Goal: Information Seeking & Learning: Learn about a topic

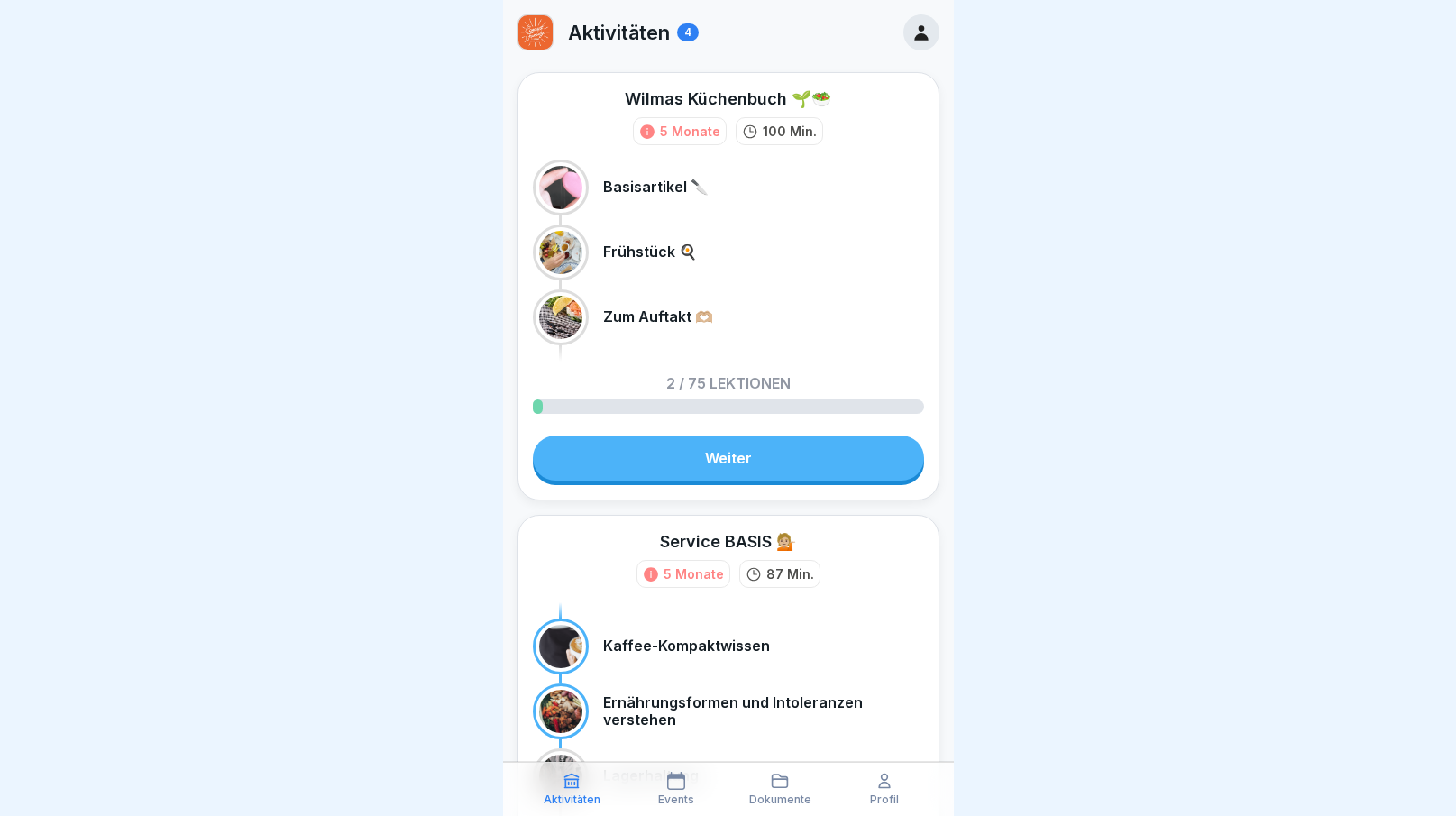
click at [903, 39] on div at bounding box center [920, 32] width 36 height 36
click at [914, 37] on icon at bounding box center [920, 33] width 14 height 16
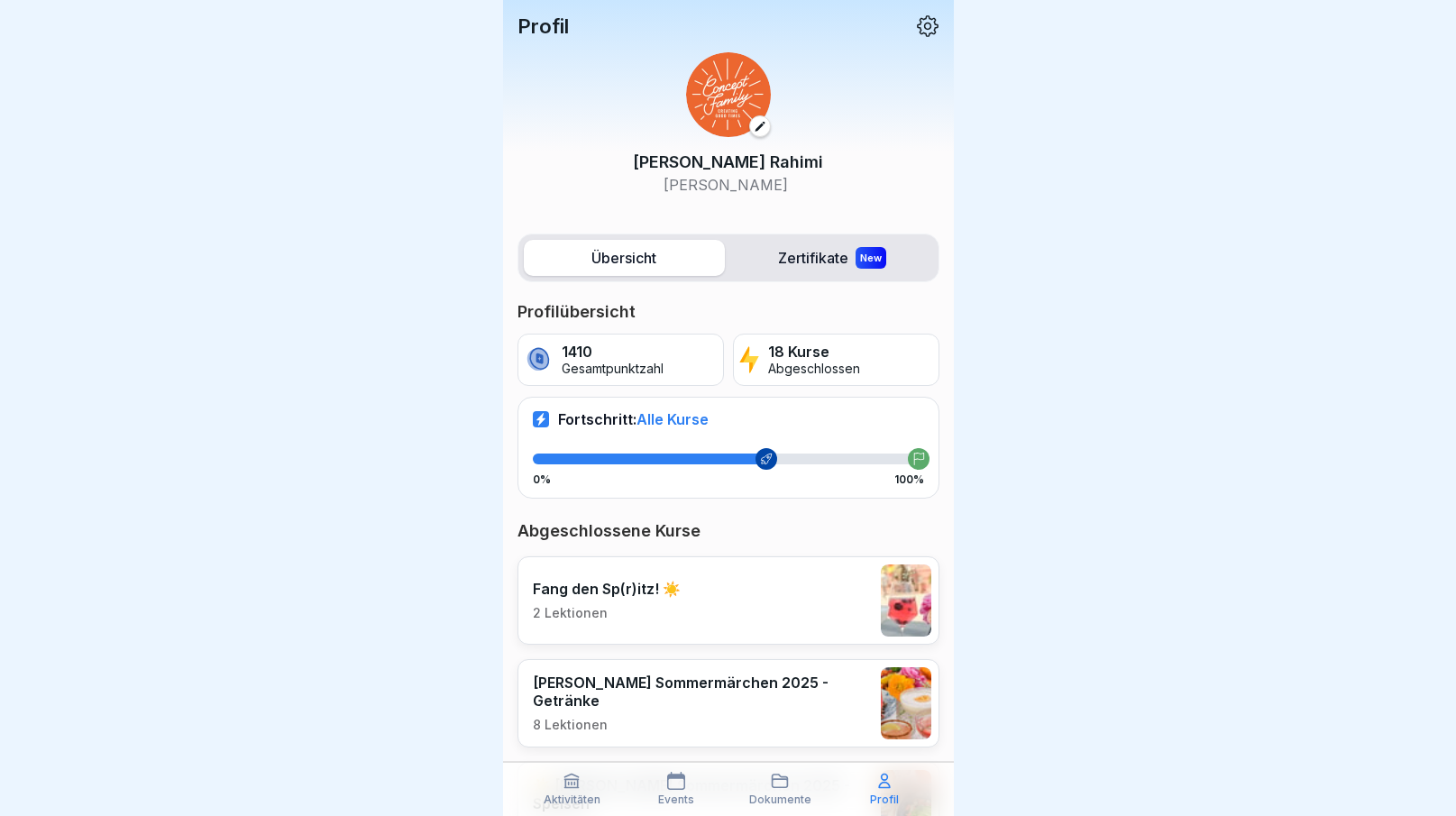
click at [577, 373] on p "Gesamtpunktzahl" at bounding box center [611, 369] width 101 height 16
click at [623, 264] on label "Übersicht" at bounding box center [624, 257] width 201 height 36
click at [760, 458] on icon at bounding box center [766, 459] width 13 height 13
click at [912, 463] on icon at bounding box center [919, 459] width 13 height 13
click at [666, 419] on span "Alle Kurse" at bounding box center [672, 419] width 72 height 18
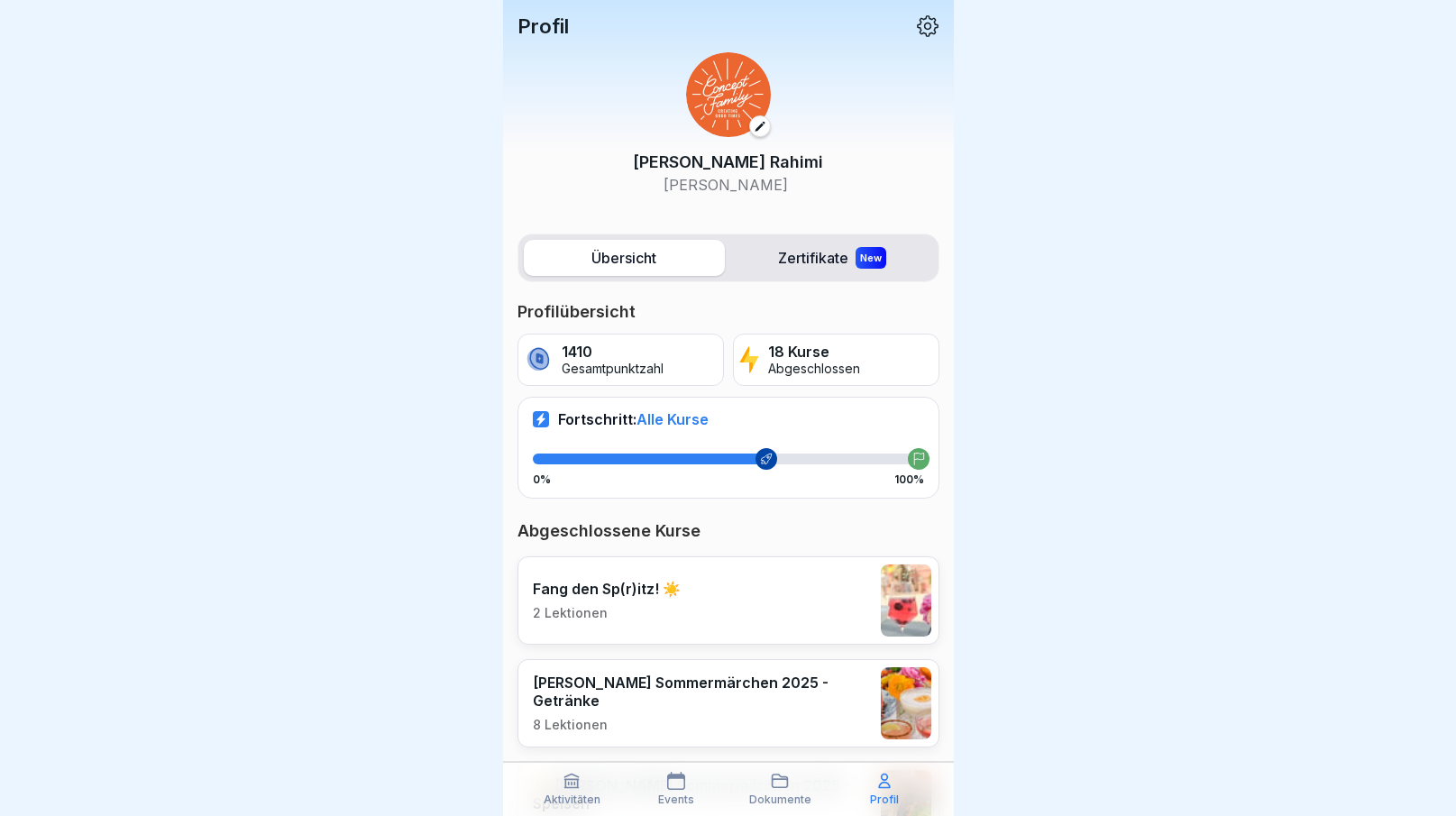
click at [538, 419] on icon at bounding box center [541, 419] width 9 height 13
click at [570, 789] on icon at bounding box center [571, 780] width 18 height 18
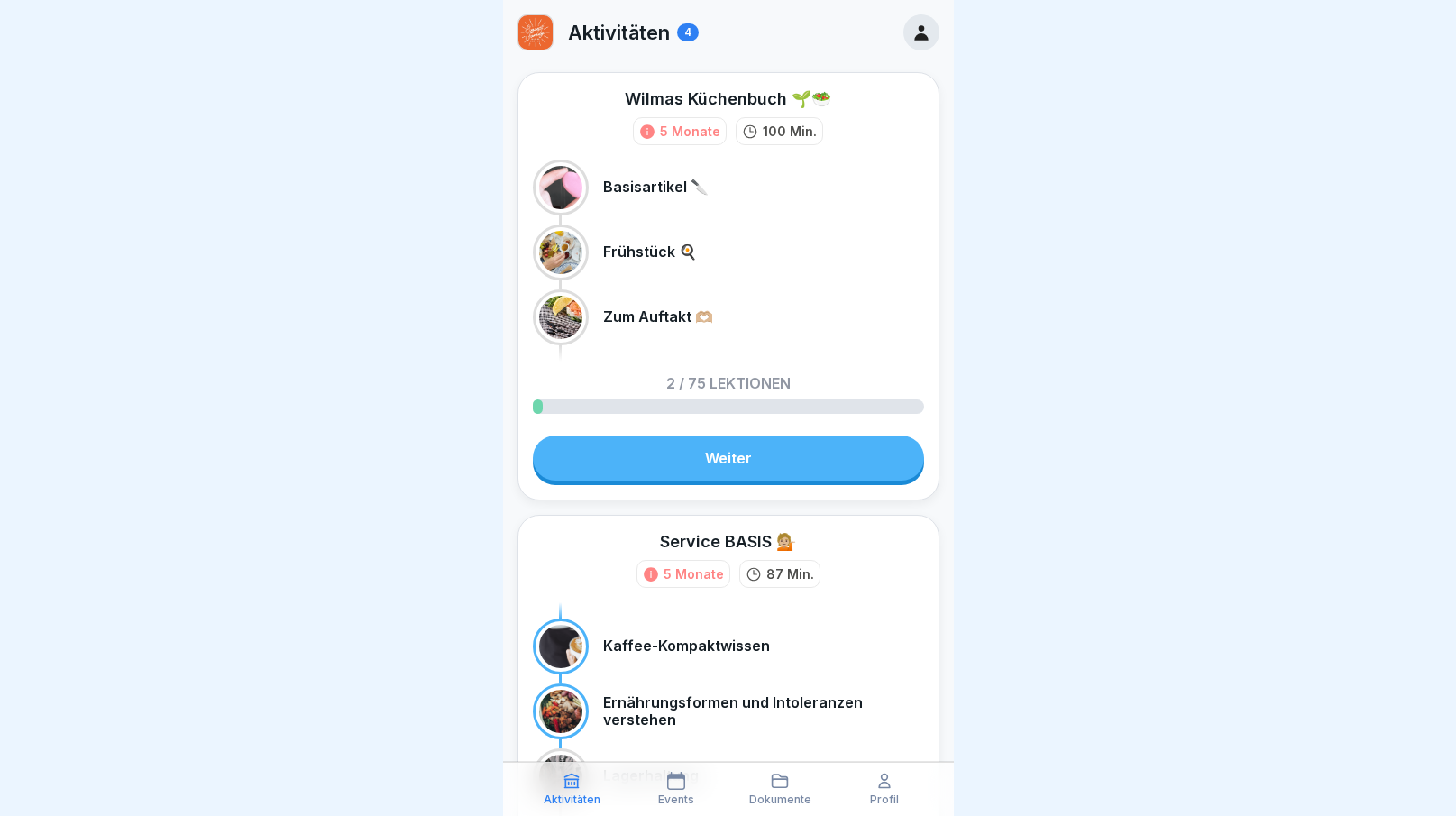
click at [743, 465] on link "Weiter" at bounding box center [728, 457] width 391 height 45
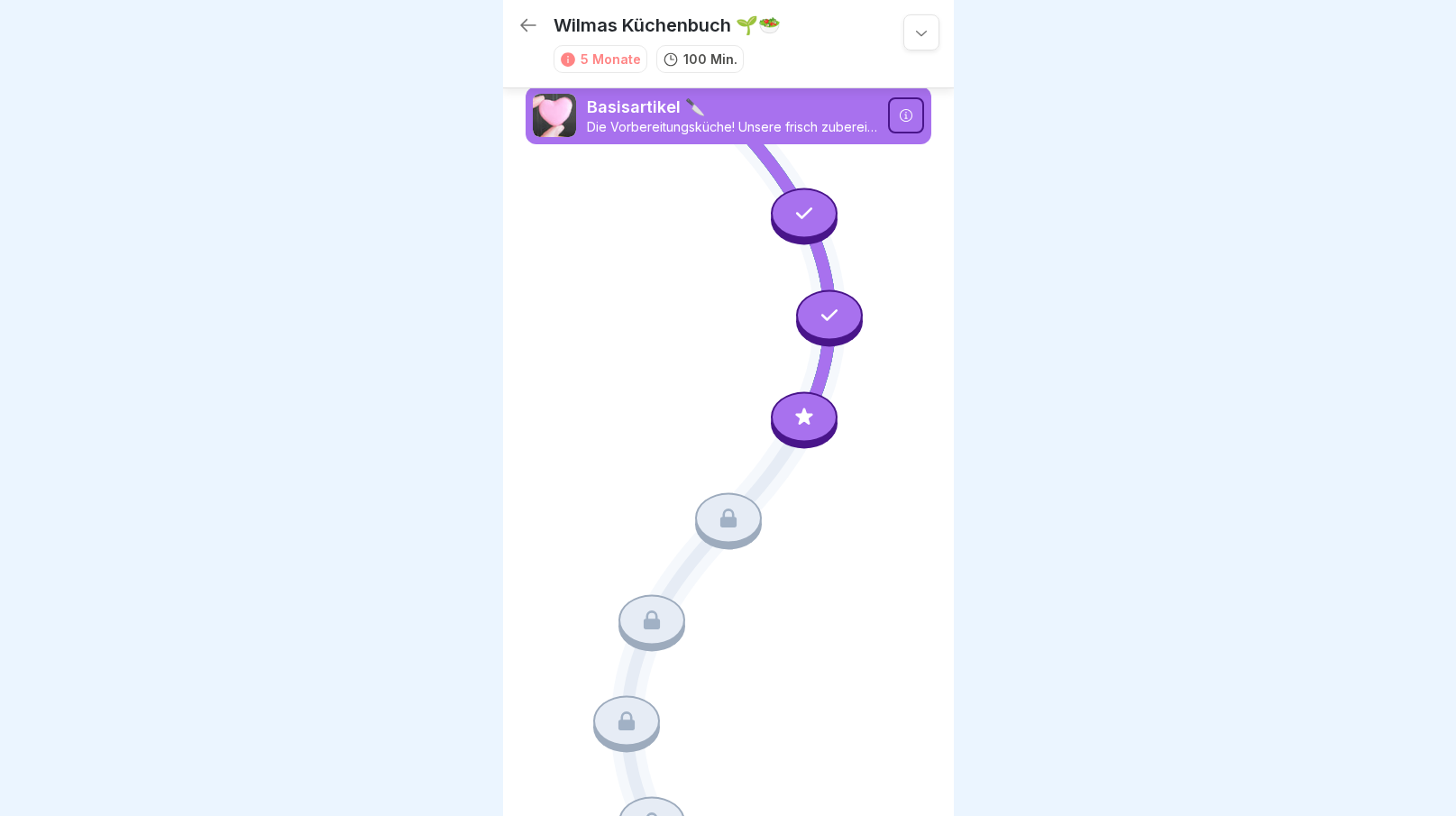
scroll to position [3, 0]
click at [797, 408] on icon at bounding box center [803, 416] width 17 height 17
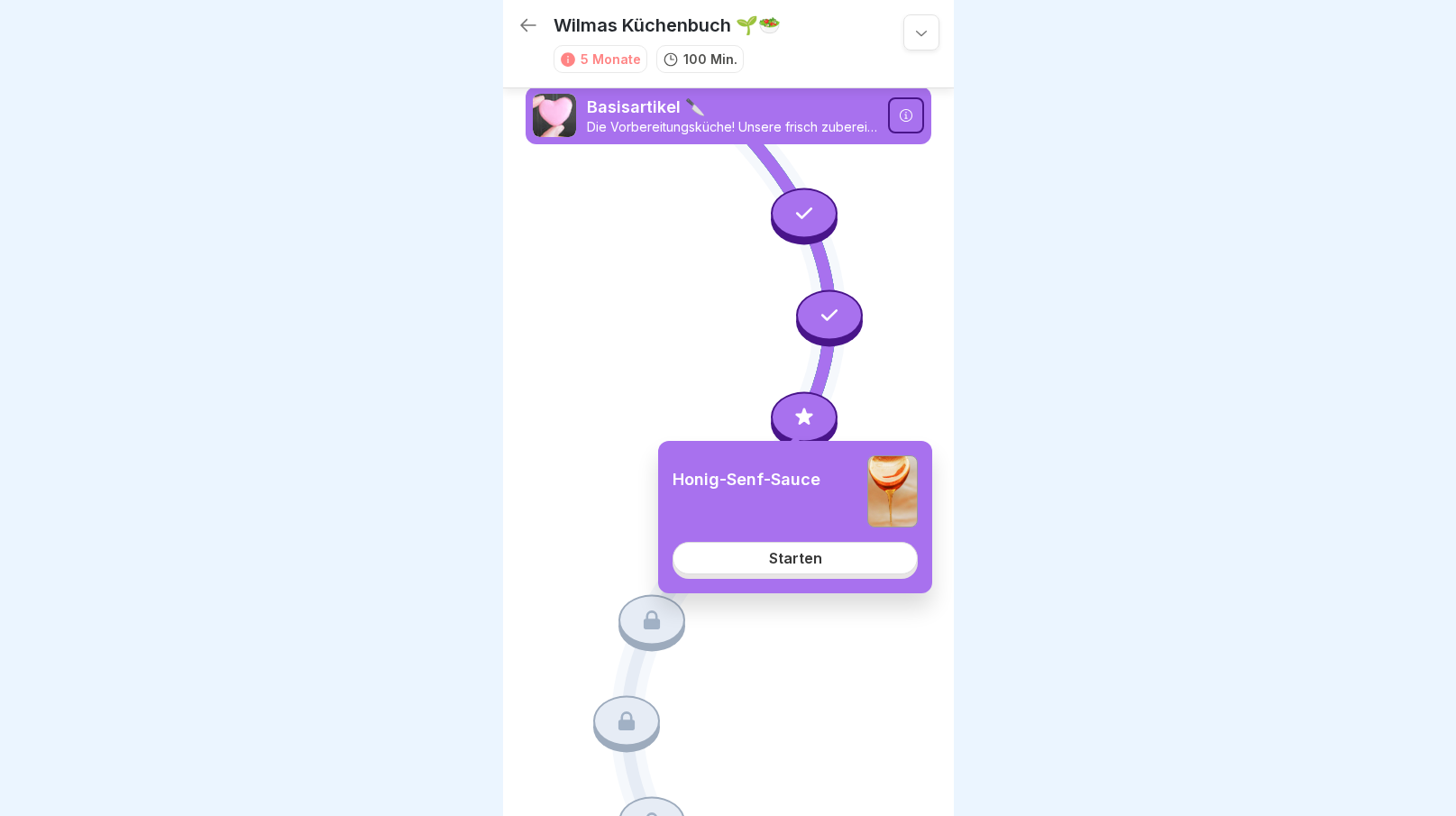
click at [818, 570] on link "Starten" at bounding box center [795, 558] width 245 height 33
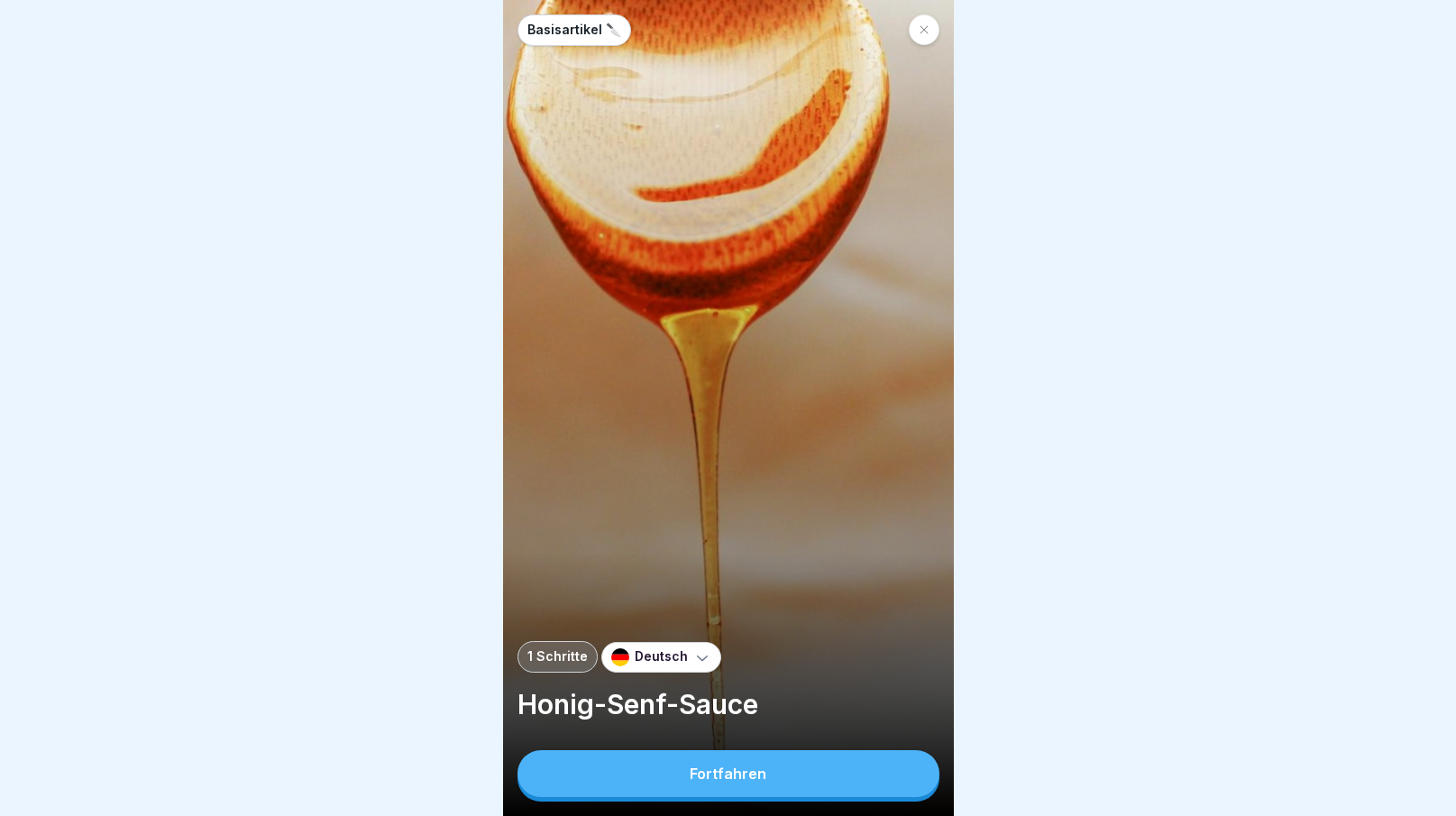
click at [794, 786] on button "Fortfahren" at bounding box center [728, 773] width 422 height 47
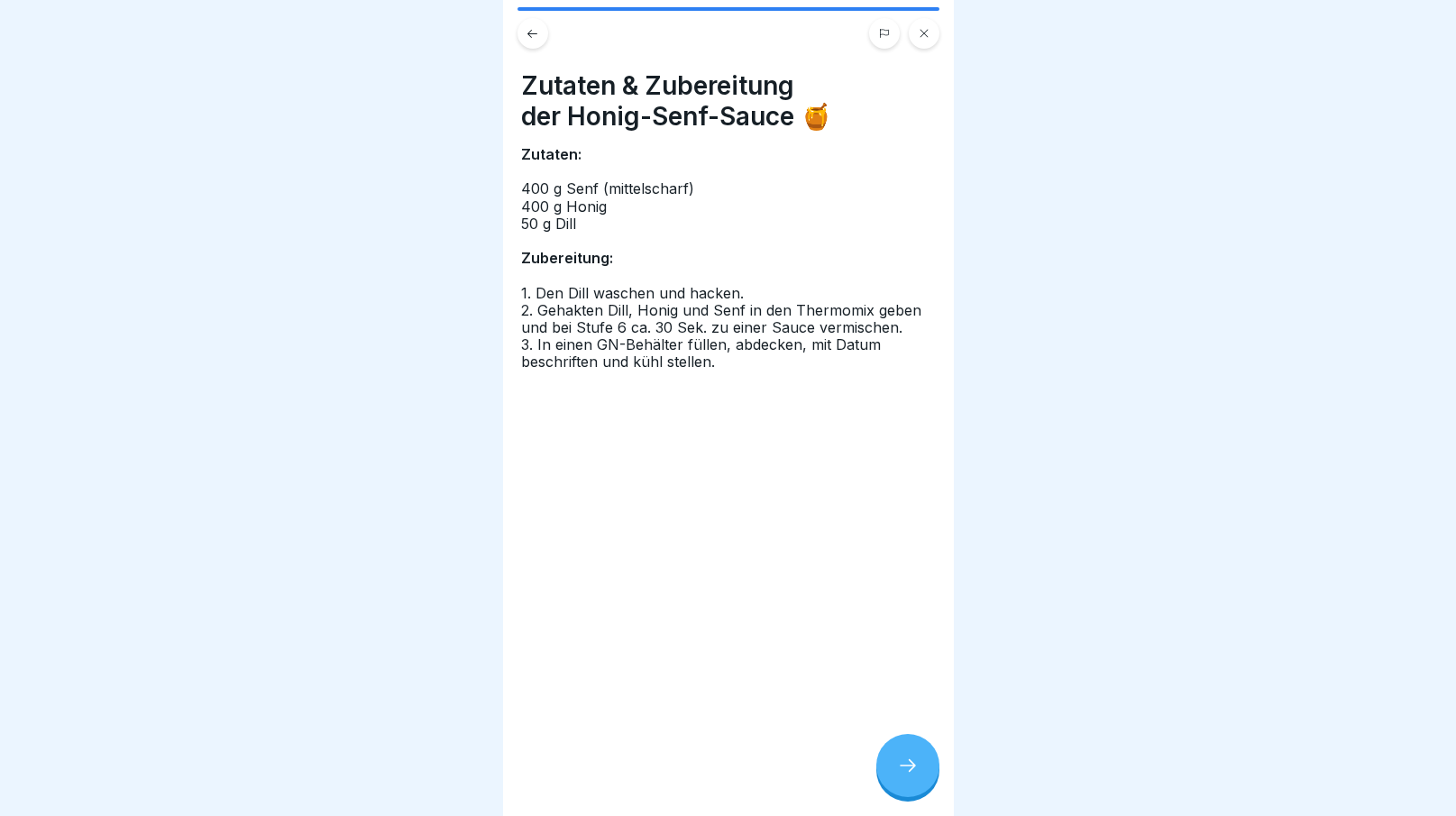
click at [892, 774] on div at bounding box center [908, 765] width 63 height 63
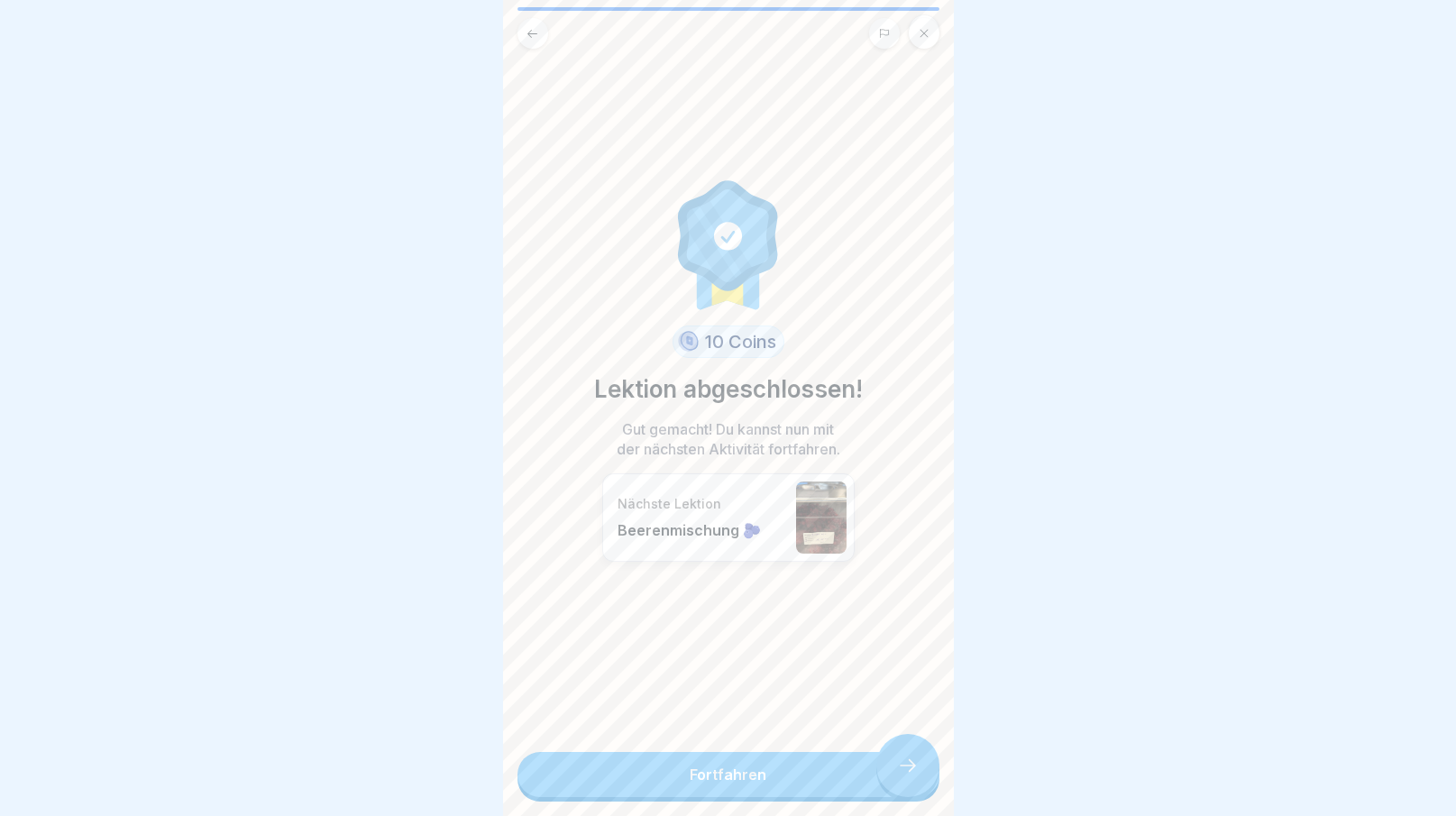
click at [892, 774] on link "Fortfahren" at bounding box center [728, 774] width 422 height 45
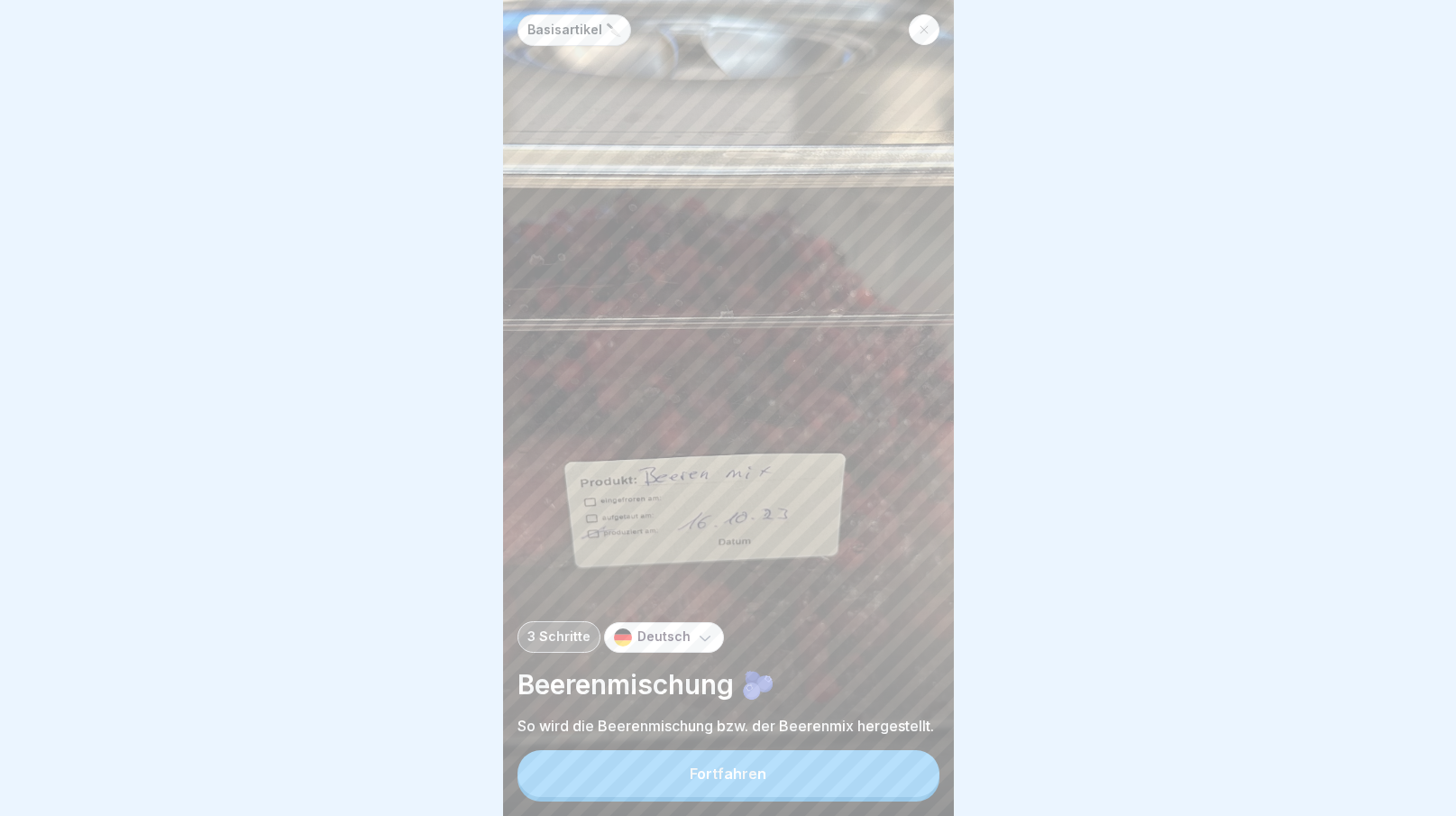
click at [844, 777] on button "Fortfahren" at bounding box center [728, 773] width 422 height 47
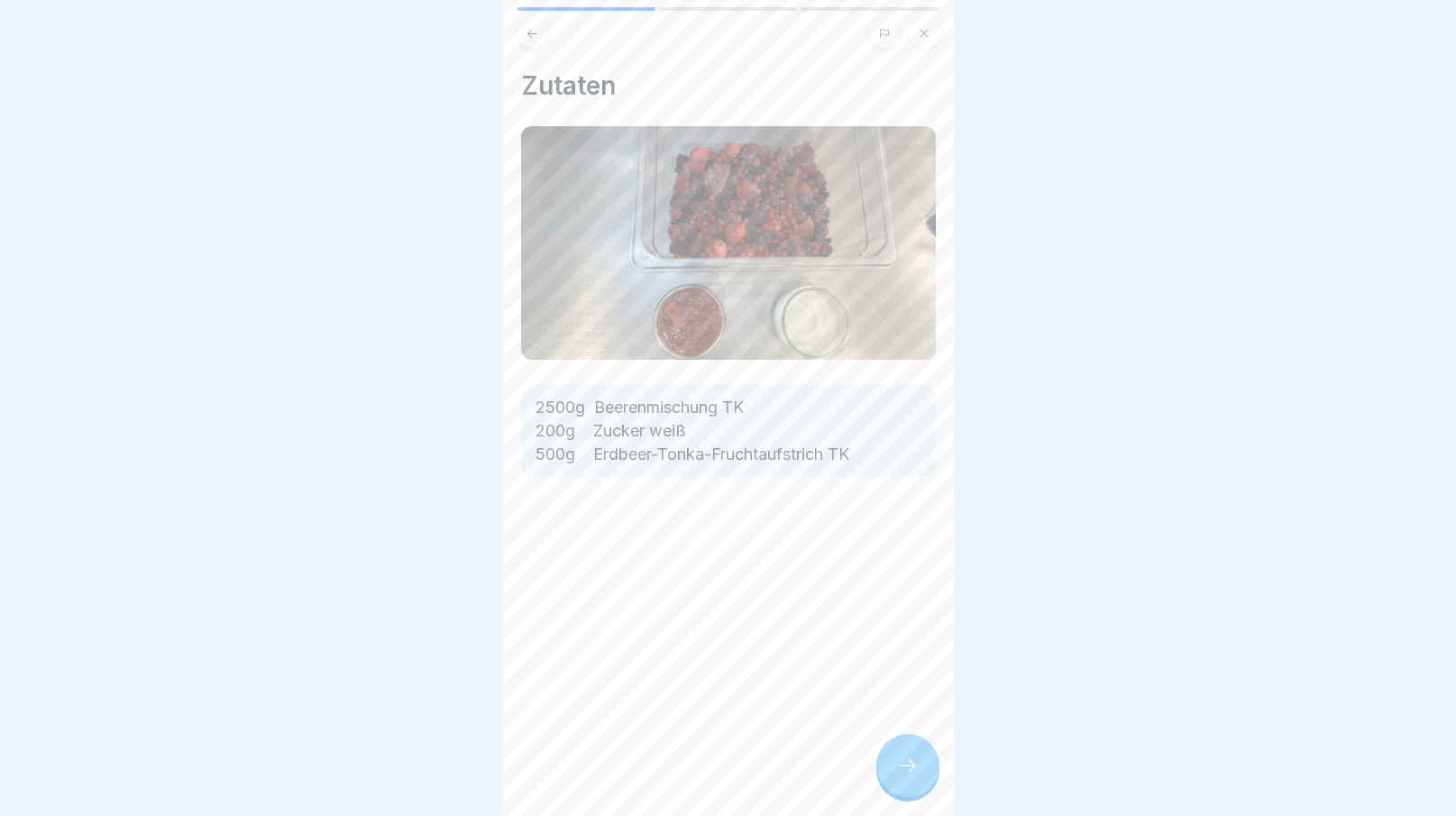
click at [908, 767] on icon at bounding box center [908, 766] width 22 height 22
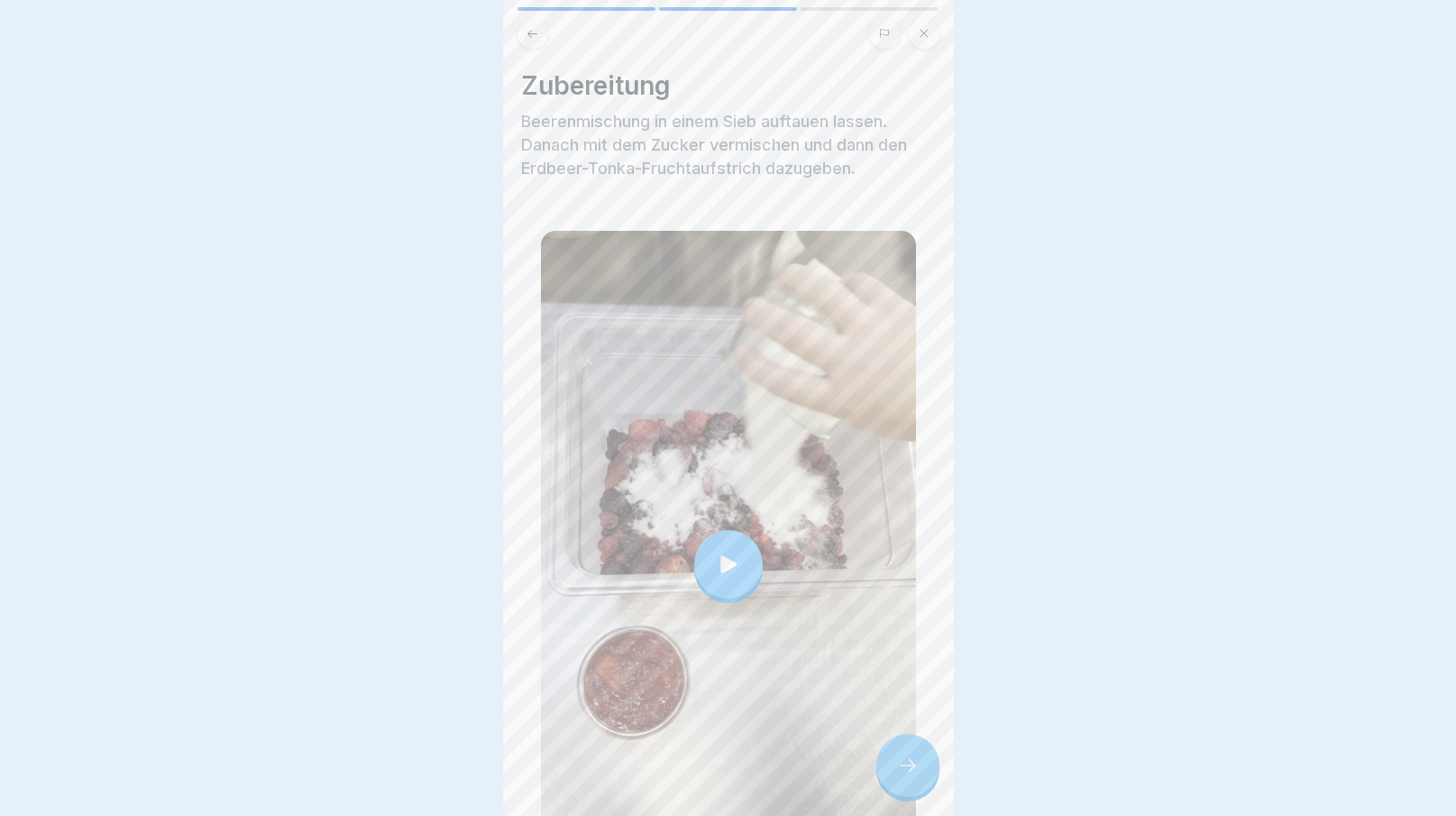
click at [908, 767] on div at bounding box center [728, 408] width 451 height 816
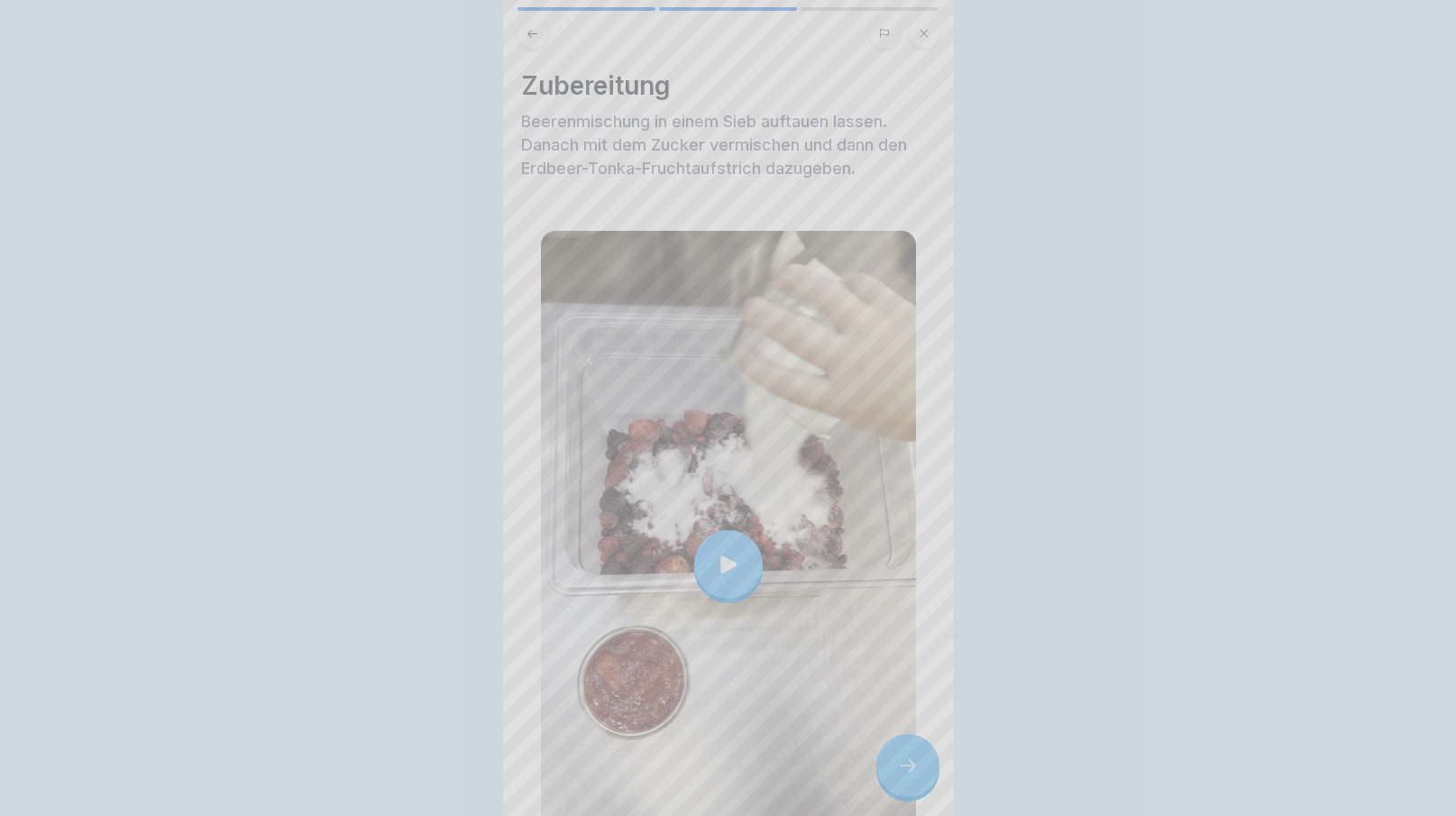
click at [908, 767] on div at bounding box center [728, 408] width 451 height 816
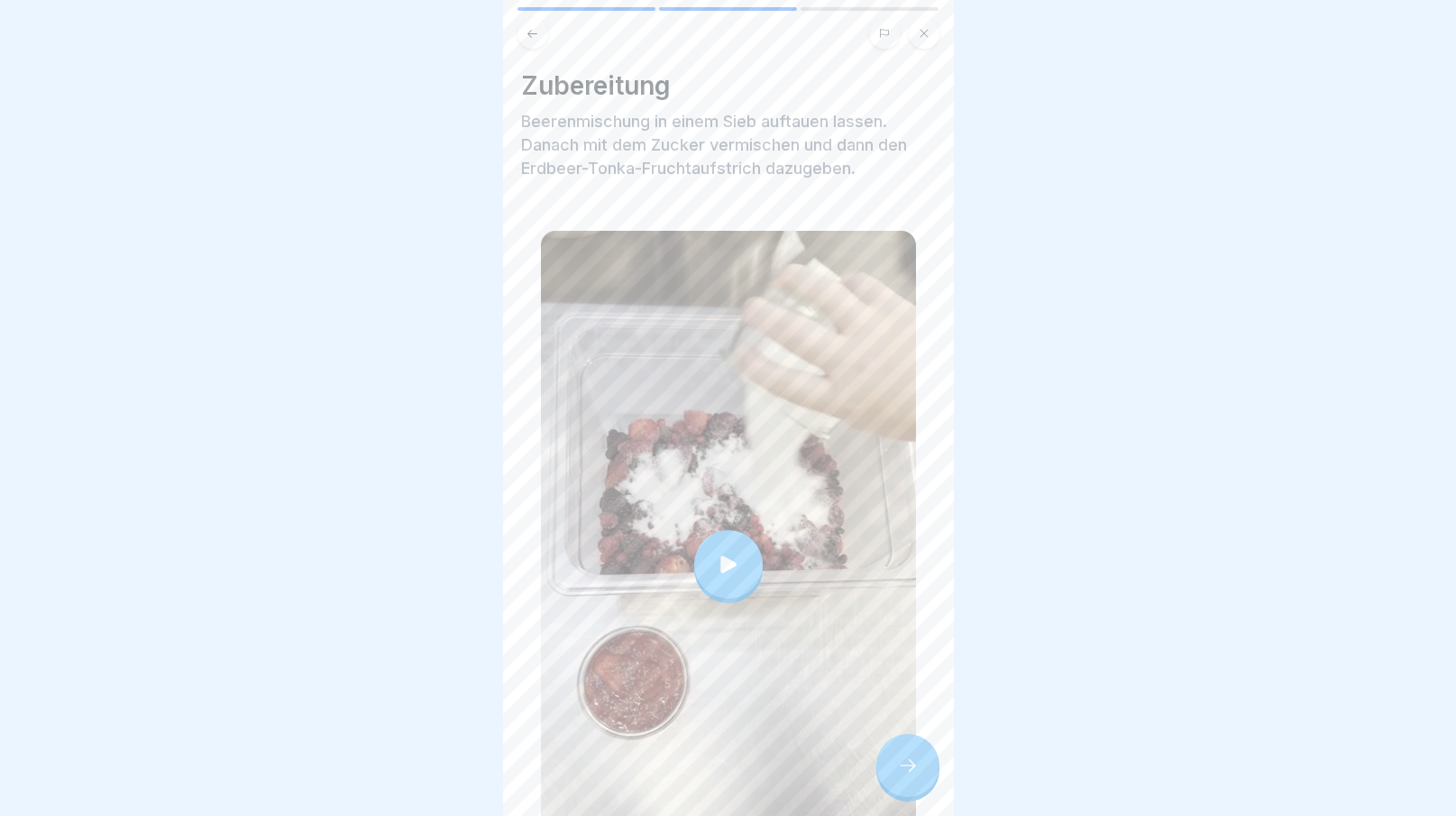
click at [905, 788] on div at bounding box center [908, 765] width 63 height 63
click at [908, 775] on icon at bounding box center [908, 766] width 22 height 22
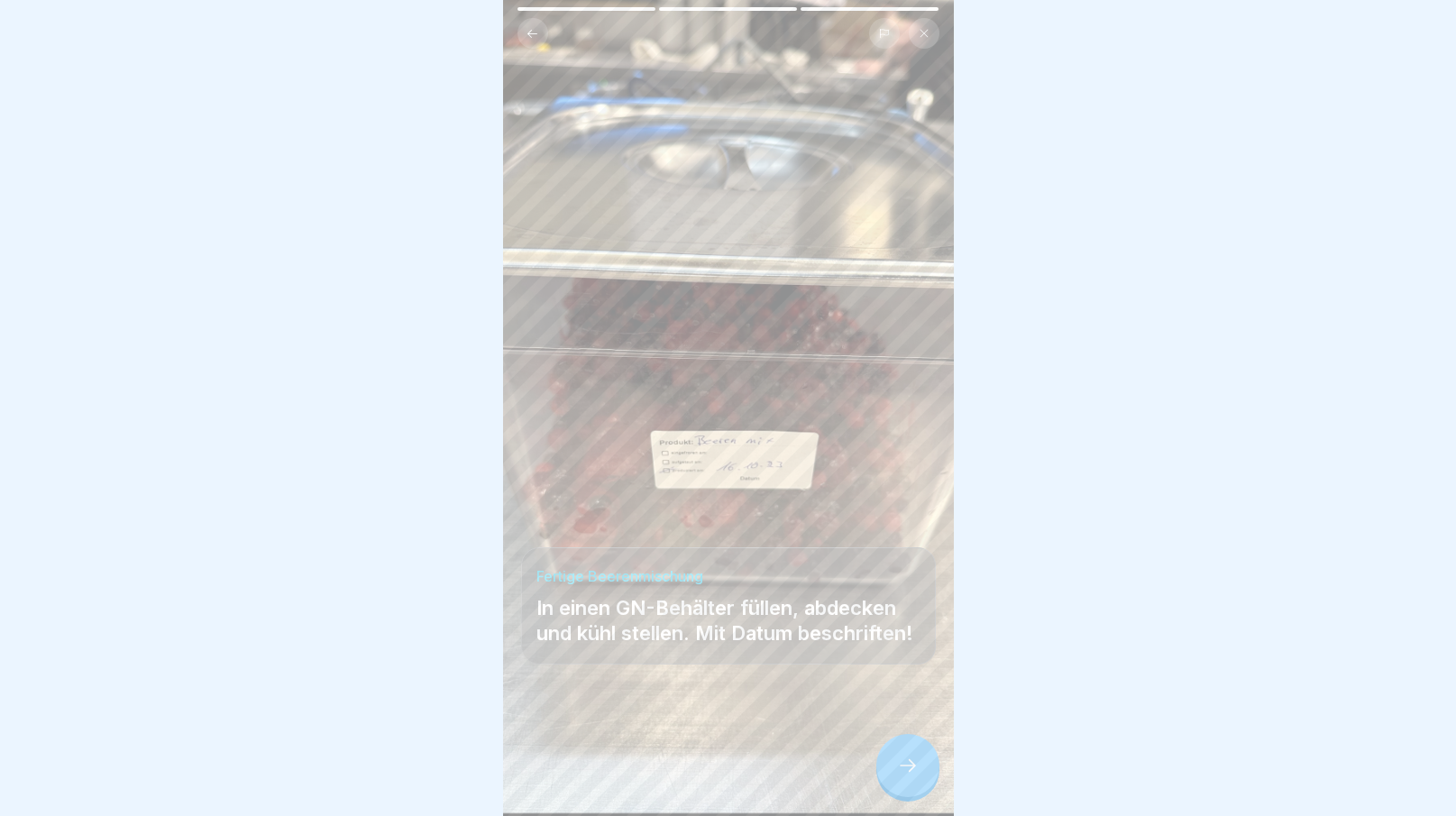
click at [908, 775] on icon at bounding box center [908, 766] width 22 height 22
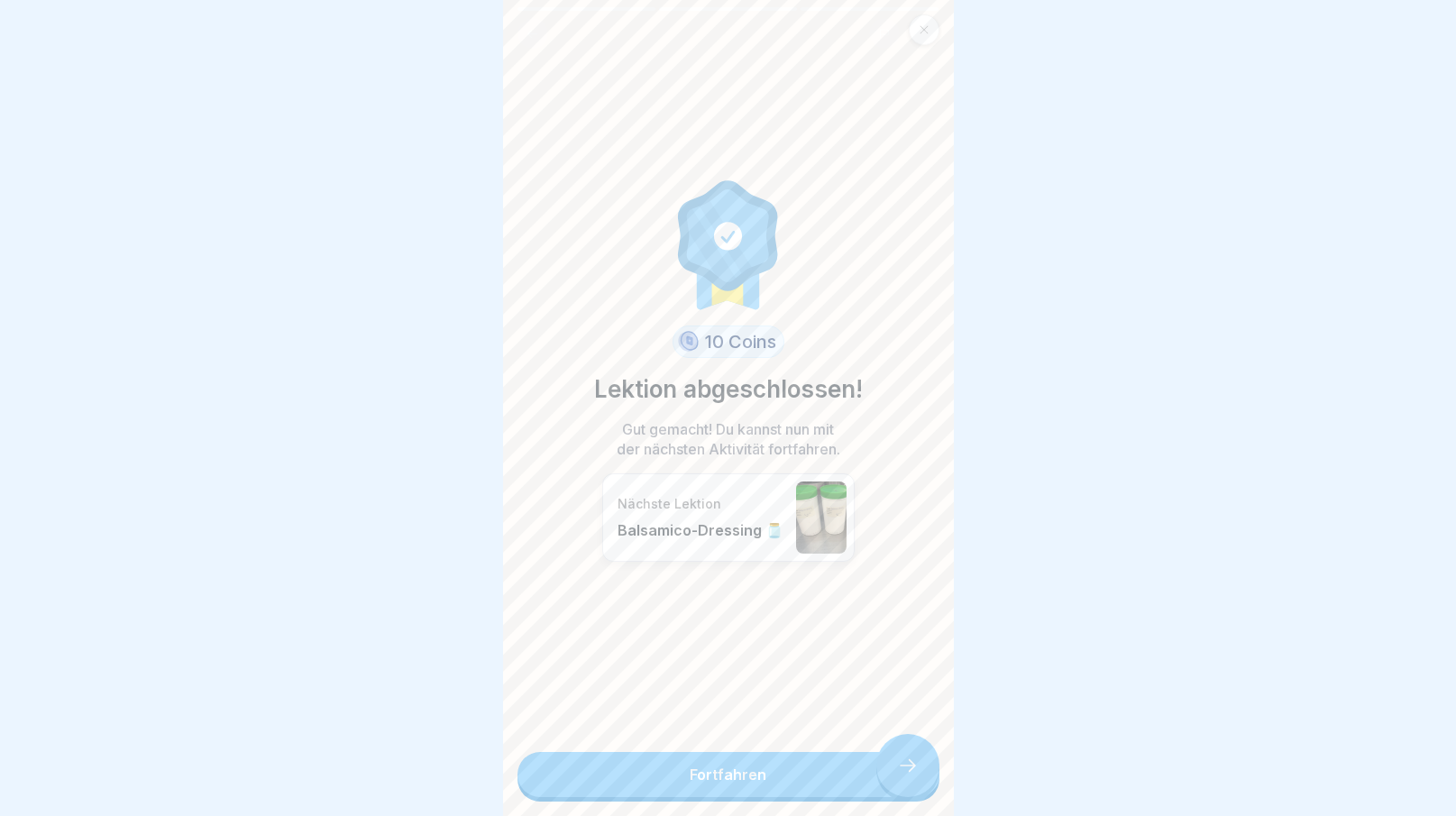
click at [908, 775] on link "Fortfahren" at bounding box center [728, 774] width 422 height 45
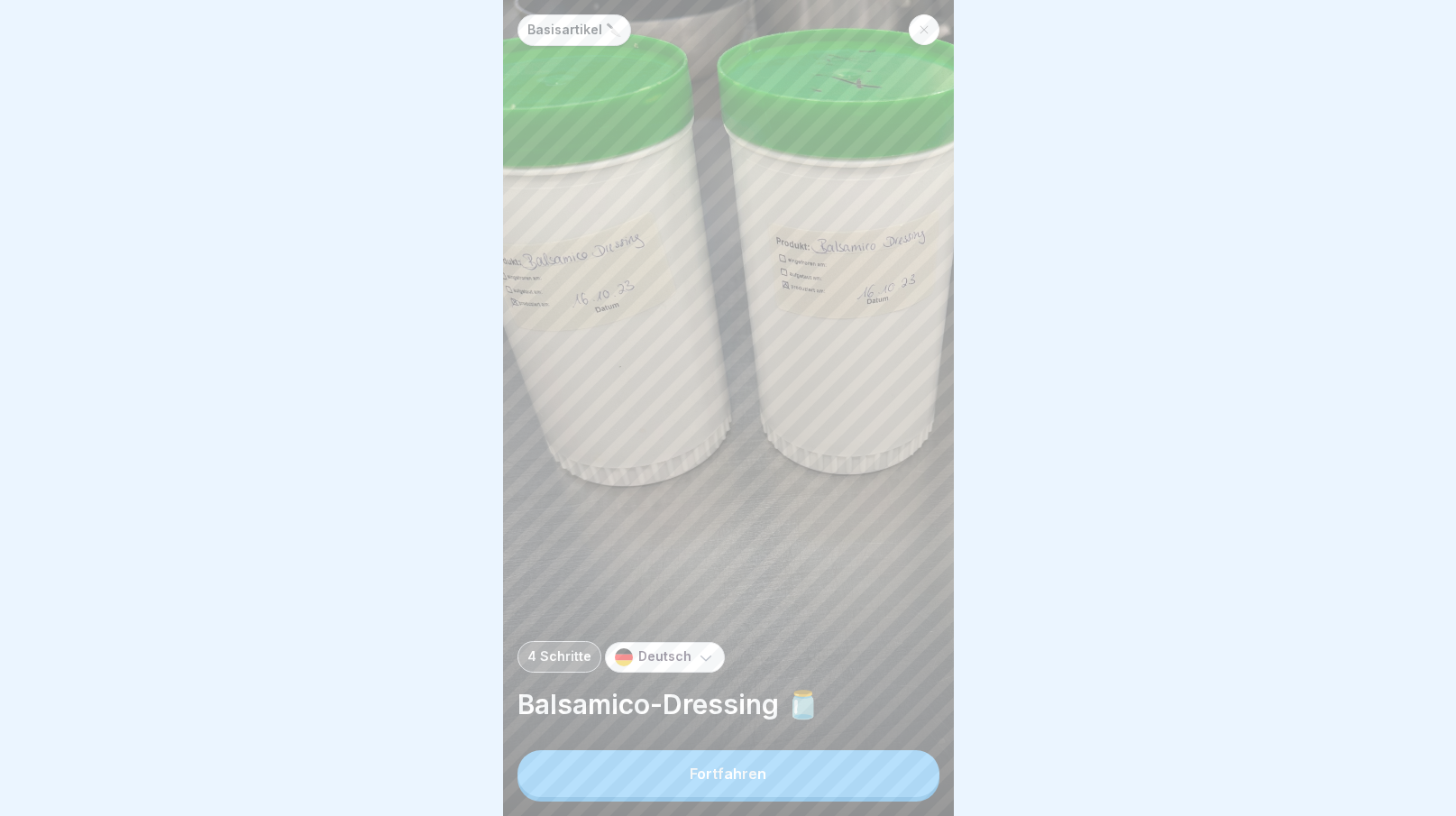
click at [908, 775] on button "Fortfahren" at bounding box center [728, 773] width 422 height 47
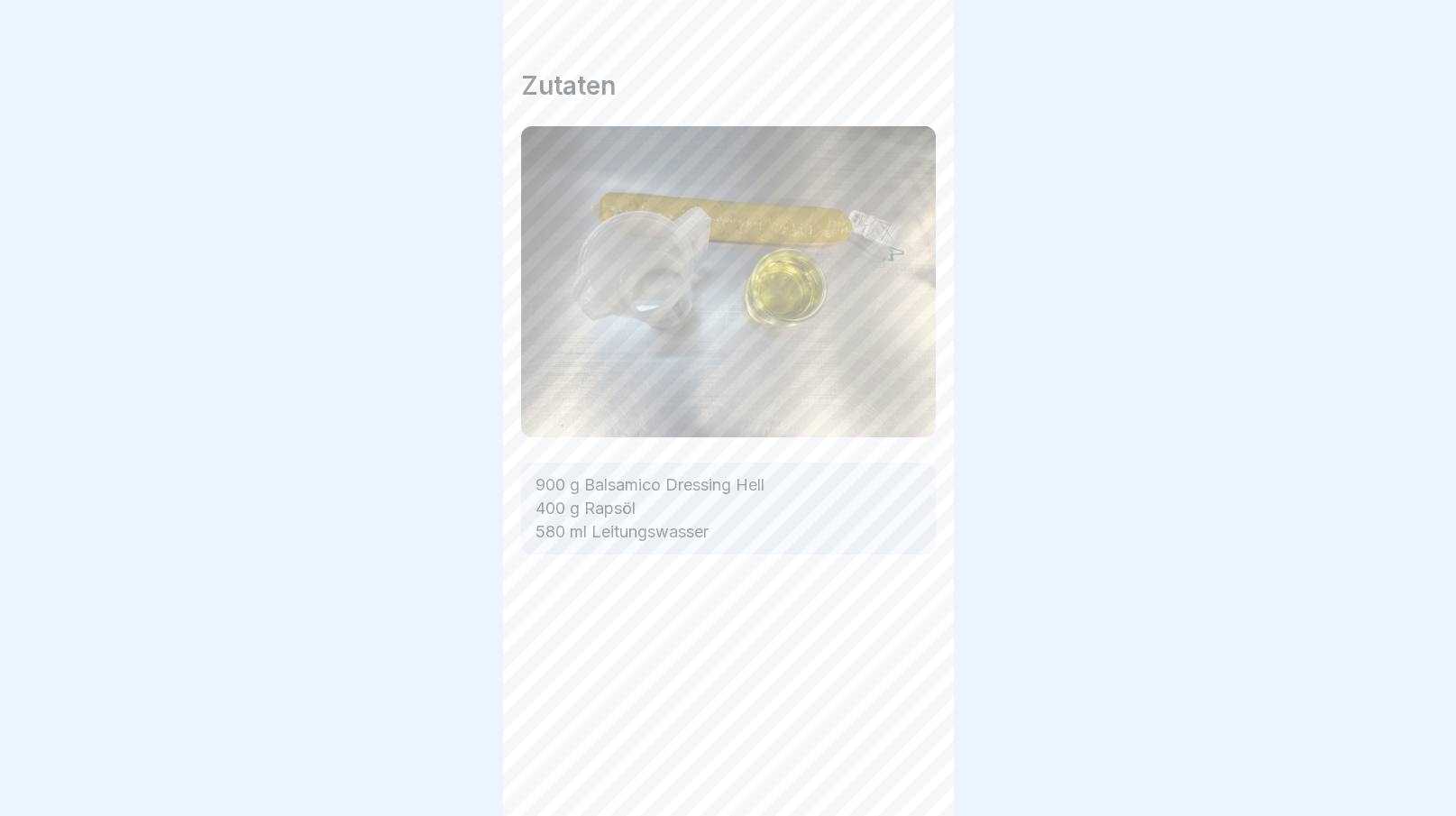
click at [908, 775] on icon at bounding box center [908, 766] width 22 height 22
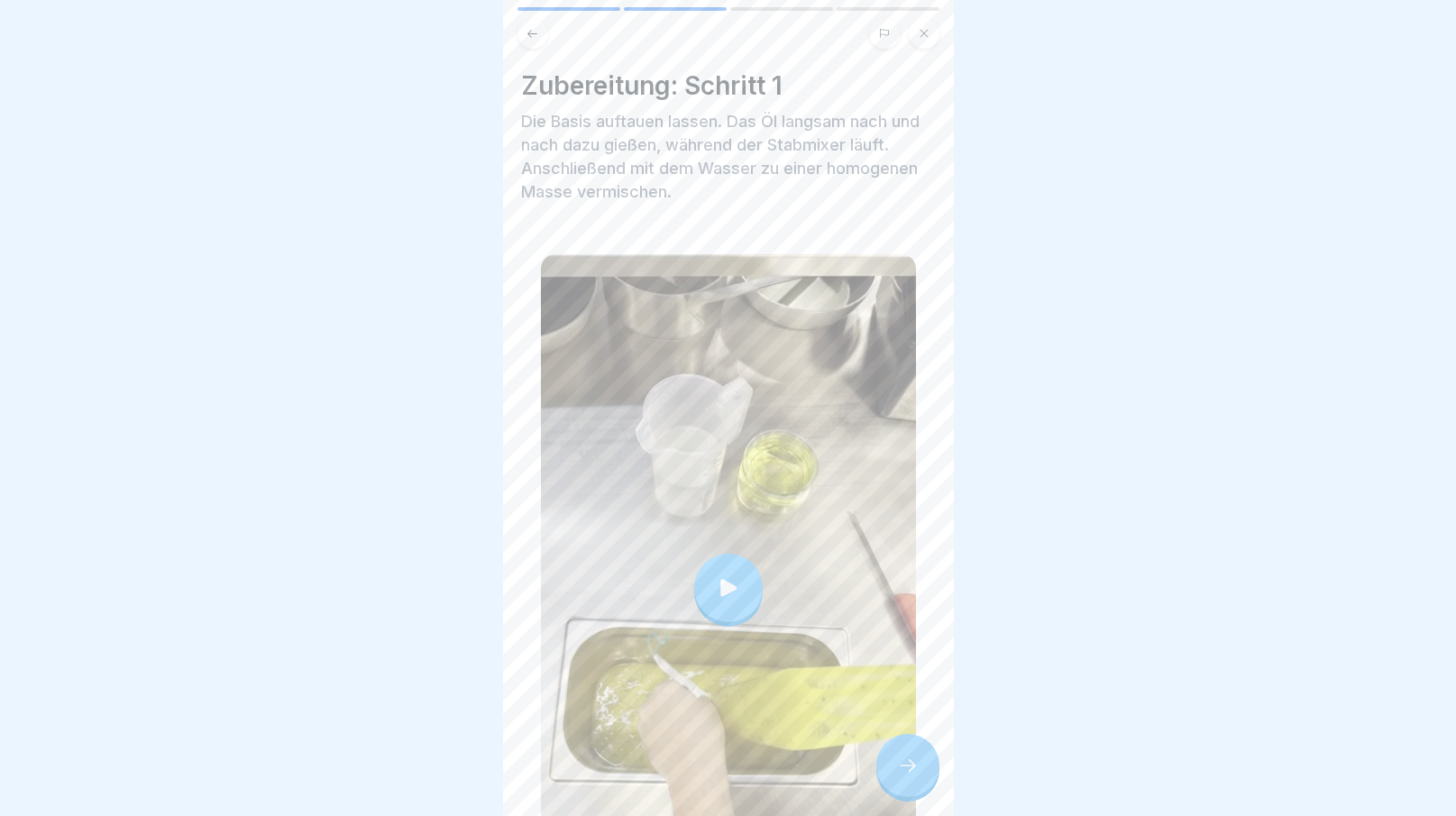
click at [908, 775] on icon at bounding box center [908, 766] width 22 height 22
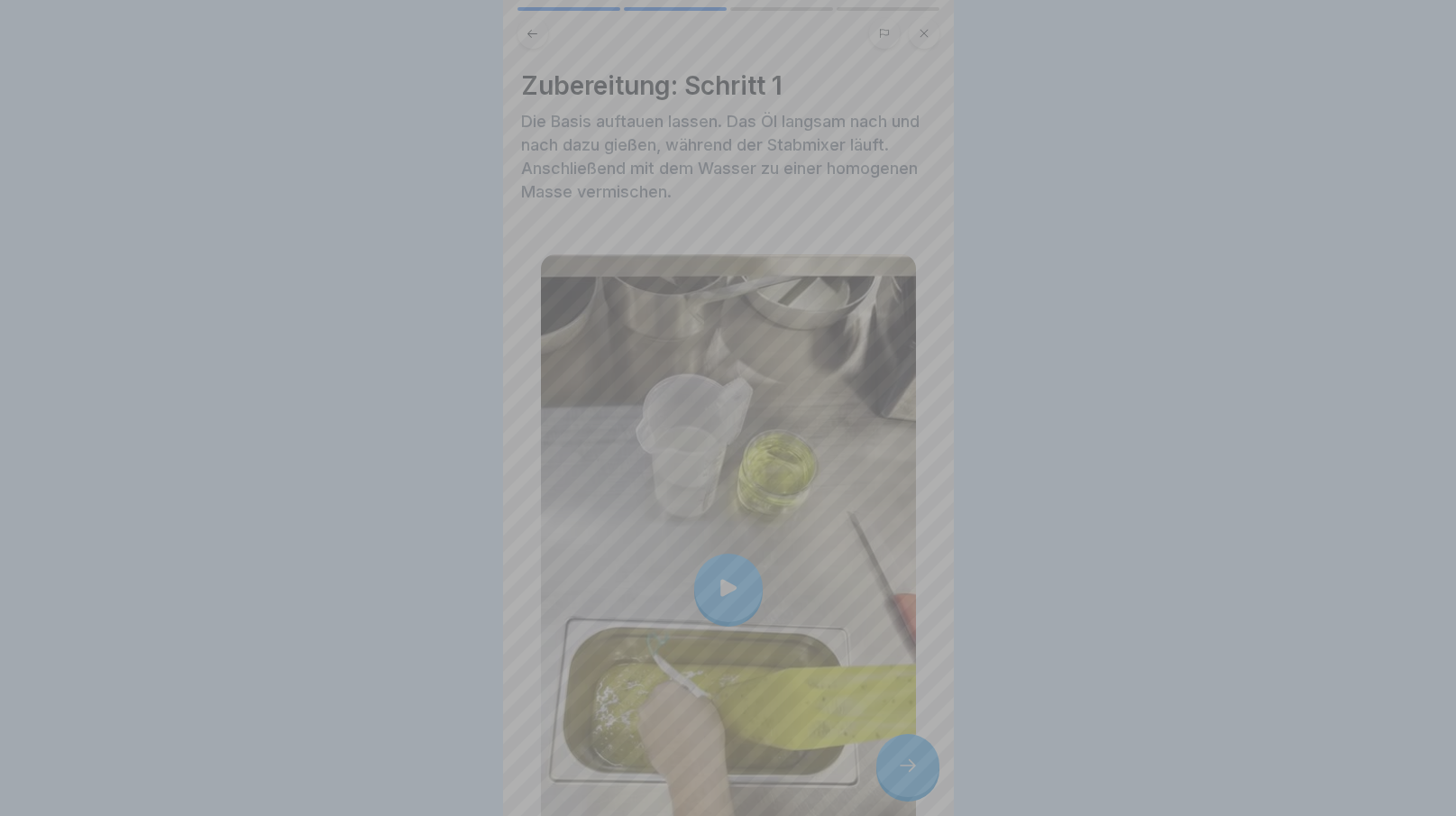
click at [908, 775] on video at bounding box center [728, 408] width 451 height 816
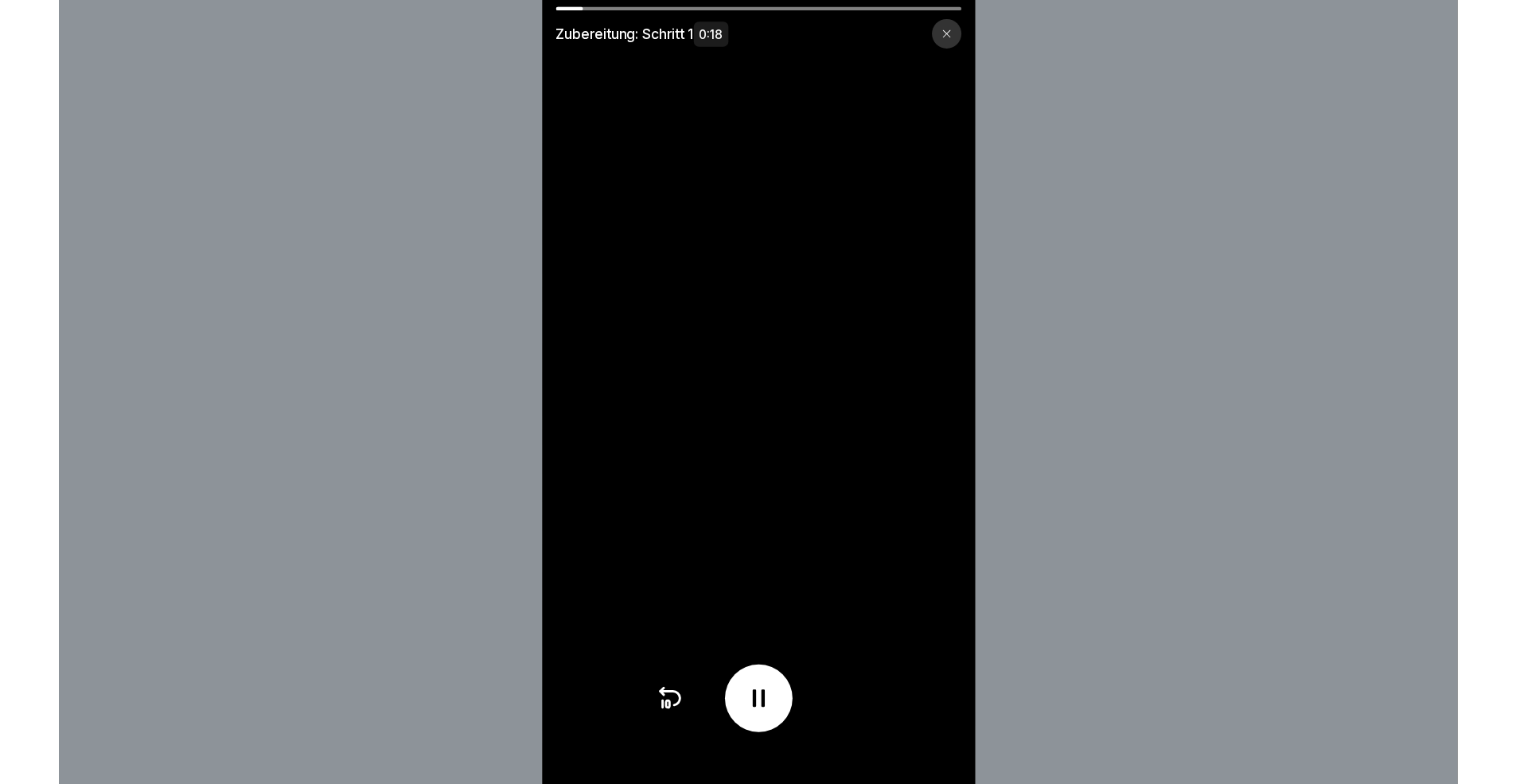
scroll to position [12, 0]
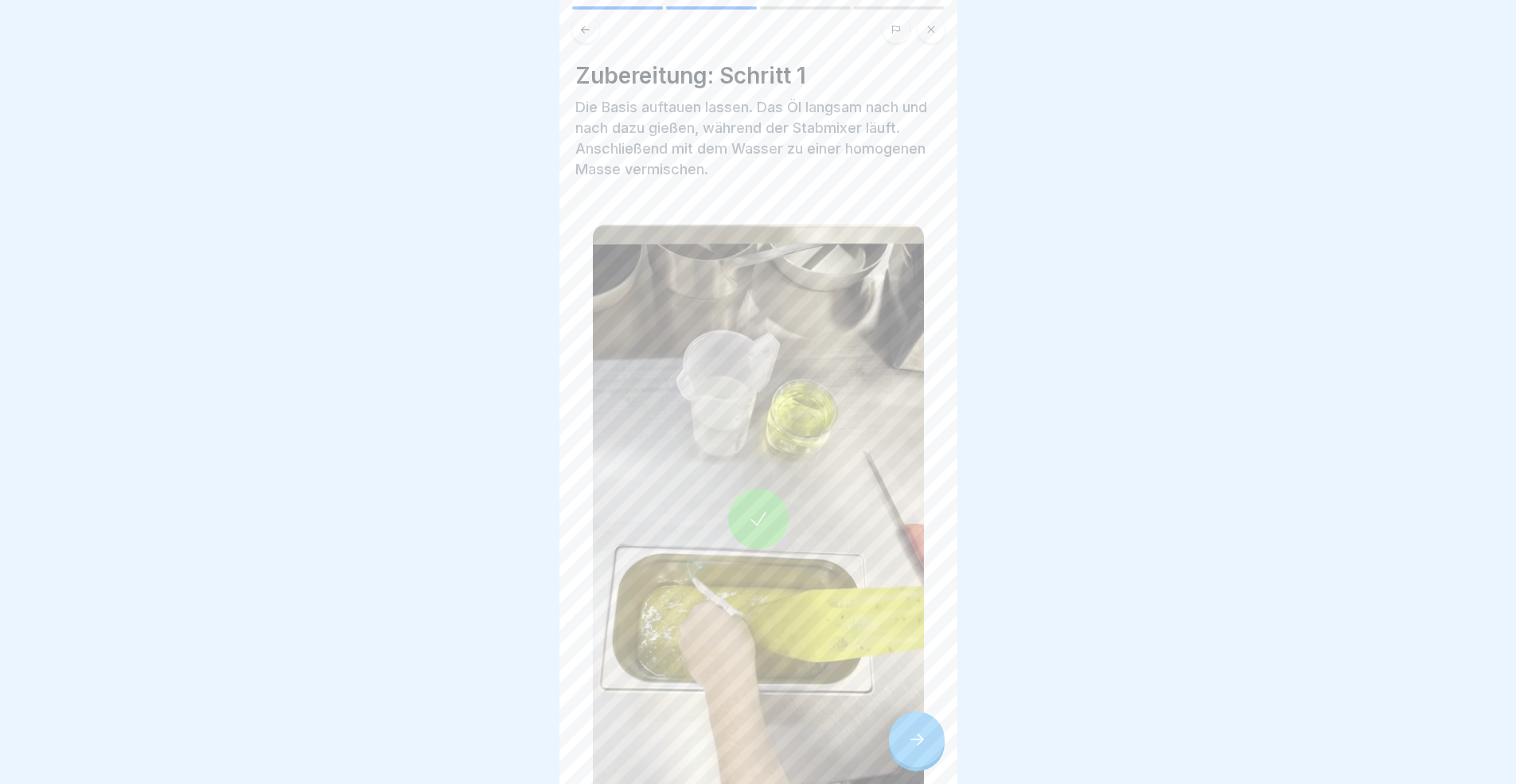
click at [928, 719] on div at bounding box center [917, 739] width 56 height 56
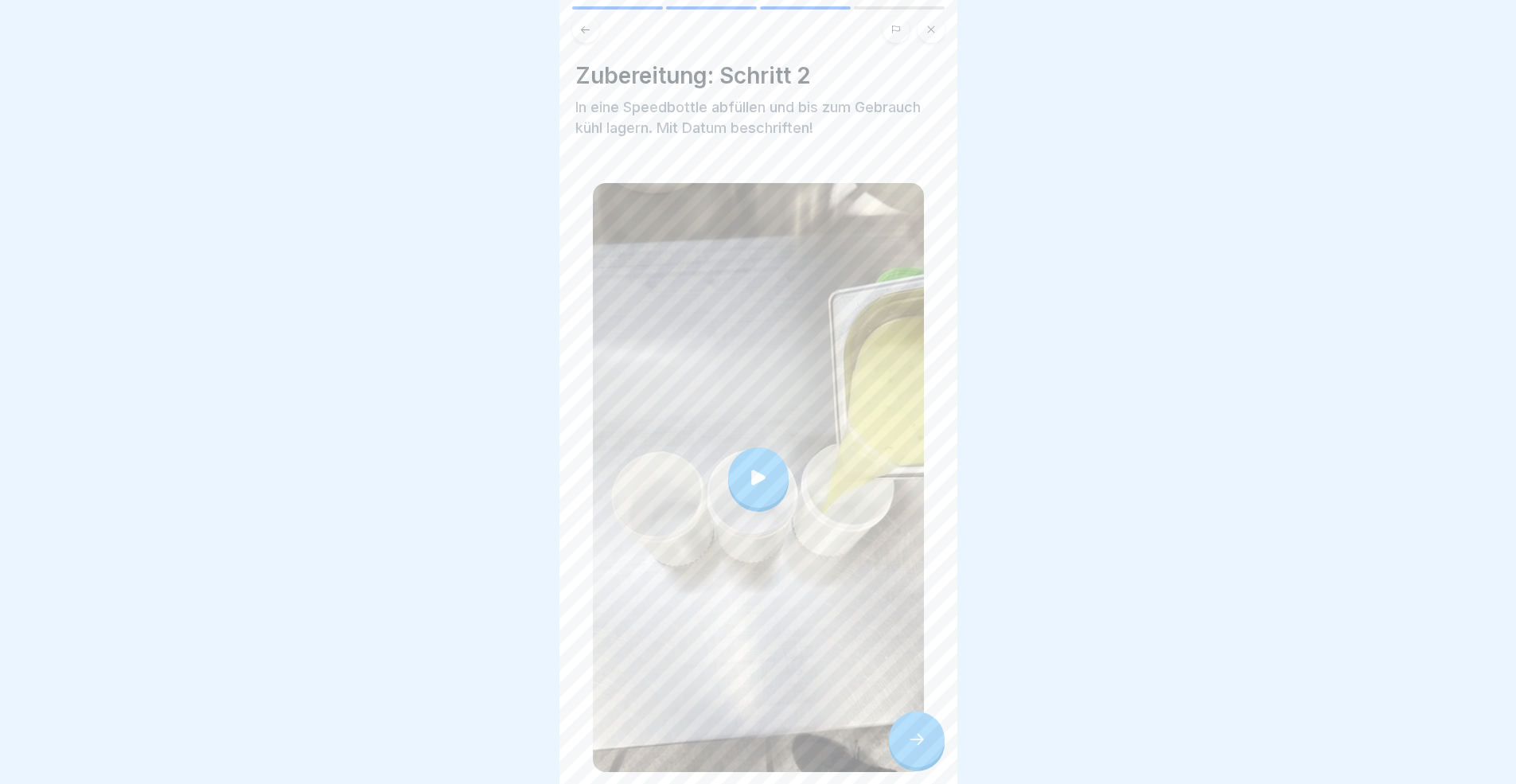
click at [924, 719] on div at bounding box center [917, 739] width 56 height 56
click at [921, 719] on div at bounding box center [917, 739] width 56 height 56
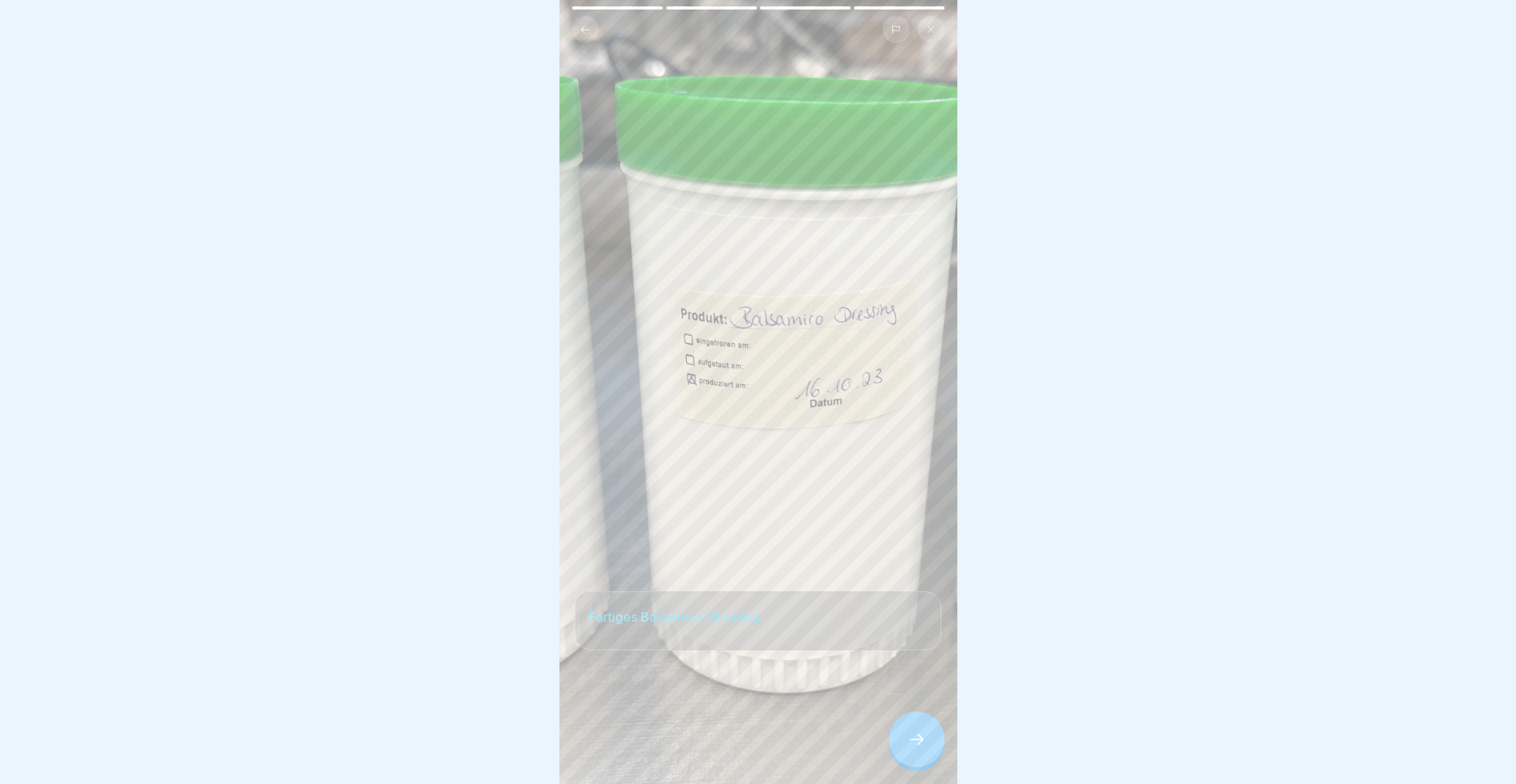
click at [921, 719] on div at bounding box center [917, 739] width 56 height 56
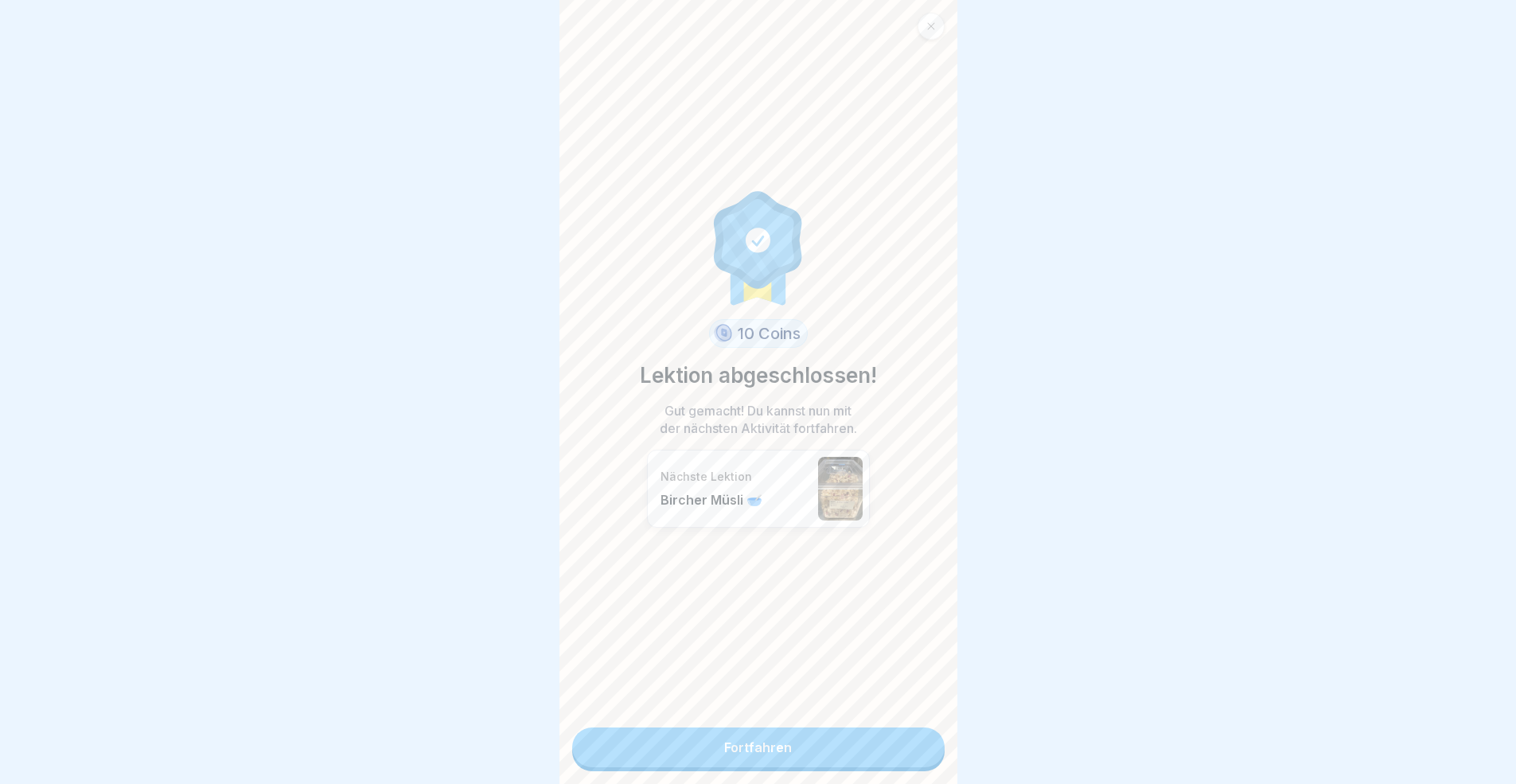
click at [867, 719] on link "Fortfahren" at bounding box center [758, 747] width 373 height 40
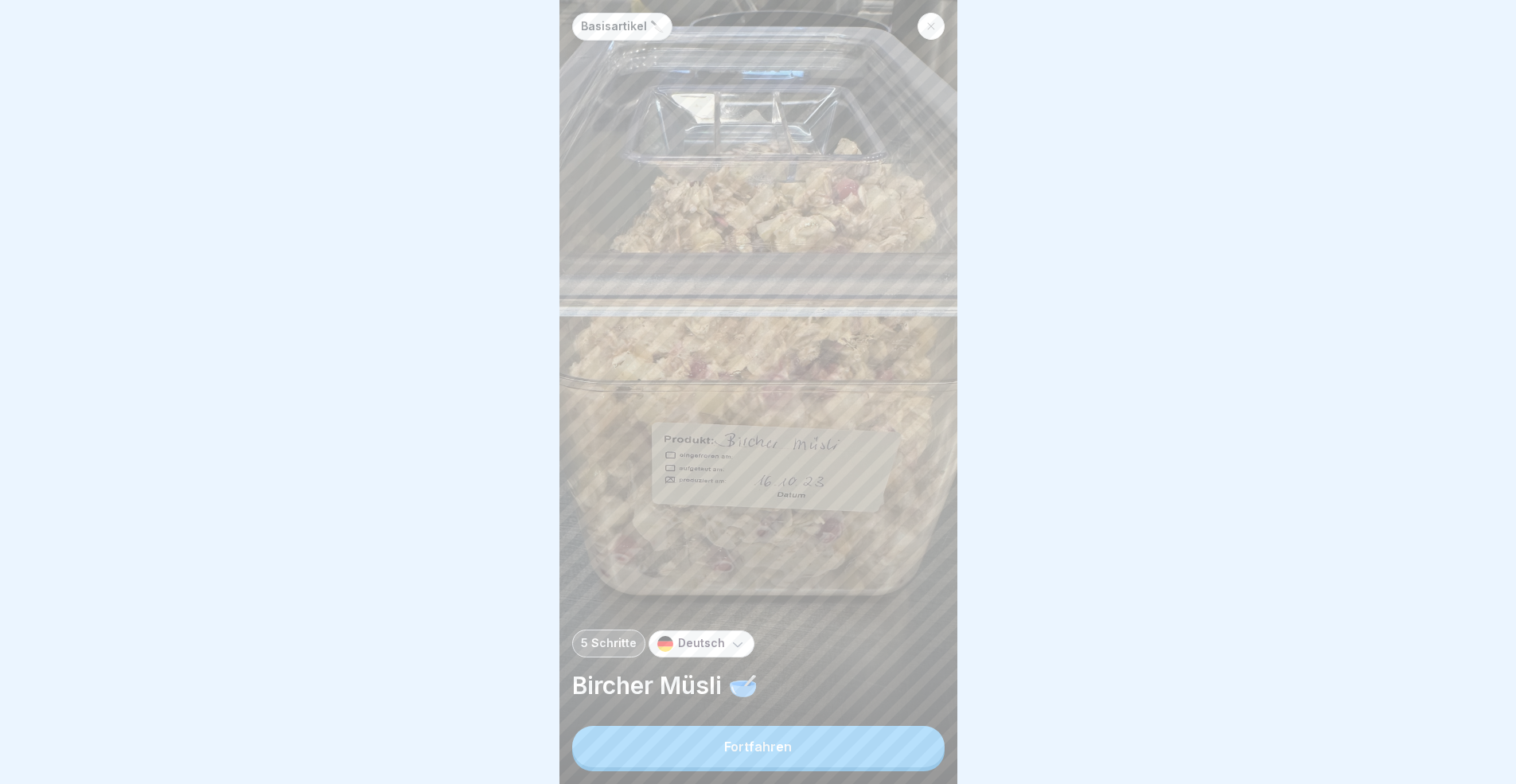
click at [867, 719] on button "Fortfahren" at bounding box center [758, 746] width 373 height 41
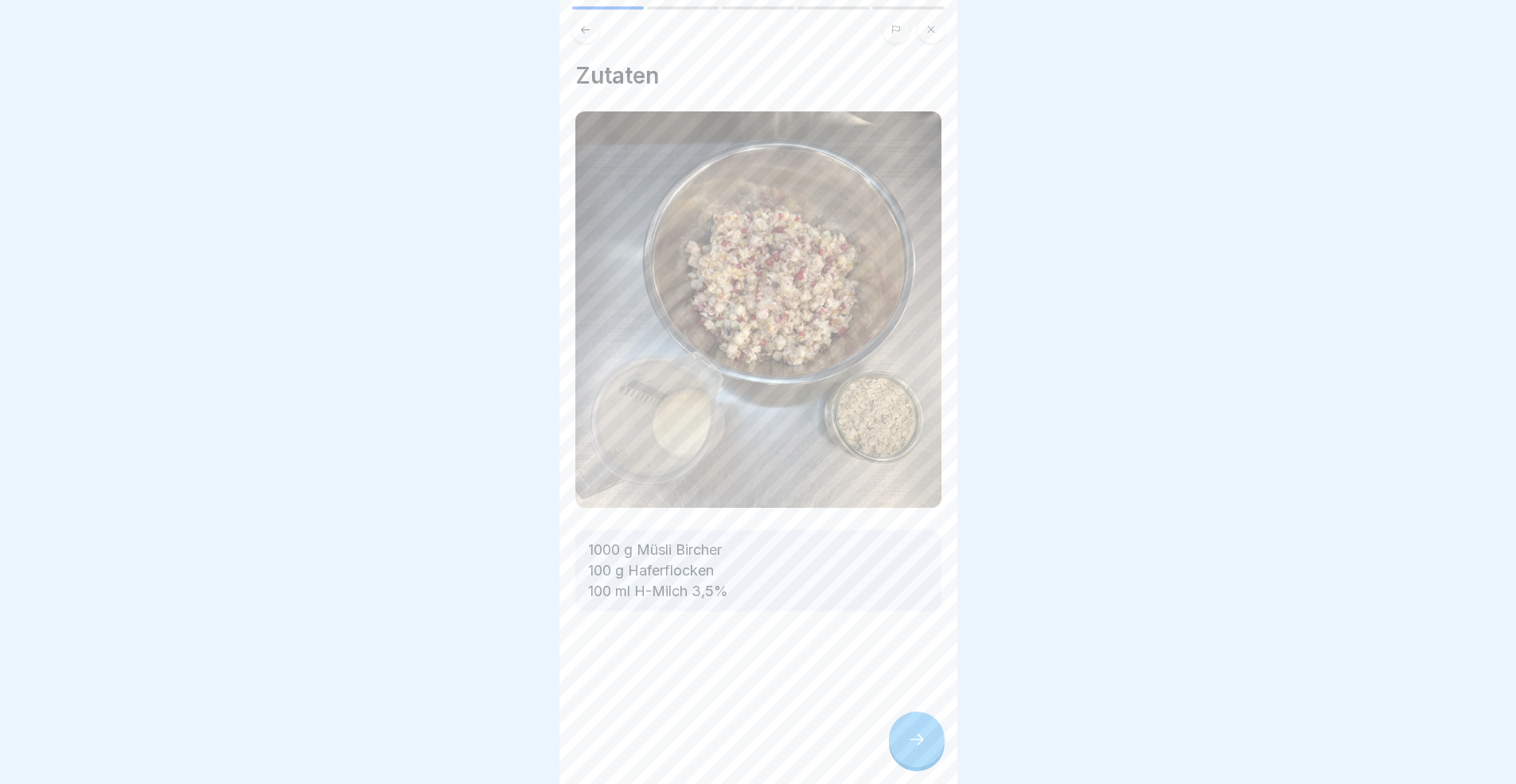
click at [867, 719] on div "Zutaten 1000 g Müsli Bircher 100 g Haferflocken 100 ml H-Milch 3,5%" at bounding box center [758, 392] width 398 height 784
click at [894, 719] on div at bounding box center [917, 739] width 56 height 56
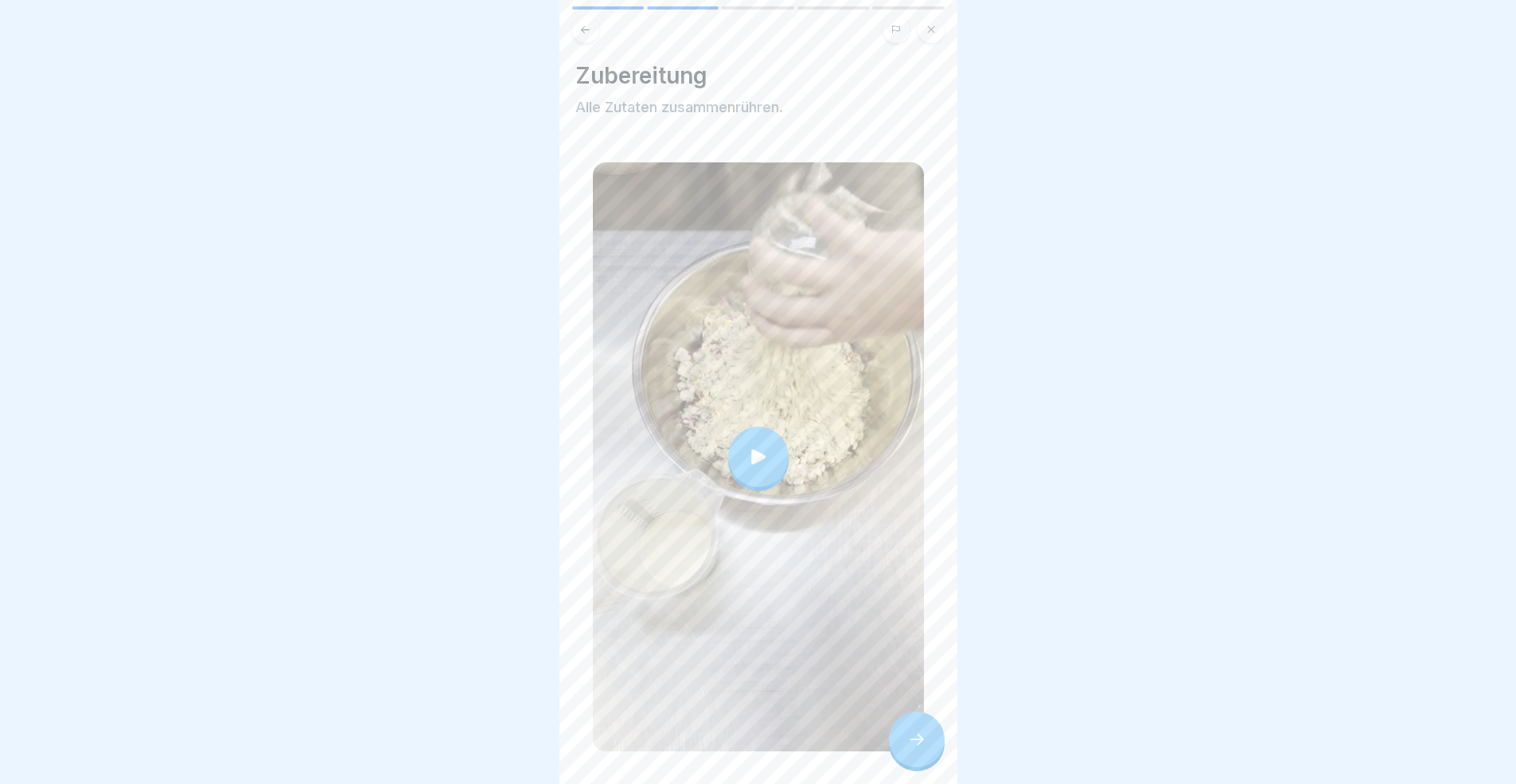
click at [923, 719] on icon at bounding box center [917, 739] width 19 height 19
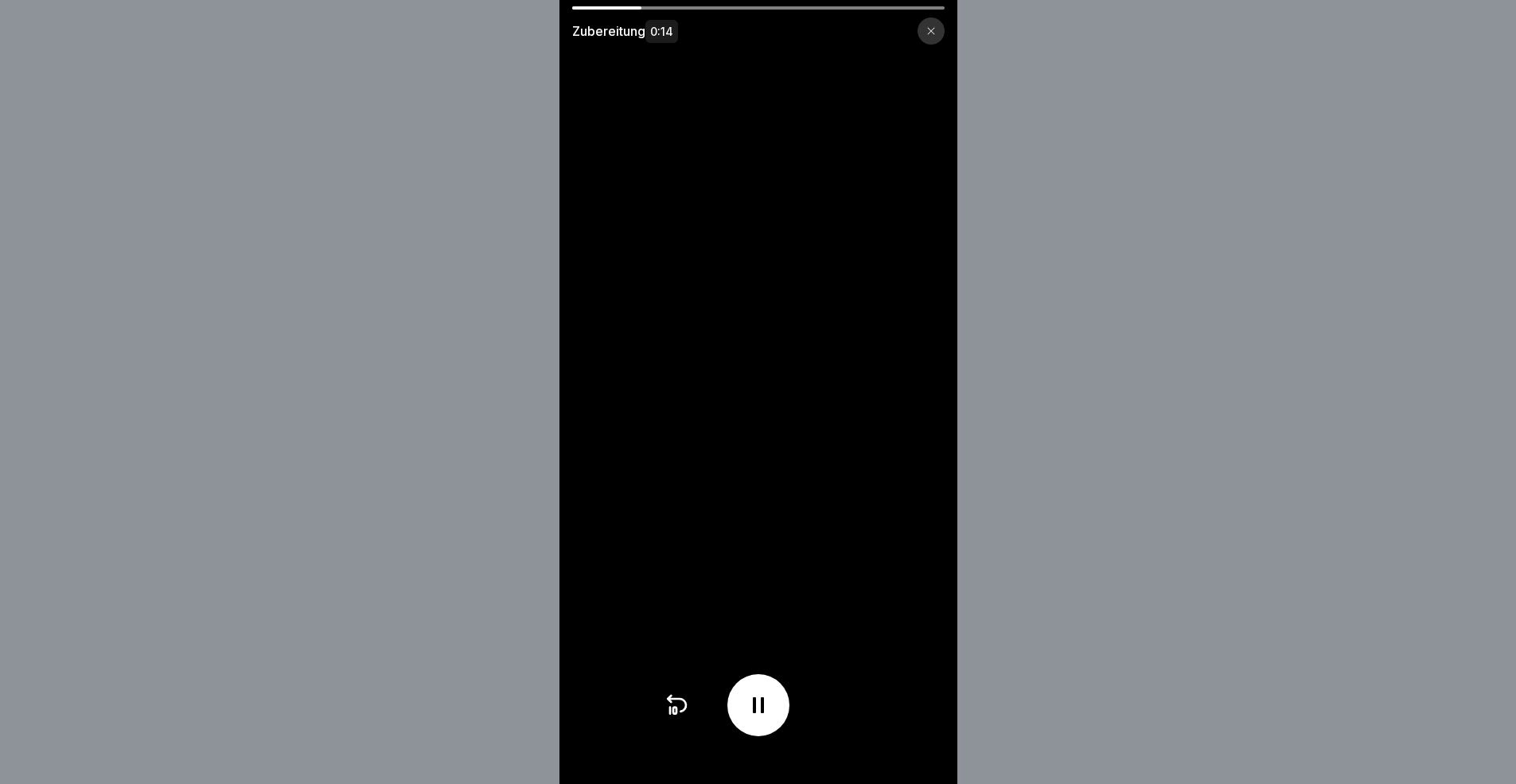
click at [945, 39] on div at bounding box center [931, 31] width 27 height 27
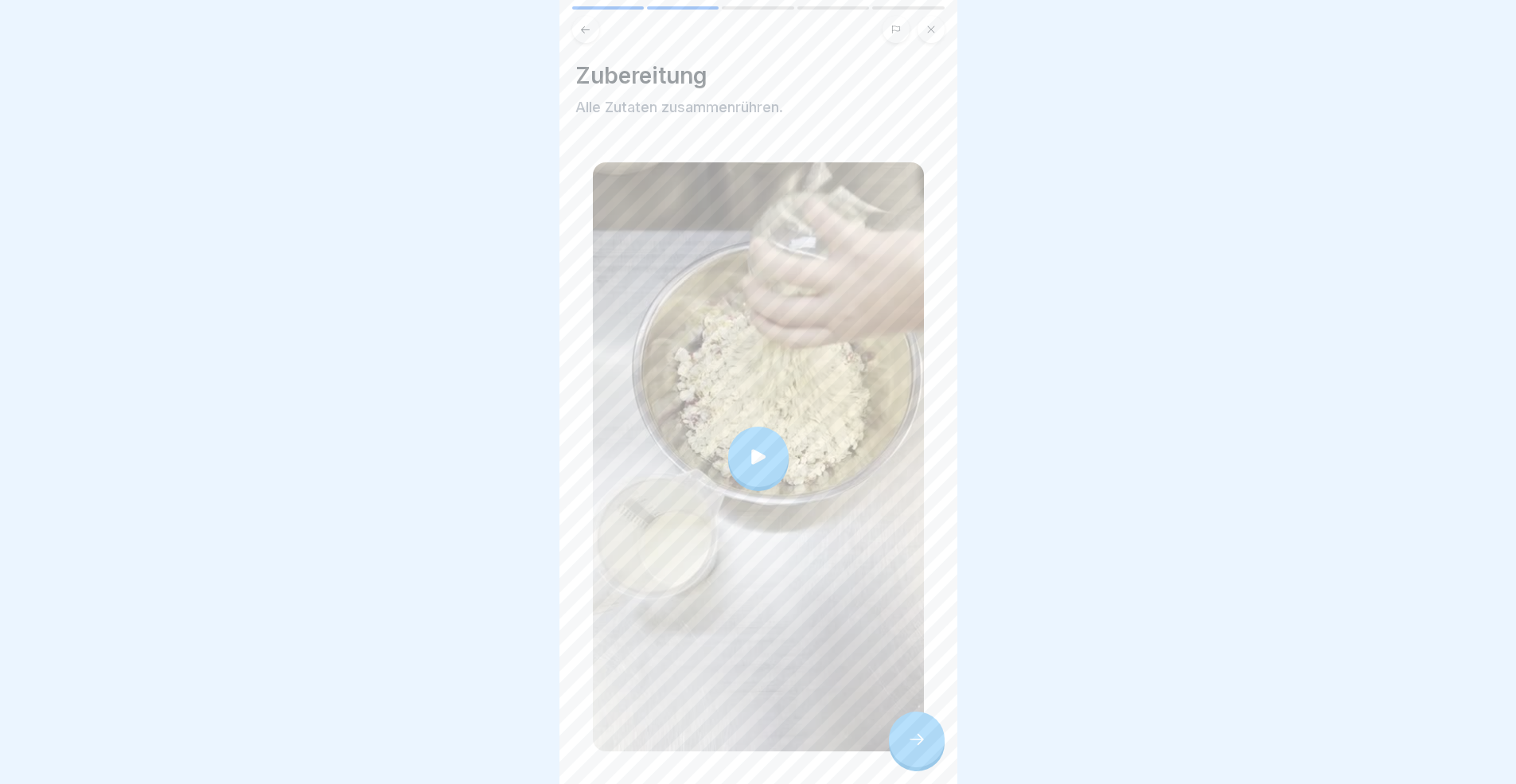
click at [917, 719] on div at bounding box center [758, 799] width 366 height 95
click at [917, 719] on div at bounding box center [917, 739] width 56 height 56
click at [916, 719] on icon at bounding box center [917, 739] width 19 height 19
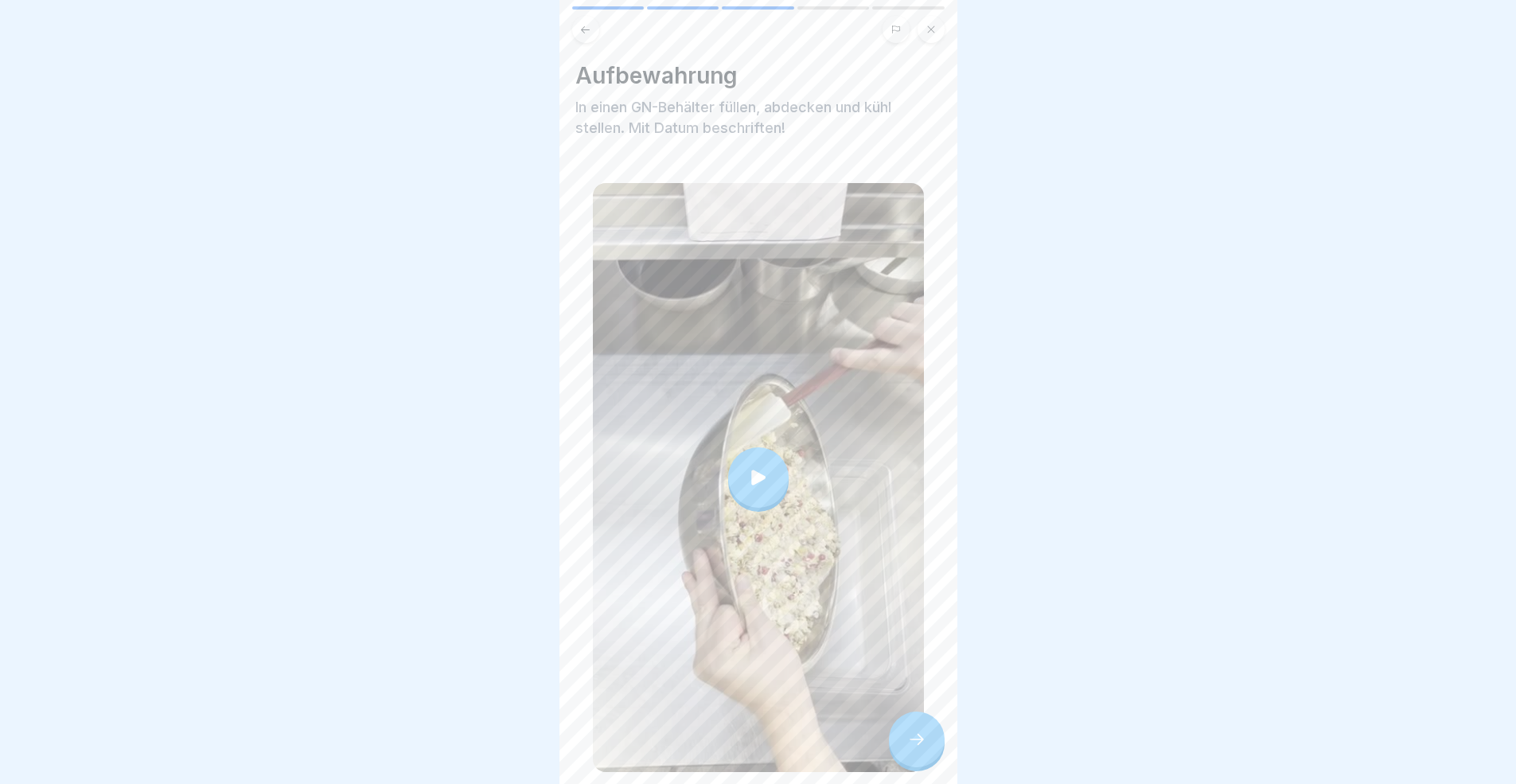
click at [916, 719] on icon at bounding box center [917, 739] width 19 height 19
click at [903, 719] on div at bounding box center [917, 739] width 56 height 56
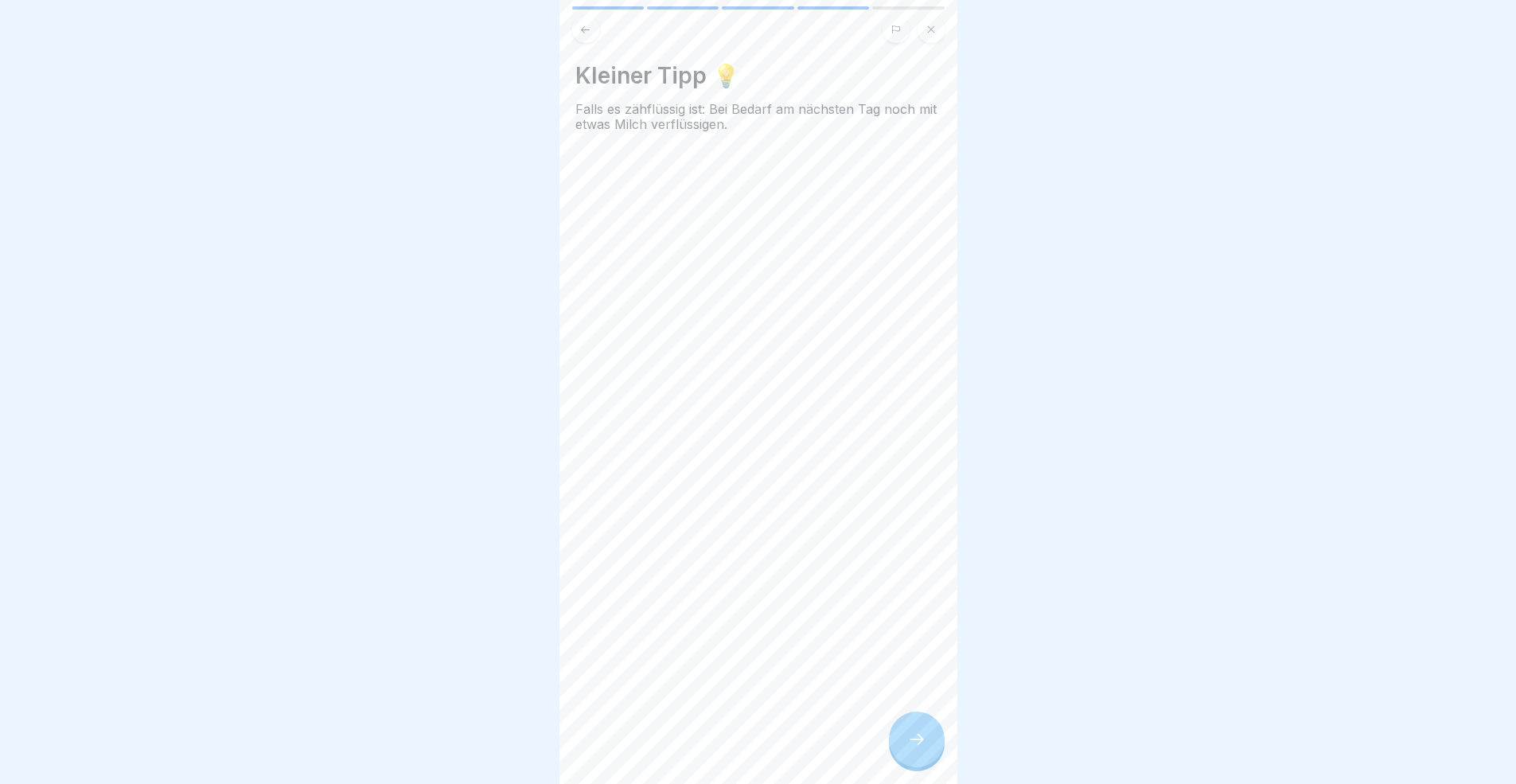
click at [903, 719] on div at bounding box center [917, 739] width 56 height 56
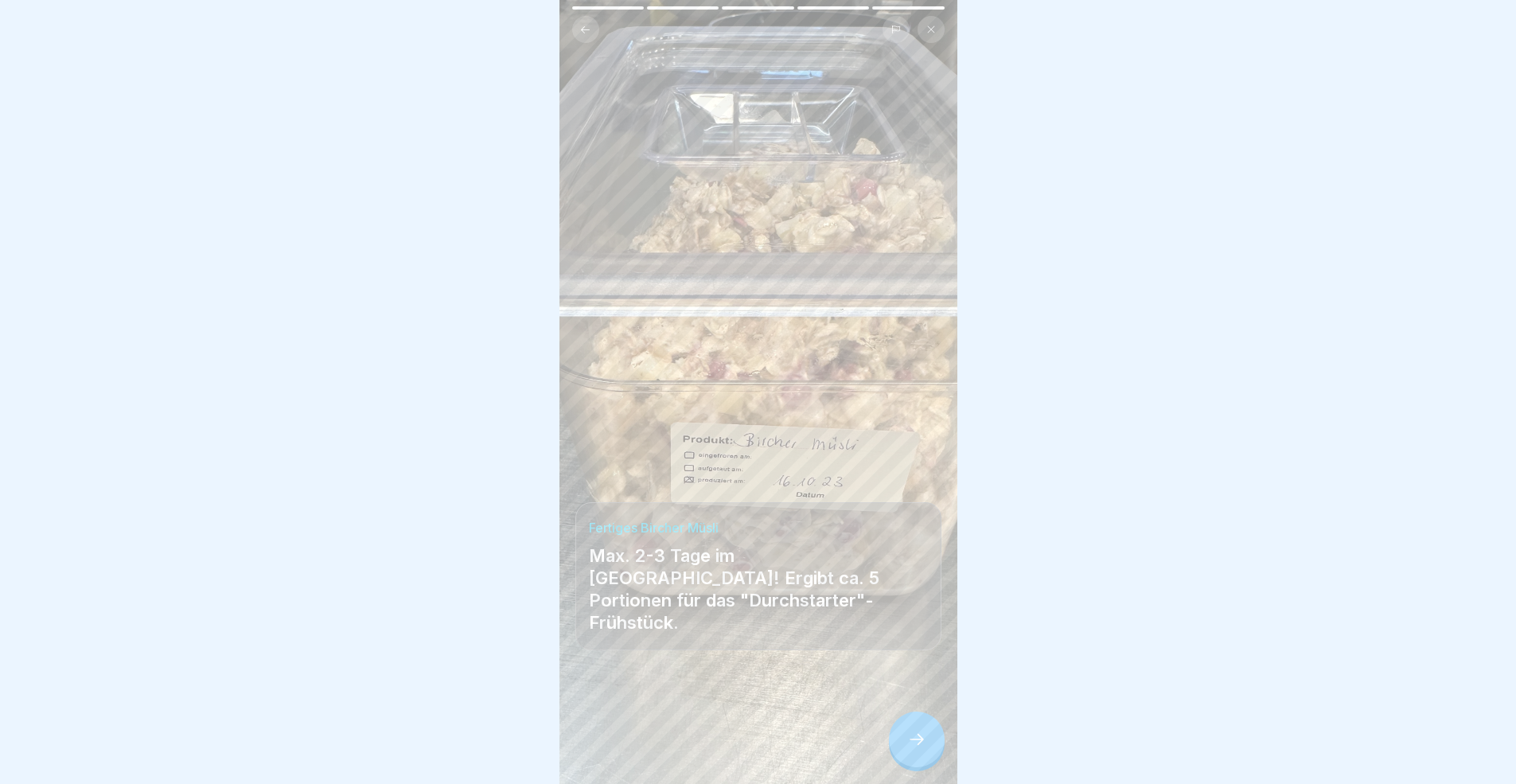
click at [905, 719] on div at bounding box center [917, 739] width 56 height 56
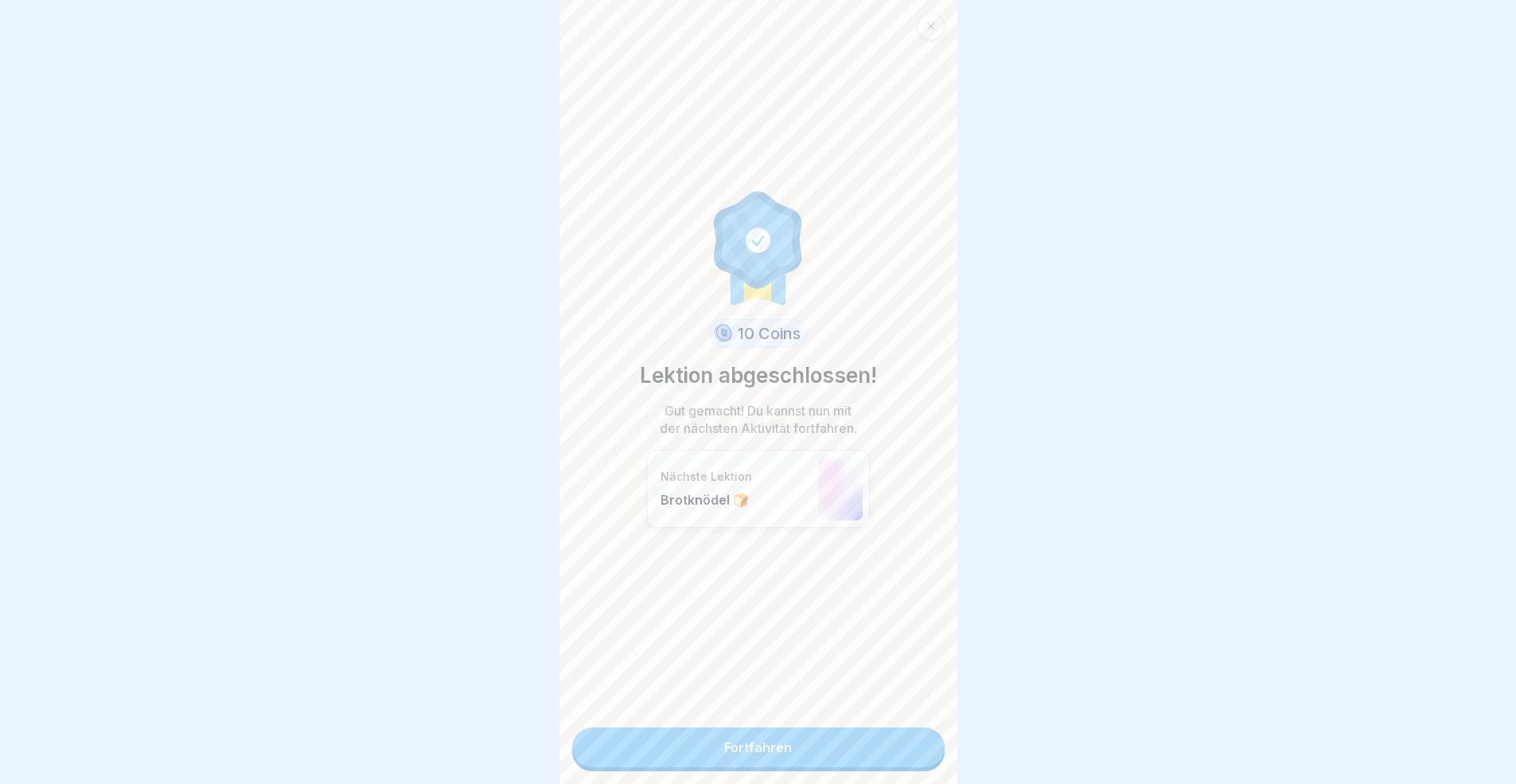
click at [886, 719] on link "Fortfahren" at bounding box center [758, 747] width 373 height 40
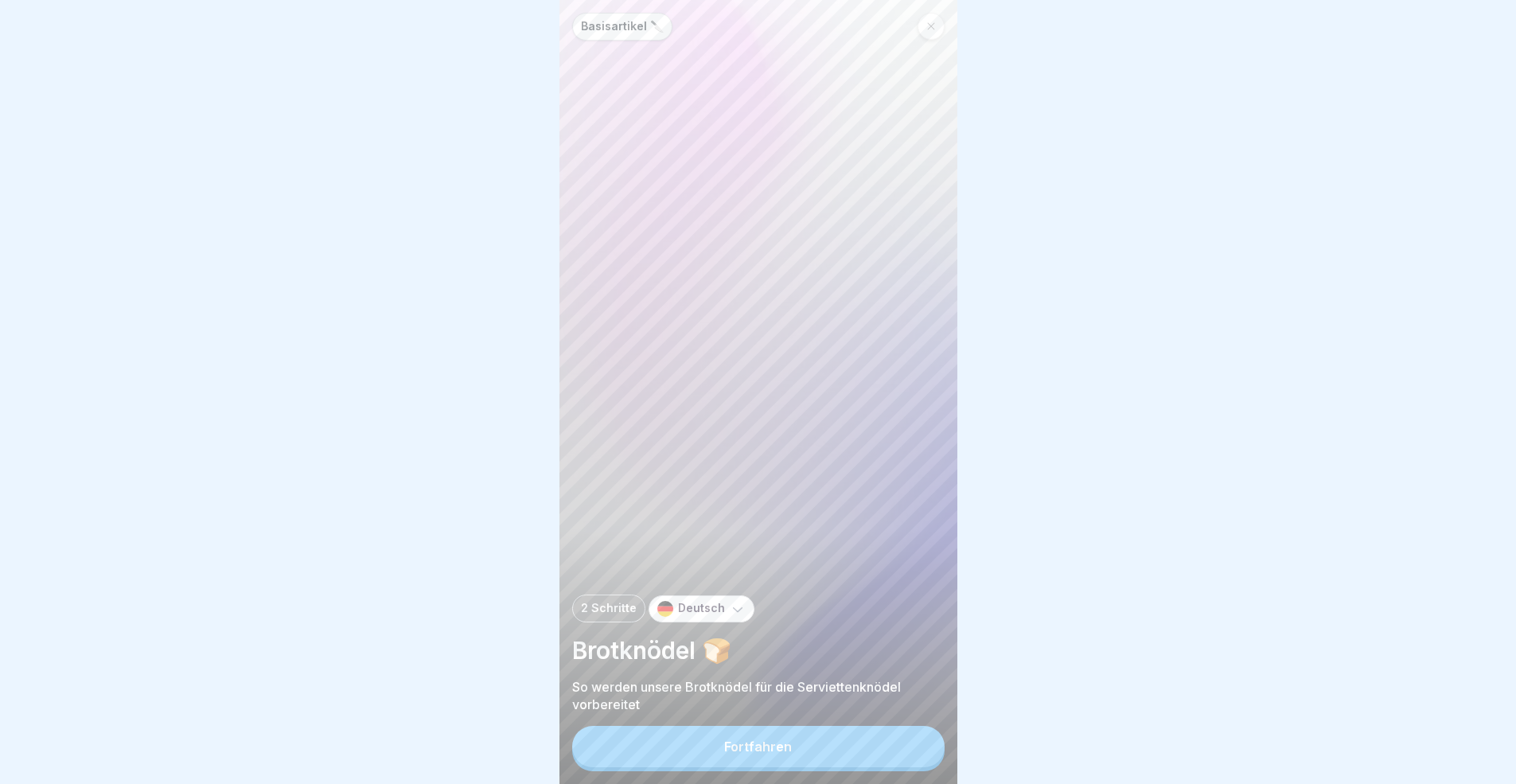
click at [885, 719] on button "Fortfahren" at bounding box center [758, 746] width 373 height 41
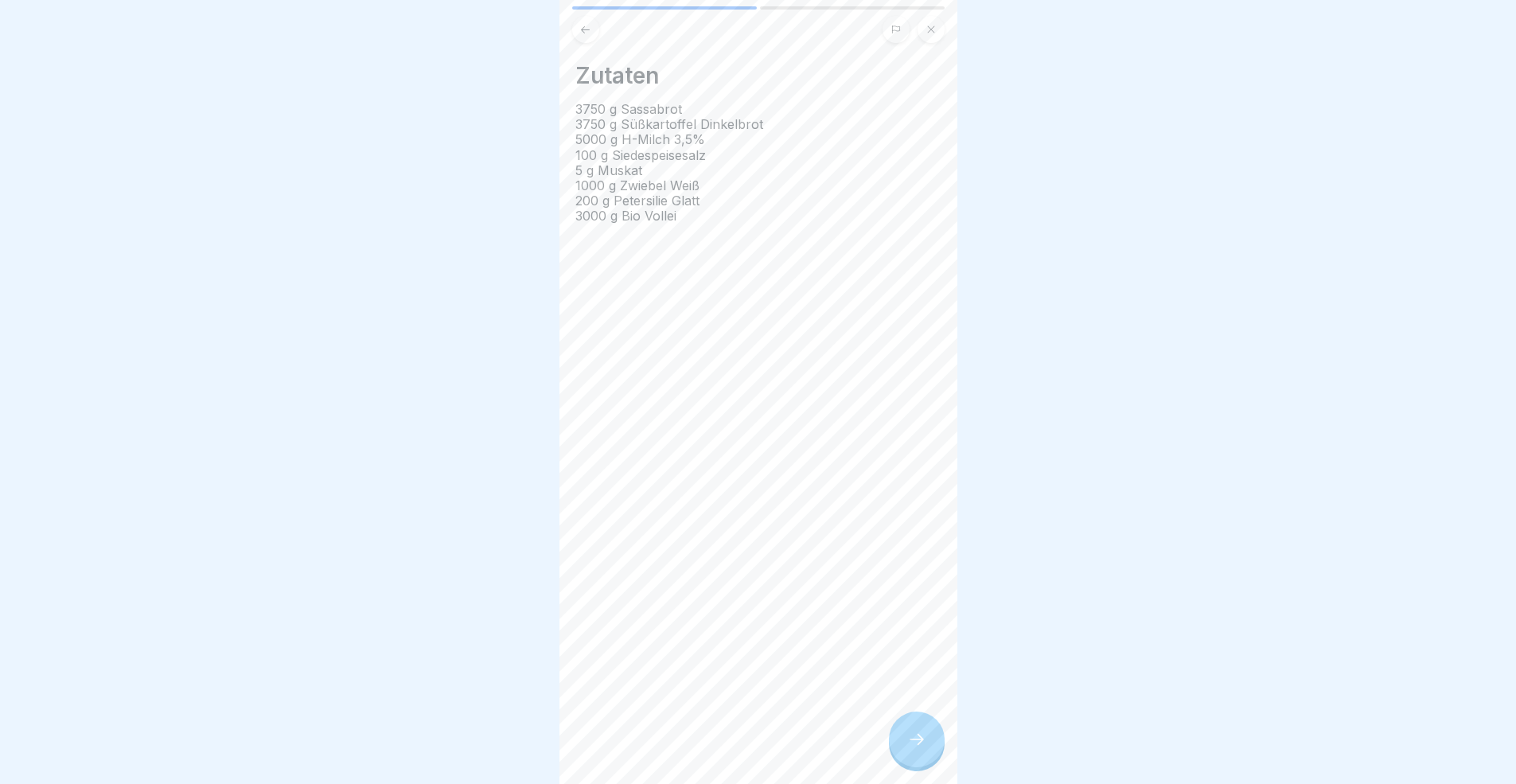
click at [885, 719] on div "Zutaten 3750 g Sassabrot 3750 g Süßkartoffel Dinkelbrot 5000 g H-Milch 3,5% 100…" at bounding box center [758, 392] width 398 height 784
click at [894, 719] on div at bounding box center [917, 739] width 56 height 56
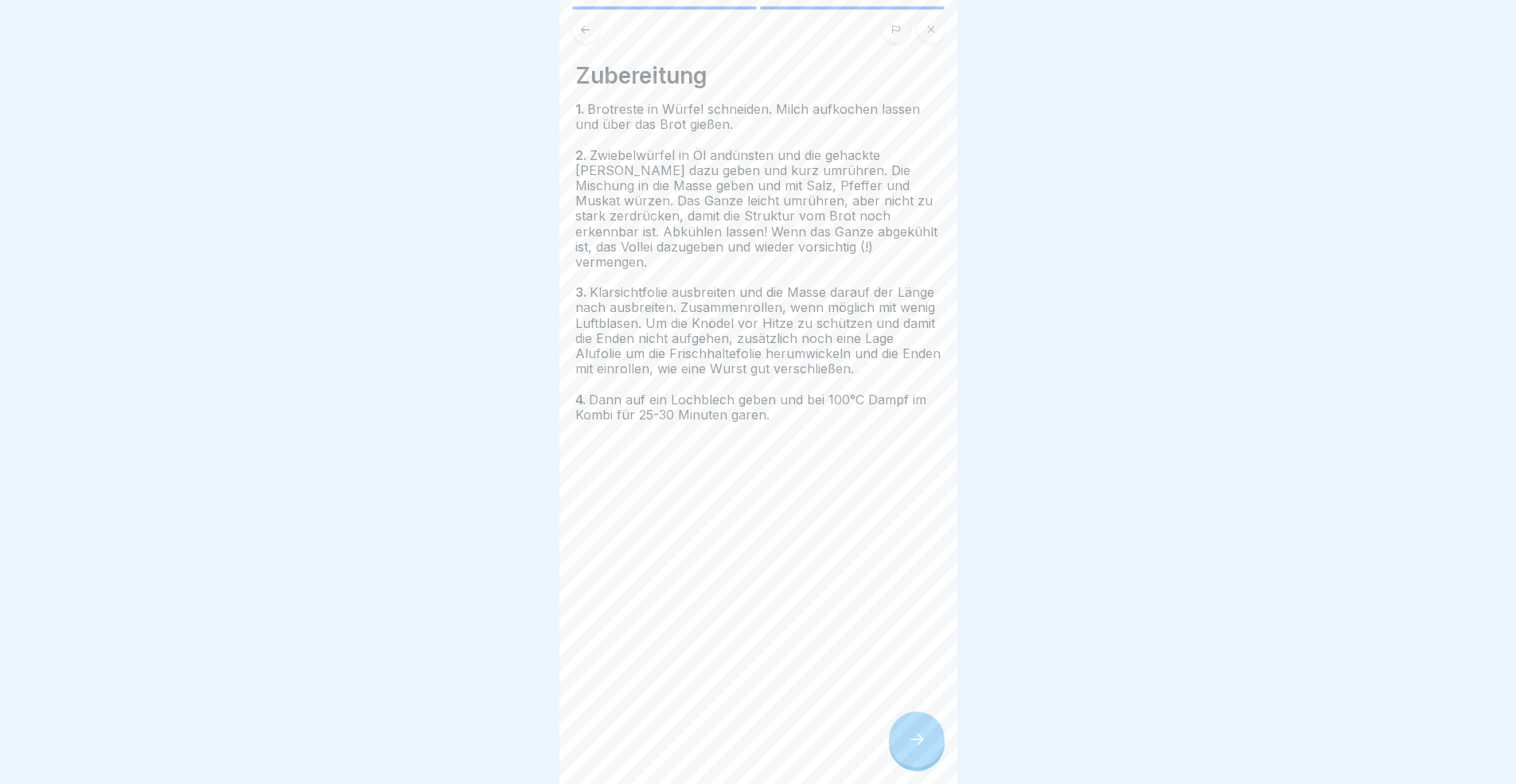
click at [900, 719] on div at bounding box center [917, 739] width 56 height 56
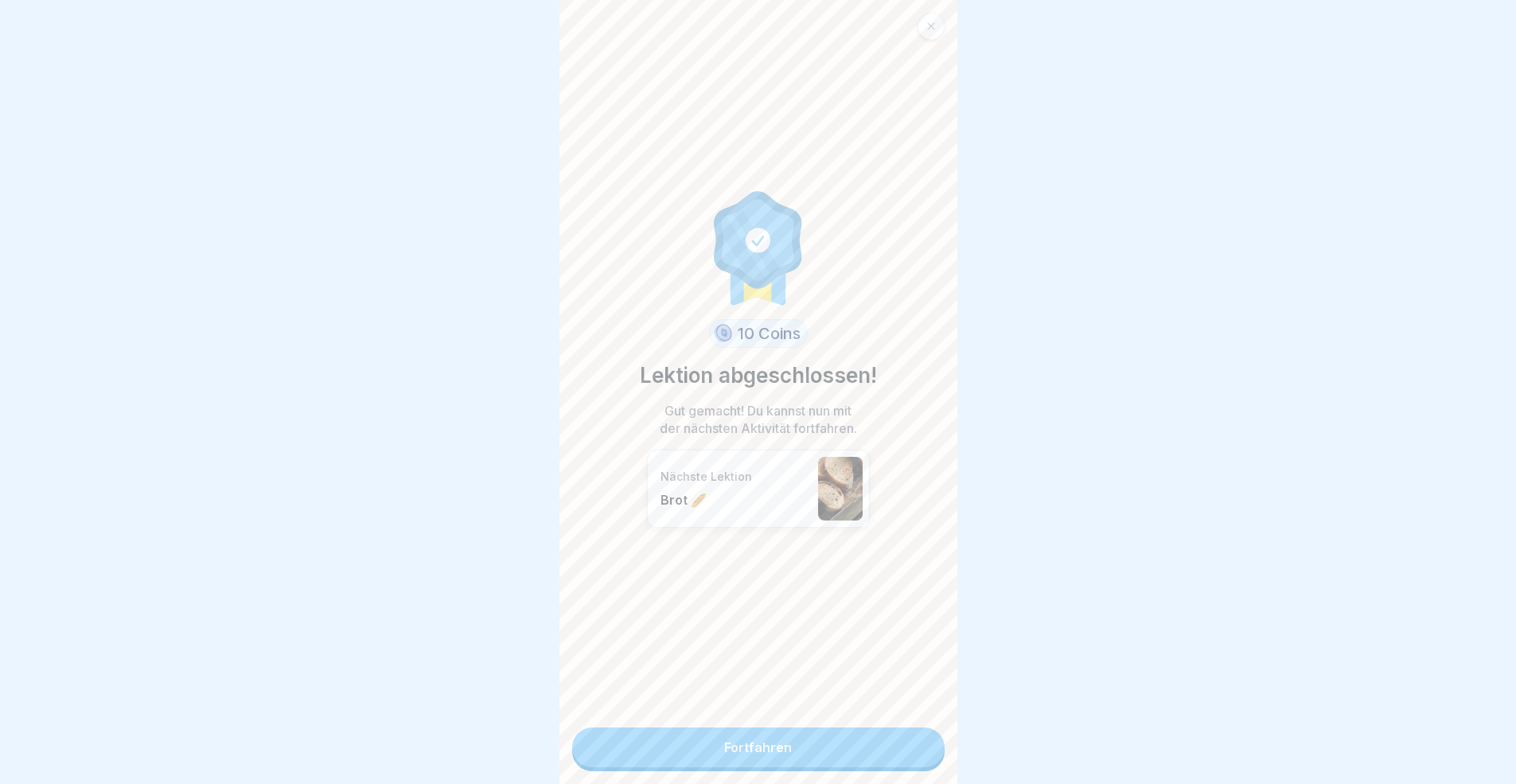
click at [872, 719] on link "Fortfahren" at bounding box center [758, 747] width 373 height 40
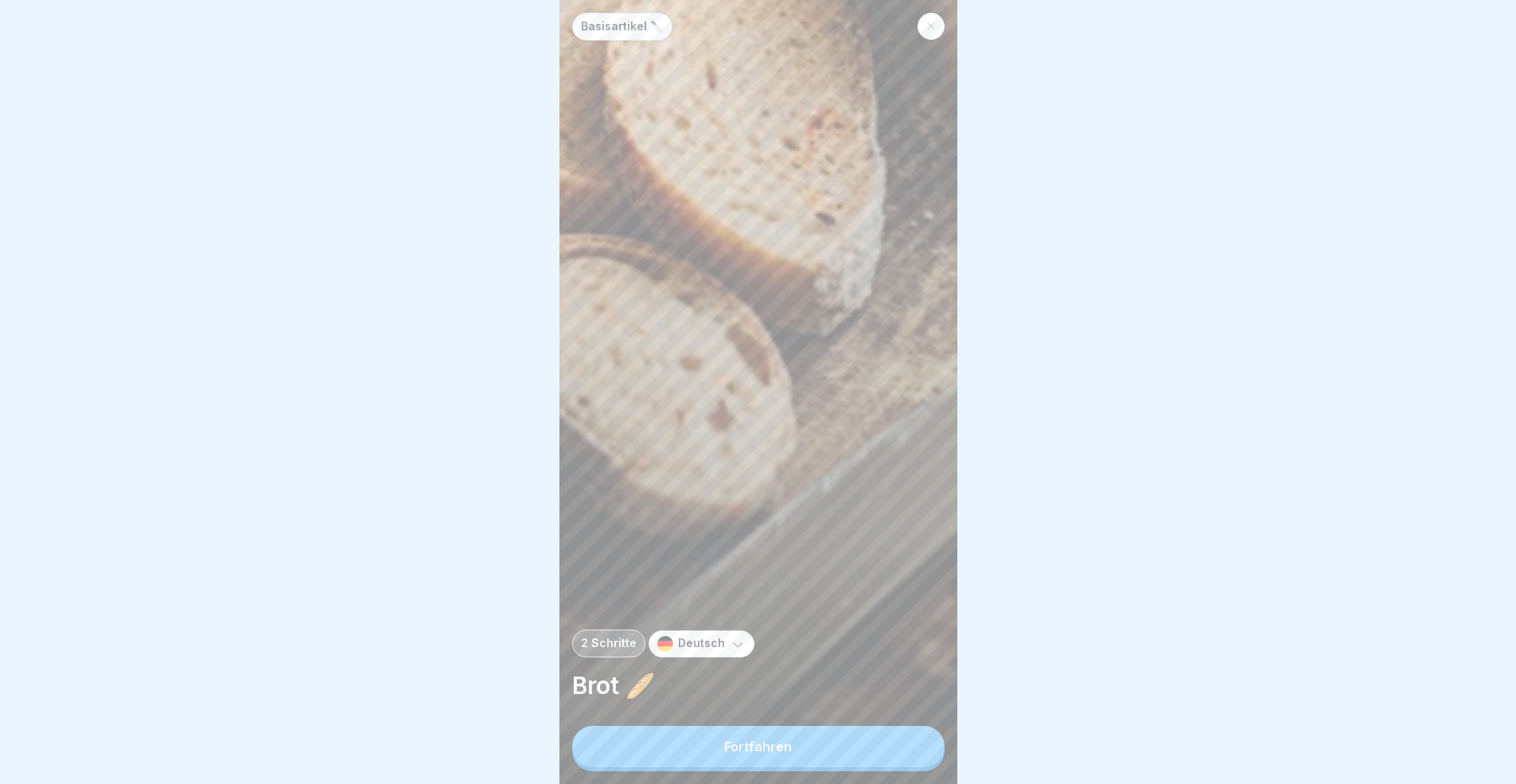
click at [871, 719] on button "Fortfahren" at bounding box center [758, 746] width 373 height 41
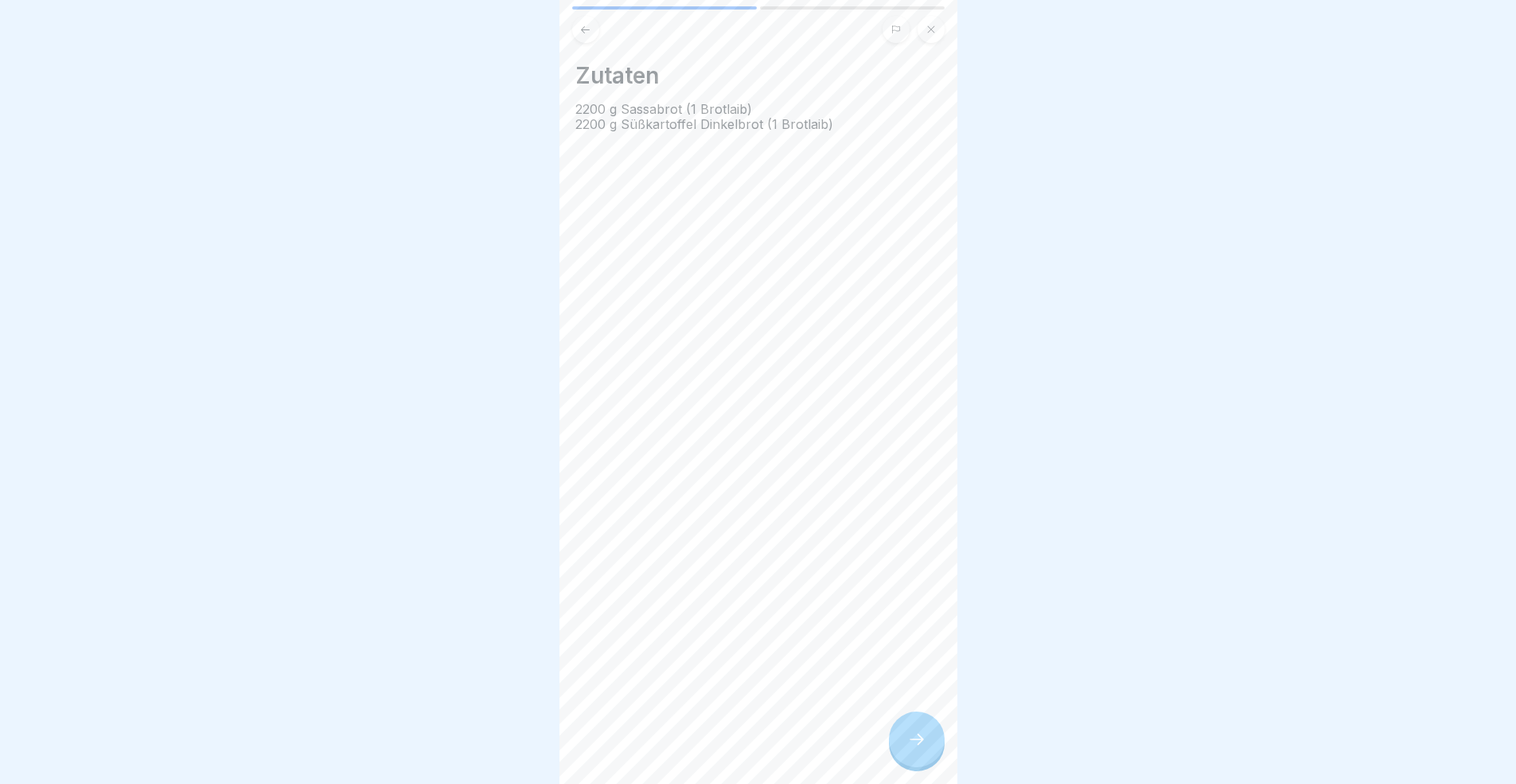
click at [916, 719] on div at bounding box center [917, 739] width 56 height 56
click at [970, 719] on link "Fortfahren" at bounding box center [1156, 747] width 373 height 40
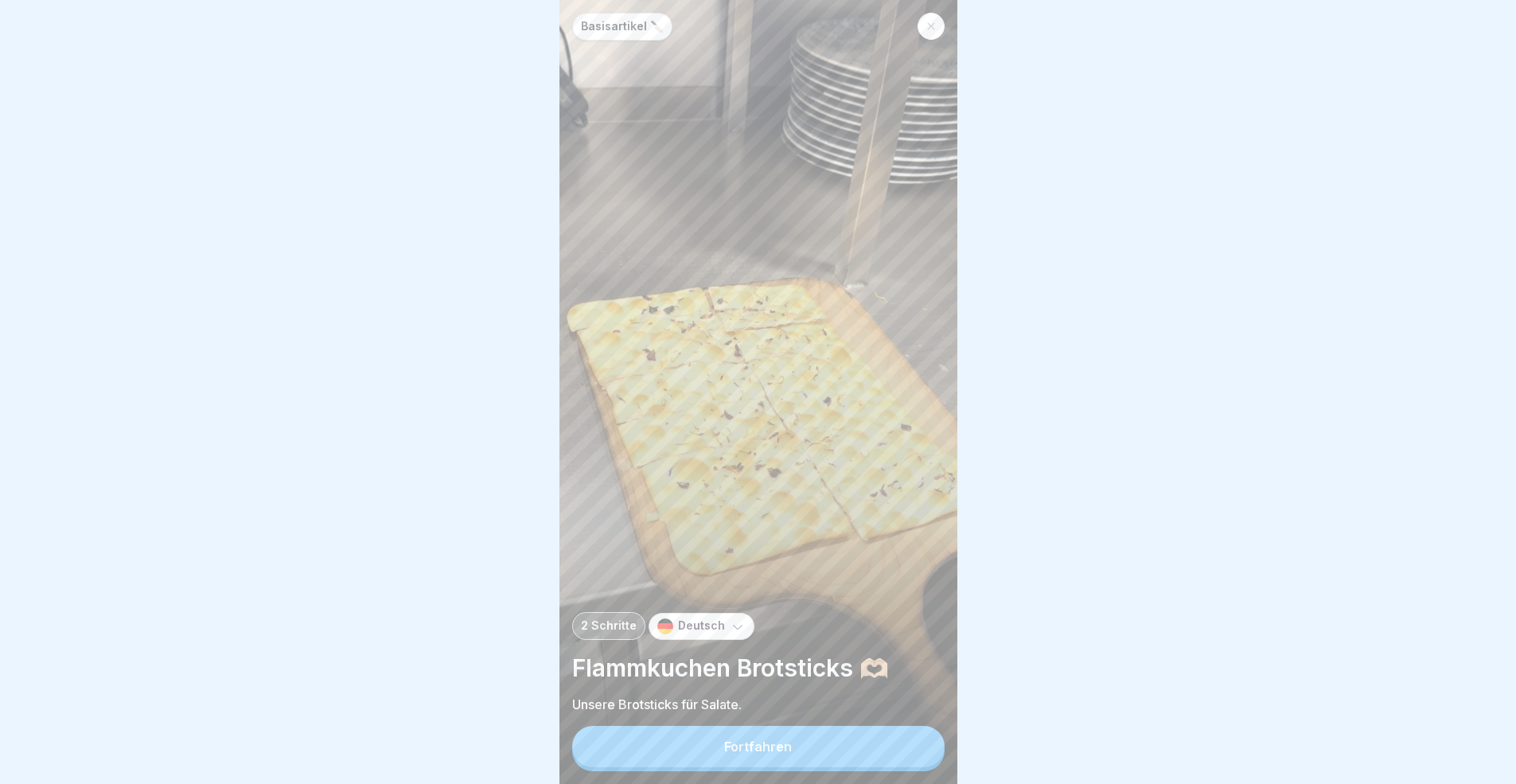
click at [864, 719] on button "Fortfahren" at bounding box center [758, 746] width 373 height 41
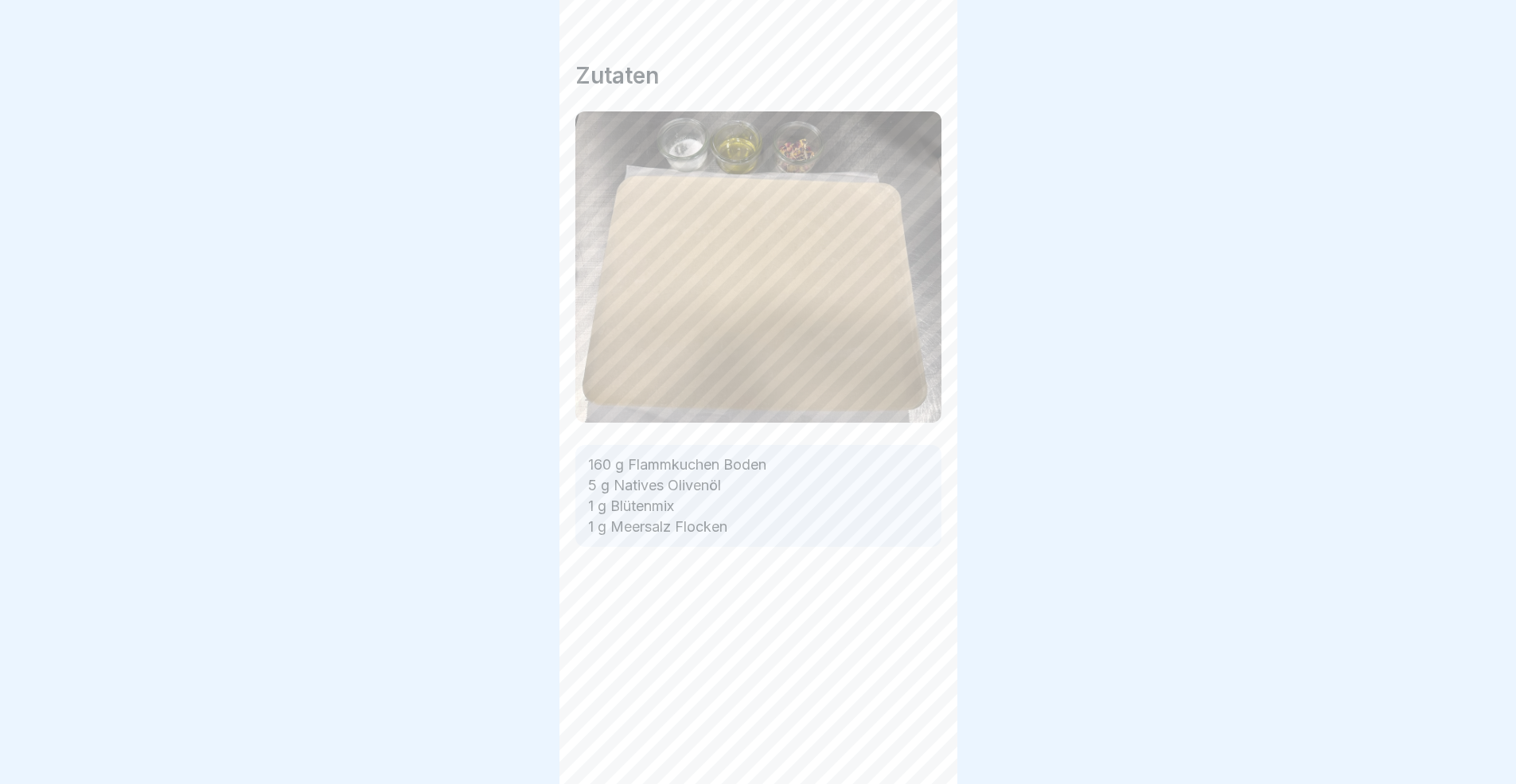
click at [931, 719] on div at bounding box center [917, 739] width 56 height 56
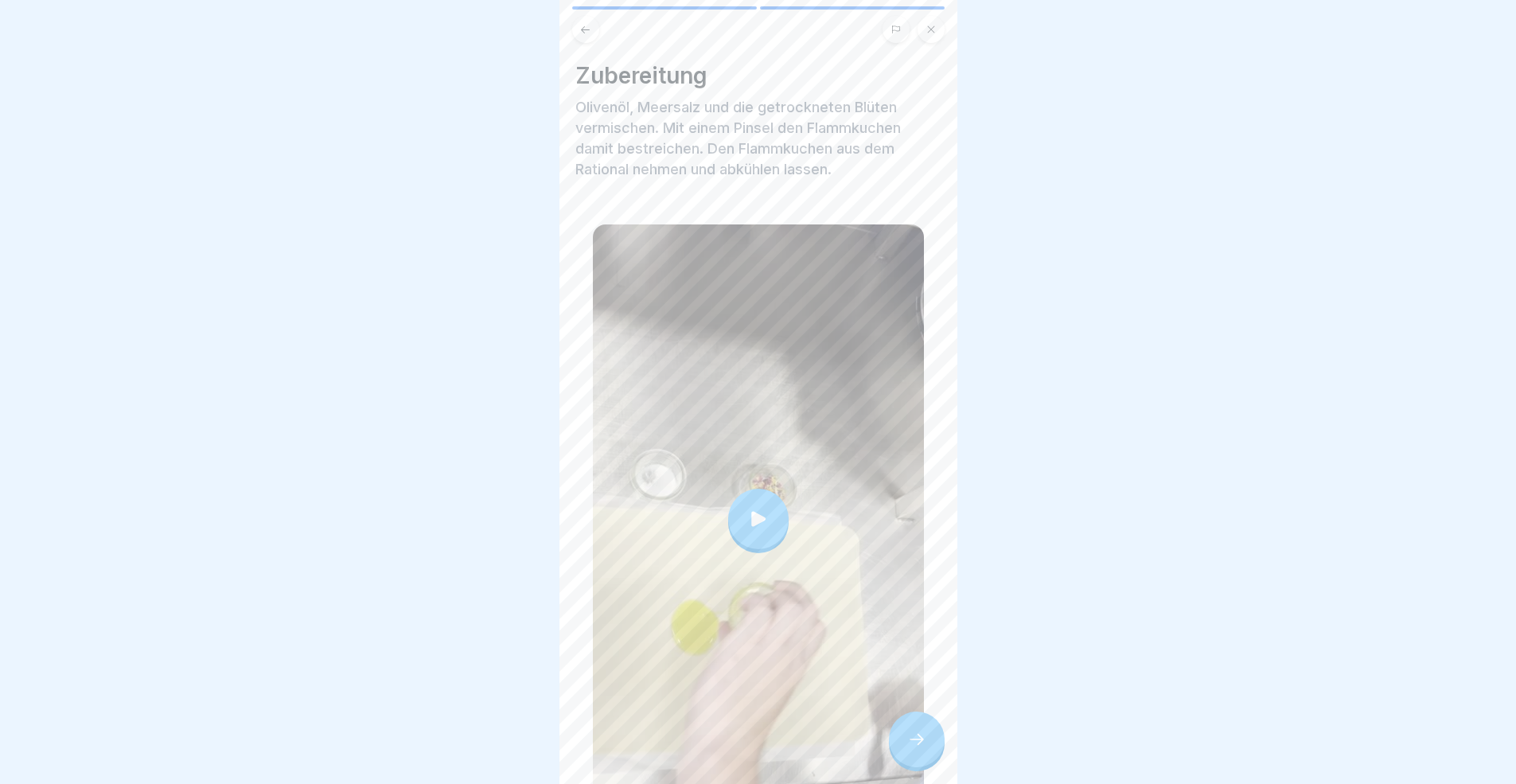
click at [931, 719] on div at bounding box center [917, 739] width 56 height 56
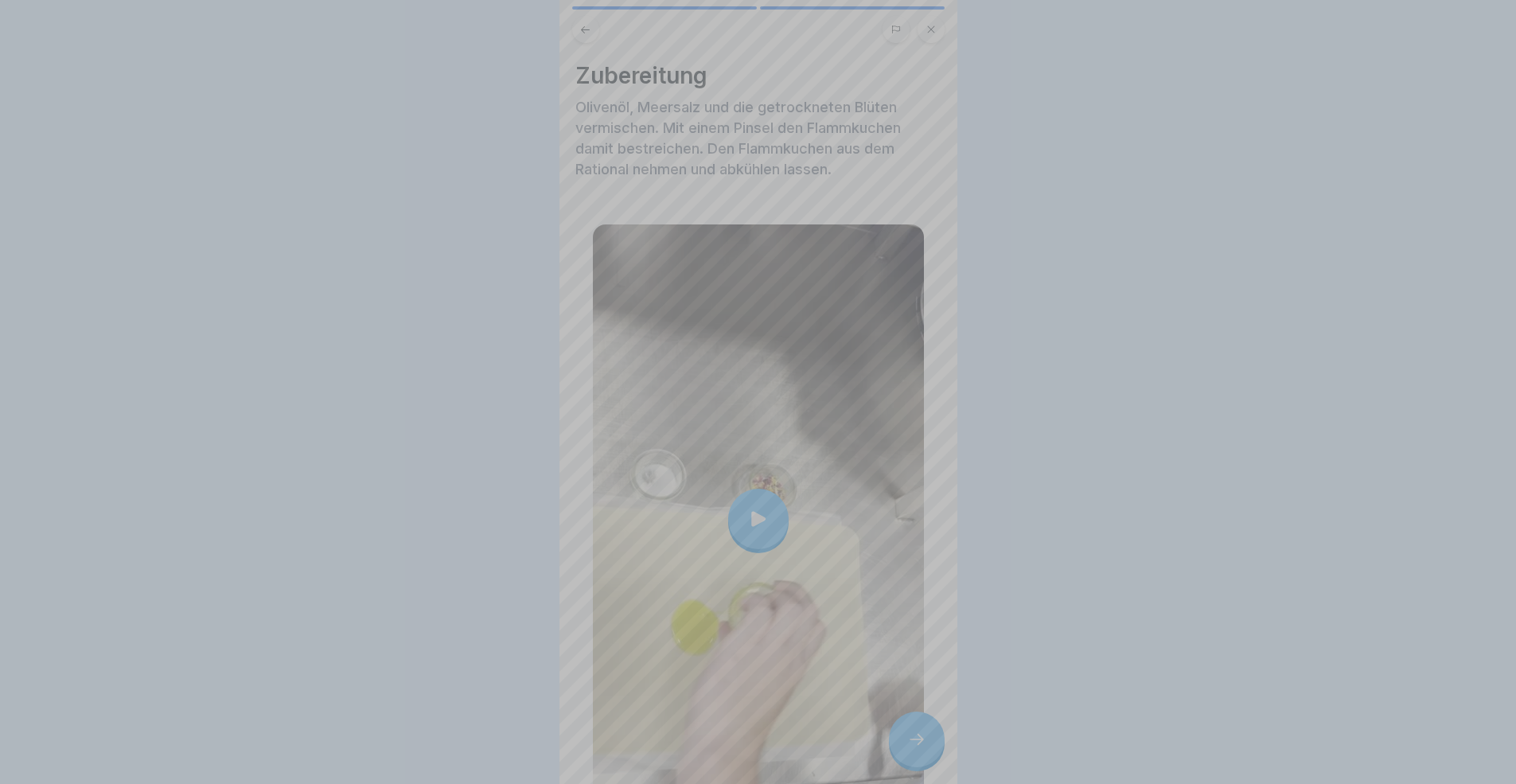
click at [931, 719] on video at bounding box center [758, 392] width 398 height 784
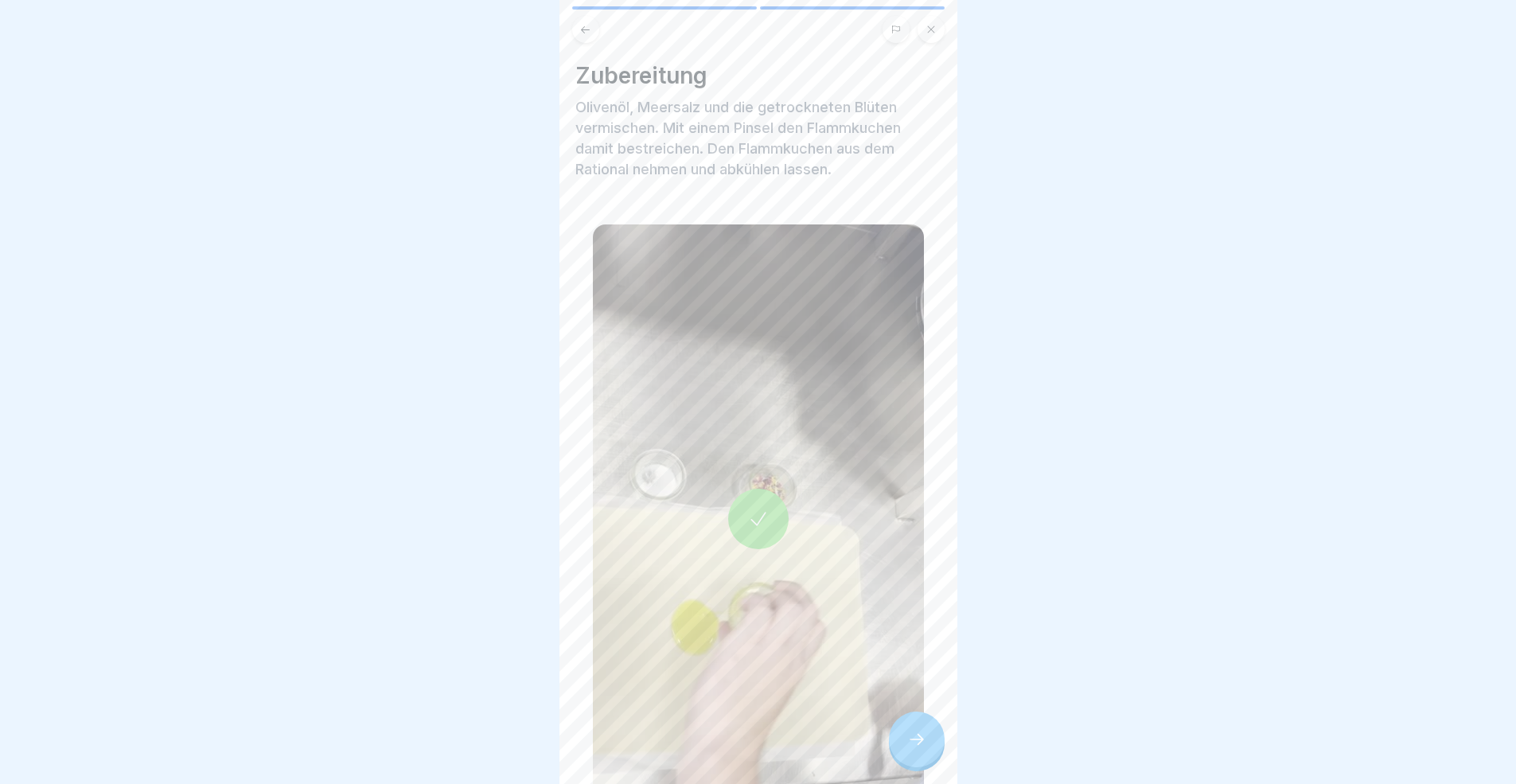
click at [922, 719] on icon at bounding box center [917, 739] width 19 height 19
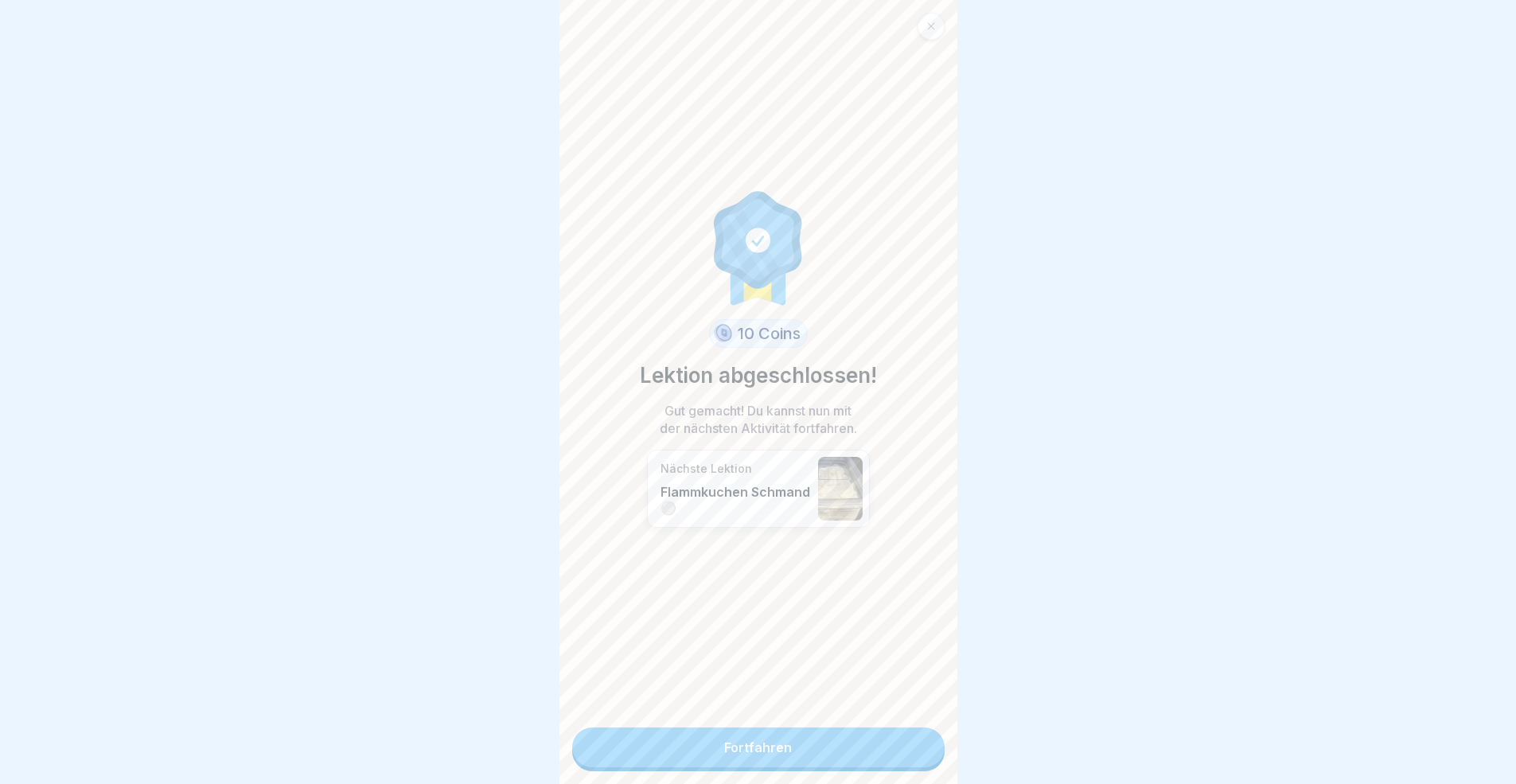
click at [905, 719] on link "Fortfahren" at bounding box center [758, 747] width 373 height 40
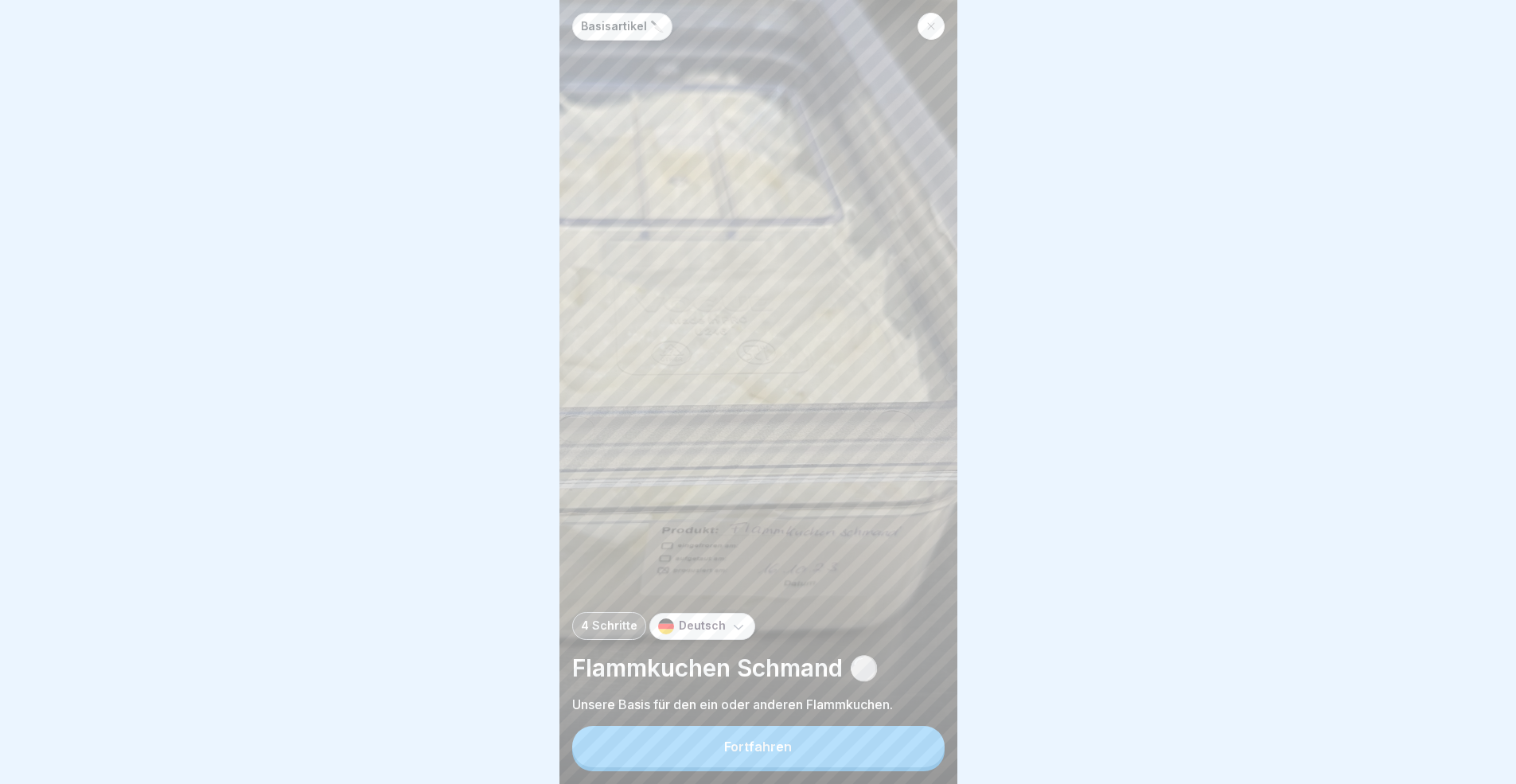
click at [915, 719] on button "Fortfahren" at bounding box center [758, 746] width 373 height 41
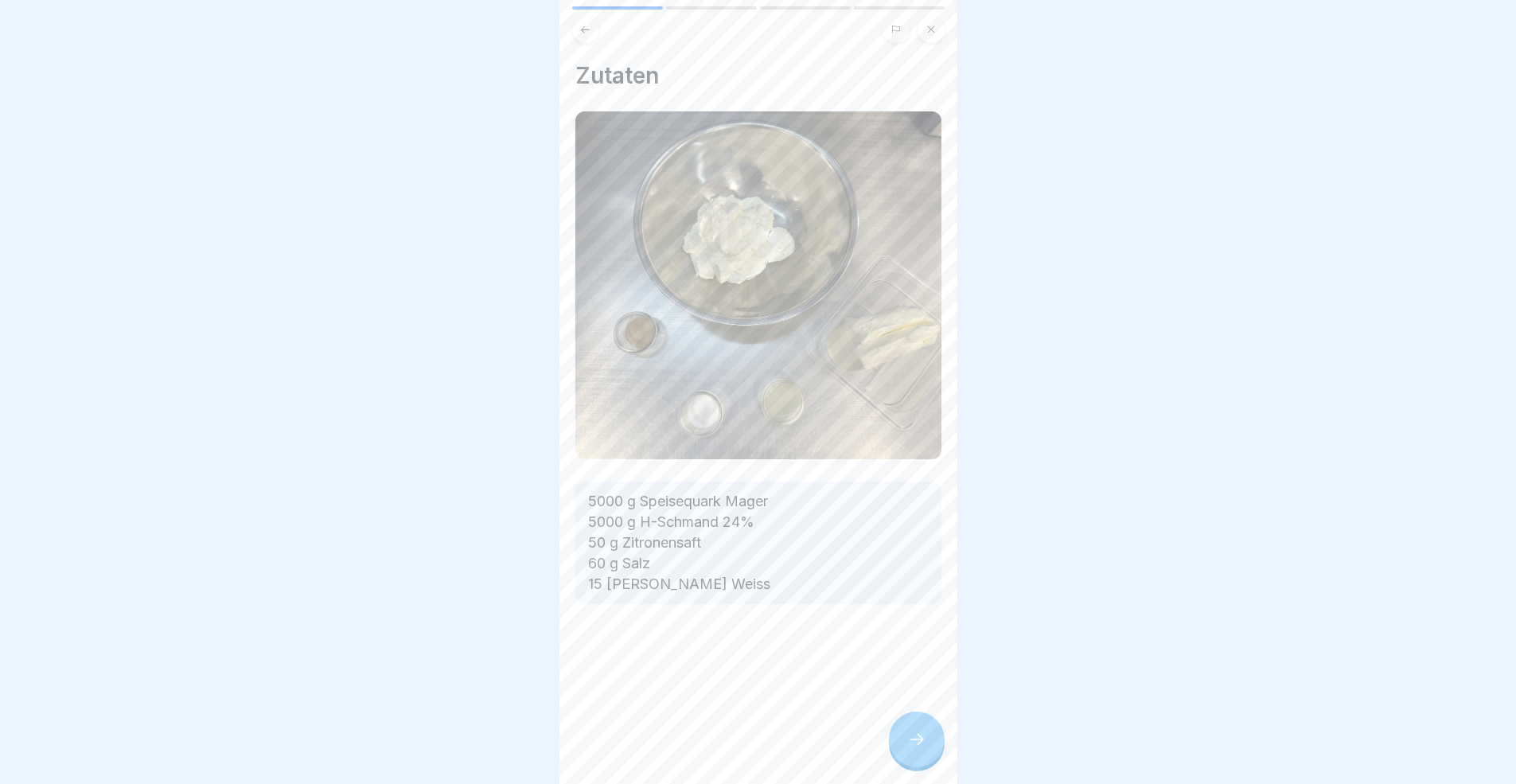
click at [915, 719] on icon at bounding box center [917, 739] width 19 height 19
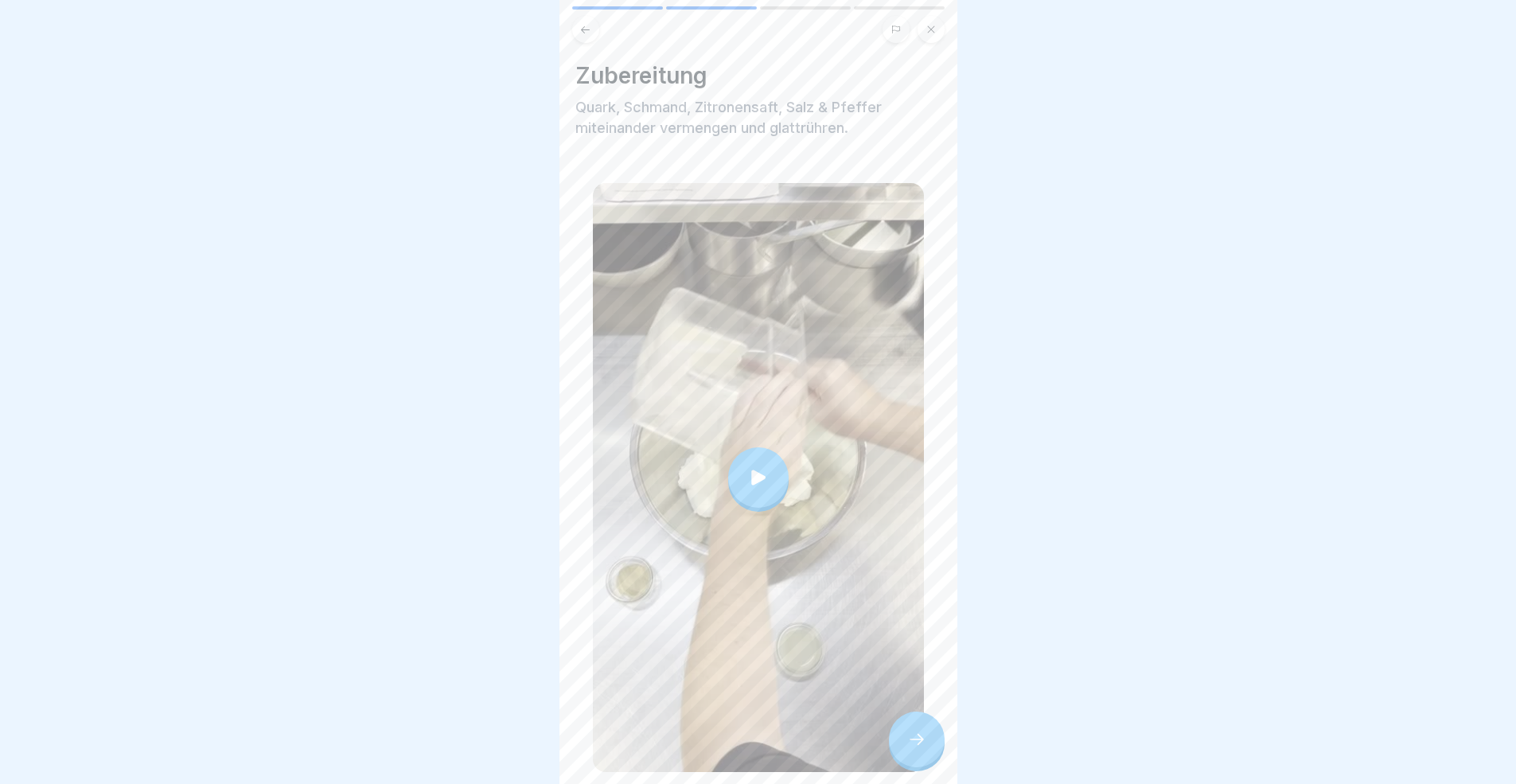
click at [915, 719] on icon at bounding box center [917, 739] width 19 height 19
click at [921, 719] on div at bounding box center [917, 739] width 56 height 56
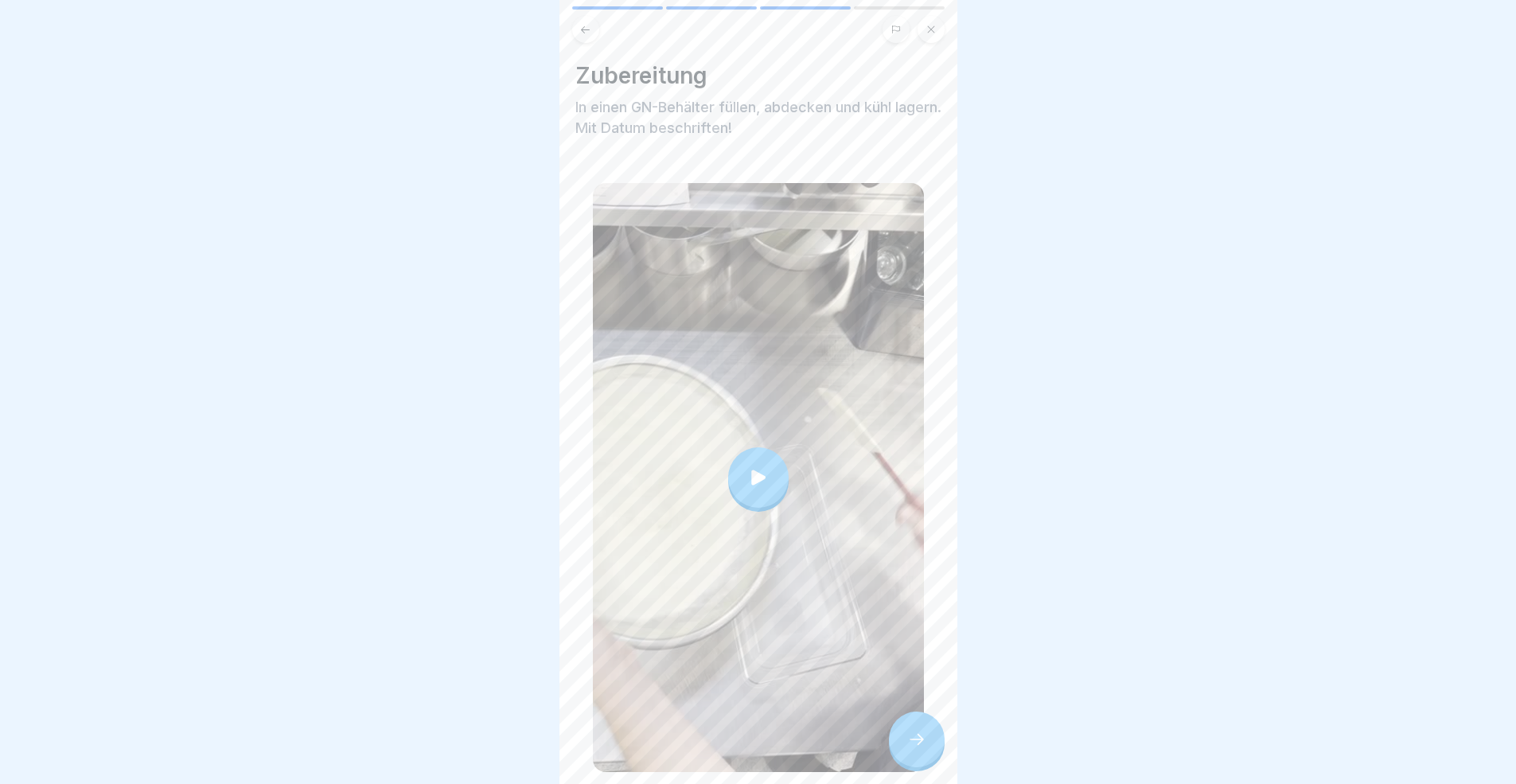
click at [921, 719] on div at bounding box center [917, 739] width 56 height 56
click at [921, 719] on div at bounding box center [917, 739] width 56 height 56
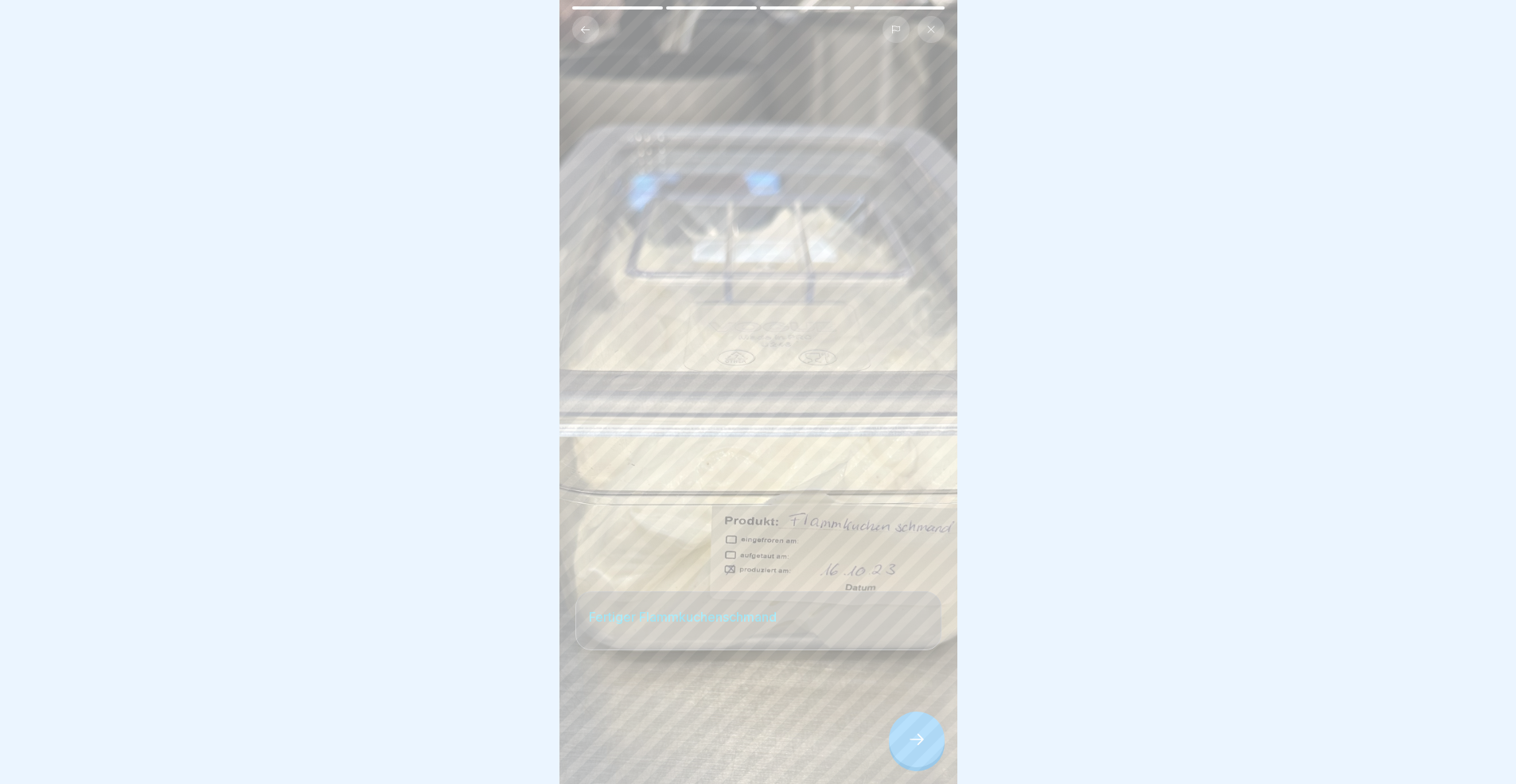
click at [921, 719] on div at bounding box center [917, 739] width 56 height 56
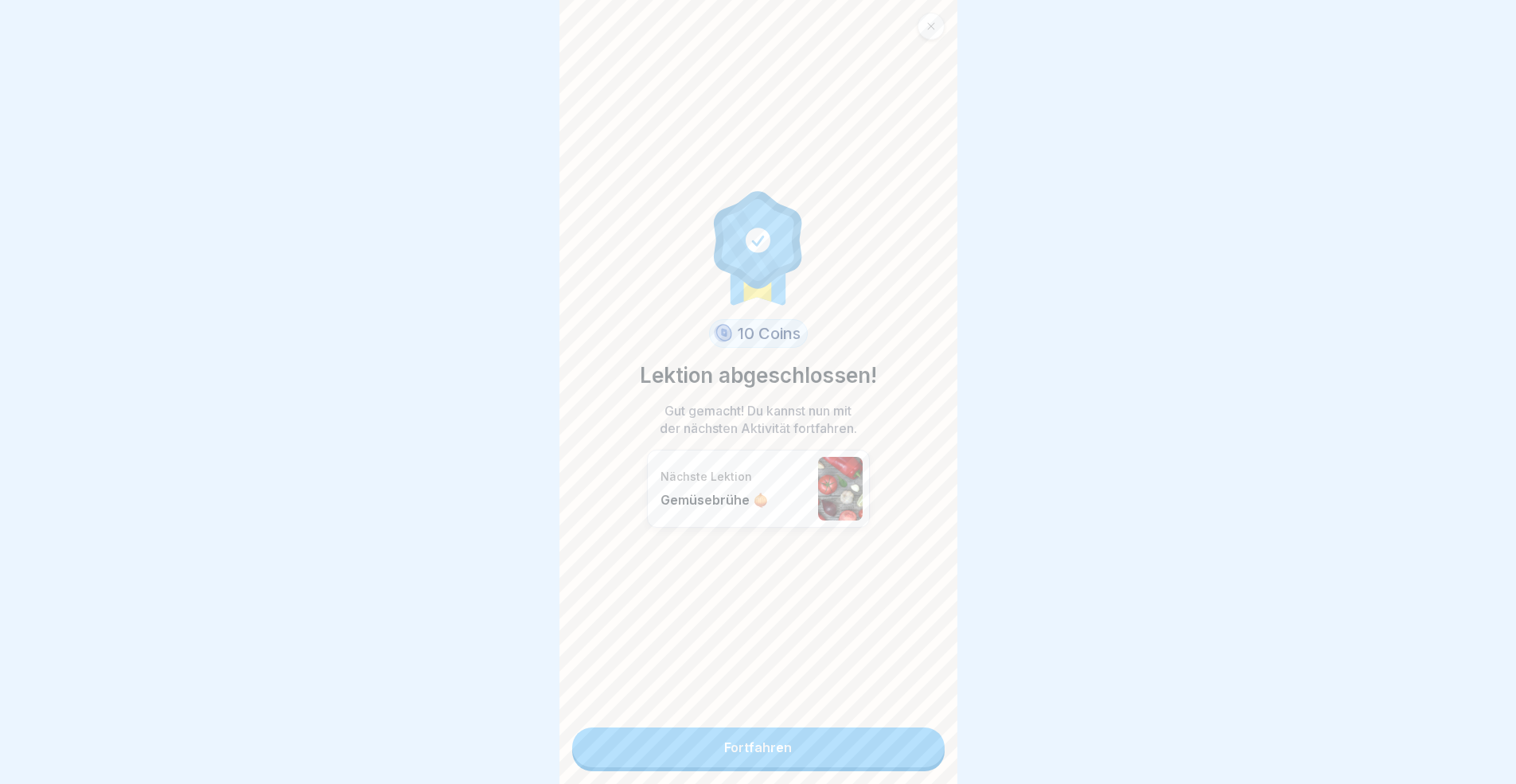
click at [912, 719] on div "10 Coins Lektion abgeschlossen! Gut gemacht! Du kannst nun mit der nächsten Akt…" at bounding box center [758, 392] width 398 height 784
click at [911, 719] on link "Fortfahren" at bounding box center [758, 747] width 373 height 40
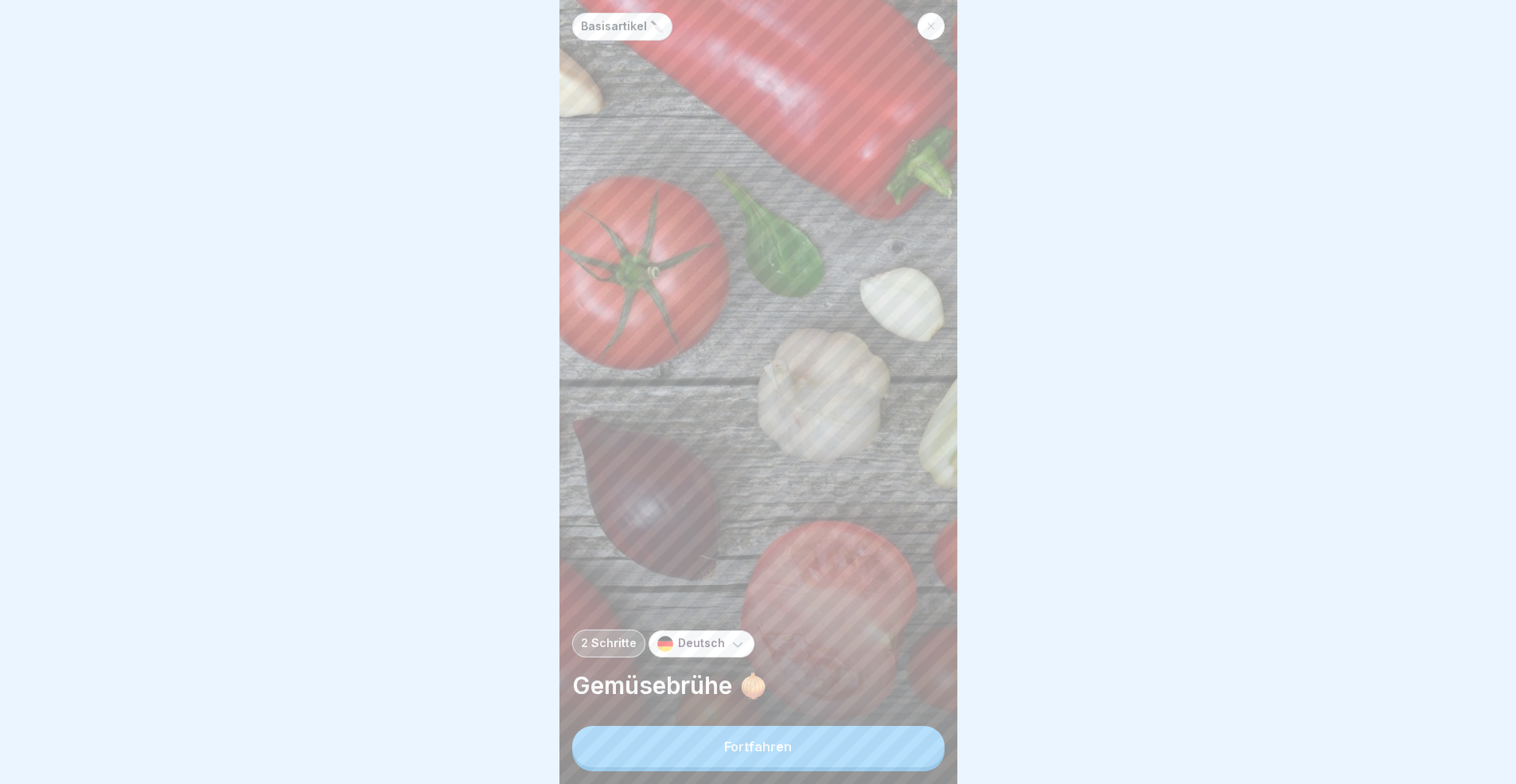
click at [907, 719] on button "Fortfahren" at bounding box center [758, 746] width 373 height 41
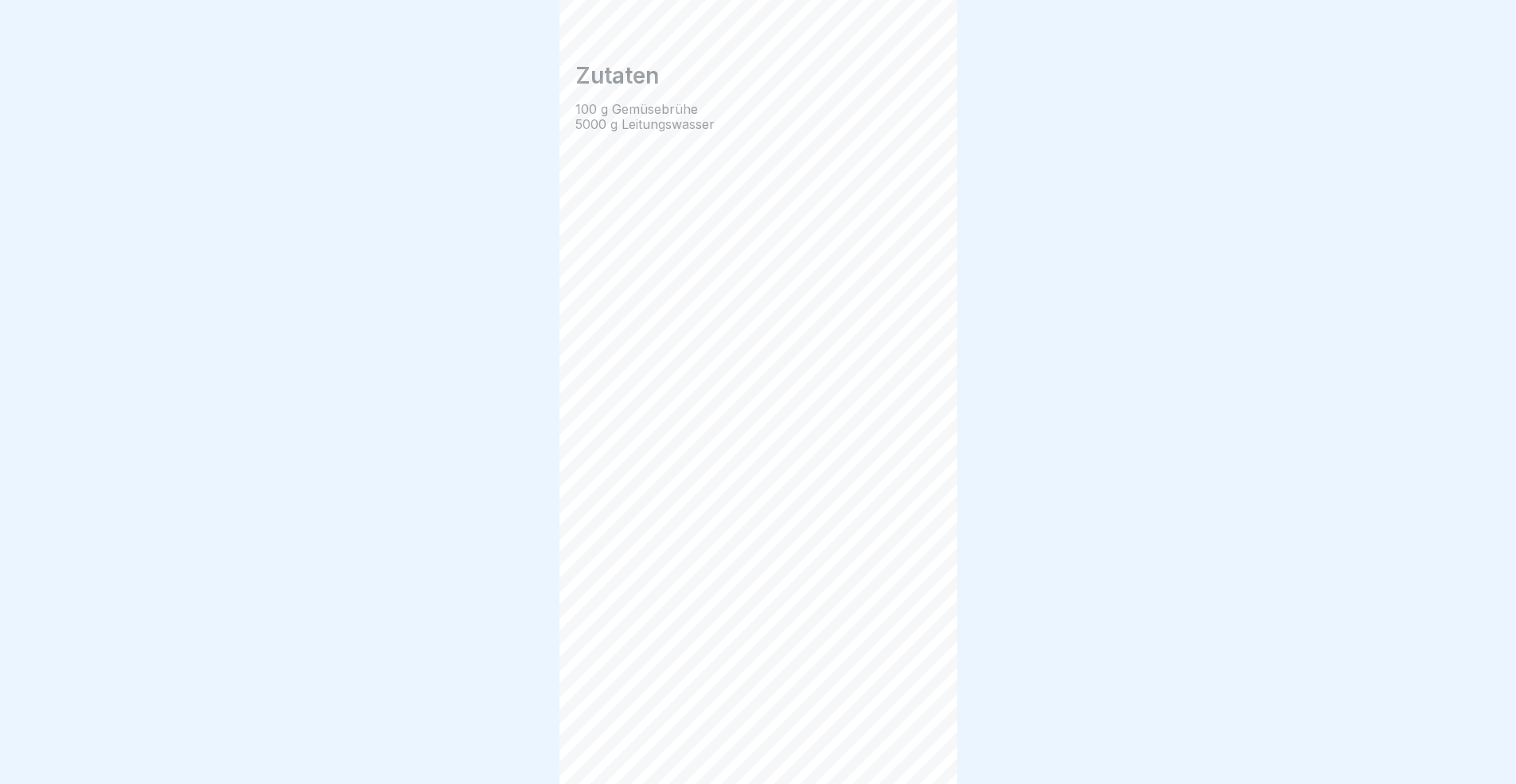
click at [906, 719] on div at bounding box center [917, 739] width 56 height 56
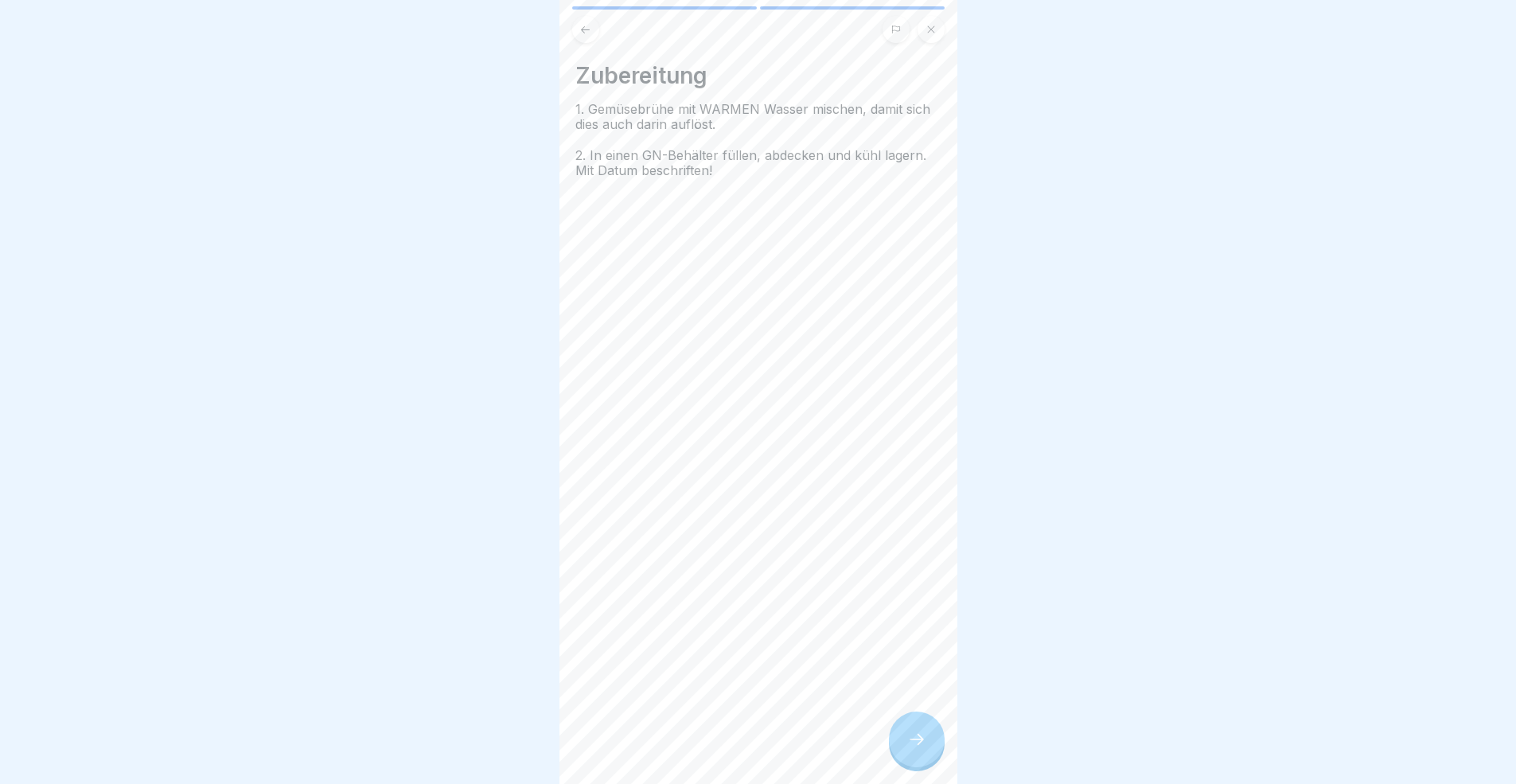
click at [906, 719] on div at bounding box center [917, 739] width 56 height 56
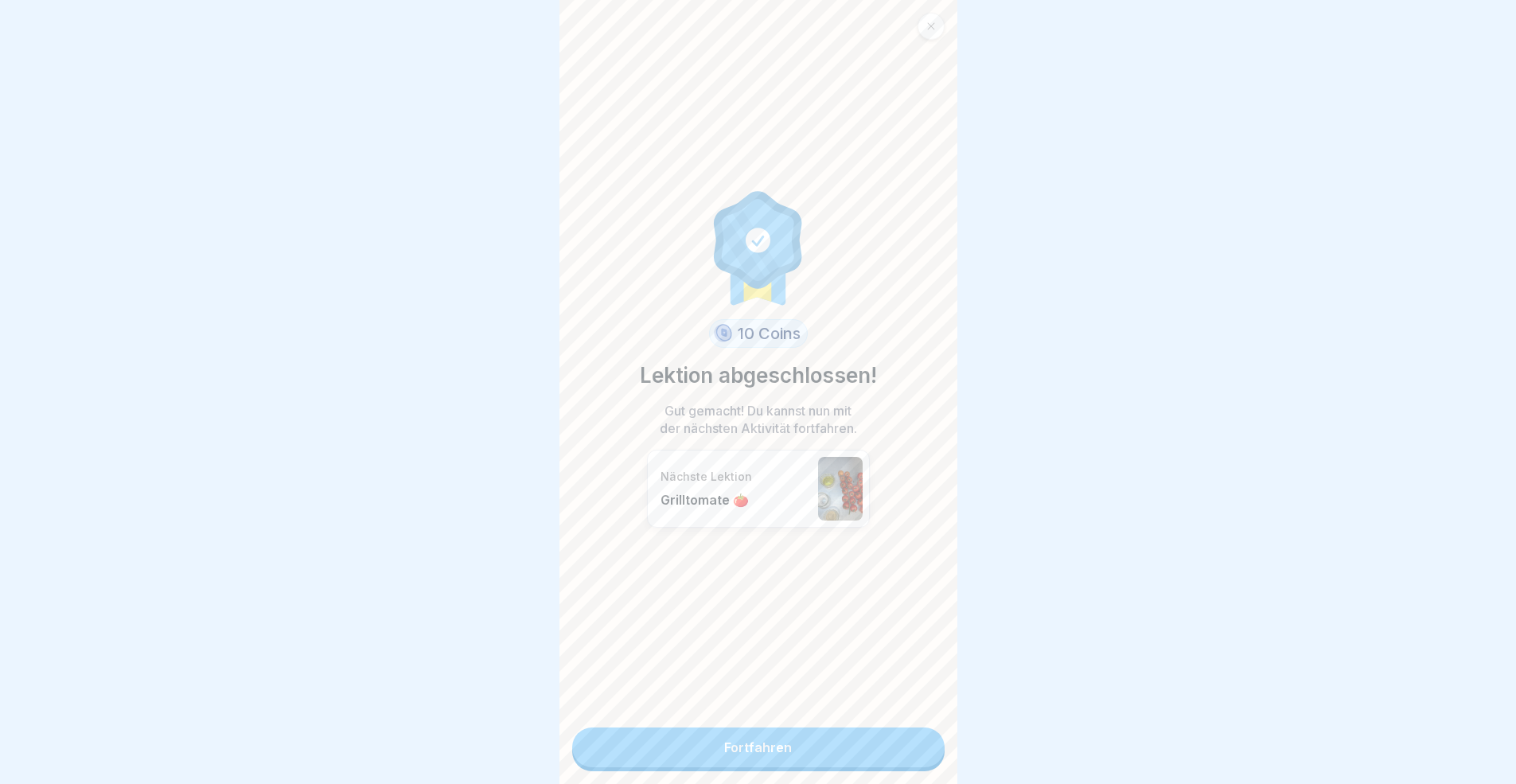
click at [900, 719] on link "Fortfahren" at bounding box center [758, 747] width 373 height 40
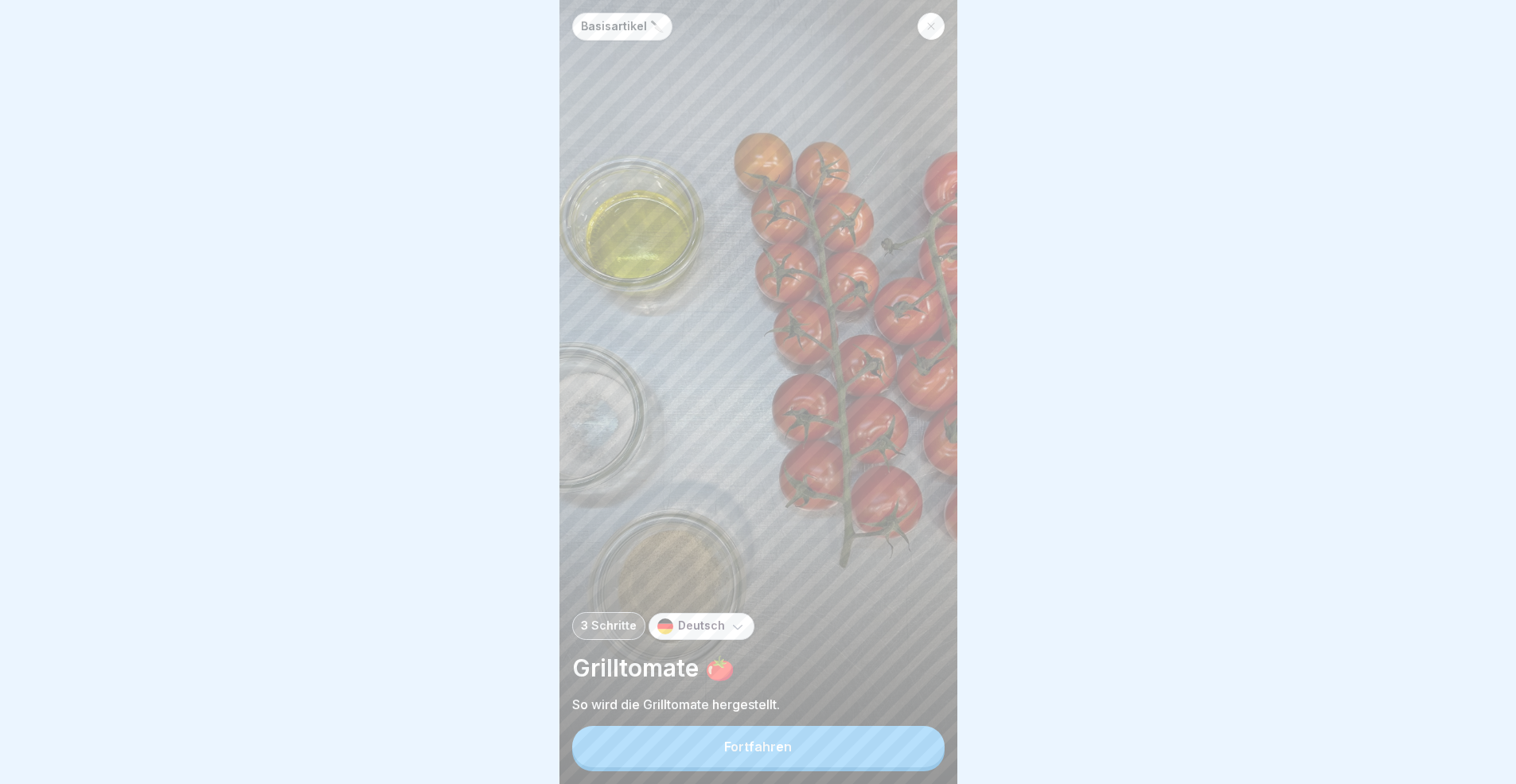
click at [908, 719] on button "Fortfahren" at bounding box center [758, 746] width 373 height 41
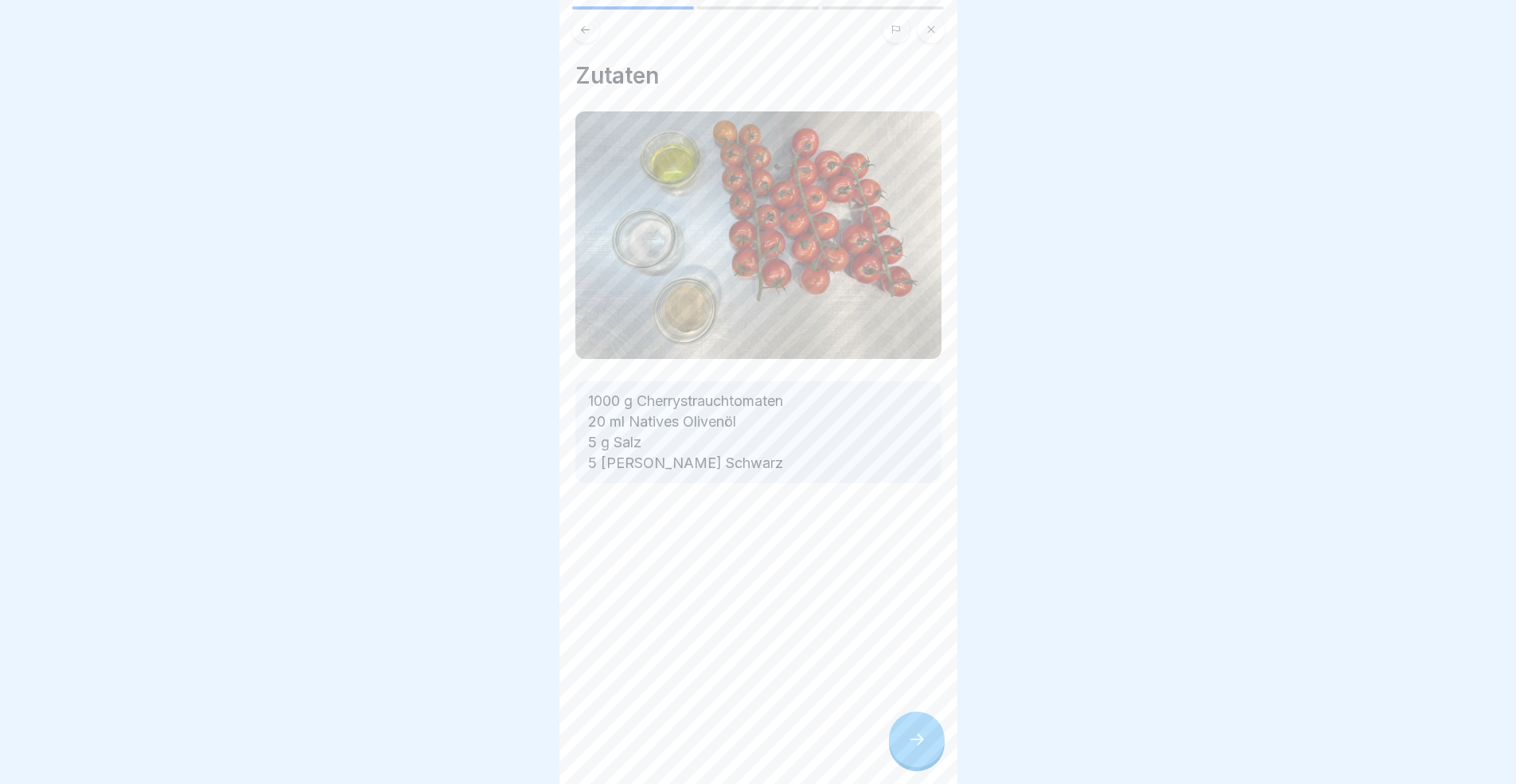
click at [908, 719] on icon at bounding box center [917, 739] width 19 height 19
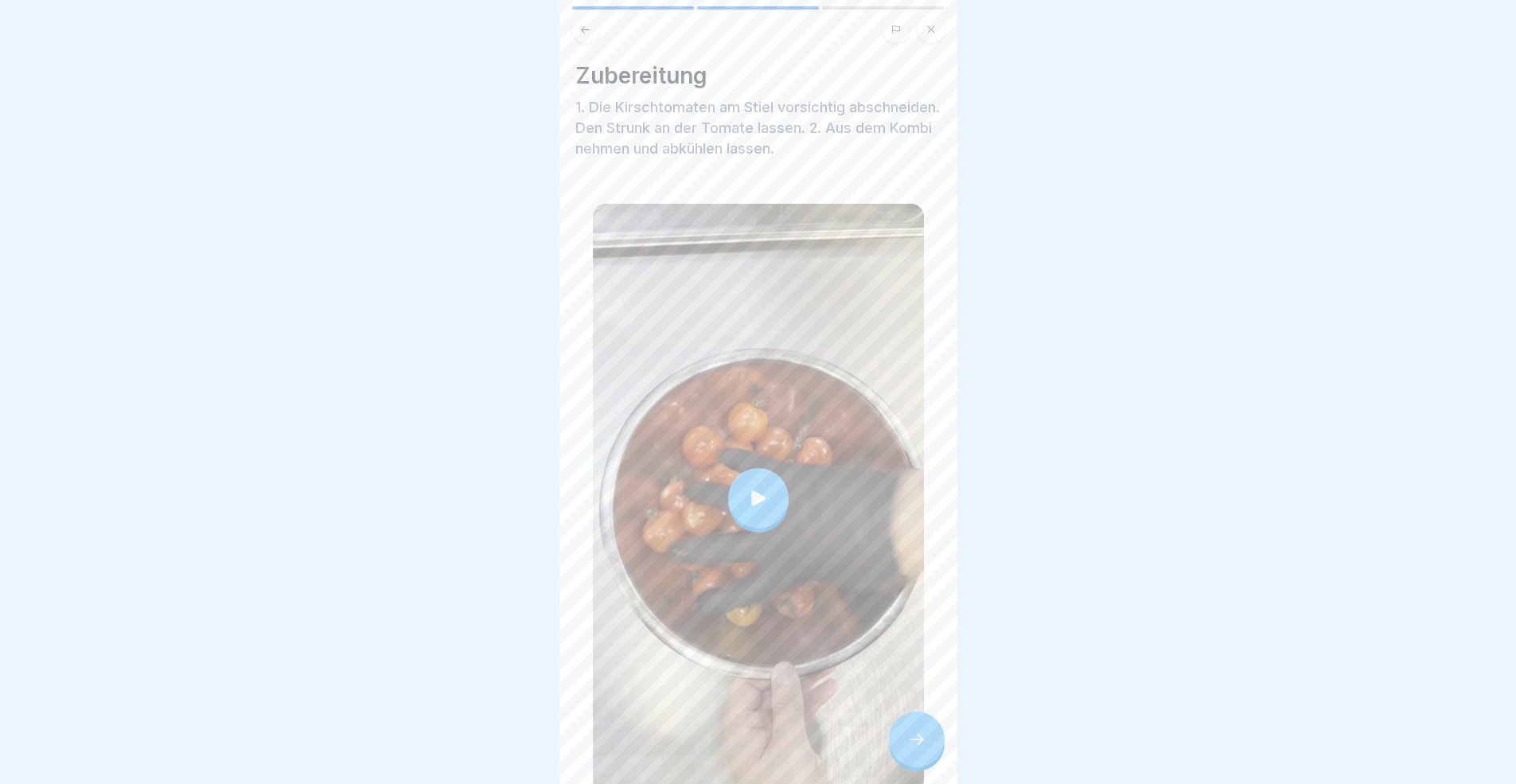
click at [908, 719] on icon at bounding box center [917, 739] width 19 height 19
click at [913, 719] on icon at bounding box center [917, 739] width 19 height 19
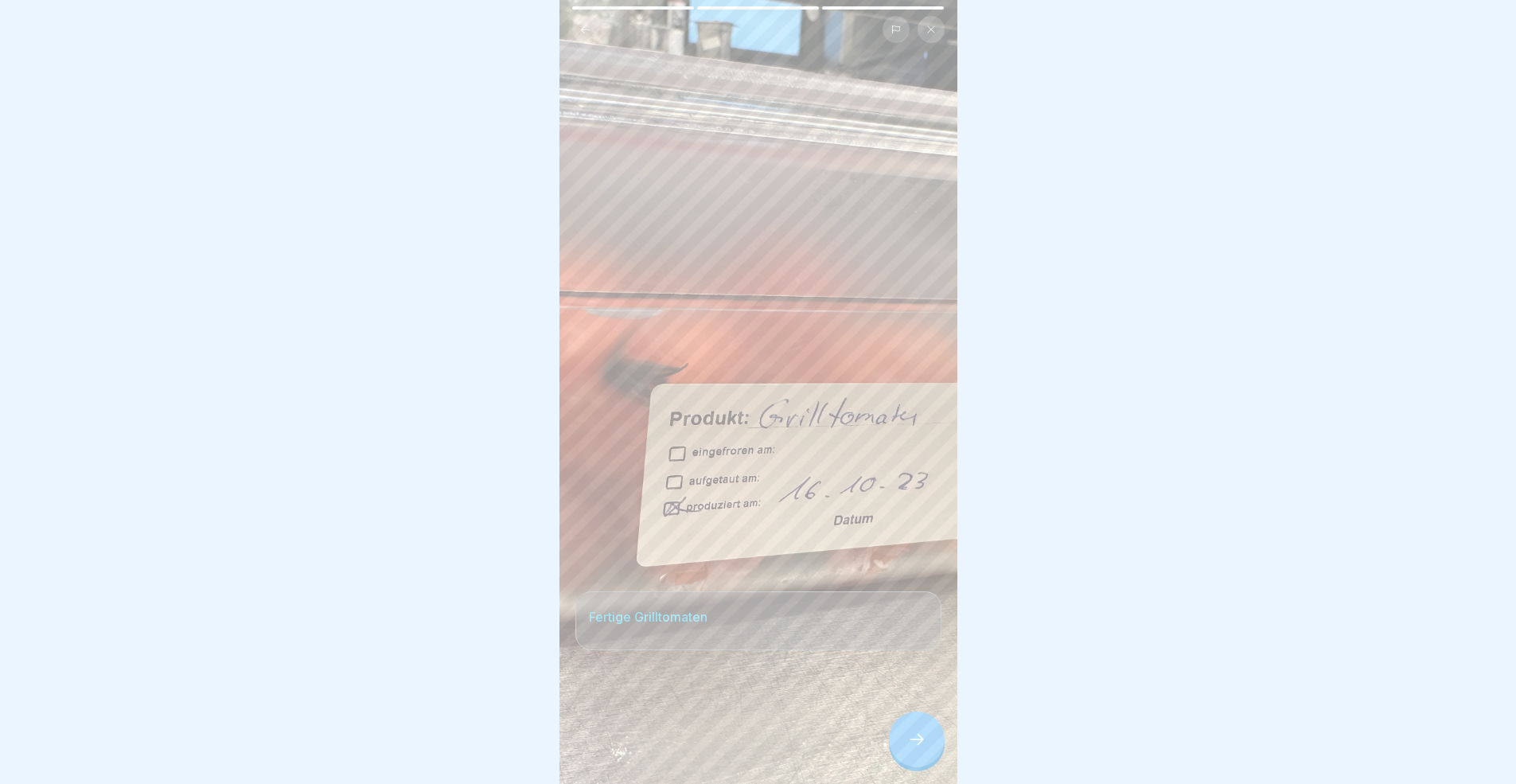
click at [913, 719] on icon at bounding box center [917, 739] width 19 height 19
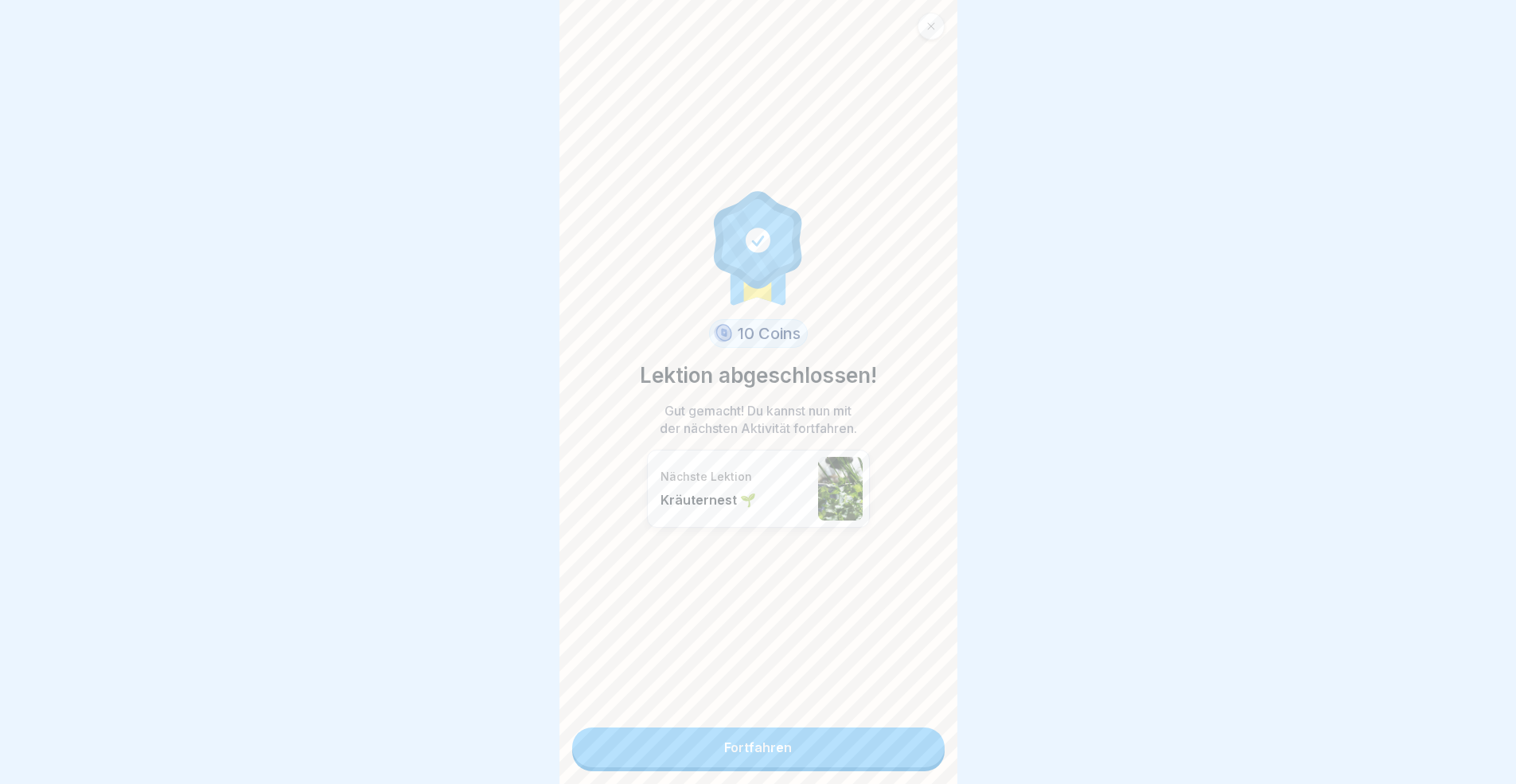
click at [879, 719] on link "Fortfahren" at bounding box center [758, 747] width 373 height 40
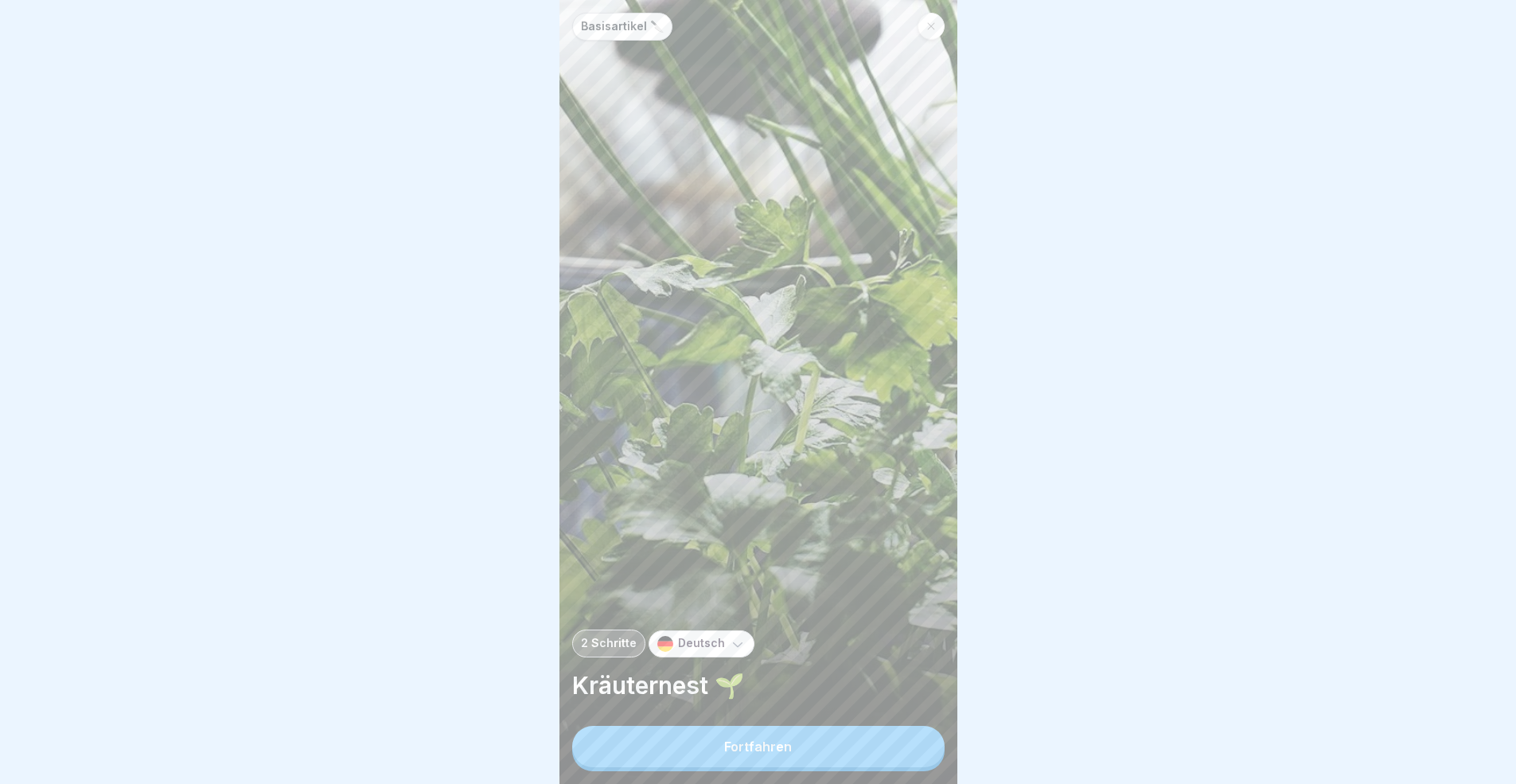
click at [882, 719] on button "Fortfahren" at bounding box center [758, 746] width 373 height 41
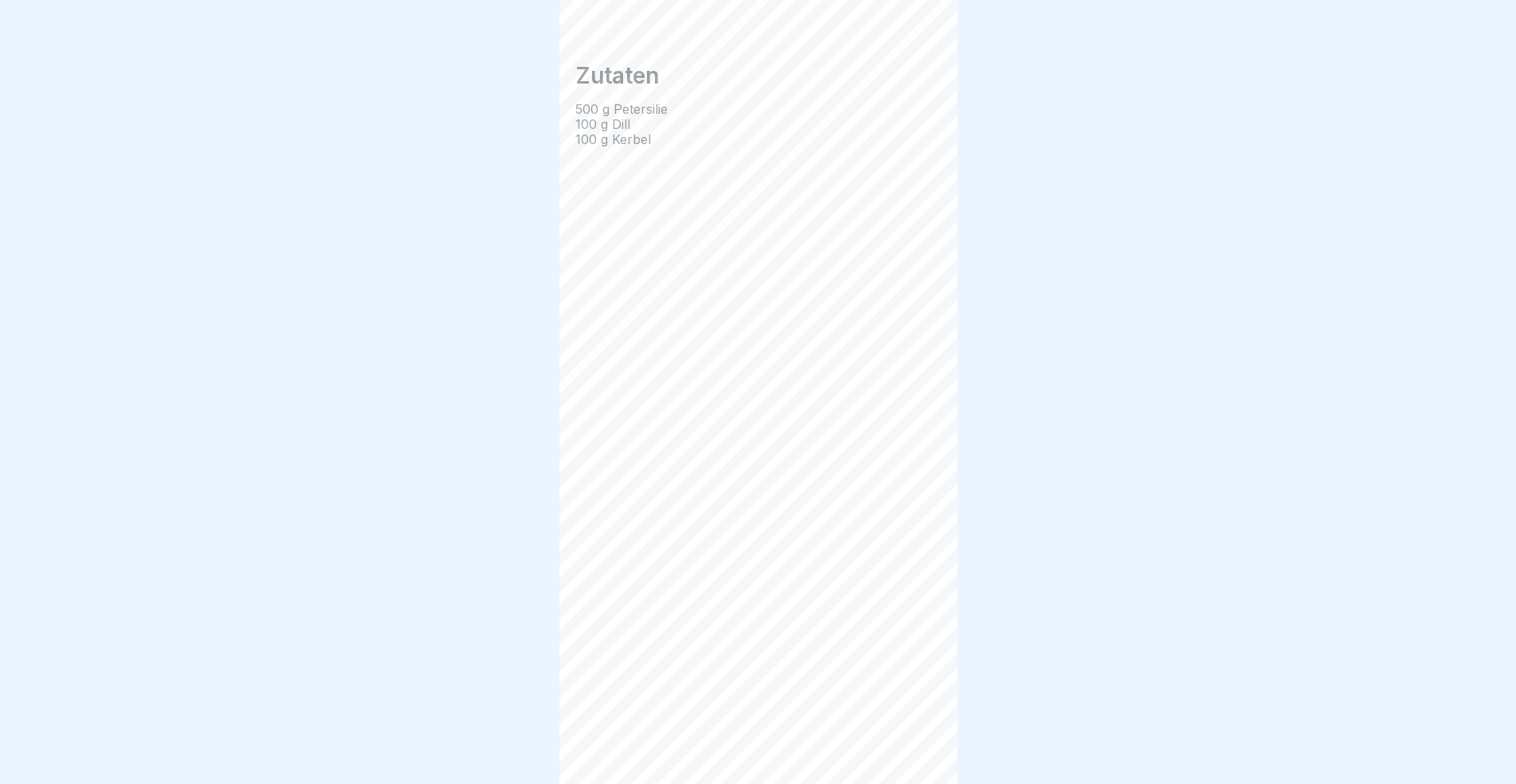
click at [895, 719] on div at bounding box center [917, 739] width 56 height 56
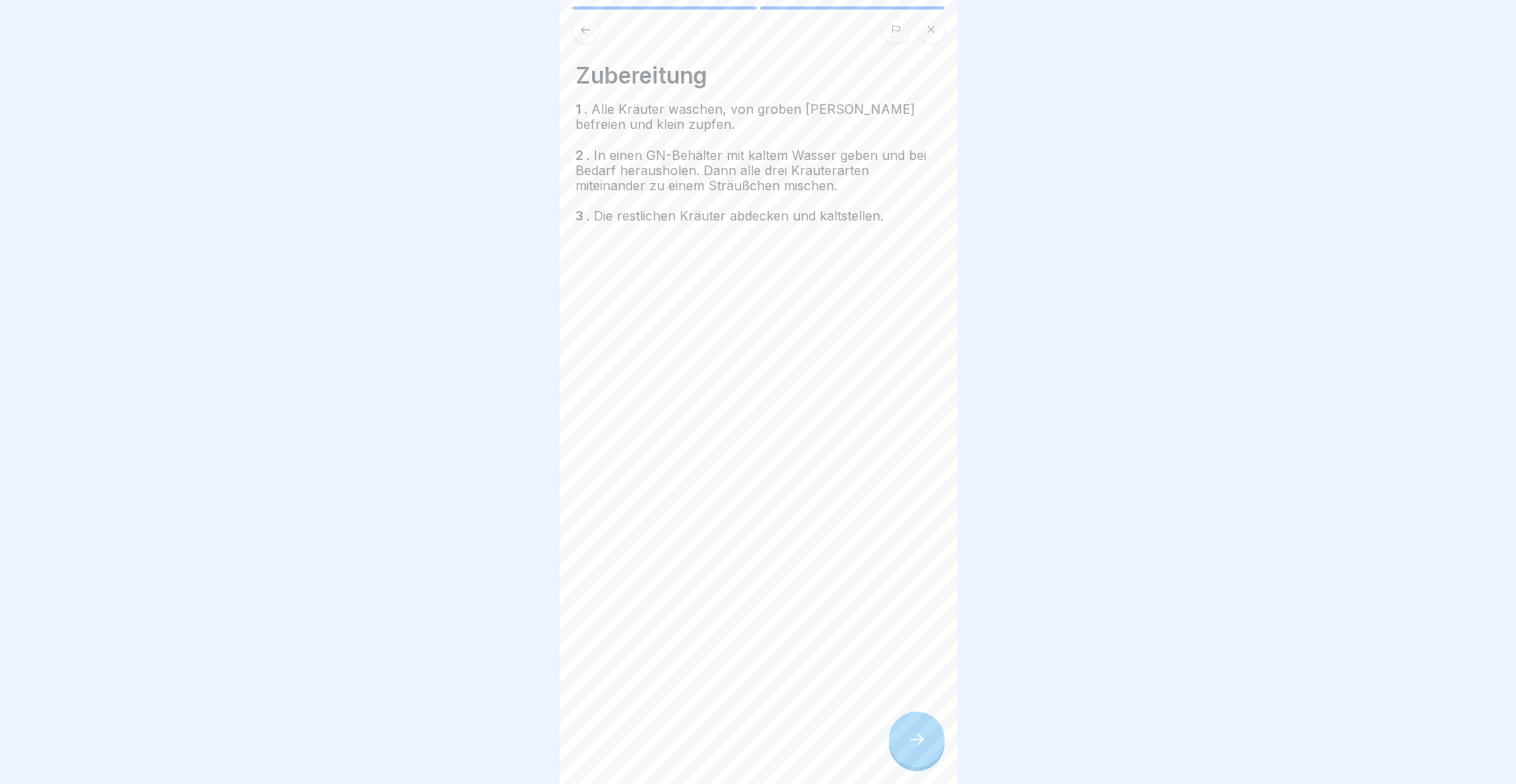
click at [900, 719] on div at bounding box center [917, 739] width 56 height 56
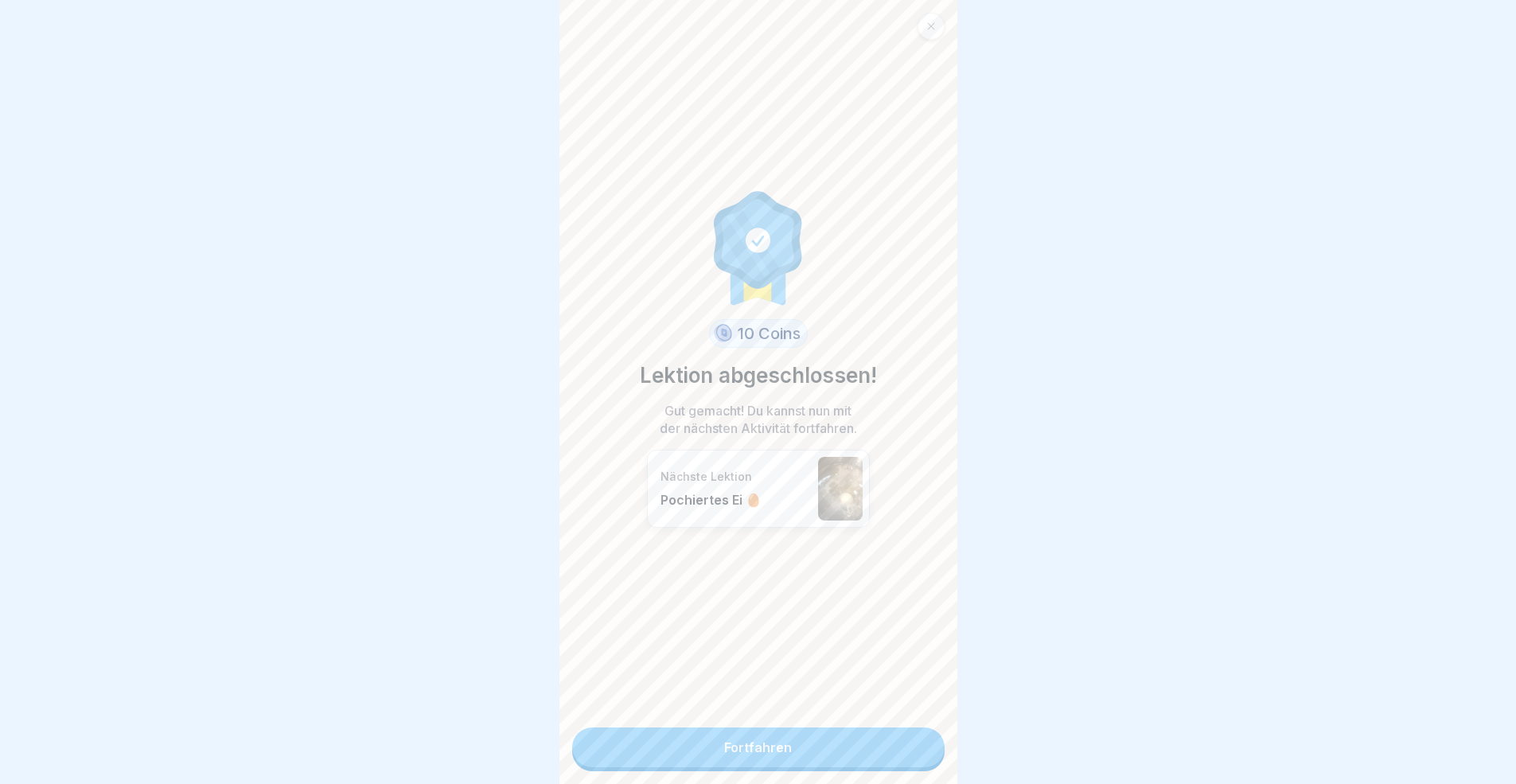
click at [900, 719] on link "Fortfahren" at bounding box center [758, 747] width 373 height 40
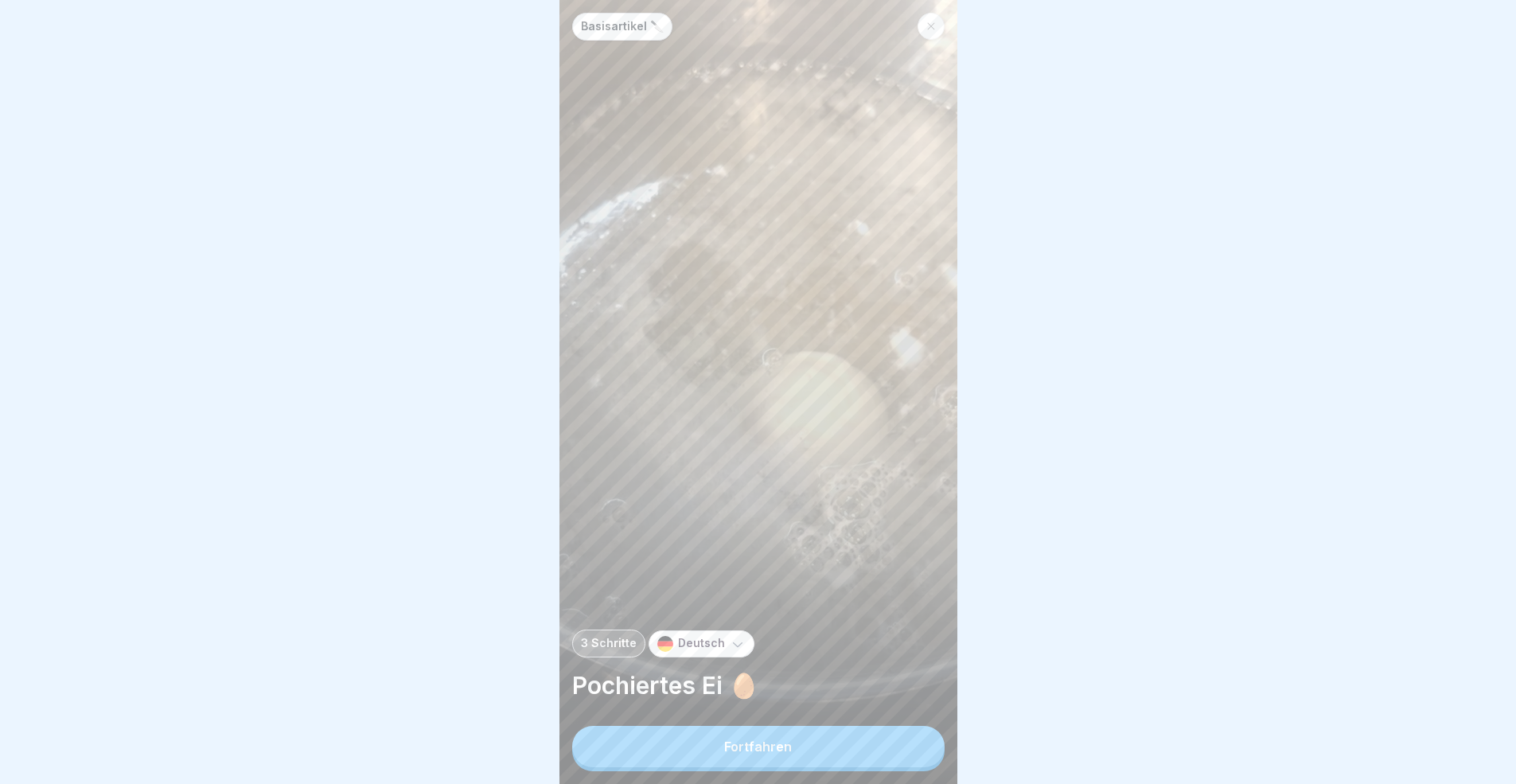
click at [900, 719] on button "Fortfahren" at bounding box center [758, 746] width 373 height 41
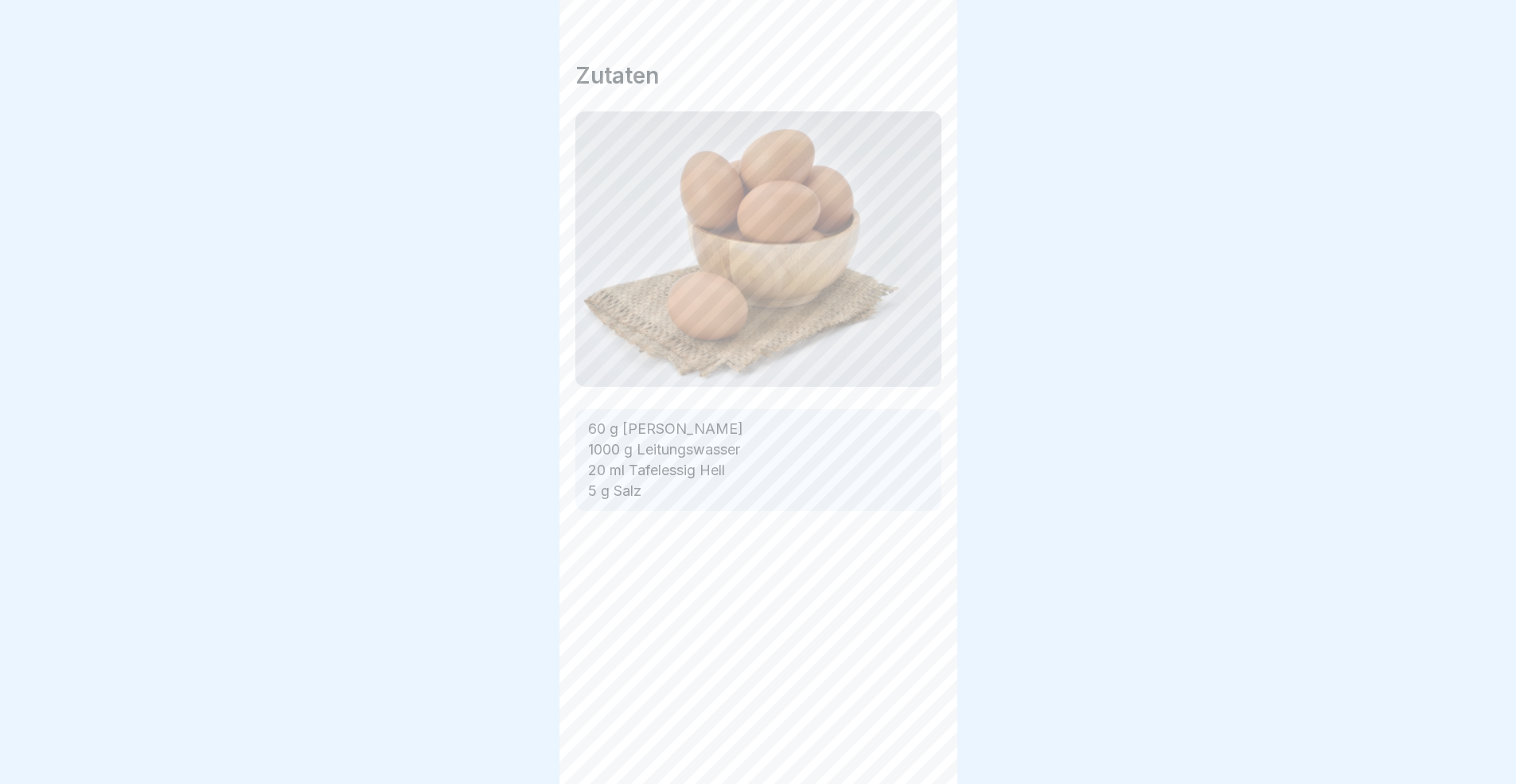
click at [900, 719] on div at bounding box center [917, 739] width 56 height 56
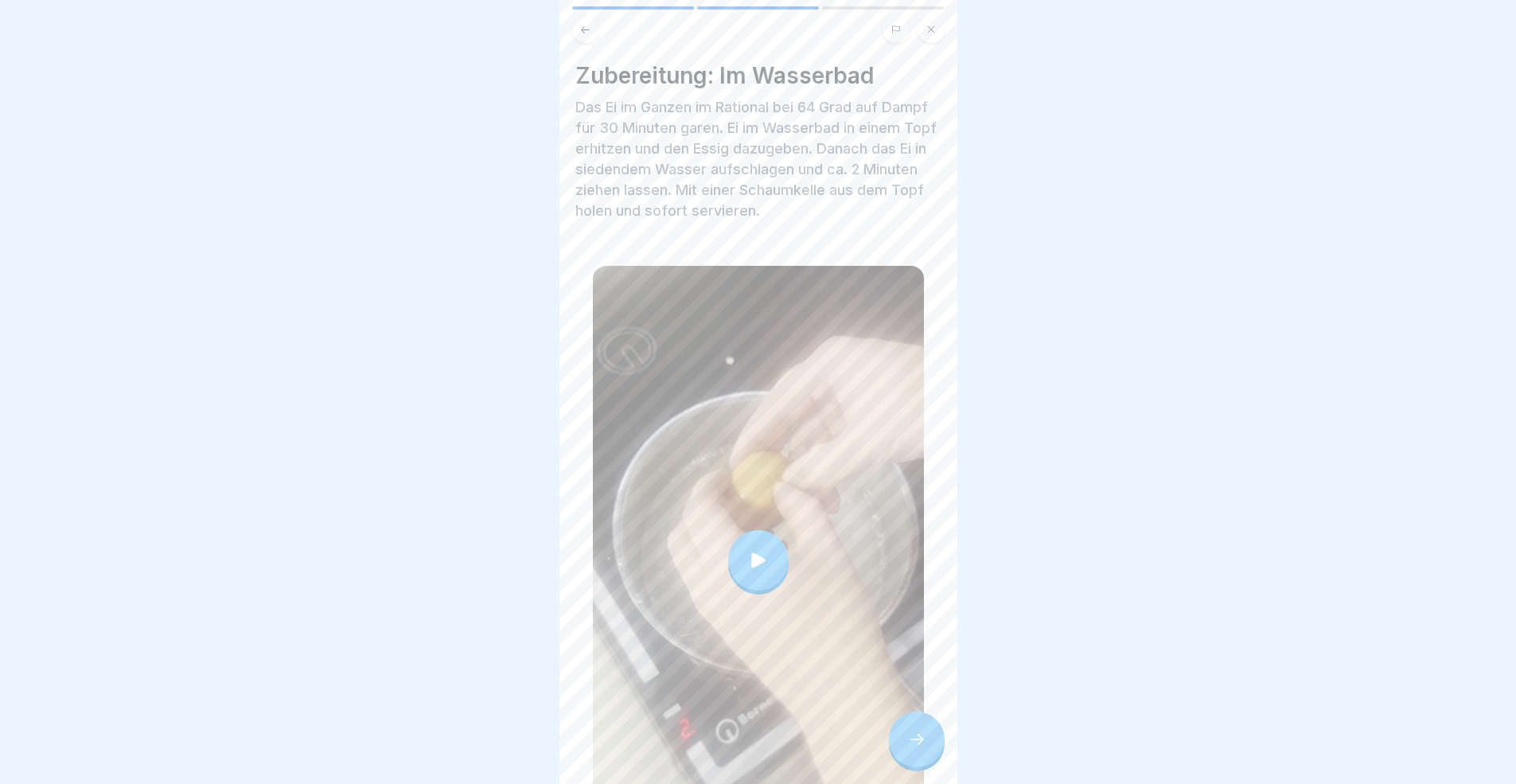
click at [900, 719] on div at bounding box center [917, 739] width 56 height 56
click at [904, 719] on div at bounding box center [917, 739] width 56 height 56
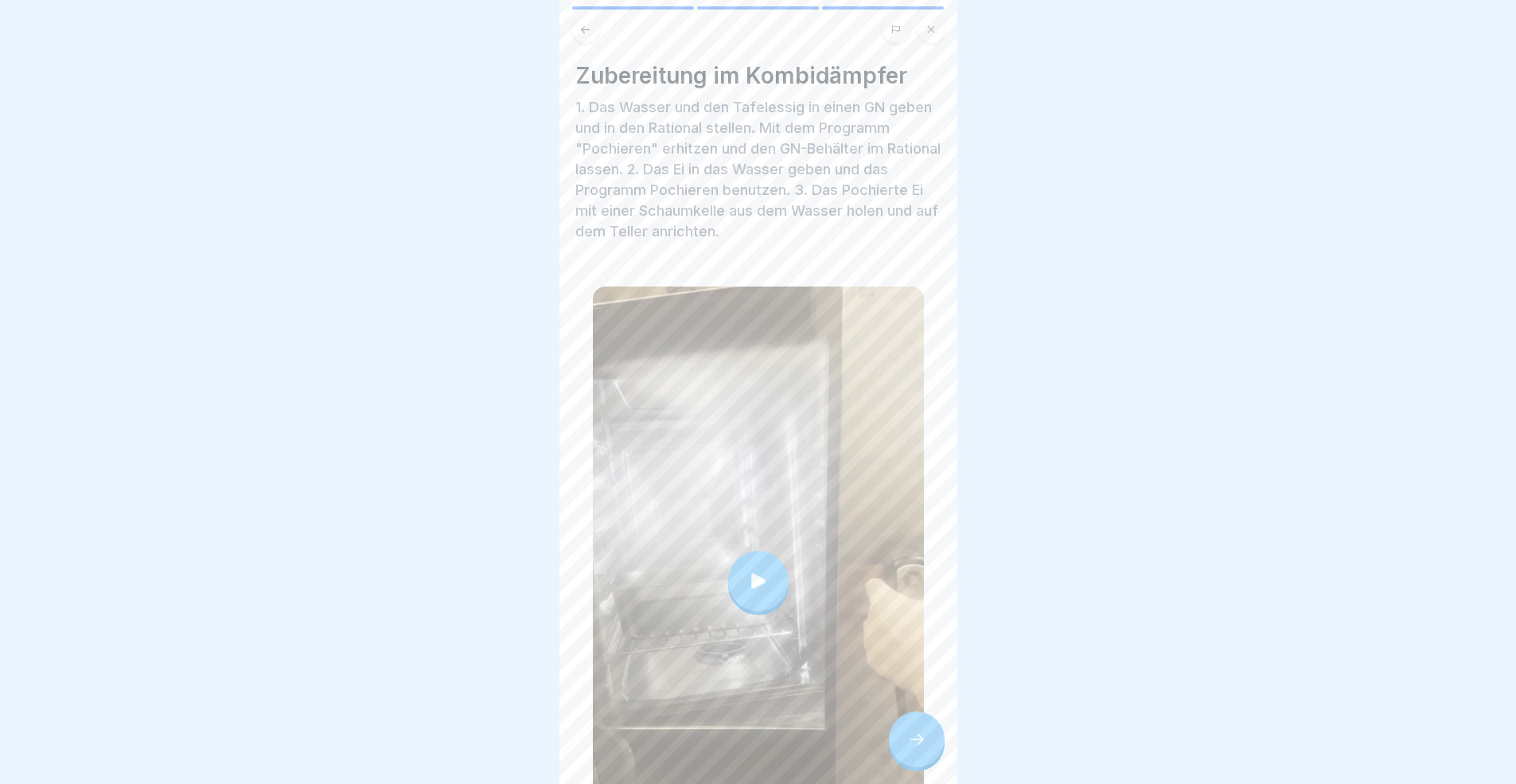
click at [904, 719] on div at bounding box center [917, 739] width 56 height 56
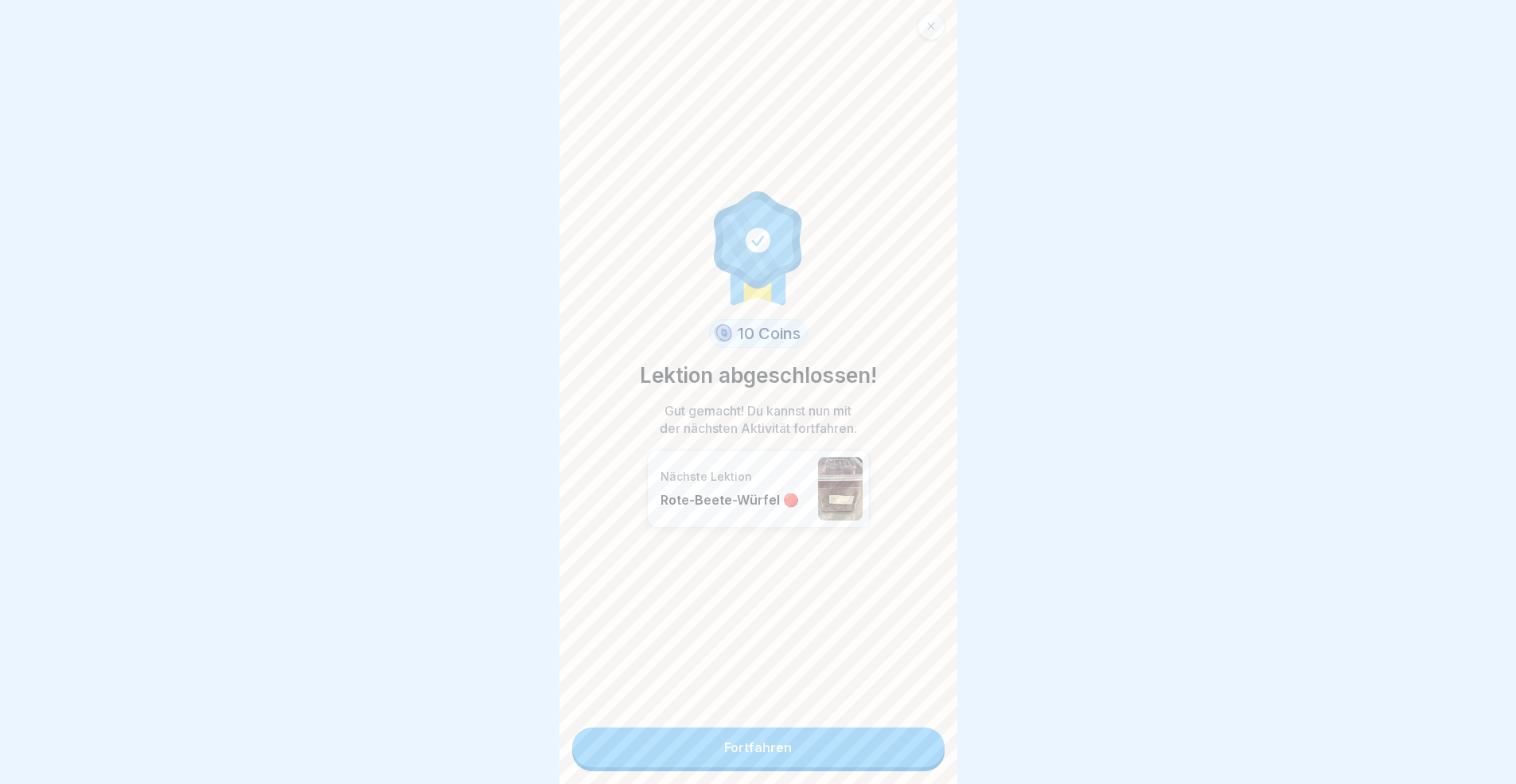
click at [904, 719] on link "Fortfahren" at bounding box center [758, 747] width 373 height 40
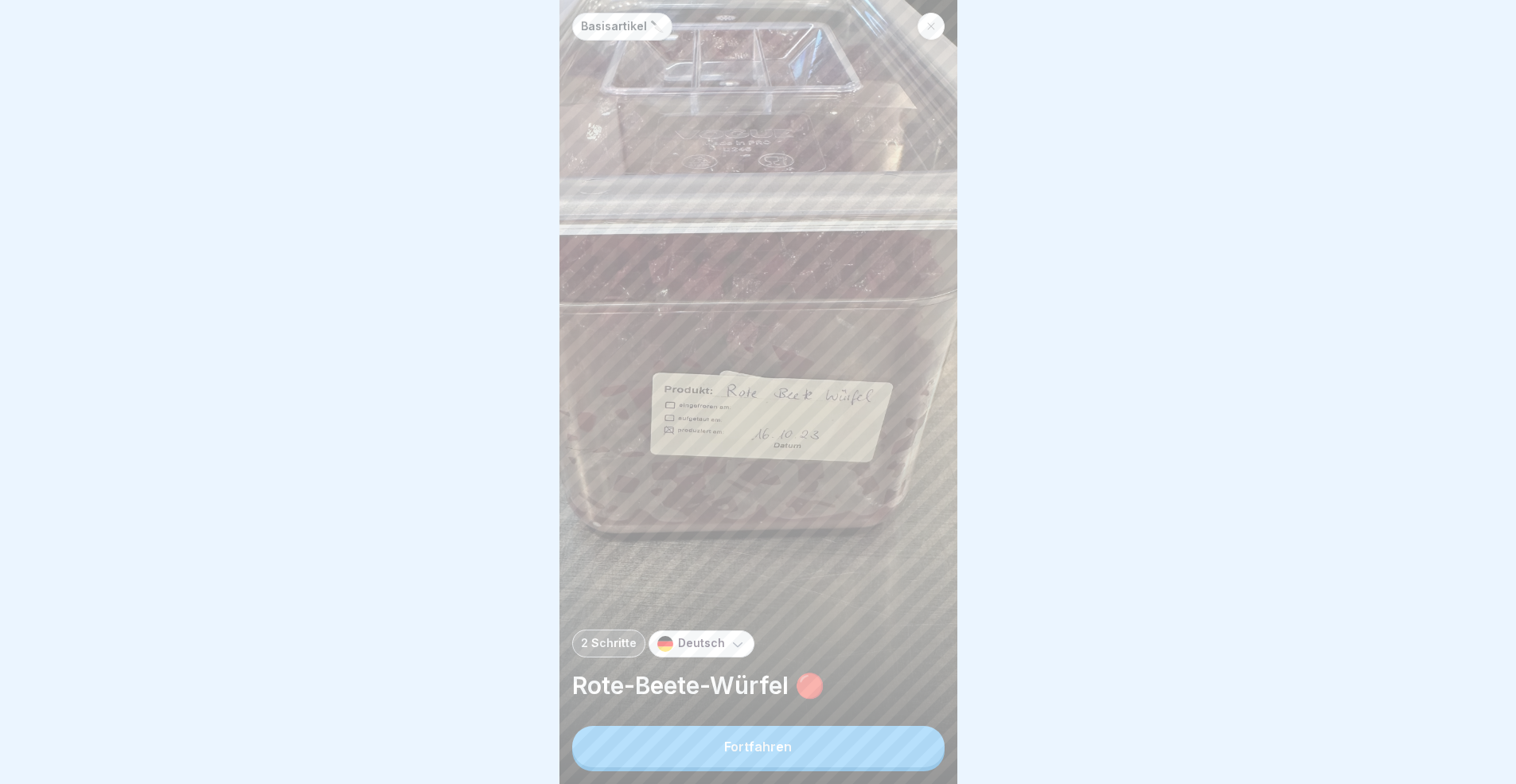
click at [904, 719] on button "Fortfahren" at bounding box center [758, 746] width 373 height 41
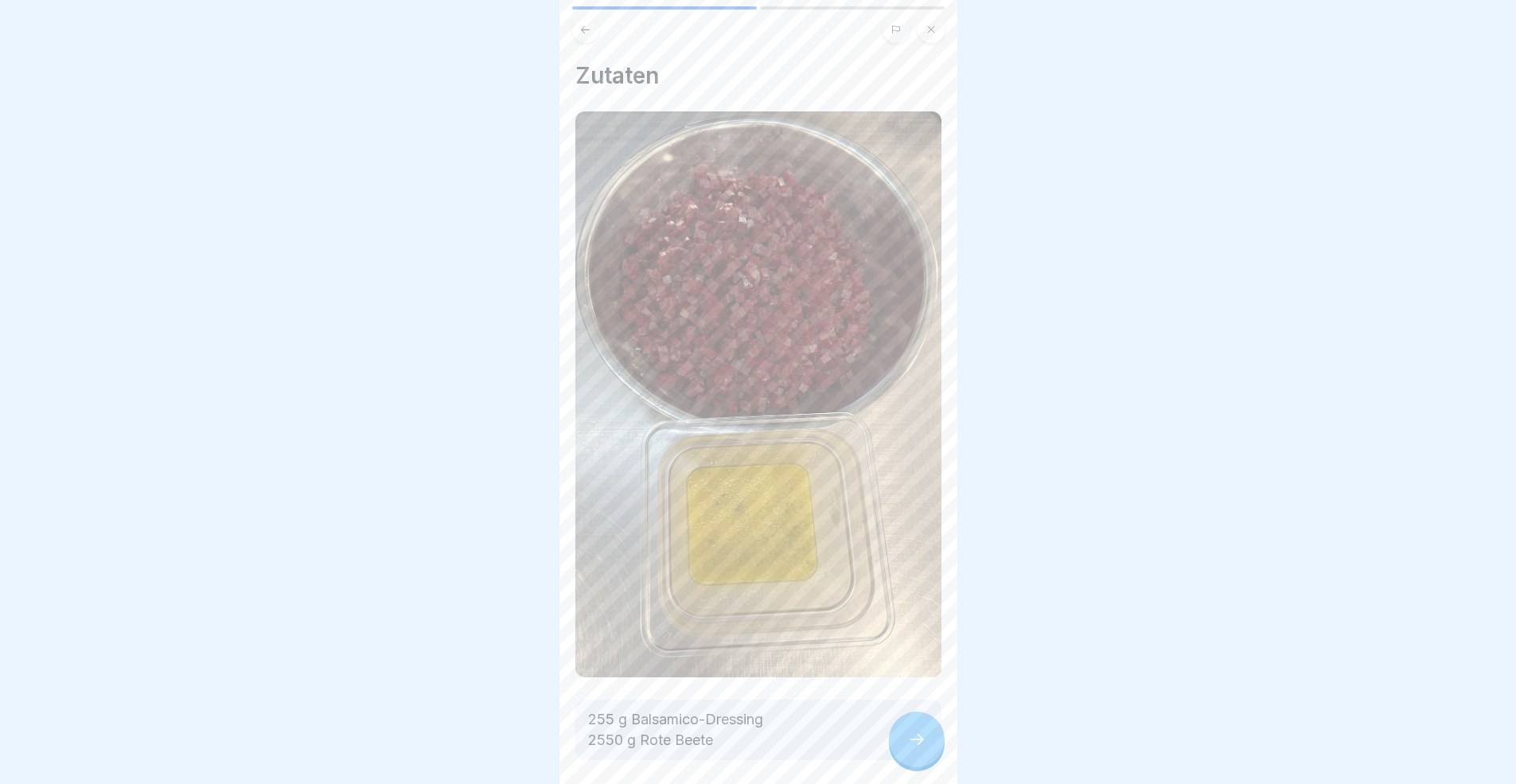
click at [907, 719] on div at bounding box center [917, 739] width 56 height 56
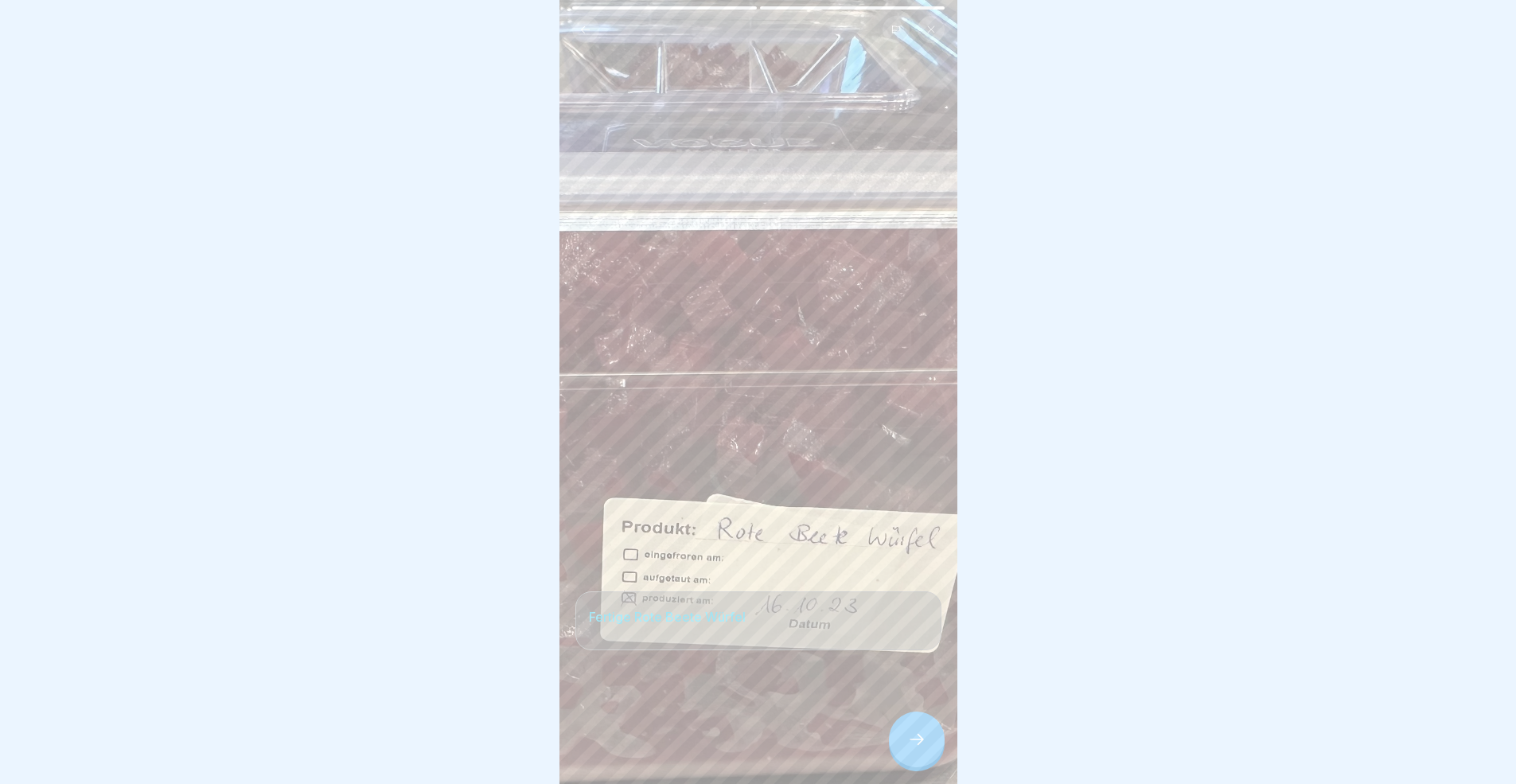
click at [907, 719] on div at bounding box center [917, 739] width 56 height 56
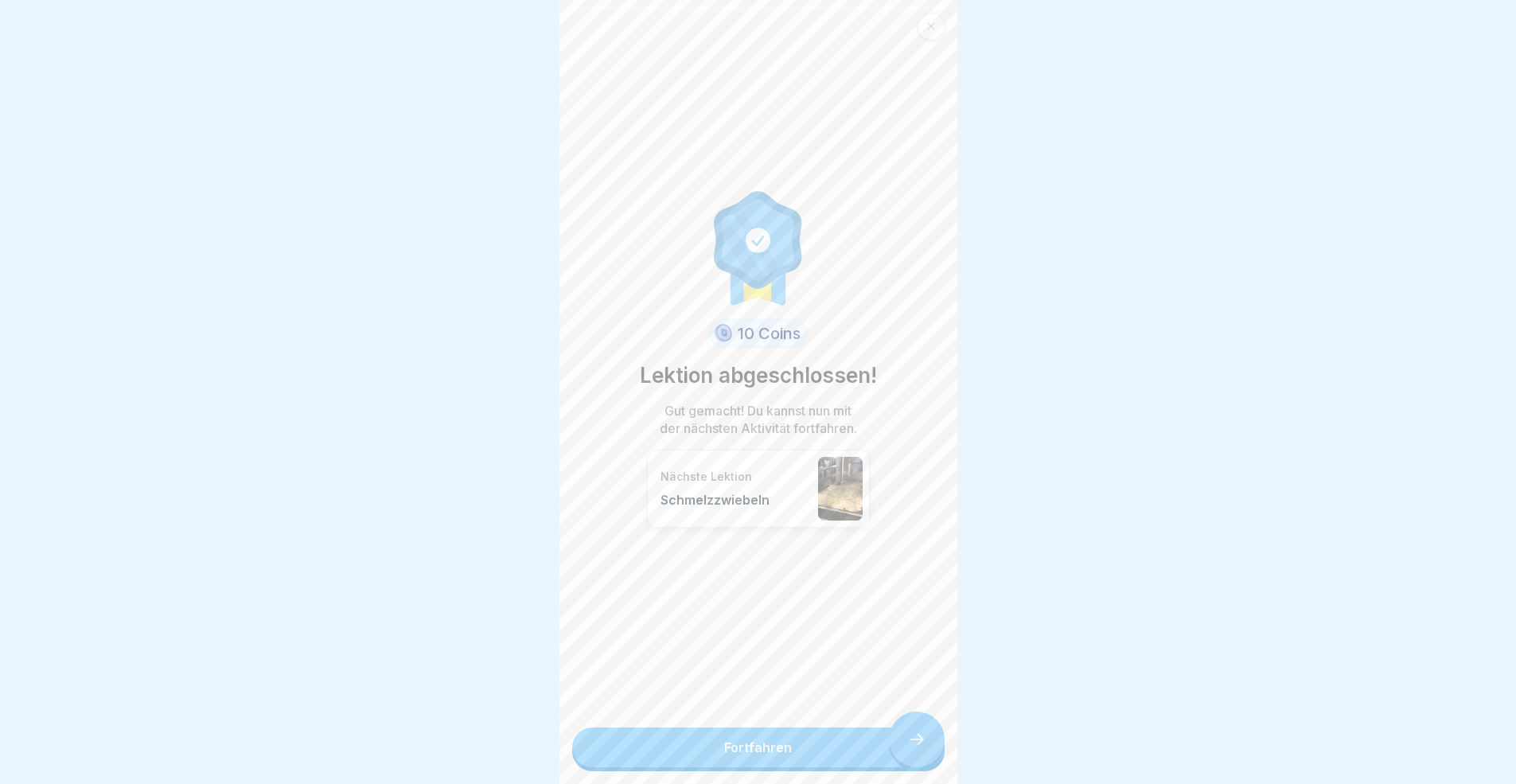
click at [907, 719] on link "Fortfahren" at bounding box center [758, 747] width 373 height 40
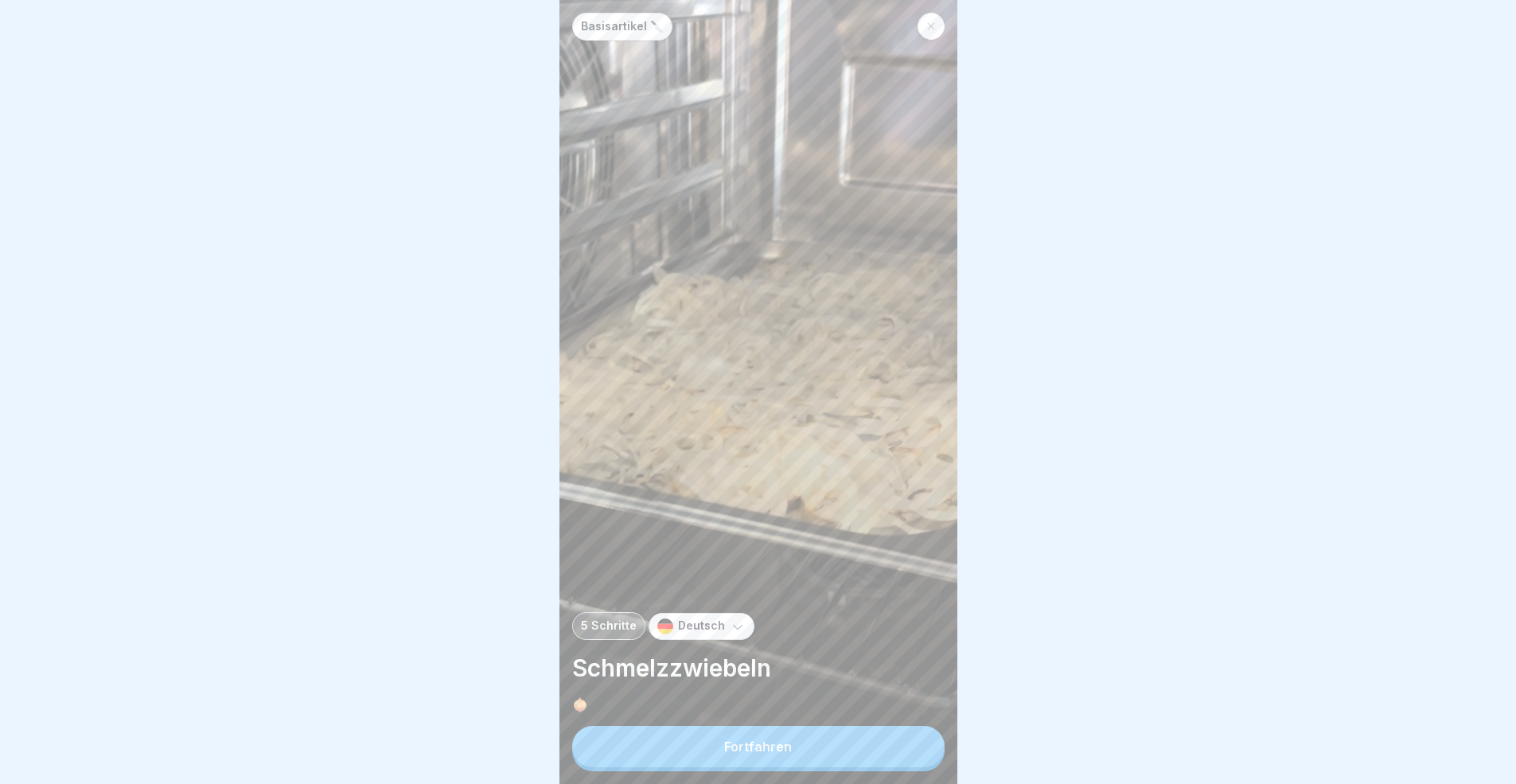
click at [907, 719] on button "Fortfahren" at bounding box center [758, 746] width 373 height 41
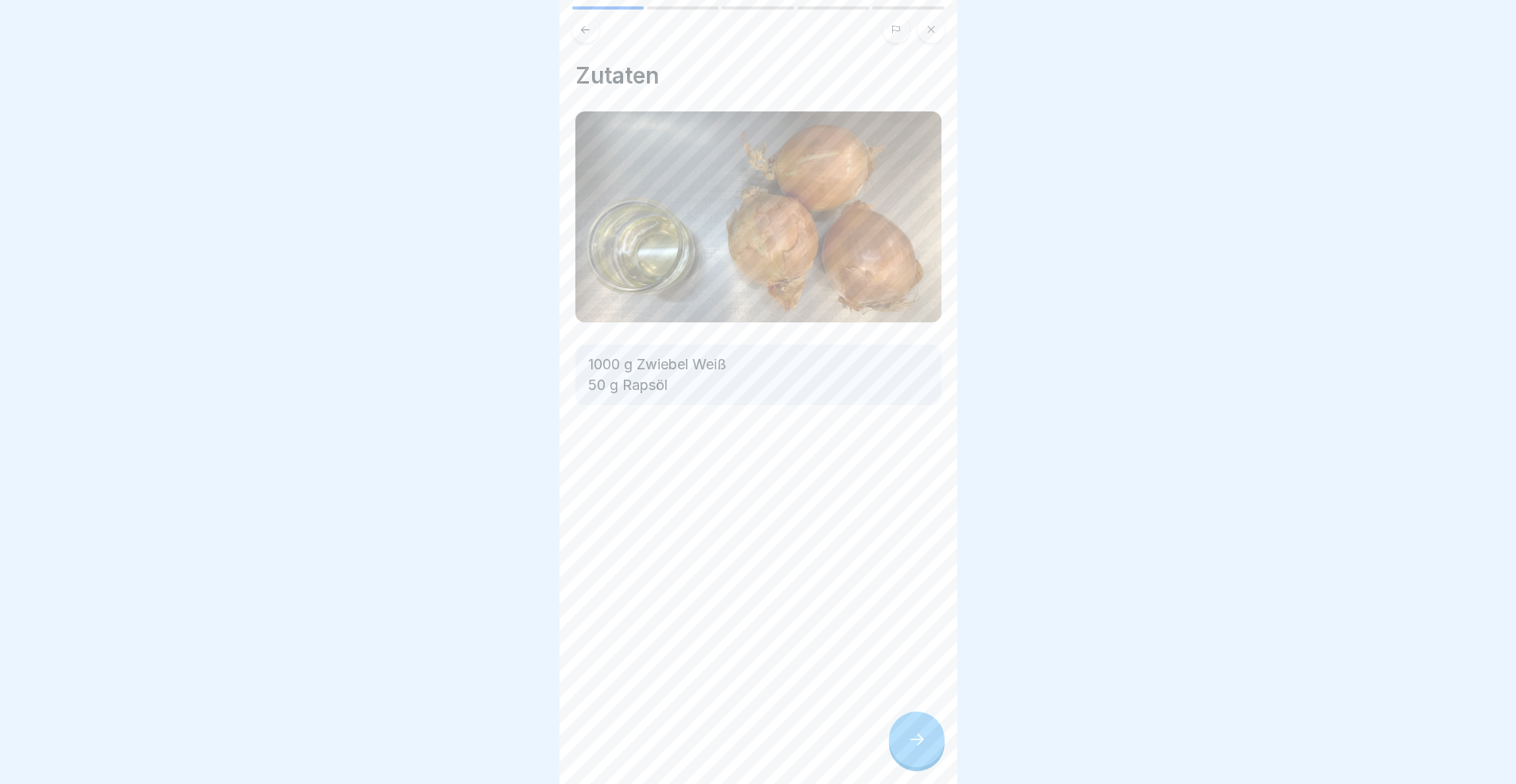
click at [907, 719] on div at bounding box center [917, 739] width 56 height 56
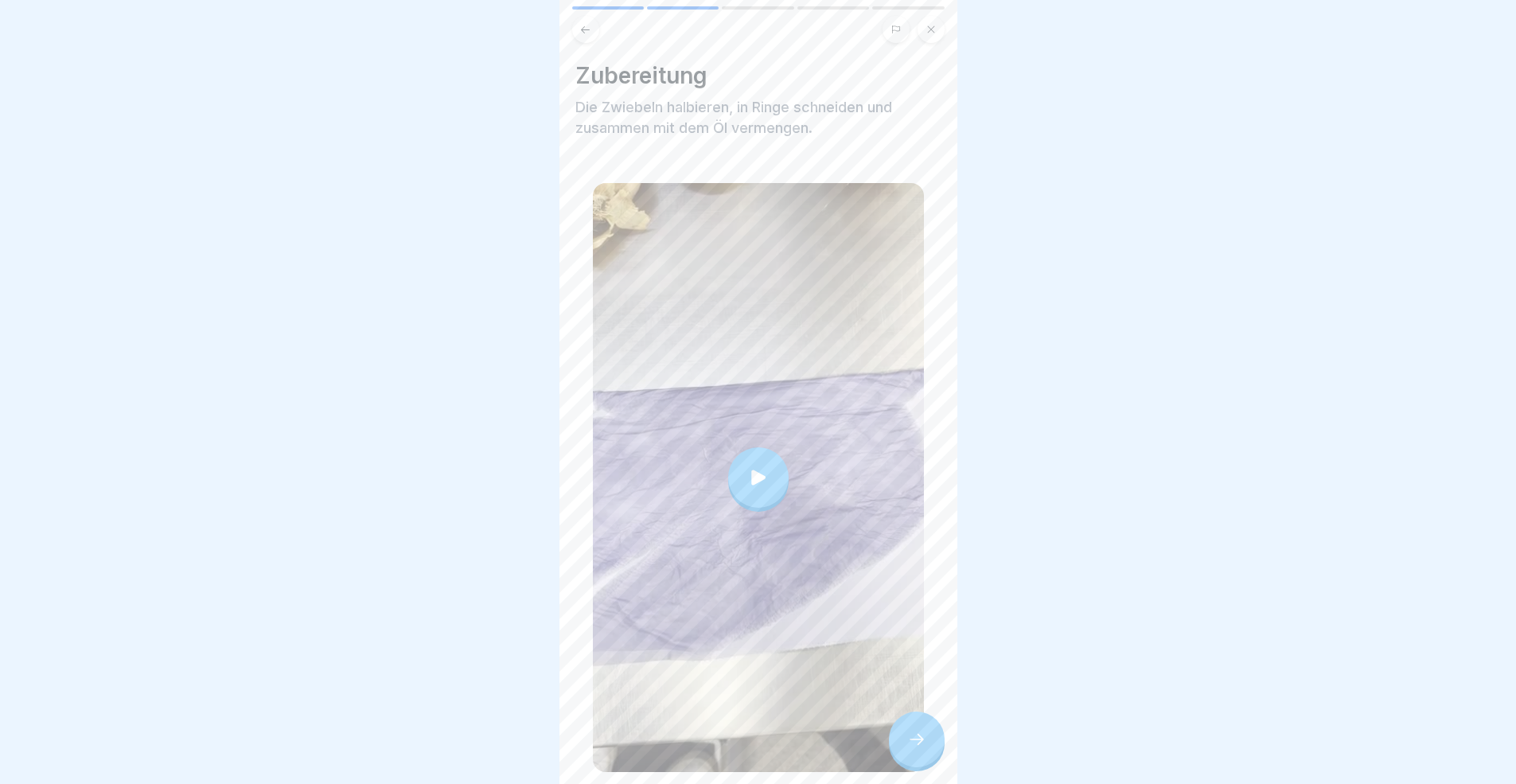
click at [907, 719] on div at bounding box center [917, 739] width 56 height 56
click at [912, 719] on icon at bounding box center [917, 739] width 19 height 19
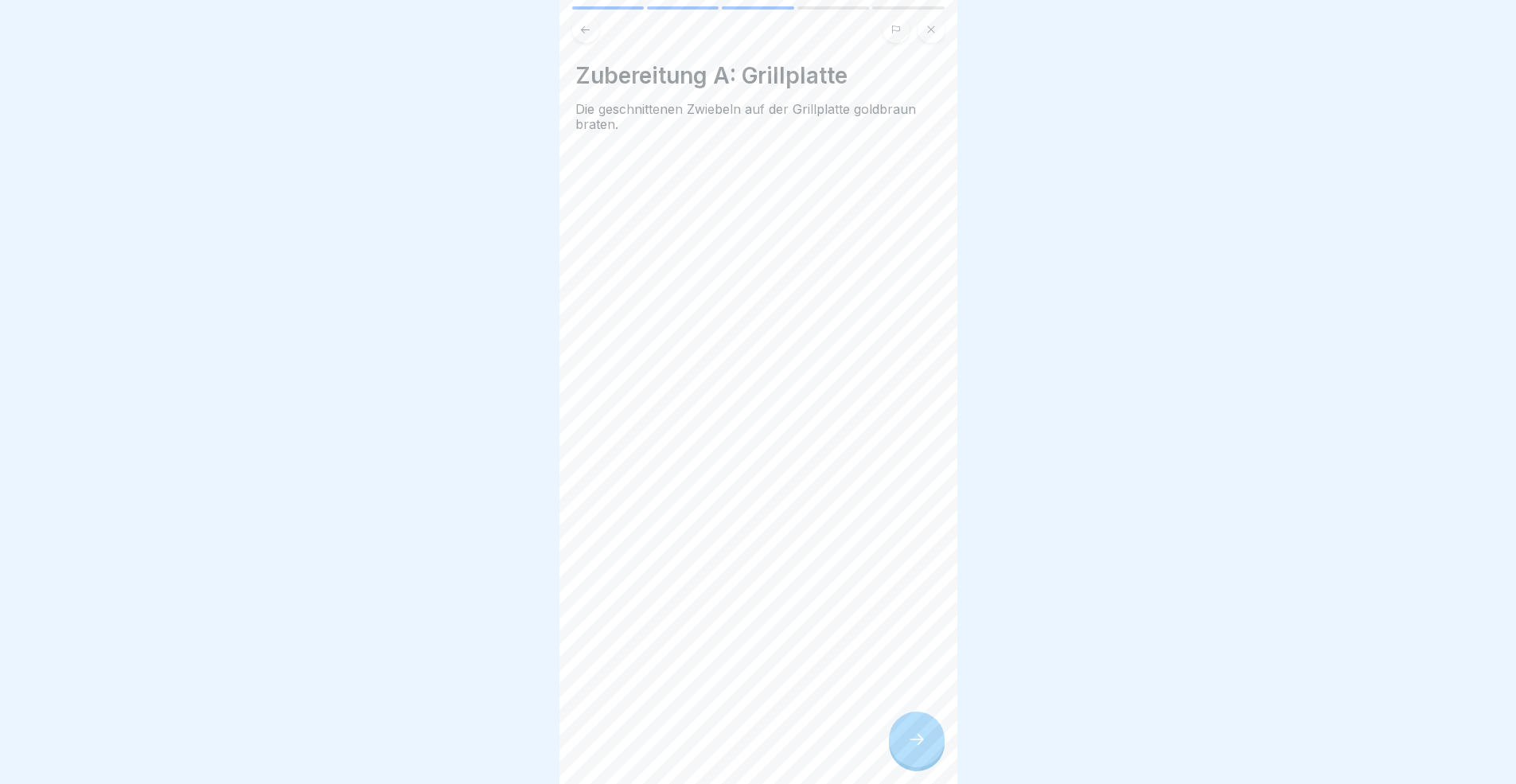
click at [912, 719] on icon at bounding box center [917, 739] width 19 height 19
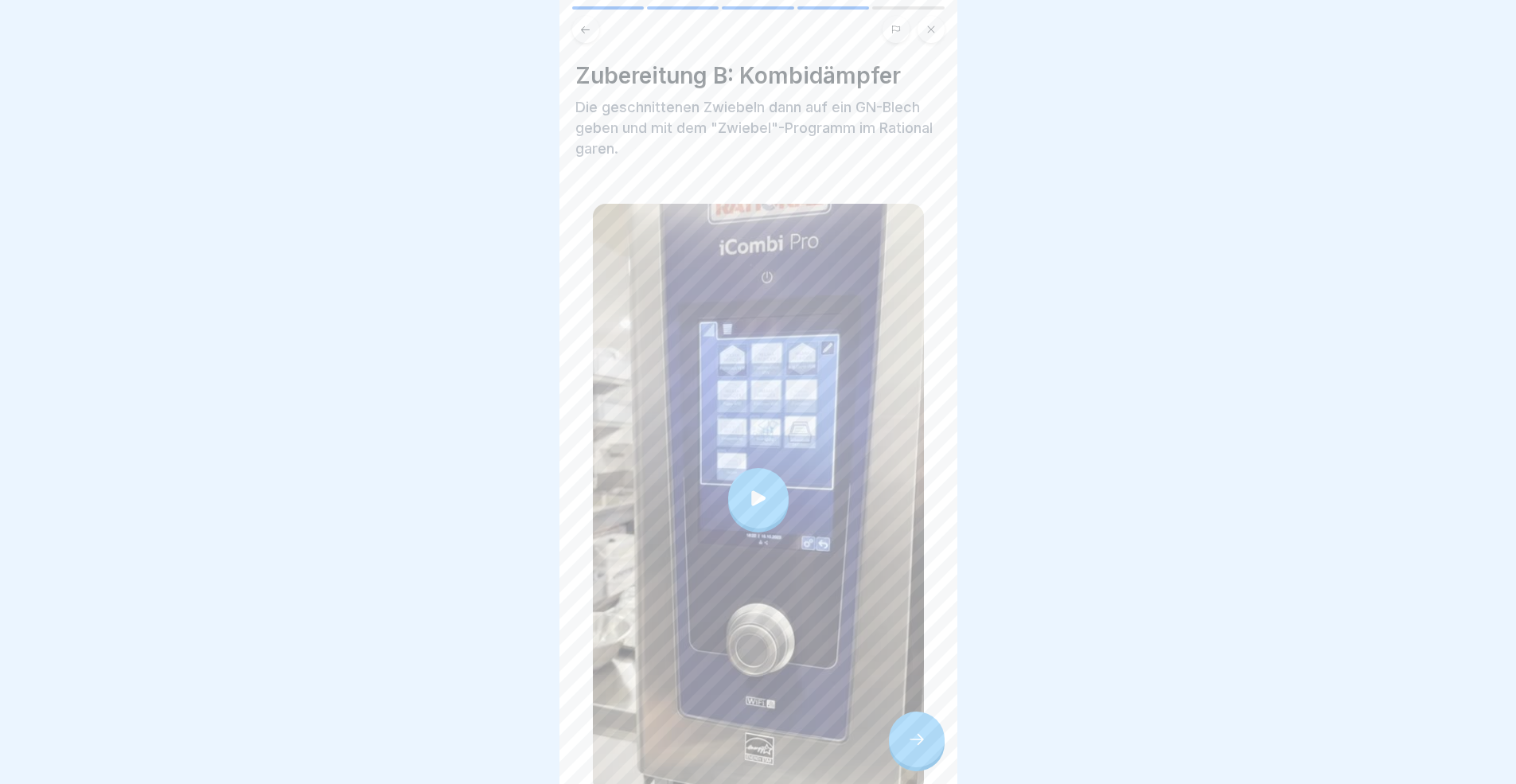
click at [912, 719] on icon at bounding box center [917, 739] width 19 height 19
click at [923, 719] on icon at bounding box center [917, 739] width 19 height 19
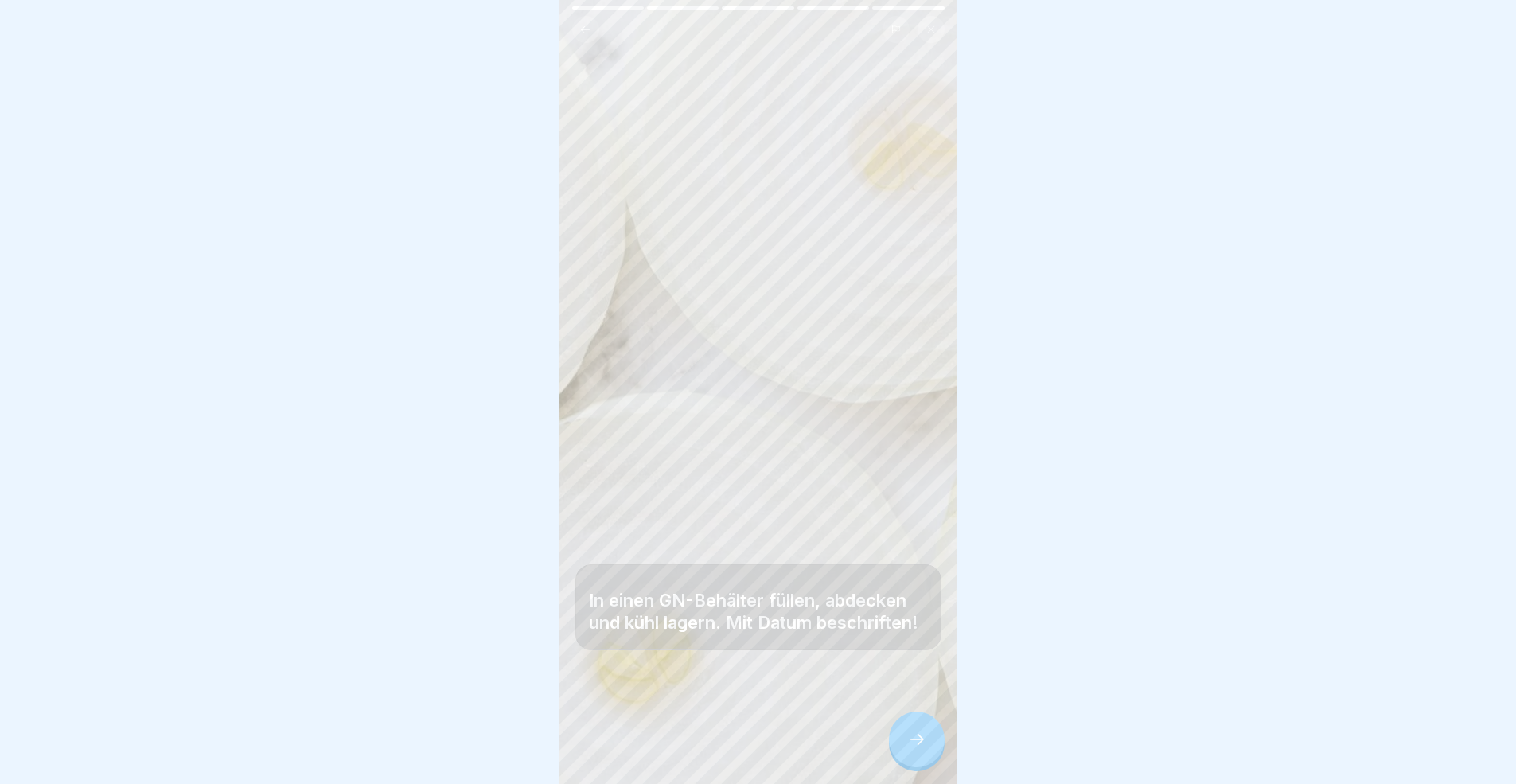
click at [923, 719] on icon at bounding box center [917, 739] width 19 height 19
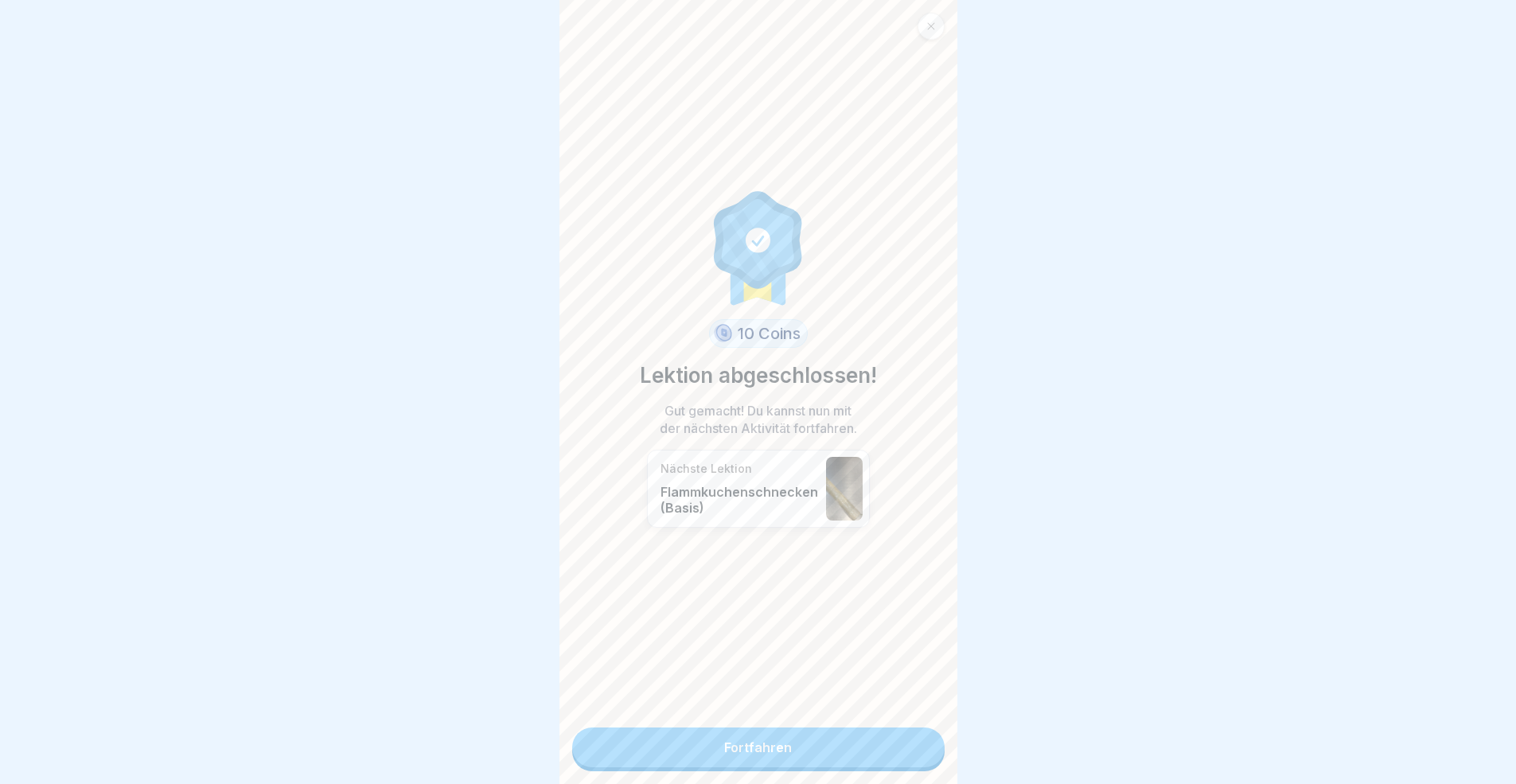
click at [923, 719] on link "Fortfahren" at bounding box center [758, 747] width 373 height 40
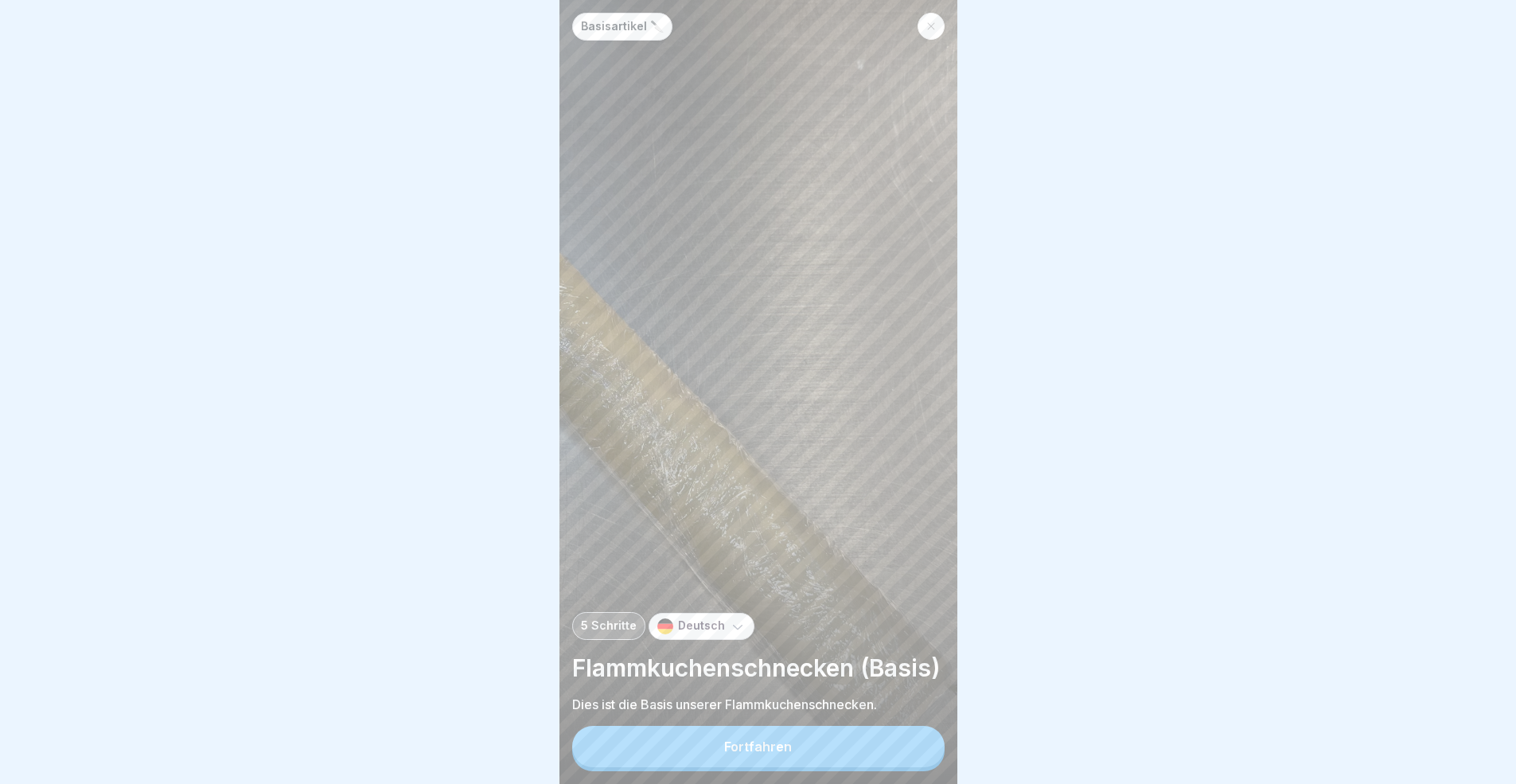
click at [923, 719] on button "Fortfahren" at bounding box center [758, 746] width 373 height 41
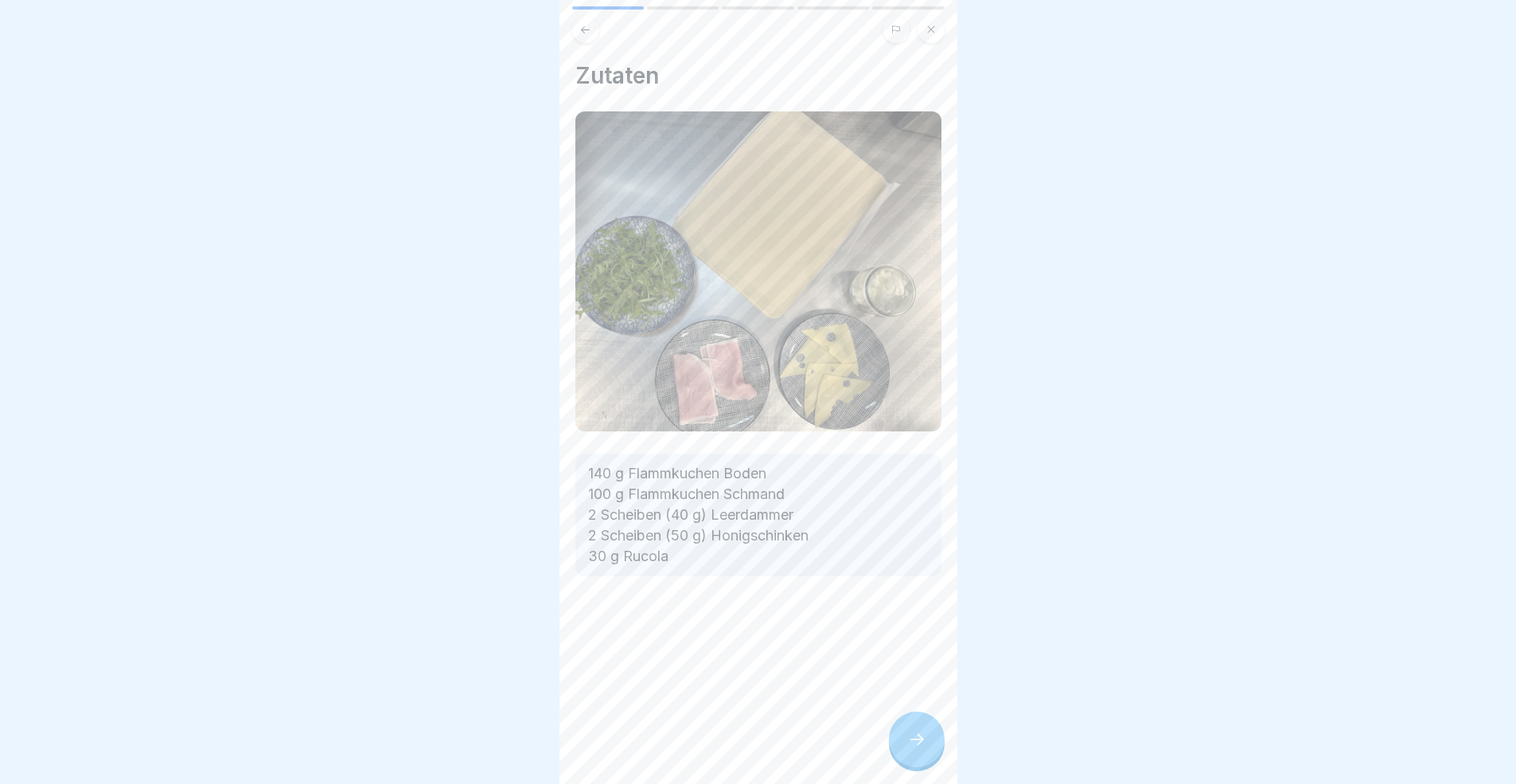
click at [923, 719] on icon at bounding box center [917, 739] width 19 height 19
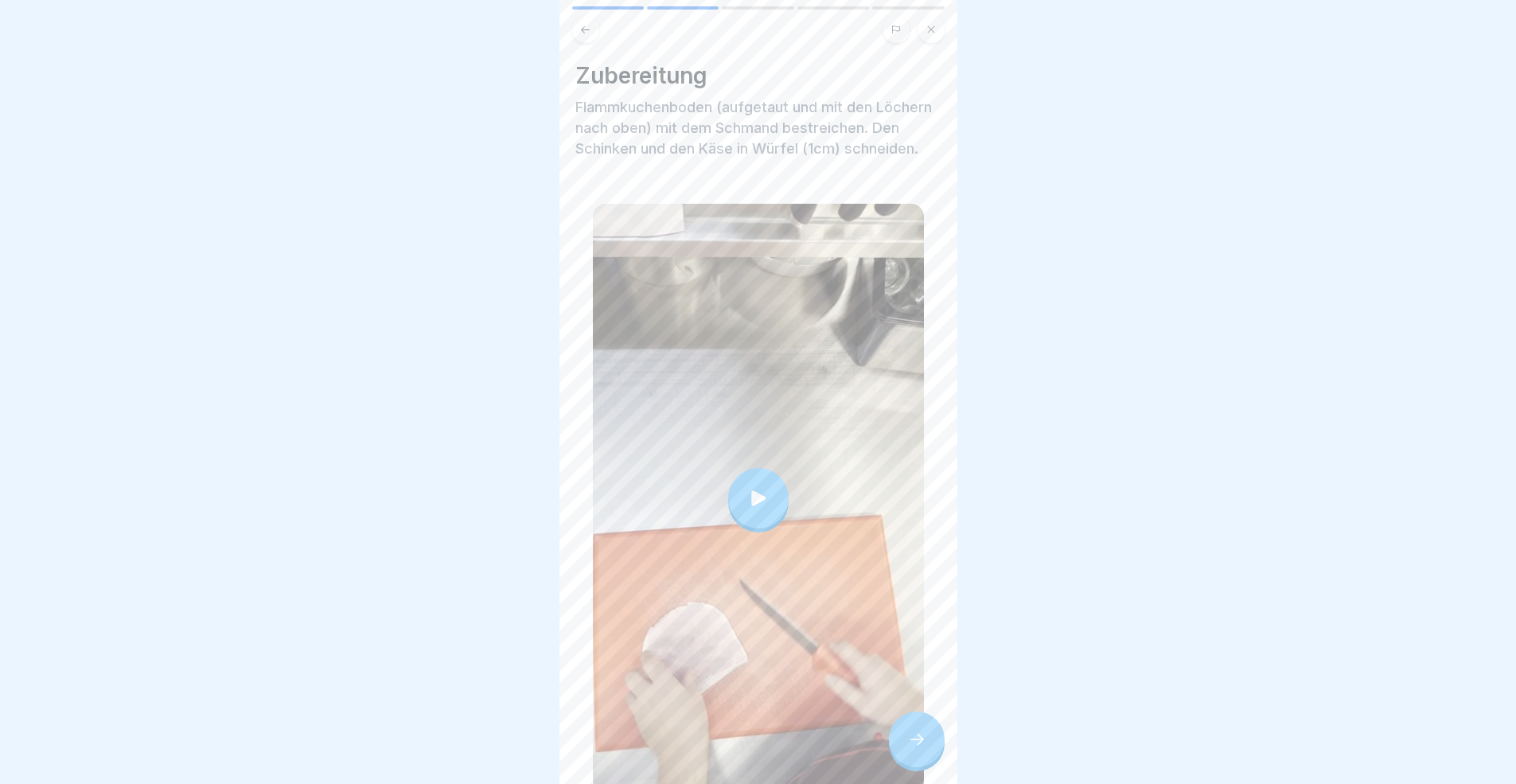
click at [923, 719] on icon at bounding box center [917, 739] width 19 height 19
click at [913, 719] on div at bounding box center [917, 739] width 56 height 56
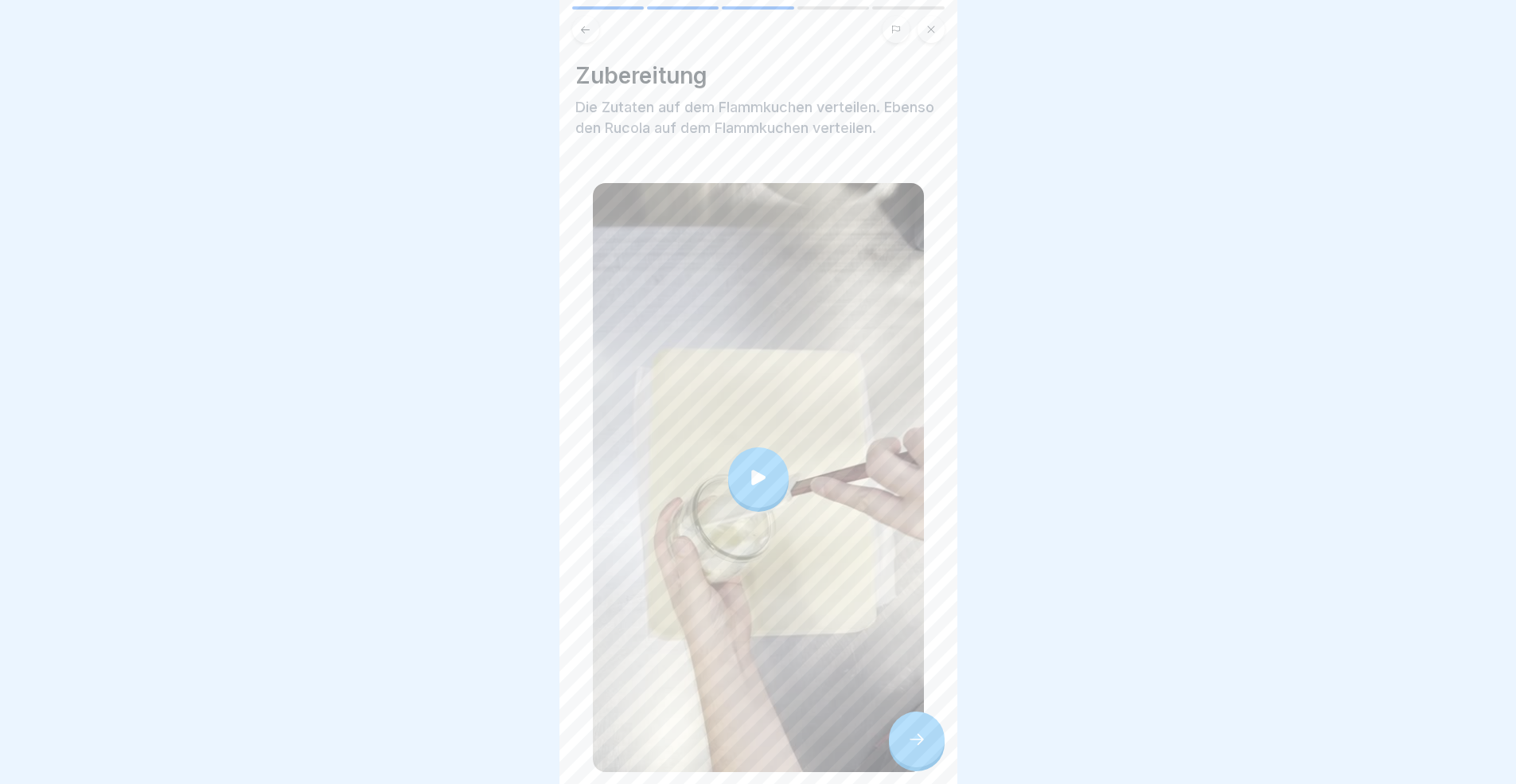
click at [913, 719] on div at bounding box center [917, 739] width 56 height 56
click at [937, 719] on div "Zubereitung Die Zutaten auf dem Flammkuchen verteilen. Ebenso den Rucola auf de…" at bounding box center [758, 392] width 398 height 784
click at [928, 719] on div at bounding box center [917, 739] width 56 height 56
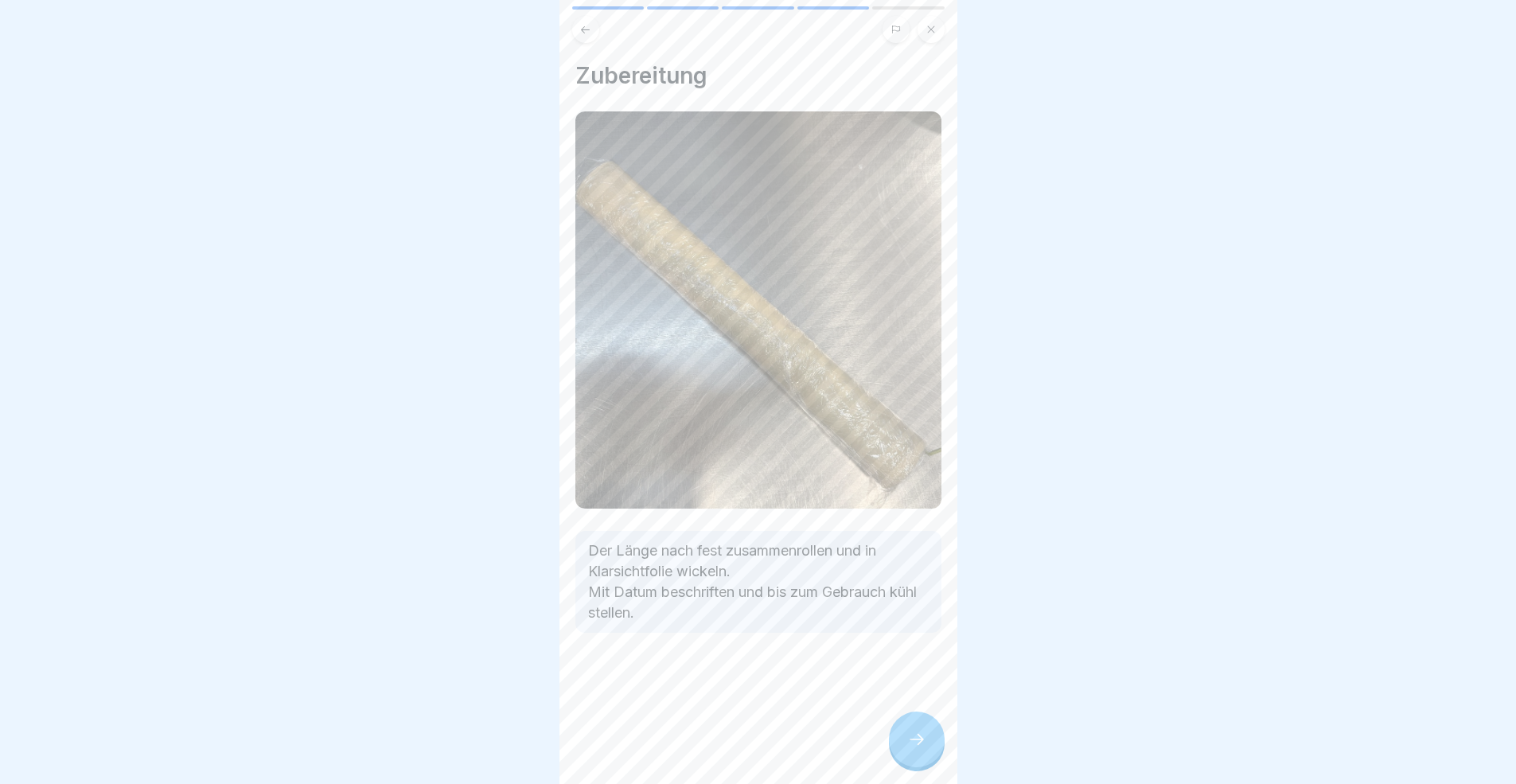
click at [923, 719] on icon at bounding box center [917, 739] width 19 height 19
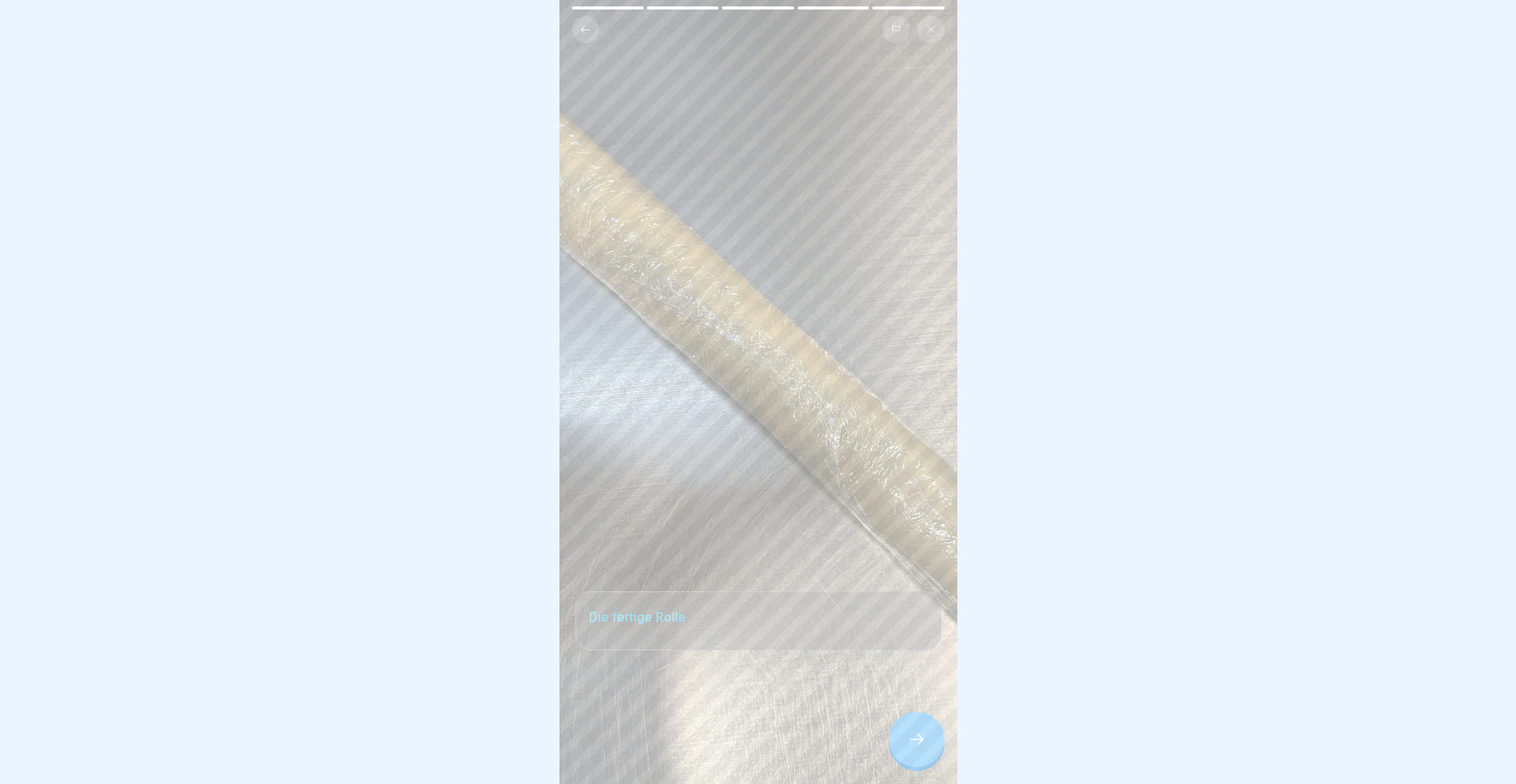
click at [923, 719] on icon at bounding box center [917, 739] width 19 height 19
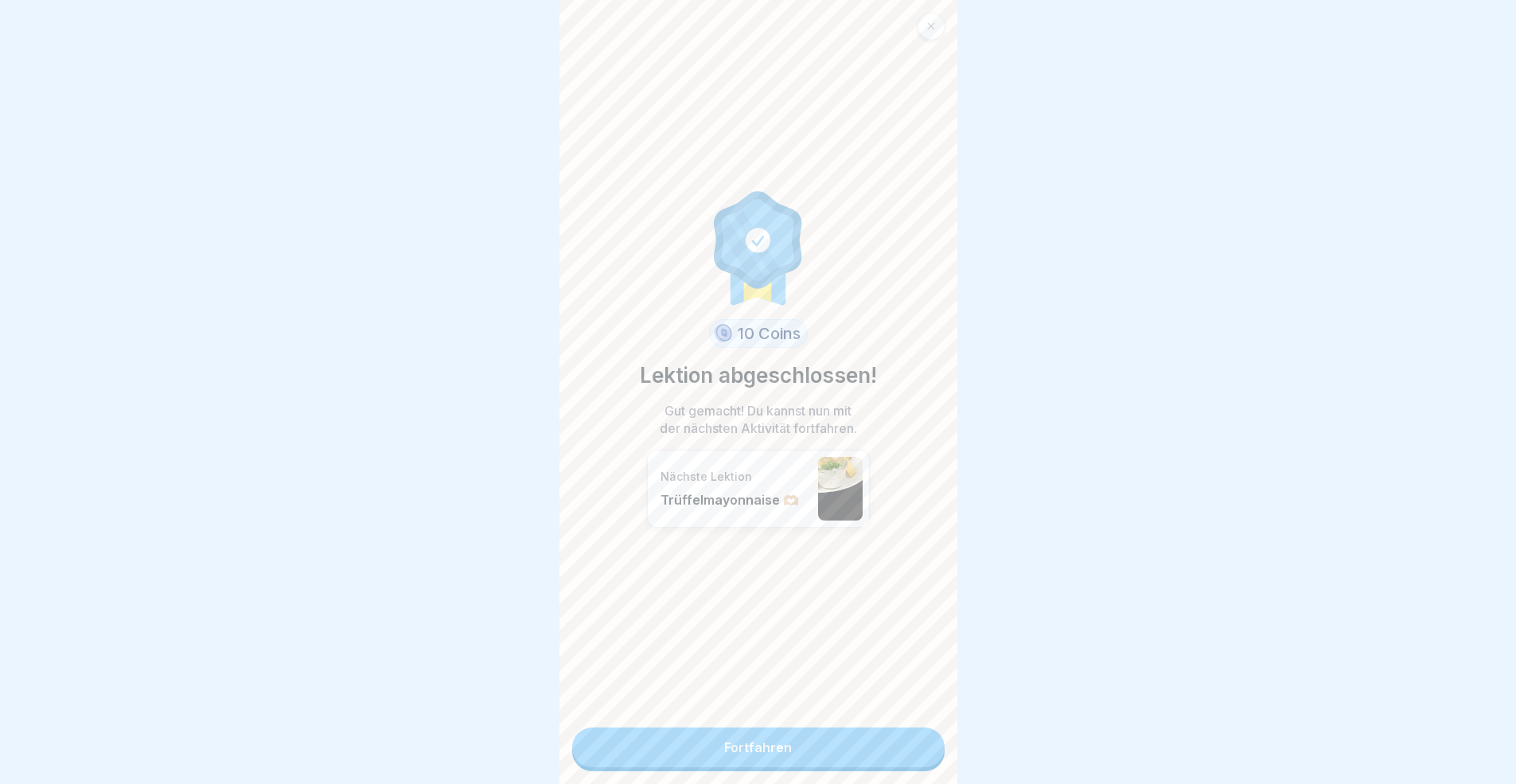
click at [887, 719] on link "Fortfahren" at bounding box center [758, 747] width 373 height 40
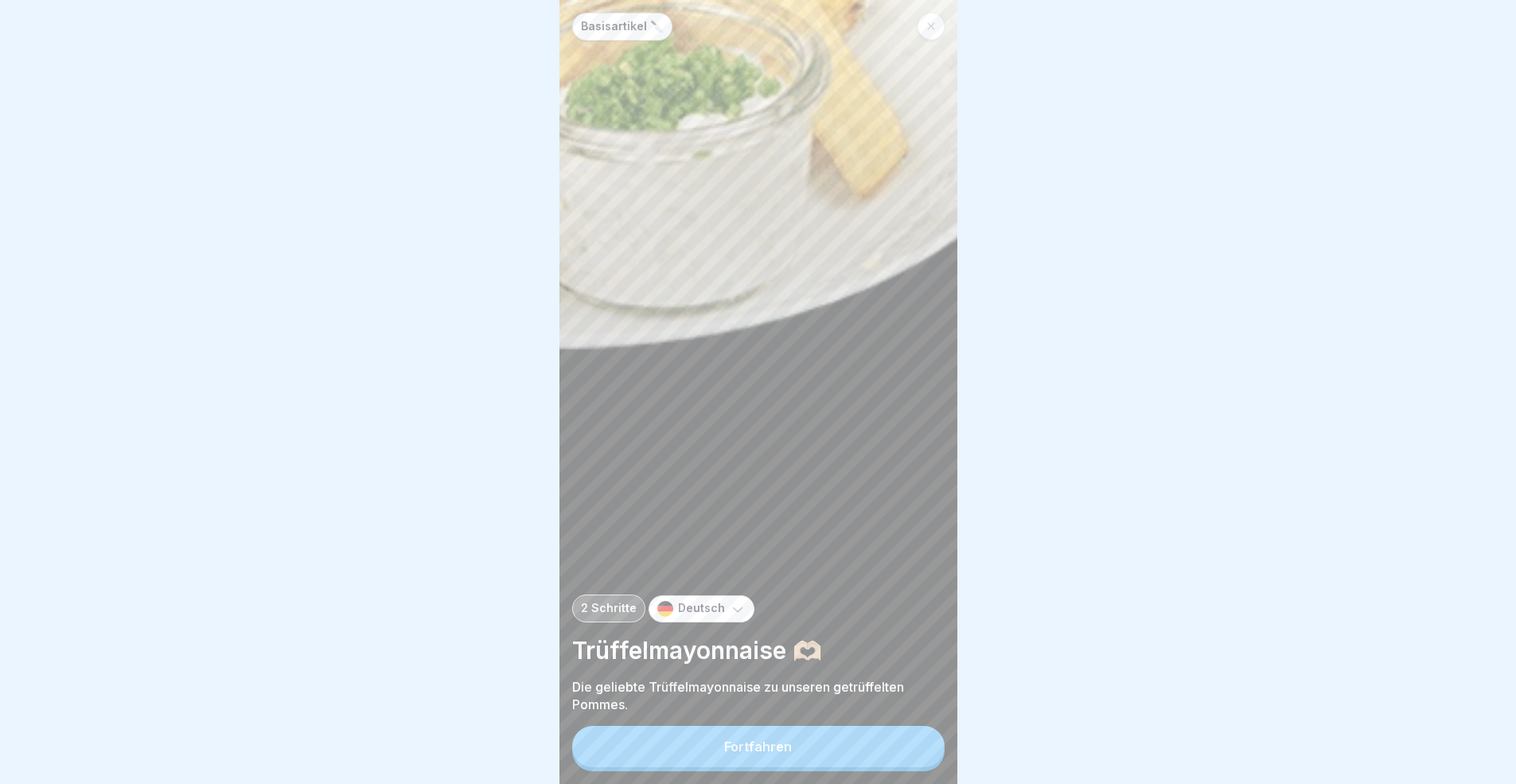
click at [929, 22] on icon at bounding box center [931, 27] width 10 height 10
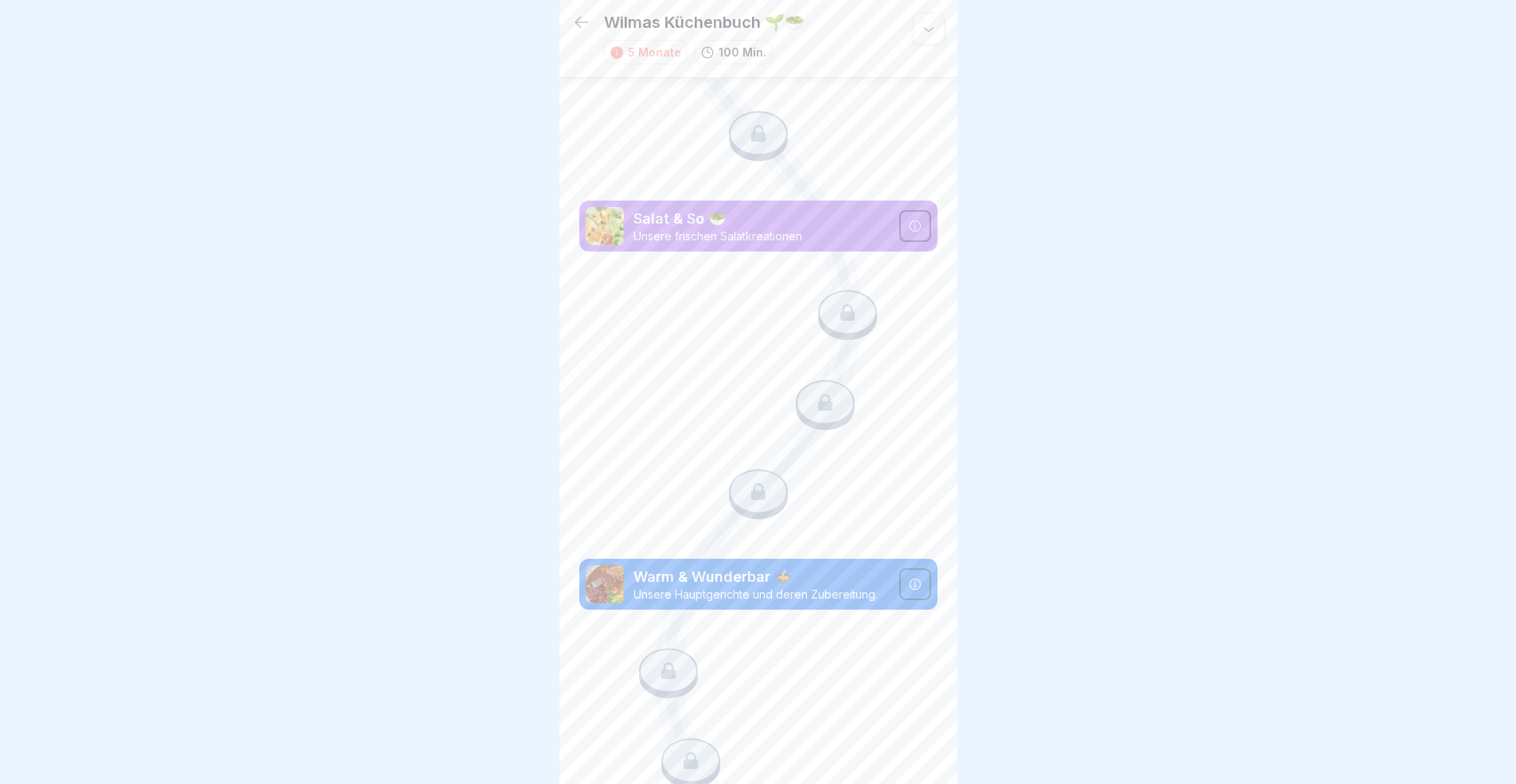
scroll to position [4101, 0]
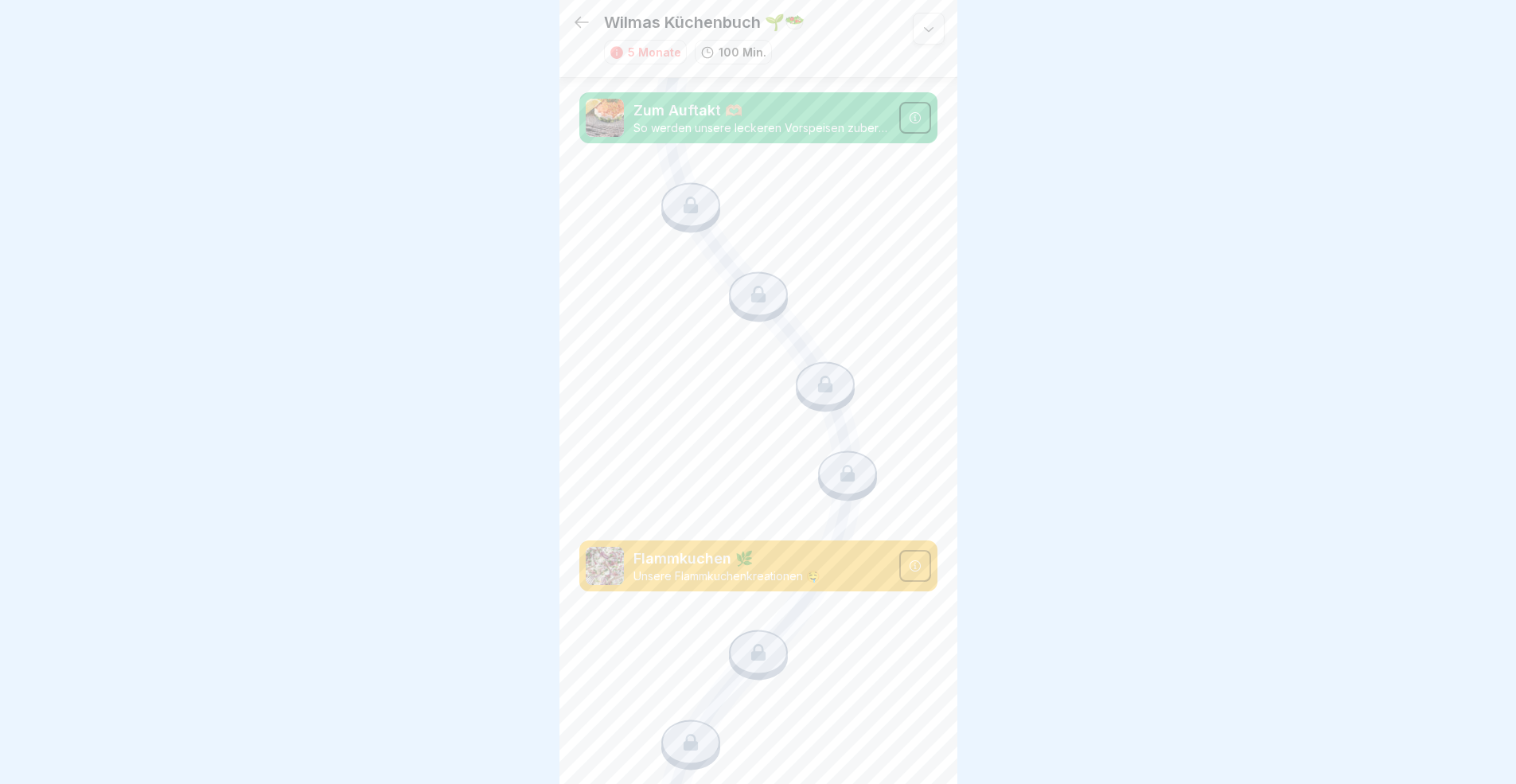
click at [585, 15] on icon at bounding box center [582, 23] width 19 height 19
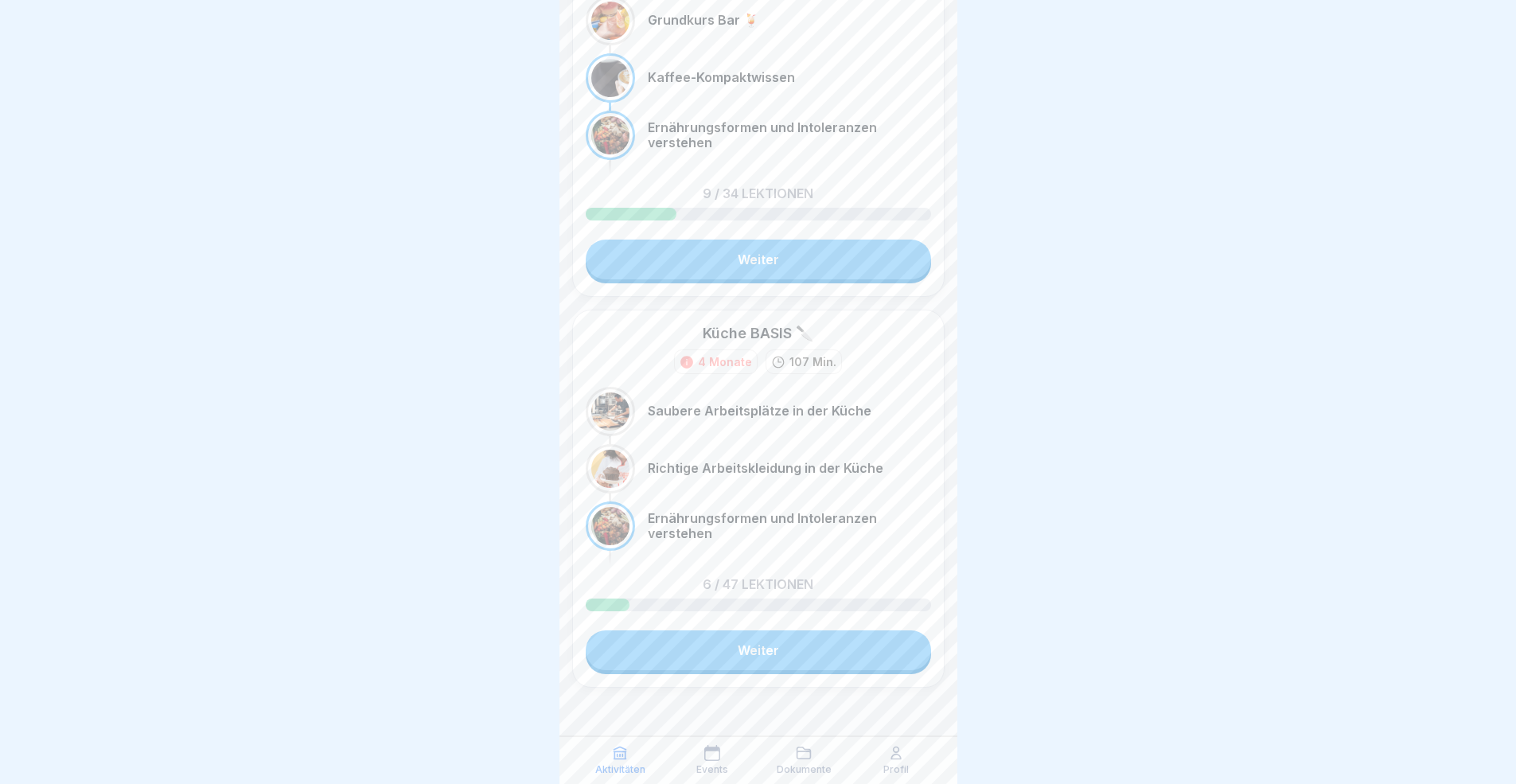
scroll to position [12, 0]
click at [756, 248] on link "Weiter" at bounding box center [758, 259] width 345 height 40
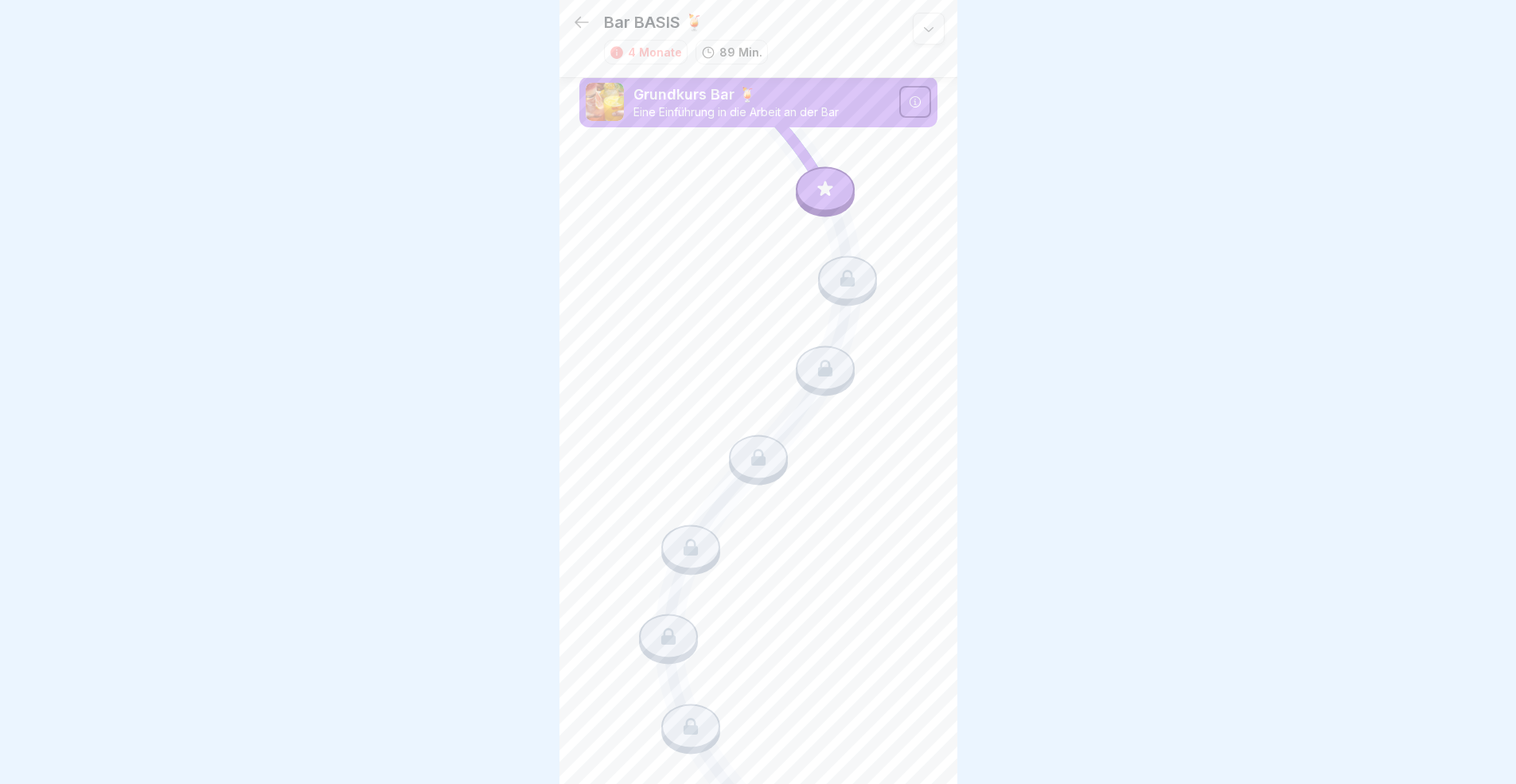
click at [818, 196] on icon at bounding box center [825, 189] width 21 height 21
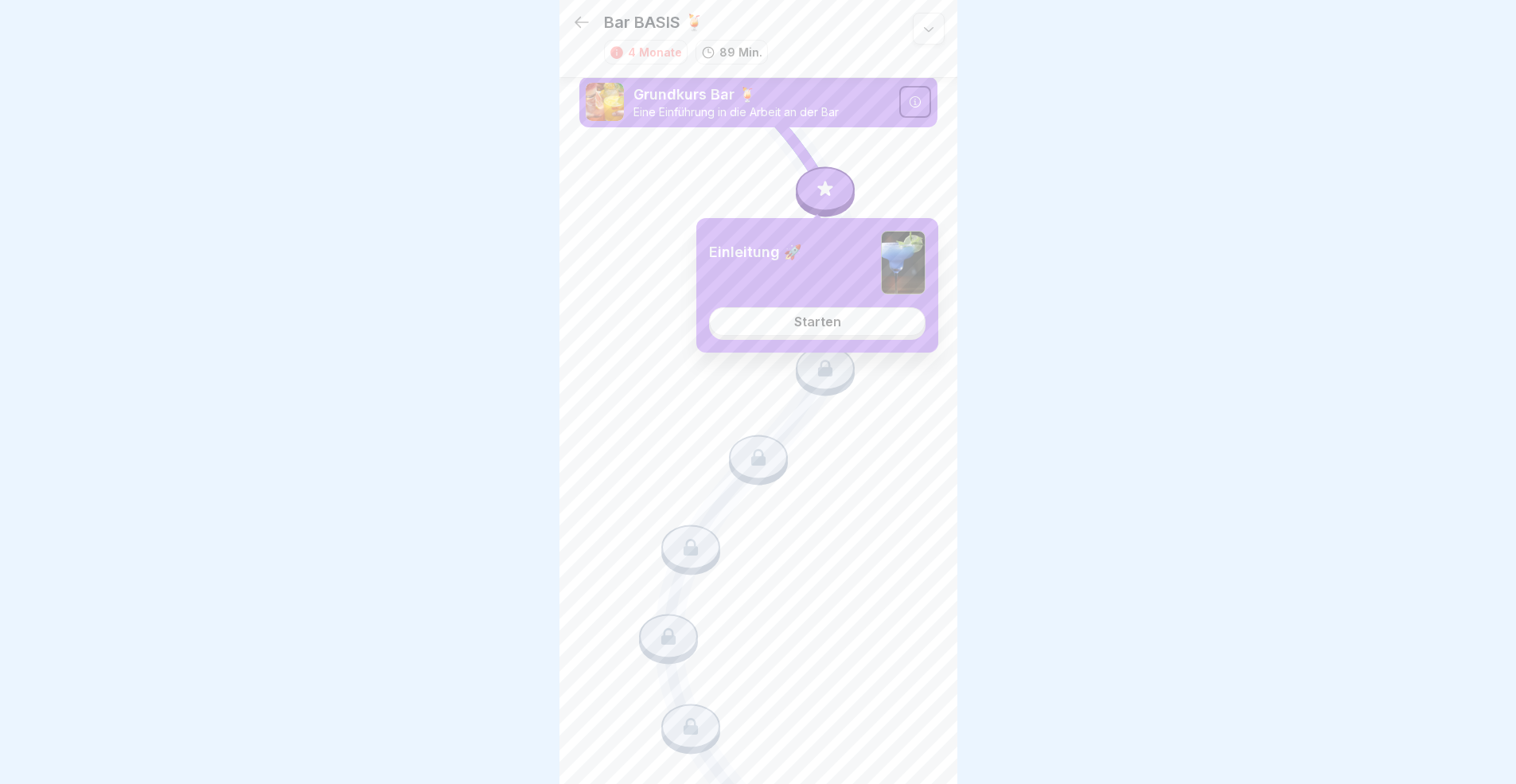
click at [845, 319] on div "Einleitung 🚀 Starten" at bounding box center [817, 285] width 242 height 135
click at [846, 323] on link "Starten" at bounding box center [817, 322] width 216 height 29
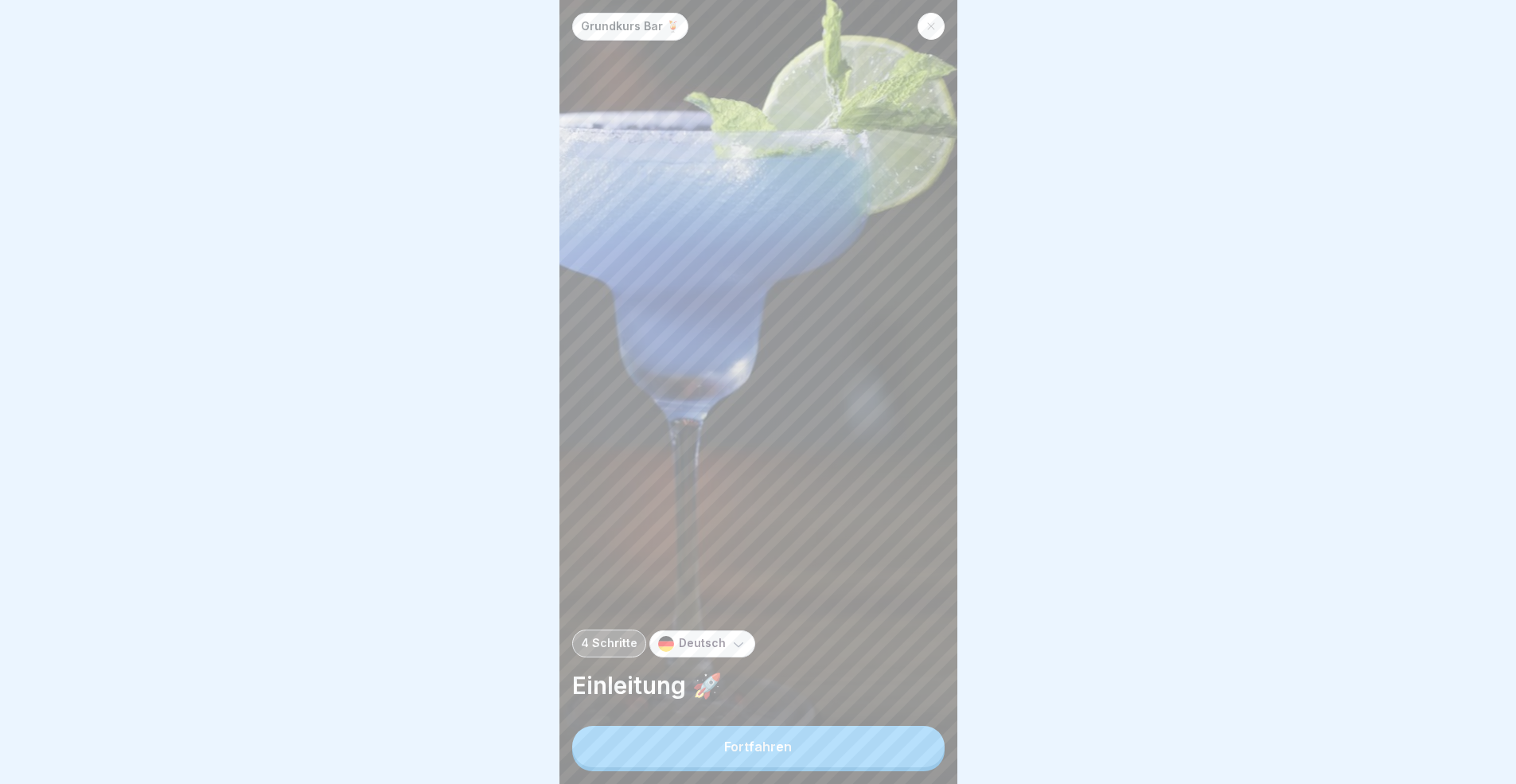
click at [800, 719] on button "Fortfahren" at bounding box center [758, 746] width 373 height 41
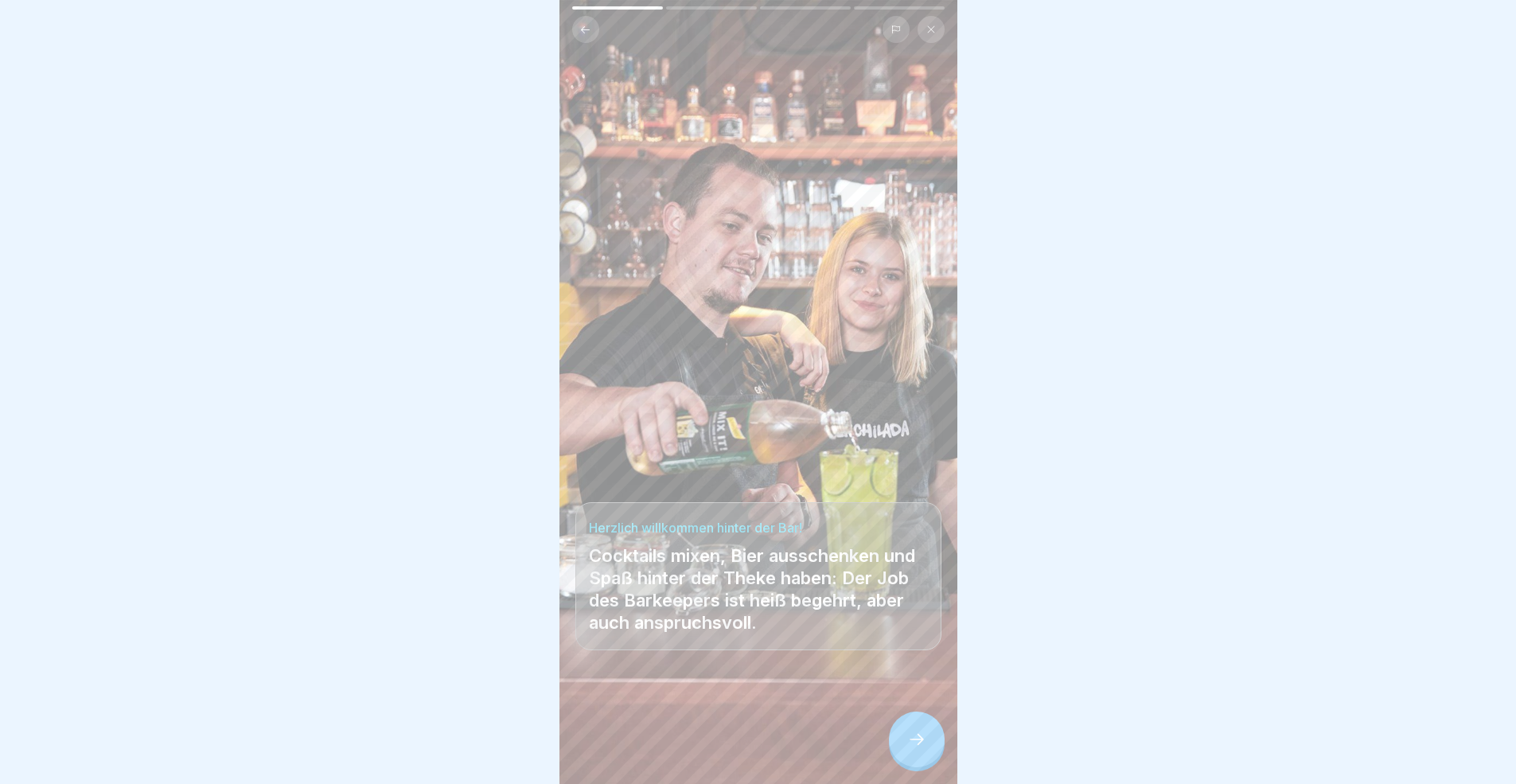
click at [912, 719] on icon at bounding box center [917, 739] width 19 height 19
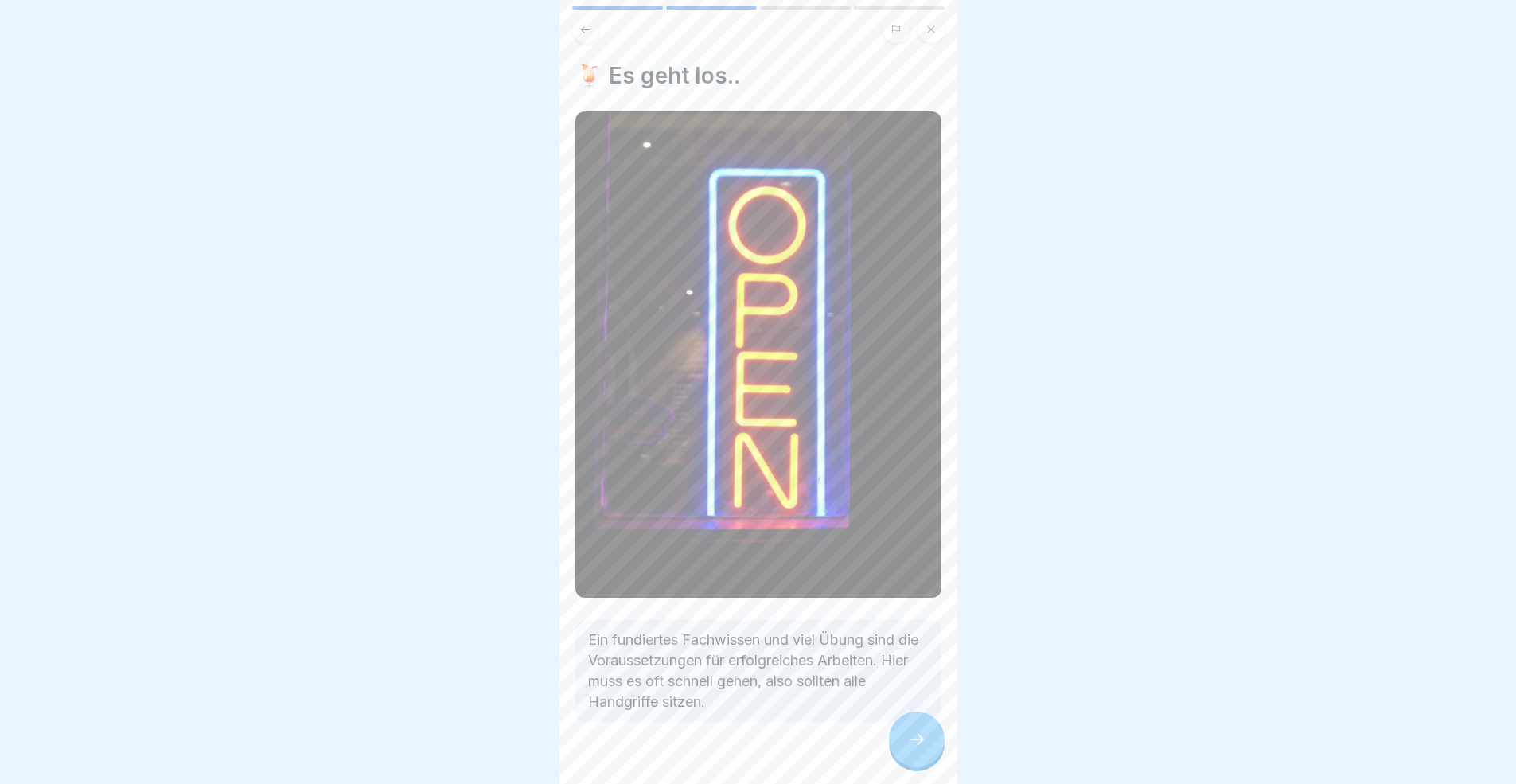
click at [912, 719] on icon at bounding box center [917, 739] width 19 height 19
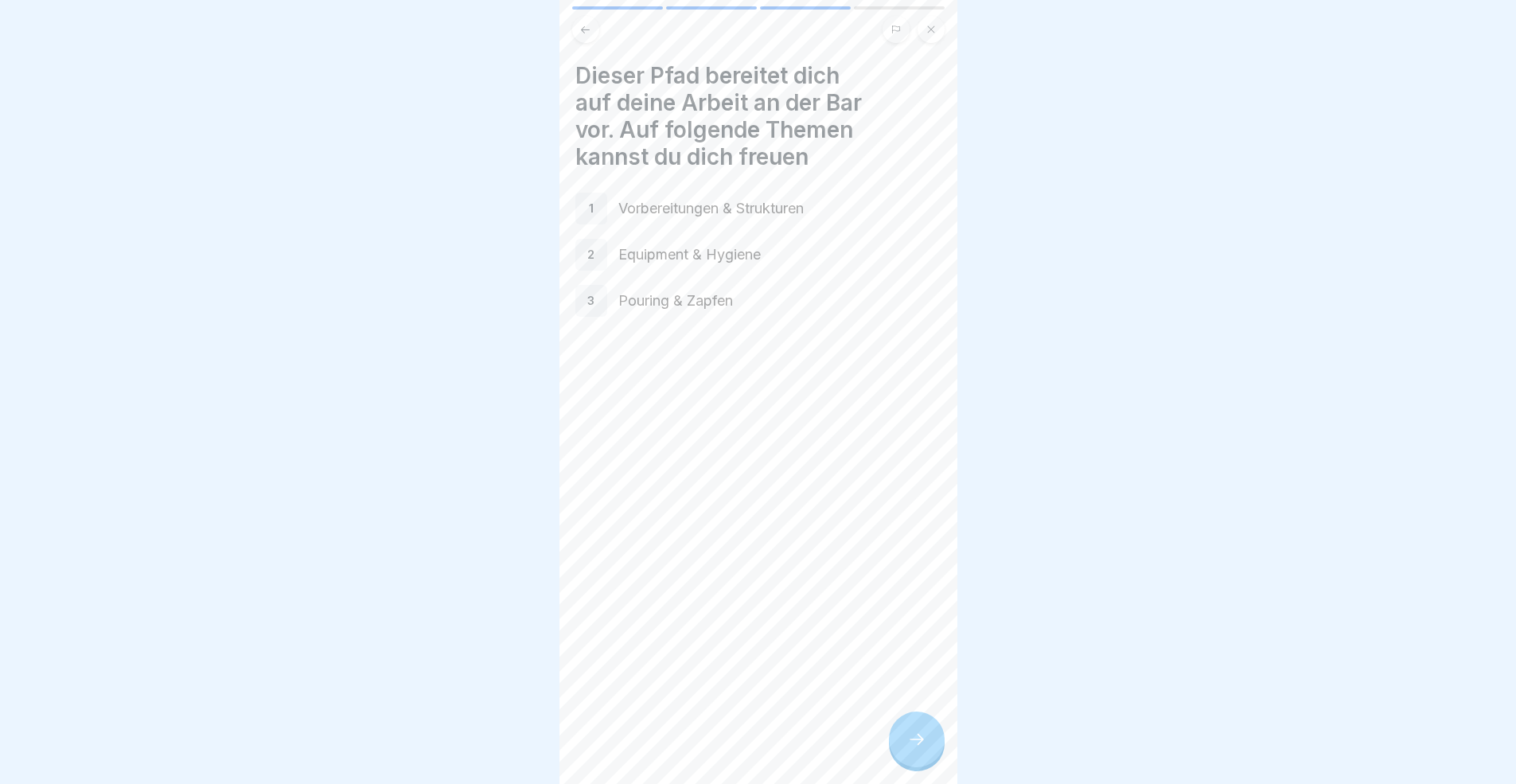
click at [912, 719] on icon at bounding box center [917, 739] width 19 height 19
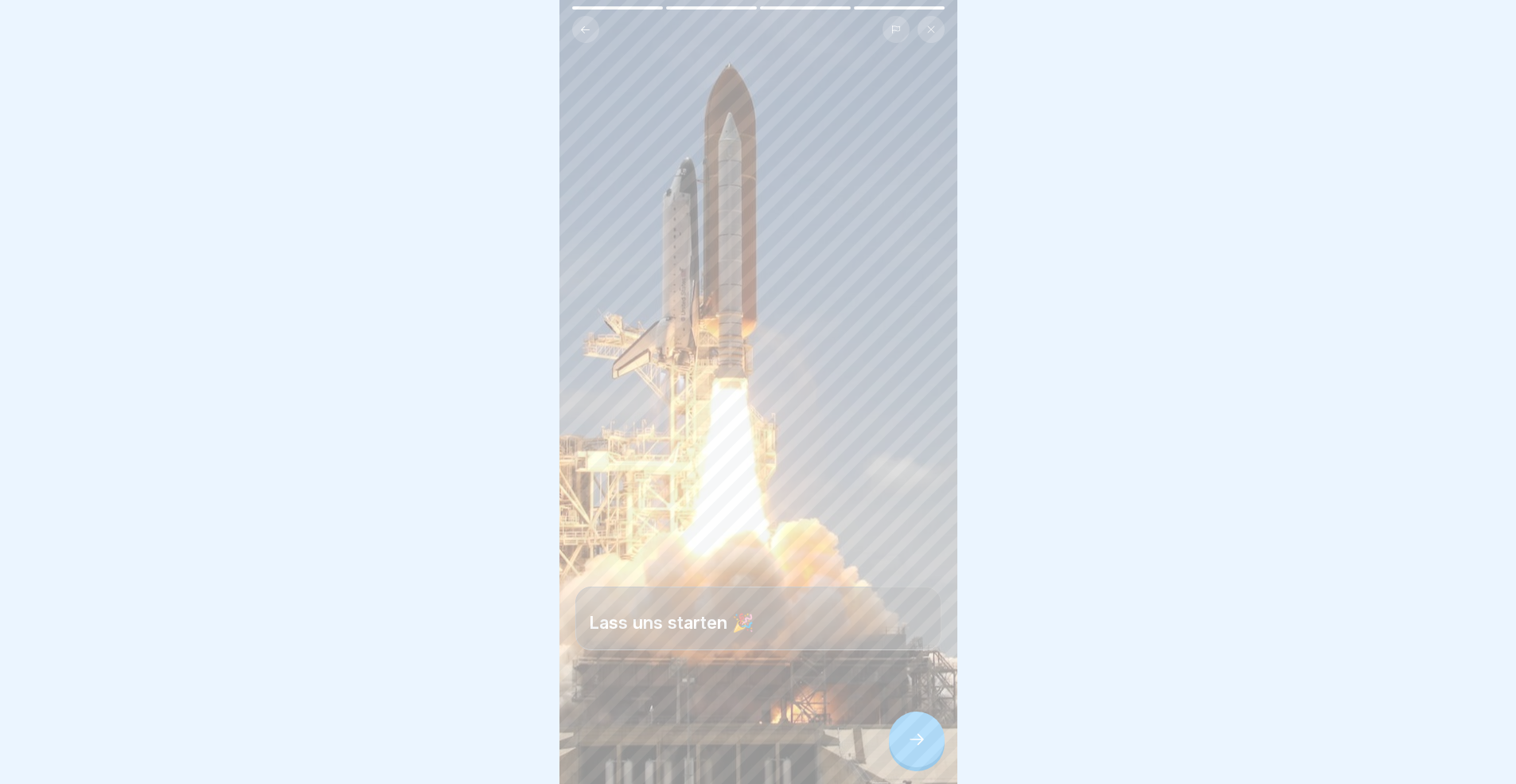
click at [912, 719] on icon at bounding box center [917, 739] width 19 height 19
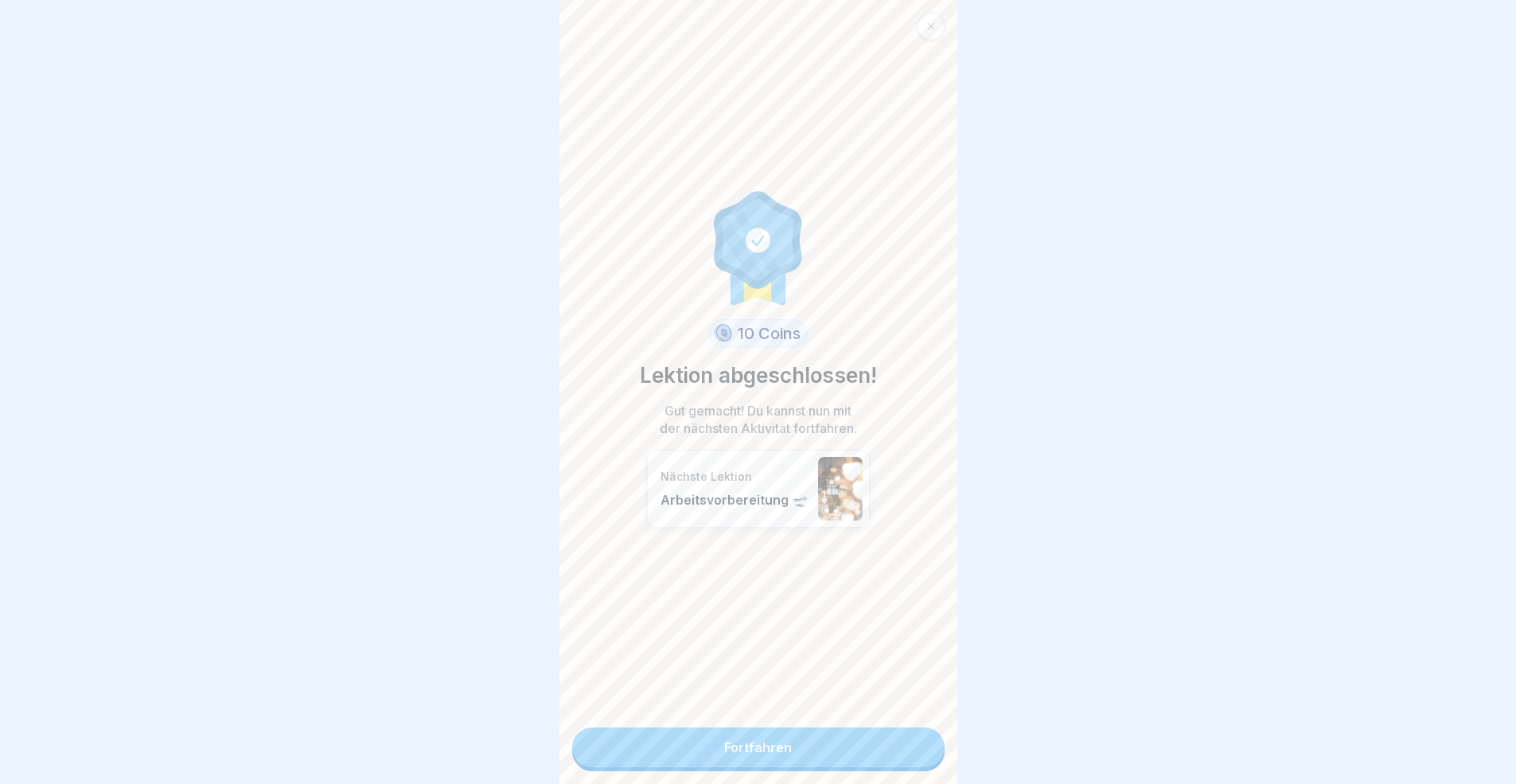
click at [869, 719] on link "Fortfahren" at bounding box center [758, 747] width 373 height 40
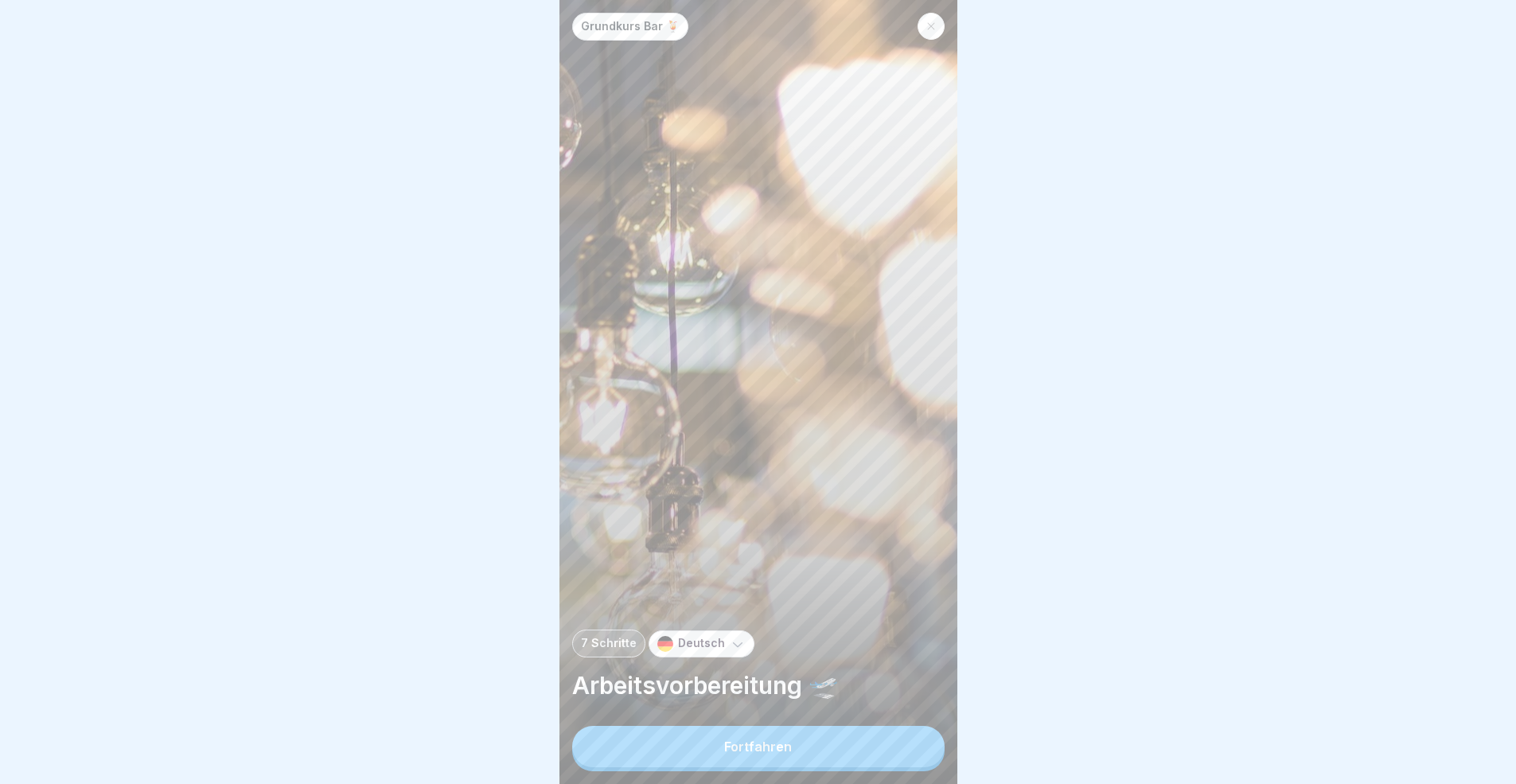
click at [907, 719] on button "Fortfahren" at bounding box center [758, 746] width 373 height 41
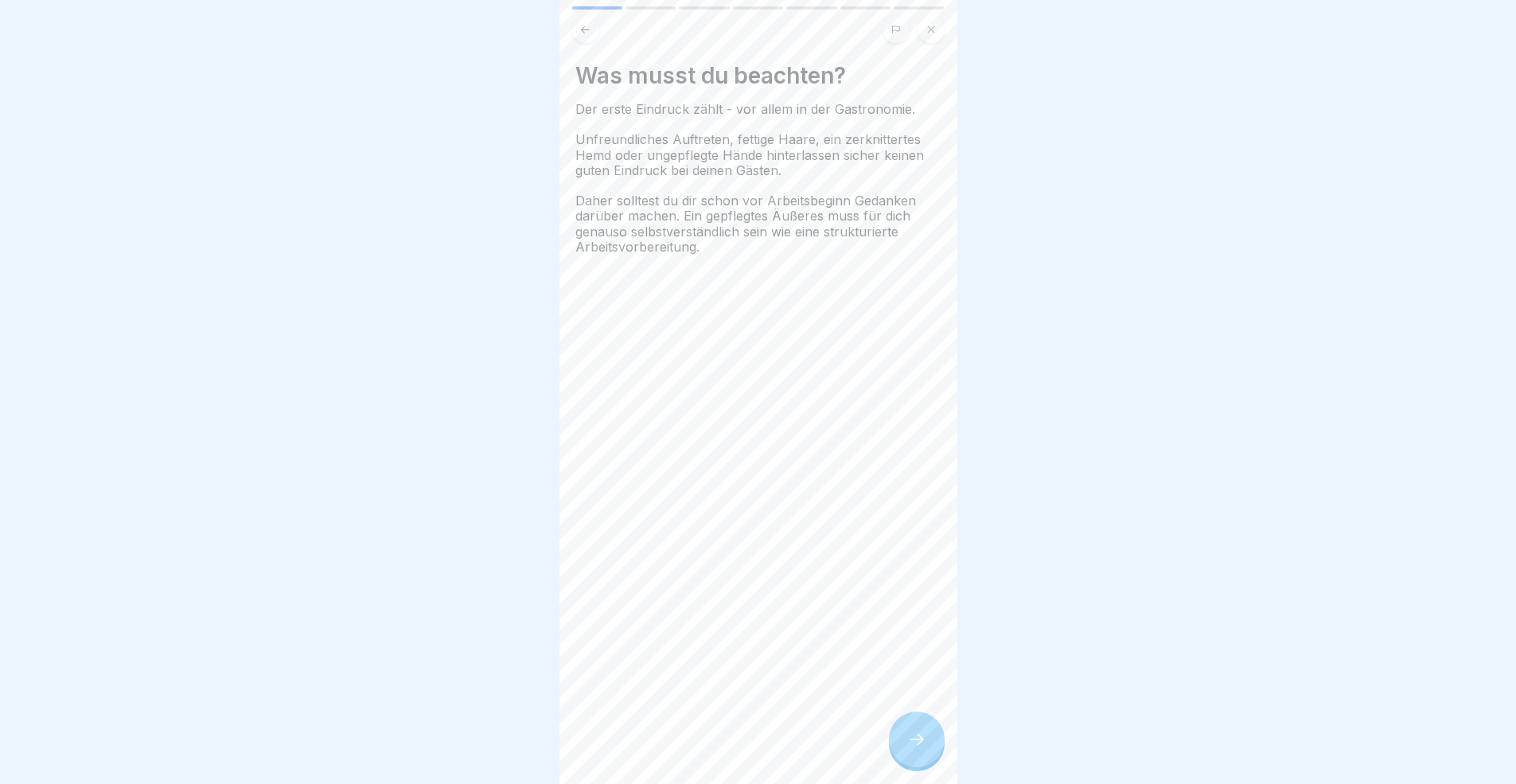
click at [907, 719] on div "Was musst du beachten? Der erste Eindruck zählt - vor allem in der Gastronomie.…" at bounding box center [758, 392] width 398 height 784
click at [907, 719] on div "Grundkurs Bar 🍹 7 Schritte Deutsch Arbeitsvorbereitung 🛫 Fortfahren Was musst d…" at bounding box center [758, 392] width 398 height 784
click at [907, 719] on icon at bounding box center [917, 739] width 19 height 19
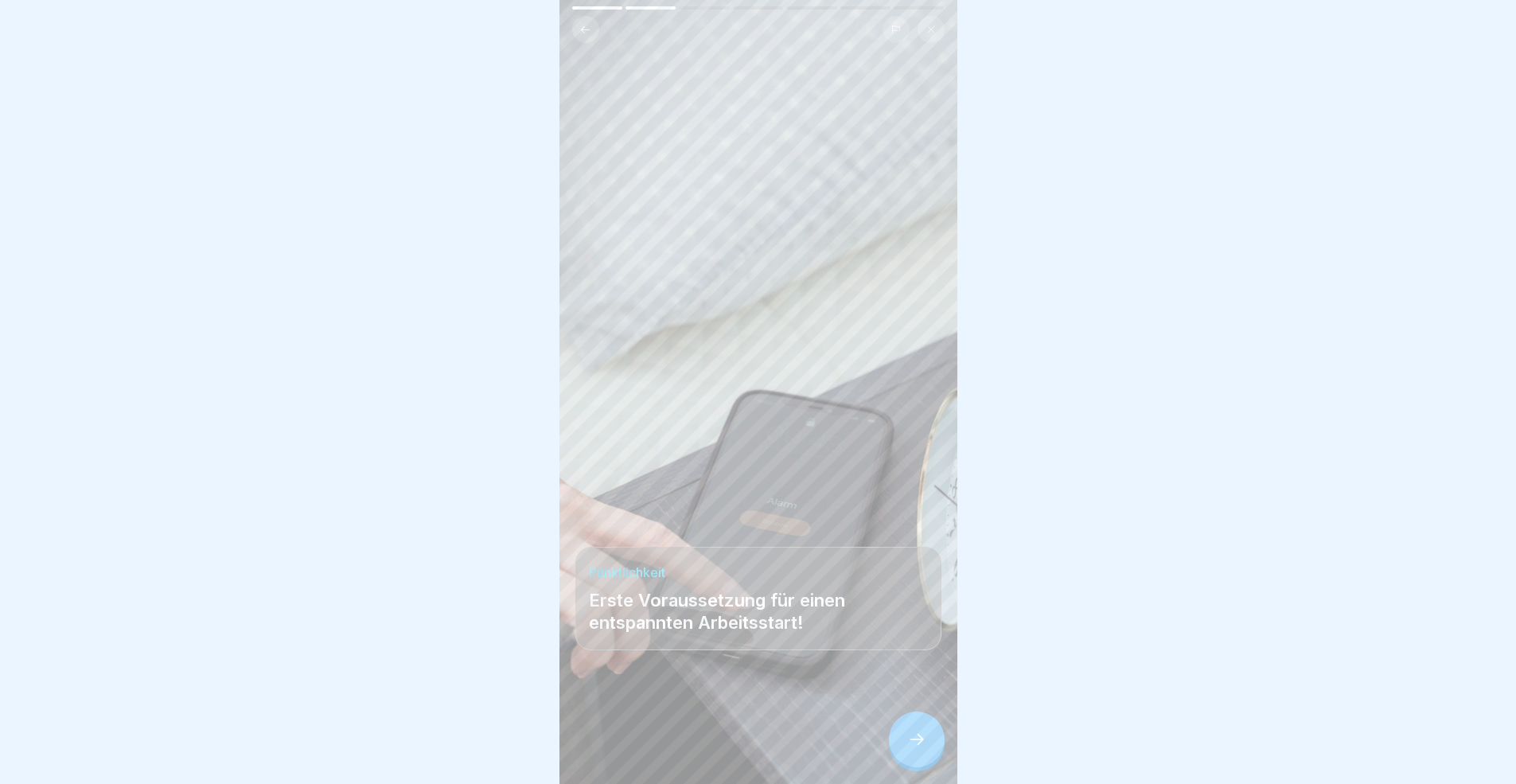
click at [907, 719] on icon at bounding box center [917, 739] width 19 height 19
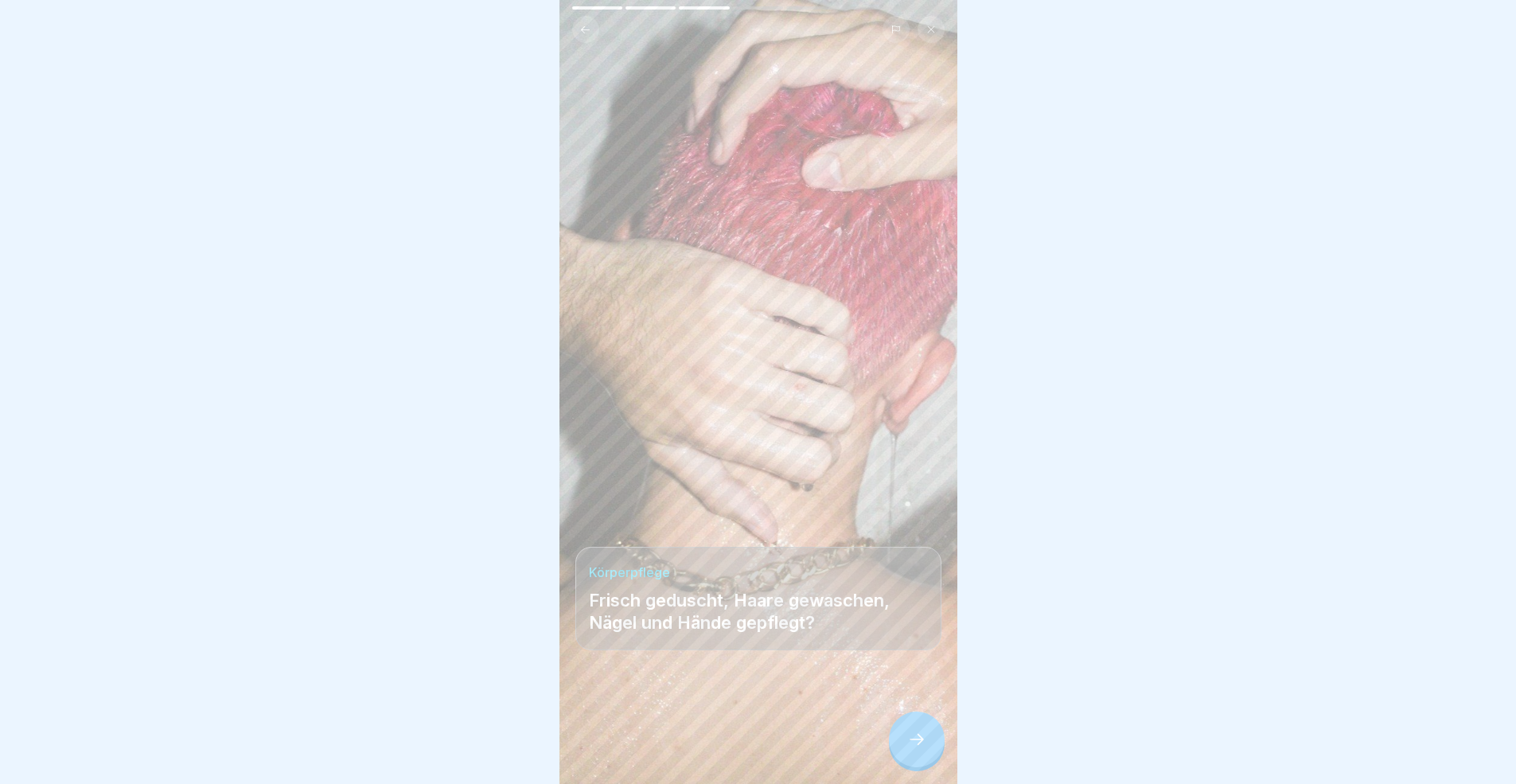
click at [907, 719] on icon at bounding box center [917, 739] width 19 height 19
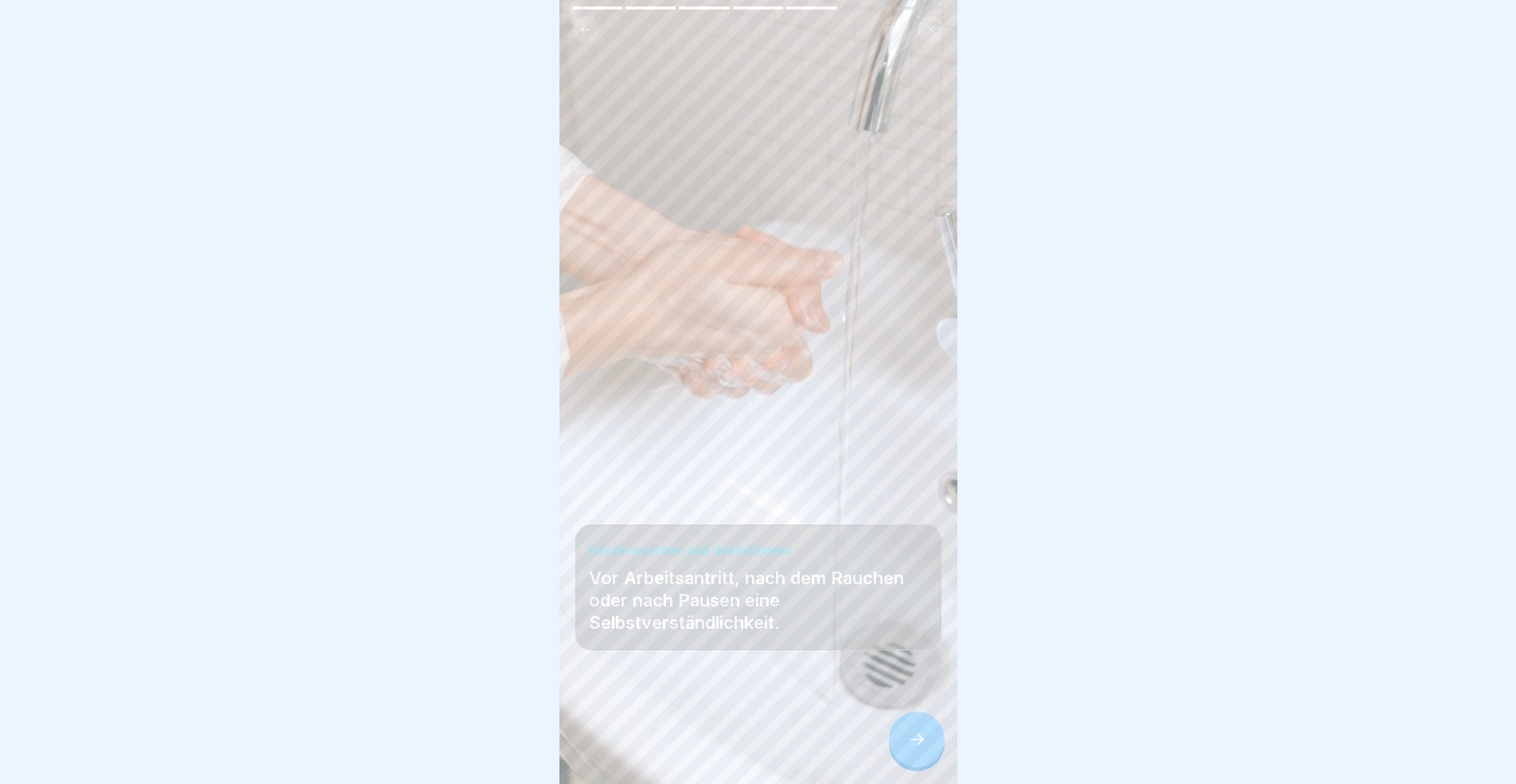
click at [907, 719] on icon at bounding box center [917, 739] width 19 height 19
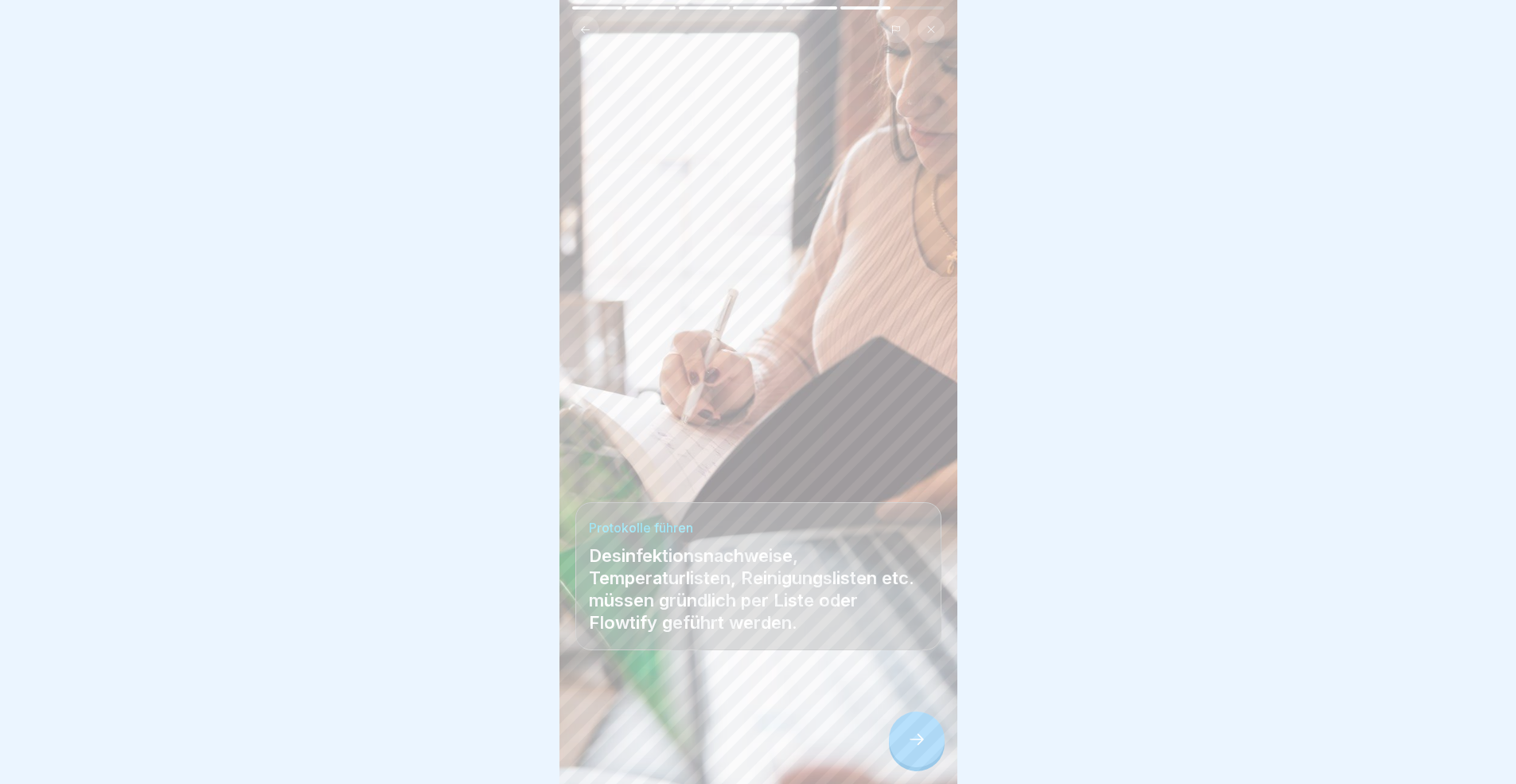
click at [907, 719] on icon at bounding box center [917, 739] width 19 height 19
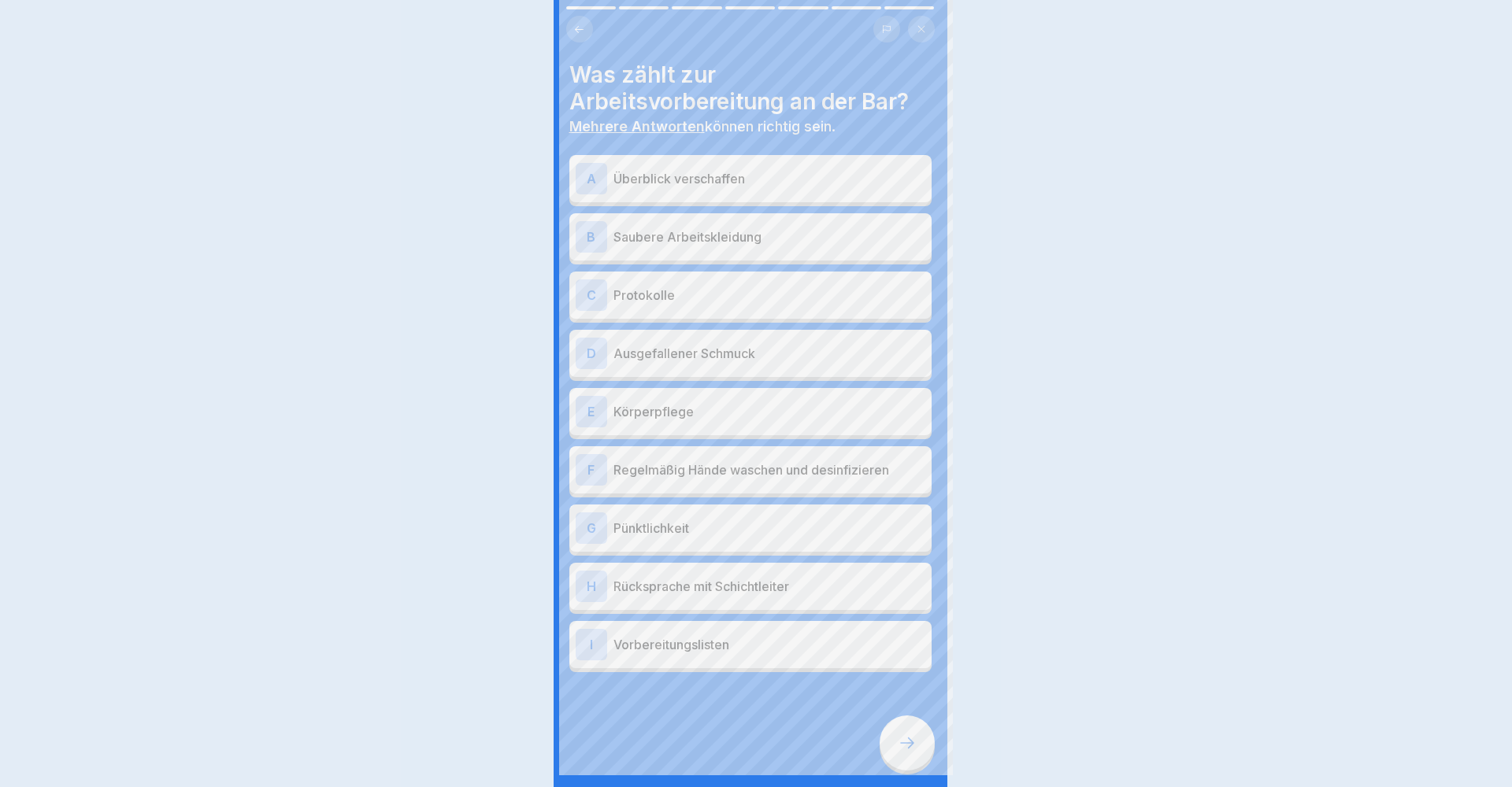
click at [897, 712] on div at bounding box center [756, 394] width 1512 height 787
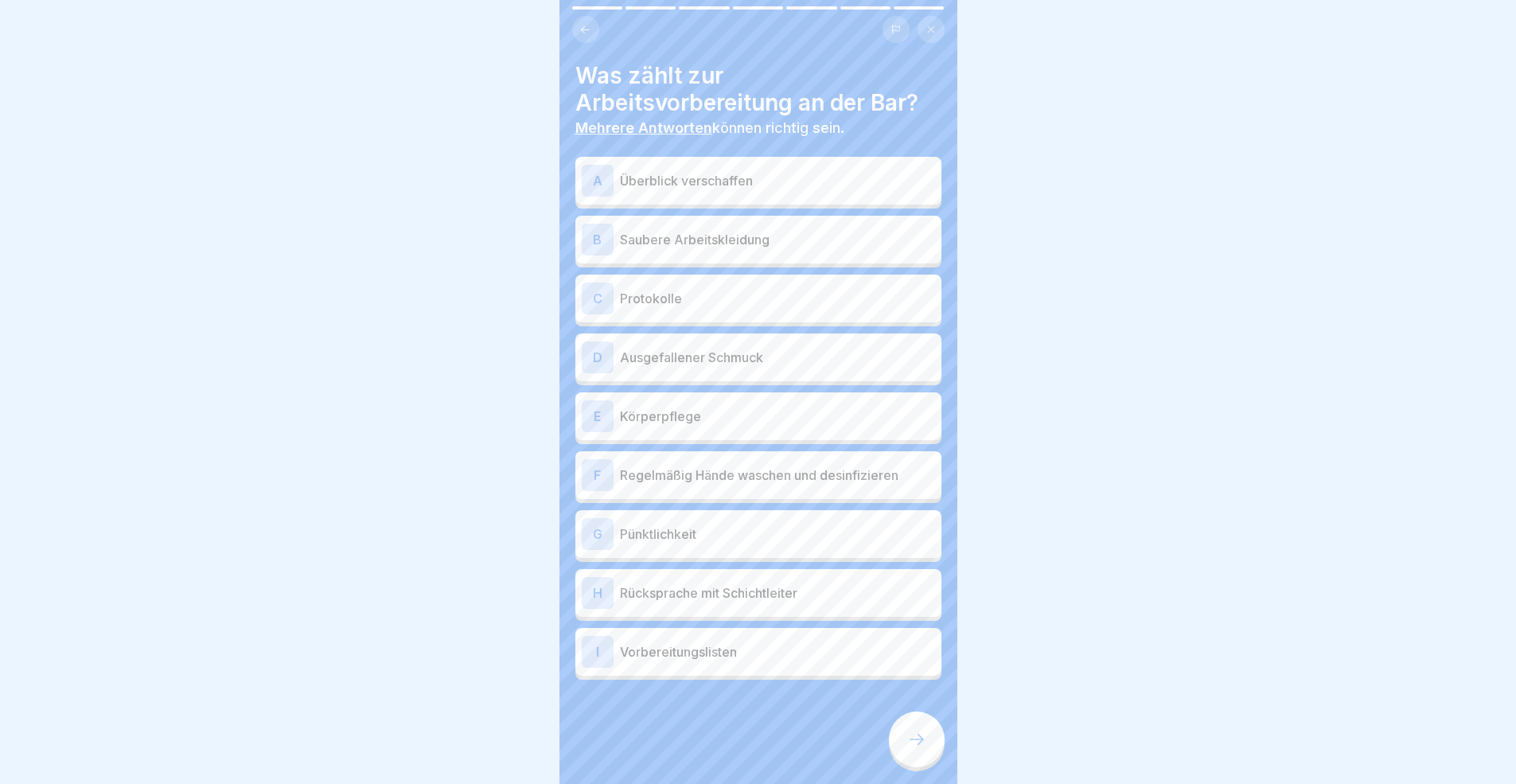
click at [899, 719] on div at bounding box center [917, 739] width 56 height 56
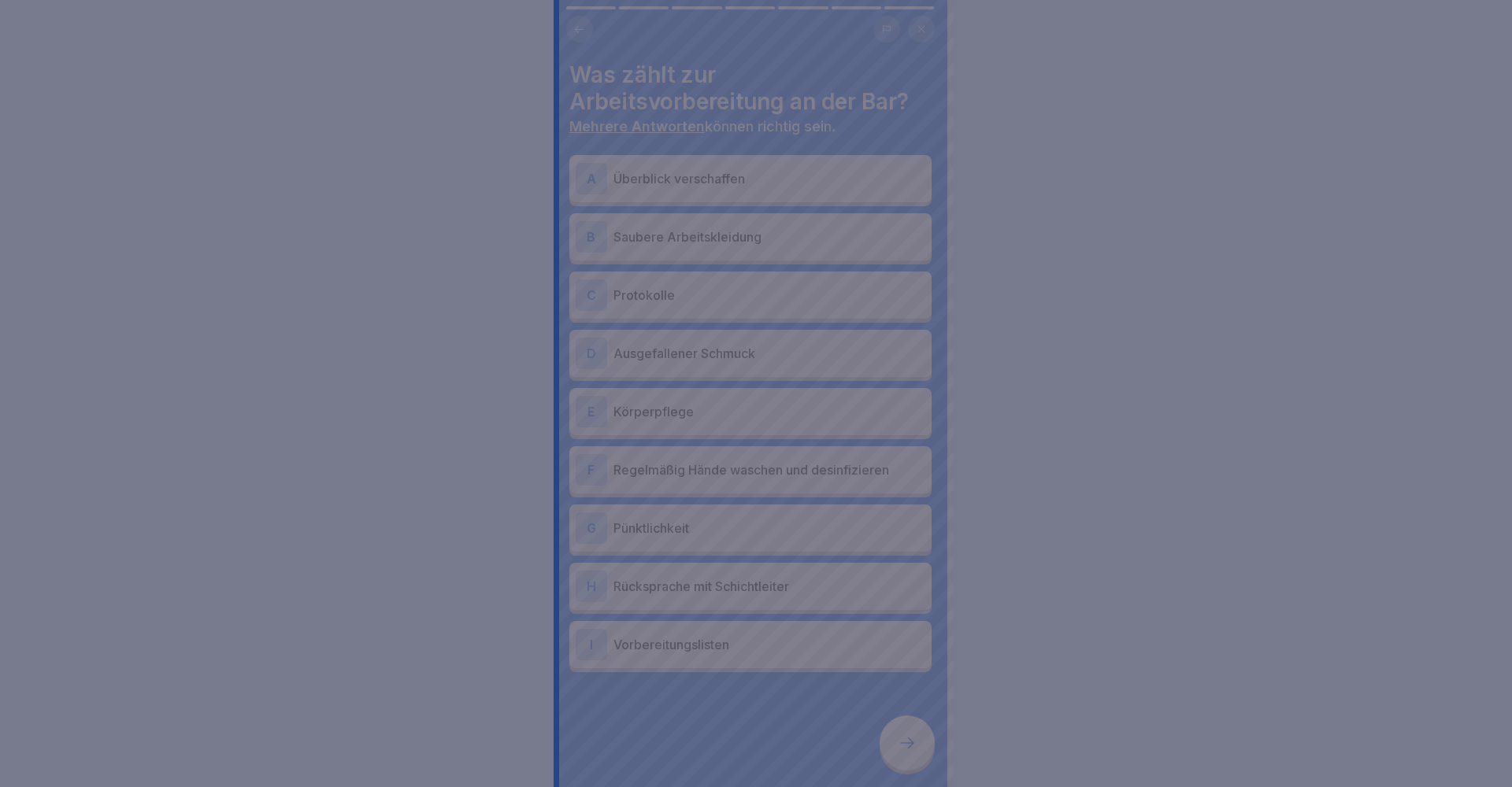
click at [889, 712] on div at bounding box center [756, 394] width 1512 height 787
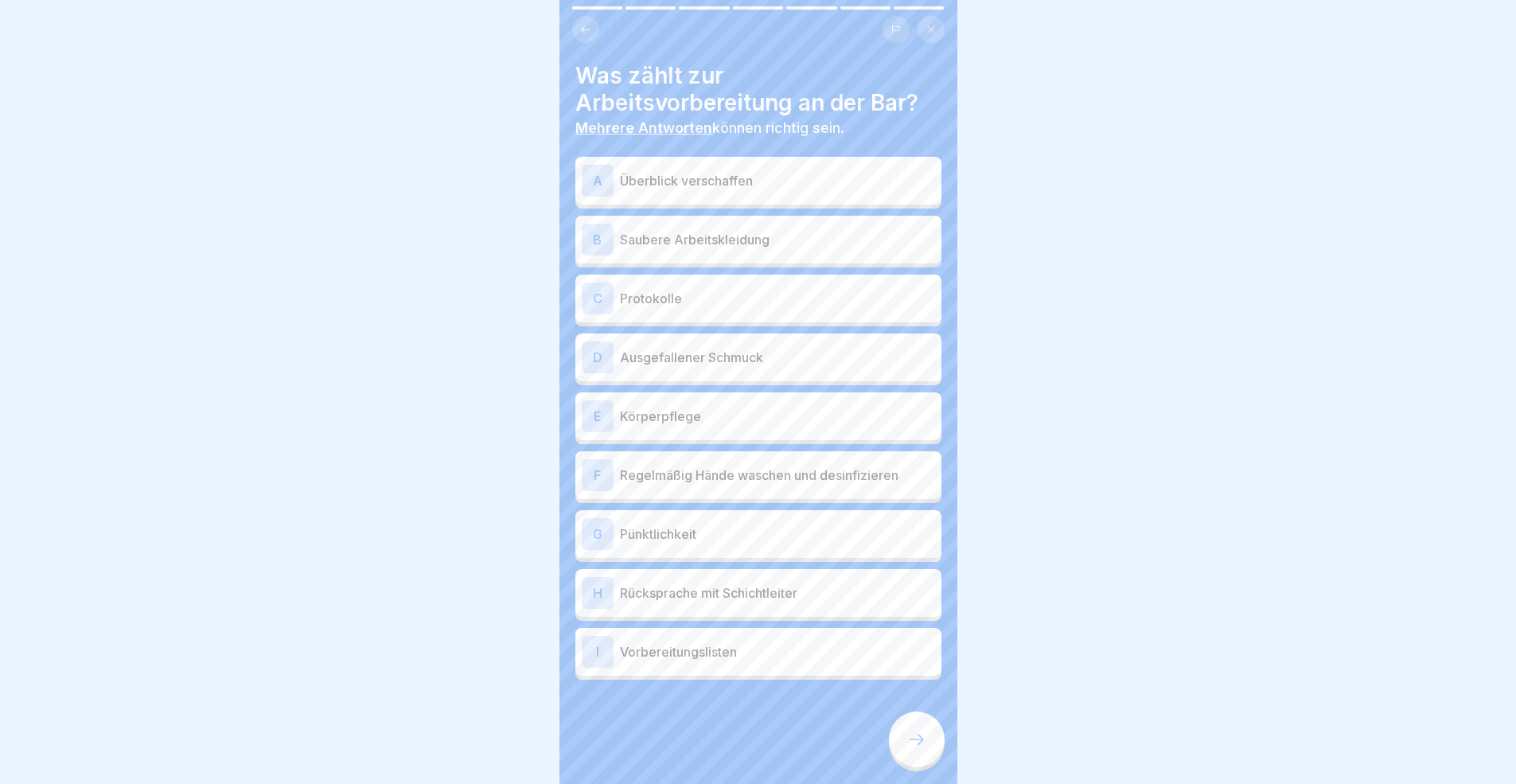
click at [761, 184] on p "Überblick verschaffen" at bounding box center [777, 181] width 315 height 19
click at [759, 249] on div "B Saubere Arbeitskleidung" at bounding box center [758, 239] width 353 height 31
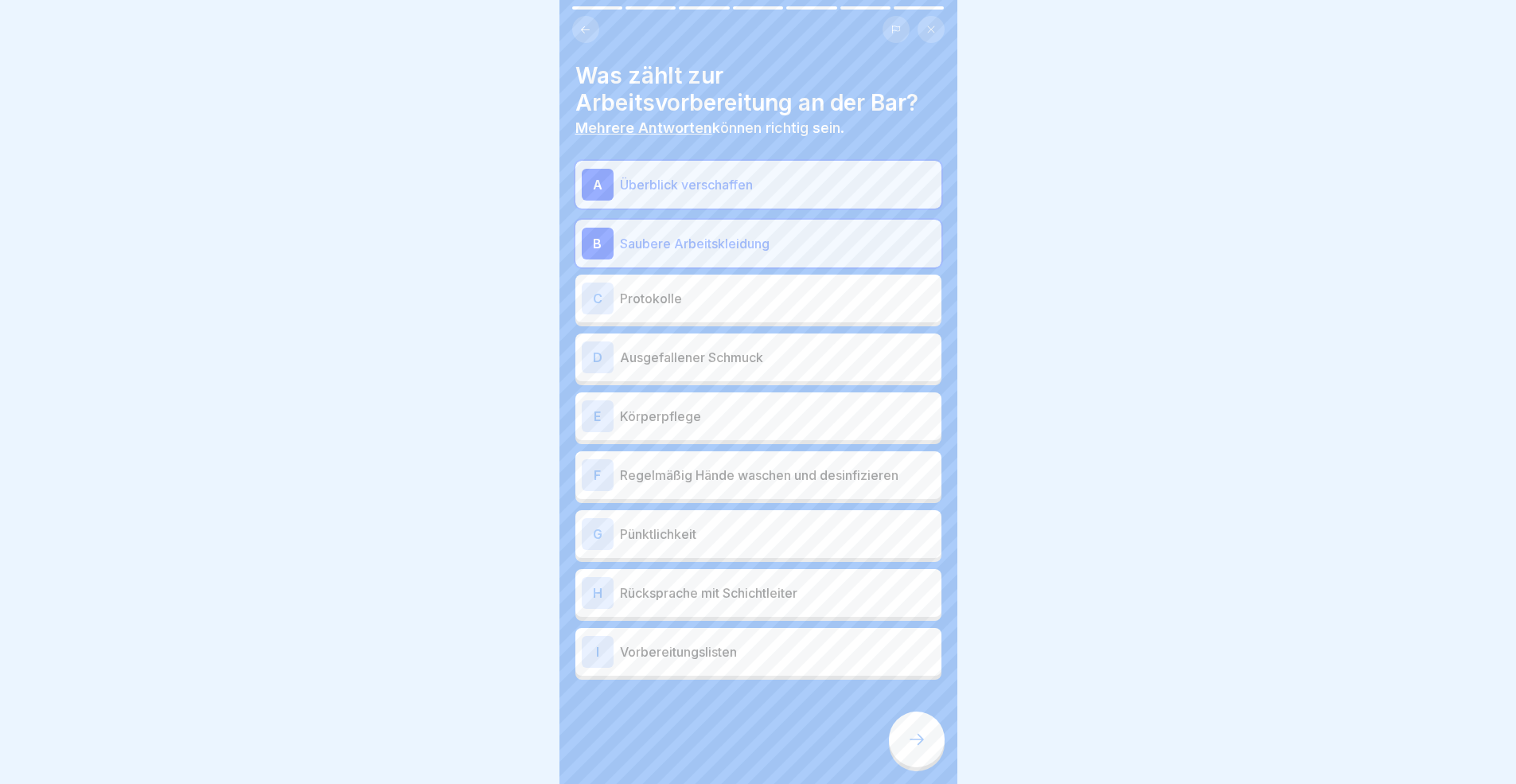
click at [735, 311] on div "C Protokolle" at bounding box center [758, 298] width 353 height 31
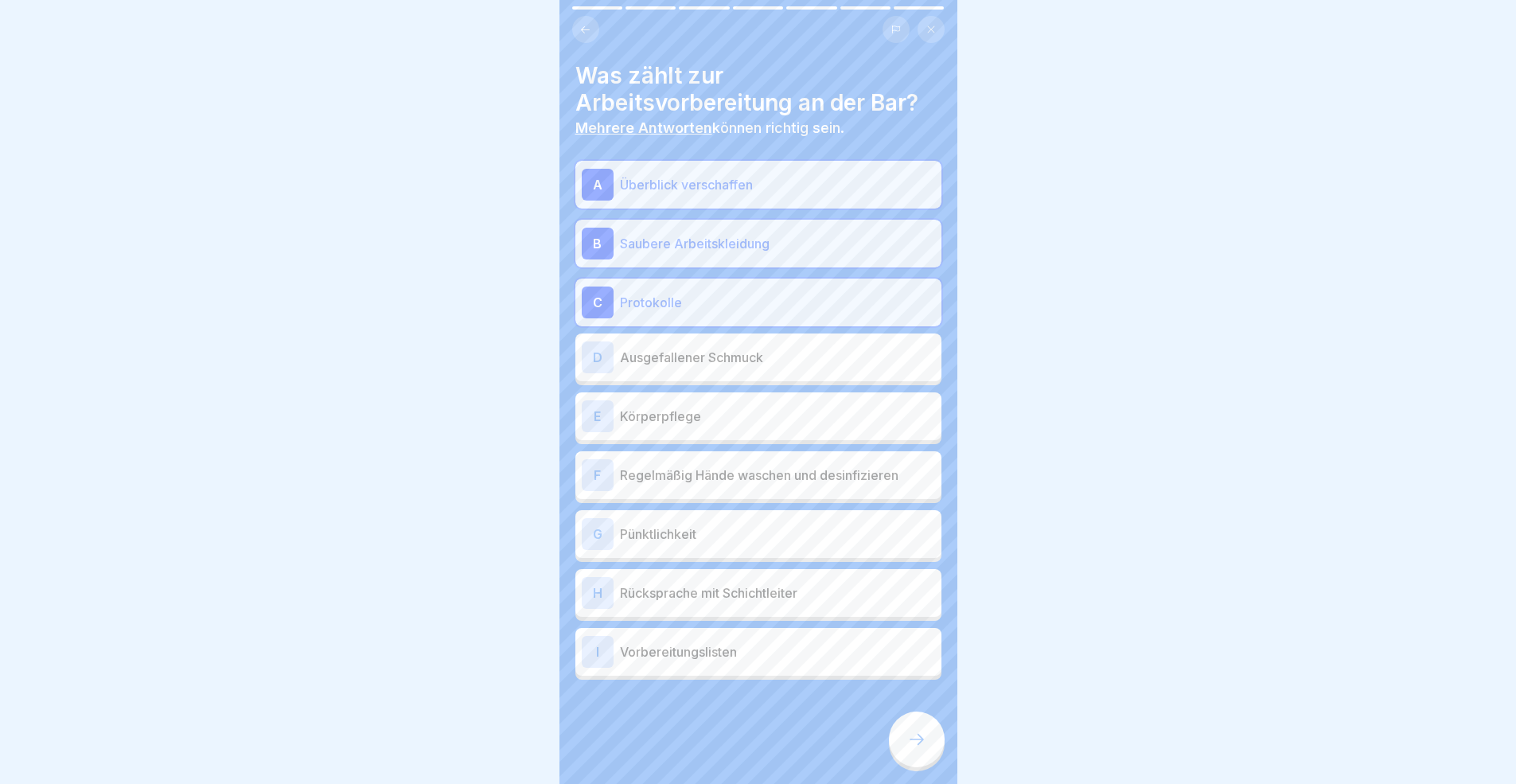
click at [734, 416] on p "Körperpflege" at bounding box center [777, 416] width 315 height 19
click at [756, 486] on div "F Regelmäßig Hände waschen und desinfizieren" at bounding box center [758, 474] width 353 height 31
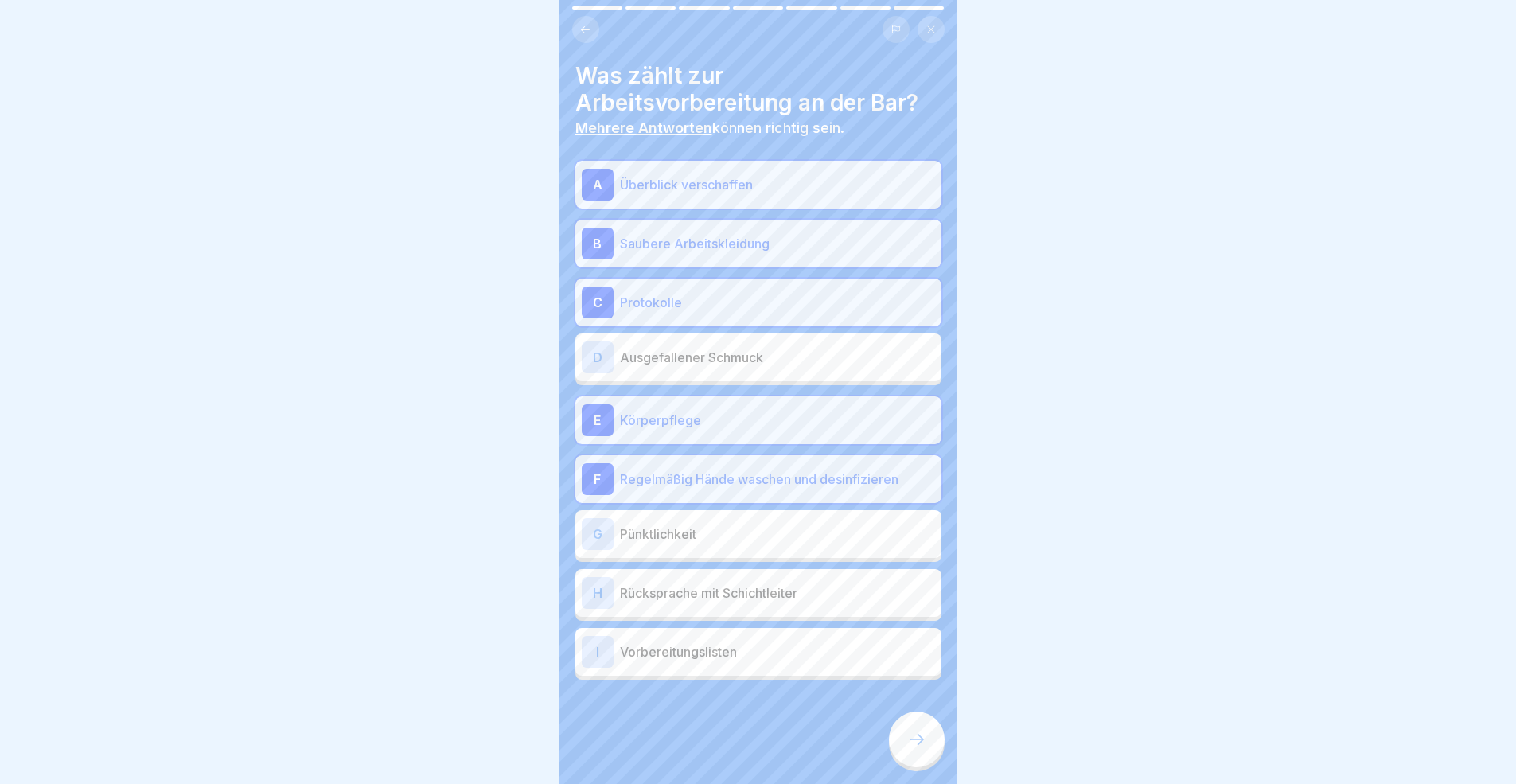
click at [757, 532] on p "Pünktlichkeit" at bounding box center [777, 534] width 315 height 19
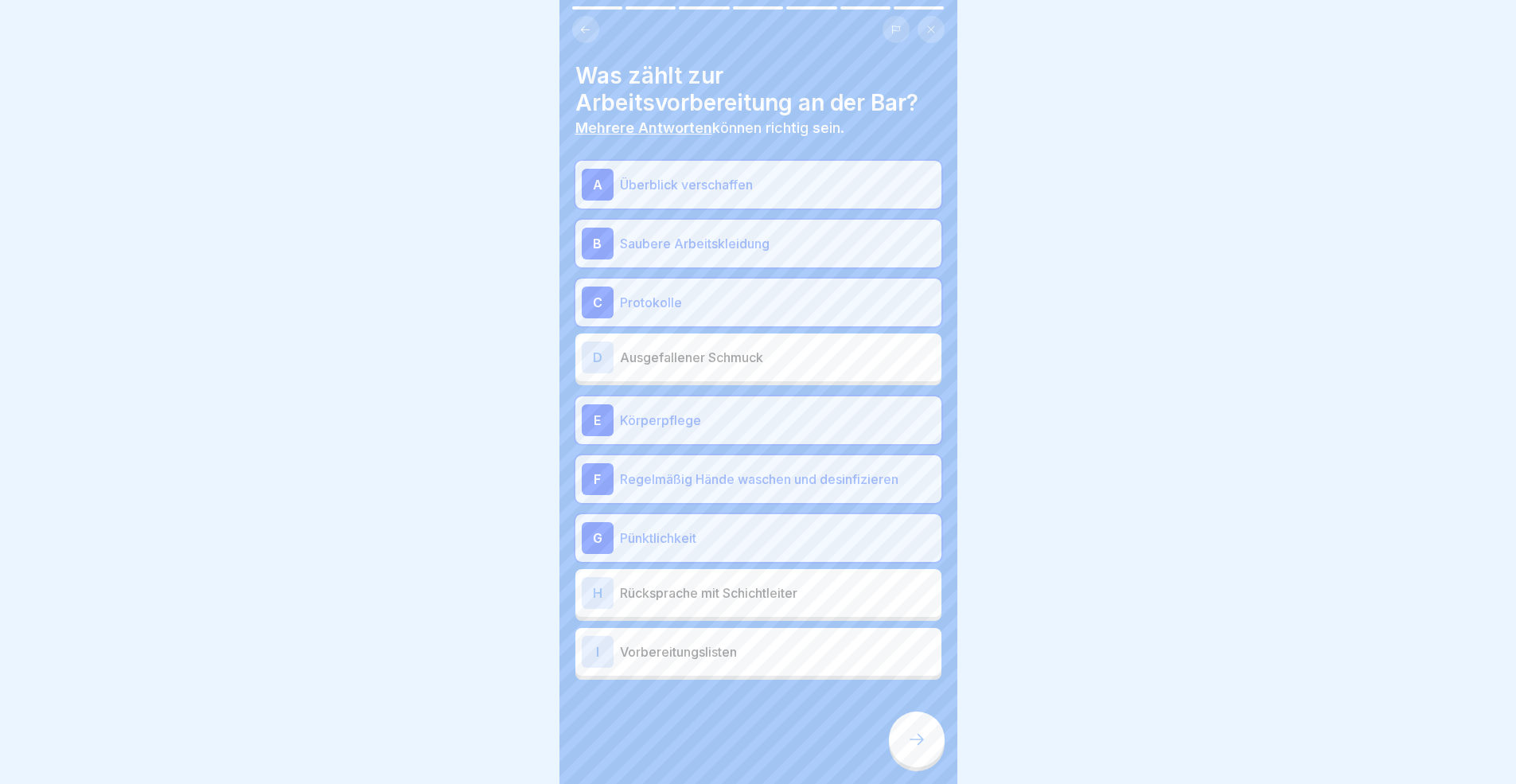
click at [771, 600] on p "Rücksprache mit Schichtleiter" at bounding box center [777, 593] width 315 height 19
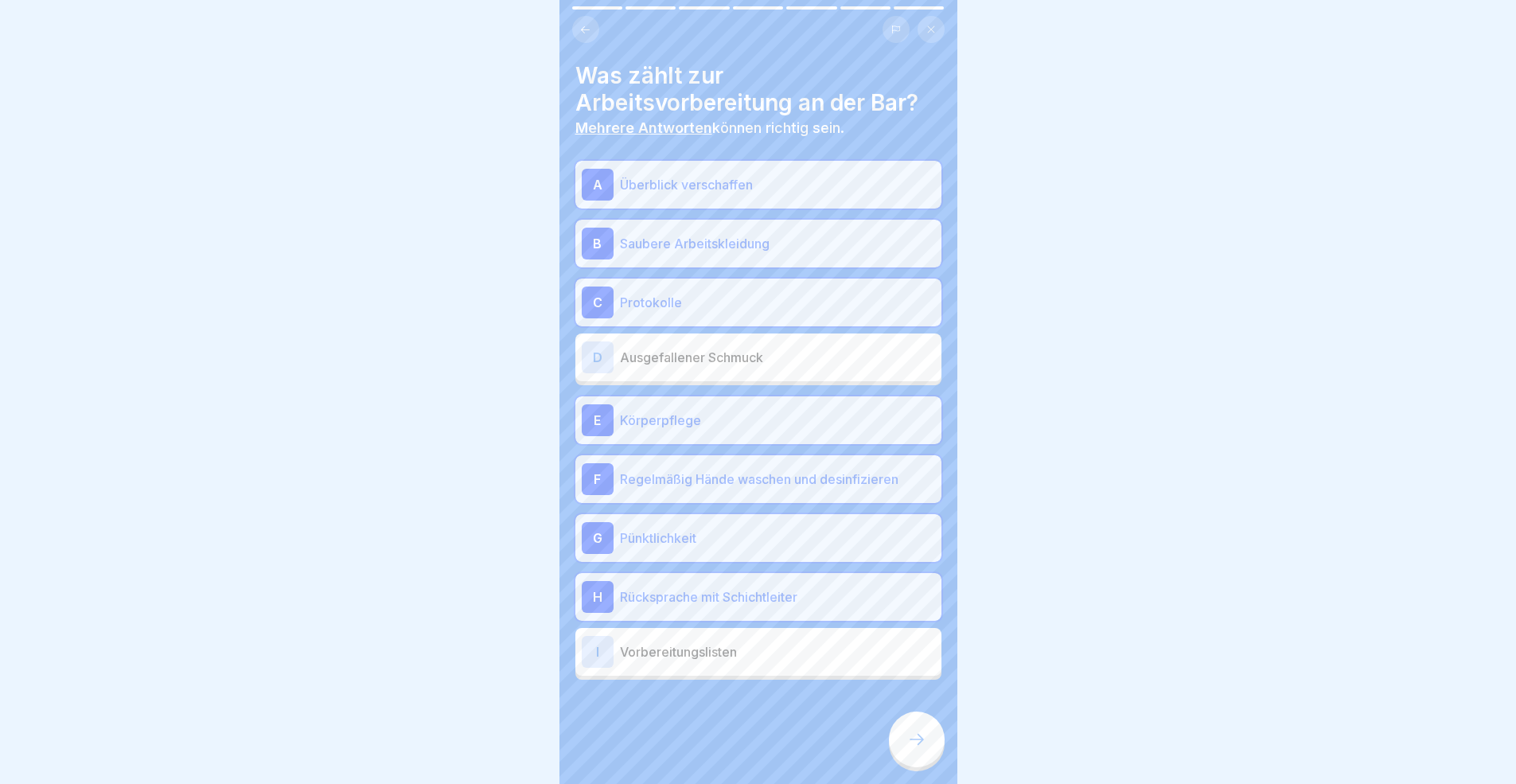
click at [760, 661] on div "I Vorbereitungslisten" at bounding box center [758, 651] width 353 height 31
click at [908, 719] on icon at bounding box center [917, 739] width 19 height 19
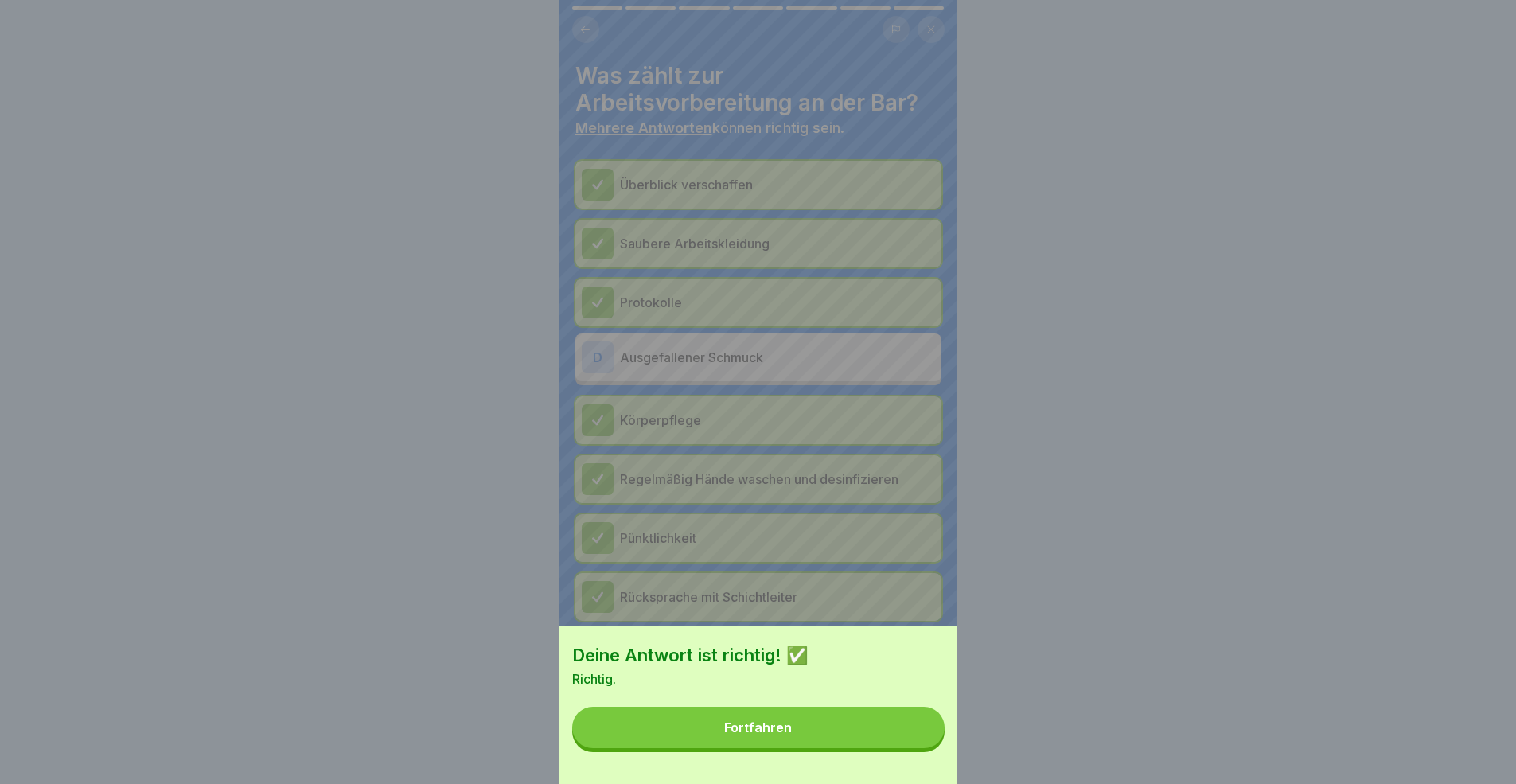
click at [875, 719] on button "Fortfahren" at bounding box center [758, 727] width 373 height 41
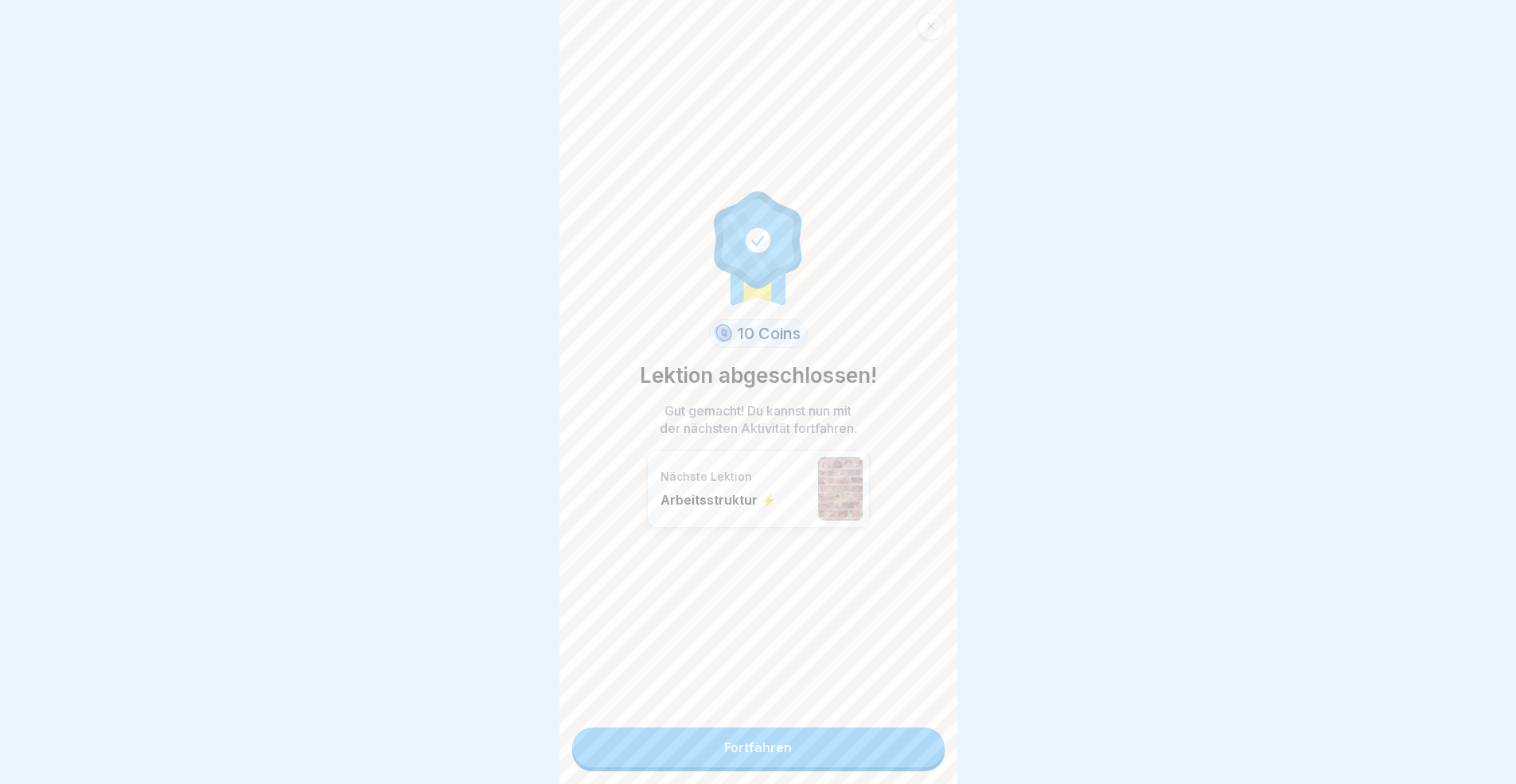
click at [883, 719] on link "Fortfahren" at bounding box center [758, 747] width 373 height 40
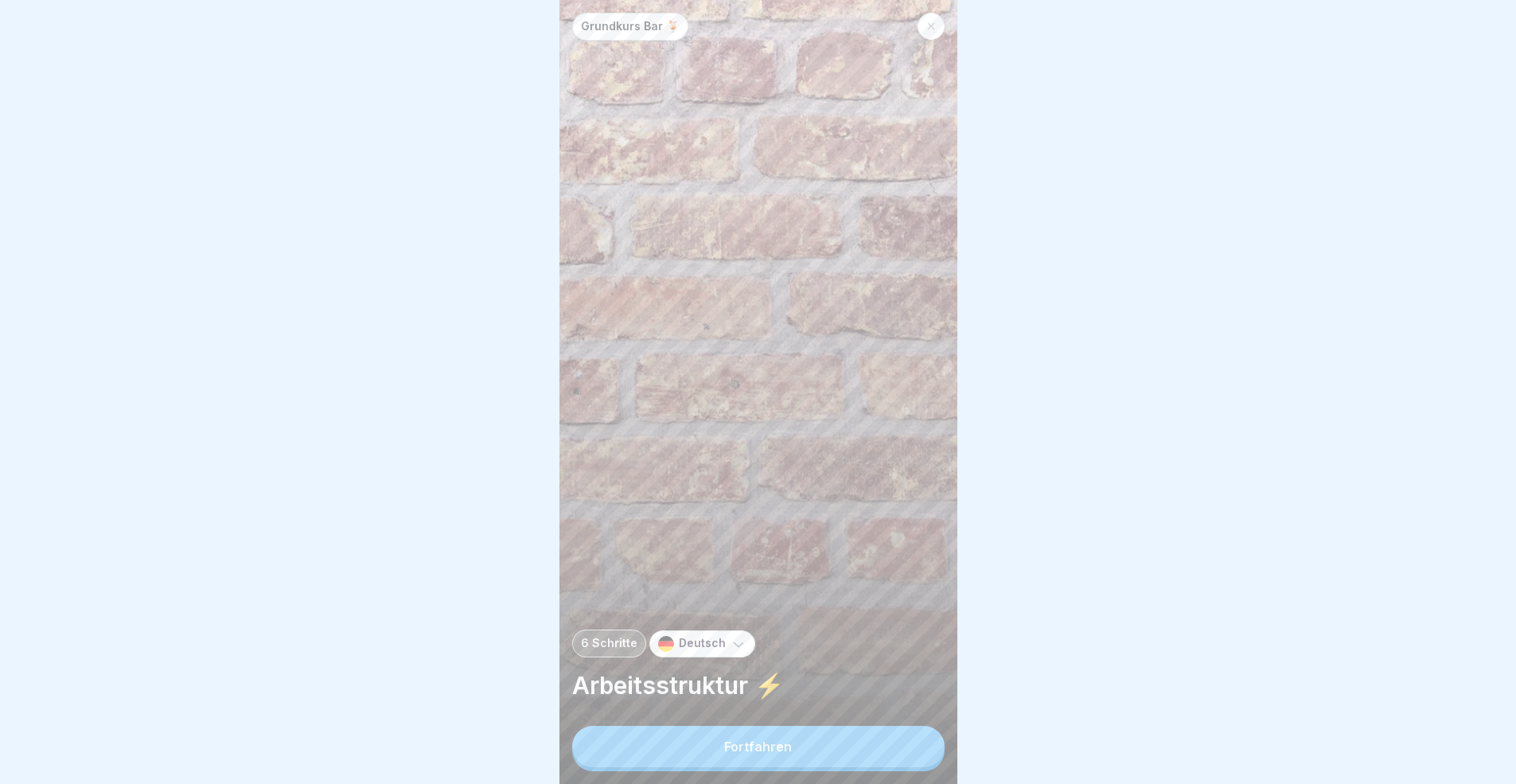
click at [889, 719] on button "Fortfahren" at bounding box center [758, 746] width 373 height 41
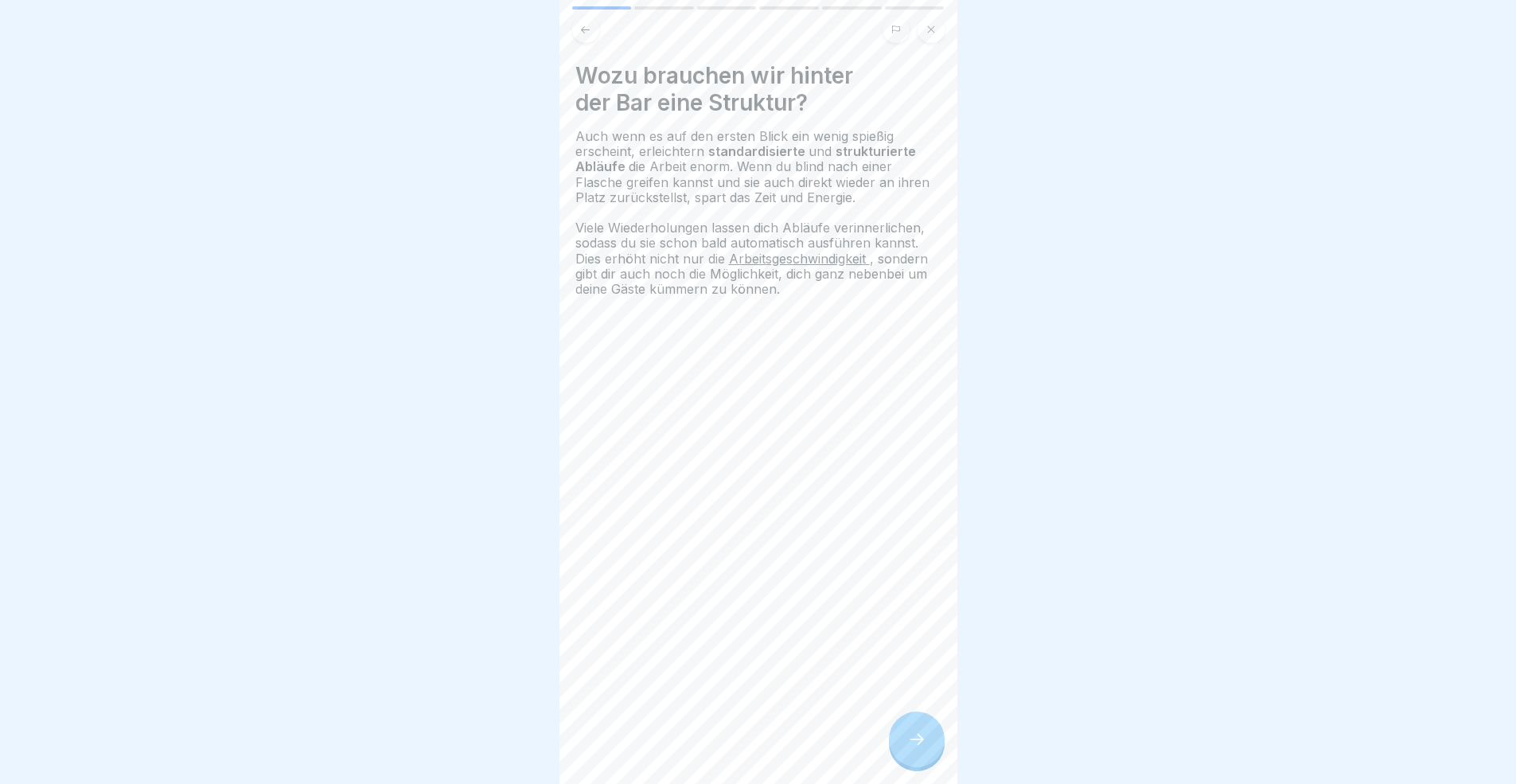
click at [889, 719] on div at bounding box center [917, 739] width 56 height 56
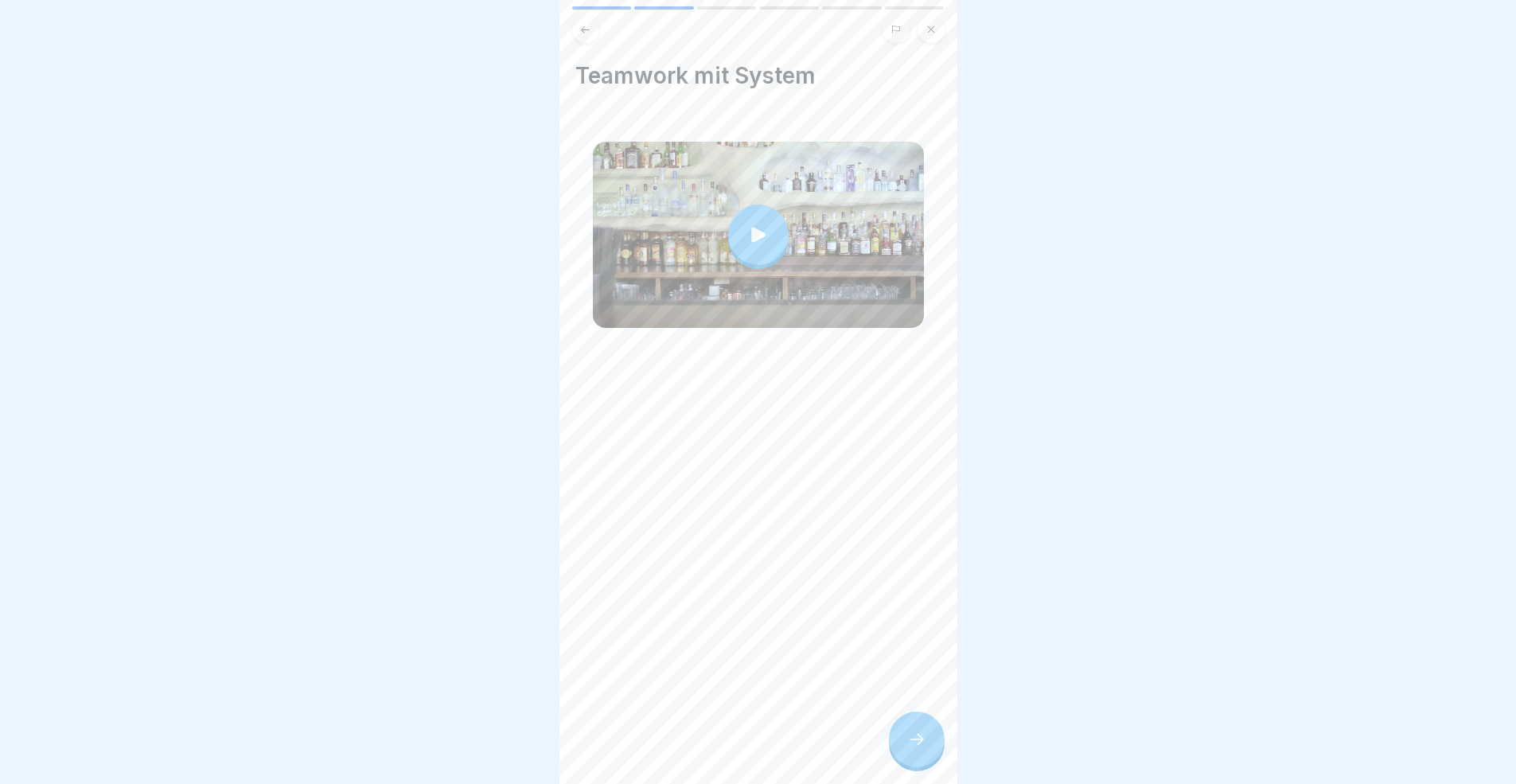
click at [889, 719] on div at bounding box center [917, 739] width 56 height 56
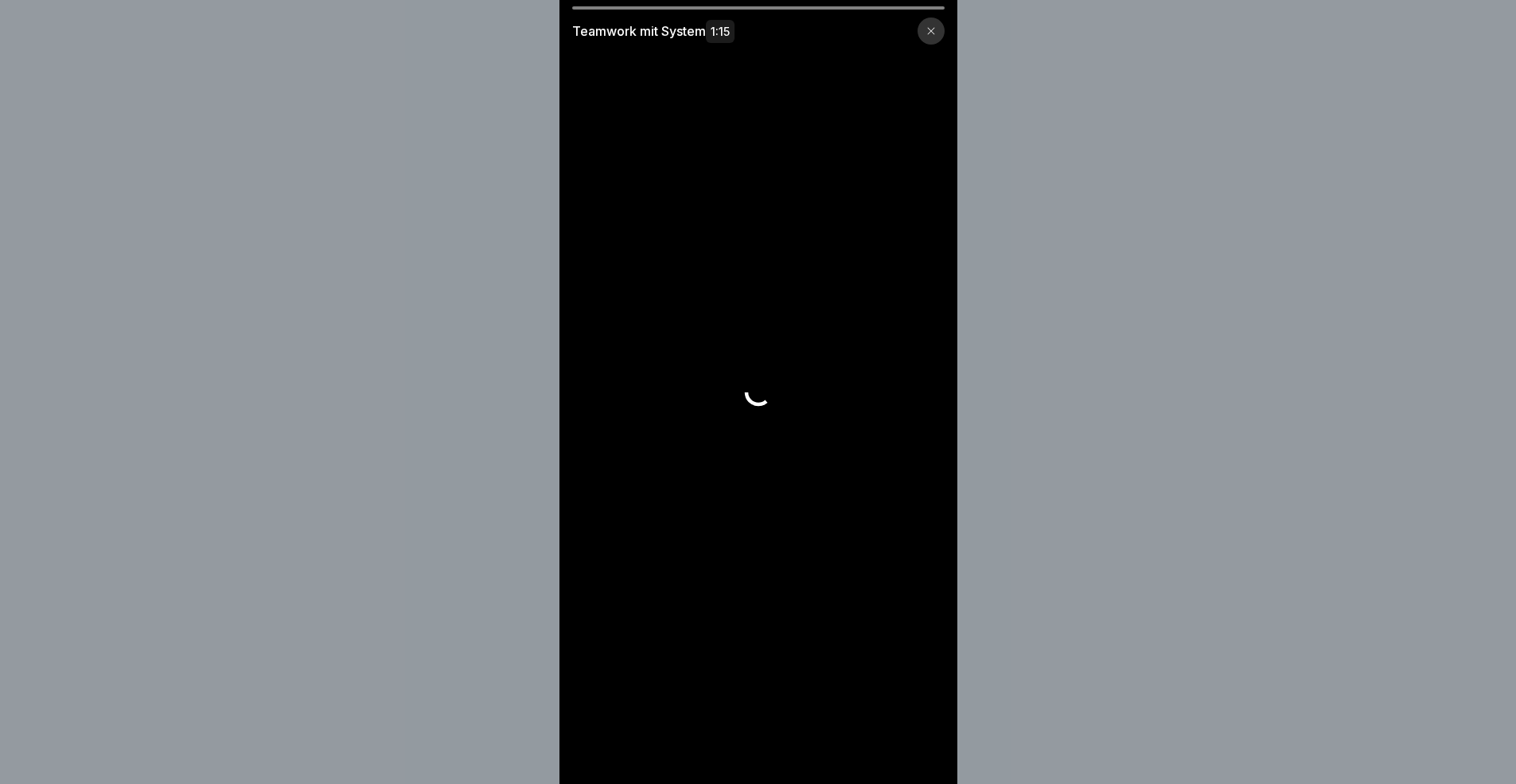
click at [889, 719] on video at bounding box center [758, 392] width 398 height 784
click at [771, 718] on icon at bounding box center [758, 705] width 26 height 26
click at [768, 718] on icon at bounding box center [758, 705] width 26 height 26
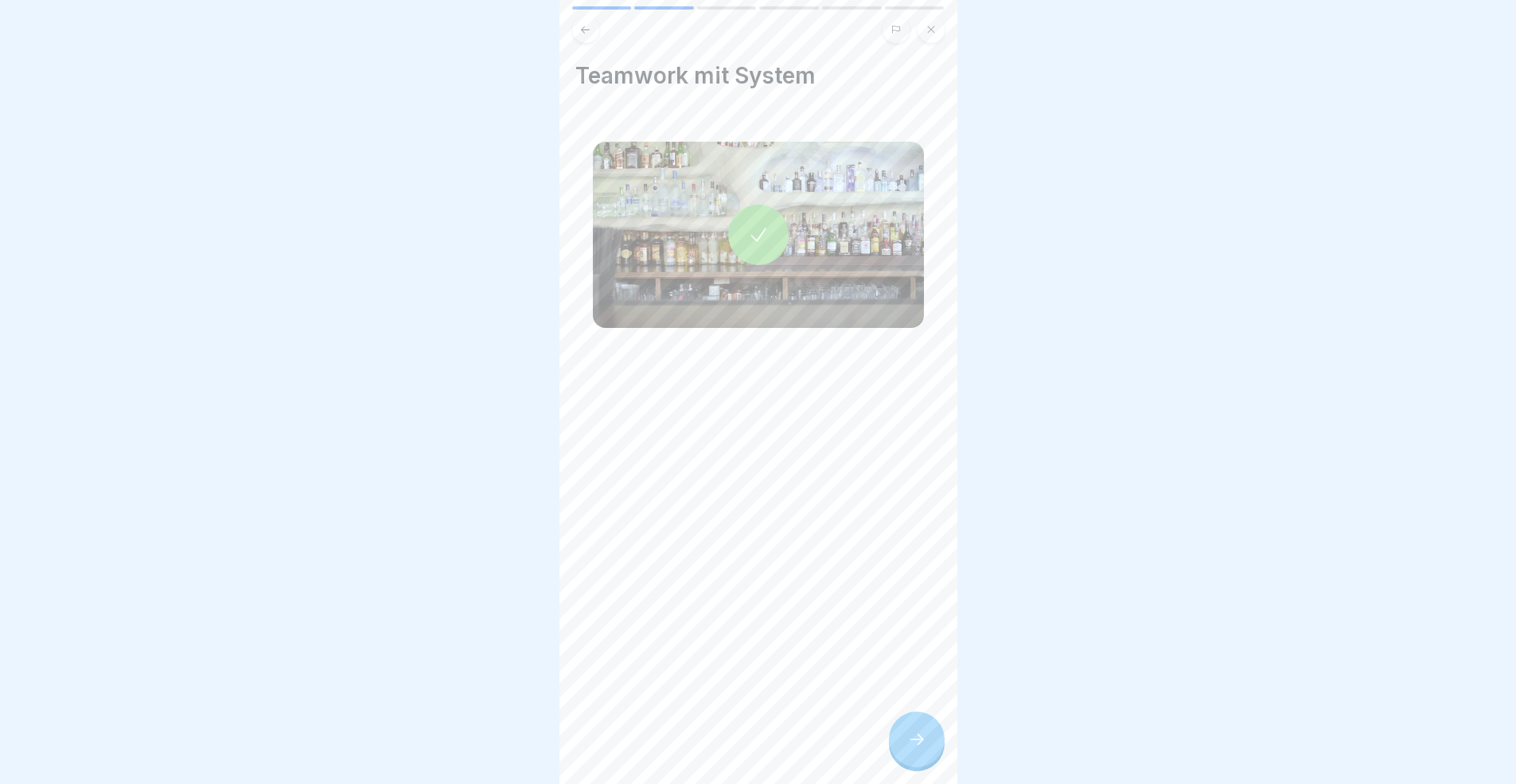
click at [940, 719] on div at bounding box center [917, 739] width 56 height 56
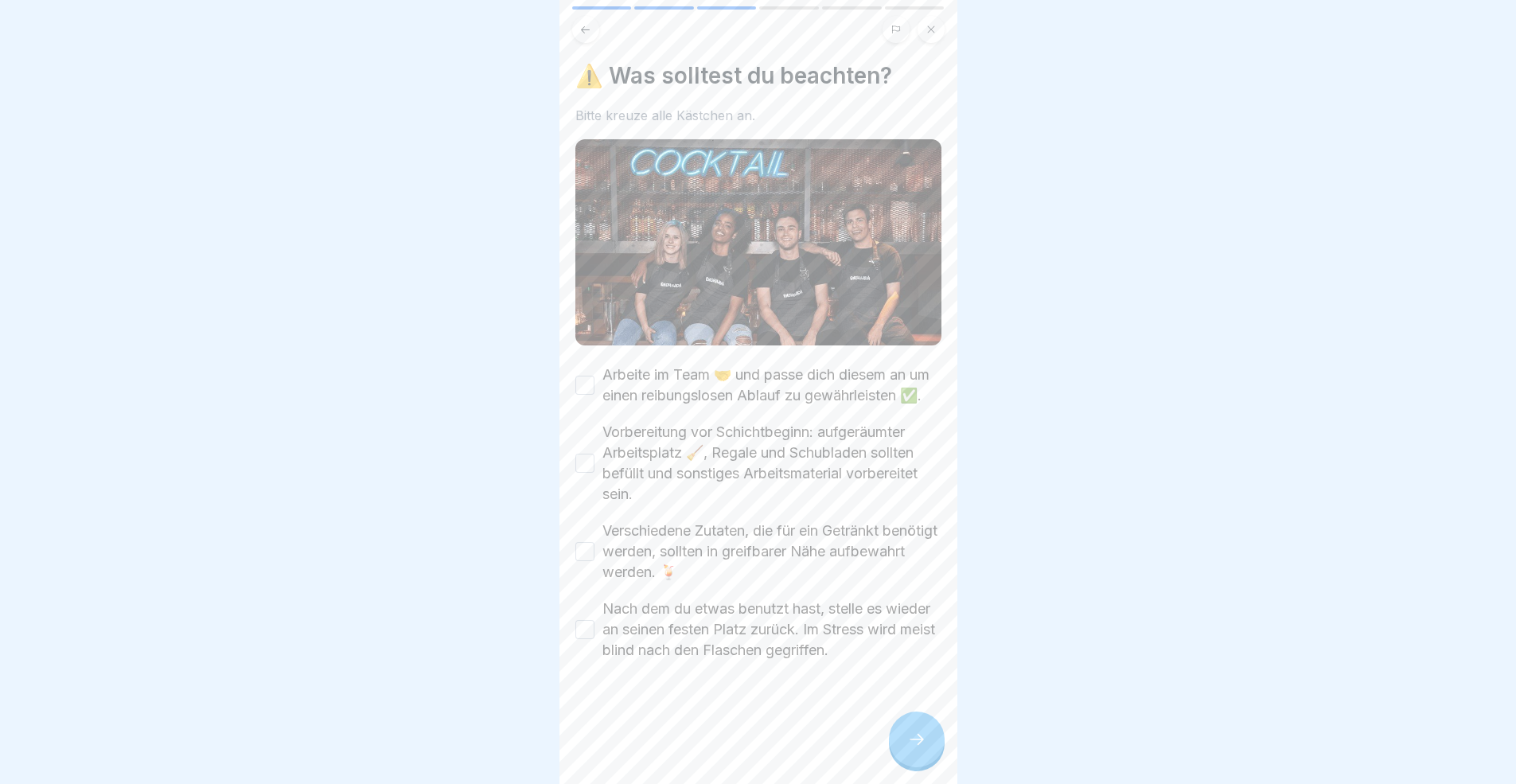
click at [937, 719] on div at bounding box center [917, 739] width 56 height 56
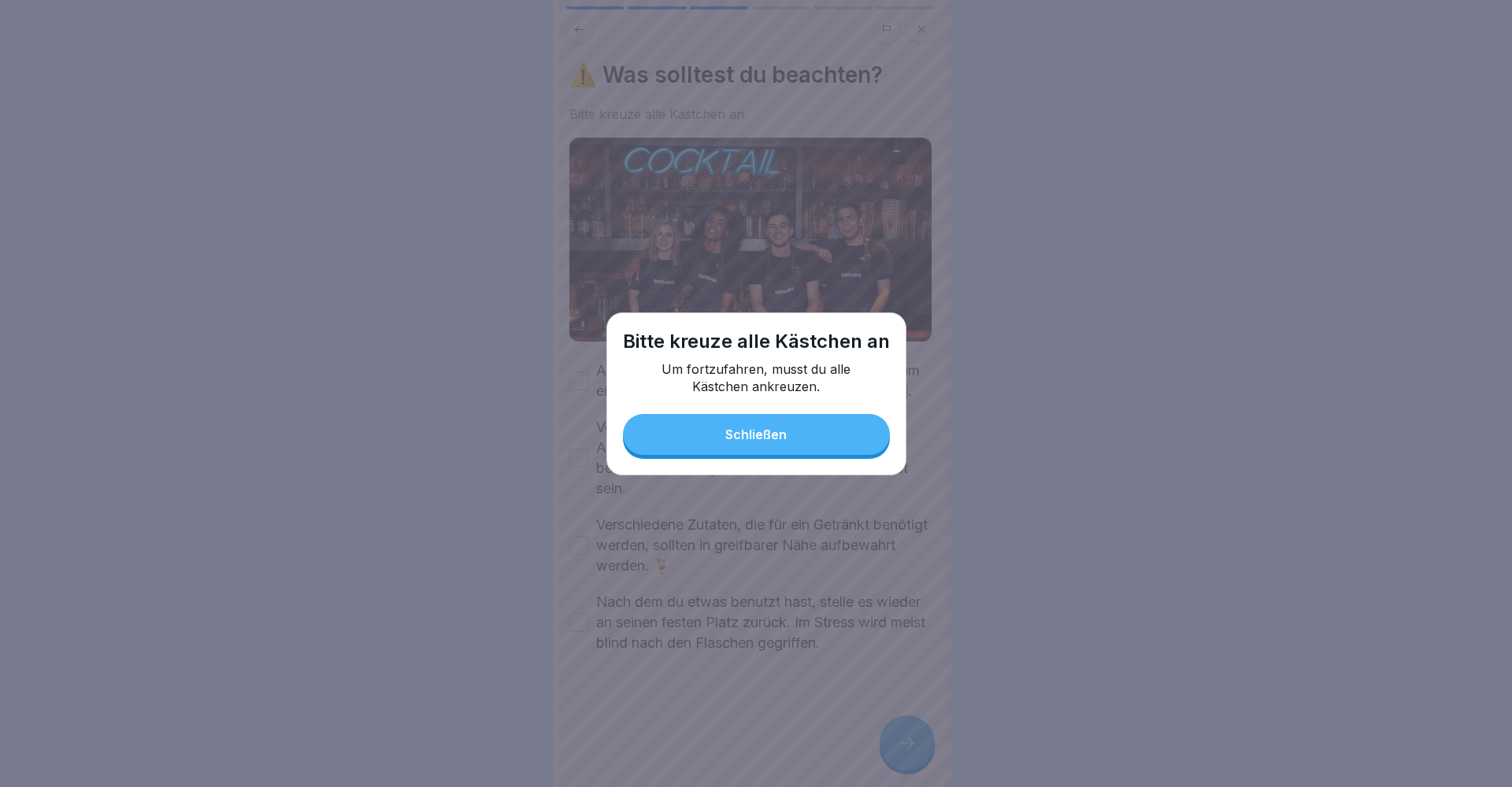
click at [782, 440] on div "Schließen" at bounding box center [755, 435] width 61 height 14
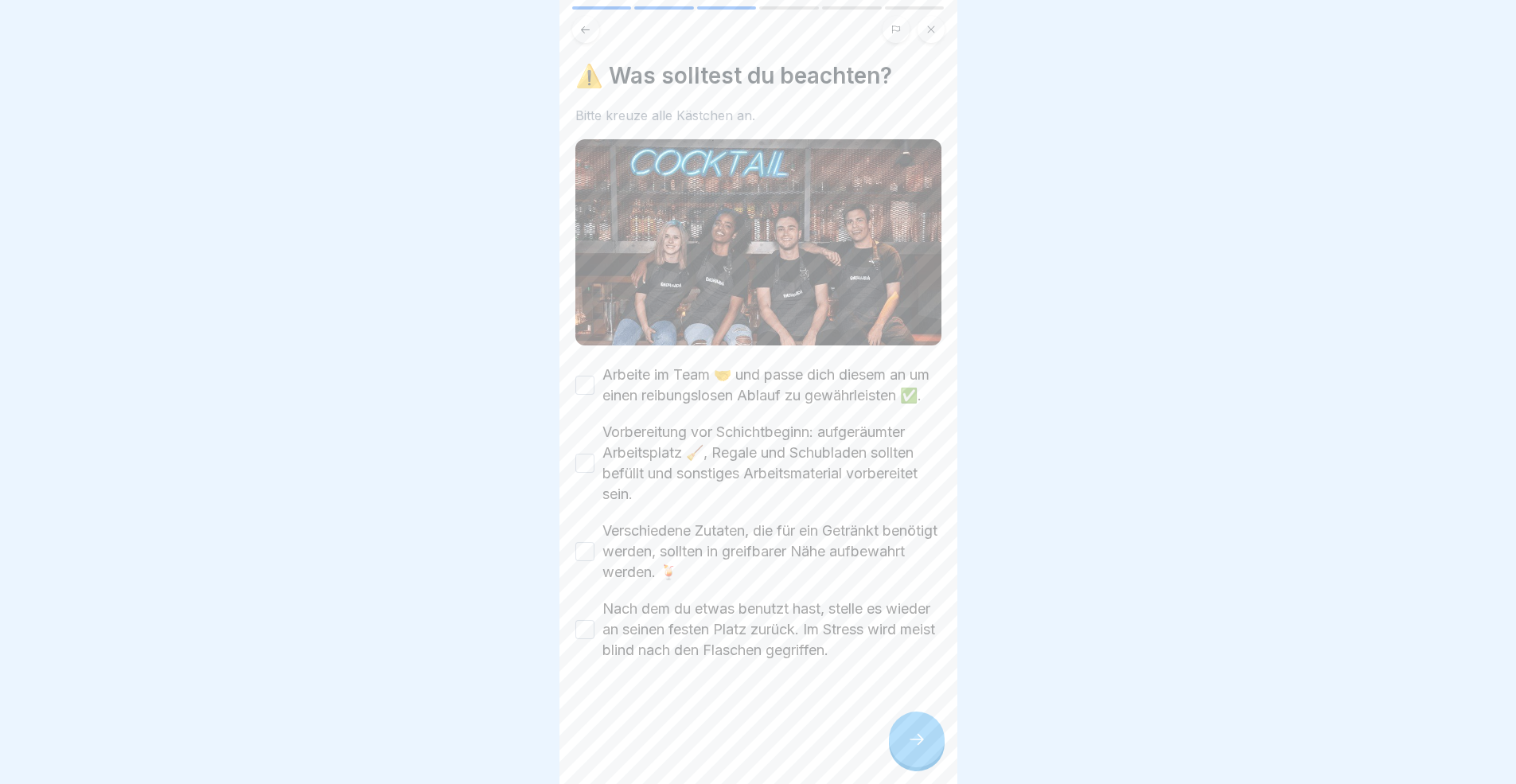
click at [570, 390] on div "⚠️ Was solltest du beachten? Bitte kreuze alle Kästchen an. Arbeite im Team 🤝 u…" at bounding box center [758, 392] width 398 height 784
click at [578, 392] on button "Arbeite im Team 🤝 und passe dich diesem an um einen reibungslosen Ablauf zu gew…" at bounding box center [585, 386] width 19 height 19
click at [581, 473] on button "Vorbereitung vor Schichtbeginn: aufgeräumter Arbeitsplatz 🧹, Regale und Schubla…" at bounding box center [585, 463] width 19 height 19
click at [594, 561] on button "Verschiedene Zutaten, die für ein Getränkt benötigt werden, sollten in greifbar…" at bounding box center [585, 552] width 19 height 19
click at [574, 645] on div "⚠️ Was solltest du beachten? Bitte kreuze alle Kästchen an. Arbeite im Team 🤝 u…" at bounding box center [758, 392] width 398 height 784
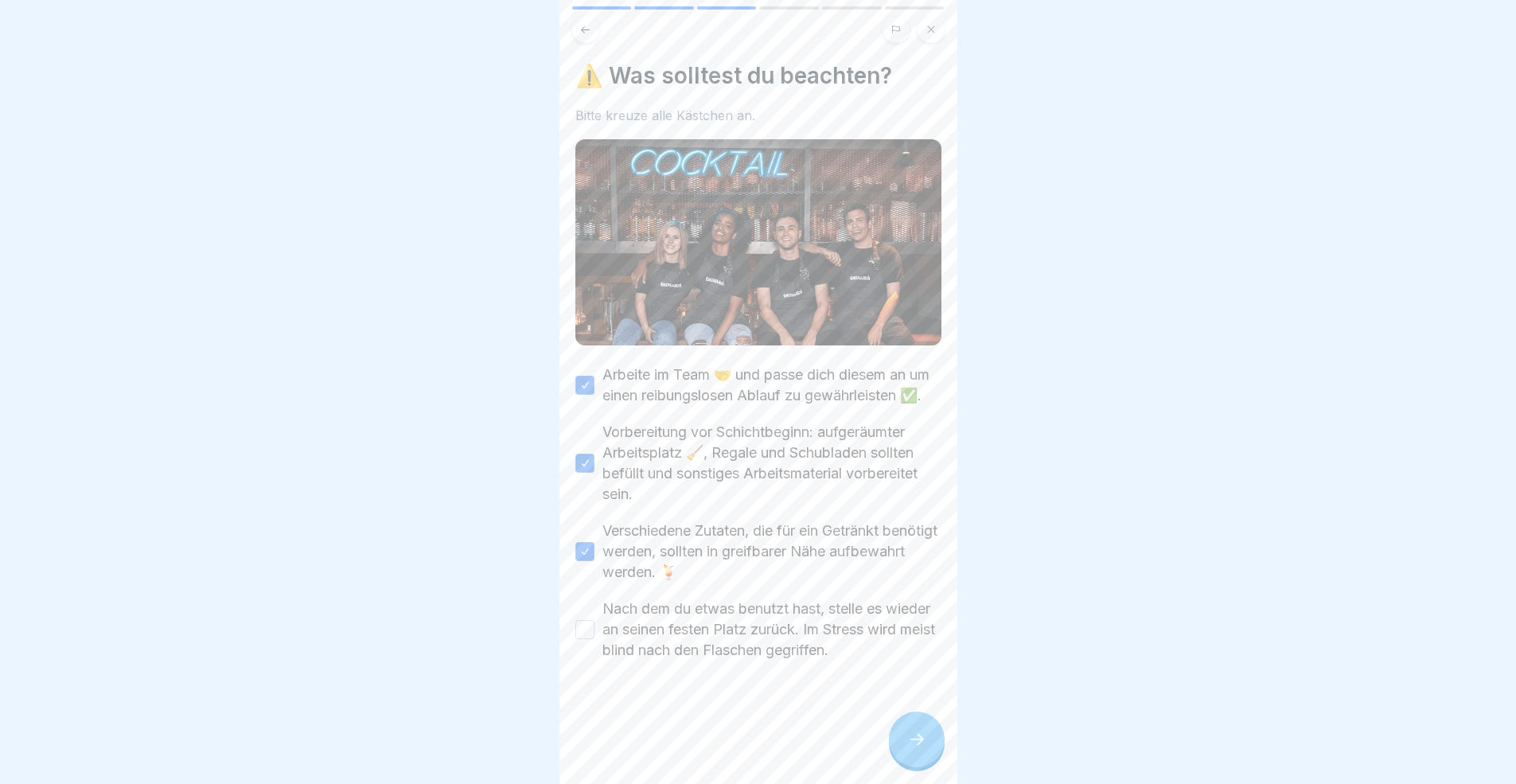
click at [581, 639] on button "Nach dem du etwas benutzt hast, stelle es wieder an seinen festen Platz zurück.…" at bounding box center [585, 629] width 19 height 19
click at [917, 719] on icon at bounding box center [917, 739] width 19 height 19
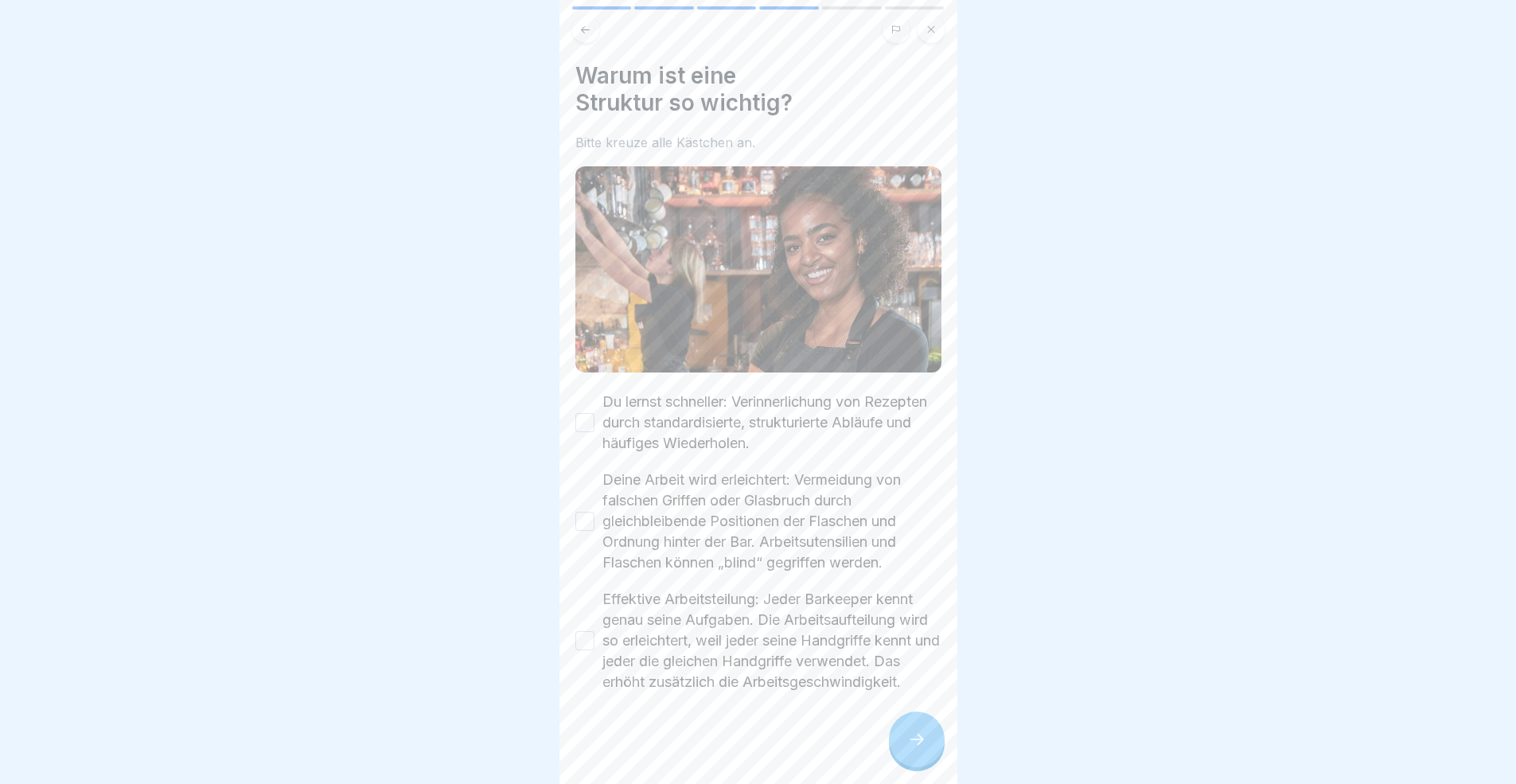
click at [917, 719] on icon at bounding box center [917, 739] width 19 height 19
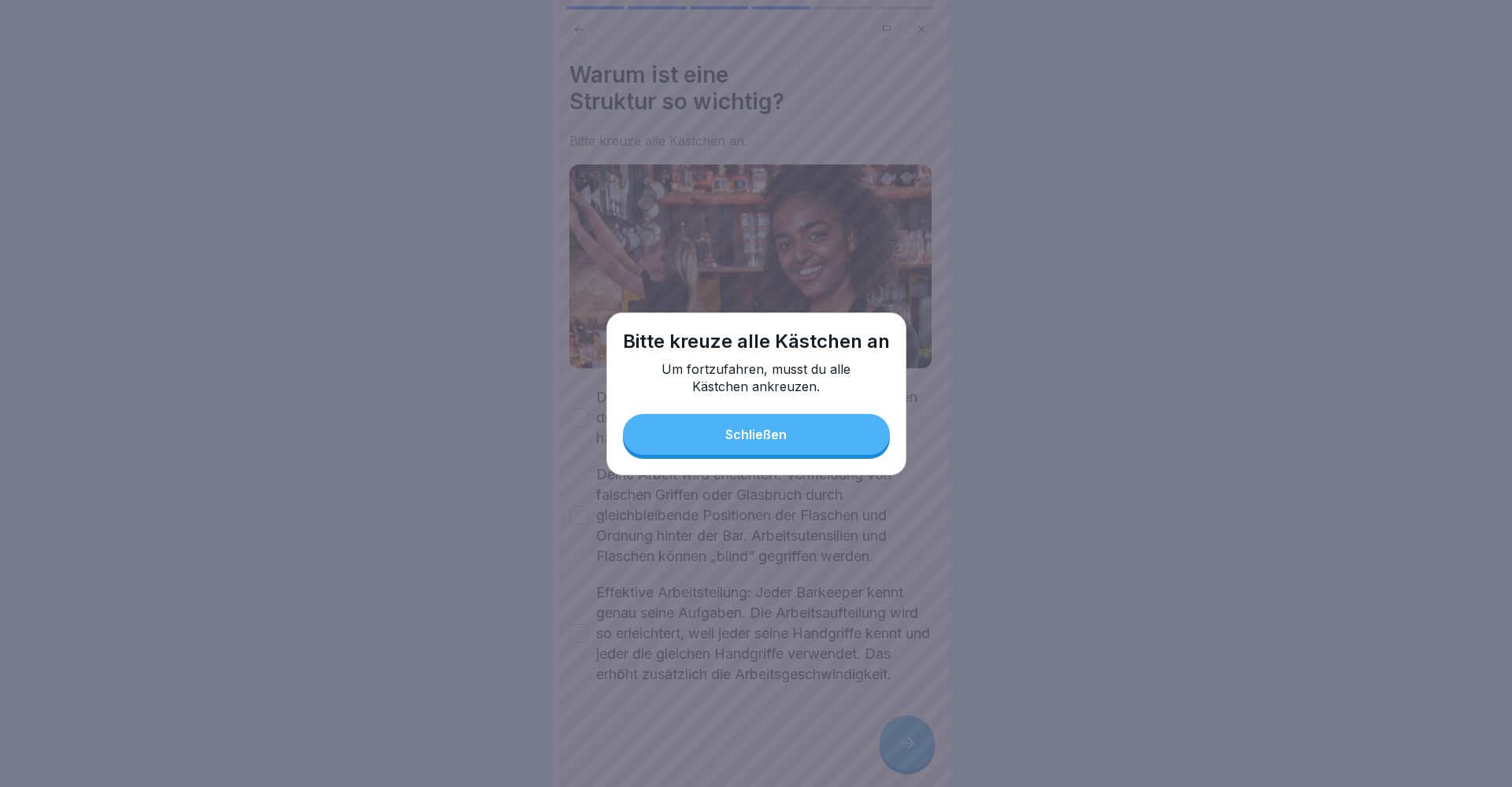
click at [790, 441] on button "Schließen" at bounding box center [756, 434] width 267 height 41
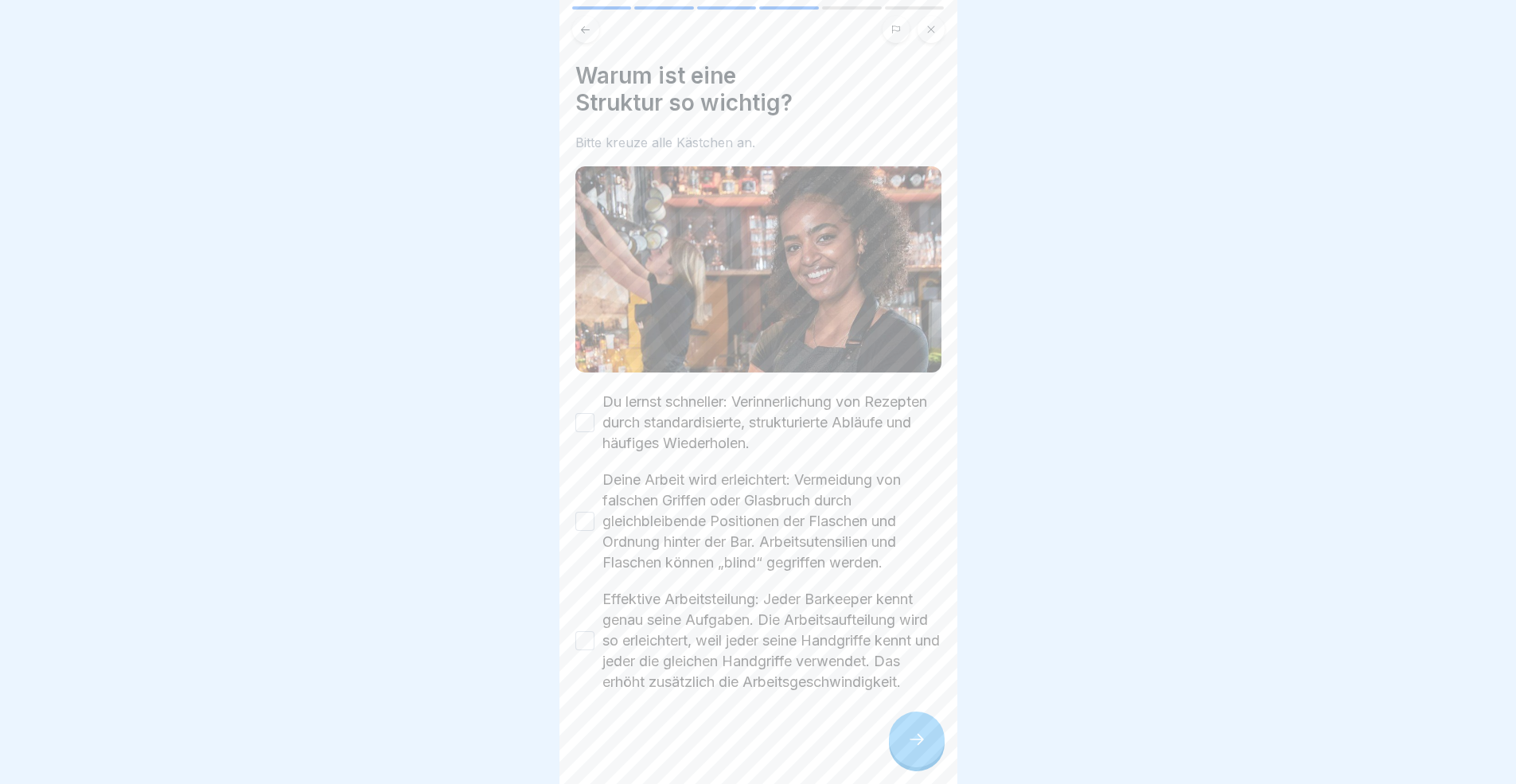
click at [581, 419] on button "Du lernst schneller: Verinnerlichung von Rezepten durch standardisierte, strukt…" at bounding box center [585, 423] width 19 height 19
click at [590, 530] on div "Deine Arbeit wird erleichtert: Vermeidung von falschen Griffen oder Glasbruch d…" at bounding box center [758, 521] width 366 height 103
click at [586, 521] on button "Deine Arbeit wird erleichtert: Vermeidung von falschen Griffen oder Glasbruch d…" at bounding box center [585, 521] width 19 height 19
click at [591, 665] on div "Effektive Arbeitsteilung: Jeder Barkeeper kennt genau seine Aufgaben. Die Arbei…" at bounding box center [758, 640] width 366 height 103
click at [585, 640] on button "Effektive Arbeitsteilung: Jeder Barkeeper kennt genau seine Aufgaben. Die Arbei…" at bounding box center [585, 640] width 19 height 19
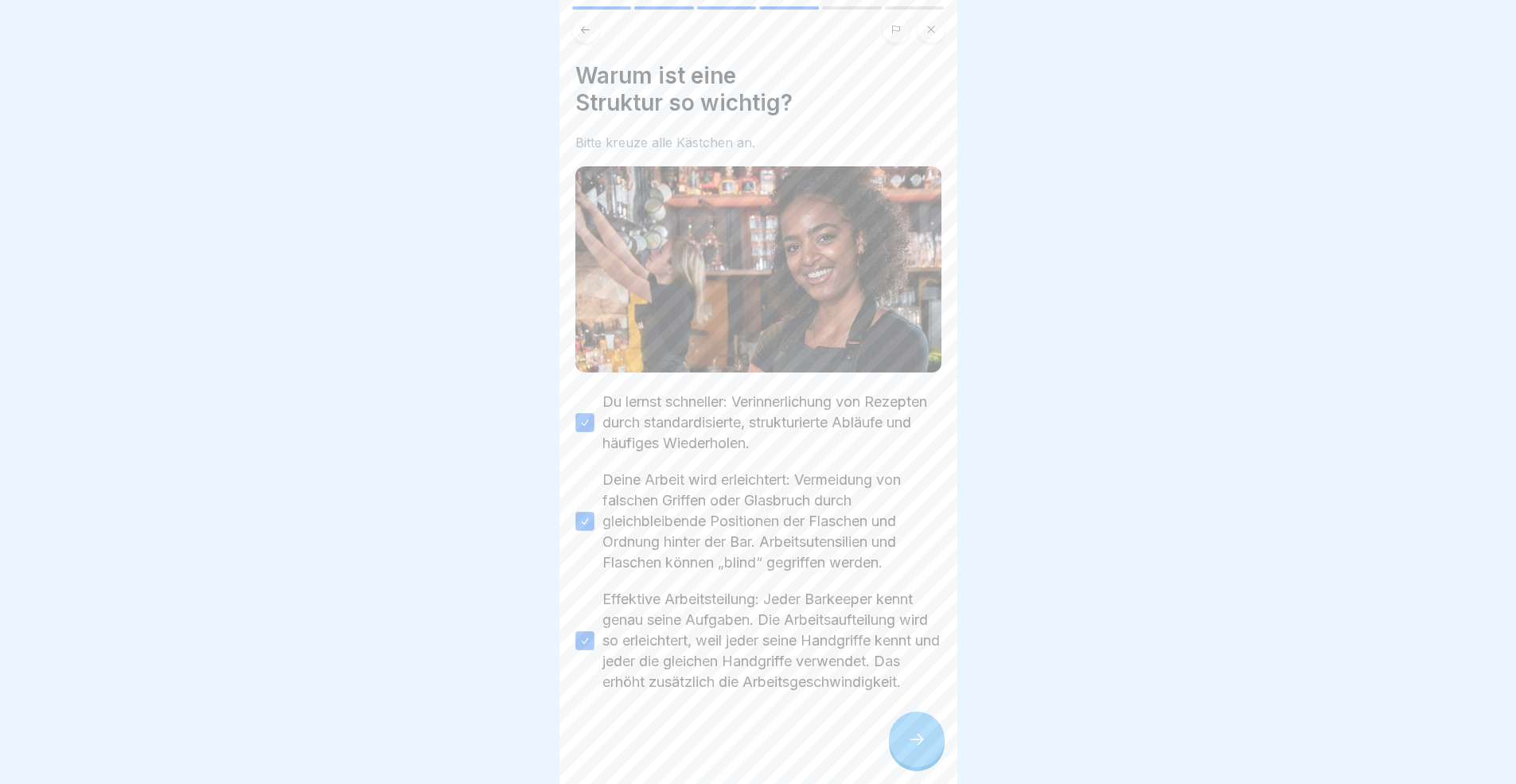
click at [892, 719] on div at bounding box center [758, 740] width 366 height 95
click at [908, 719] on icon at bounding box center [917, 739] width 19 height 19
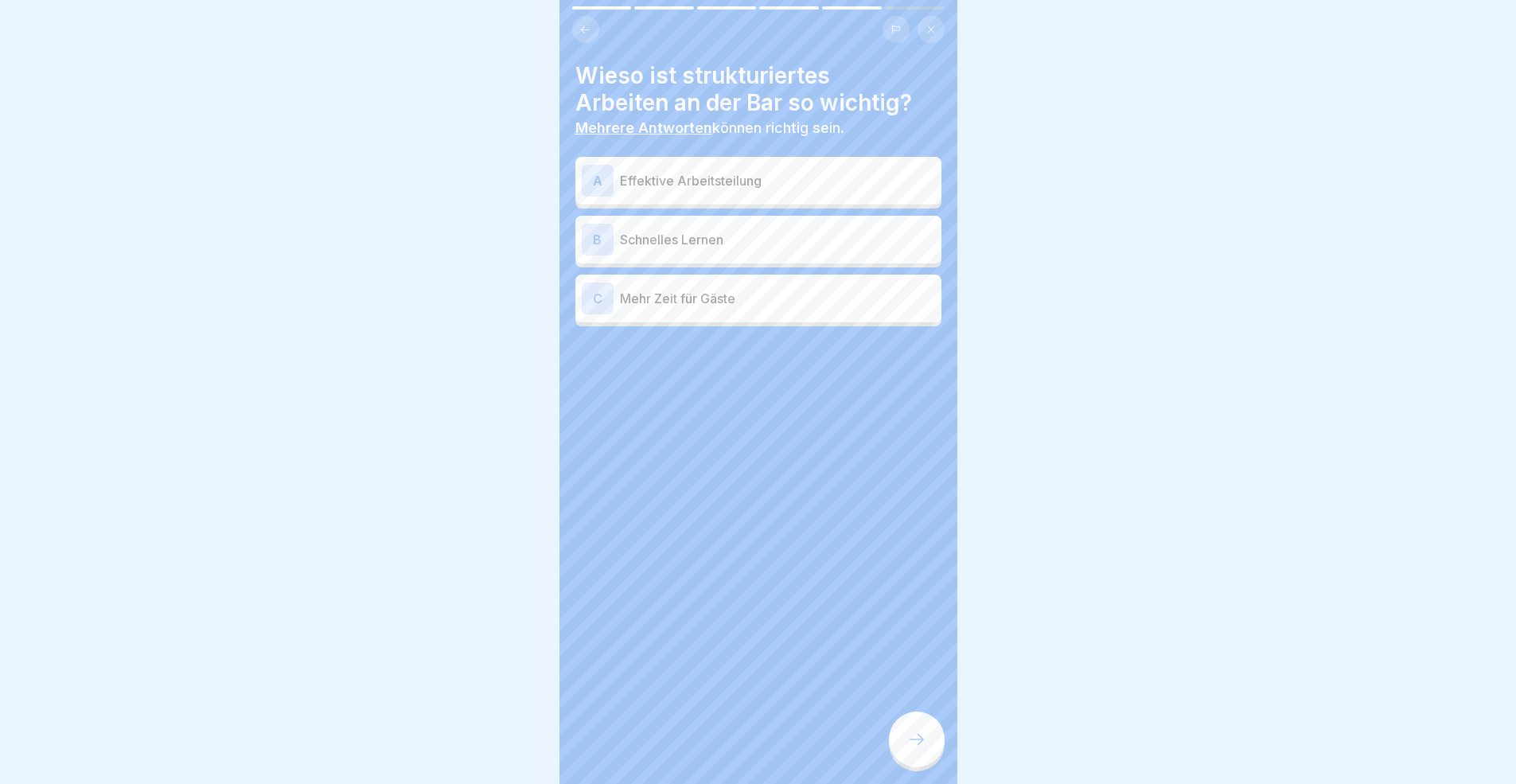
click at [691, 181] on p "Effektive Arbeitsteilung" at bounding box center [777, 181] width 315 height 19
click at [758, 244] on p "Schnelles Lernen" at bounding box center [777, 240] width 315 height 19
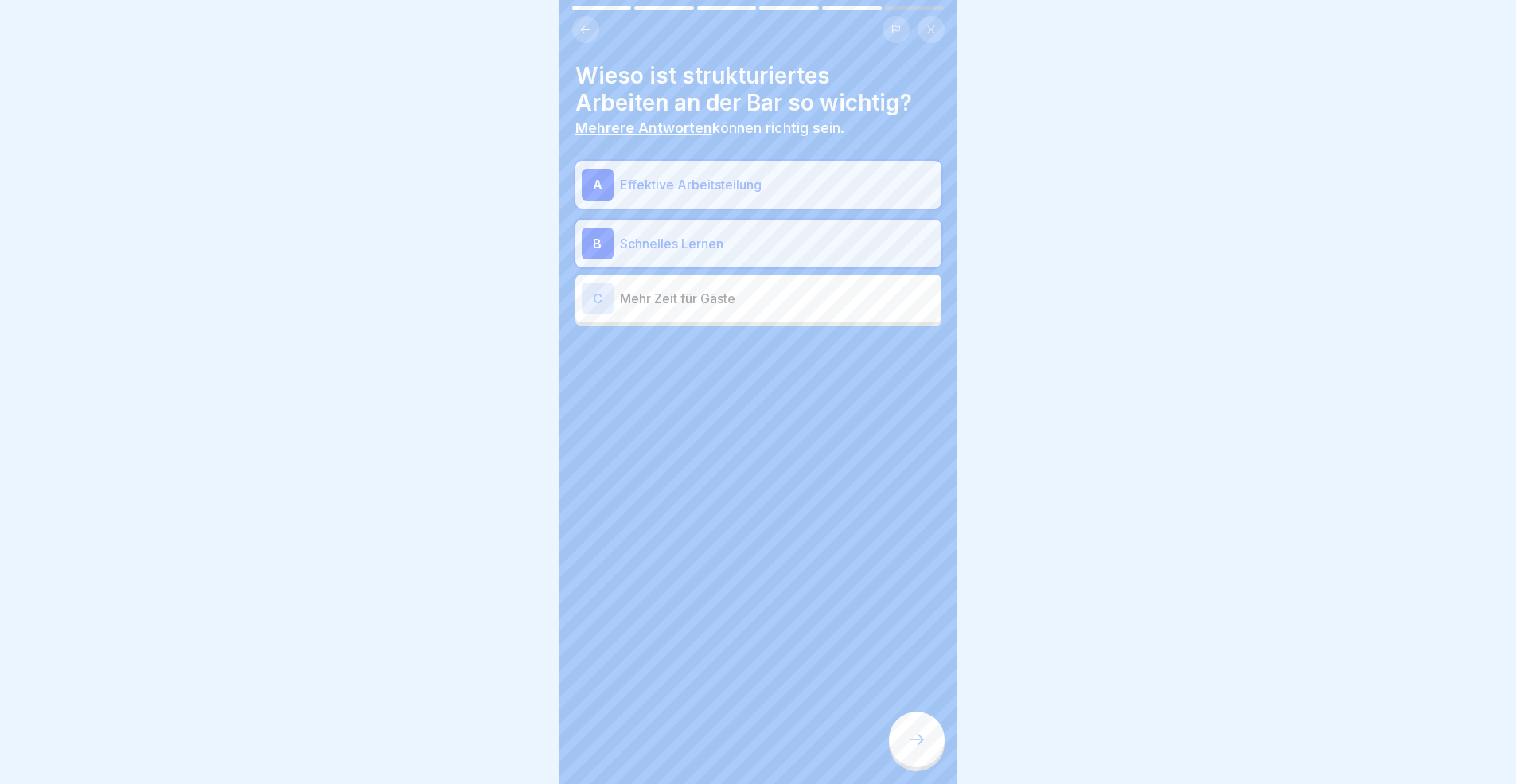
click at [765, 320] on div "C Mehr Zeit für Gäste" at bounding box center [758, 298] width 366 height 48
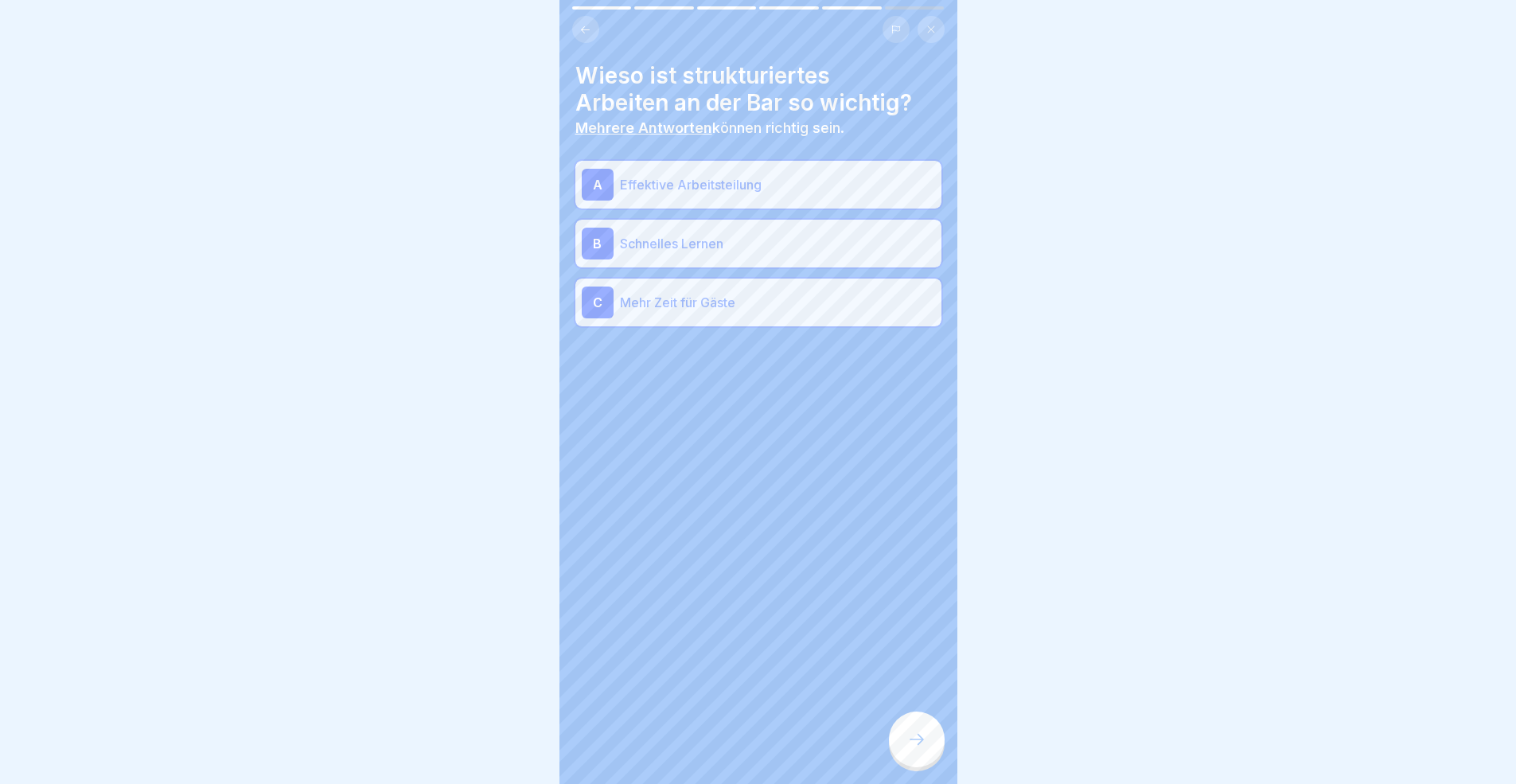
click at [935, 719] on div at bounding box center [917, 739] width 56 height 56
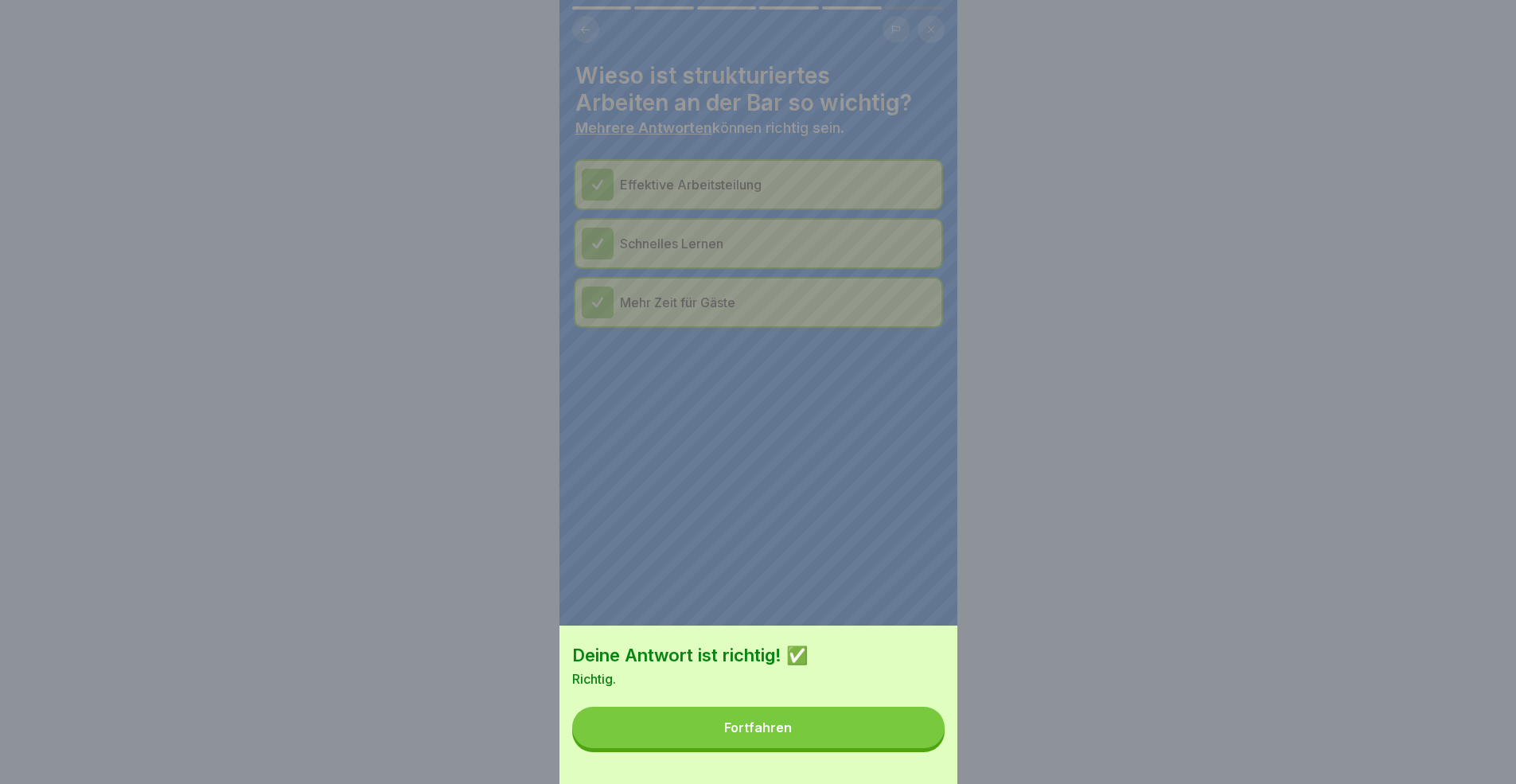
click at [895, 719] on button "Fortfahren" at bounding box center [758, 727] width 373 height 41
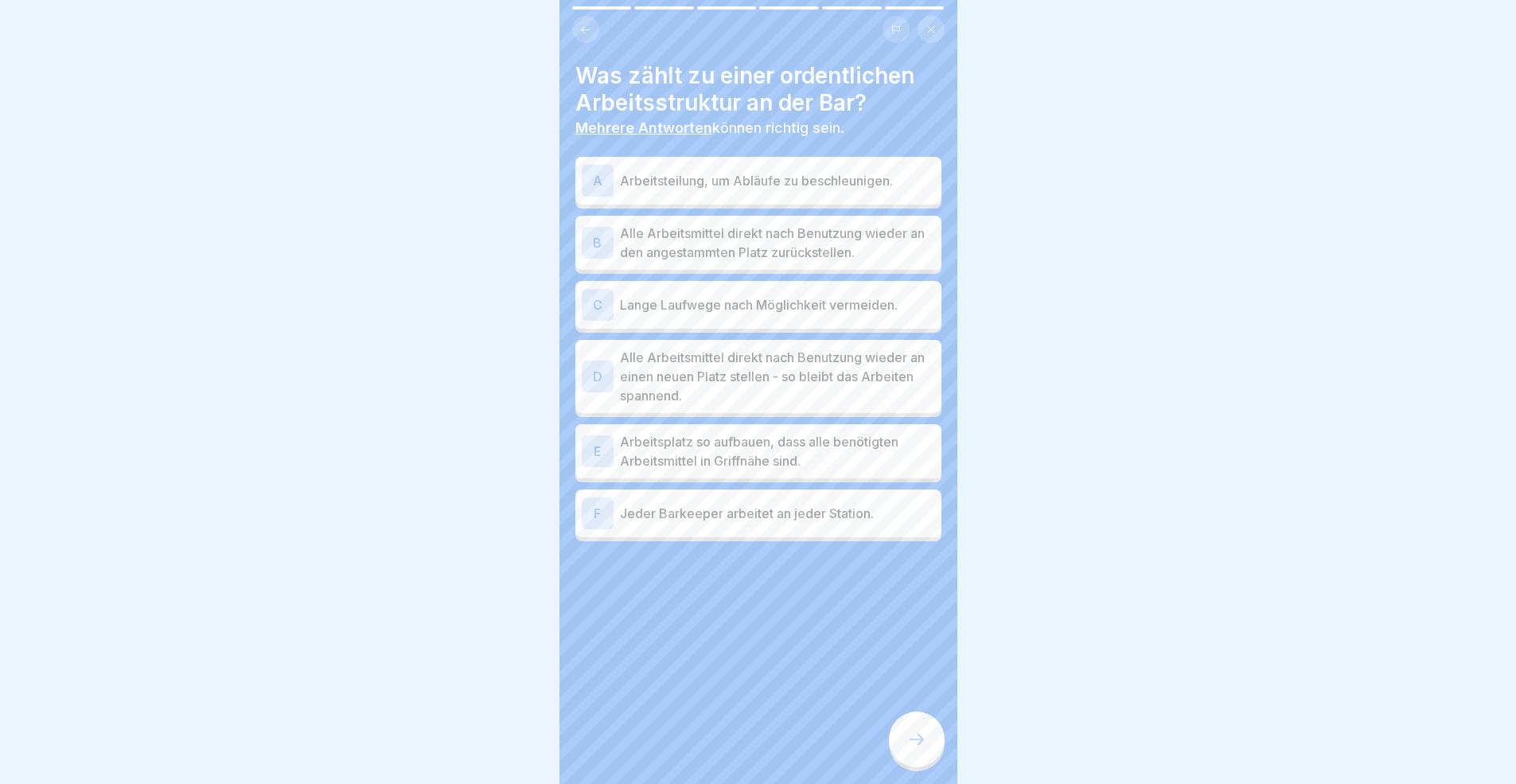
click at [711, 192] on div "A Arbeitsteilung, um Abläufe zu beschleunigen." at bounding box center [758, 180] width 353 height 31
click at [746, 259] on p "Alle Arbeitsmittel direkt nach Benutzung wieder an den angestammten Platz zurüc…" at bounding box center [777, 242] width 315 height 38
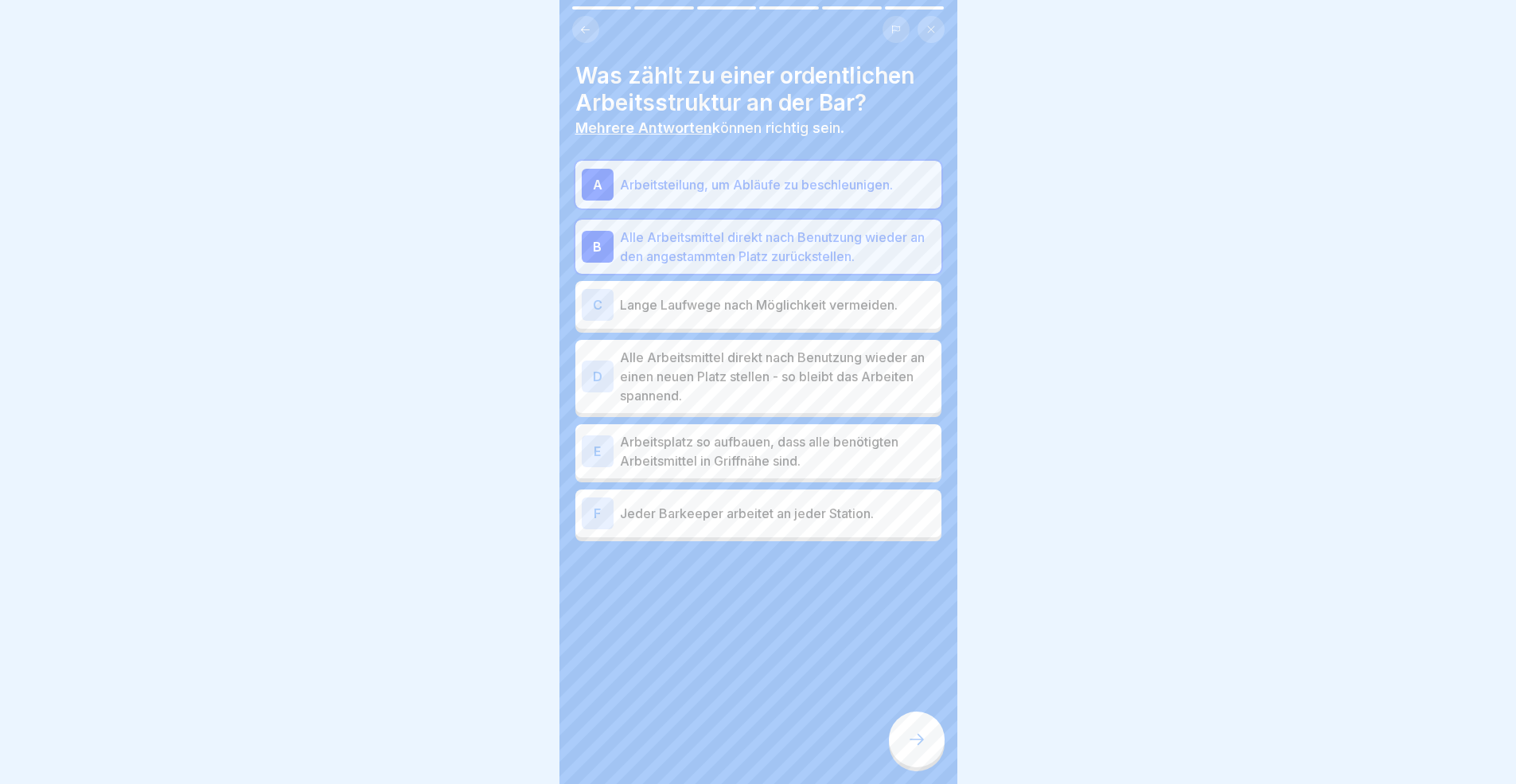
click at [783, 315] on div "C Lange Laufwege nach Möglichkeit vermeiden." at bounding box center [758, 304] width 353 height 31
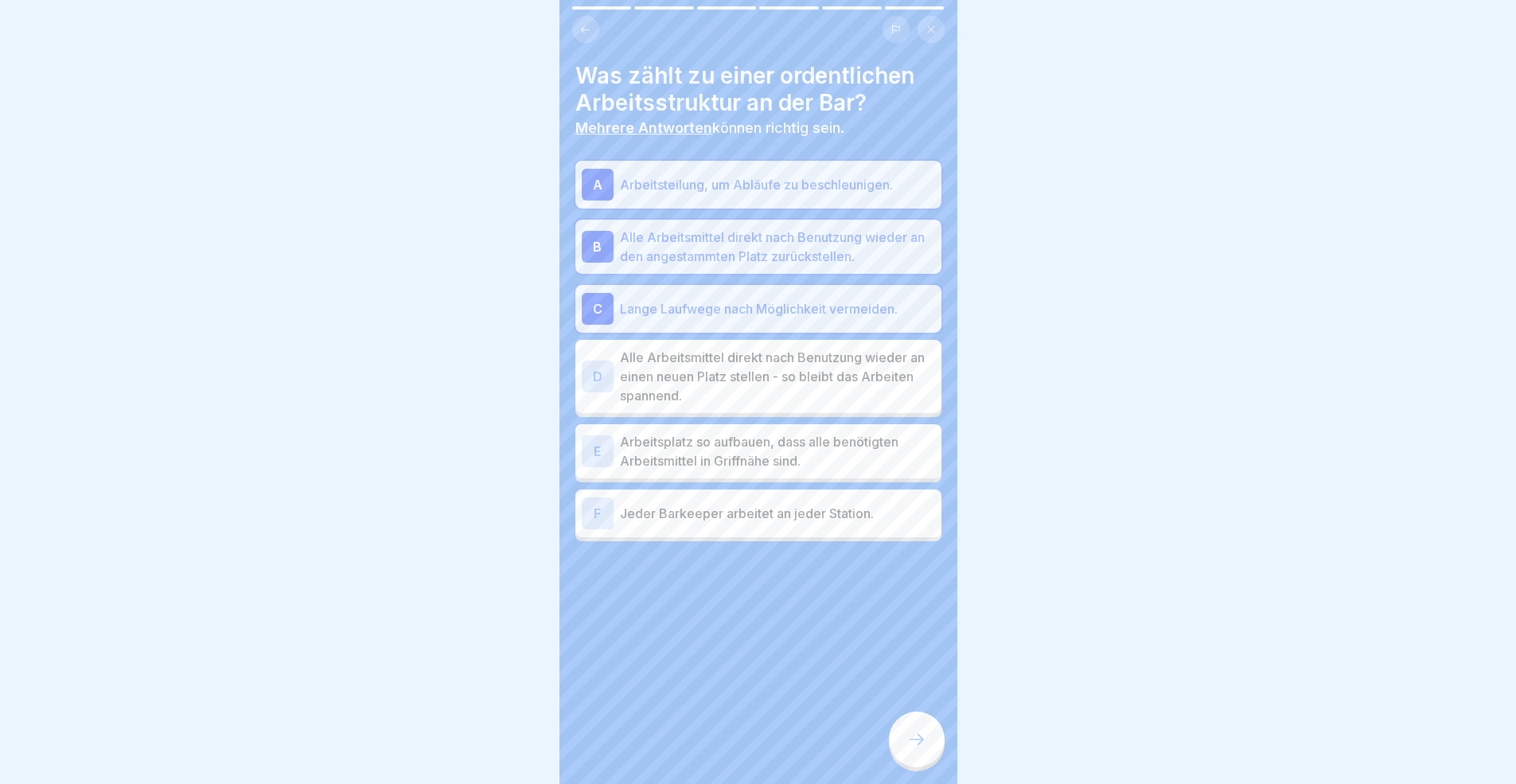
click at [820, 463] on p "Arbeitsplatz so aufbauen, dass alle benötigten Arbeitsmittel in Griffnähe sind." at bounding box center [777, 451] width 315 height 38
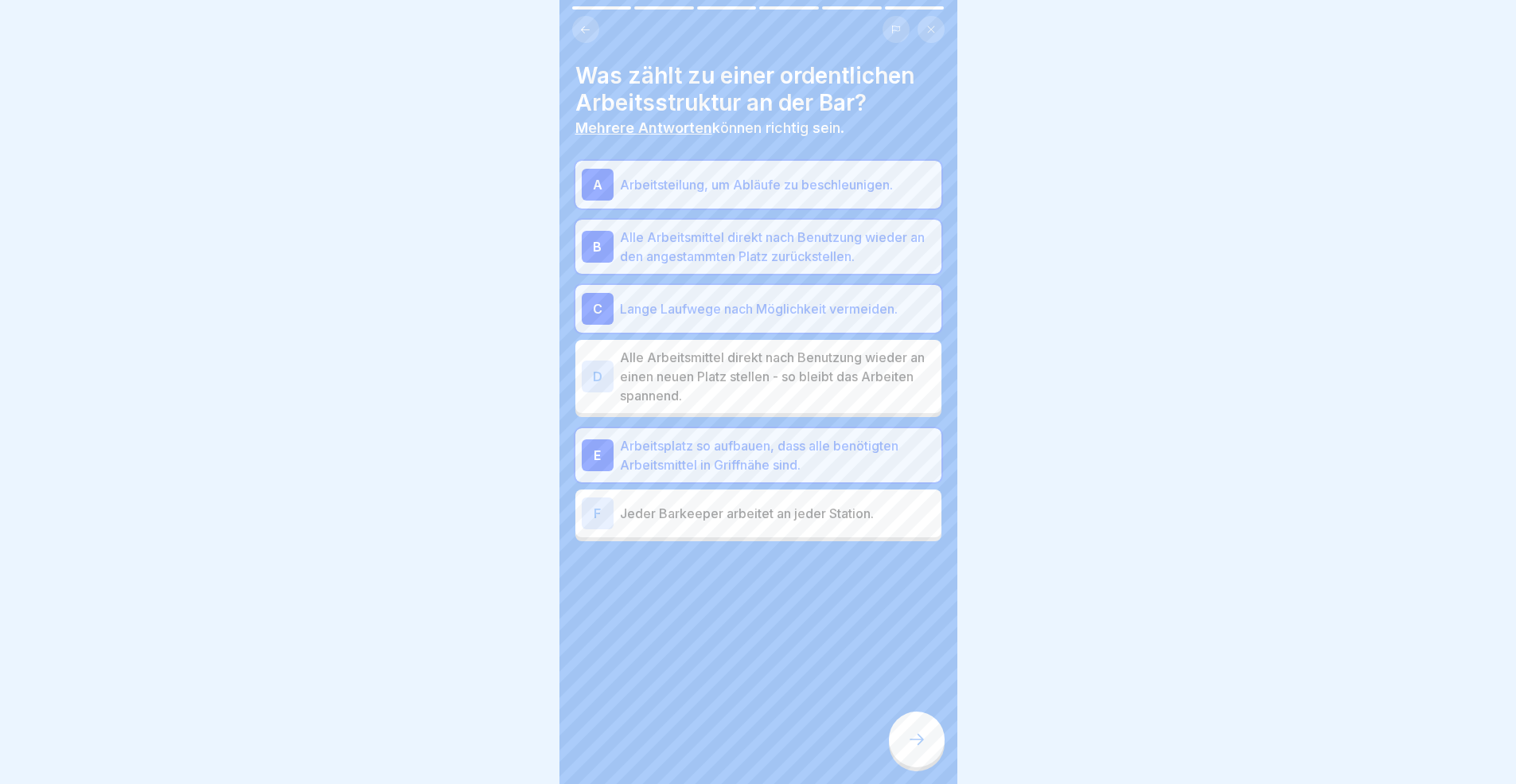
click at [918, 719] on icon at bounding box center [917, 739] width 19 height 19
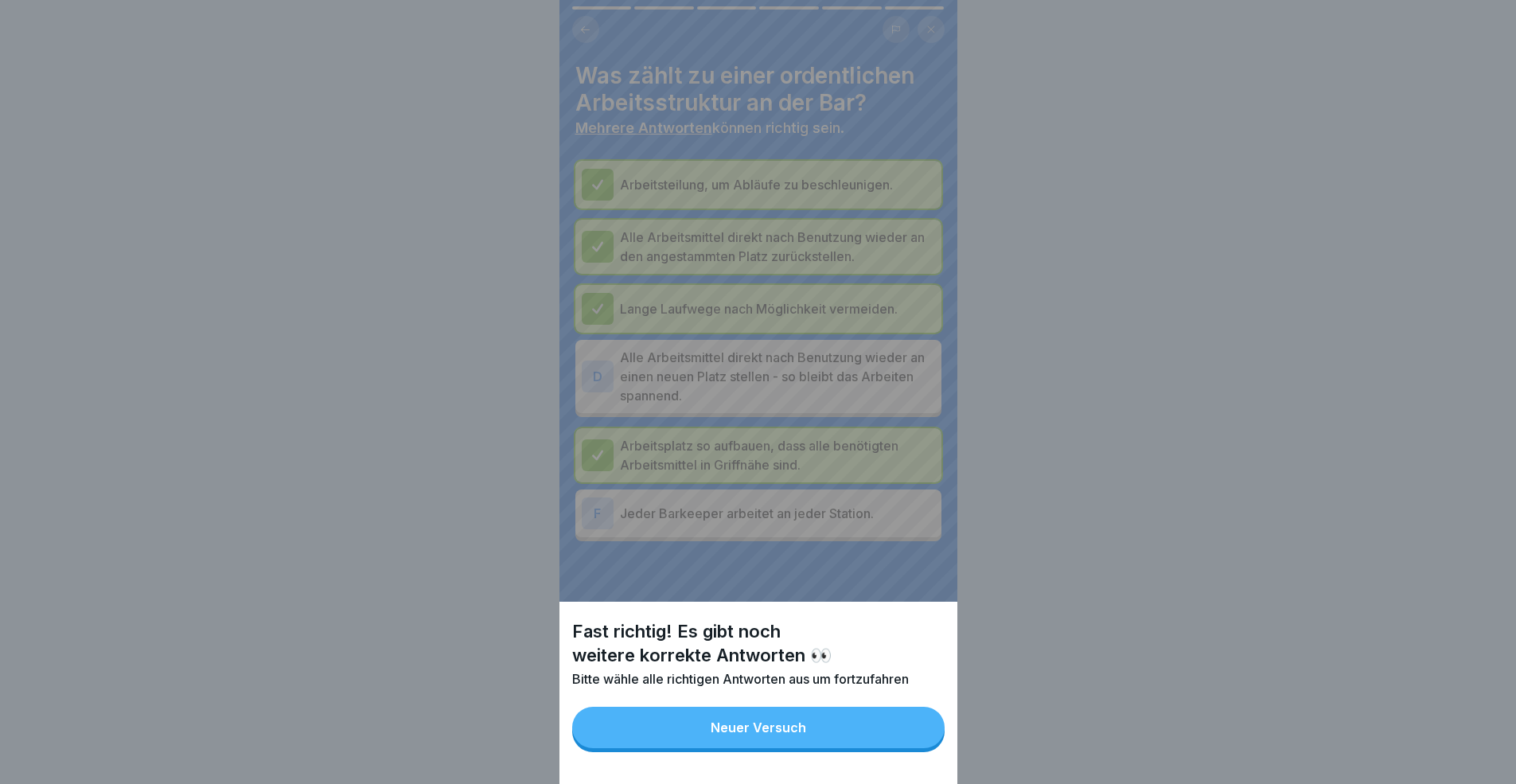
click at [850, 719] on button "Neuer Versuch" at bounding box center [758, 727] width 373 height 41
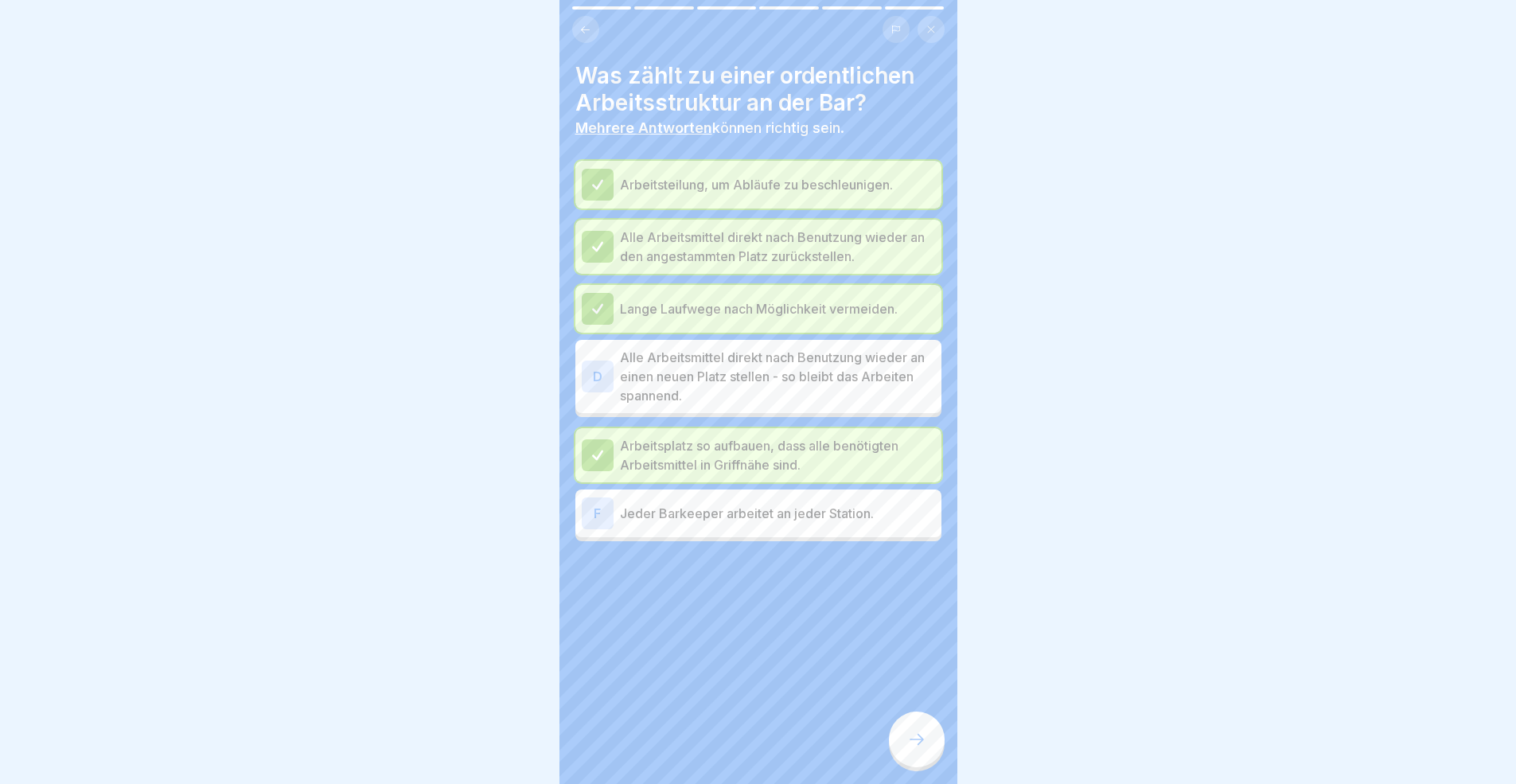
click at [860, 528] on div "F Jeder Barkeeper arbeitet an jeder Station." at bounding box center [758, 513] width 366 height 48
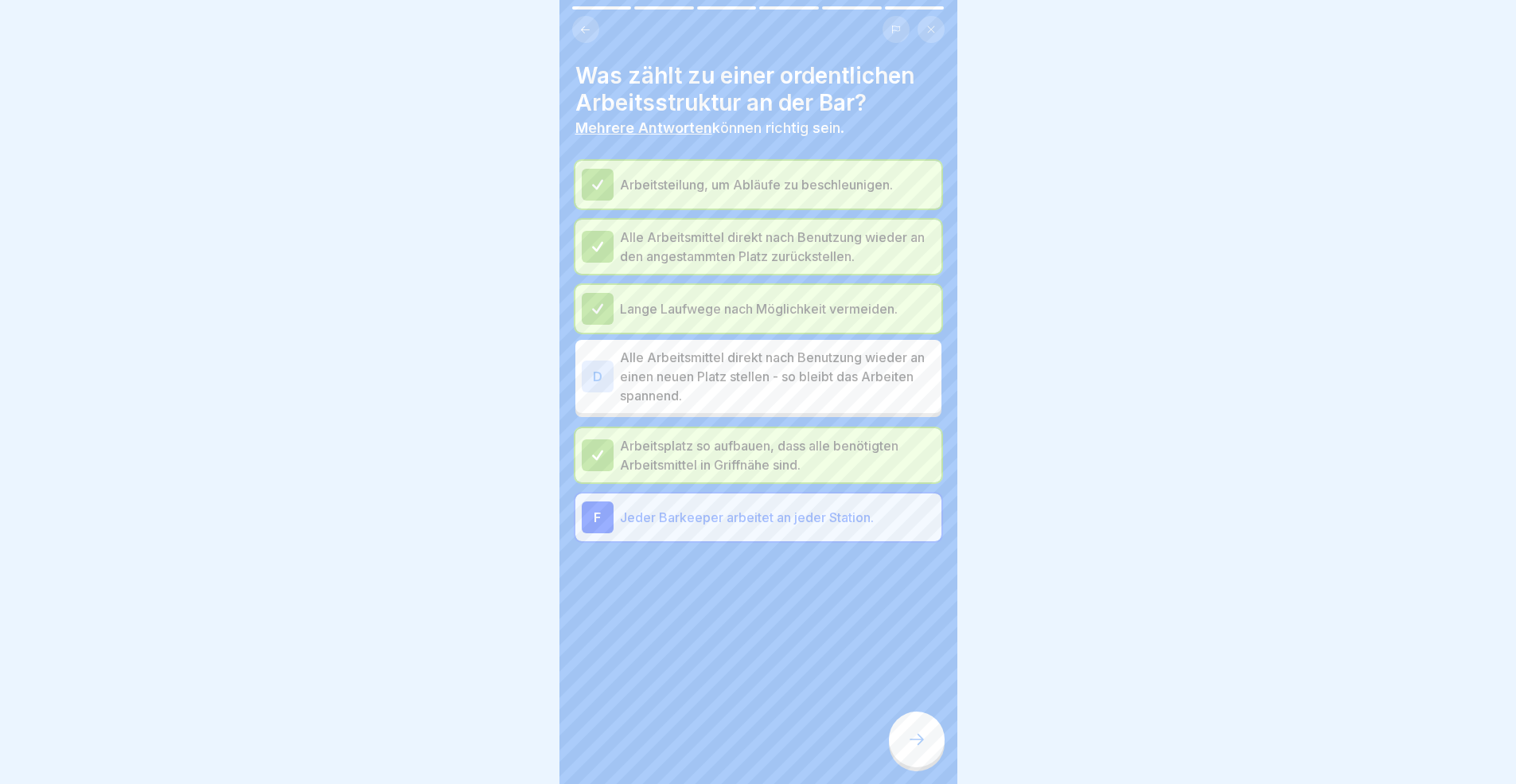
click at [911, 719] on div "Grundkurs Bar 🍹 6 Schritte Deutsch Arbeitsstruktur ⚡️ Fortfahren Wozu brauchen …" at bounding box center [758, 392] width 398 height 784
click at [938, 719] on div at bounding box center [917, 739] width 56 height 56
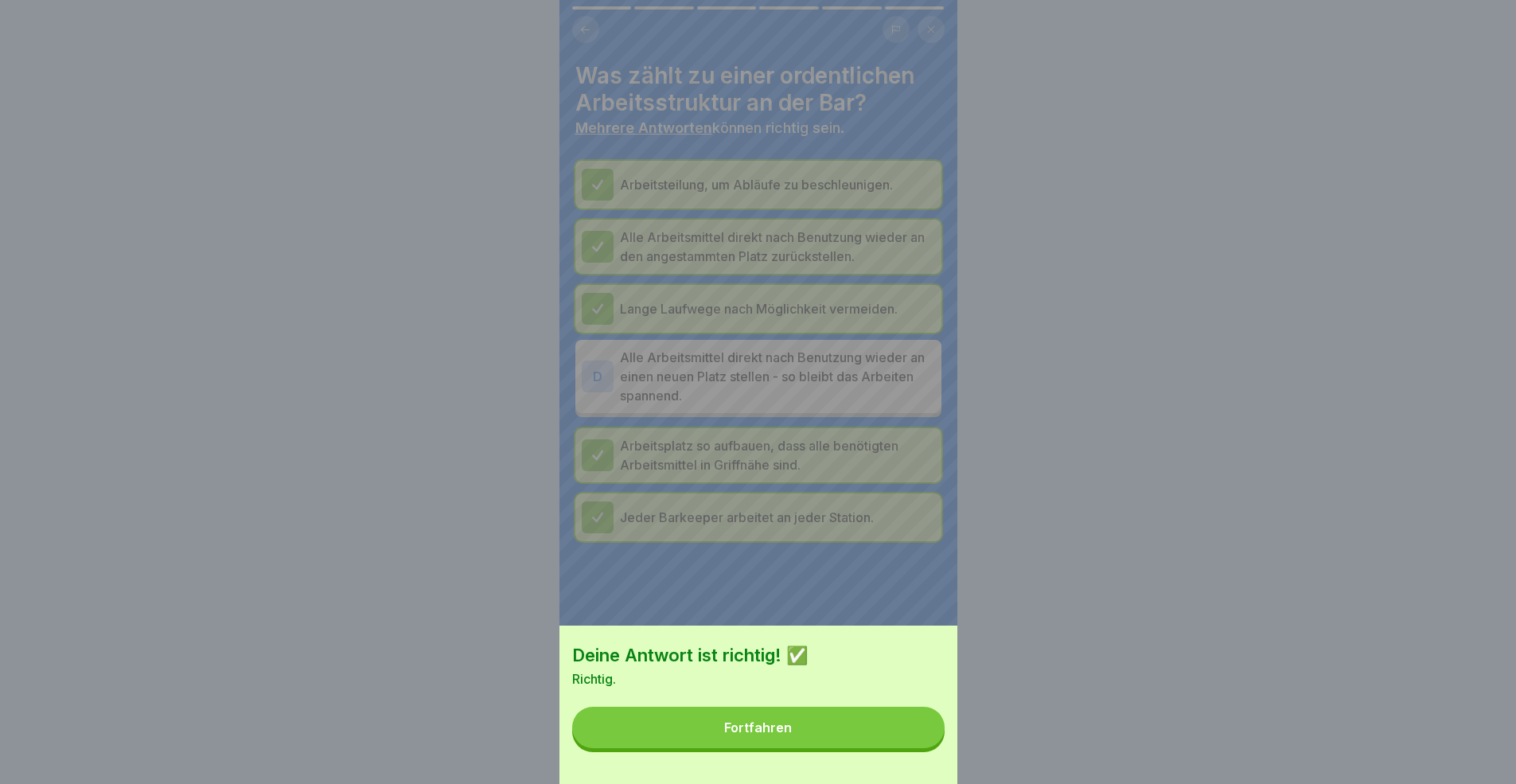
click at [811, 715] on div "Deine Antwort ist richtig! ✅ Richtig. Fortfahren" at bounding box center [758, 704] width 398 height 158
click at [818, 719] on button "Fortfahren" at bounding box center [758, 727] width 373 height 41
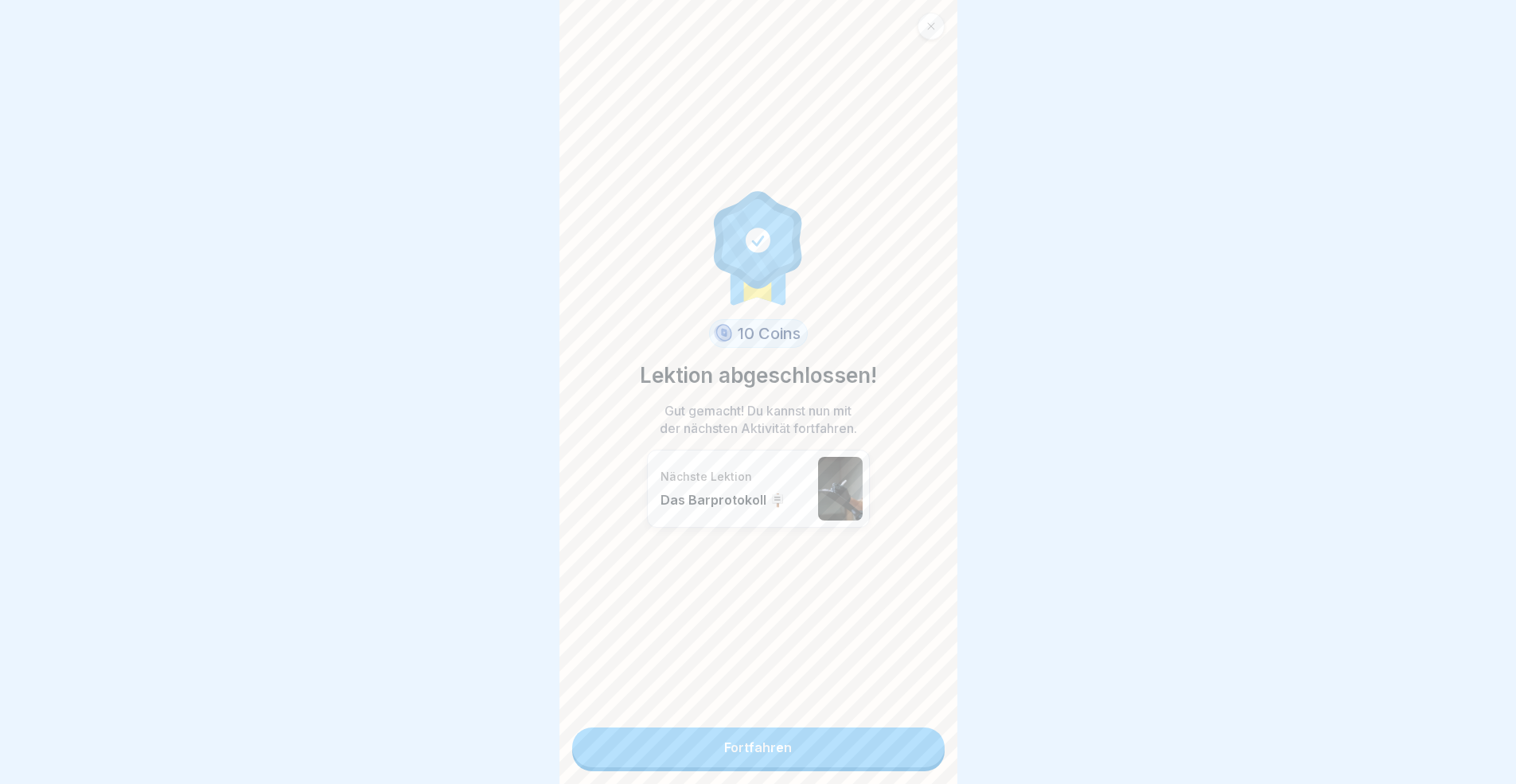
click at [801, 719] on link "Fortfahren" at bounding box center [758, 747] width 373 height 40
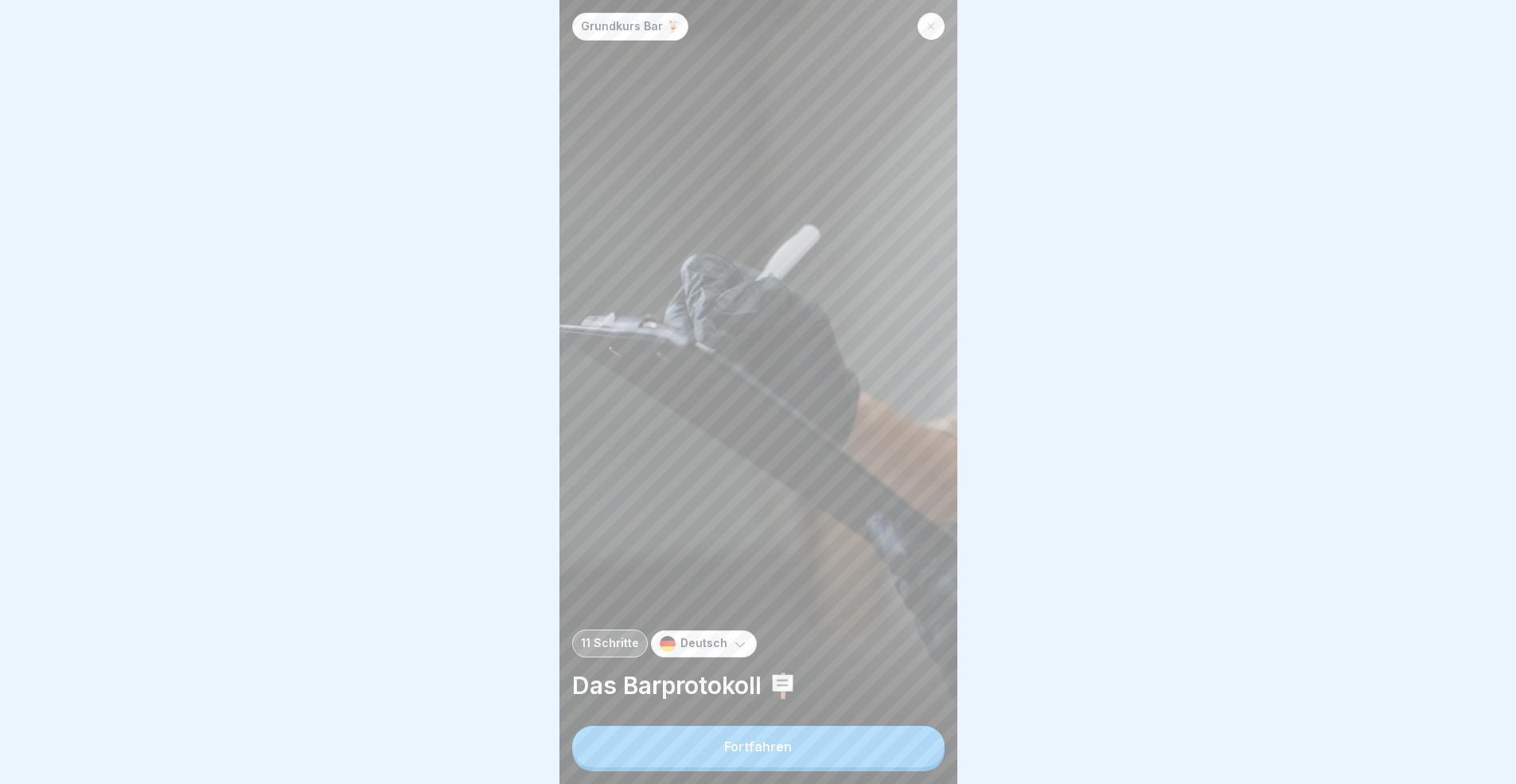
click at [857, 719] on button "Fortfahren" at bounding box center [758, 746] width 373 height 41
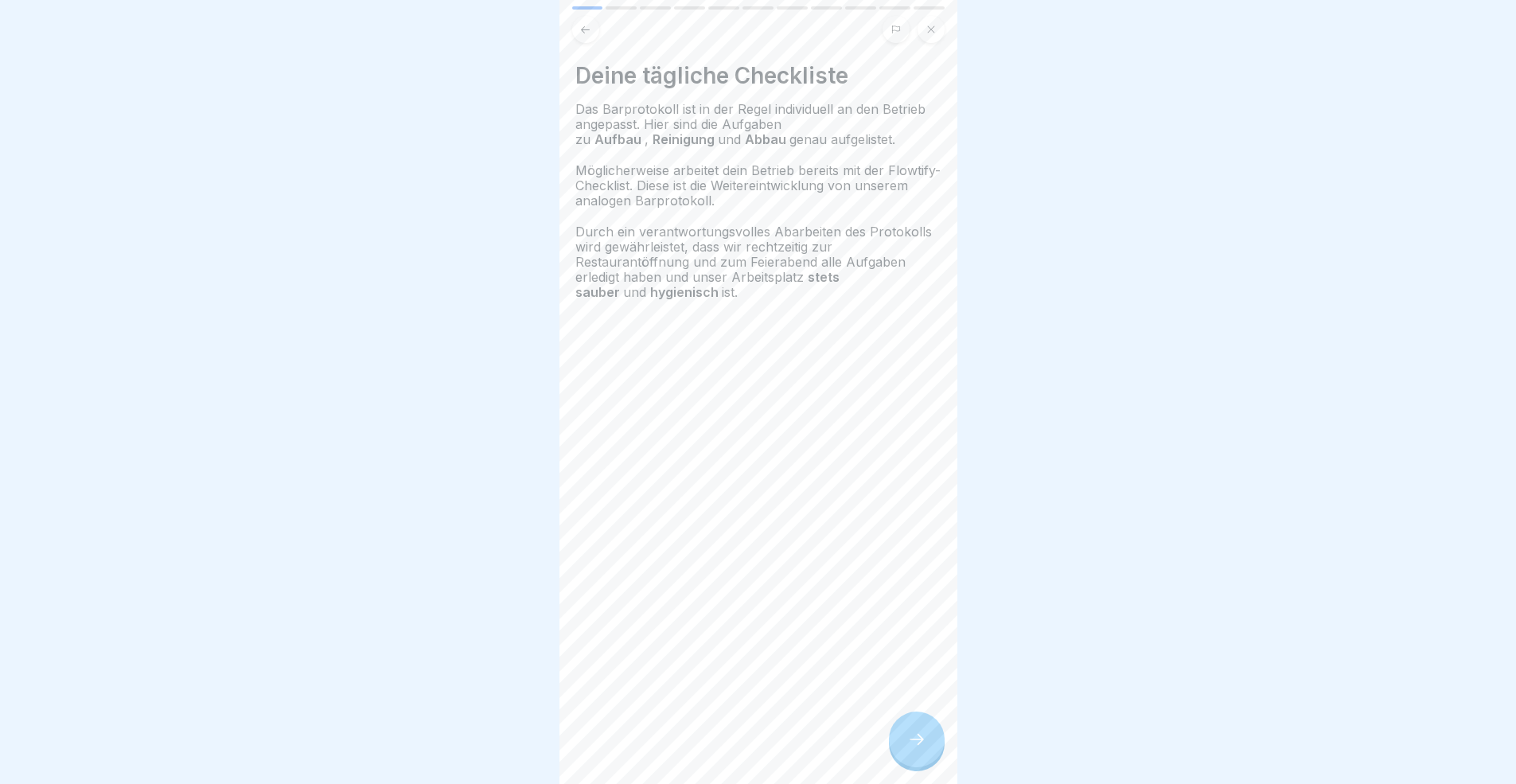
click at [862, 719] on div "Deine tägliche Checkliste Das Barprotokoll ist in der Regel individuell an den …" at bounding box center [758, 392] width 398 height 784
click at [925, 719] on div at bounding box center [917, 739] width 56 height 56
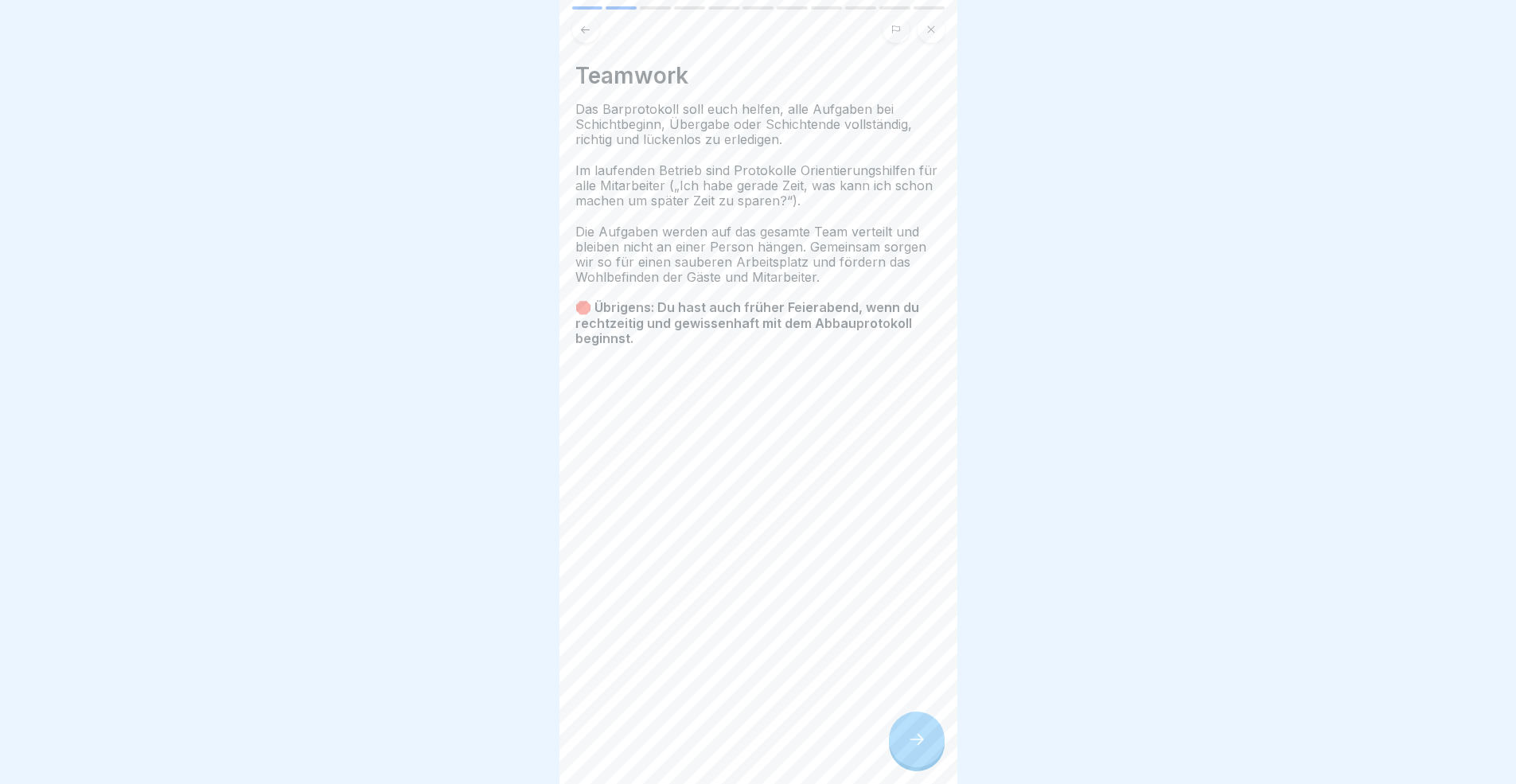
click at [925, 719] on div at bounding box center [917, 739] width 56 height 56
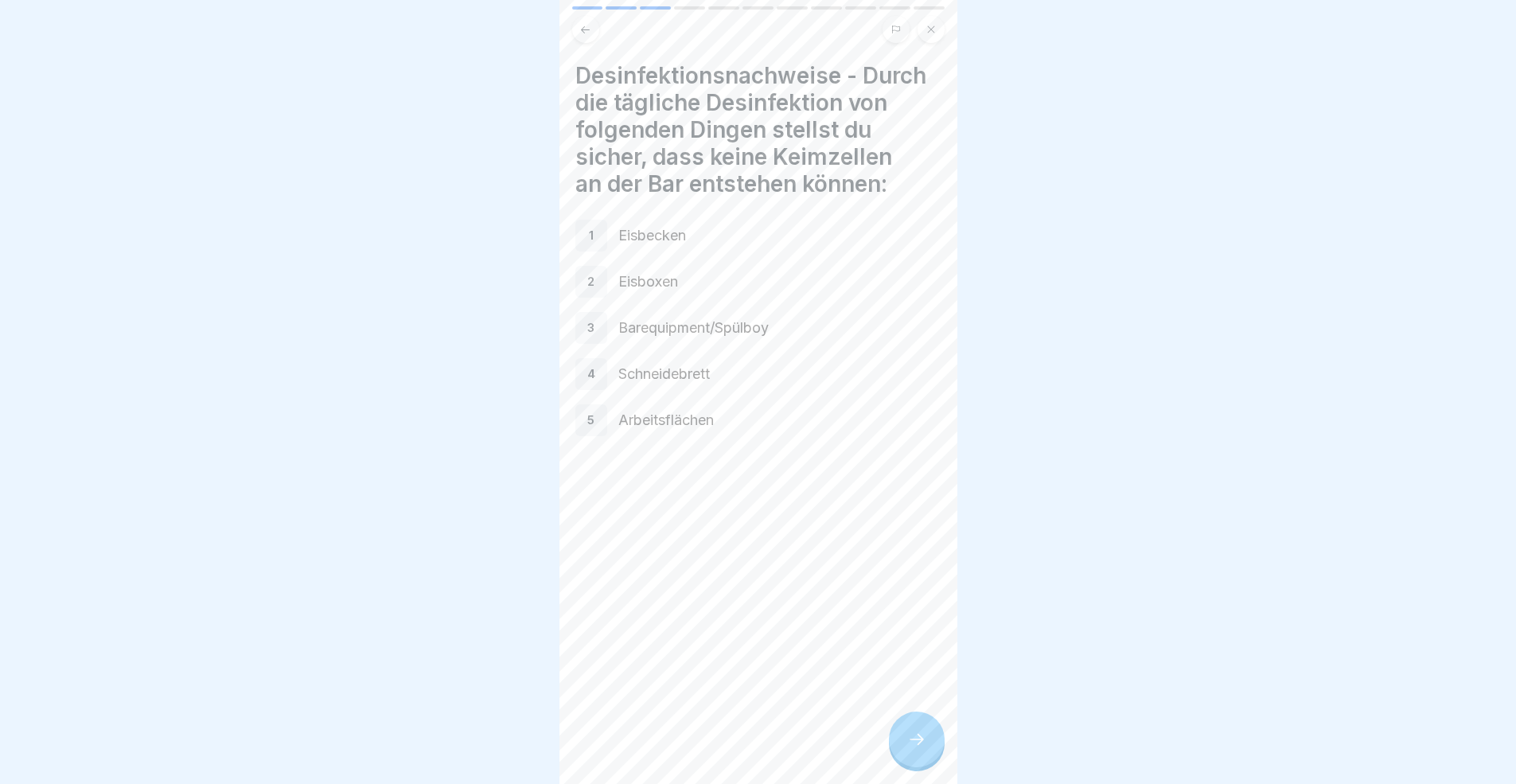
click at [925, 719] on div at bounding box center [917, 739] width 56 height 56
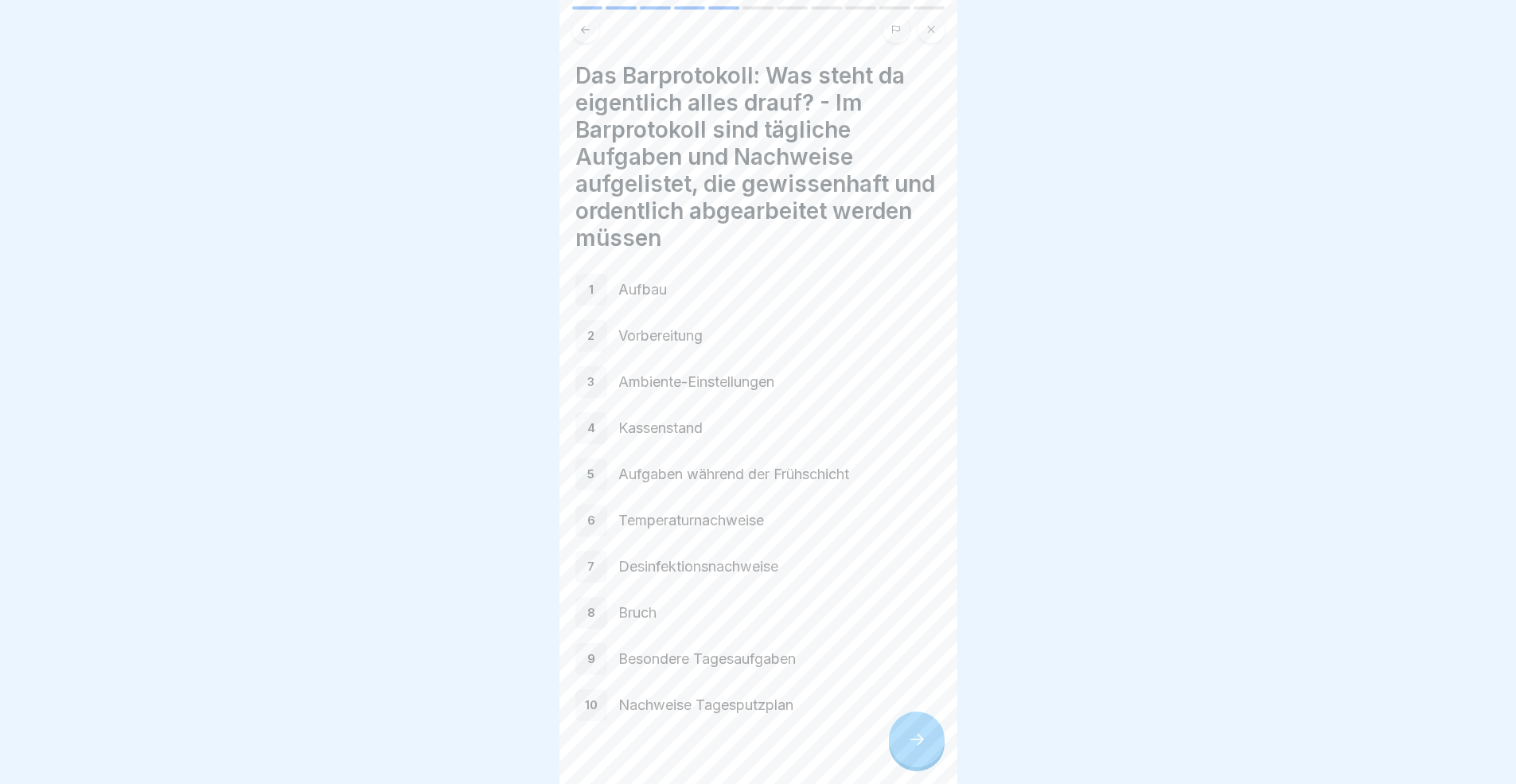
click at [925, 719] on div at bounding box center [917, 739] width 56 height 56
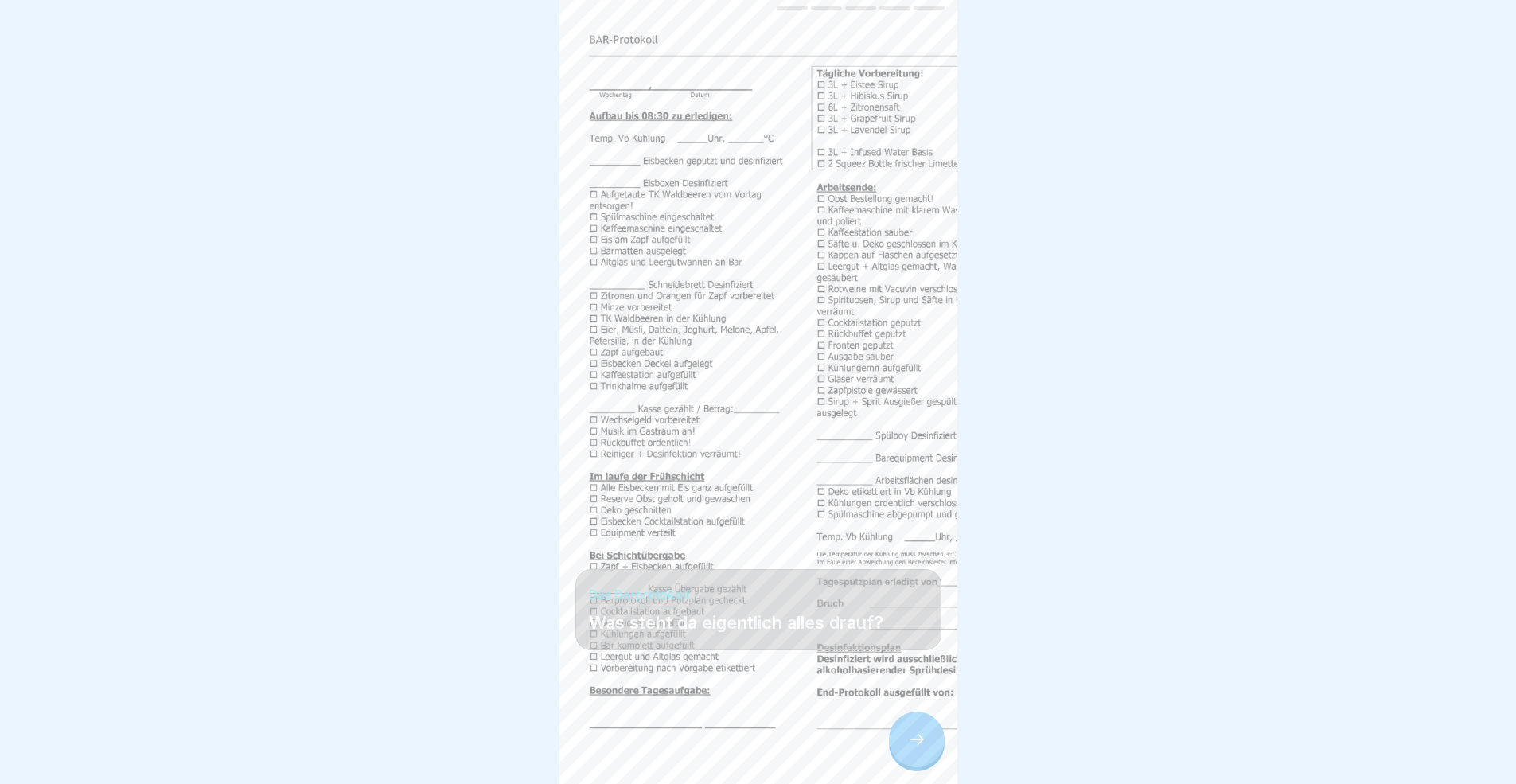
click at [925, 719] on div at bounding box center [917, 739] width 56 height 56
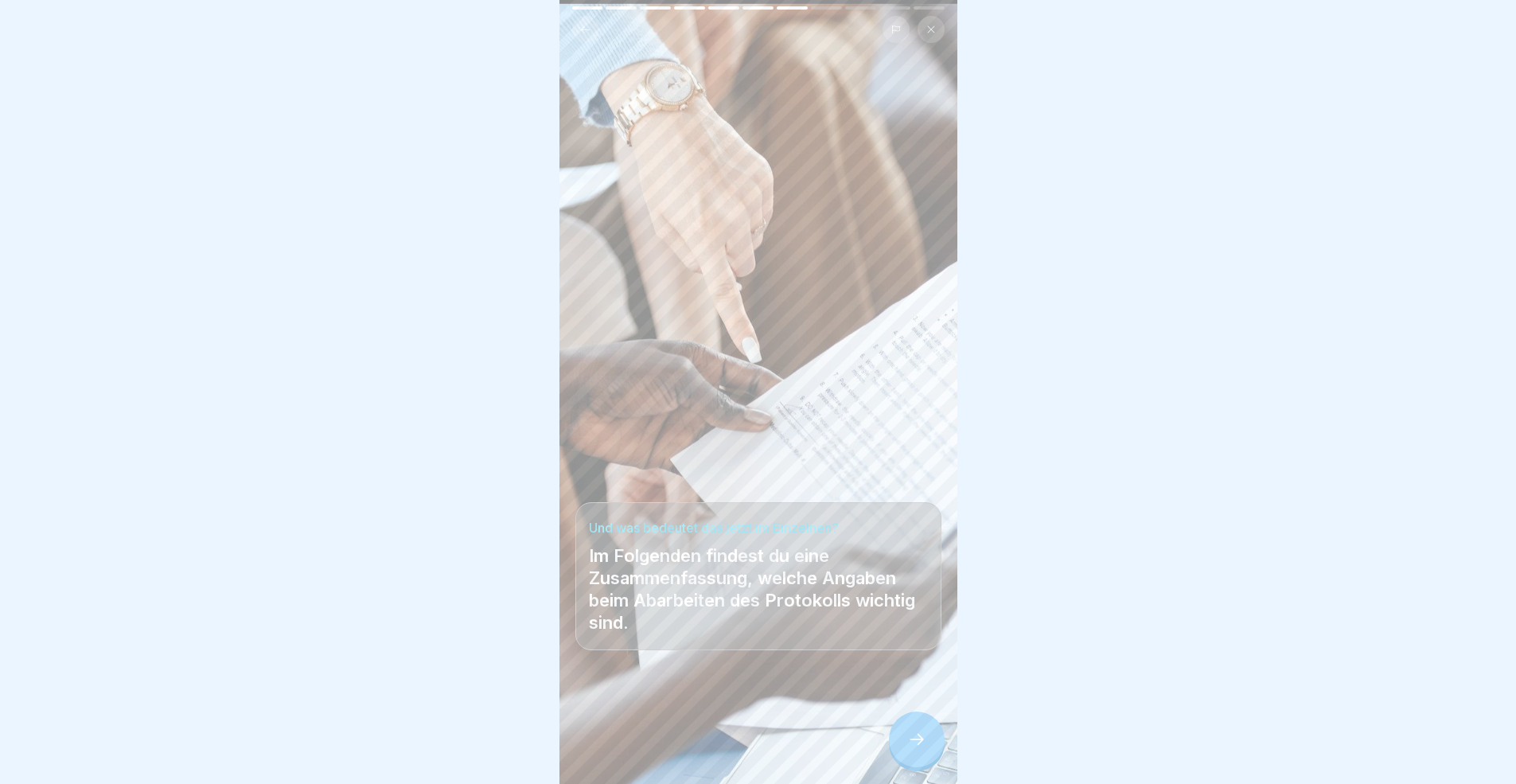
click at [925, 719] on div at bounding box center [917, 739] width 56 height 56
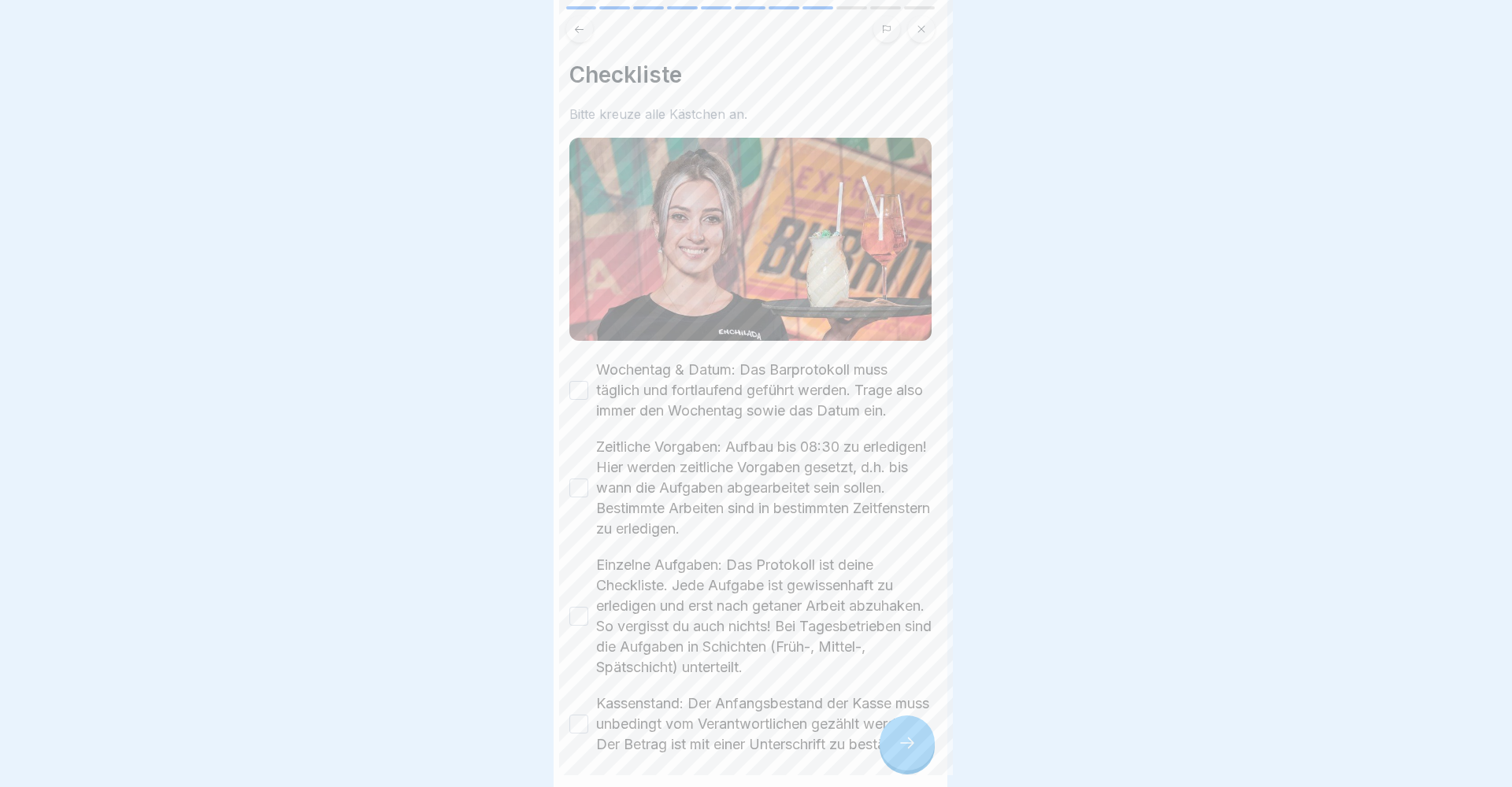
click at [915, 712] on div at bounding box center [756, 394] width 1512 height 787
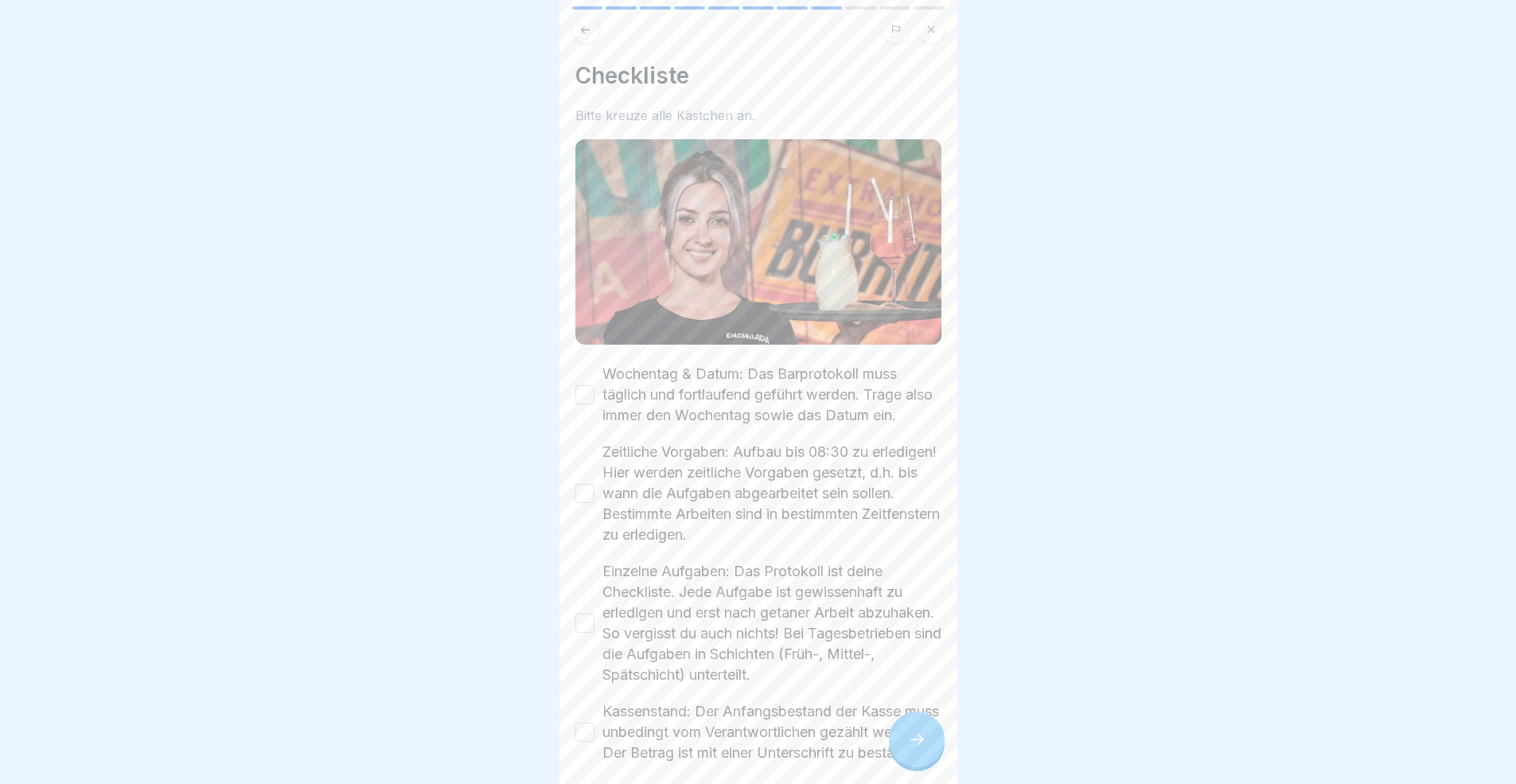
click at [590, 399] on button "Wochentag & Datum: Das Barprotokoll muss täglich und fortlaufend geführt werden…" at bounding box center [585, 394] width 19 height 19
drag, startPoint x: 582, startPoint y: 514, endPoint x: 598, endPoint y: 572, distance: 60.2
click at [582, 503] on button "Zeitliche Vorgaben: Aufbau bis 08:30 zu erledigen! Hier werden zeitliche Vorgab…" at bounding box center [585, 494] width 19 height 19
drag, startPoint x: 590, startPoint y: 632, endPoint x: 596, endPoint y: 639, distance: 9.2
click at [589, 632] on button "Einzelne Aufgaben: Das Protokoll ist deine Checkliste. Jede Aufgabe ist gewisse…" at bounding box center [585, 623] width 19 height 19
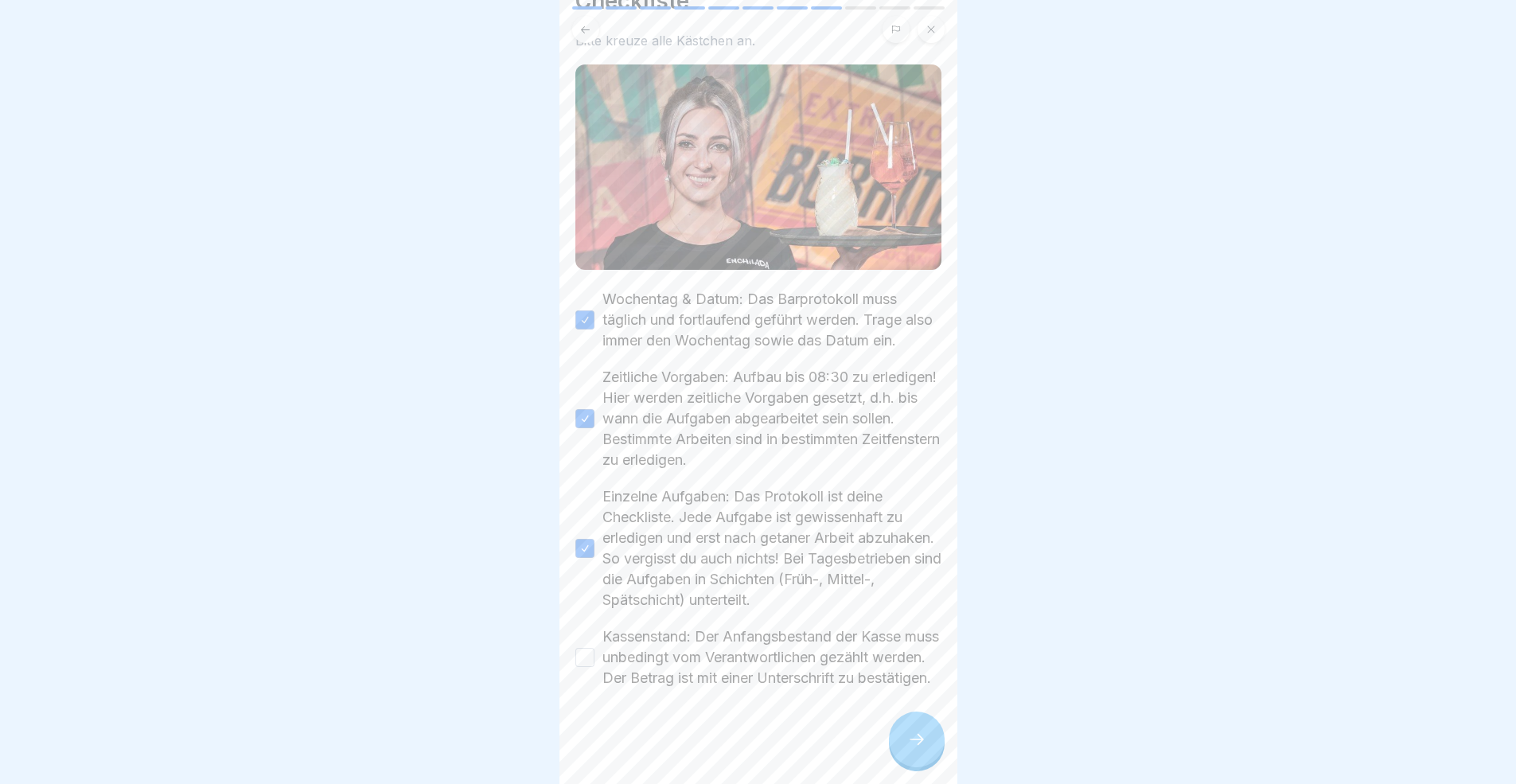
scroll to position [12, 0]
click at [583, 648] on button "Kassenstand: Der Anfangsbestand der Kasse muss unbedingt vom Verantwortlichen g…" at bounding box center [585, 657] width 19 height 19
click at [901, 719] on div at bounding box center [917, 739] width 56 height 56
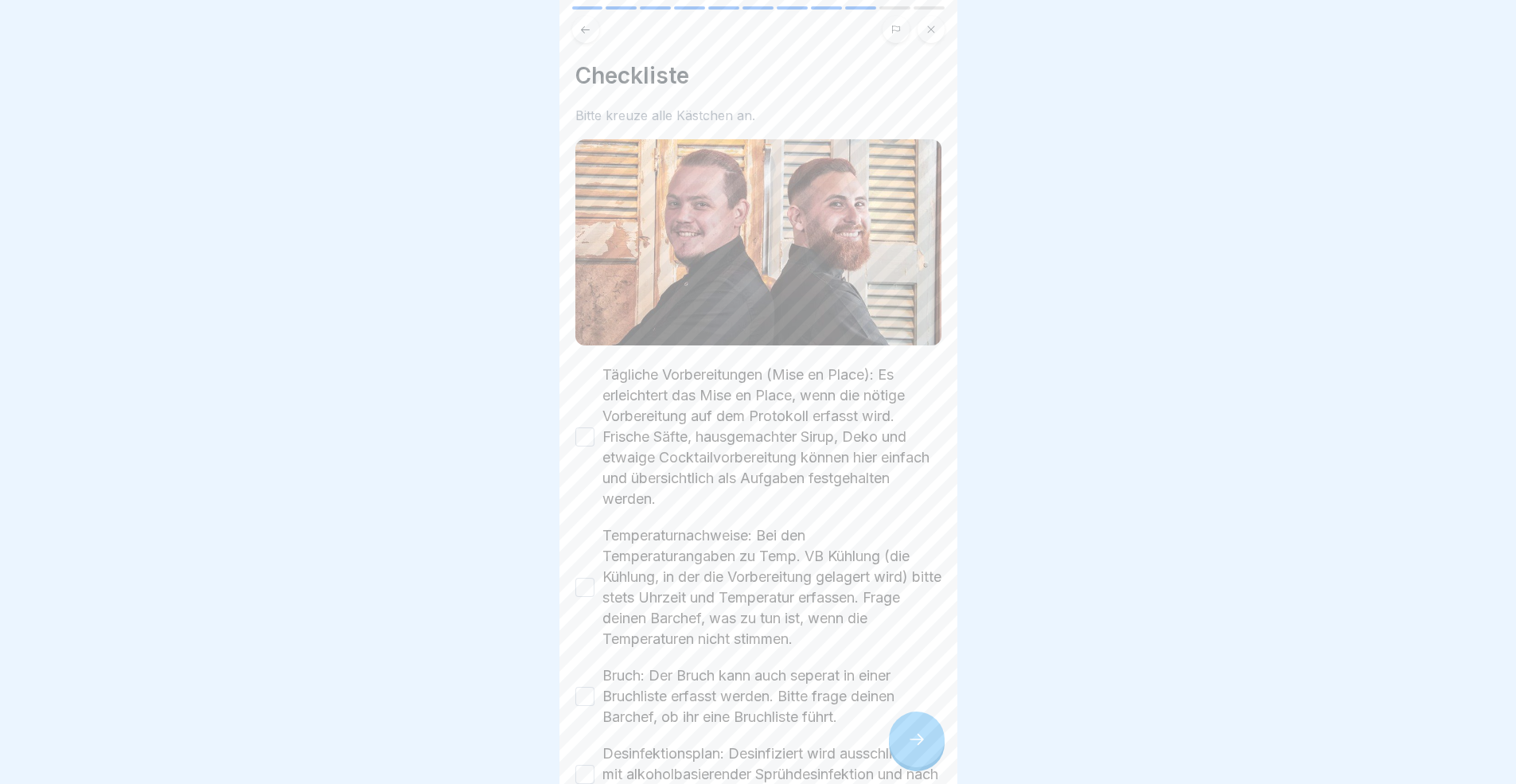
click at [912, 719] on icon at bounding box center [917, 739] width 19 height 19
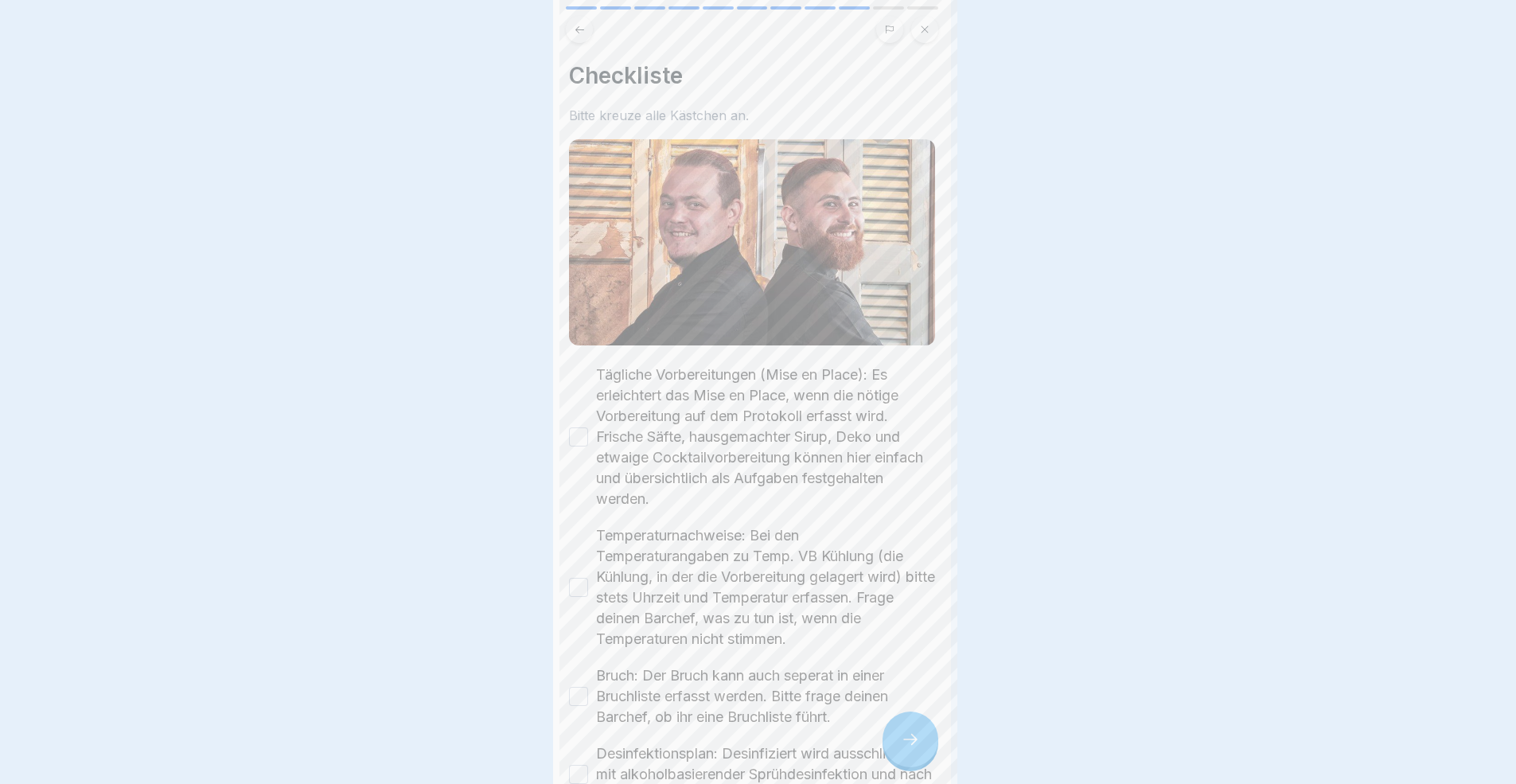
scroll to position [0, 0]
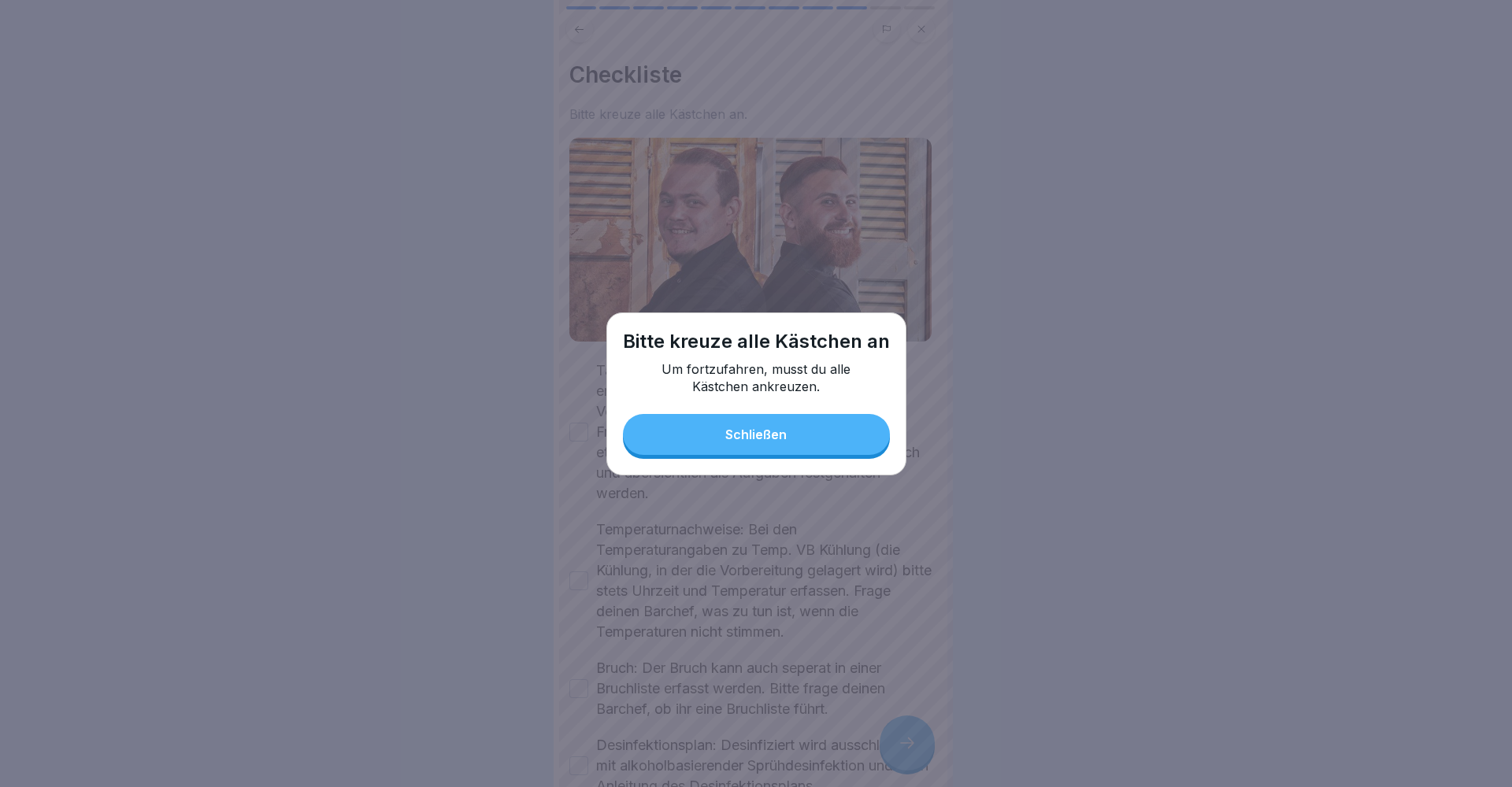
click at [682, 428] on button "Schließen" at bounding box center [756, 434] width 267 height 41
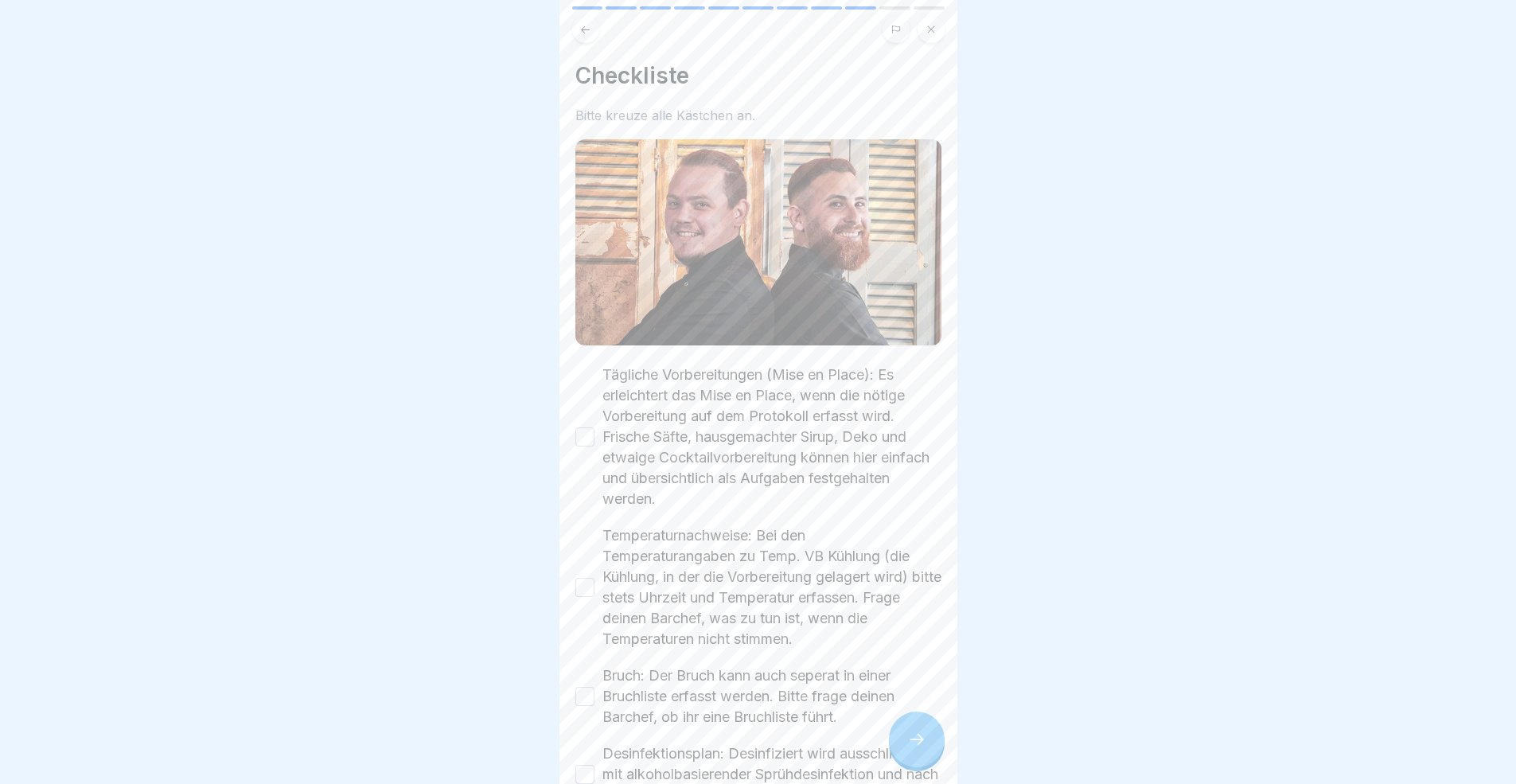
click at [586, 436] on button "Tägliche Vorbereitungen (Mise en Place): Es erleichtert das Mise en Place, wenn…" at bounding box center [585, 437] width 19 height 19
click at [572, 579] on div "Checkliste Bitte kreuze alle Kästchen an. Tägliche Vorbereitungen (Mise en Plac…" at bounding box center [758, 392] width 398 height 784
click at [587, 583] on button "Temperaturnachweise: Bei den Temperaturangaben zu Temp. VB Kühlung (die Kühlung…" at bounding box center [585, 587] width 19 height 19
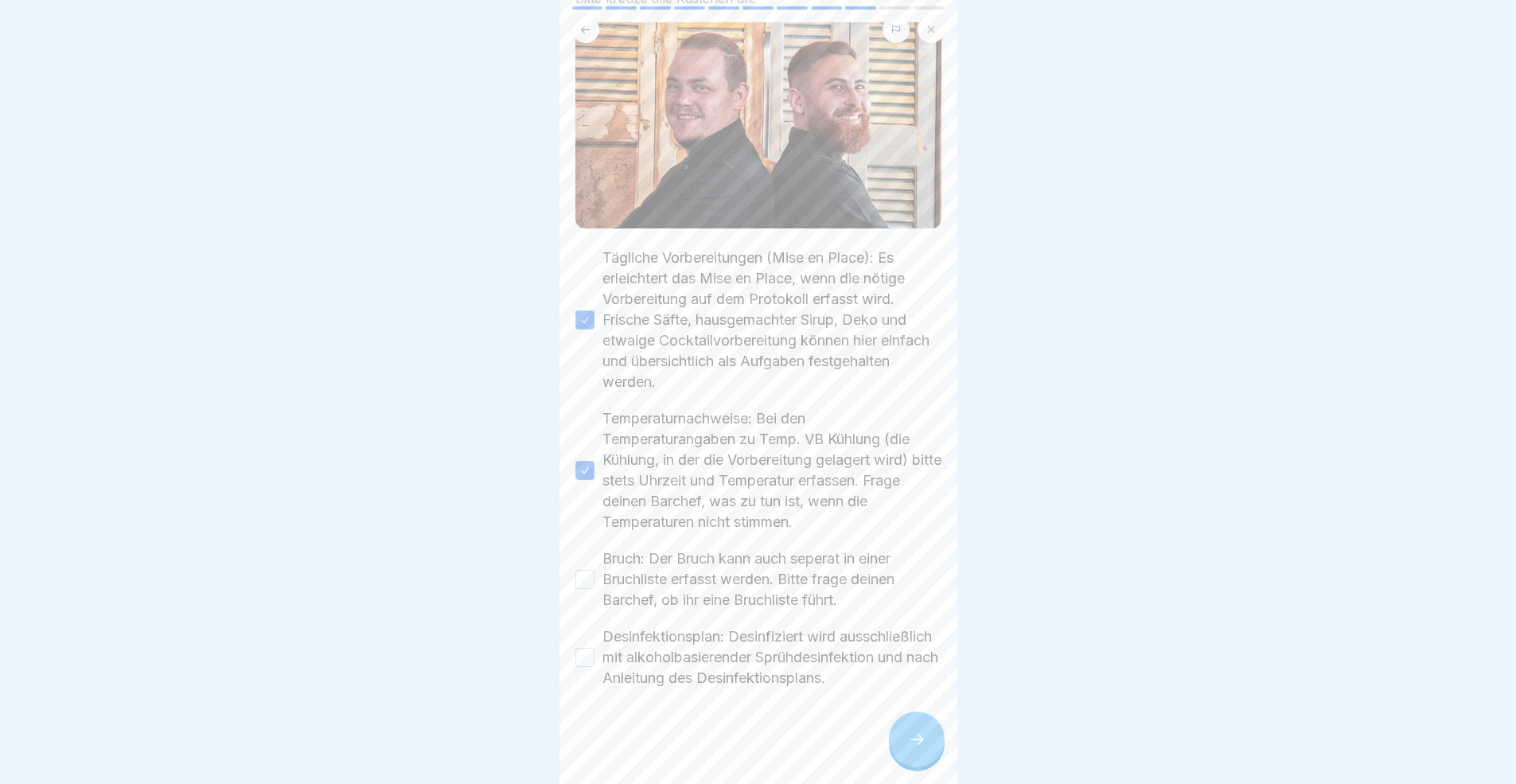
scroll to position [12, 0]
click at [587, 569] on button "Bruch: Der Bruch kann auch seperat in einer Bruchliste erfasst werden. Bitte fr…" at bounding box center [585, 579] width 19 height 19
click at [583, 647] on div "Desinfektionsplan: Desinfiziert wird ausschließlich mit alkoholbasierender Sprü…" at bounding box center [758, 657] width 366 height 62
click at [596, 644] on div "Desinfektionsplan: Desinfiziert wird ausschließlich mit alkoholbasierender Sprü…" at bounding box center [758, 657] width 366 height 62
click at [589, 648] on button "Desinfektionsplan: Desinfiziert wird ausschließlich mit alkoholbasierender Sprü…" at bounding box center [585, 657] width 19 height 19
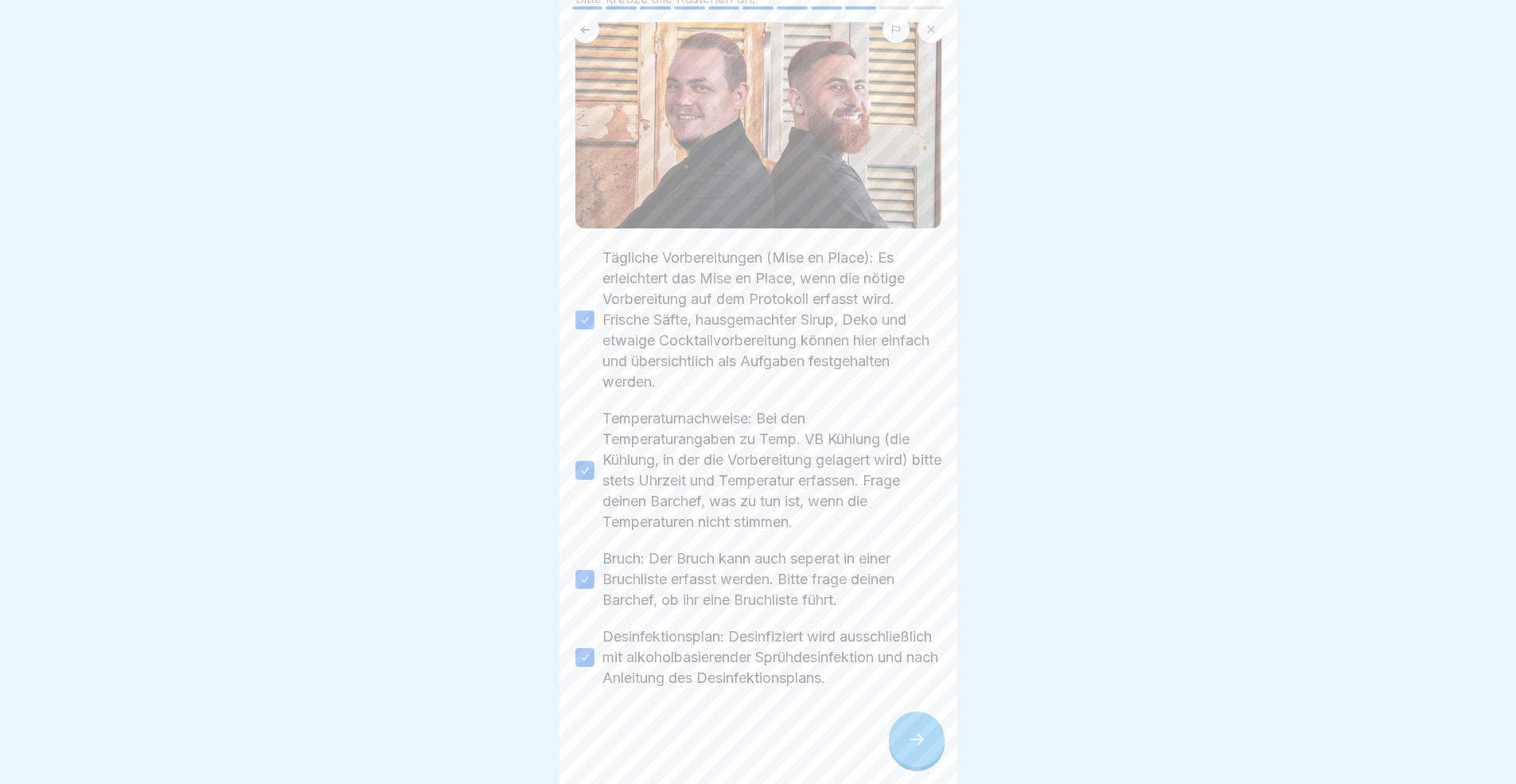
click at [908, 719] on icon at bounding box center [917, 739] width 19 height 19
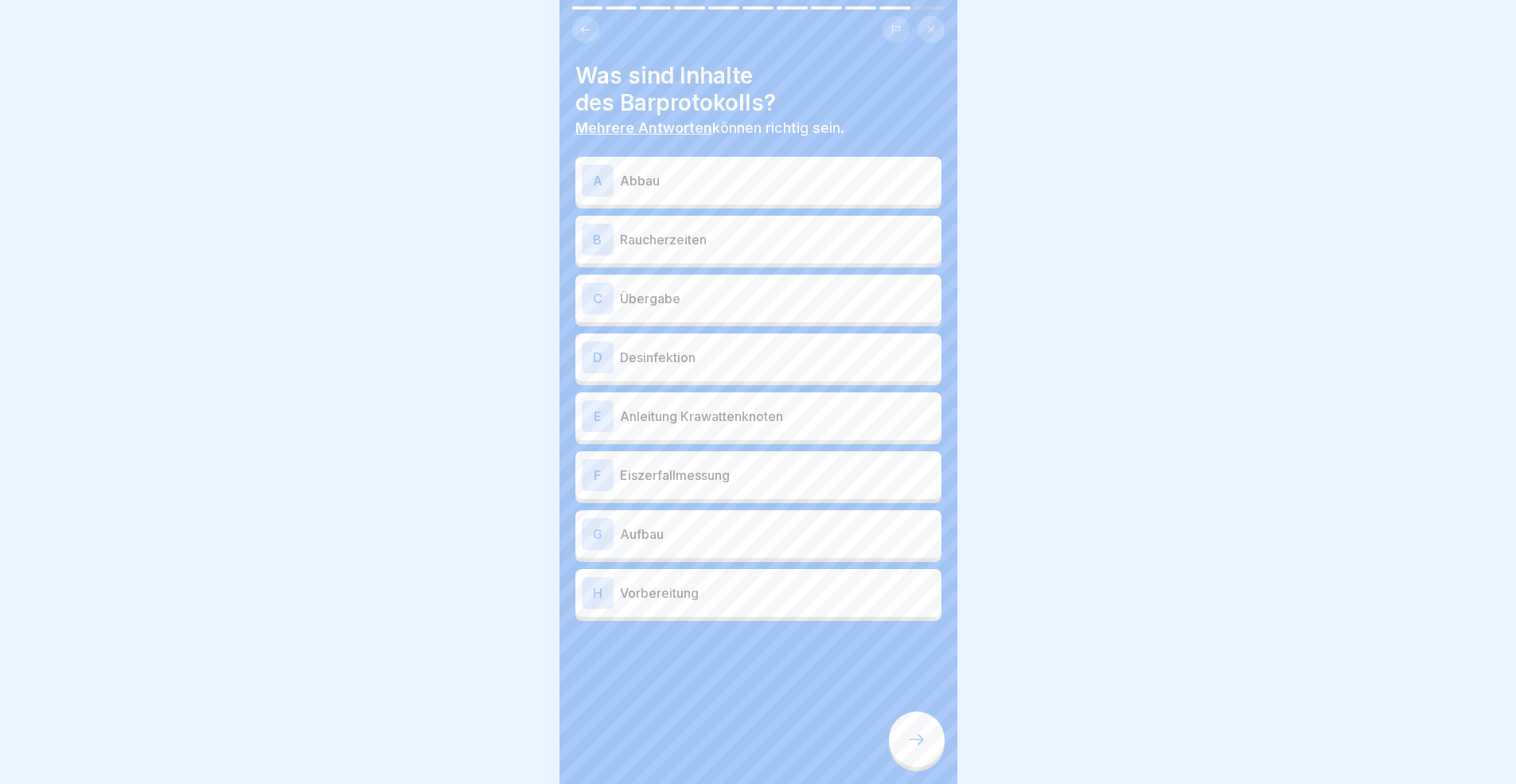
scroll to position [0, 0]
click at [671, 180] on p "Abbau" at bounding box center [777, 181] width 315 height 19
click at [683, 292] on p "Übergabe" at bounding box center [777, 298] width 315 height 19
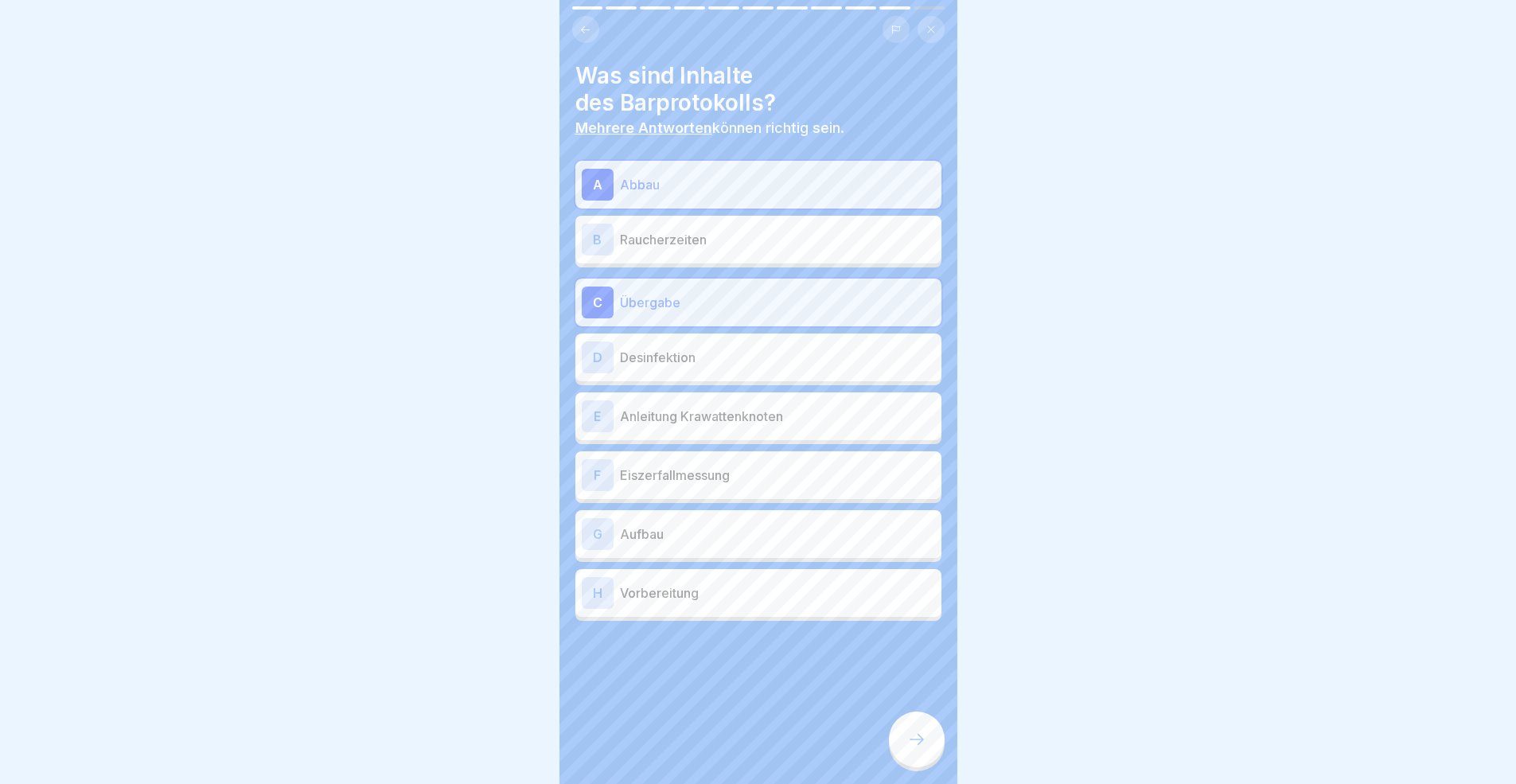
click at [704, 357] on p "Desinfektion" at bounding box center [777, 357] width 315 height 19
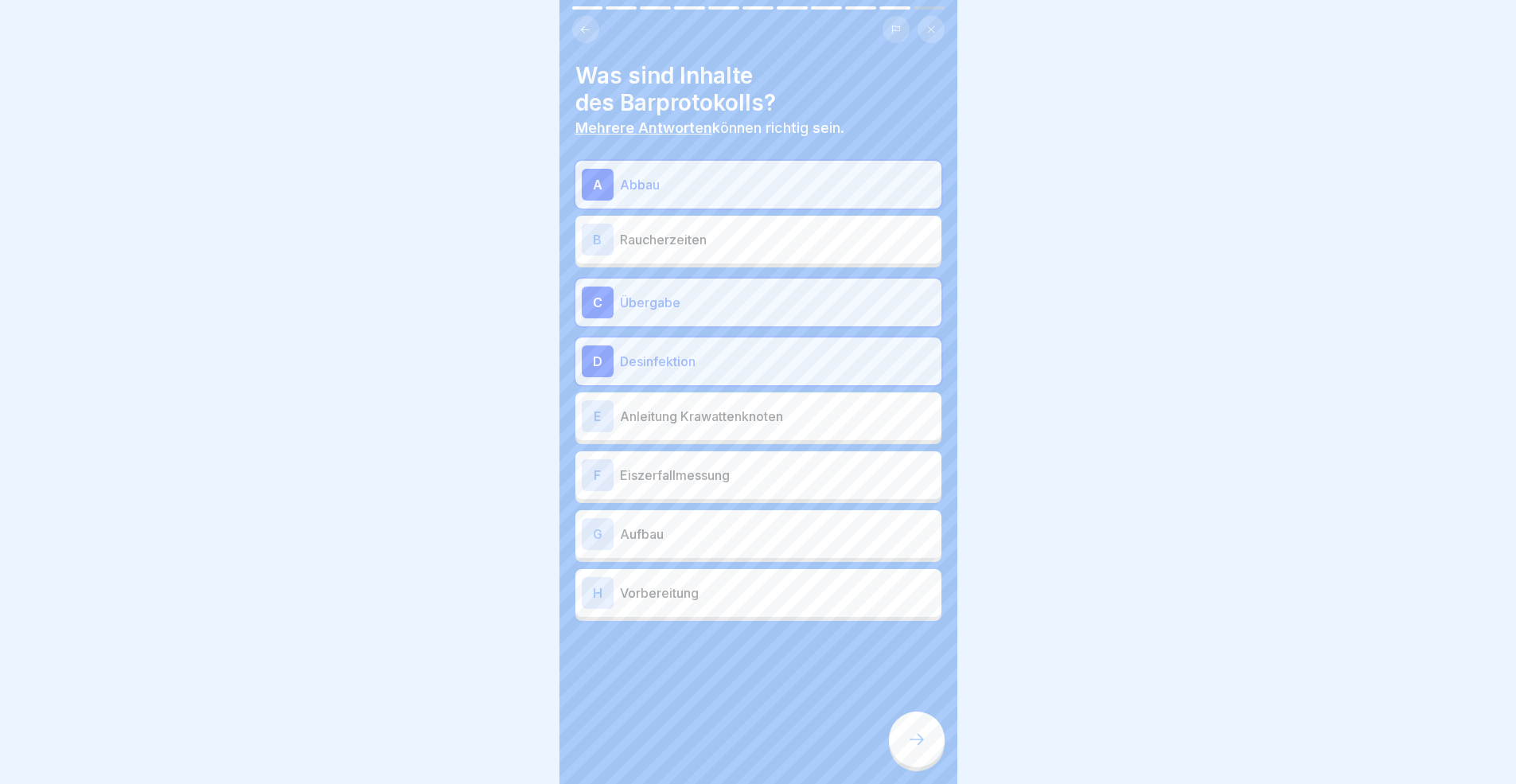
click at [750, 485] on div "F Eiszerfallmessung" at bounding box center [758, 474] width 353 height 31
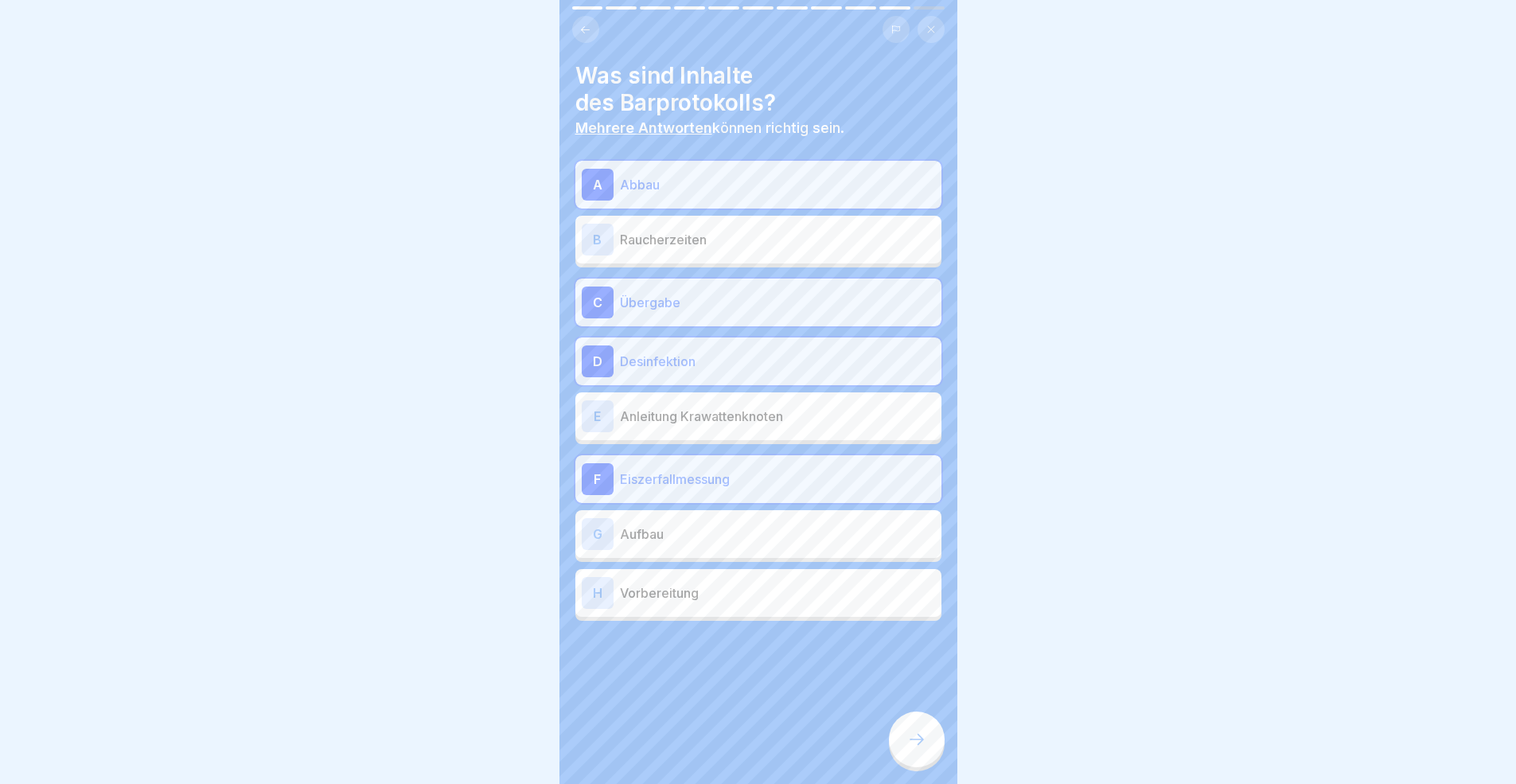
click at [741, 524] on p "Aufbau" at bounding box center [777, 534] width 315 height 19
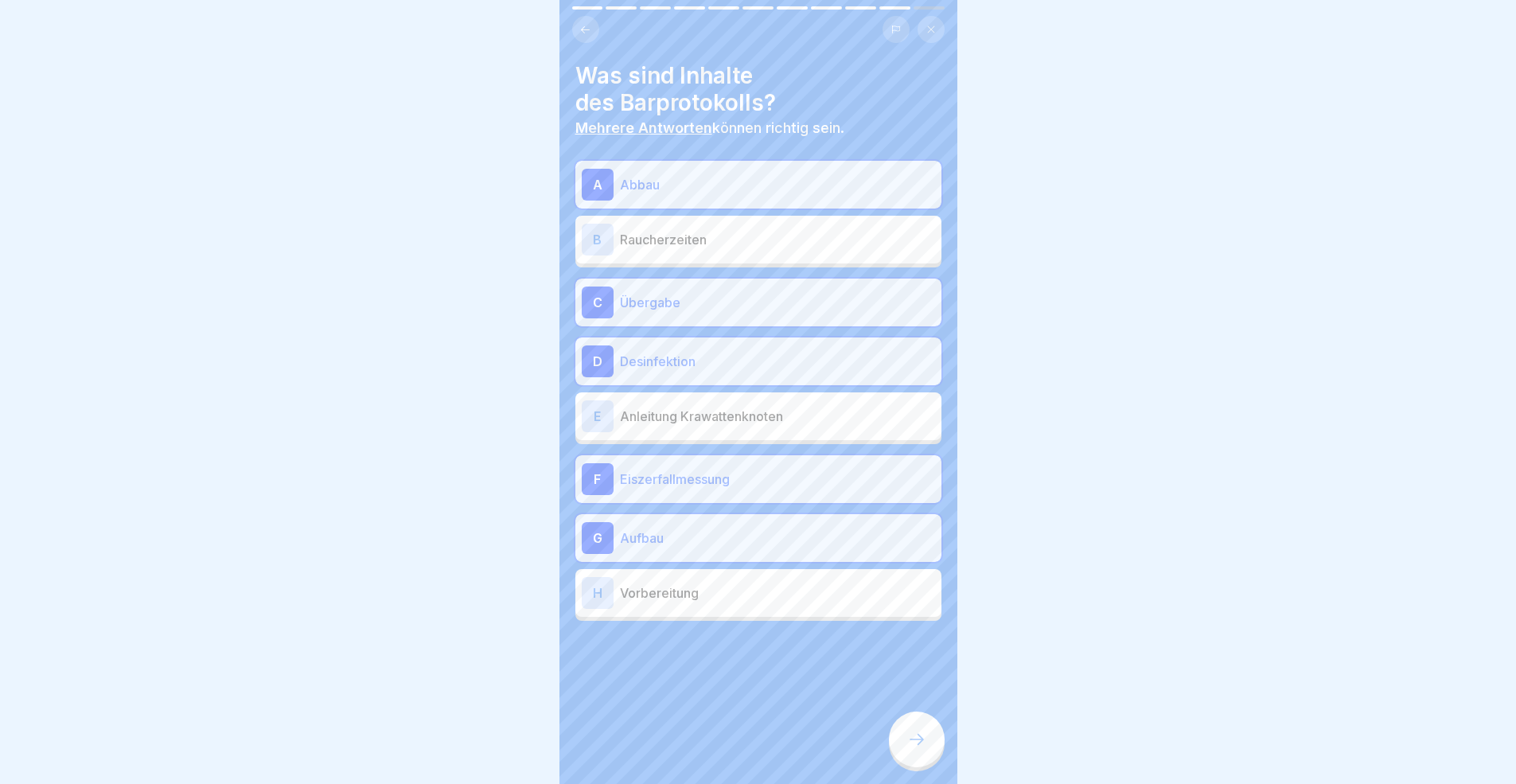
click at [747, 588] on p "Vorbereitung" at bounding box center [777, 593] width 315 height 19
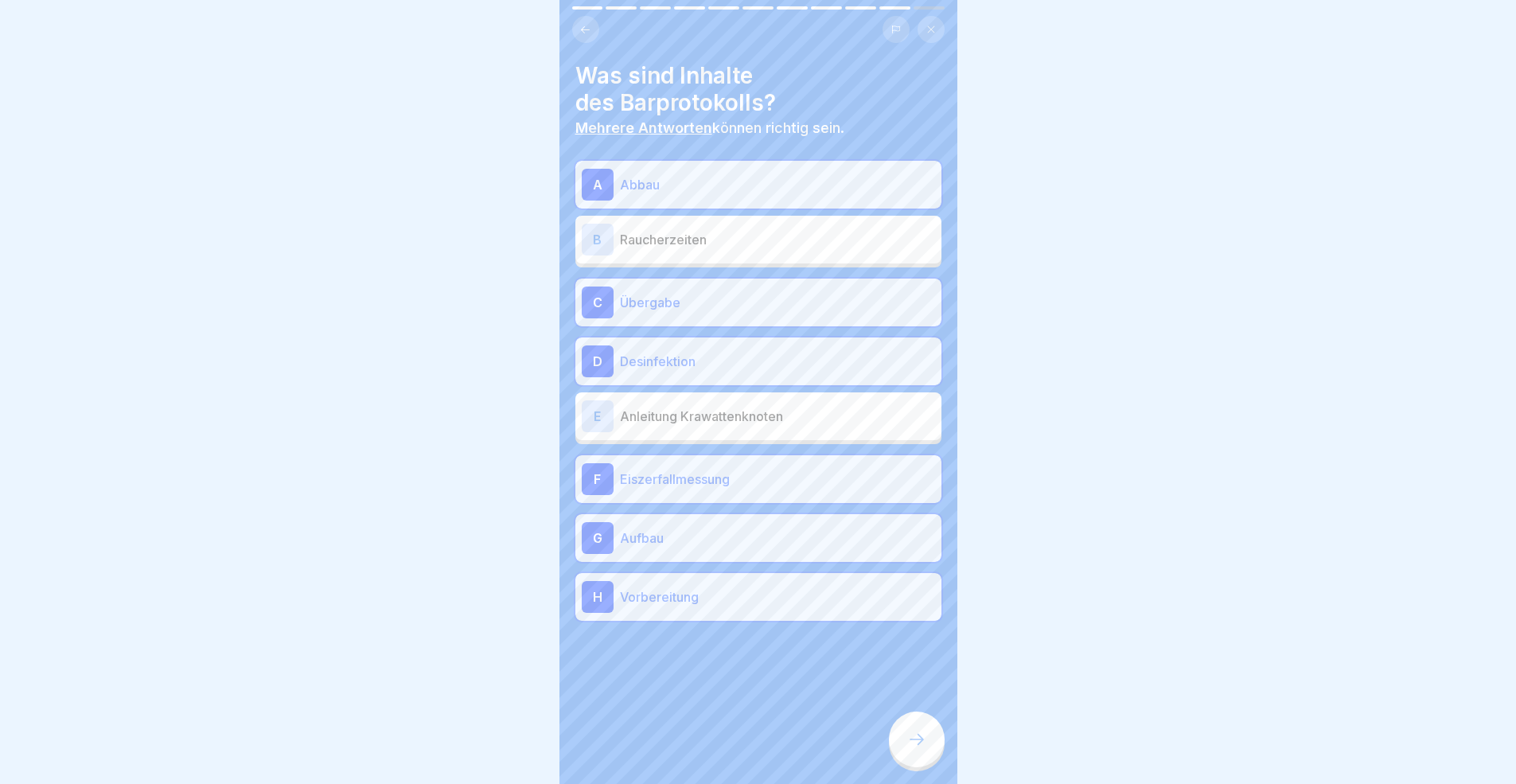
click at [923, 719] on icon at bounding box center [917, 739] width 19 height 19
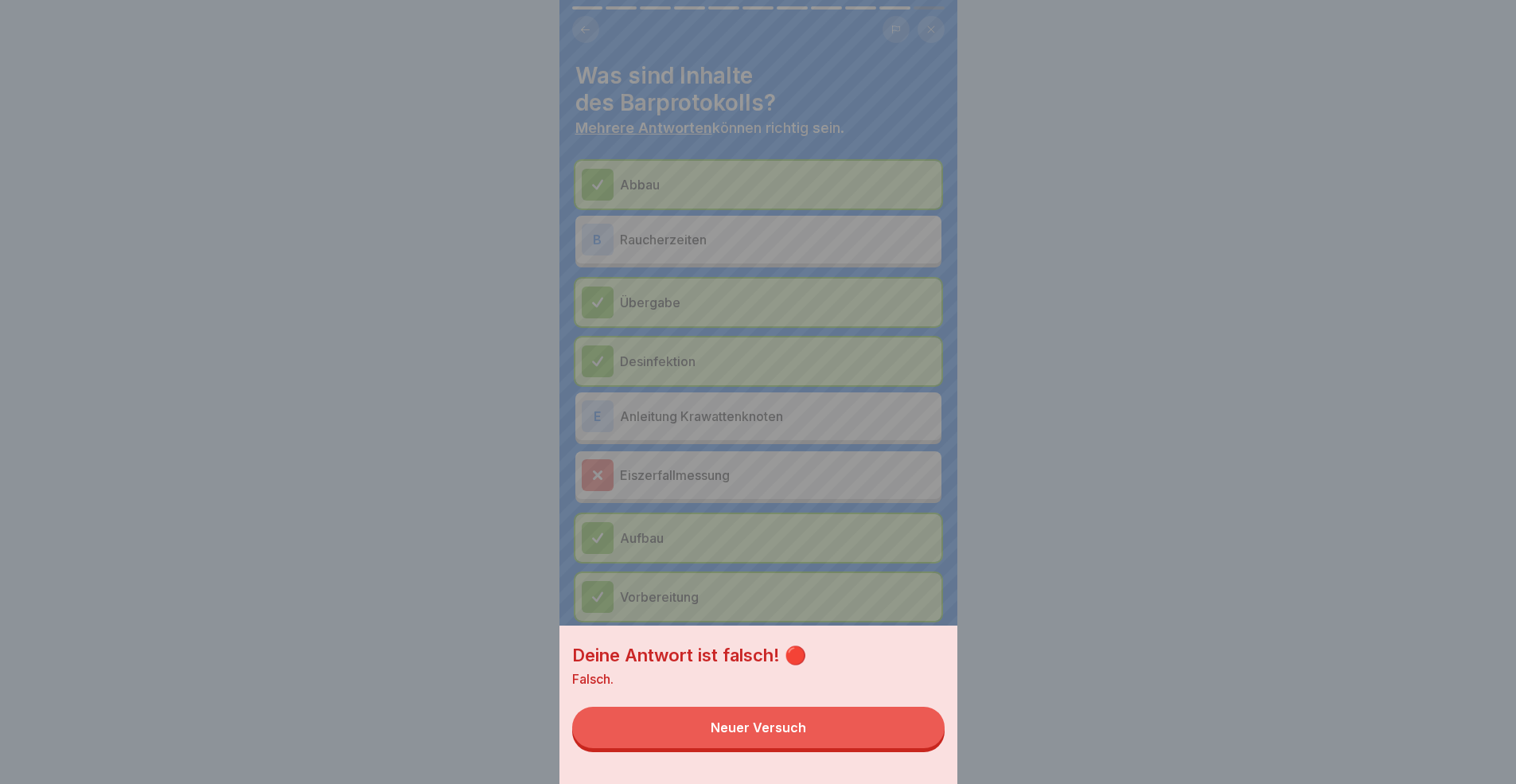
click at [916, 719] on button "Neuer Versuch" at bounding box center [758, 727] width 373 height 41
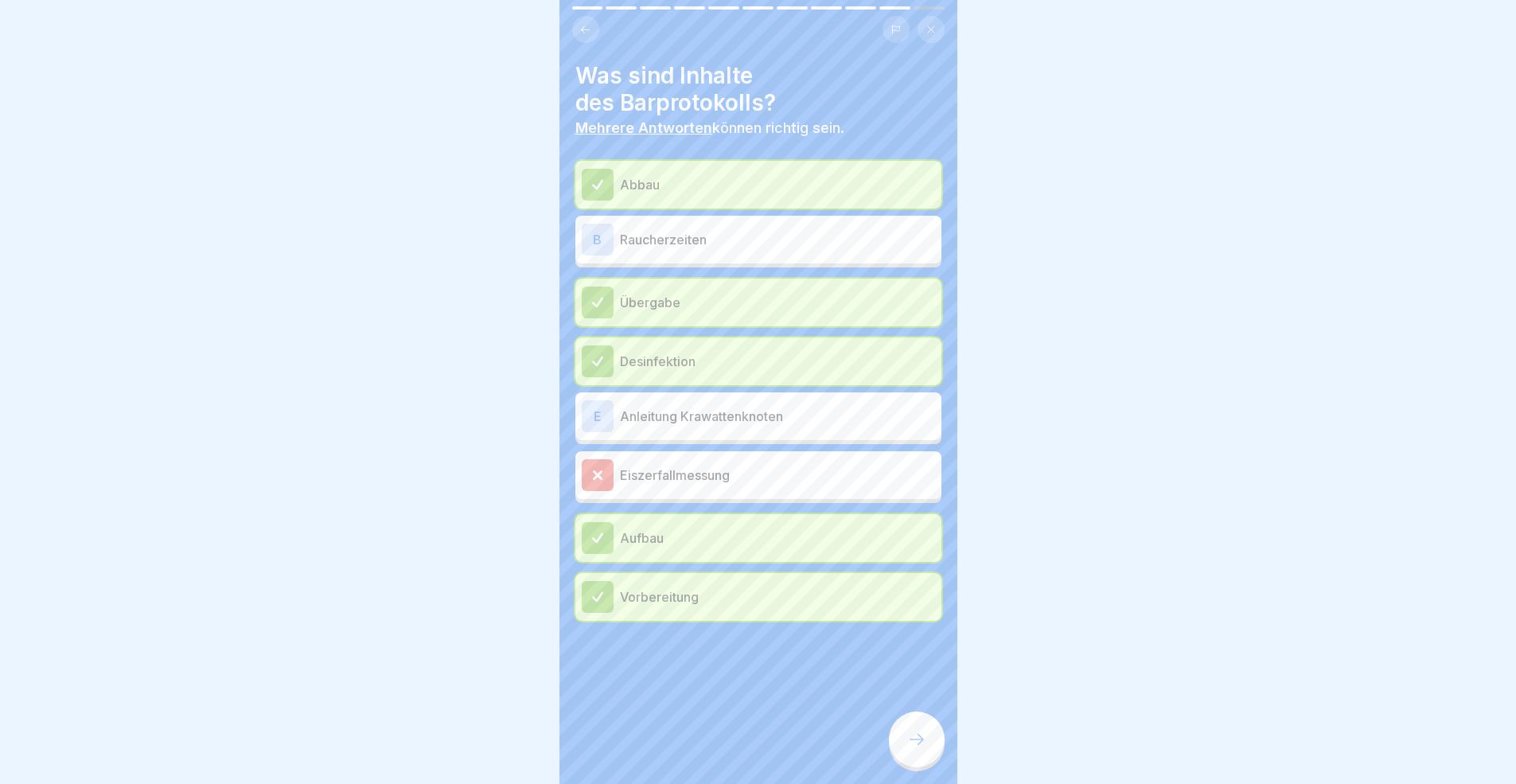
click at [730, 474] on p "Eiszerfallmessung" at bounding box center [777, 475] width 315 height 19
click at [931, 719] on div at bounding box center [917, 739] width 56 height 56
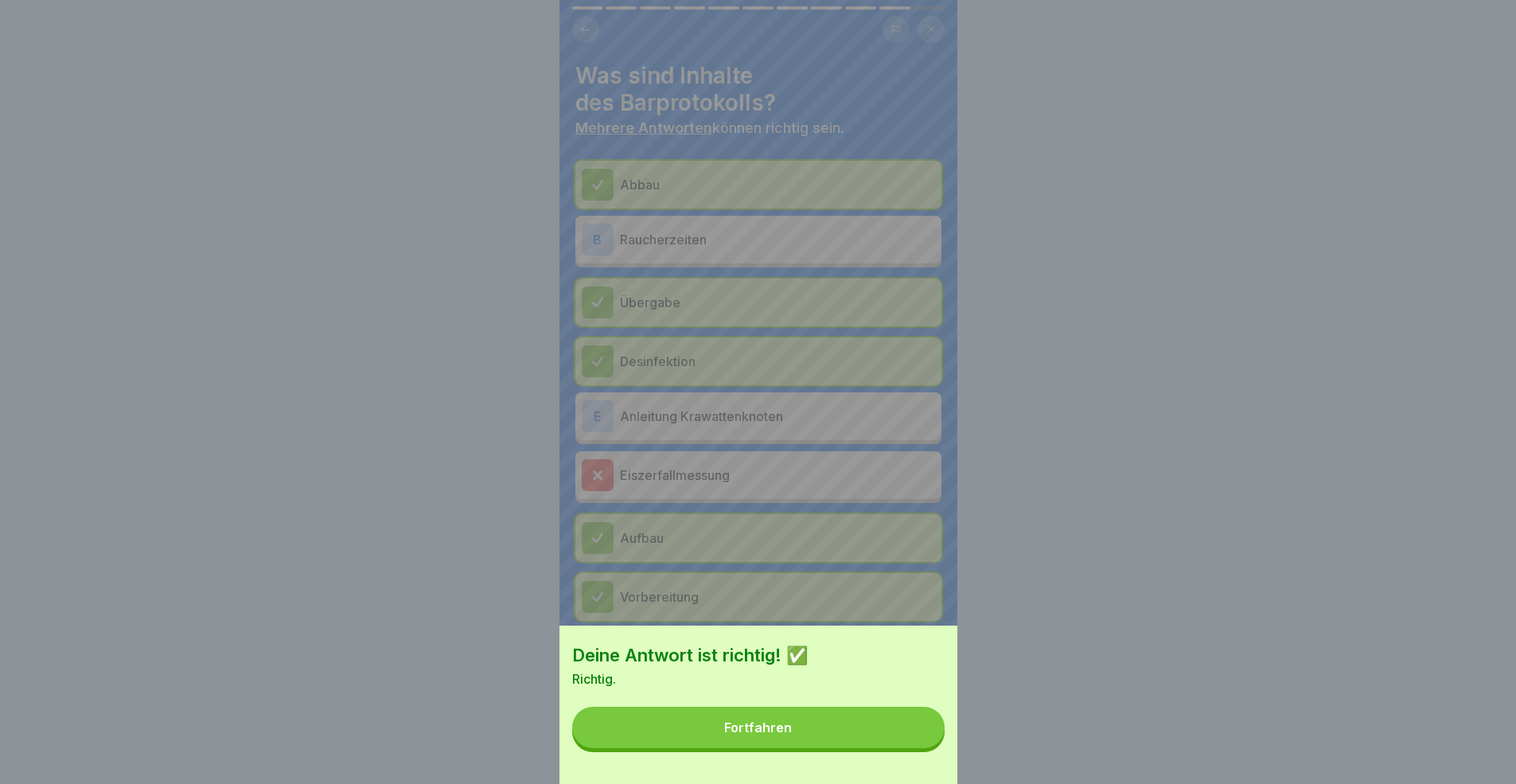
click at [869, 719] on button "Fortfahren" at bounding box center [758, 727] width 373 height 41
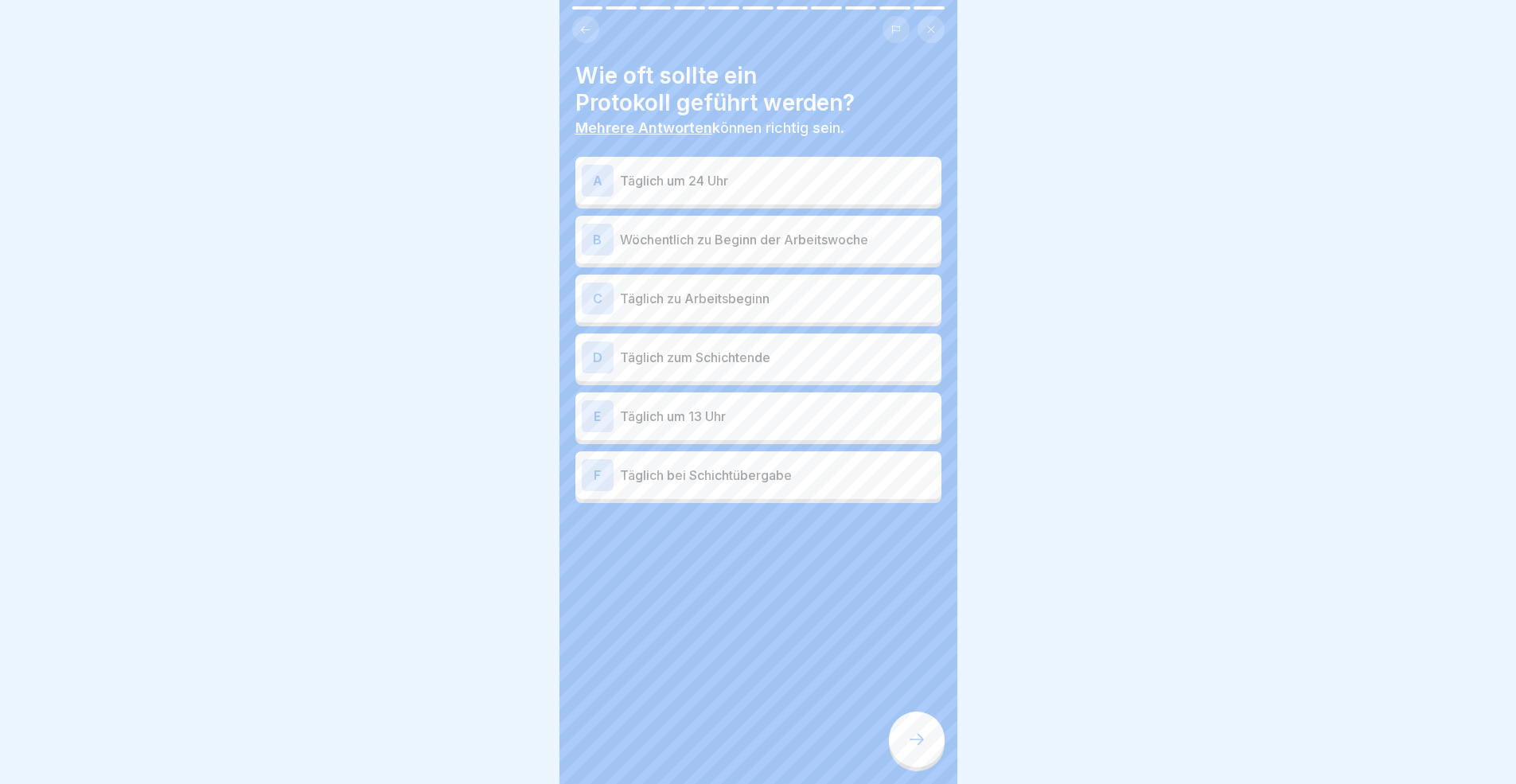
click at [796, 318] on div "C Täglich zu Arbeitsbeginn" at bounding box center [758, 298] width 366 height 48
click at [790, 363] on p "Täglich zum Schichtende" at bounding box center [777, 357] width 315 height 19
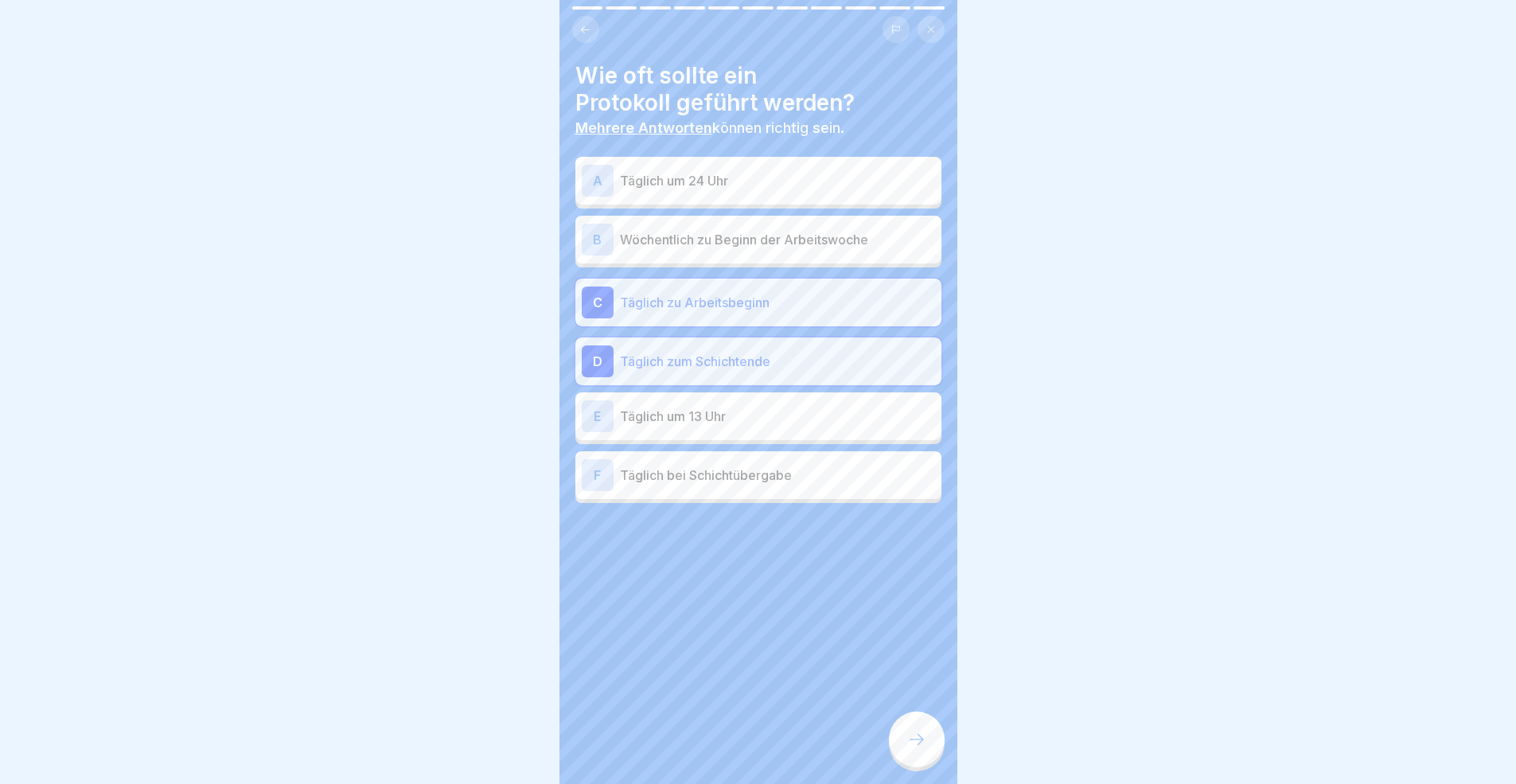
click at [805, 479] on p "Täglich bei Schichtübergabe" at bounding box center [777, 475] width 315 height 19
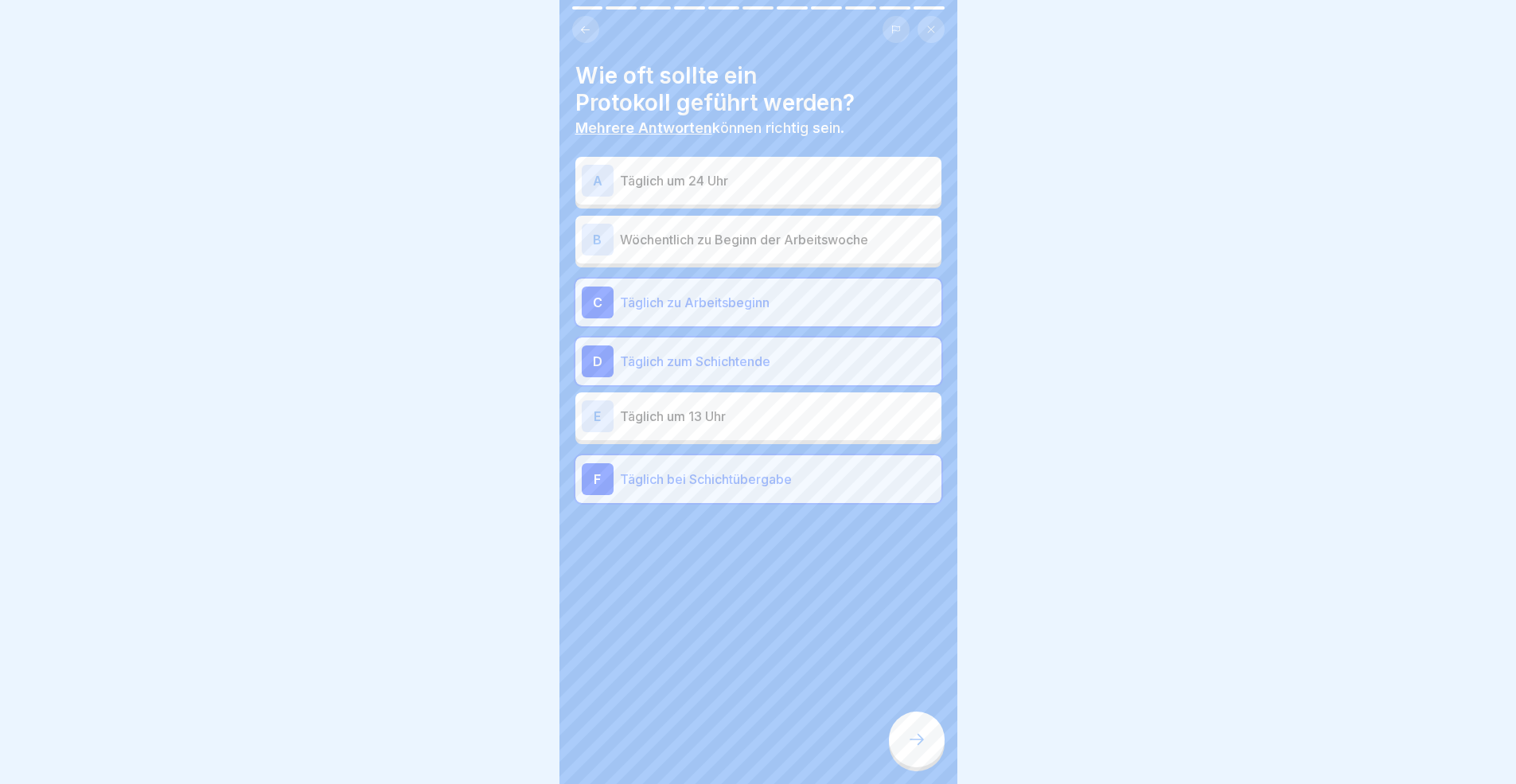
click at [930, 719] on div at bounding box center [917, 739] width 56 height 56
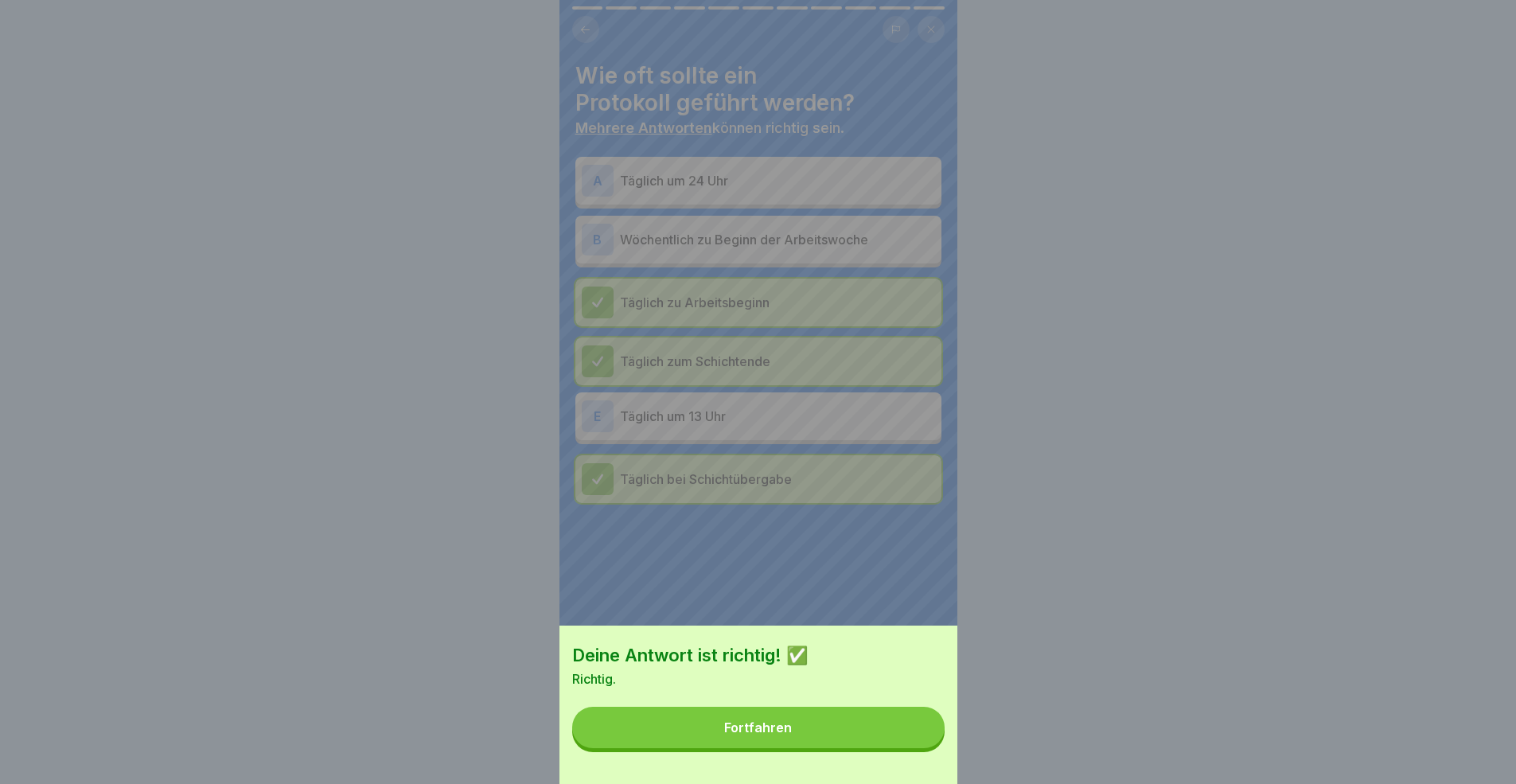
click at [904, 719] on button "Fortfahren" at bounding box center [758, 727] width 373 height 41
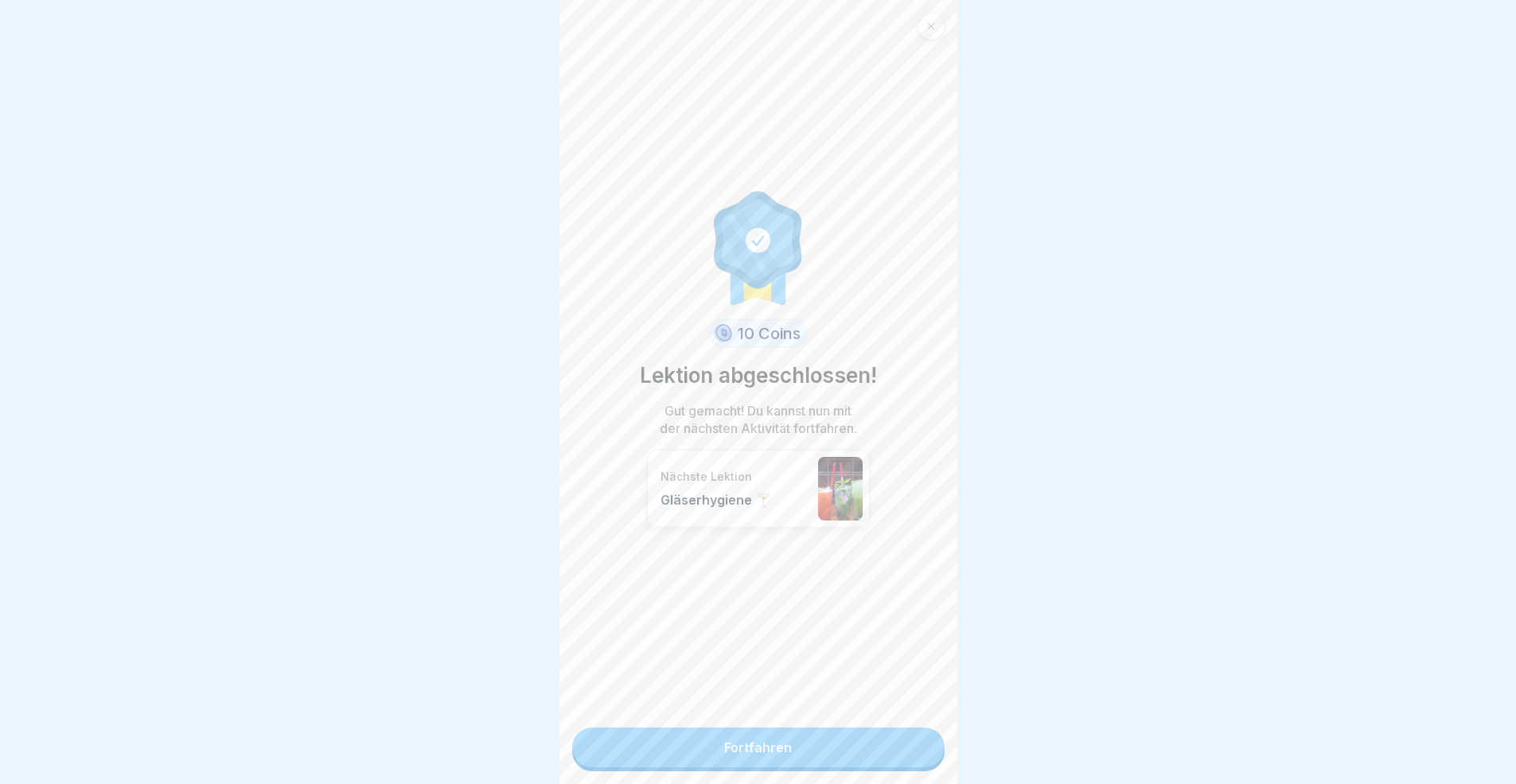
click at [805, 719] on link "Fortfahren" at bounding box center [758, 747] width 373 height 40
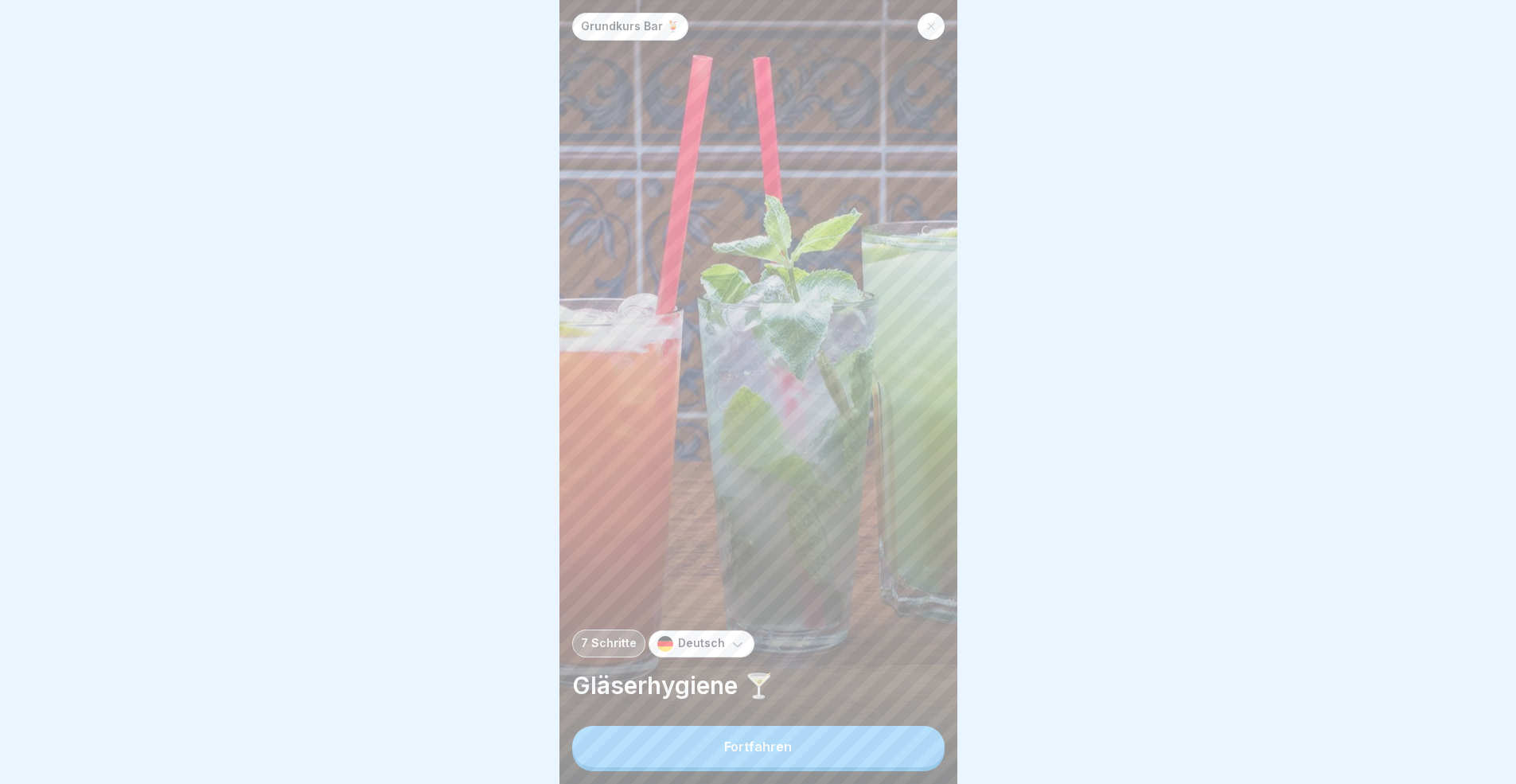
click at [879, 719] on button "Fortfahren" at bounding box center [758, 746] width 373 height 41
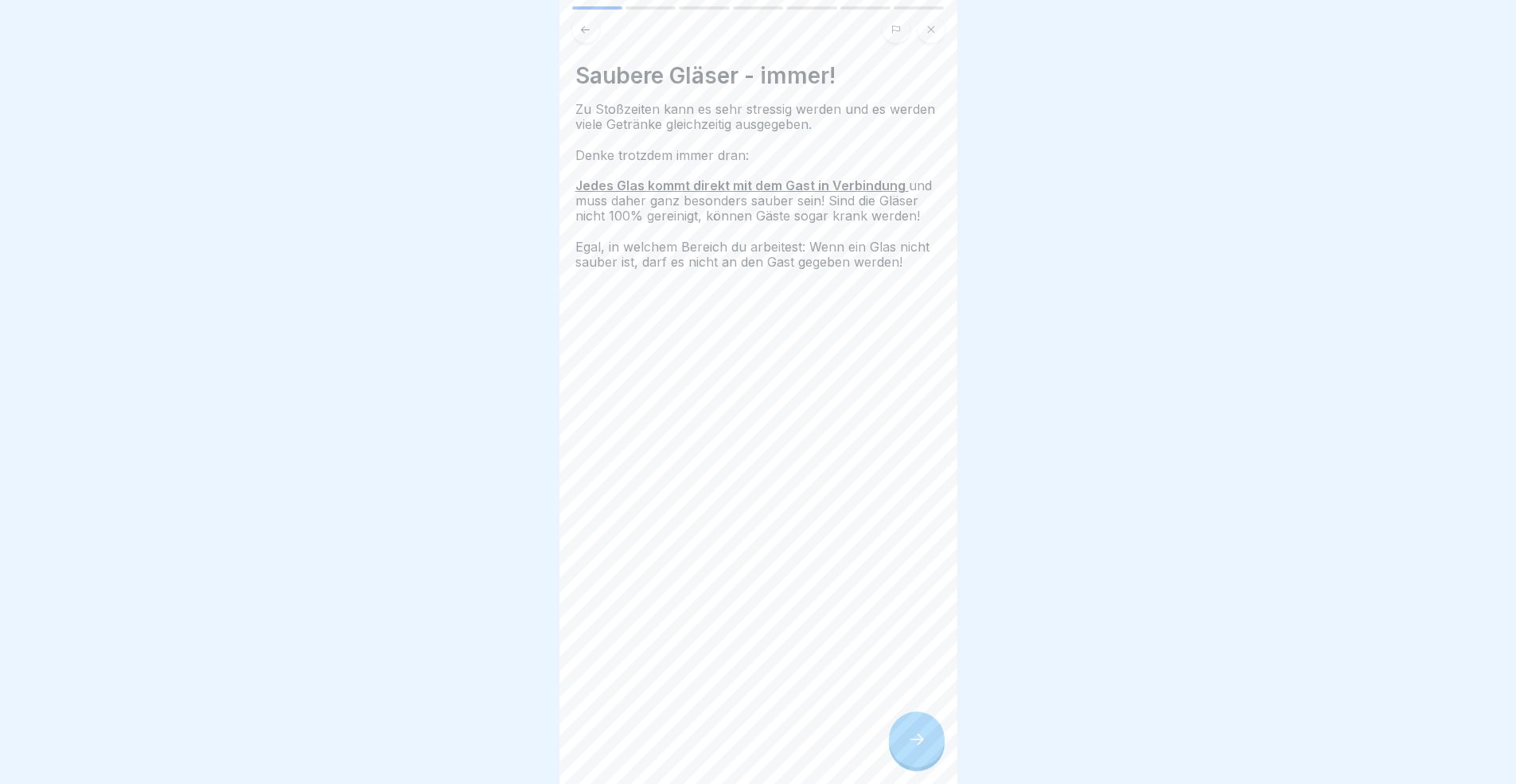
click at [917, 719] on div at bounding box center [917, 739] width 56 height 56
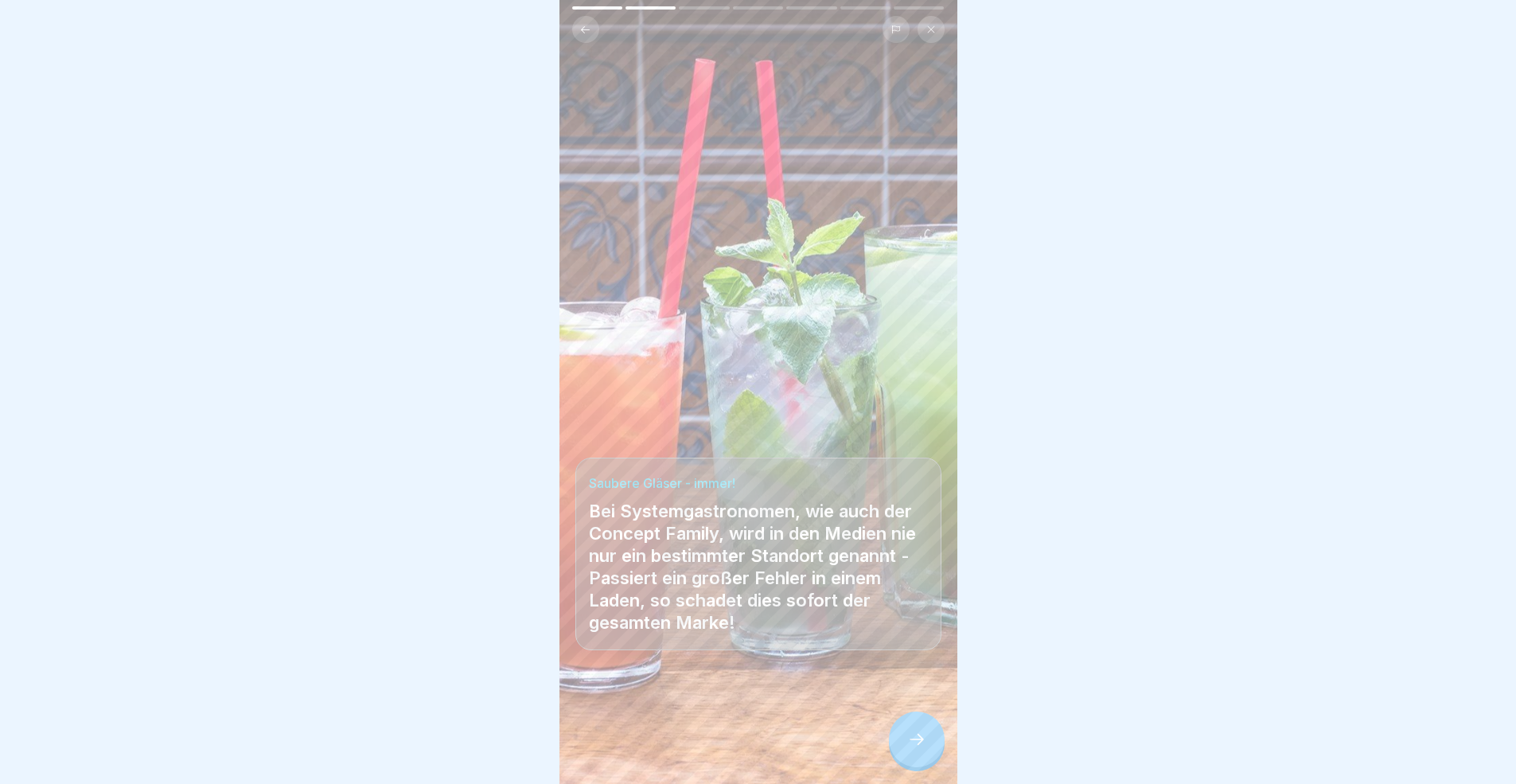
click at [917, 719] on div at bounding box center [917, 739] width 56 height 56
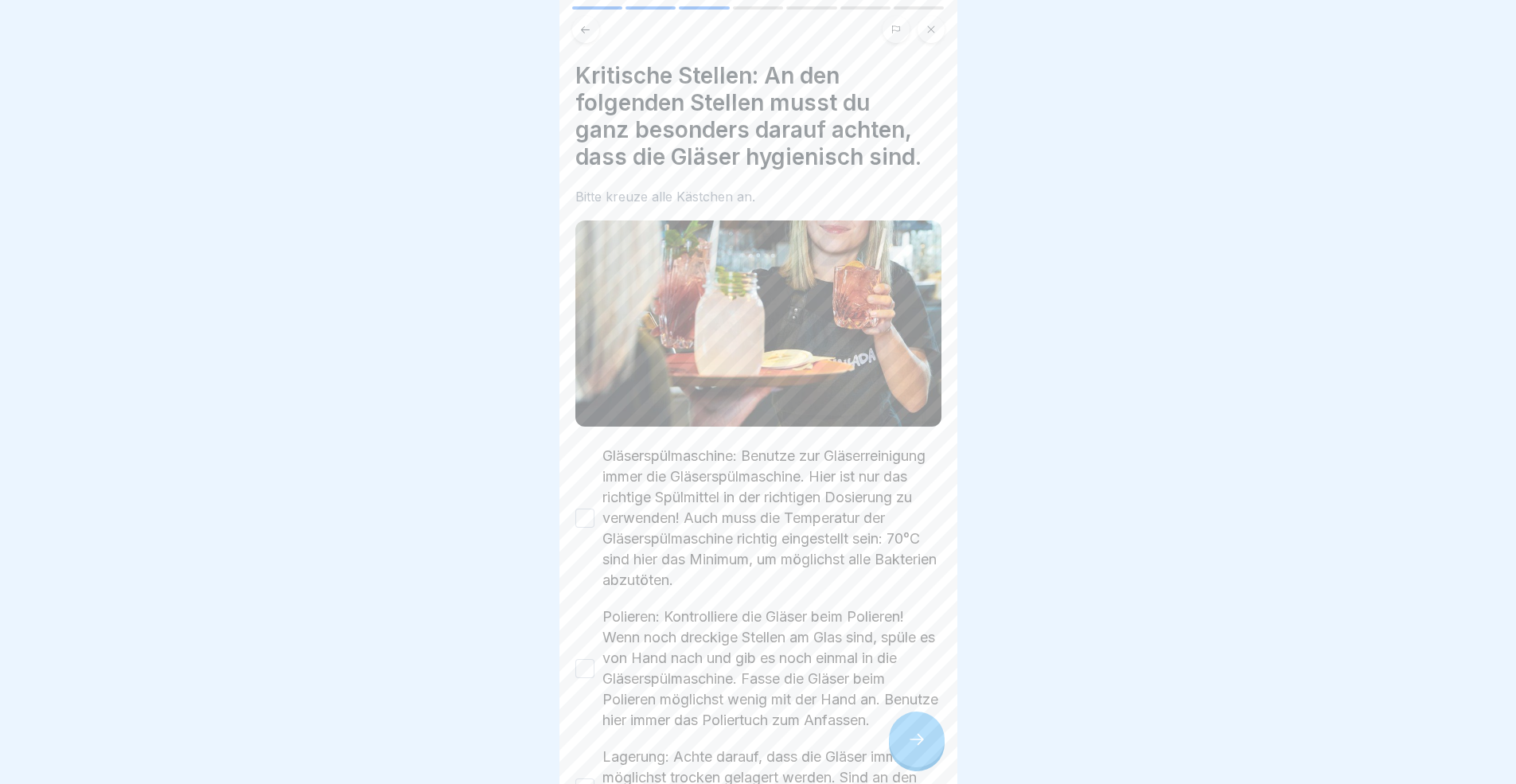
click at [917, 719] on div at bounding box center [917, 739] width 56 height 56
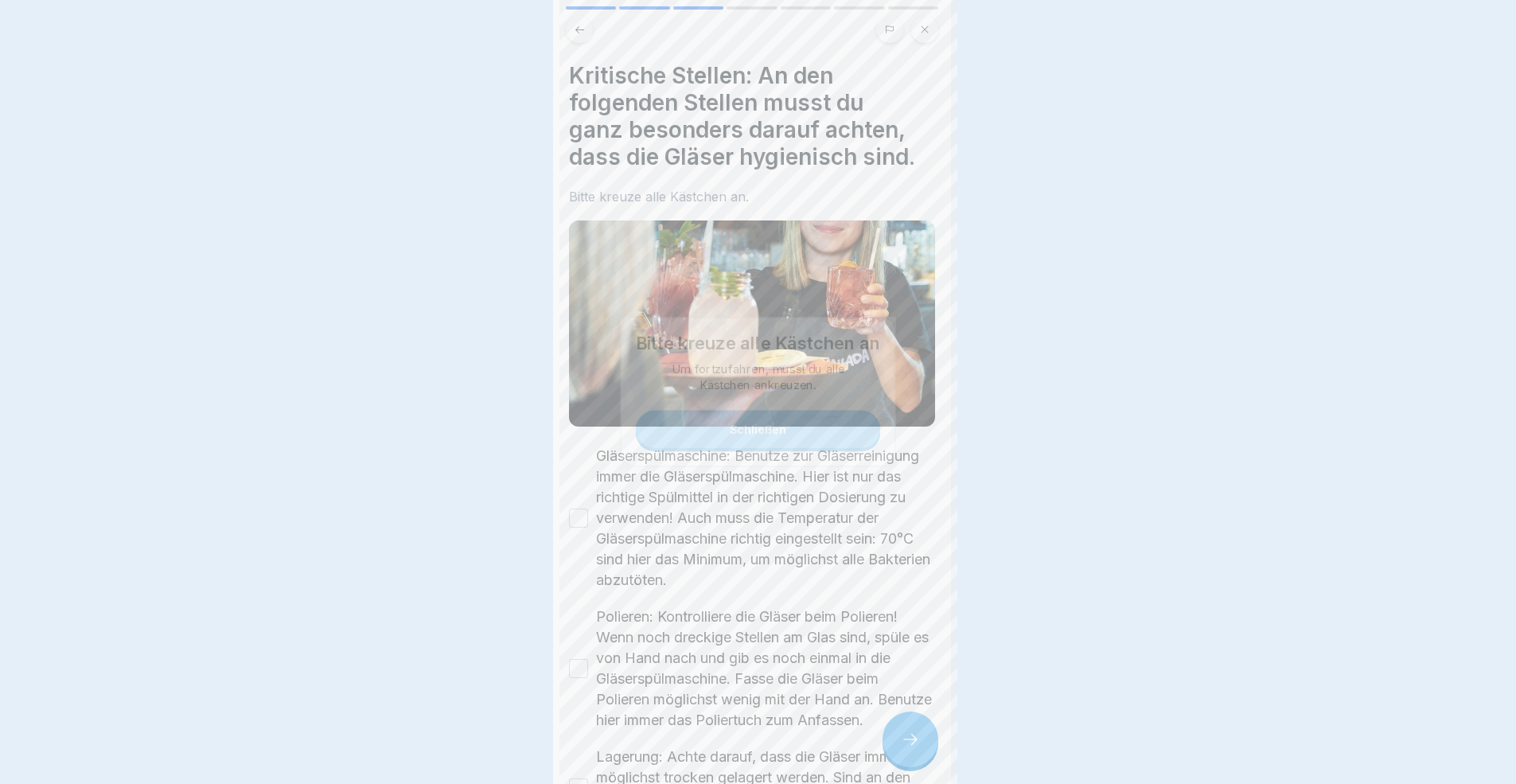
click at [917, 719] on div at bounding box center [910, 739] width 56 height 56
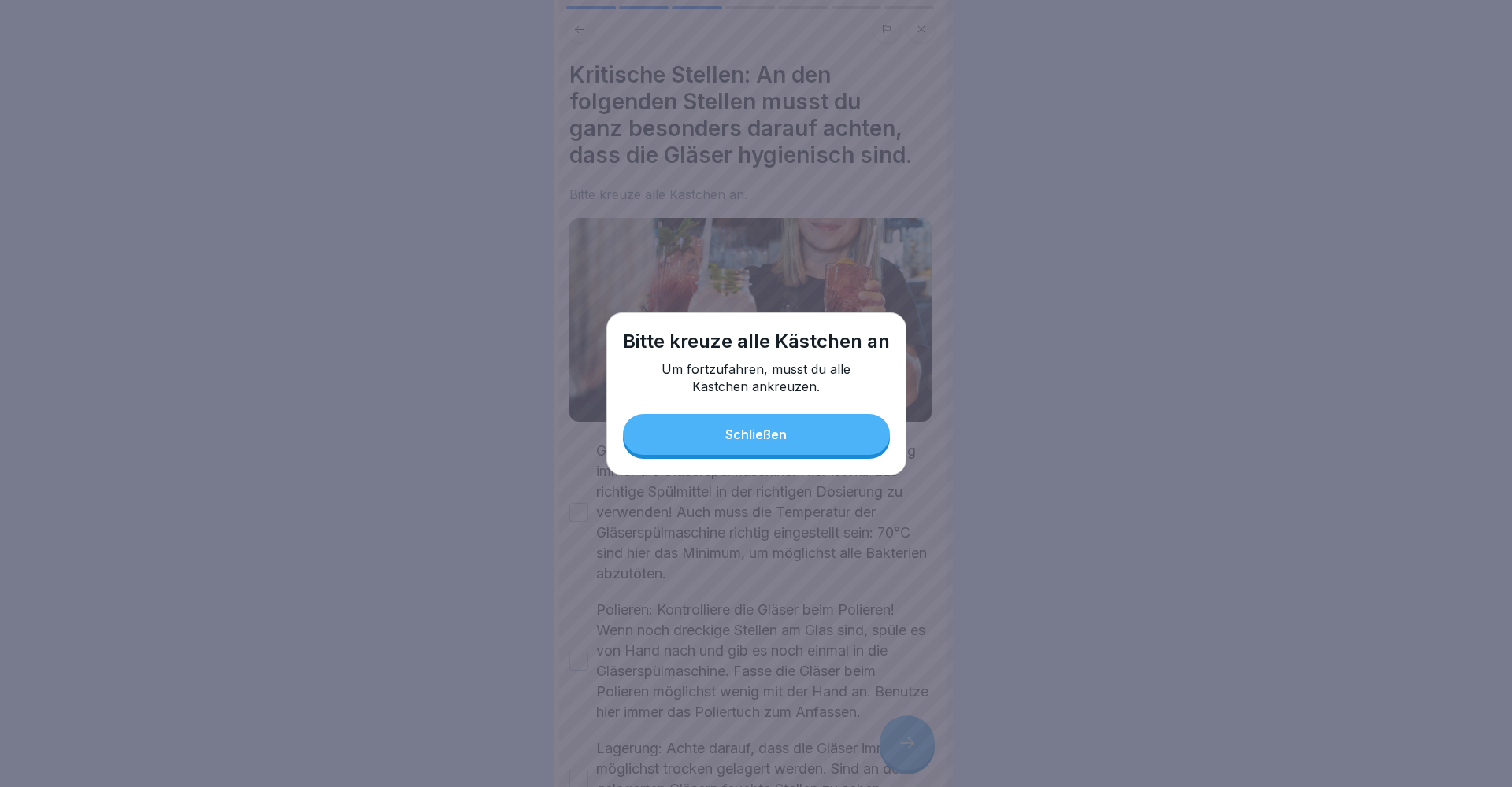
click at [703, 440] on button "Schließen" at bounding box center [756, 434] width 267 height 41
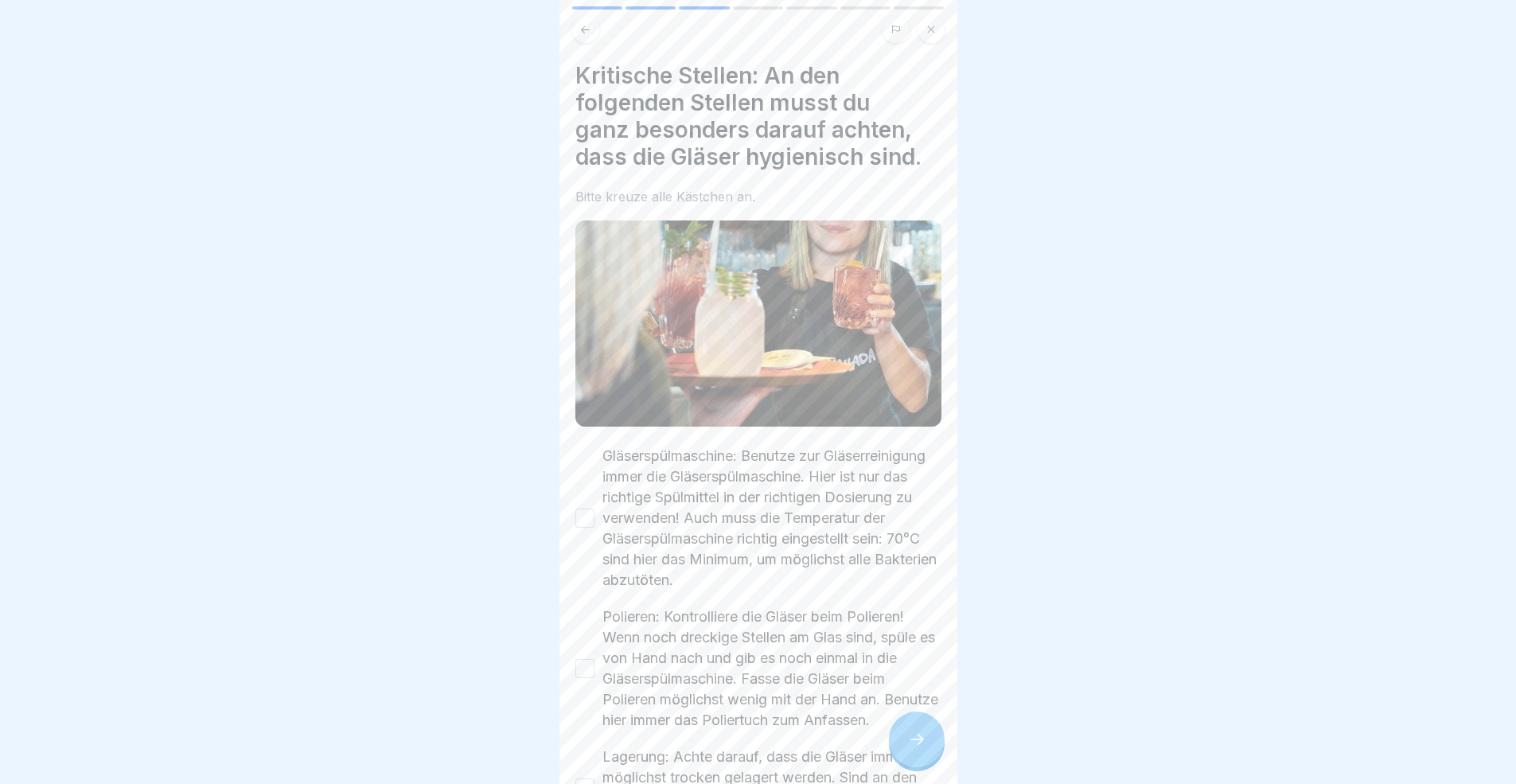
click at [592, 523] on div "Gläserspülmaschine: Benutze zur Gläserreinigung immer die Gläserspülmaschine. H…" at bounding box center [758, 518] width 366 height 145
click at [577, 517] on button "Gläserspülmaschine: Benutze zur Gläserreinigung immer die Gläserspülmaschine. H…" at bounding box center [585, 518] width 19 height 19
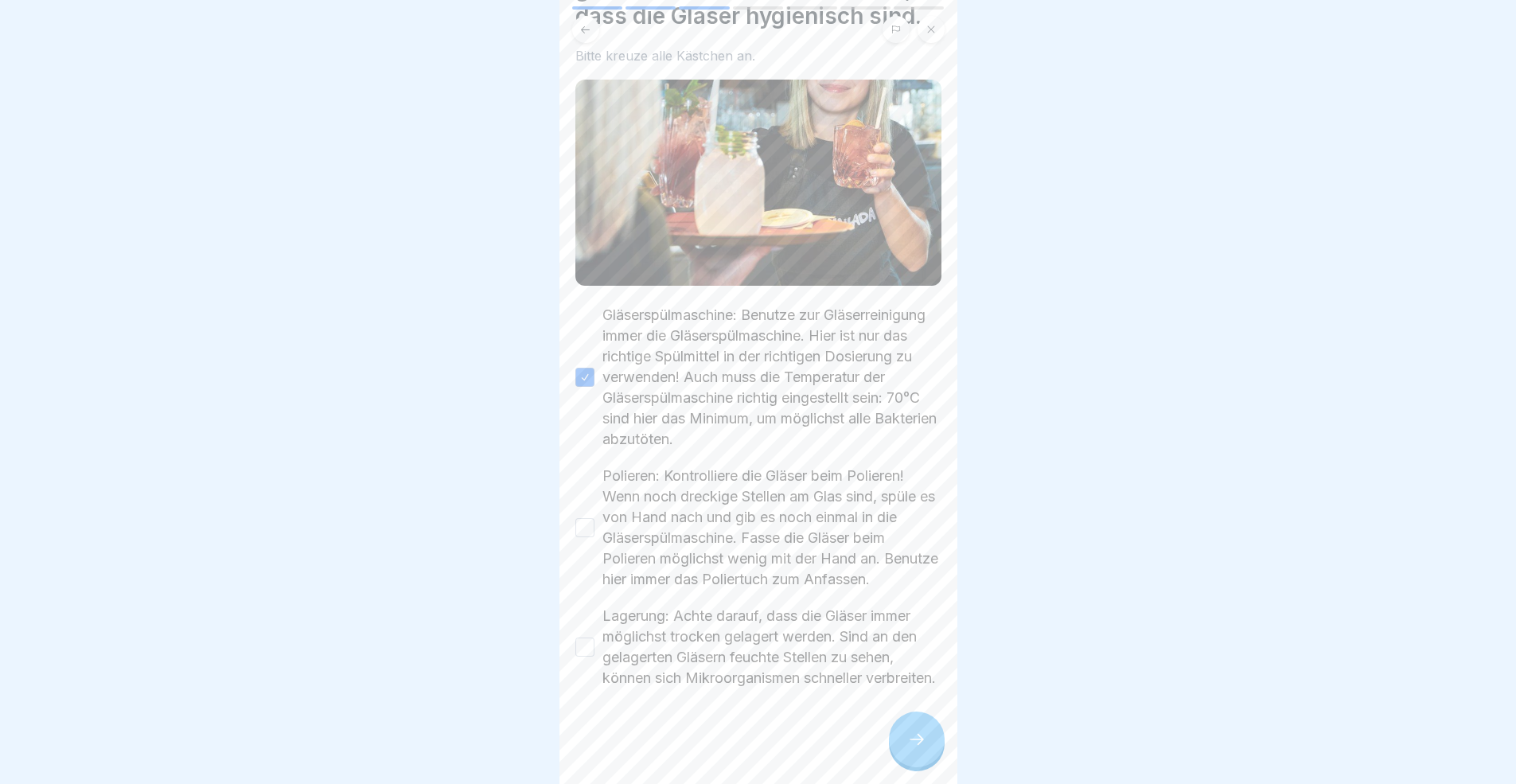
scroll to position [12, 0]
drag, startPoint x: 594, startPoint y: 484, endPoint x: 595, endPoint y: 587, distance: 103.0
click at [593, 518] on button "Polieren: Kontrolliere die Gläser beim Polieren! Wenn noch dreckige Stellen am …" at bounding box center [585, 528] width 19 height 19
click at [589, 637] on button "Lagerung: Achte darauf, dass die Gläser immer möglichst trocken gelagert werden…" at bounding box center [585, 647] width 19 height 19
click at [883, 719] on div at bounding box center [758, 736] width 366 height 95
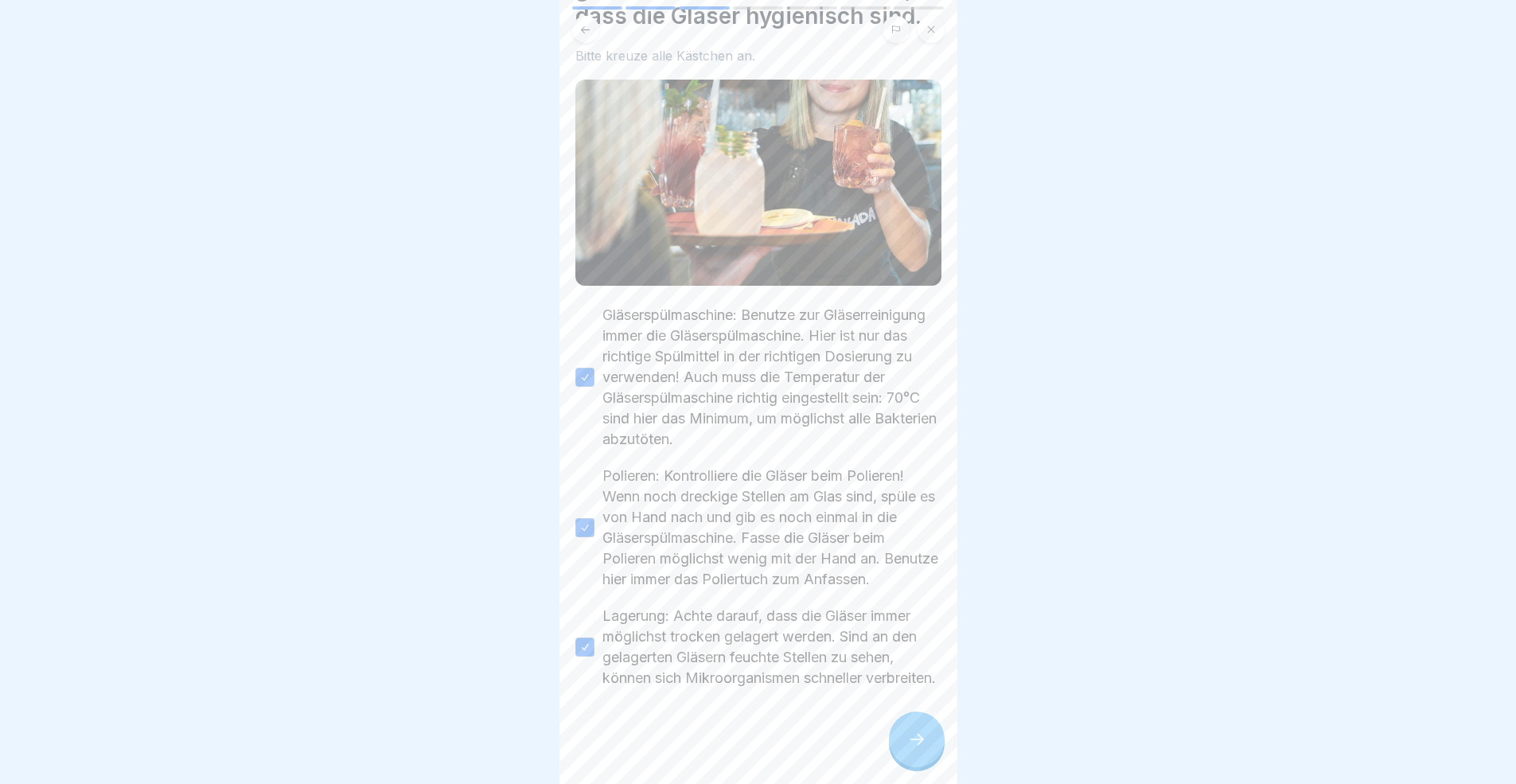
click at [908, 719] on icon at bounding box center [917, 739] width 19 height 19
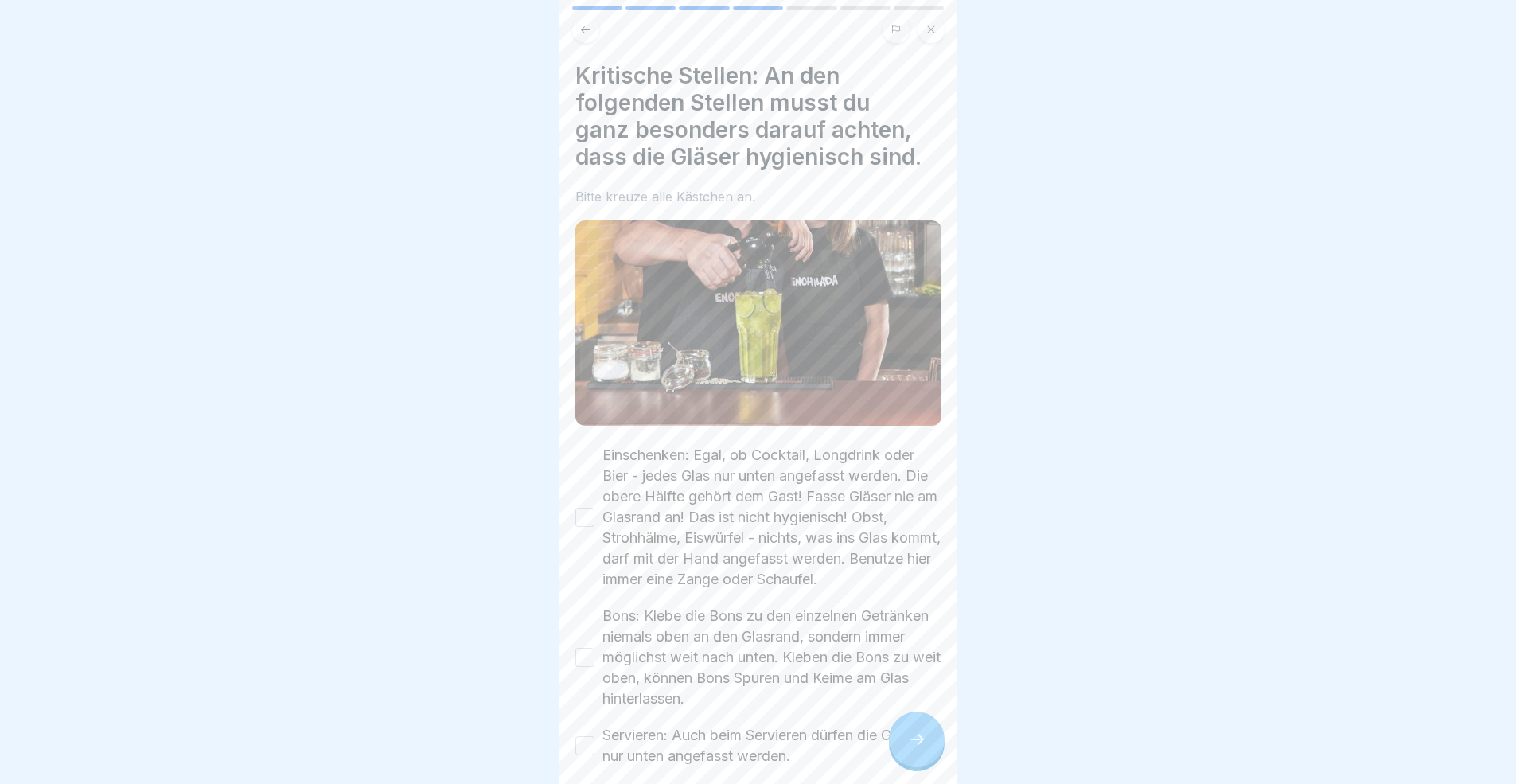
click at [908, 719] on icon at bounding box center [917, 739] width 19 height 19
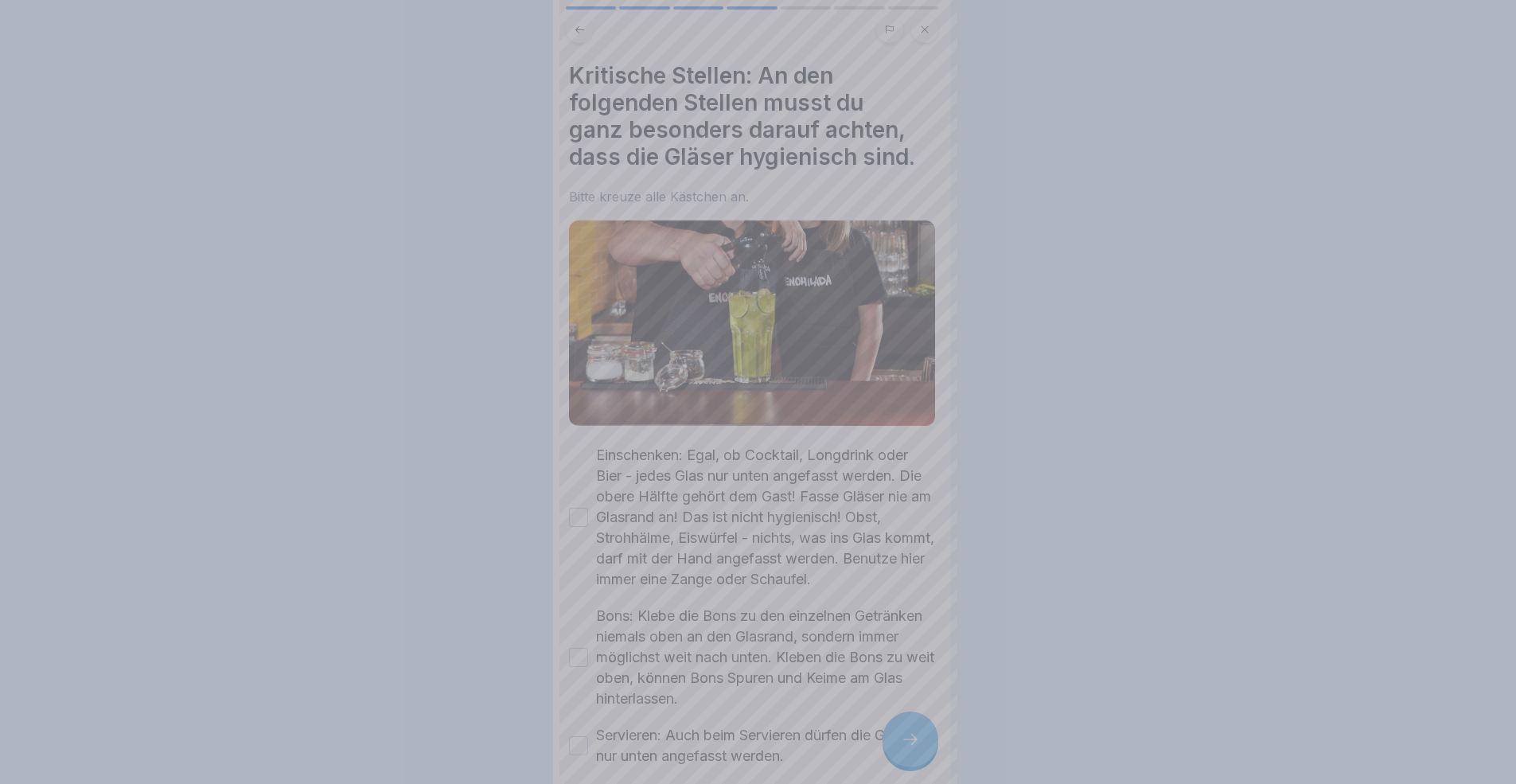
scroll to position [0, 0]
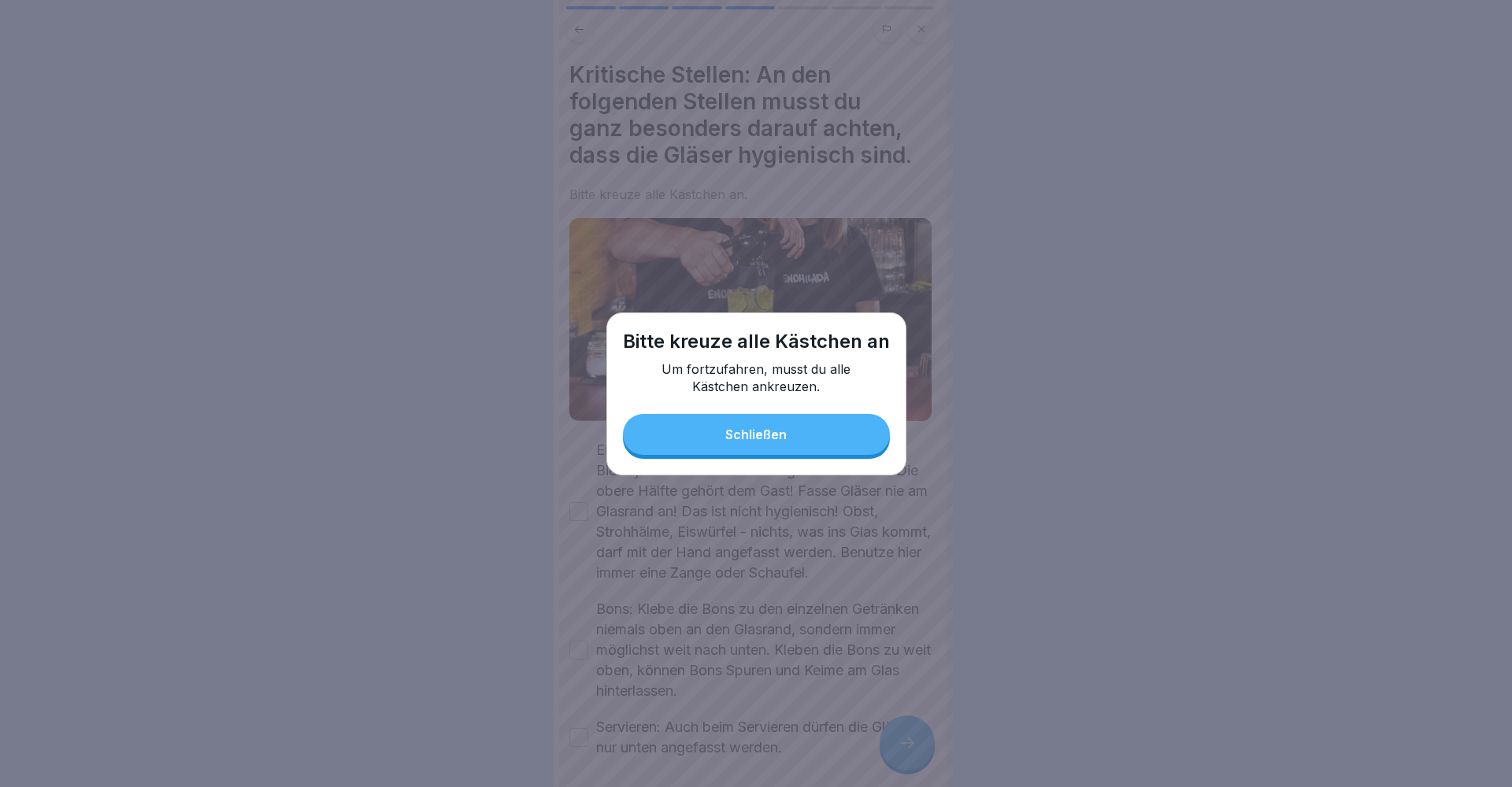
click at [655, 435] on button "Schließen" at bounding box center [756, 434] width 267 height 41
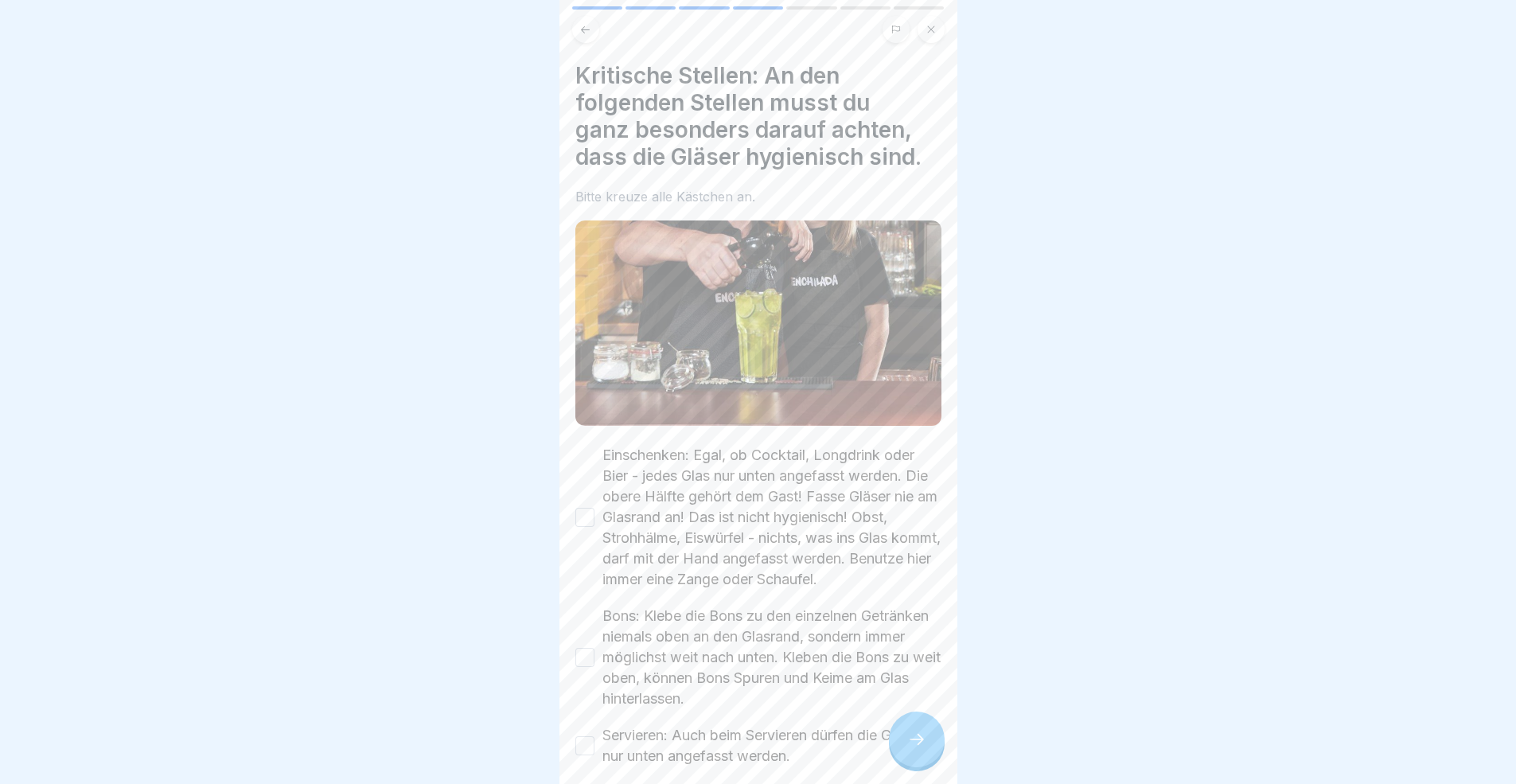
click at [600, 512] on div "Einschenken: Egal, ob Cocktail, Longdrink oder Bier - jedes Glas nur unten ange…" at bounding box center [758, 517] width 366 height 145
click at [594, 516] on button "Einschenken: Egal, ob Cocktail, Longdrink oder Bier - jedes Glas nur unten ange…" at bounding box center [585, 517] width 19 height 19
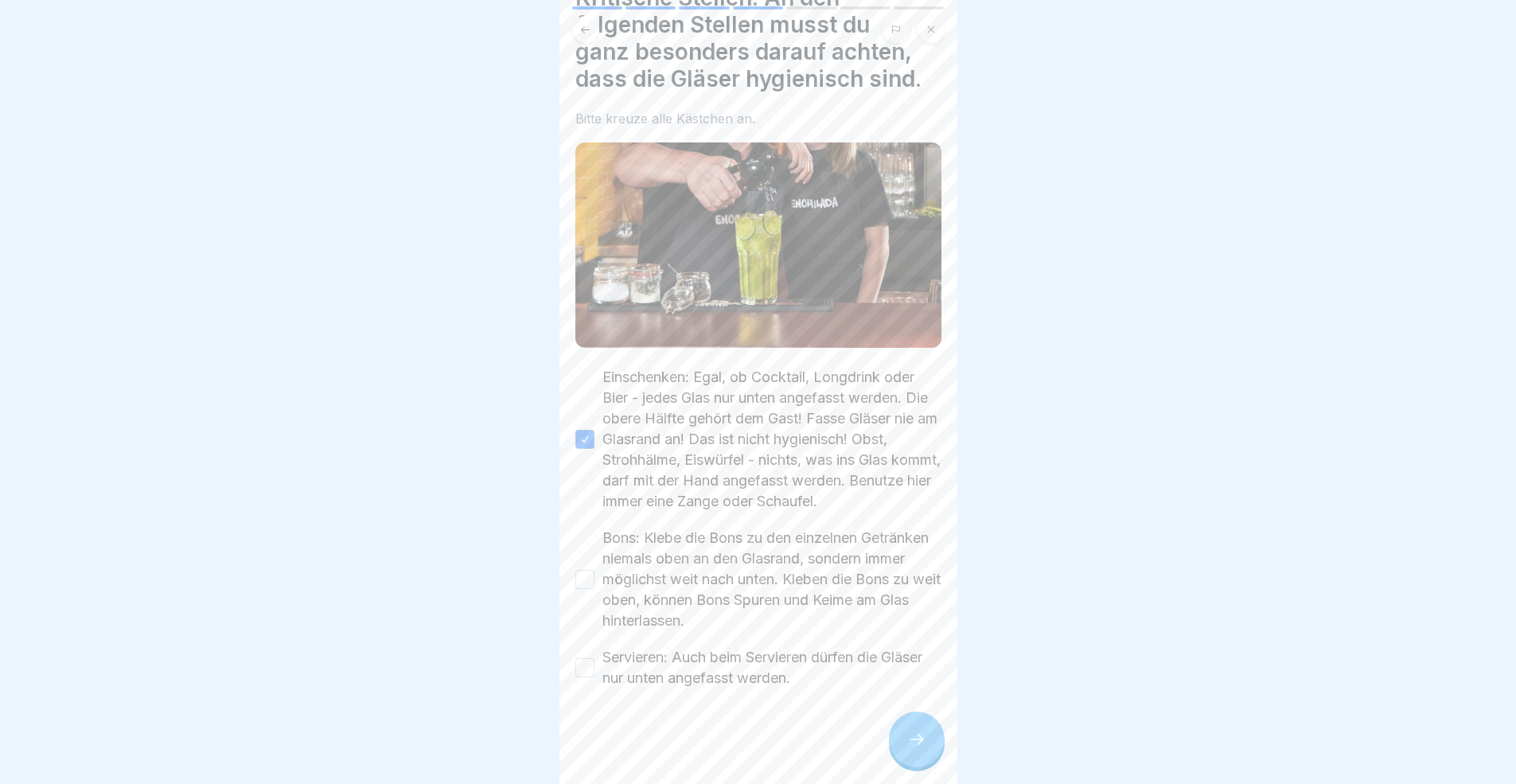
click at [584, 572] on button "Bons: Klebe die Bons zu den einzelnen Getränken niemals oben an den Glasrand, s…" at bounding box center [585, 579] width 19 height 19
click at [587, 664] on button "Servieren: Auch beim Servieren dürfen die Gläser nur unten angefasst werden." at bounding box center [585, 668] width 19 height 19
click at [903, 719] on div at bounding box center [917, 739] width 56 height 56
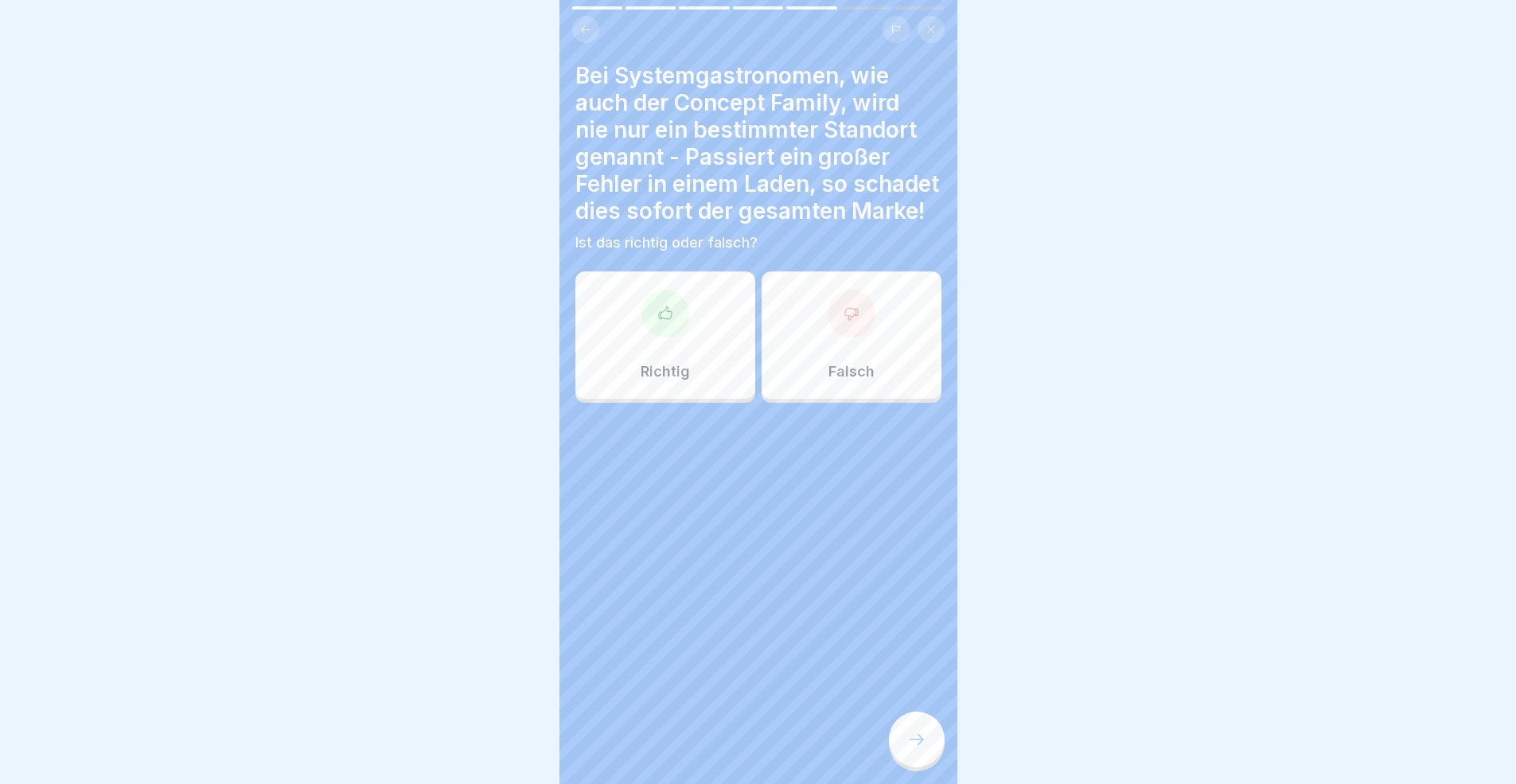
click at [678, 380] on p "Richtig" at bounding box center [665, 372] width 49 height 18
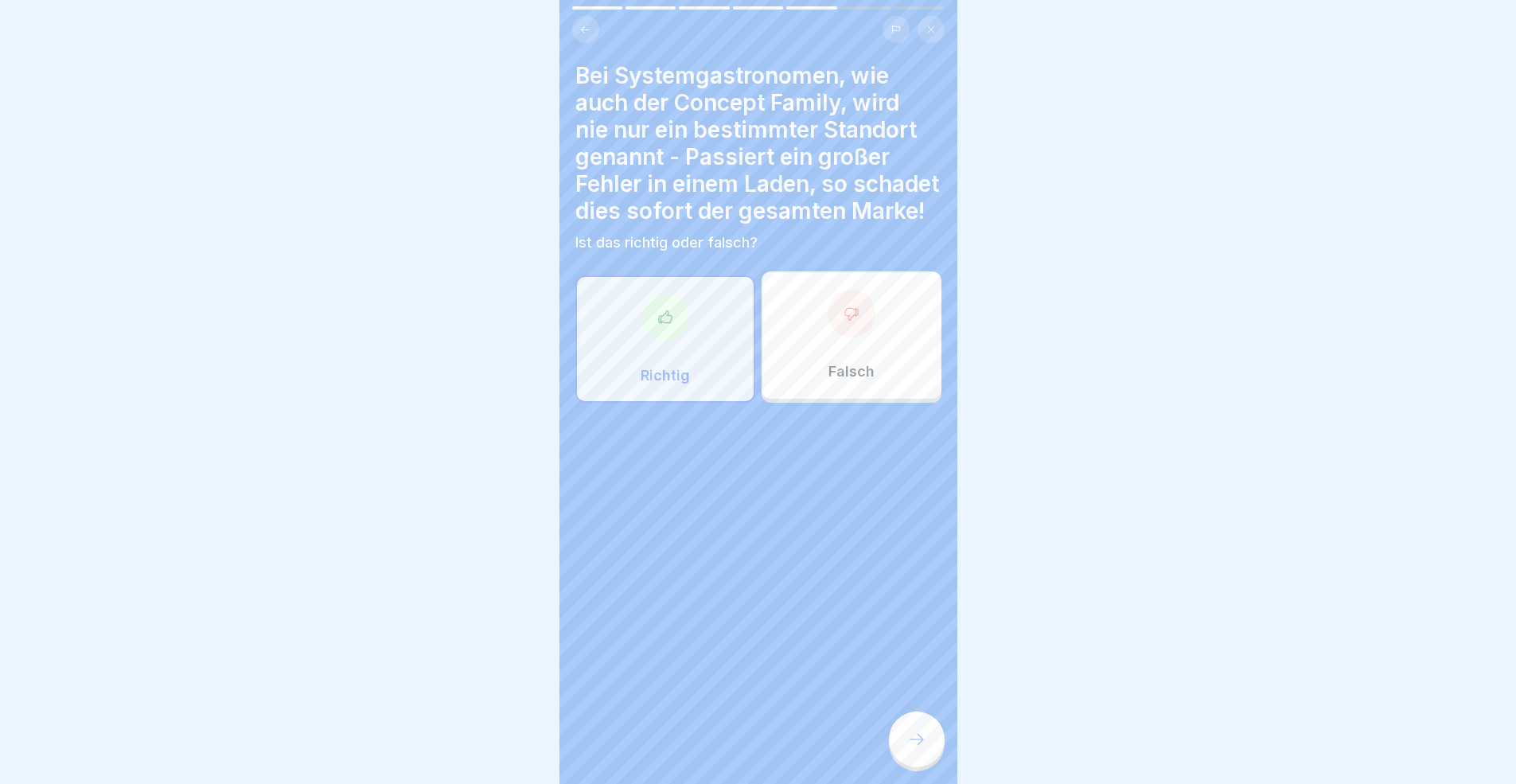
click at [933, 719] on div at bounding box center [917, 739] width 56 height 56
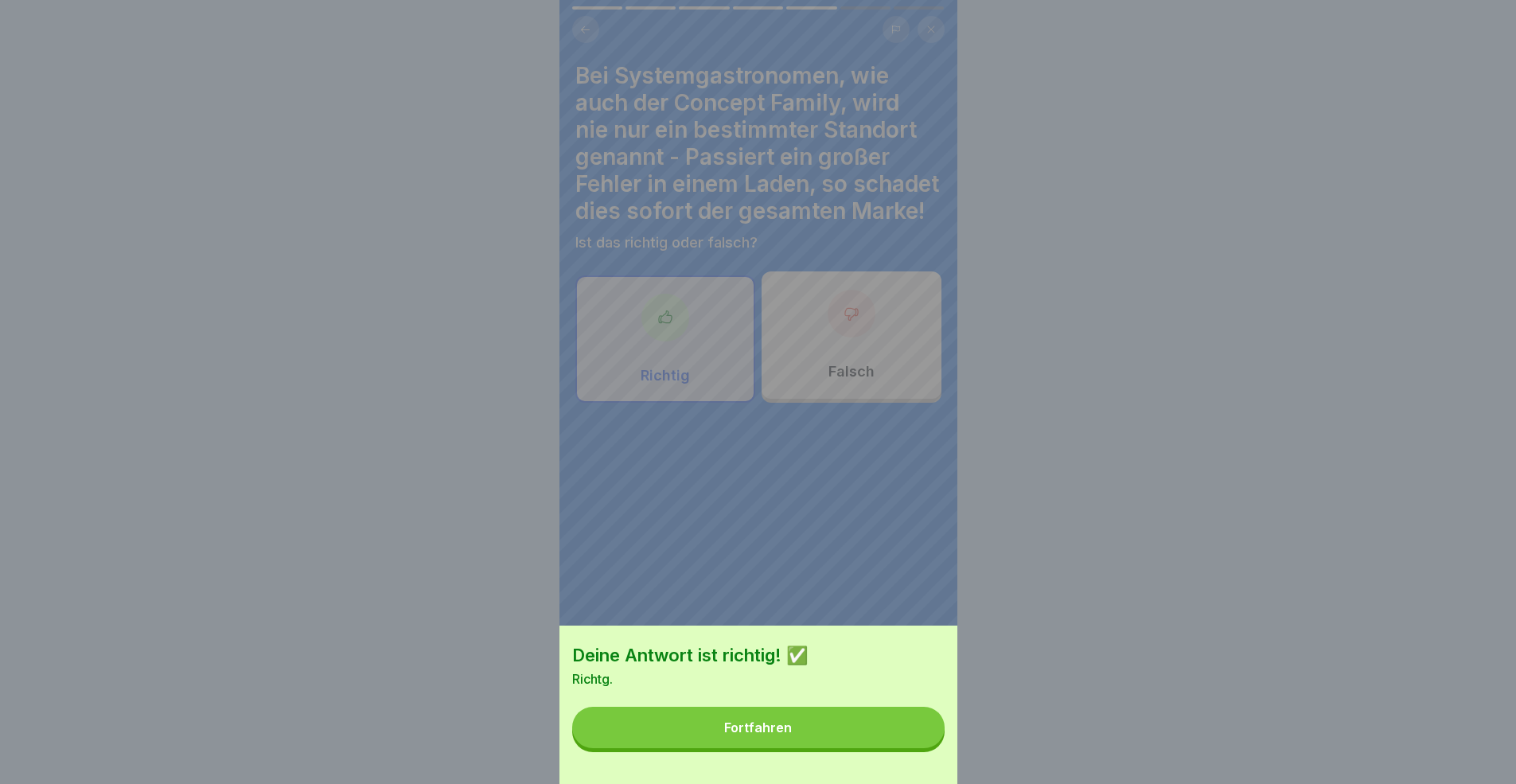
click at [932, 719] on button "Fortfahren" at bounding box center [758, 727] width 373 height 41
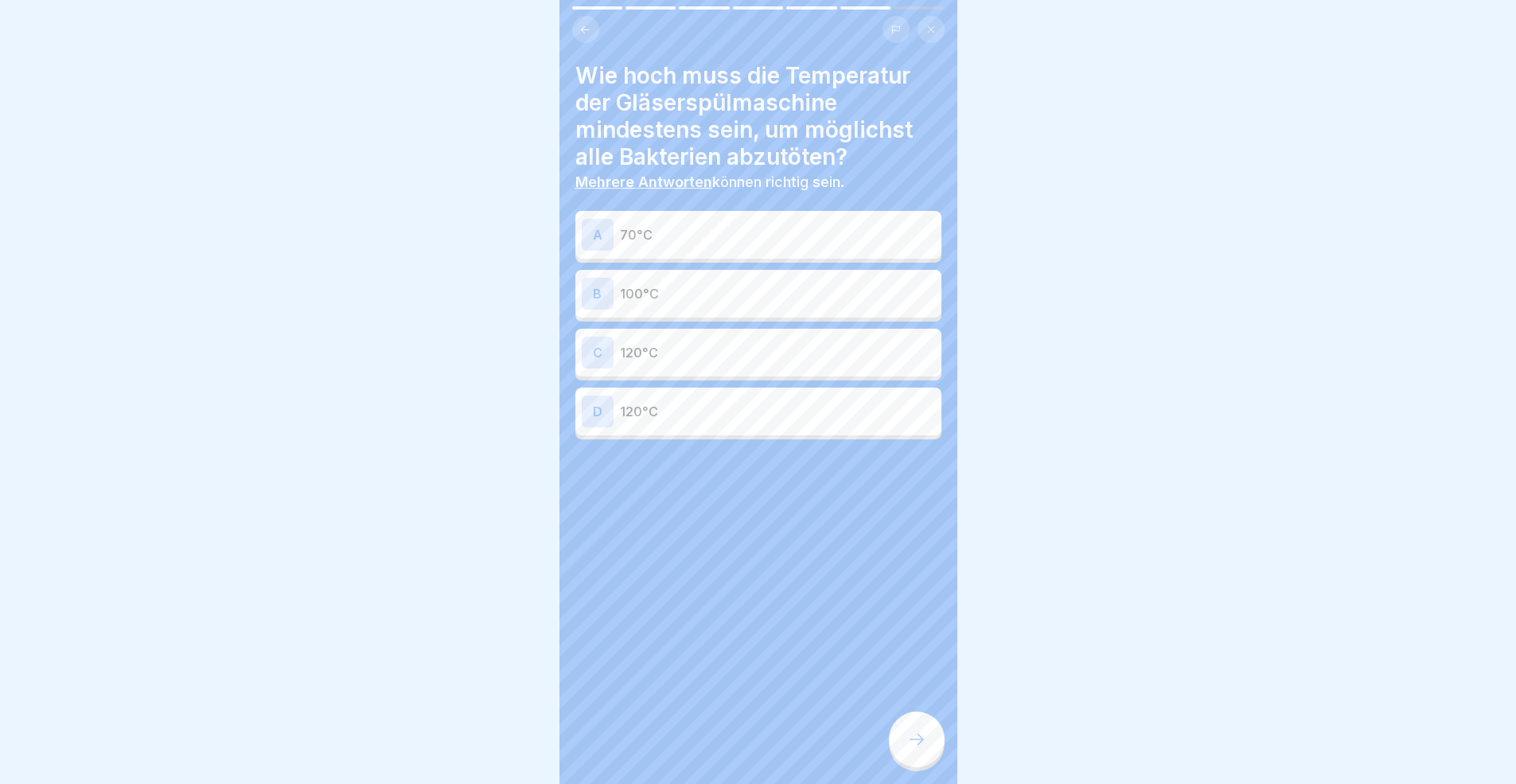
click at [683, 295] on div "B 100°C" at bounding box center [758, 293] width 353 height 31
click at [669, 294] on p "100°C" at bounding box center [777, 298] width 315 height 19
click at [658, 230] on p "70°C" at bounding box center [777, 235] width 315 height 19
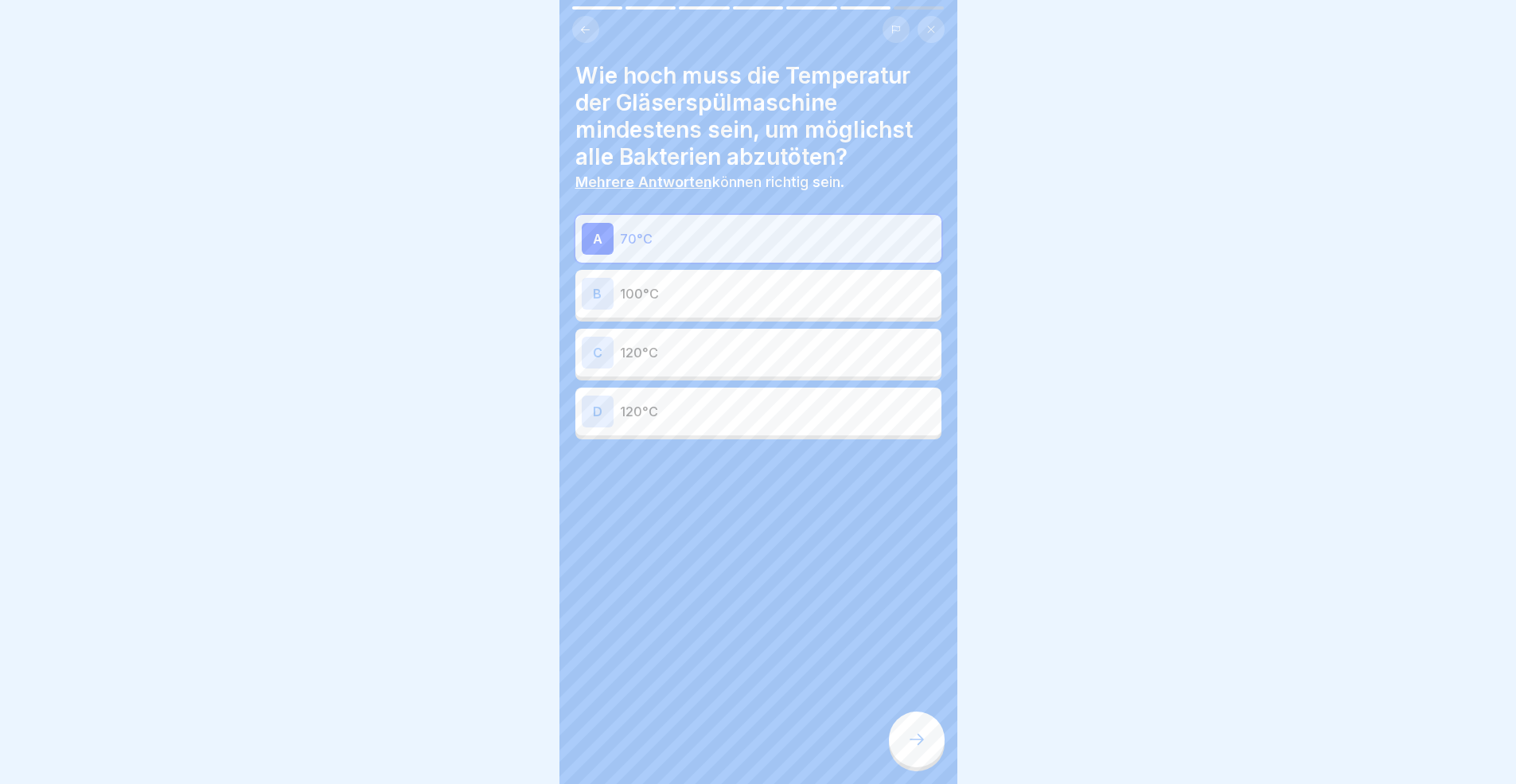
click at [922, 719] on icon at bounding box center [917, 739] width 19 height 19
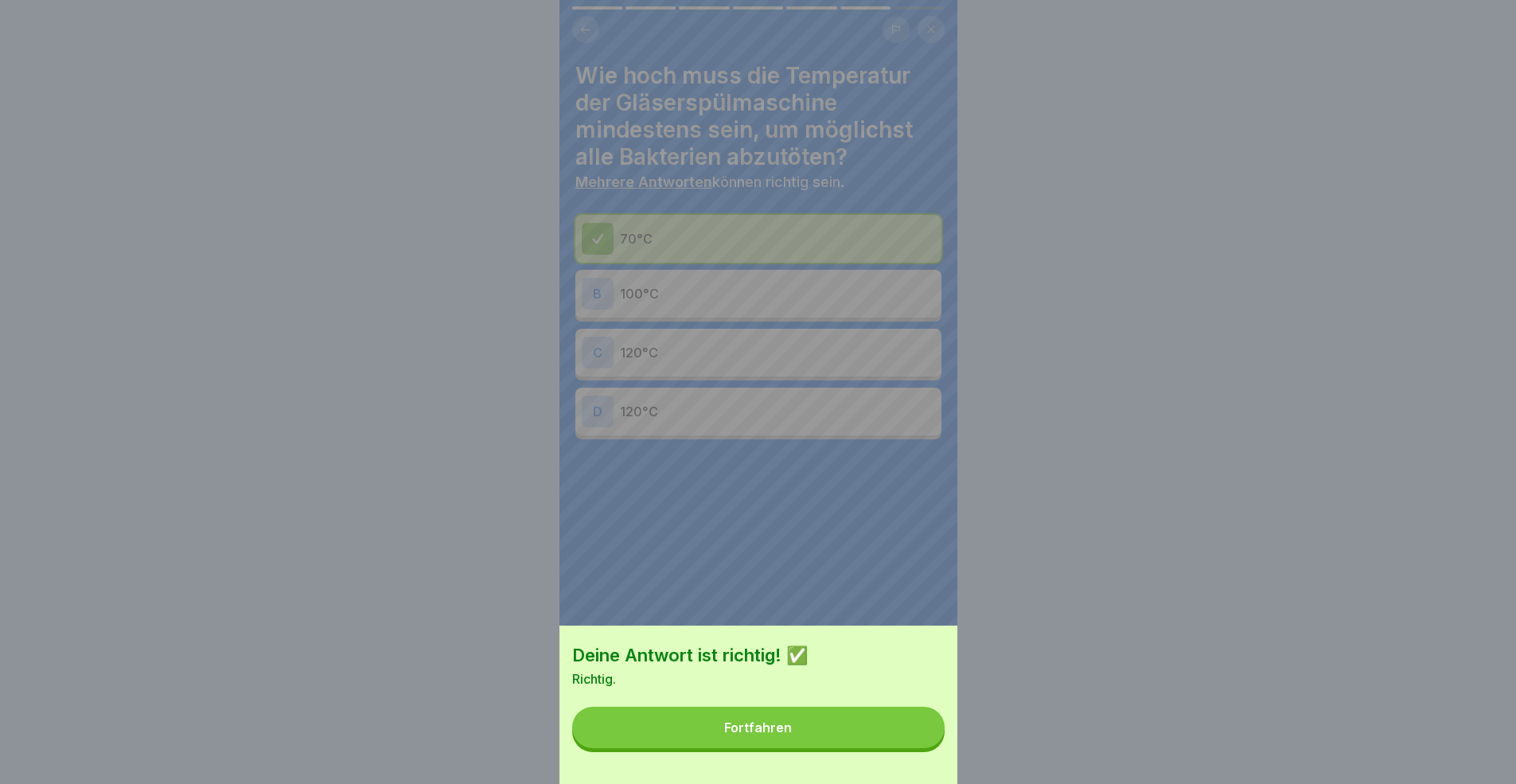
click at [832, 719] on button "Fortfahren" at bounding box center [758, 727] width 373 height 41
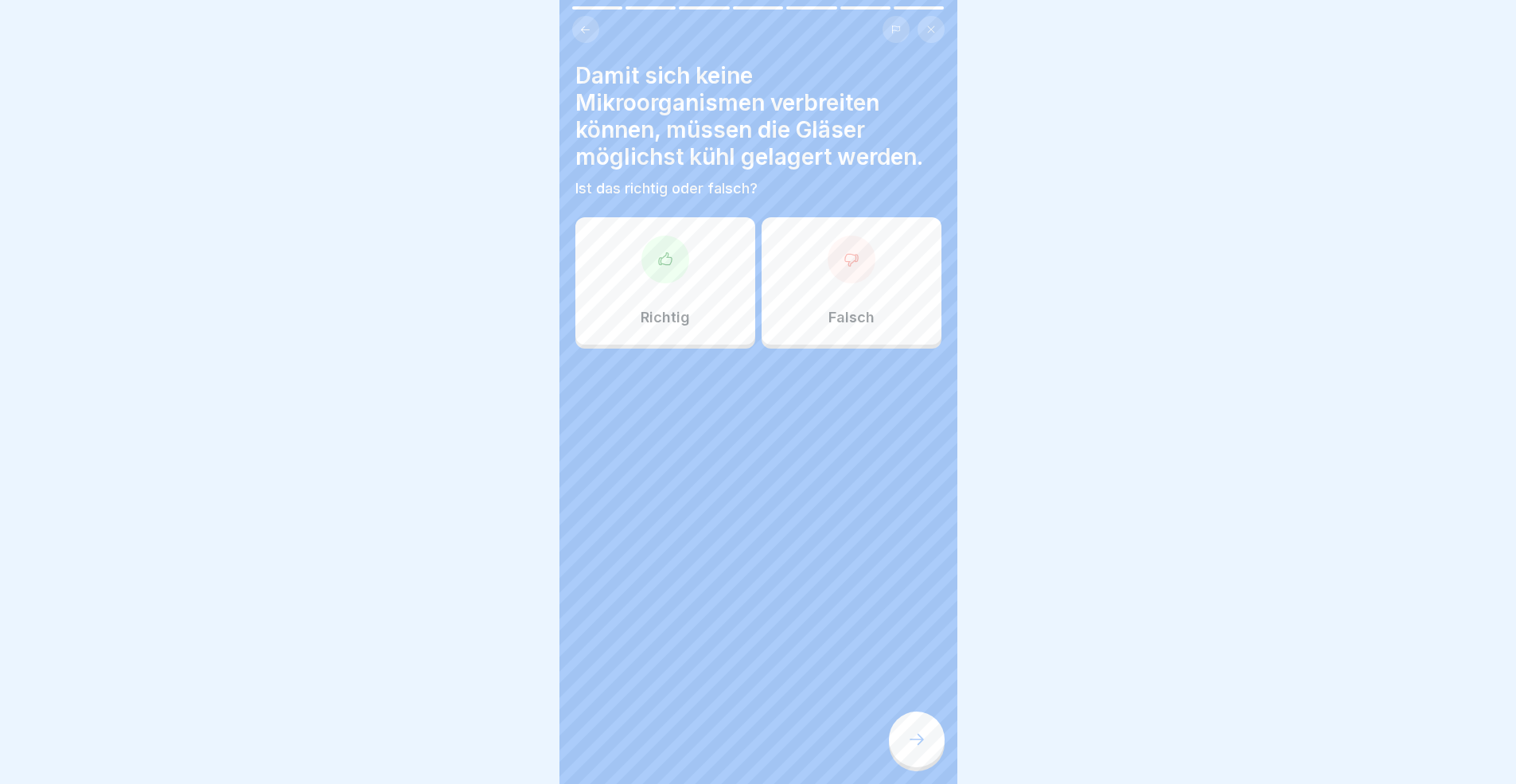
click at [845, 320] on div "Falsch" at bounding box center [851, 281] width 180 height 127
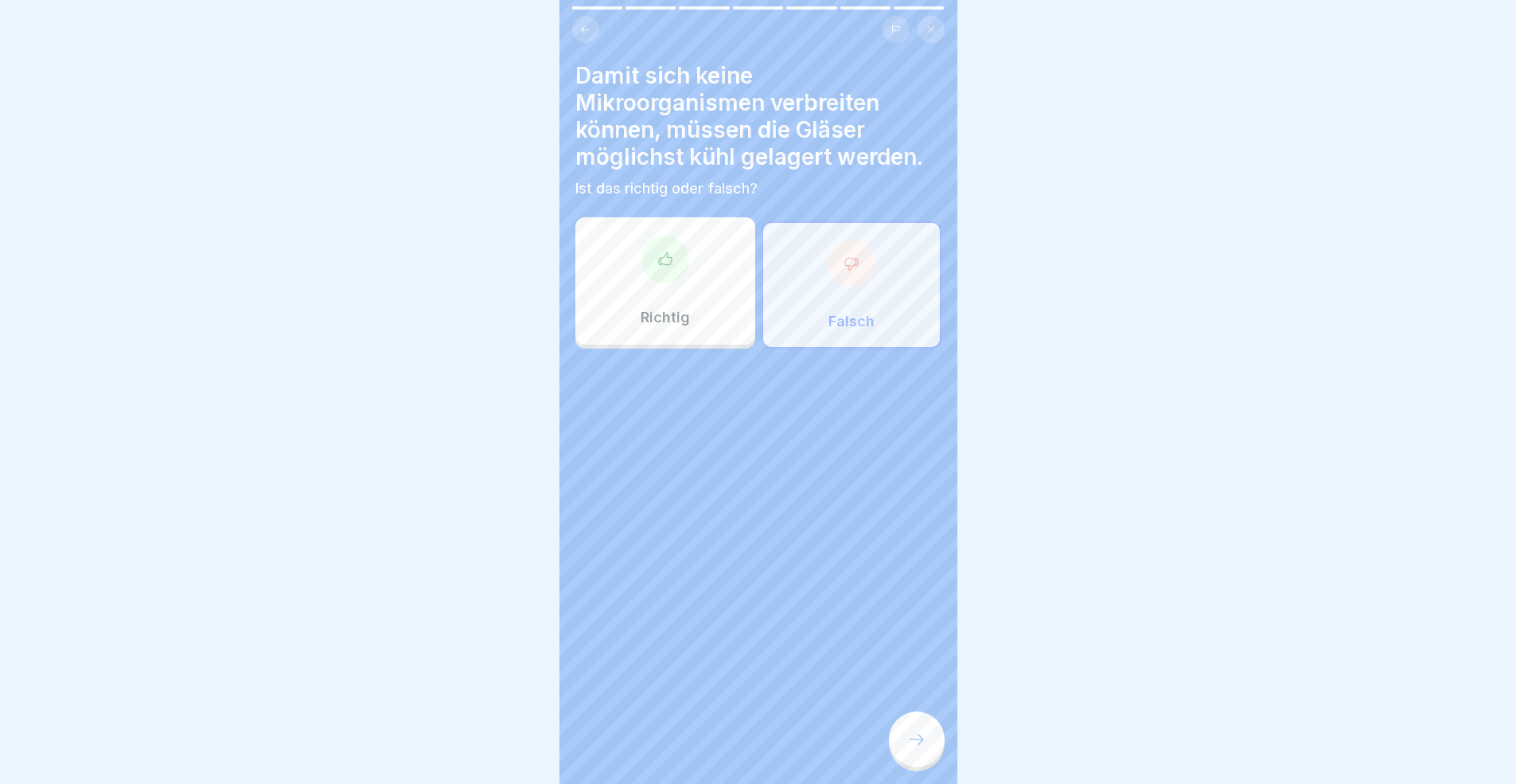
click at [932, 719] on div at bounding box center [917, 739] width 56 height 56
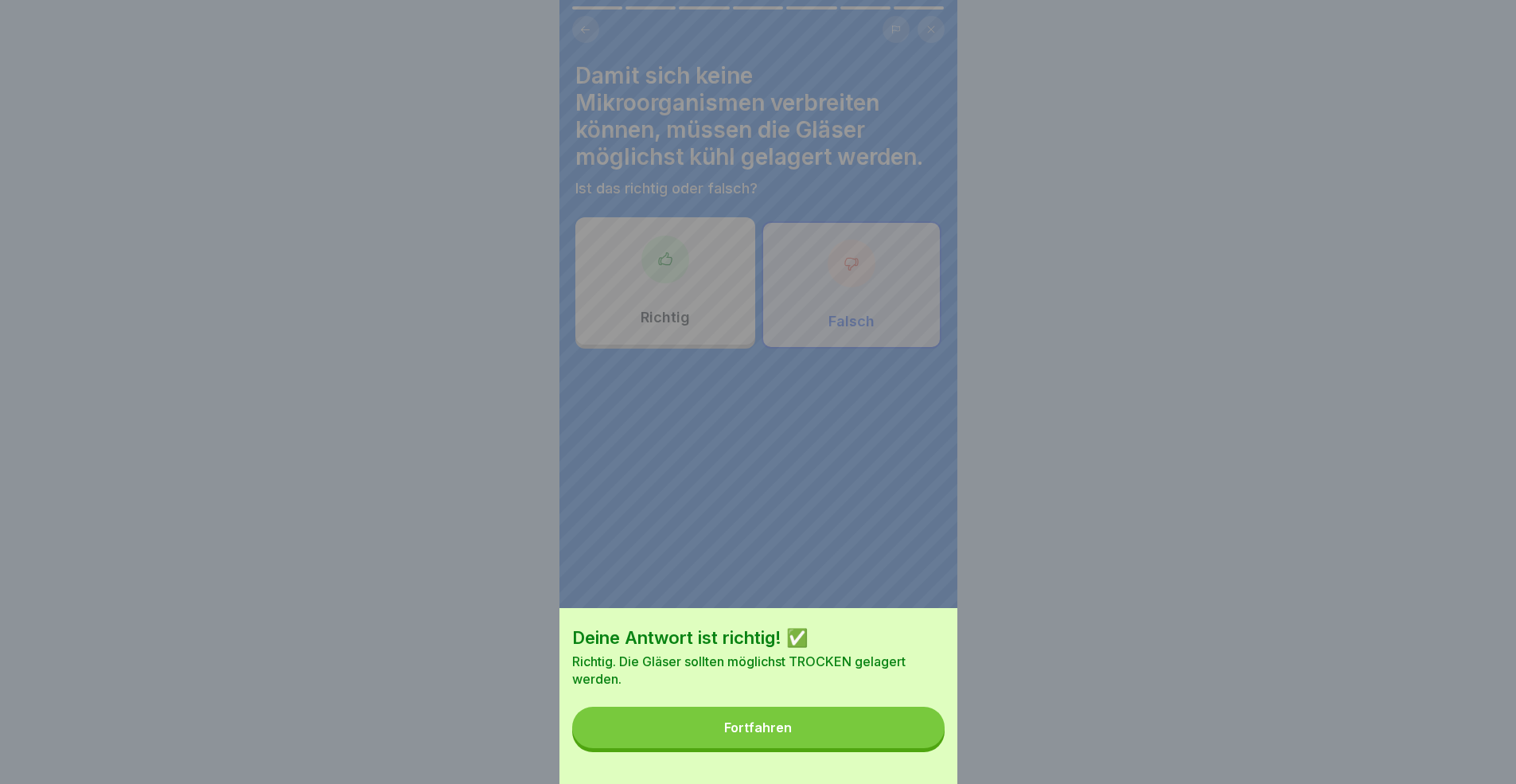
click at [840, 719] on button "Fortfahren" at bounding box center [758, 727] width 373 height 41
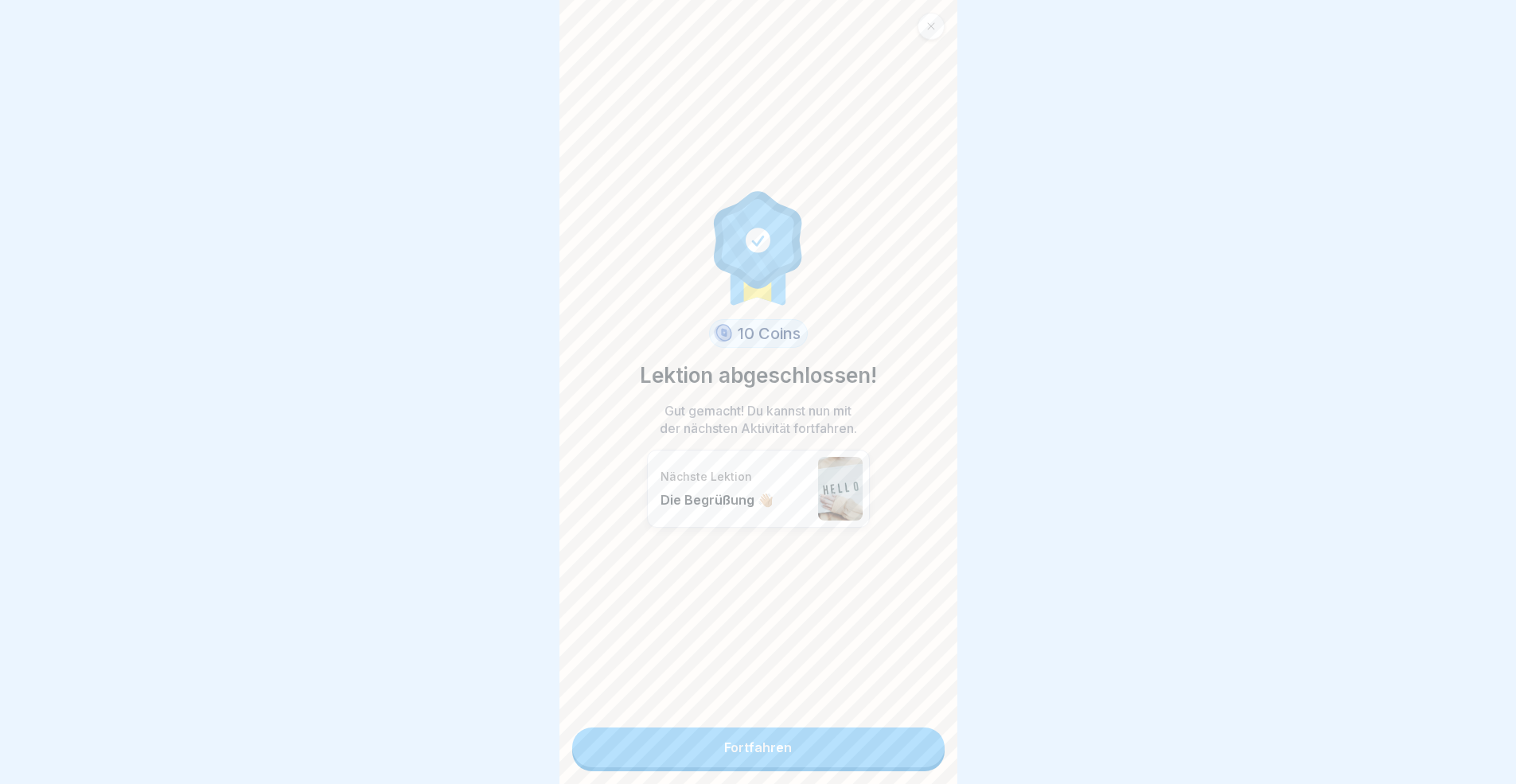
click at [825, 719] on link "Fortfahren" at bounding box center [758, 747] width 373 height 40
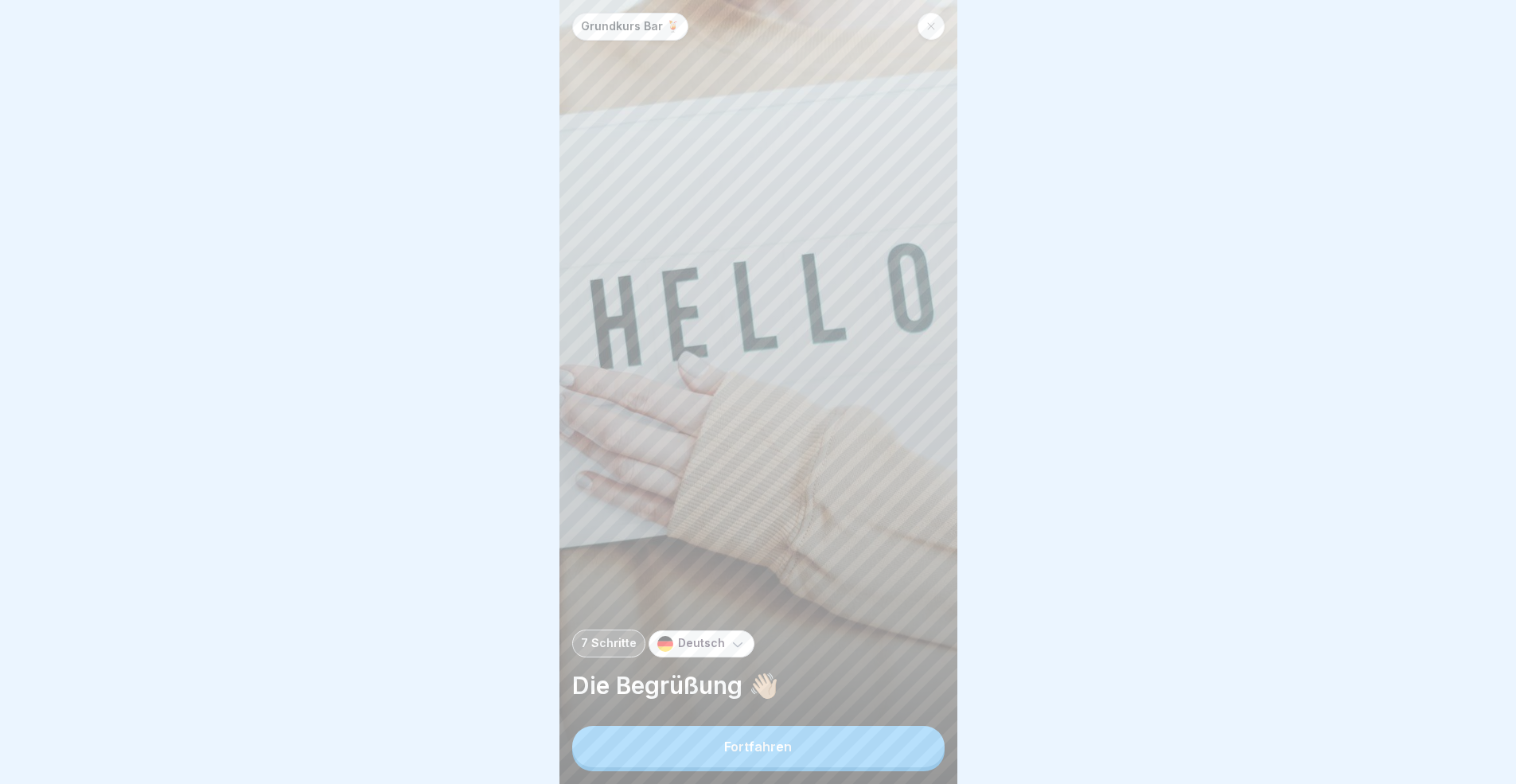
click at [832, 719] on button "Fortfahren" at bounding box center [758, 746] width 373 height 41
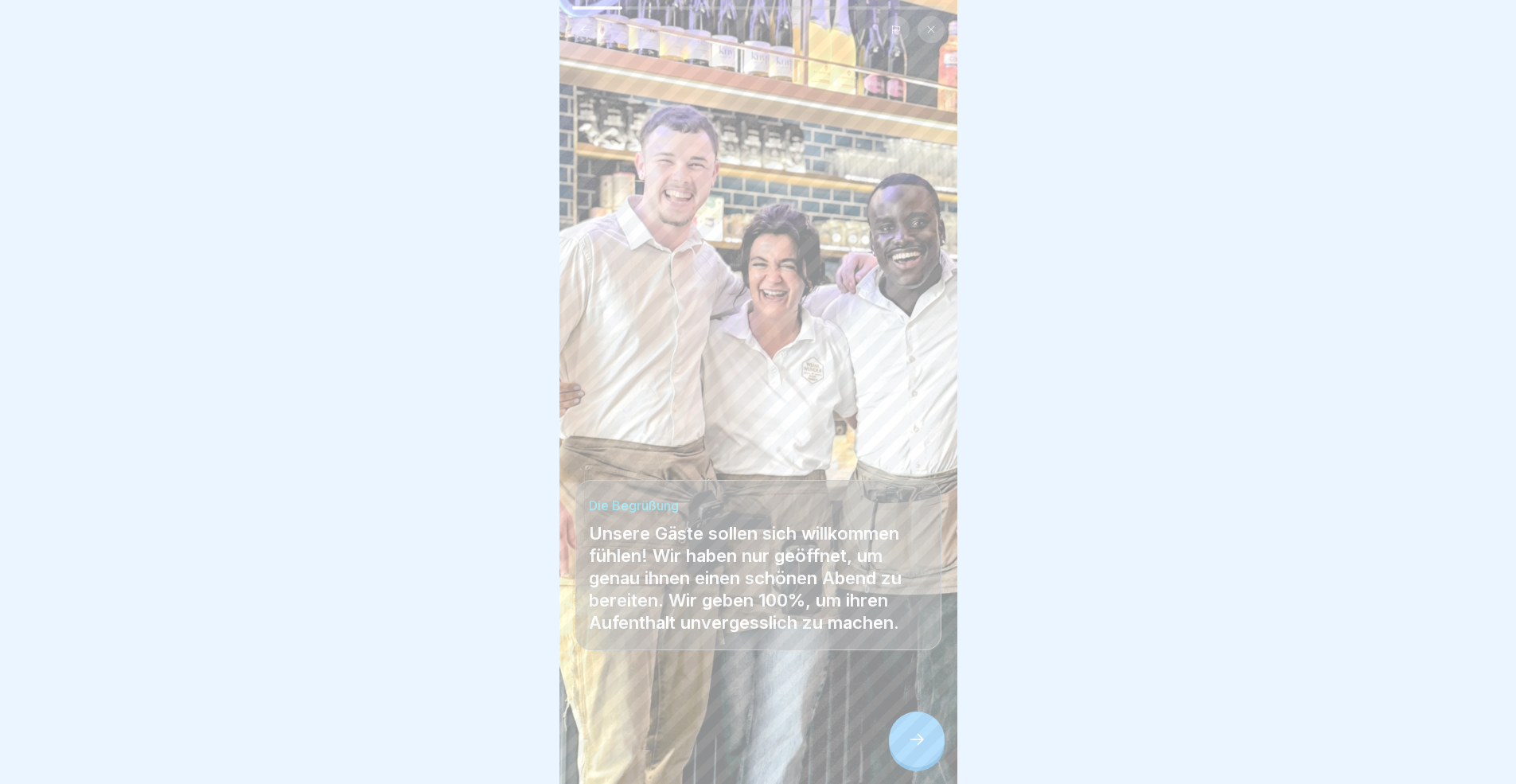
click at [921, 719] on icon at bounding box center [917, 739] width 19 height 19
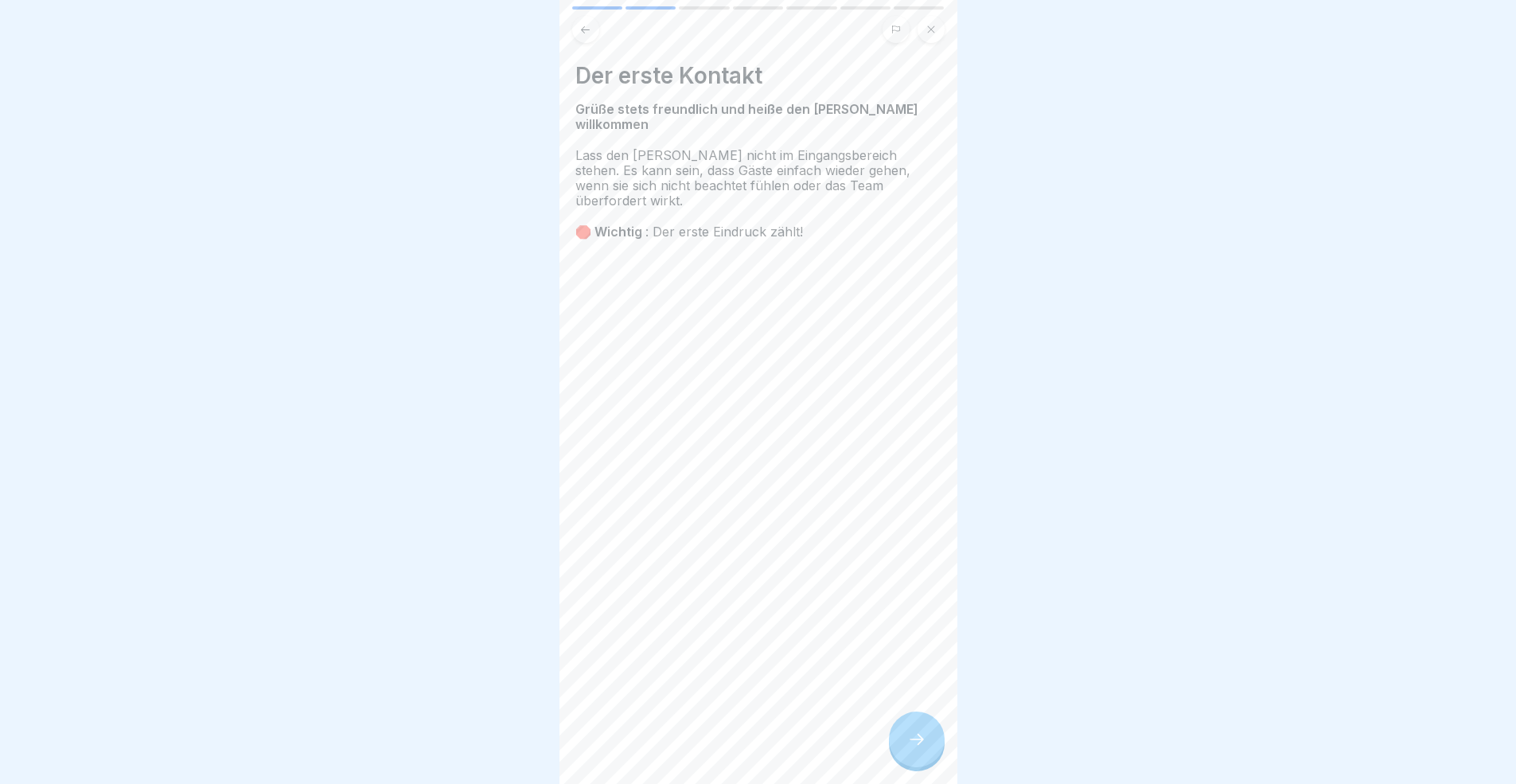
click at [921, 719] on icon at bounding box center [917, 739] width 19 height 19
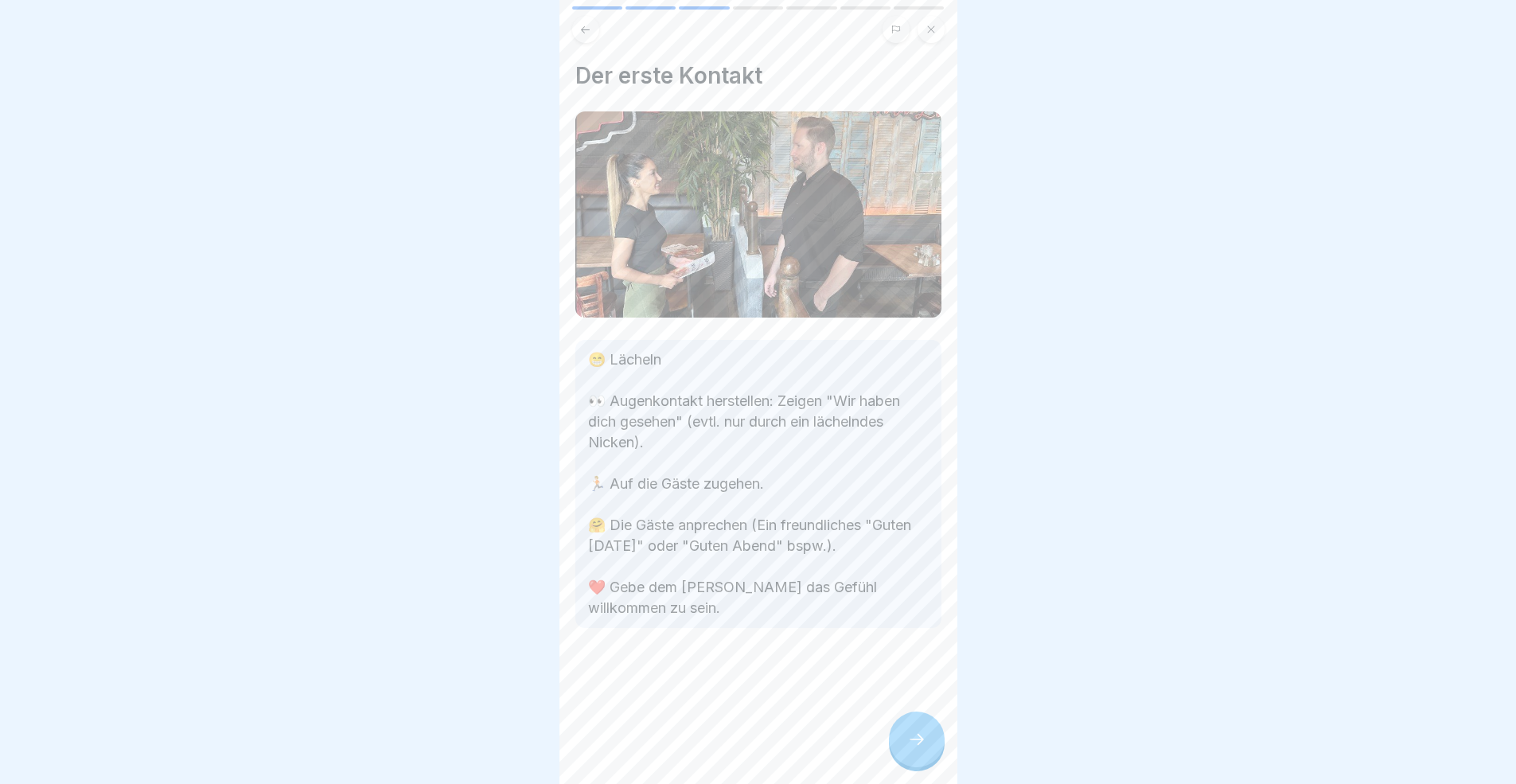
click at [921, 719] on icon at bounding box center [917, 739] width 19 height 19
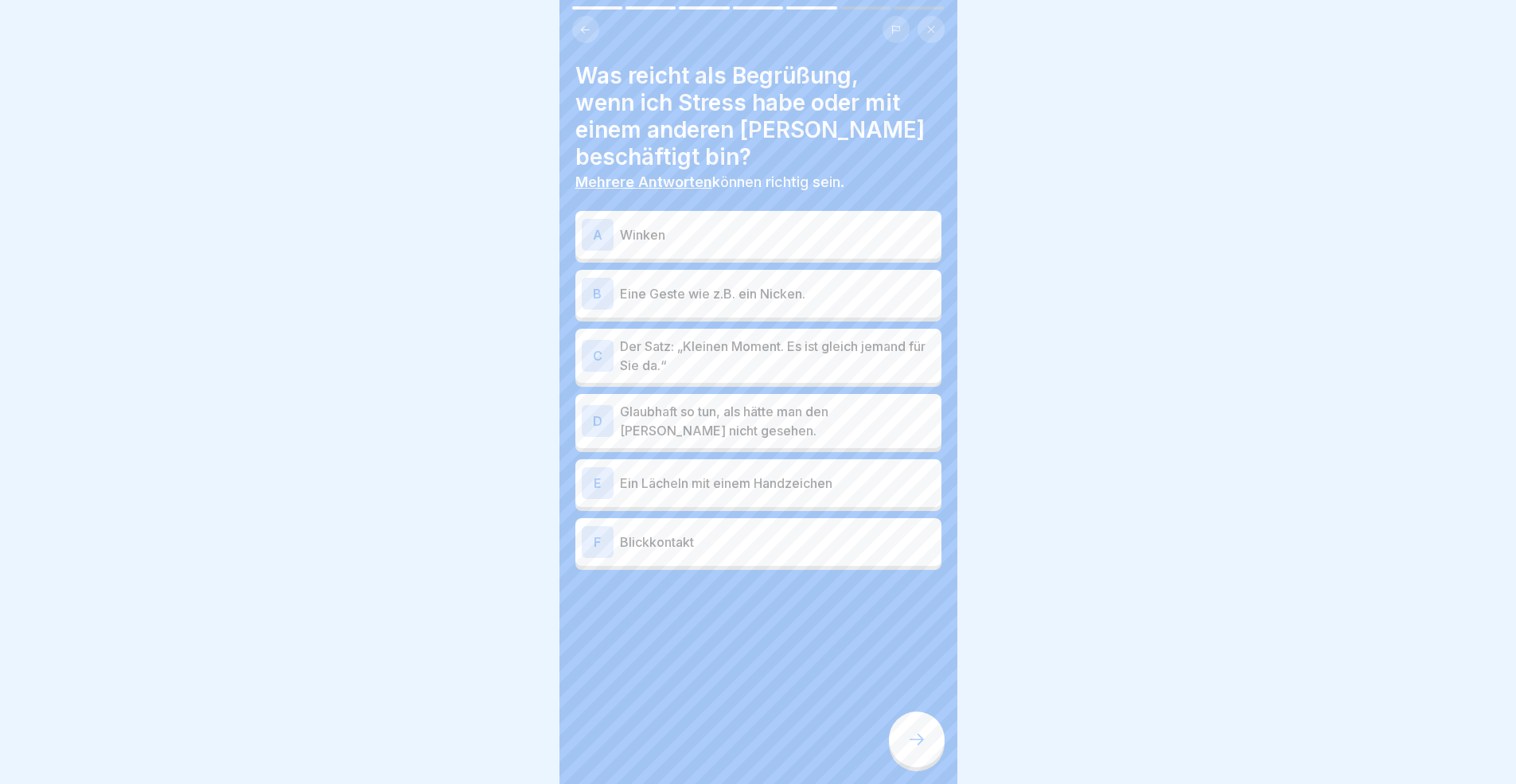
click at [921, 719] on icon at bounding box center [917, 739] width 19 height 19
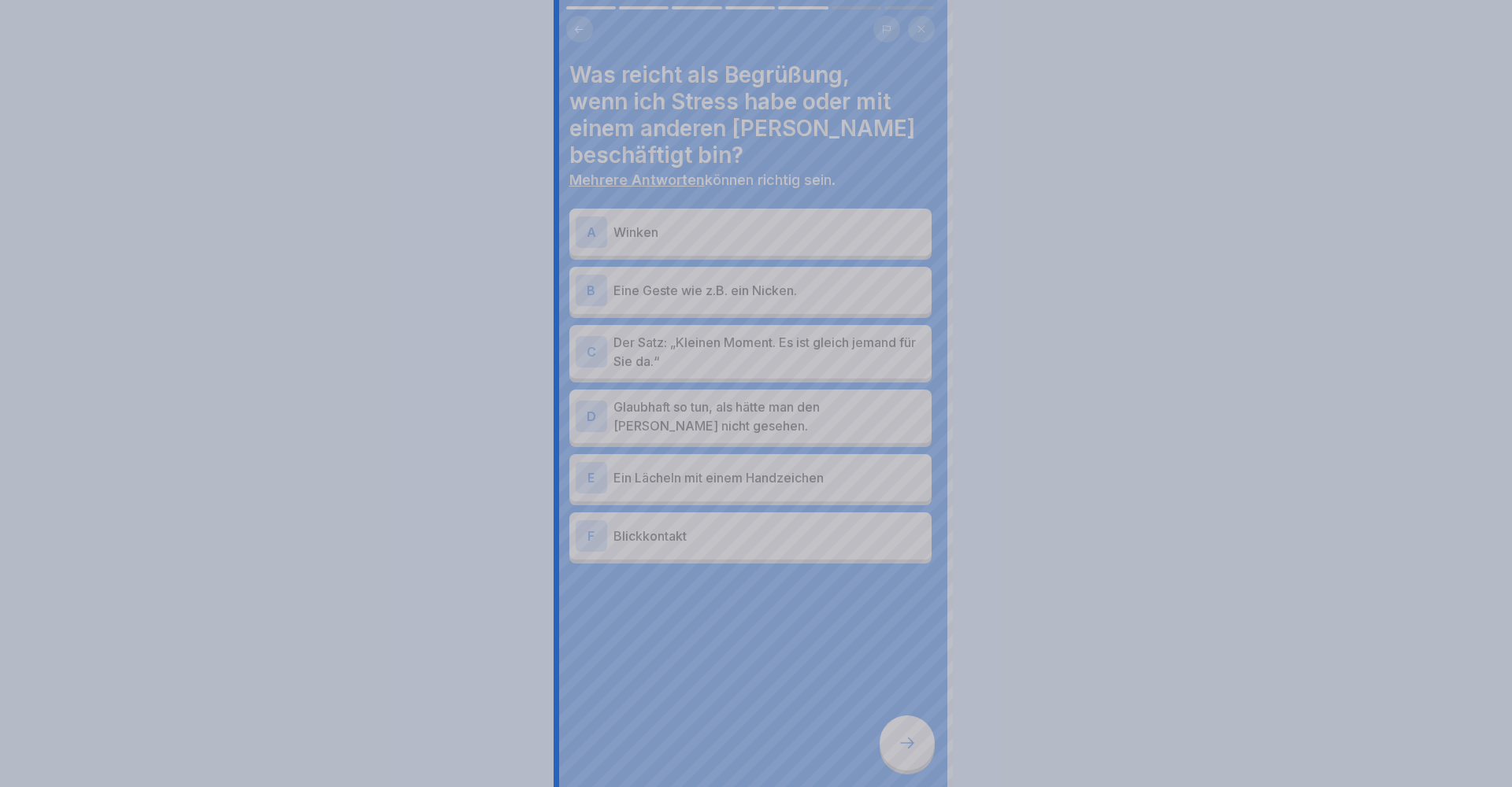
click at [912, 712] on div at bounding box center [756, 394] width 1512 height 787
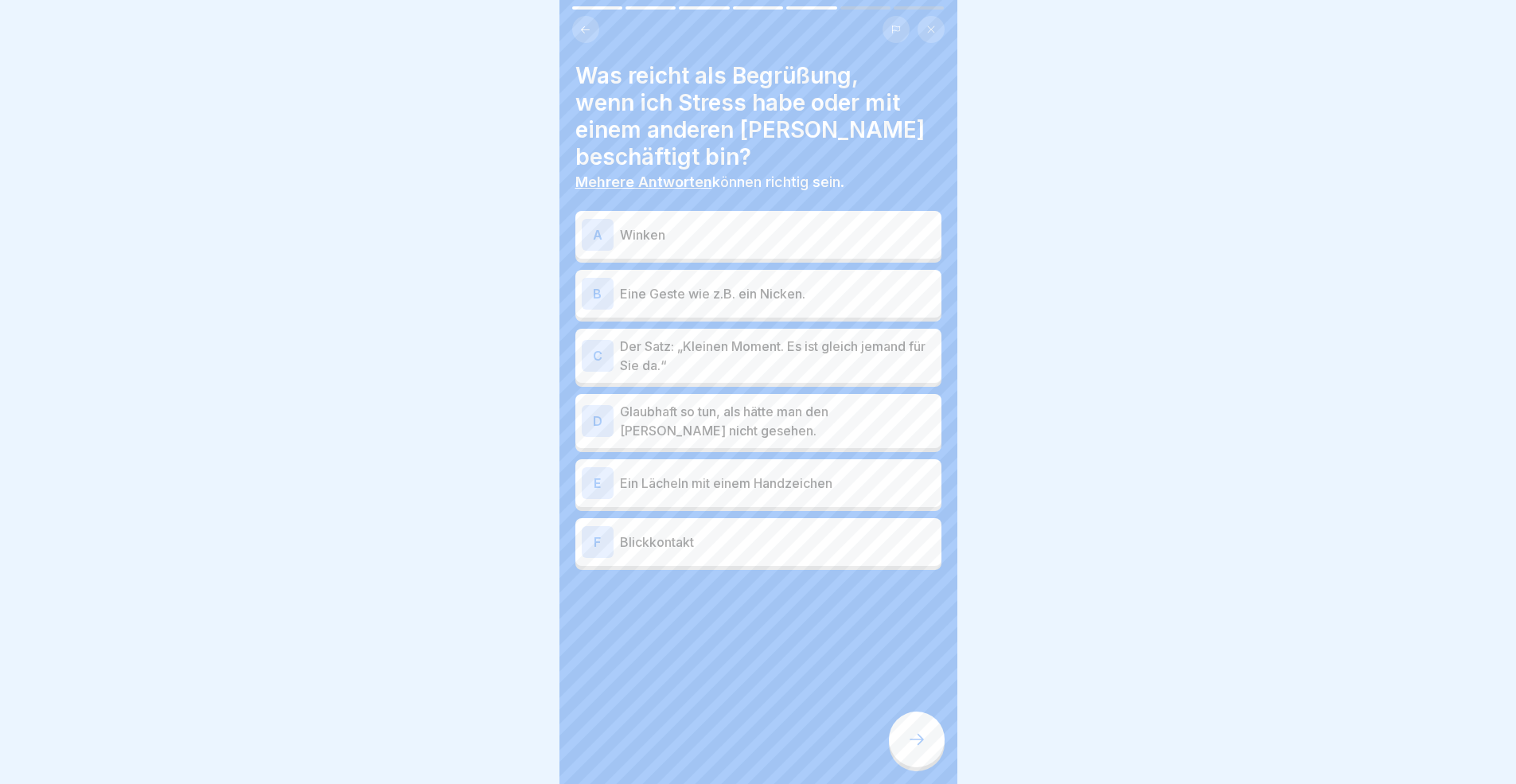
click at [799, 284] on p "Eine Geste wie z.B. ein Nicken." at bounding box center [777, 294] width 315 height 19
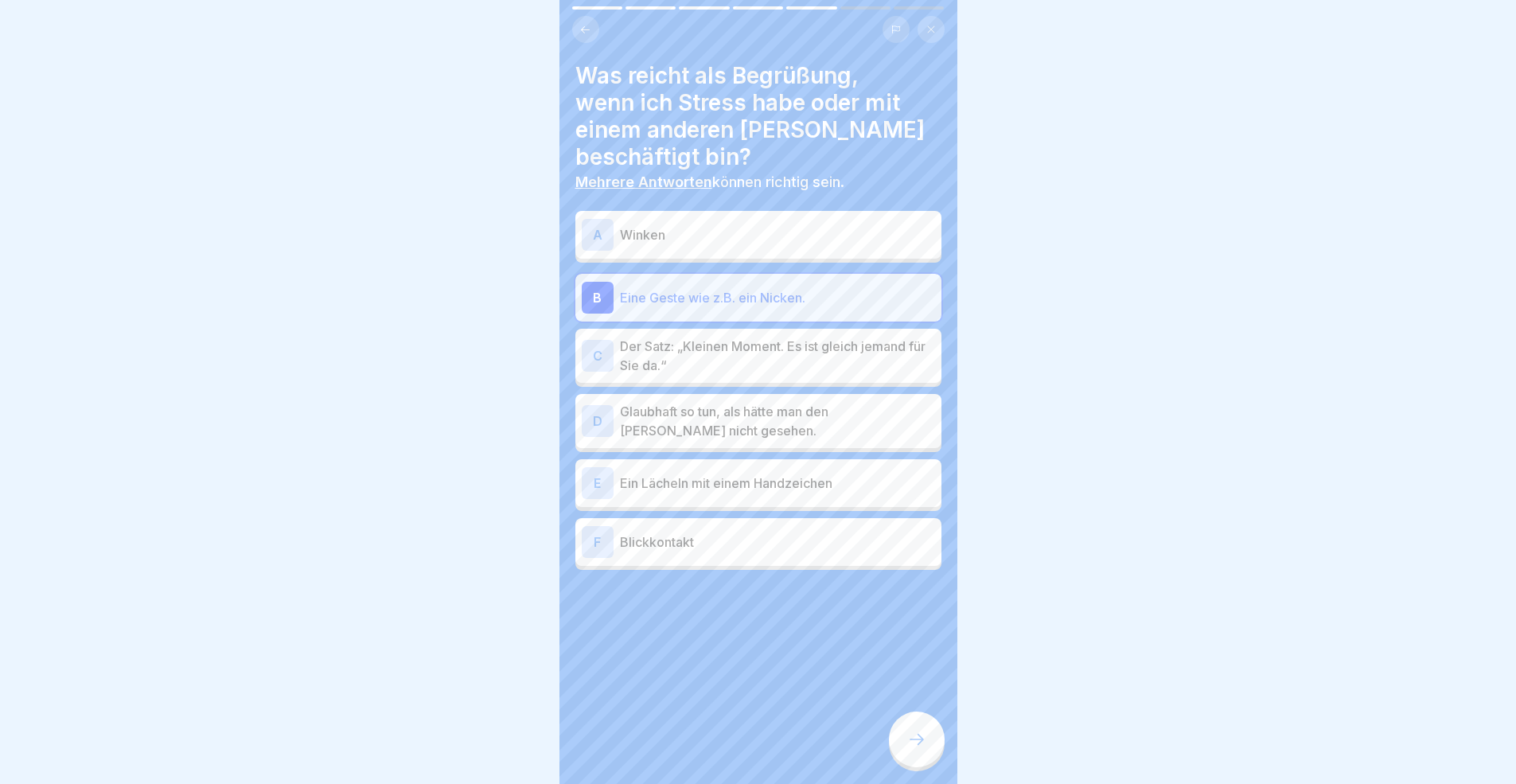
click at [815, 336] on p "Der Satz: „Kleinen Moment. Es ist gleich jemand für Sie da.“" at bounding box center [777, 355] width 315 height 38
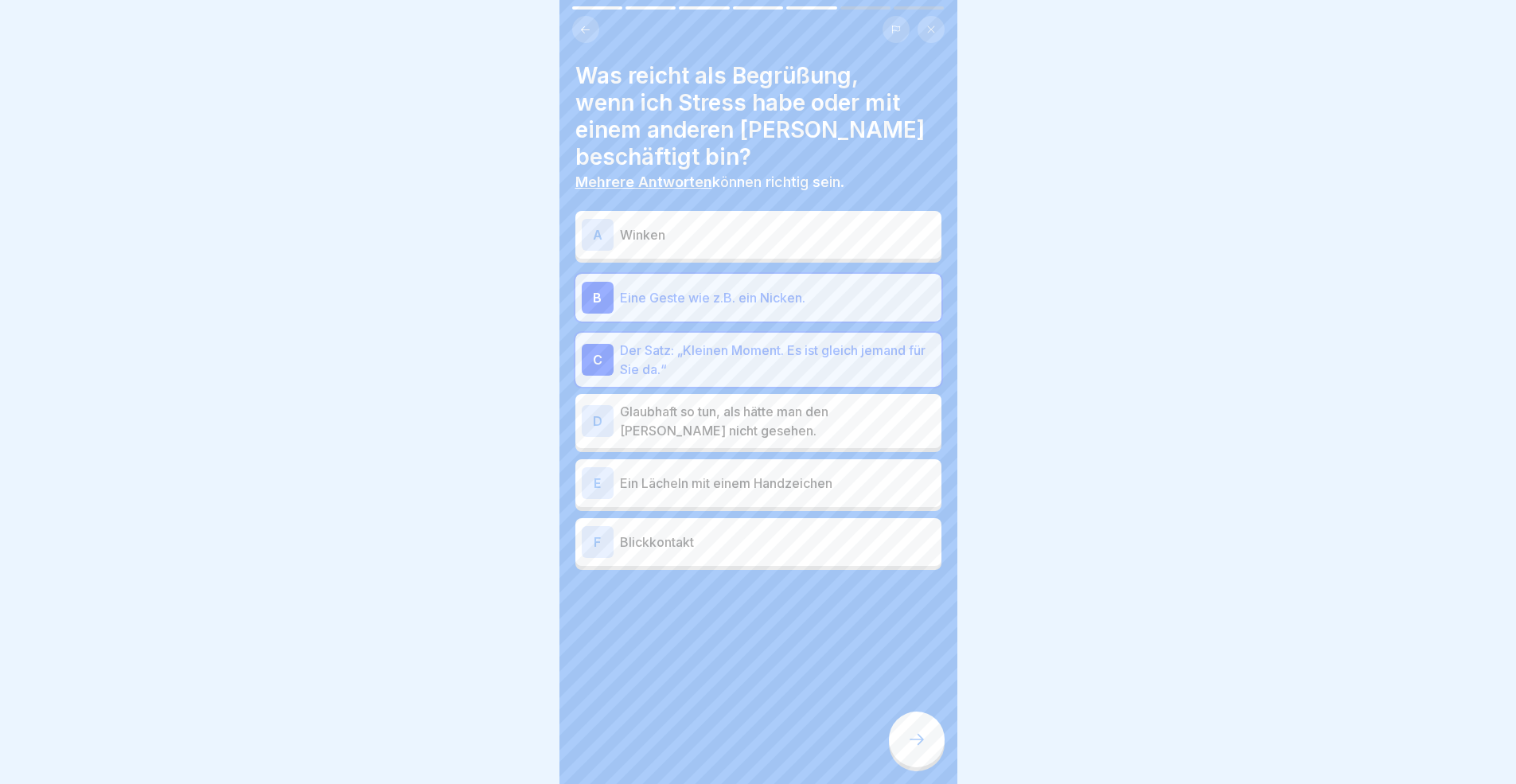
click at [813, 473] on p "Ein Lächeln mit einem Handzeichen" at bounding box center [777, 483] width 315 height 19
click at [842, 533] on div "F Blickkontakt" at bounding box center [758, 541] width 366 height 48
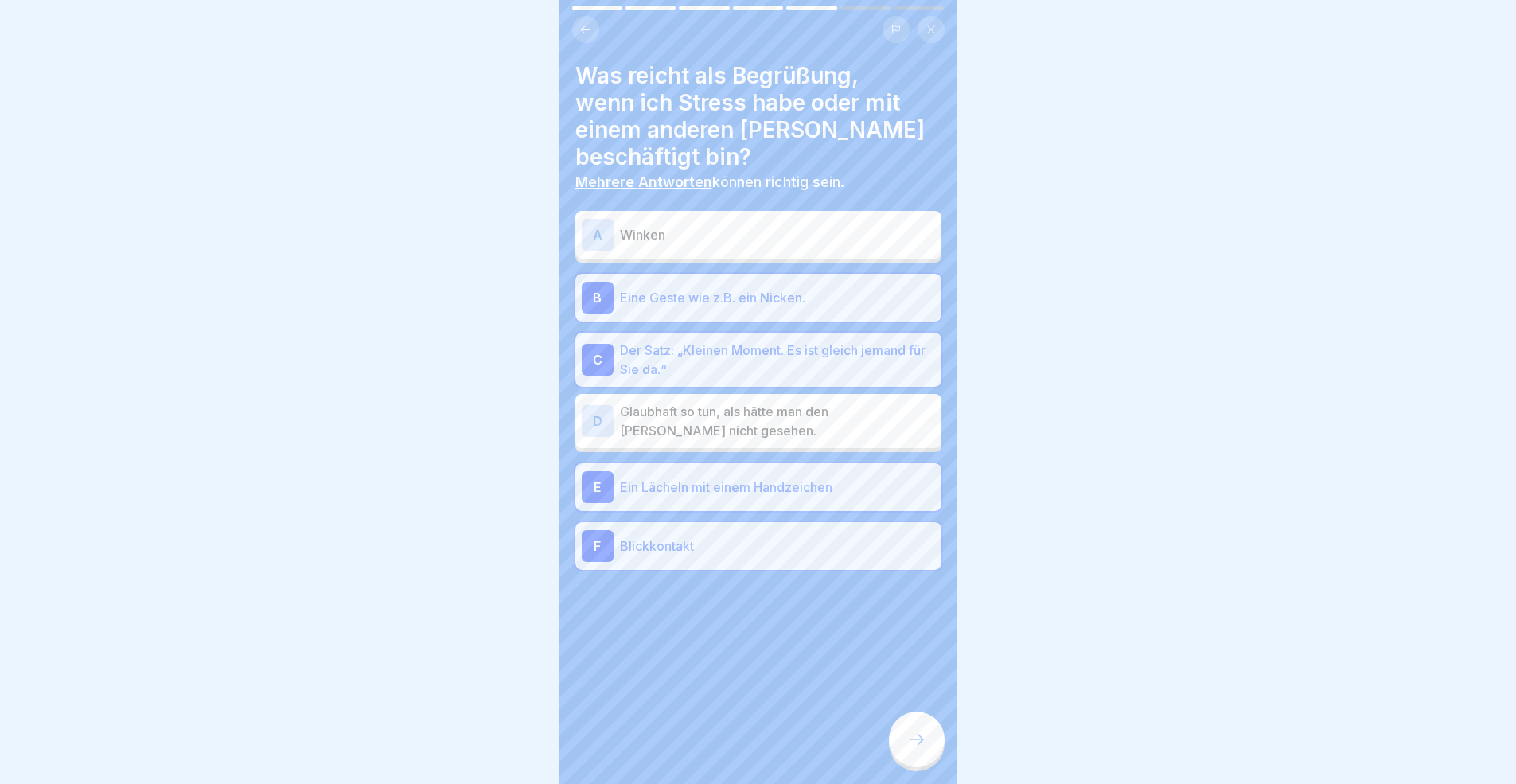
click at [914, 719] on div at bounding box center [917, 739] width 56 height 56
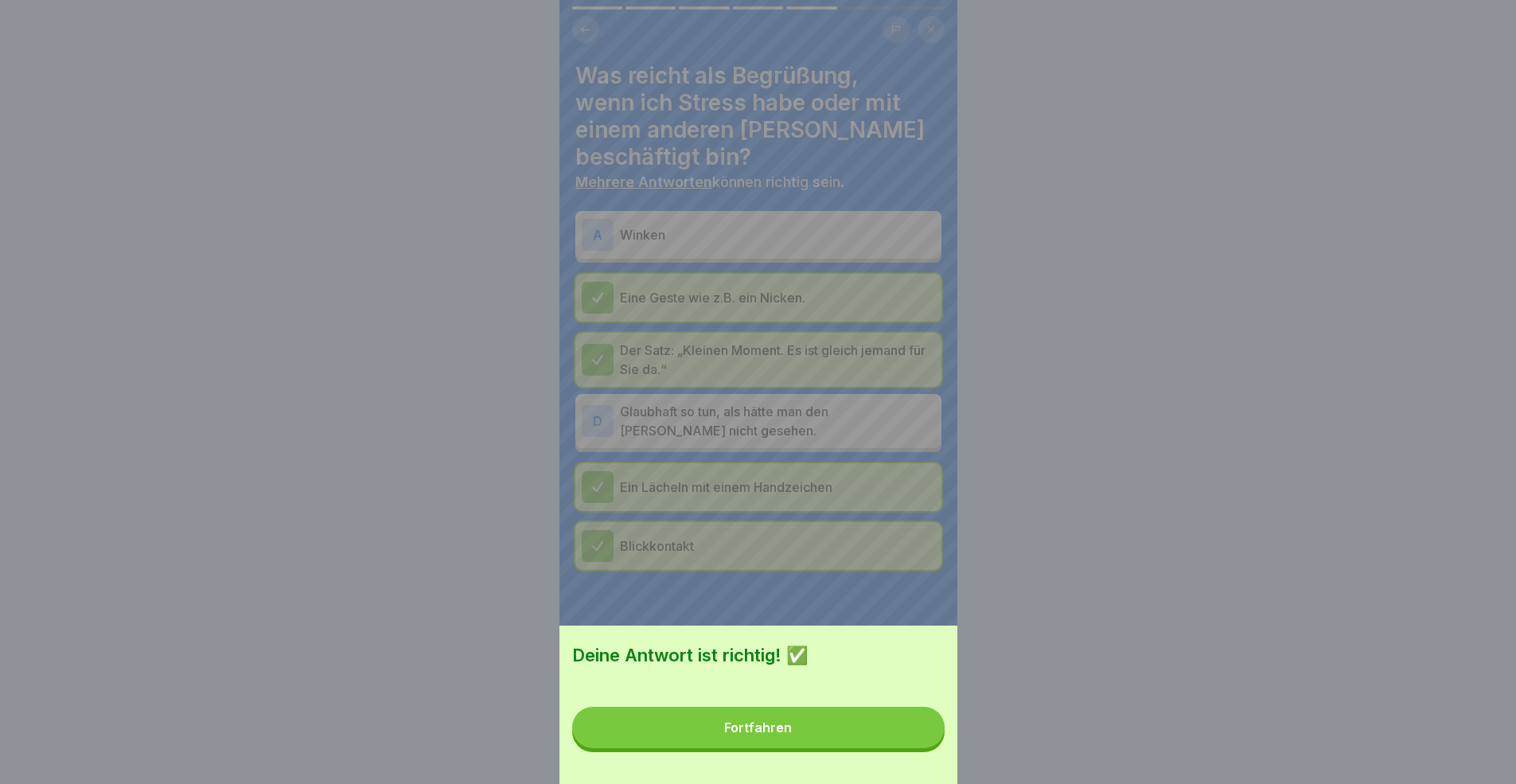
click at [834, 719] on button "Fortfahren" at bounding box center [758, 727] width 373 height 41
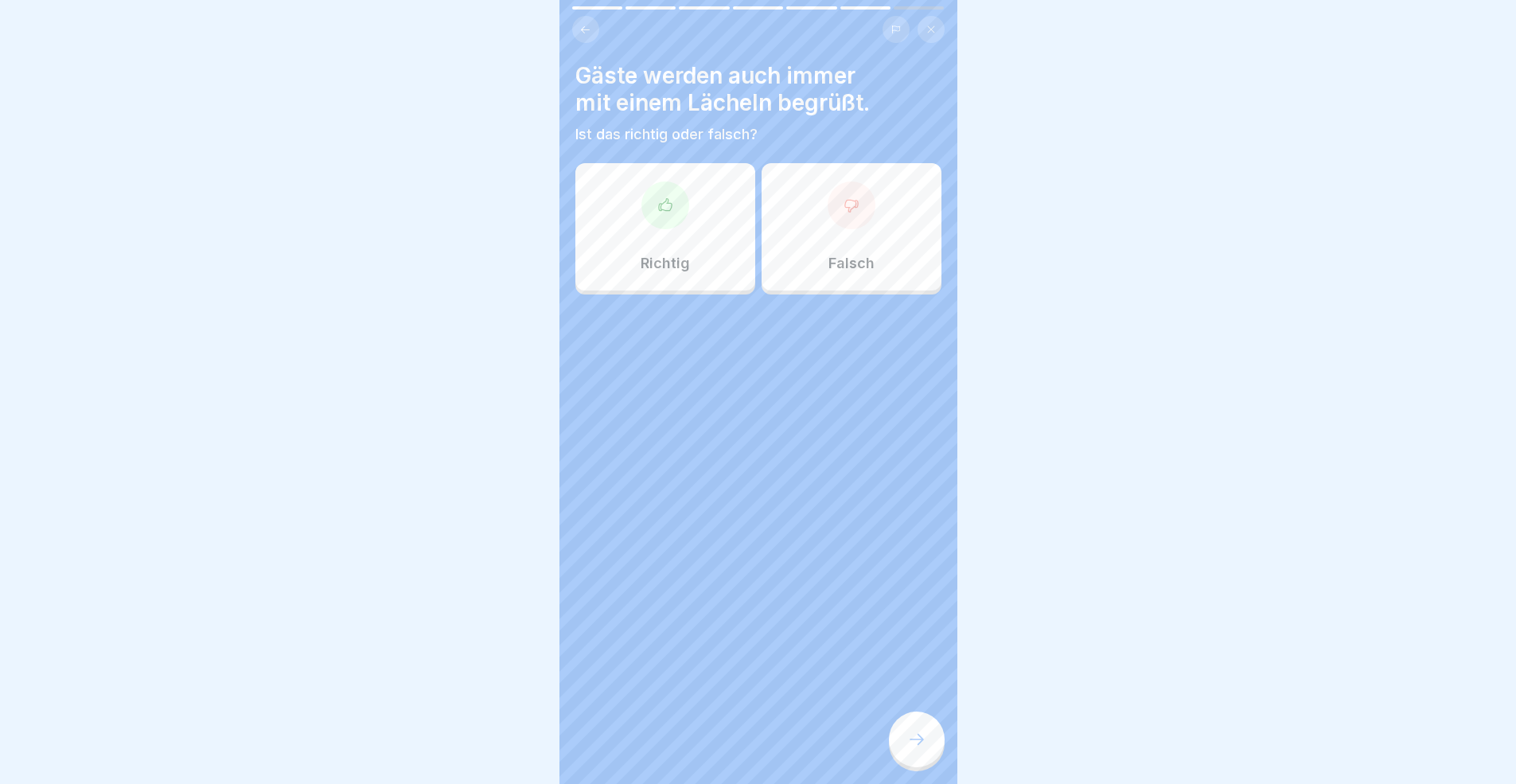
click at [679, 263] on p "Richtig" at bounding box center [665, 264] width 49 height 18
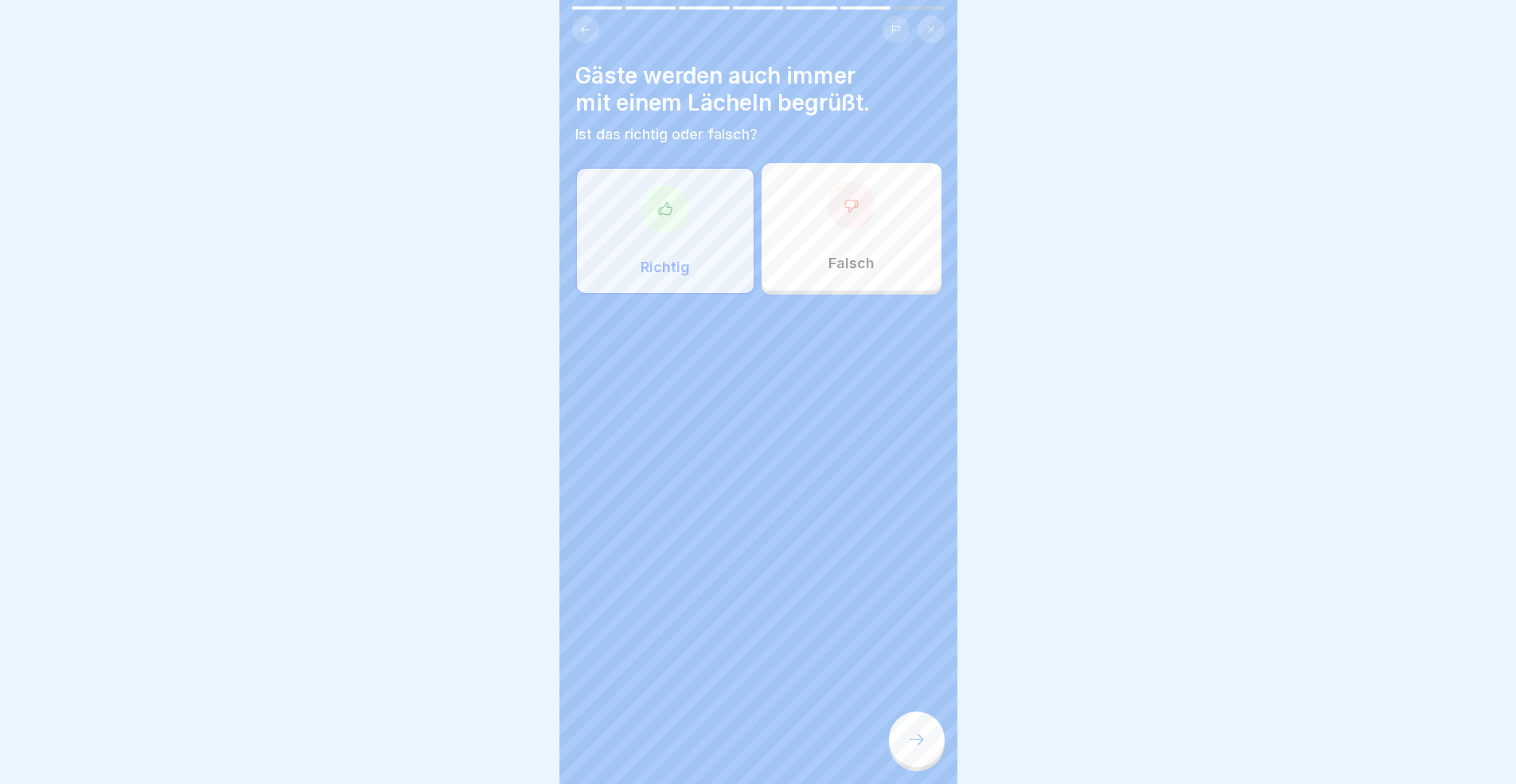
click at [917, 719] on icon at bounding box center [917, 739] width 19 height 19
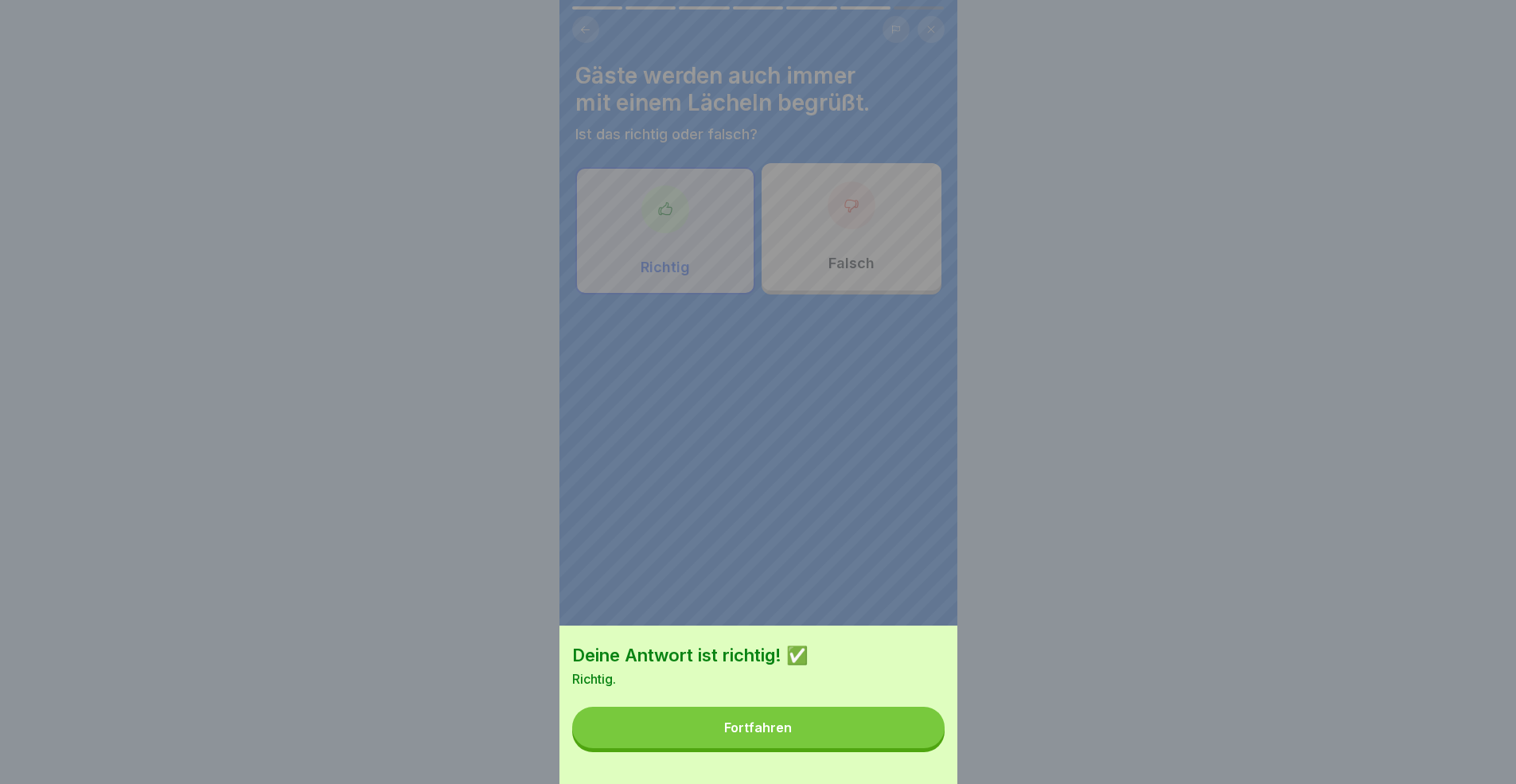
click at [888, 719] on button "Fortfahren" at bounding box center [758, 727] width 373 height 41
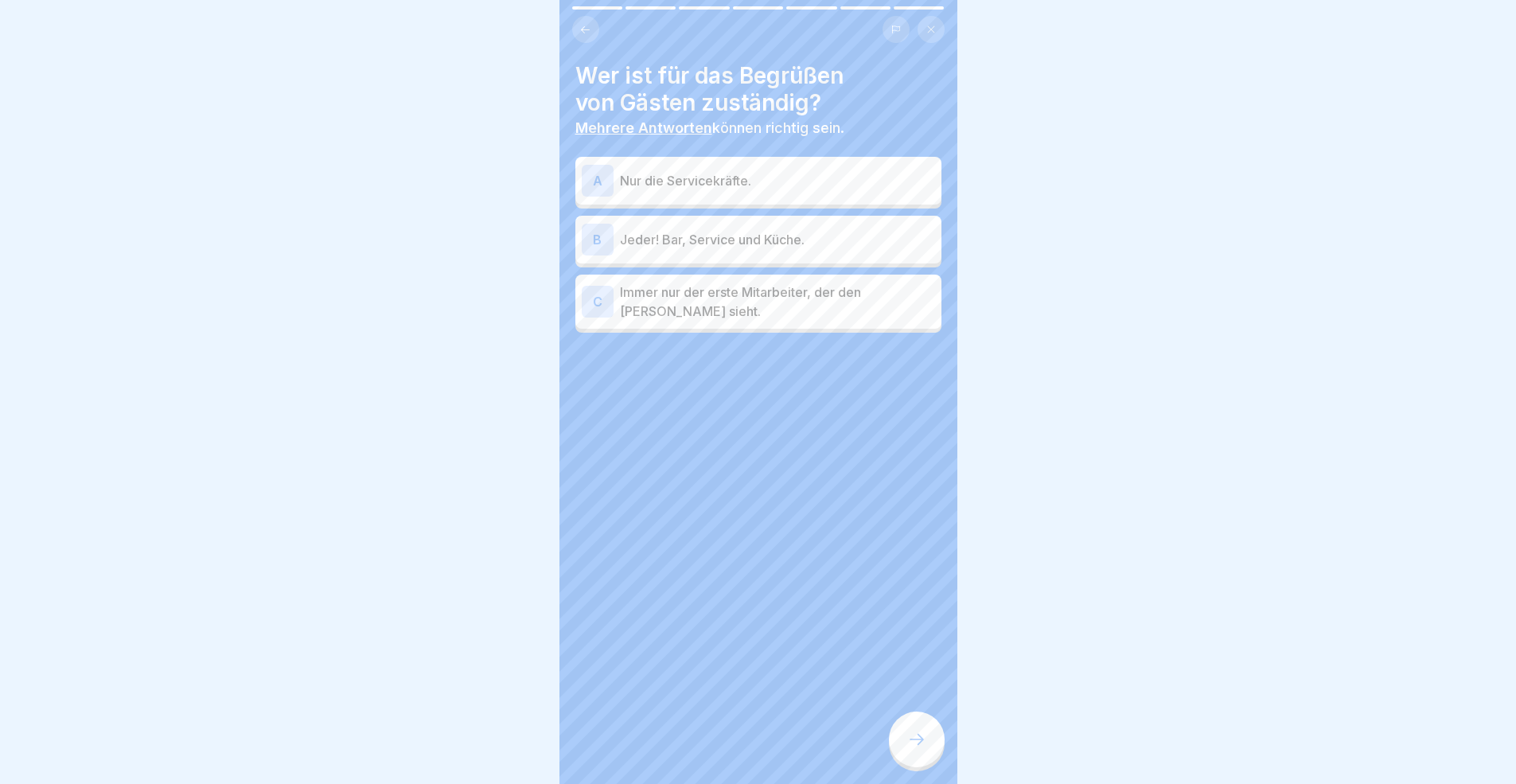
click at [744, 245] on p "Jeder! Bar, Service und Küche." at bounding box center [777, 240] width 315 height 19
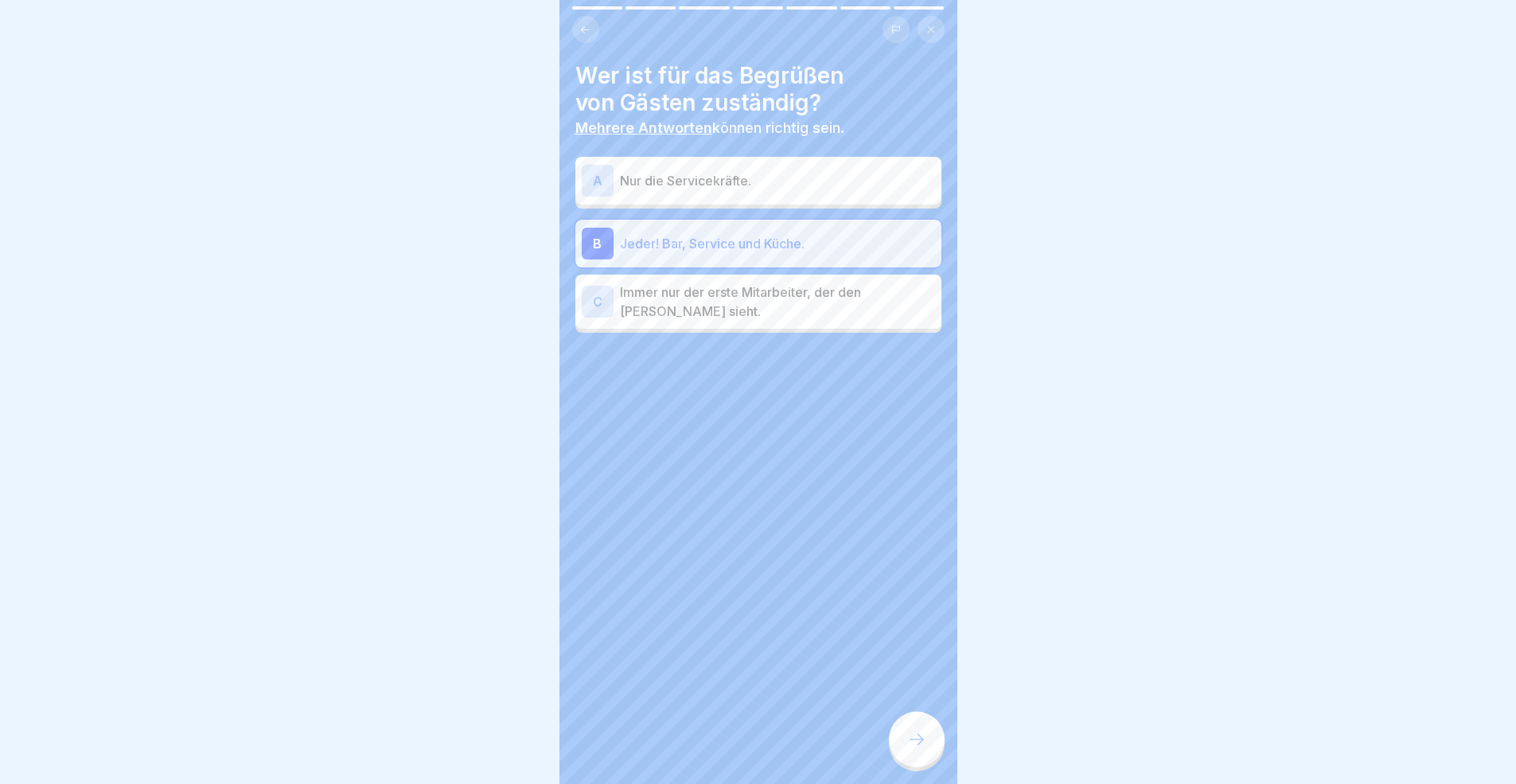
click at [930, 719] on div at bounding box center [917, 739] width 56 height 56
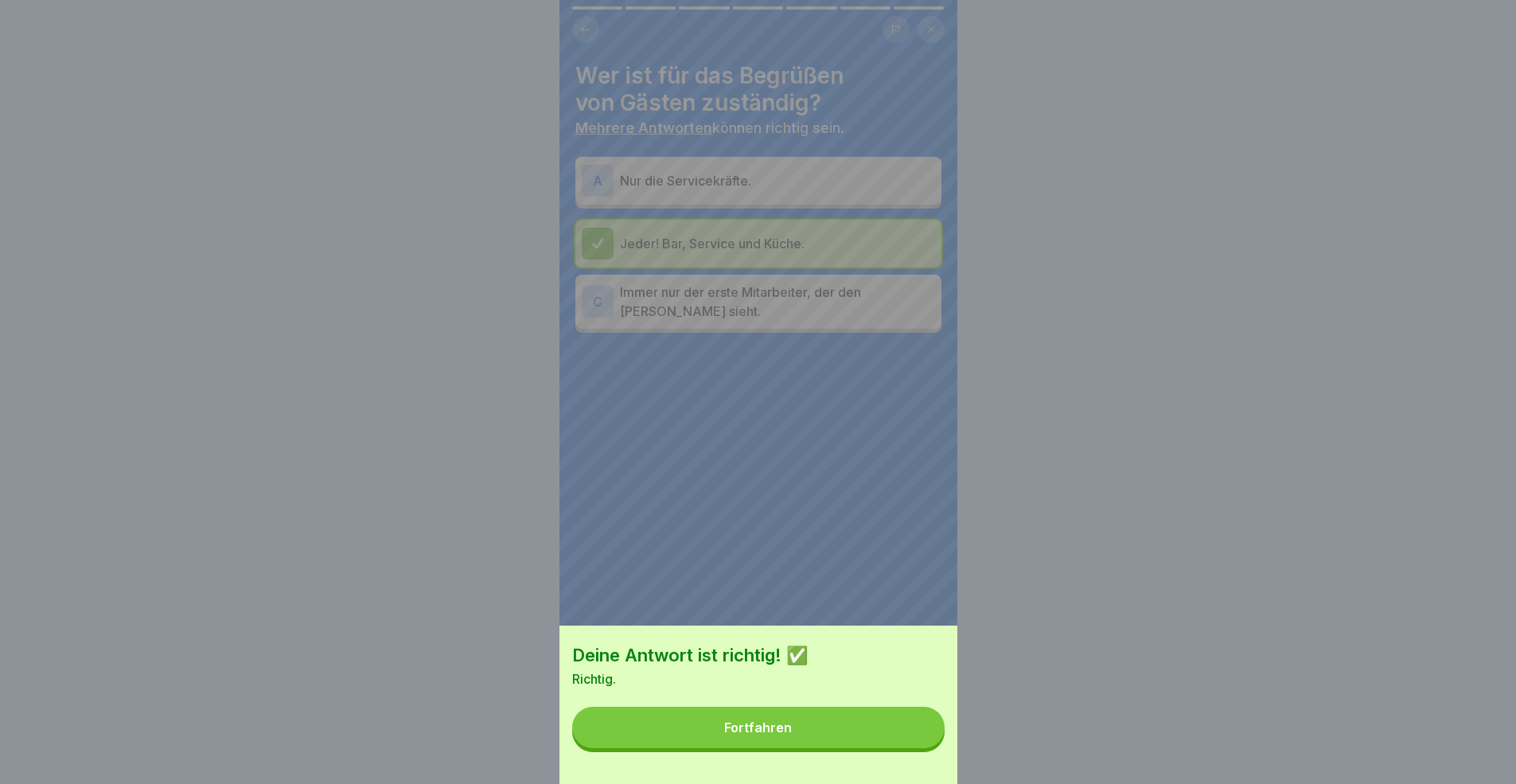
click at [895, 719] on button "Fortfahren" at bounding box center [758, 727] width 373 height 41
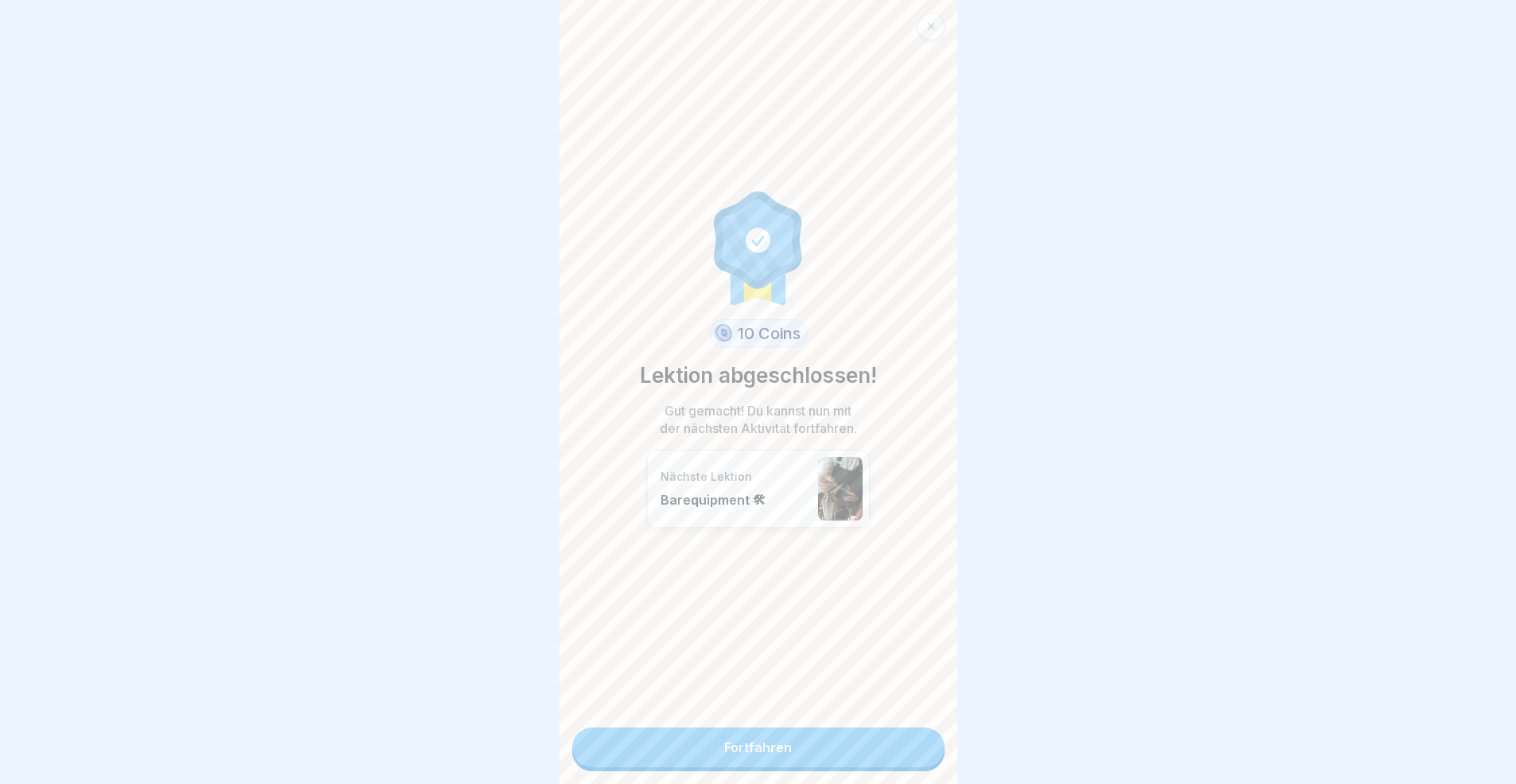
click at [896, 719] on link "Fortfahren" at bounding box center [758, 747] width 373 height 40
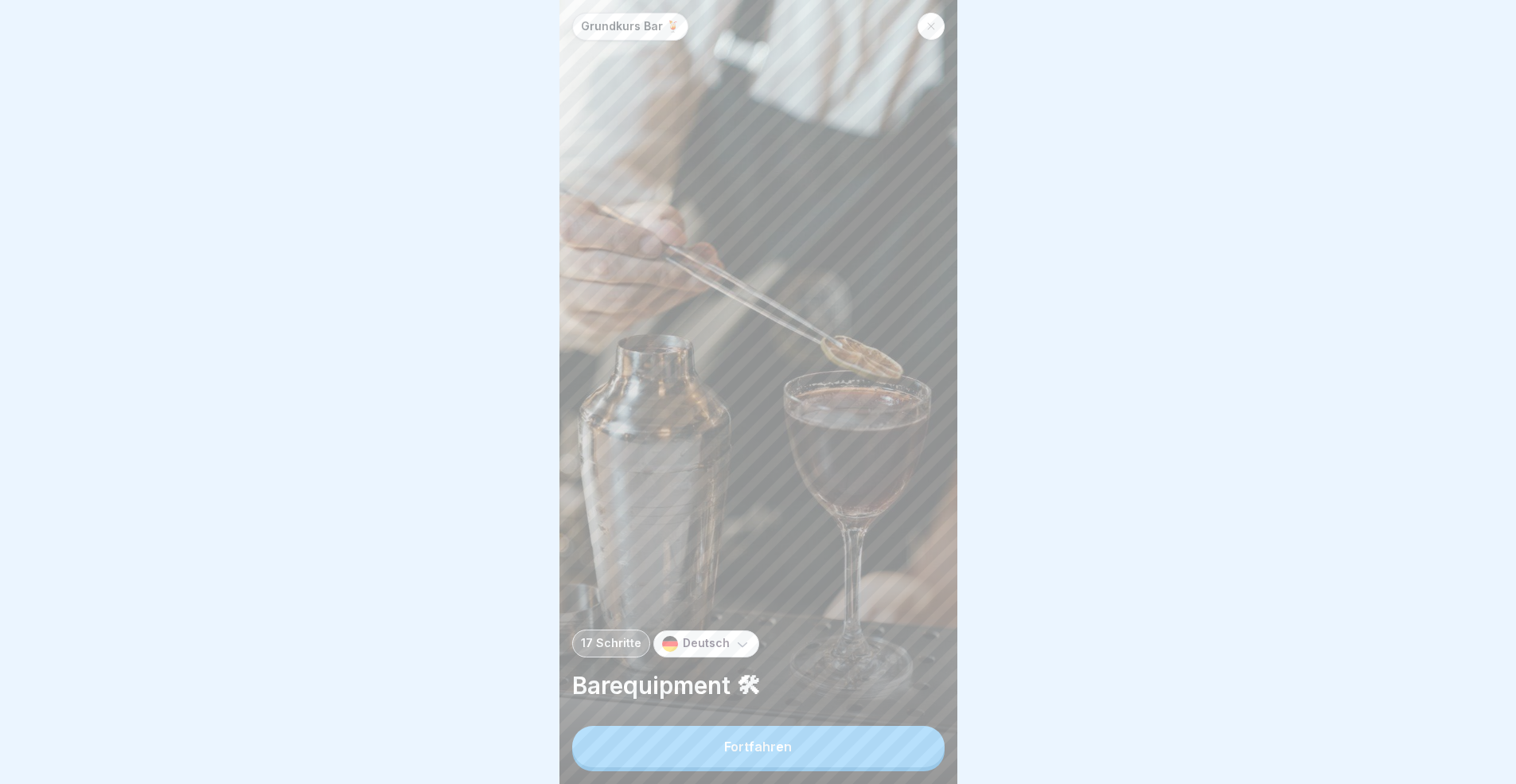
click at [896, 719] on button "Fortfahren" at bounding box center [758, 746] width 373 height 41
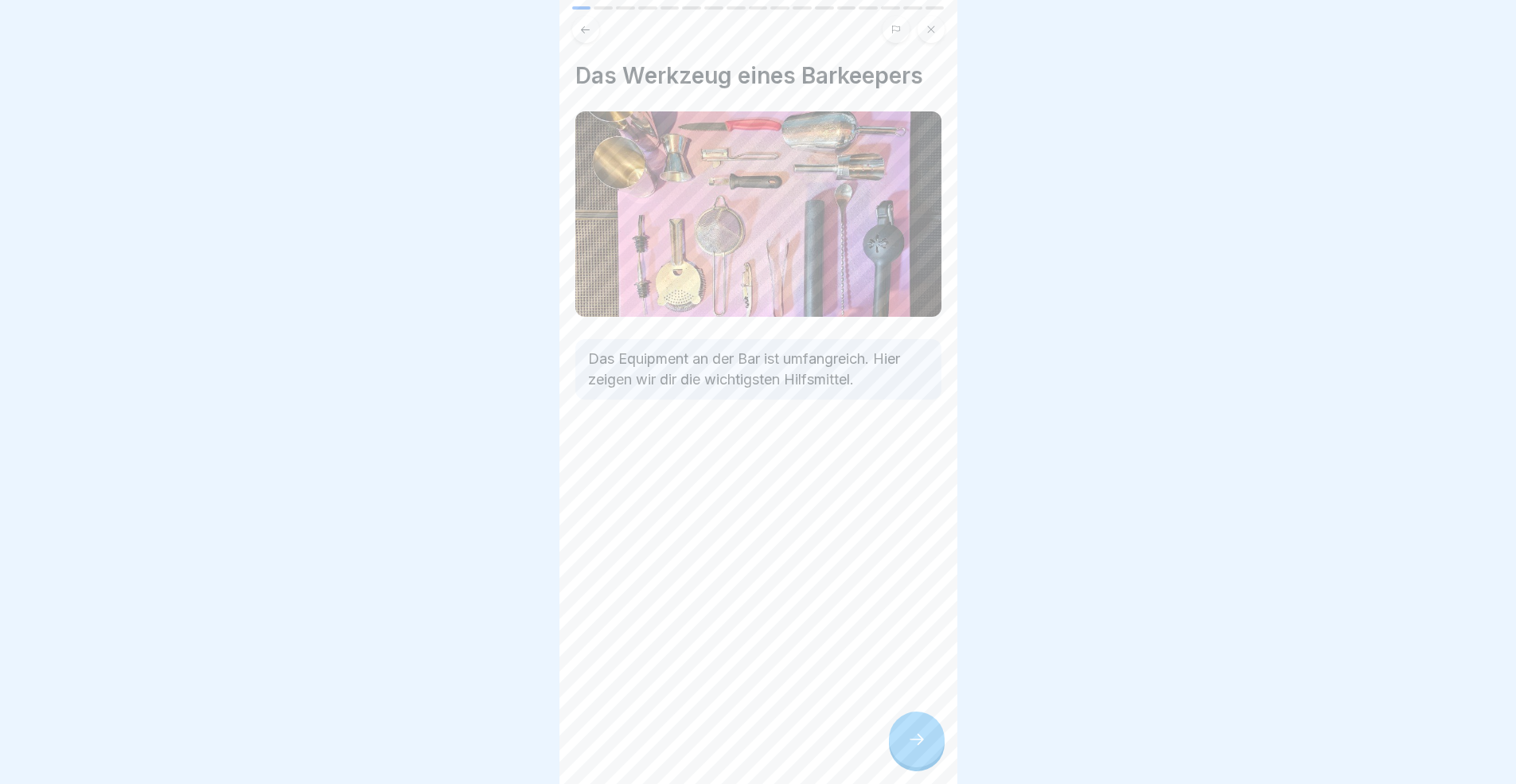
click at [900, 719] on div at bounding box center [917, 739] width 56 height 56
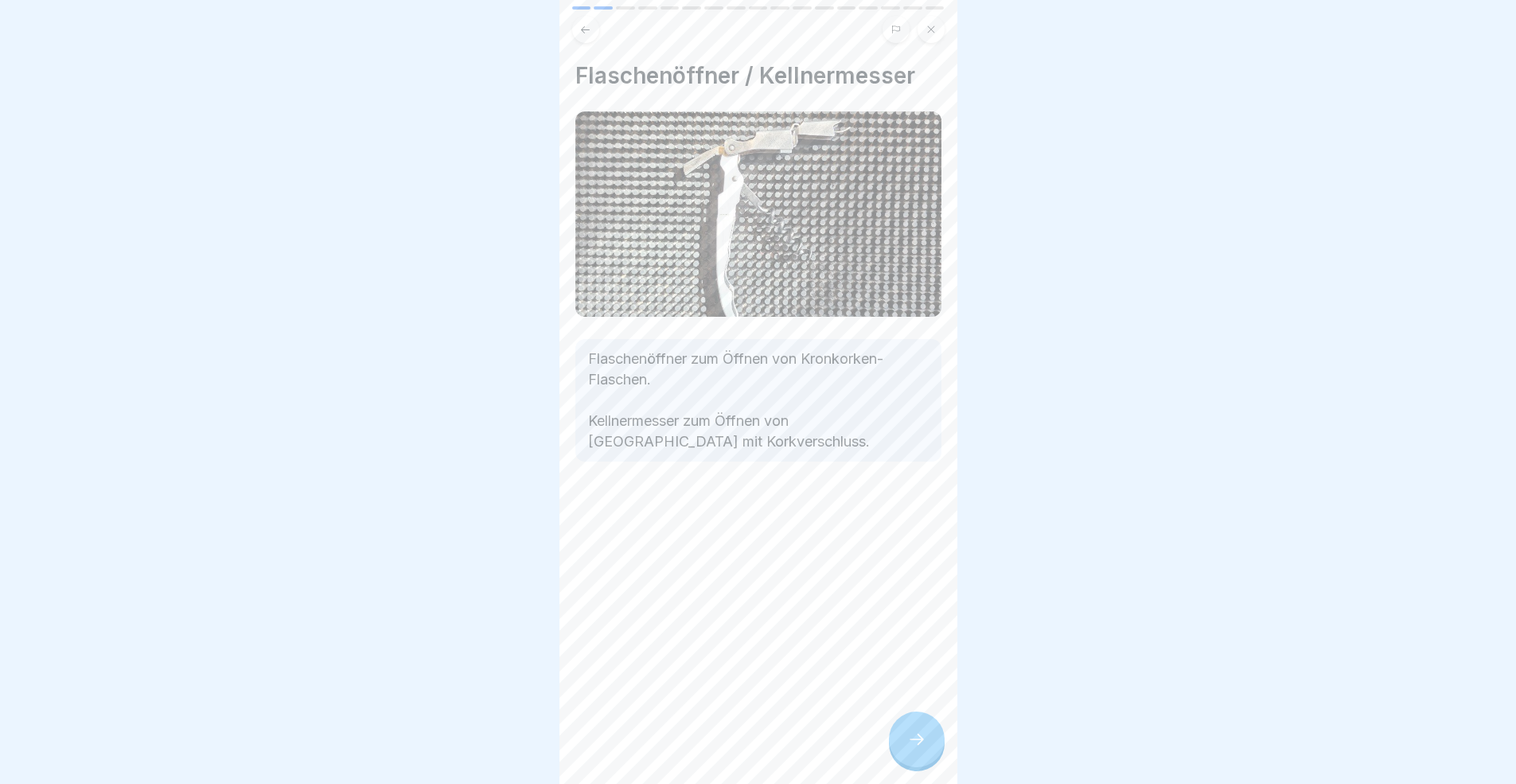
click at [900, 719] on div at bounding box center [917, 739] width 56 height 56
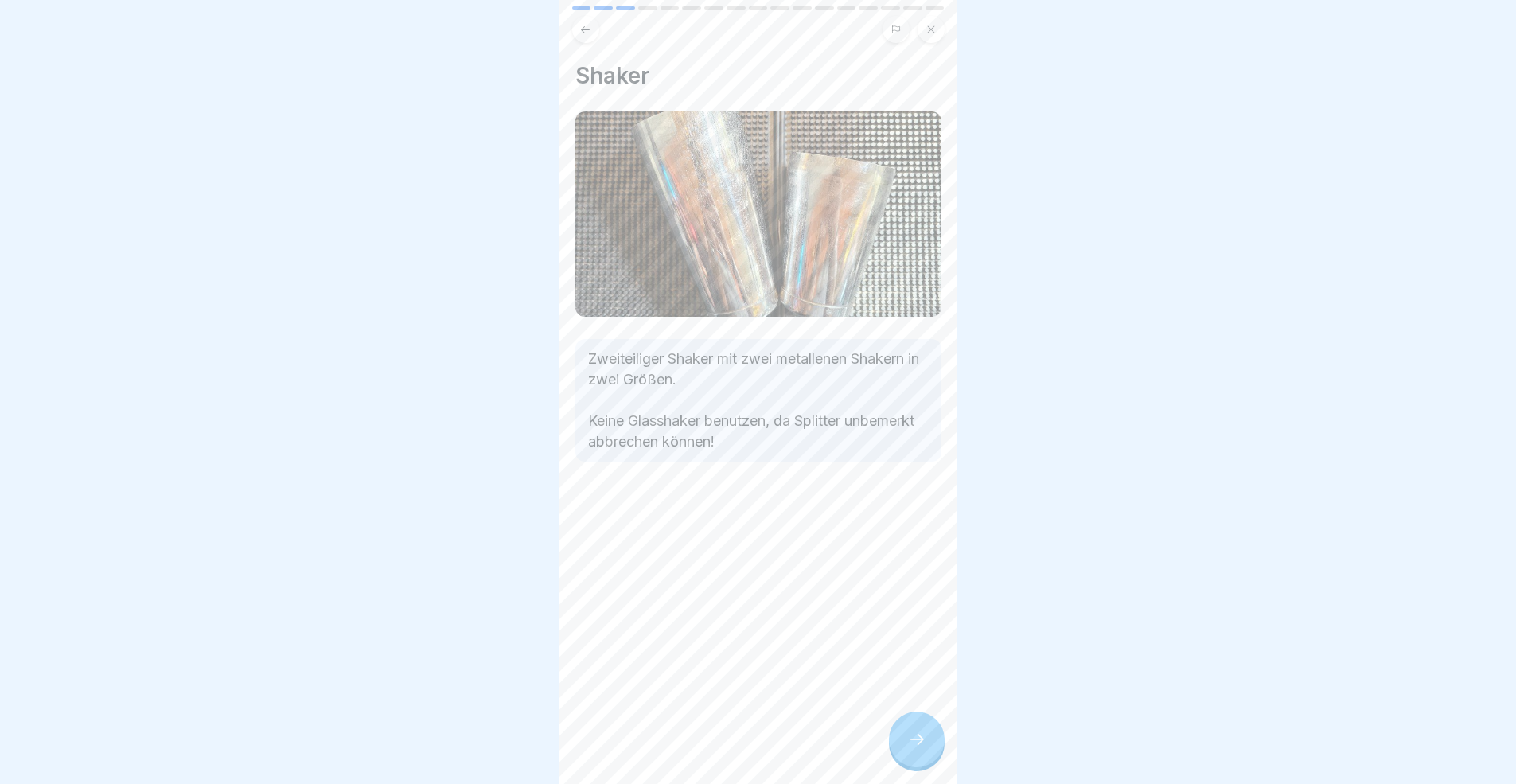
click at [900, 719] on div at bounding box center [917, 739] width 56 height 56
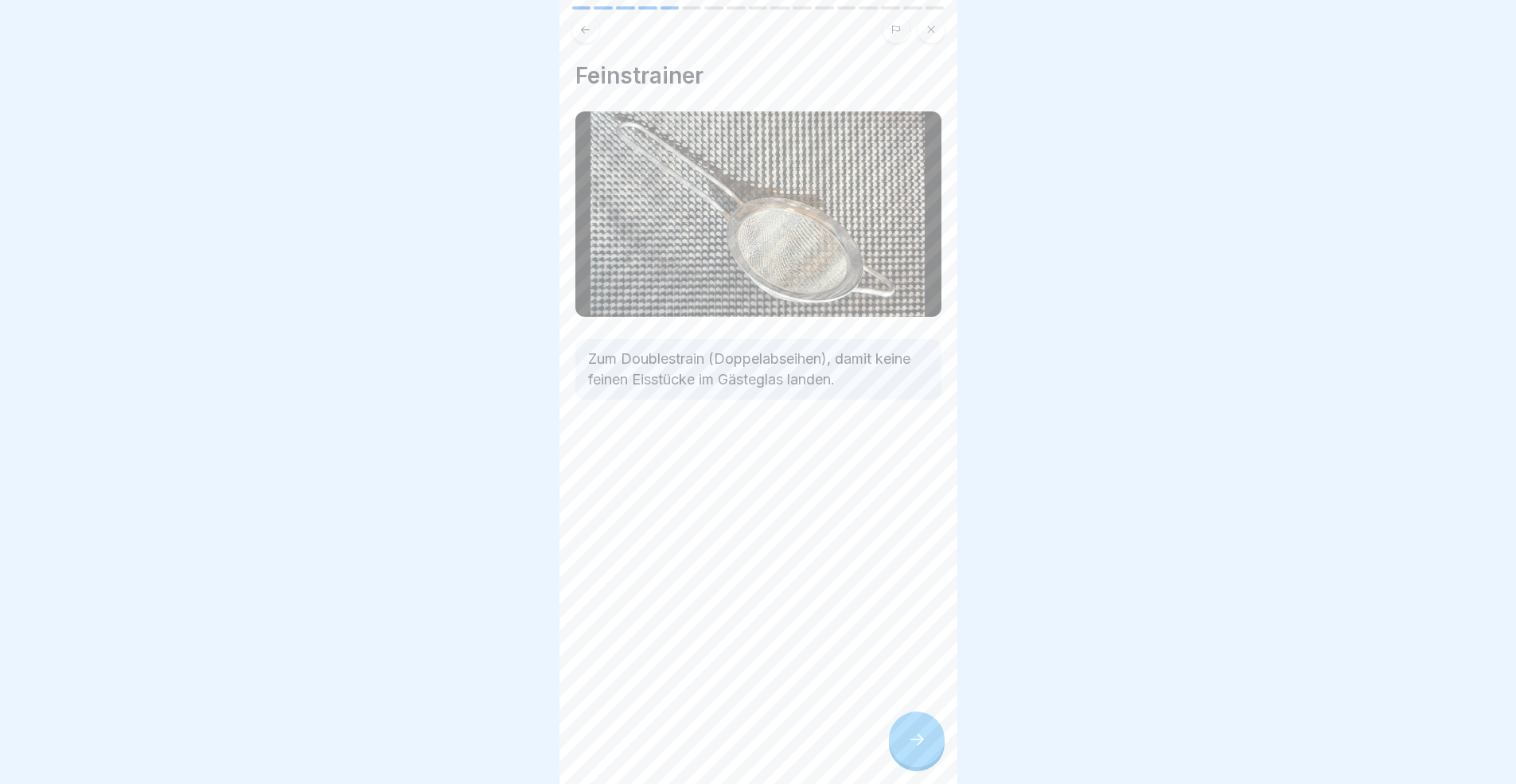
click at [900, 719] on div at bounding box center [917, 739] width 56 height 56
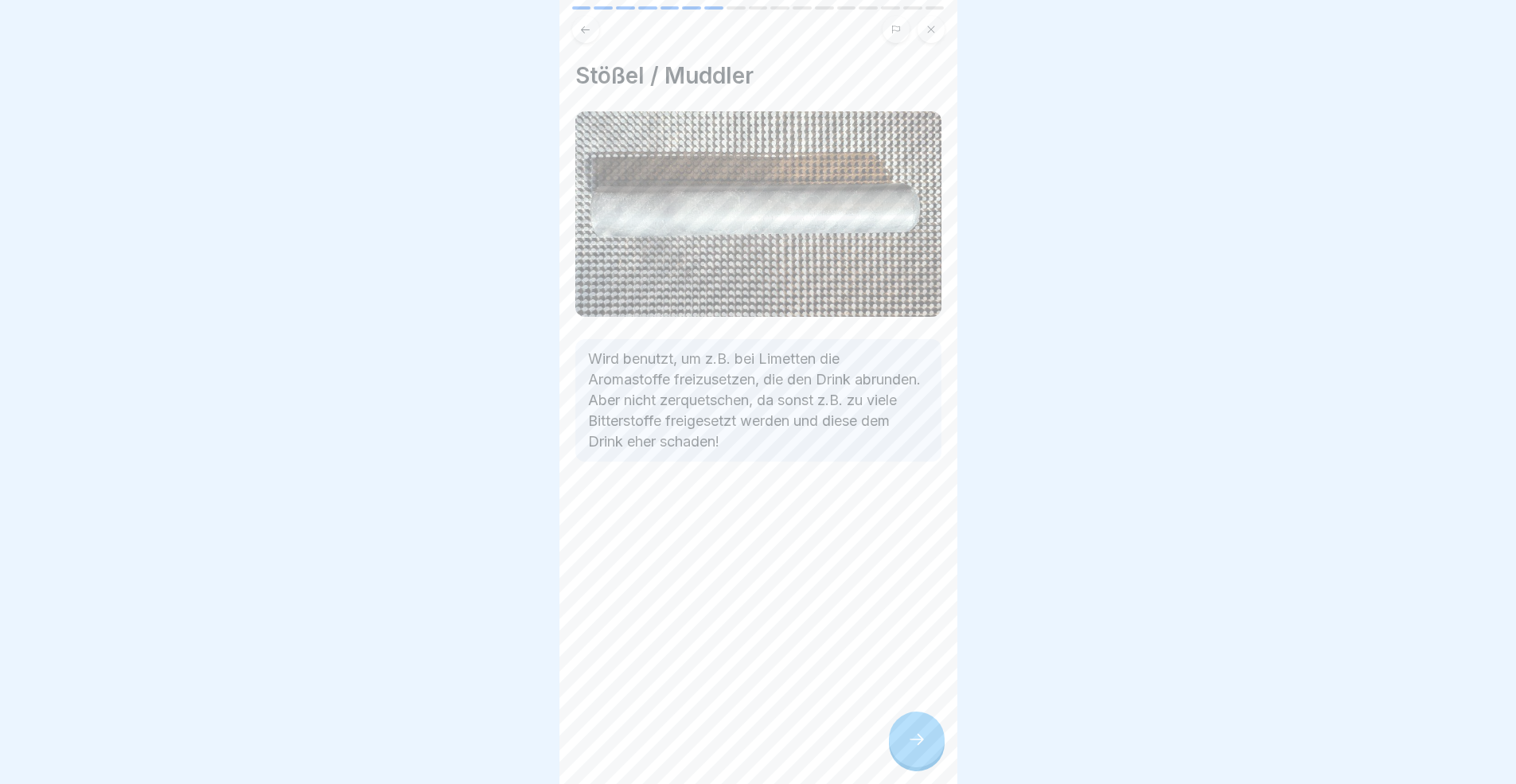
click at [900, 719] on div at bounding box center [917, 739] width 56 height 56
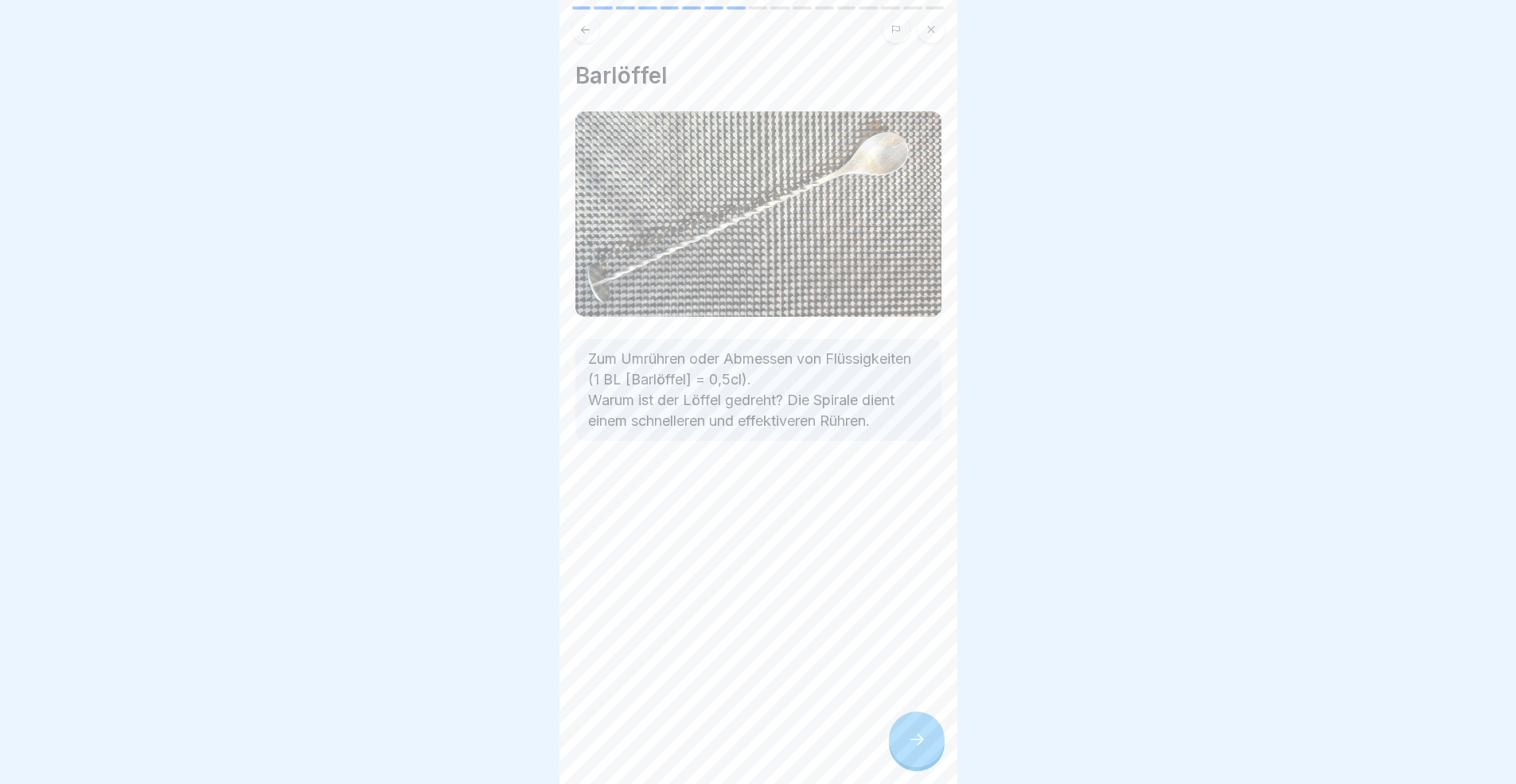
click at [900, 719] on div at bounding box center [917, 739] width 56 height 56
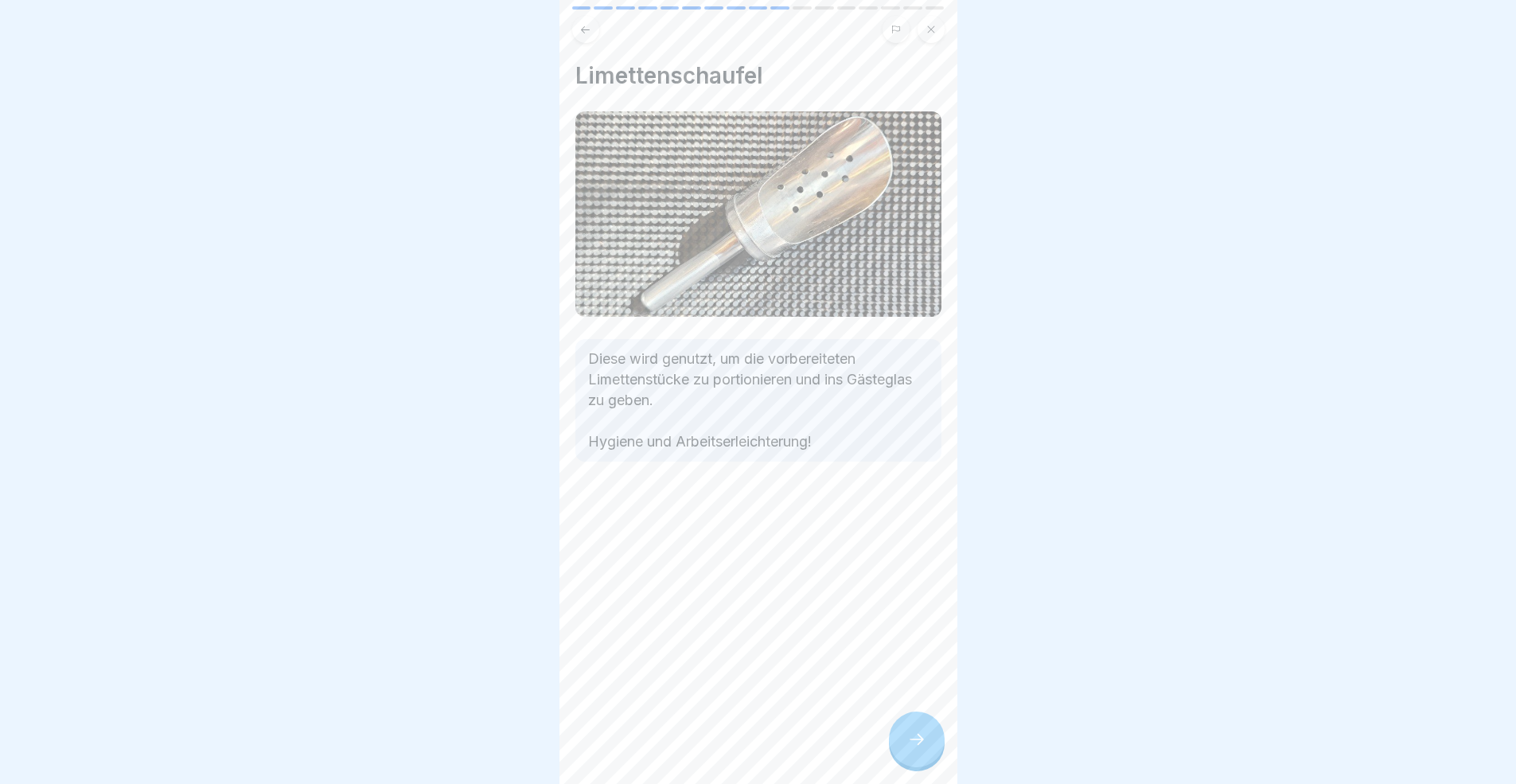
click at [900, 719] on div at bounding box center [917, 739] width 56 height 56
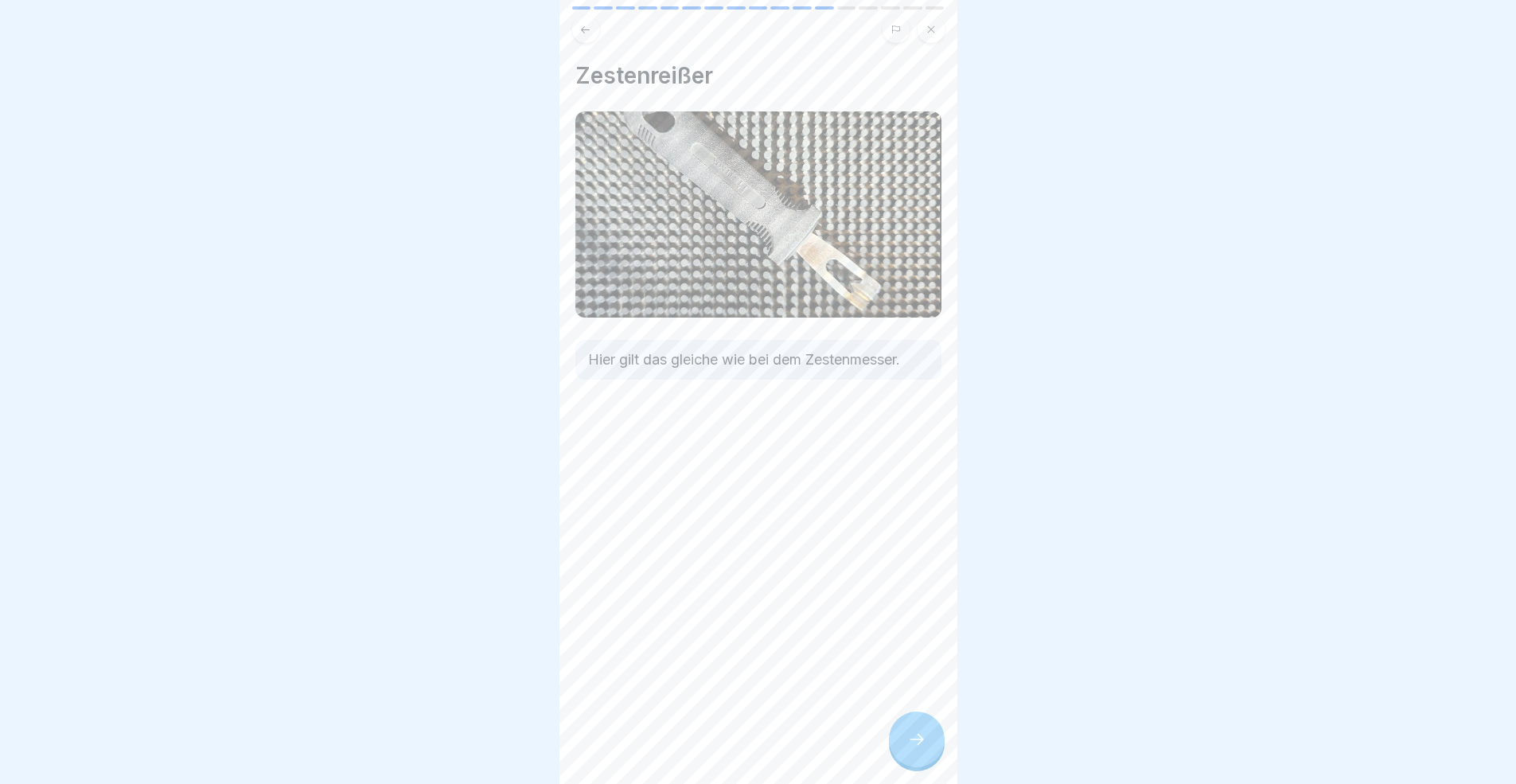
click at [900, 719] on div at bounding box center [917, 739] width 56 height 56
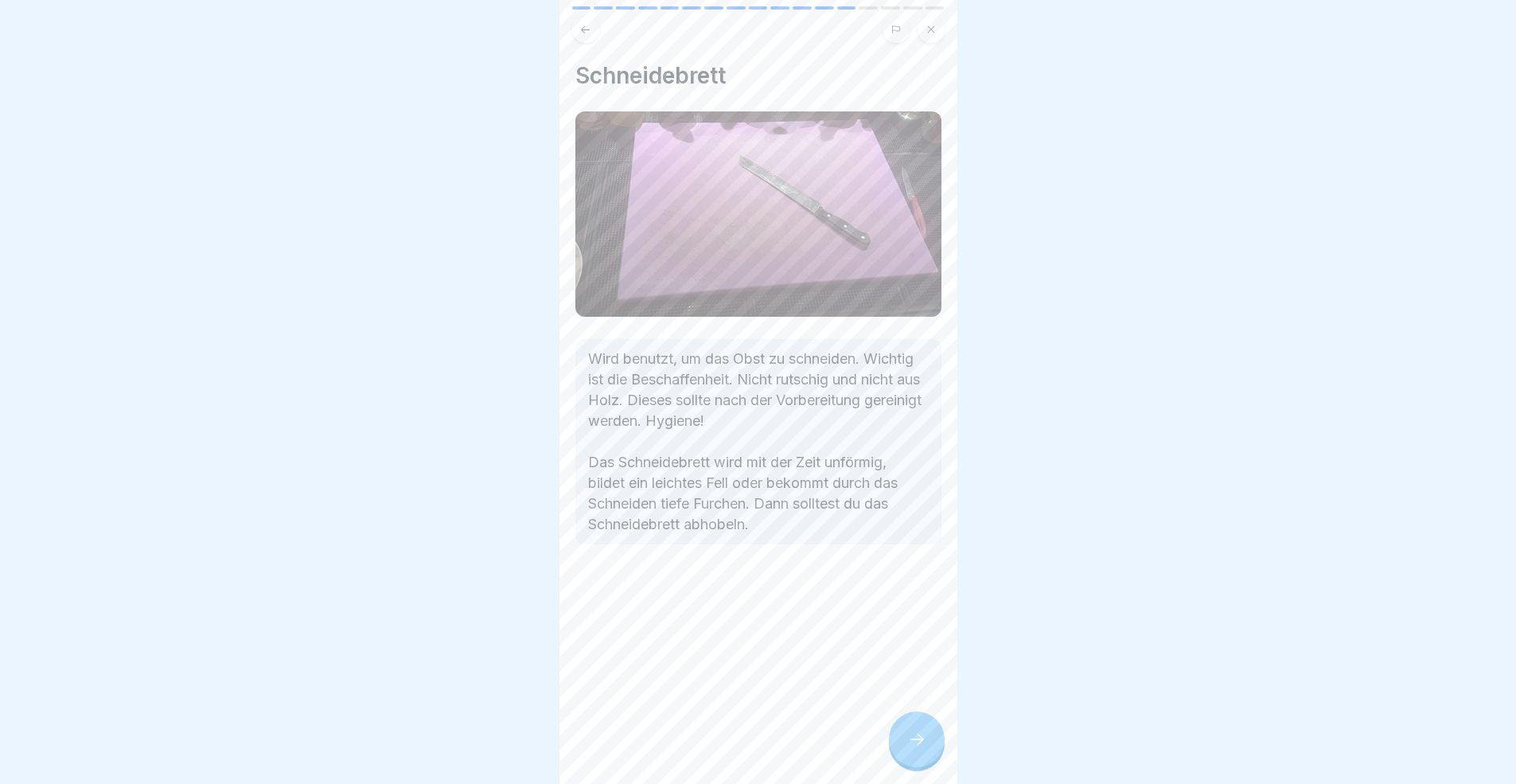
click at [900, 719] on div at bounding box center [917, 739] width 56 height 56
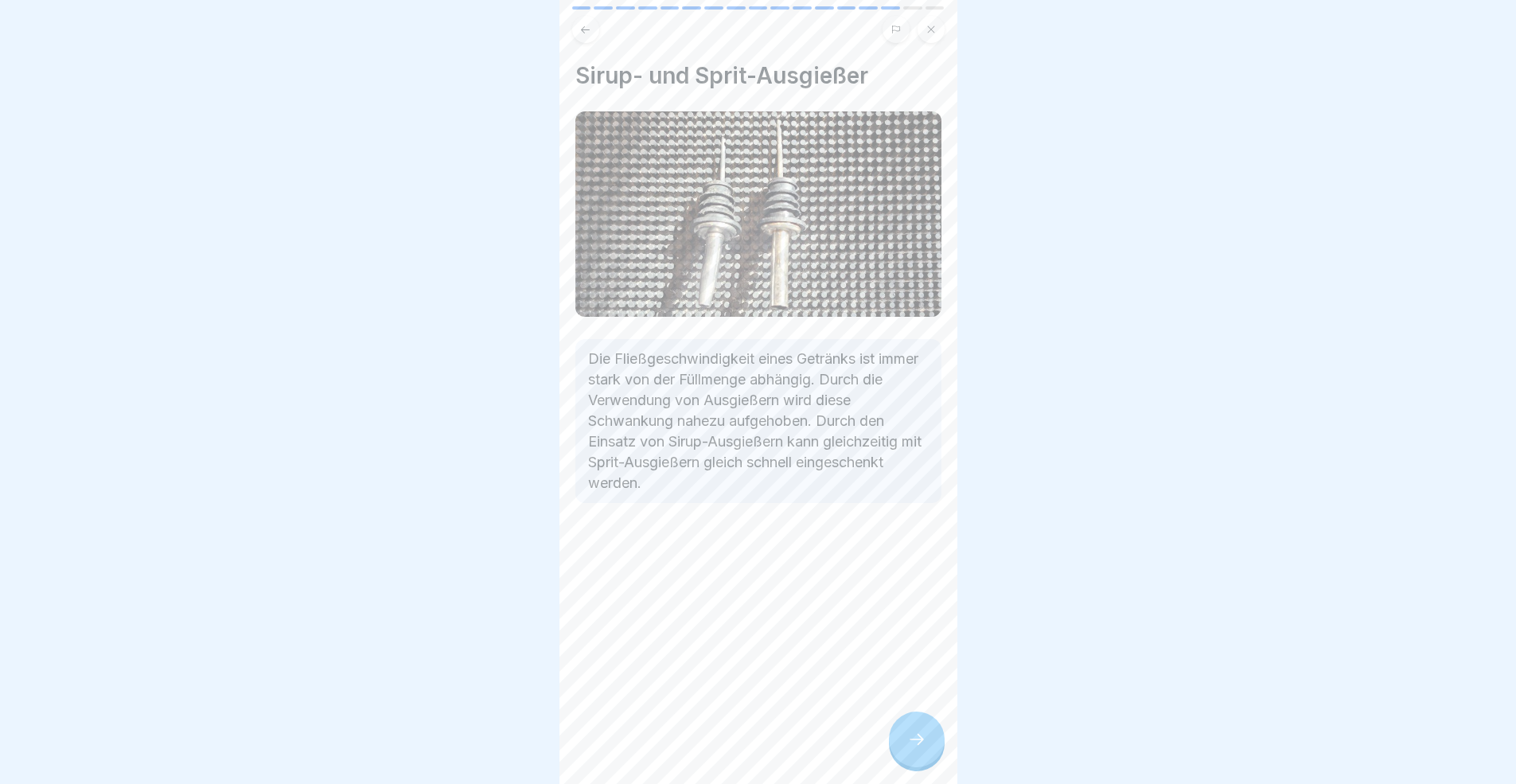
click at [900, 719] on div at bounding box center [917, 739] width 56 height 56
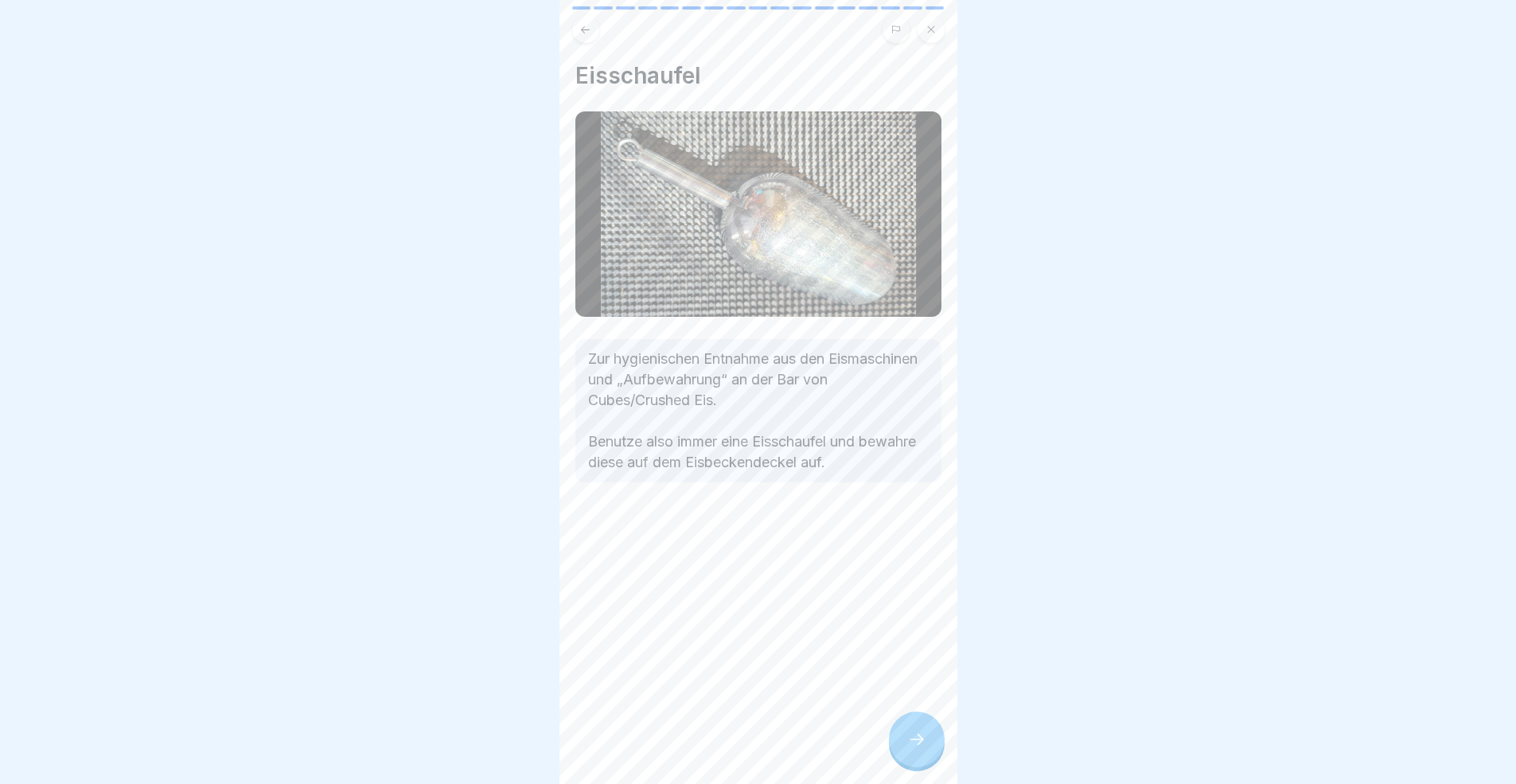
click at [900, 719] on div at bounding box center [917, 739] width 56 height 56
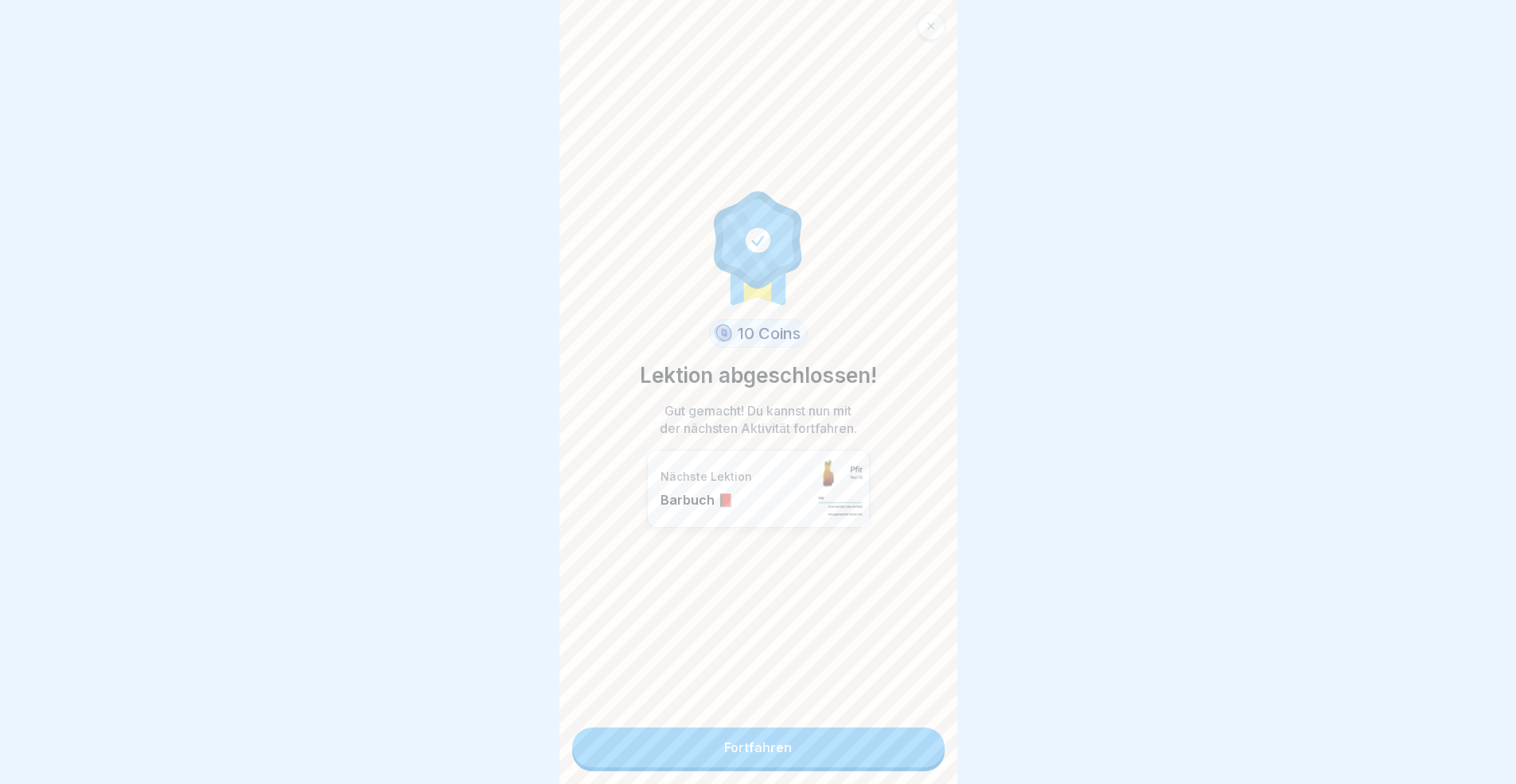
click at [900, 719] on link "Fortfahren" at bounding box center [758, 747] width 373 height 40
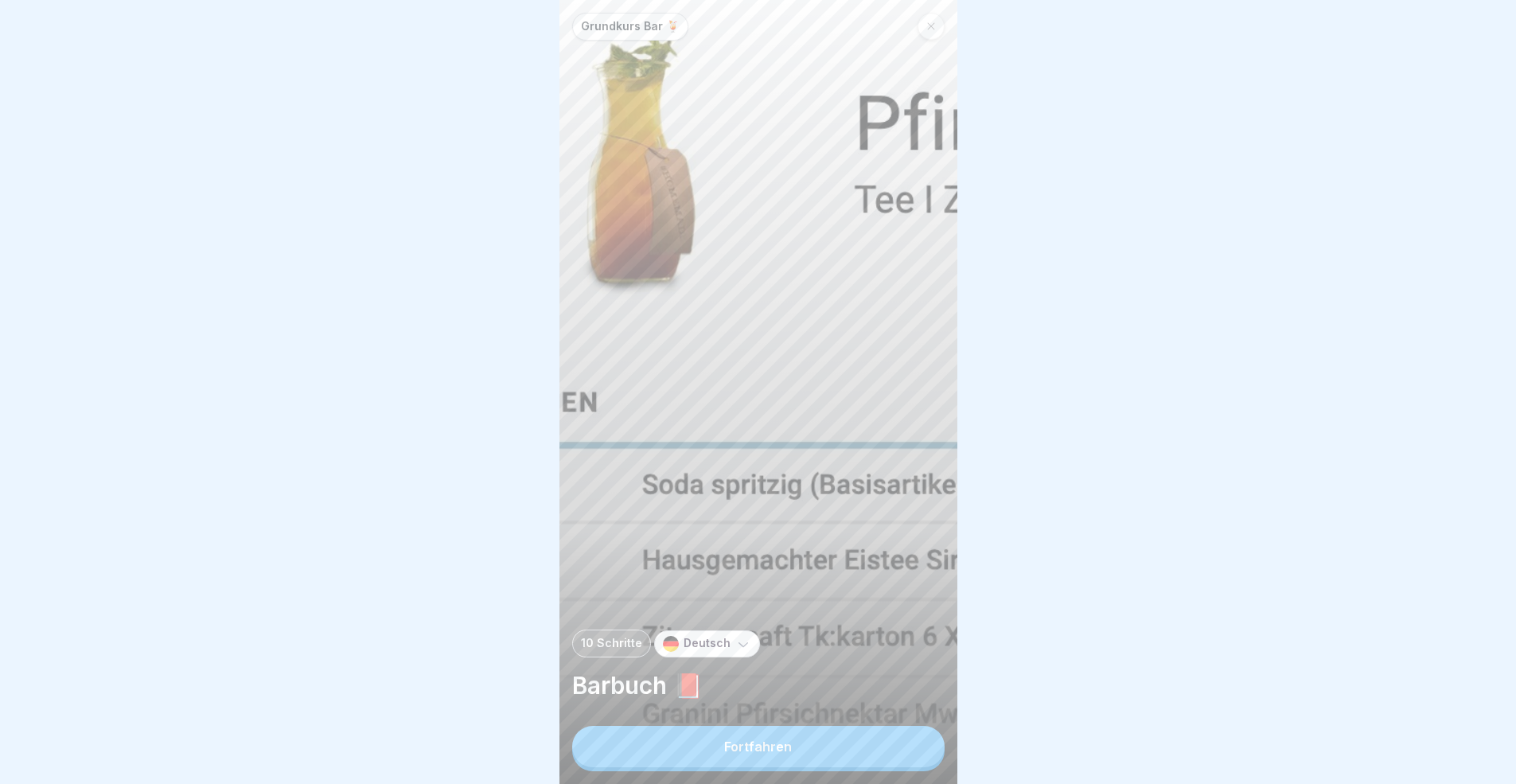
click at [854, 719] on button "Fortfahren" at bounding box center [758, 746] width 373 height 41
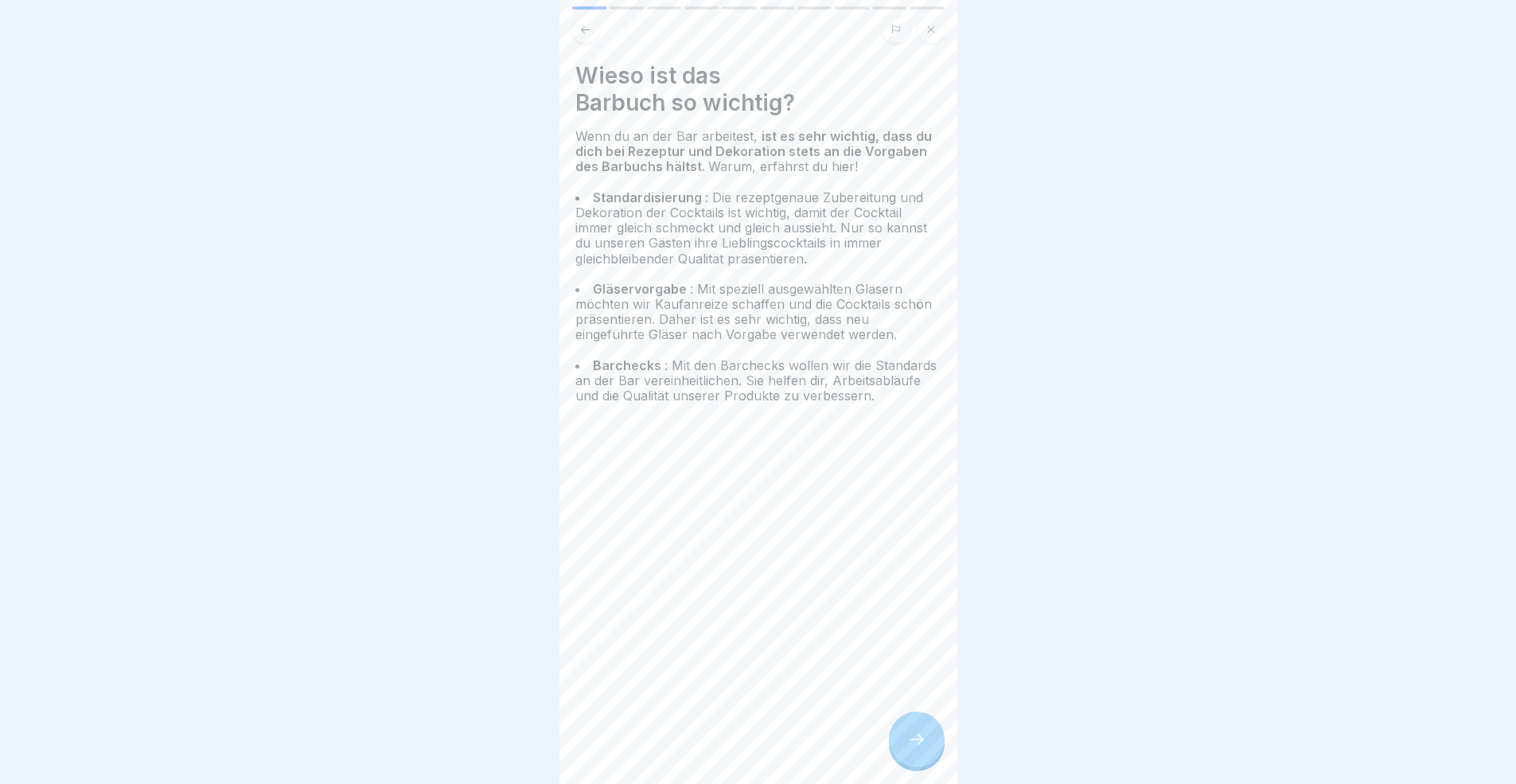
click at [900, 719] on div at bounding box center [917, 739] width 56 height 56
click at [901, 719] on div at bounding box center [917, 739] width 56 height 56
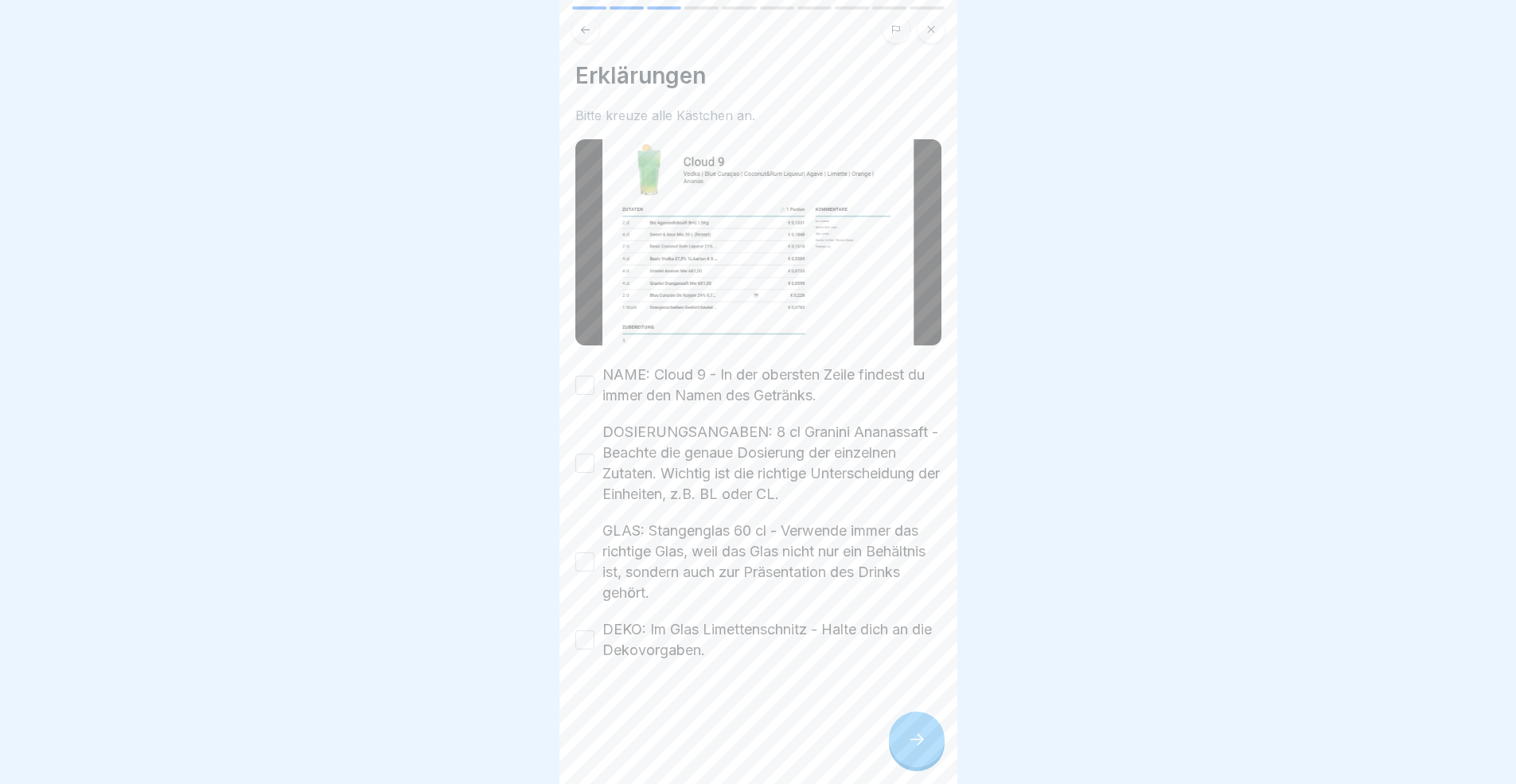
click at [901, 719] on div at bounding box center [917, 739] width 56 height 56
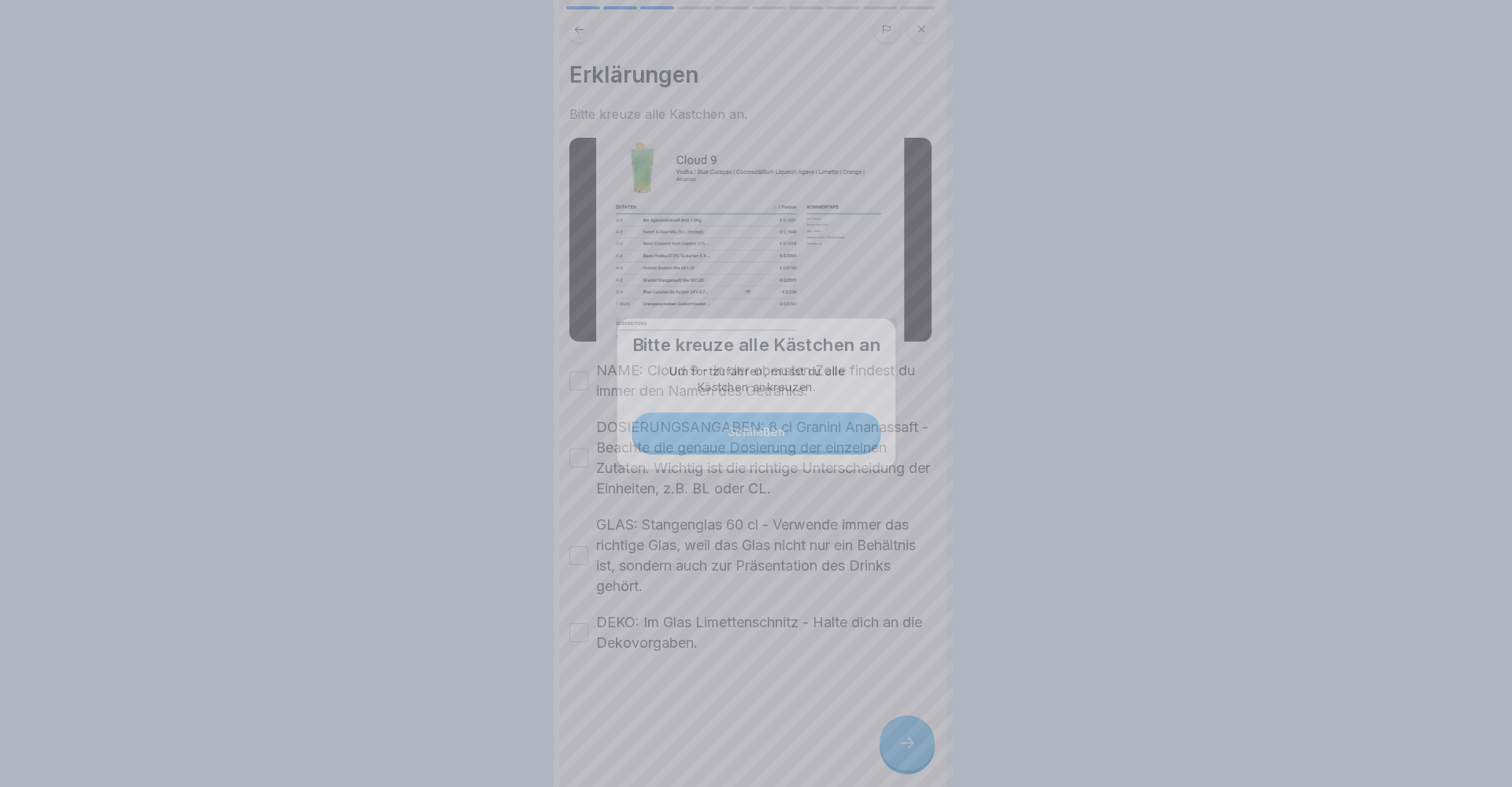
click at [892, 712] on div at bounding box center [756, 394] width 1512 height 787
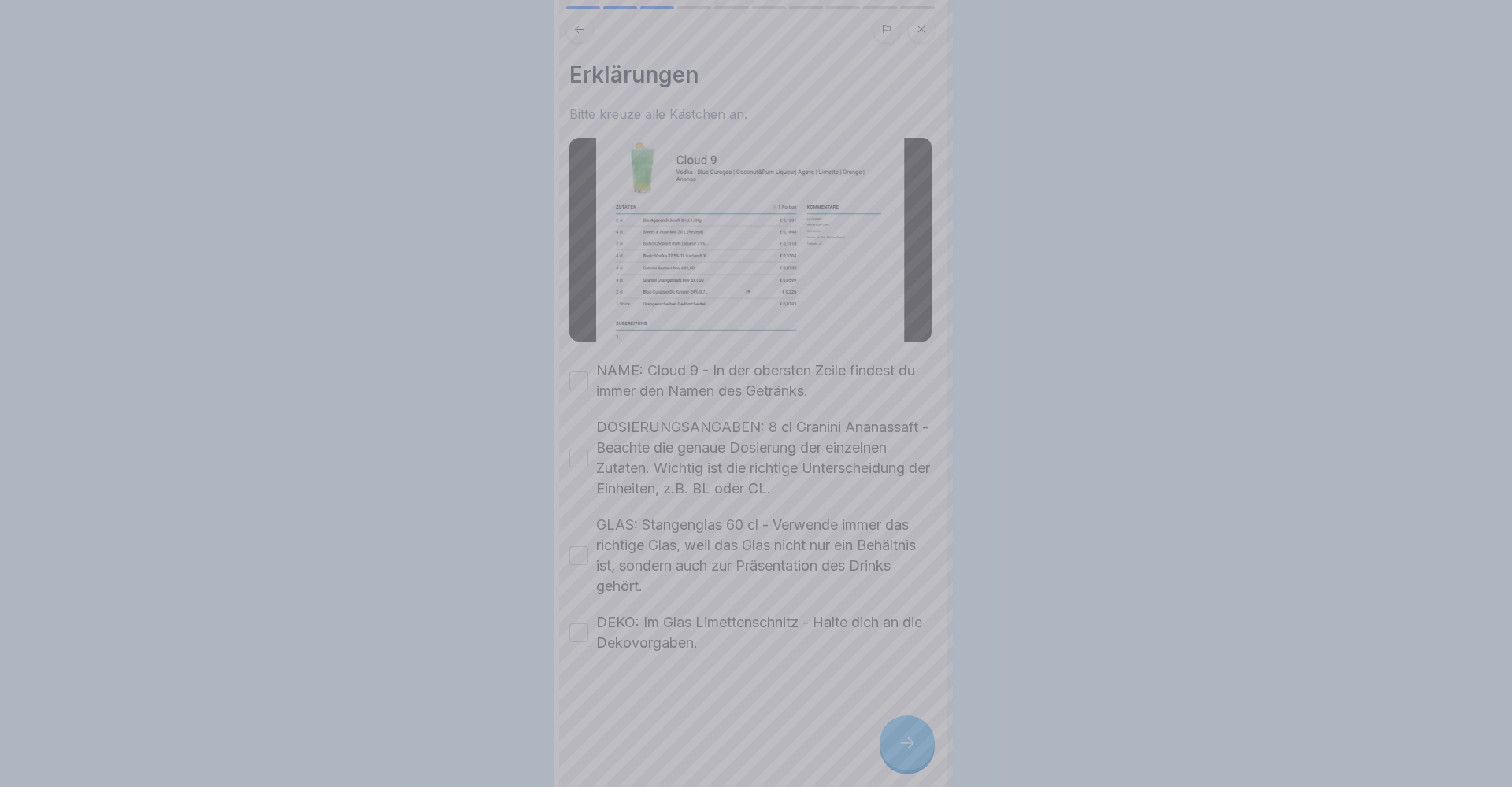
click at [892, 712] on div at bounding box center [756, 394] width 1512 height 787
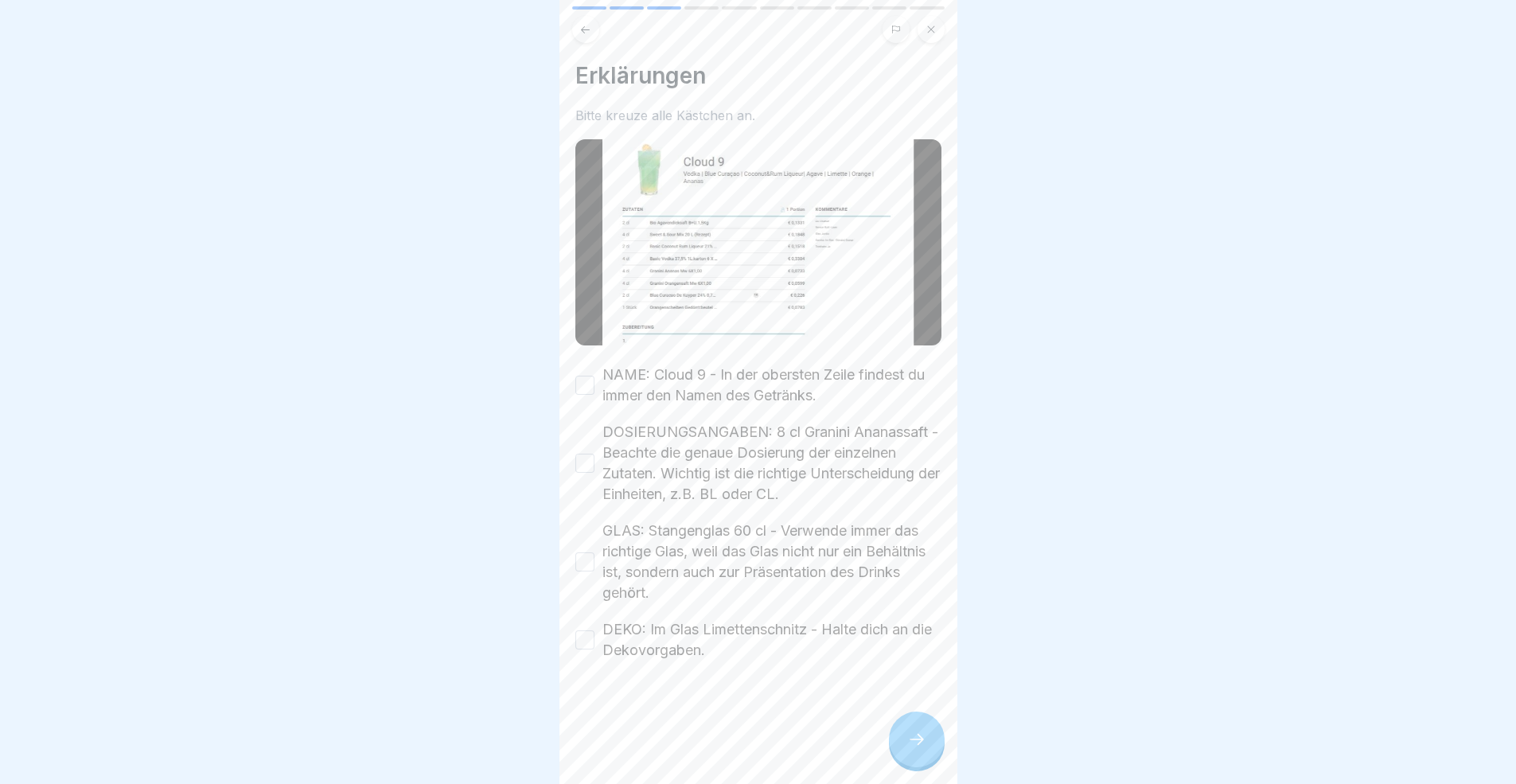
click at [906, 719] on div at bounding box center [917, 739] width 56 height 56
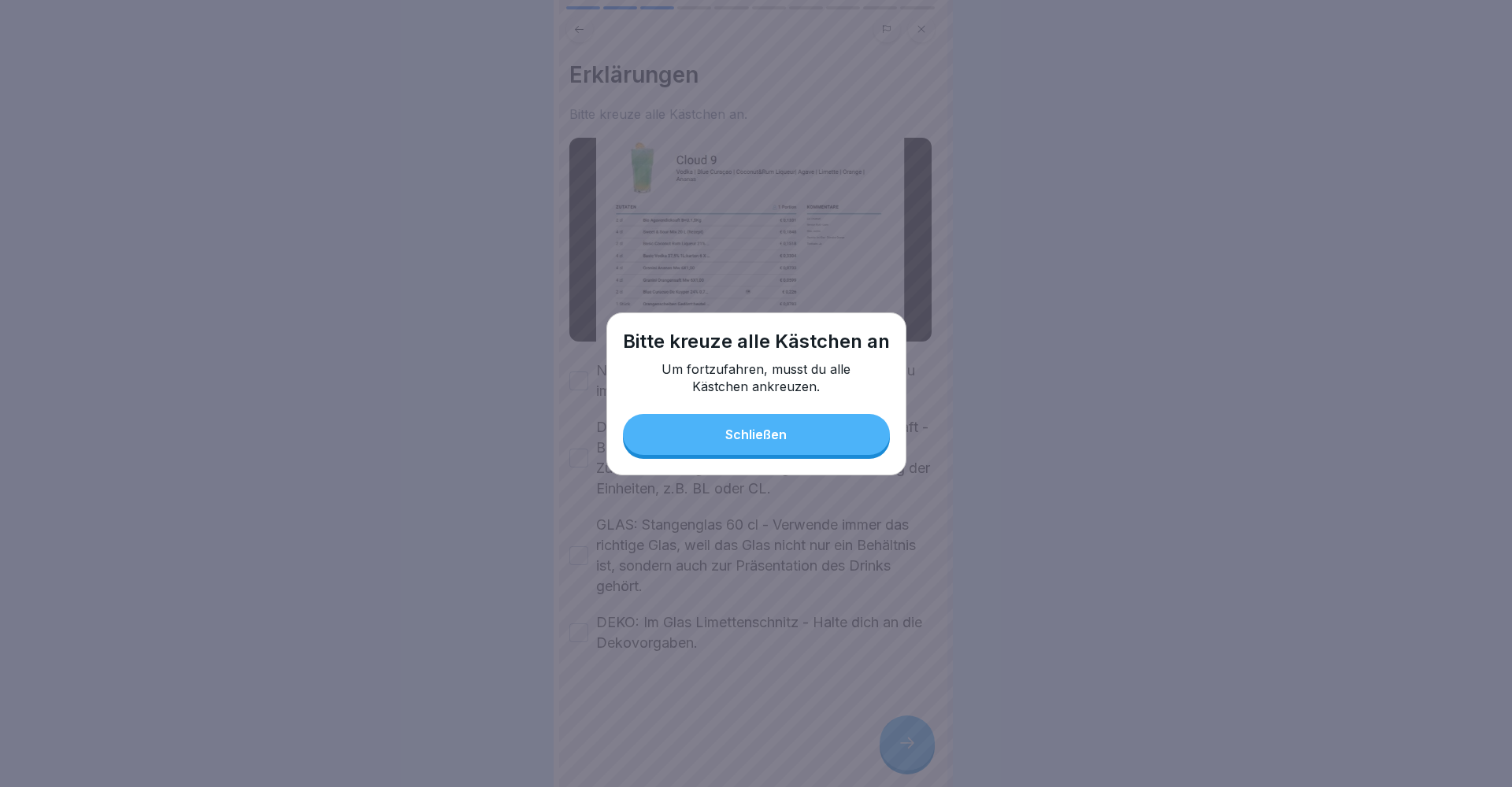
click at [762, 435] on div "Schließen" at bounding box center [755, 435] width 61 height 14
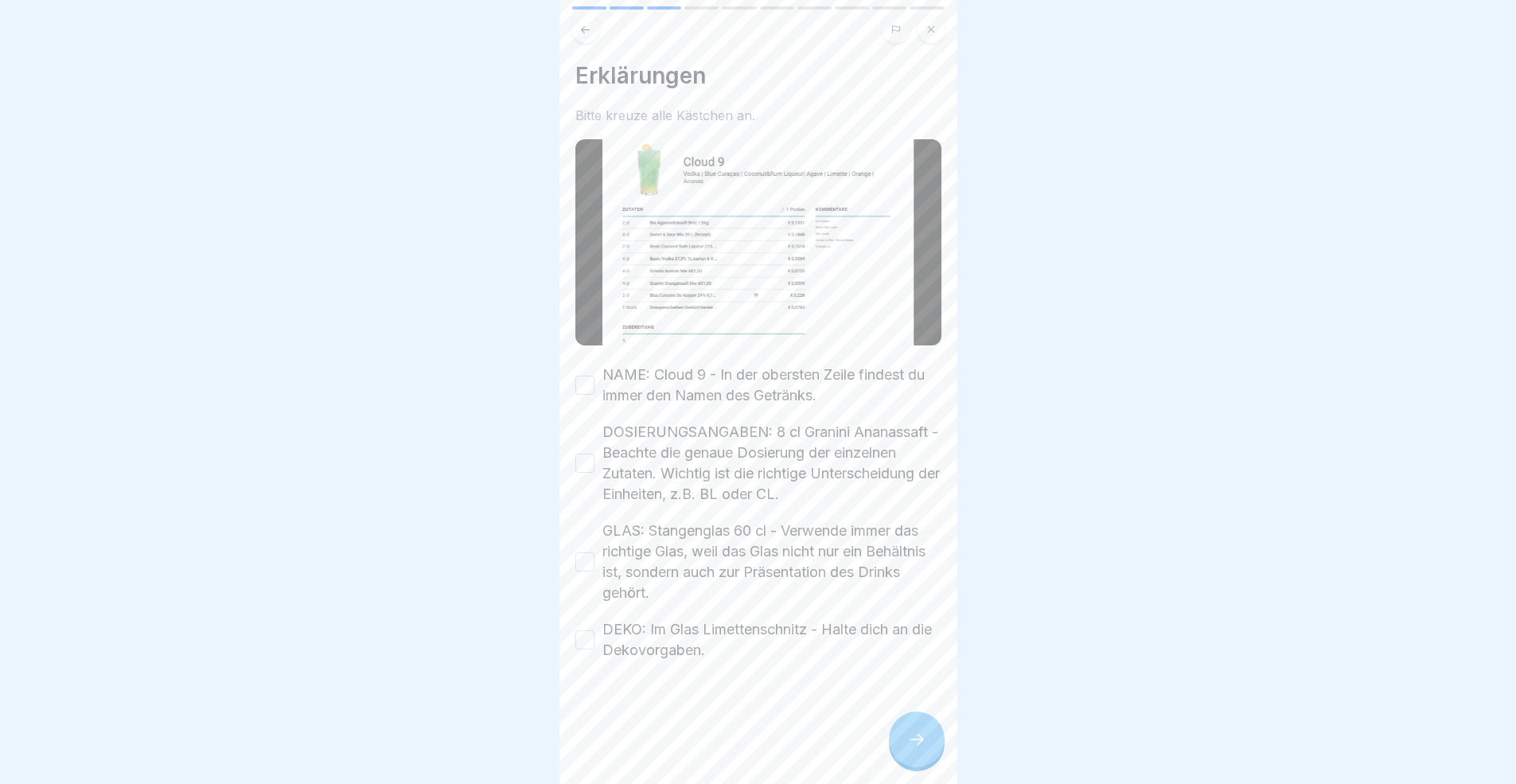
click at [591, 471] on div "DOSIERUNGSANGABEN: 8 cl Granini Ananassaft - Beachte die genaue Dosierung der e…" at bounding box center [758, 463] width 366 height 83
click at [591, 465] on button "DOSIERUNGSANGABEN: 8 cl Granini Ananassaft - Beachte die genaue Dosierung der e…" at bounding box center [585, 463] width 19 height 19
click at [587, 365] on div "NAME: Cloud 9 - In der obersten Zeile findest du immer den Namen des Getränks." at bounding box center [758, 385] width 366 height 41
click at [588, 558] on button "GLAS: Stangenglas 60 cl - Verwende immer das richtige Glas, weil das Glas nicht…" at bounding box center [585, 562] width 19 height 19
click at [582, 381] on button "NAME: Cloud 9 - In der obersten Zeile findest du immer den Namen des Getränks." at bounding box center [585, 386] width 19 height 19
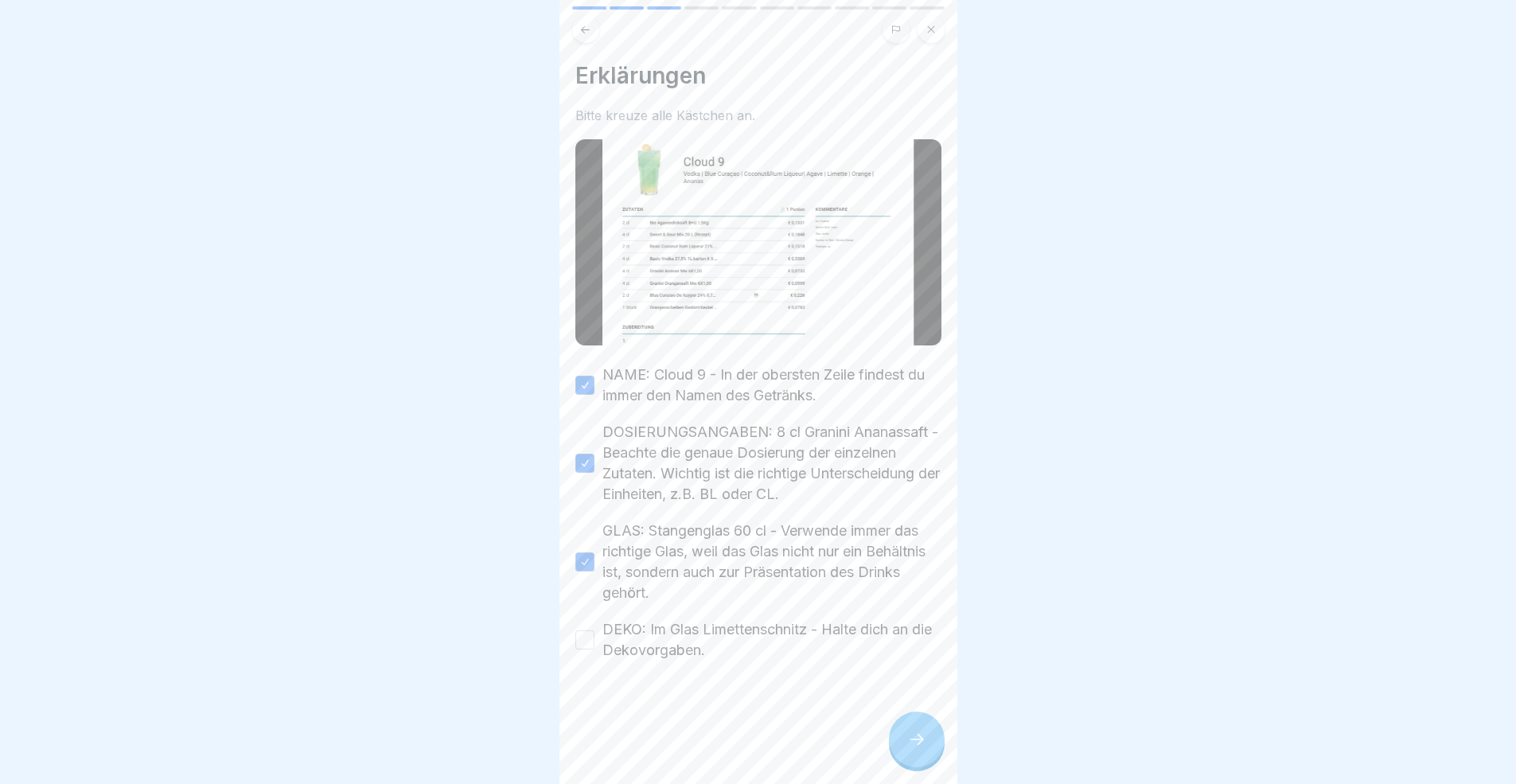
click at [596, 628] on div "DEKO: Im Glas Limettenschnitz - Halte dich an die Dekovorgaben." at bounding box center [758, 639] width 366 height 41
click at [583, 635] on button "DEKO: Im Glas Limettenschnitz - Halte dich an die Dekovorgaben." at bounding box center [585, 640] width 19 height 19
click at [901, 719] on div at bounding box center [917, 739] width 56 height 56
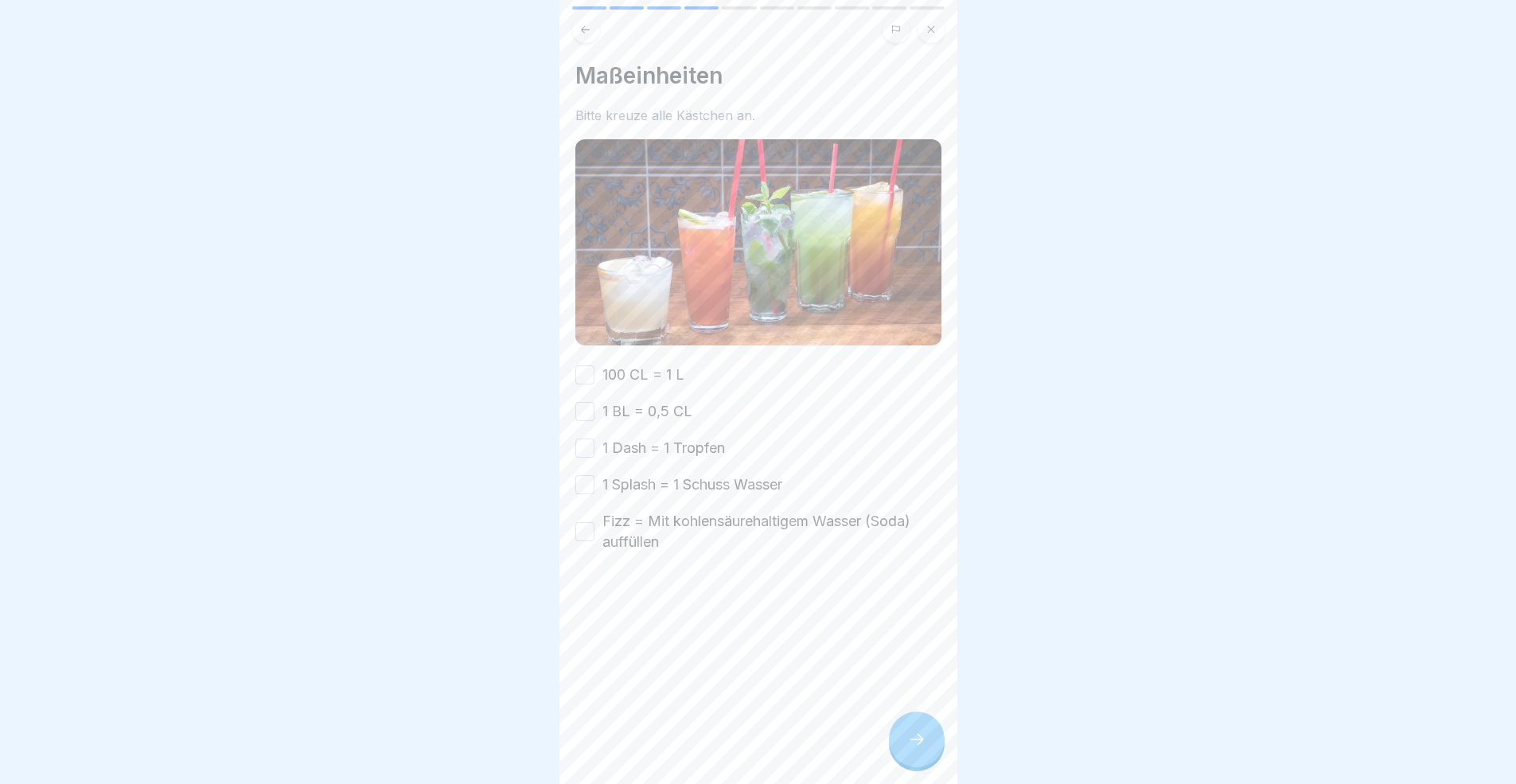
click at [906, 719] on div at bounding box center [917, 739] width 56 height 56
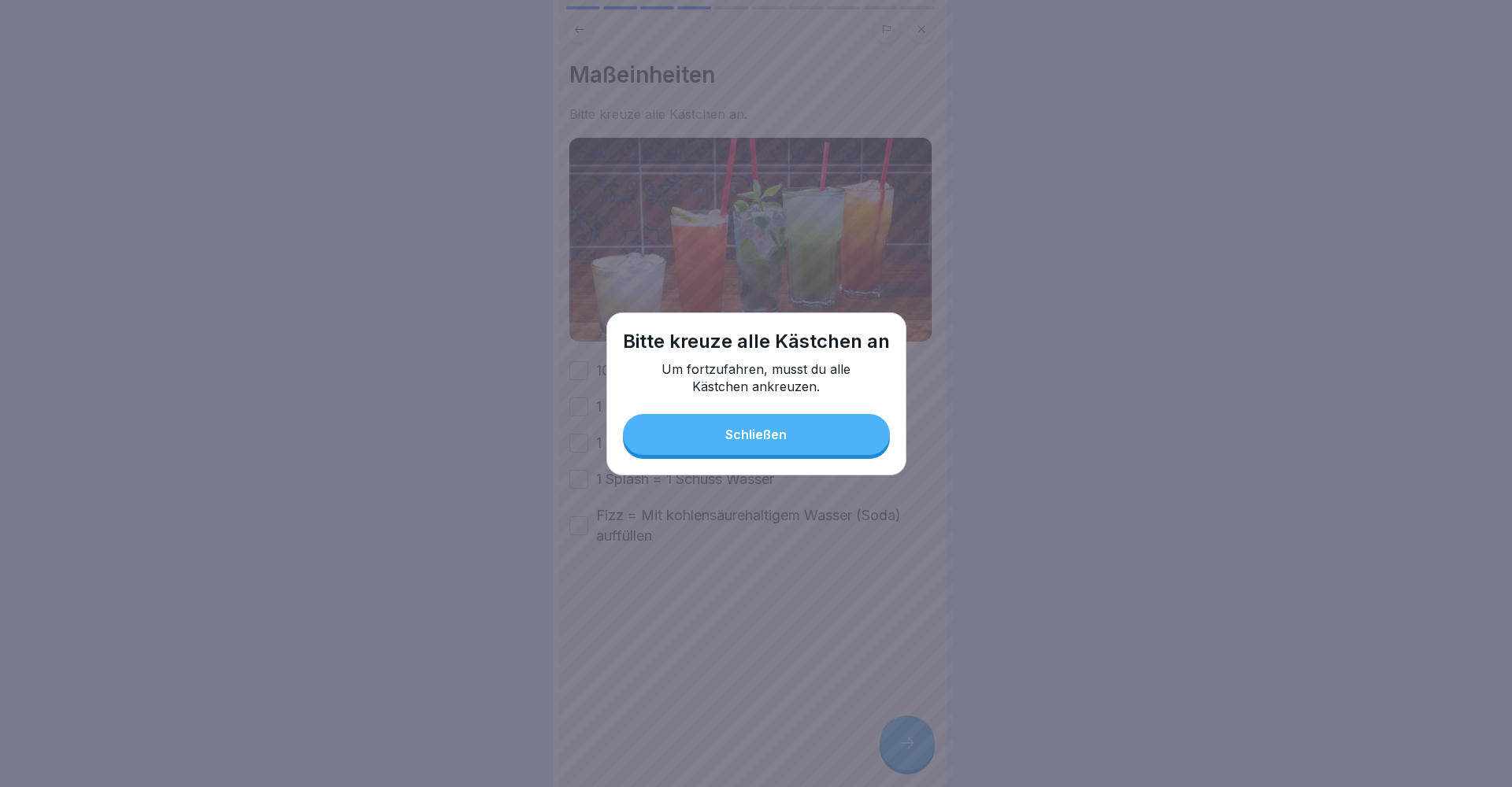
click at [686, 407] on div "Bitte [DEMOGRAPHIC_DATA] alle Kästchen an Um fortzufahren, musst du alle Kästch…" at bounding box center [756, 394] width 300 height 163
drag, startPoint x: 669, startPoint y: 450, endPoint x: 637, endPoint y: 409, distance: 52.0
click at [669, 450] on button "Schließen" at bounding box center [756, 434] width 267 height 41
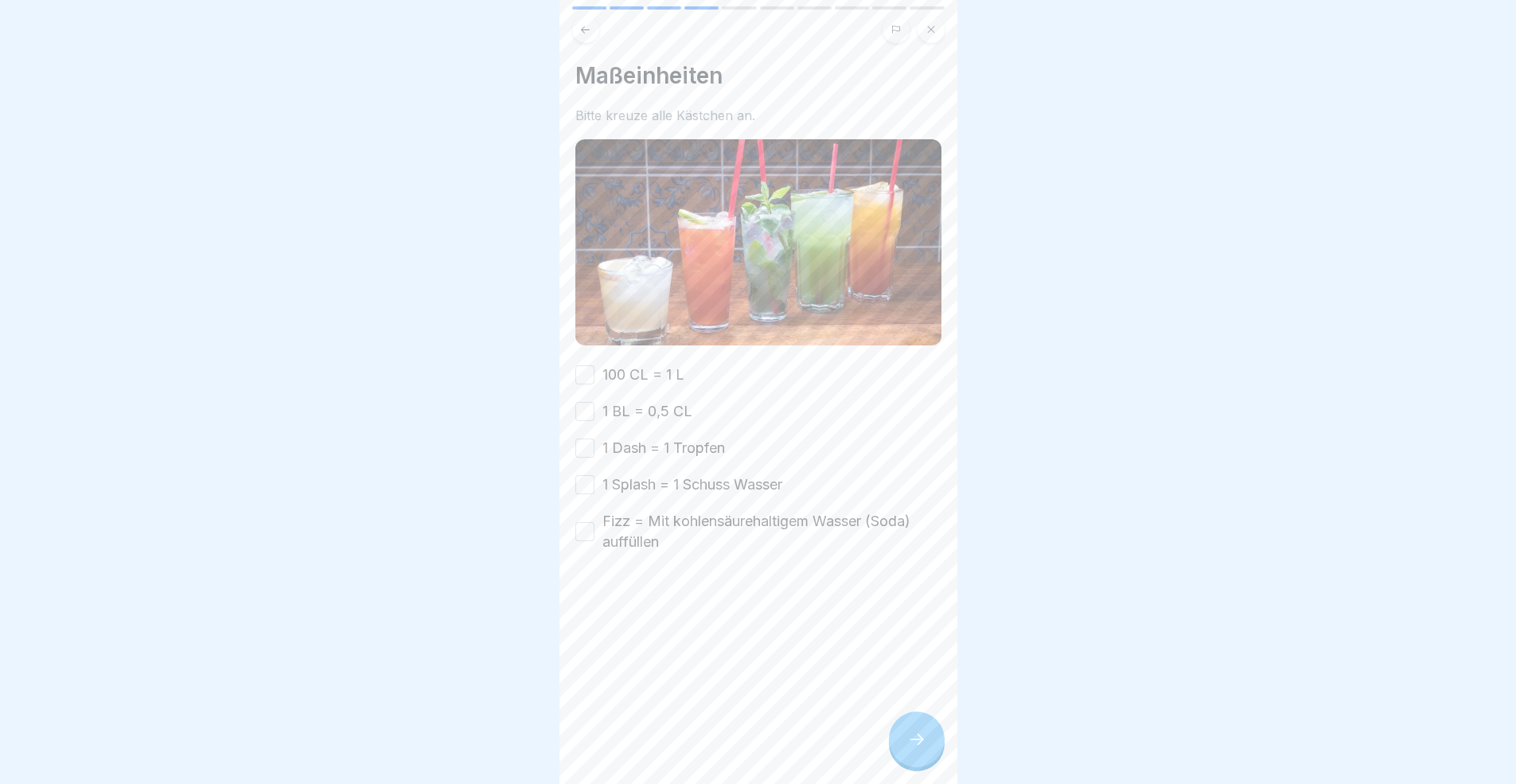
click at [578, 368] on button "100 CL = 1 L" at bounding box center [585, 375] width 19 height 19
click at [585, 419] on div "100 CL = 1 L 1 BL = 0,5 CL 1 Dash = 1 Tropfen 1 Splash = 1 Schuss Wasser Fizz =…" at bounding box center [758, 458] width 366 height 188
click at [588, 454] on div "100 CL = 1 L 1 BL = 0,5 CL 1 Dash = 1 Tropfen 1 Splash = 1 Schuss Wasser Fizz =…" at bounding box center [758, 458] width 366 height 188
click at [584, 413] on button "1 BL = 0,5 CL" at bounding box center [585, 411] width 19 height 19
click at [583, 454] on div "100 CL = 1 L 1 BL = 0,5 CL 1 Dash = 1 Tropfen 1 Splash = 1 Schuss Wasser Fizz =…" at bounding box center [758, 458] width 366 height 188
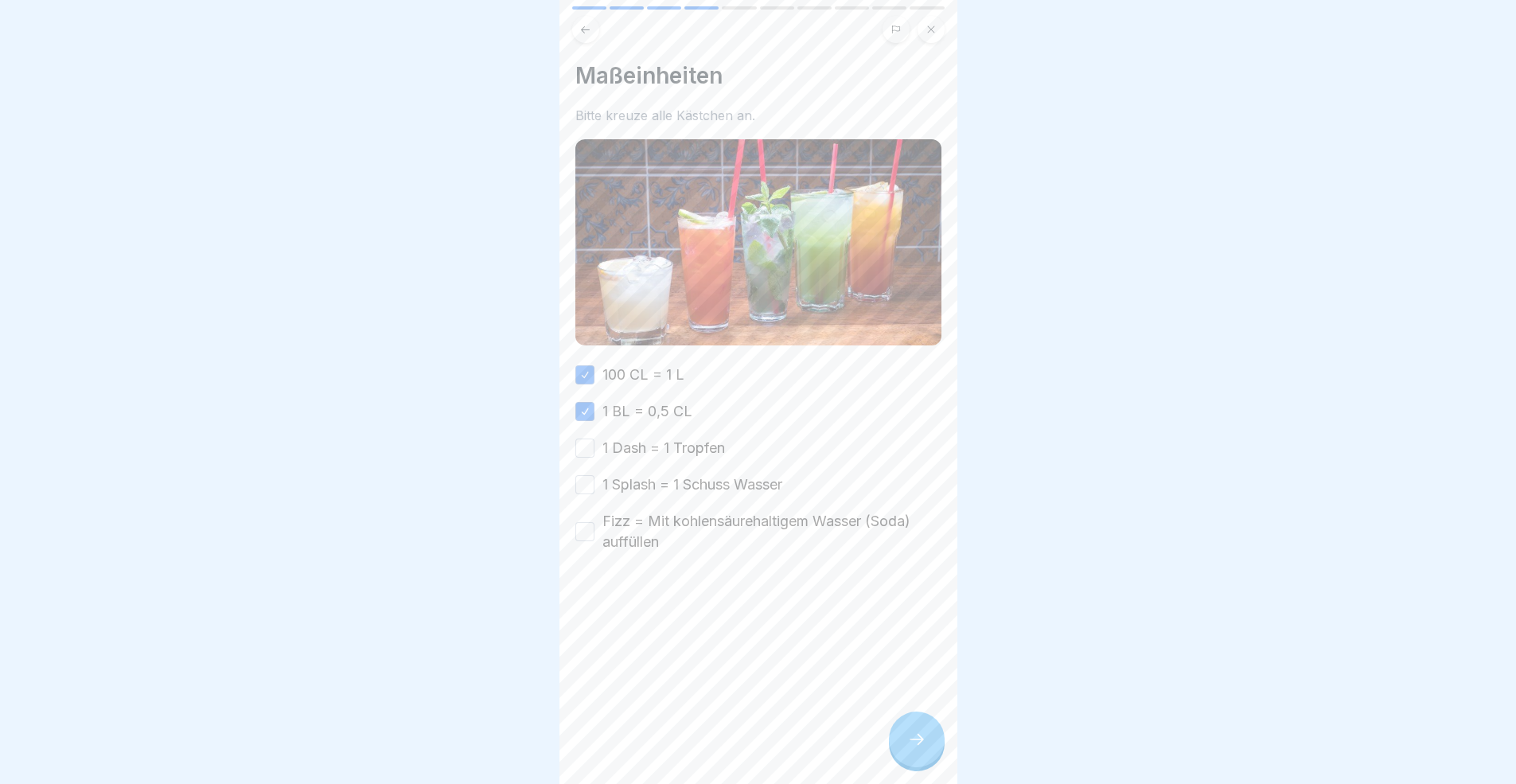
click at [583, 449] on button "1 Dash = 1 Tropfen" at bounding box center [585, 448] width 19 height 19
click at [589, 483] on button "1 Splash = 1 Schuss Wasser" at bounding box center [585, 485] width 19 height 19
click at [590, 528] on button "Fizz = Mit kohlensäurehaltigem Wasser (Soda) auffüllen" at bounding box center [585, 532] width 19 height 19
click at [942, 719] on div "Maßeinheiten Bitte kreuze alle Kästchen an. 100 CL = 1 L 1 BL = 0,5 CL 1 Dash =…" at bounding box center [758, 392] width 398 height 784
click at [933, 719] on div at bounding box center [917, 739] width 56 height 56
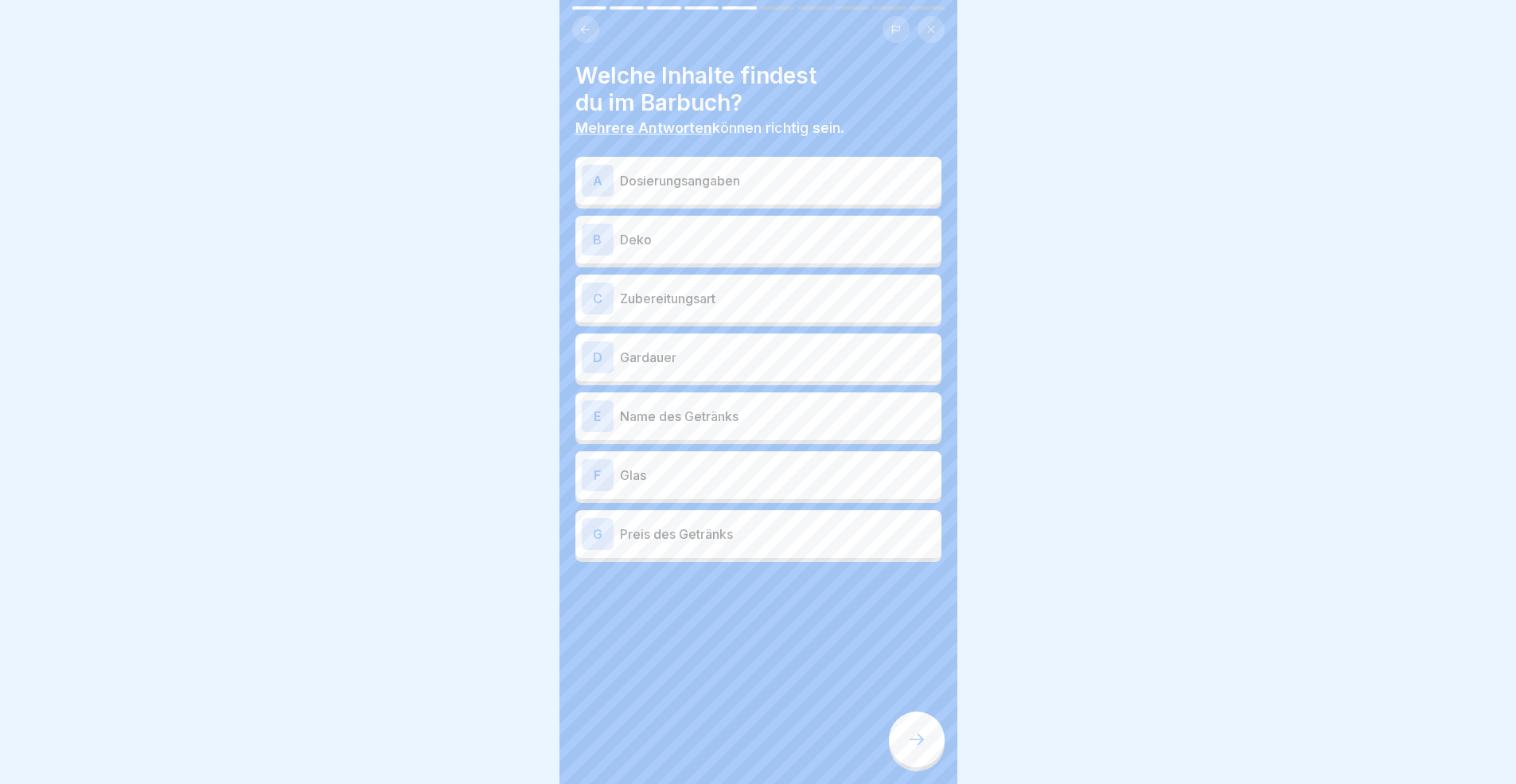
click at [725, 186] on p "Dosierungsangaben" at bounding box center [777, 181] width 315 height 19
click at [725, 251] on div "B Deko" at bounding box center [758, 239] width 353 height 31
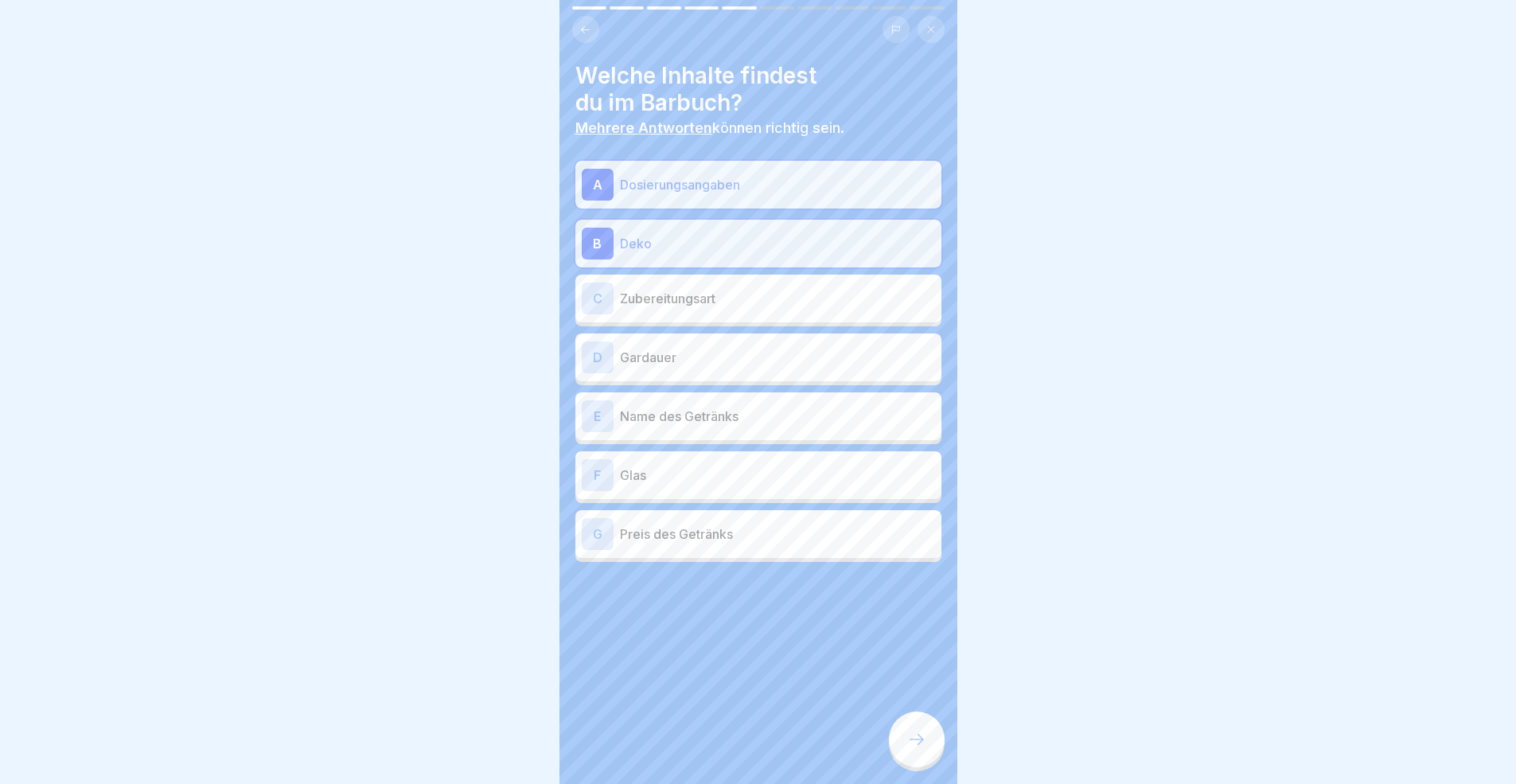
click at [728, 300] on p "Zubereitungsart" at bounding box center [777, 298] width 315 height 19
click at [714, 356] on p "Gardauer" at bounding box center [777, 357] width 315 height 19
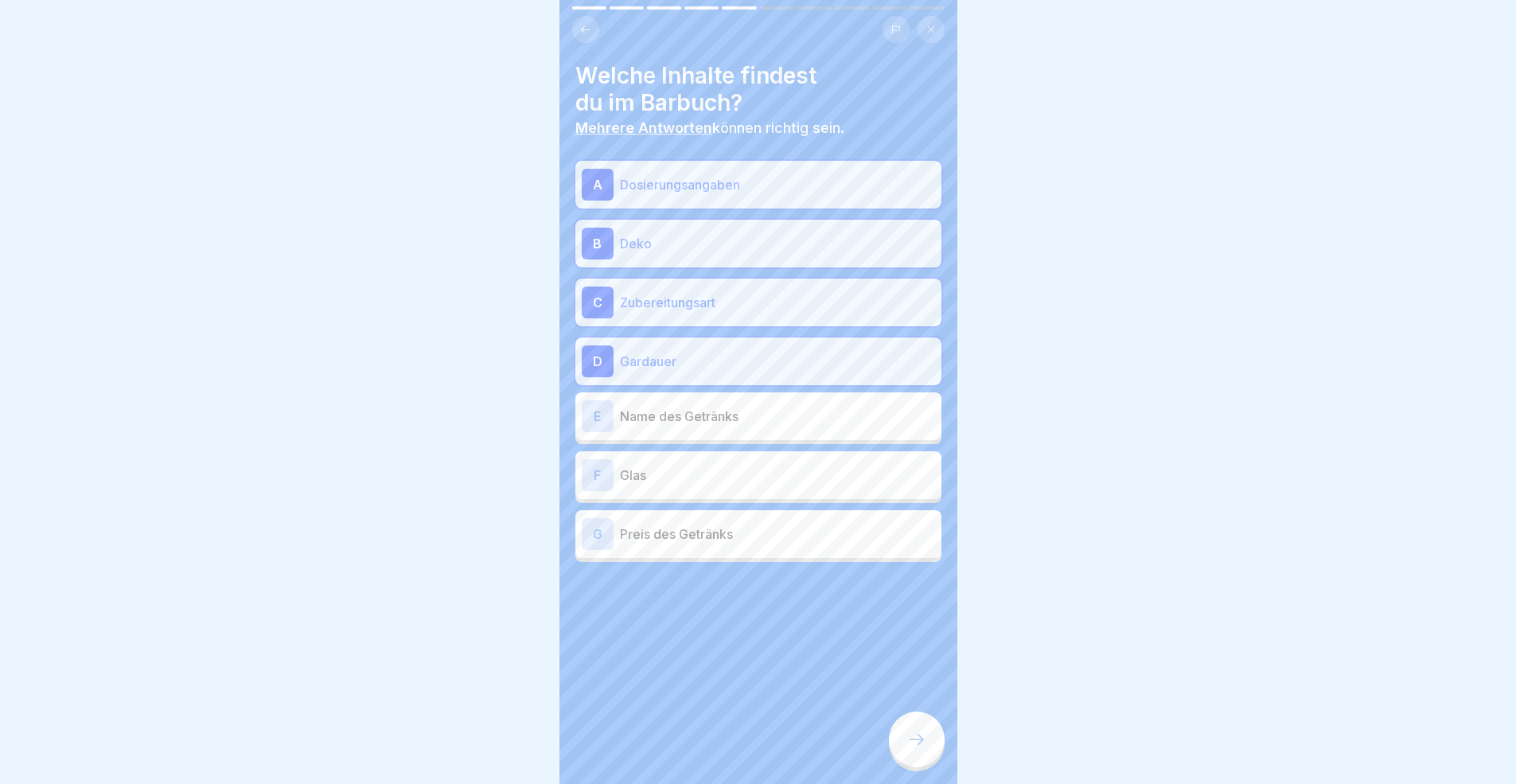
click at [722, 373] on div "D Gardauer" at bounding box center [758, 361] width 353 height 31
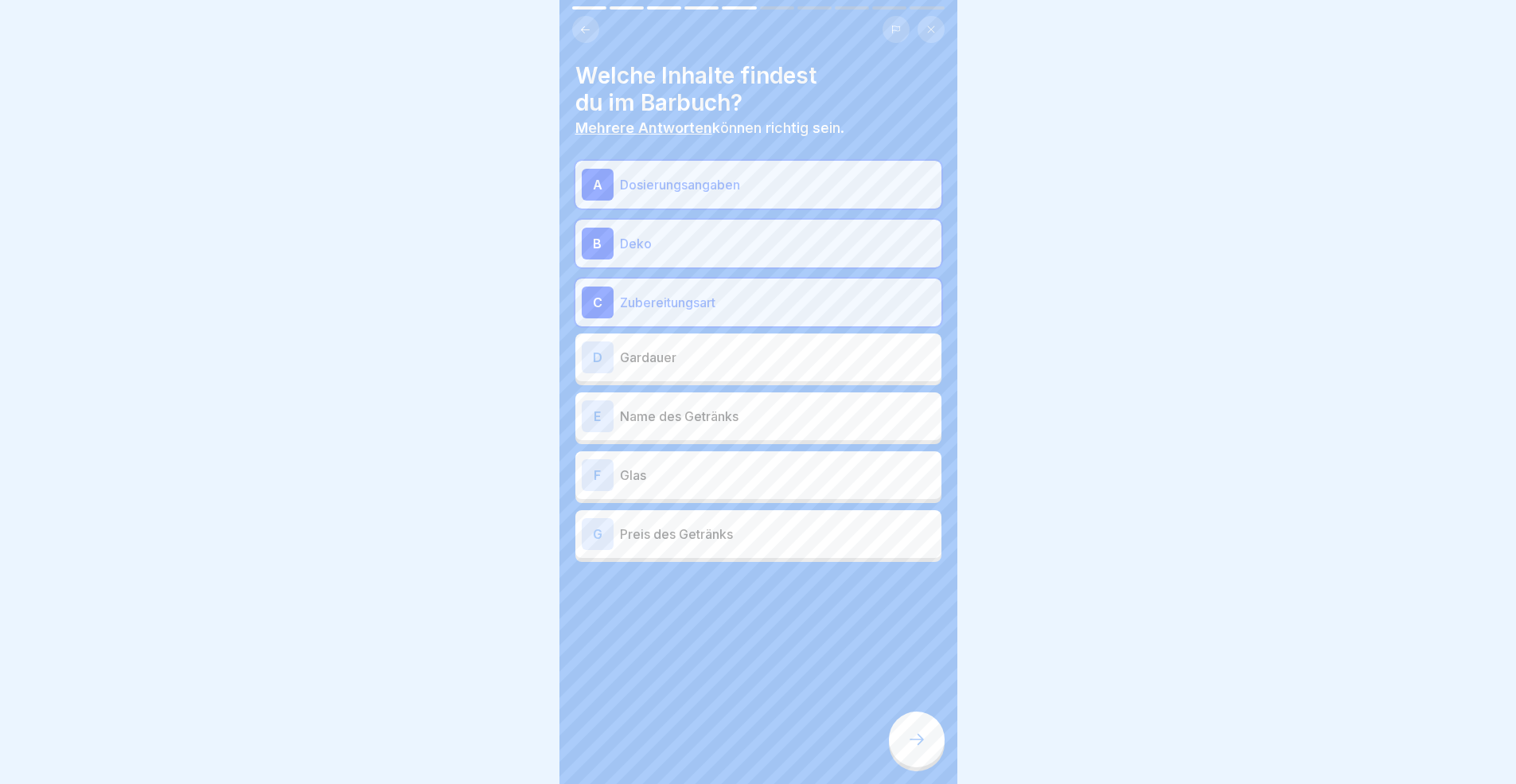
click at [750, 423] on p "Name des Getränks" at bounding box center [777, 416] width 315 height 19
click at [758, 490] on div "F Glas" at bounding box center [758, 474] width 353 height 31
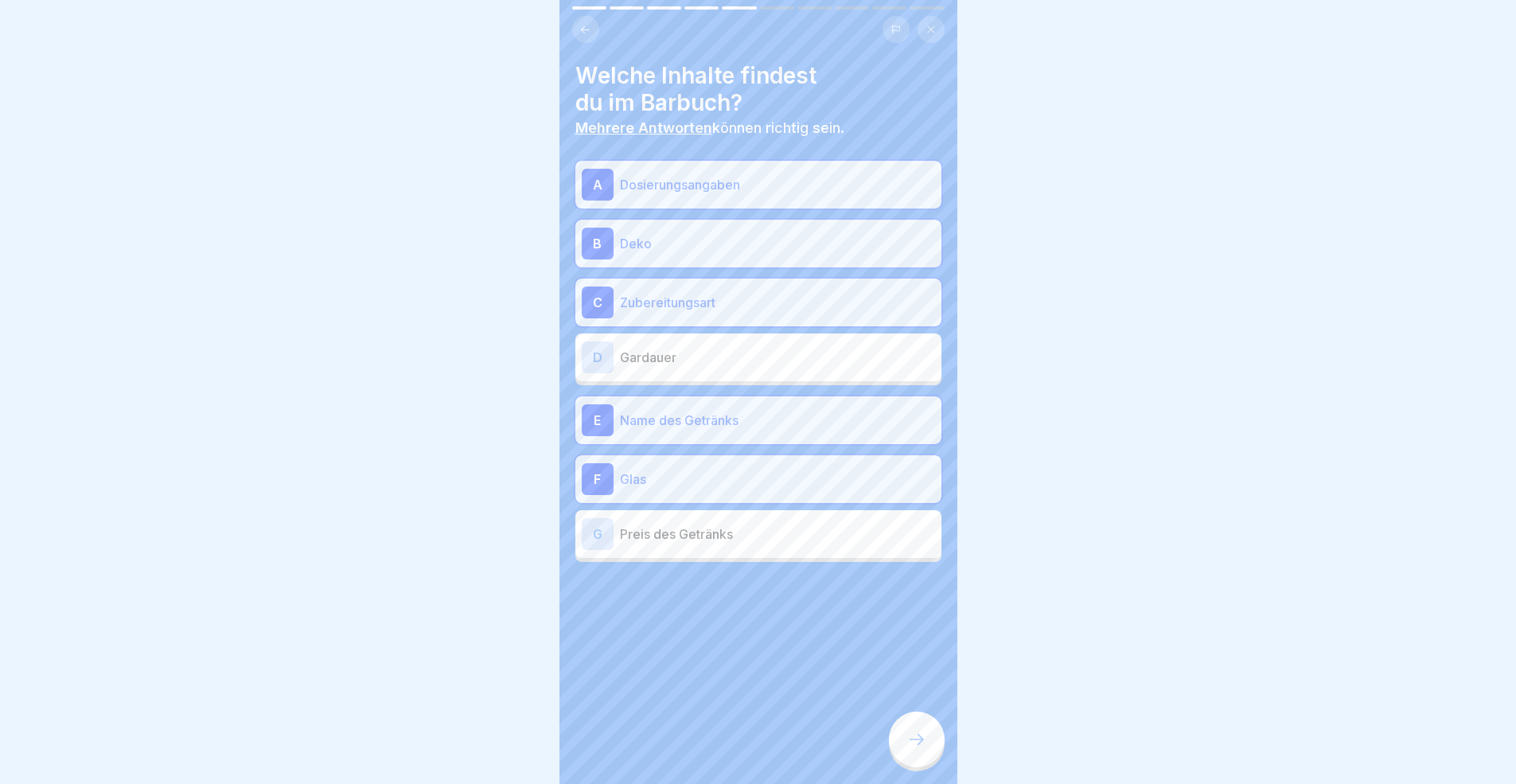
click at [929, 719] on div at bounding box center [917, 739] width 56 height 56
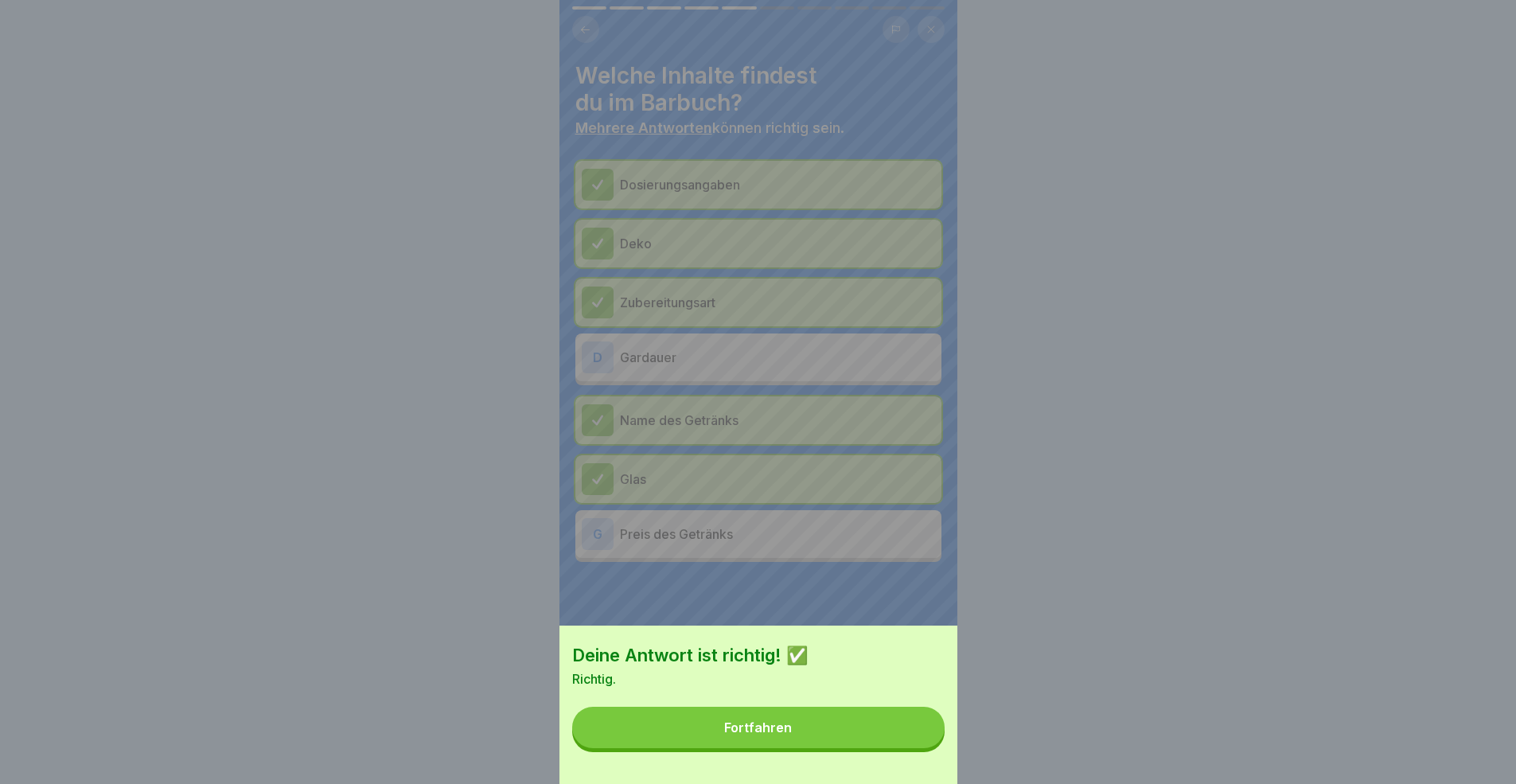
click at [842, 719] on button "Fortfahren" at bounding box center [758, 727] width 373 height 41
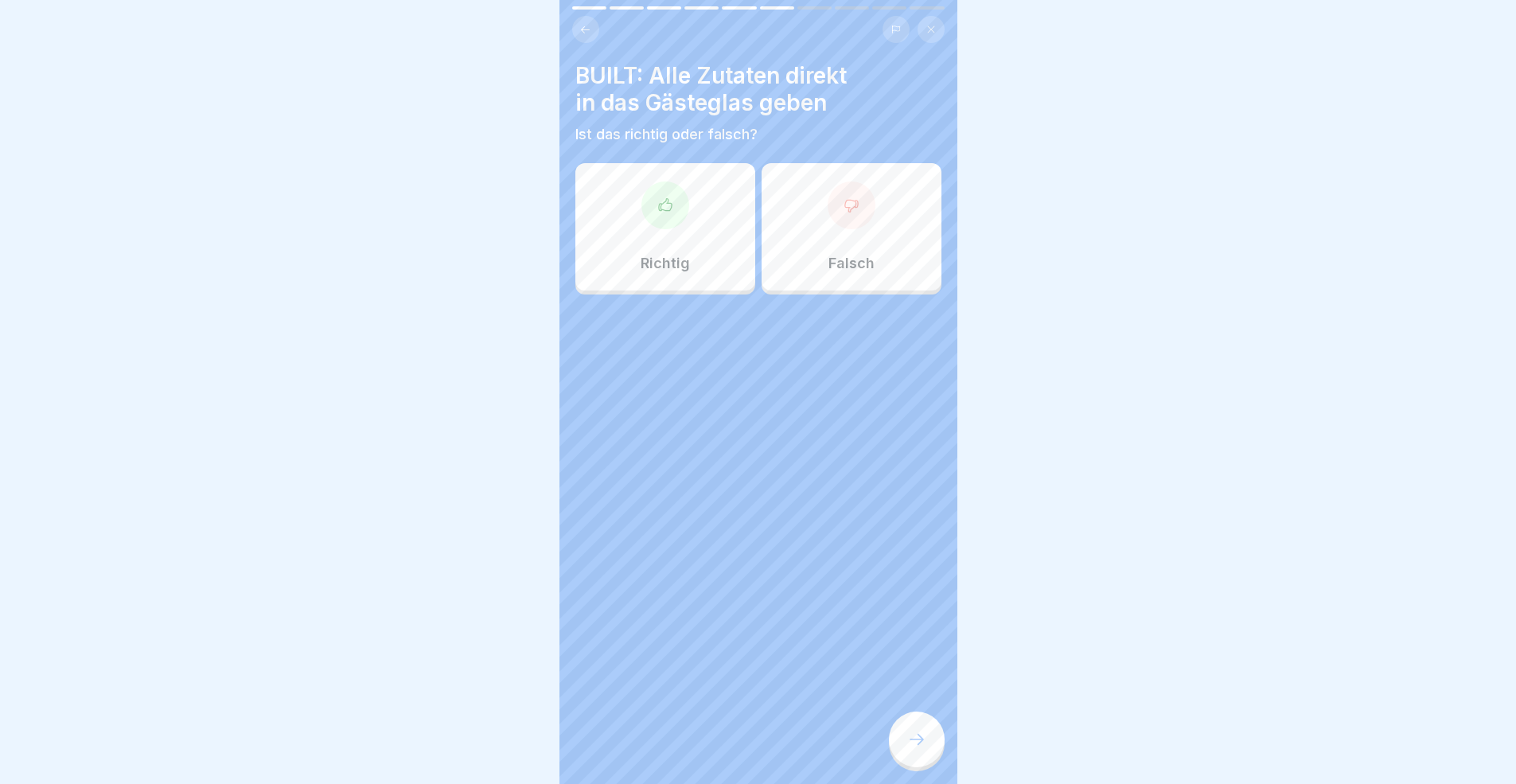
click at [684, 256] on p "Richtig" at bounding box center [665, 264] width 49 height 18
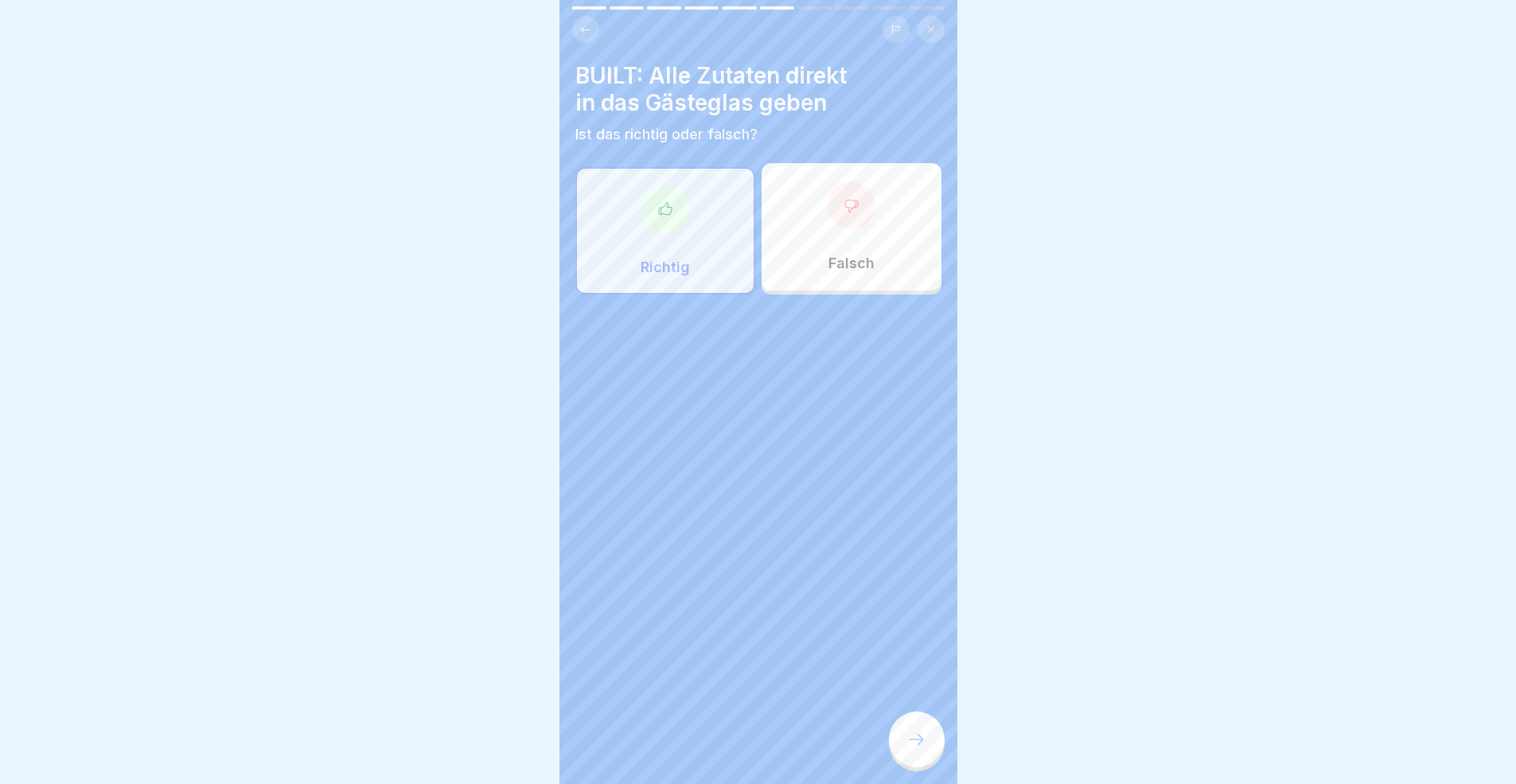
click at [925, 719] on div at bounding box center [917, 739] width 56 height 56
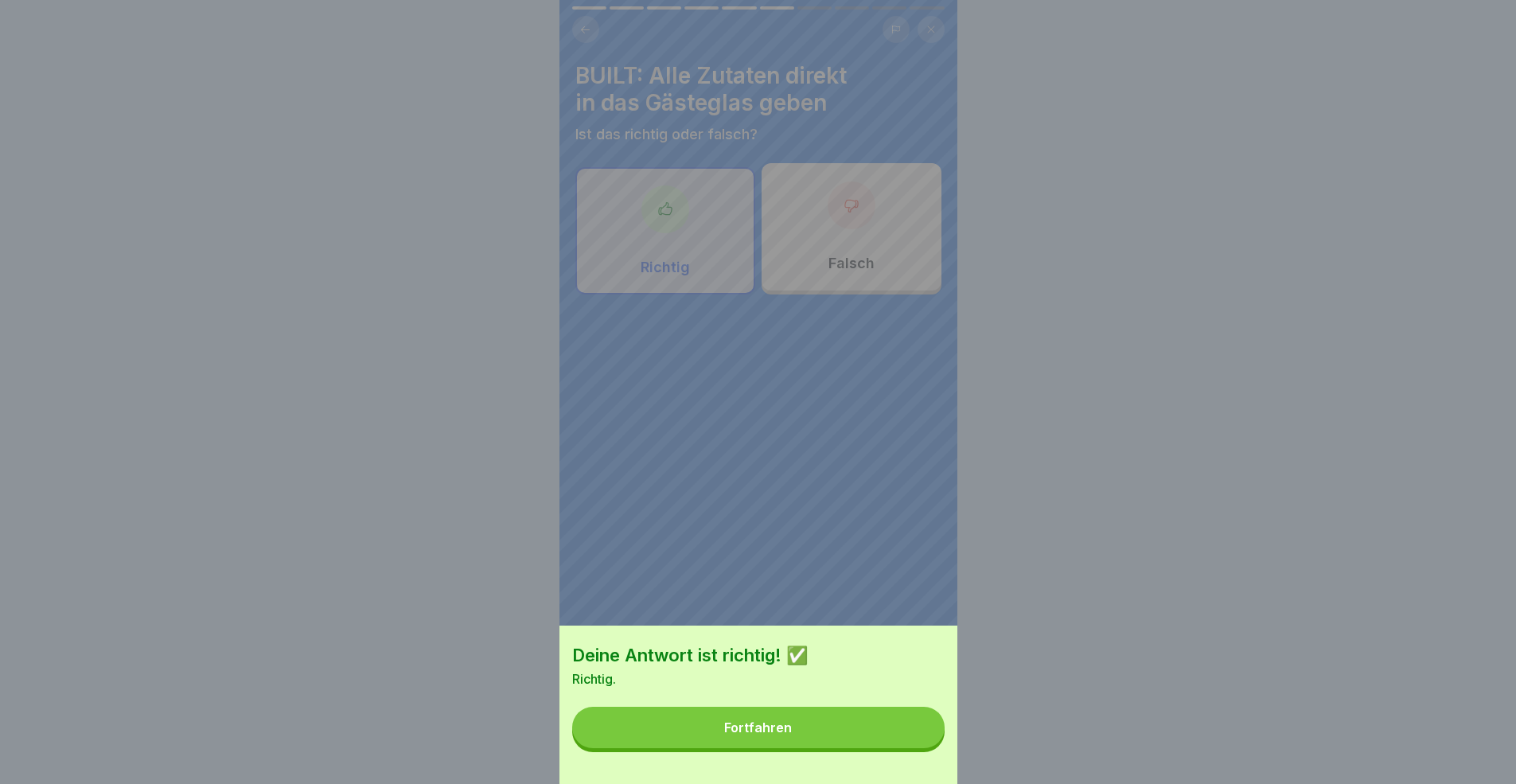
click at [899, 719] on button "Fortfahren" at bounding box center [758, 727] width 373 height 41
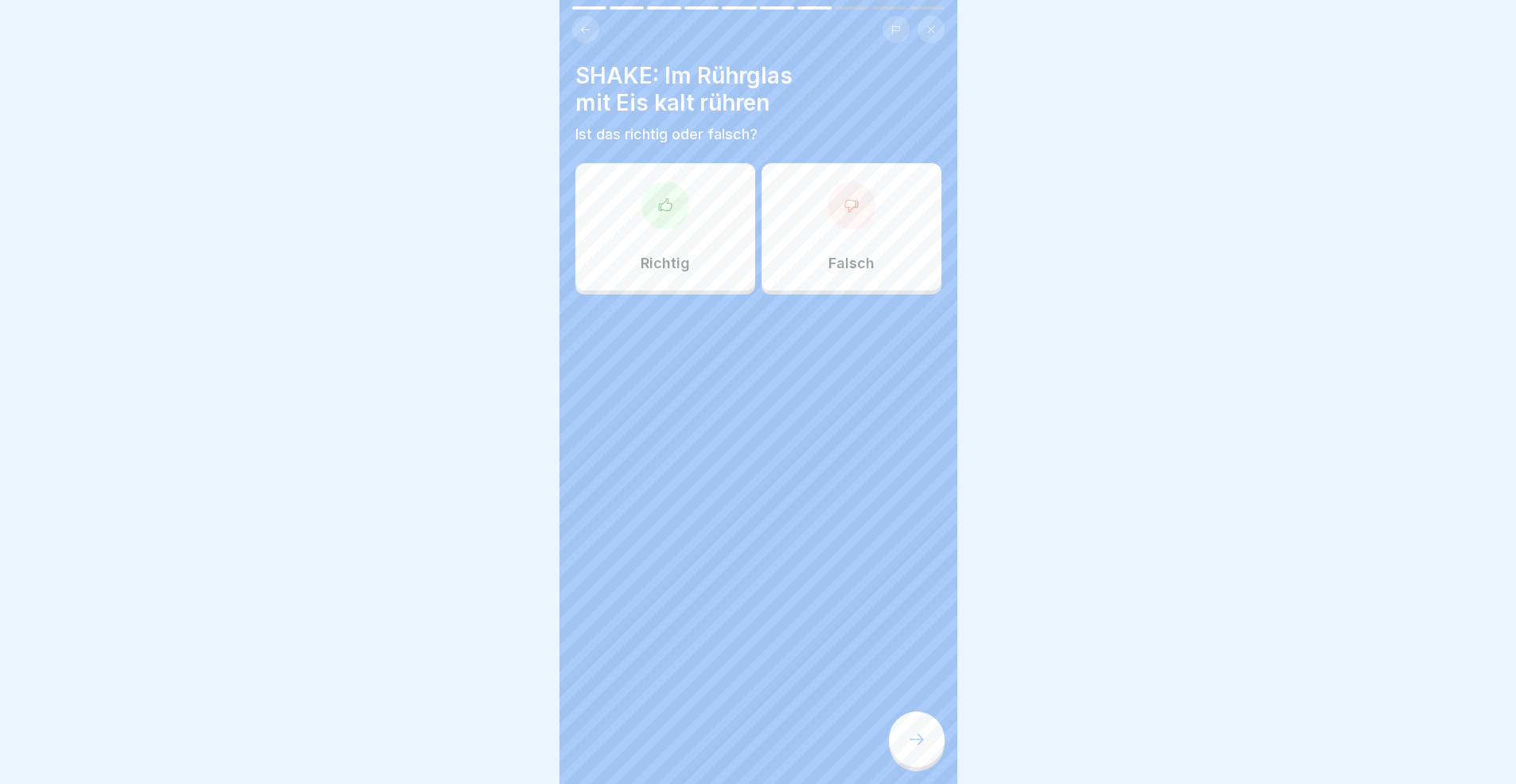
click at [816, 274] on div "Falsch" at bounding box center [851, 227] width 180 height 127
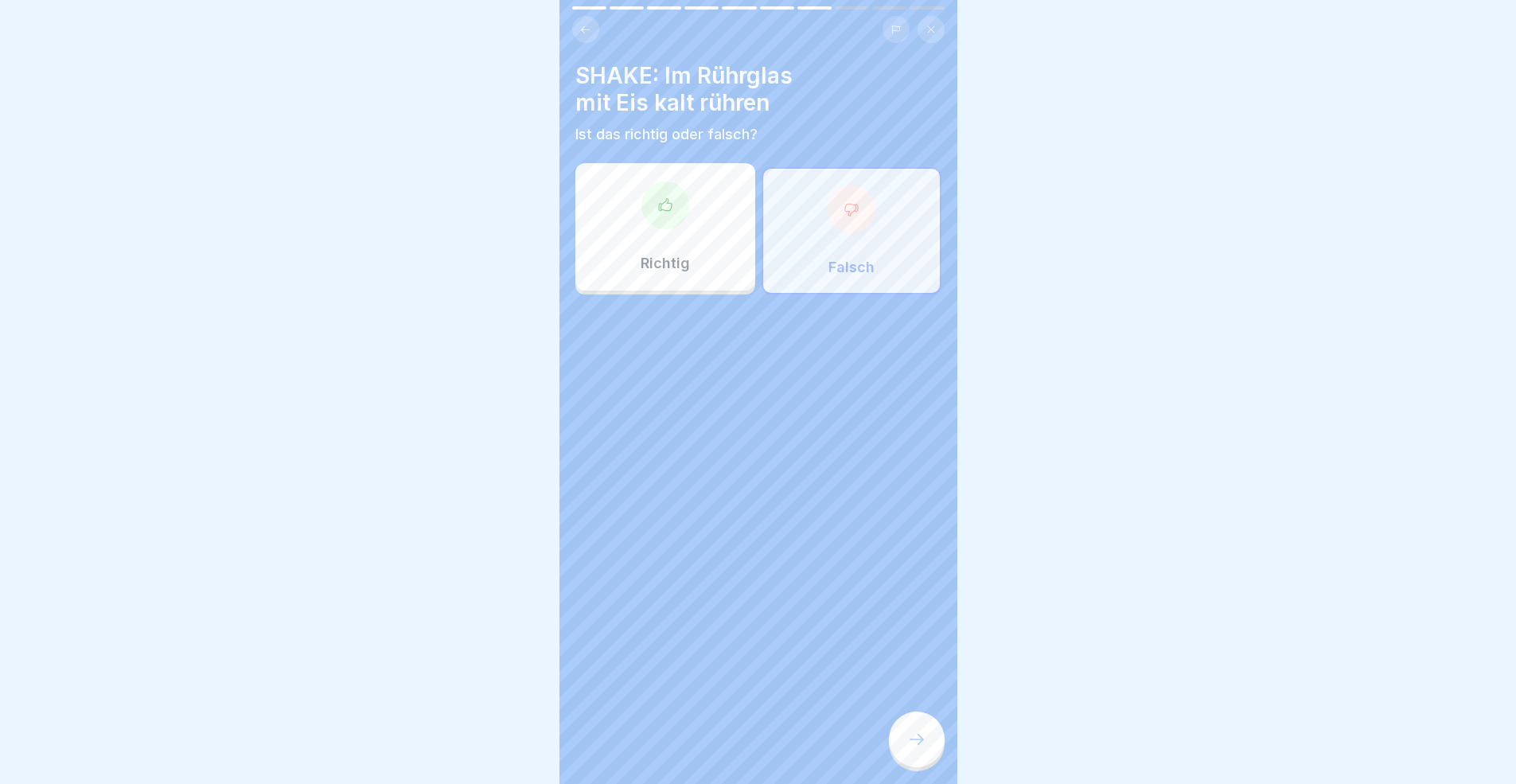
click at [908, 719] on div at bounding box center [917, 739] width 56 height 56
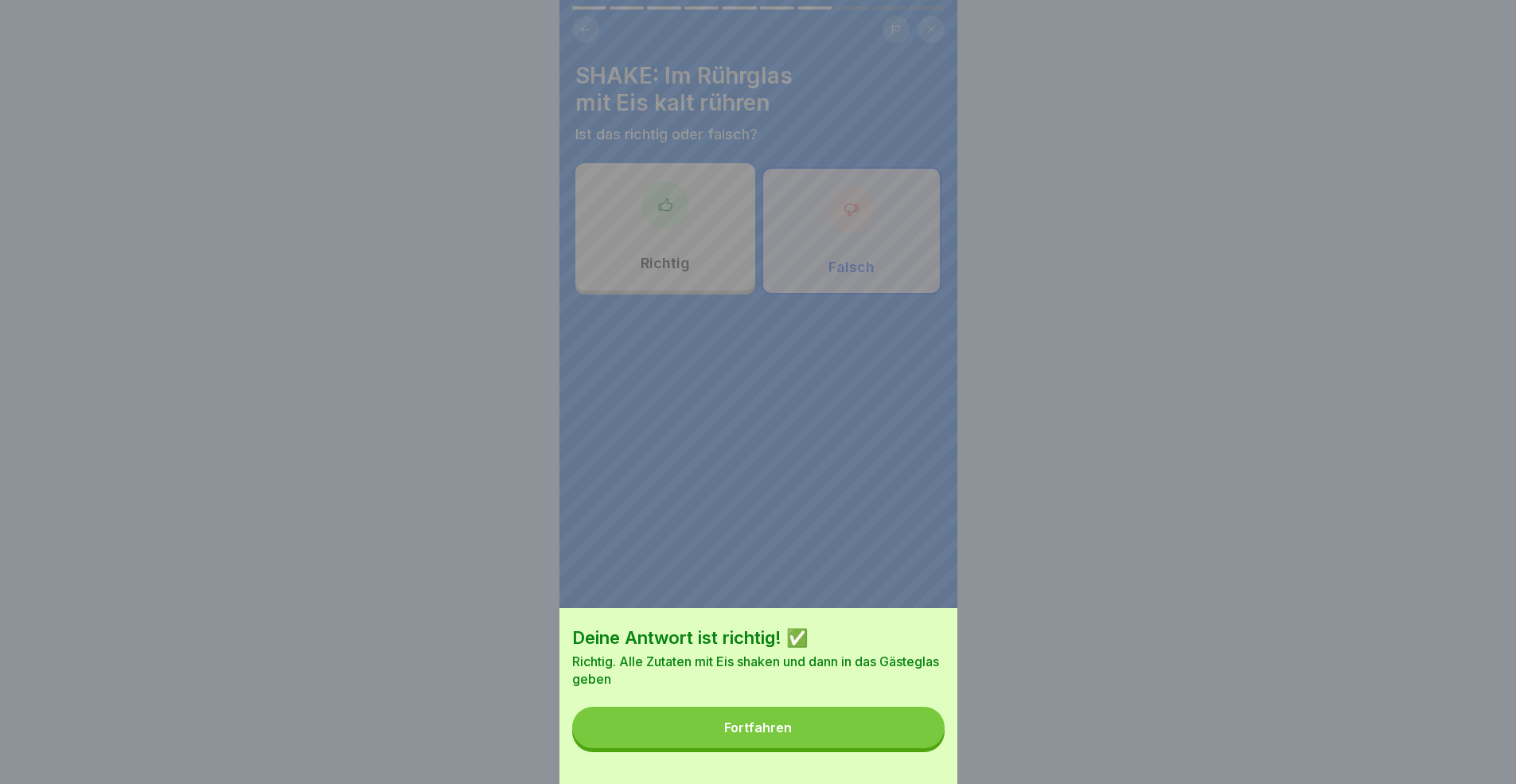
click at [855, 719] on button "Fortfahren" at bounding box center [758, 727] width 373 height 41
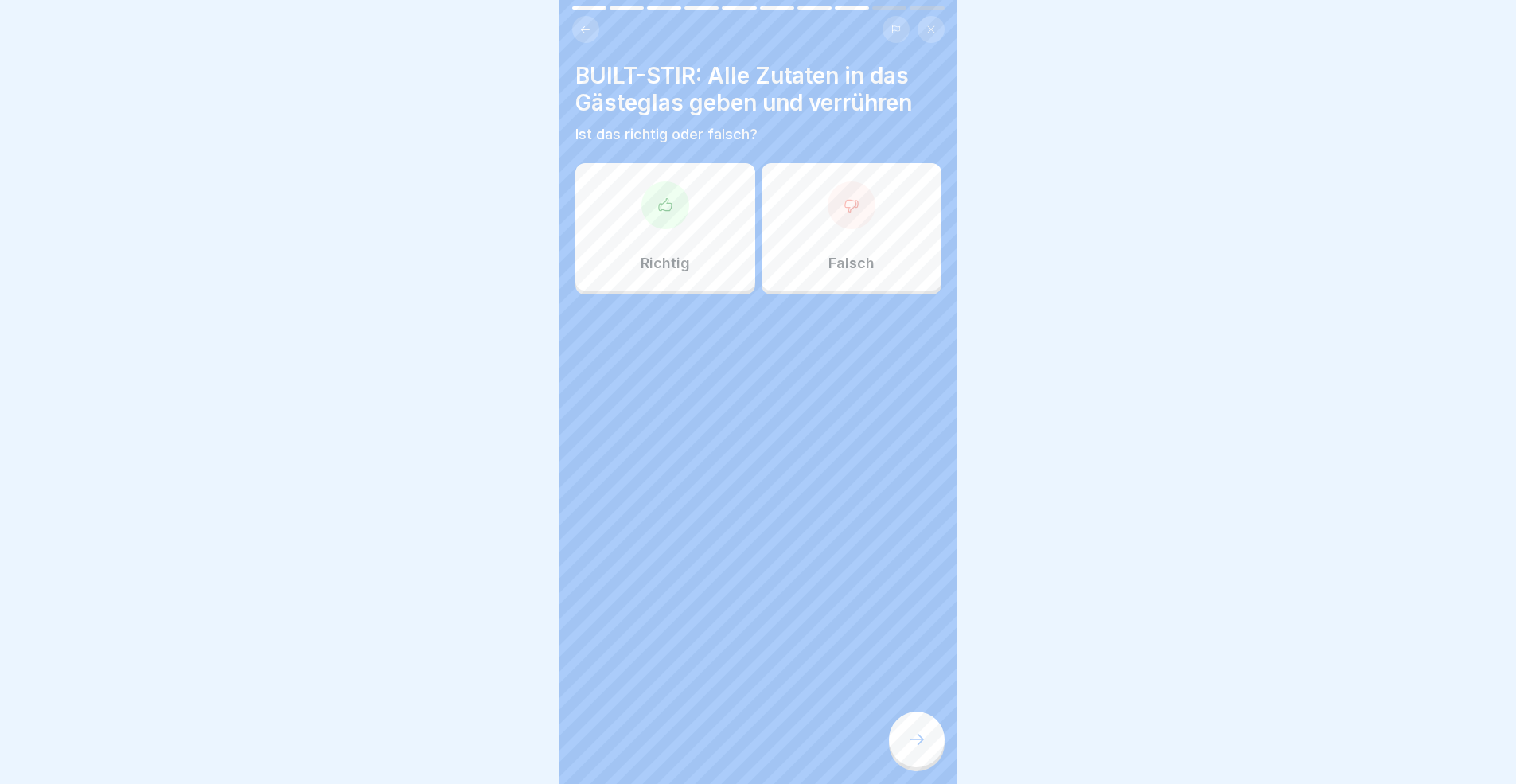
click at [832, 281] on div "Falsch" at bounding box center [851, 227] width 180 height 127
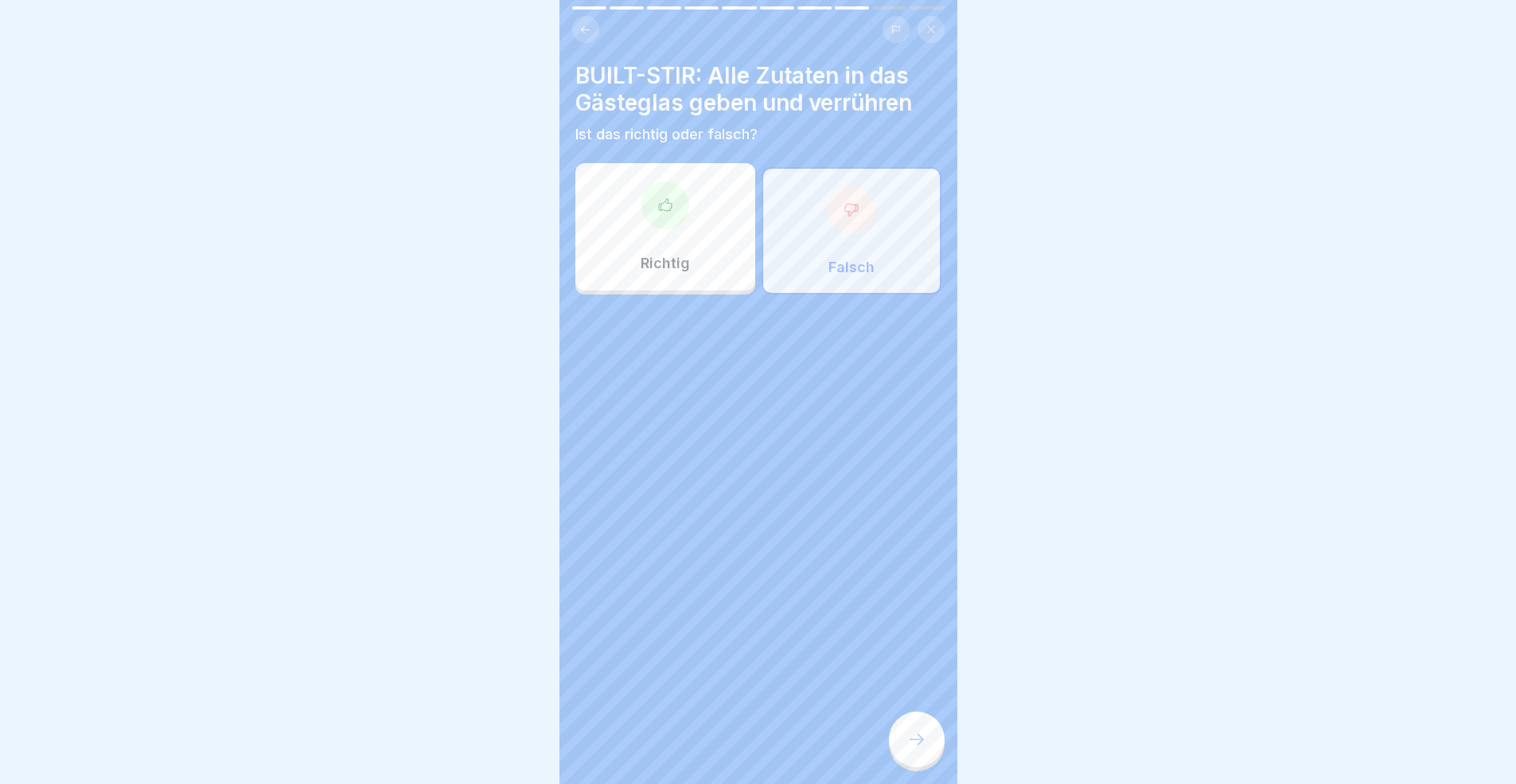
click at [904, 719] on div at bounding box center [917, 739] width 56 height 56
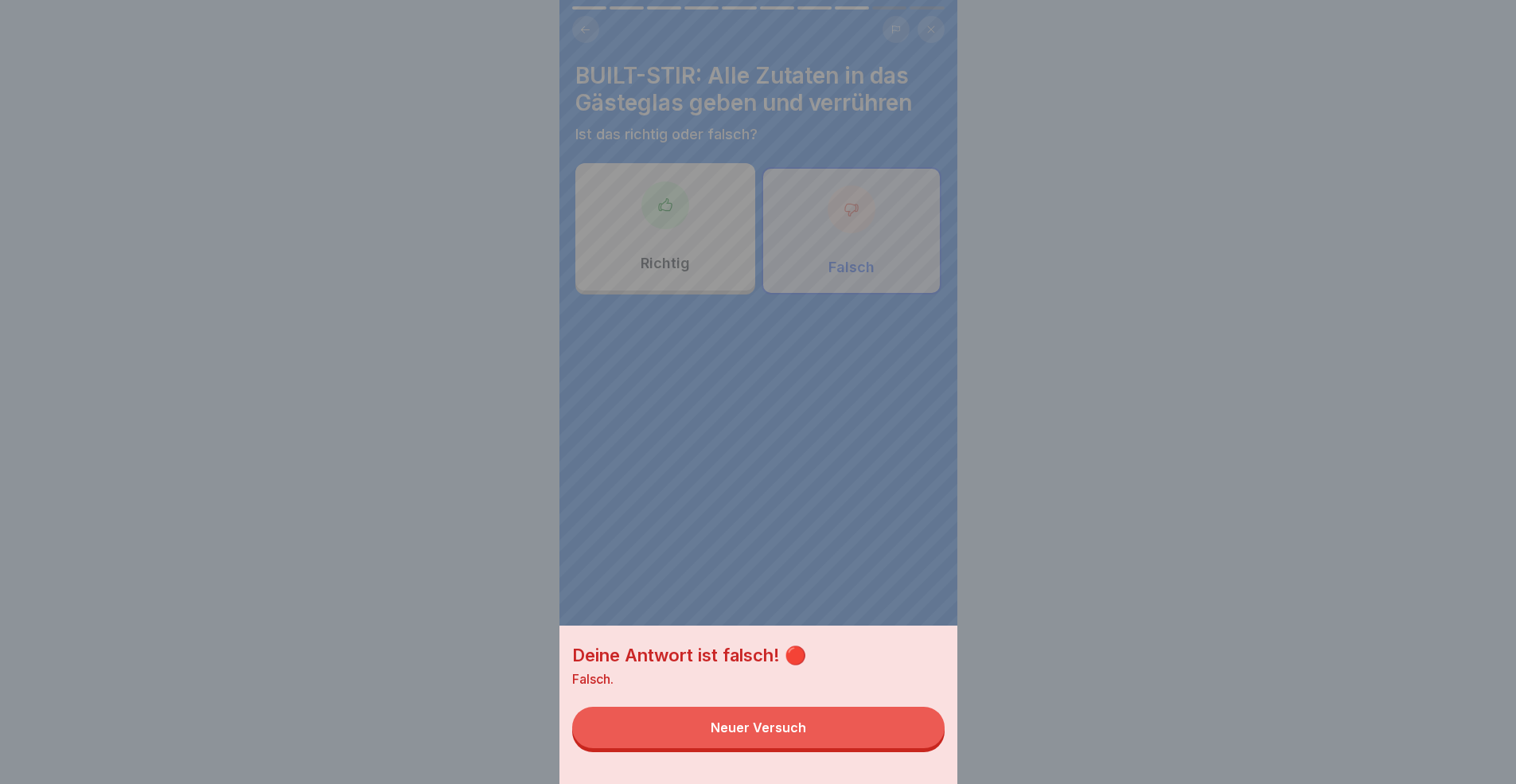
click at [891, 719] on button "Neuer Versuch" at bounding box center [758, 727] width 373 height 41
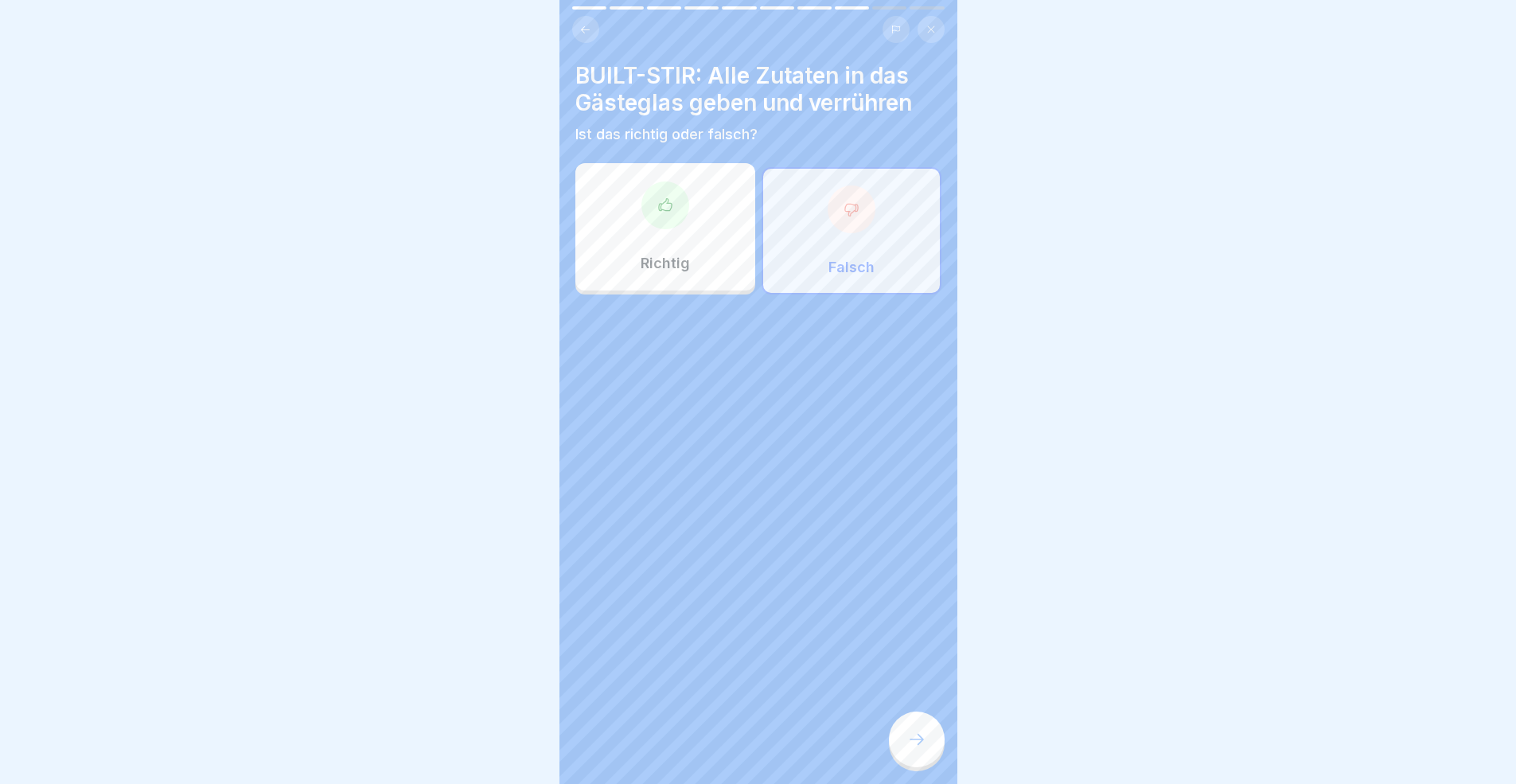
click at [716, 260] on div "Richtig" at bounding box center [665, 227] width 180 height 127
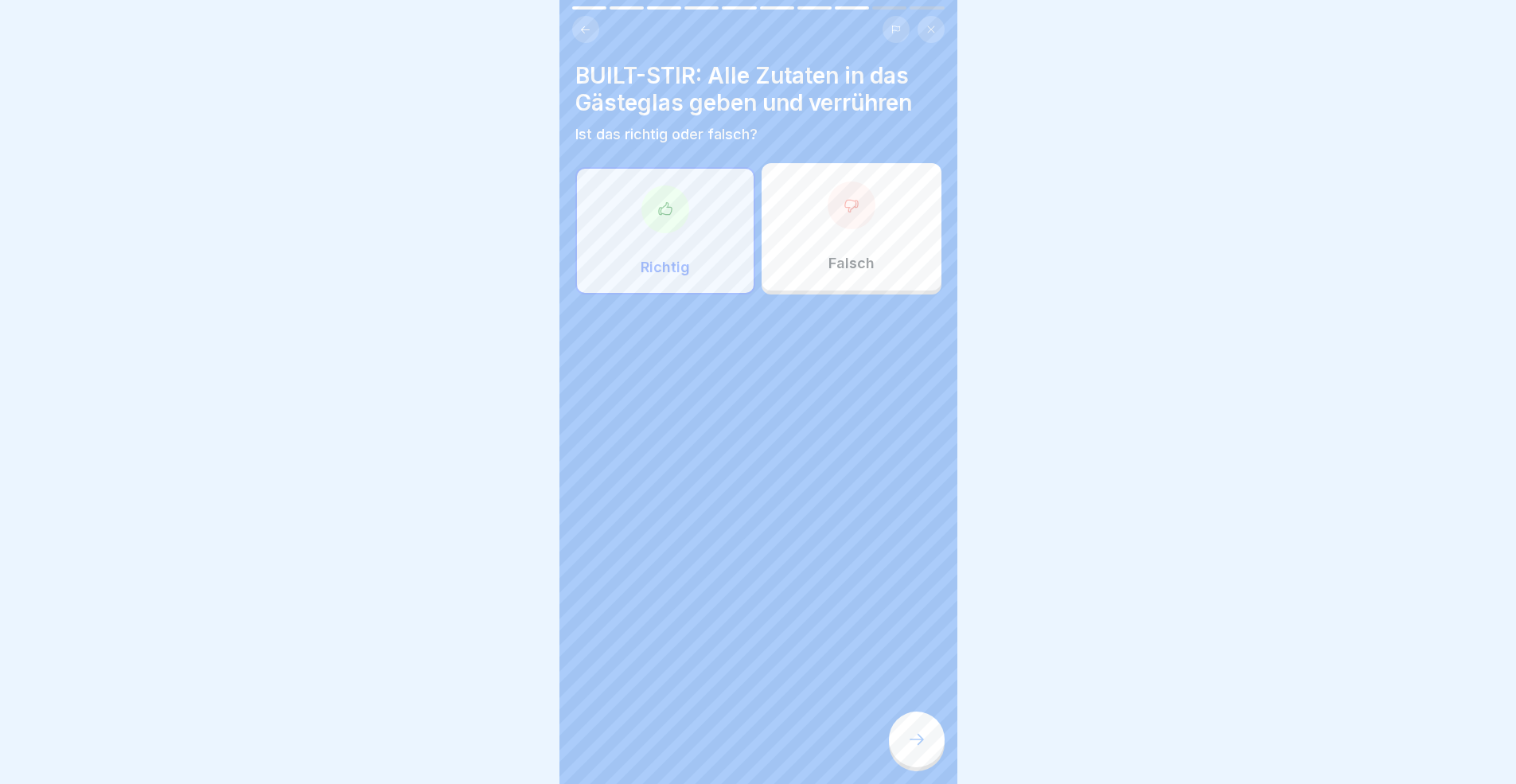
click at [909, 719] on icon at bounding box center [917, 739] width 19 height 19
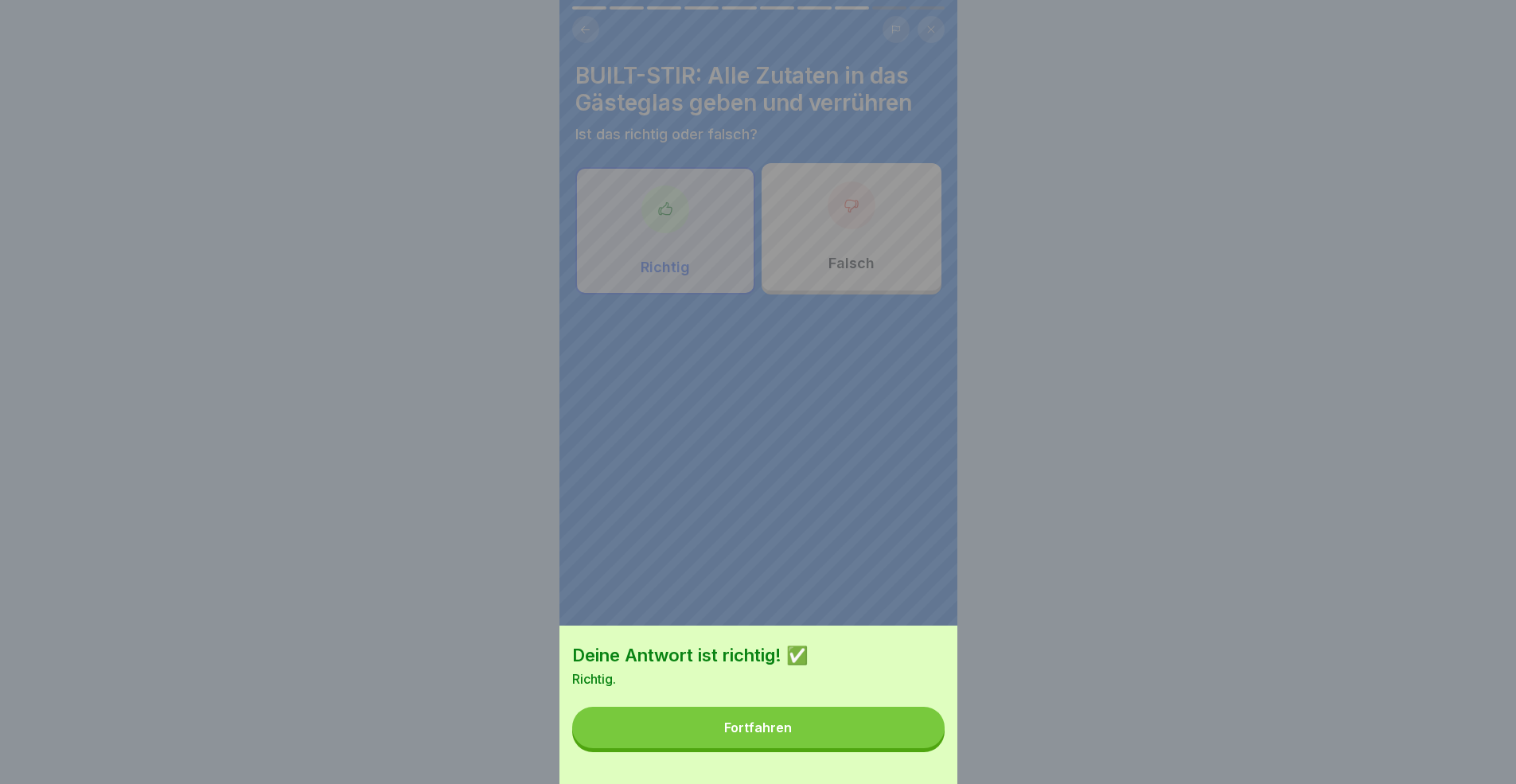
drag, startPoint x: 856, startPoint y: 703, endPoint x: 861, endPoint y: 731, distance: 28.4
click at [856, 703] on div "Deine Antwort ist richtig! ✅ Richtig. Fortfahren" at bounding box center [758, 704] width 398 height 158
click at [859, 719] on button "Fortfahren" at bounding box center [758, 727] width 373 height 41
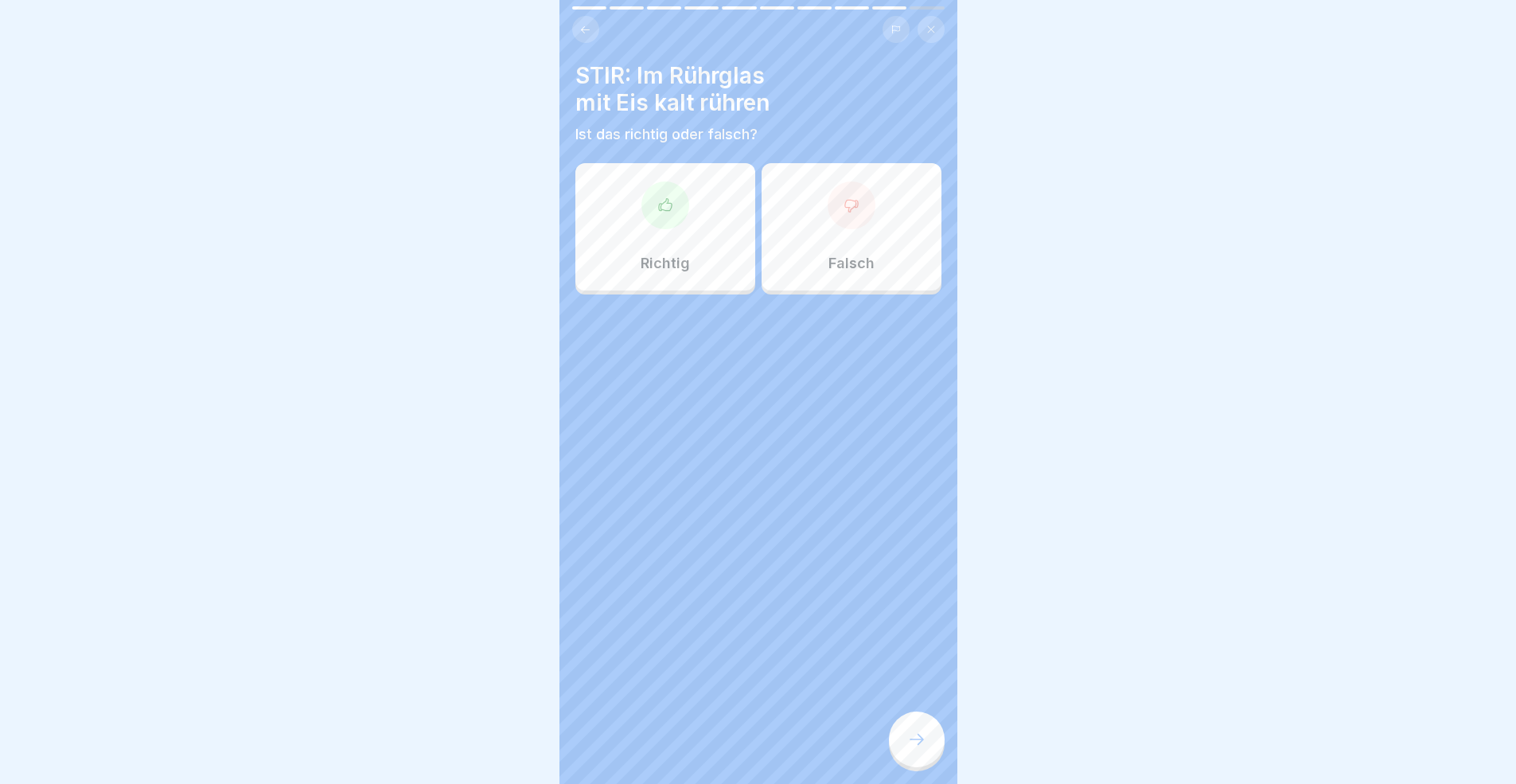
click at [696, 266] on div "Richtig" at bounding box center [665, 227] width 180 height 127
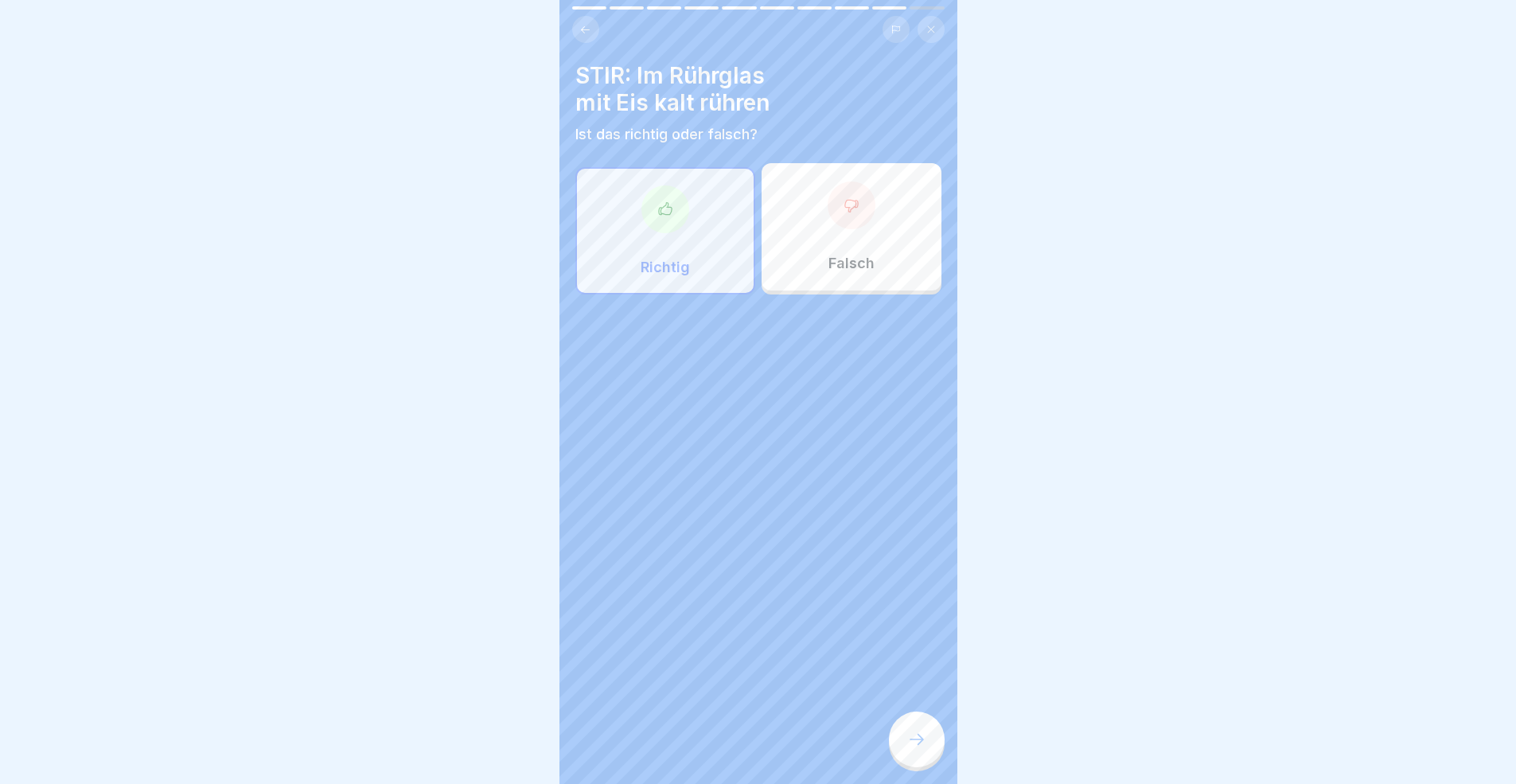
click at [937, 719] on div at bounding box center [917, 739] width 56 height 56
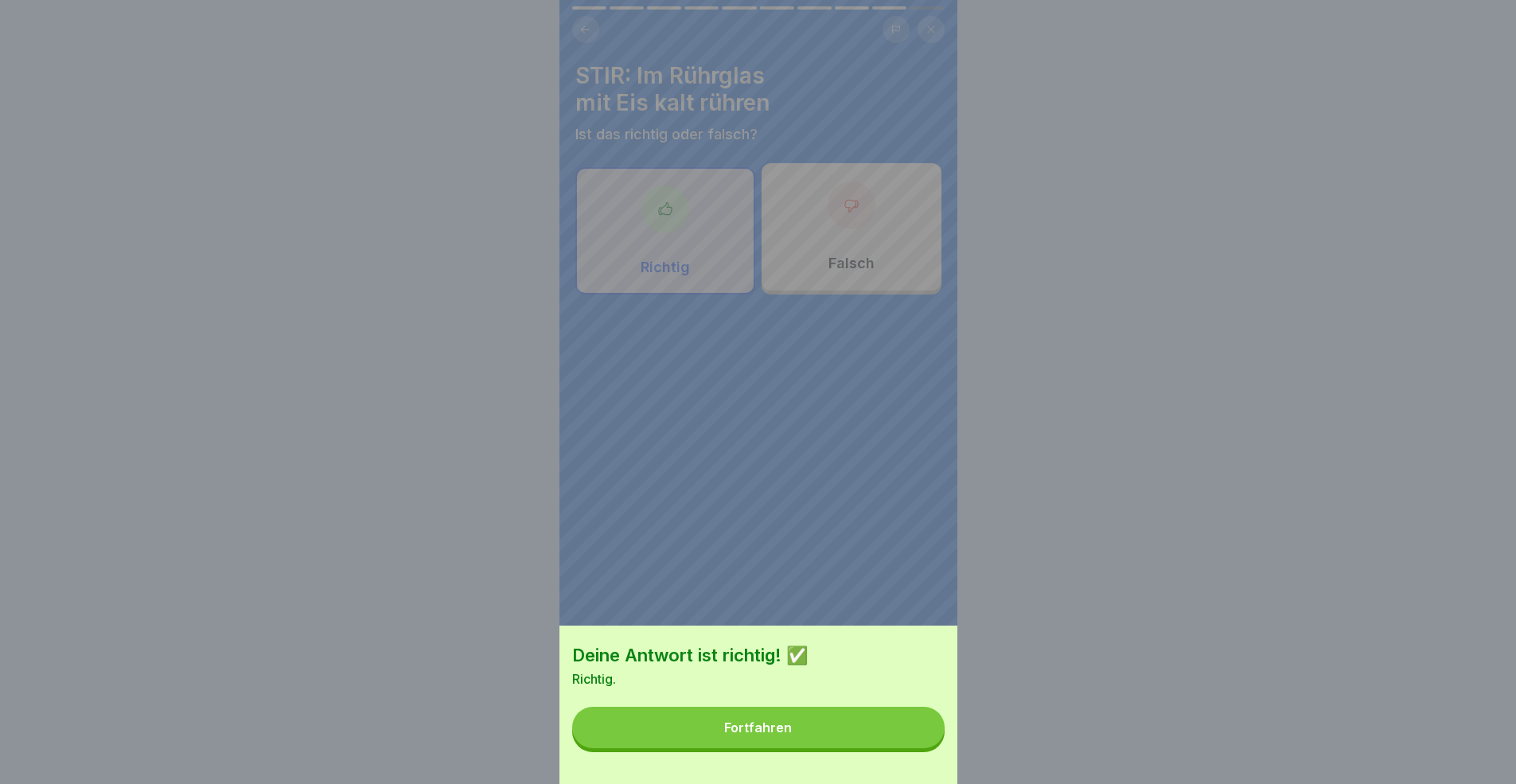
click at [859, 719] on button "Fortfahren" at bounding box center [758, 727] width 373 height 41
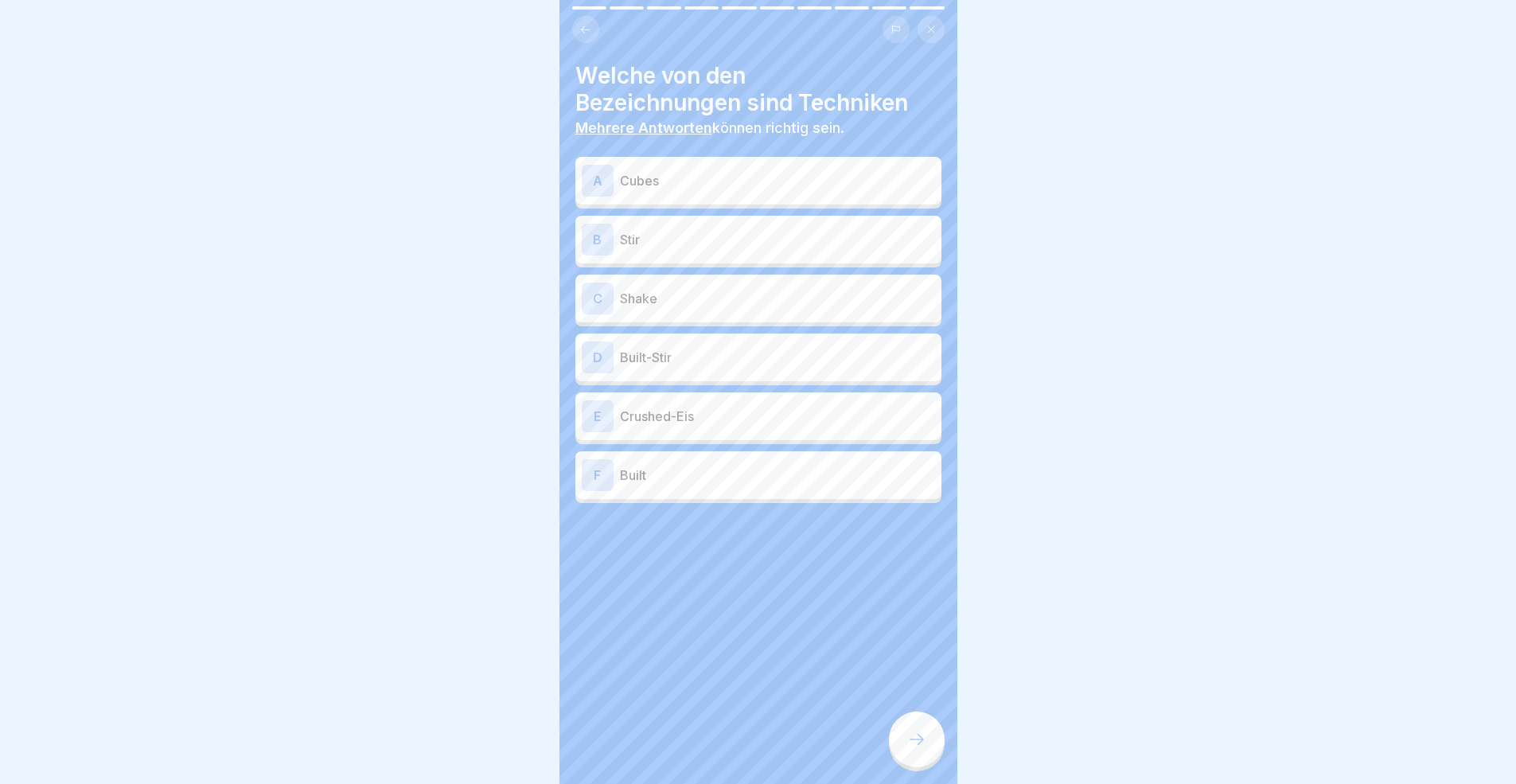
click at [698, 248] on div "B Stir" at bounding box center [758, 239] width 353 height 31
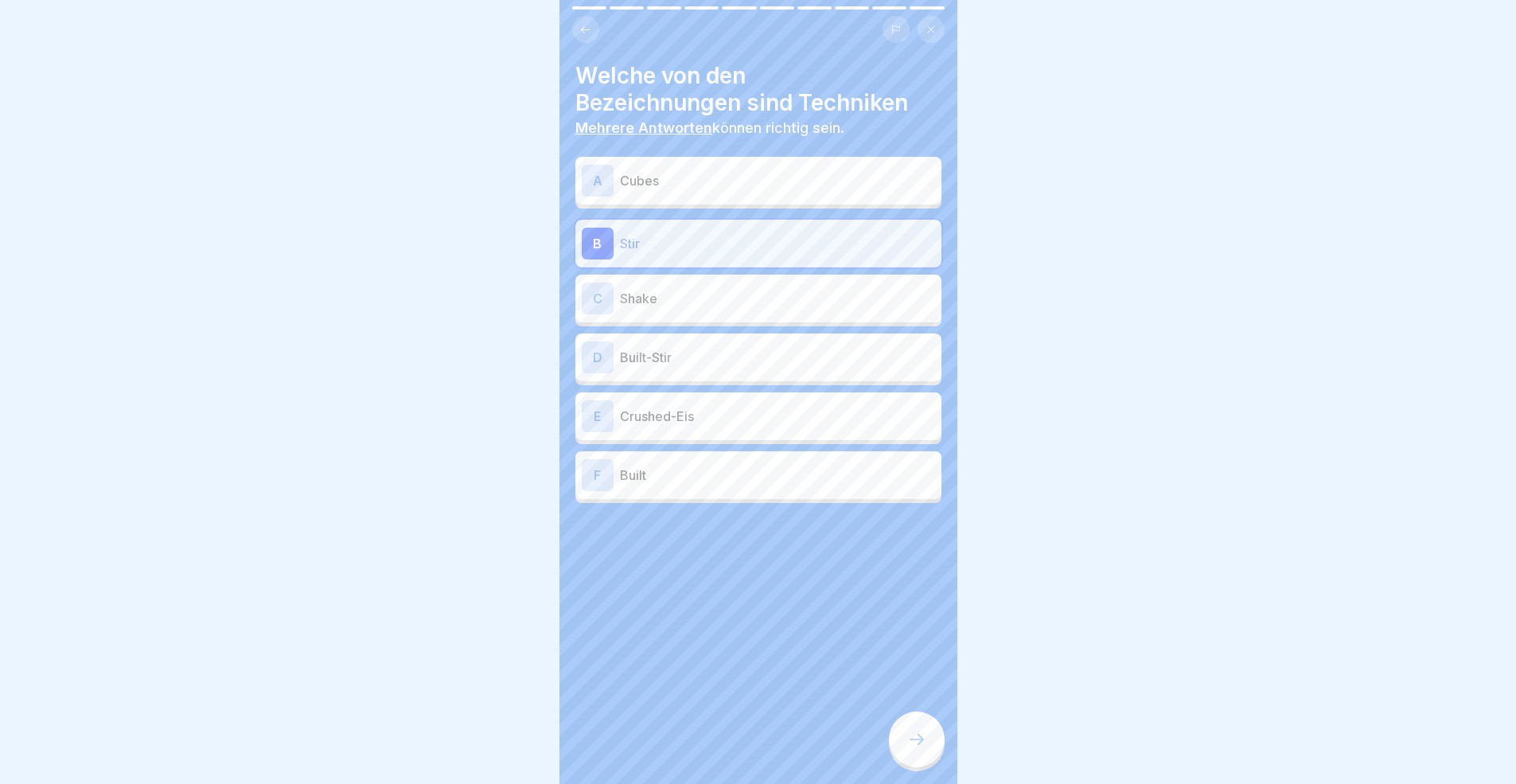
click at [692, 308] on div "C Shake" at bounding box center [758, 298] width 353 height 31
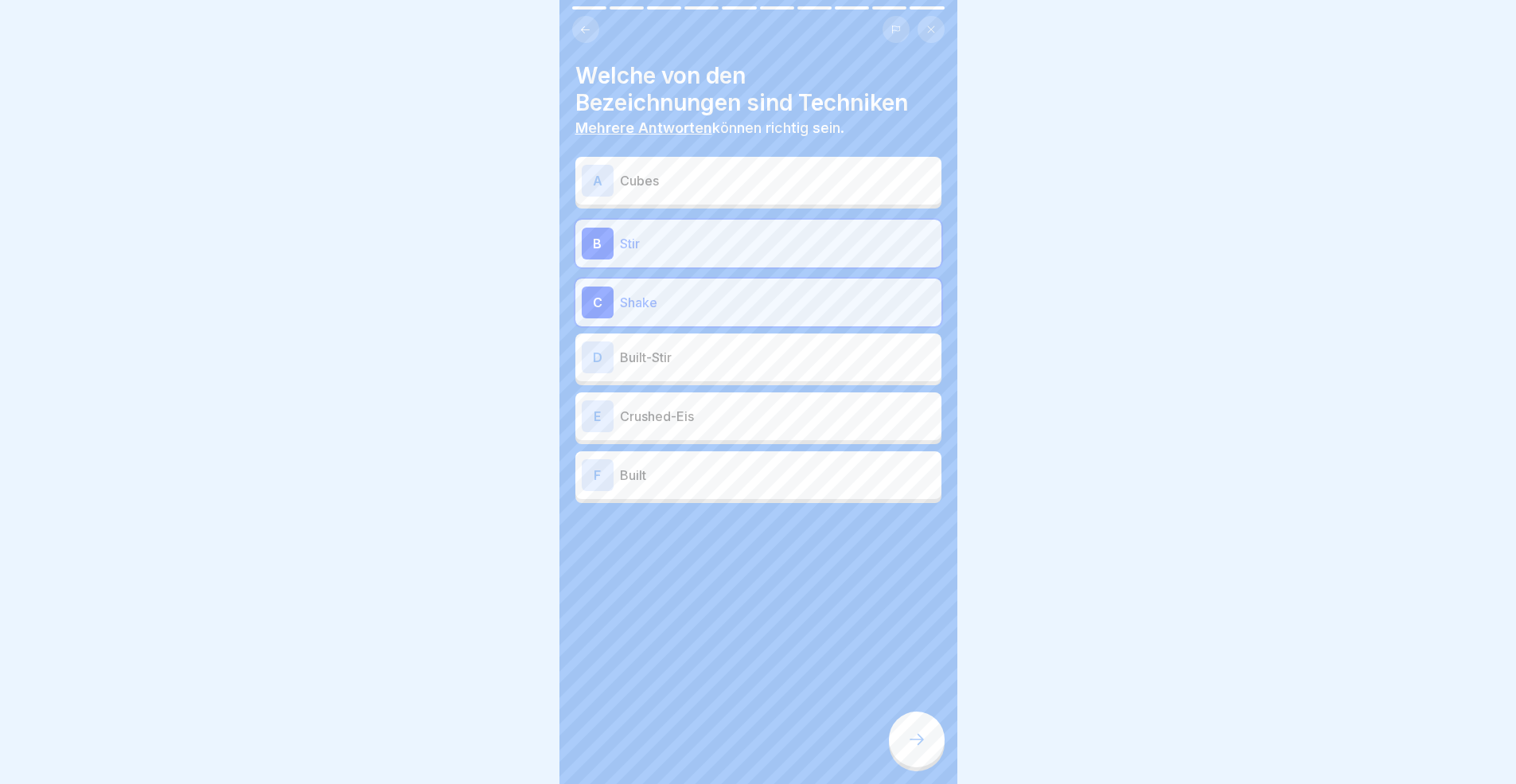
click at [704, 354] on p "Built-Stir" at bounding box center [777, 357] width 315 height 19
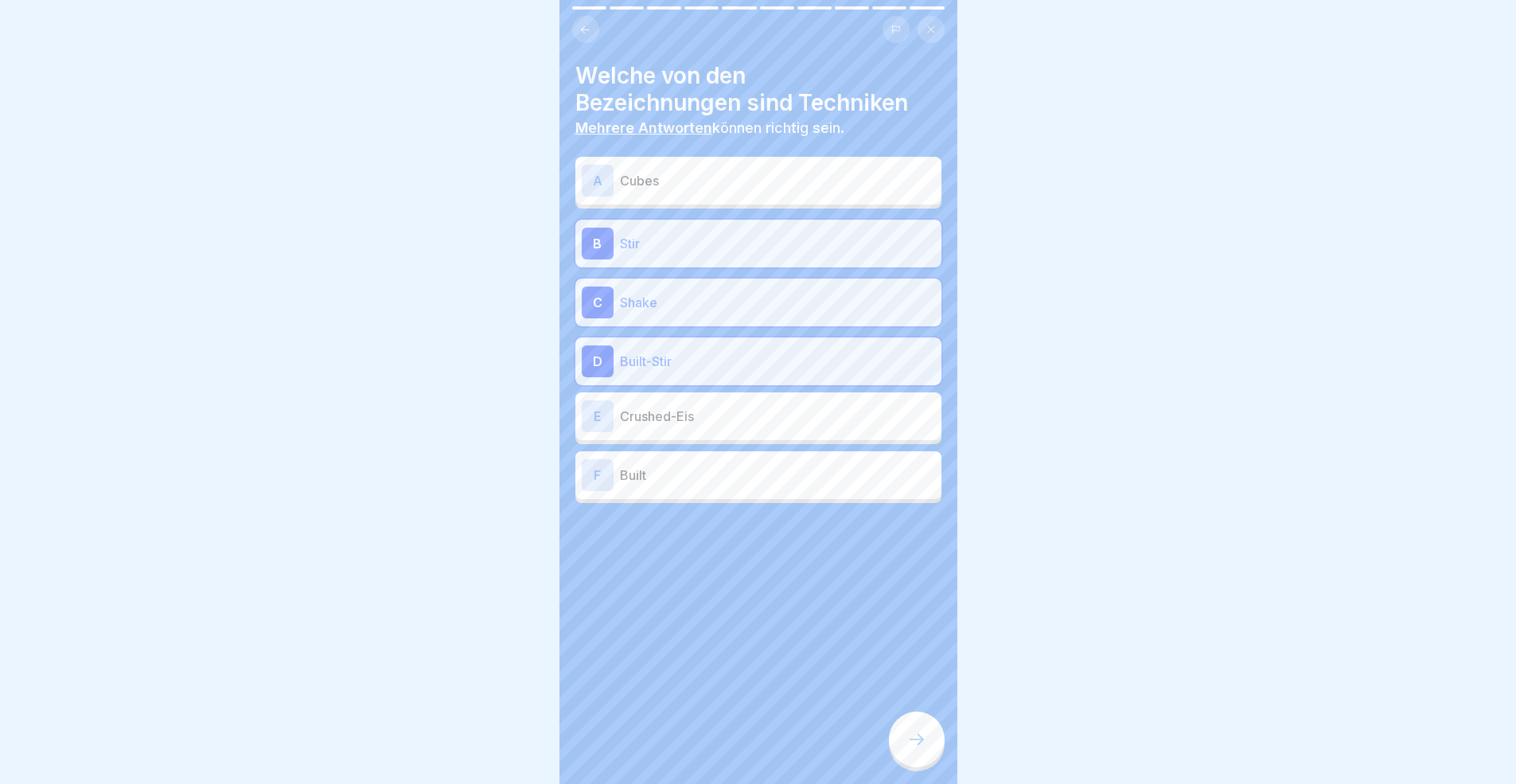
click at [718, 412] on p "Crushed-Eis" at bounding box center [777, 416] width 315 height 19
click at [703, 412] on p "Crushed-Eis" at bounding box center [777, 420] width 315 height 19
click at [701, 490] on div "F Built" at bounding box center [758, 474] width 366 height 48
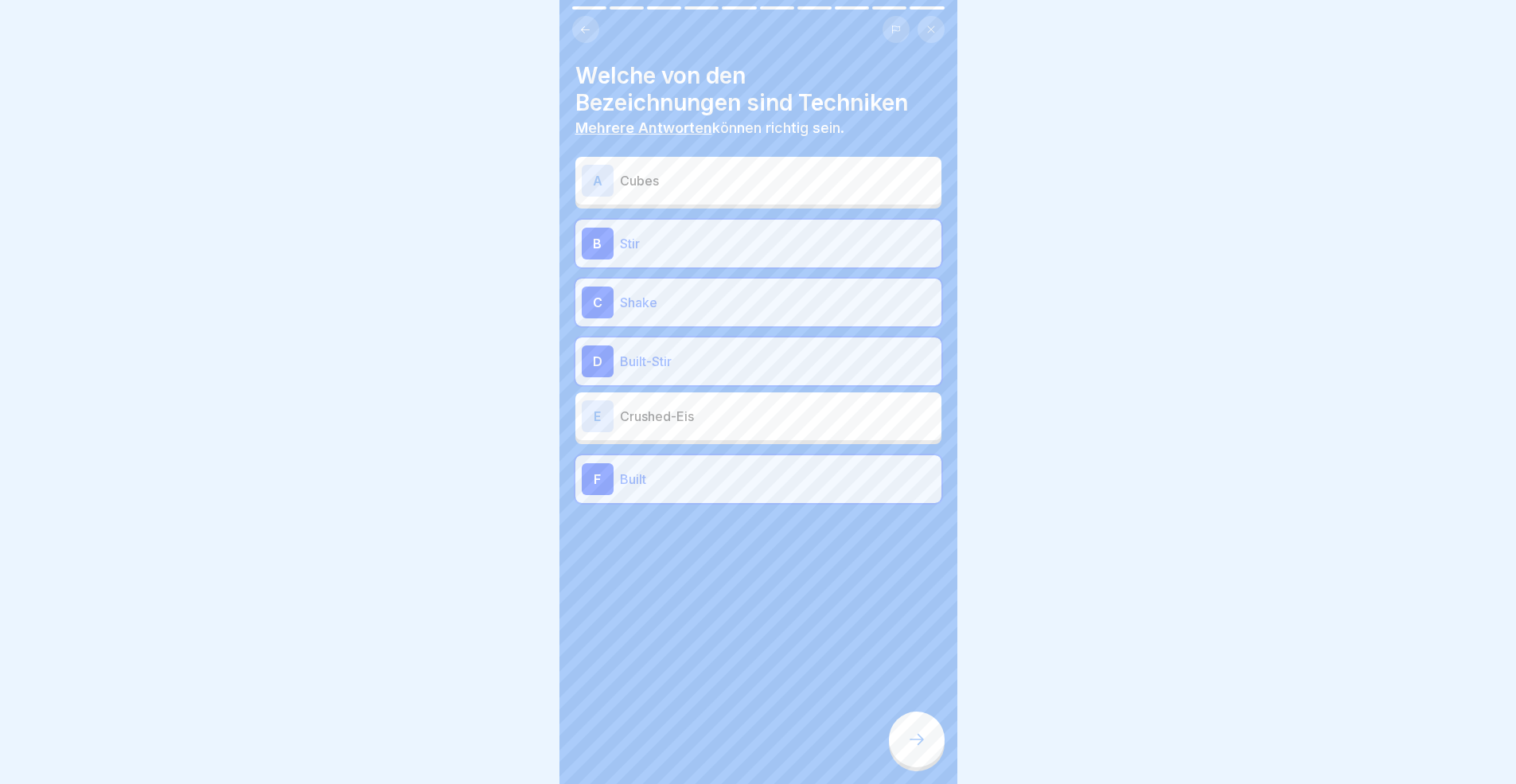
click at [915, 719] on div at bounding box center [917, 739] width 56 height 56
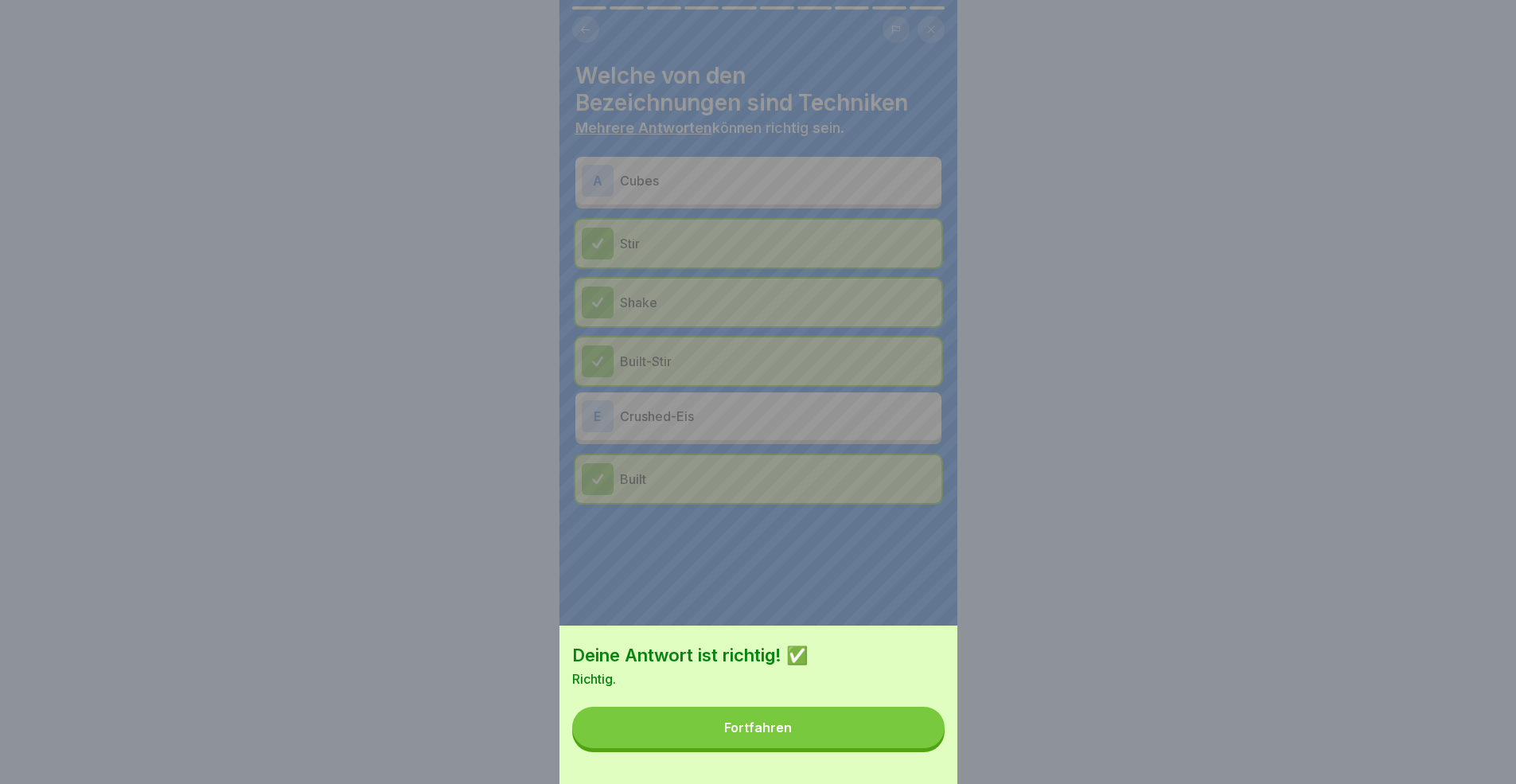
click at [842, 719] on button "Fortfahren" at bounding box center [758, 727] width 373 height 41
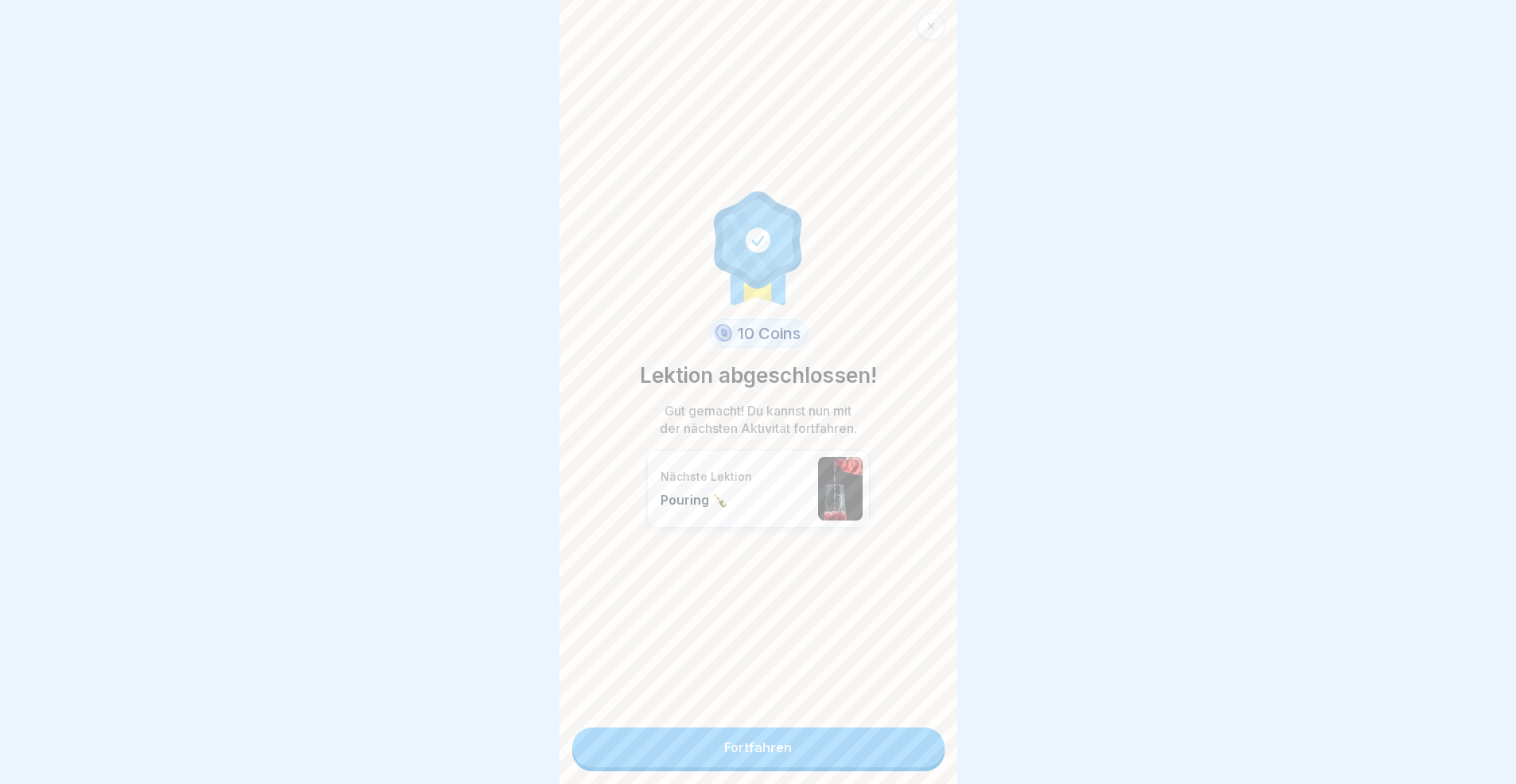
click at [818, 719] on link "Fortfahren" at bounding box center [758, 747] width 373 height 40
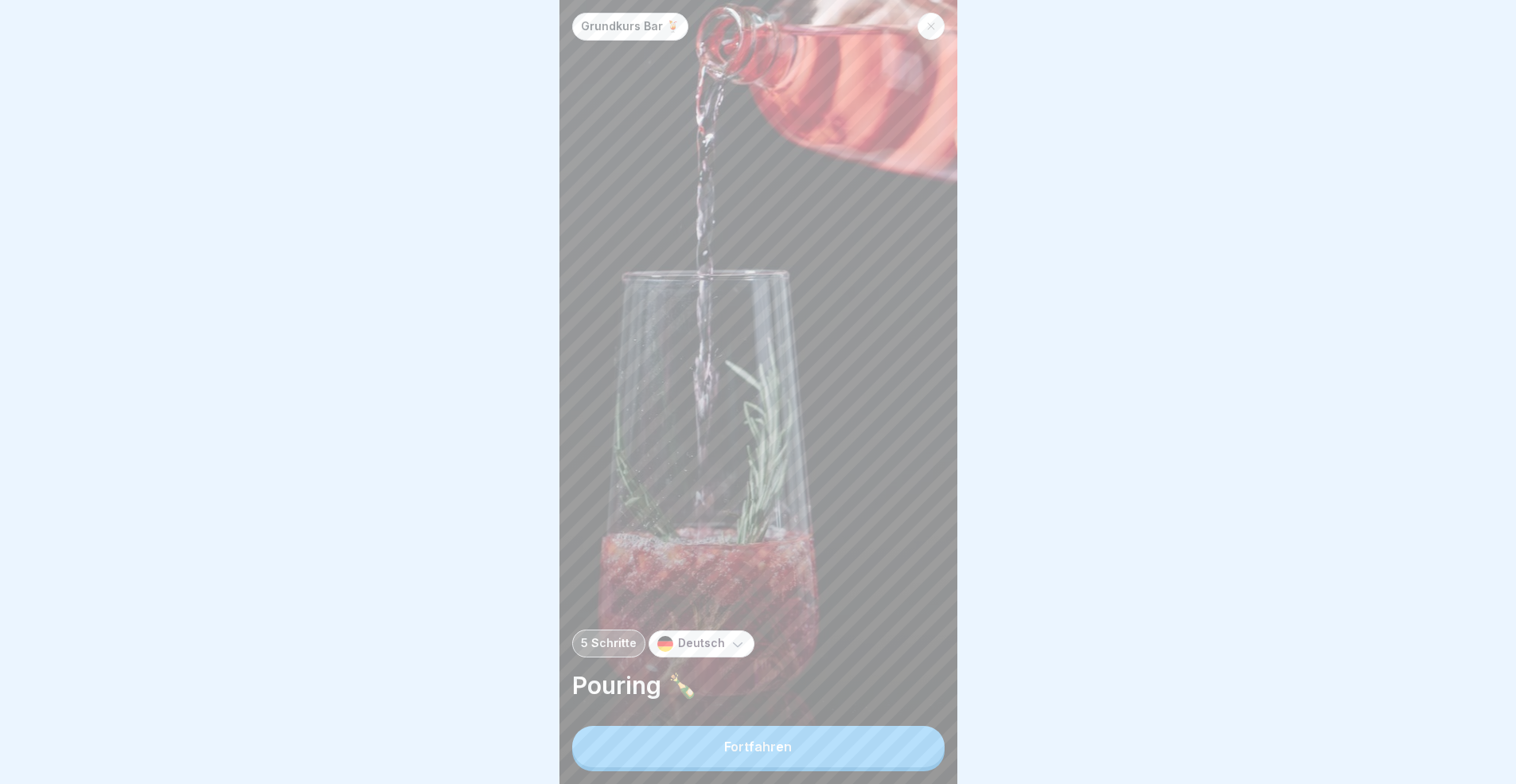
click at [825, 719] on button "Fortfahren" at bounding box center [758, 746] width 373 height 41
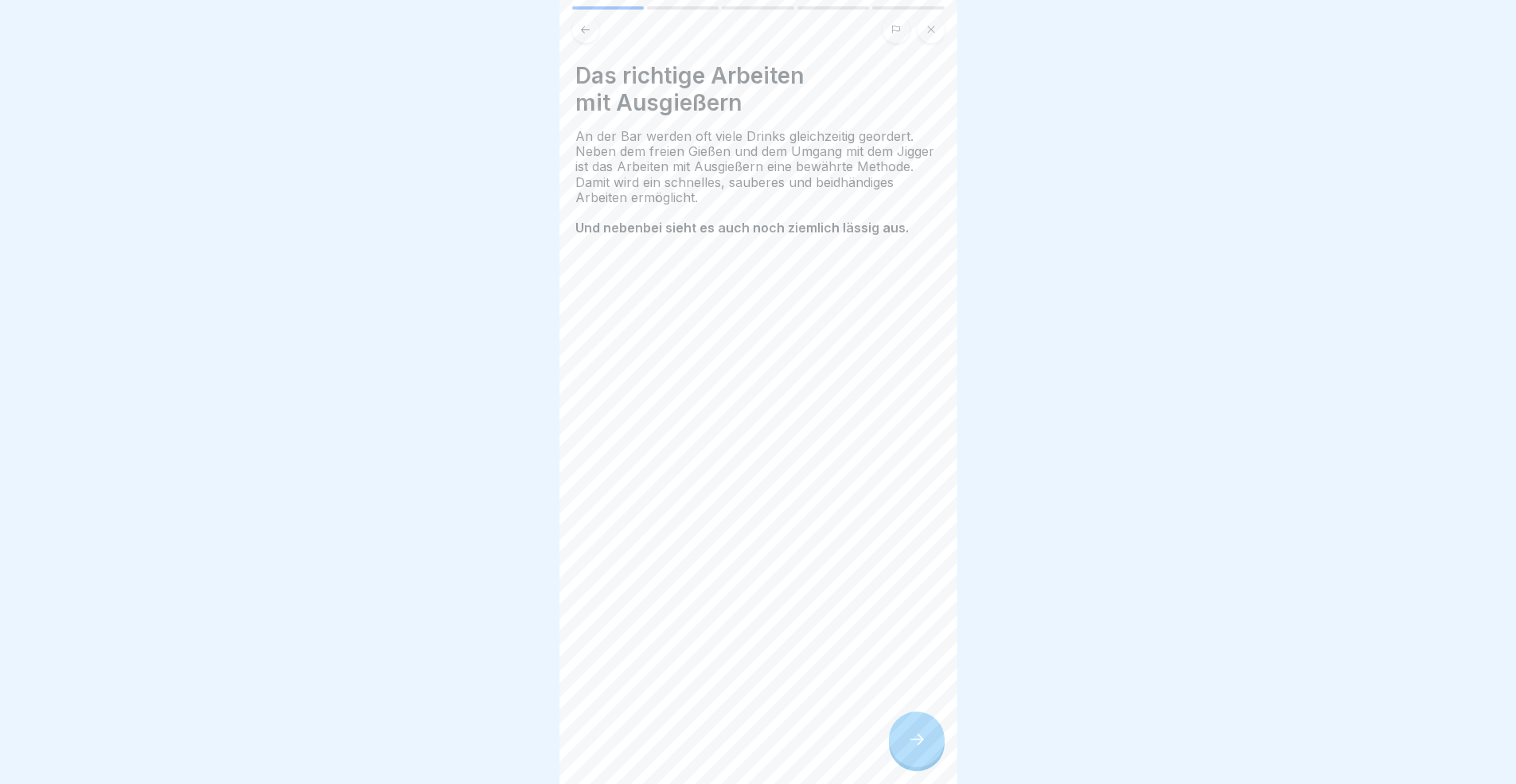
click at [911, 719] on icon at bounding box center [917, 739] width 19 height 19
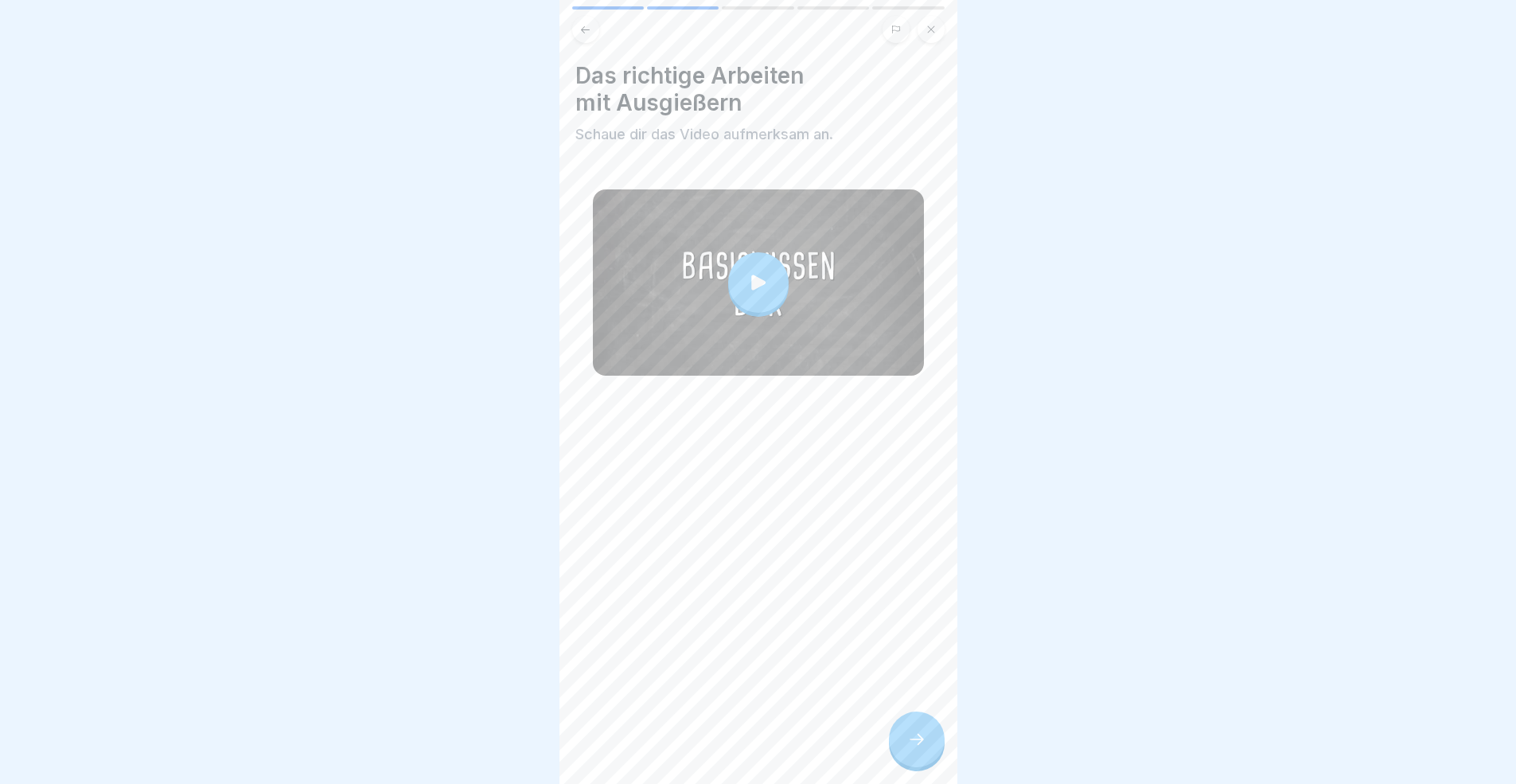
click at [911, 719] on icon at bounding box center [917, 739] width 19 height 19
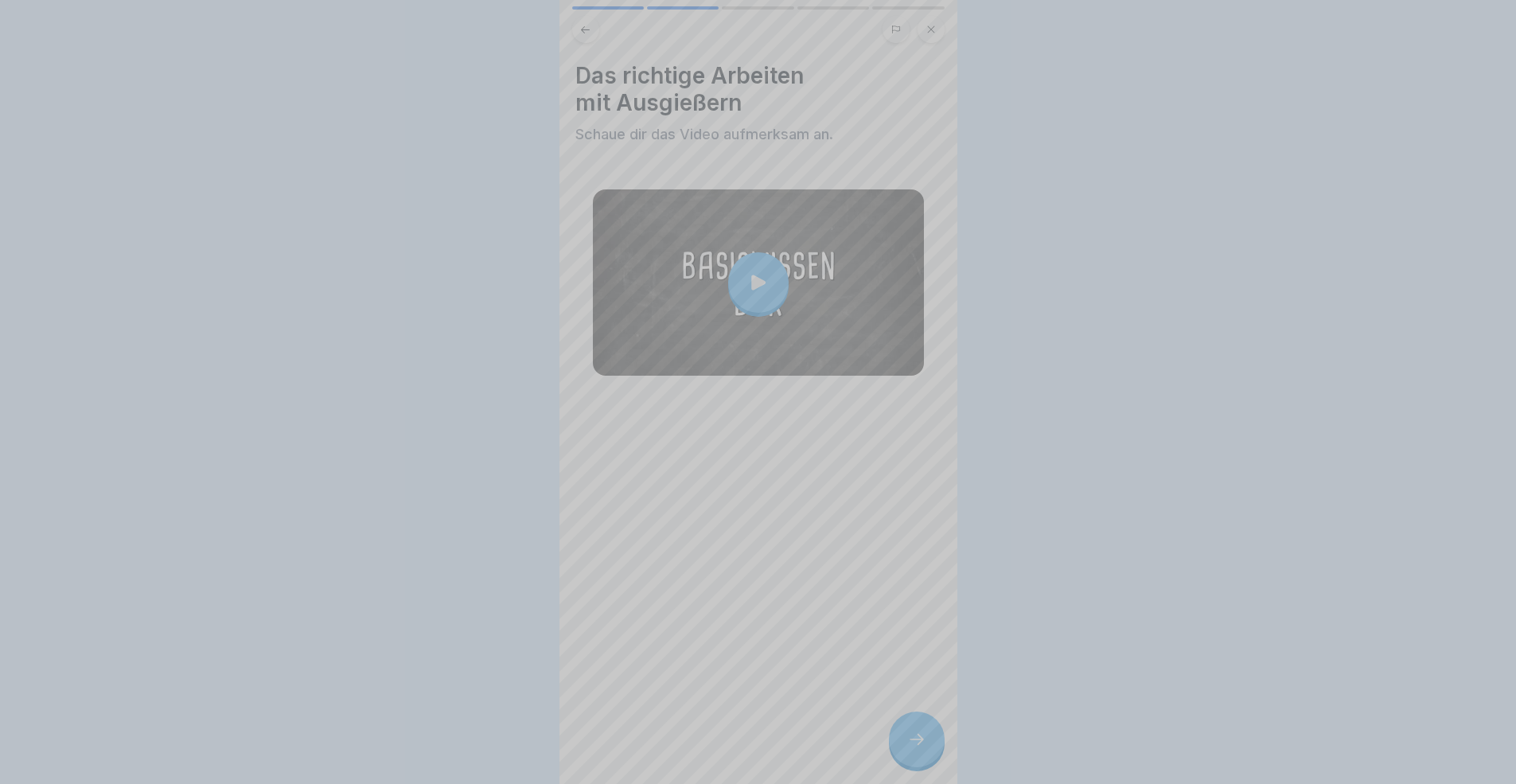
click at [911, 719] on video at bounding box center [758, 392] width 398 height 784
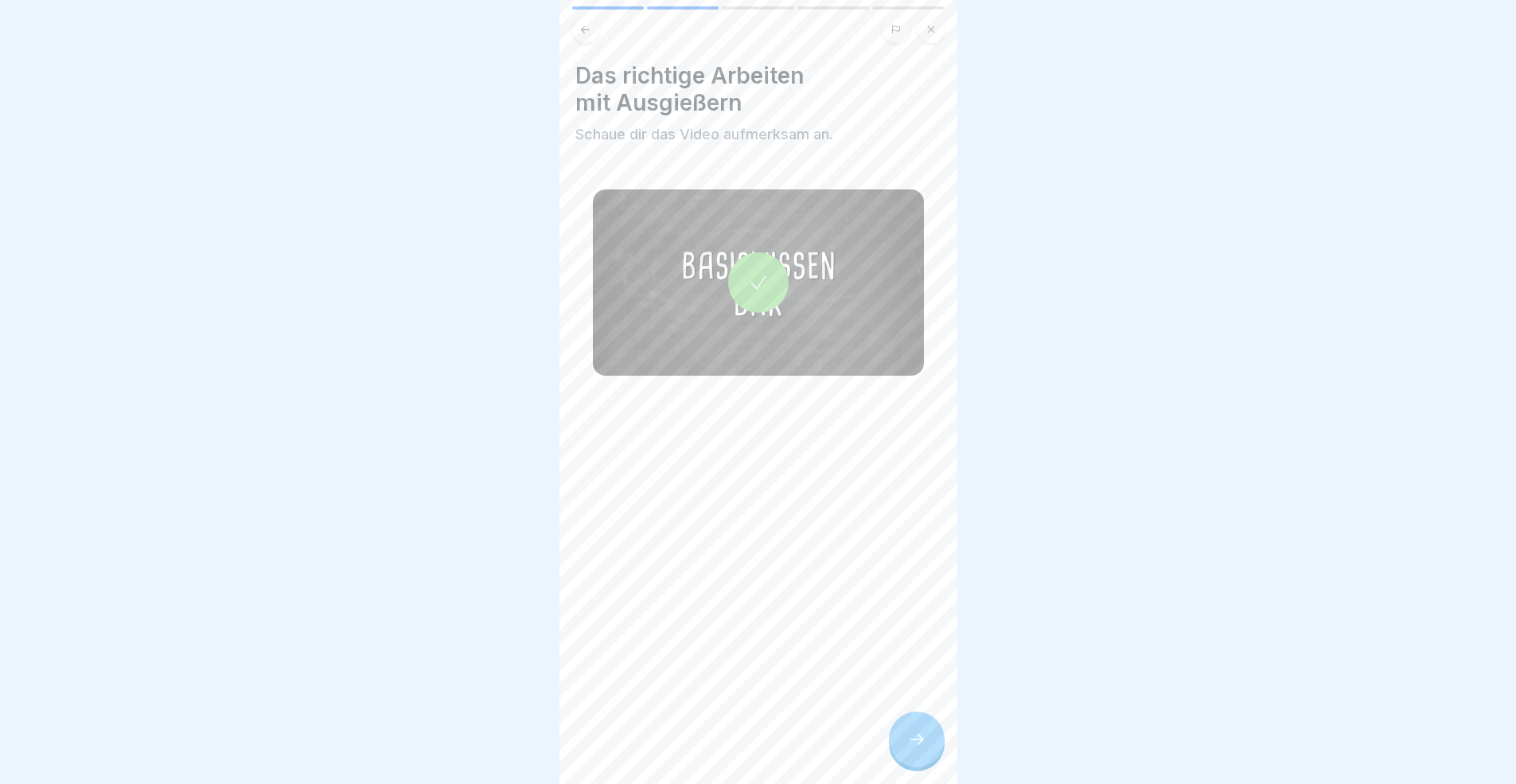
click at [922, 719] on div at bounding box center [917, 739] width 56 height 56
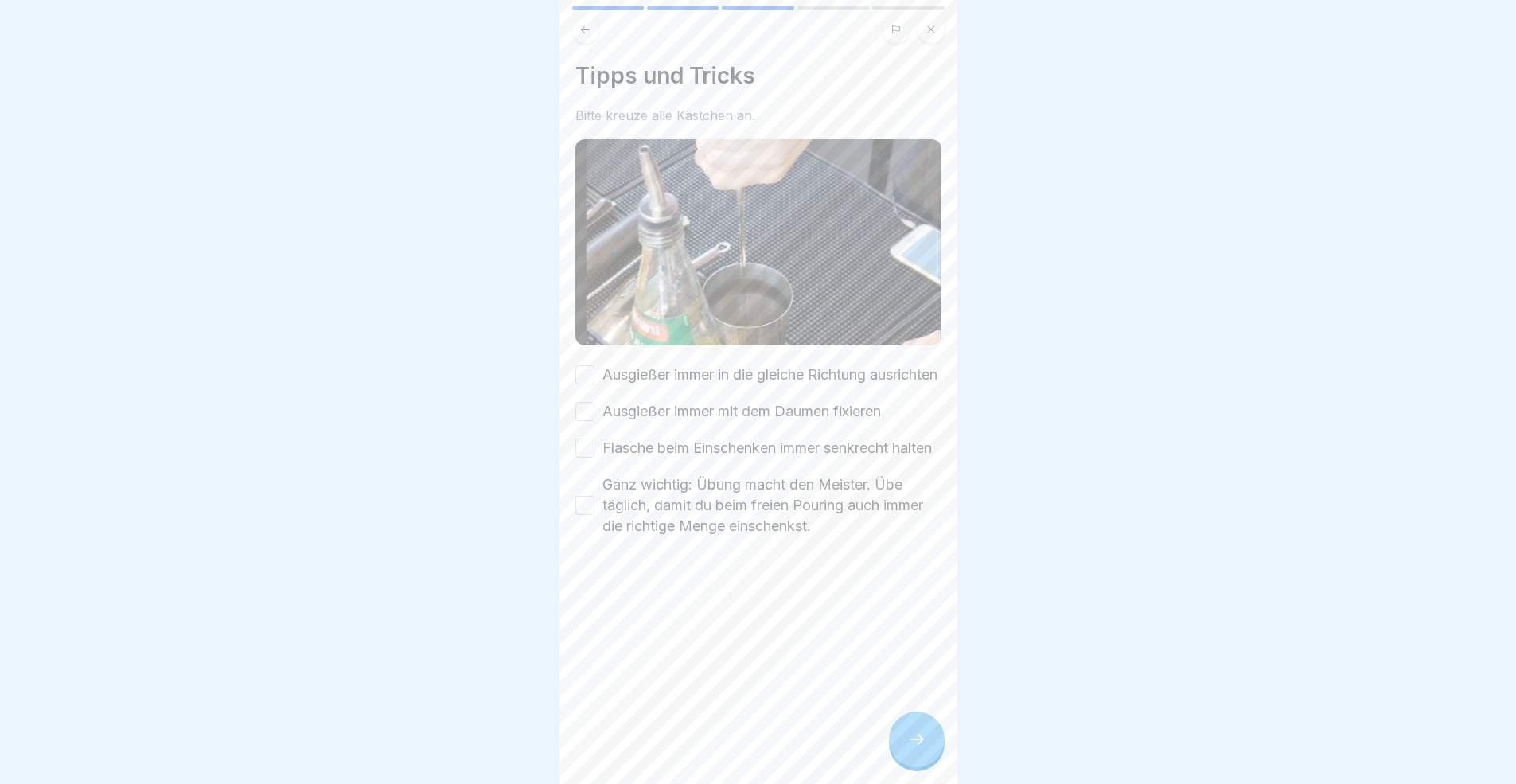
click at [922, 719] on div at bounding box center [917, 739] width 56 height 56
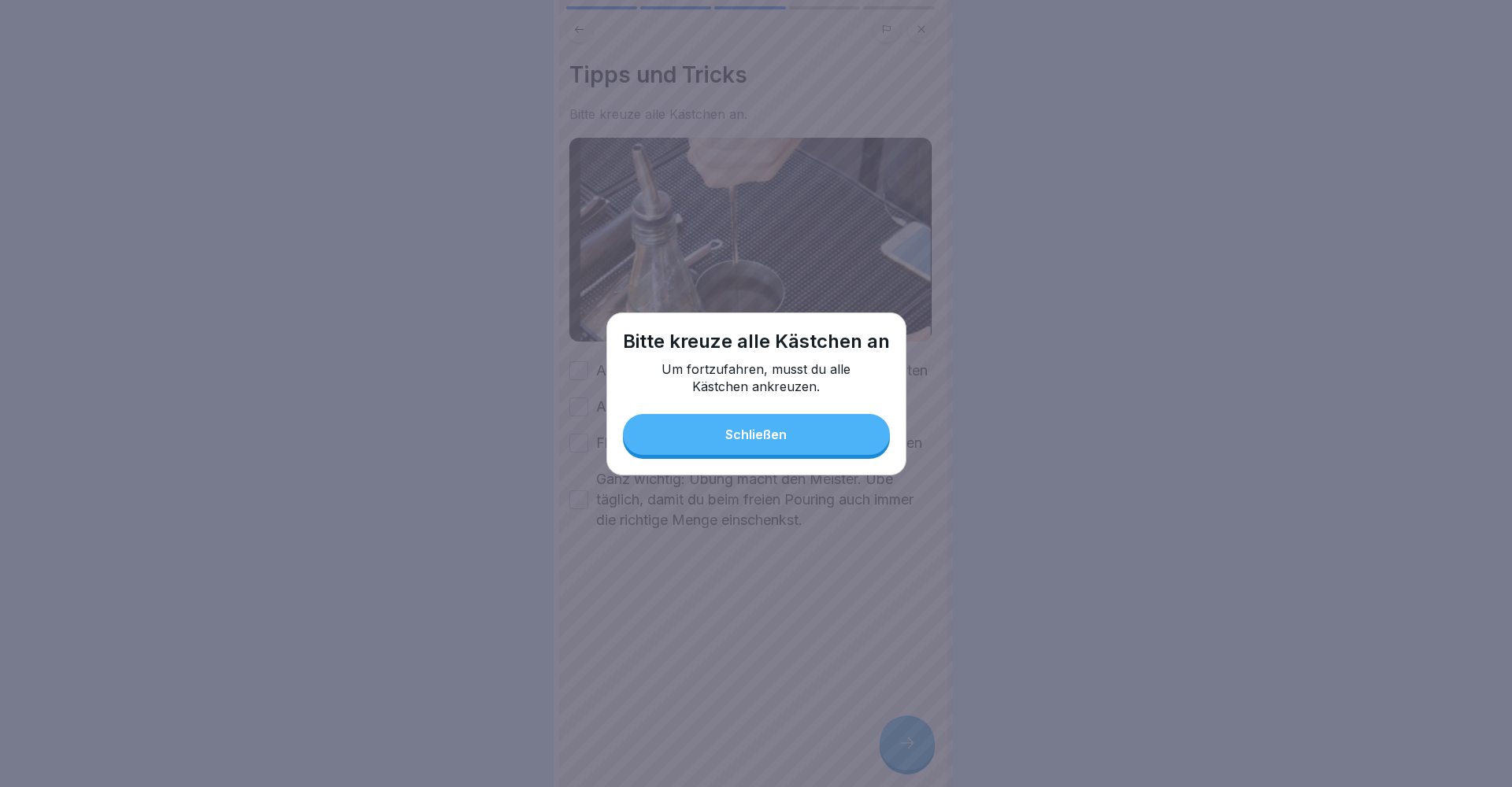
click at [762, 434] on div "Schließen" at bounding box center [755, 435] width 61 height 14
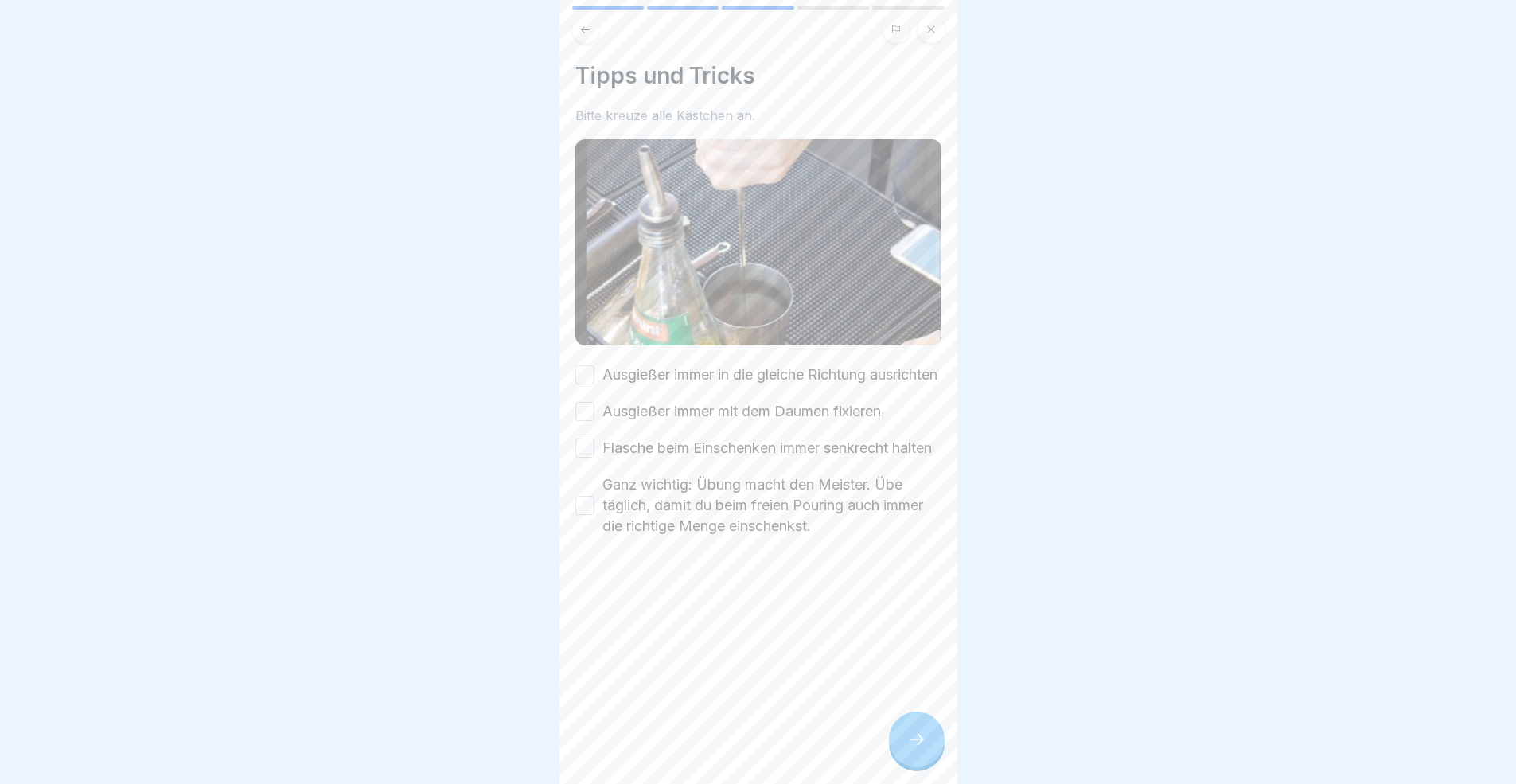
click at [587, 383] on button "Ausgießer immer in die gleiche Richtung ausrichten" at bounding box center [585, 375] width 19 height 19
click at [573, 425] on div "Tipps und Tricks Bitte kreuze alle Kästchen an. Ausgießer immer in die gleiche …" at bounding box center [758, 392] width 398 height 784
click at [583, 421] on button "Ausgießer immer mit dem Daumen fixieren" at bounding box center [585, 411] width 19 height 19
click at [582, 457] on button "Flasche beim Einschenken immer senkrecht halten" at bounding box center [585, 448] width 19 height 19
click at [583, 515] on button "Ganz wichtig: Übung macht den Meister. Übe täglich, damit du beim freien Pourin…" at bounding box center [585, 505] width 19 height 19
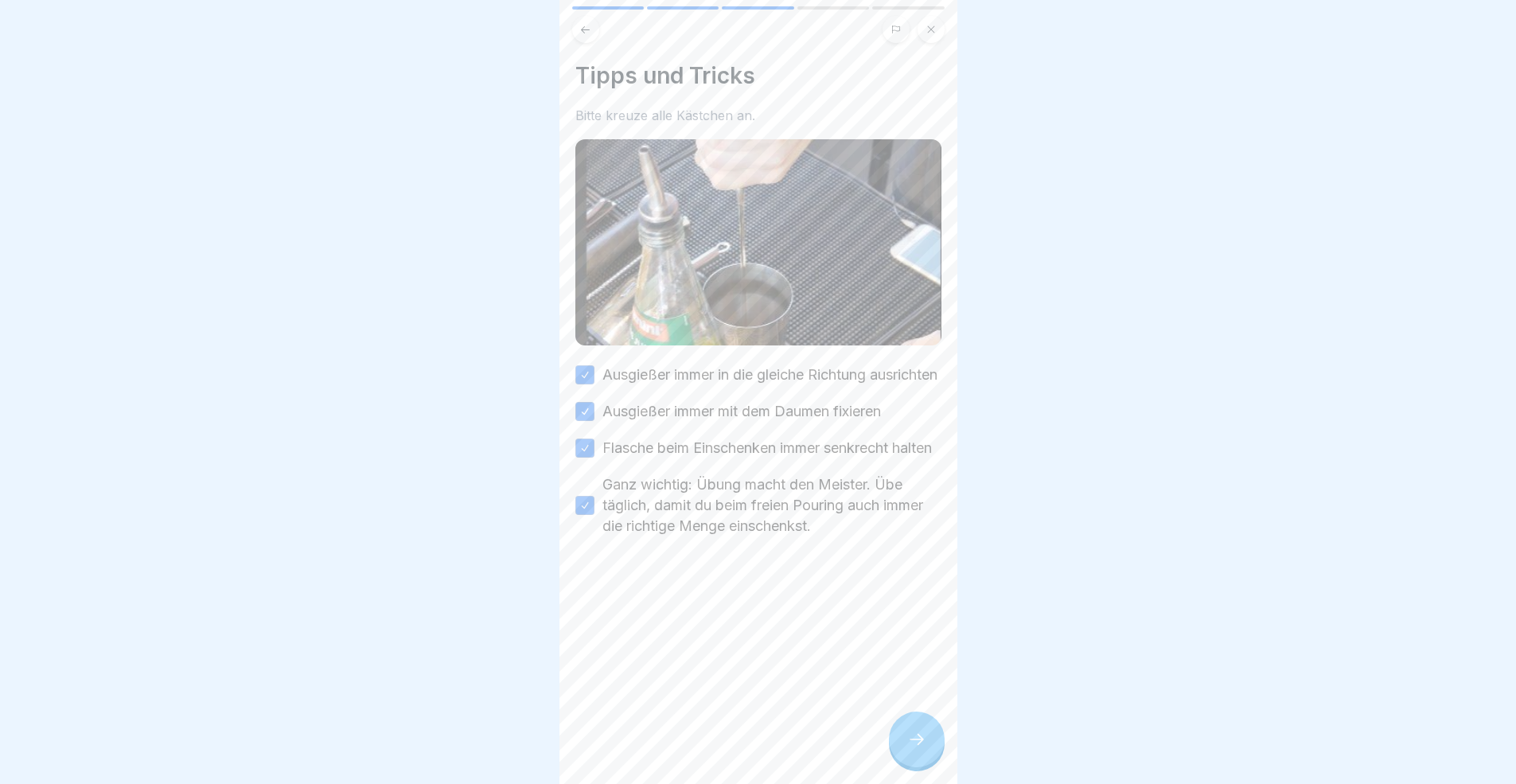
click at [933, 719] on div at bounding box center [917, 739] width 56 height 56
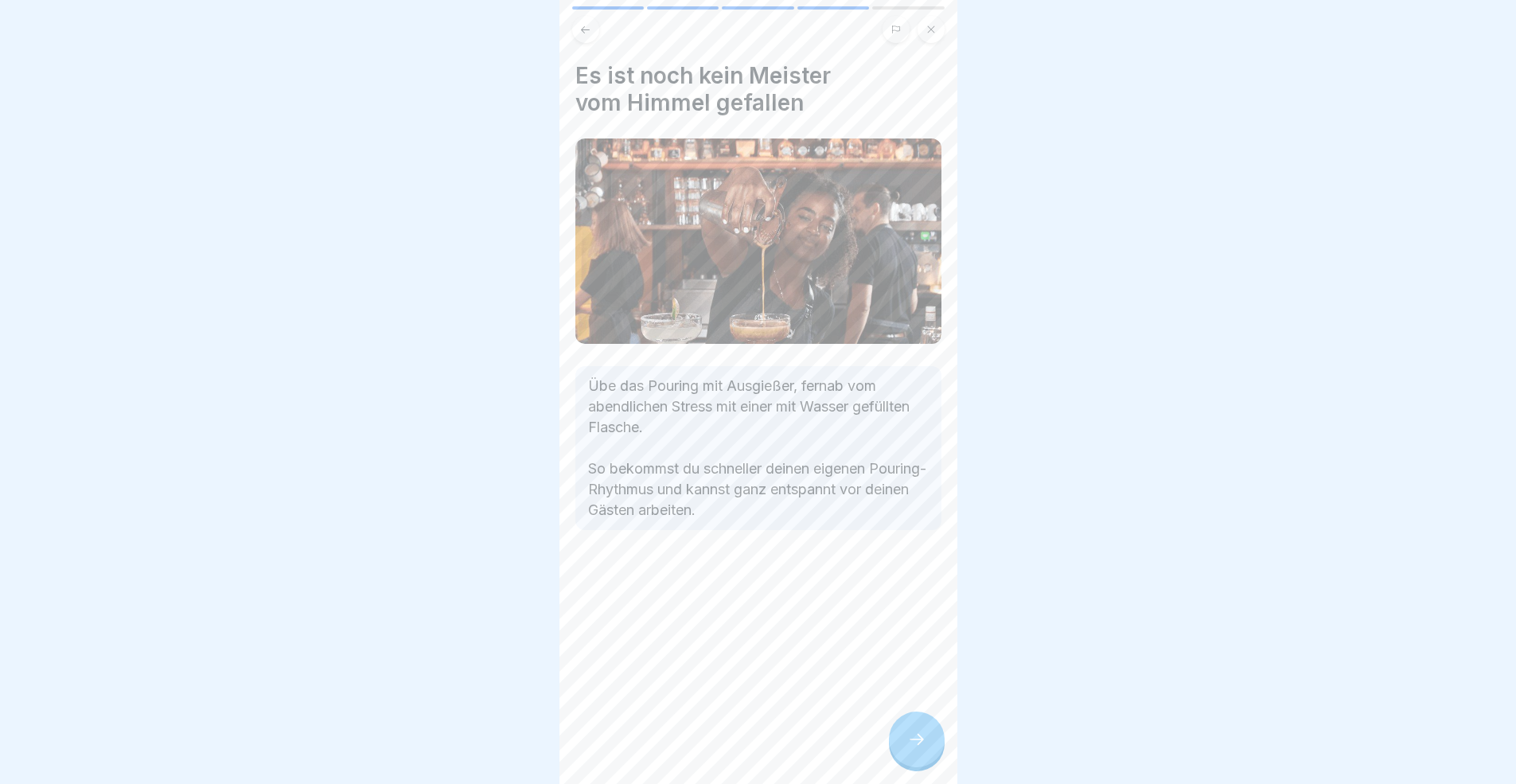
click at [931, 719] on div at bounding box center [917, 739] width 56 height 56
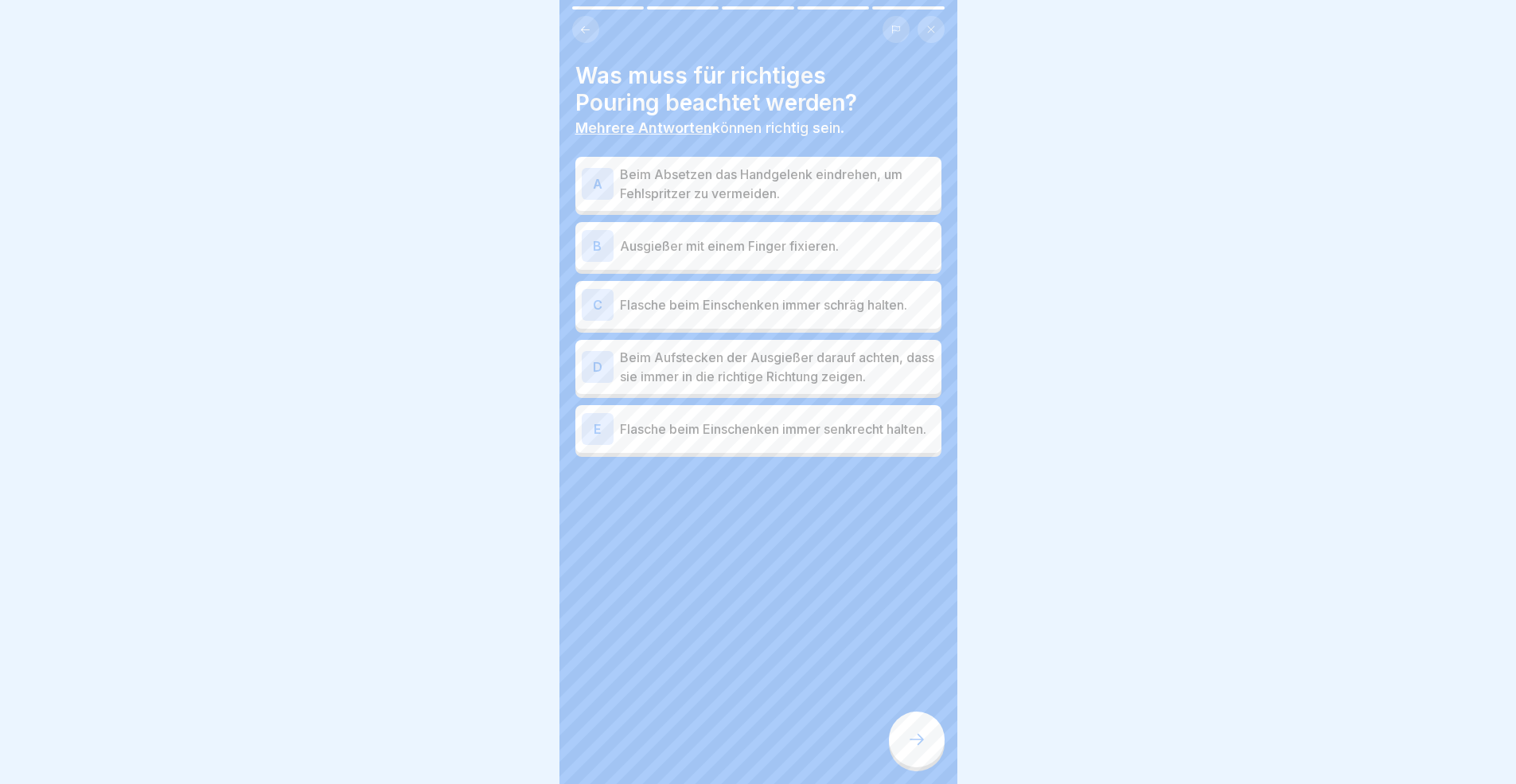
click at [834, 192] on p "Beim Absetzen das Handgelenk eindrehen, um Fehlspritzer zu vermeiden." at bounding box center [777, 183] width 315 height 38
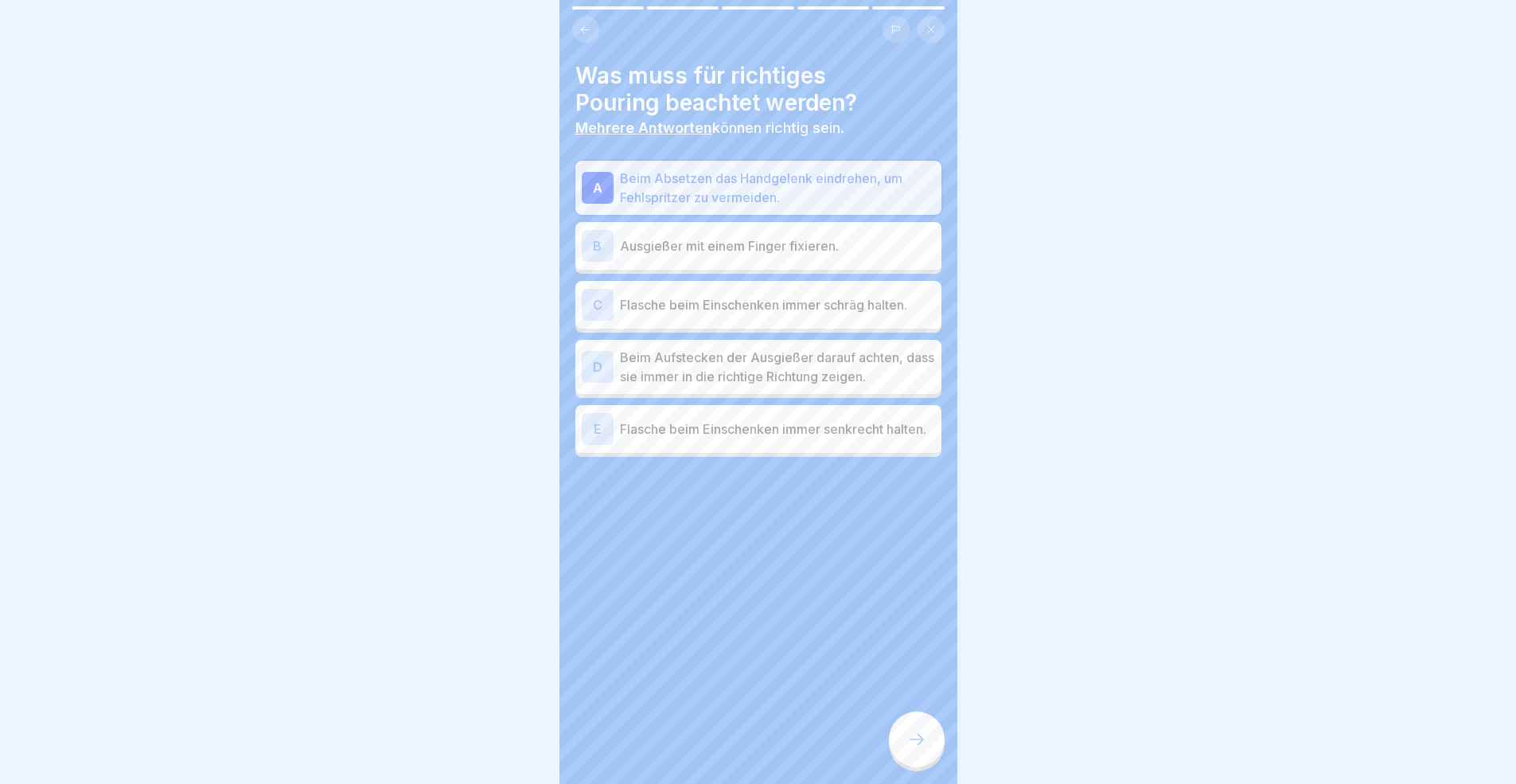
click at [820, 259] on div "B Ausgießer mit einem Finger fixieren." at bounding box center [758, 245] width 353 height 31
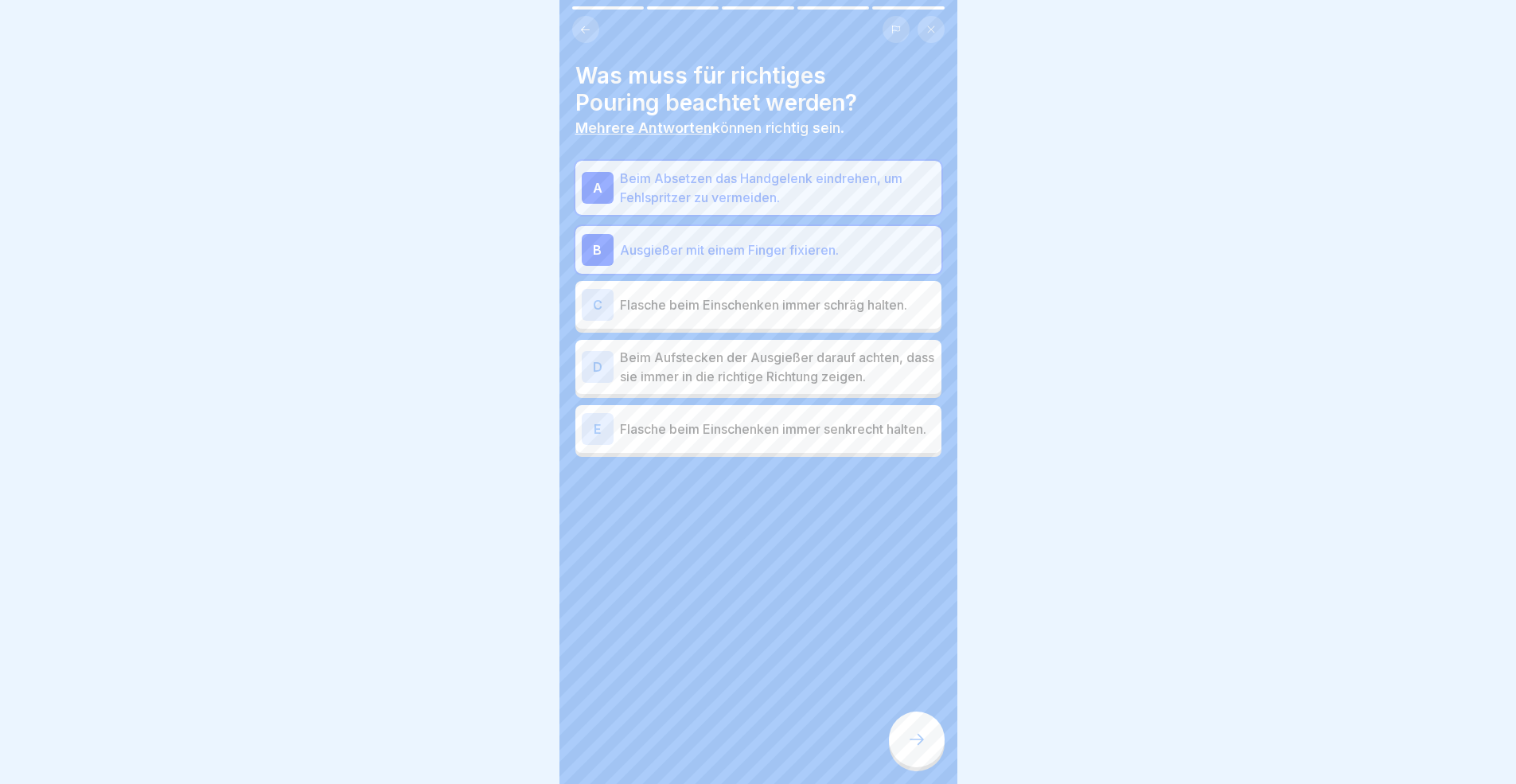
click at [817, 381] on p "Beim Aufstecken der Ausgießer darauf achten, dass sie immer in die richtige Ric…" at bounding box center [777, 366] width 315 height 38
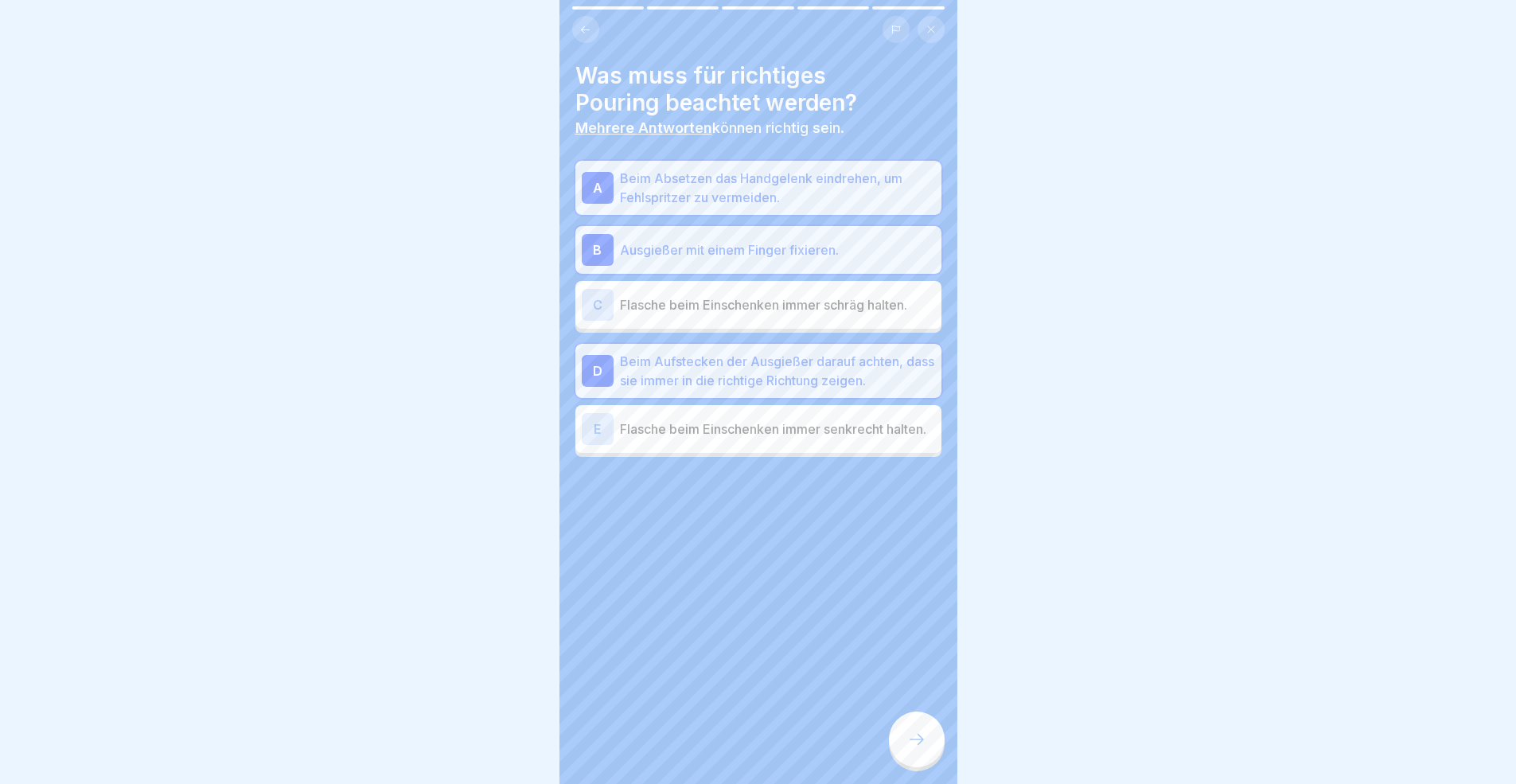
click at [800, 438] on p "Flasche beim Einschenken immer senkrecht halten." at bounding box center [777, 429] width 315 height 19
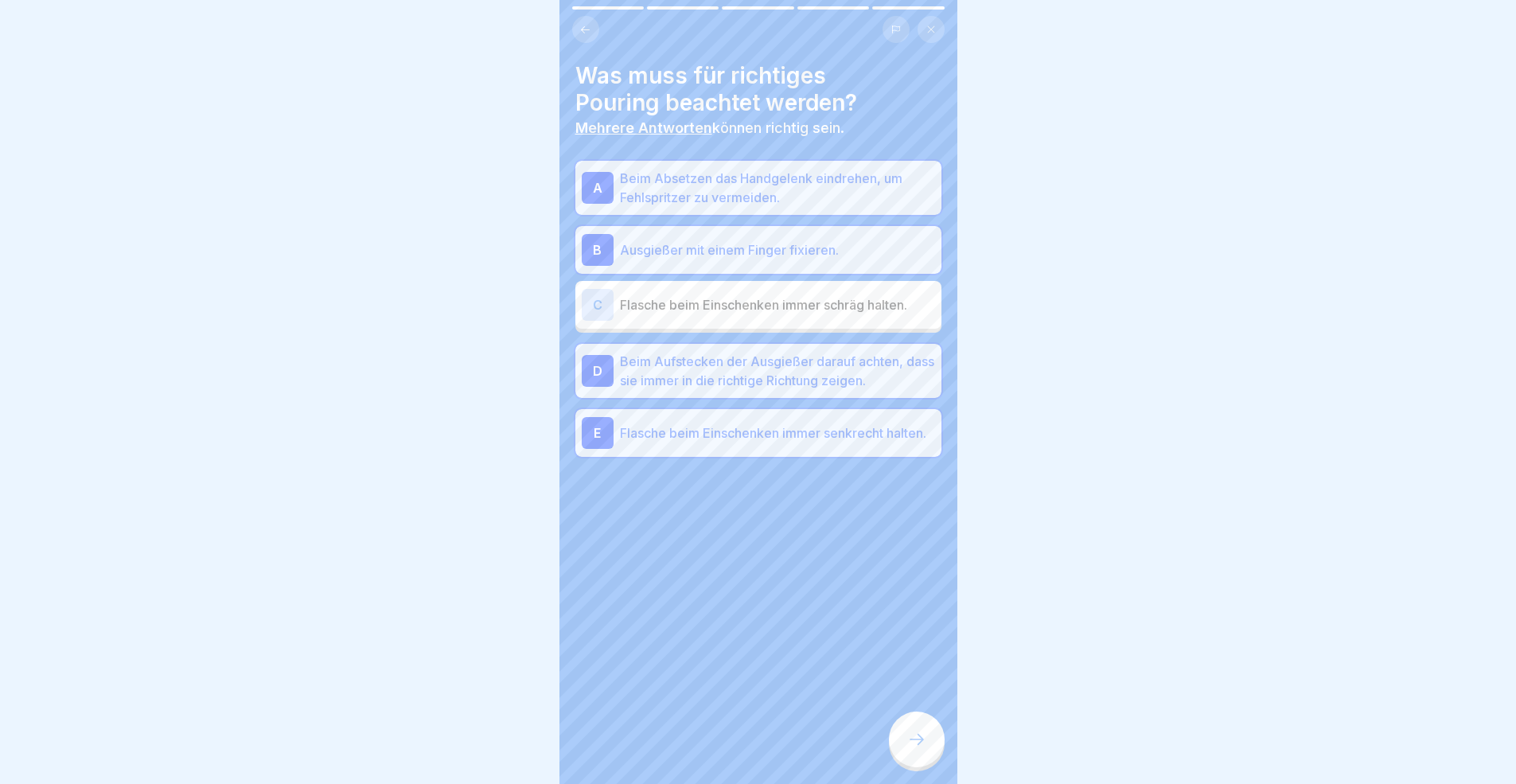
click at [922, 719] on div at bounding box center [917, 739] width 56 height 56
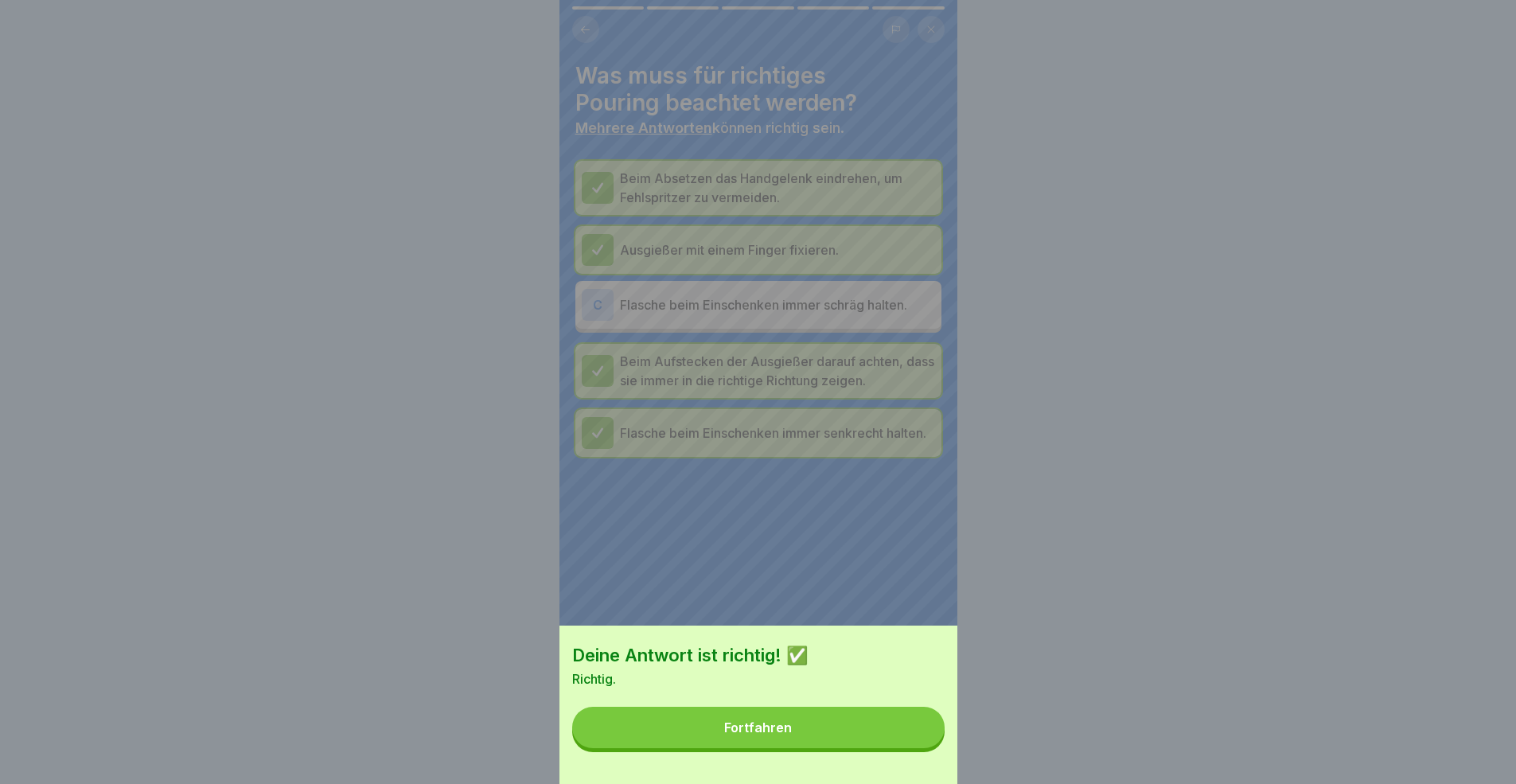
click at [871, 719] on button "Fortfahren" at bounding box center [758, 727] width 373 height 41
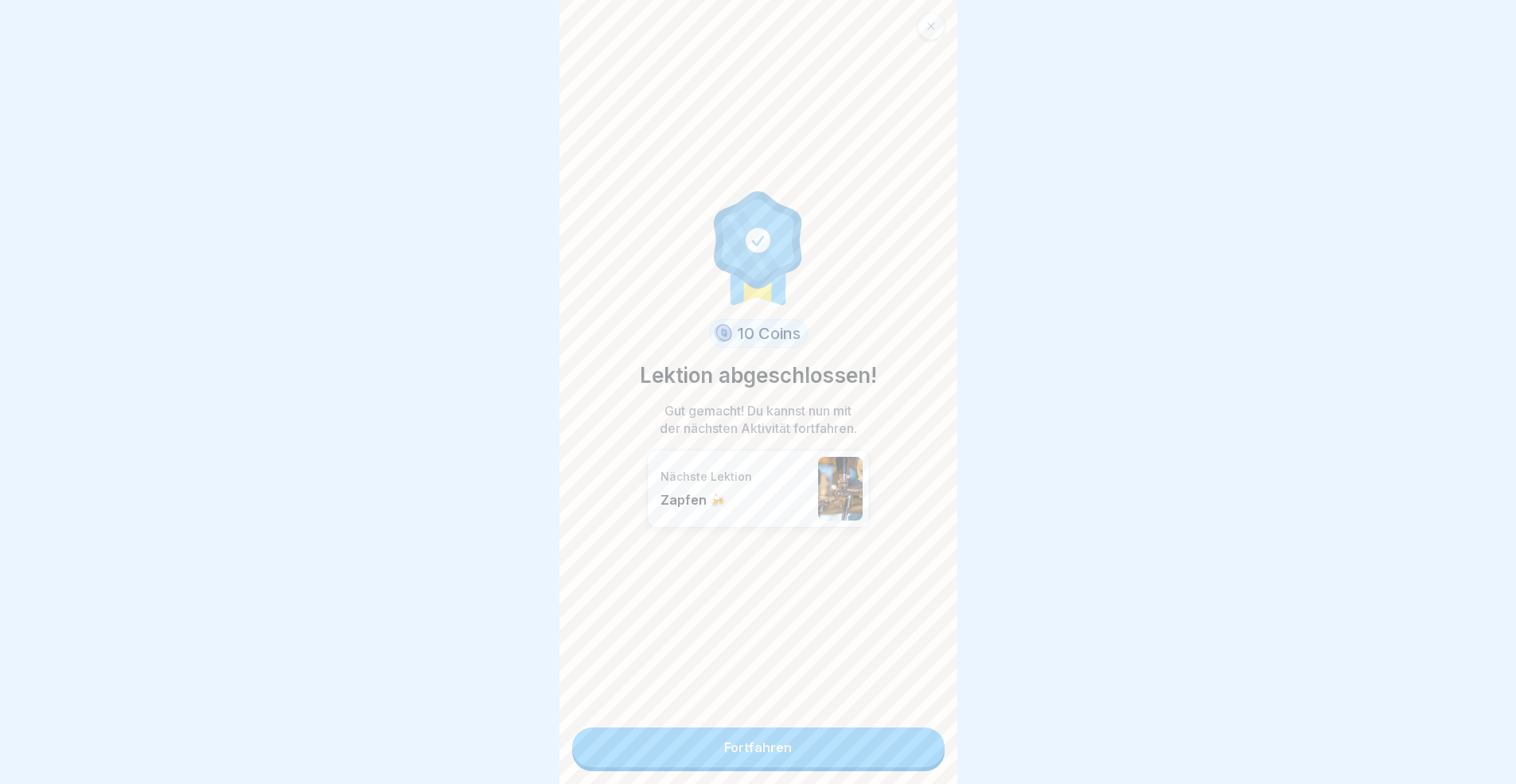
click at [880, 719] on link "Fortfahren" at bounding box center [758, 747] width 373 height 40
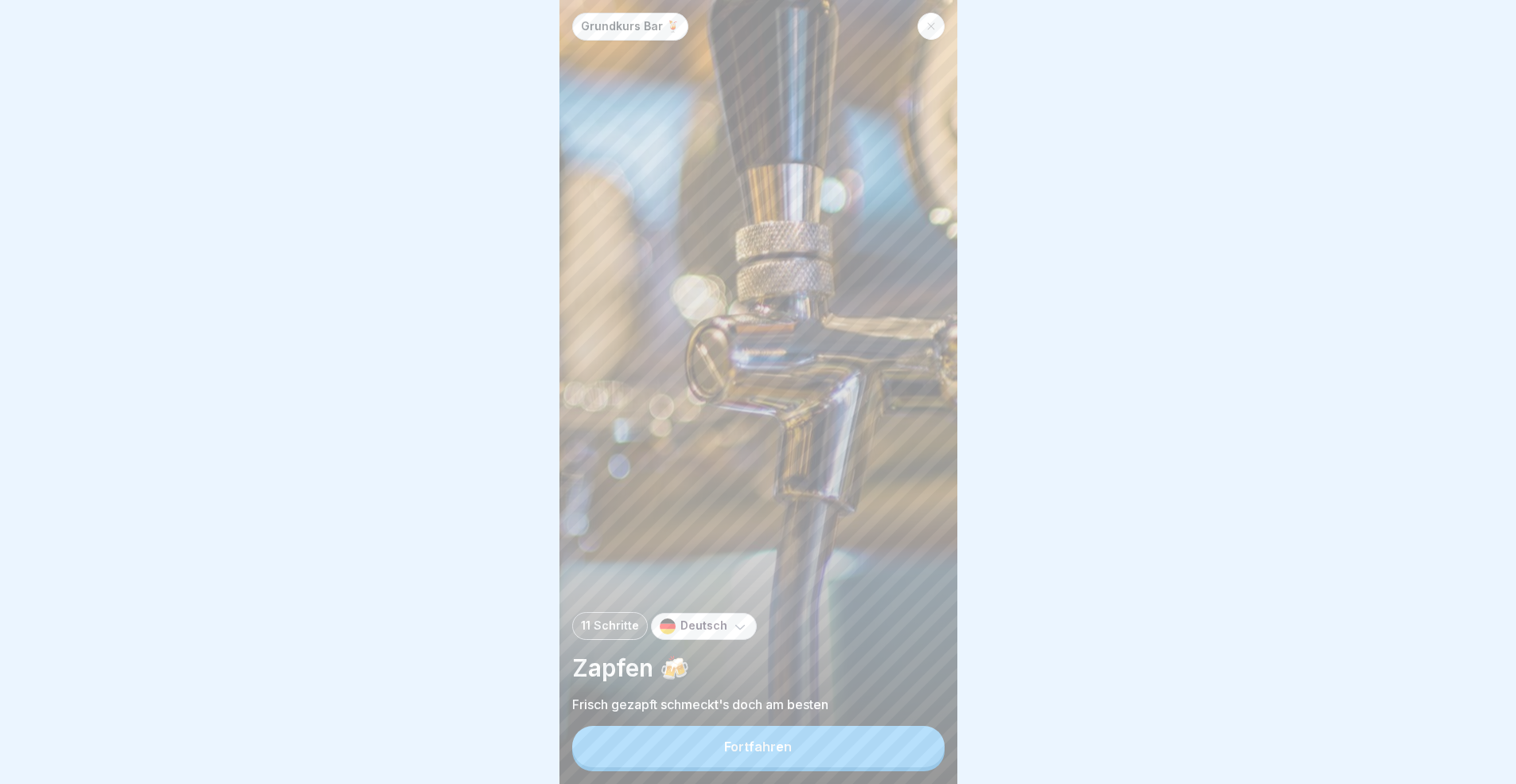
click at [880, 719] on button "Fortfahren" at bounding box center [758, 746] width 373 height 41
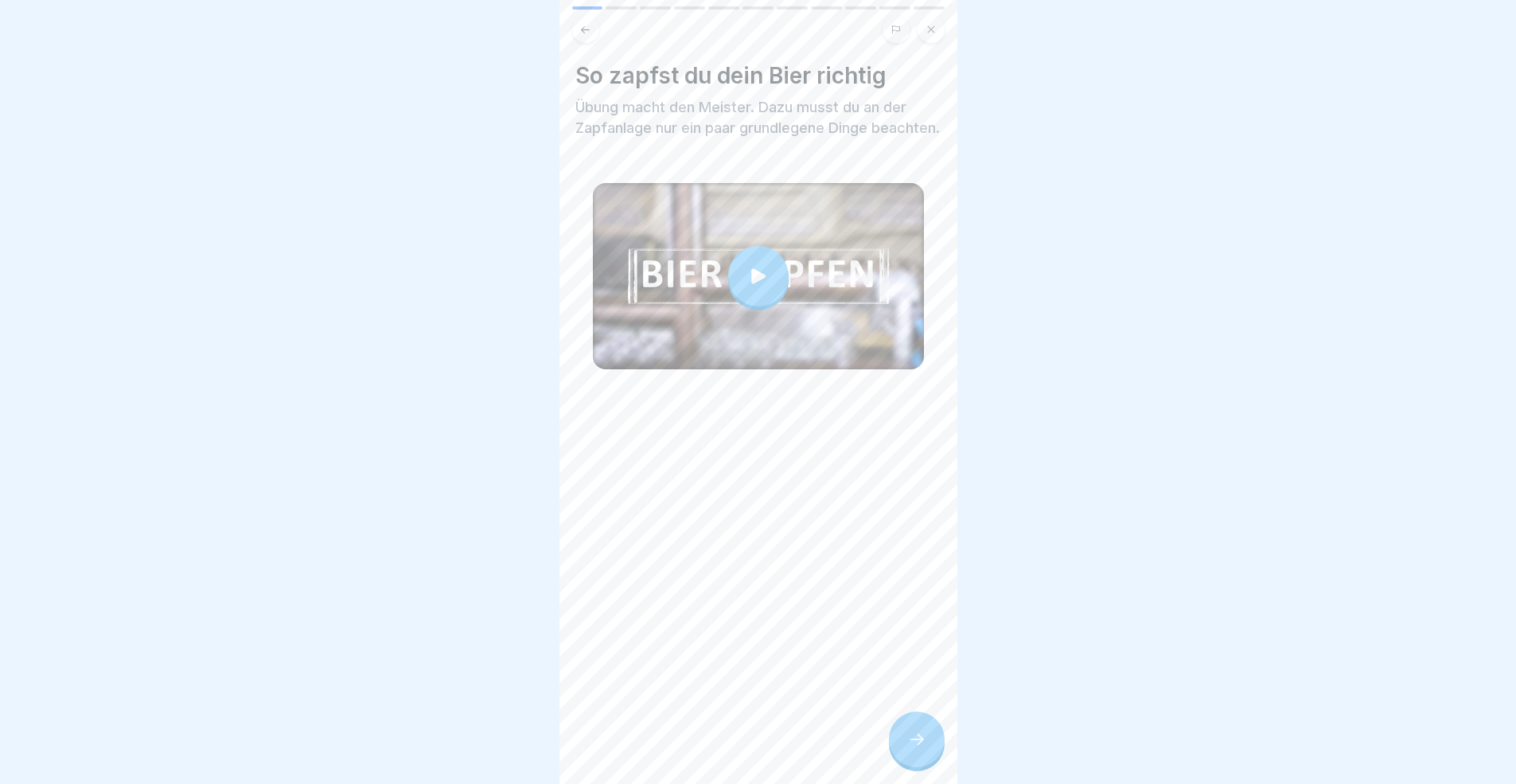
click at [929, 719] on div at bounding box center [917, 739] width 56 height 56
click at [942, 719] on div at bounding box center [917, 739] width 56 height 56
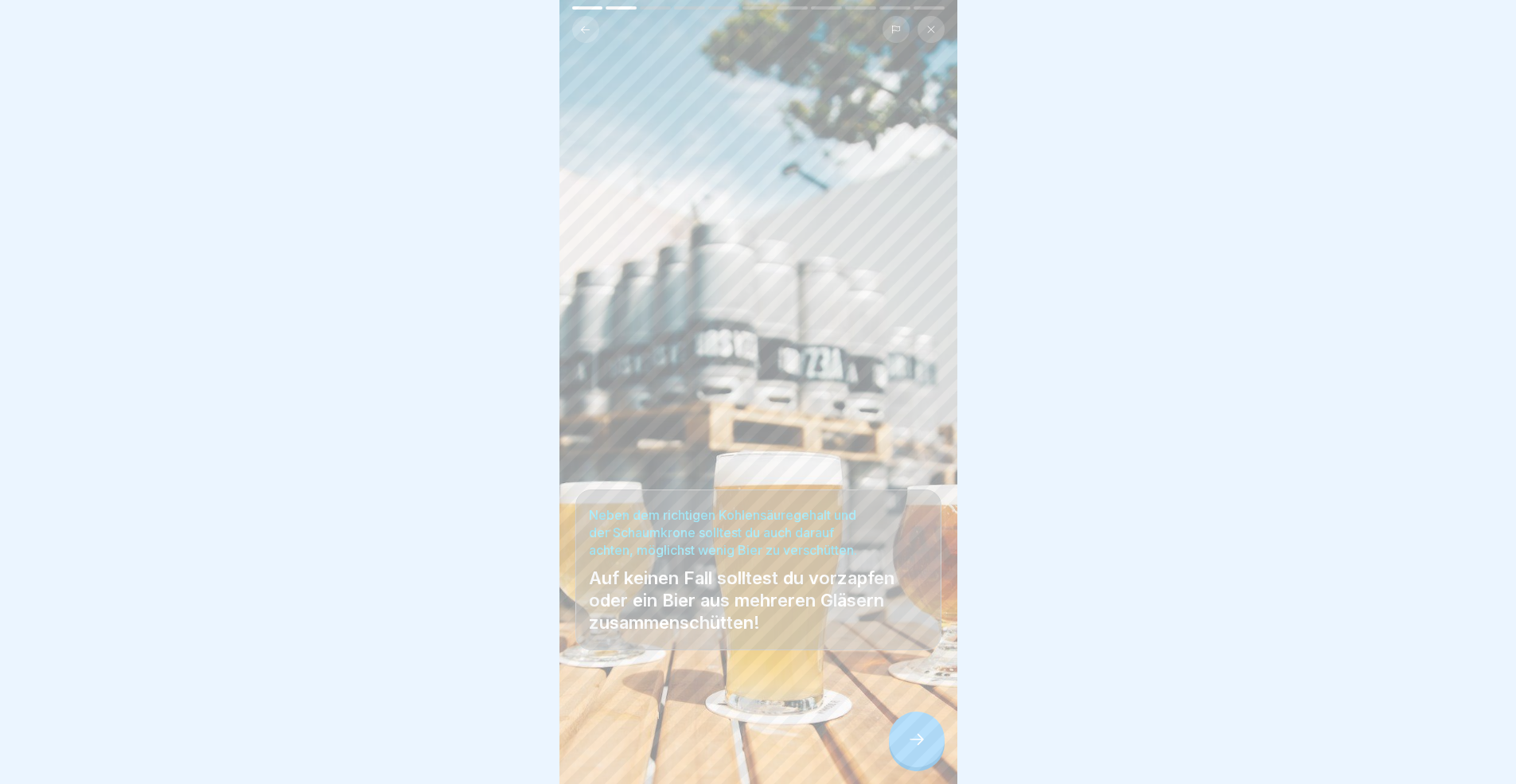
click at [939, 719] on div at bounding box center [917, 739] width 56 height 56
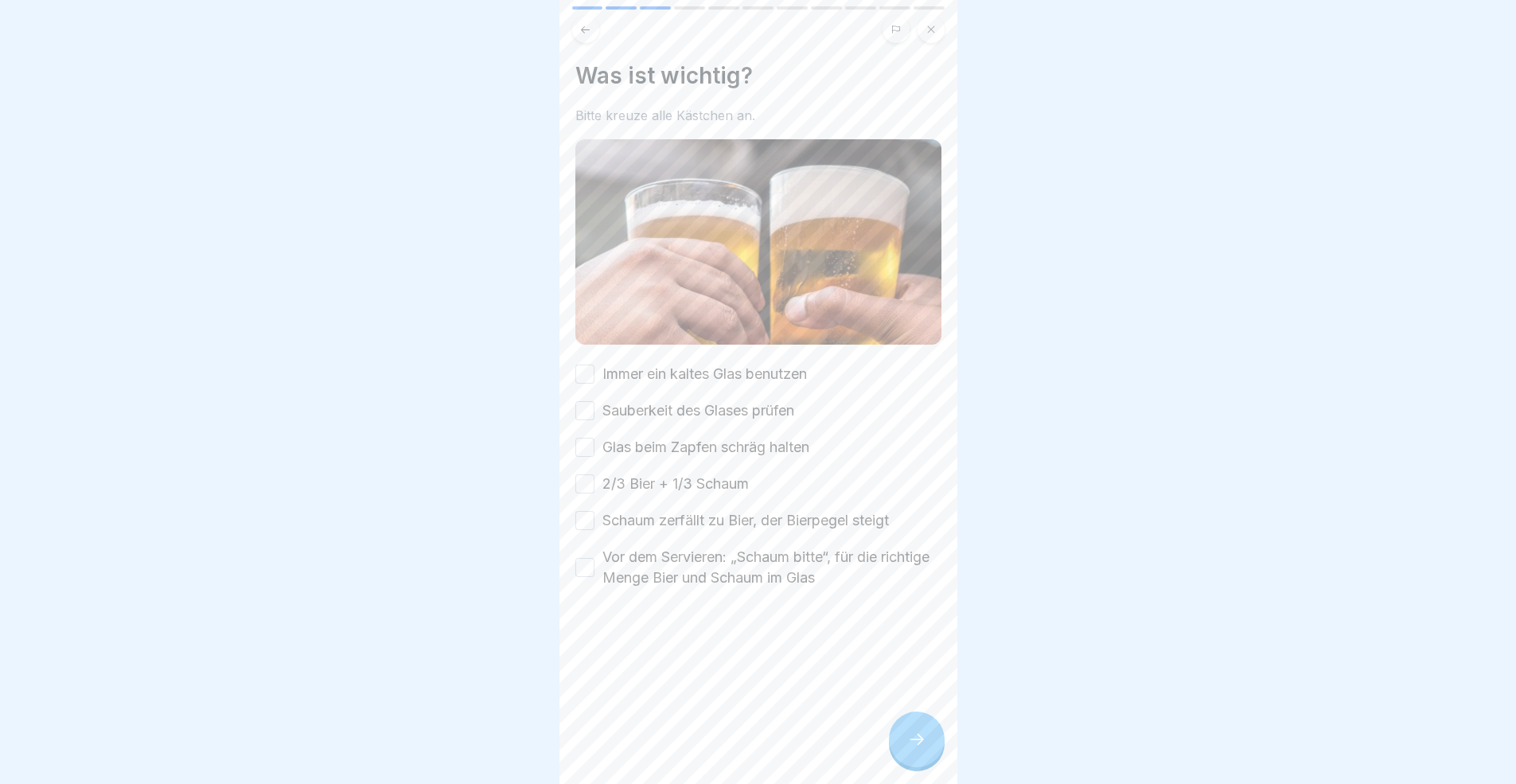
click at [938, 719] on div at bounding box center [917, 739] width 56 height 56
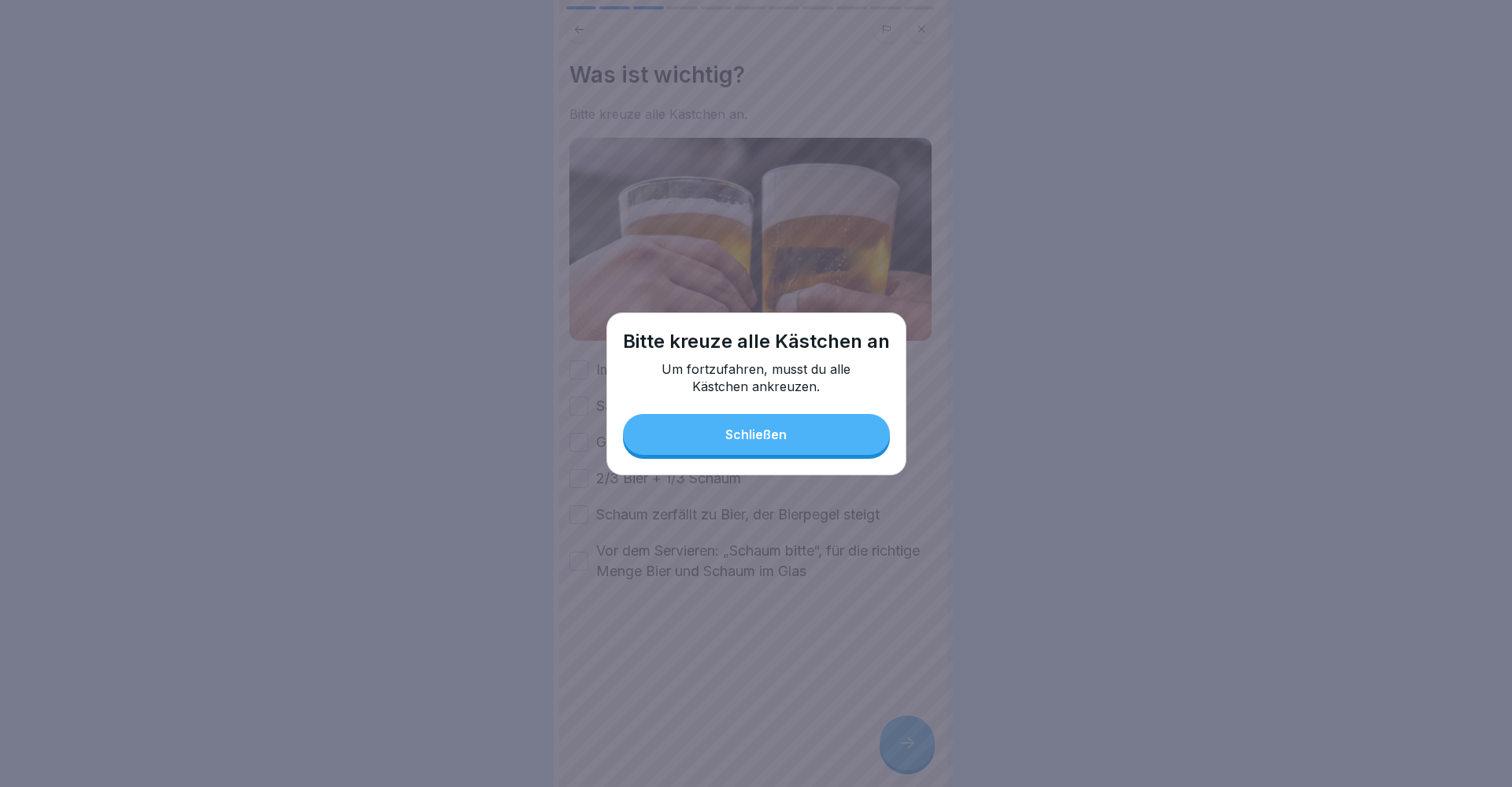
click at [729, 437] on div "Schließen" at bounding box center [755, 435] width 61 height 14
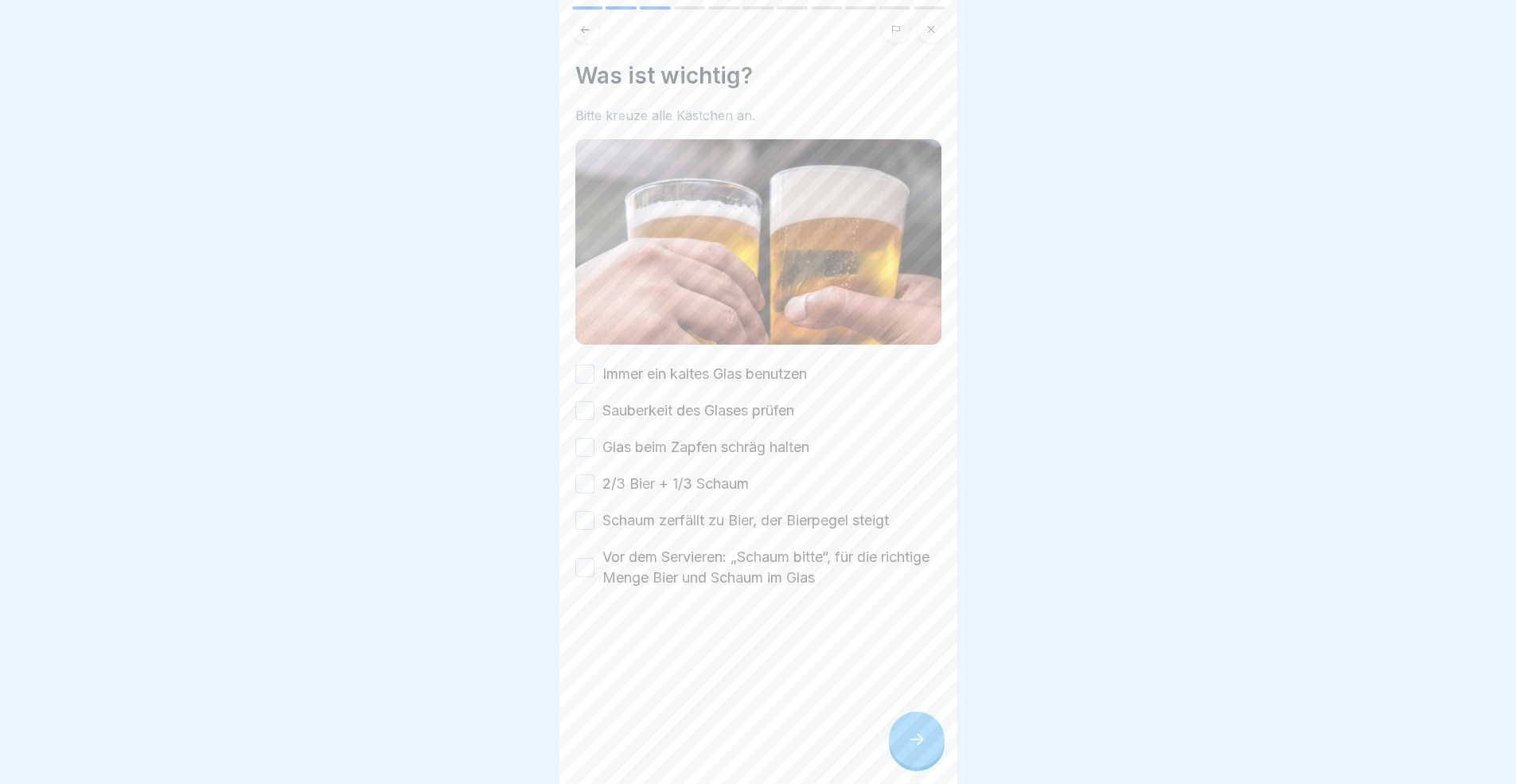
click at [581, 371] on button "Immer ein kaltes Glas benutzen" at bounding box center [585, 374] width 19 height 19
click at [581, 411] on button "Sauberkeit des Glases prüfen" at bounding box center [585, 411] width 19 height 19
click at [587, 444] on button "Glas beim Zapfen schräg halten" at bounding box center [585, 447] width 19 height 19
click at [587, 479] on button "2/3 Bier + 1/3 Schaum" at bounding box center [585, 484] width 19 height 19
click at [579, 537] on div "Immer ein kaltes Glas benutzen Sauberkeit des Glases prüfen Glas beim Zapfen sc…" at bounding box center [758, 476] width 366 height 224
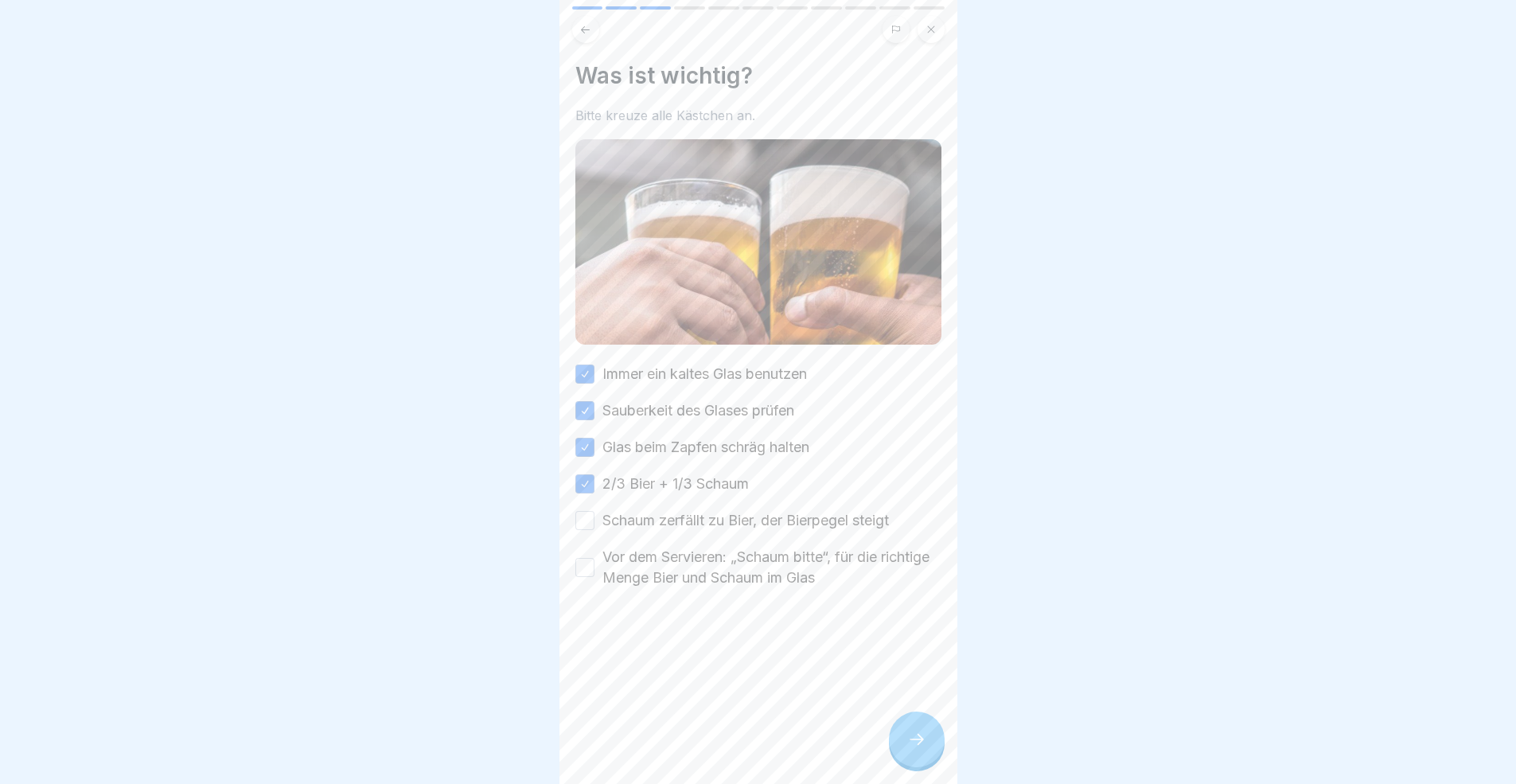
click at [581, 525] on div "Immer ein kaltes Glas benutzen Sauberkeit des Glases prüfen Glas beim Zapfen sc…" at bounding box center [758, 476] width 366 height 224
click at [581, 514] on button "Schaum zerfällt zu Bier, der Bierpegel steigt" at bounding box center [585, 520] width 19 height 19
click at [595, 558] on div "Vor dem Servieren: „Schaum bitte“, für die richtige Menge Bier und Schaum im Gl…" at bounding box center [758, 567] width 366 height 41
click at [593, 567] on button "Vor dem Servieren: „Schaum bitte“, für die richtige Menge Bier und Schaum im Gl…" at bounding box center [585, 567] width 19 height 19
click at [917, 719] on icon at bounding box center [917, 739] width 19 height 19
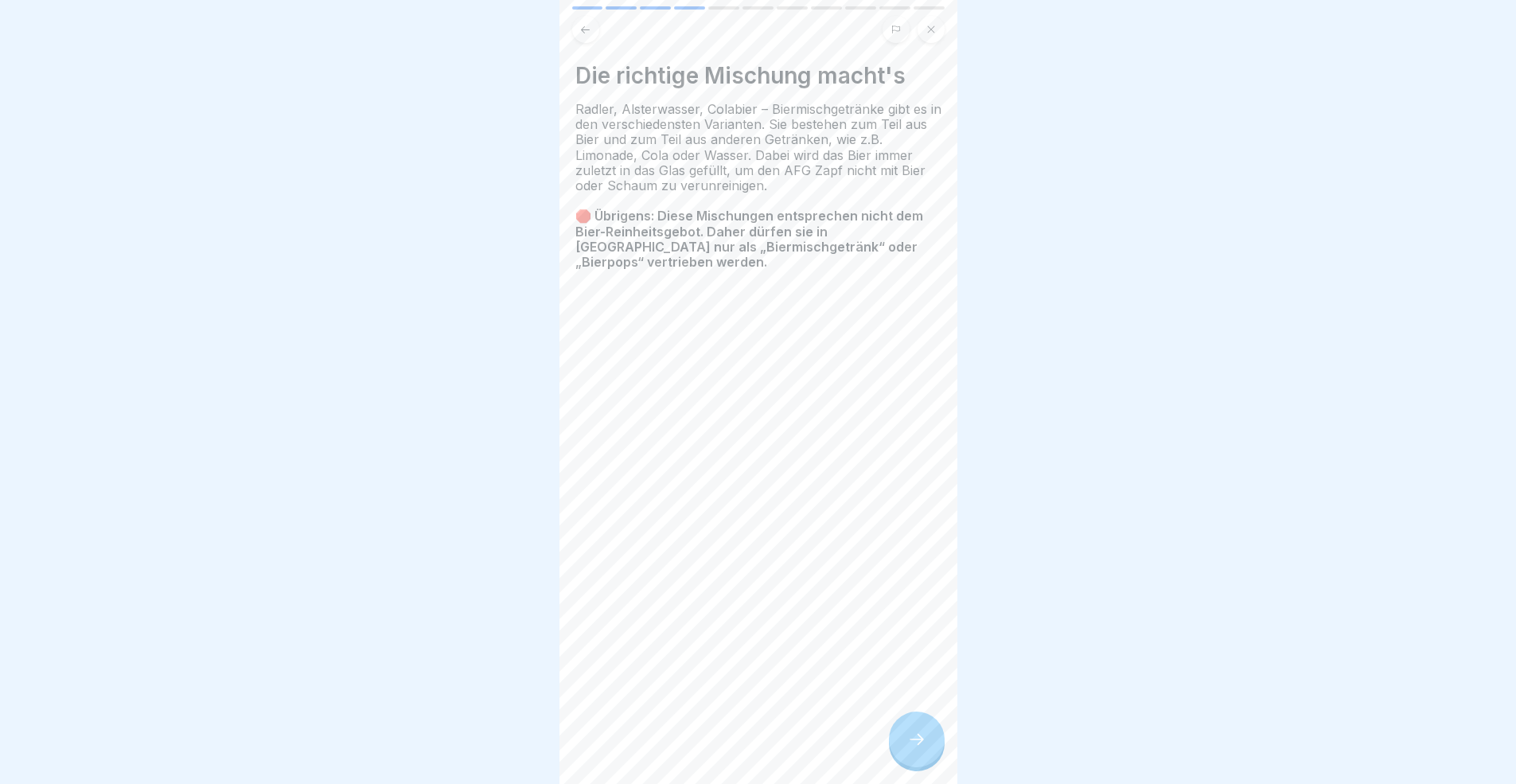
click at [917, 719] on icon at bounding box center [917, 739] width 19 height 19
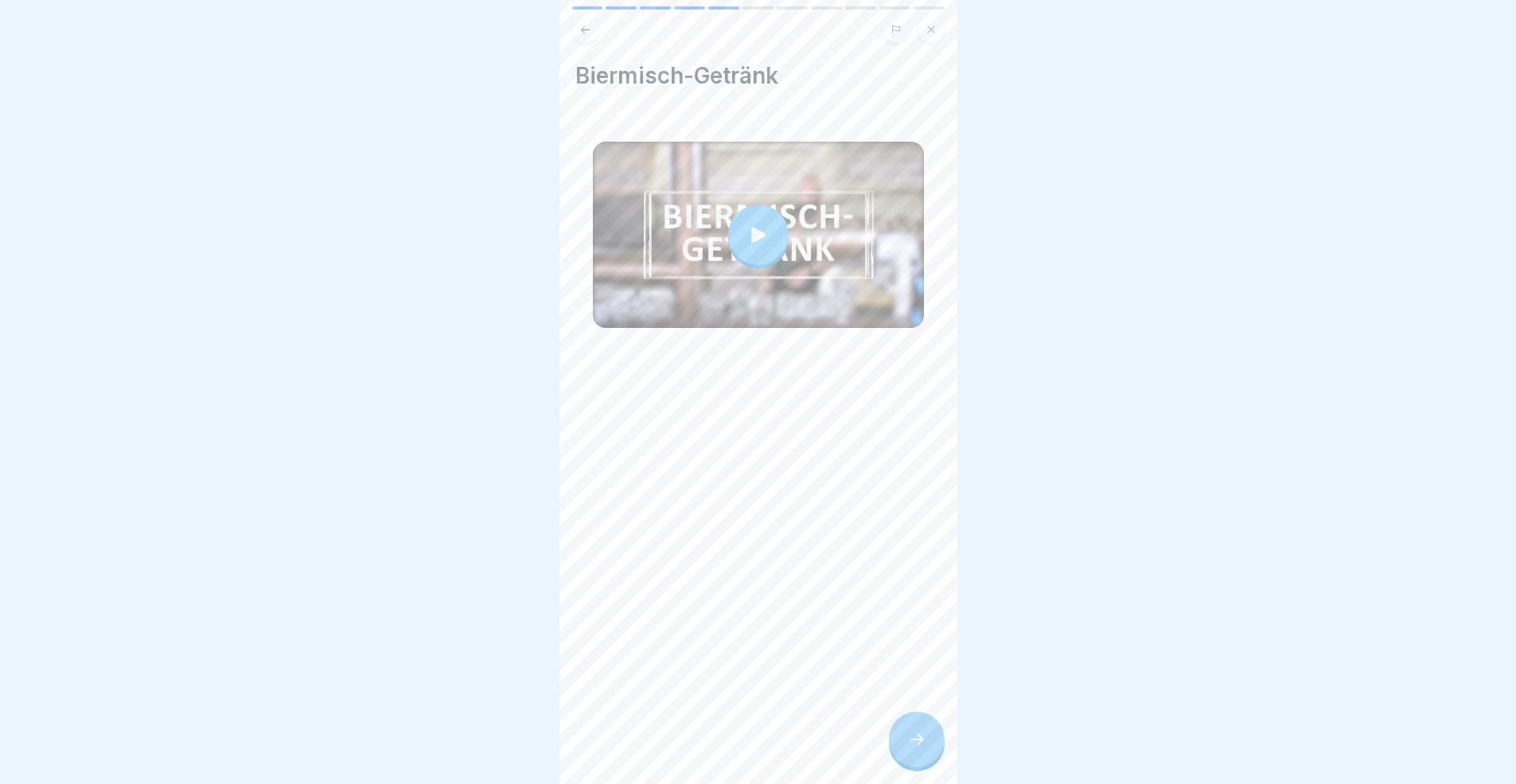
click at [916, 719] on icon at bounding box center [917, 739] width 19 height 19
click at [923, 719] on div at bounding box center [917, 739] width 56 height 56
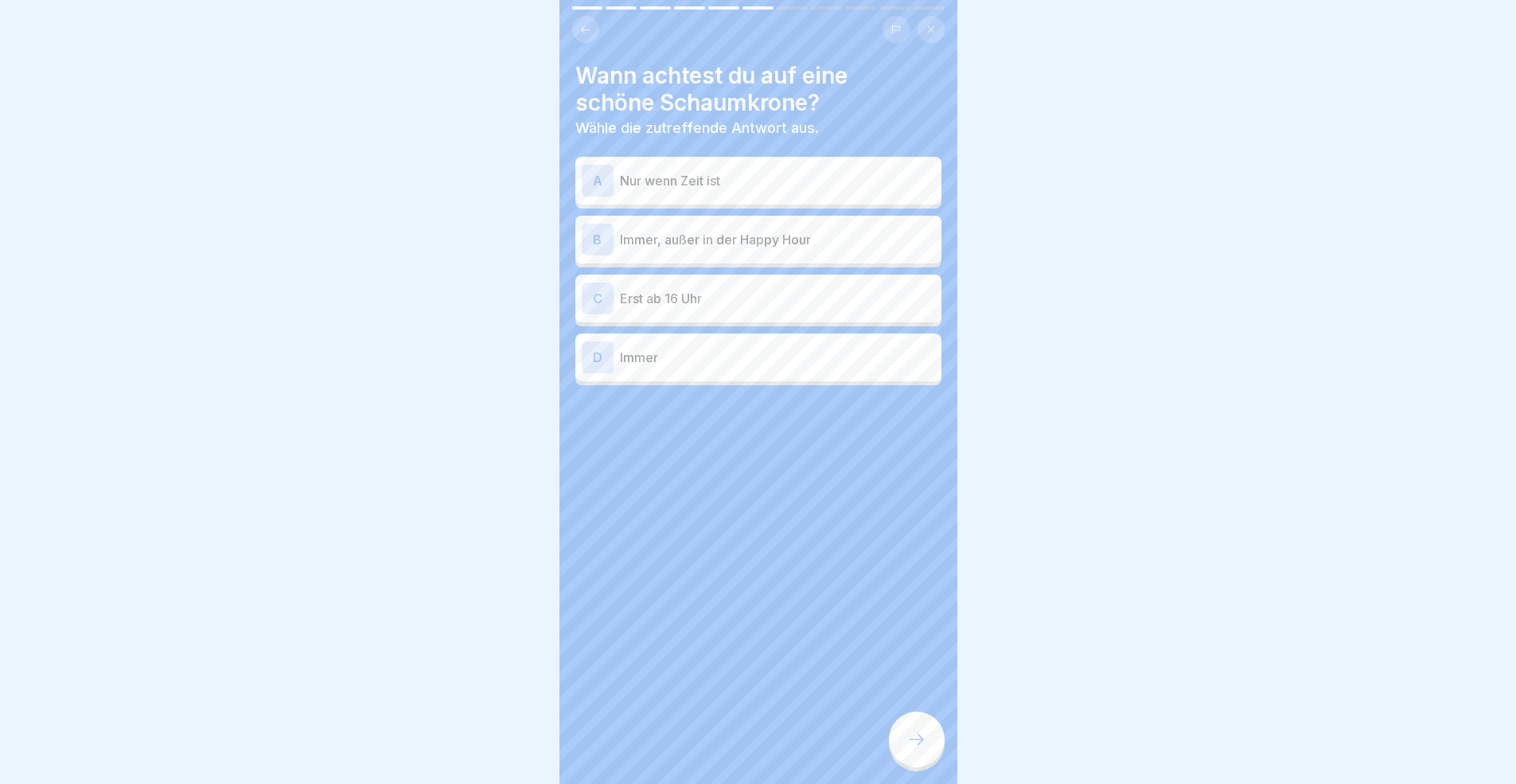
click at [750, 307] on div "C Erst ab 16 Uhr" at bounding box center [758, 298] width 353 height 31
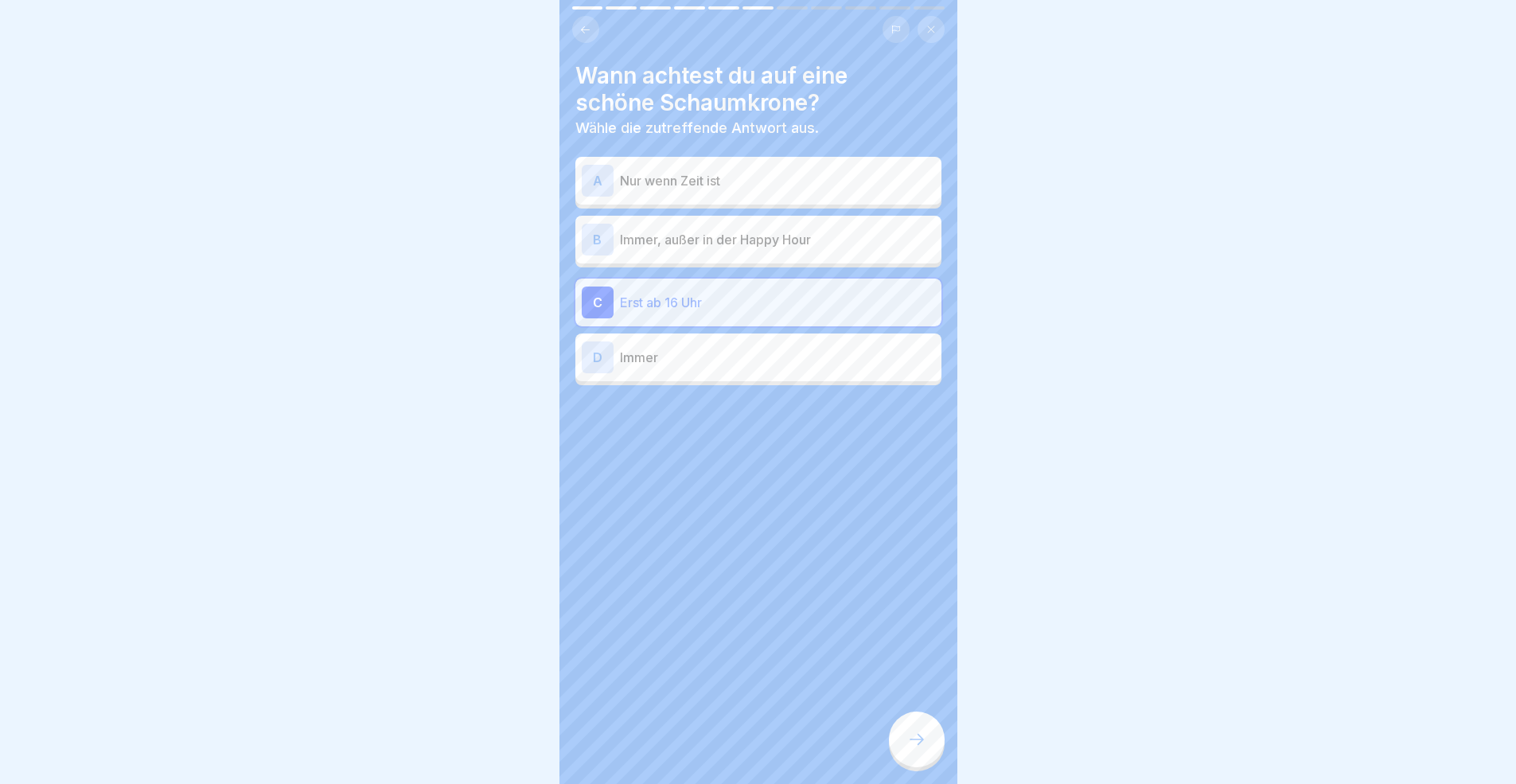
click at [749, 307] on p "Erst ab 16 Uhr" at bounding box center [777, 302] width 315 height 19
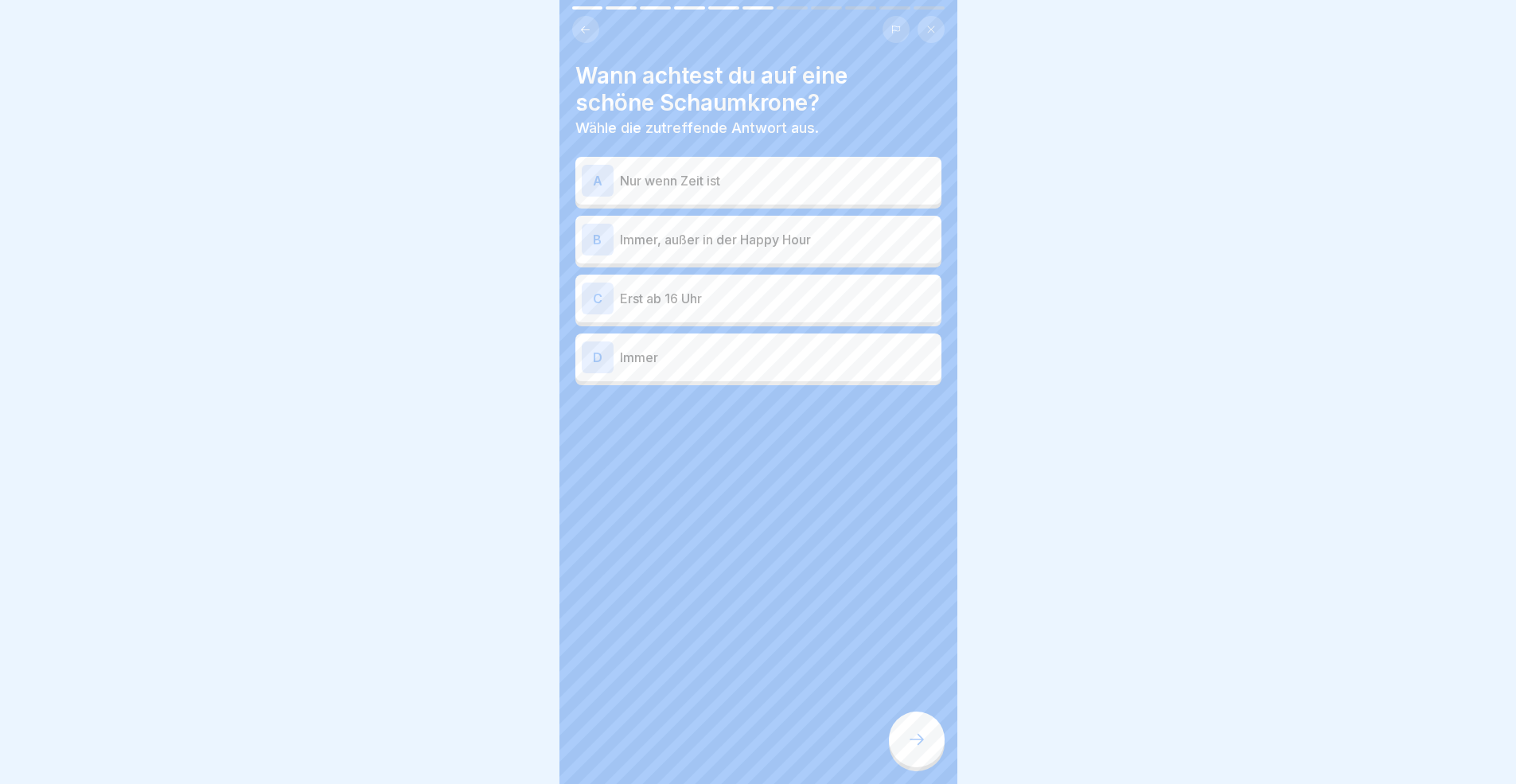
click at [743, 366] on div "D Immer" at bounding box center [758, 357] width 353 height 31
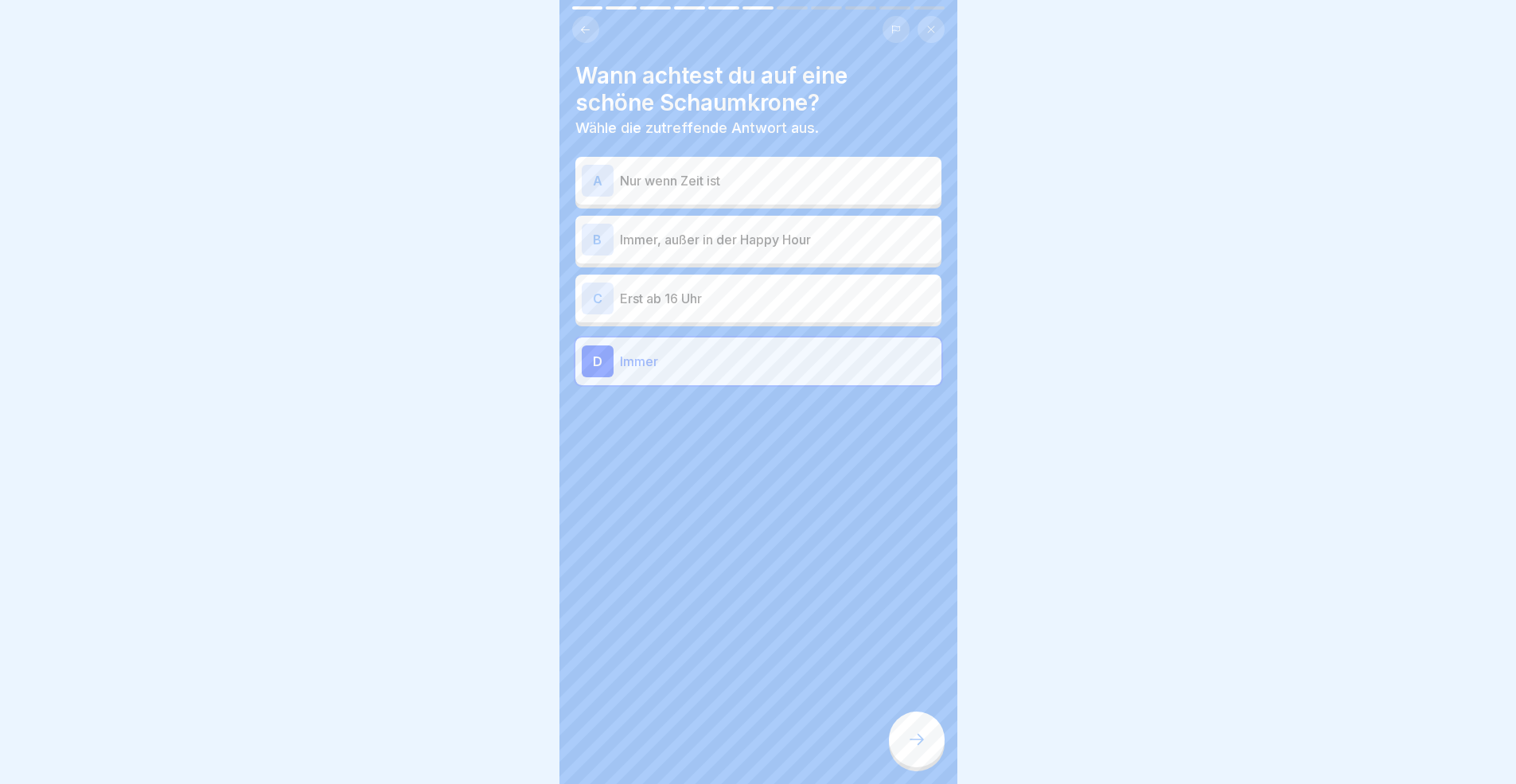
click at [904, 719] on div at bounding box center [917, 739] width 56 height 56
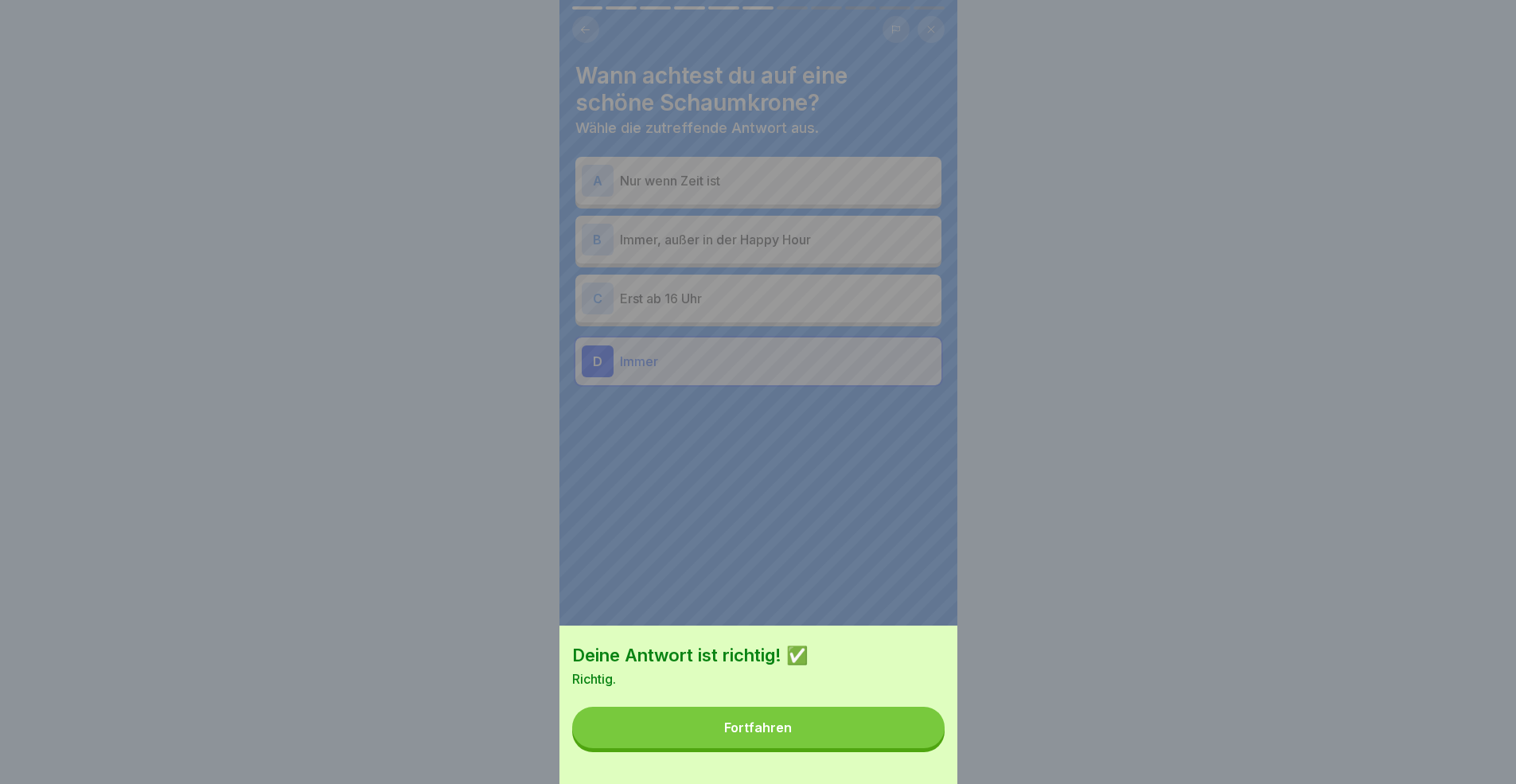
click at [906, 719] on button "Fortfahren" at bounding box center [758, 727] width 373 height 41
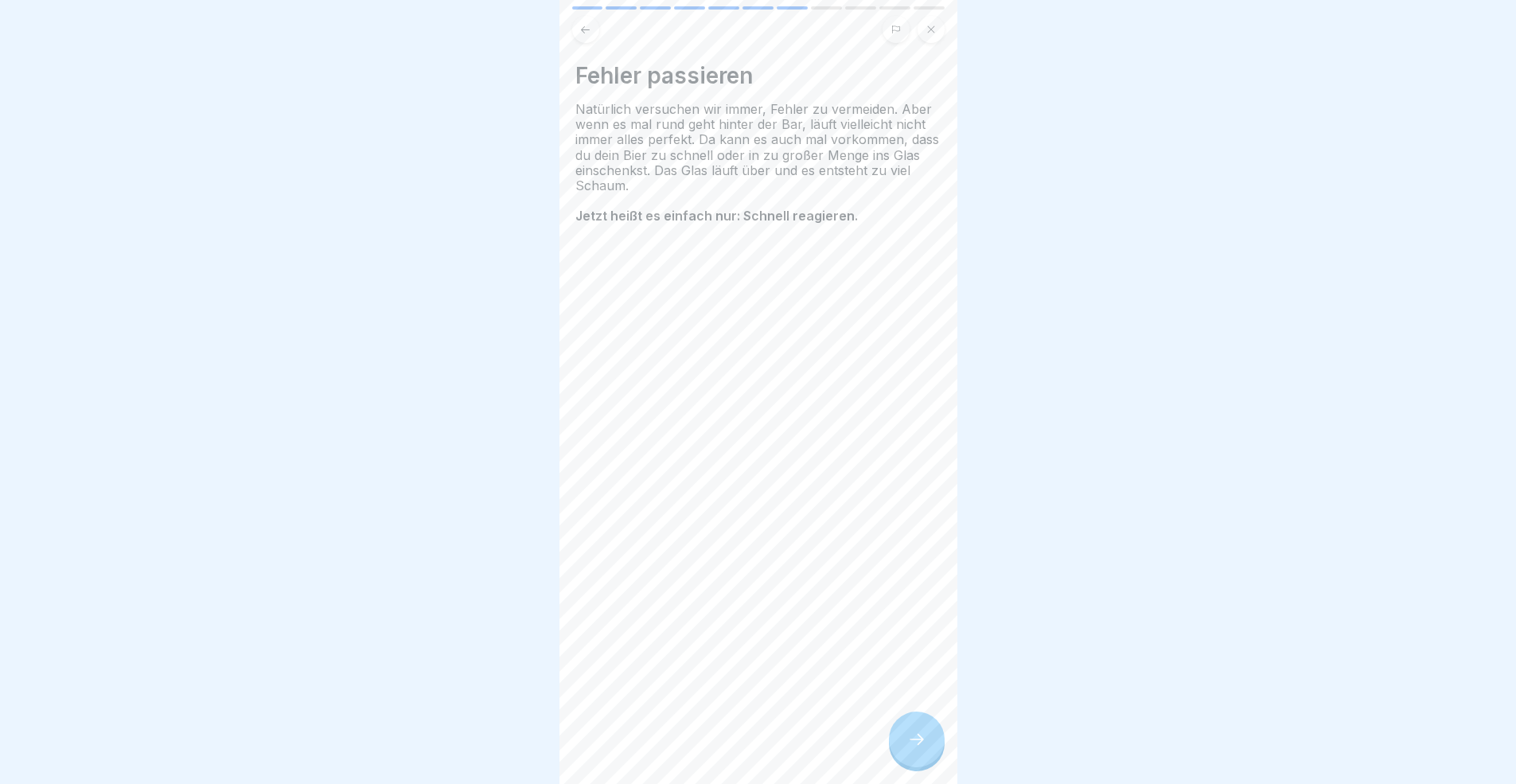
click at [905, 719] on div at bounding box center [917, 739] width 56 height 56
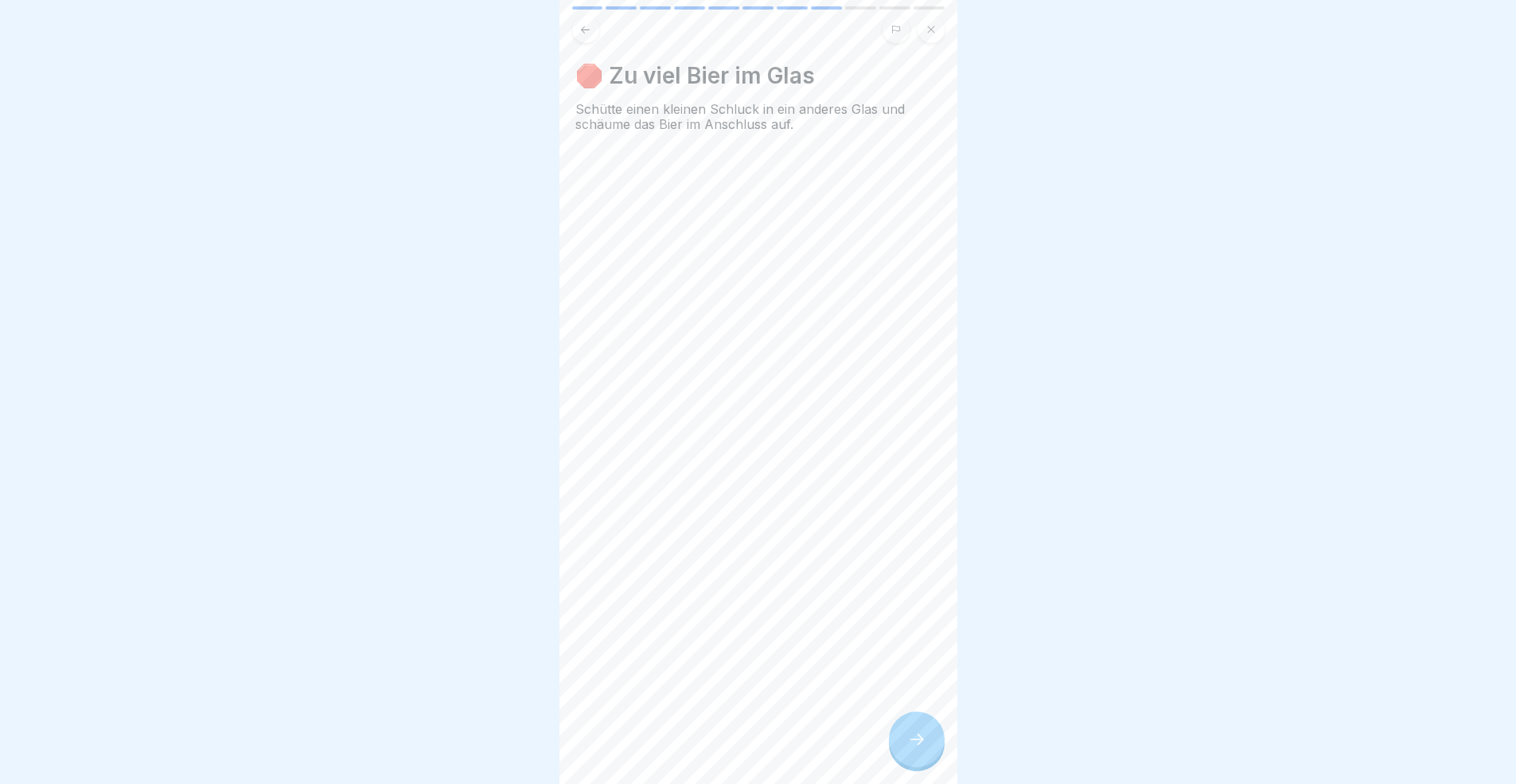
click at [915, 719] on icon at bounding box center [917, 739] width 19 height 19
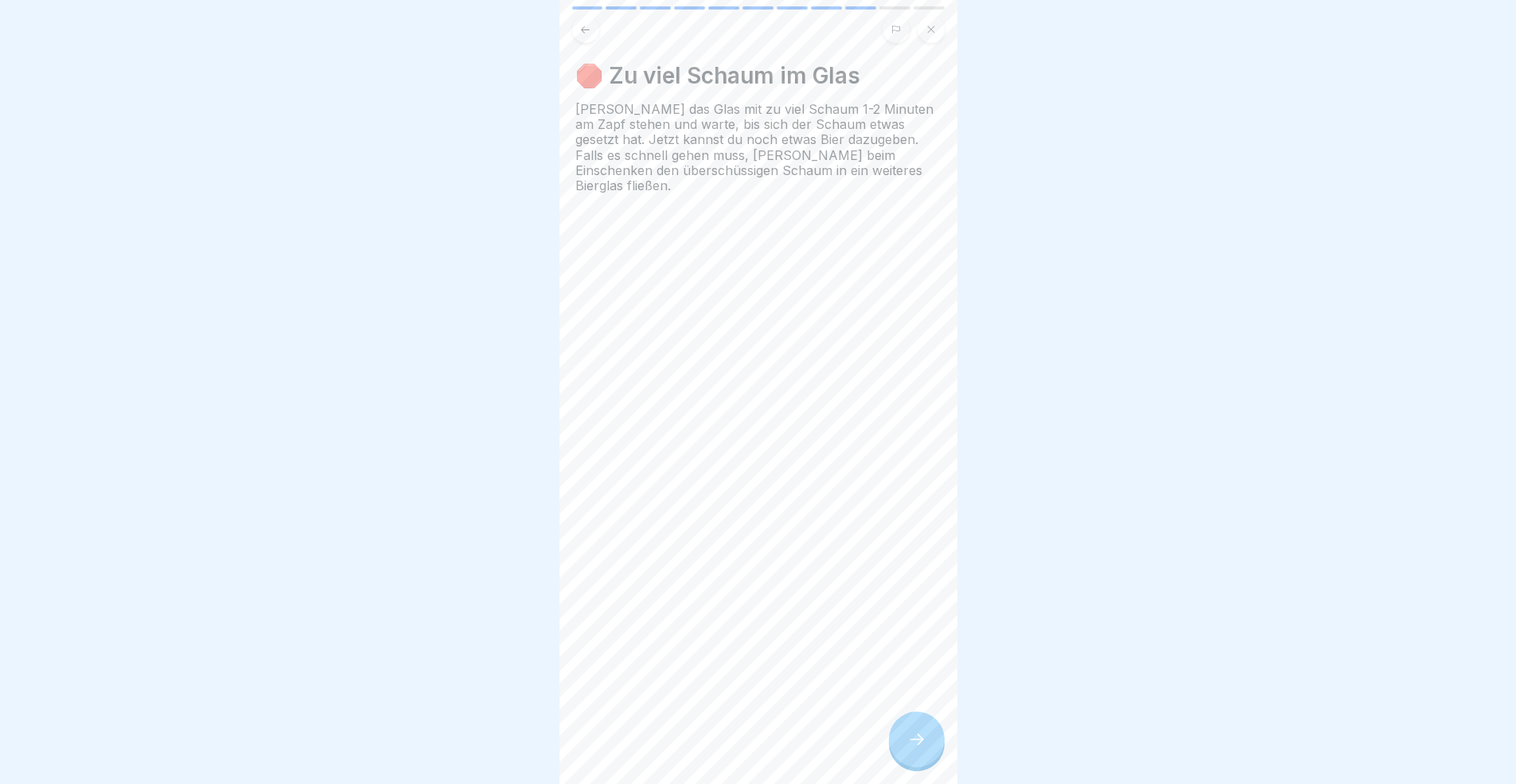
click at [915, 719] on icon at bounding box center [917, 739] width 19 height 19
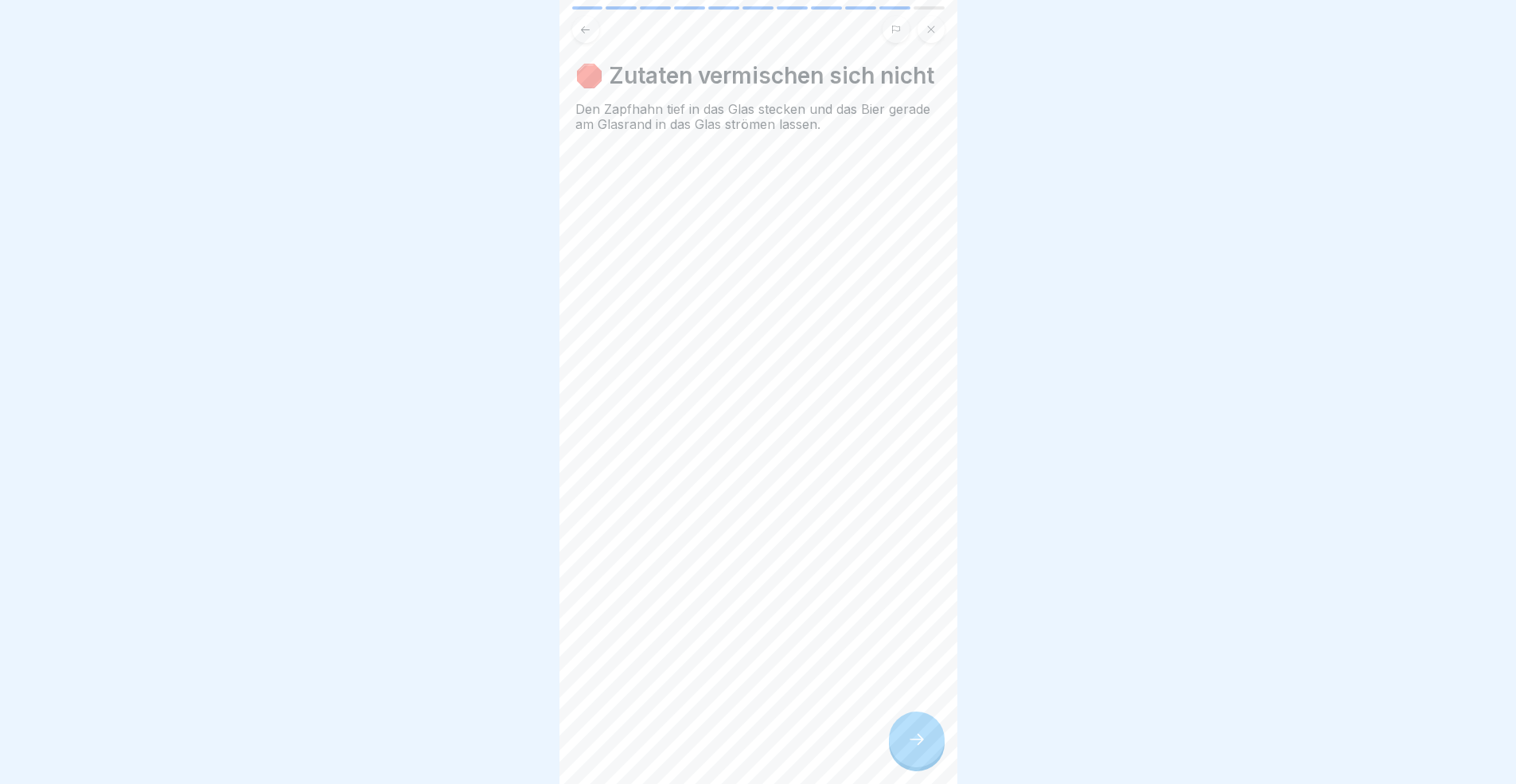
click at [915, 719] on icon at bounding box center [917, 739] width 19 height 19
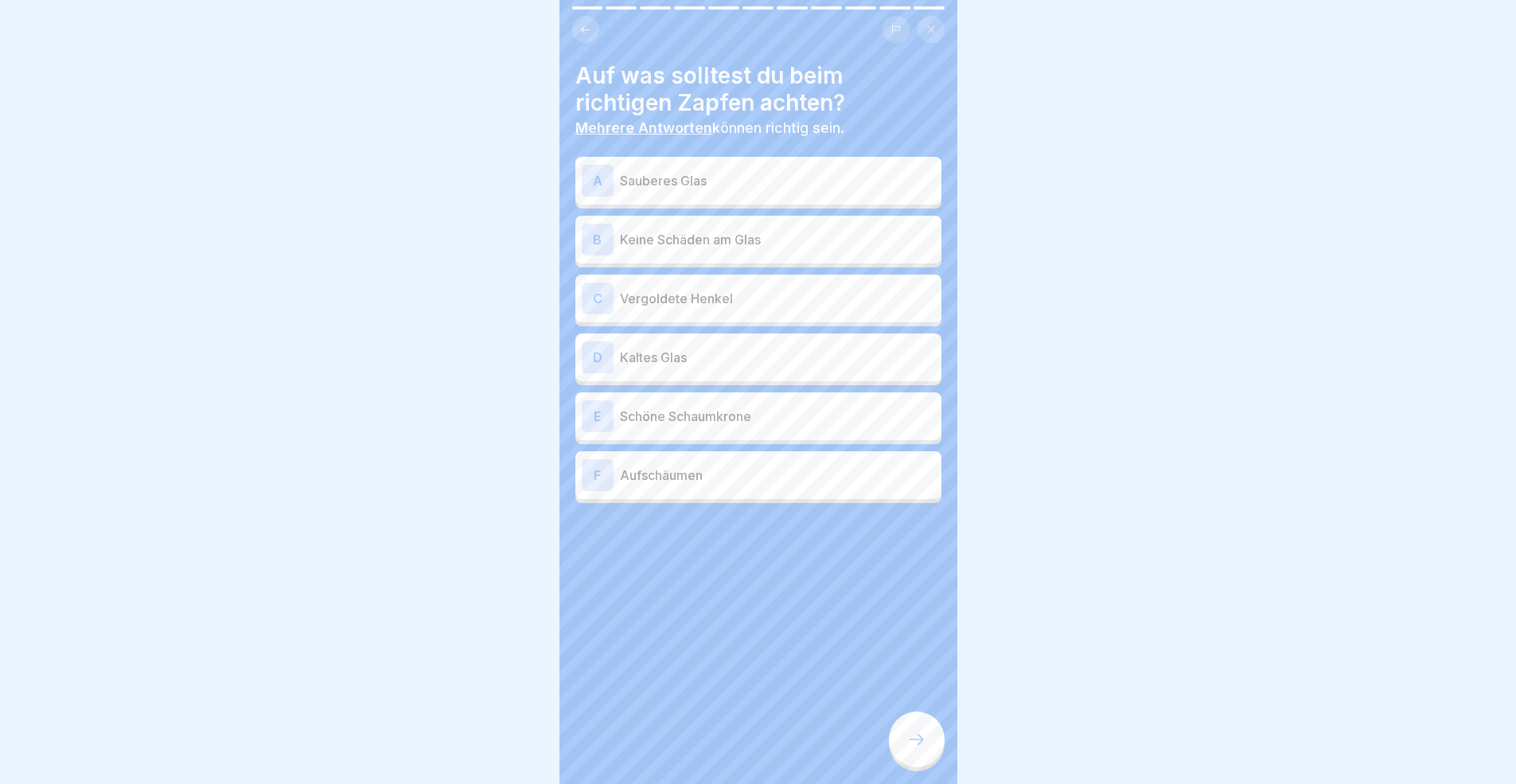
click at [692, 183] on p "Sauberes Glas" at bounding box center [777, 181] width 315 height 19
click at [771, 252] on div "B Keine Schäden am Glas" at bounding box center [758, 239] width 353 height 31
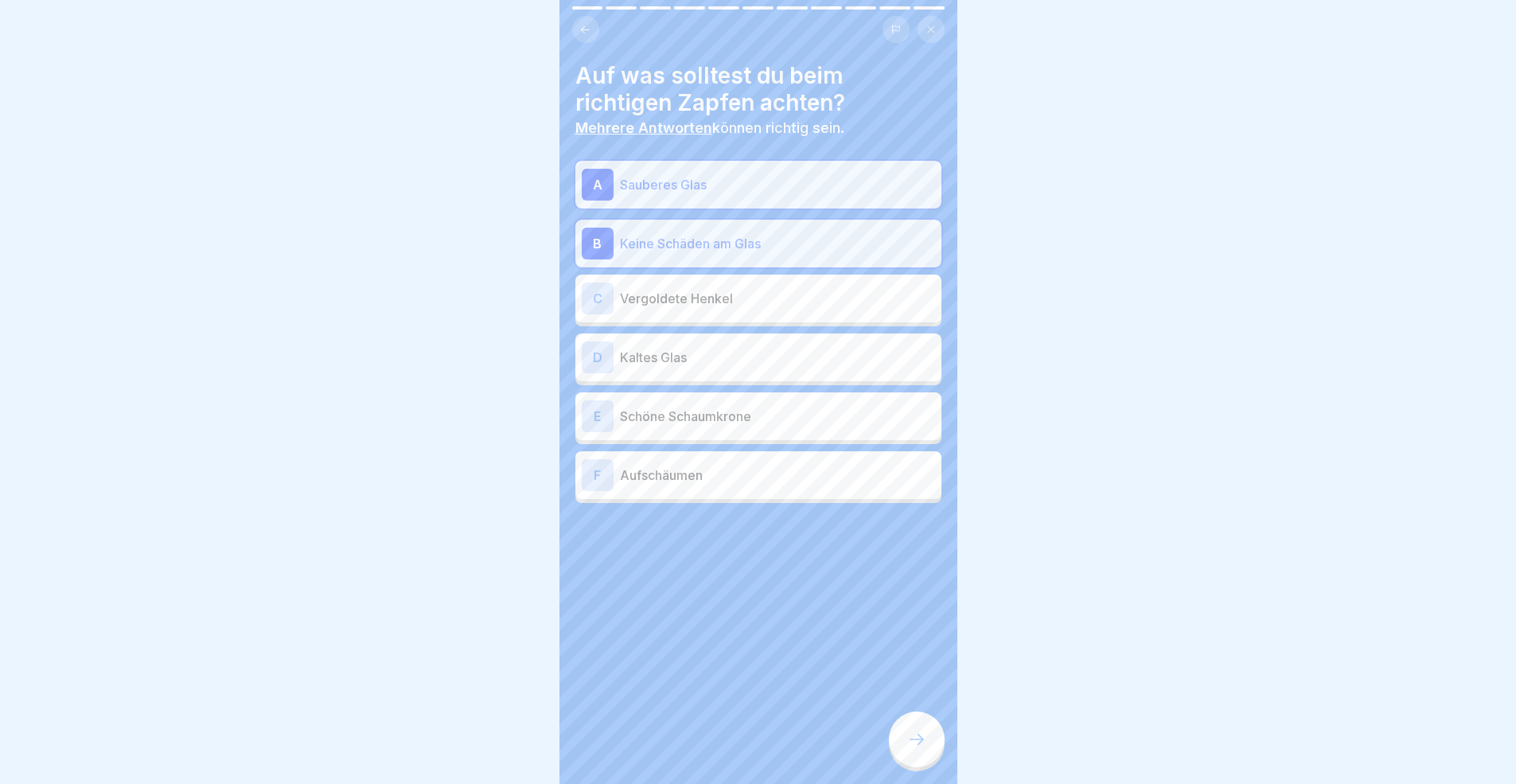
click at [715, 364] on p "Kaltes Glas" at bounding box center [777, 357] width 315 height 19
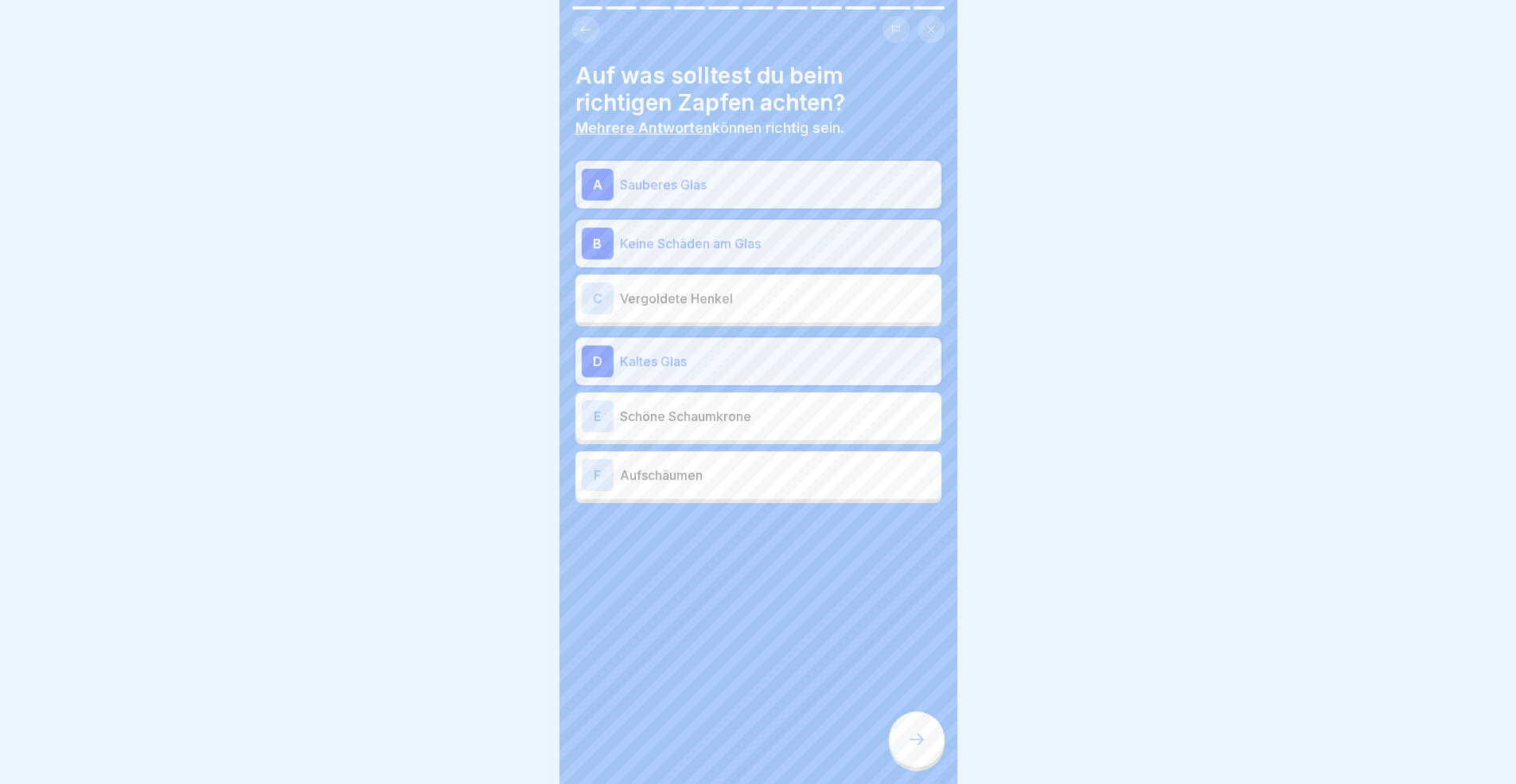
click at [775, 419] on p "Schöne Schaumkrone" at bounding box center [777, 416] width 315 height 19
click at [908, 719] on div "Grundkurs Bar 🍹 11 Schritte Deutsch Zapfen 🍻 Frisch gezapft schmeckt's doch am …" at bounding box center [758, 392] width 398 height 784
click at [913, 719] on icon at bounding box center [917, 739] width 19 height 19
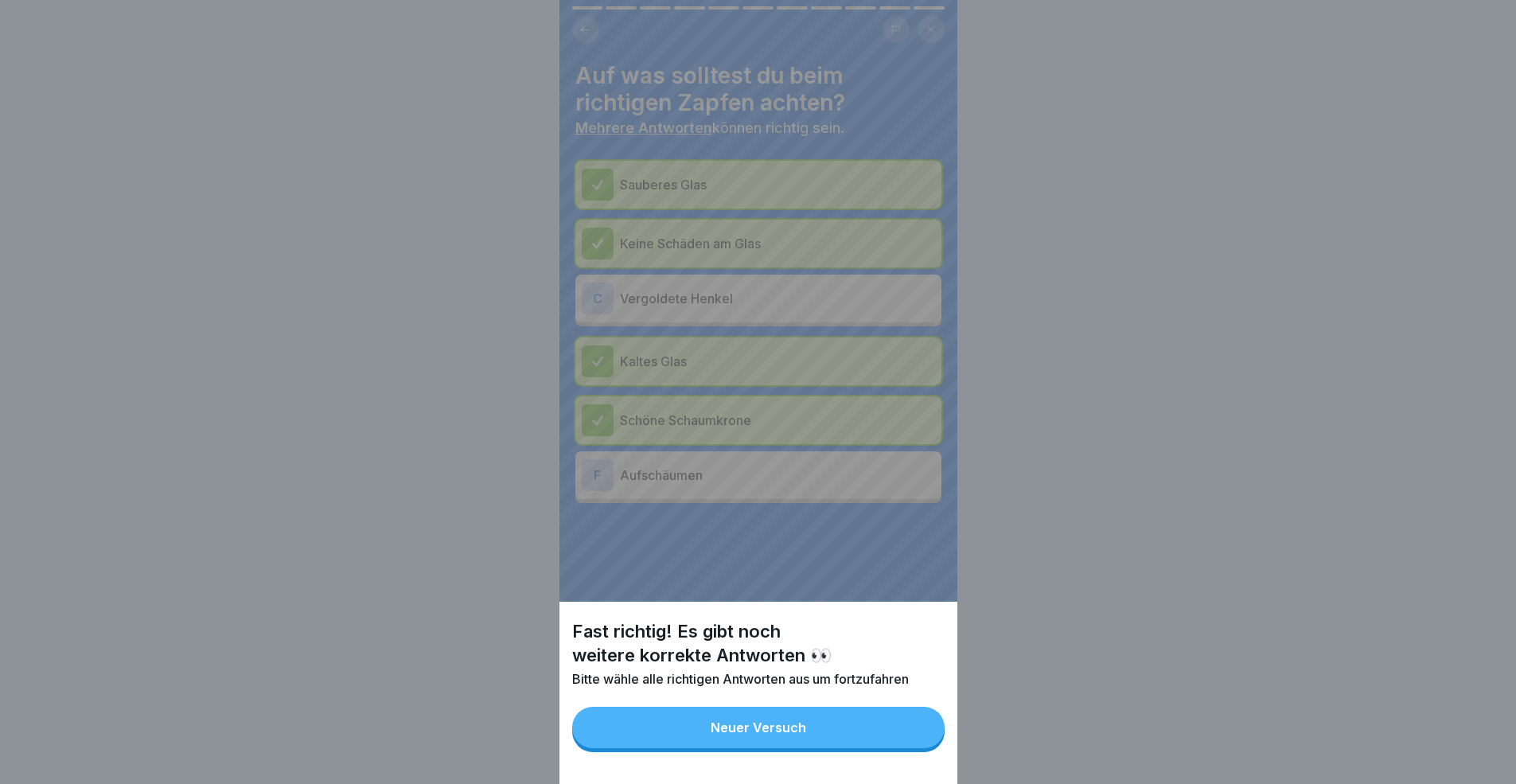
click at [913, 719] on button "Neuer Versuch" at bounding box center [758, 727] width 373 height 41
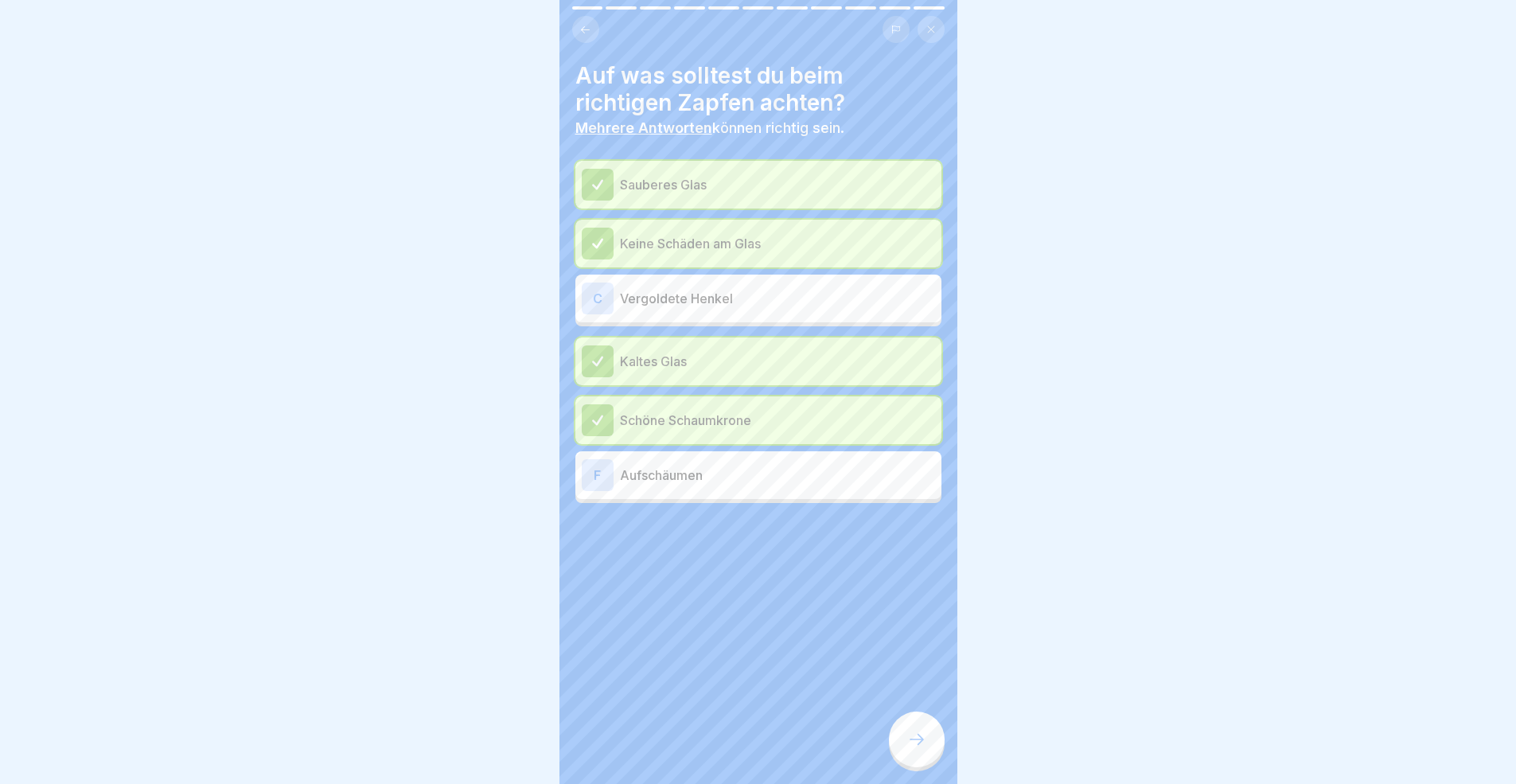
click at [678, 462] on div "F Aufschäumen" at bounding box center [758, 474] width 353 height 31
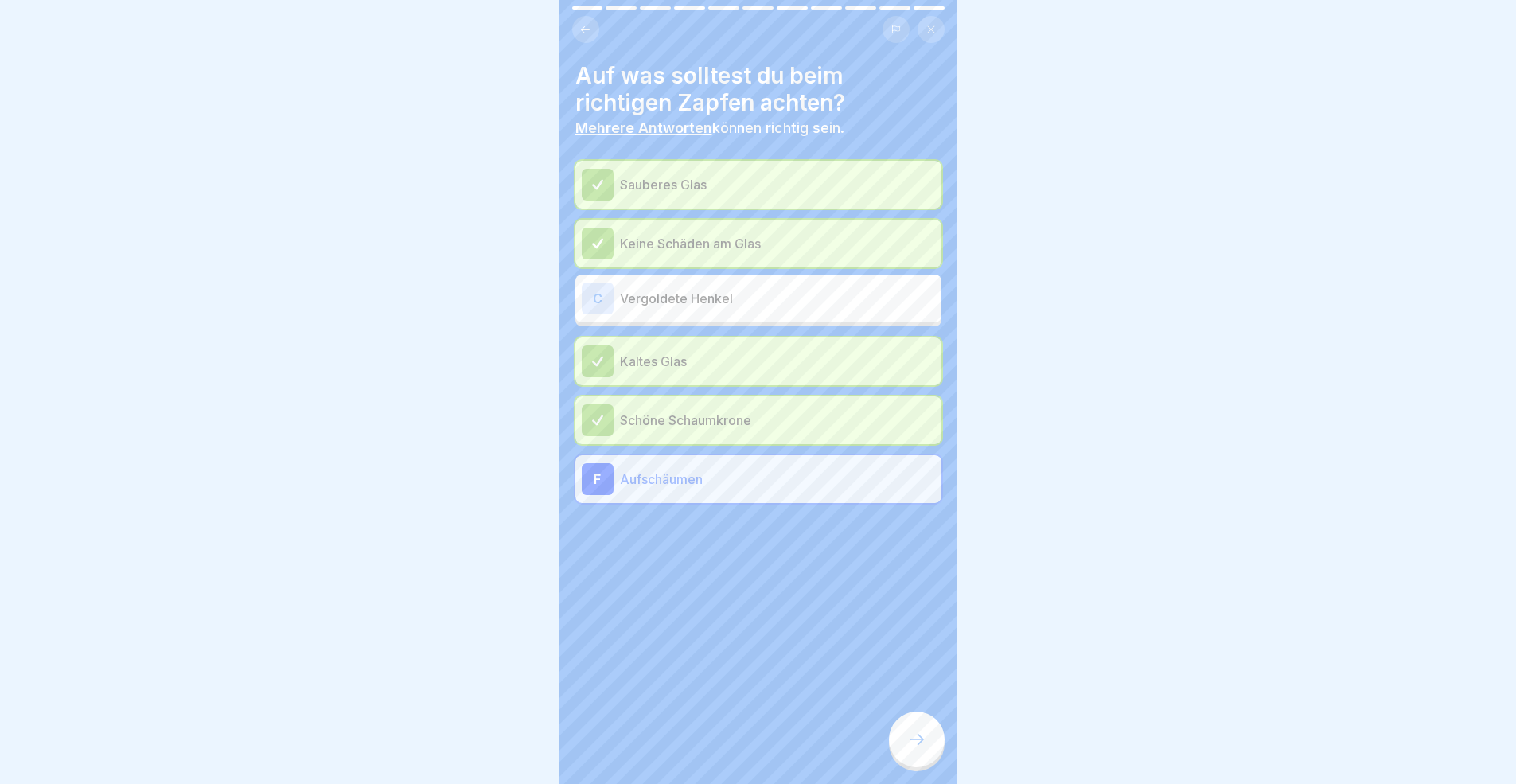
click at [921, 719] on div at bounding box center [917, 739] width 56 height 56
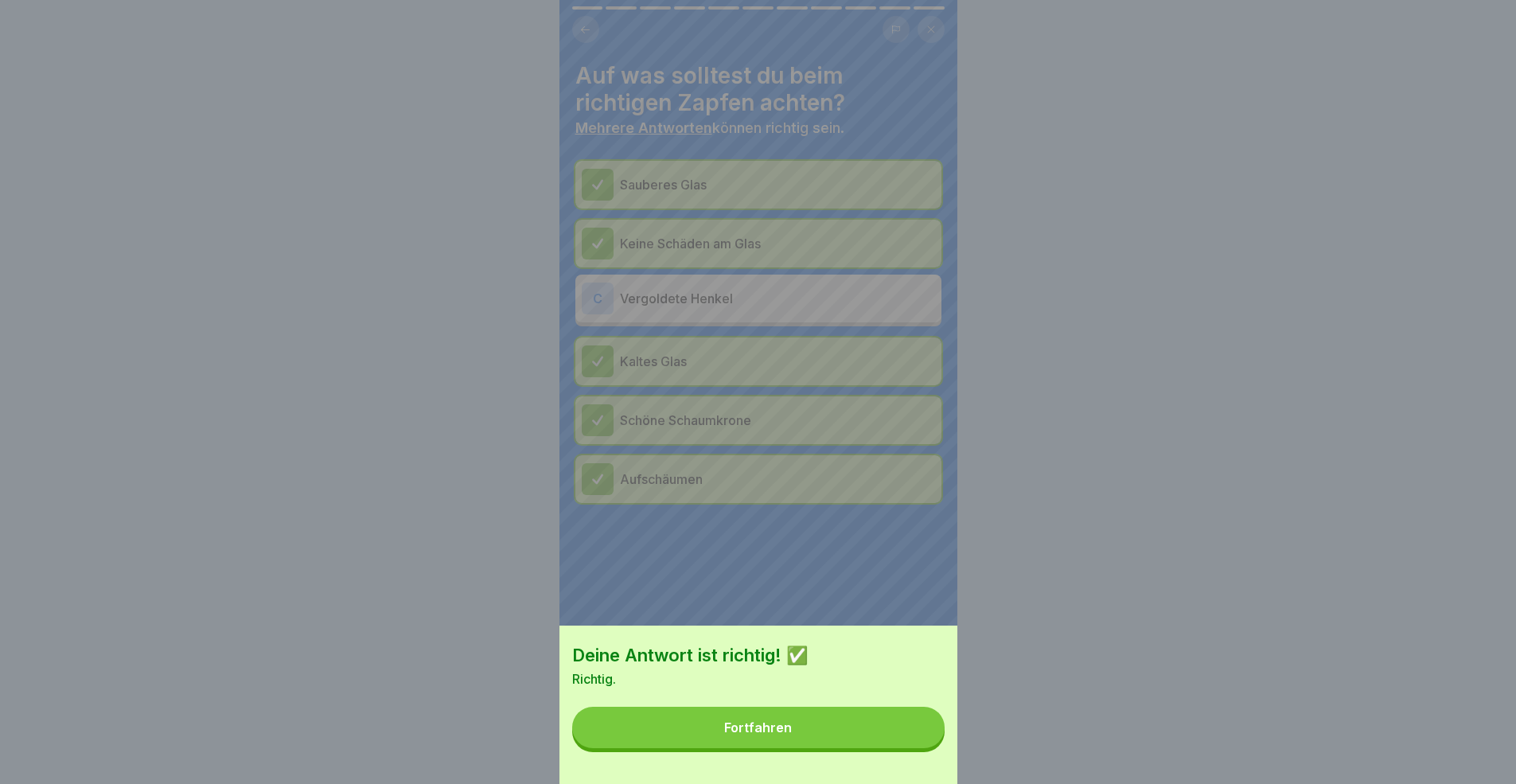
click at [830, 719] on button "Fortfahren" at bounding box center [758, 727] width 373 height 41
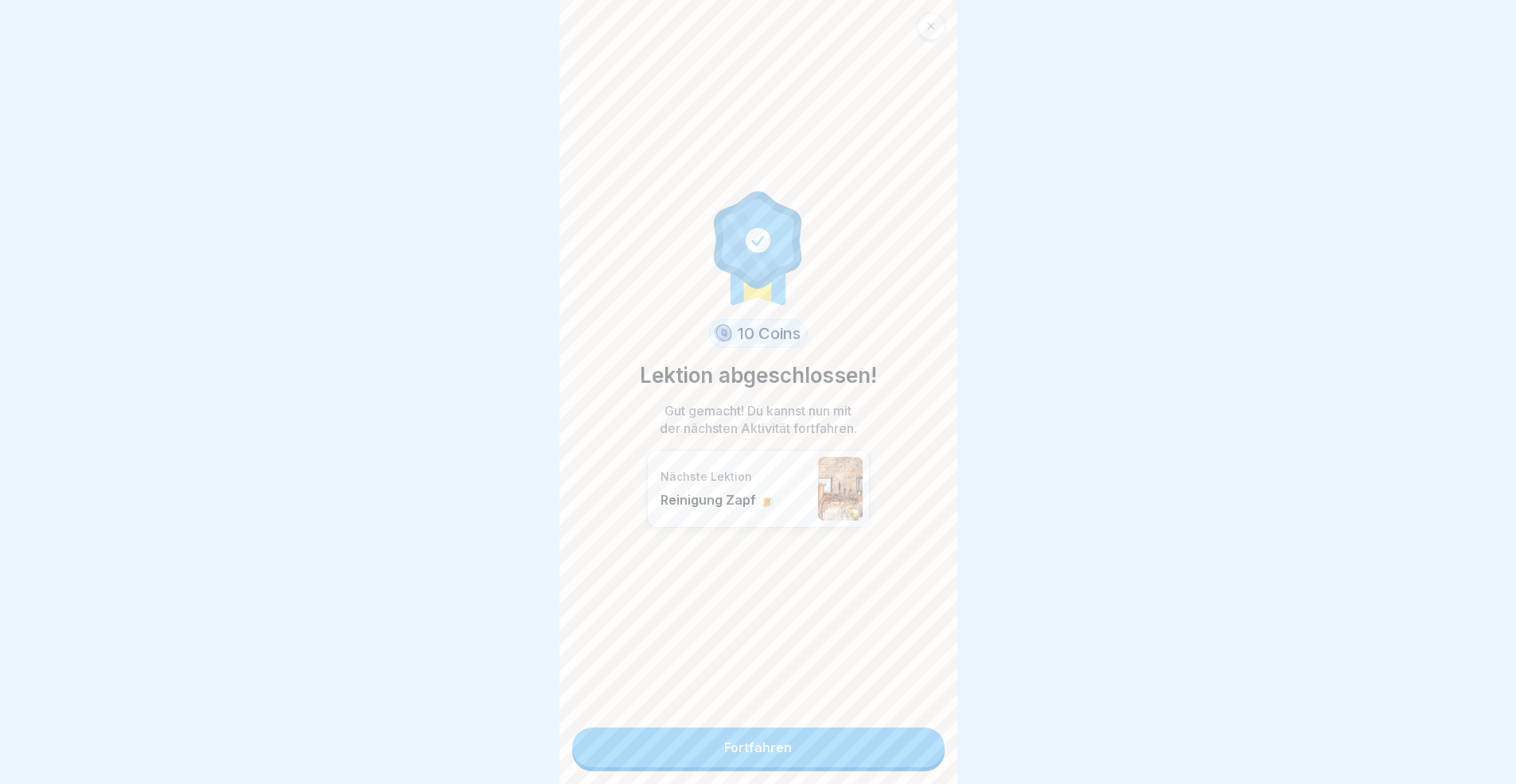
click at [826, 719] on link "Fortfahren" at bounding box center [758, 747] width 373 height 40
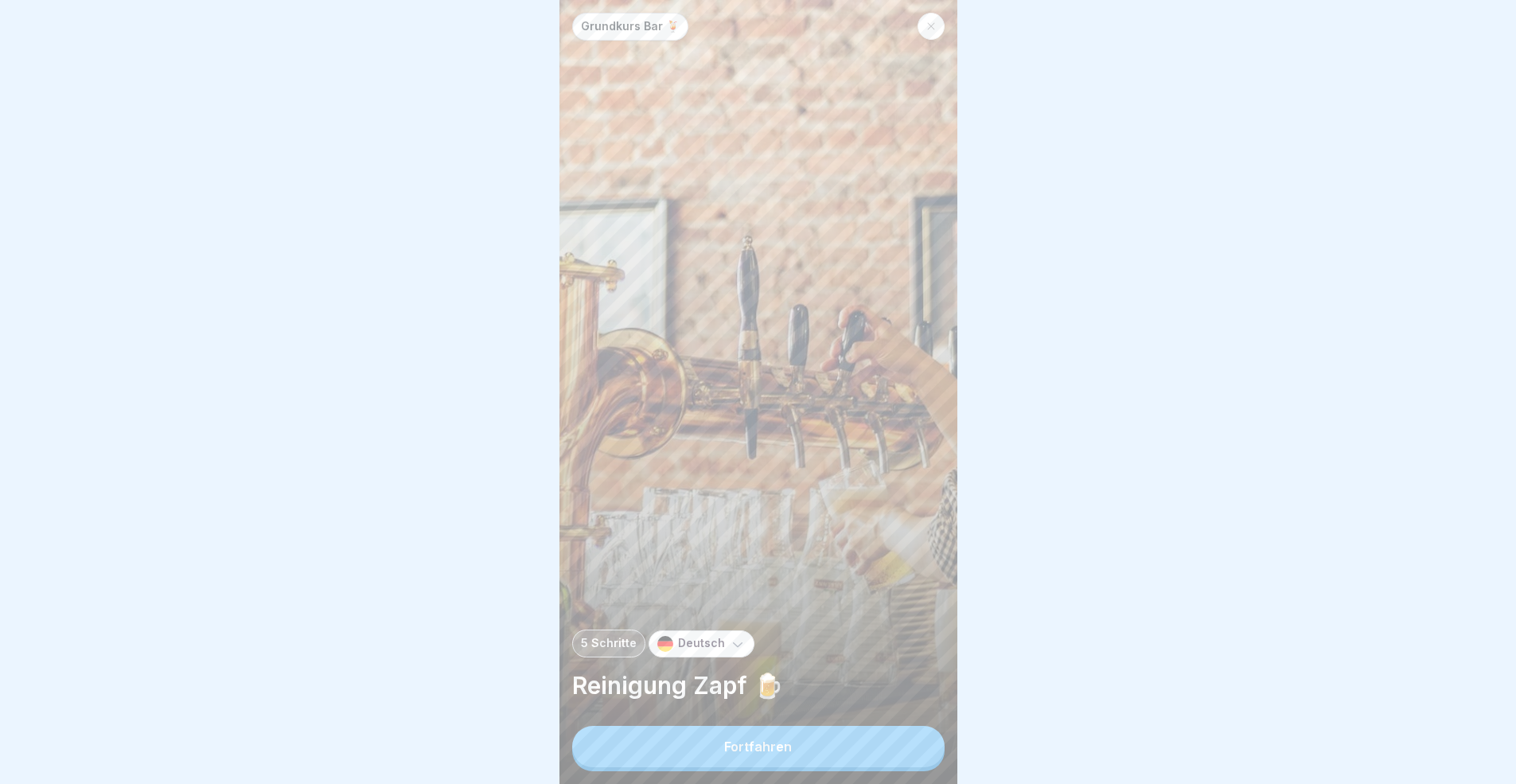
click at [825, 719] on button "Fortfahren" at bounding box center [758, 746] width 373 height 41
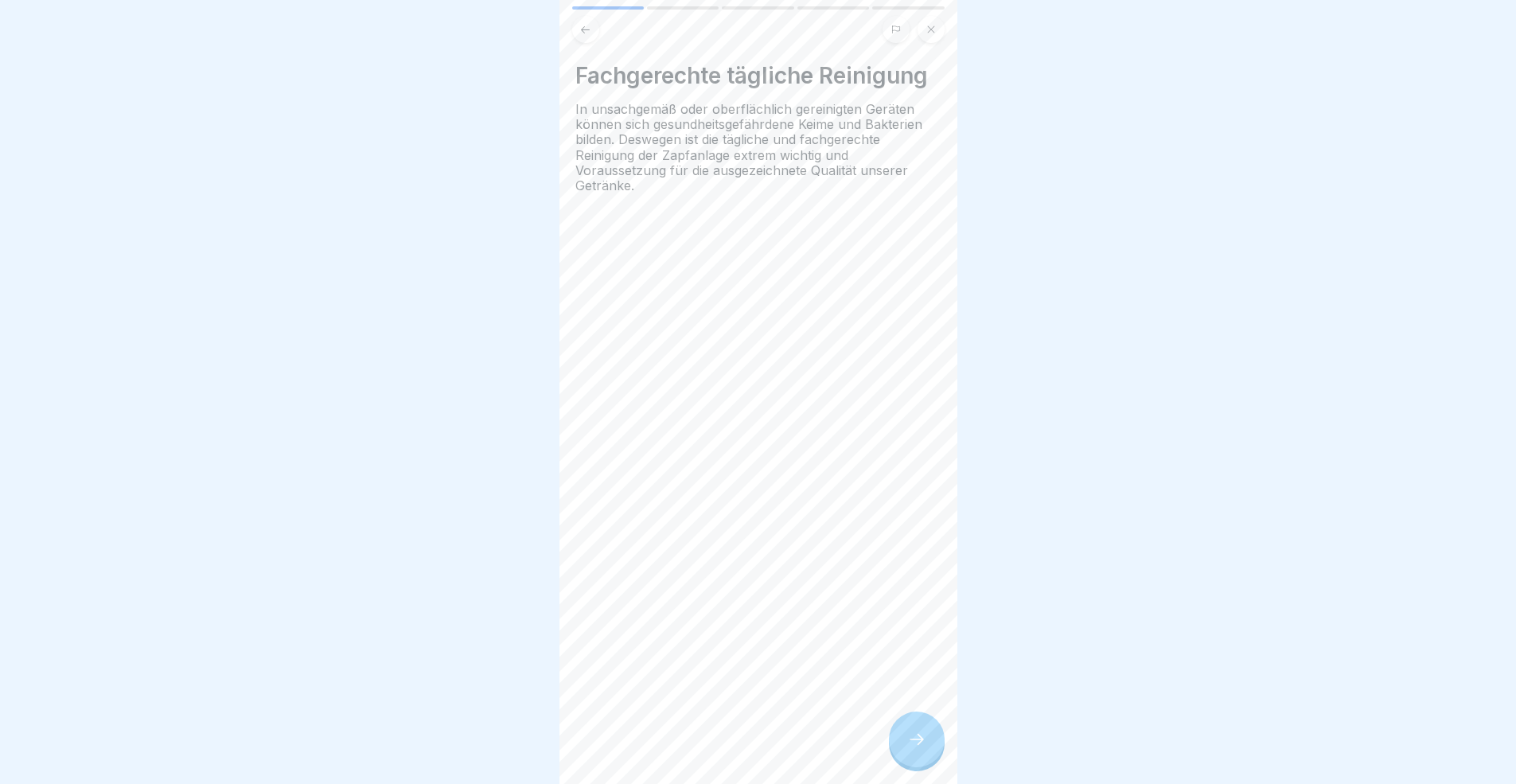
click at [903, 719] on div at bounding box center [917, 739] width 56 height 56
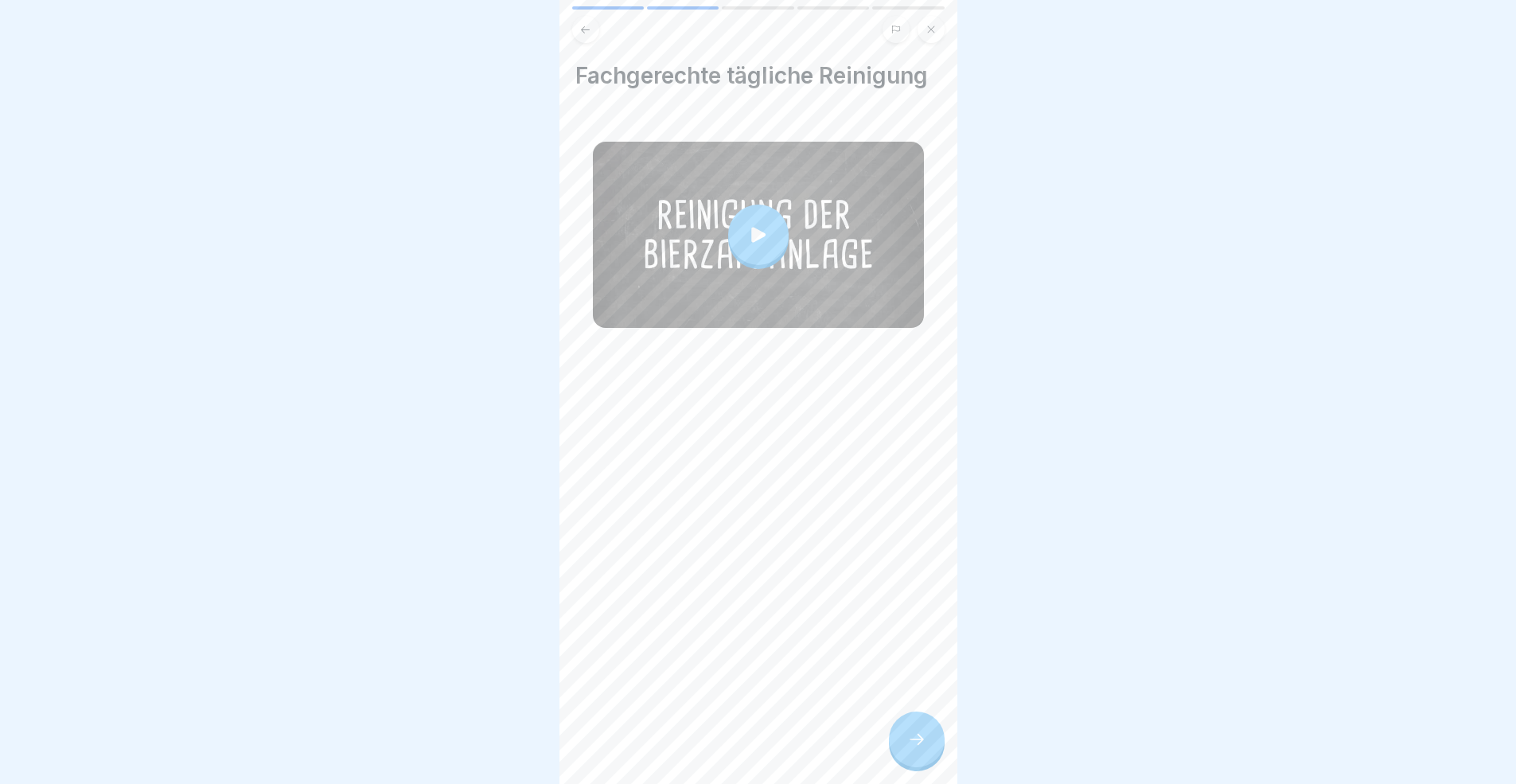
click at [903, 719] on div at bounding box center [917, 739] width 56 height 56
click at [929, 719] on div at bounding box center [917, 739] width 56 height 56
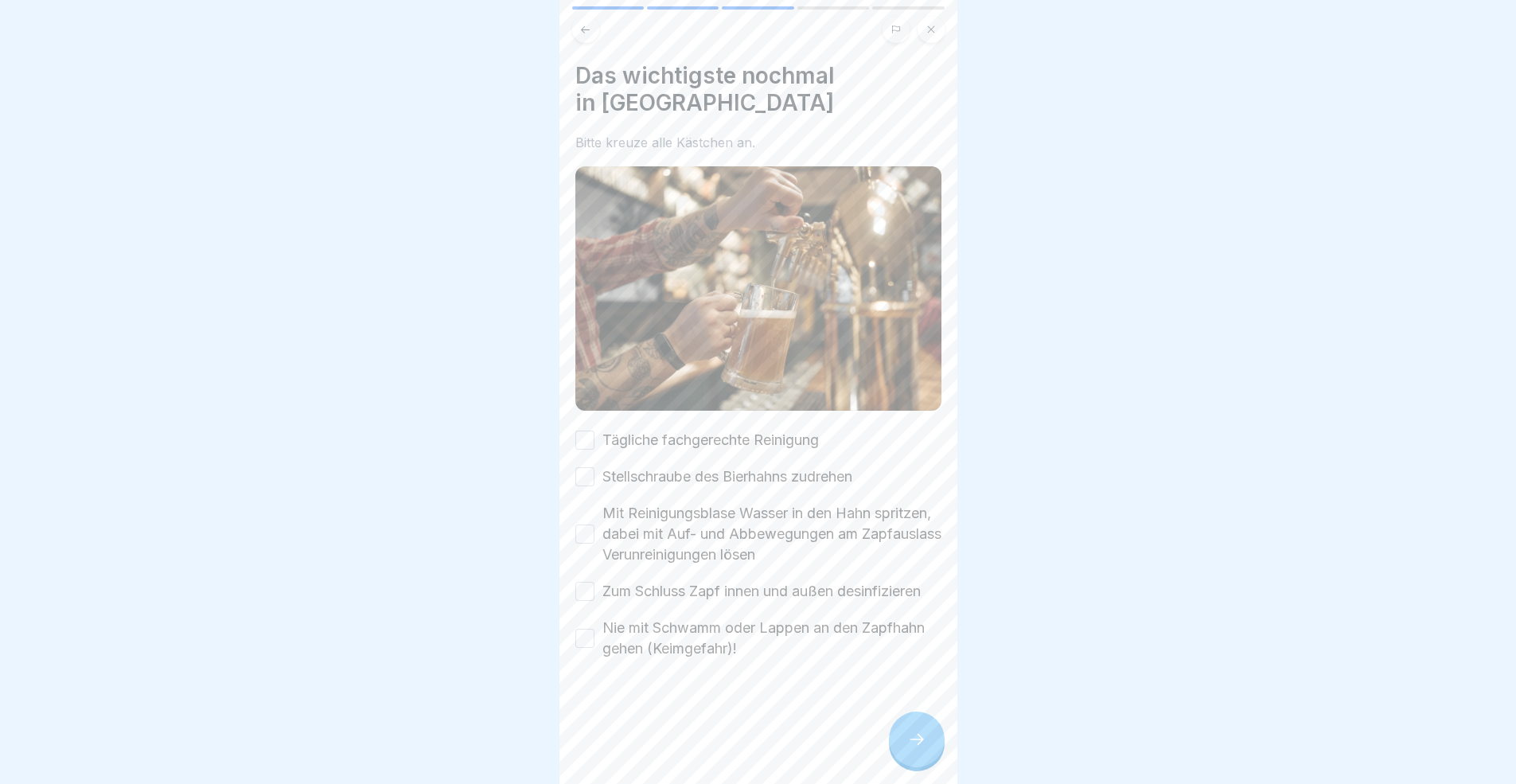
click at [929, 719] on div at bounding box center [917, 739] width 56 height 56
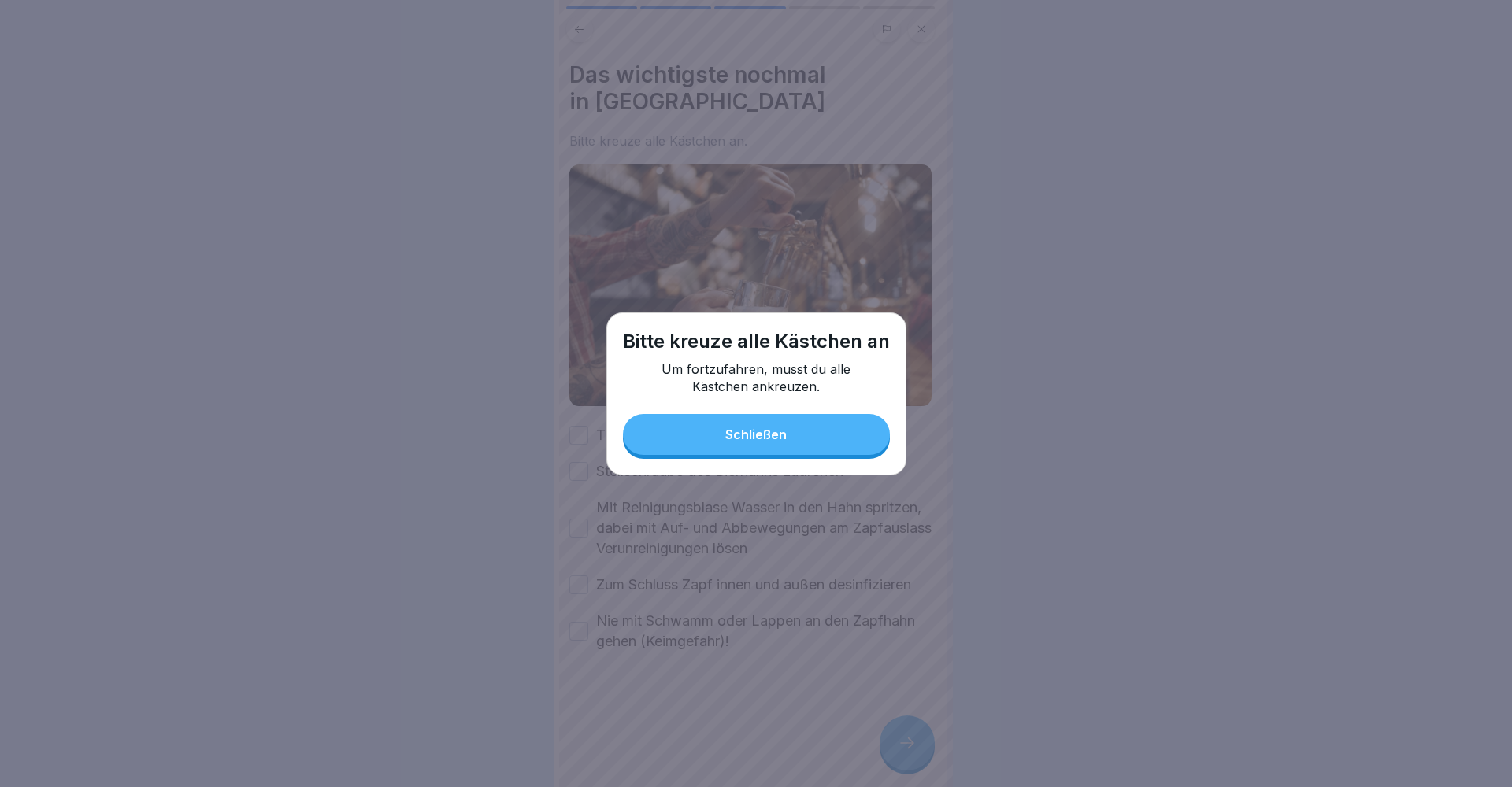
drag, startPoint x: 717, startPoint y: 453, endPoint x: 706, endPoint y: 449, distance: 11.7
click at [718, 452] on button "Schließen" at bounding box center [756, 434] width 267 height 41
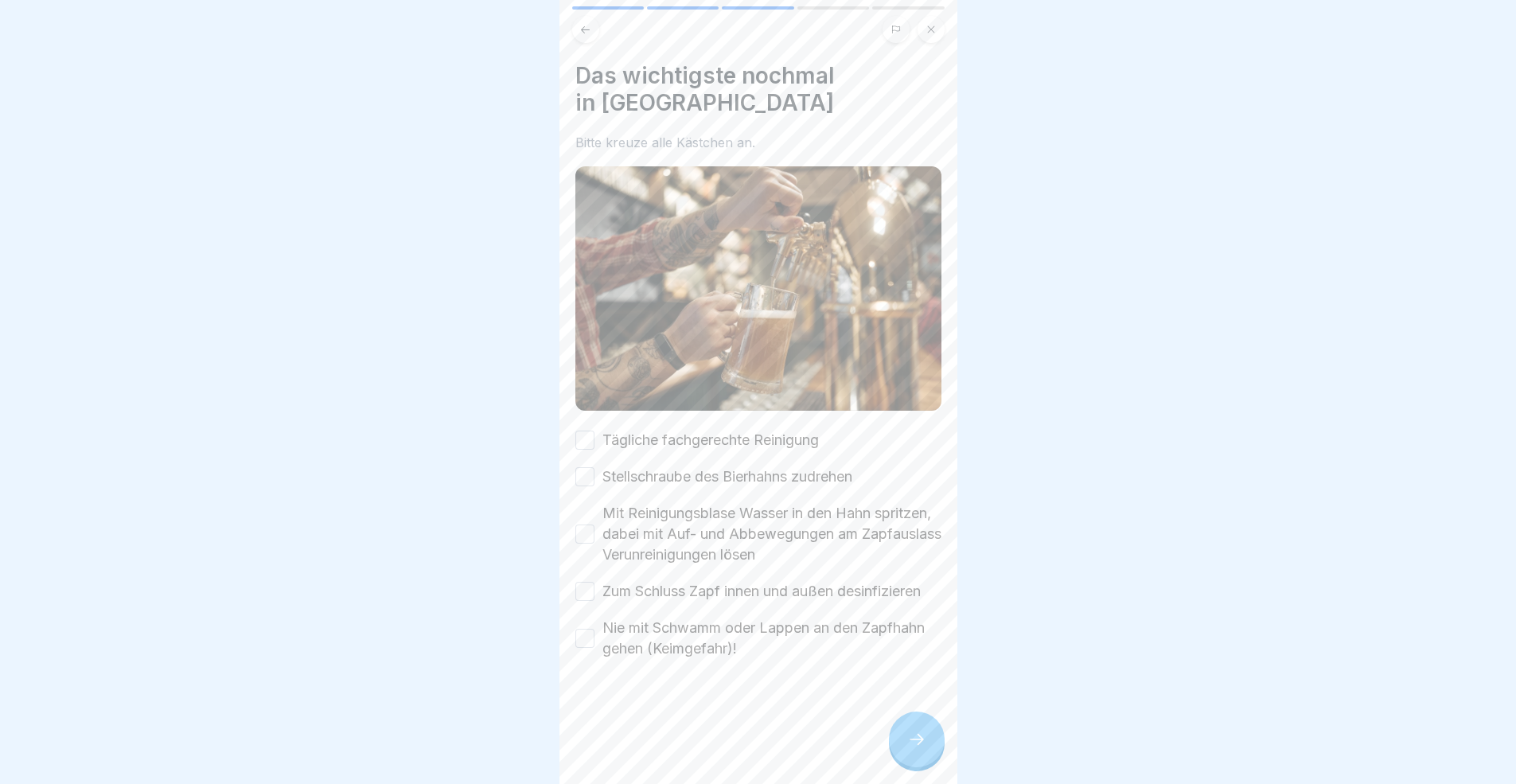
click at [595, 430] on div "Tägliche fachgerechte Reinigung" at bounding box center [697, 440] width 244 height 21
click at [578, 431] on button "Tägliche fachgerechte Reinigung" at bounding box center [585, 440] width 19 height 19
click at [571, 437] on div "Das wichtigste nochmal in Kürze Bitte kreuze alle Kästchen an. Tägliche fachger…" at bounding box center [758, 392] width 398 height 784
click at [583, 467] on button "Stellschraube des Bierhahns zudrehen" at bounding box center [585, 477] width 19 height 19
click at [583, 512] on div "Mit Reinigungsblase Wasser in den Hahn spritzen, dabei mit Auf- und Abbewegunge…" at bounding box center [758, 533] width 366 height 62
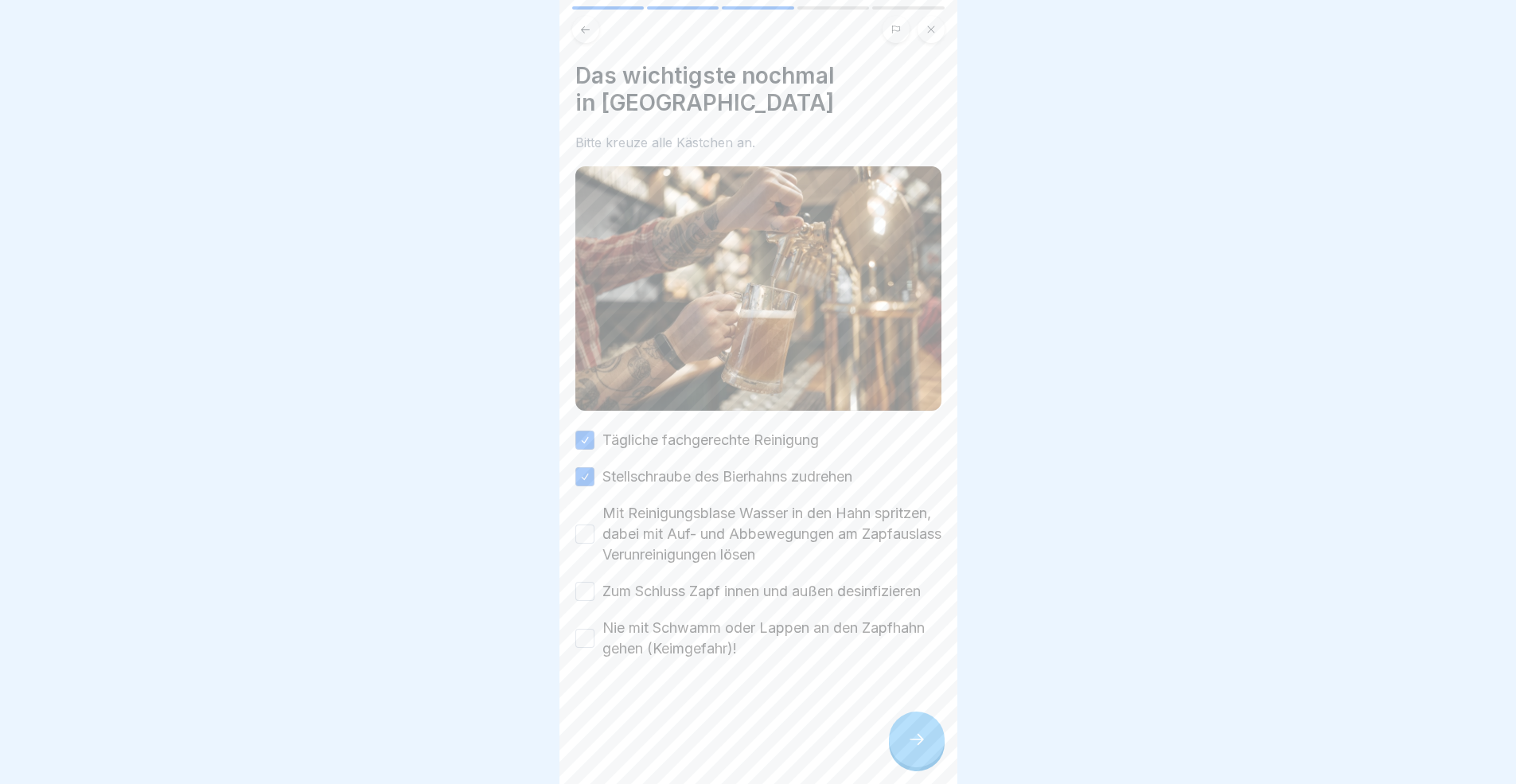
click at [583, 524] on button "Mit Reinigungsblase Wasser in den Hahn spritzen, dabei mit Auf- und Abbewegunge…" at bounding box center [585, 534] width 19 height 19
click at [580, 582] on button "Zum Schluss Zapf innen und außen desinfizieren" at bounding box center [585, 591] width 19 height 19
click at [587, 628] on button "Nie mit Schwamm oder Lappen an den Zapfhahn gehen (Keimgefahr)!" at bounding box center [585, 638] width 19 height 19
click at [933, 719] on div at bounding box center [917, 739] width 56 height 56
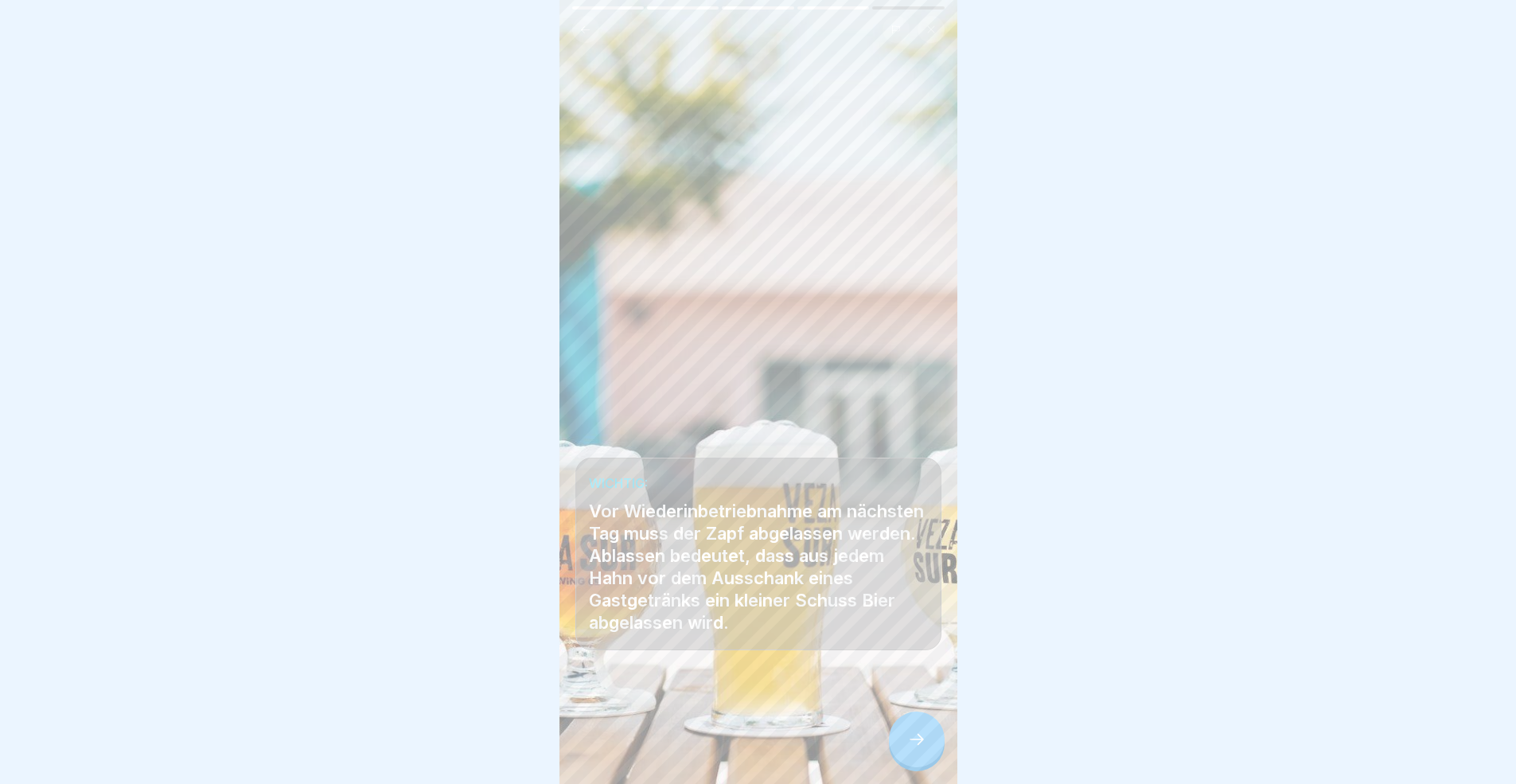
click at [932, 719] on div at bounding box center [917, 739] width 56 height 56
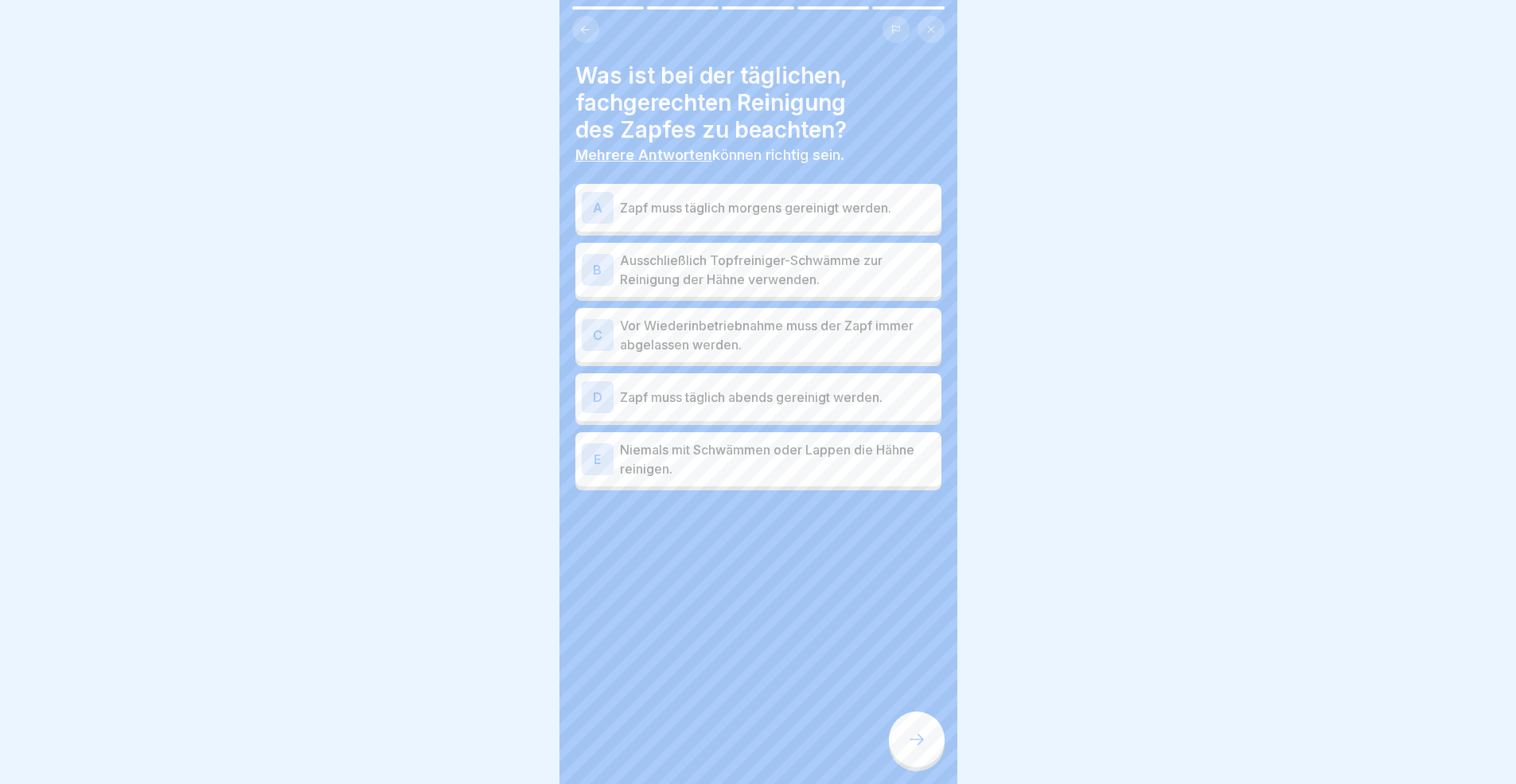
click at [771, 341] on p "Vor Wiederinbetriebnahme muss der Zapf immer abgelassen werden." at bounding box center [777, 335] width 315 height 38
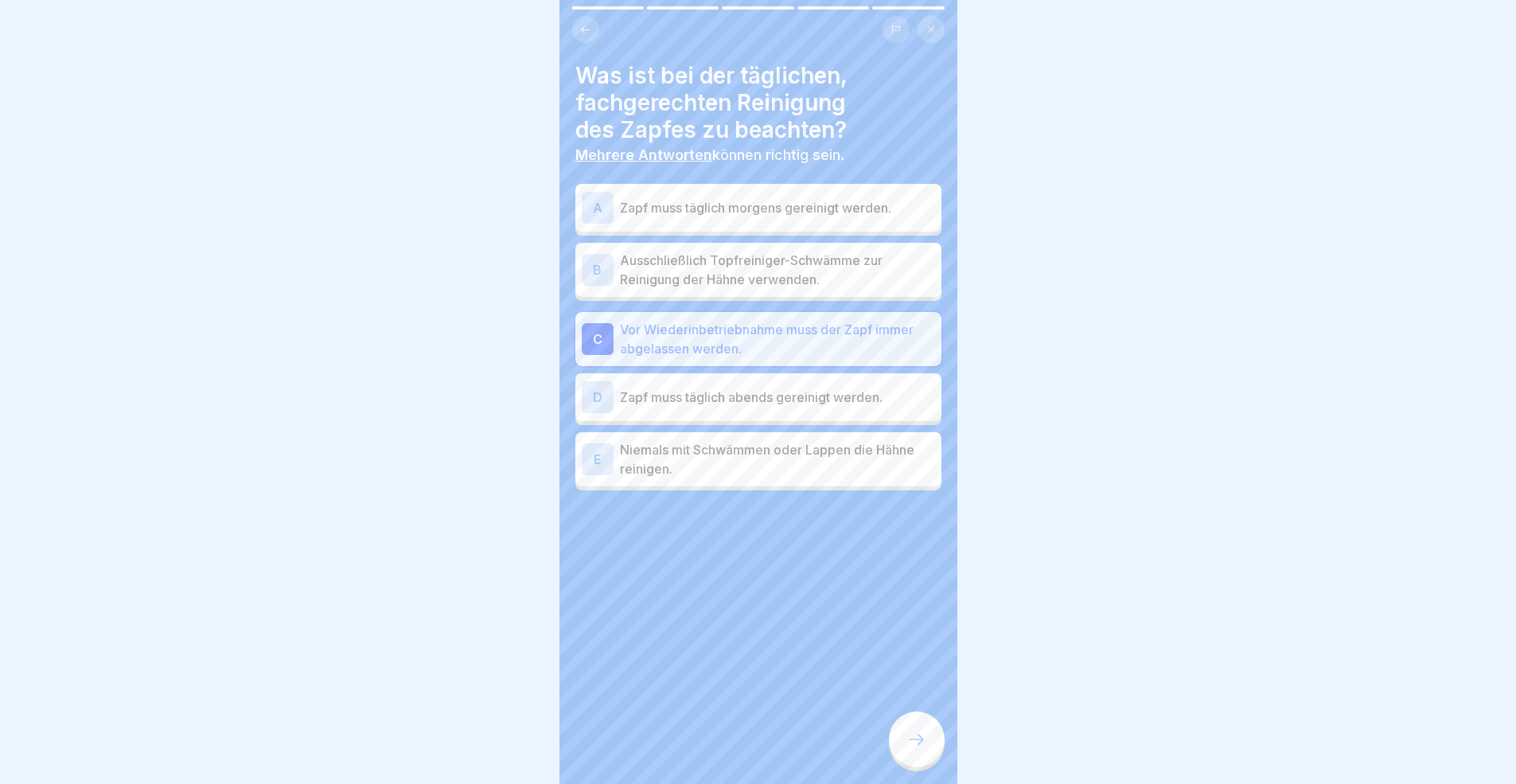
click at [775, 402] on p "Zapf muss täglich abends gereinigt werden." at bounding box center [777, 397] width 315 height 19
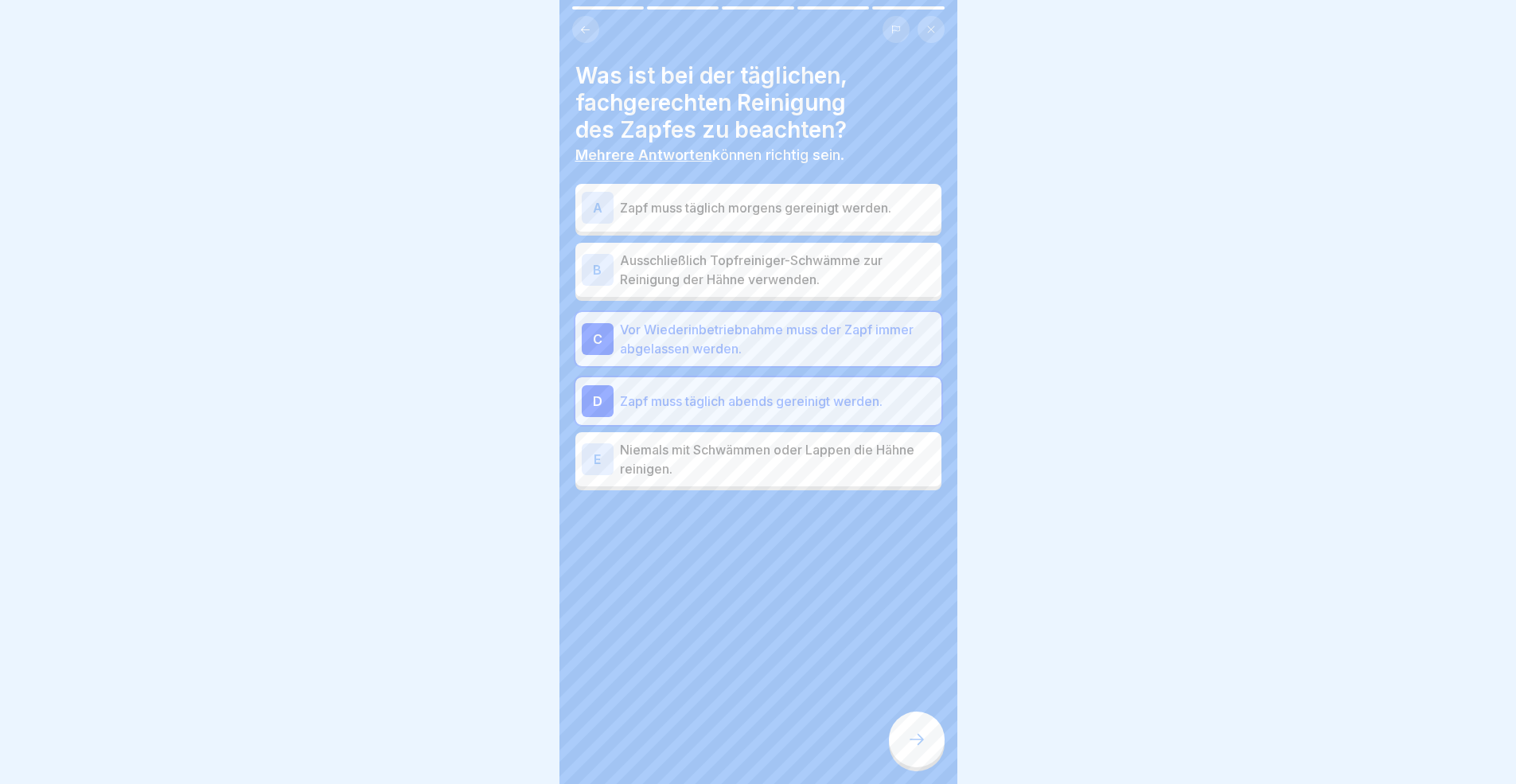
click at [797, 485] on div "E Niemals mit Schwämmen oder Lappen die Hähne reinigen." at bounding box center [758, 459] width 366 height 54
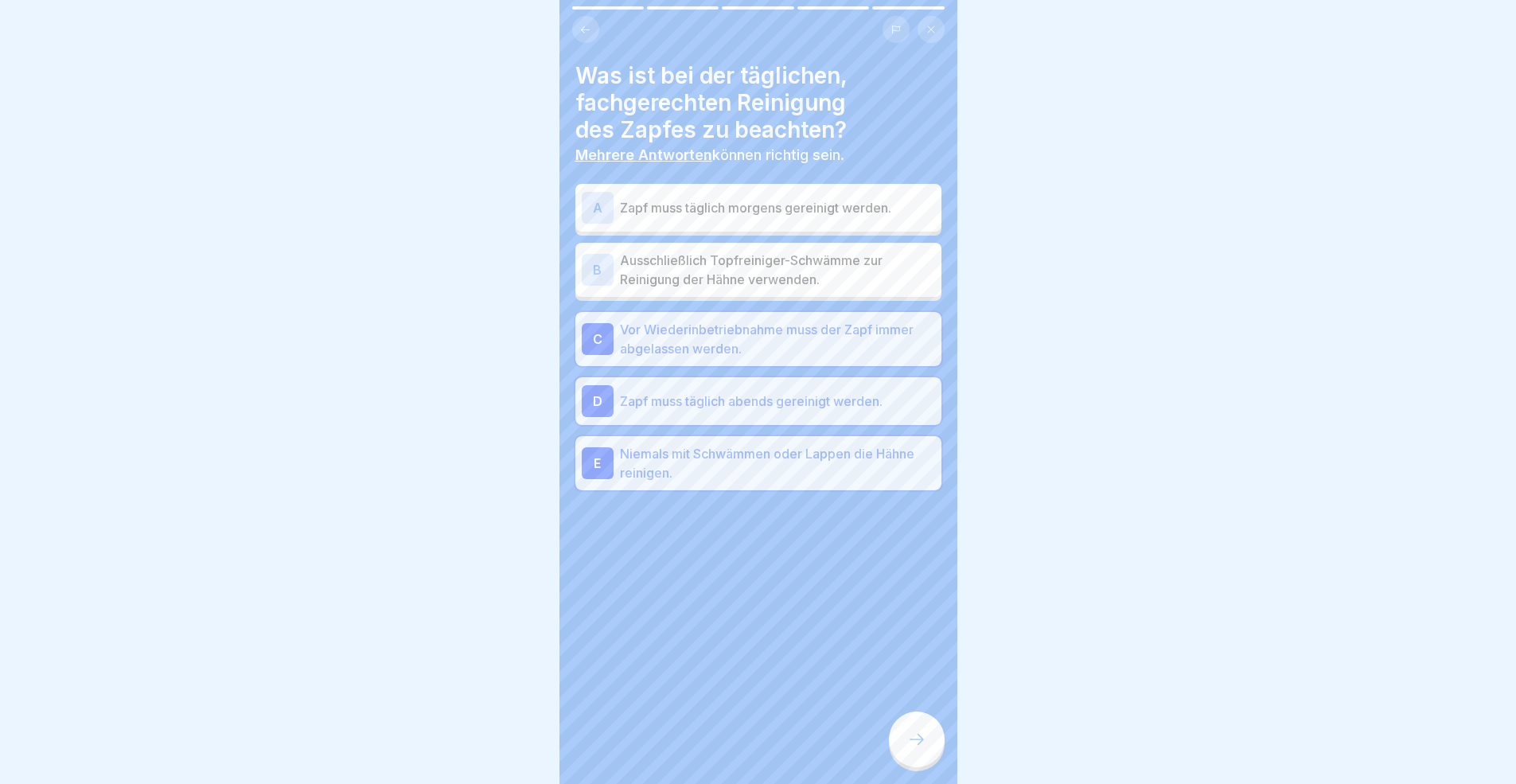
click at [931, 719] on div at bounding box center [917, 739] width 56 height 56
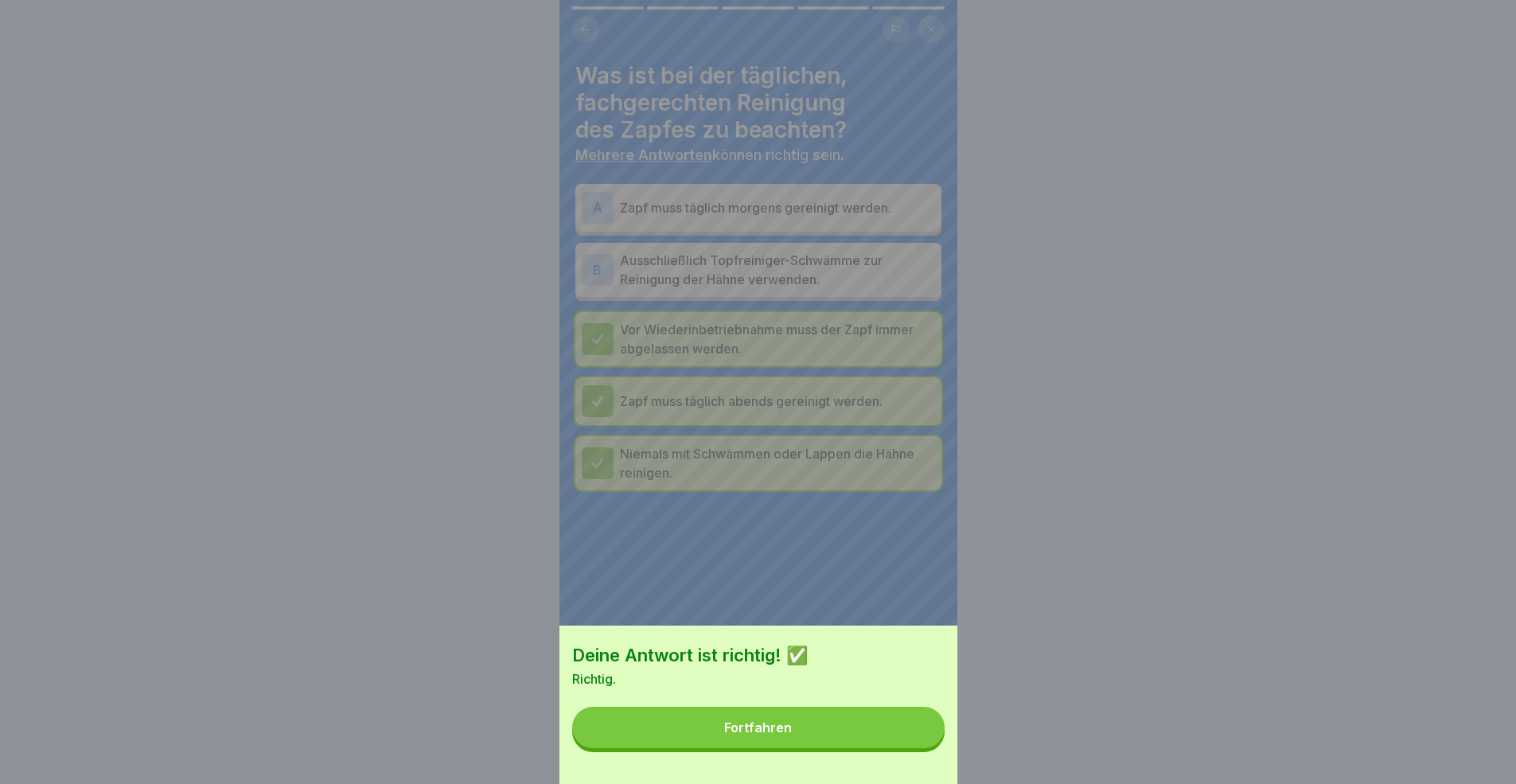
click at [824, 719] on button "Fortfahren" at bounding box center [758, 727] width 373 height 41
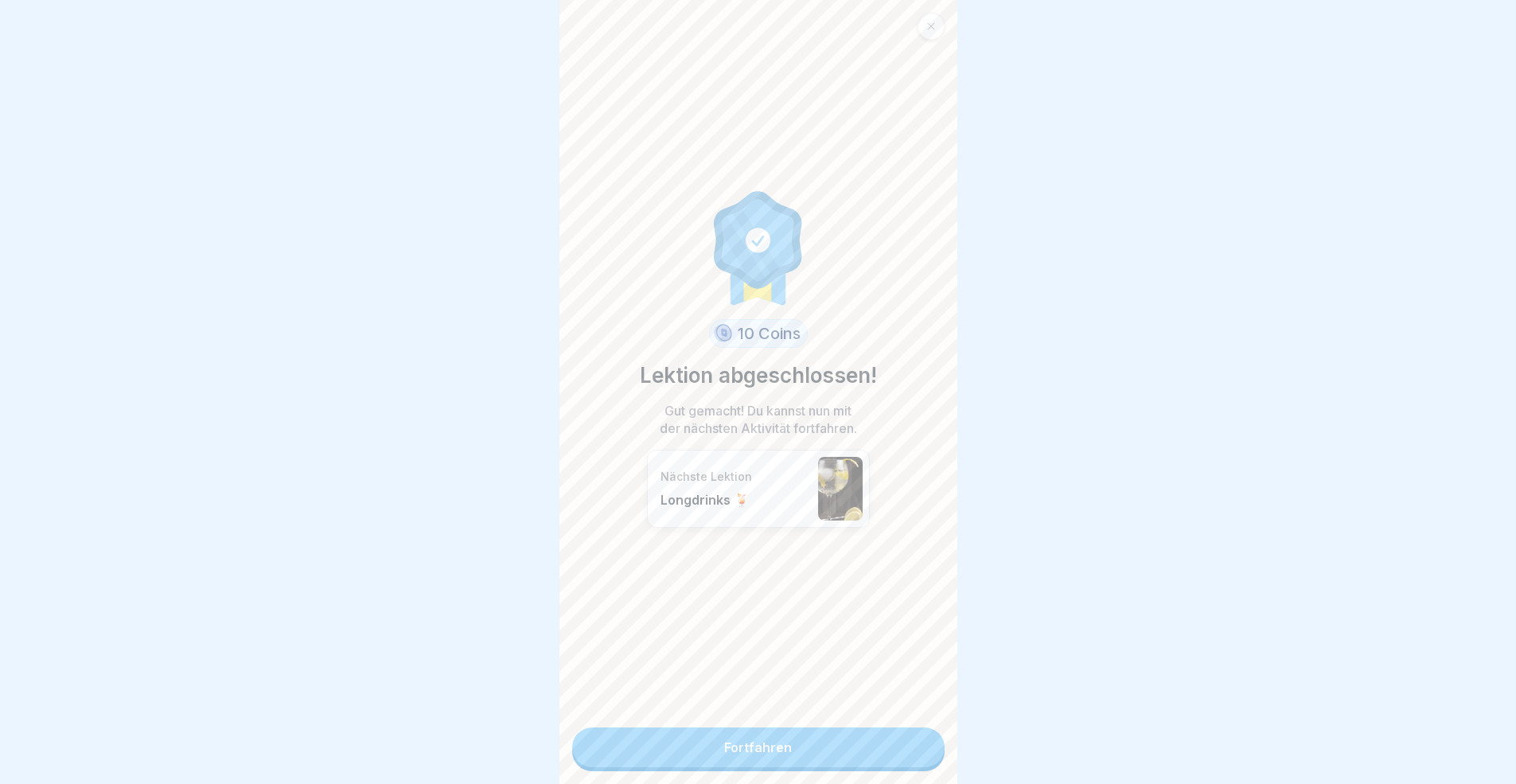
click at [841, 719] on link "Fortfahren" at bounding box center [758, 747] width 373 height 40
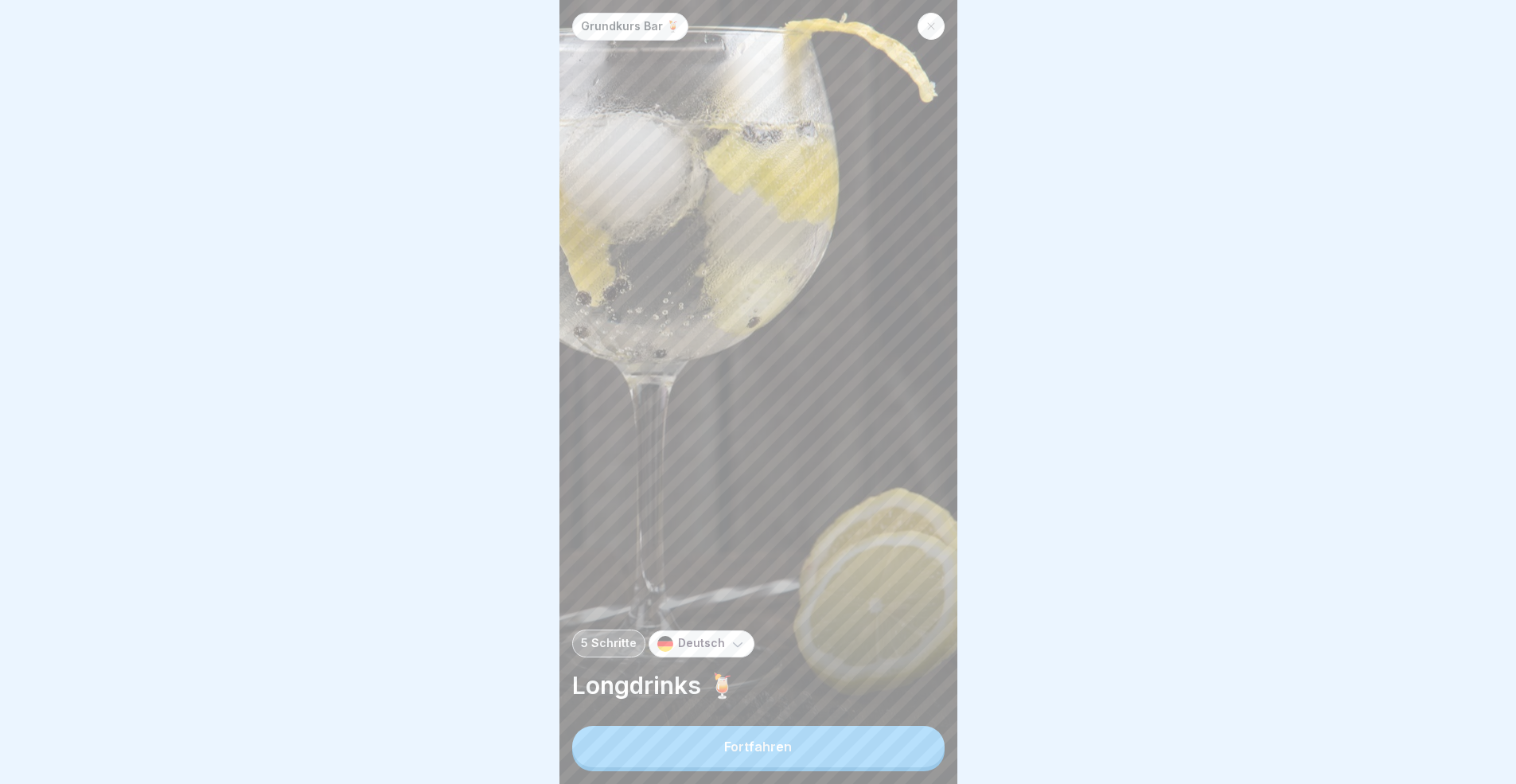
click at [924, 34] on div at bounding box center [931, 27] width 27 height 27
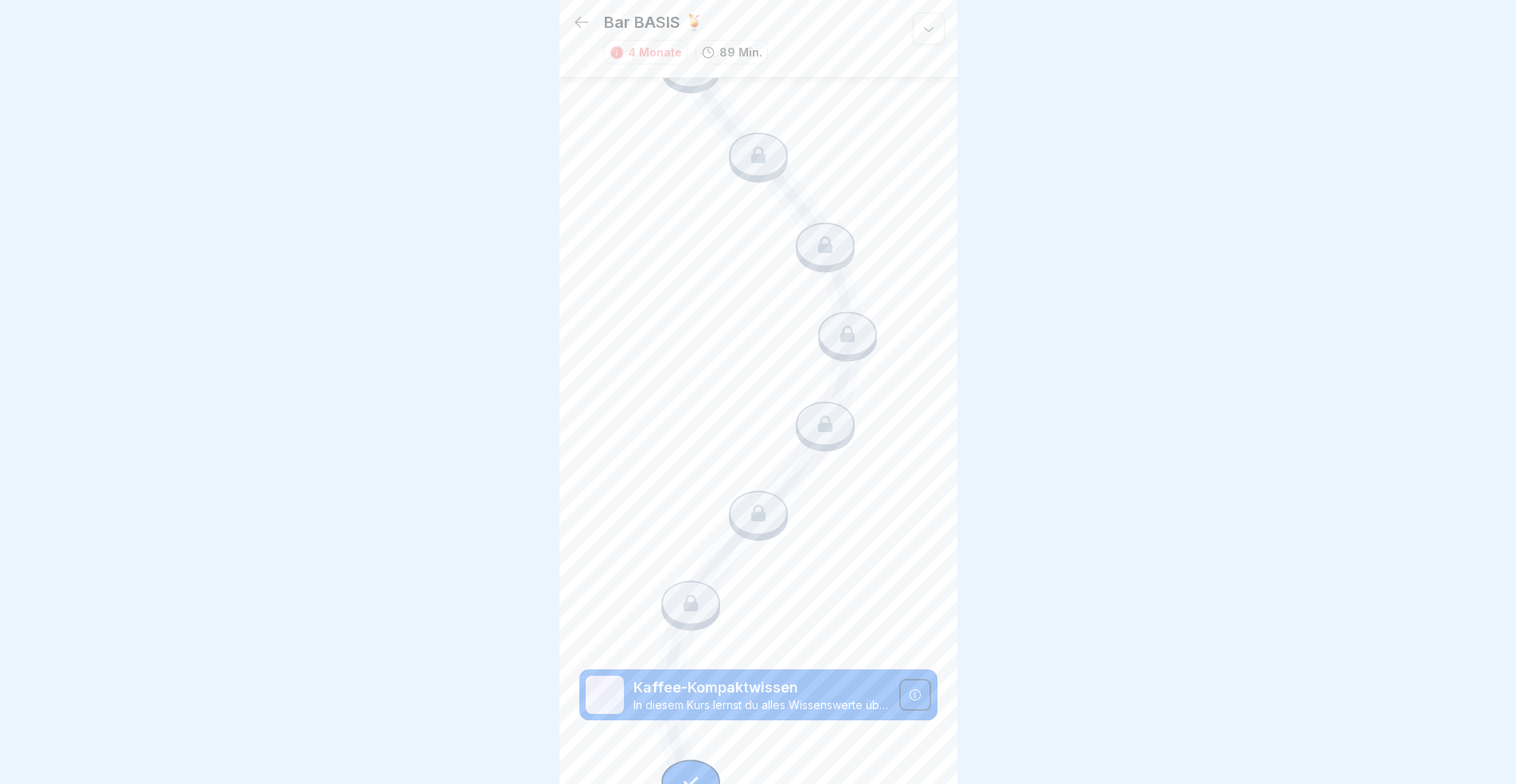
scroll to position [746, 0]
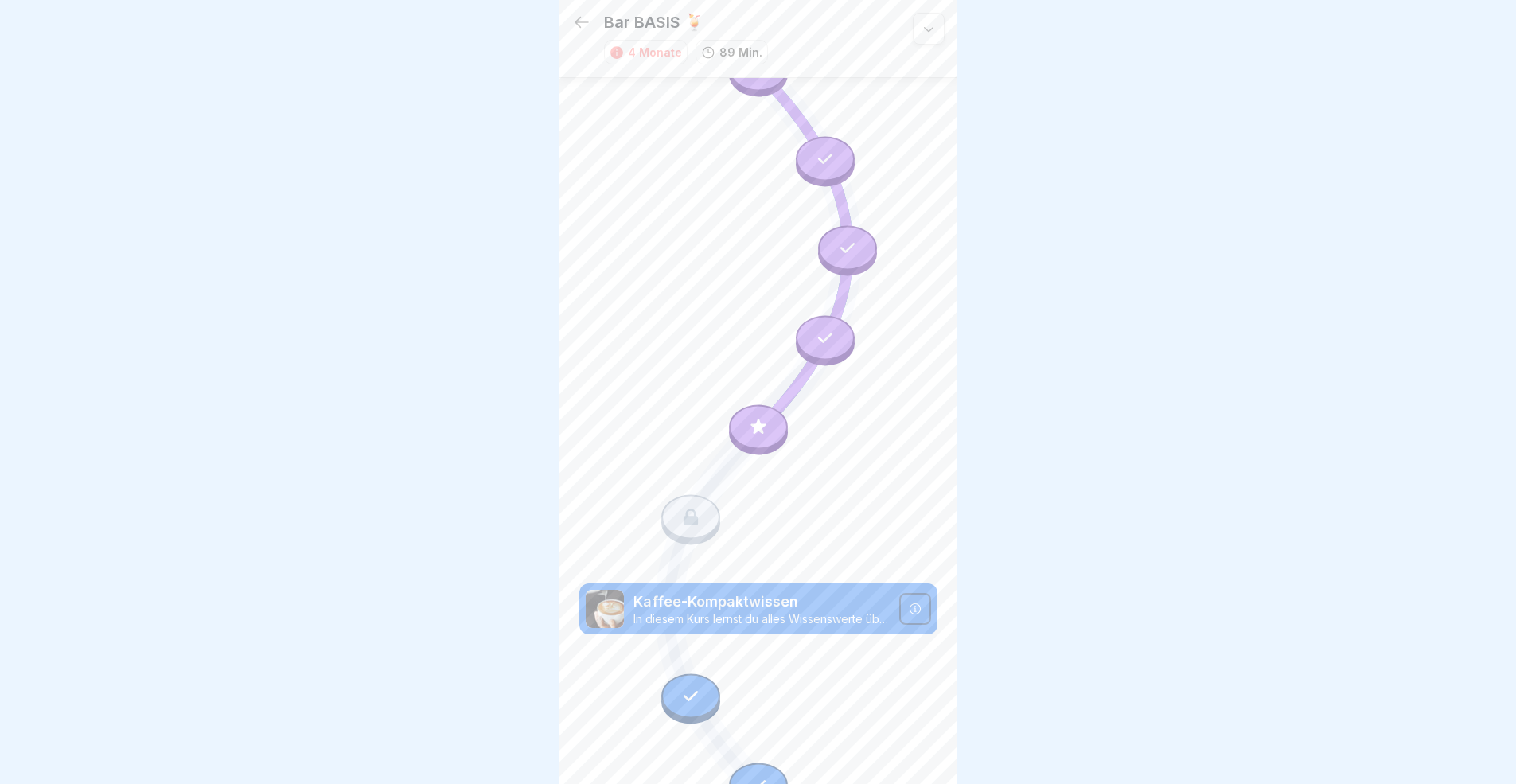
click at [583, 13] on icon at bounding box center [582, 23] width 19 height 19
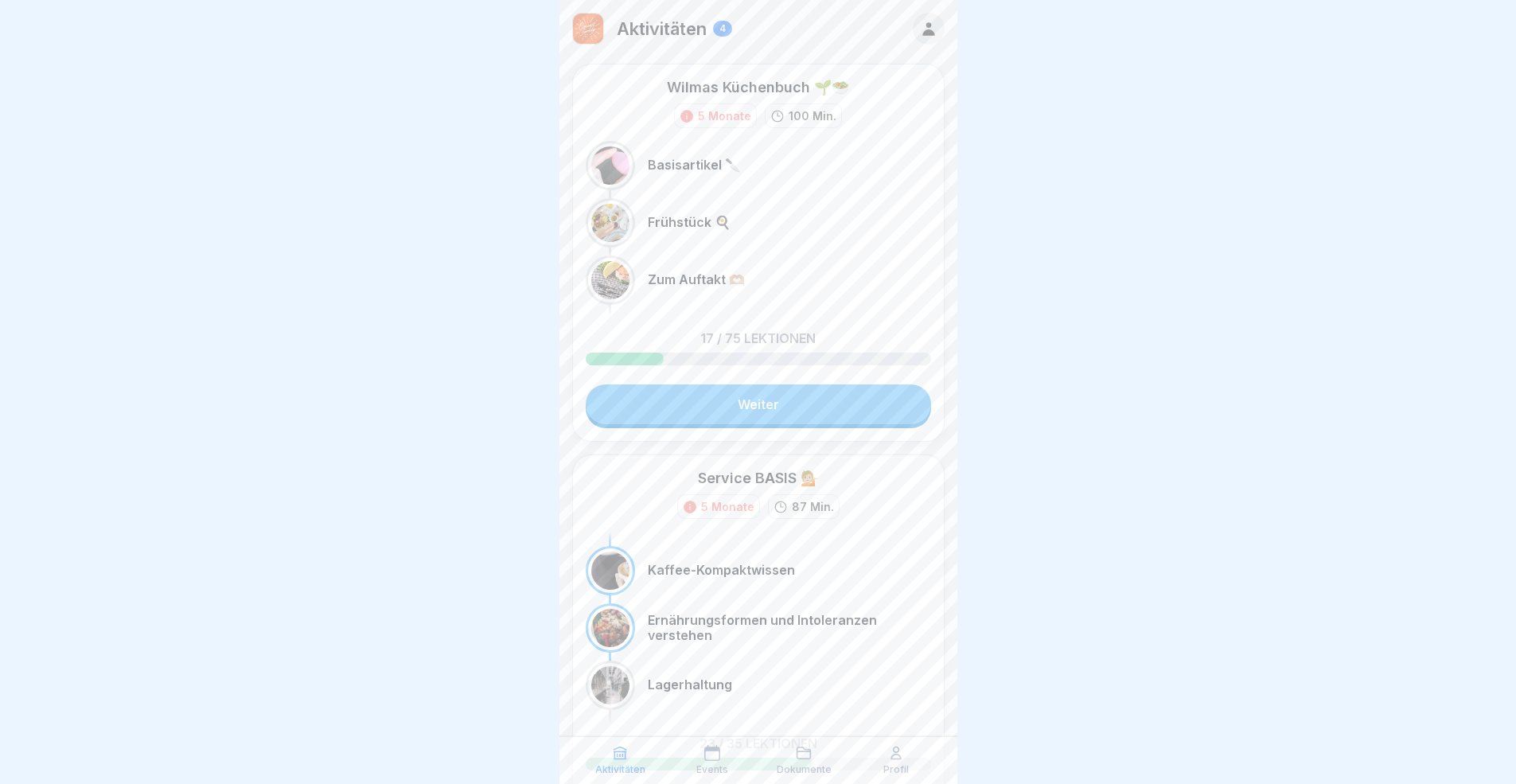
scroll to position [140, 0]
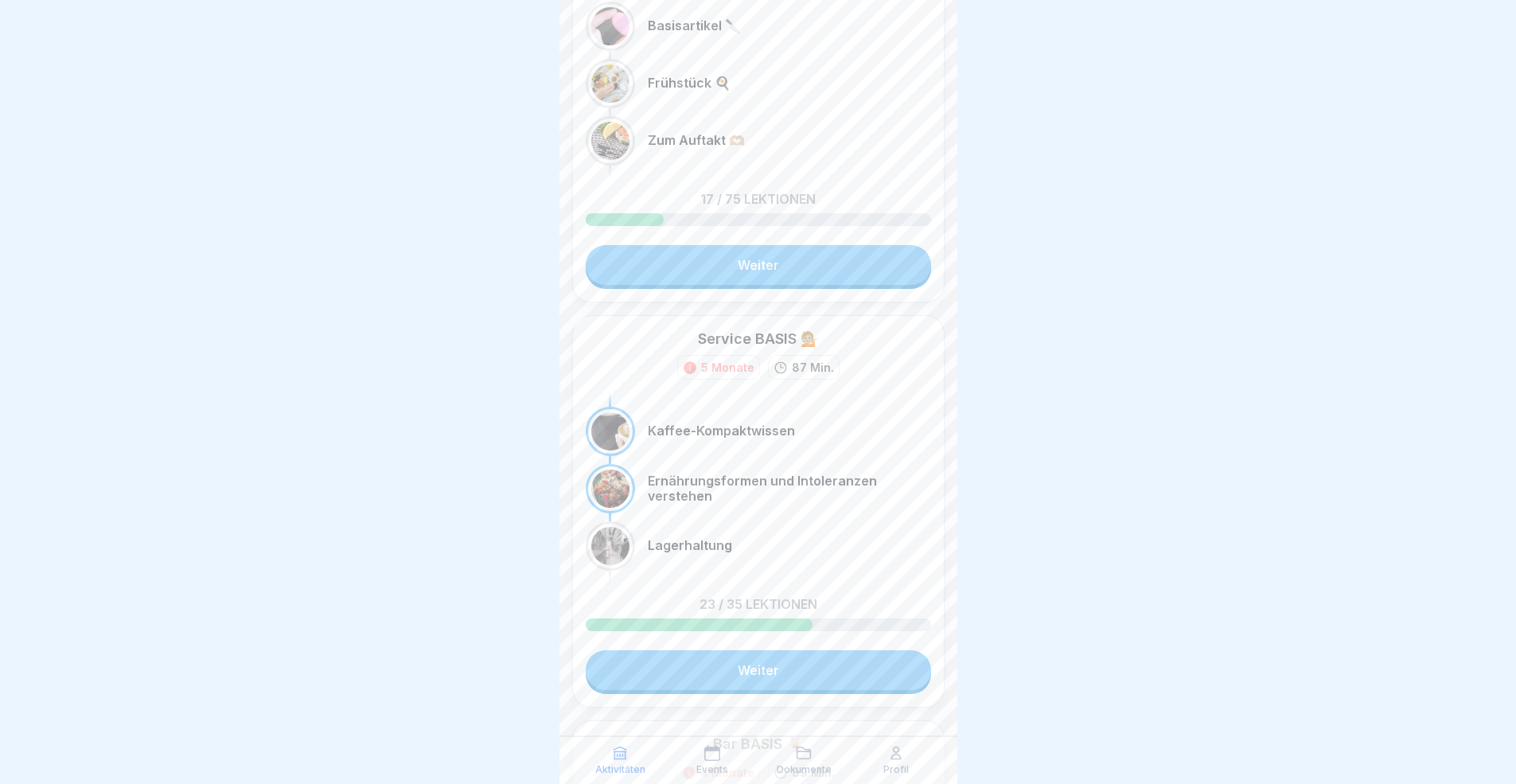
click at [785, 671] on link "Weiter" at bounding box center [758, 669] width 345 height 40
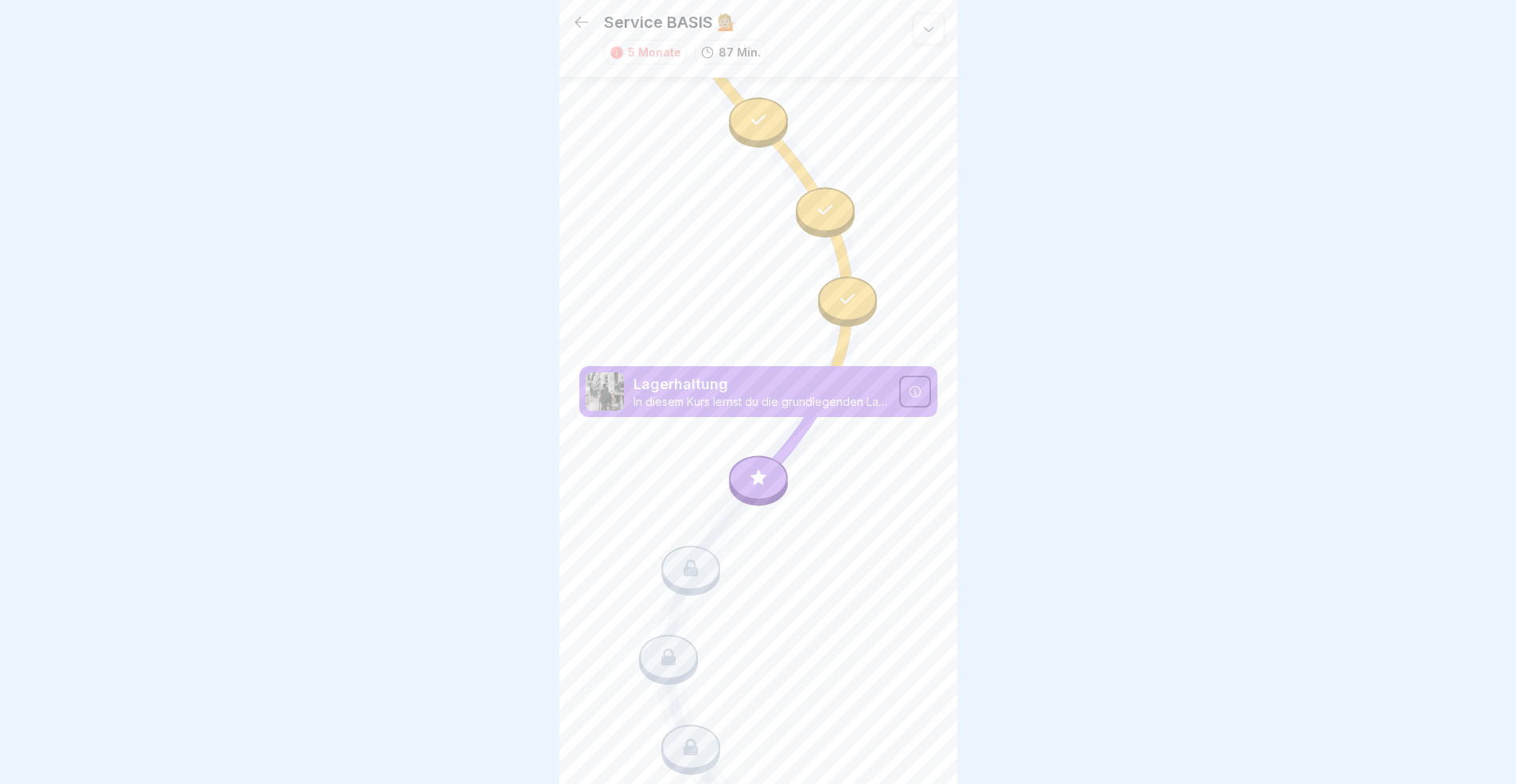
scroll to position [2135, 0]
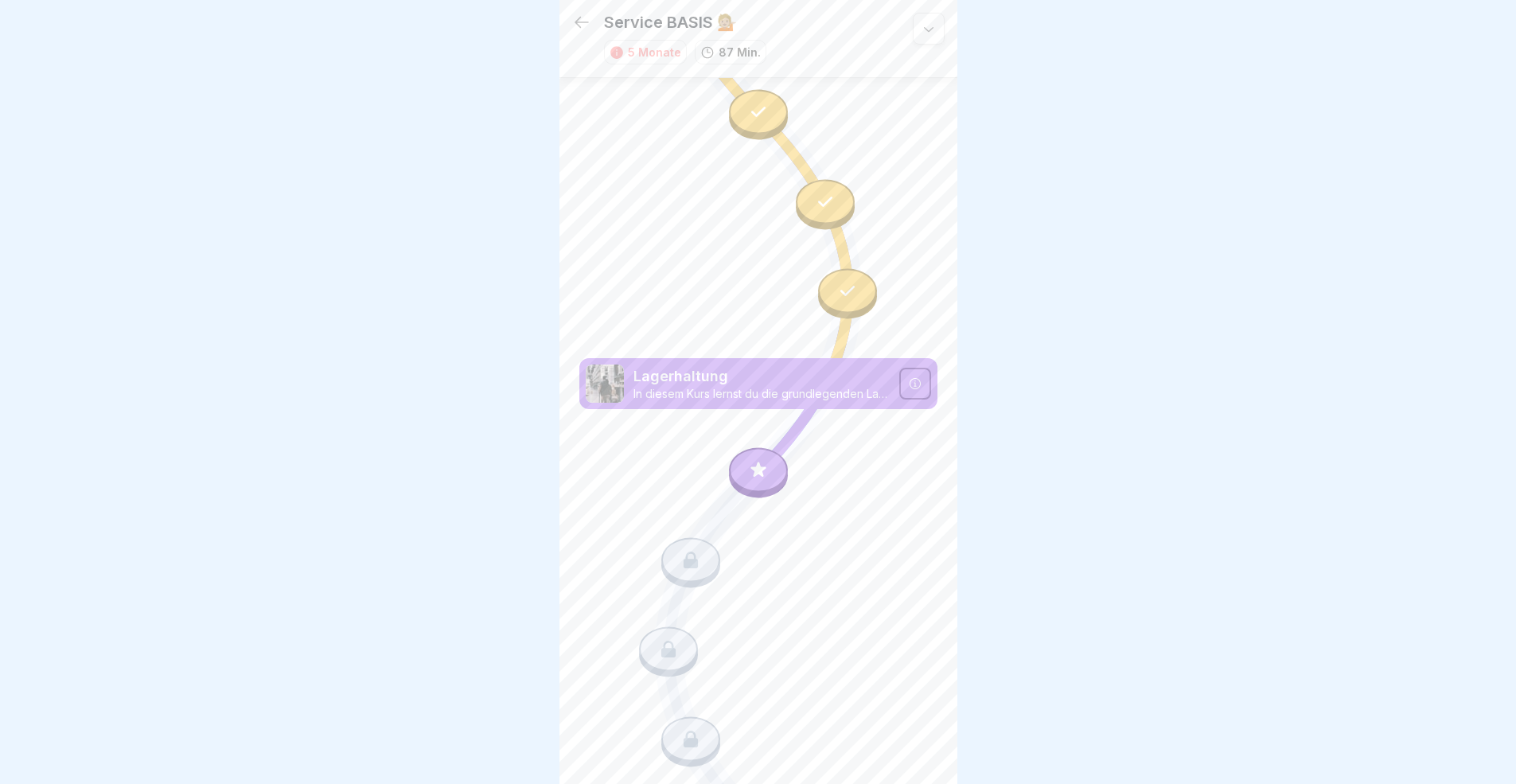
click at [757, 460] on icon at bounding box center [758, 470] width 21 height 21
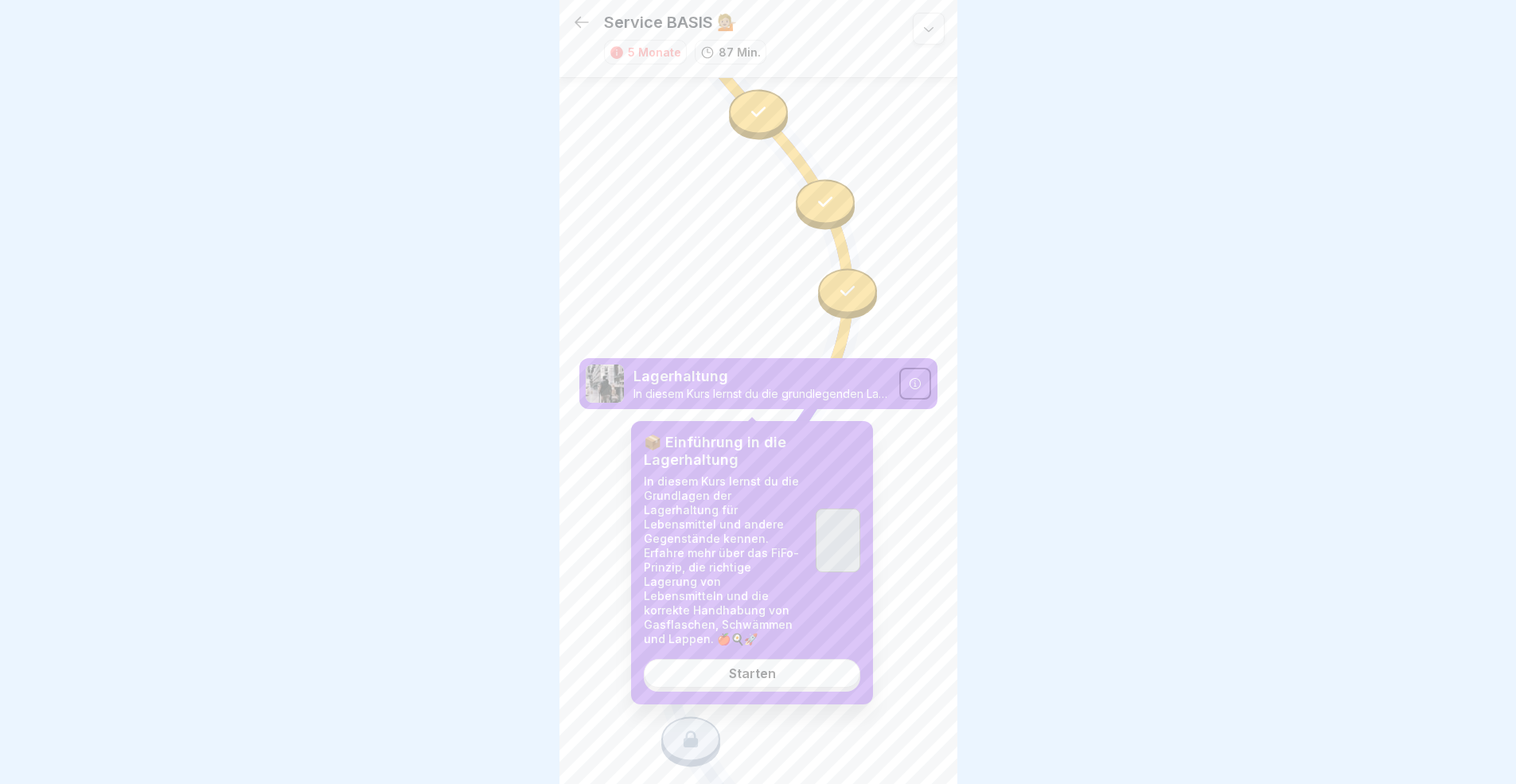
click at [771, 666] on div "Starten" at bounding box center [752, 673] width 47 height 15
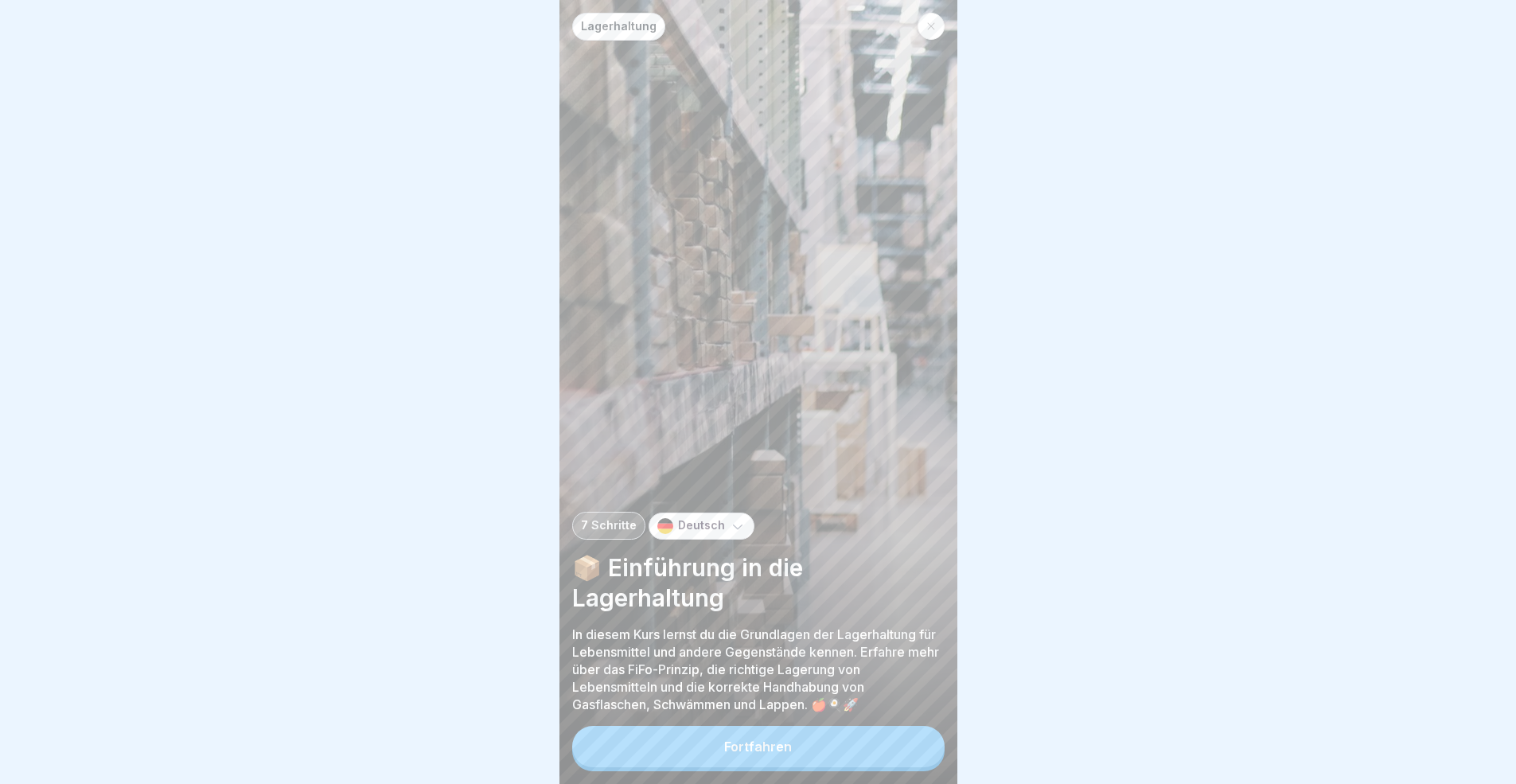
click at [809, 719] on button "Fortfahren" at bounding box center [758, 746] width 373 height 41
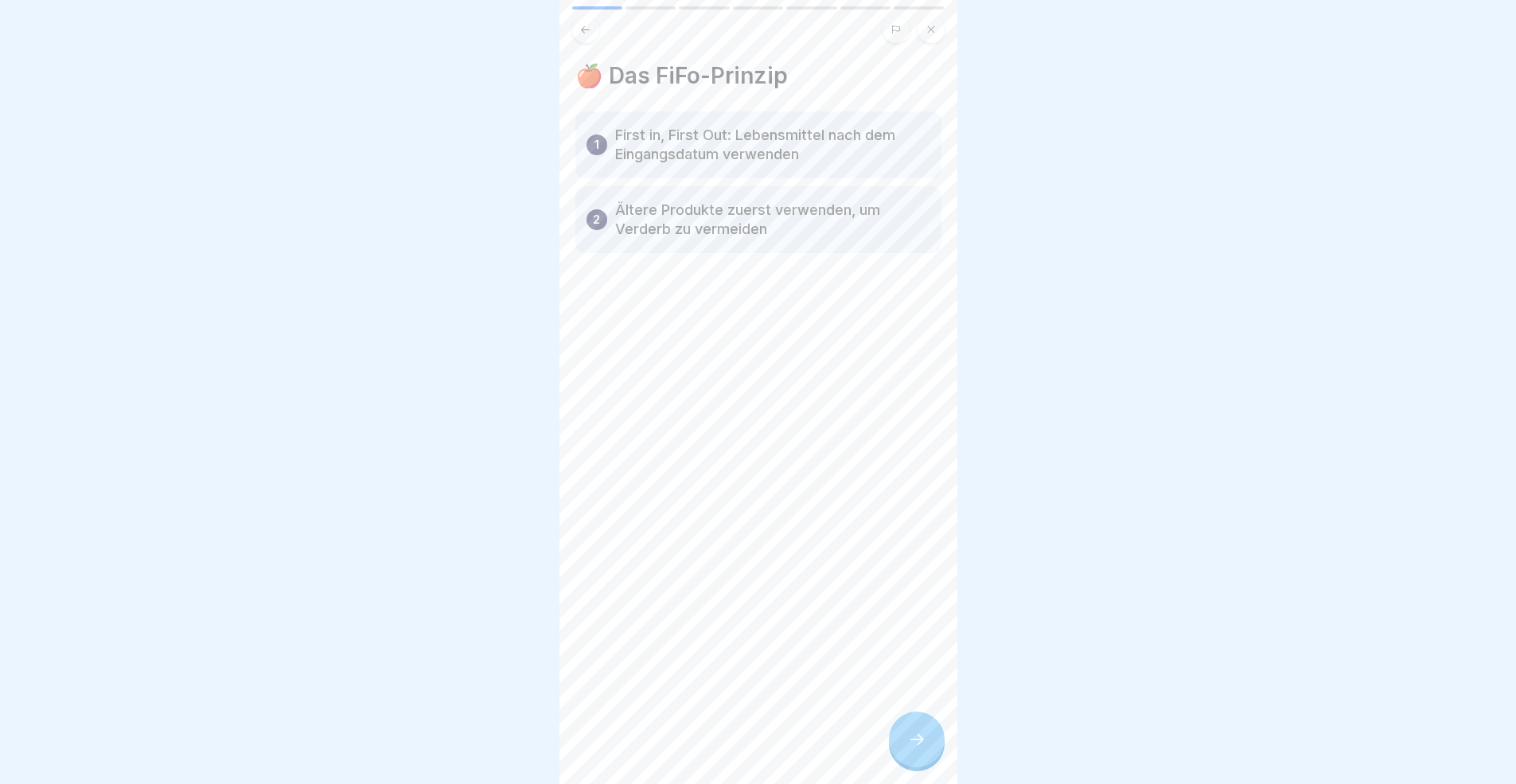
click at [916, 719] on div at bounding box center [917, 739] width 56 height 56
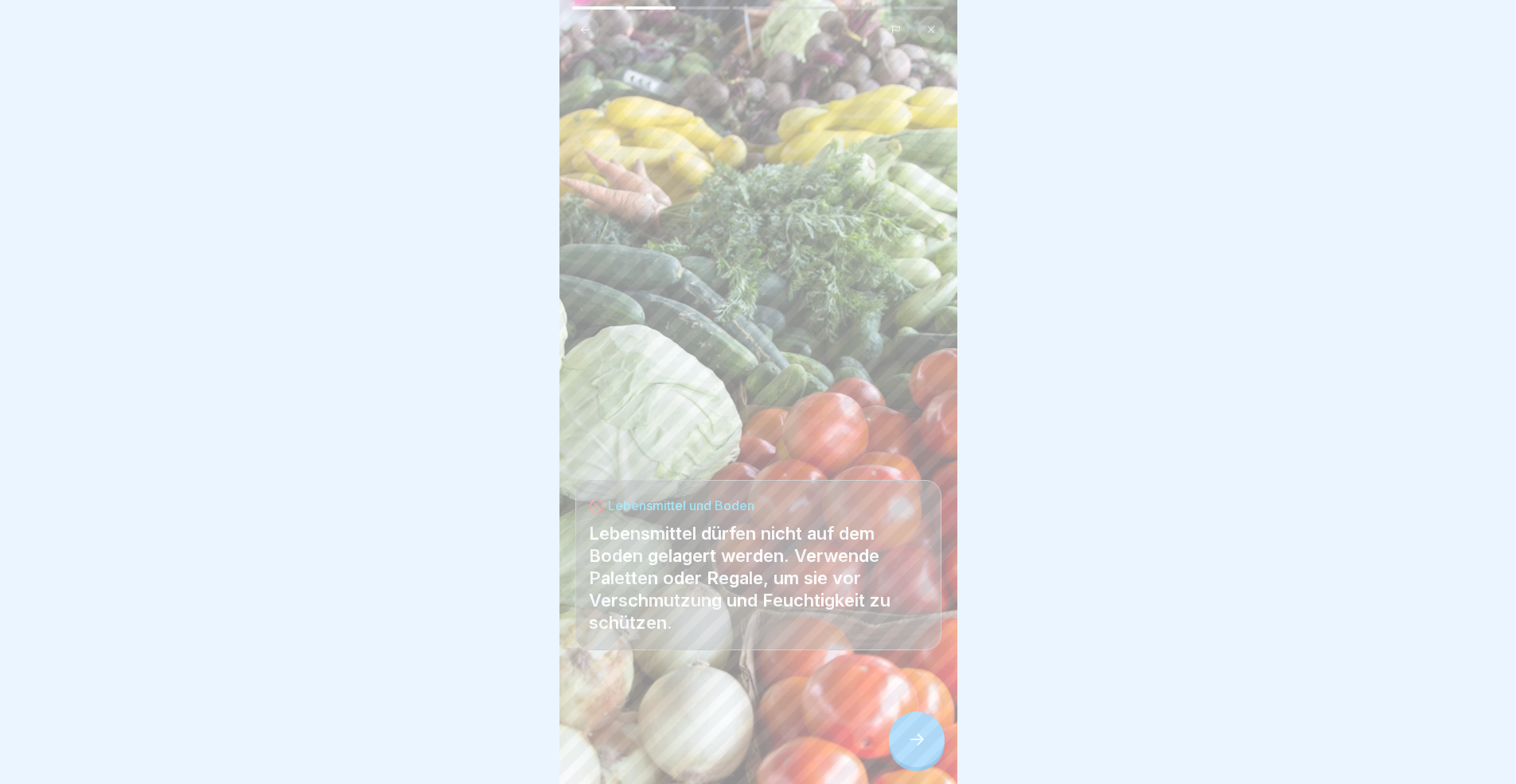
click at [916, 719] on div at bounding box center [917, 739] width 56 height 56
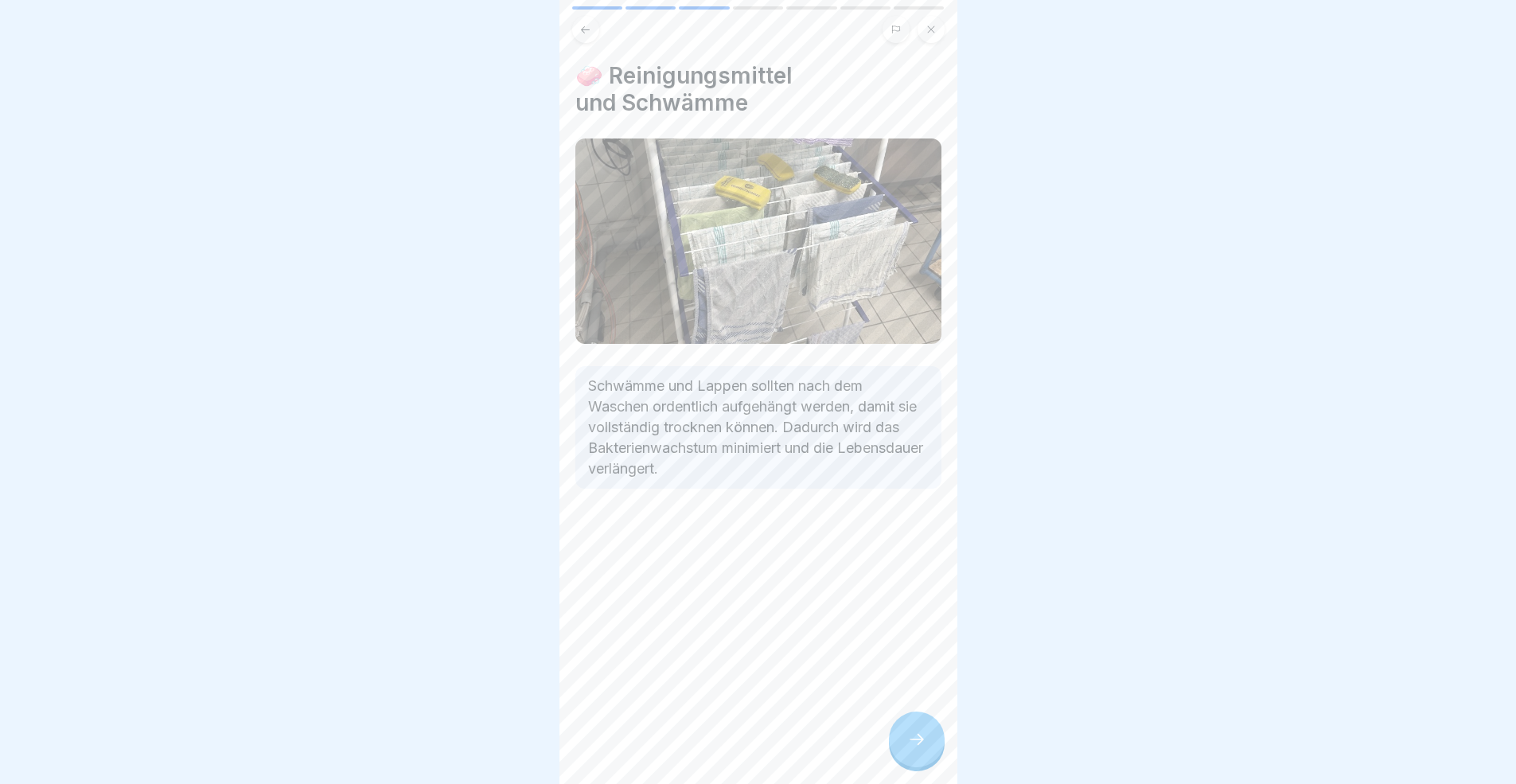
click at [917, 719] on div at bounding box center [917, 739] width 56 height 56
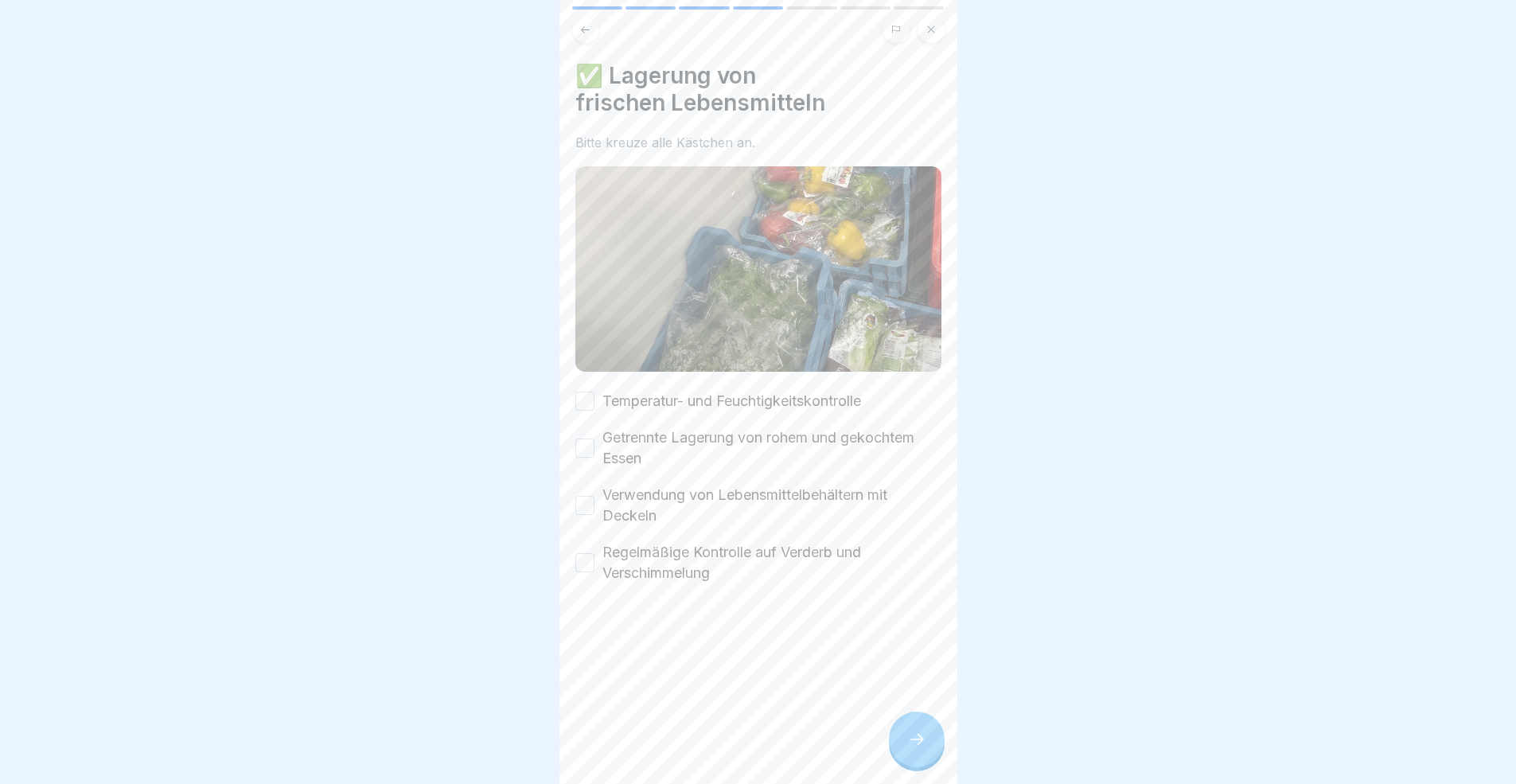
click at [917, 719] on div at bounding box center [917, 739] width 56 height 56
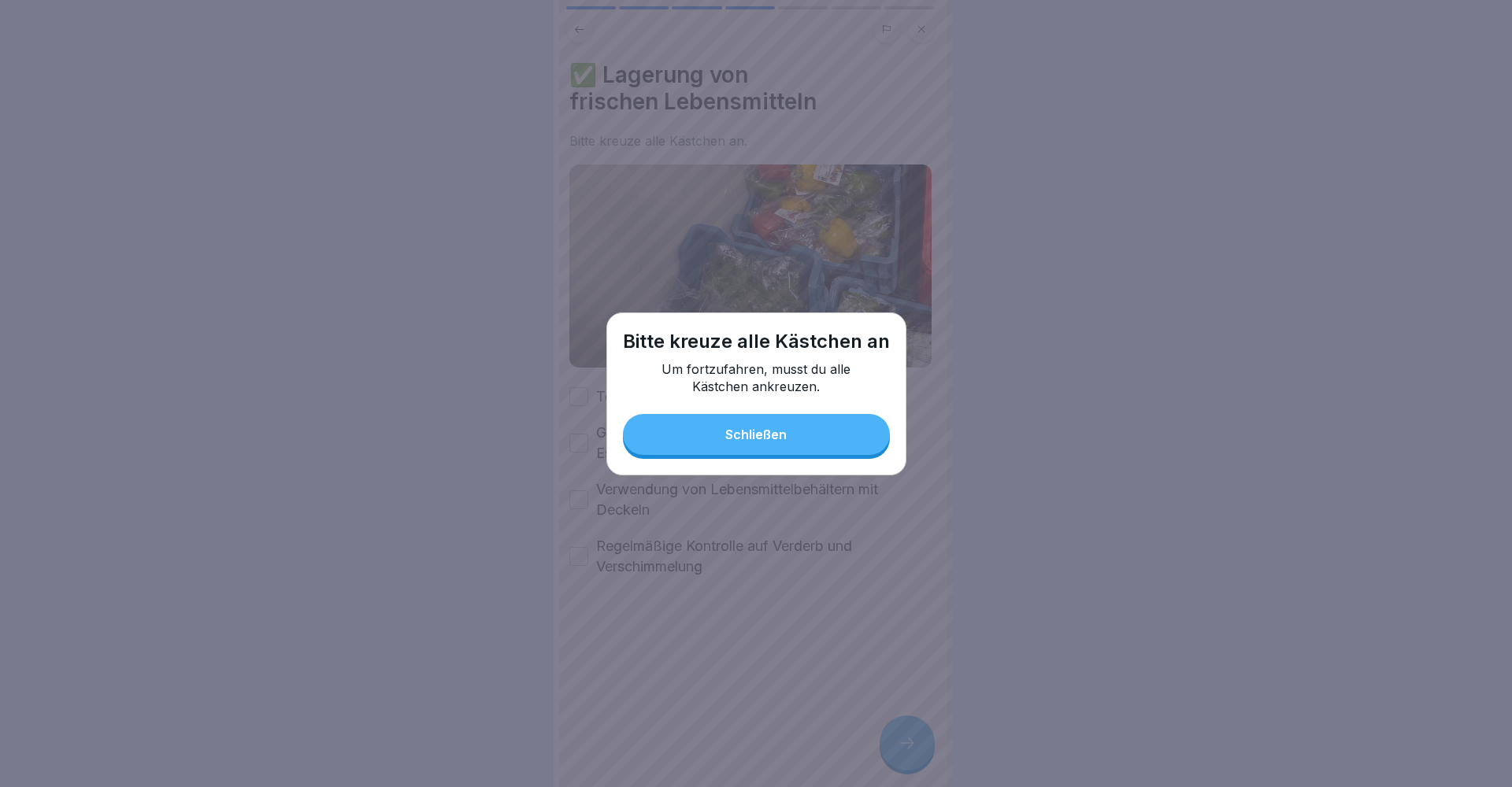
drag, startPoint x: 764, startPoint y: 429, endPoint x: 754, endPoint y: 428, distance: 10.0
click at [763, 429] on div "Schließen" at bounding box center [755, 435] width 61 height 14
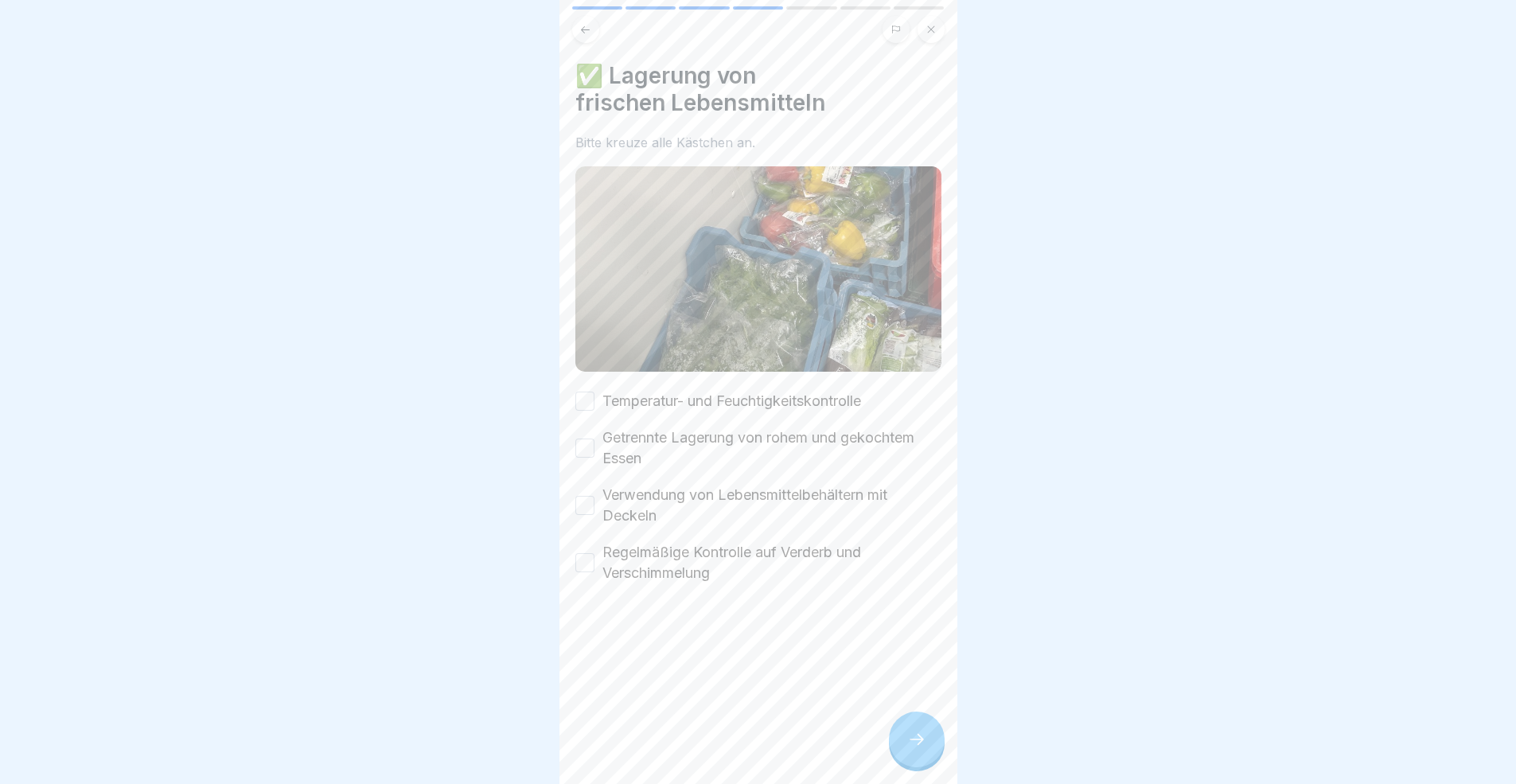
click at [587, 391] on button "Temperatur- und Feuchtigkeitskontrolle" at bounding box center [585, 401] width 19 height 19
click at [578, 448] on button "Getrennte Lagerung von rohem und gekochtem Essen" at bounding box center [585, 448] width 19 height 19
click at [587, 500] on button "Verwendung von Lebensmittelbehältern mit Deckeln" at bounding box center [585, 505] width 19 height 19
click at [587, 554] on button "Regelmäßige Kontrolle auf Verderb und Verschimmelung" at bounding box center [585, 563] width 19 height 19
click at [933, 719] on div at bounding box center [917, 739] width 56 height 56
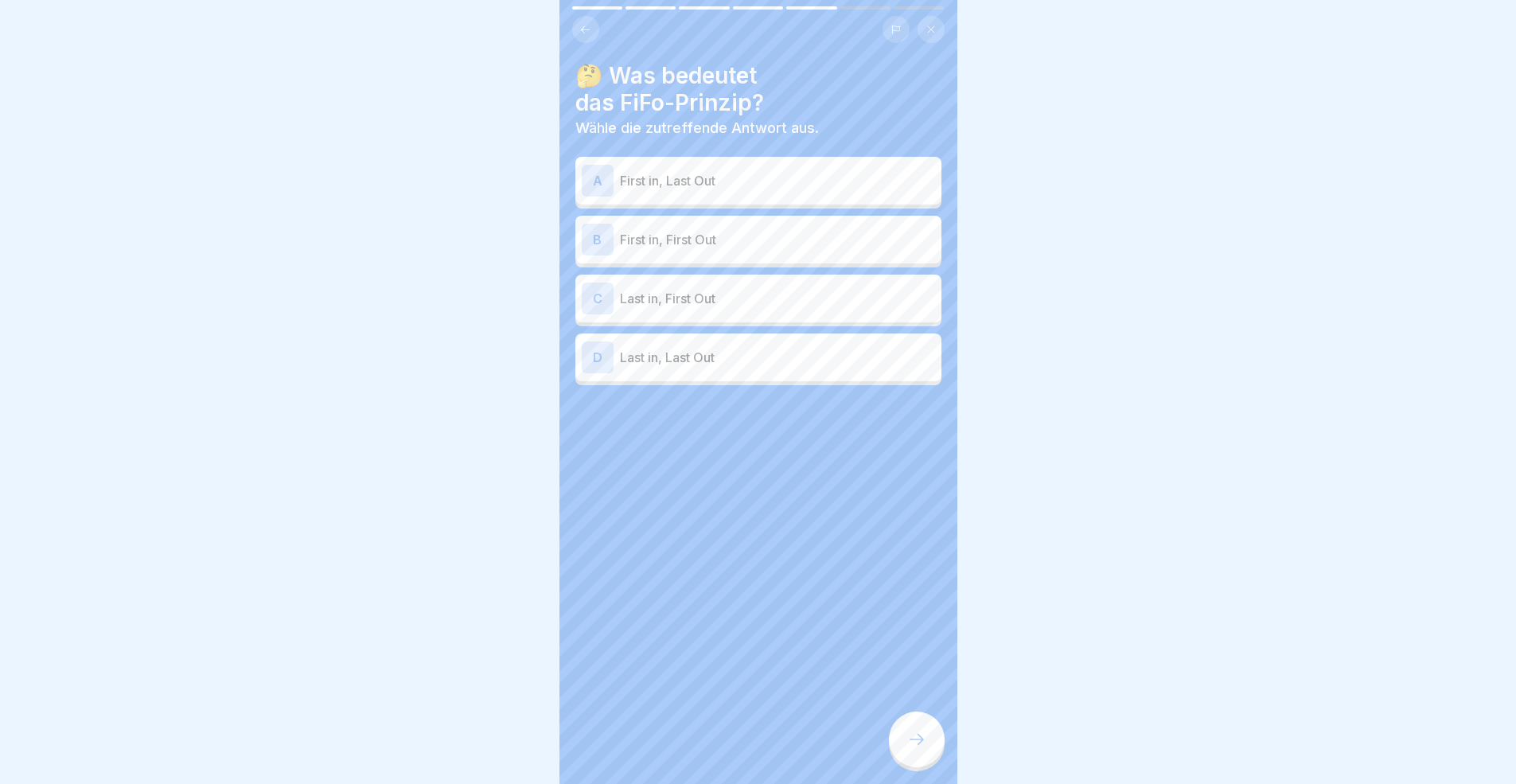
click at [721, 249] on div "B First in, First Out" at bounding box center [758, 239] width 353 height 31
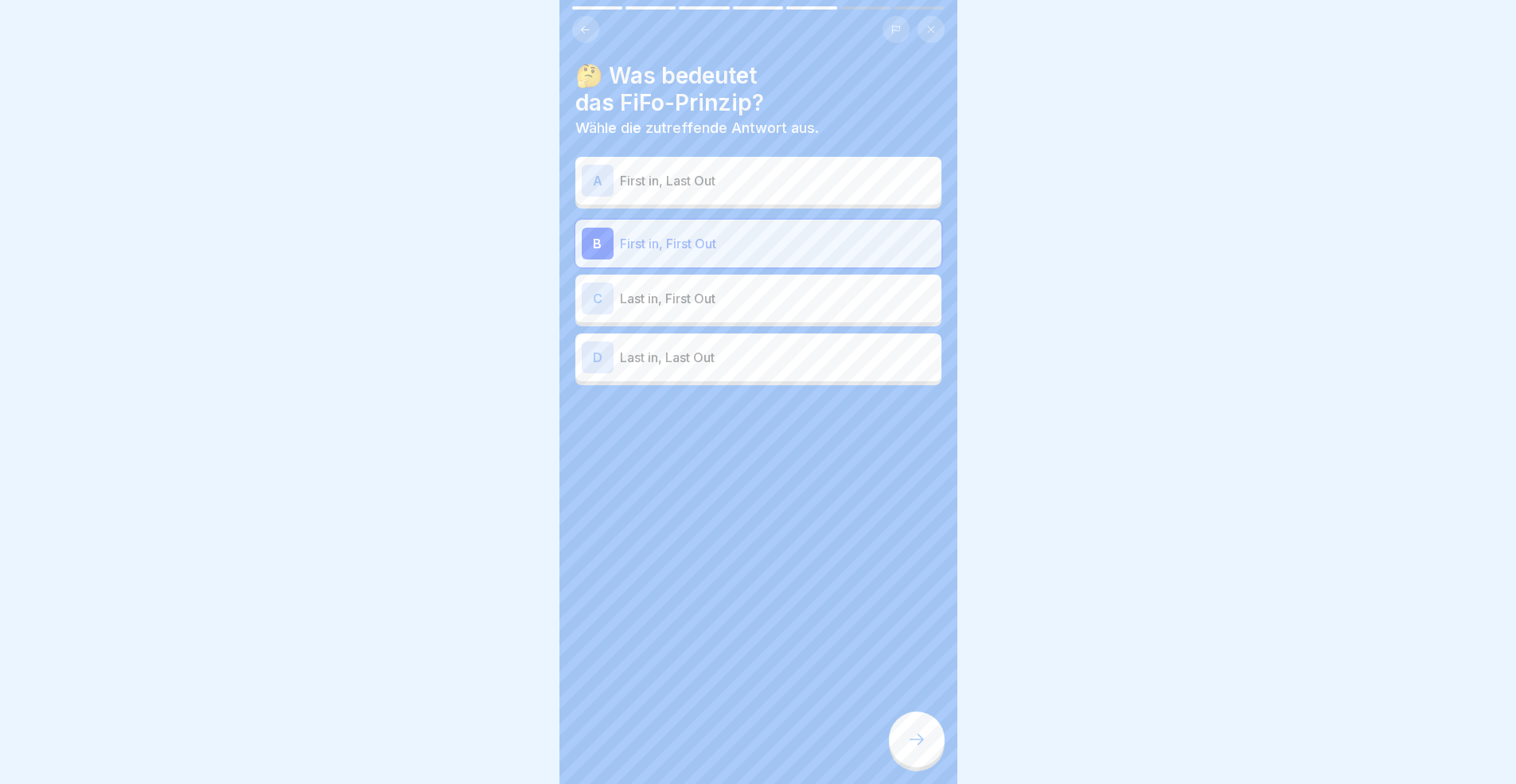
click at [923, 719] on div at bounding box center [917, 739] width 56 height 56
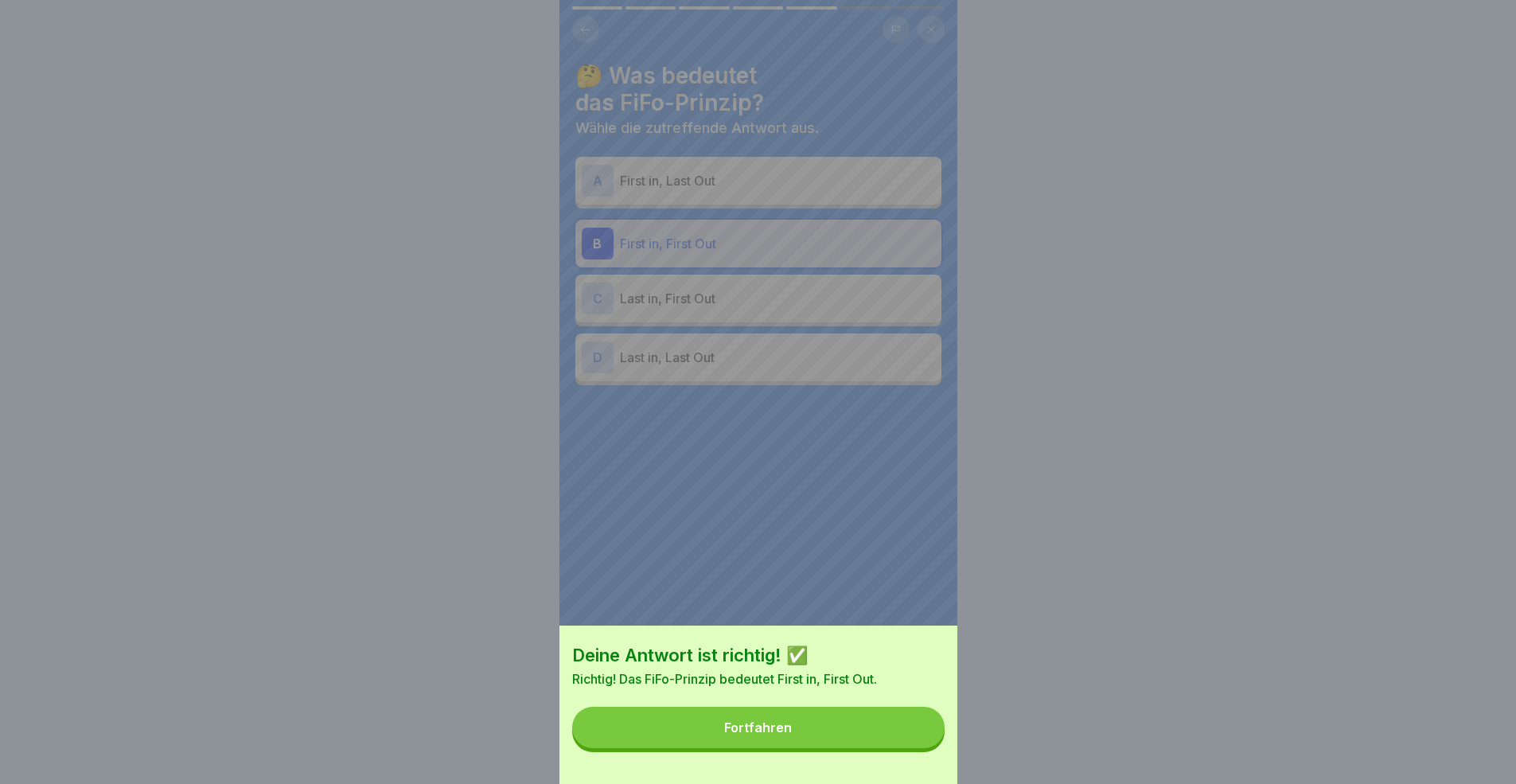
click at [925, 719] on button "Fortfahren" at bounding box center [758, 727] width 373 height 41
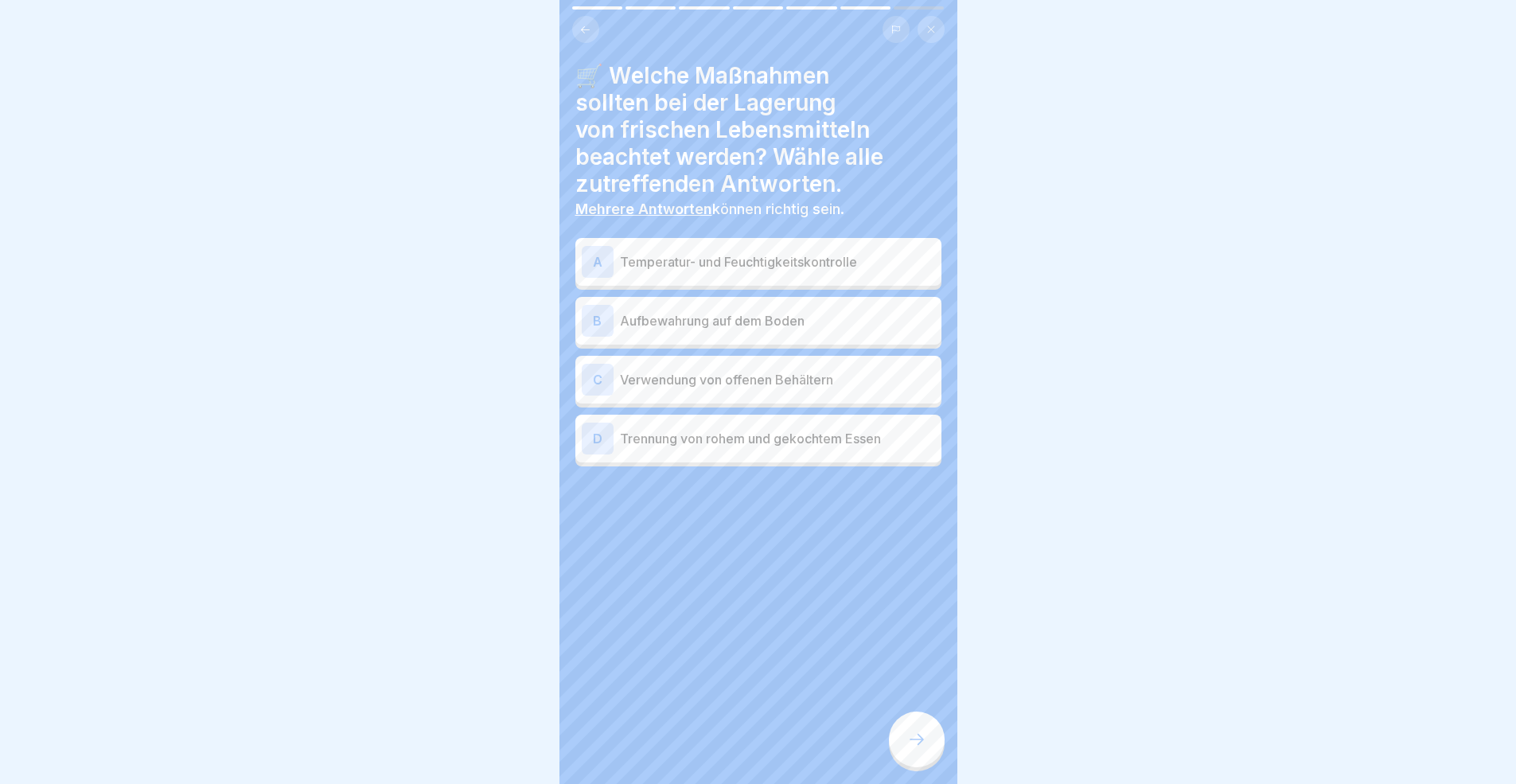
click at [814, 261] on p "Temperatur- und Feuchtigkeitskontrolle" at bounding box center [777, 262] width 315 height 19
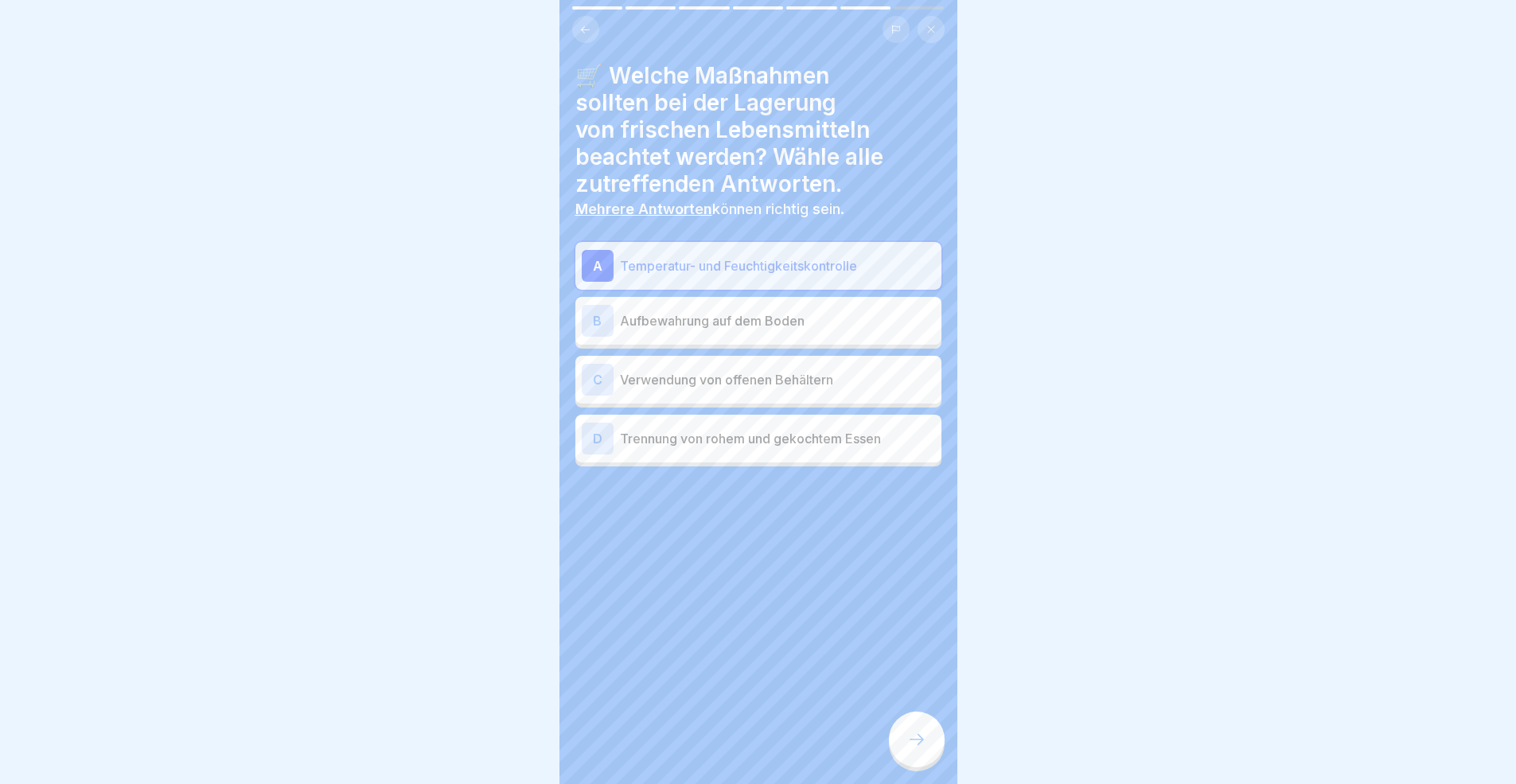
click at [845, 449] on div "D Trennung von rohem und gekochtem Essen" at bounding box center [758, 438] width 353 height 31
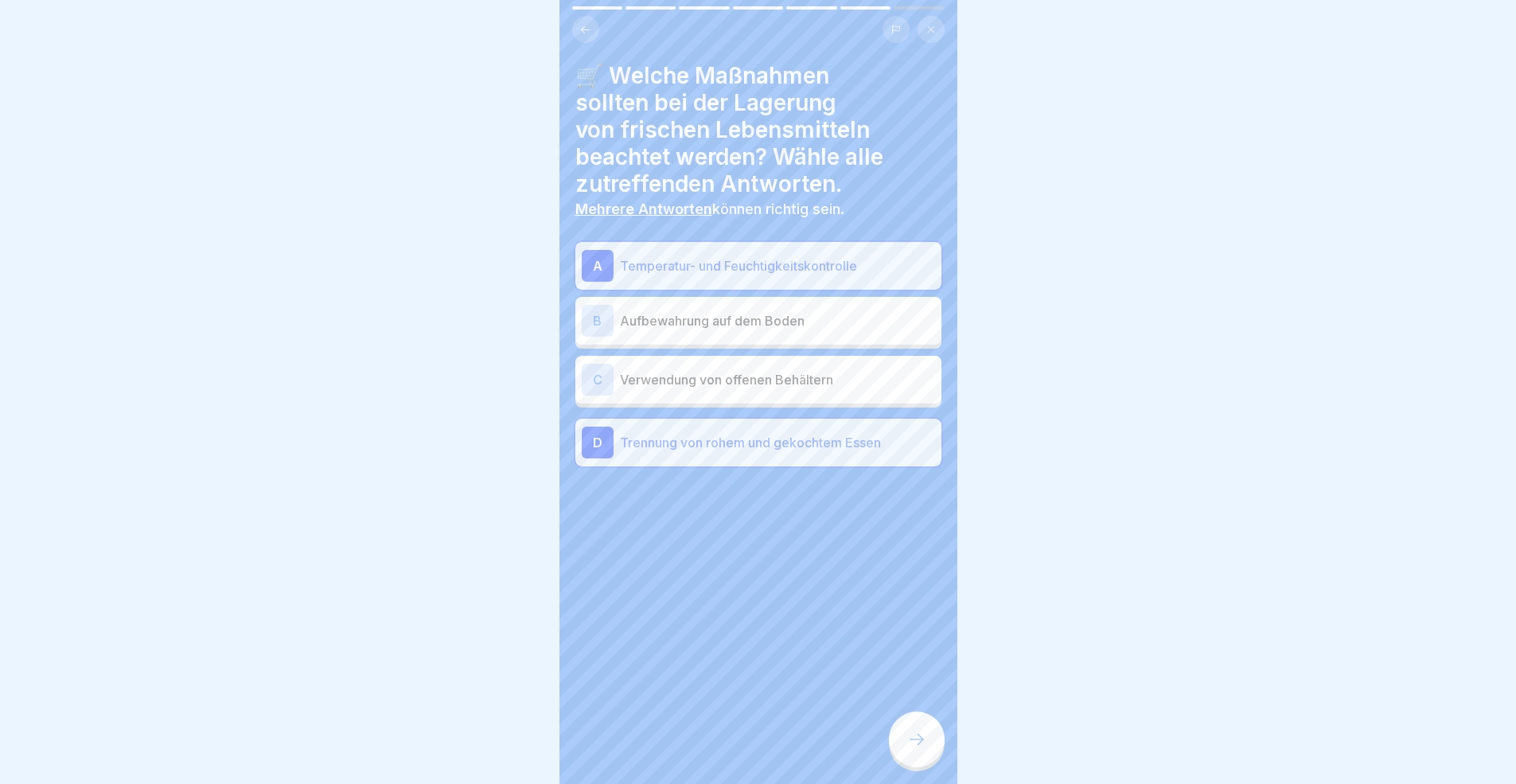
click at [922, 719] on div at bounding box center [917, 739] width 56 height 56
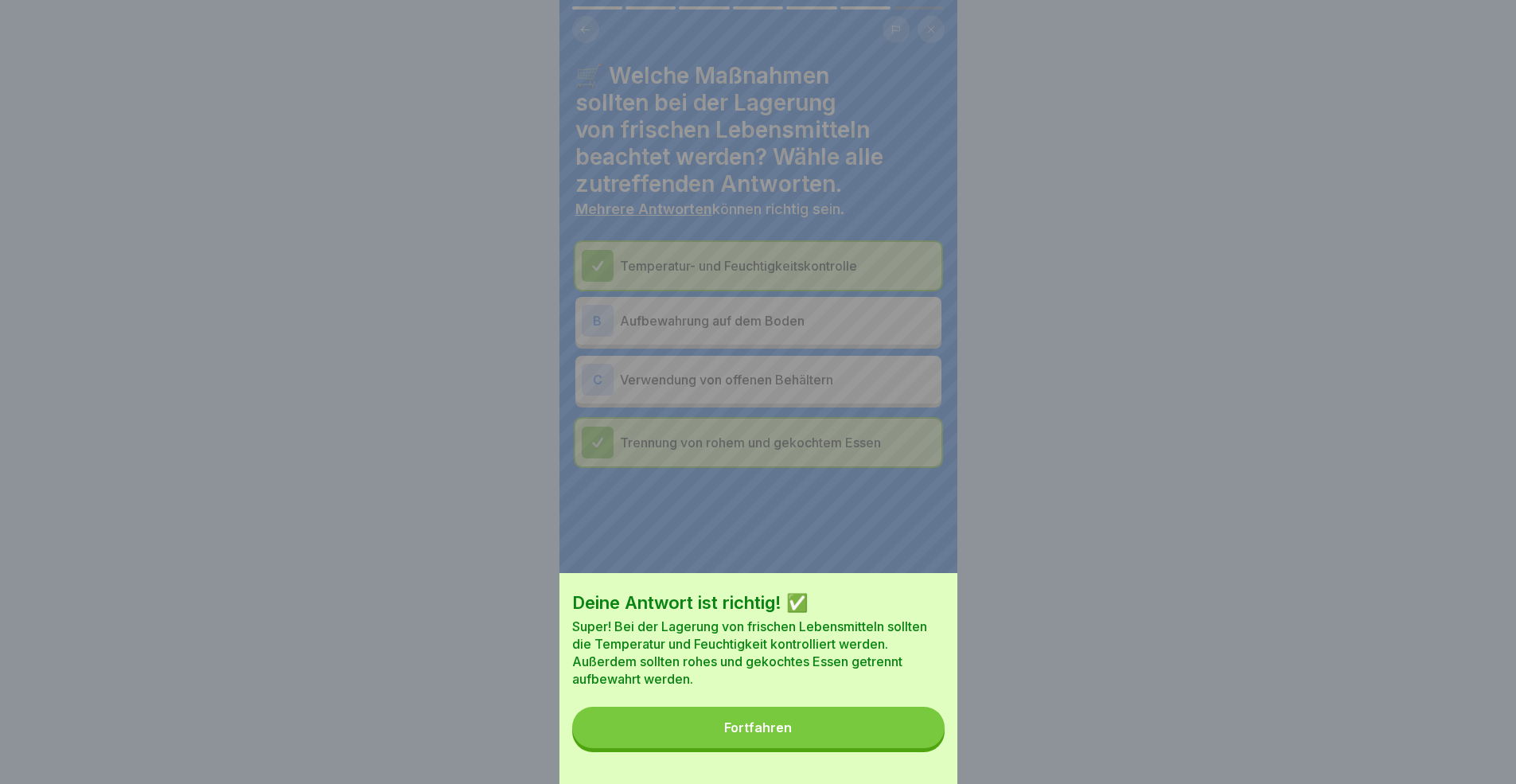
click at [845, 719] on button "Fortfahren" at bounding box center [758, 727] width 373 height 41
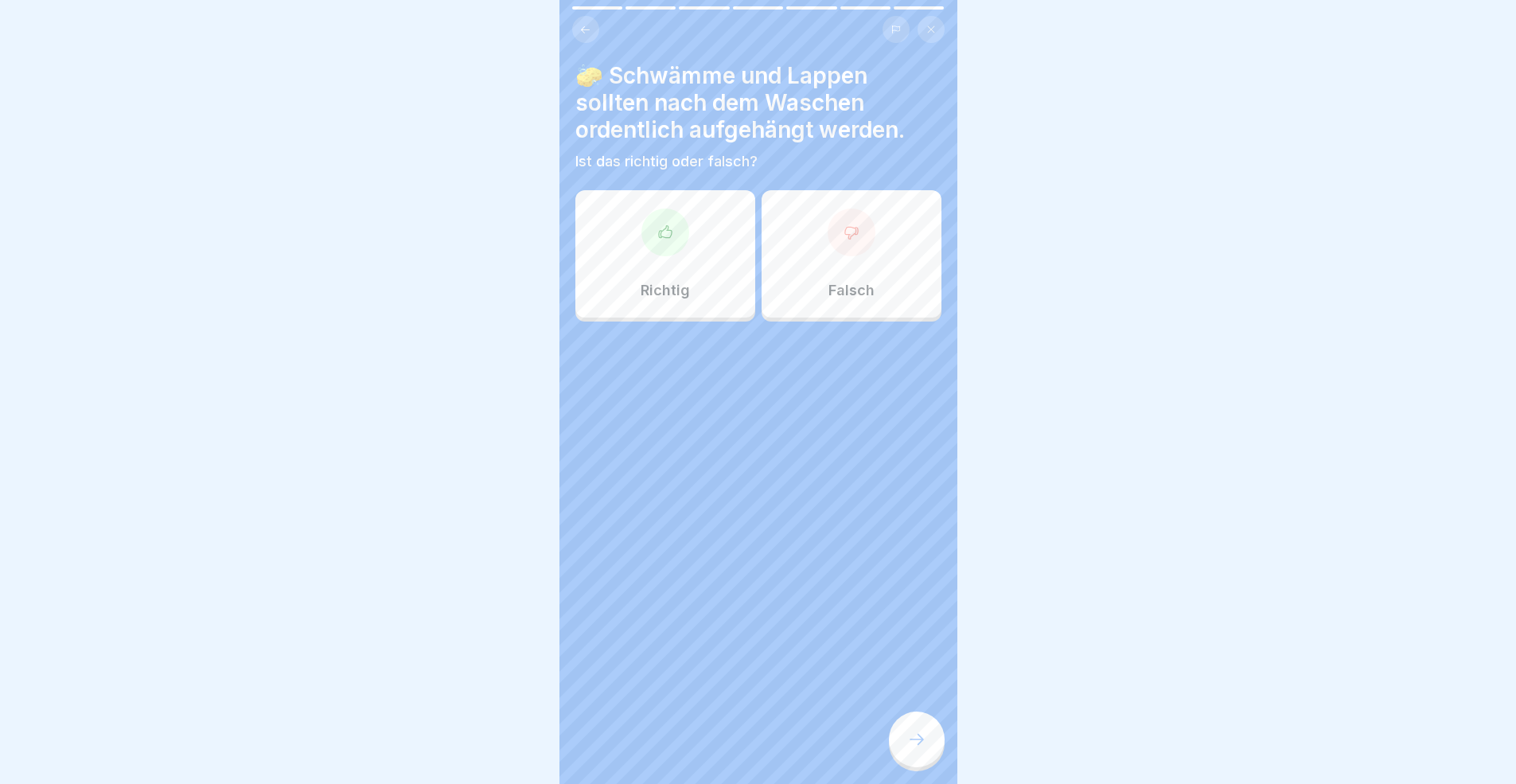
click at [678, 297] on p "Richtig" at bounding box center [665, 290] width 49 height 18
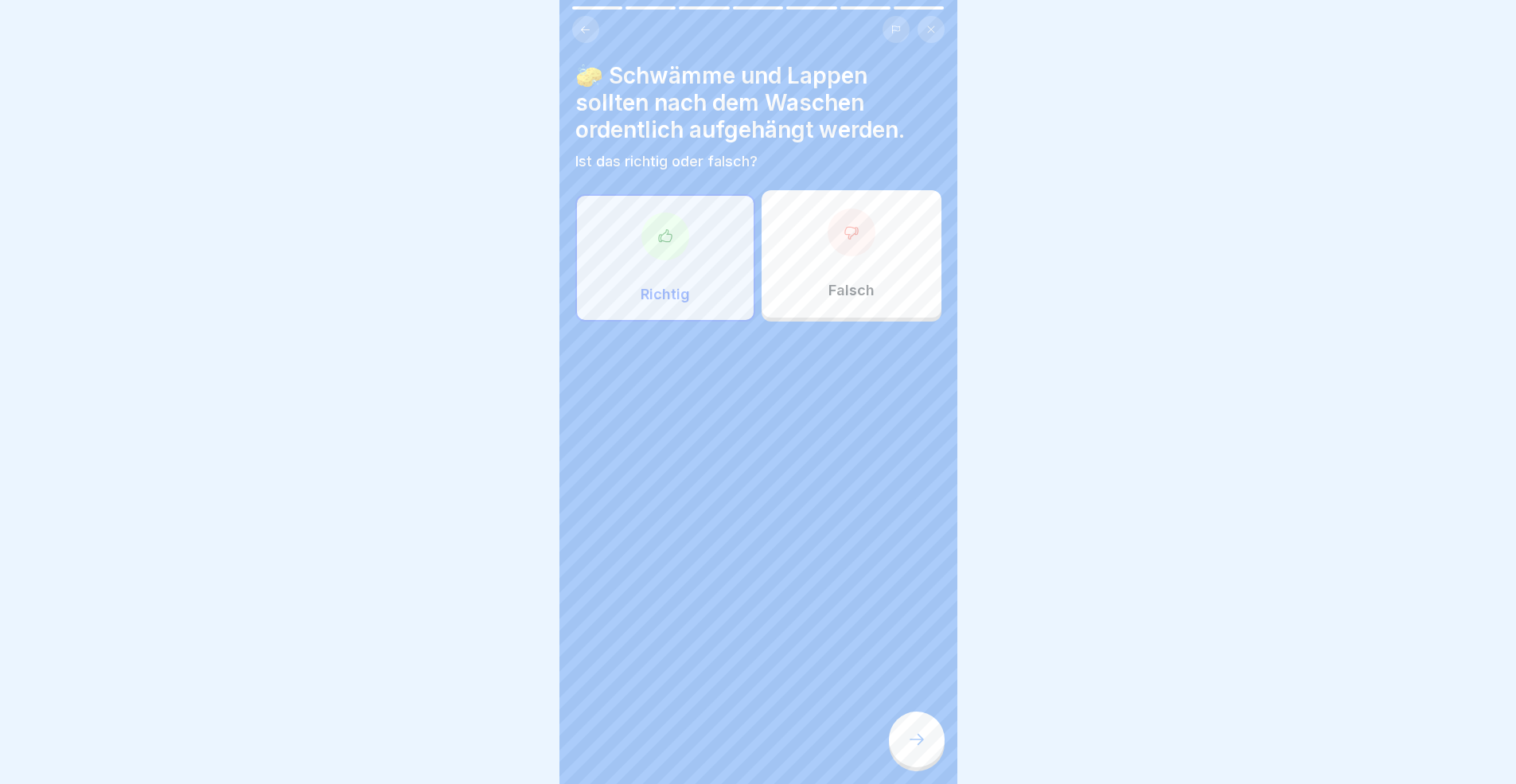
click at [905, 719] on div at bounding box center [917, 739] width 56 height 56
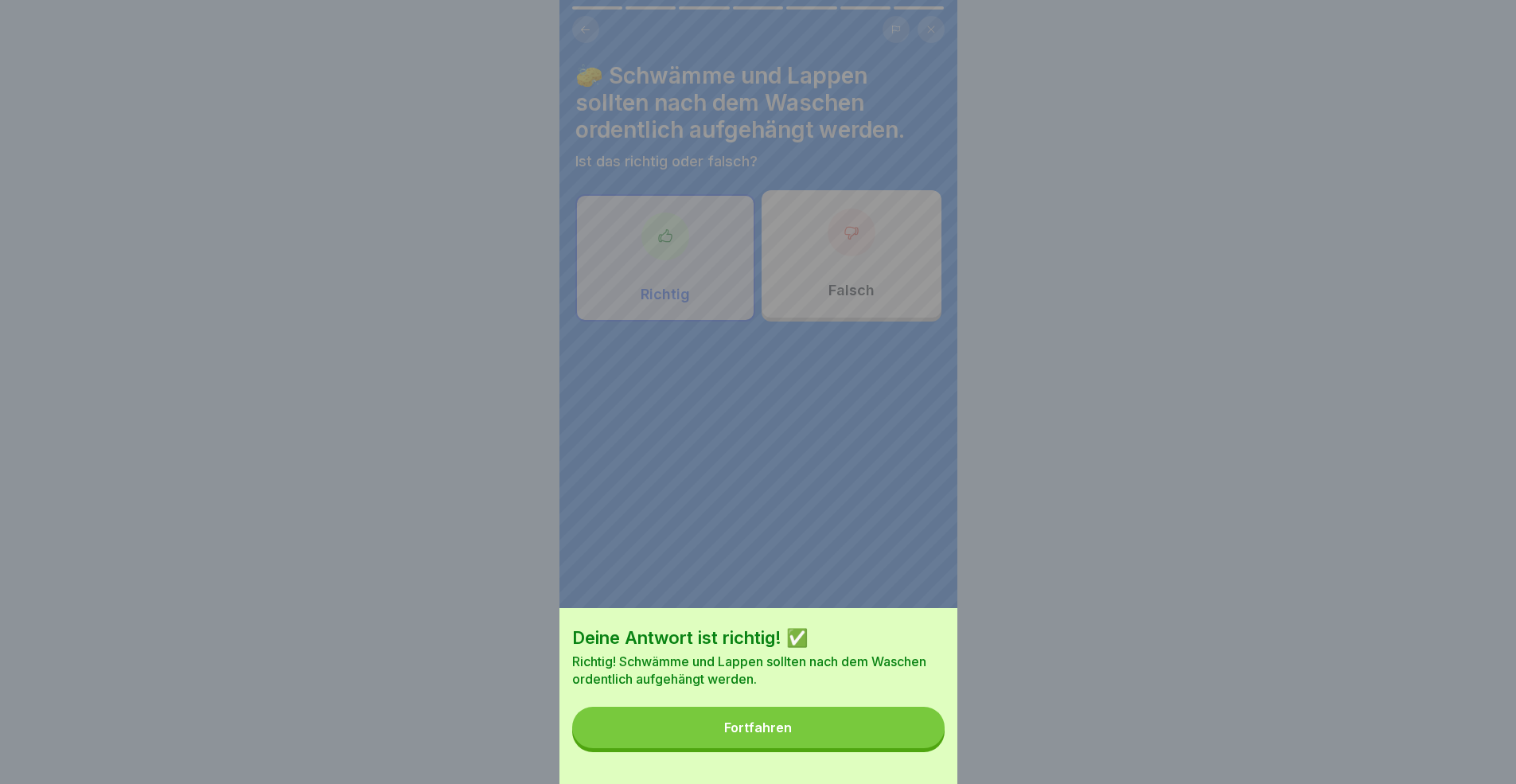
click at [805, 719] on button "Fortfahren" at bounding box center [758, 727] width 373 height 41
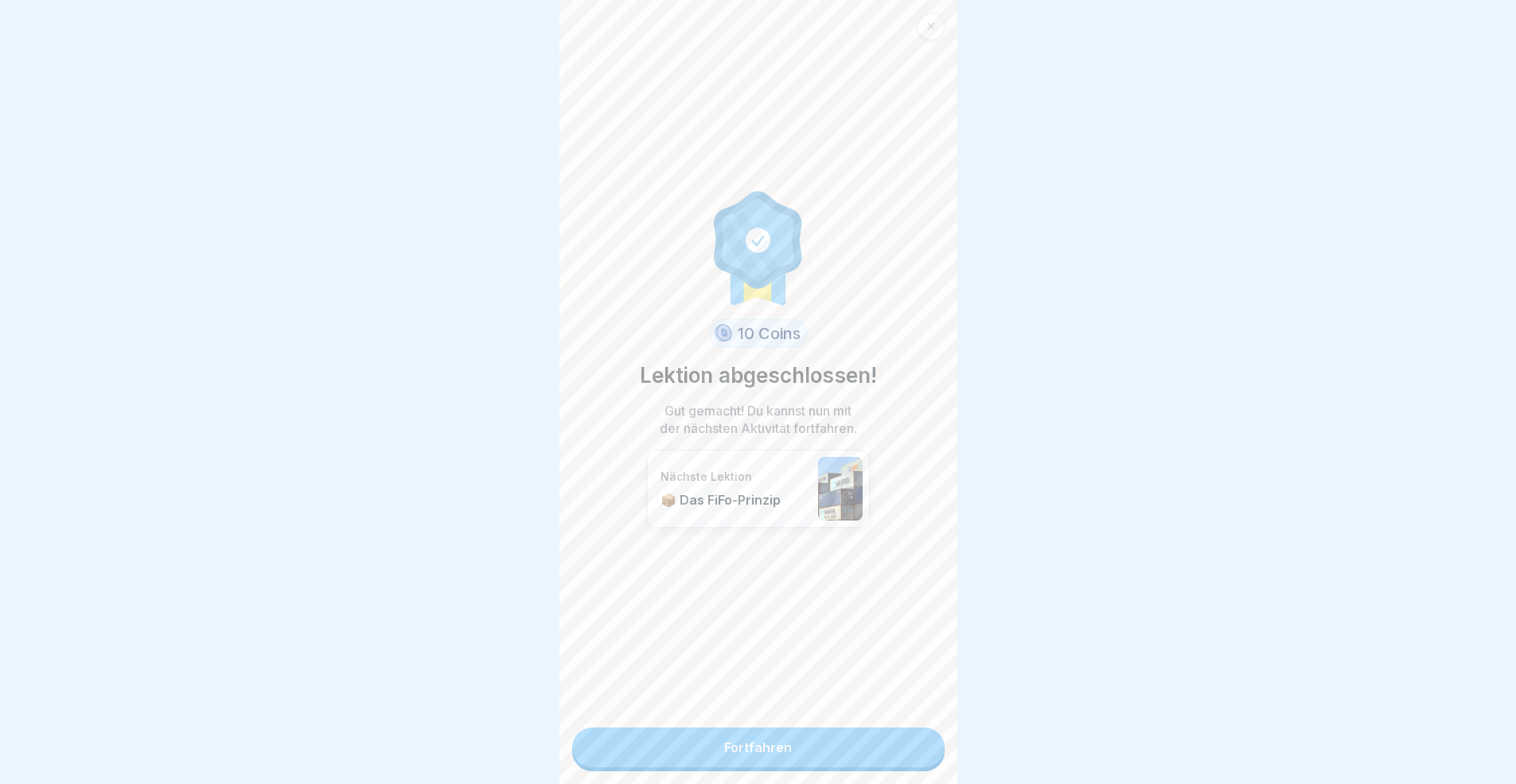
click at [804, 719] on link "Fortfahren" at bounding box center [758, 747] width 373 height 40
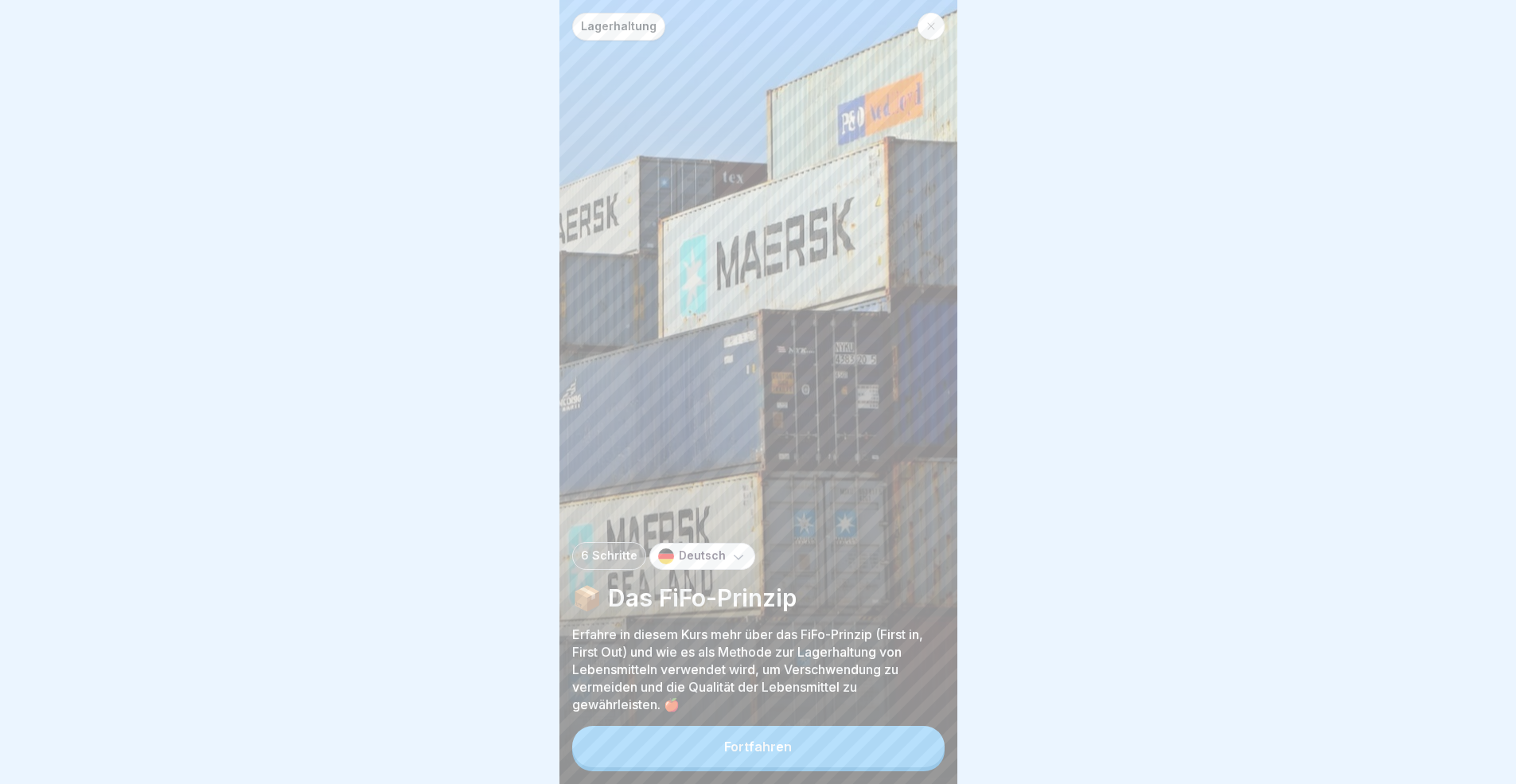
click at [806, 719] on button "Fortfahren" at bounding box center [758, 746] width 373 height 41
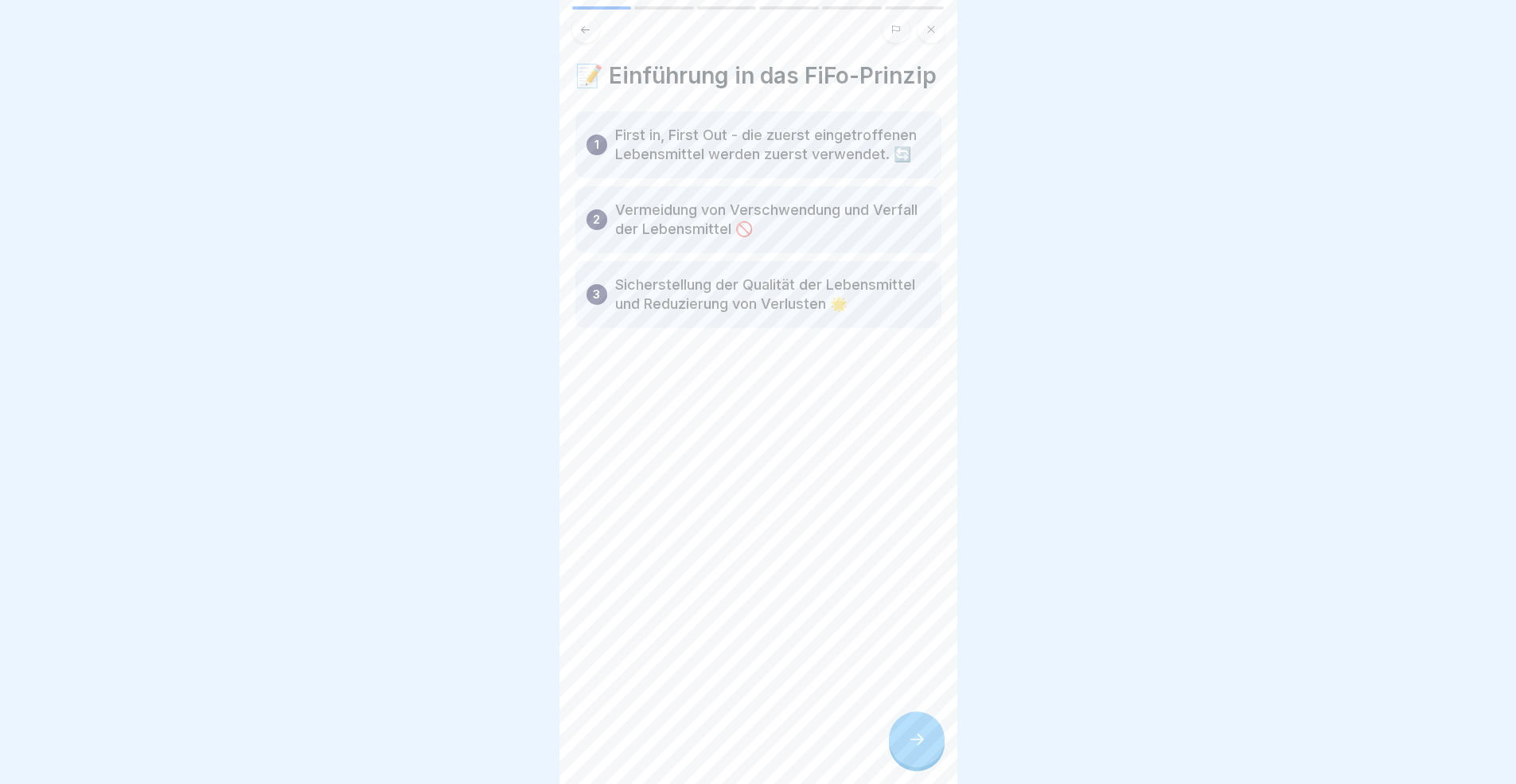
click at [877, 719] on div "📝 Einführung in das FiFo-Prinzip 1 First in, First Out - die zuerst eingetroffe…" at bounding box center [758, 392] width 398 height 784
click at [884, 719] on div "📝 Einführung in das FiFo-Prinzip 1 First in, First Out - die zuerst eingetroffe…" at bounding box center [758, 392] width 398 height 784
click at [936, 719] on div at bounding box center [917, 739] width 56 height 56
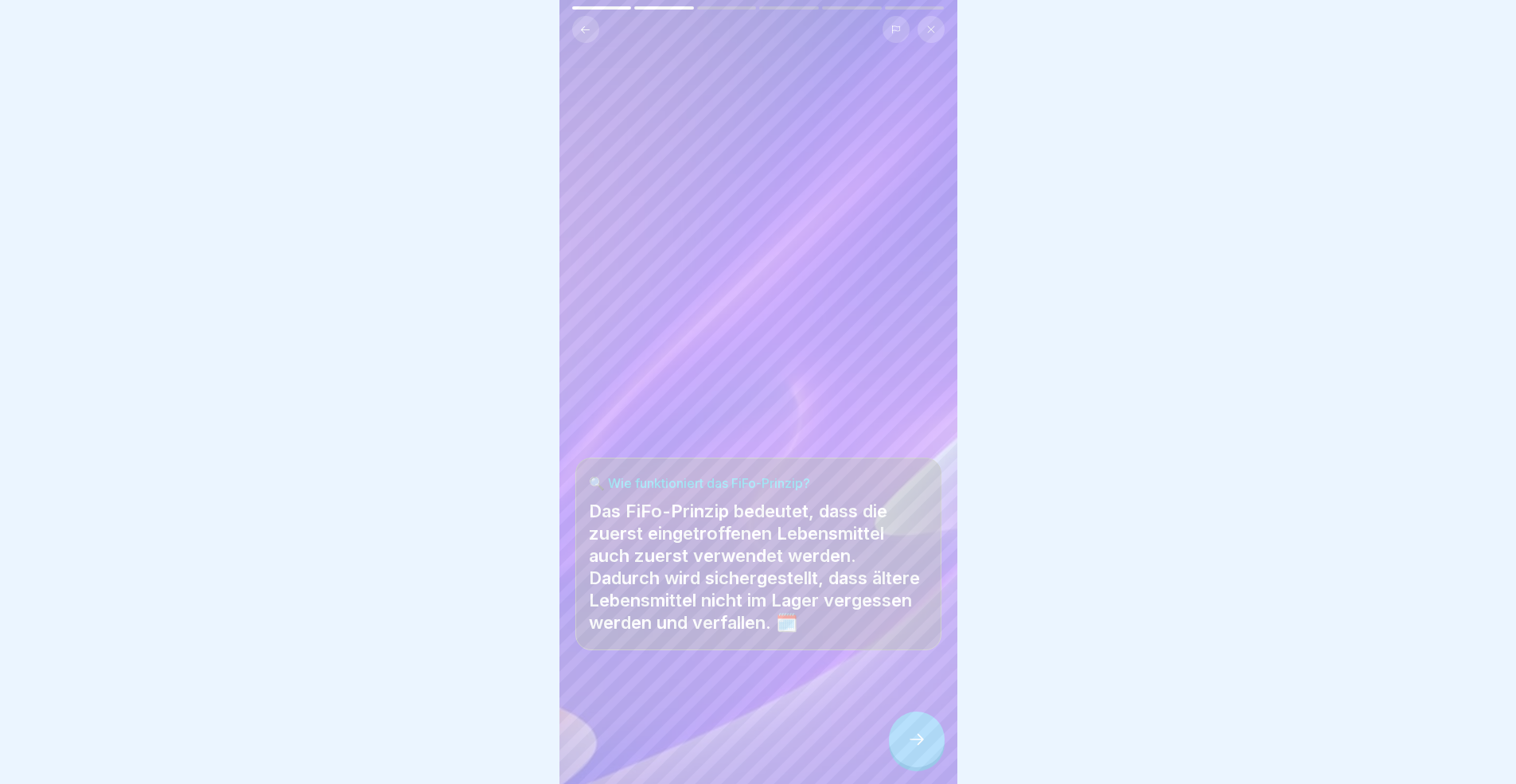
click at [936, 719] on div at bounding box center [917, 739] width 56 height 56
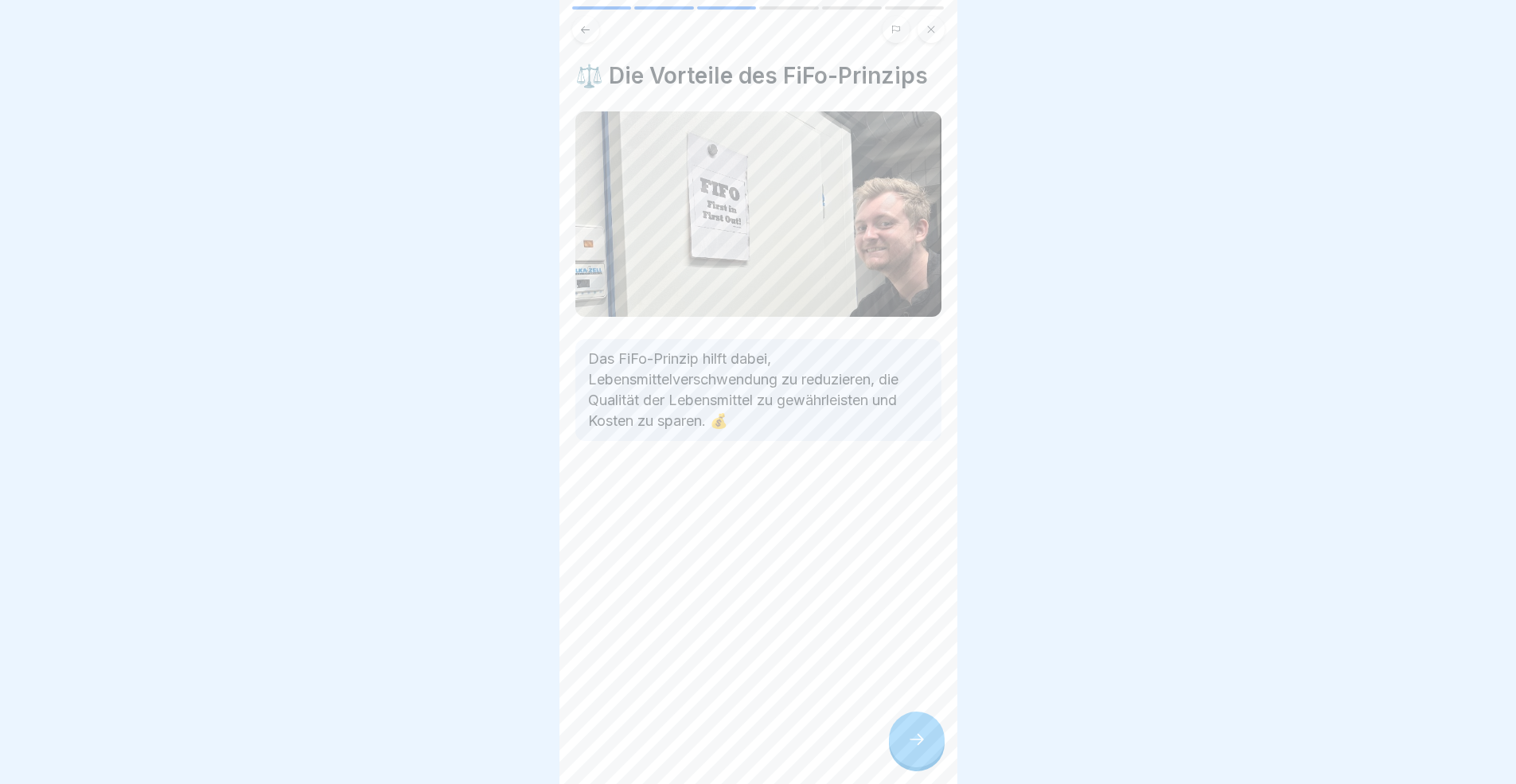
click at [936, 719] on div at bounding box center [917, 739] width 56 height 56
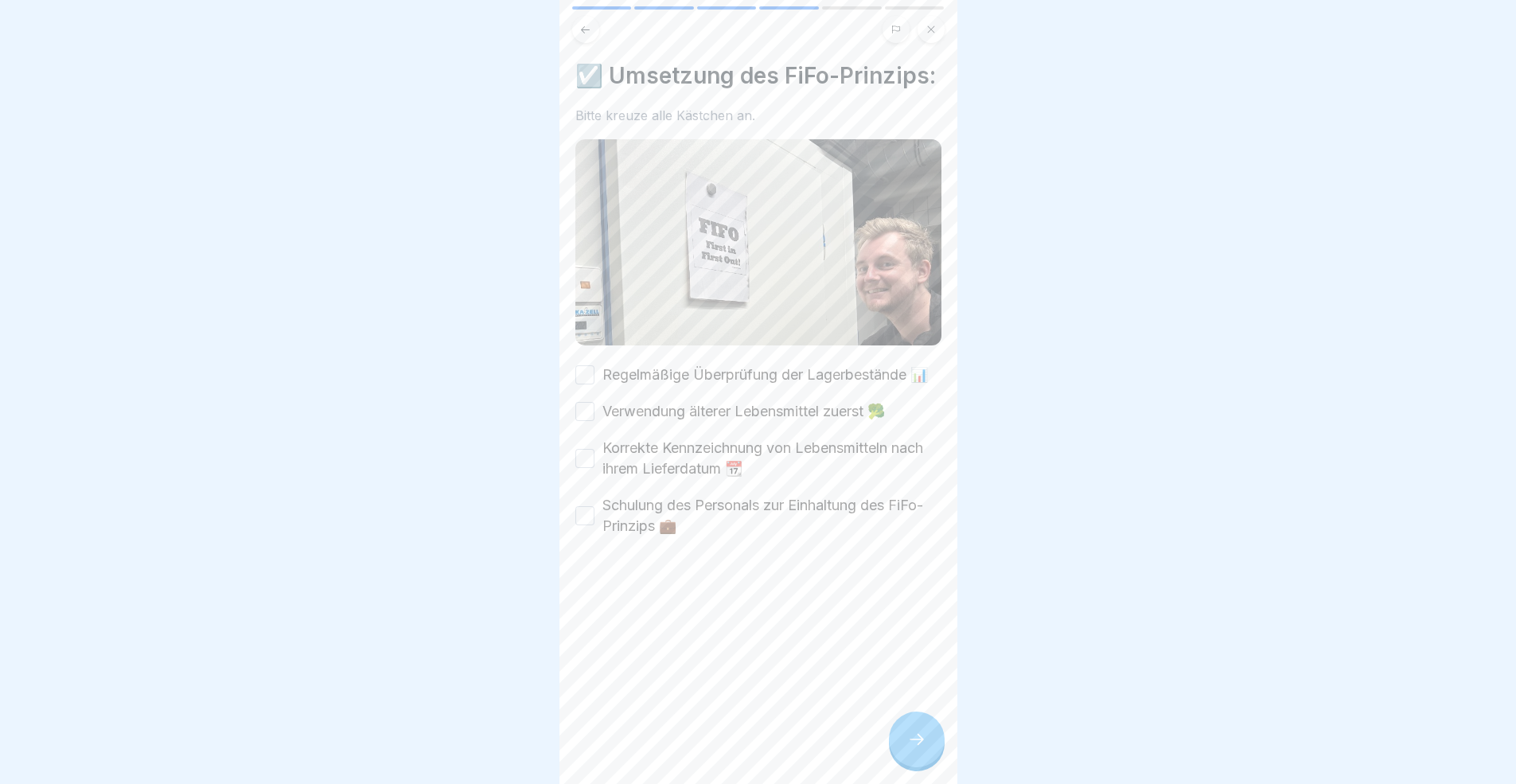
click at [936, 719] on div at bounding box center [917, 739] width 56 height 56
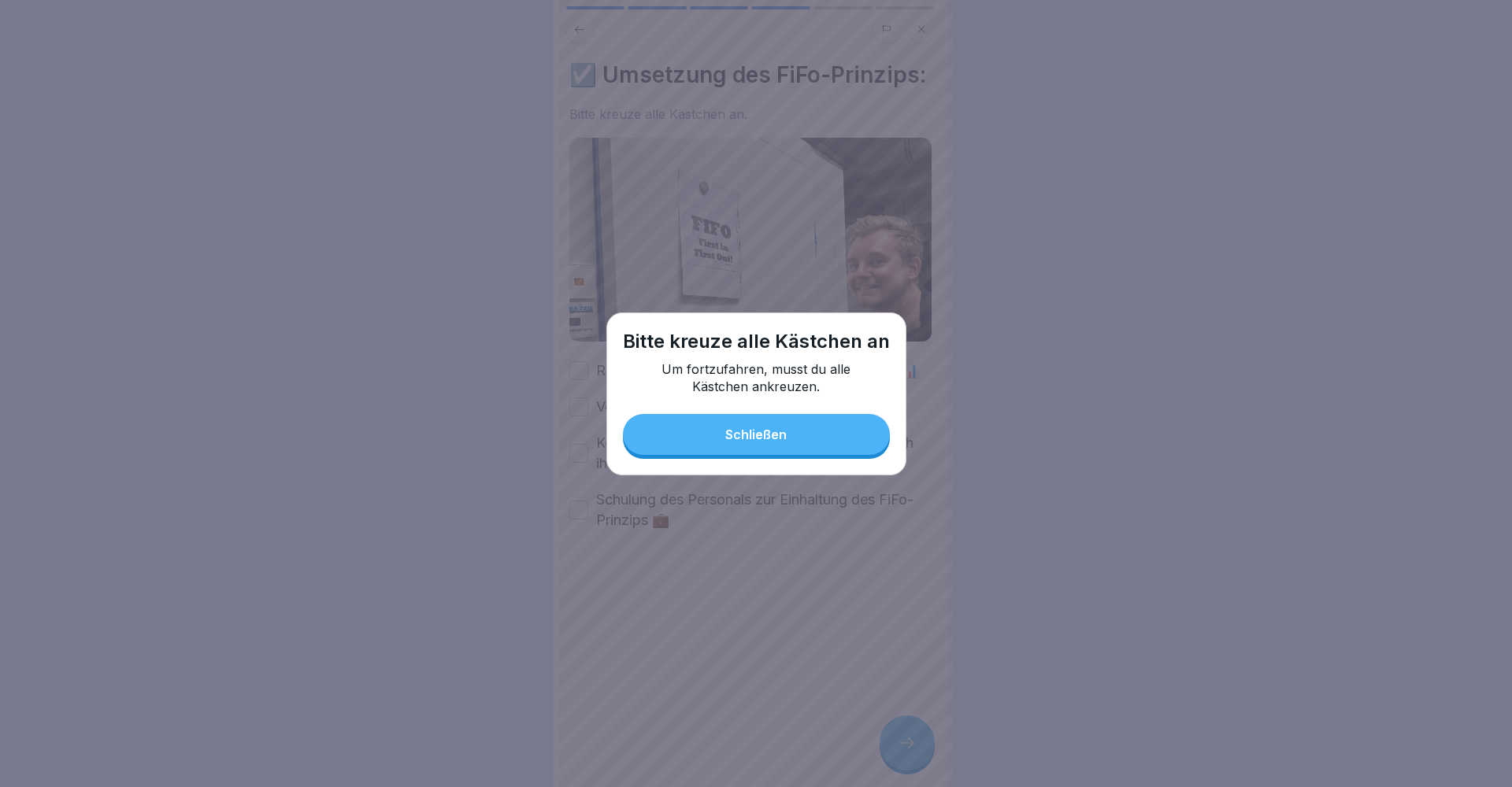
click at [775, 441] on div "Schließen" at bounding box center [755, 435] width 61 height 14
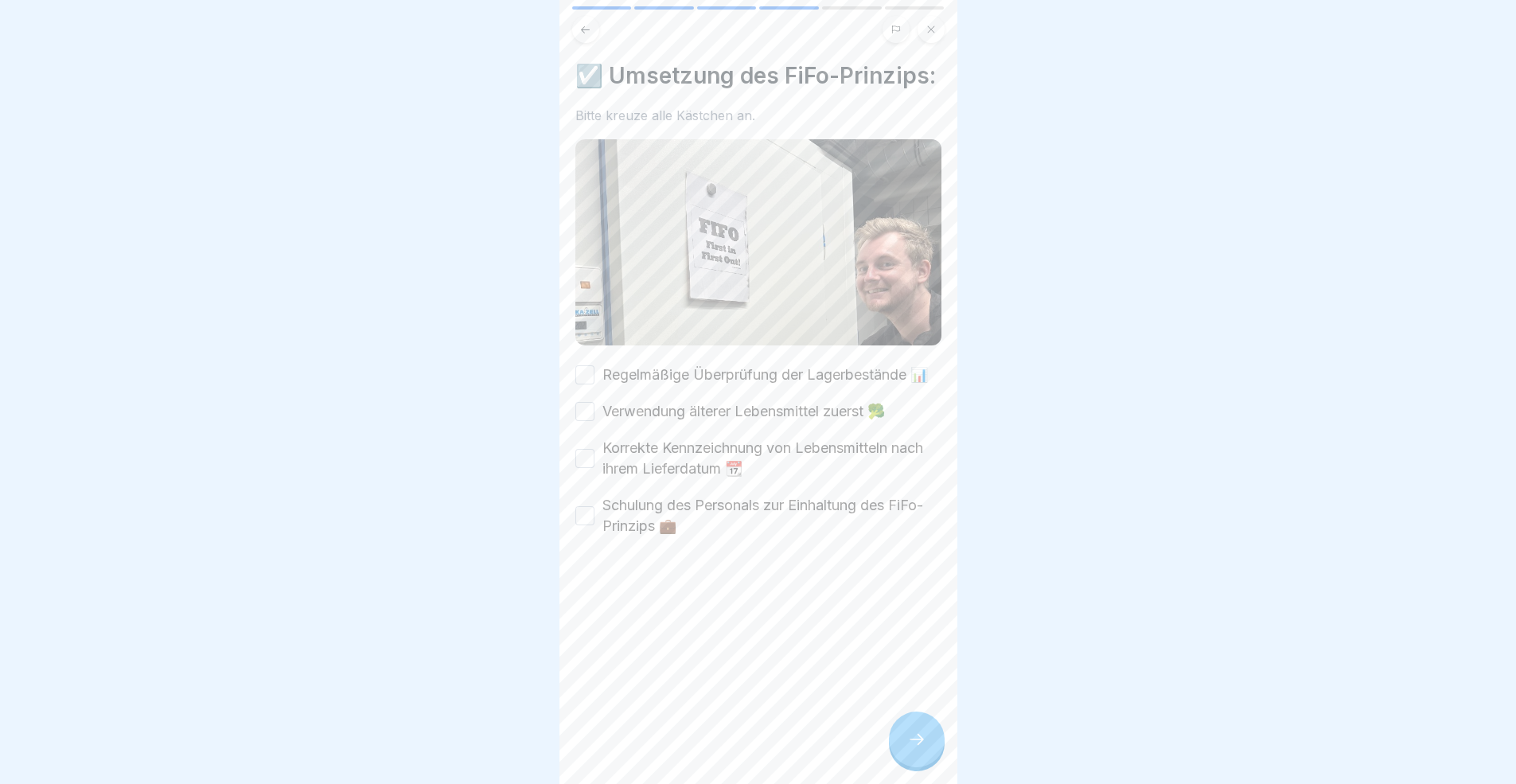
click at [583, 380] on button "Regelmäßige Überprüfung der Lagerbestände 📊" at bounding box center [585, 375] width 19 height 19
click at [587, 419] on button "Verwendung älterer Lebensmittel zuerst 🥦" at bounding box center [585, 411] width 19 height 19
click at [590, 479] on div "Korrekte Kennzeichnung von Lebensmitteln nach ihrem Lieferdatum 📆" at bounding box center [758, 457] width 366 height 41
click at [593, 525] on button "Schulung des Personals zur Einhaltung des FiFo-Prinzips 💼" at bounding box center [585, 515] width 19 height 19
drag, startPoint x: 593, startPoint y: 461, endPoint x: 591, endPoint y: 470, distance: 9.2
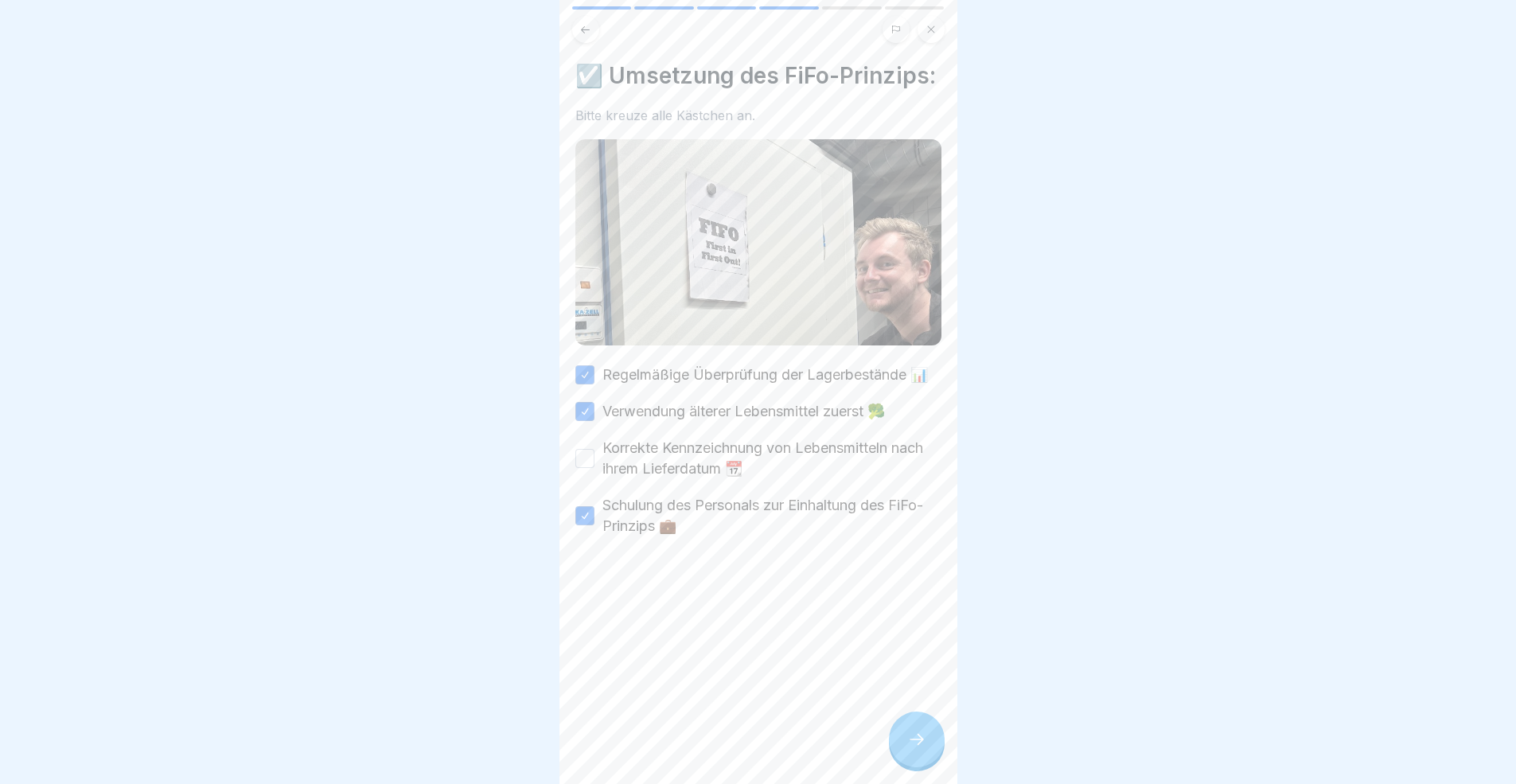
click at [592, 461] on div "Korrekte Kennzeichnung von Lebensmitteln nach ihrem Lieferdatum 📆" at bounding box center [758, 457] width 366 height 41
click at [591, 468] on button "Korrekte Kennzeichnung von Lebensmitteln nach ihrem Lieferdatum 📆" at bounding box center [585, 458] width 19 height 19
click at [940, 719] on div "☑️ Umsetzung des FiFo-Prinzips: Bitte kreuze alle Kästchen an. Regelmäßige Über…" at bounding box center [758, 392] width 398 height 784
click at [933, 719] on div at bounding box center [917, 739] width 56 height 56
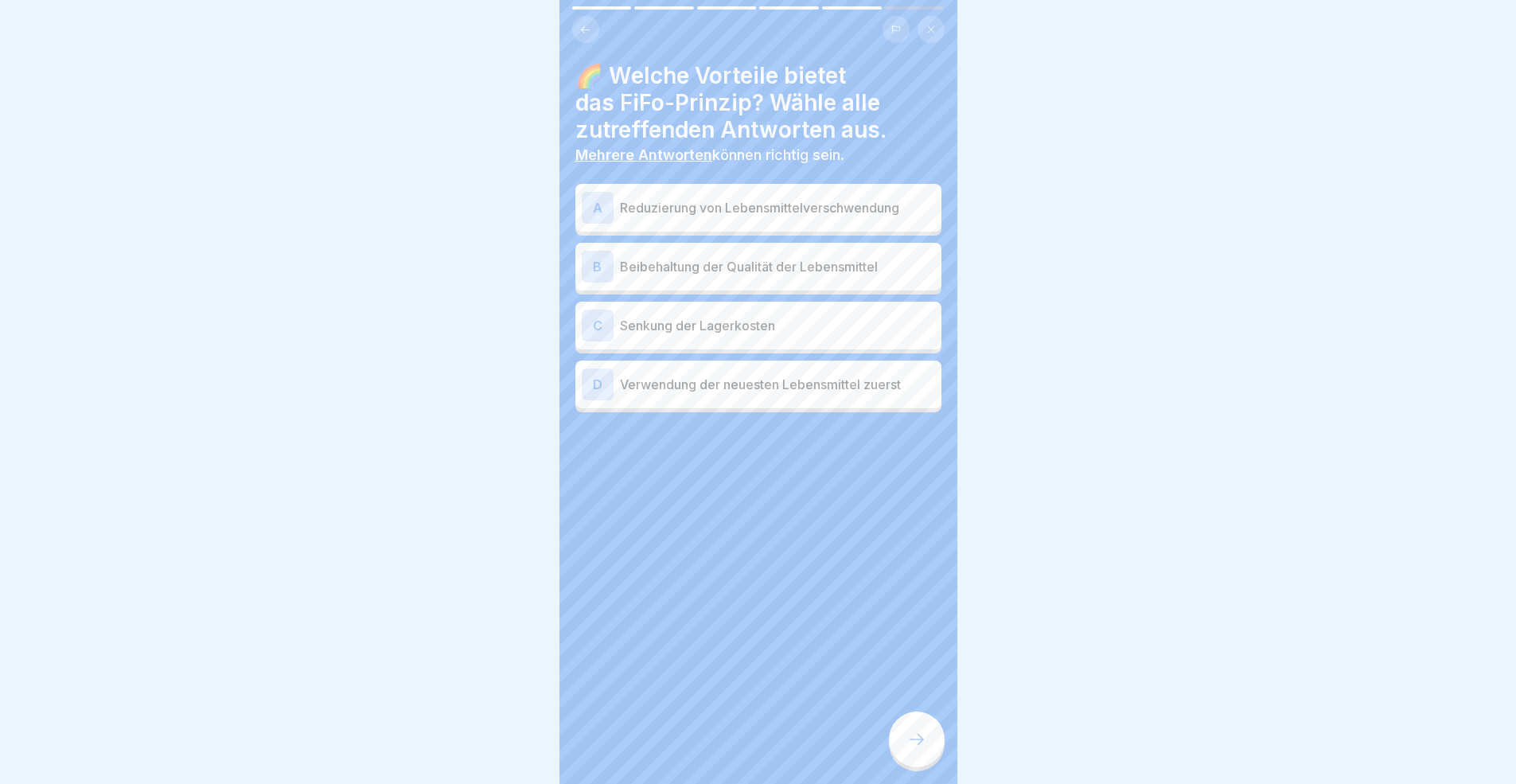
click at [726, 219] on div "A Reduzierung von Lebensmittelverschwendung" at bounding box center [758, 207] width 353 height 31
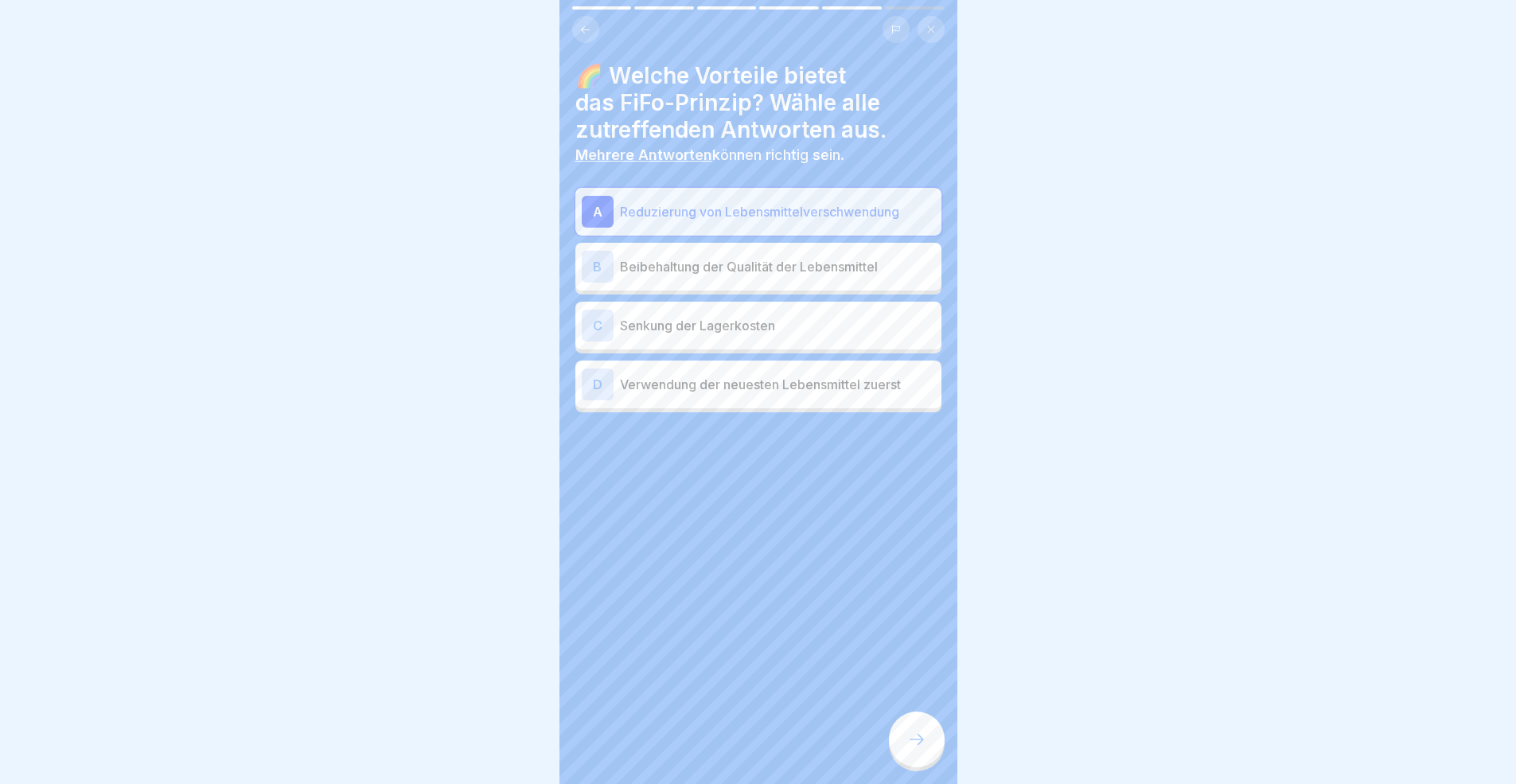
click at [775, 281] on div "B Beibehaltung der Qualität der Lebensmittel" at bounding box center [758, 266] width 366 height 48
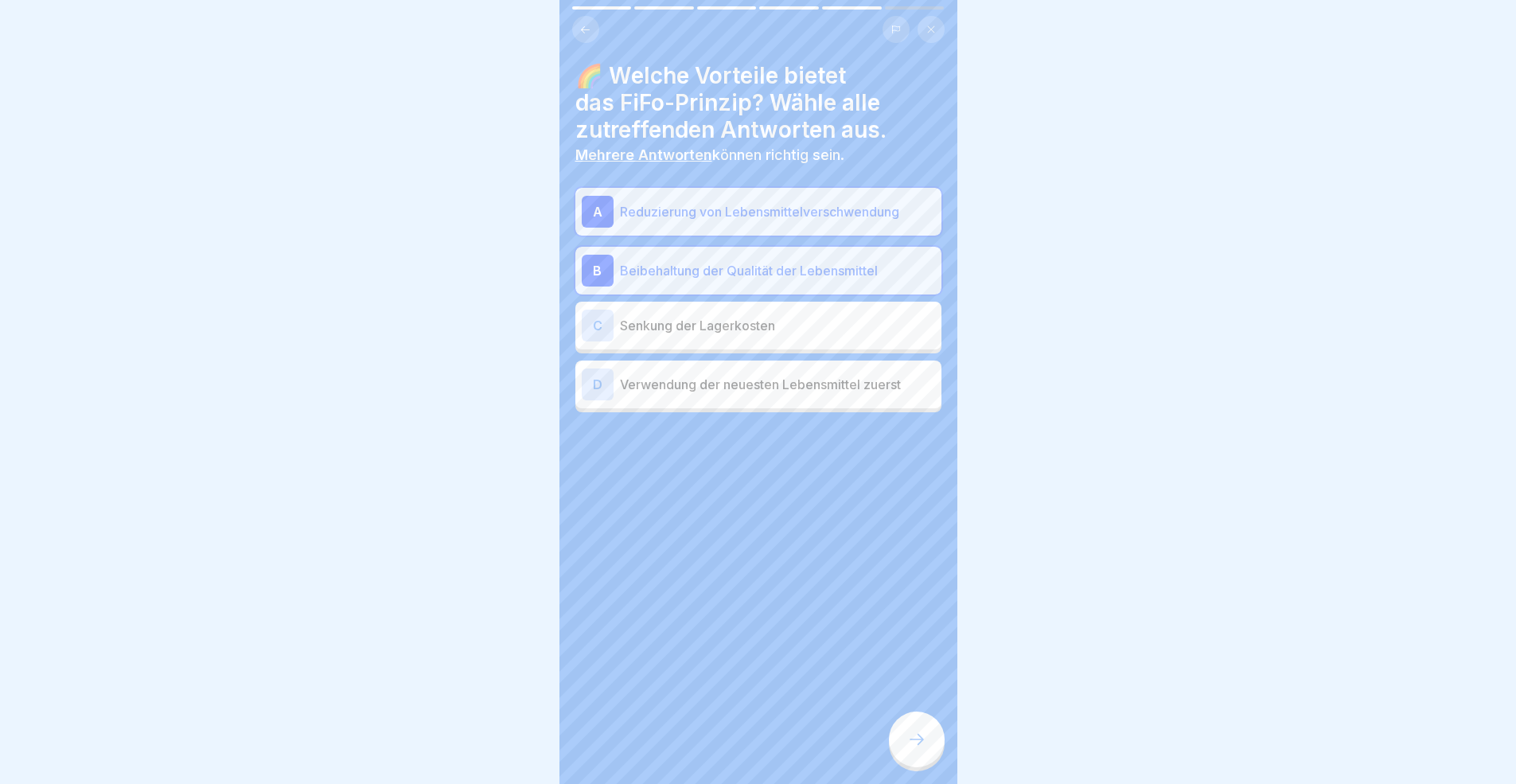
click at [833, 388] on p "Verwendung der neuesten Lebensmittel zuerst" at bounding box center [777, 385] width 315 height 19
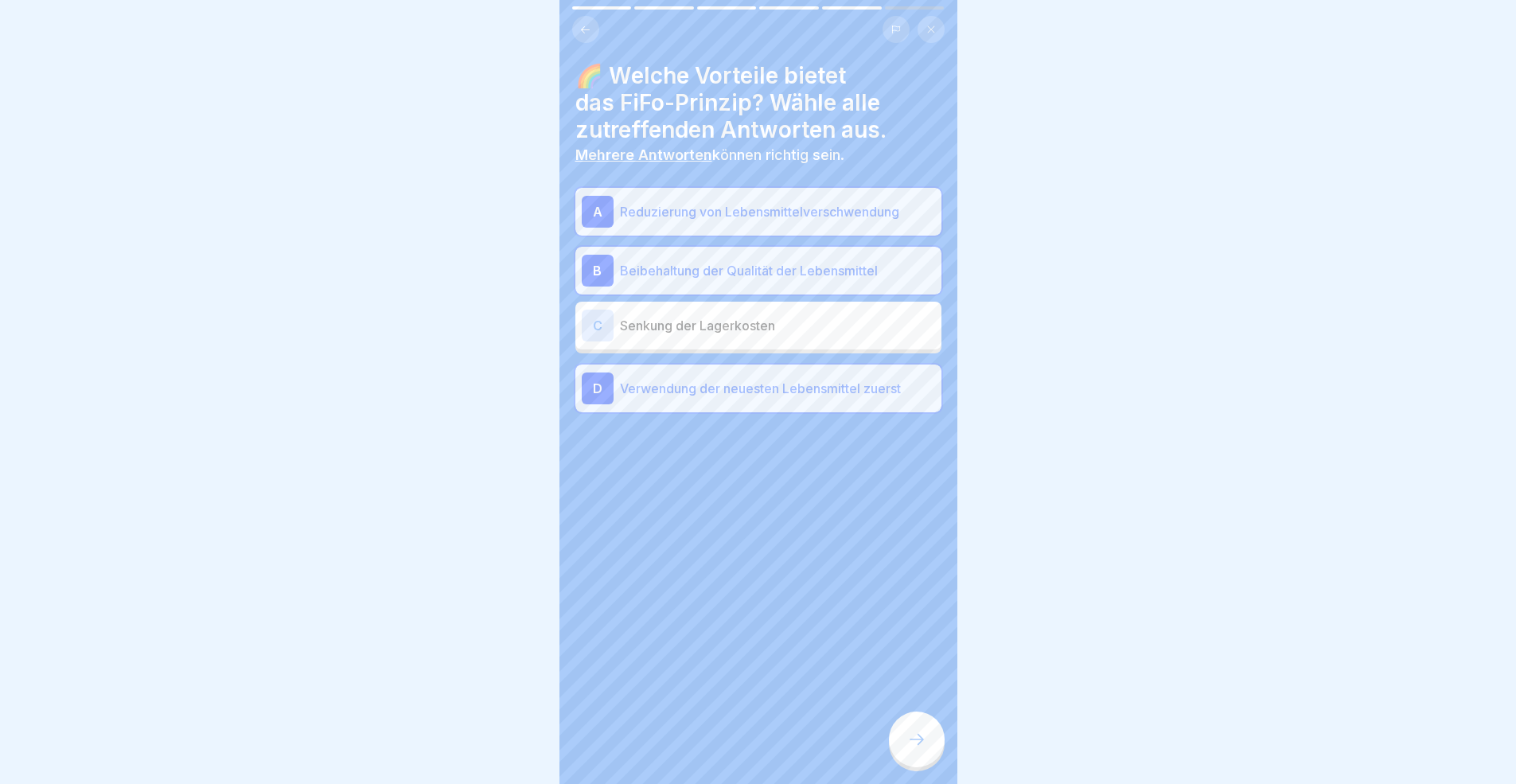
click at [818, 388] on p "Verwendung der neuesten Lebensmittel zuerst" at bounding box center [777, 388] width 315 height 19
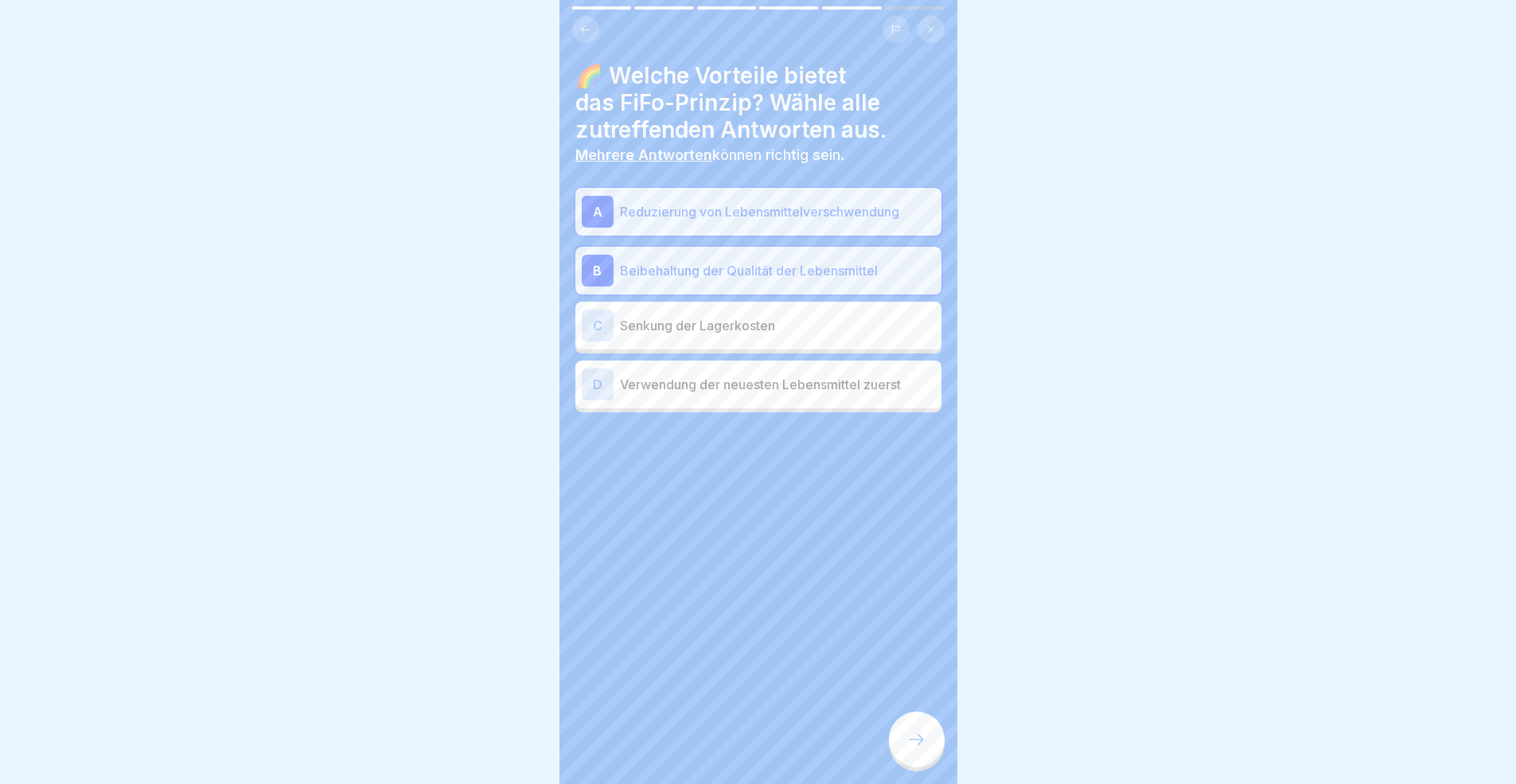
click at [914, 719] on div at bounding box center [917, 739] width 56 height 56
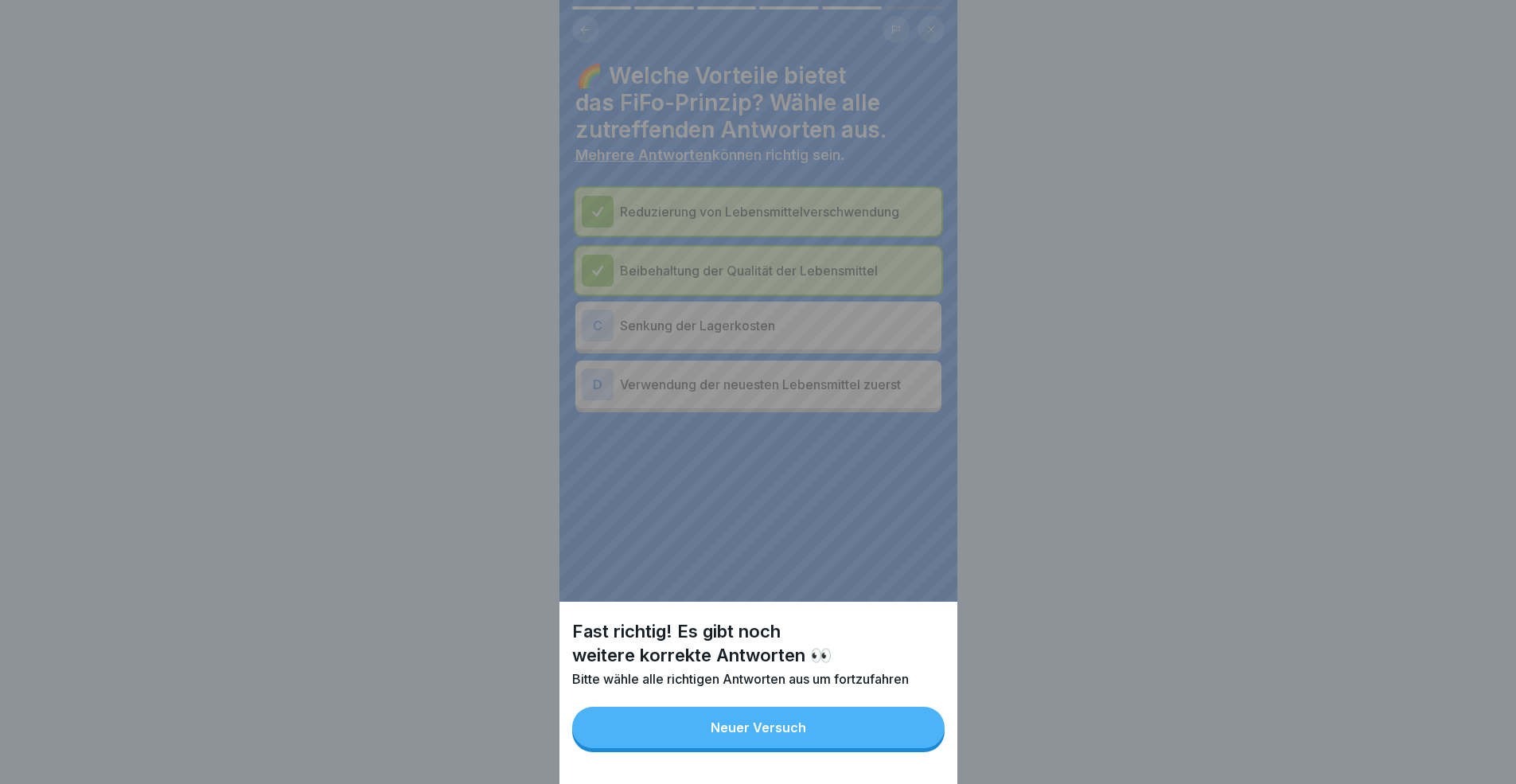
click at [835, 719] on button "Neuer Versuch" at bounding box center [758, 727] width 373 height 41
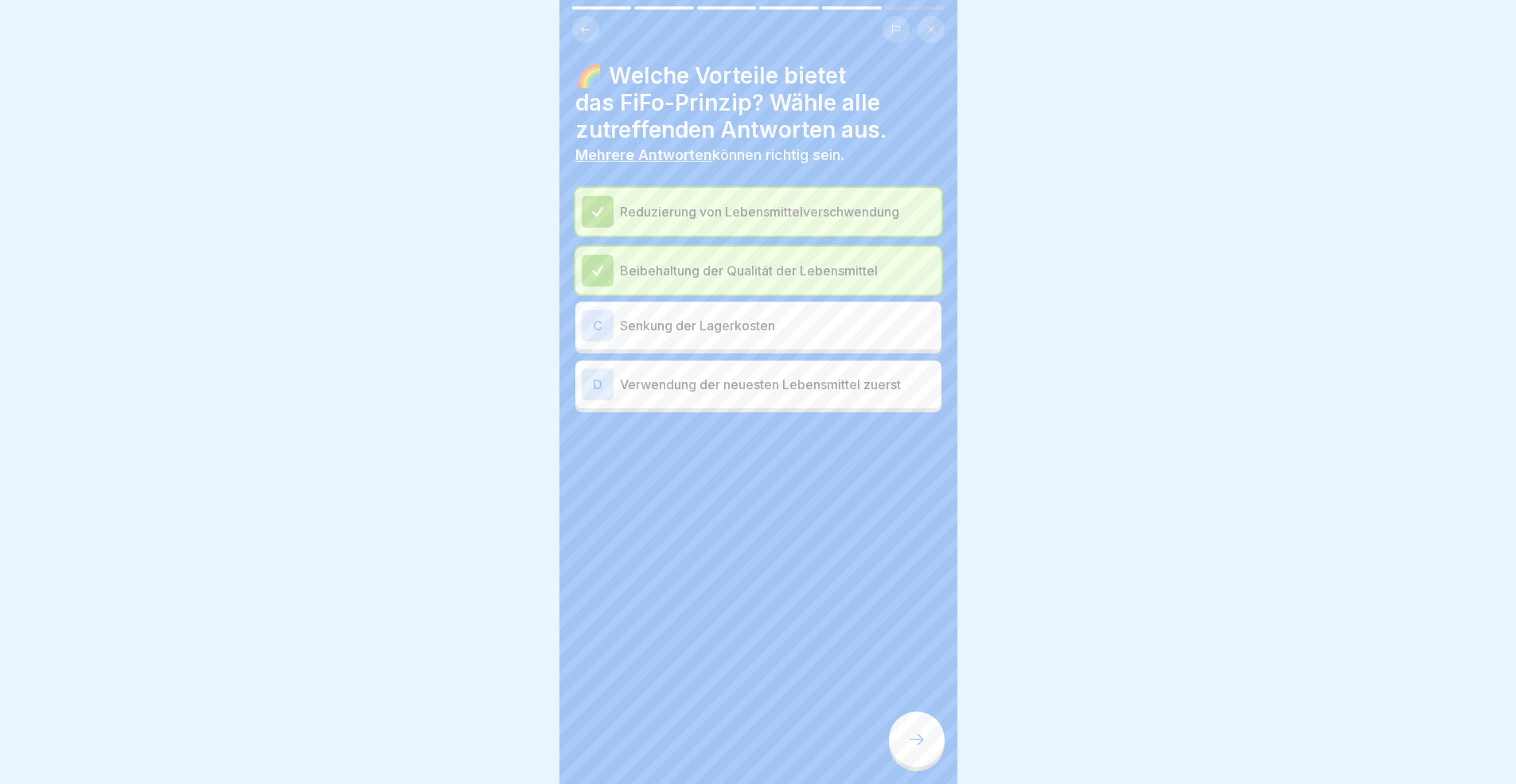
click at [758, 310] on div "C Senkung der Lagerkosten" at bounding box center [758, 325] width 353 height 31
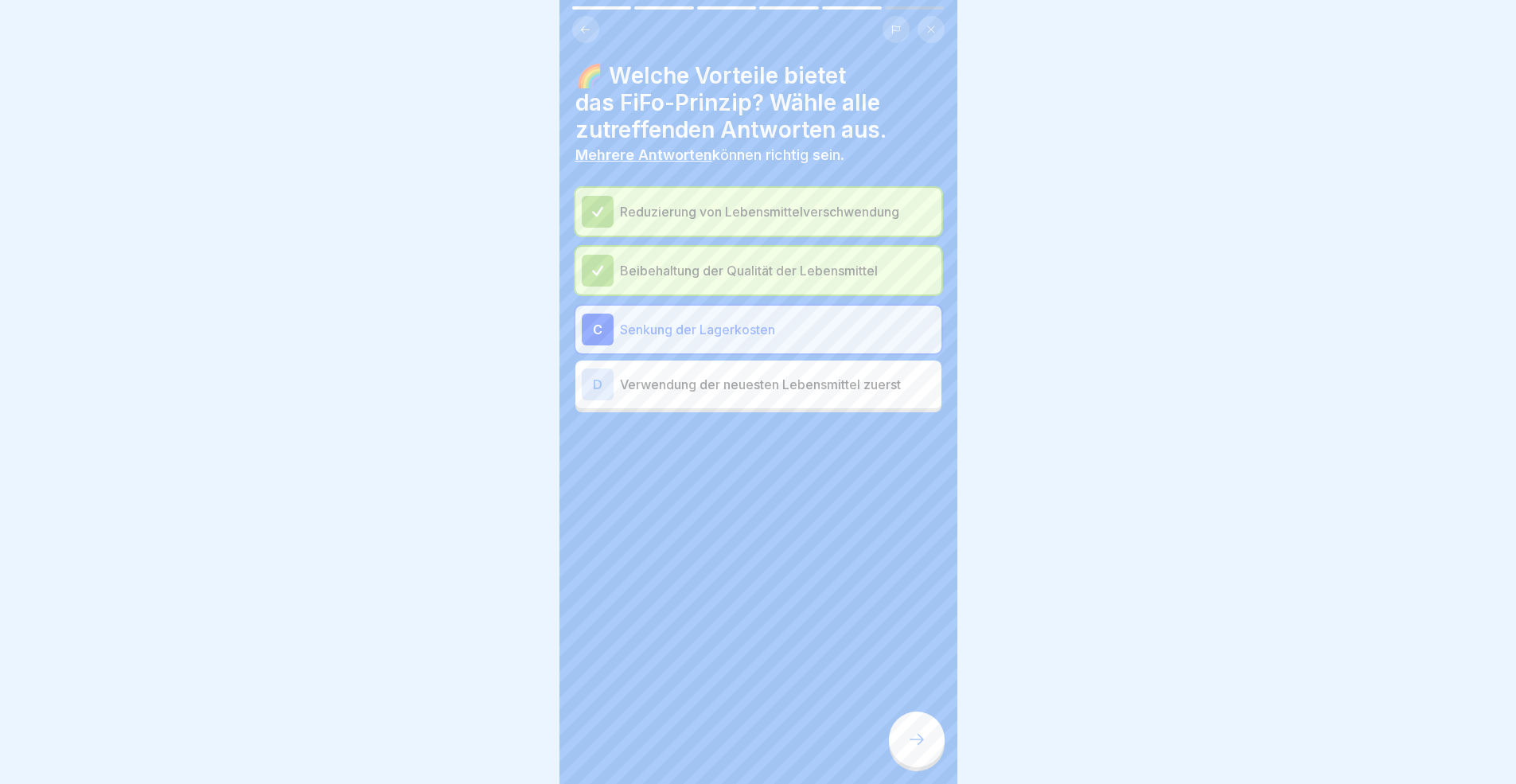
click at [922, 719] on div at bounding box center [917, 739] width 56 height 56
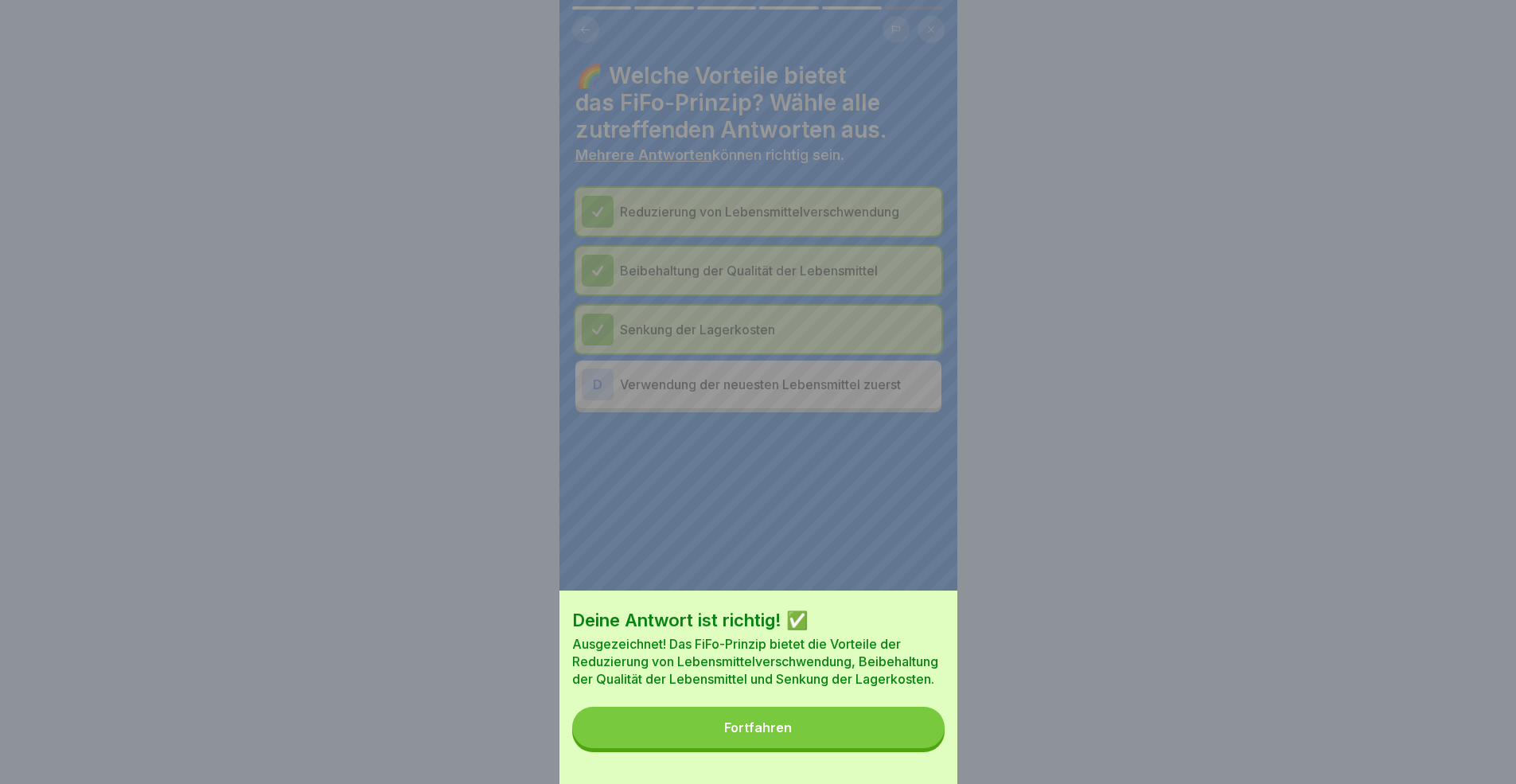
click at [784, 719] on button "Fortfahren" at bounding box center [758, 727] width 373 height 41
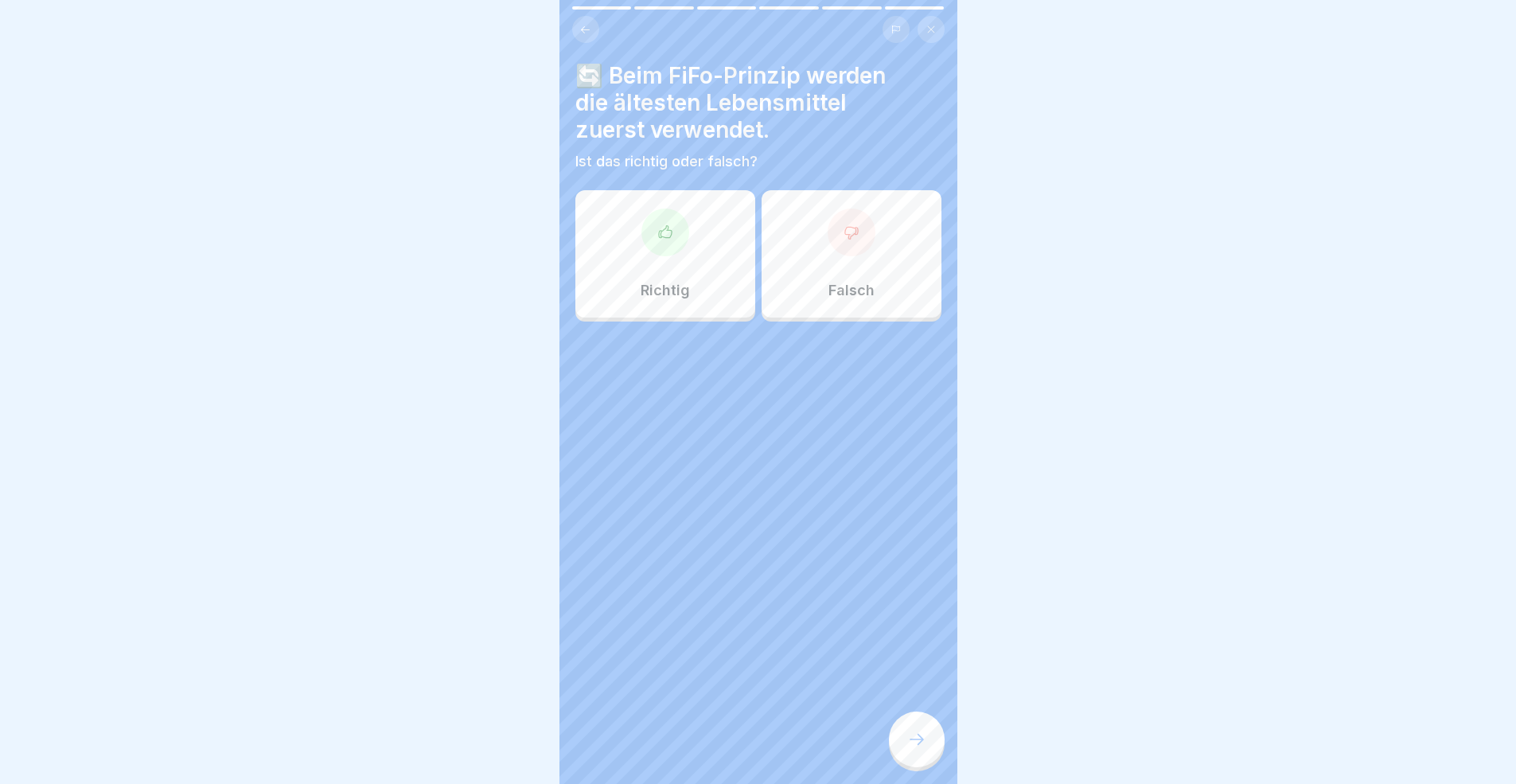
click at [670, 282] on p "Richtig" at bounding box center [665, 290] width 49 height 18
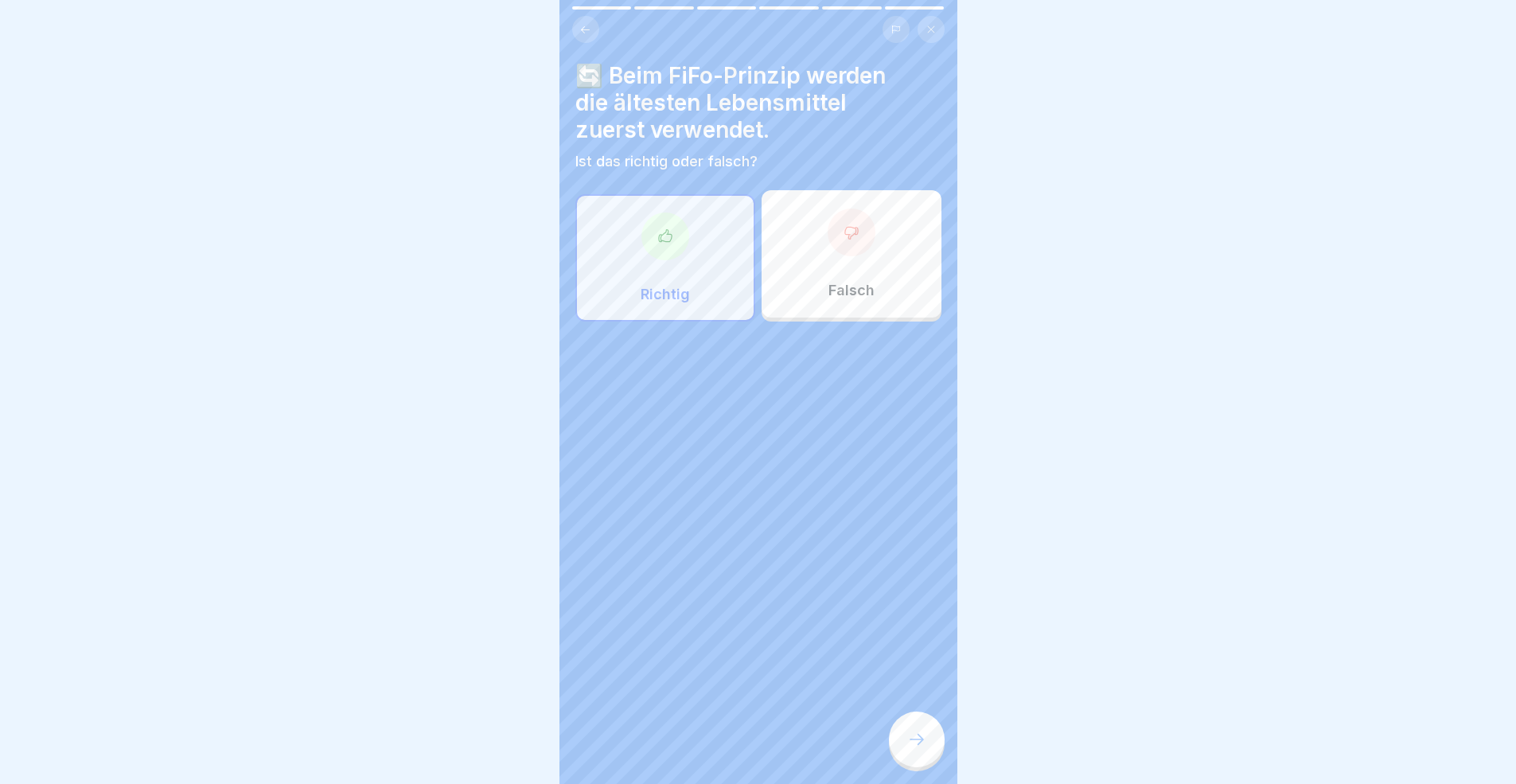
click at [911, 719] on icon at bounding box center [917, 739] width 19 height 19
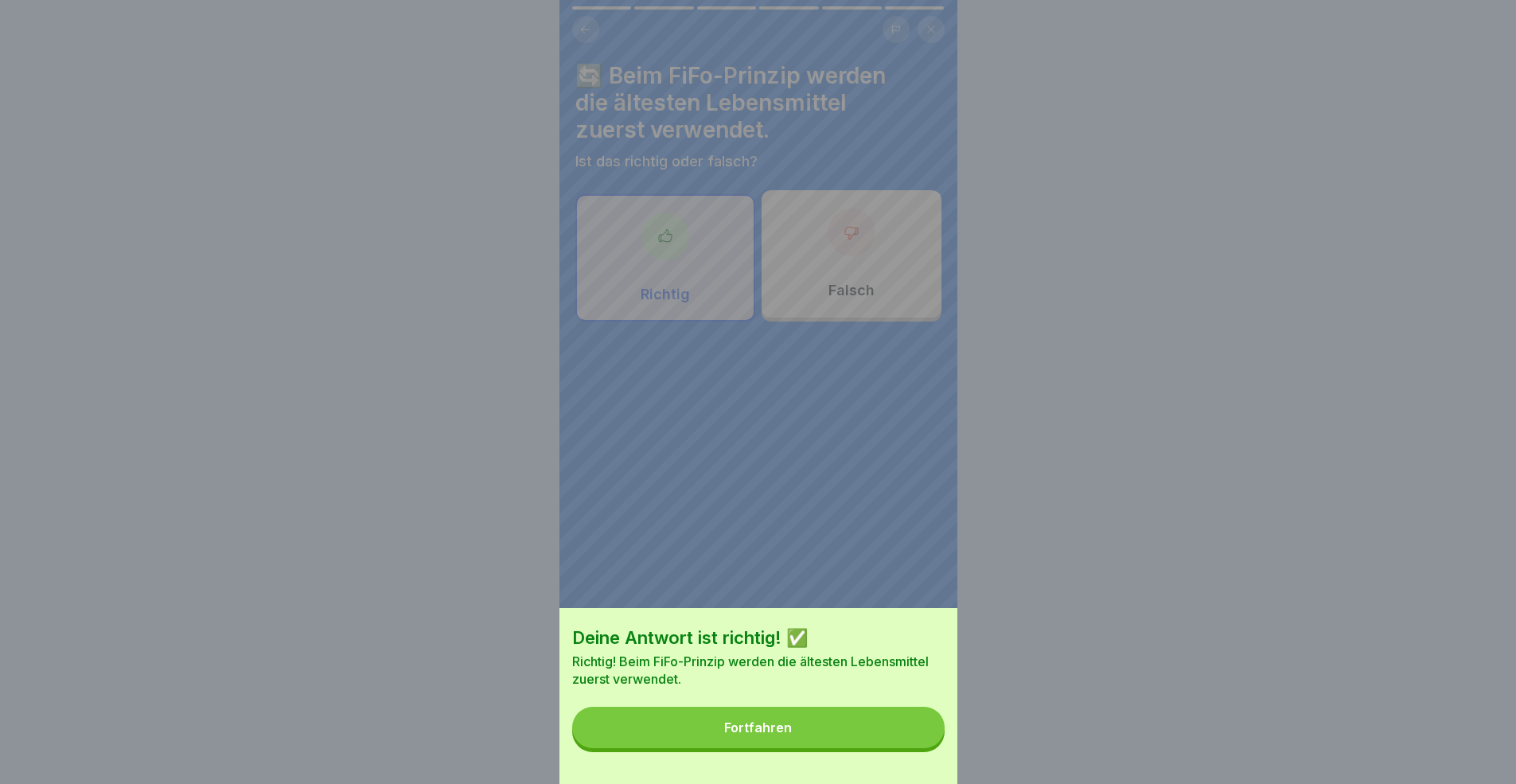
click at [877, 719] on button "Fortfahren" at bounding box center [758, 727] width 373 height 41
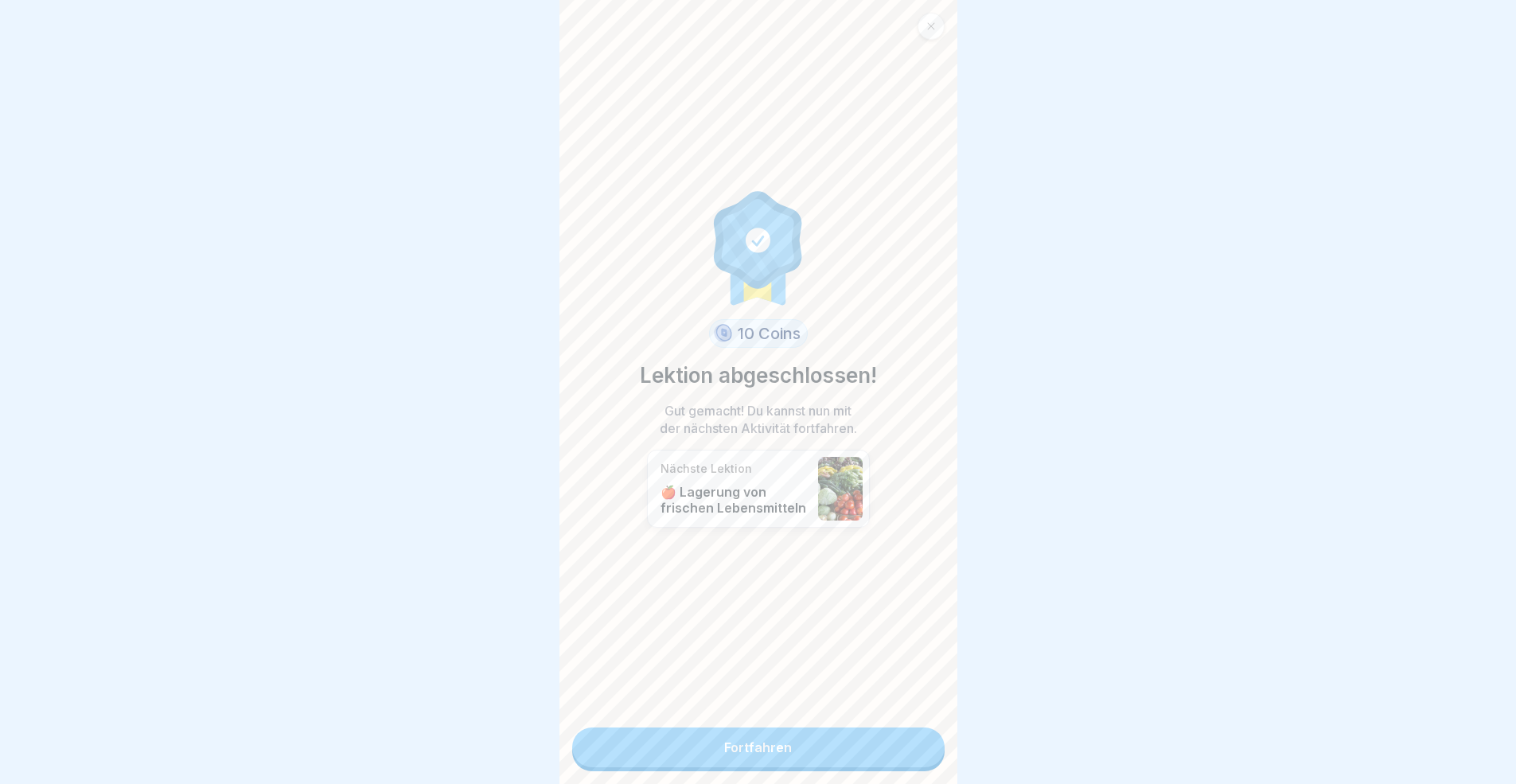
click at [867, 719] on link "Fortfahren" at bounding box center [758, 747] width 373 height 40
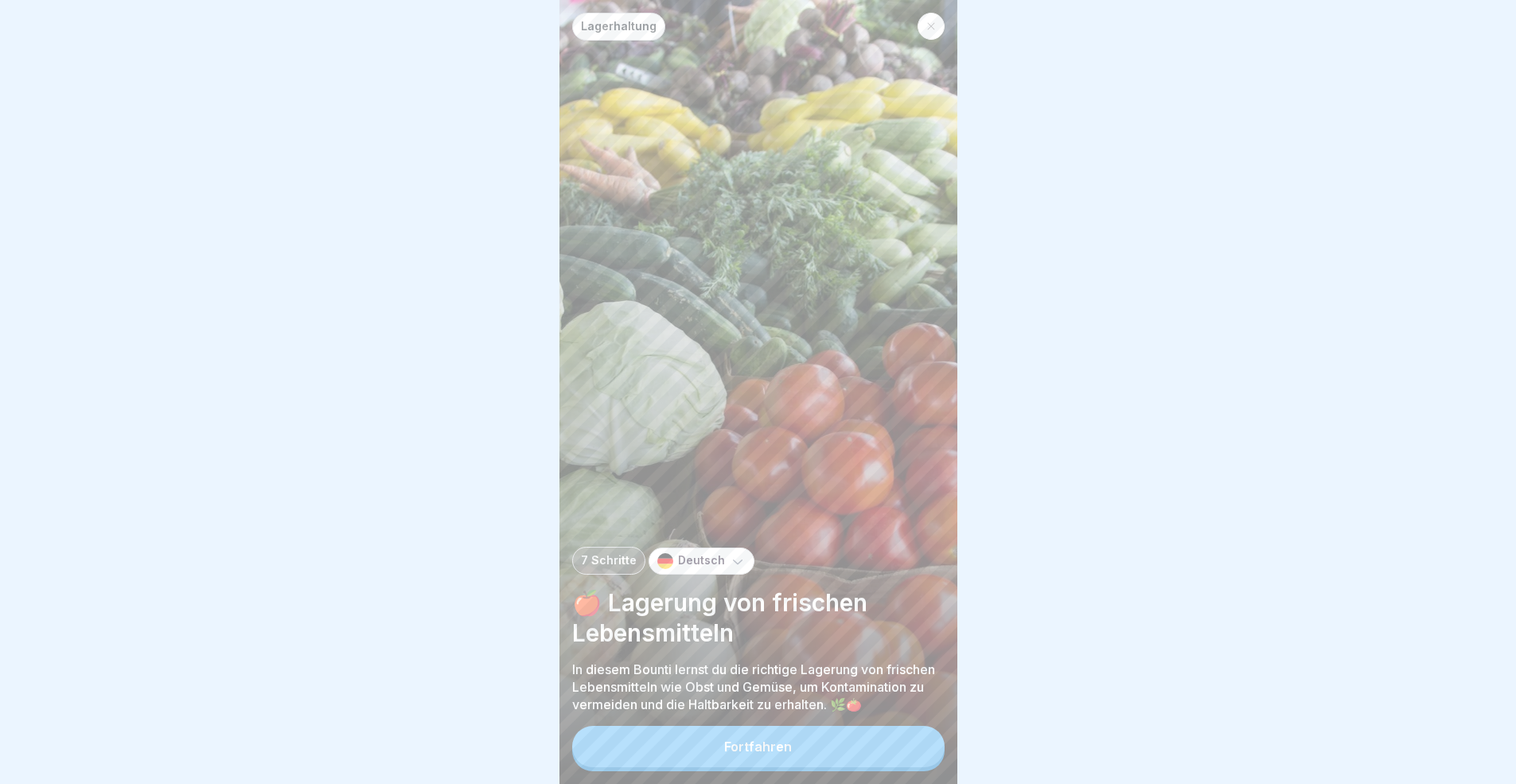
click at [867, 719] on div "Fortfahren" at bounding box center [758, 749] width 373 height 45
click at [887, 719] on button "Fortfahren" at bounding box center [758, 746] width 373 height 41
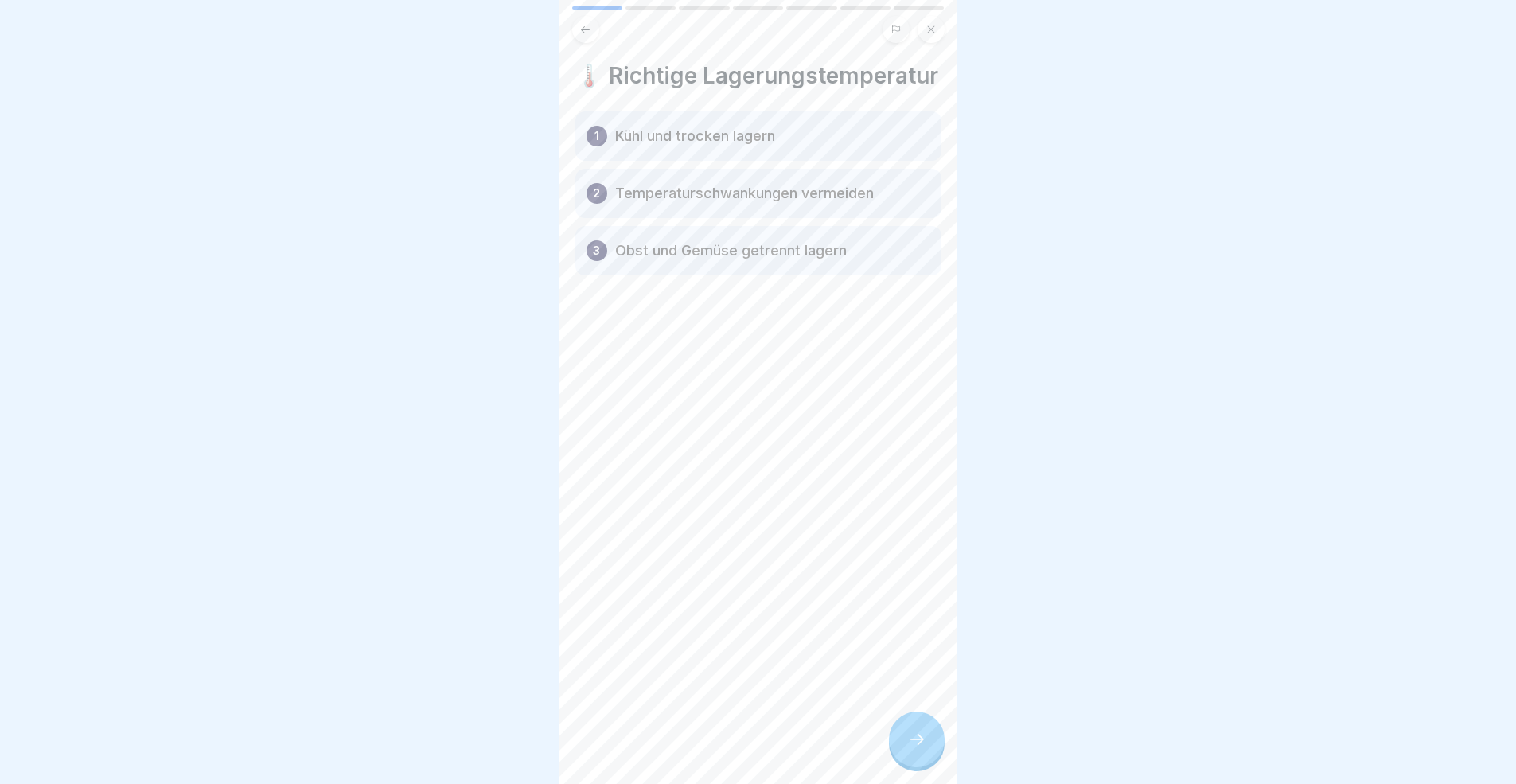
click at [912, 719] on icon at bounding box center [917, 739] width 19 height 19
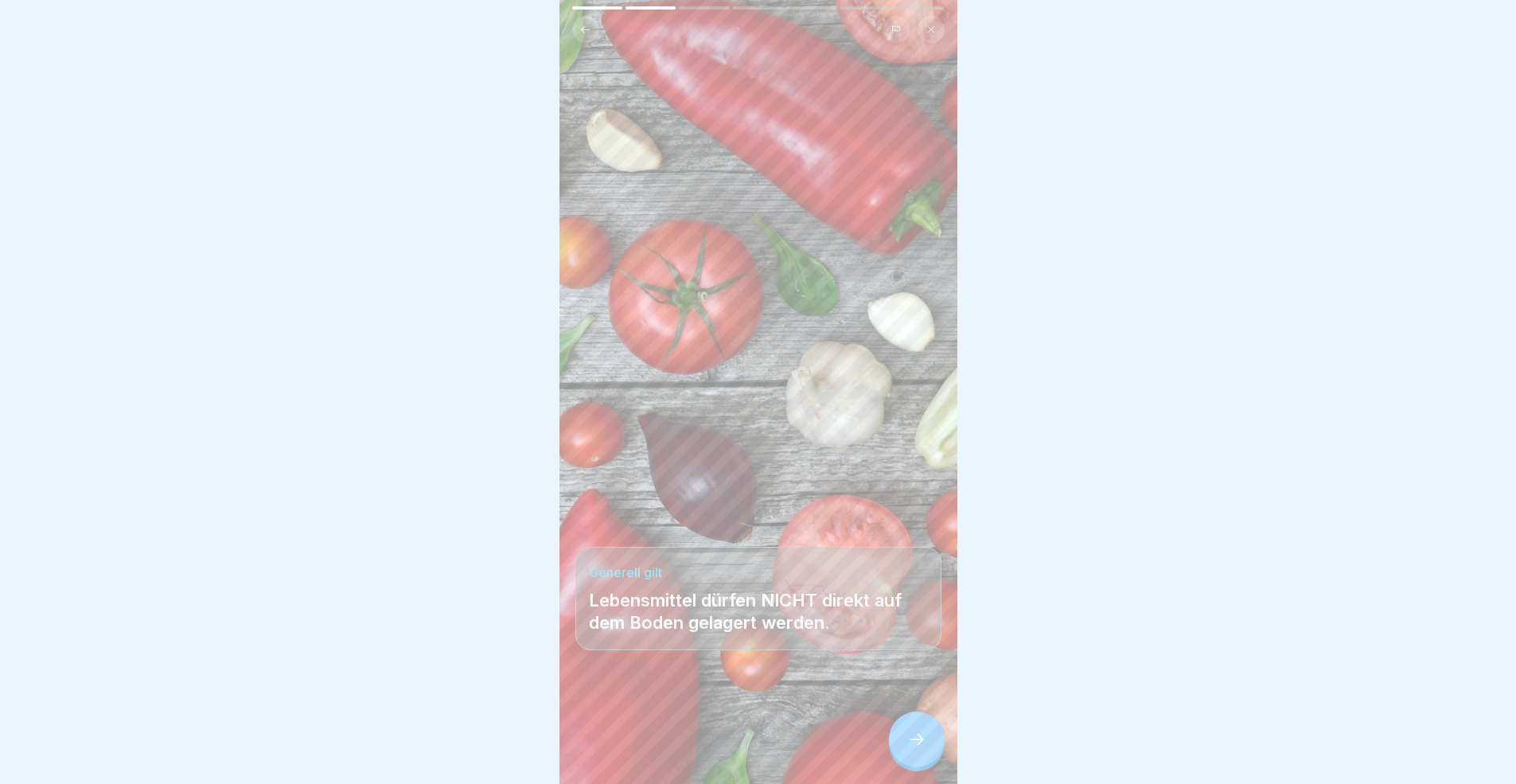
click at [912, 719] on icon at bounding box center [917, 739] width 19 height 19
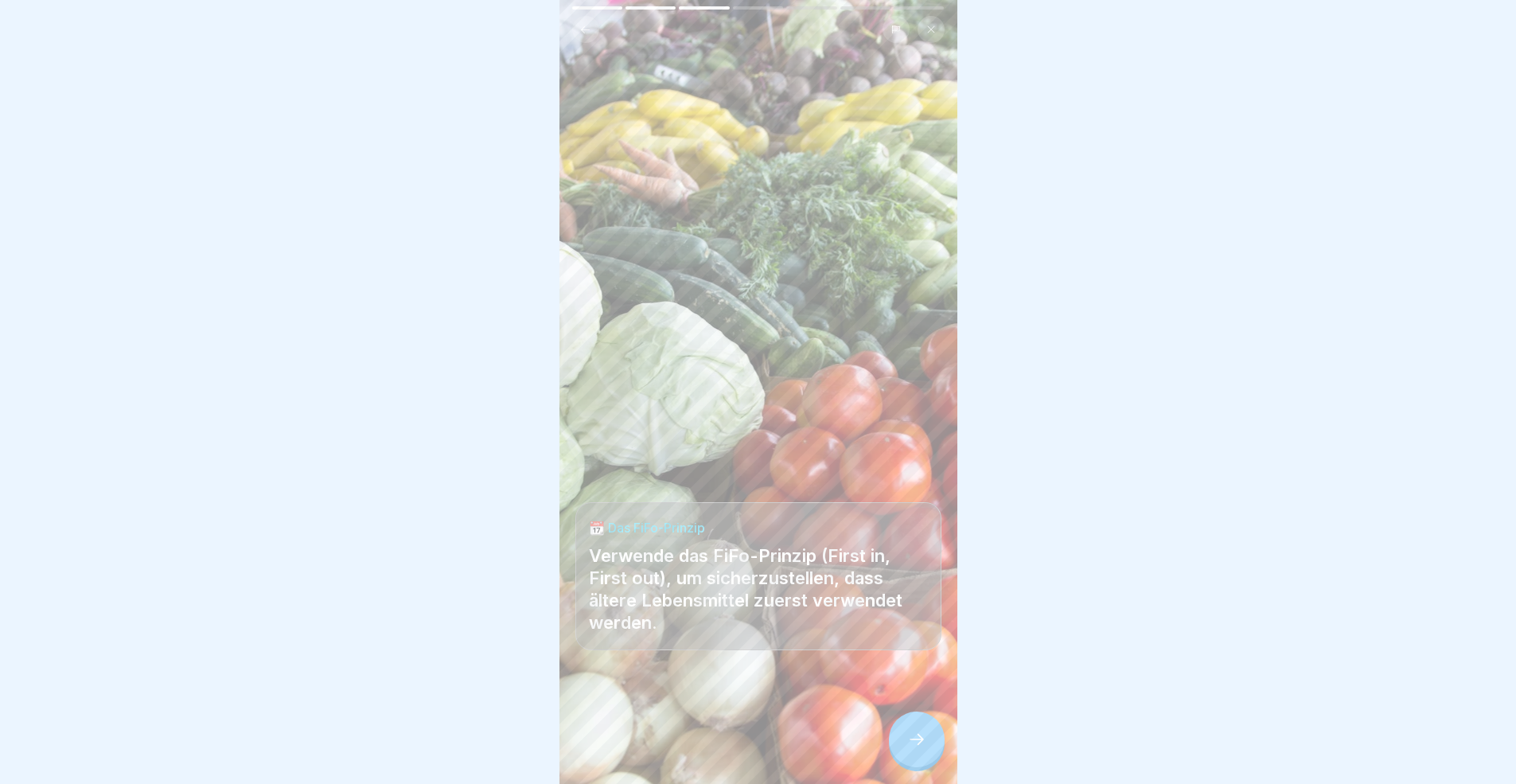
click at [912, 719] on icon at bounding box center [917, 739] width 19 height 19
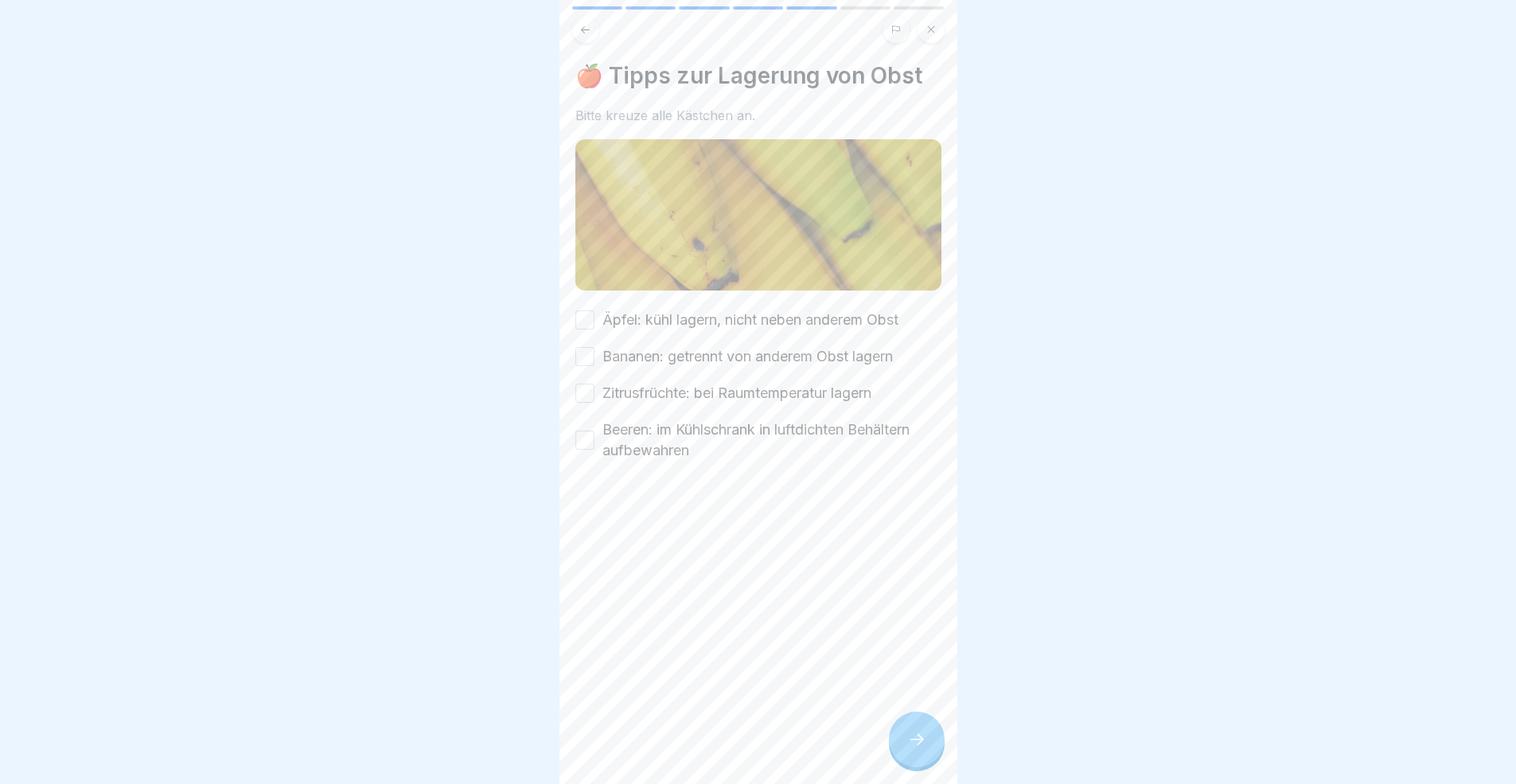
click at [912, 719] on icon at bounding box center [917, 739] width 19 height 19
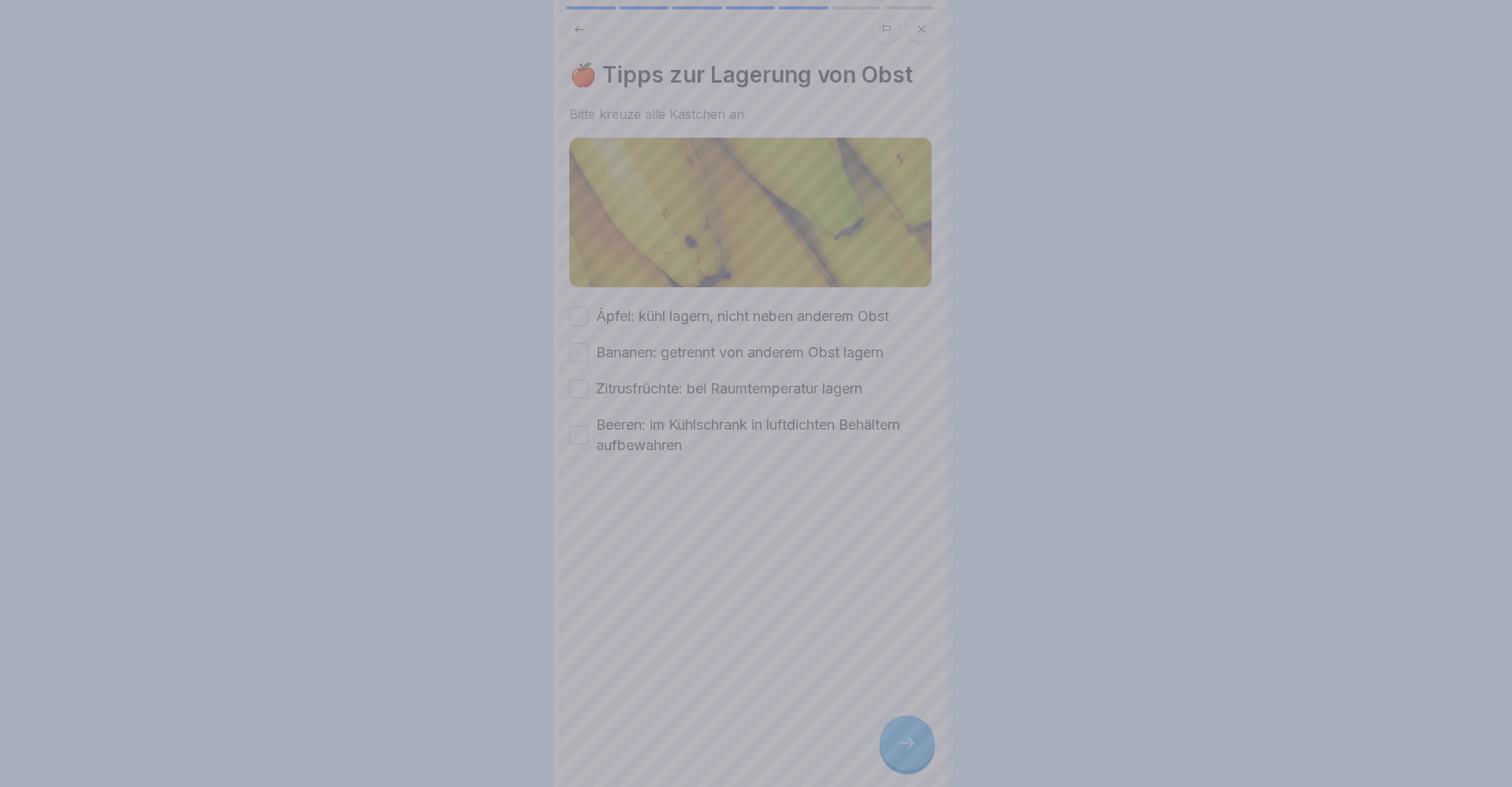
click at [902, 712] on div at bounding box center [756, 394] width 1512 height 787
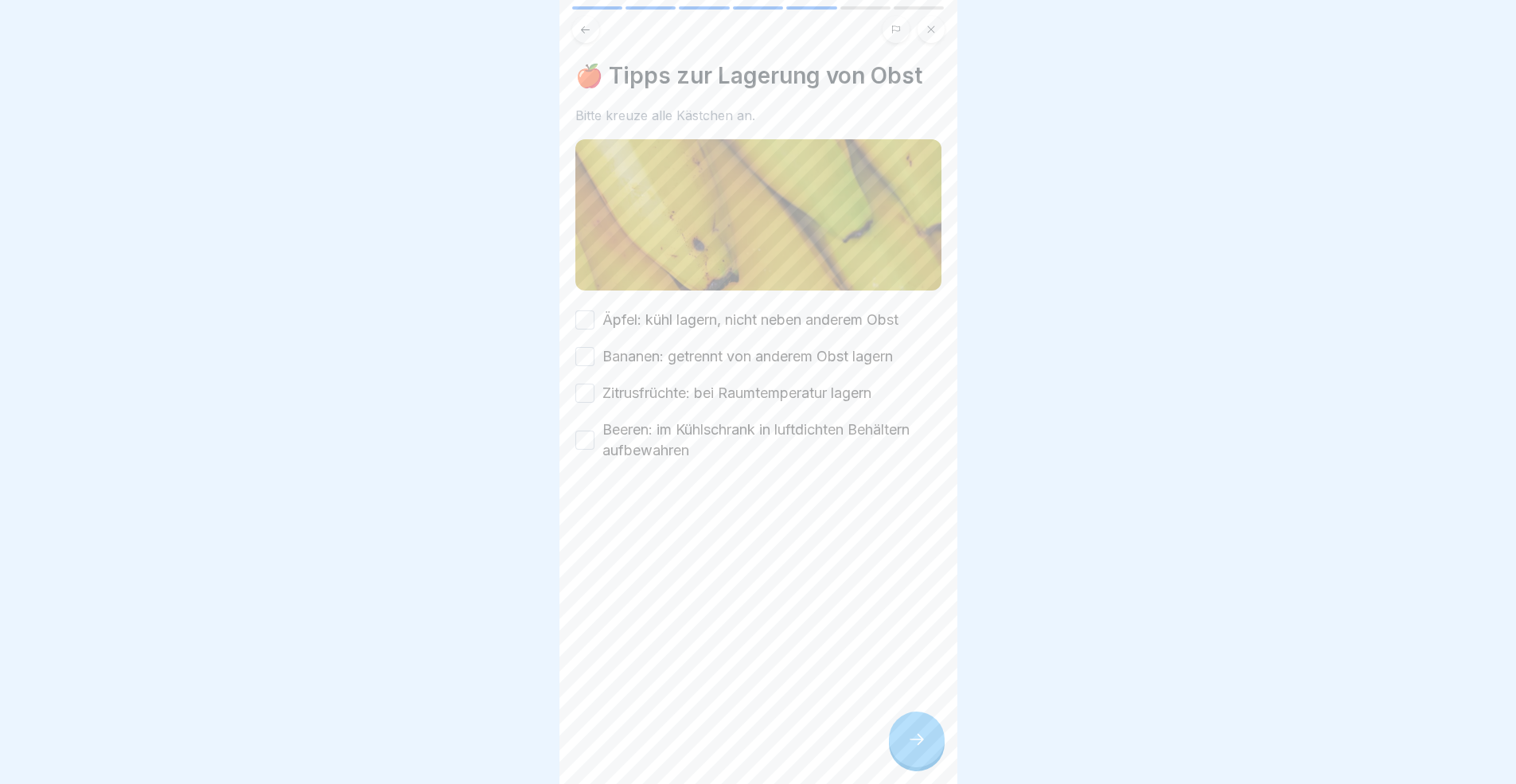
click at [593, 323] on div "Äpfel: kühl lagern, nicht neben anderem Obst" at bounding box center [737, 320] width 323 height 21
click at [589, 320] on button "Äpfel: kühl lagern, nicht neben anderem Obst" at bounding box center [585, 320] width 19 height 19
click at [594, 356] on button "Bananen: getrennt von anderem Obst lagern" at bounding box center [585, 357] width 19 height 19
drag, startPoint x: 588, startPoint y: 386, endPoint x: 584, endPoint y: 427, distance: 41.2
click at [588, 386] on button "Zitrusfrüchte: bei Raumtemperatur lagern" at bounding box center [585, 393] width 19 height 19
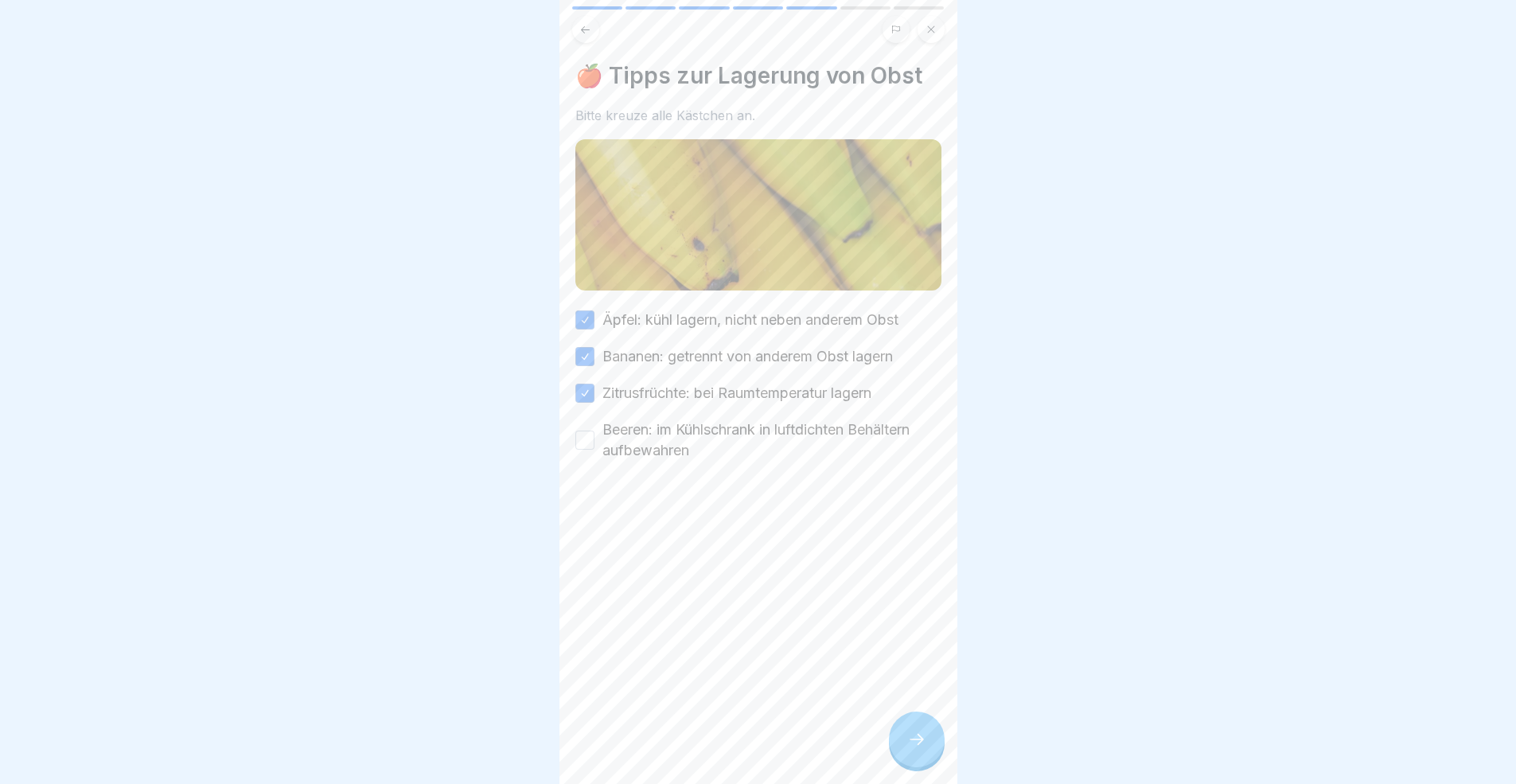
click at [584, 436] on button "Beeren: im Kühlschrank in luftdichten Behältern aufbewahren" at bounding box center [585, 440] width 19 height 19
click at [925, 719] on div at bounding box center [917, 739] width 56 height 56
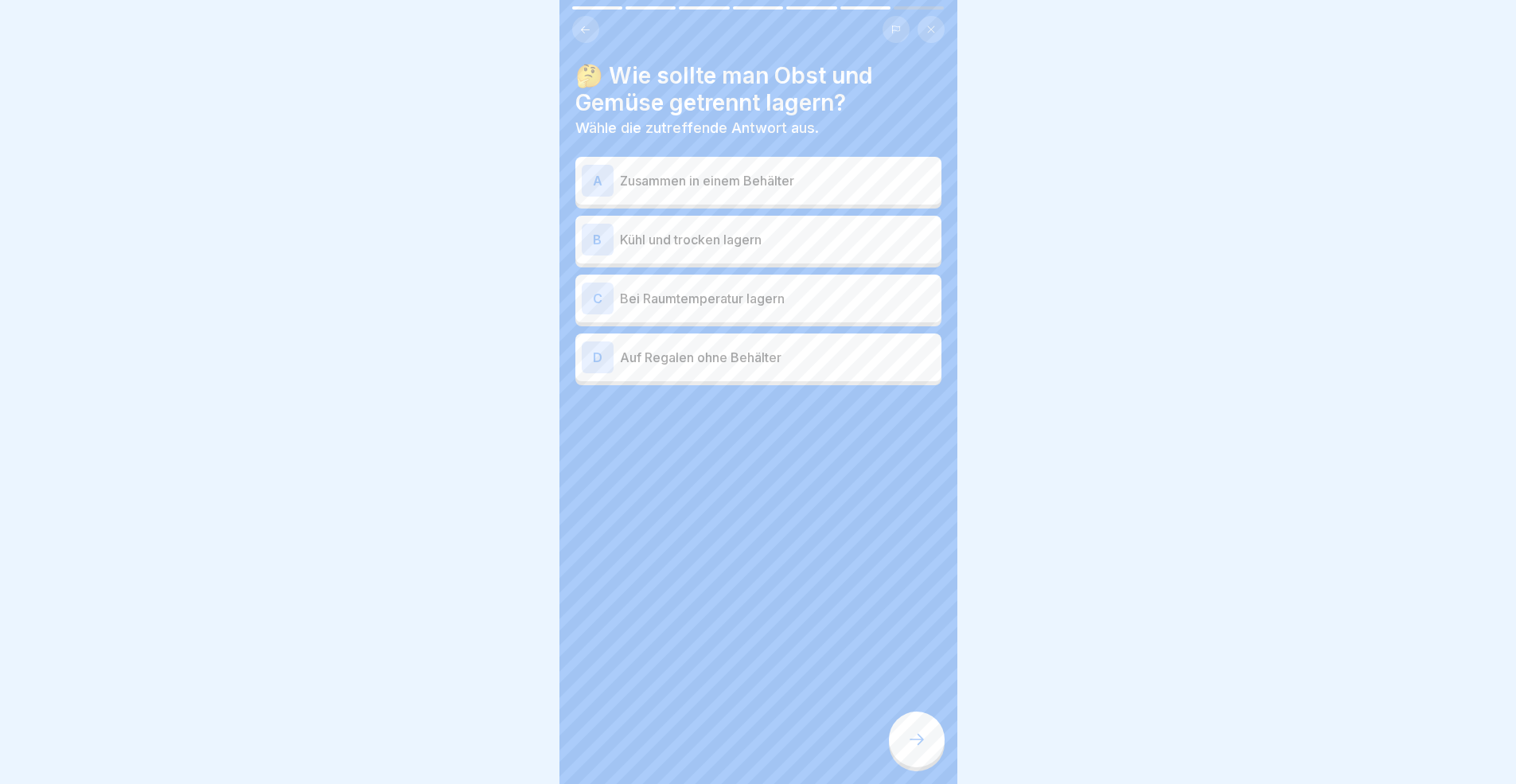
click at [729, 248] on p "Kühl und trocken lagern" at bounding box center [777, 240] width 315 height 19
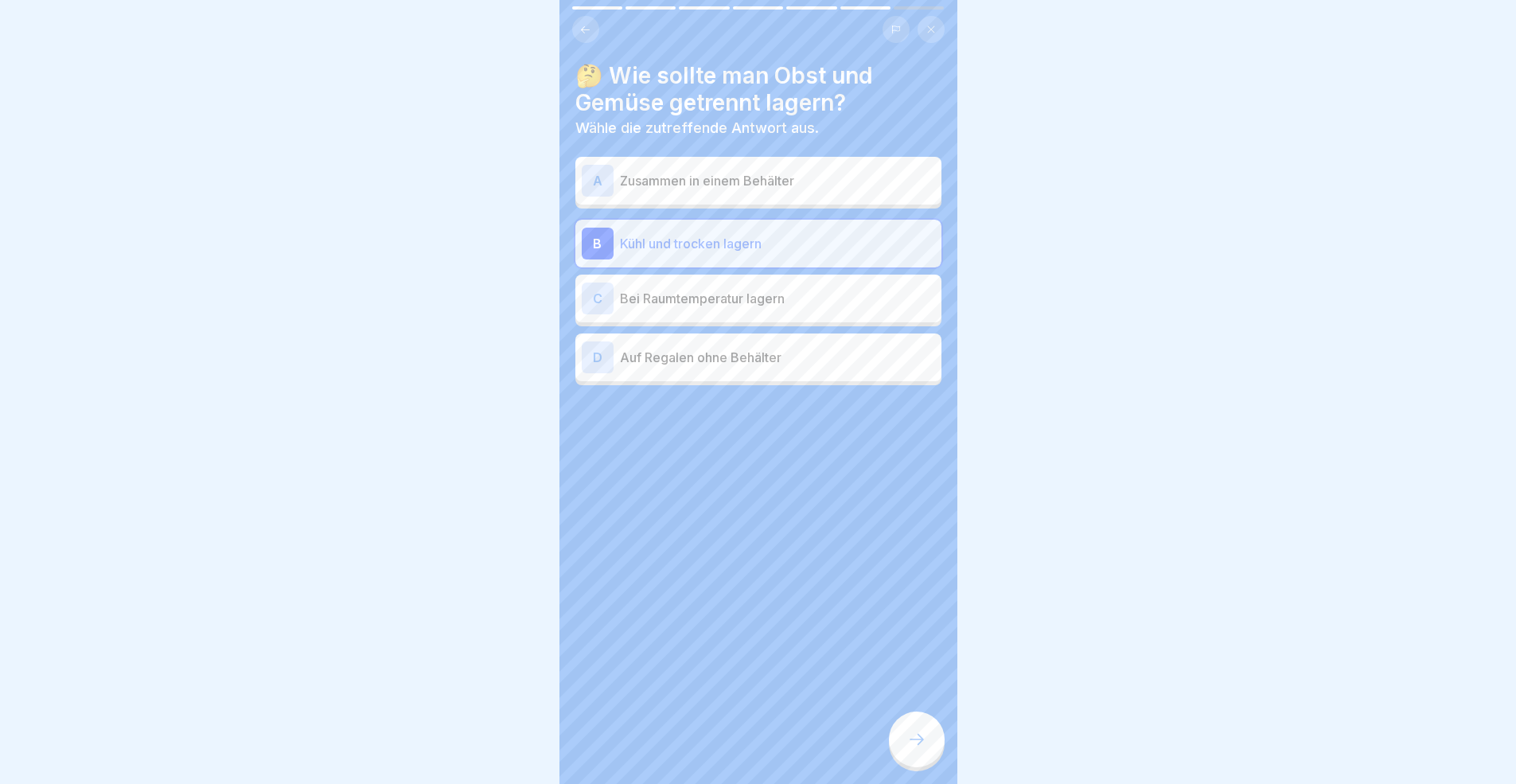
click at [791, 370] on div "D Auf Regalen ohne Behälter" at bounding box center [758, 357] width 353 height 31
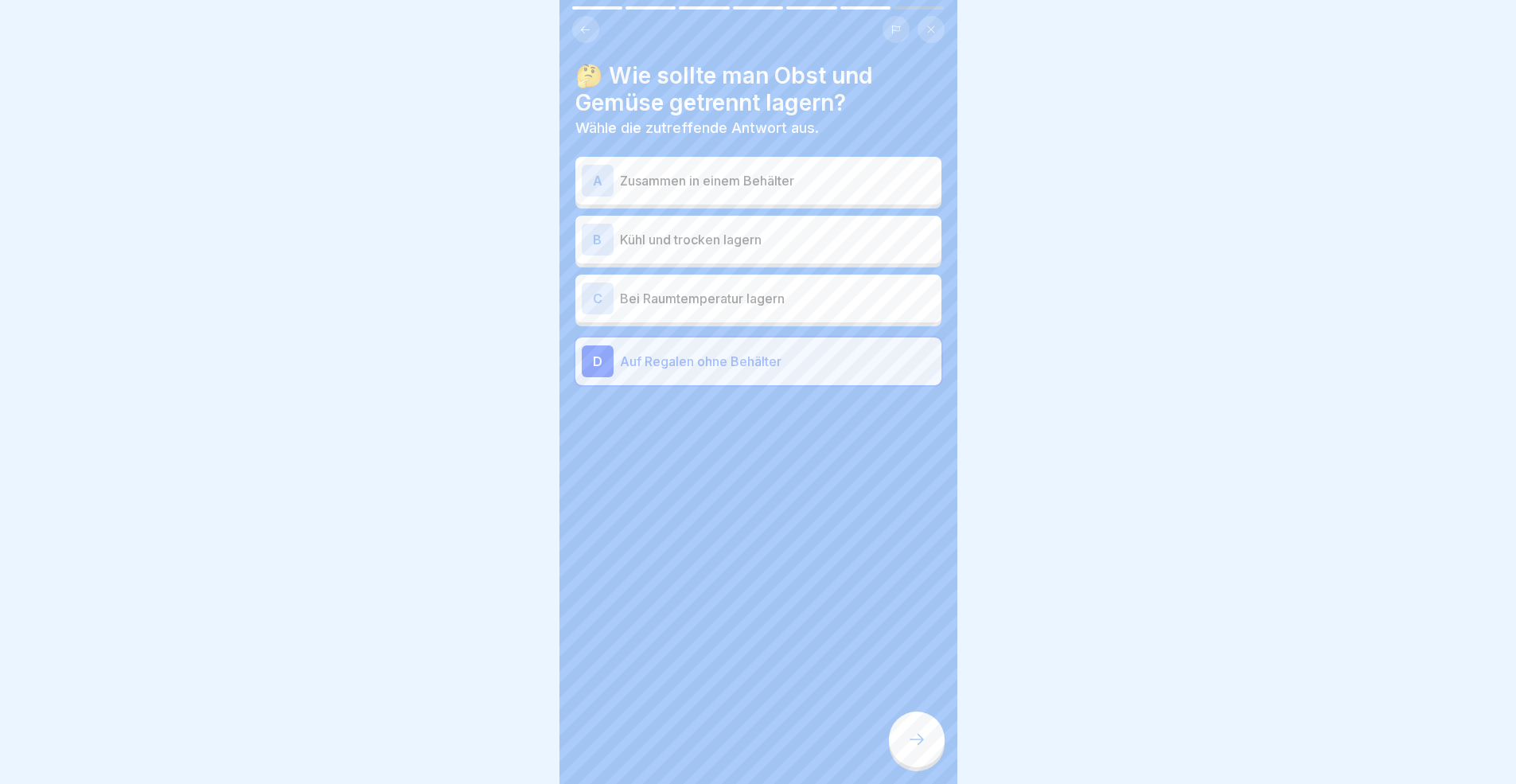
click at [922, 719] on div at bounding box center [917, 739] width 56 height 56
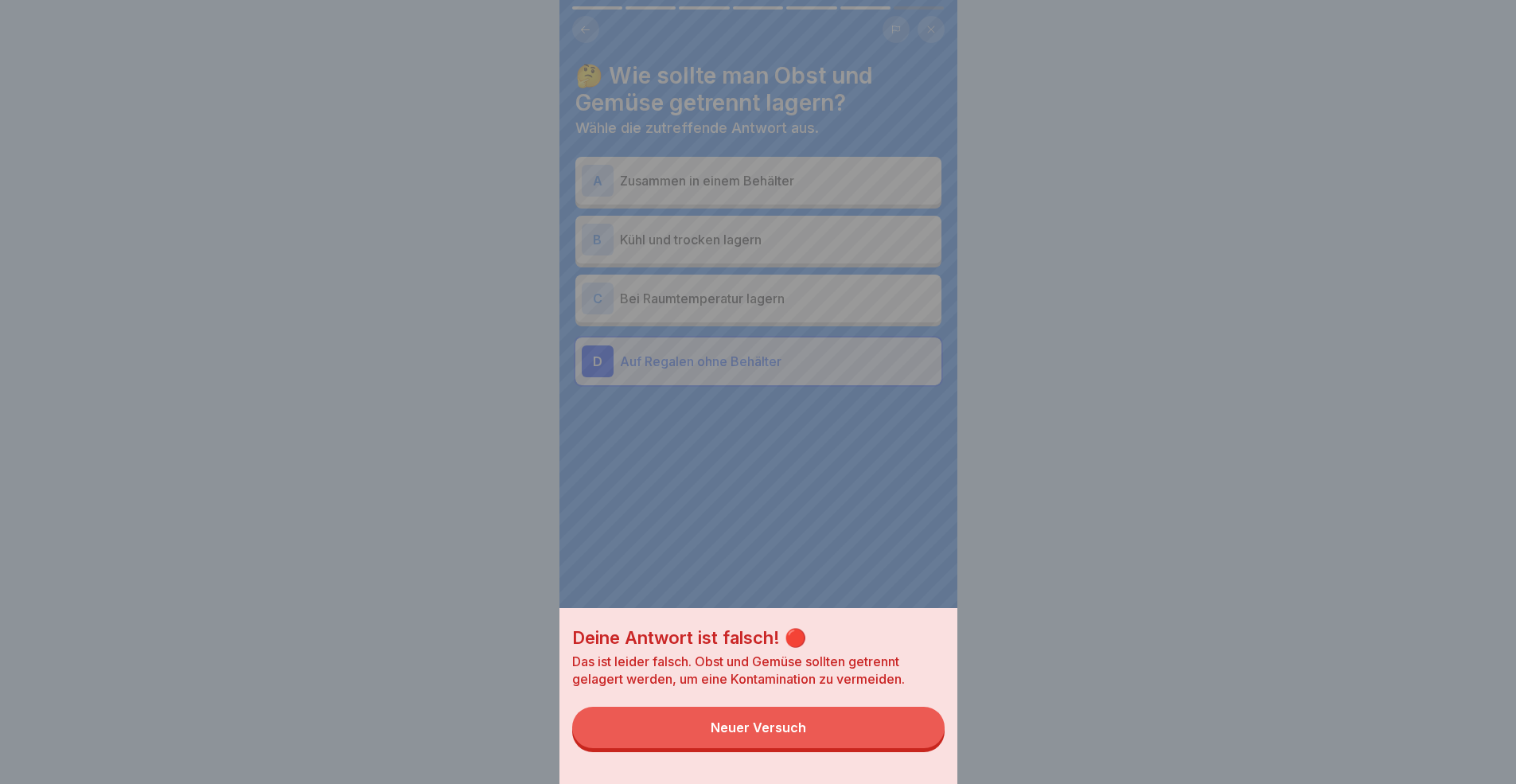
click at [792, 719] on div "Neuer Versuch" at bounding box center [758, 728] width 95 height 15
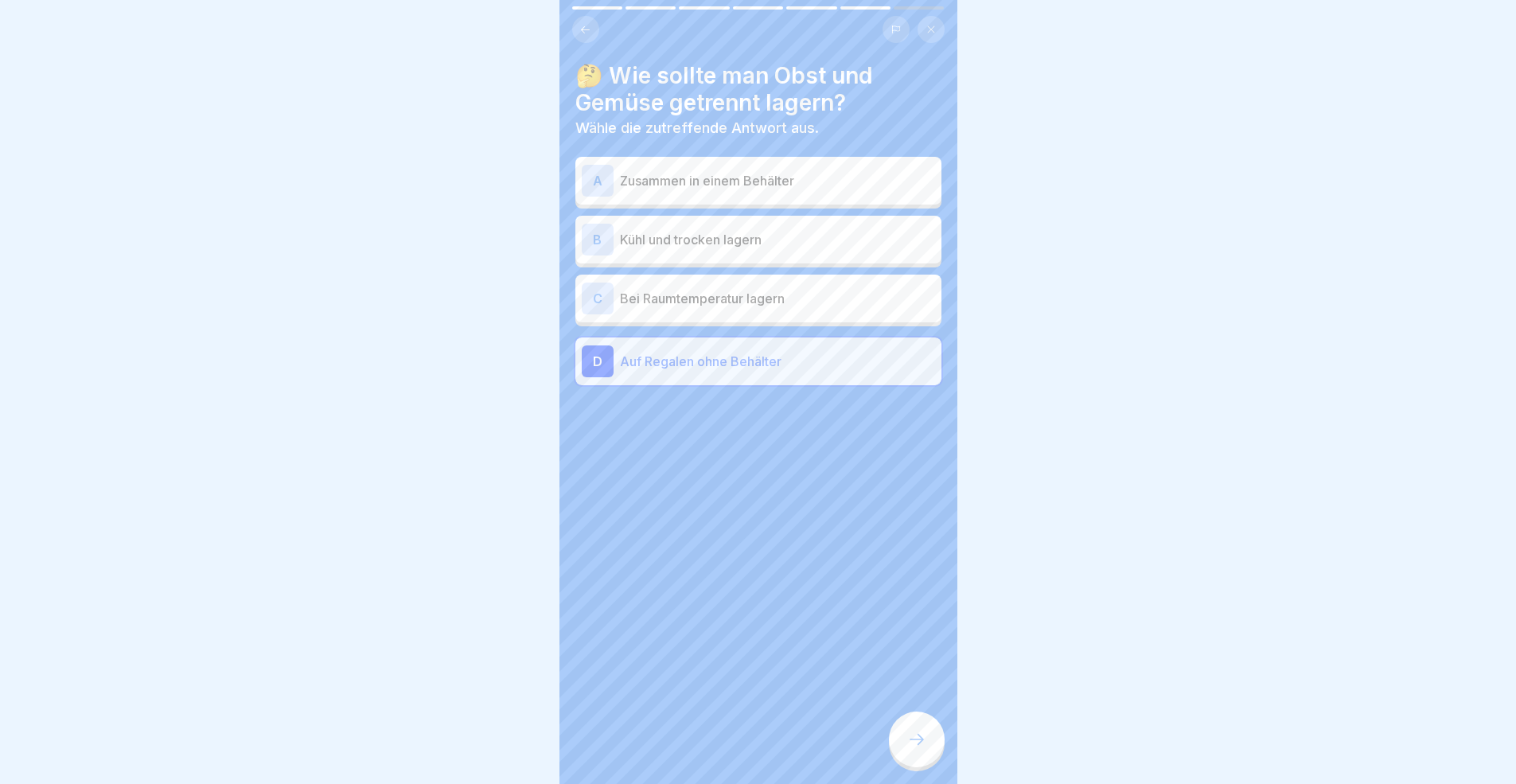
click at [713, 241] on p "Kühl und trocken lagern" at bounding box center [777, 240] width 315 height 19
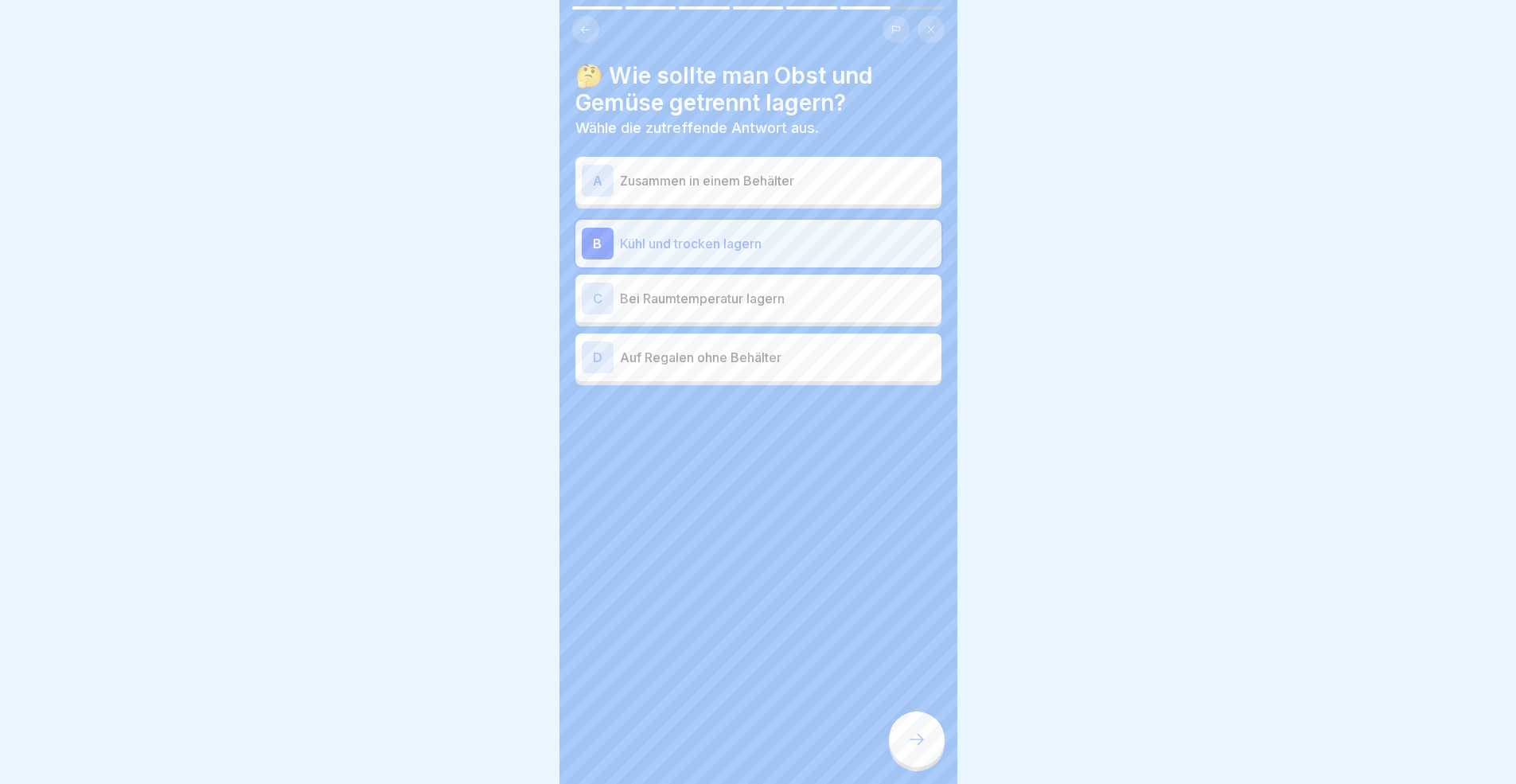
click at [935, 719] on div at bounding box center [917, 739] width 56 height 56
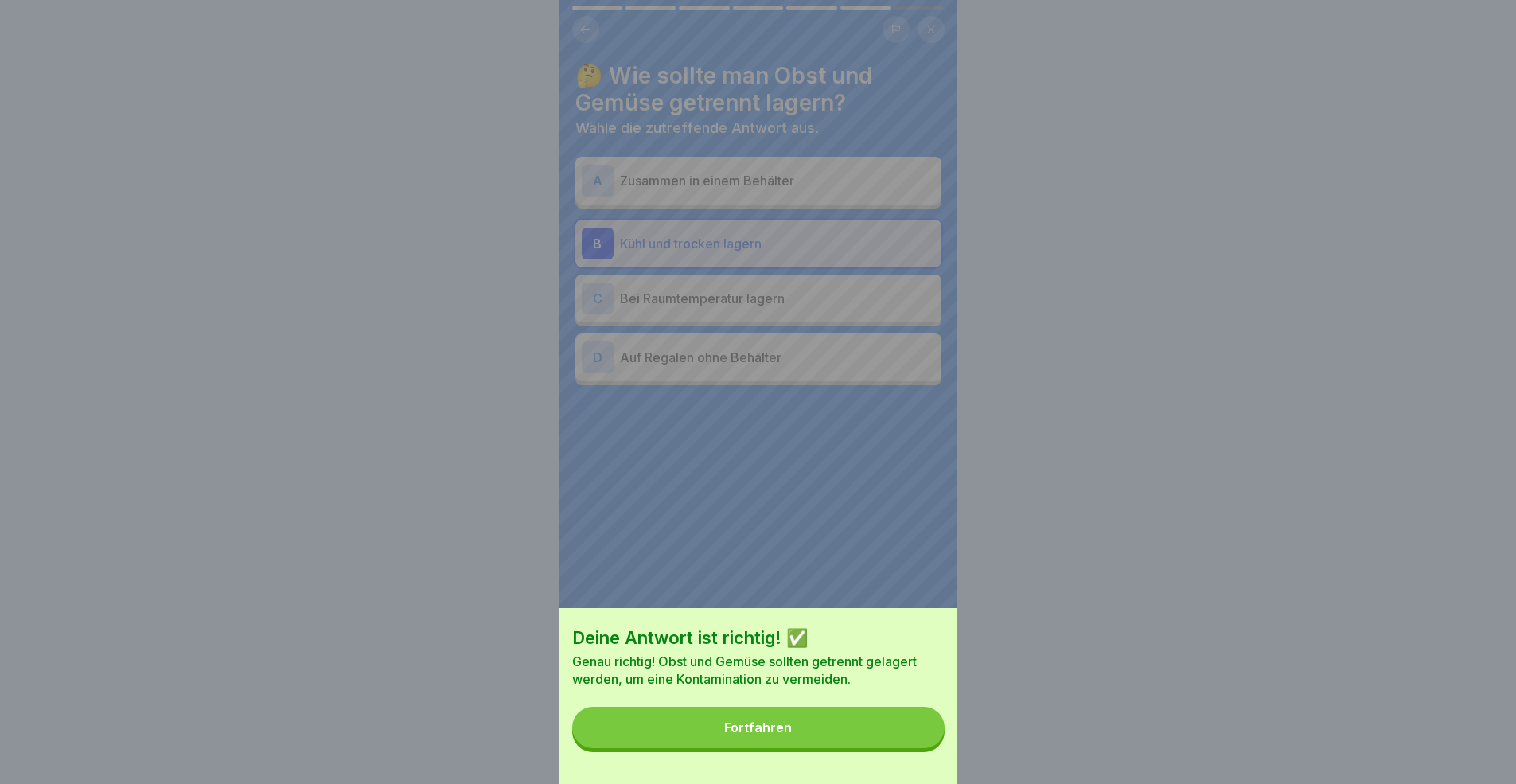
click at [766, 719] on button "Fortfahren" at bounding box center [758, 727] width 373 height 41
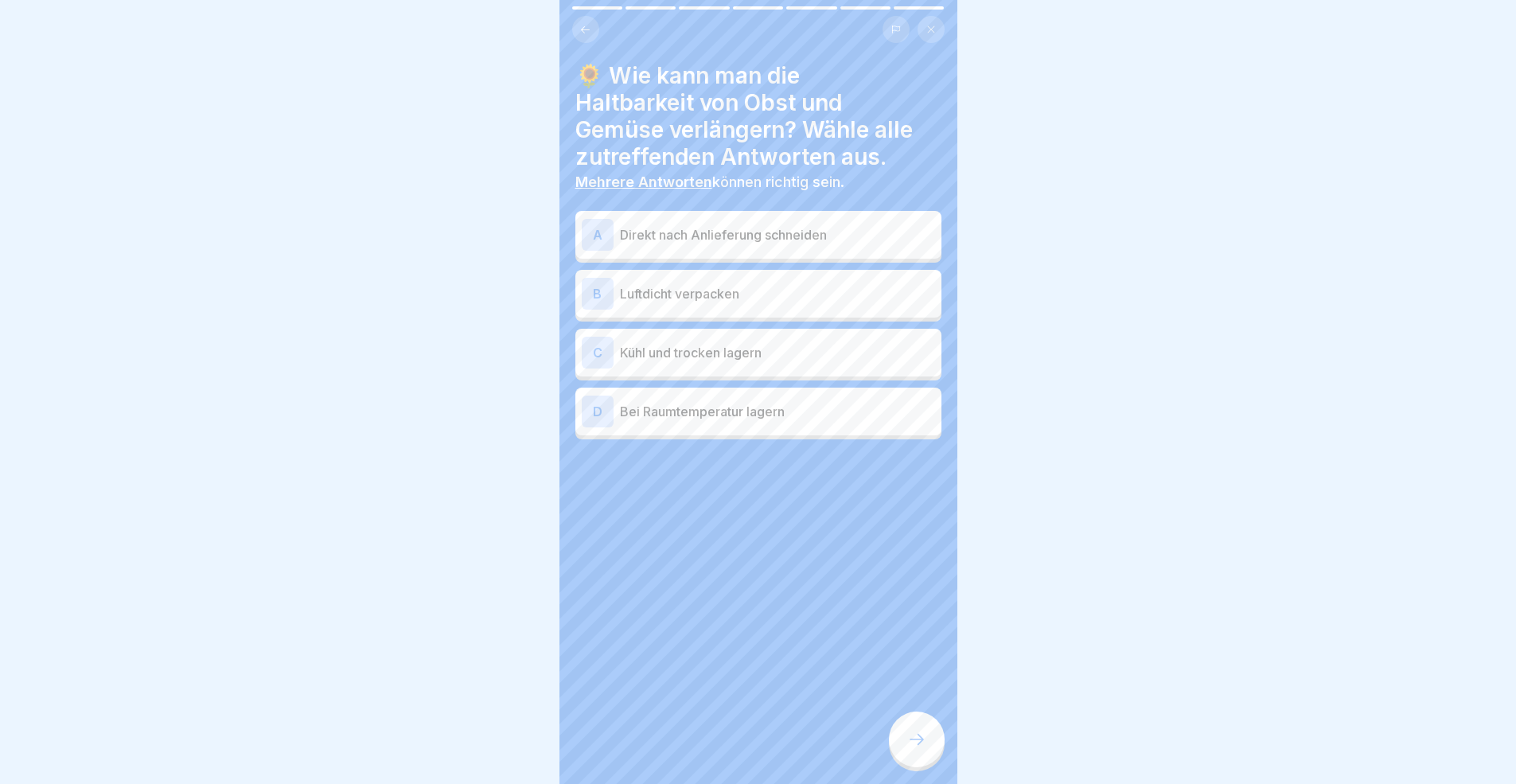
click at [795, 358] on p "Kühl und trocken lagern" at bounding box center [777, 352] width 315 height 19
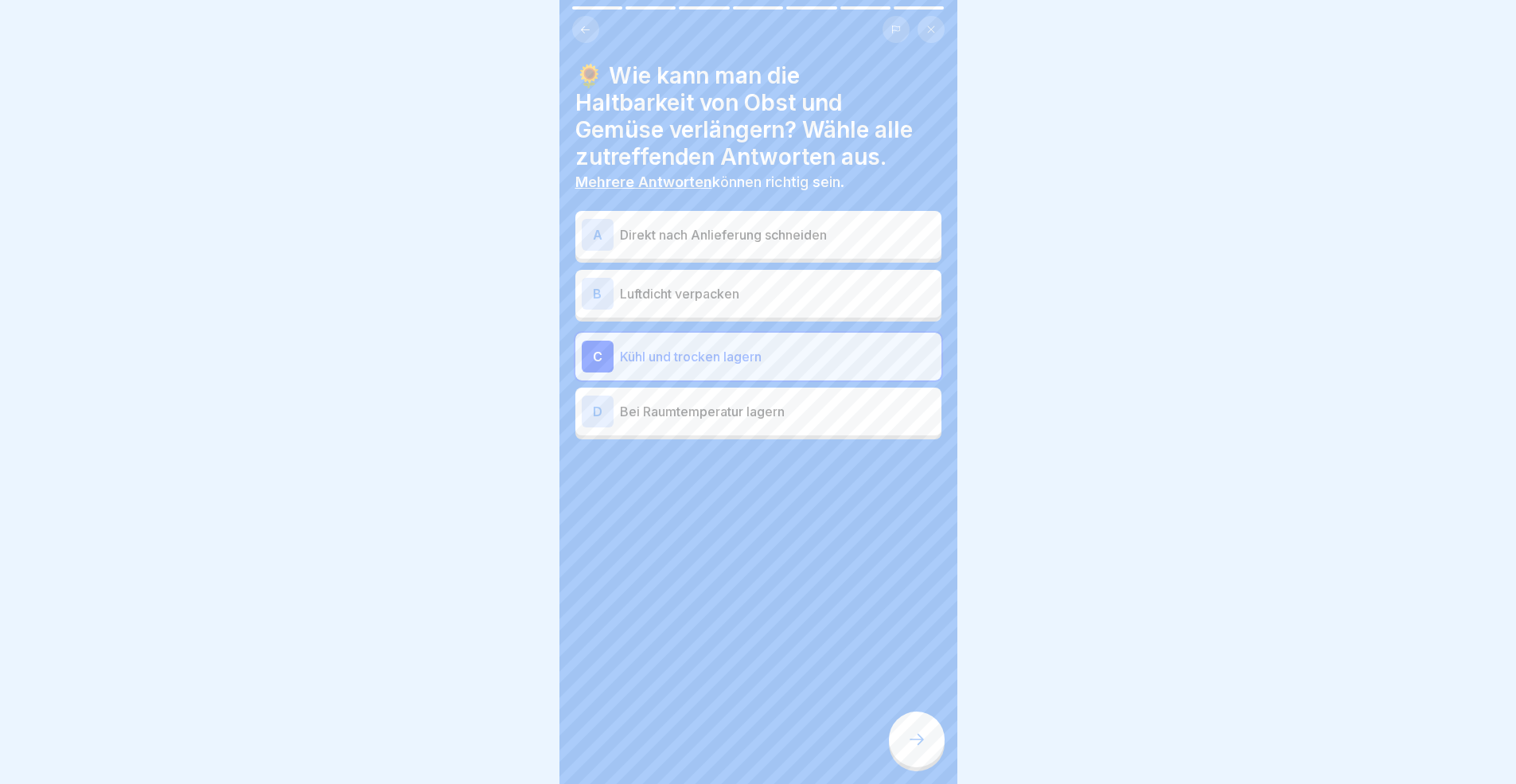
click at [791, 417] on p "Bei Raumtemperatur lagern" at bounding box center [777, 411] width 315 height 19
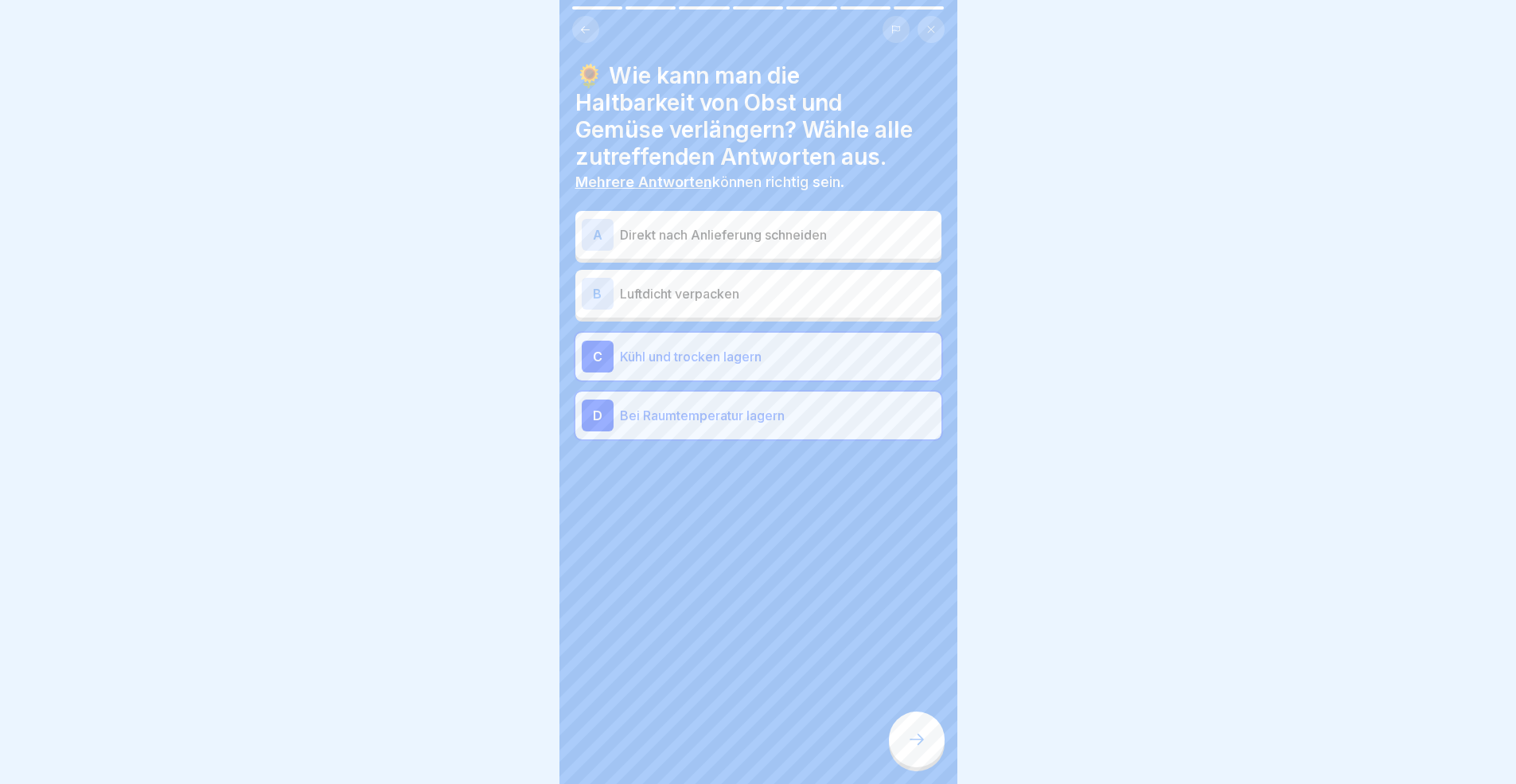
click at [781, 365] on p "Kühl und trocken lagern" at bounding box center [777, 357] width 315 height 19
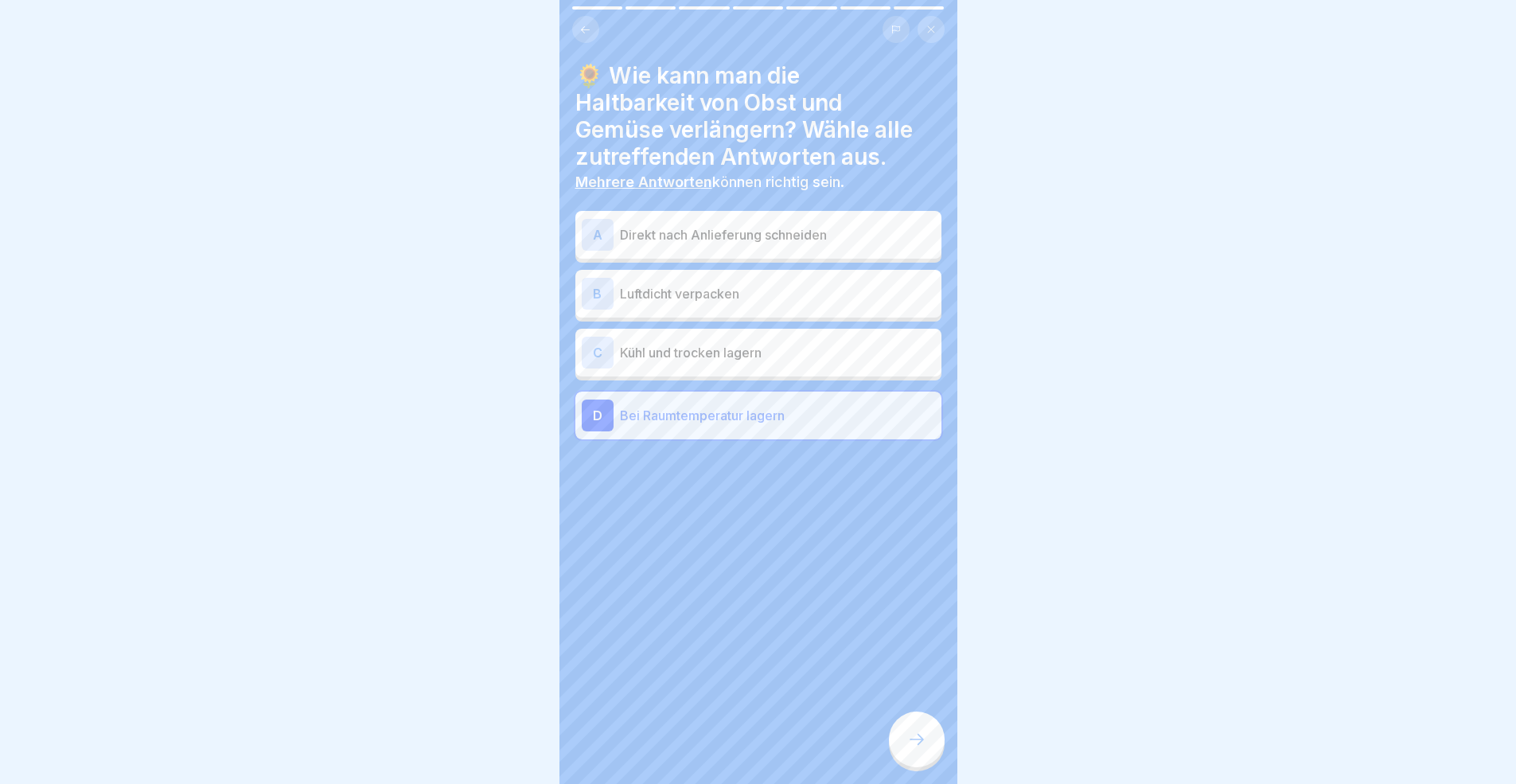
click at [775, 415] on p "Bei Raumtemperatur lagern" at bounding box center [777, 415] width 315 height 19
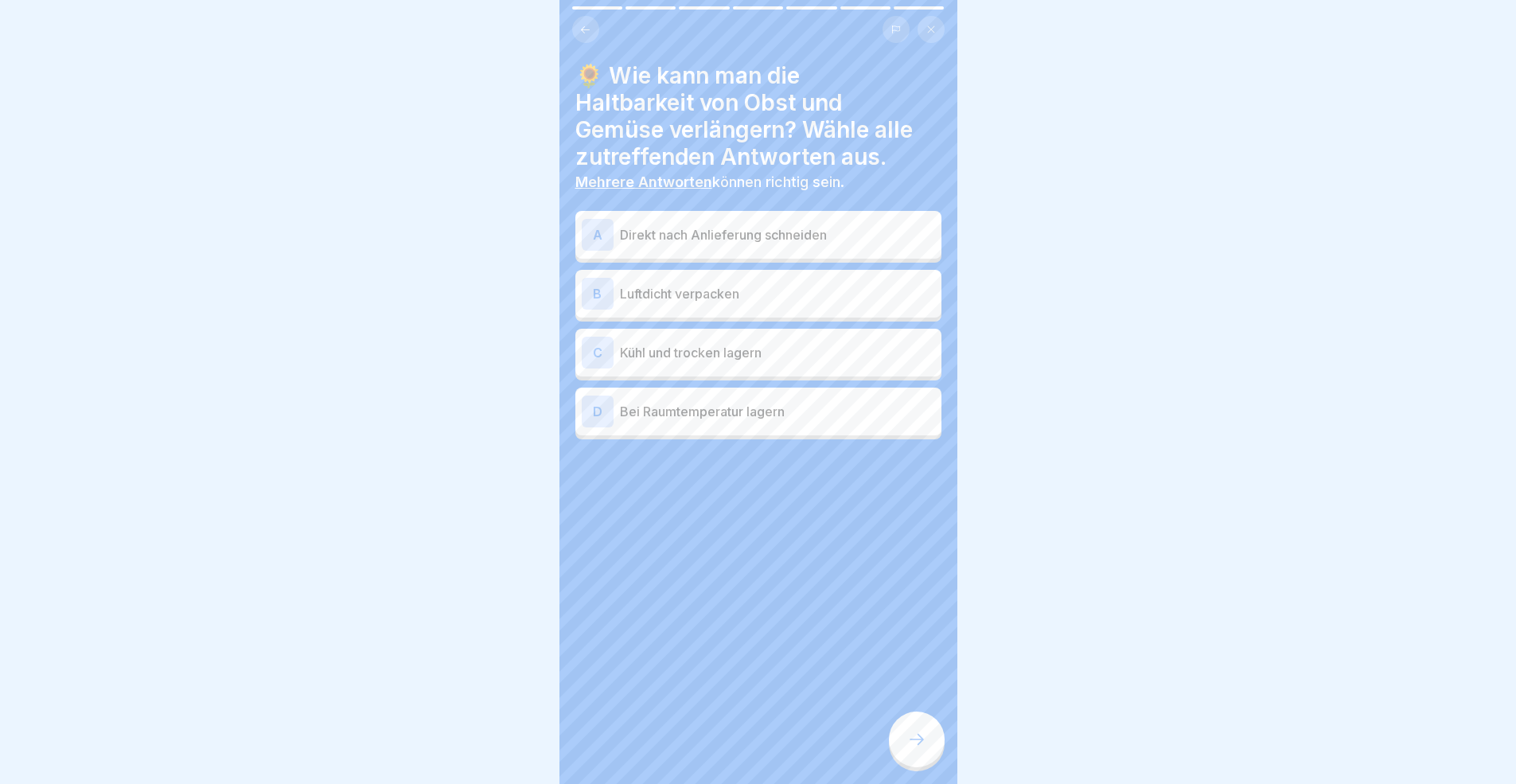
click at [754, 360] on p "Kühl und trocken lagern" at bounding box center [777, 352] width 315 height 19
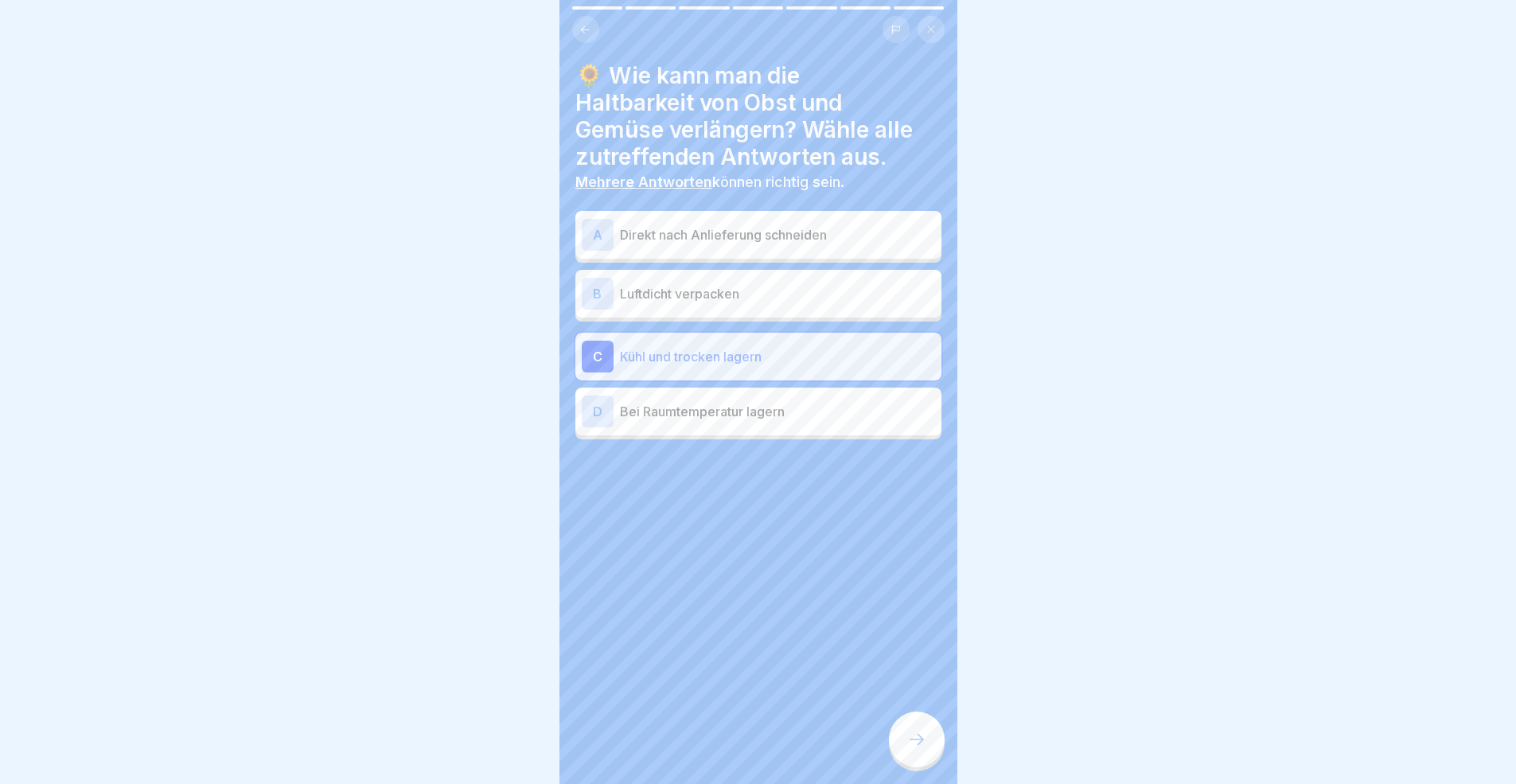
click at [740, 302] on div "B Luftdicht verpacken" at bounding box center [758, 293] width 353 height 31
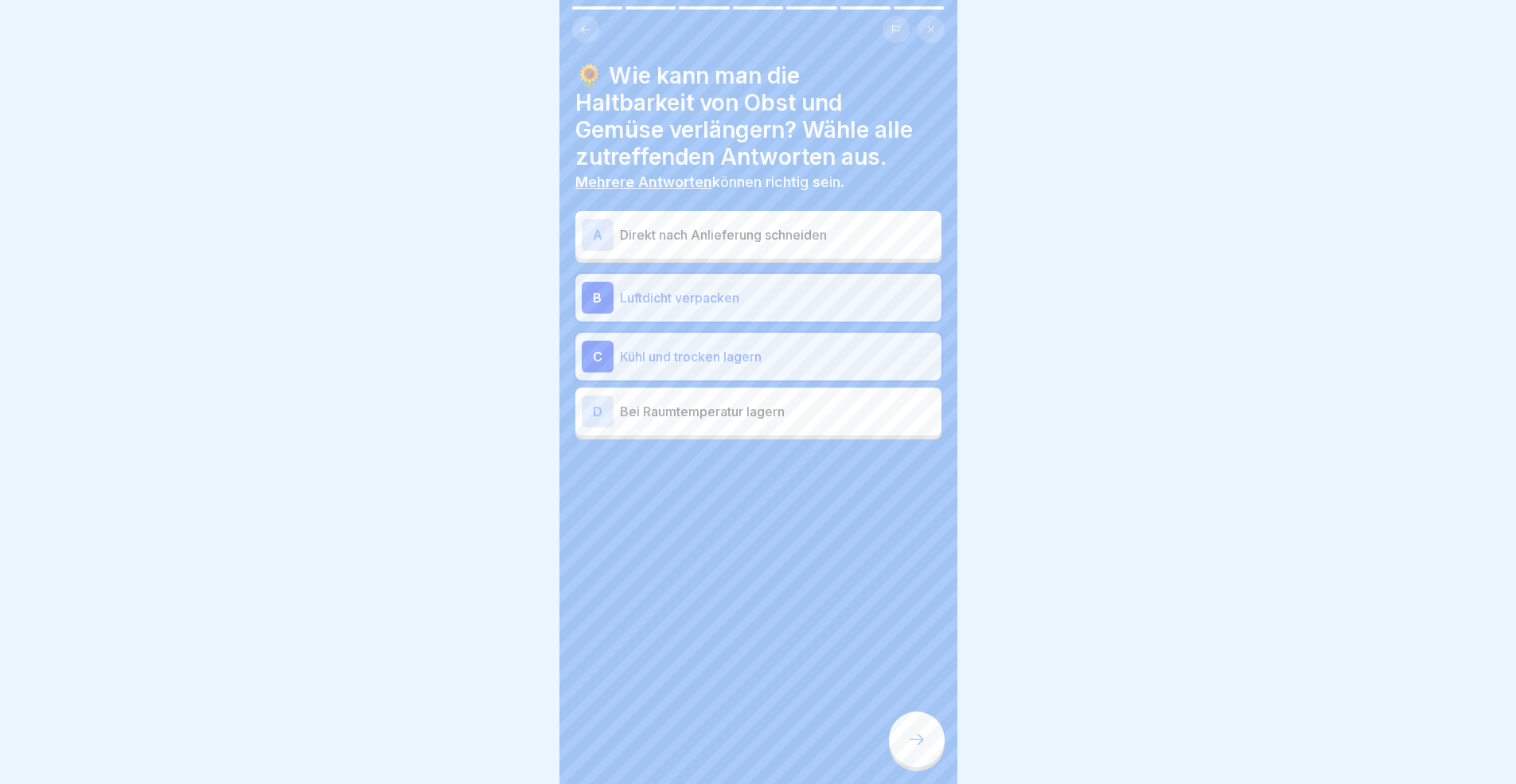
click at [909, 719] on icon at bounding box center [917, 739] width 19 height 19
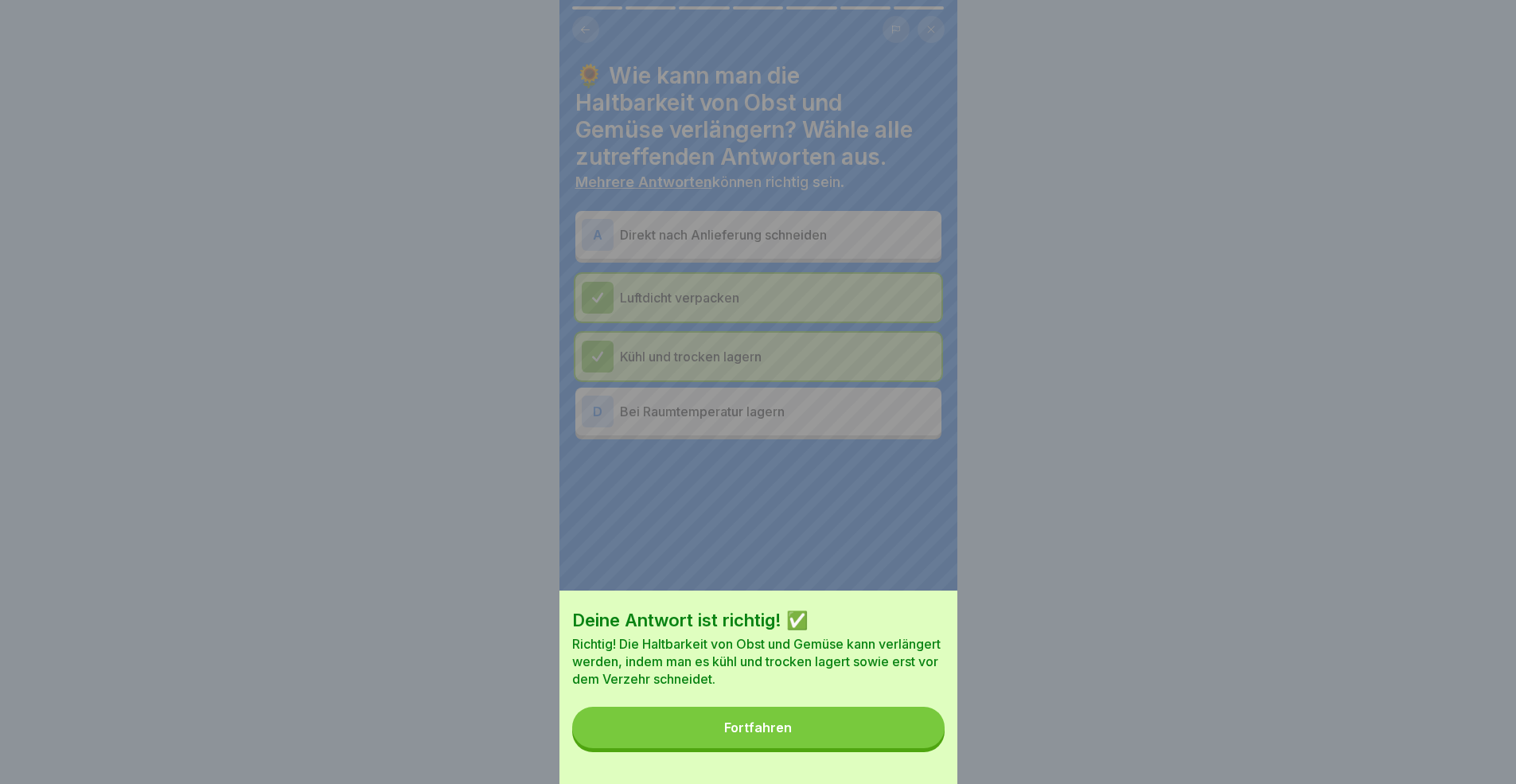
click at [850, 719] on button "Fortfahren" at bounding box center [758, 727] width 373 height 41
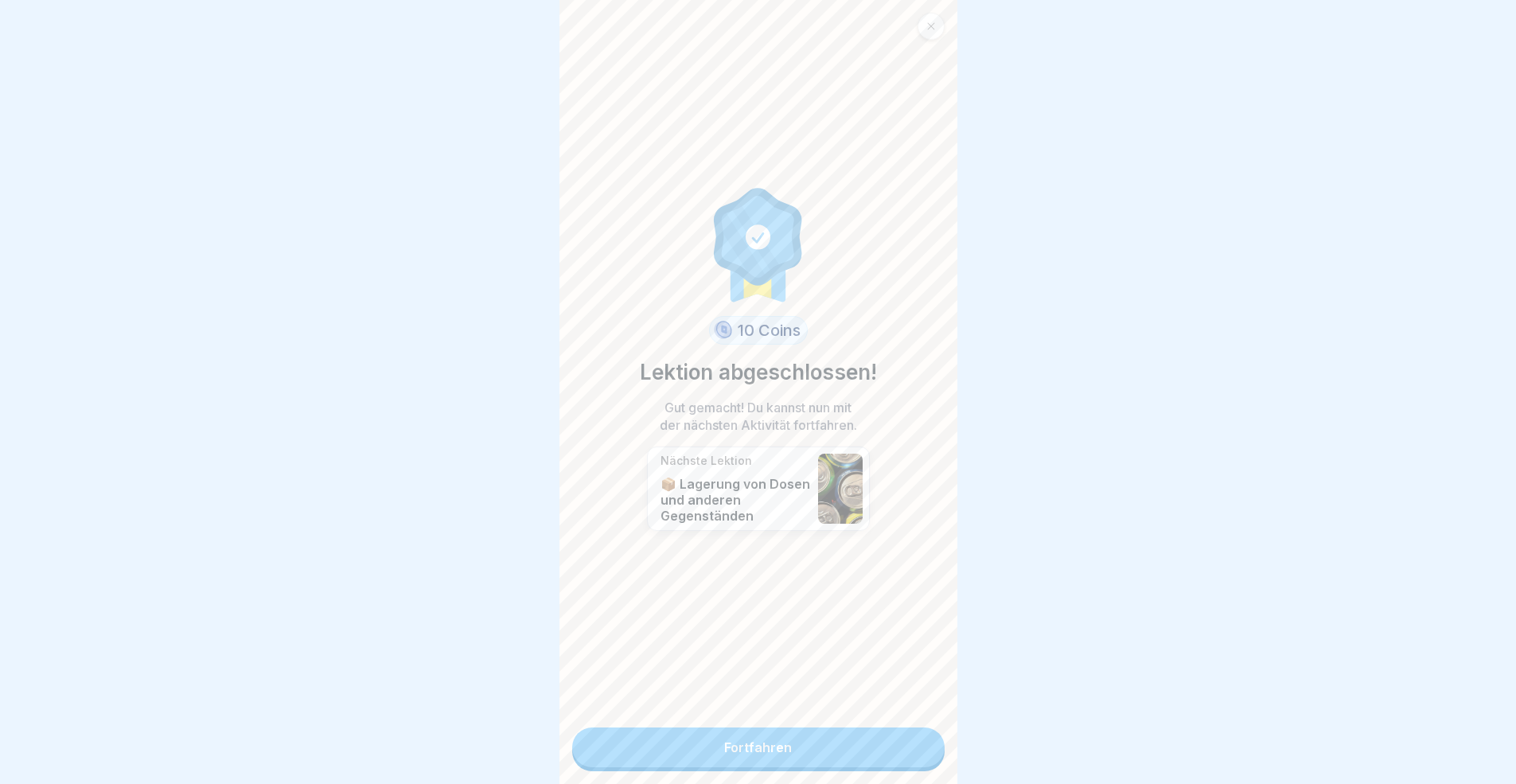
click at [871, 719] on link "Fortfahren" at bounding box center [758, 747] width 373 height 40
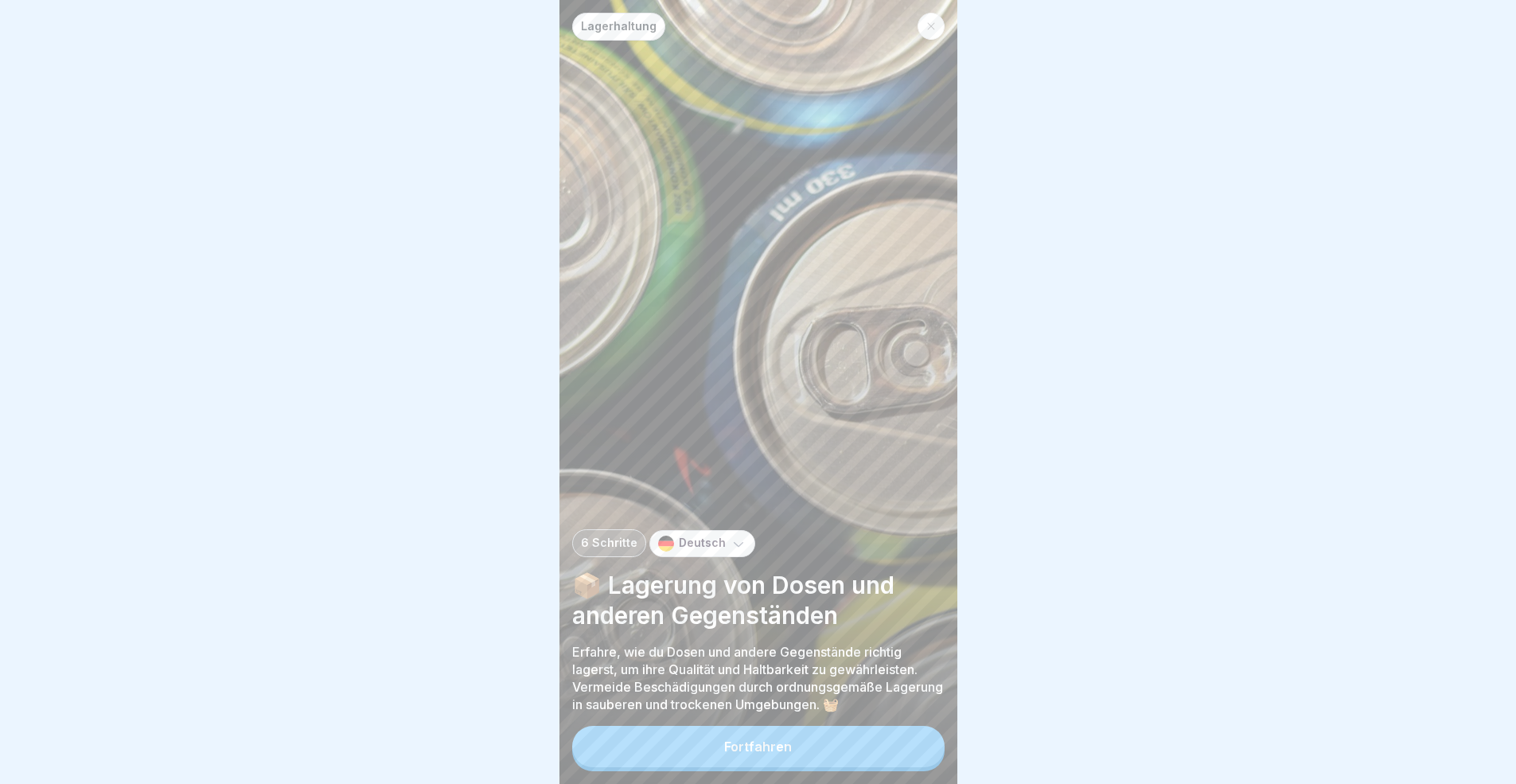
click at [871, 719] on button "Fortfahren" at bounding box center [758, 746] width 373 height 41
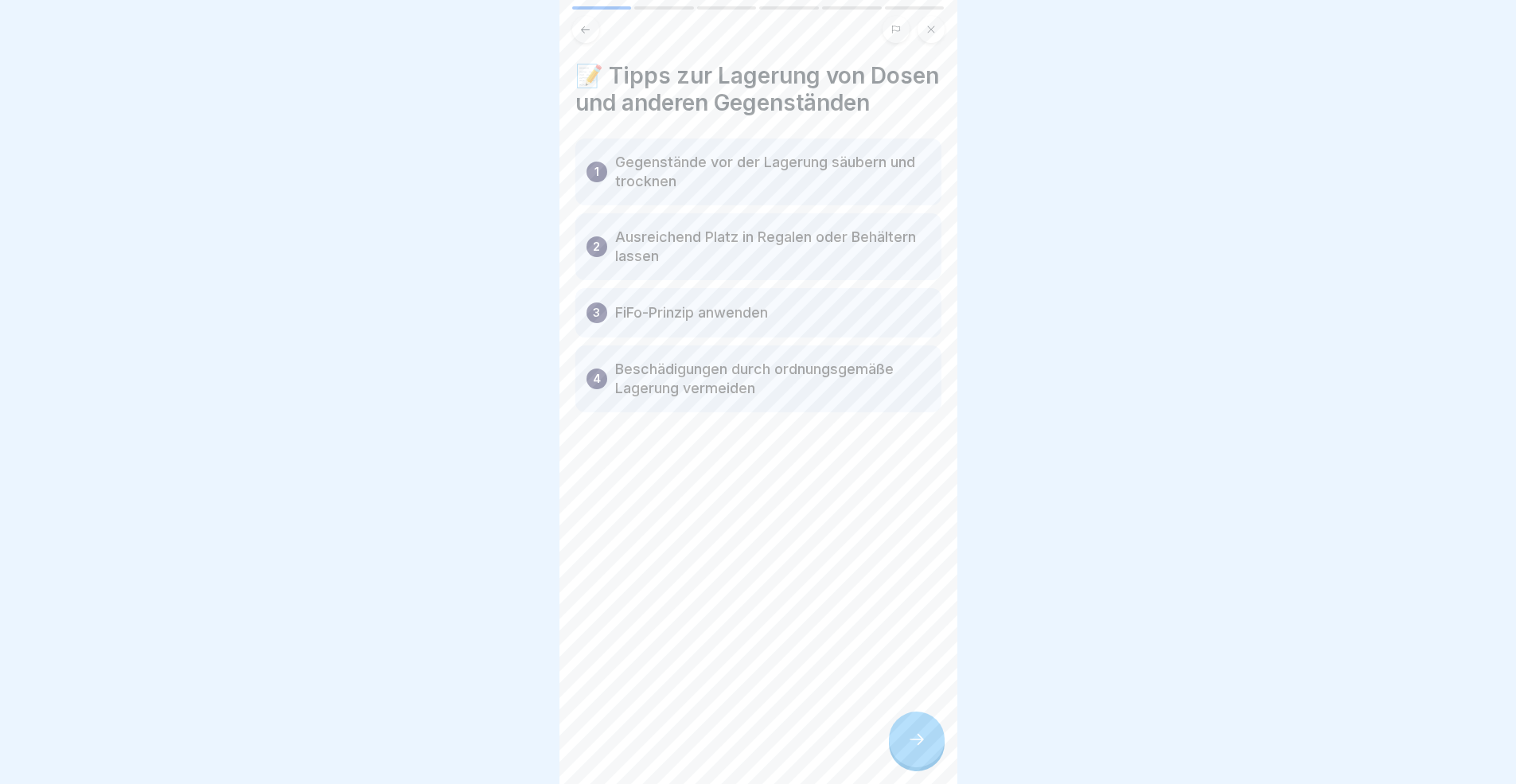
click at [917, 719] on icon at bounding box center [917, 739] width 19 height 19
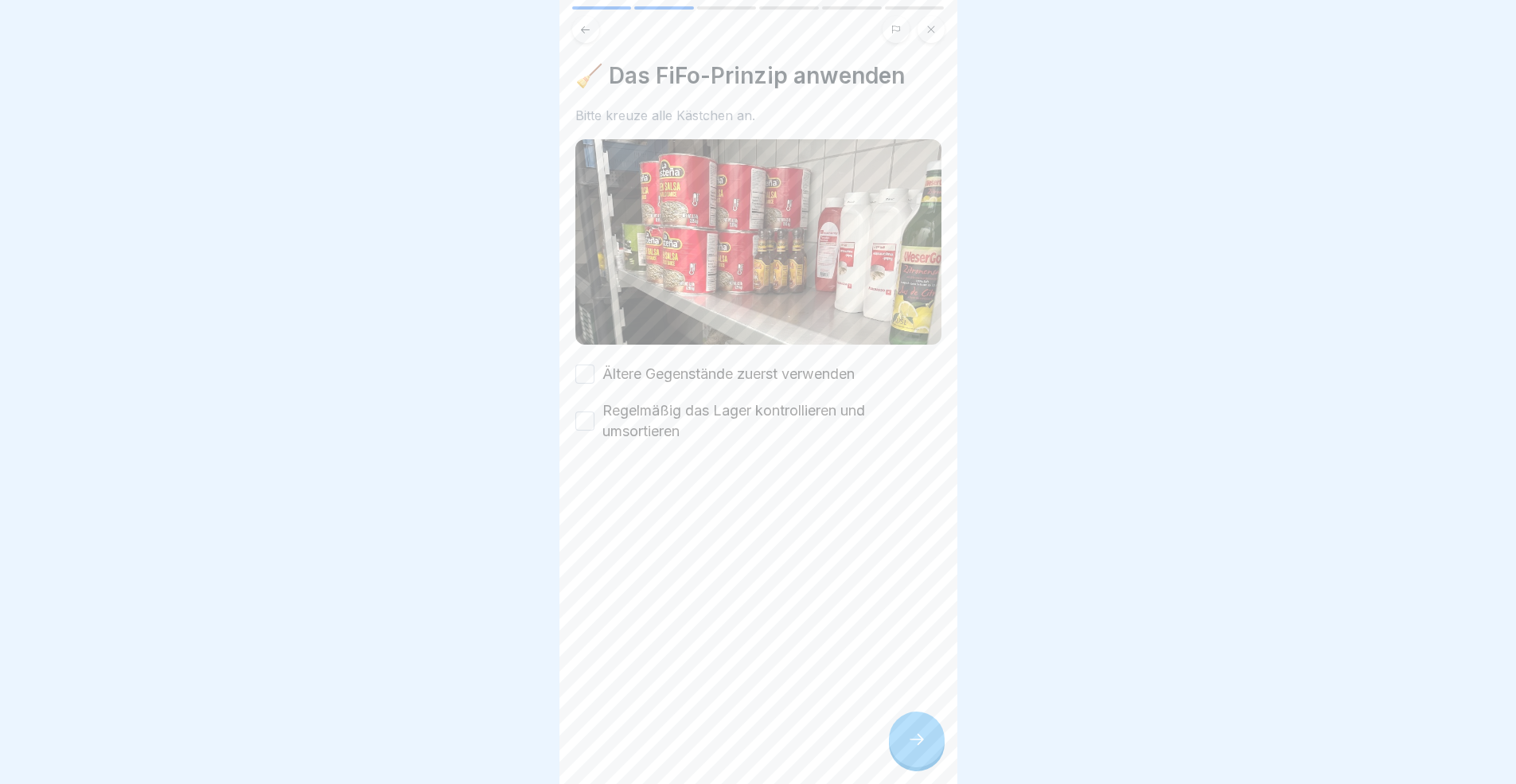
click at [917, 719] on icon at bounding box center [917, 739] width 19 height 19
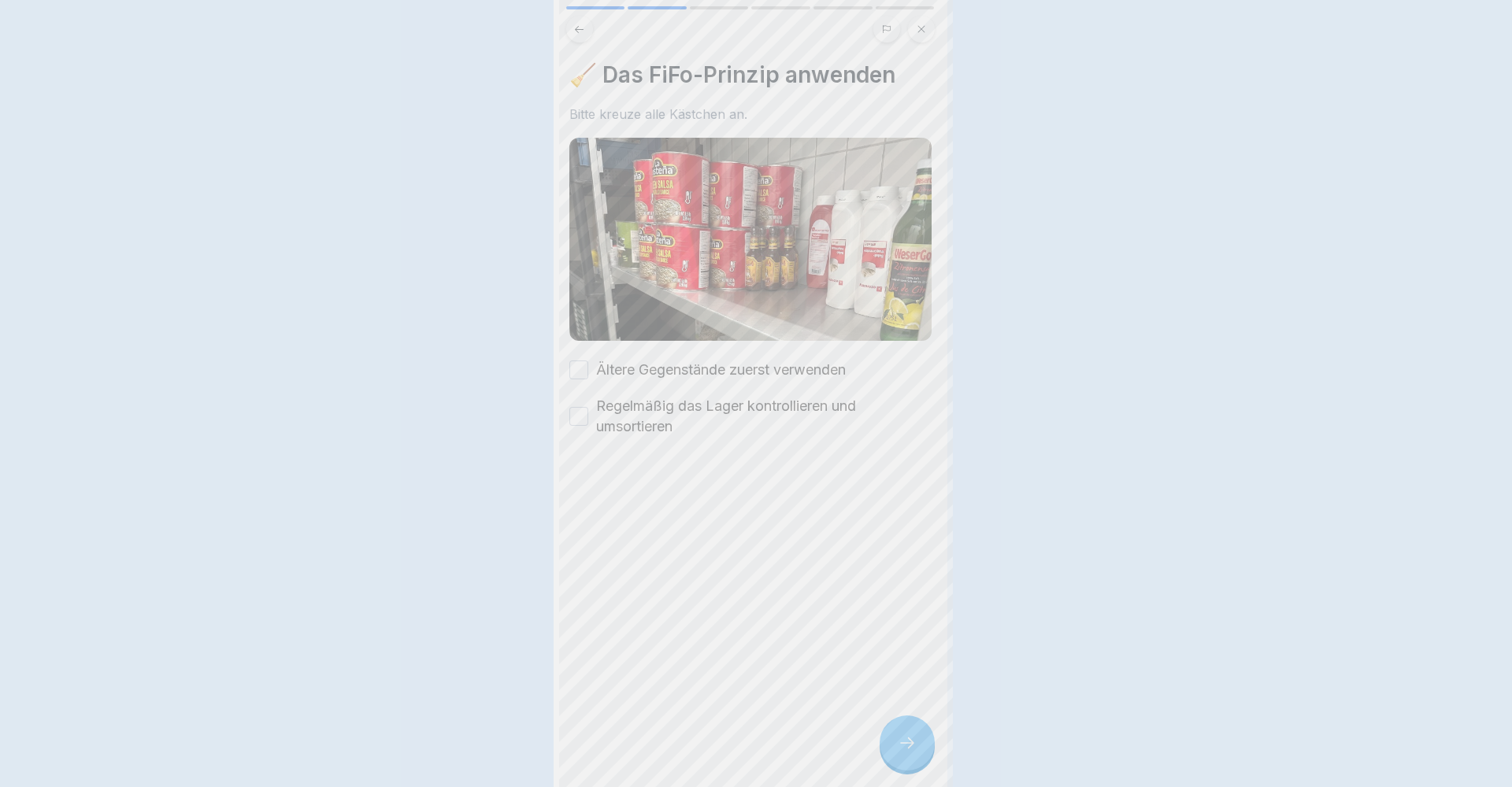
click at [908, 712] on div at bounding box center [756, 394] width 1512 height 787
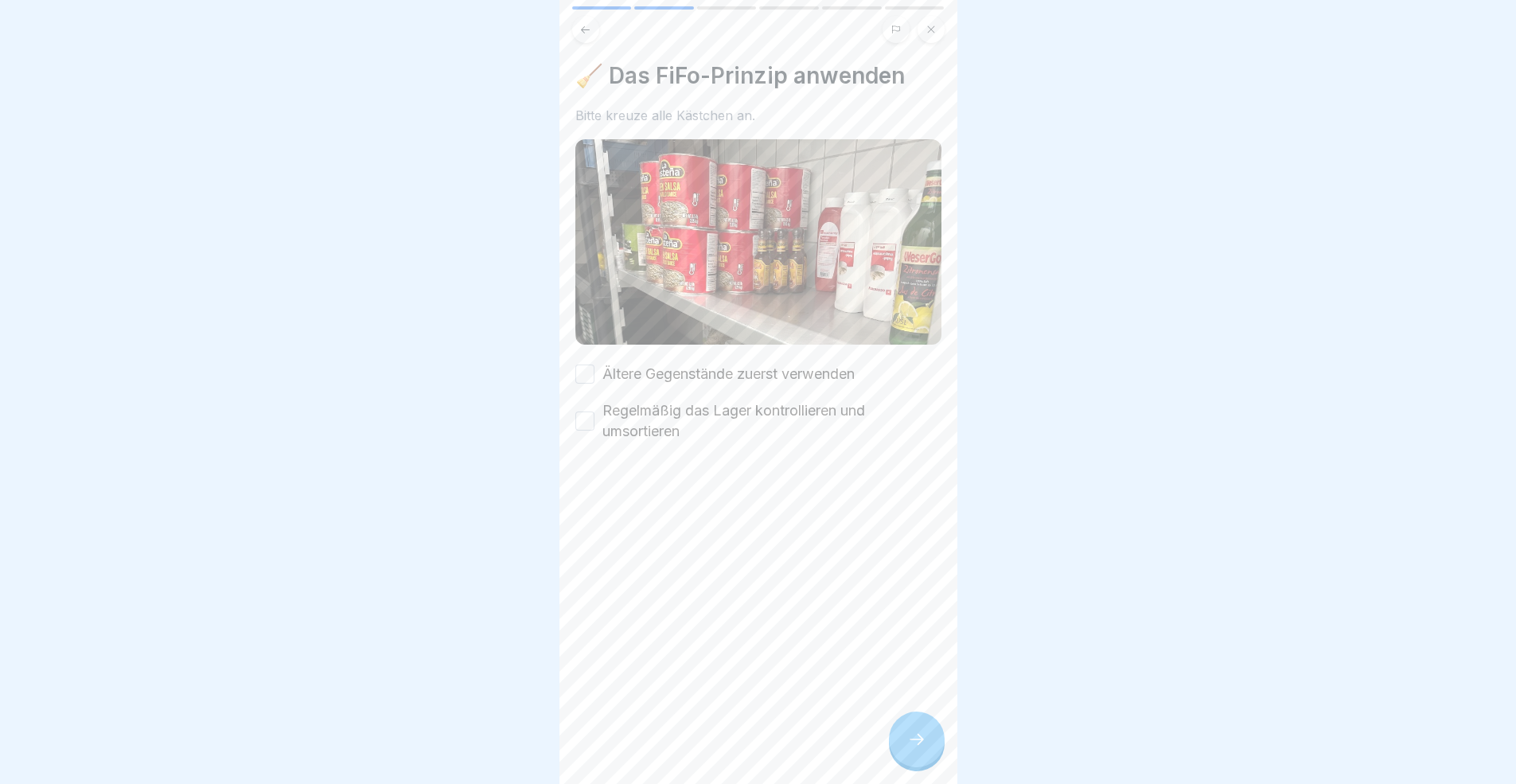
click at [591, 376] on div "Ältere Gegenstände zuerst verwenden" at bounding box center [715, 374] width 279 height 21
click at [587, 373] on button "Ältere Gegenstände zuerst verwenden" at bounding box center [585, 374] width 19 height 19
click at [590, 423] on button "Regelmäßig das Lager kontrollieren und umsortieren" at bounding box center [585, 421] width 19 height 19
click at [929, 719] on div at bounding box center [917, 739] width 56 height 56
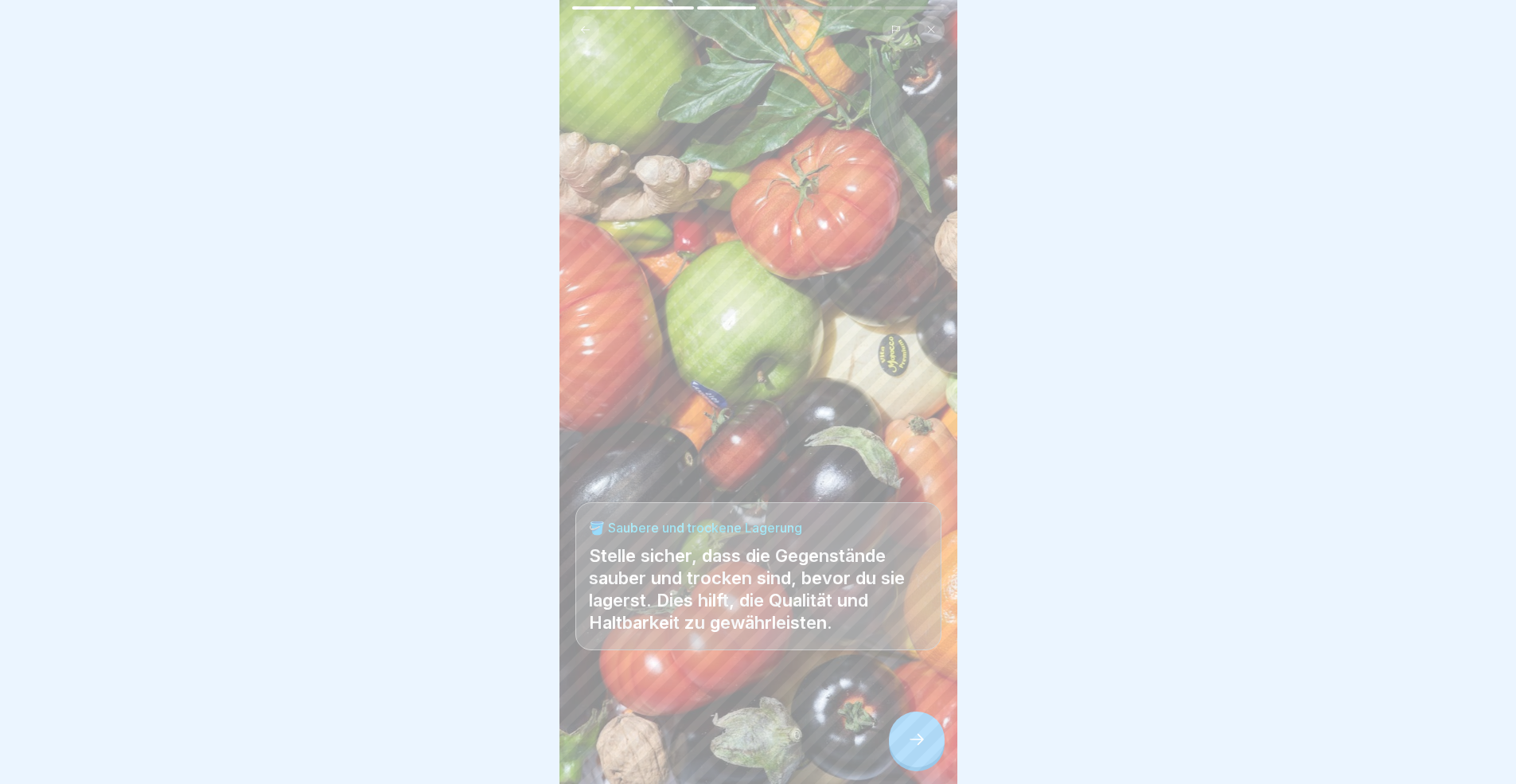
click at [929, 719] on div at bounding box center [917, 739] width 56 height 56
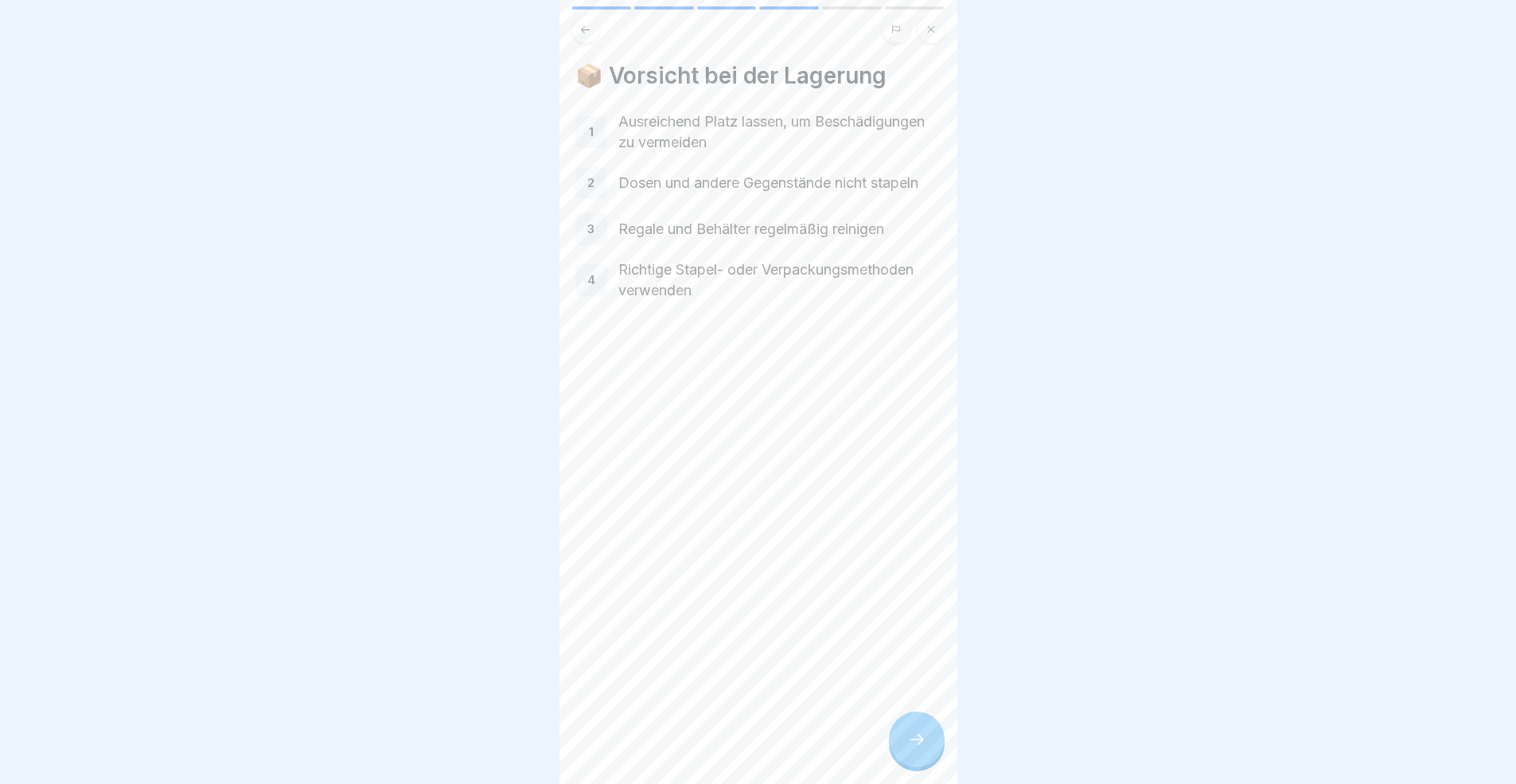
click at [929, 719] on div at bounding box center [917, 739] width 56 height 56
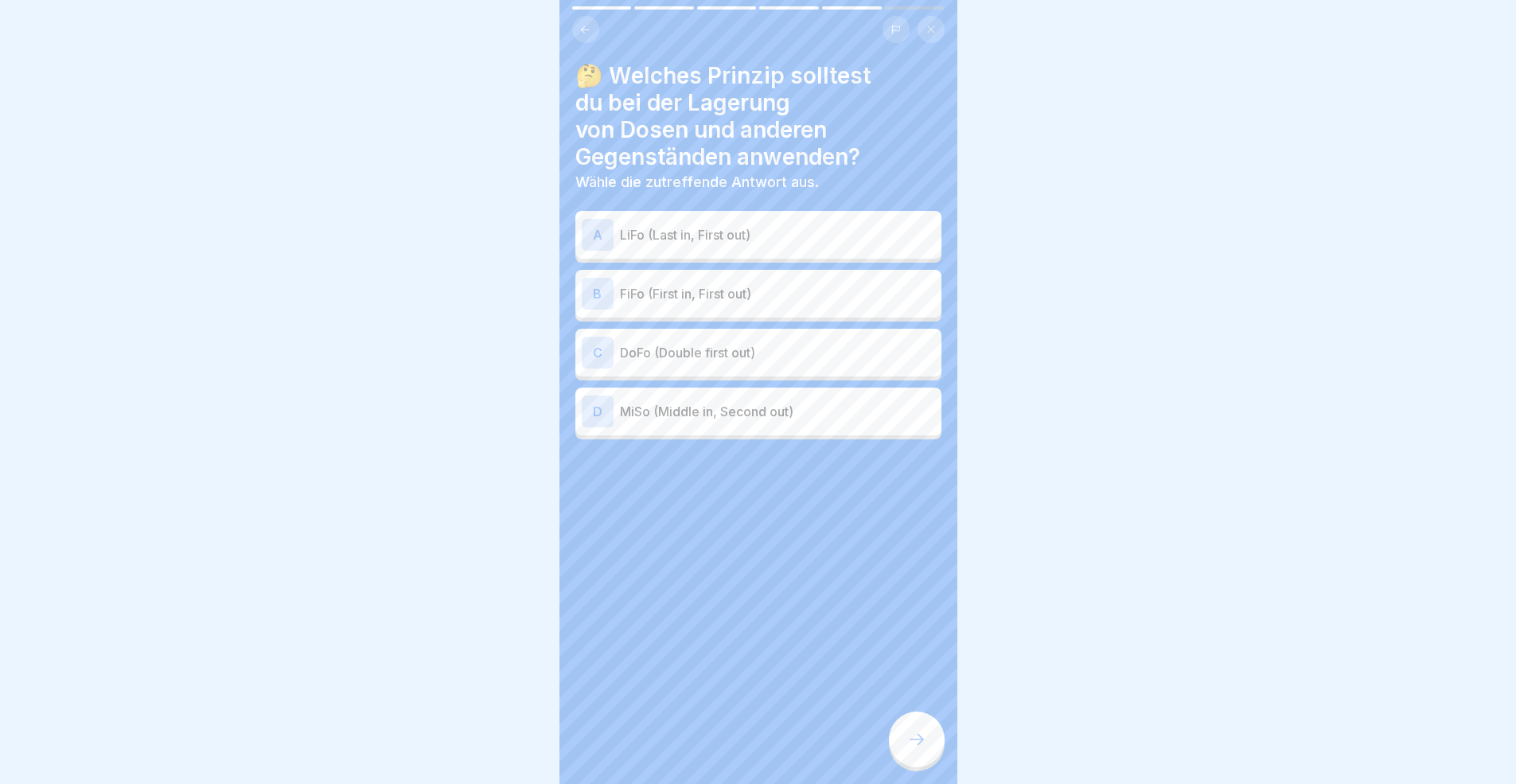
click at [929, 719] on div at bounding box center [917, 739] width 56 height 56
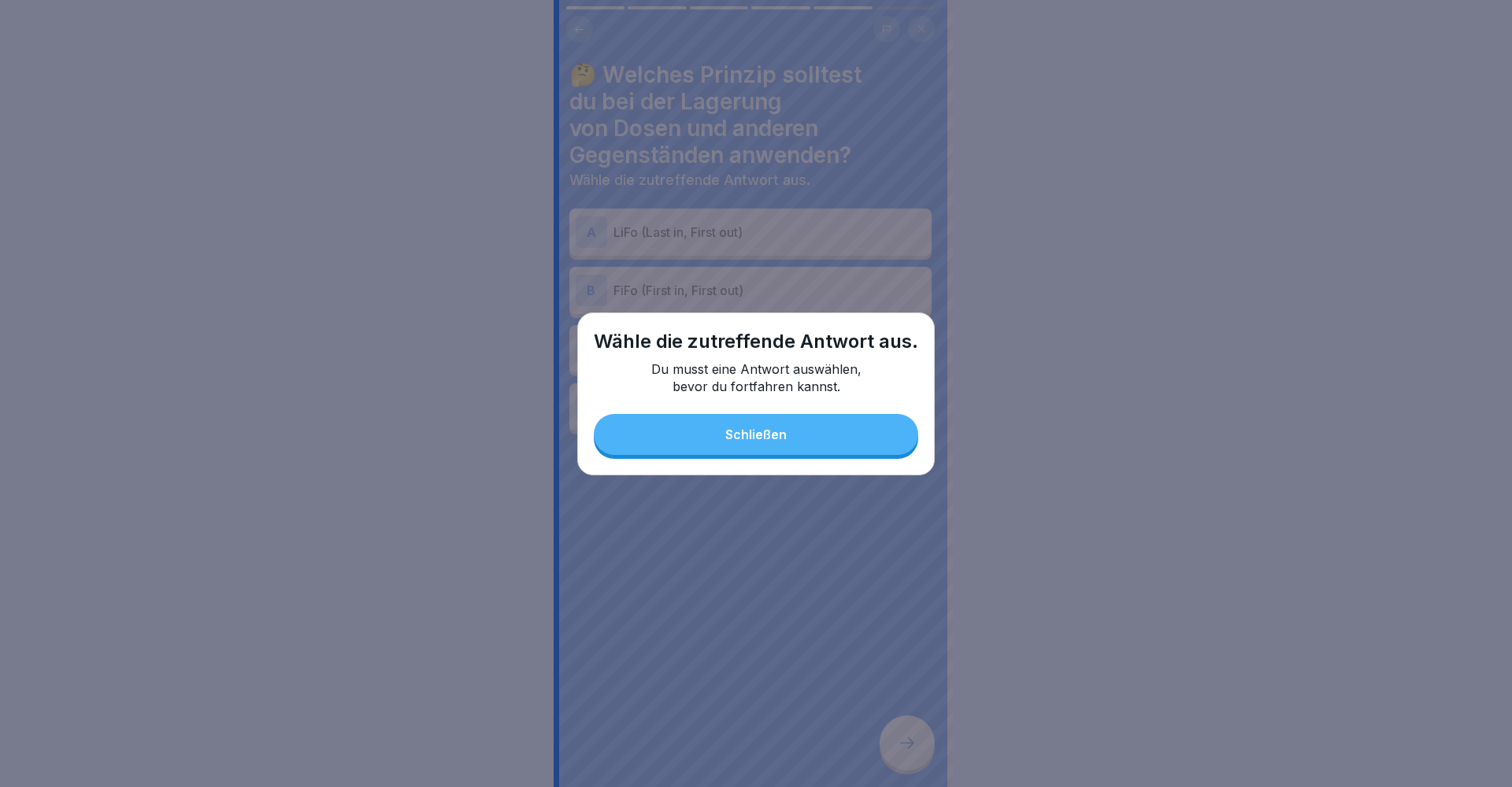
click at [790, 445] on button "Schließen" at bounding box center [756, 434] width 324 height 41
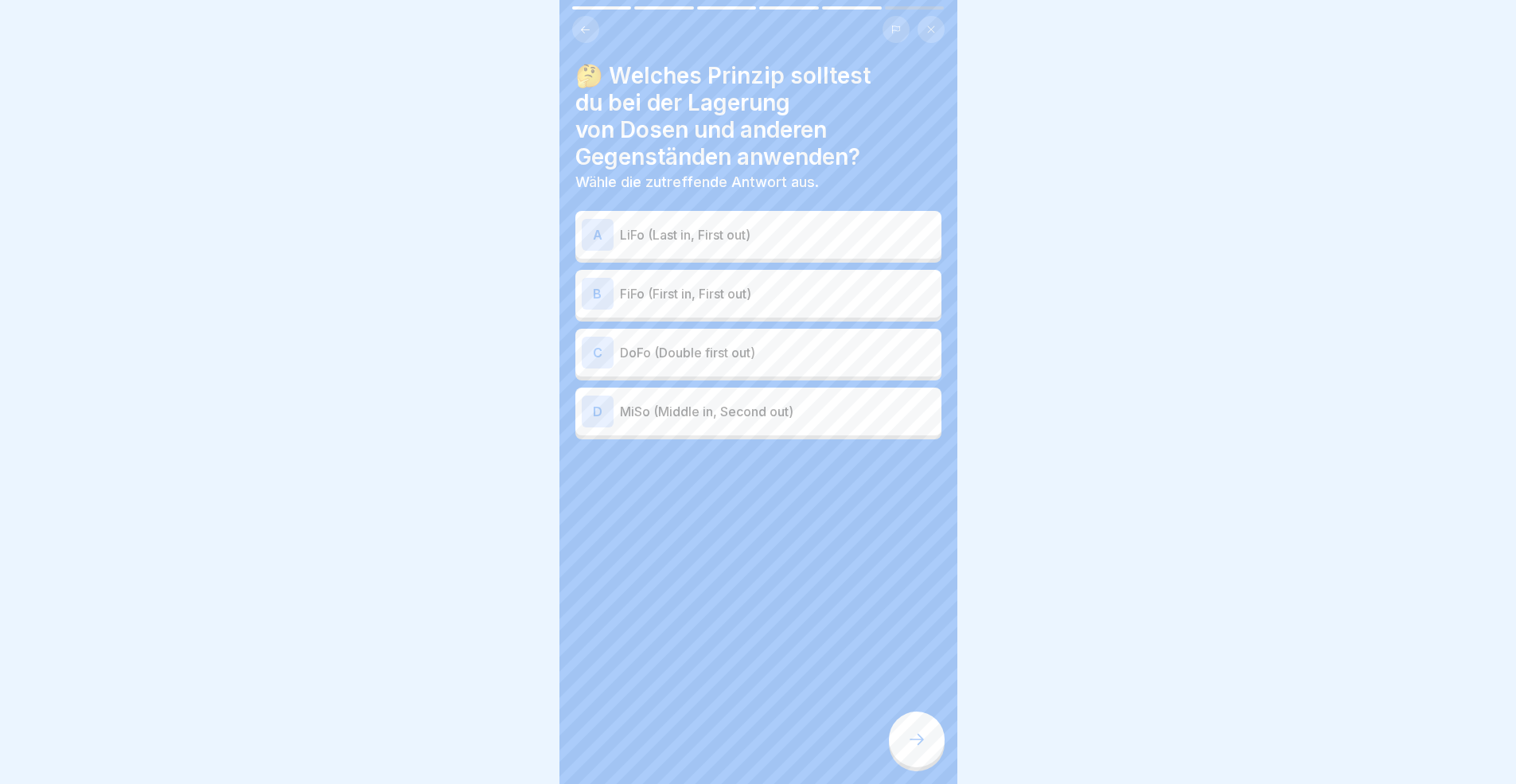
click at [793, 302] on div "B FiFo (First in, First out)" at bounding box center [758, 293] width 353 height 31
click at [900, 719] on div at bounding box center [917, 739] width 56 height 56
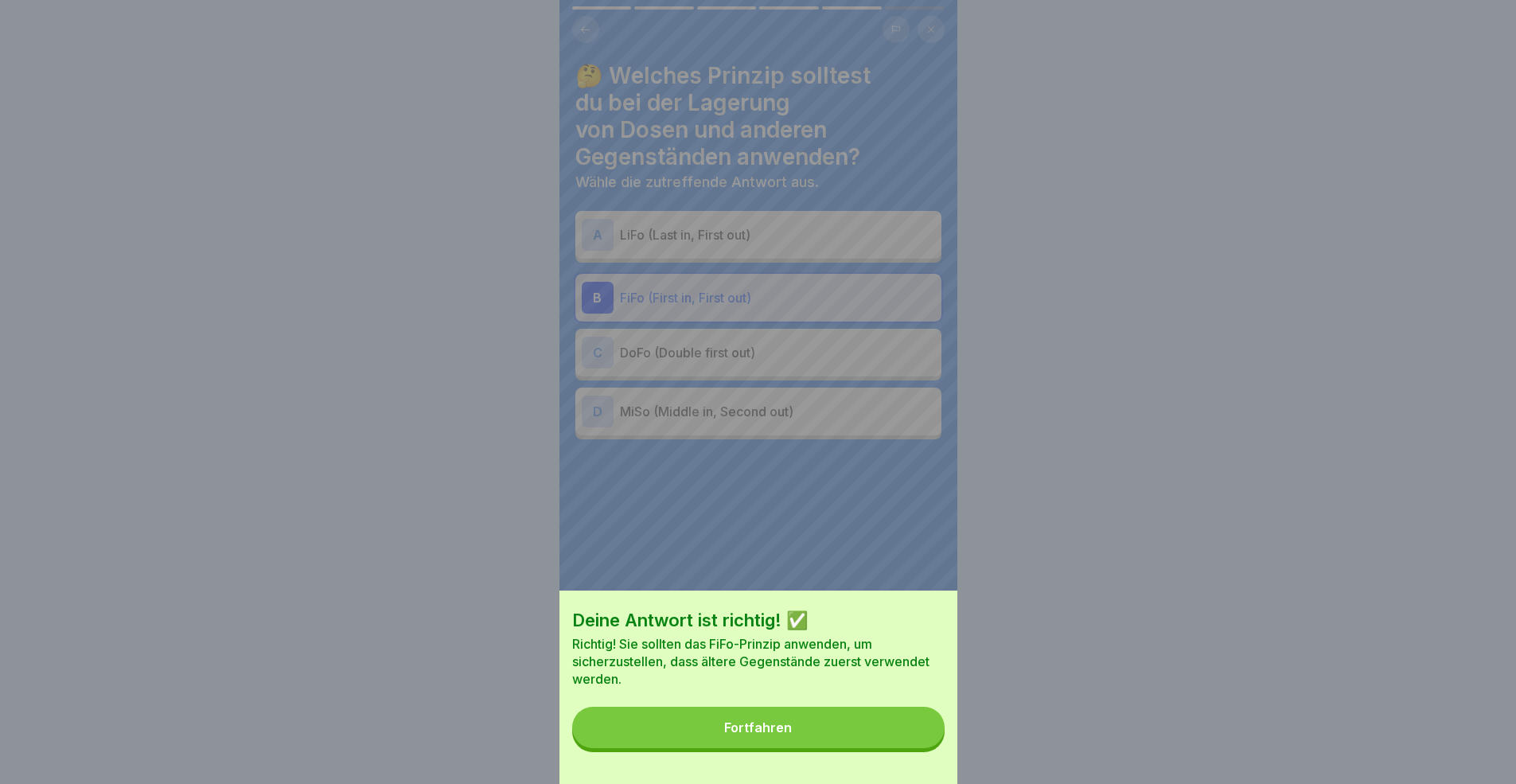
click at [787, 719] on button "Fortfahren" at bounding box center [758, 727] width 373 height 41
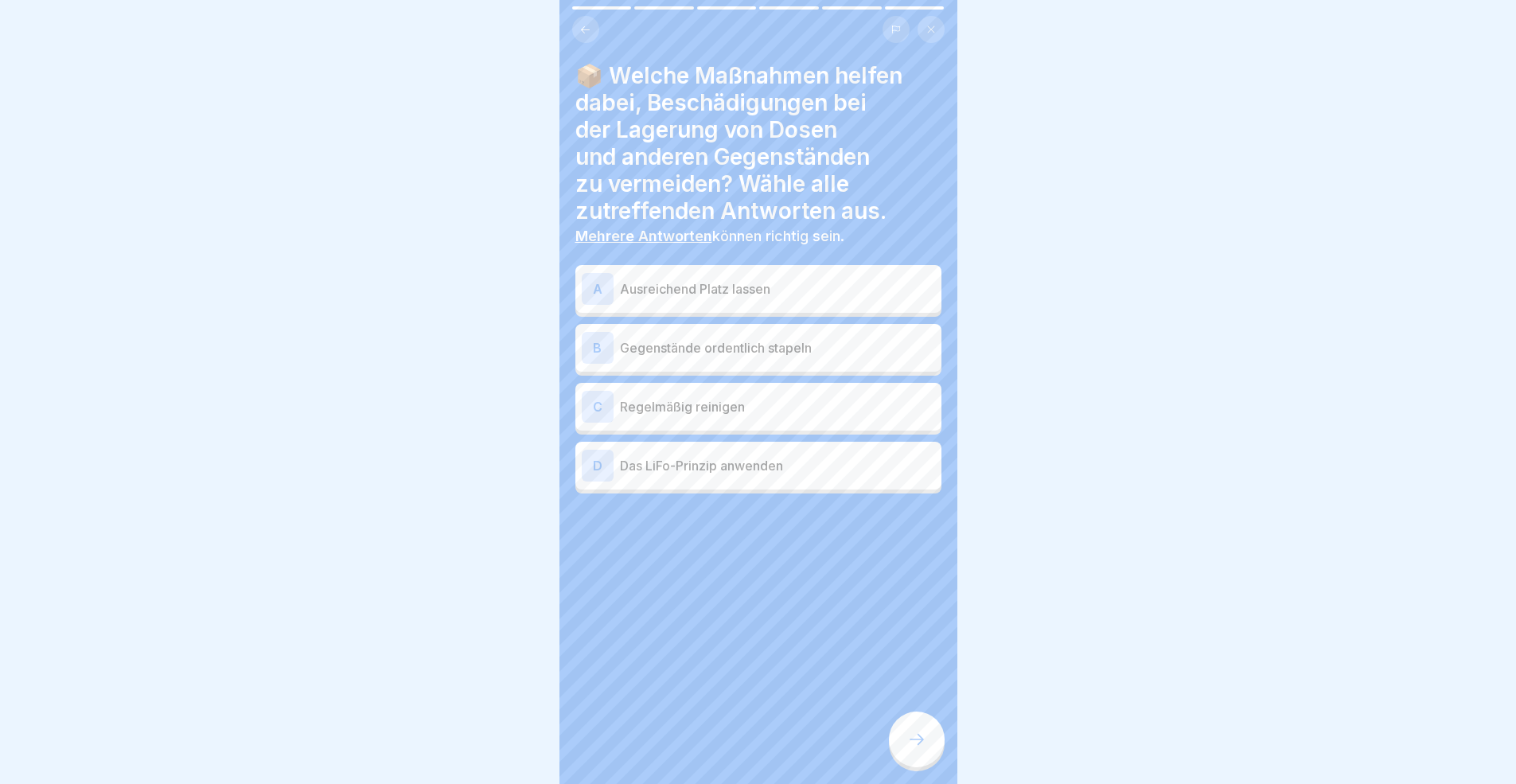
click at [746, 296] on p "Ausreichend Platz lassen" at bounding box center [777, 289] width 315 height 19
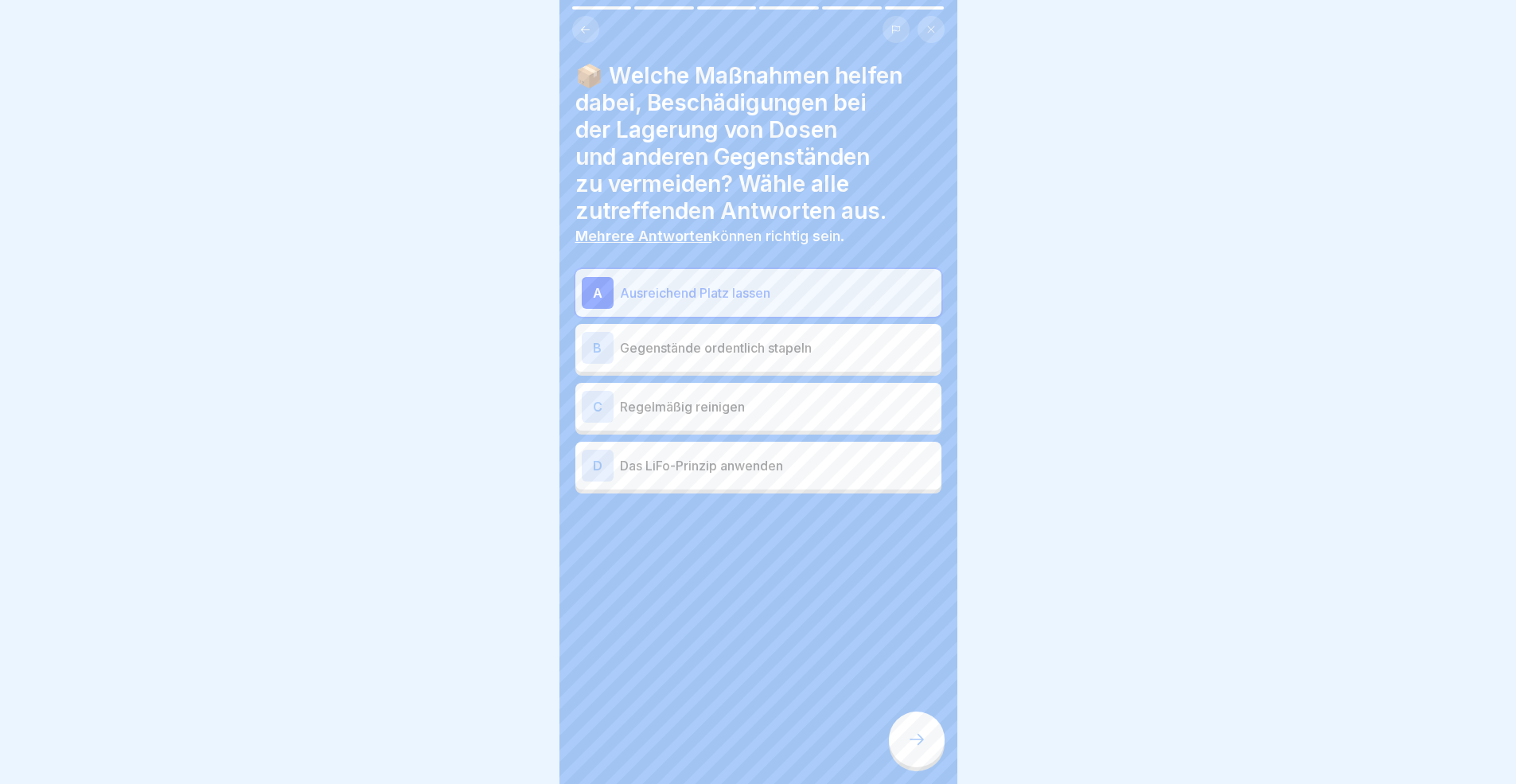
click at [796, 362] on div "B Gegenstände ordentlich stapeln" at bounding box center [758, 347] width 353 height 31
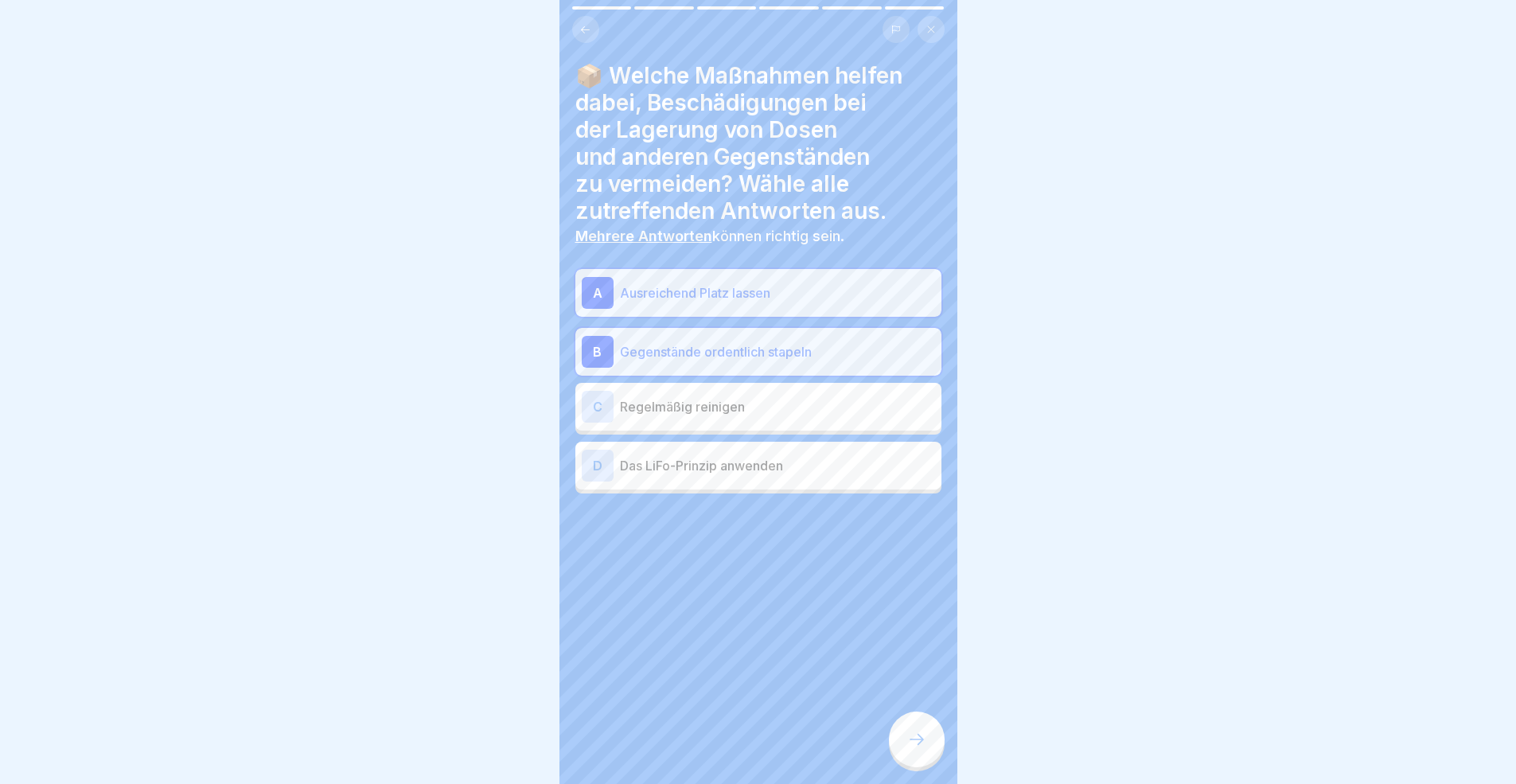
click at [778, 413] on p "Regelmäßig reinigen" at bounding box center [777, 407] width 315 height 19
click at [804, 474] on div "D Das LiFo-Prinzip anwenden" at bounding box center [758, 465] width 353 height 31
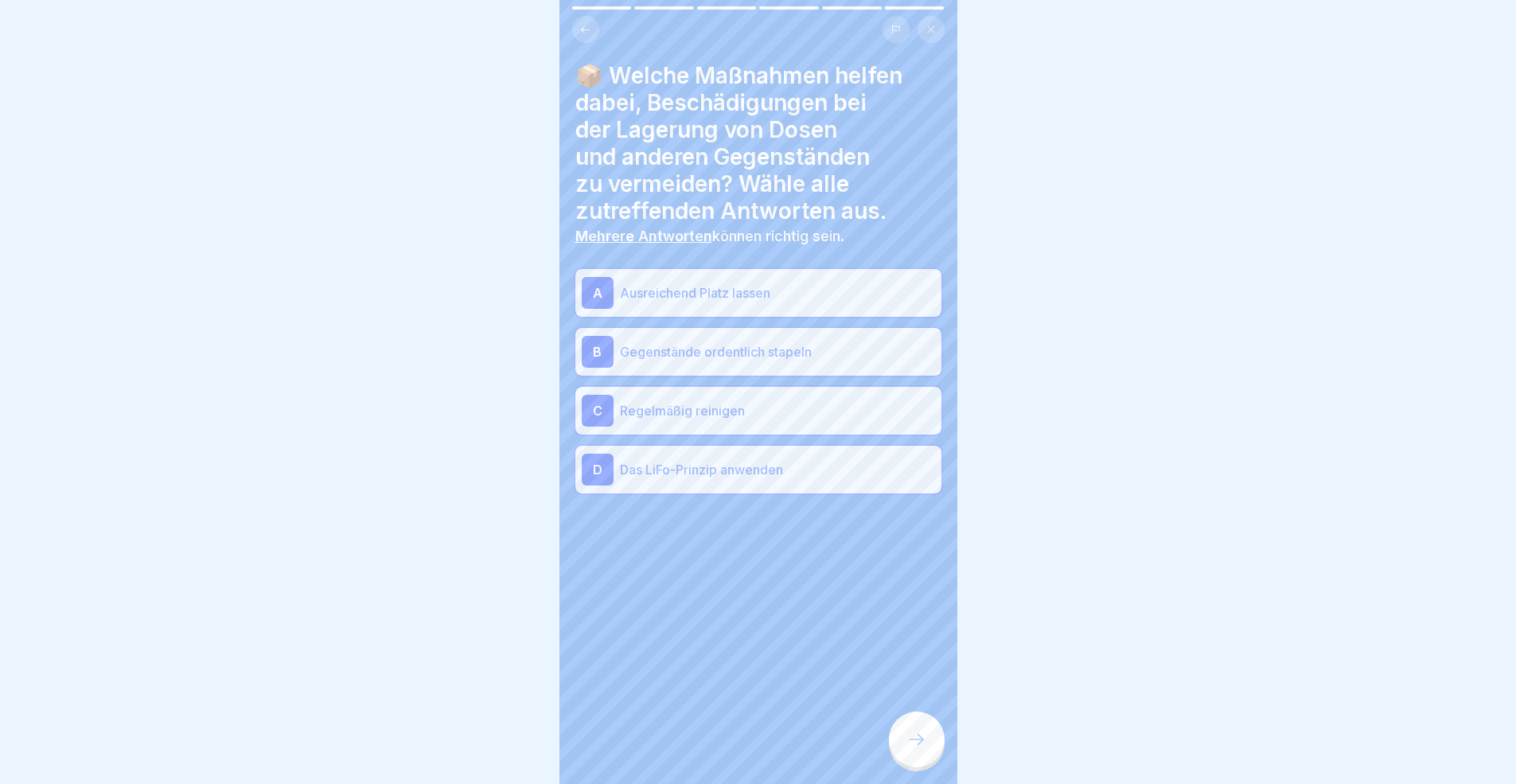
click at [733, 476] on p "Das LiFo-Prinzip anwenden" at bounding box center [777, 469] width 315 height 19
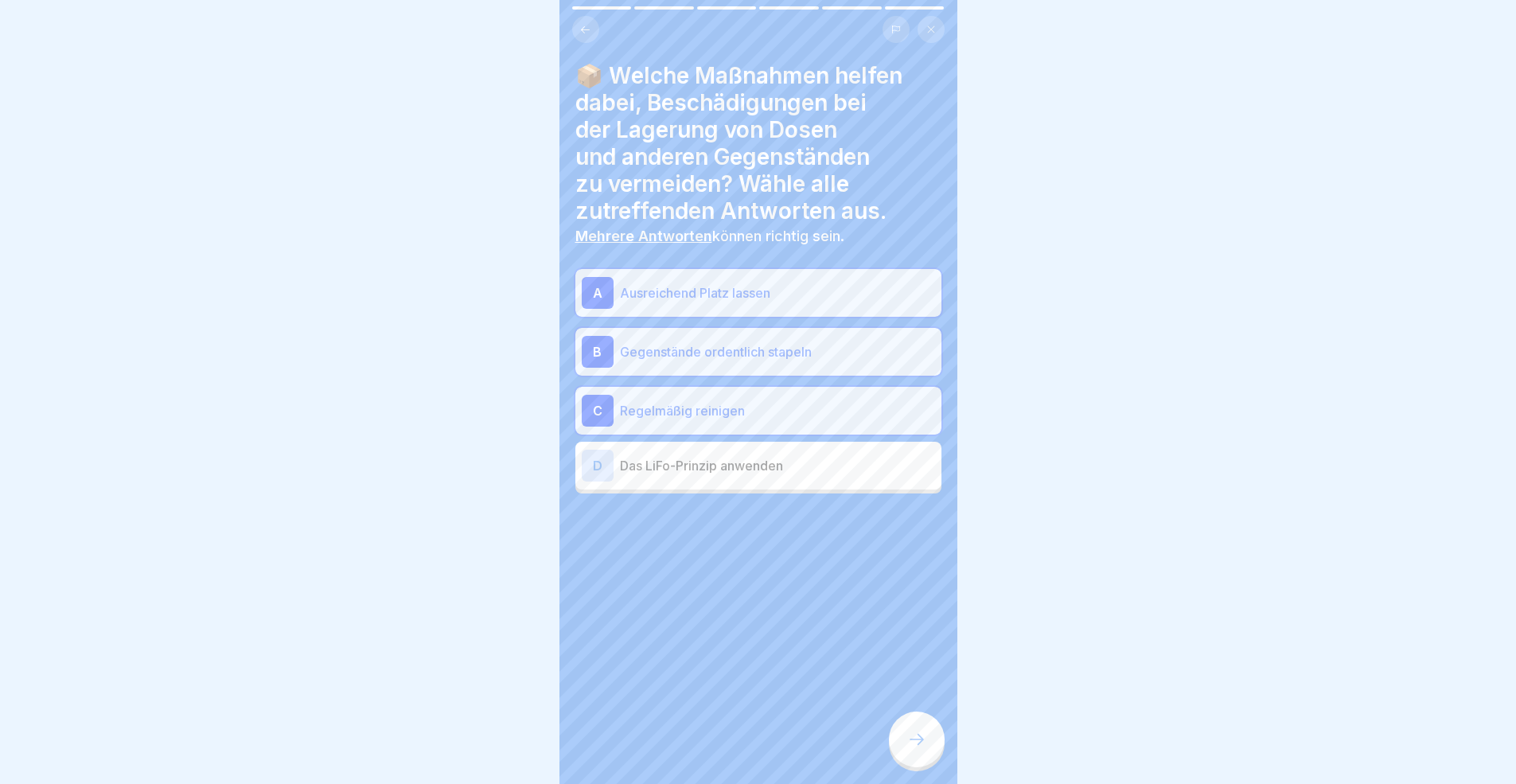
click at [912, 719] on icon at bounding box center [917, 739] width 19 height 19
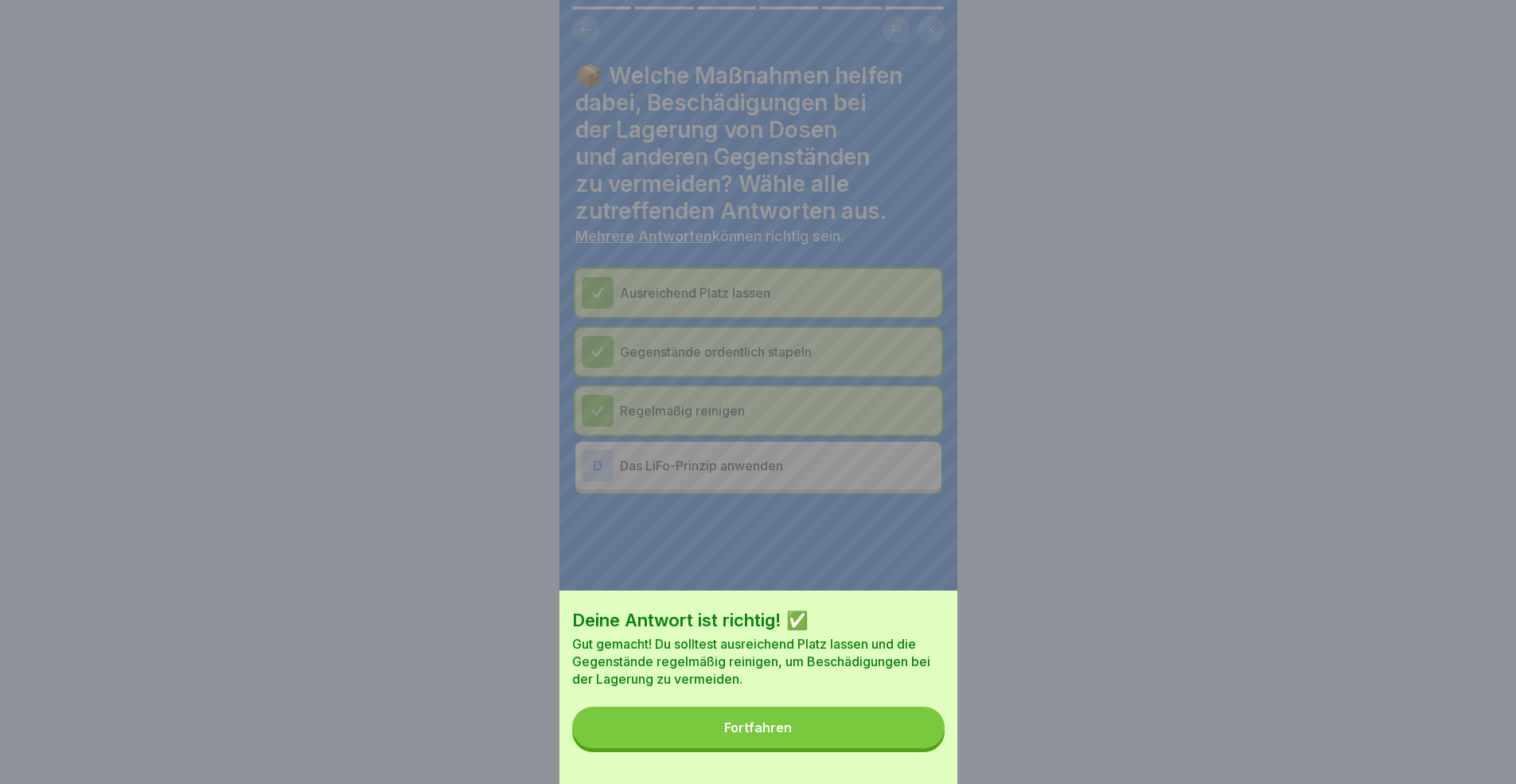
click at [826, 719] on button "Fortfahren" at bounding box center [758, 727] width 373 height 41
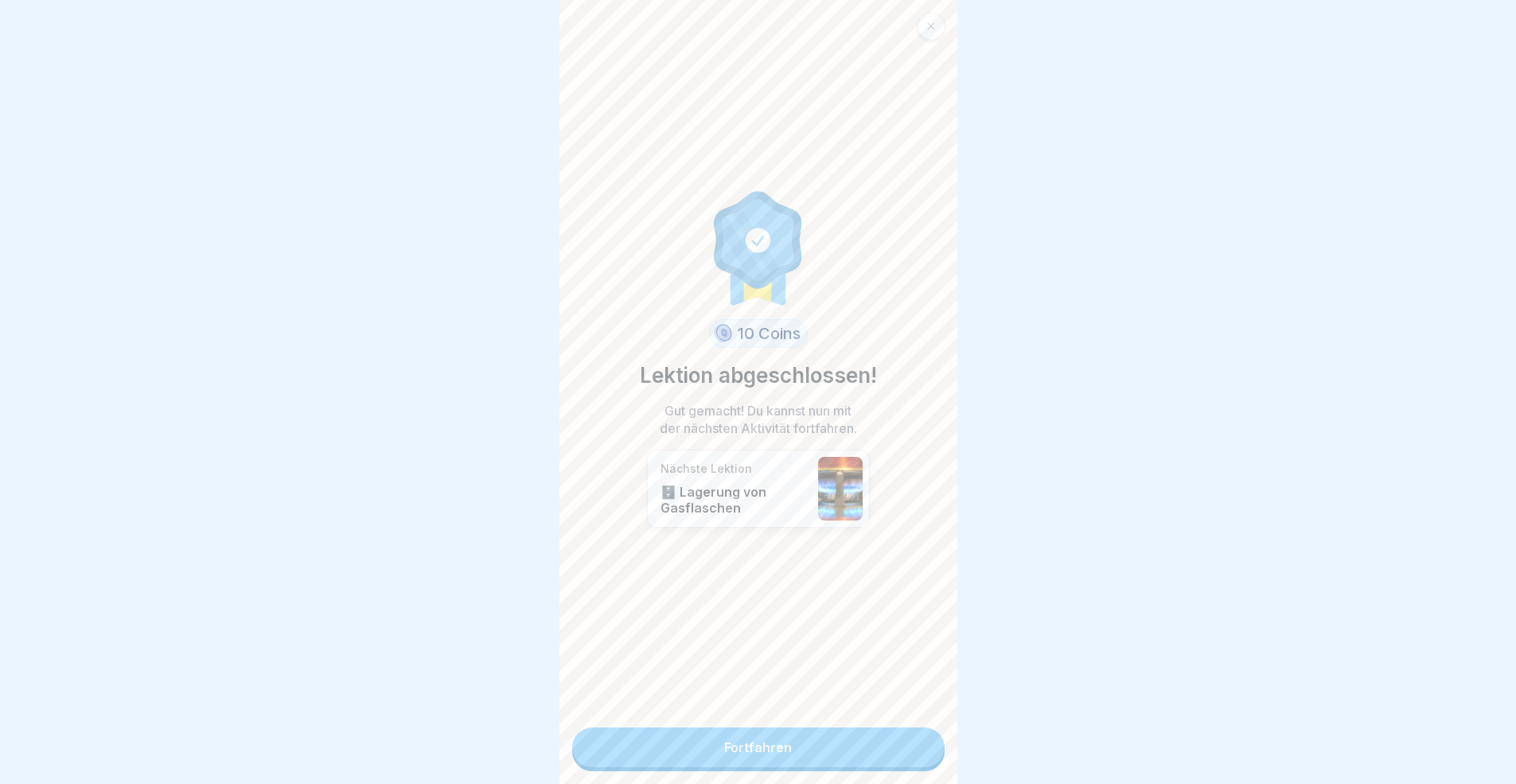
click at [855, 719] on link "Fortfahren" at bounding box center [758, 747] width 373 height 40
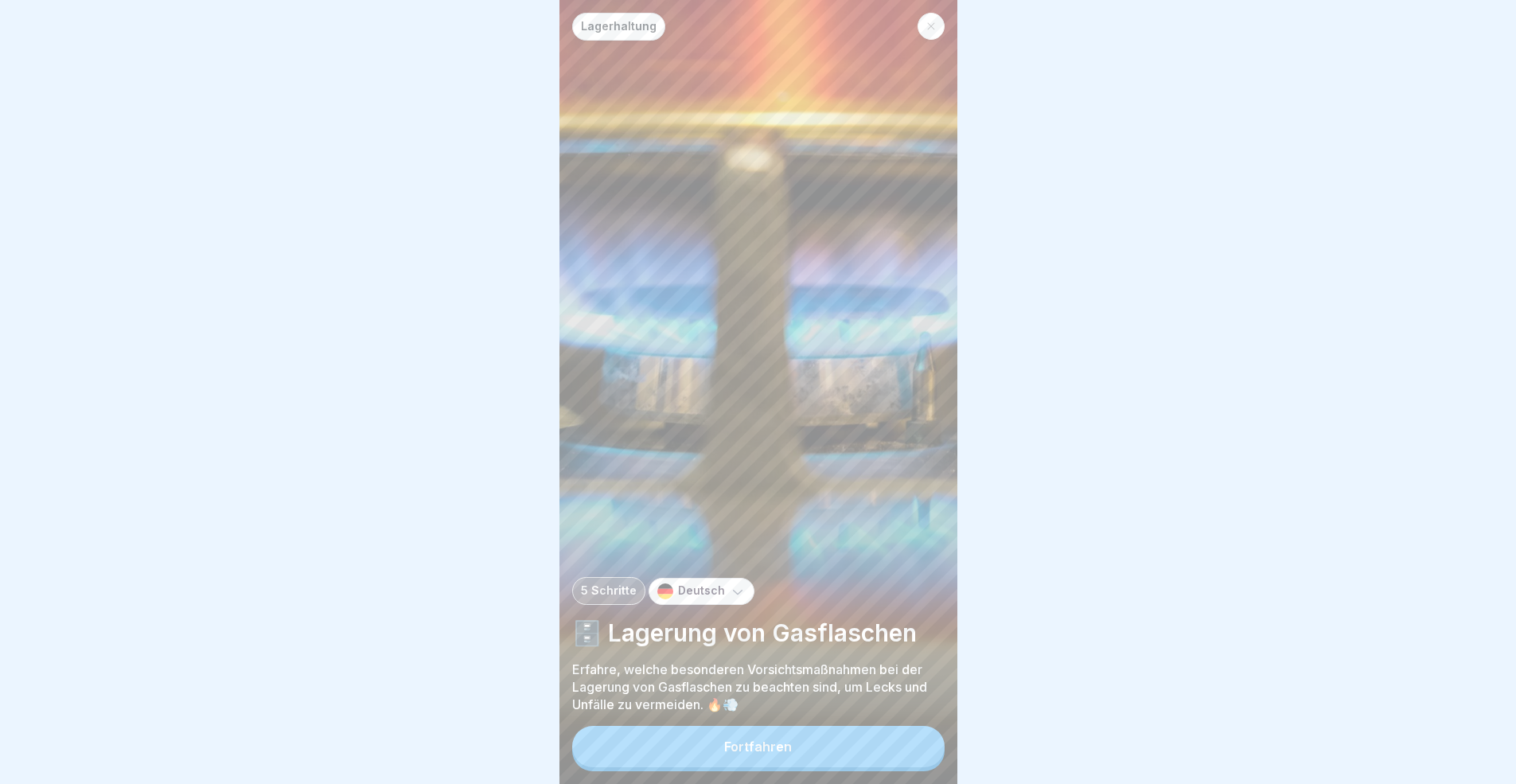
click at [855, 719] on button "Fortfahren" at bounding box center [758, 746] width 373 height 41
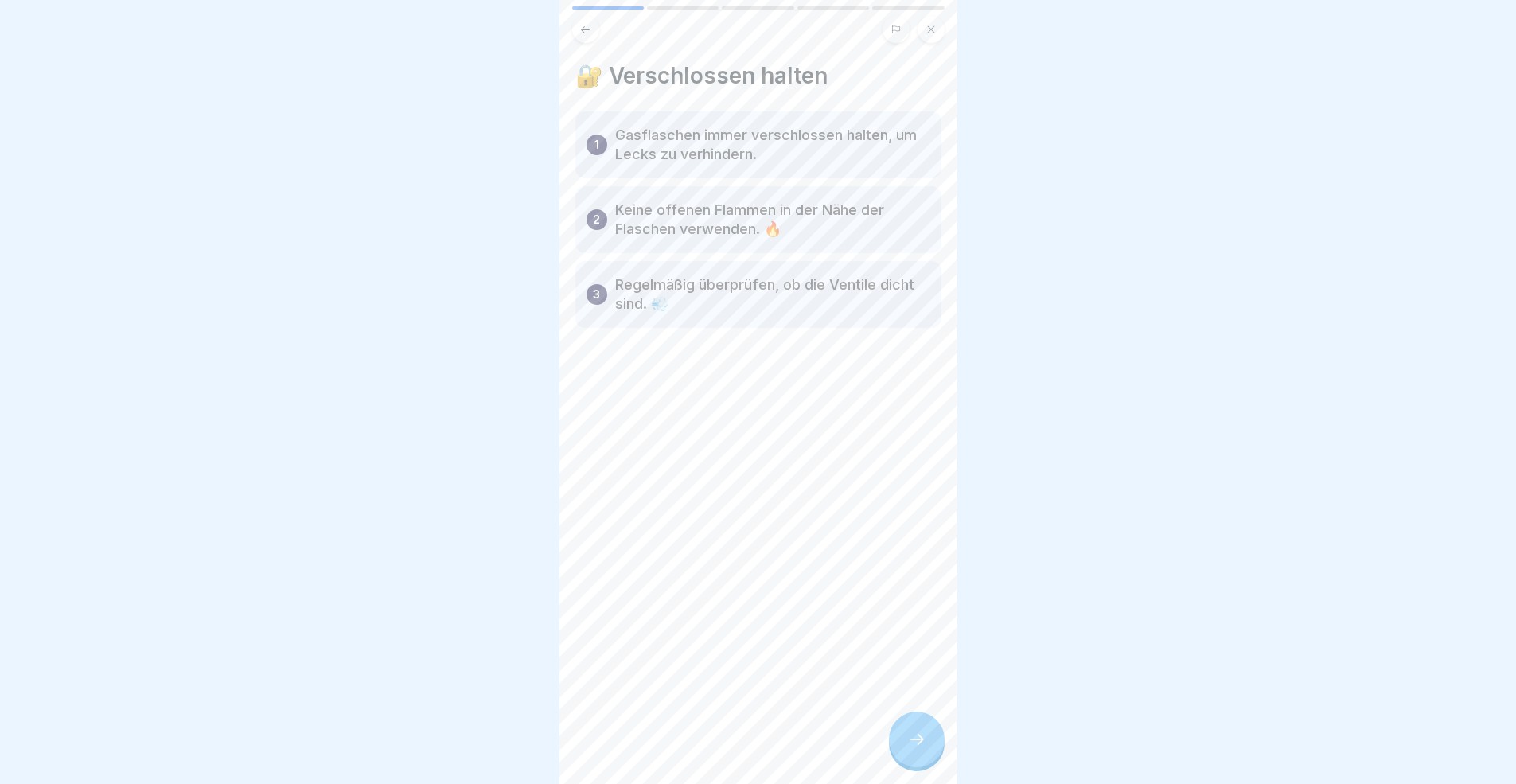
click at [930, 719] on div at bounding box center [917, 739] width 56 height 56
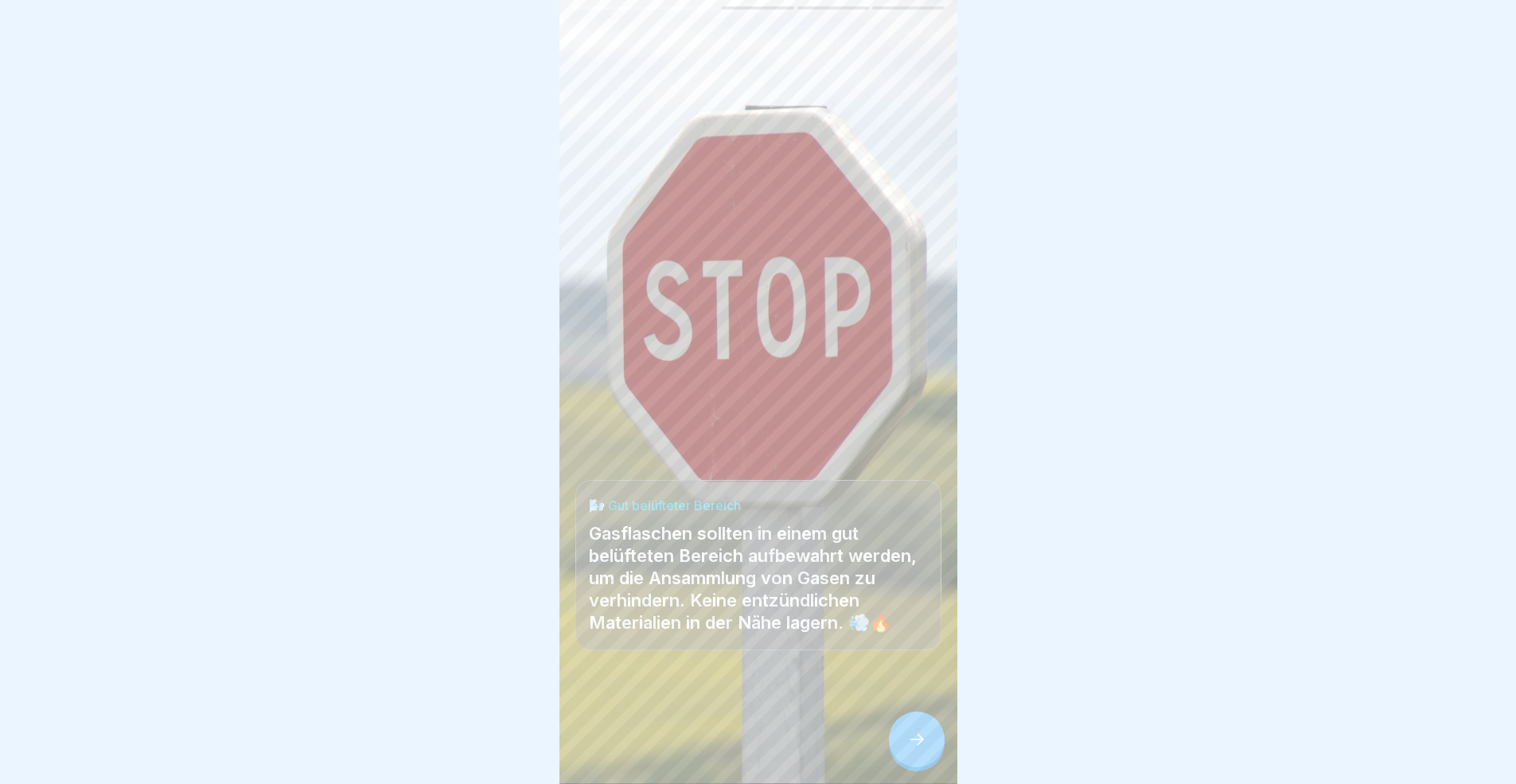
click at [930, 719] on div at bounding box center [917, 739] width 56 height 56
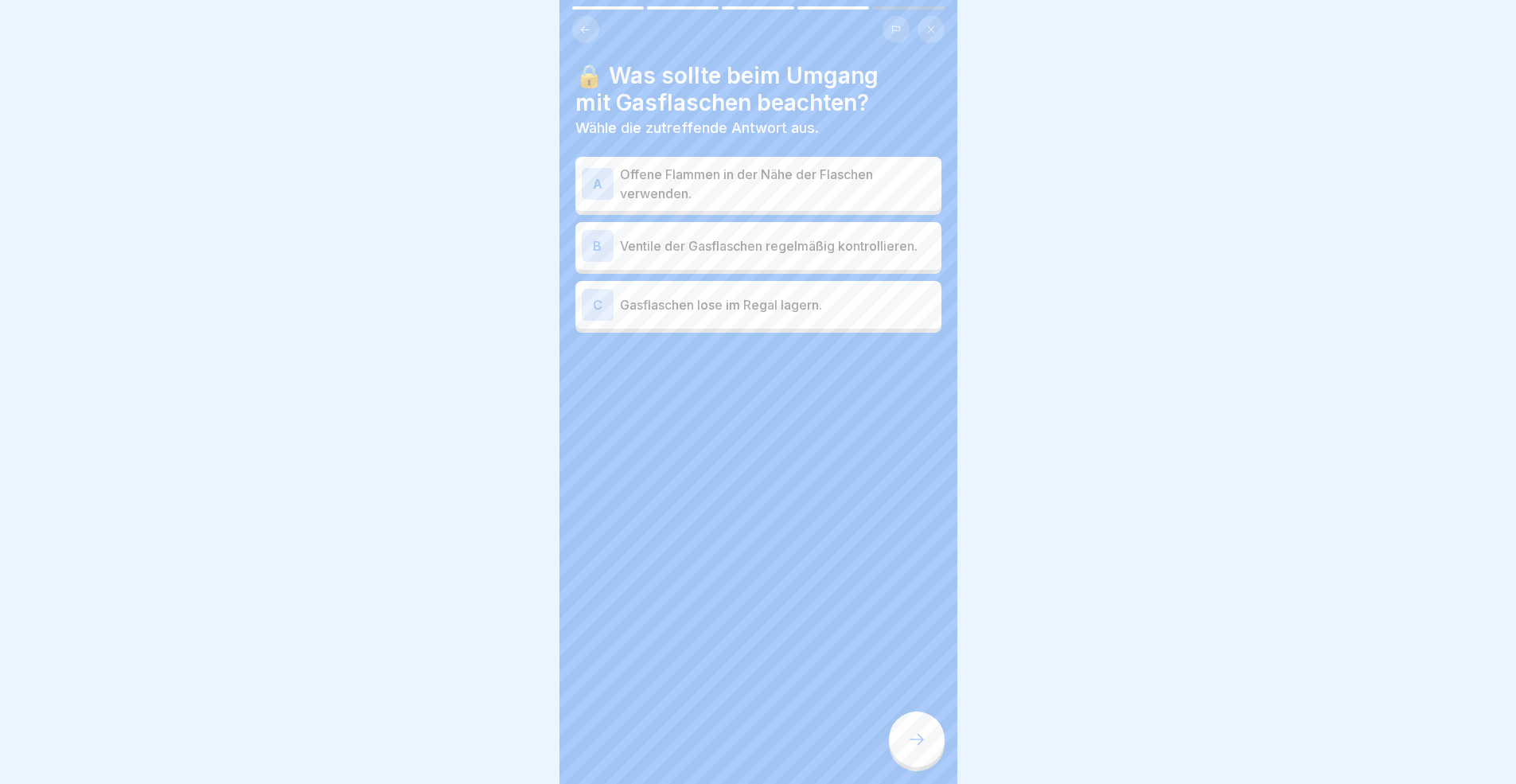
click at [930, 719] on div at bounding box center [917, 739] width 56 height 56
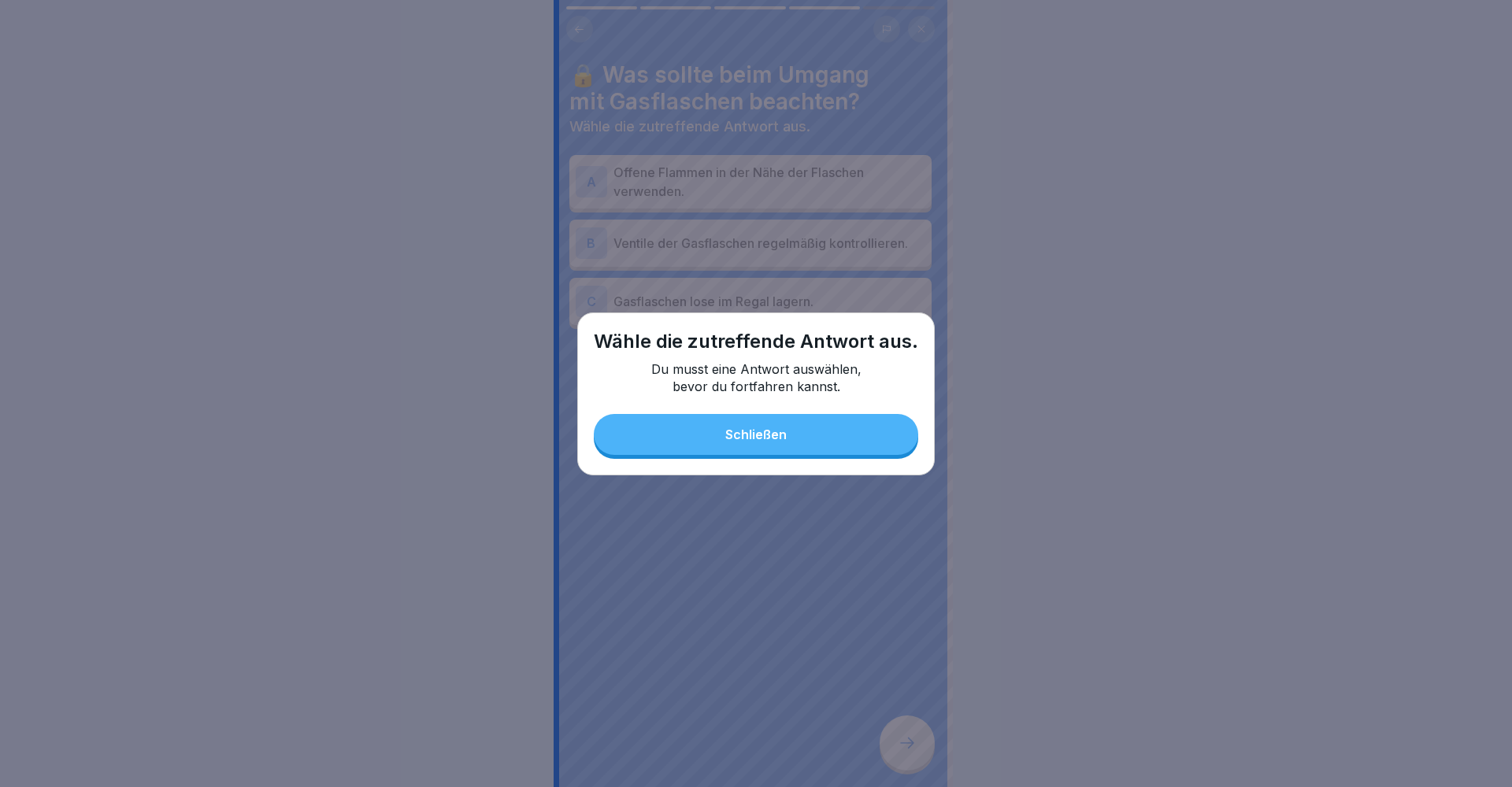
click at [773, 443] on button "Schließen" at bounding box center [756, 434] width 324 height 41
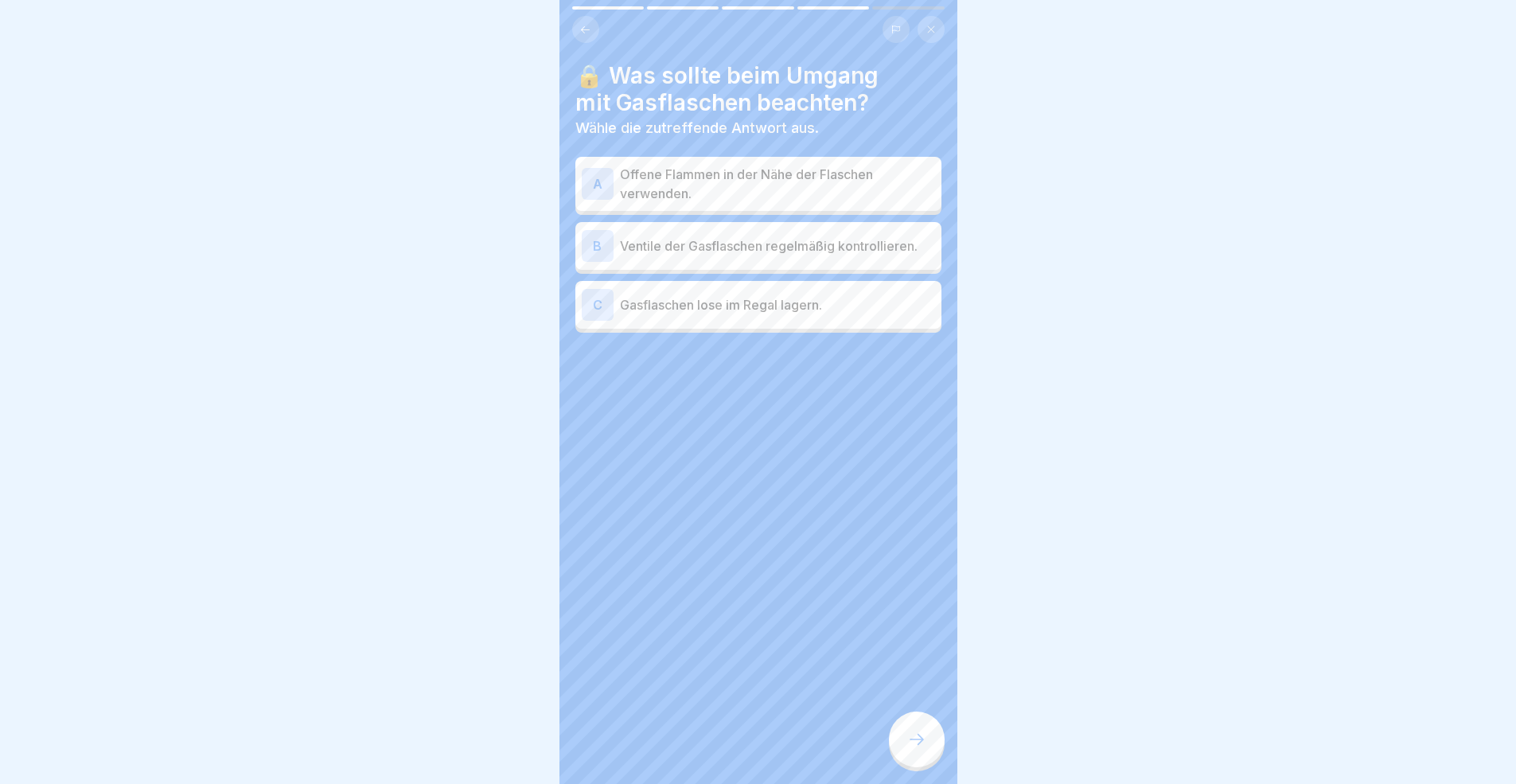
click at [776, 198] on p "Offene Flammen in der Nähe der Flaschen verwenden." at bounding box center [777, 183] width 315 height 38
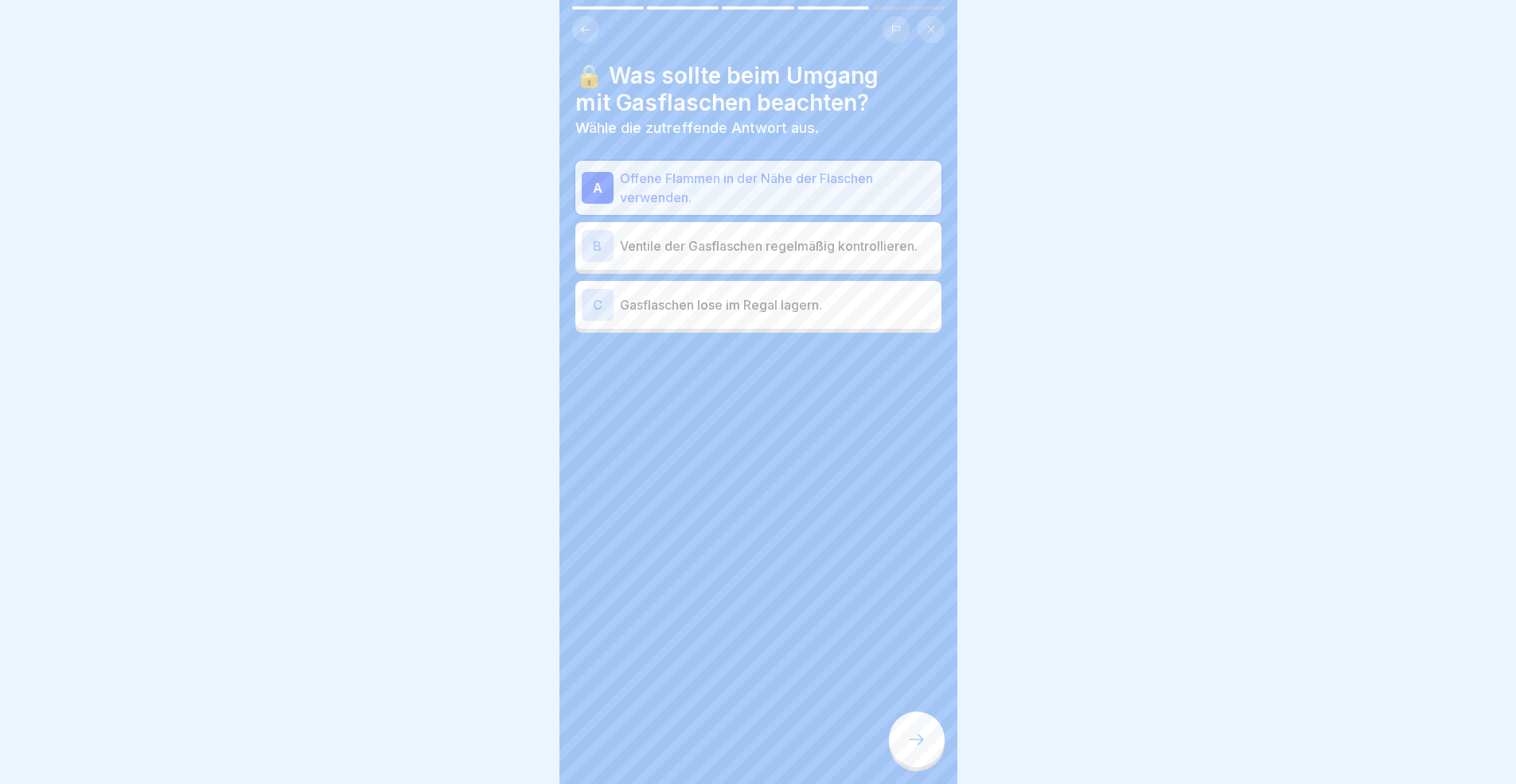
click at [823, 261] on div "B Ventile der Gasflaschen regelmäßig kontrollieren." at bounding box center [758, 245] width 353 height 31
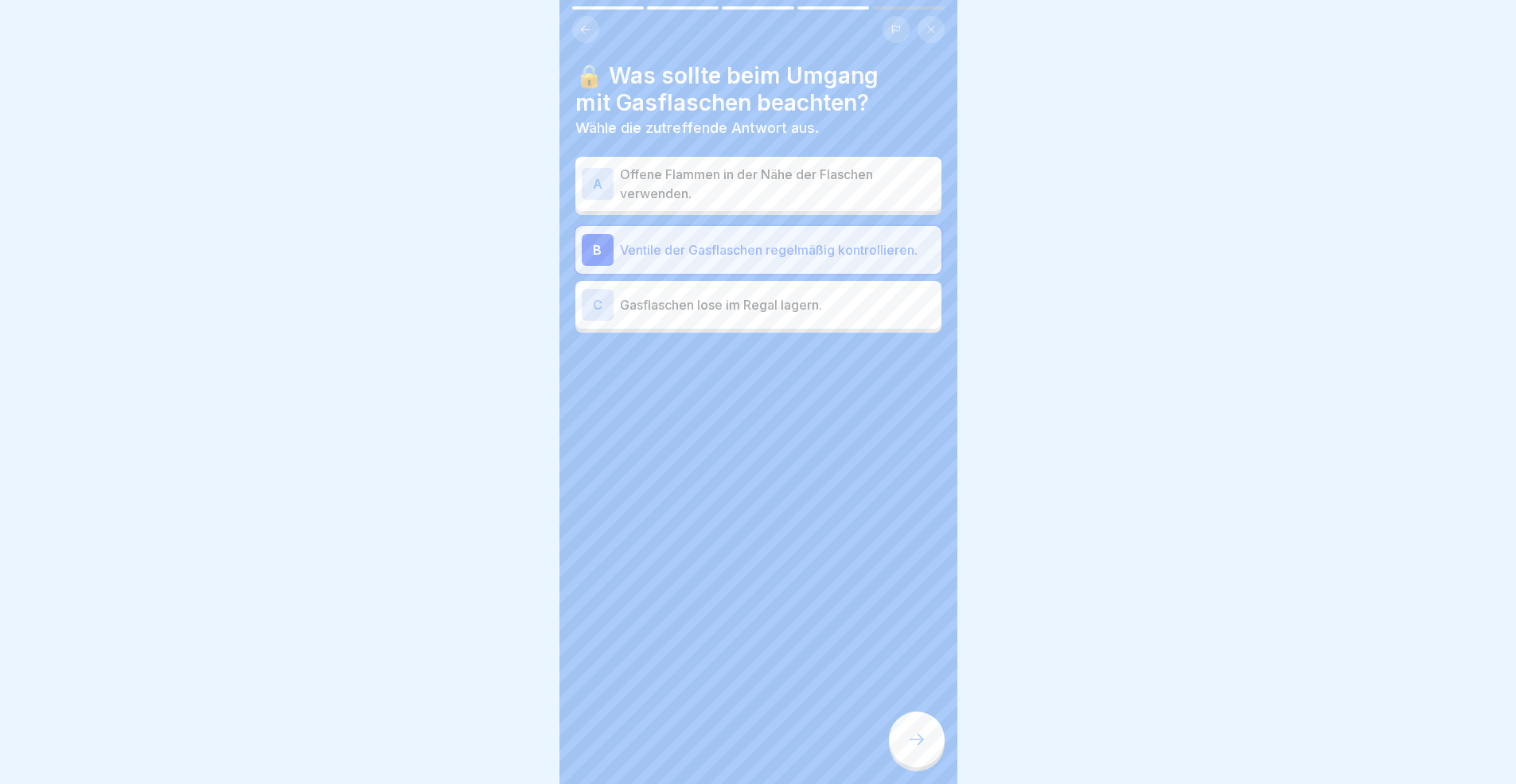
click at [912, 719] on div at bounding box center [917, 739] width 56 height 56
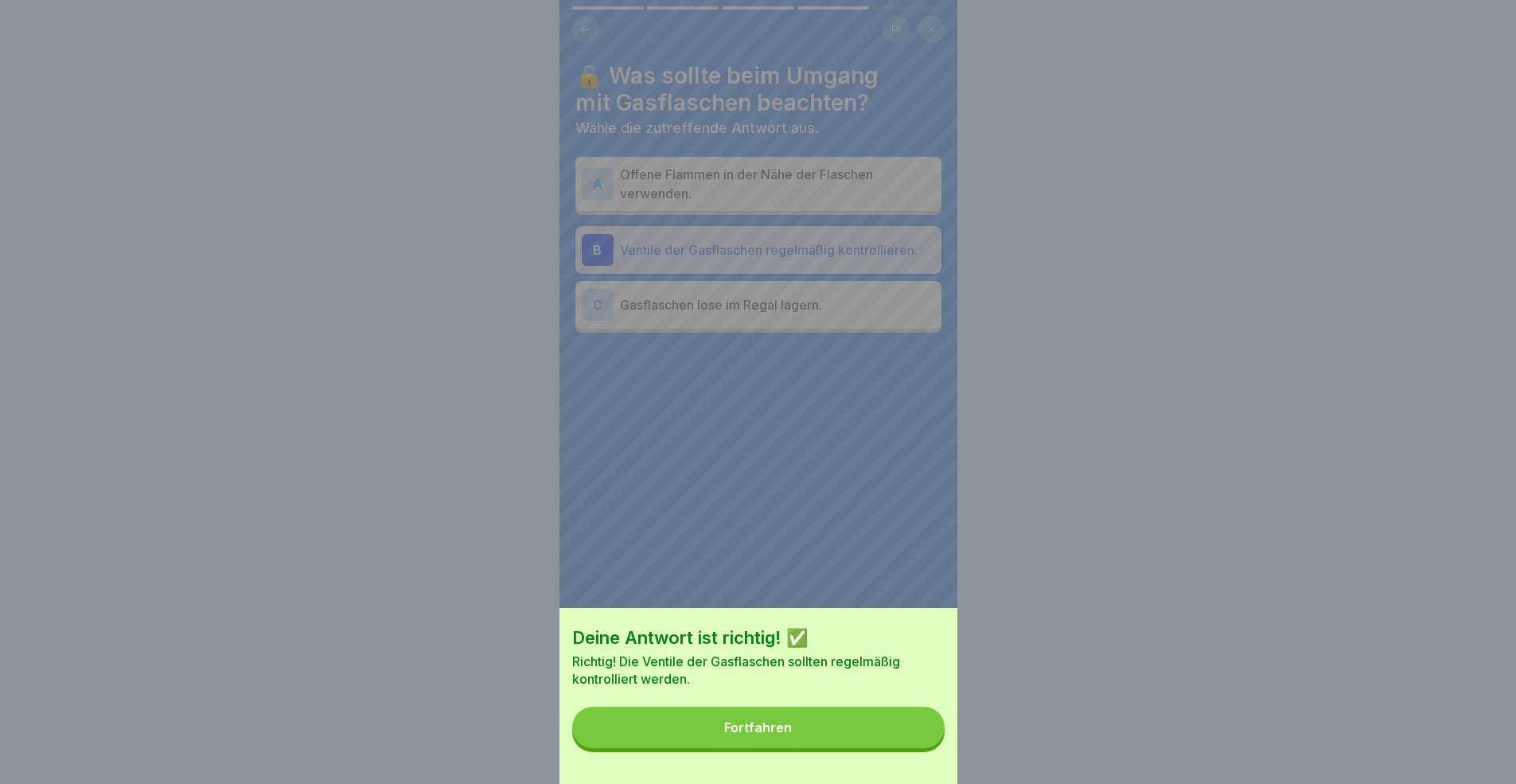
click at [873, 719] on button "Fortfahren" at bounding box center [758, 727] width 373 height 41
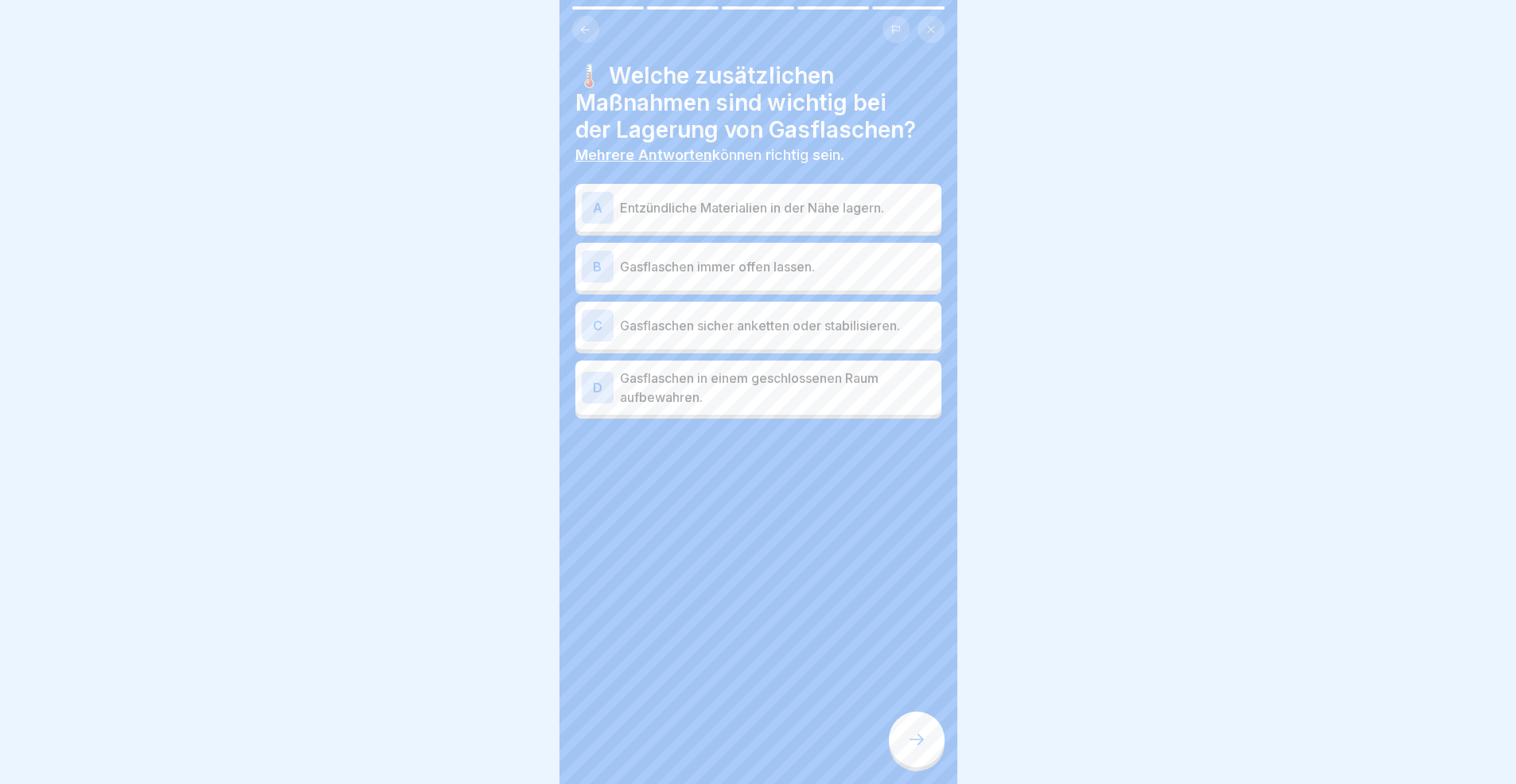
click at [781, 340] on div "C Gasflaschen sicher anketten oder stabilisieren." at bounding box center [758, 325] width 366 height 48
click at [800, 398] on p "Gasflaschen in einem geschlossenen Raum aufbewahren." at bounding box center [777, 387] width 315 height 38
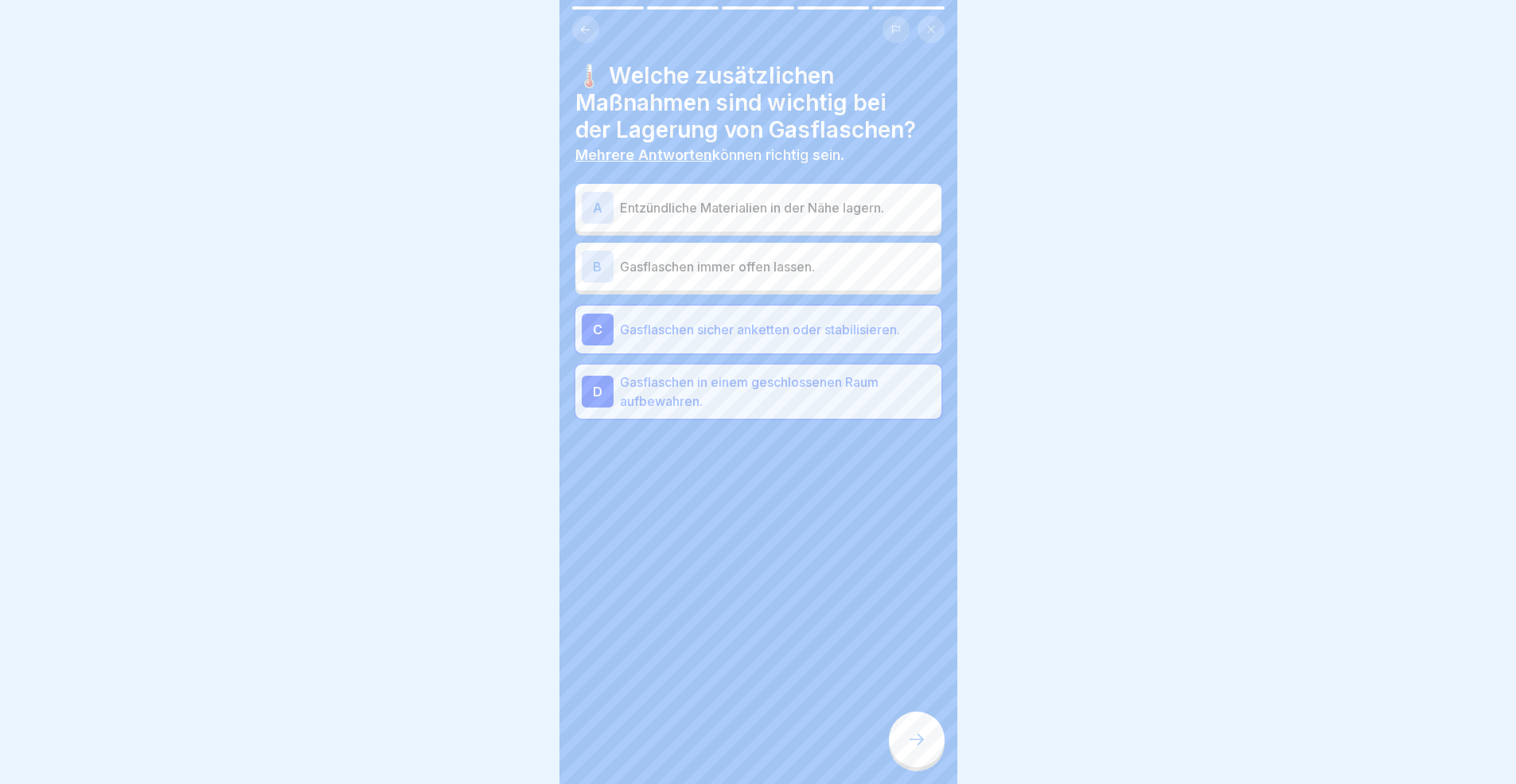
click at [925, 719] on div at bounding box center [917, 739] width 56 height 56
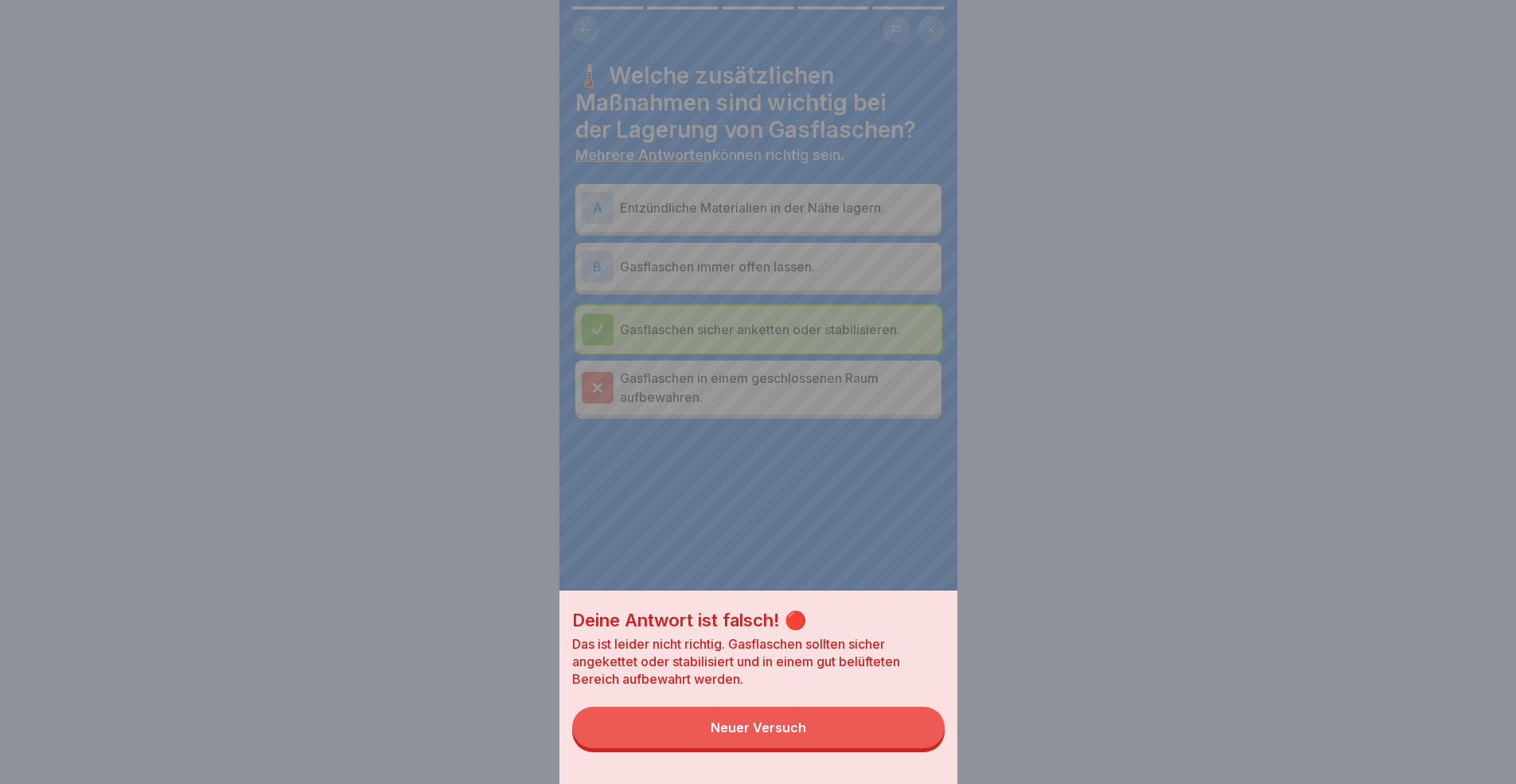
click at [806, 719] on div "Neuer Versuch" at bounding box center [758, 728] width 95 height 15
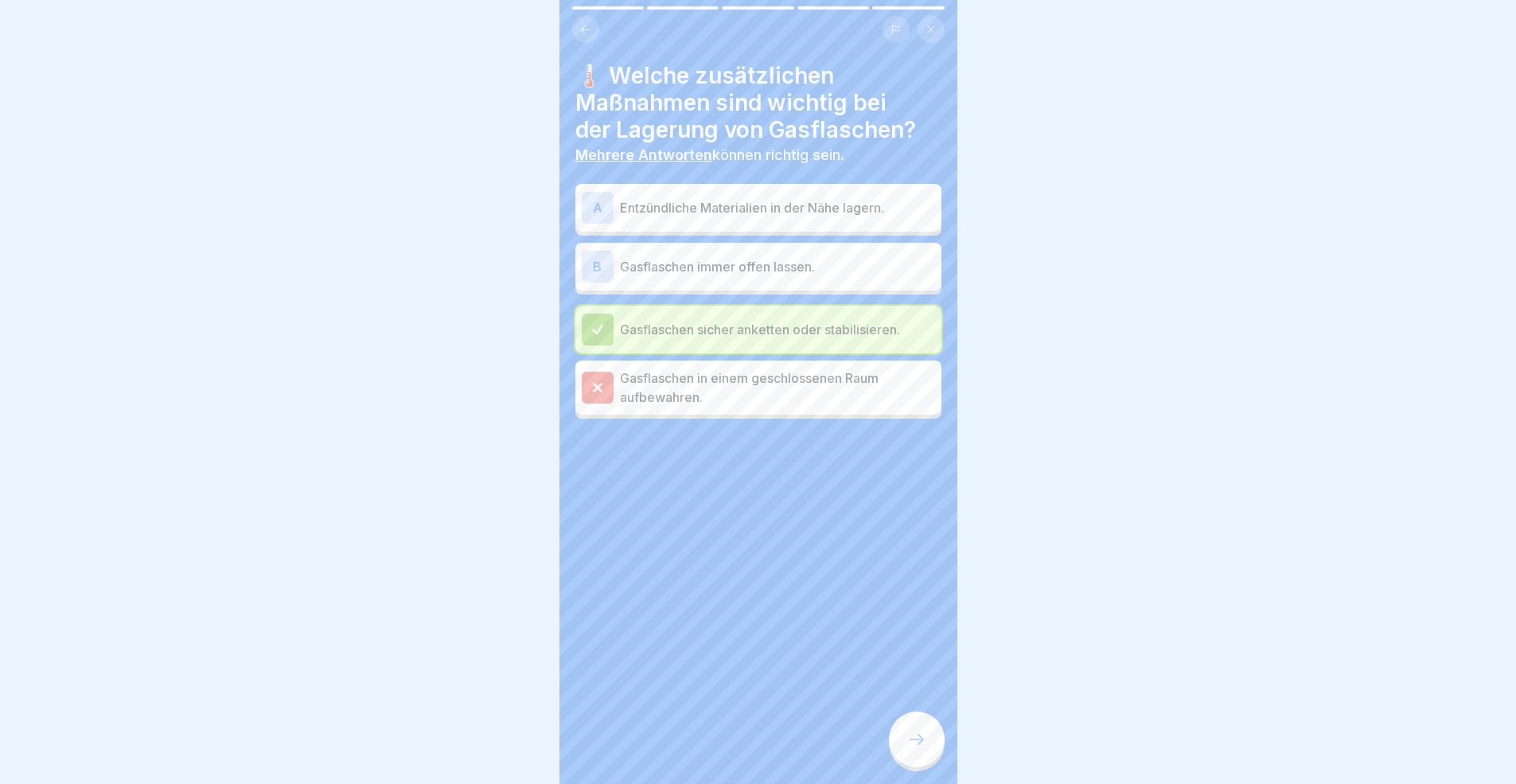
click at [928, 719] on div at bounding box center [917, 739] width 56 height 56
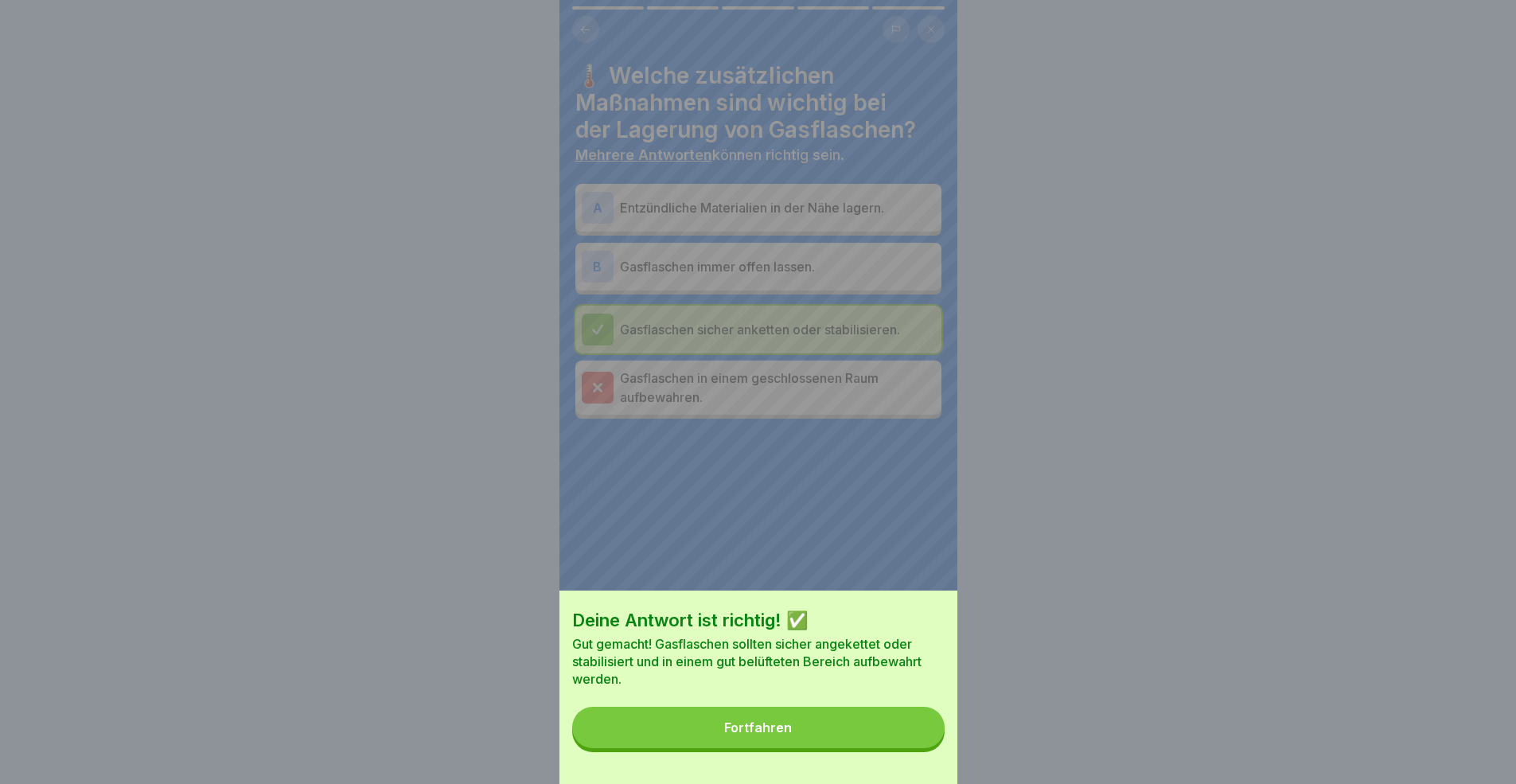
click at [800, 719] on button "Fortfahren" at bounding box center [758, 727] width 373 height 41
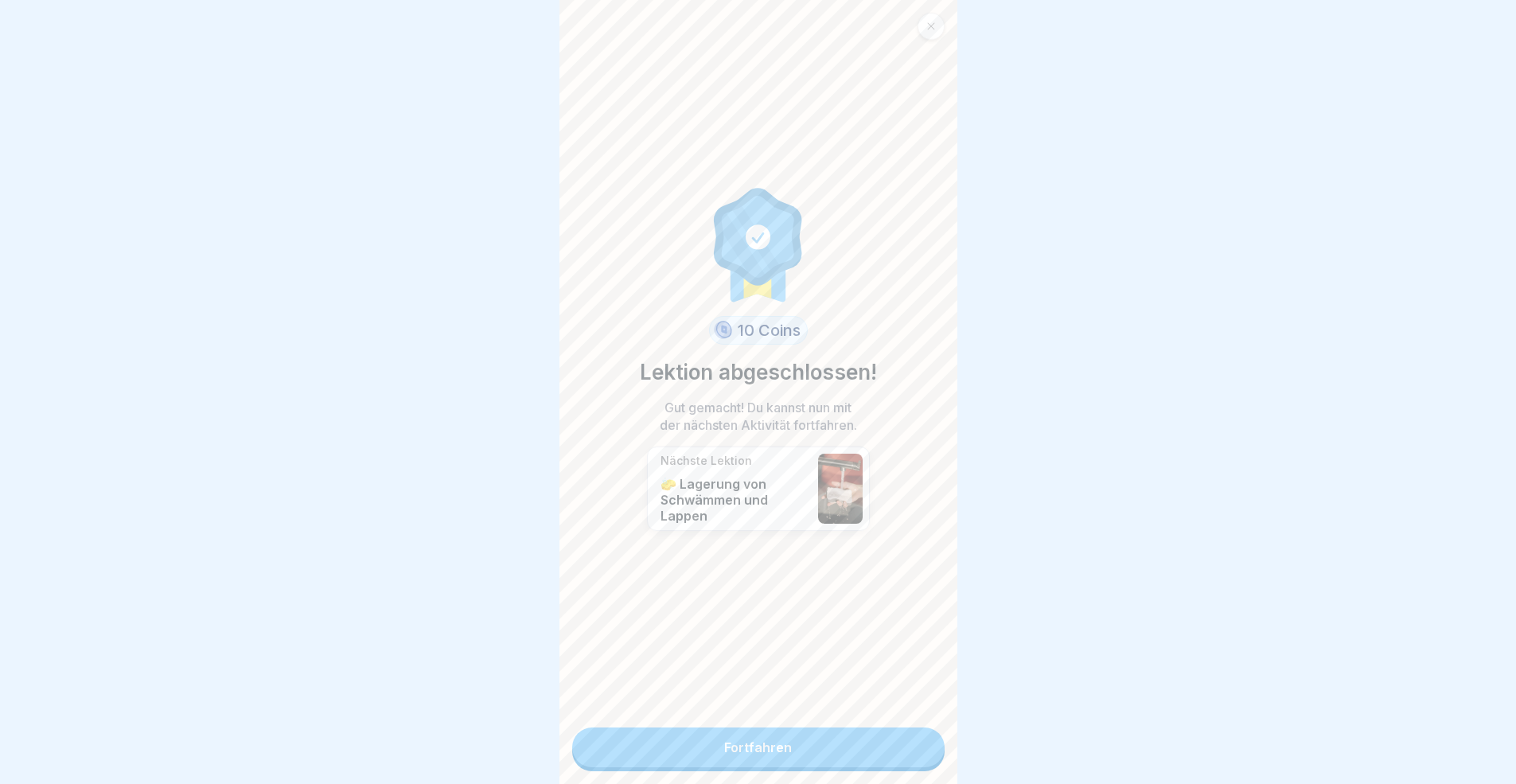
click at [800, 719] on link "Fortfahren" at bounding box center [758, 747] width 373 height 40
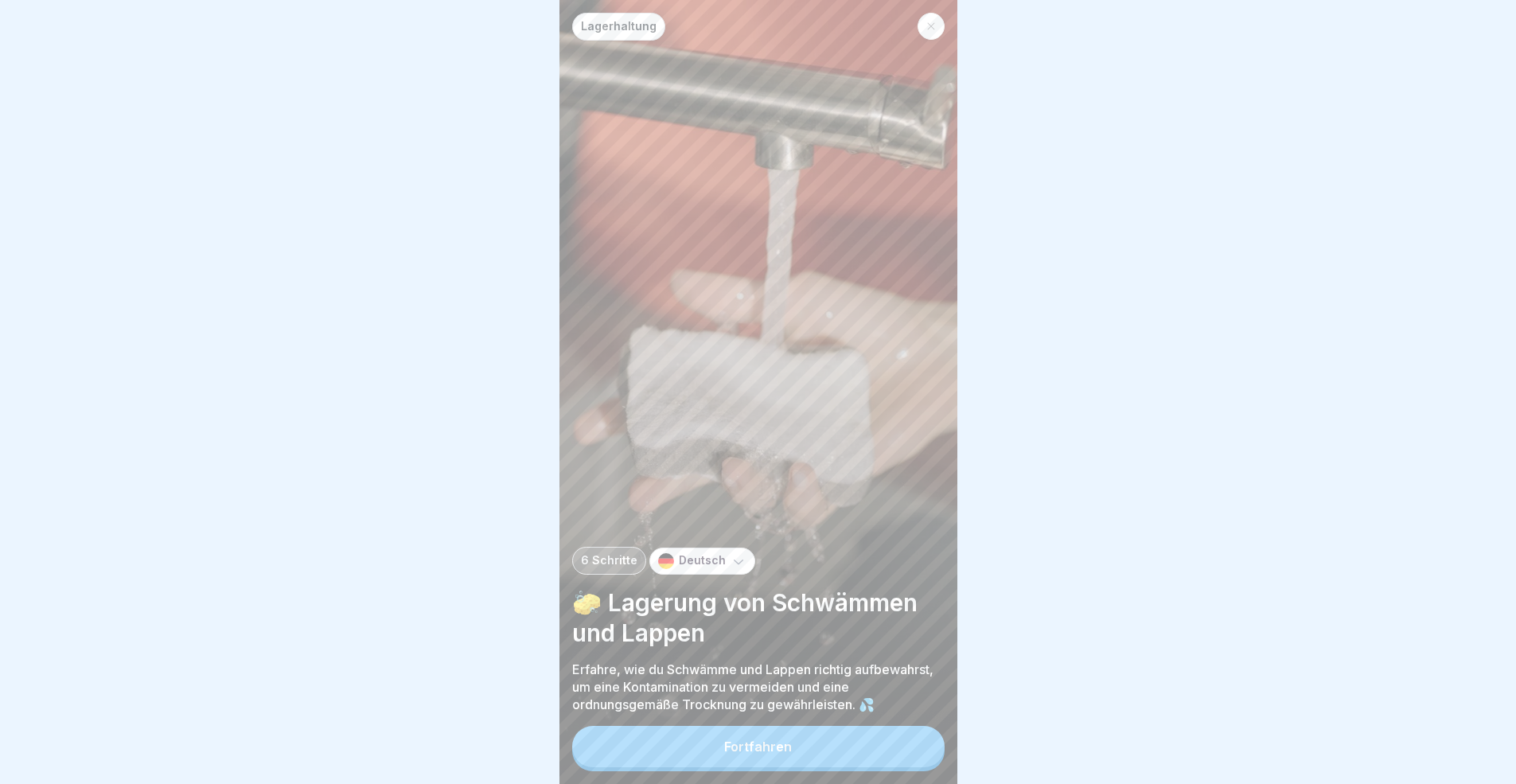
click at [801, 719] on div "Fortfahren" at bounding box center [758, 749] width 373 height 45
click at [833, 719] on button "Fortfahren" at bounding box center [758, 746] width 373 height 41
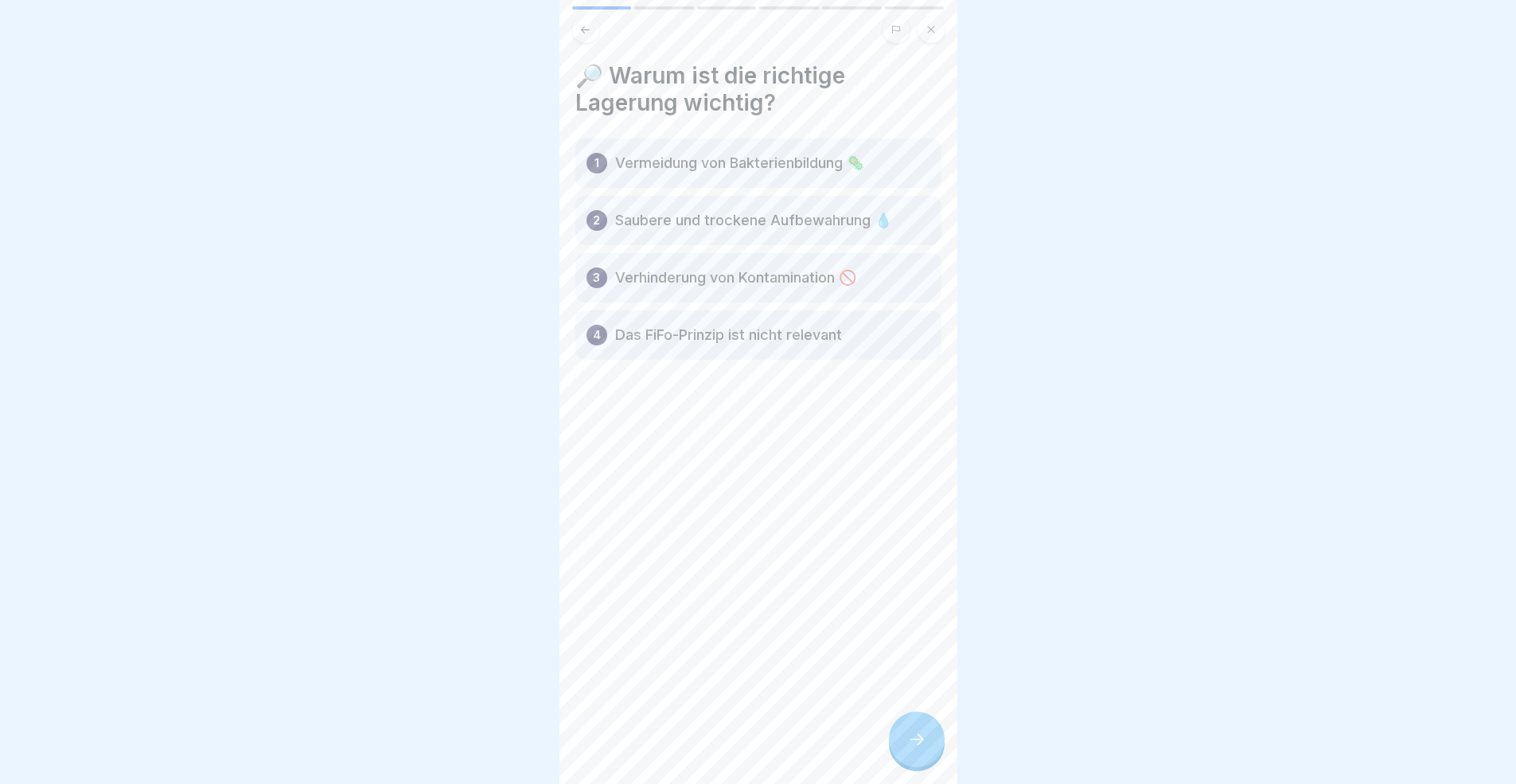
click at [906, 719] on div at bounding box center [917, 739] width 56 height 56
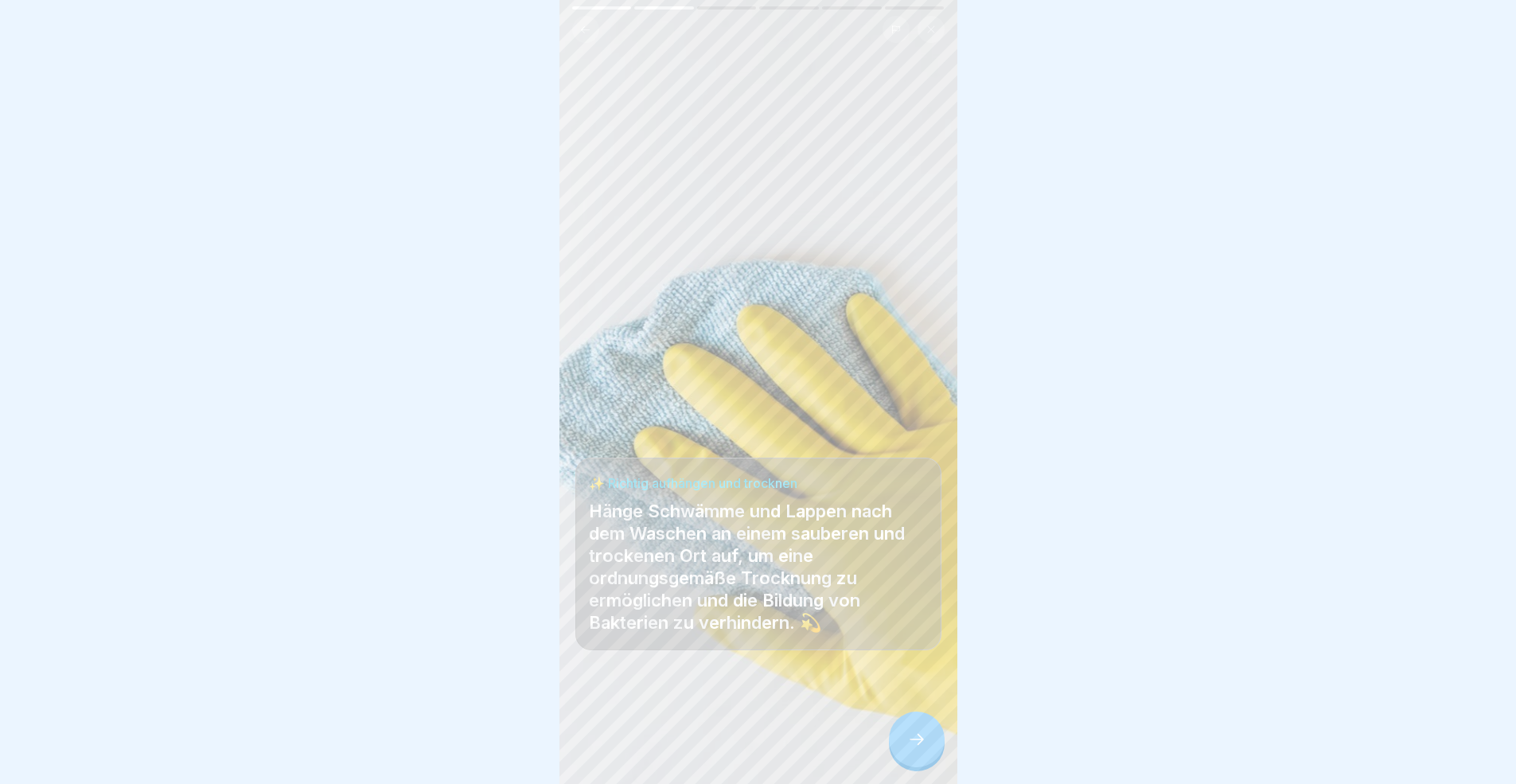
click at [906, 719] on div at bounding box center [917, 739] width 56 height 56
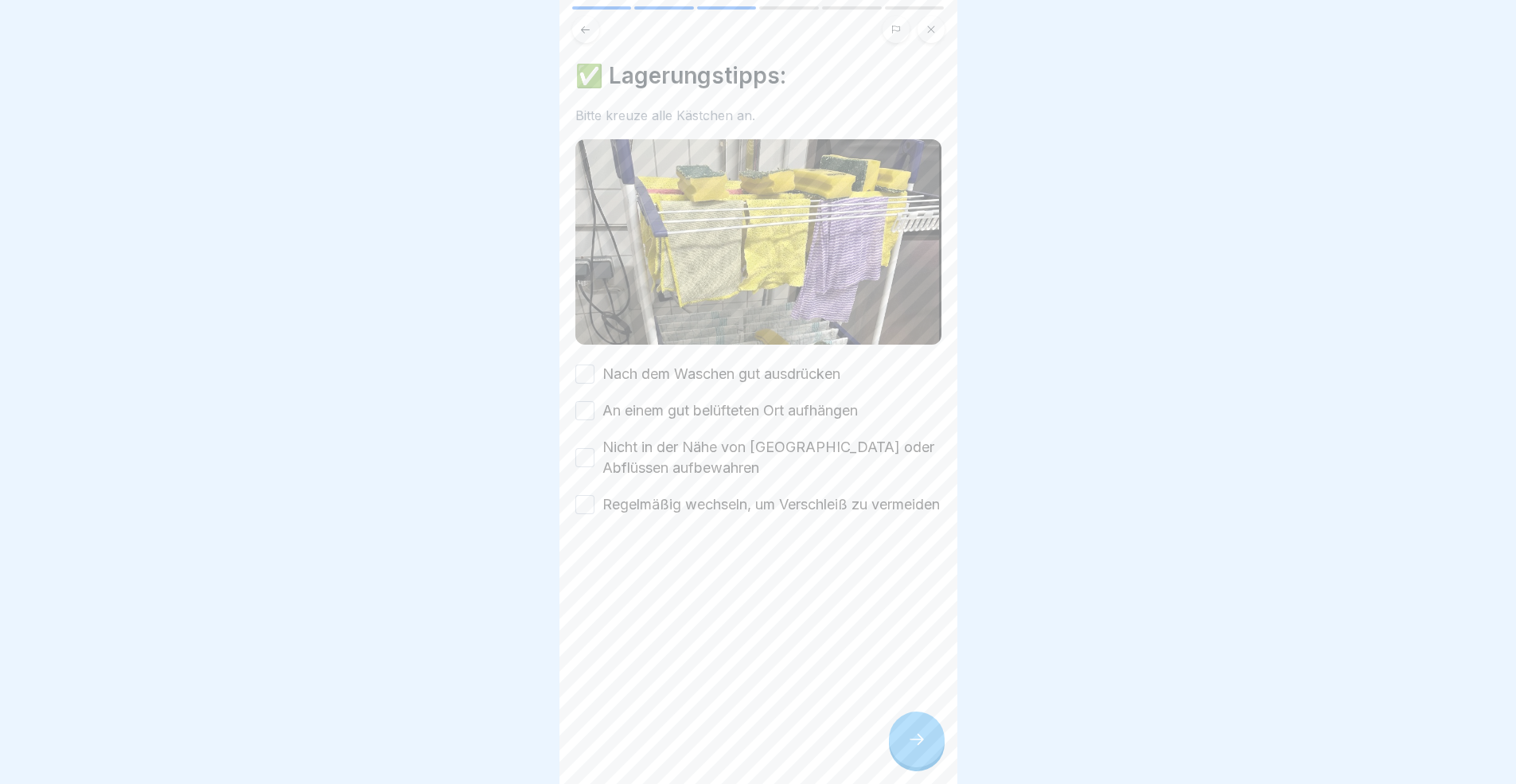
click at [906, 719] on div at bounding box center [917, 739] width 56 height 56
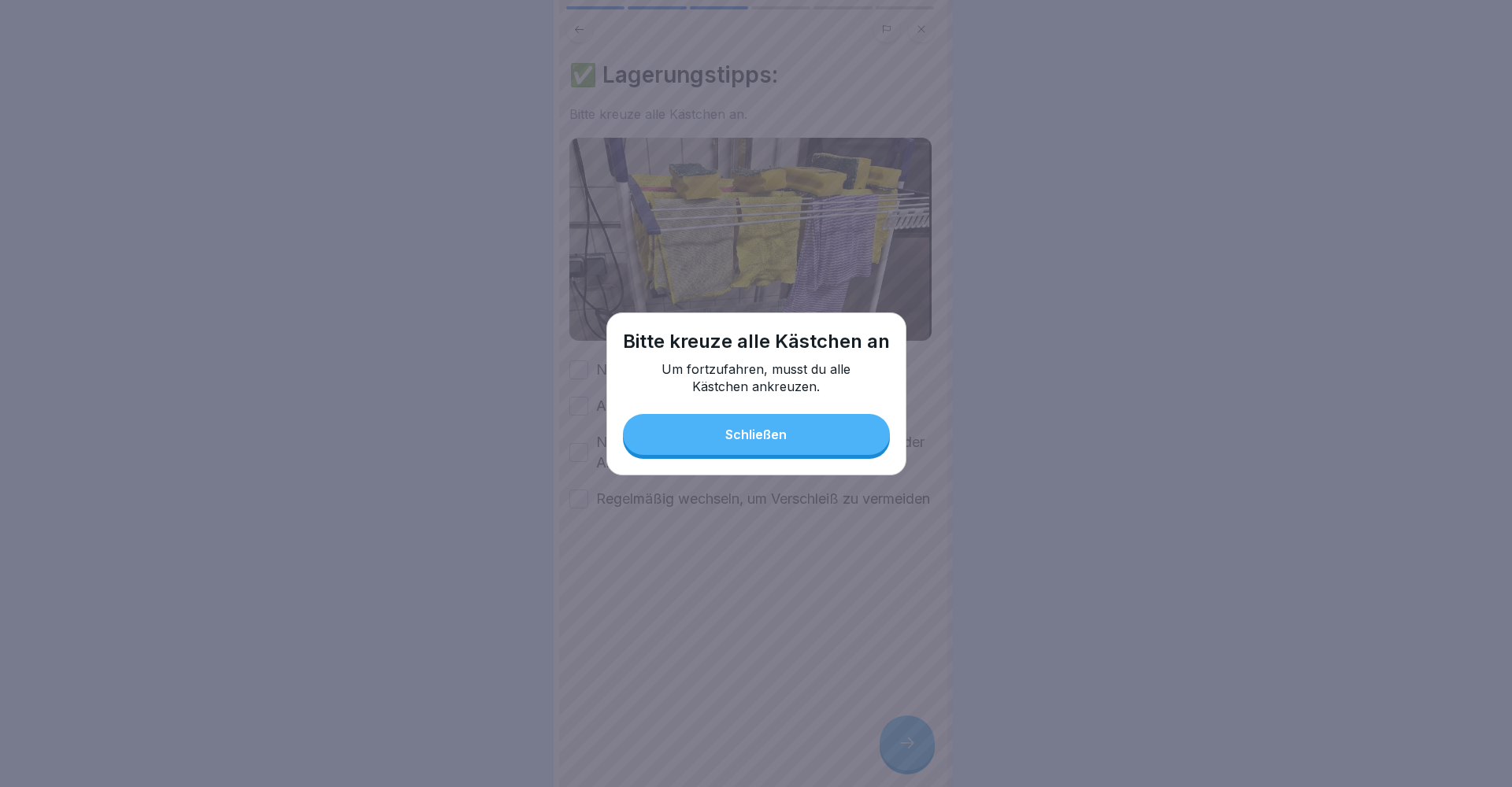
drag, startPoint x: 769, startPoint y: 445, endPoint x: 671, endPoint y: 395, distance: 110.0
click at [769, 445] on button "Schließen" at bounding box center [756, 434] width 267 height 41
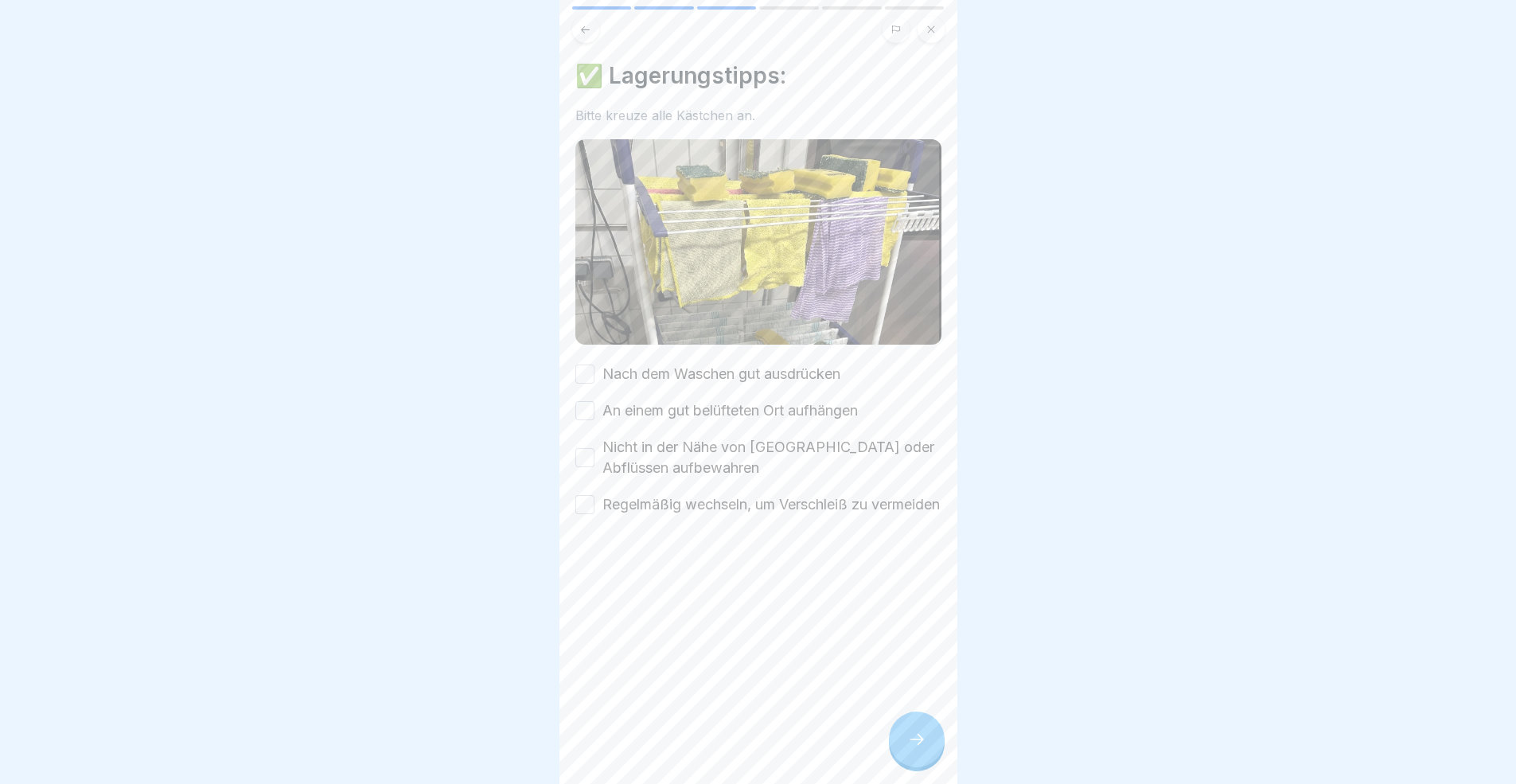
click at [587, 365] on button "Nach dem Waschen gut ausdrücken" at bounding box center [585, 374] width 19 height 19
click at [591, 416] on div "Nach dem Waschen gut ausdrücken An einem gut belüfteten Ort aufhängen Nicht in …" at bounding box center [758, 439] width 366 height 151
click at [583, 465] on div "Nicht in der Nähe von [GEOGRAPHIC_DATA] oder Abflüssen aufbewahren" at bounding box center [758, 457] width 366 height 41
click at [584, 456] on button "Nicht in der Nähe von [GEOGRAPHIC_DATA] oder Abflüssen aufbewahren" at bounding box center [585, 457] width 19 height 19
click at [581, 401] on button "An einem gut belüfteten Ort aufhängen" at bounding box center [585, 411] width 19 height 19
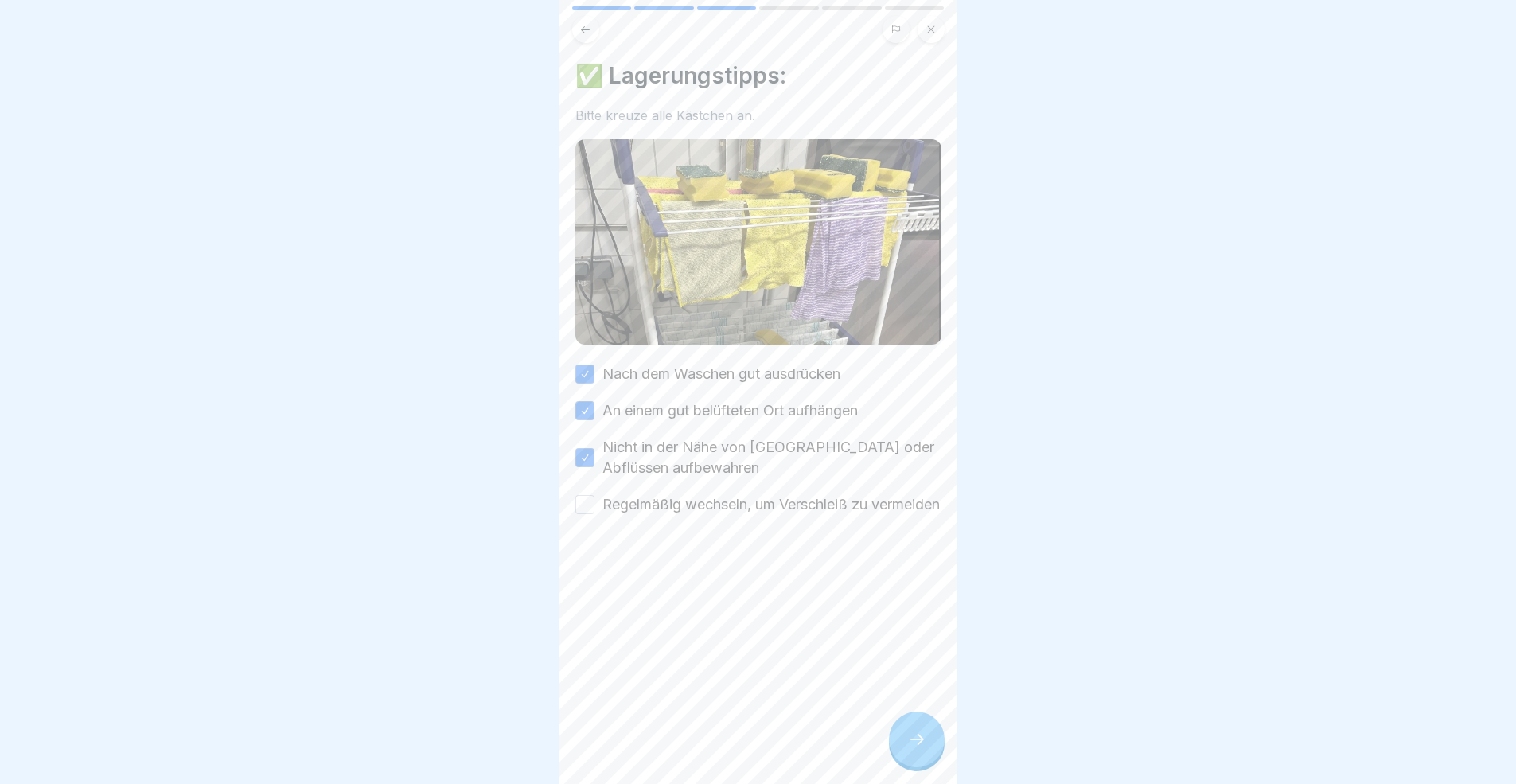
click at [578, 514] on button "Regelmäßig wechseln, um Verschleiß zu vermeiden" at bounding box center [585, 505] width 19 height 19
click at [910, 719] on icon at bounding box center [917, 739] width 19 height 19
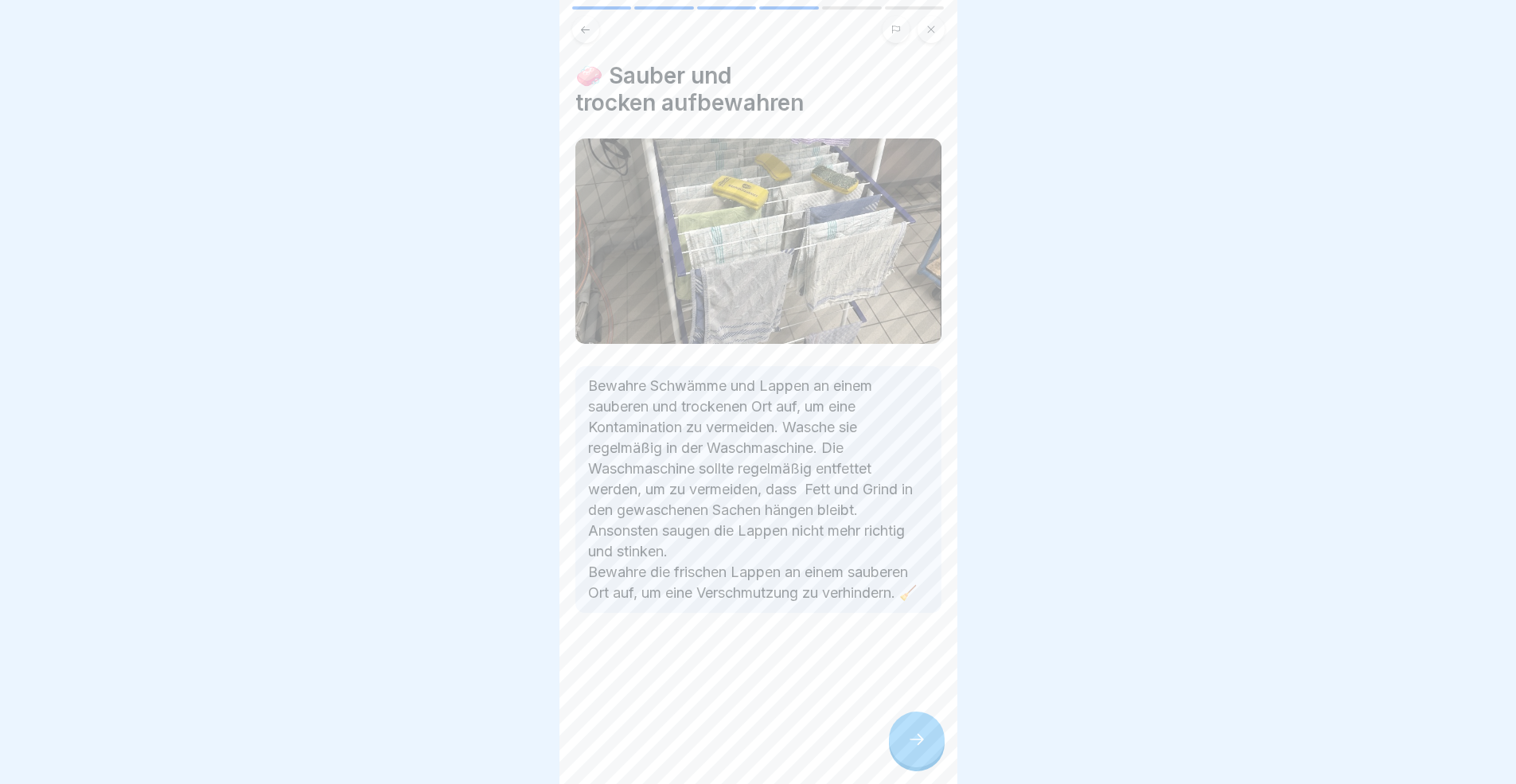
click at [911, 719] on icon at bounding box center [917, 739] width 19 height 19
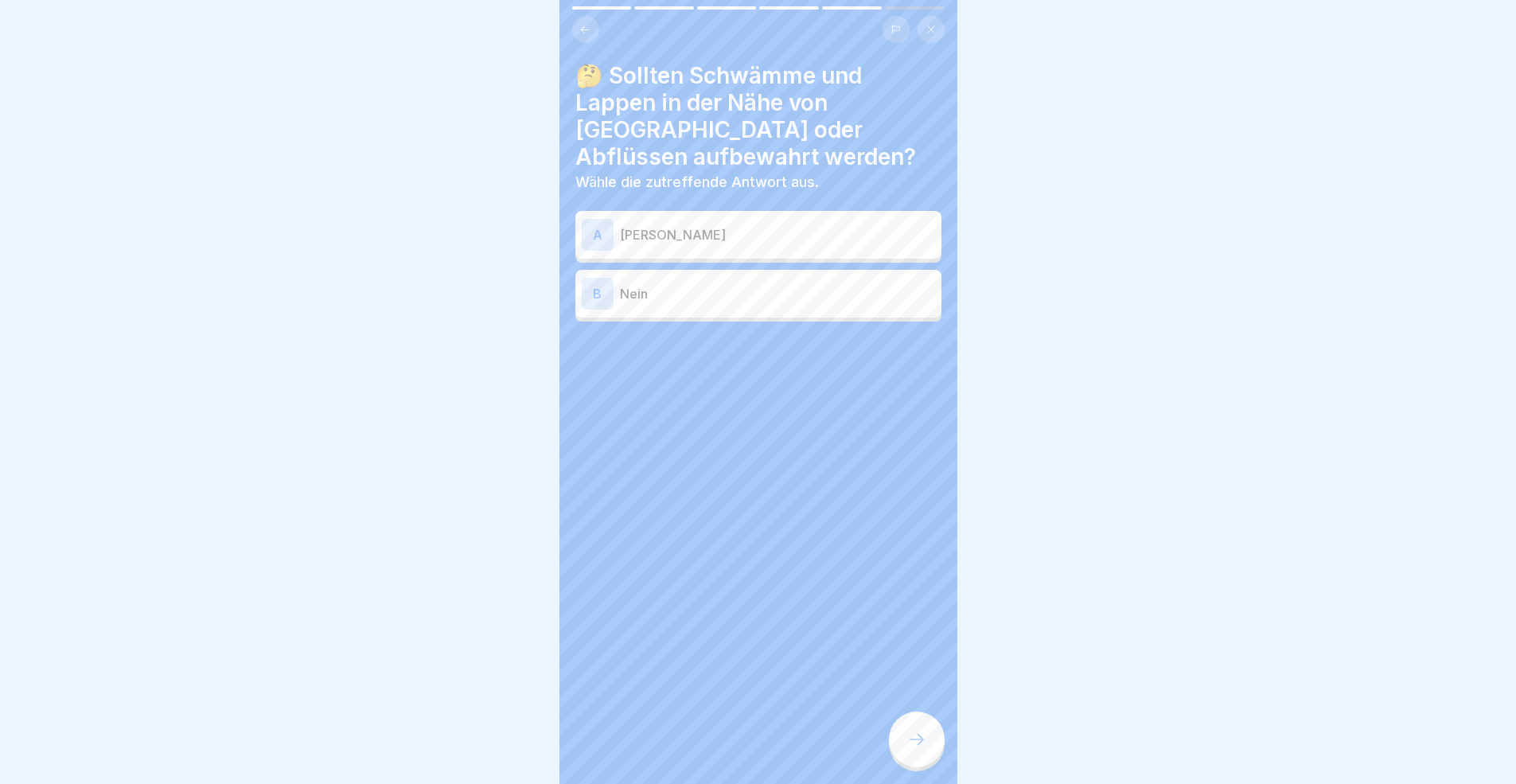
click at [688, 284] on p "Nein" at bounding box center [777, 294] width 315 height 19
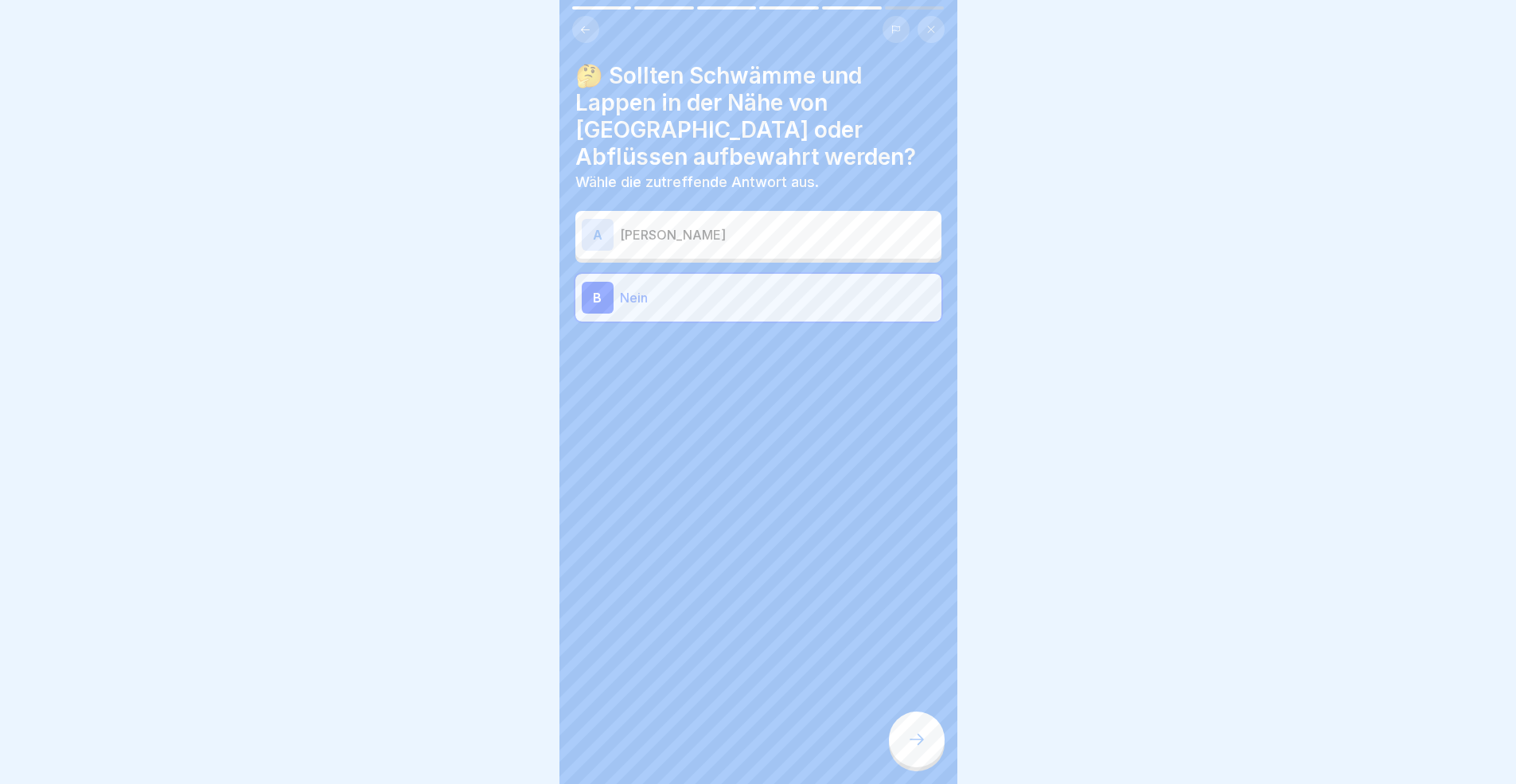
click at [911, 719] on icon at bounding box center [917, 739] width 19 height 19
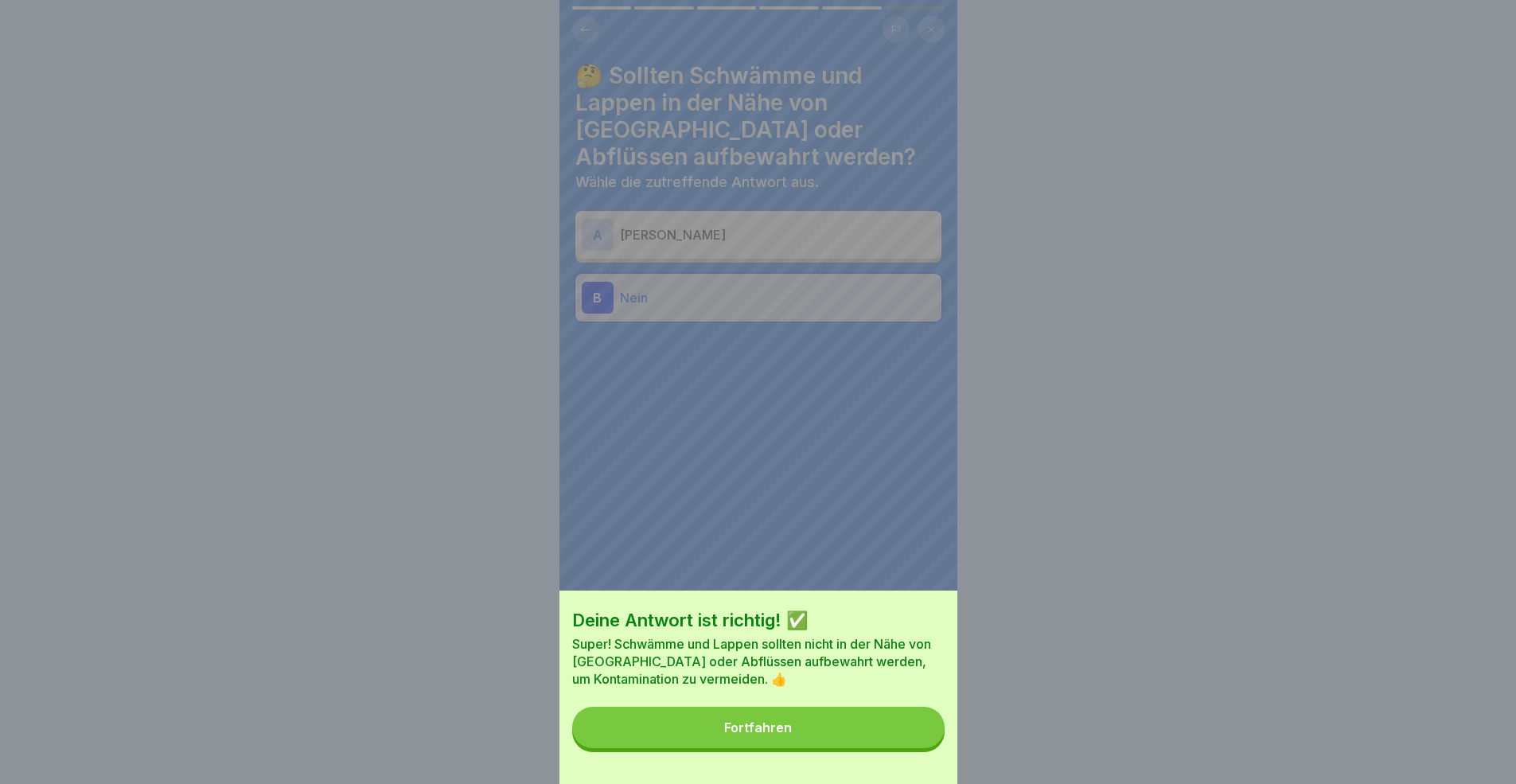
click at [912, 719] on button "Fortfahren" at bounding box center [758, 727] width 373 height 41
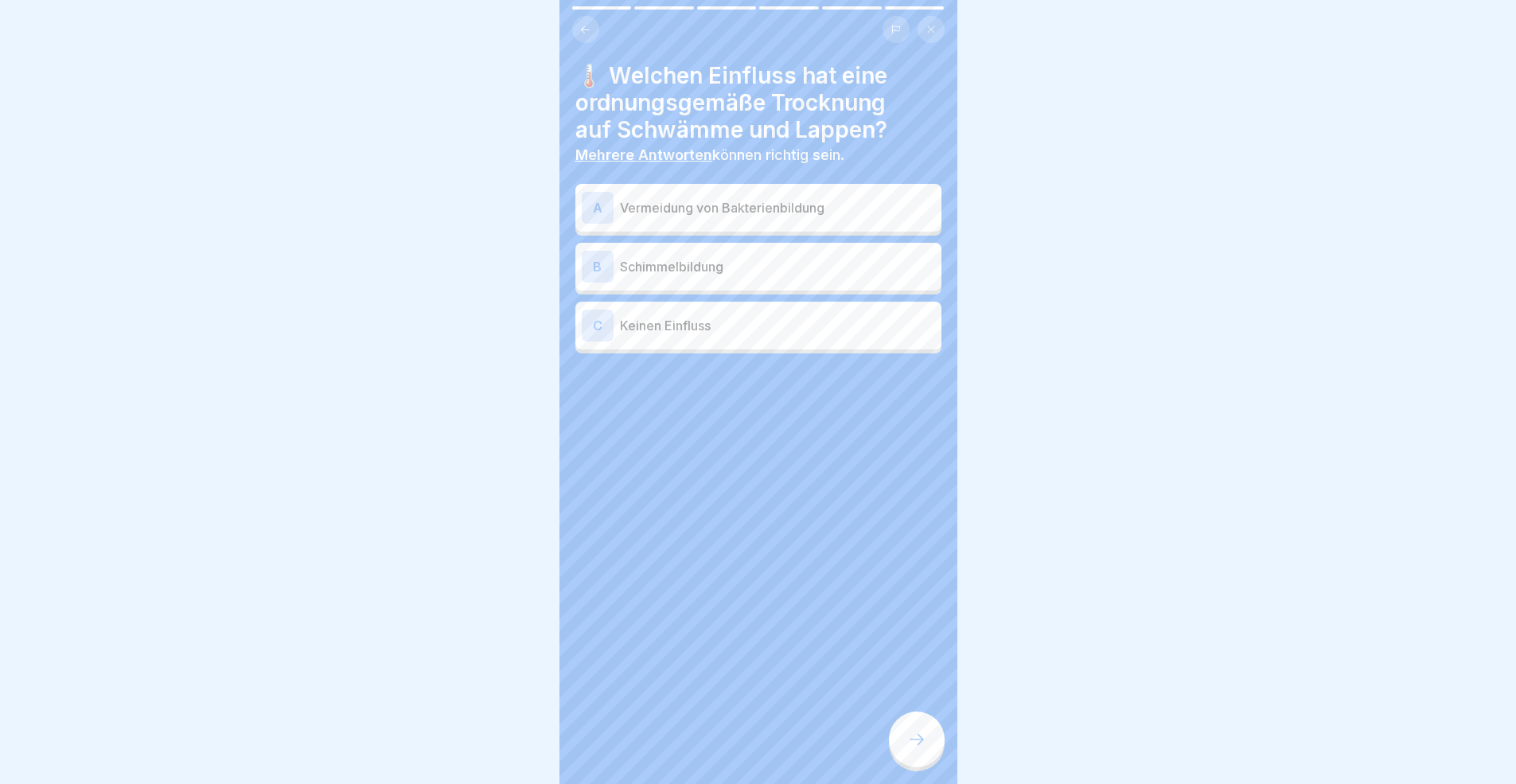
click at [708, 219] on div "A Vermeidung von Bakterienbildung" at bounding box center [758, 207] width 353 height 31
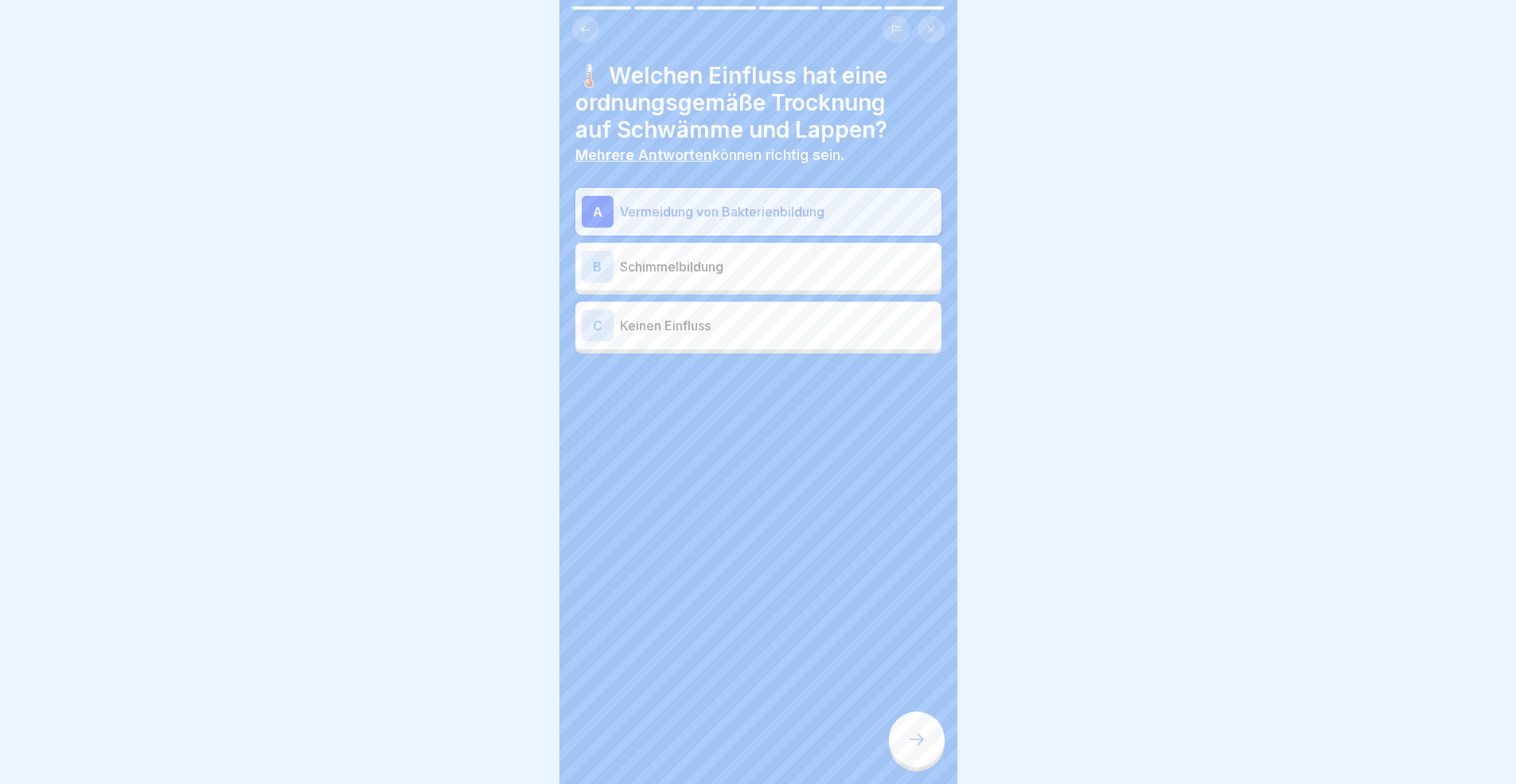
click at [725, 261] on p "Schimmelbildung" at bounding box center [777, 267] width 315 height 19
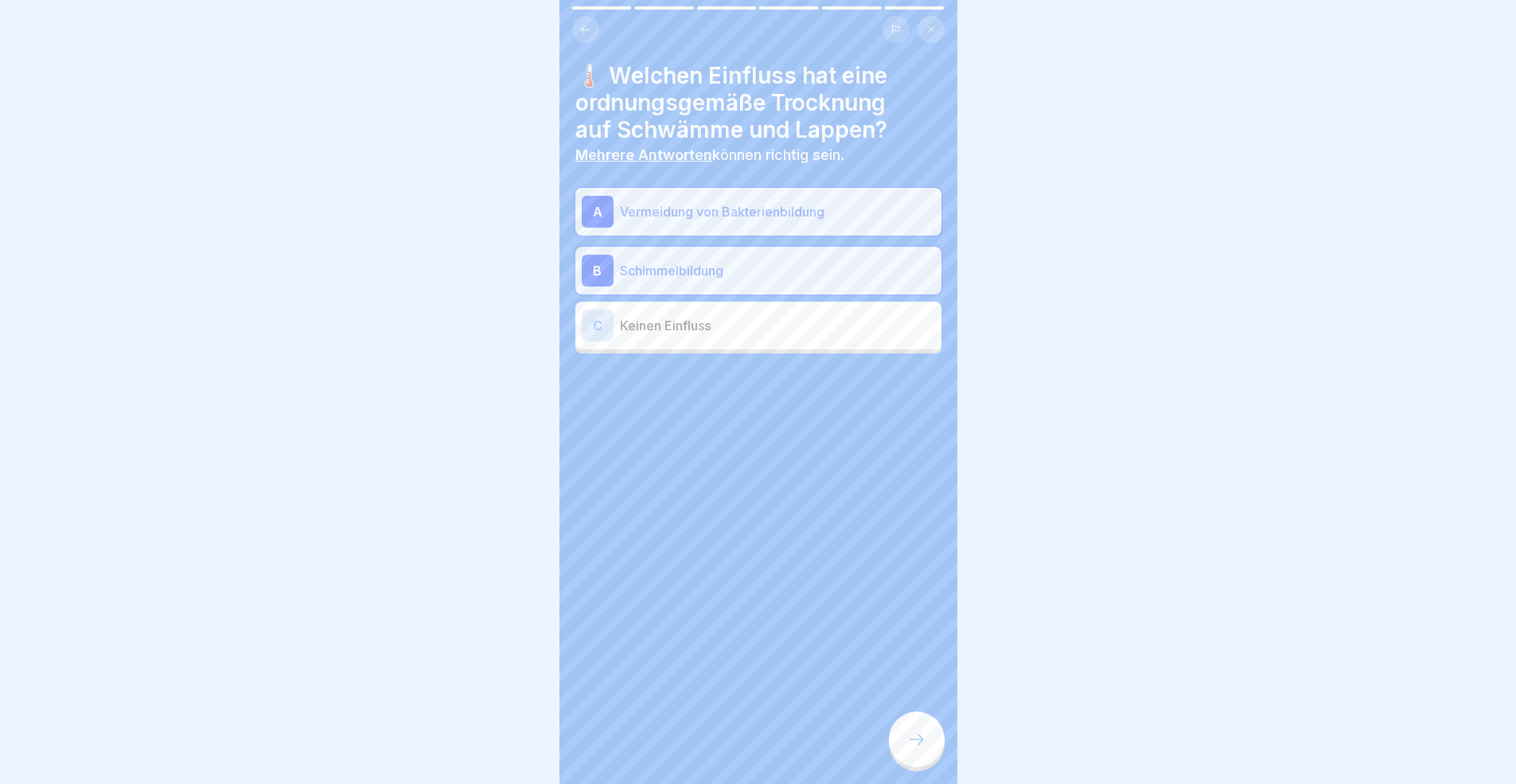
click at [725, 269] on p "Schimmelbildung" at bounding box center [777, 271] width 315 height 19
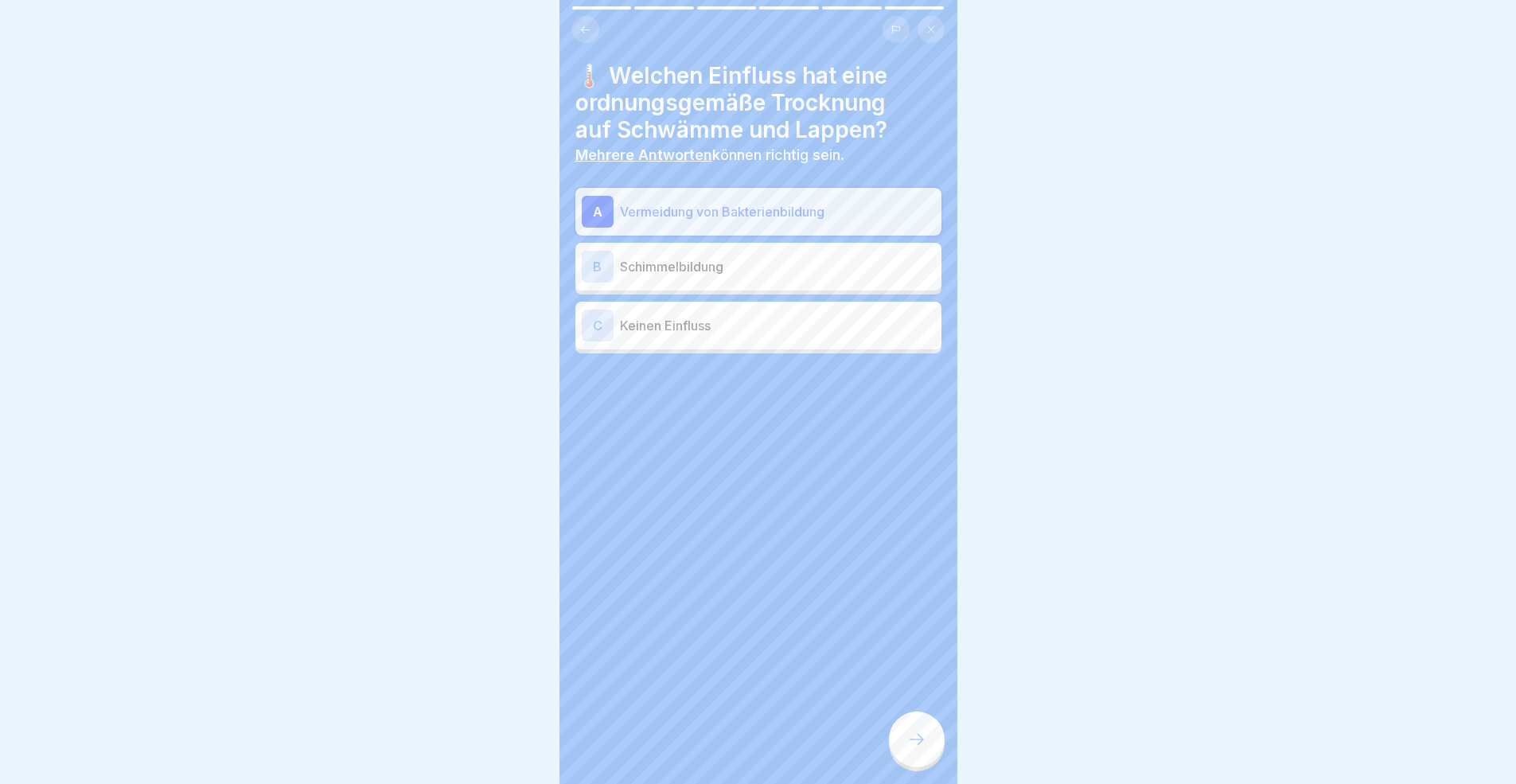
click at [913, 719] on div at bounding box center [917, 739] width 56 height 56
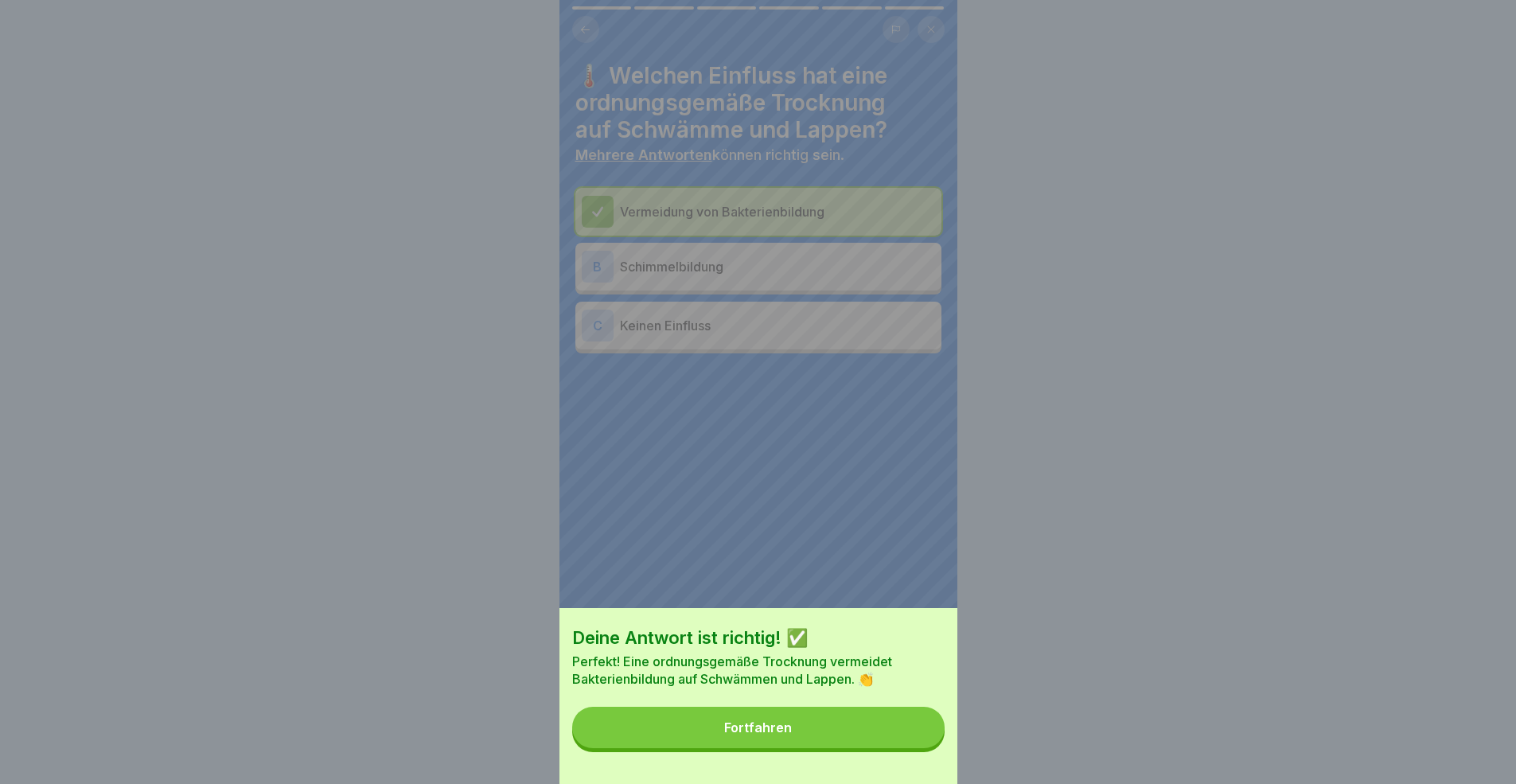
click at [843, 719] on button "Fortfahren" at bounding box center [758, 727] width 373 height 41
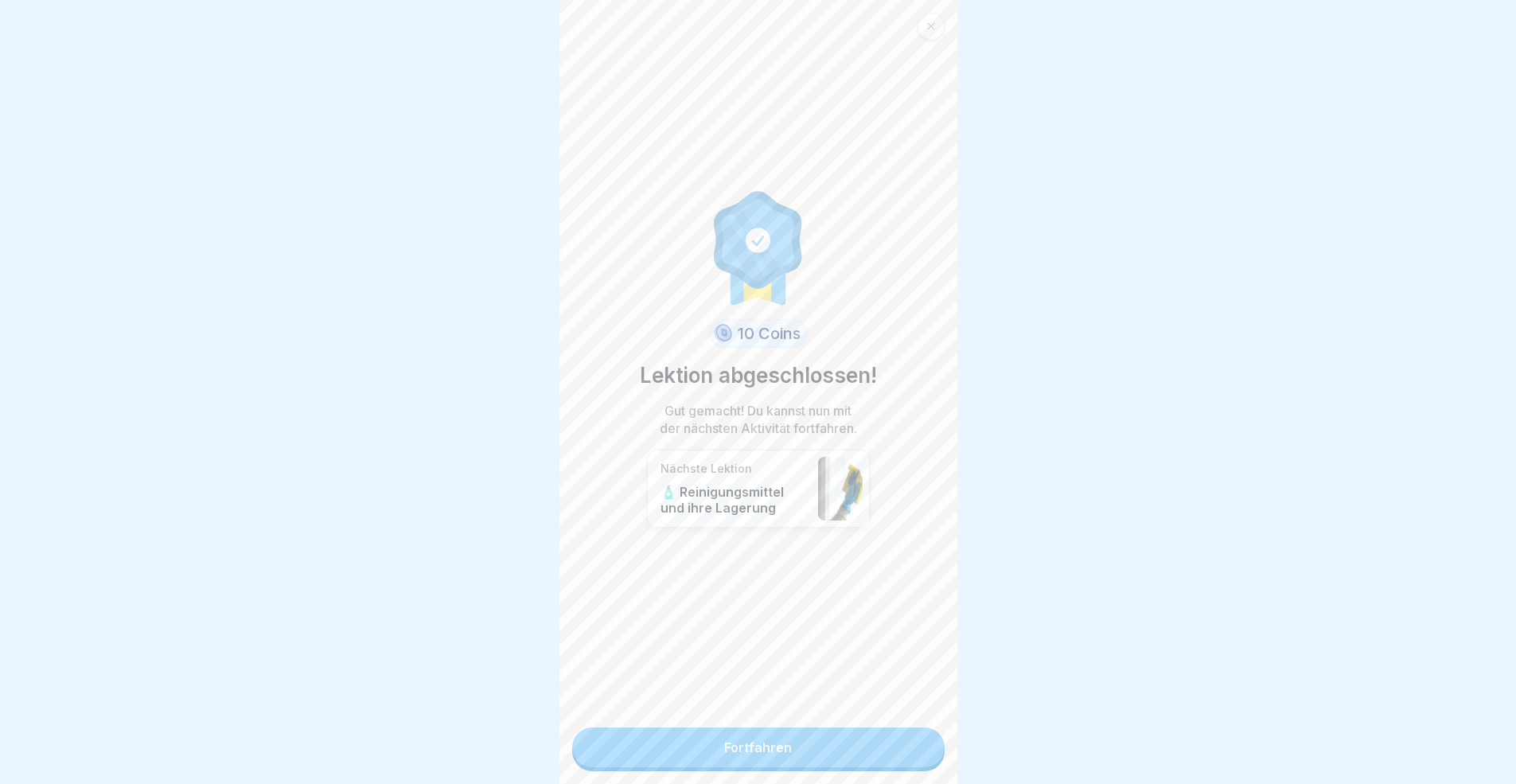
click at [841, 719] on link "Fortfahren" at bounding box center [758, 747] width 373 height 40
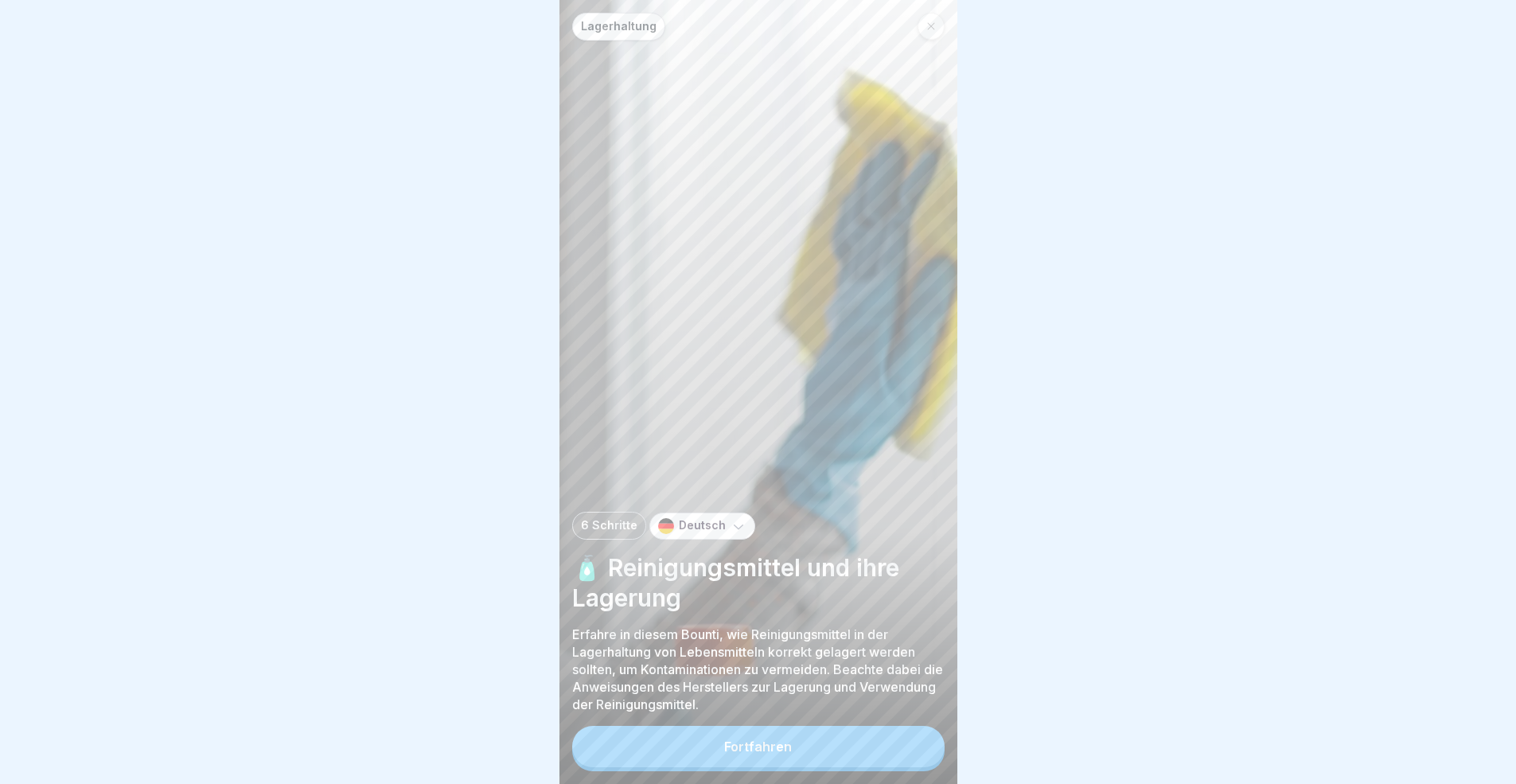
click at [841, 719] on div "Fortfahren" at bounding box center [758, 749] width 373 height 45
click at [845, 719] on button "Fortfahren" at bounding box center [758, 746] width 373 height 41
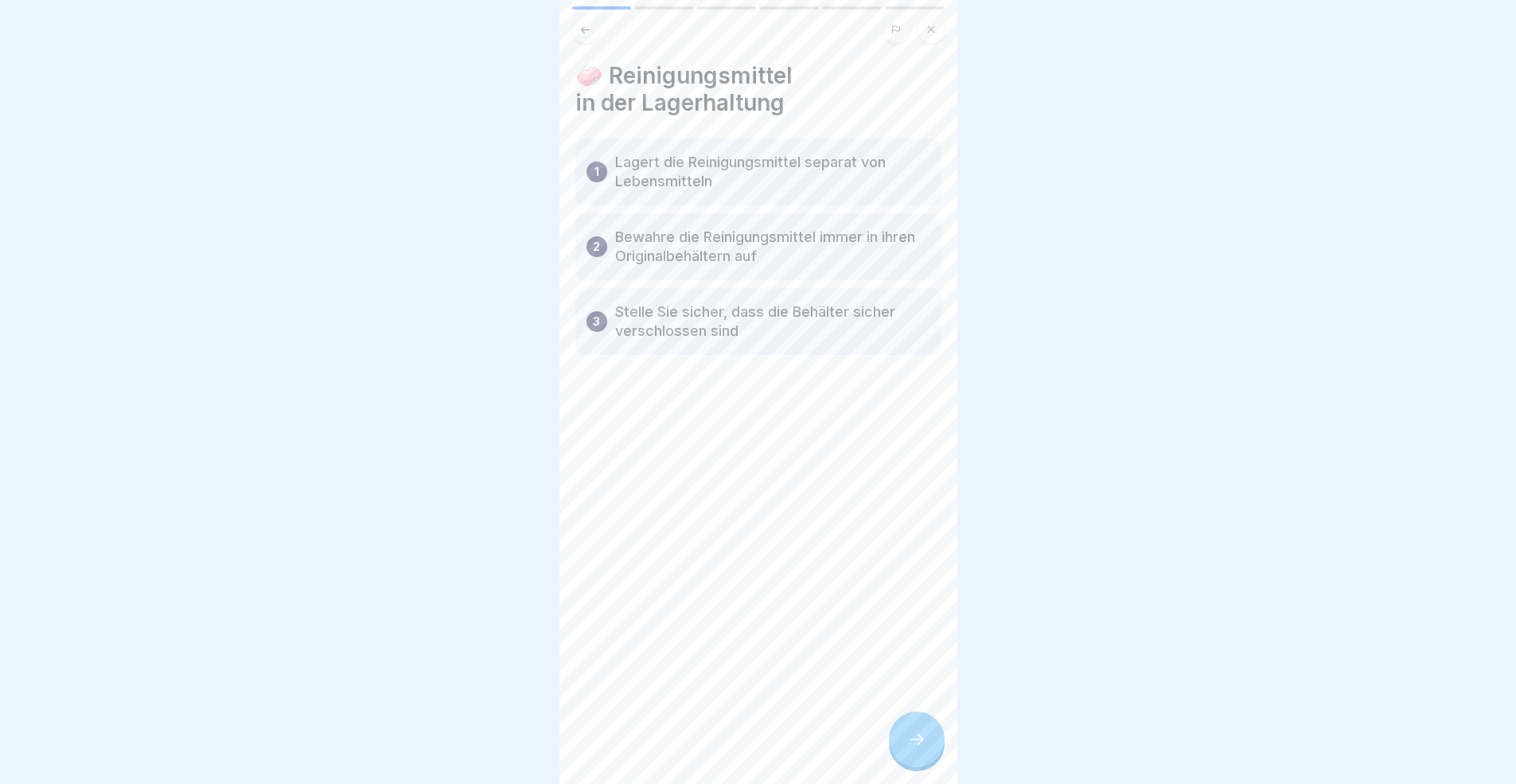
click at [858, 719] on div "🧼 Reinigungsmittel in der Lagerhaltung 1 Lagert die Reinigungsmittel separat vo…" at bounding box center [758, 392] width 398 height 784
click at [901, 719] on div at bounding box center [917, 739] width 56 height 56
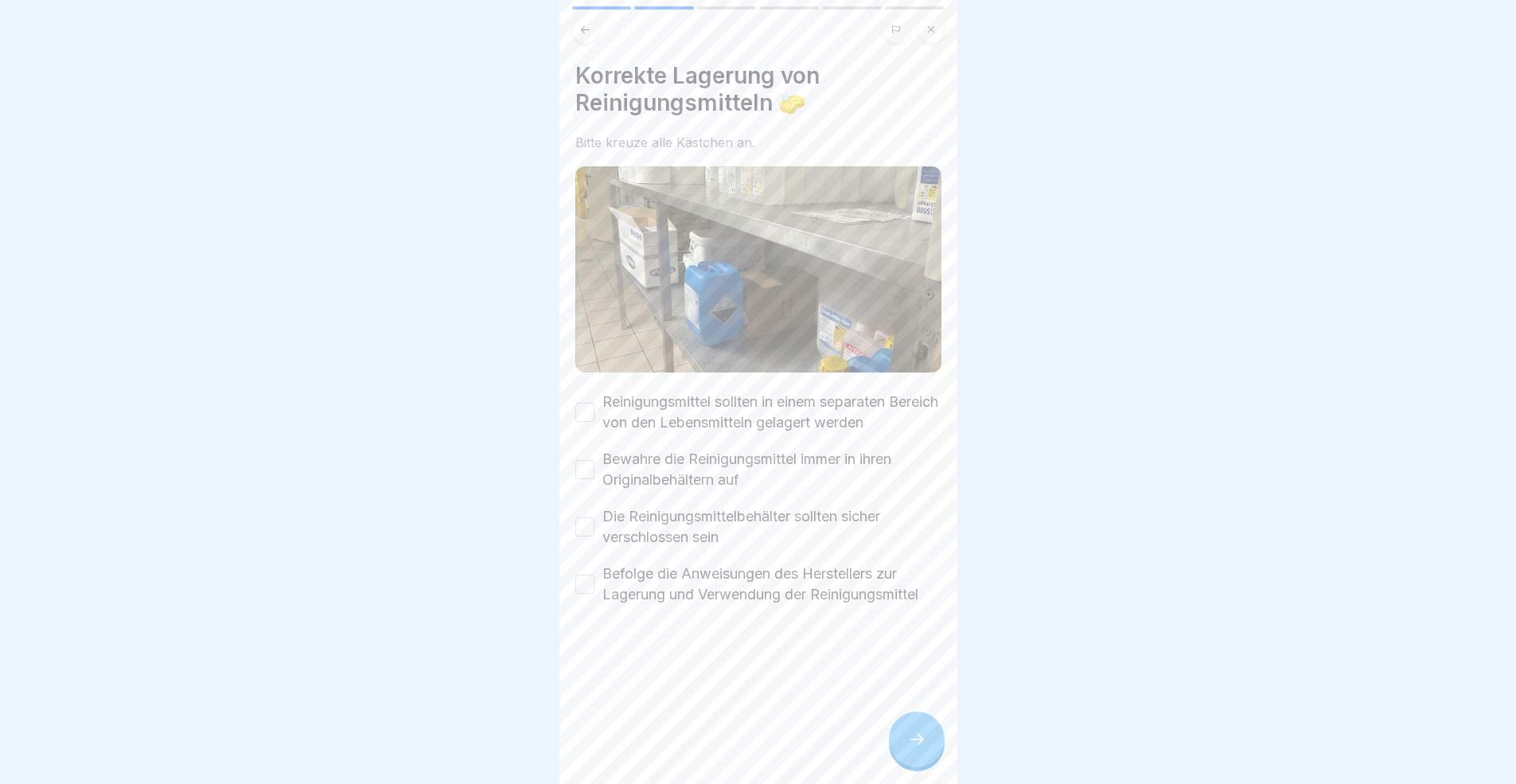
click at [920, 719] on icon at bounding box center [917, 739] width 19 height 19
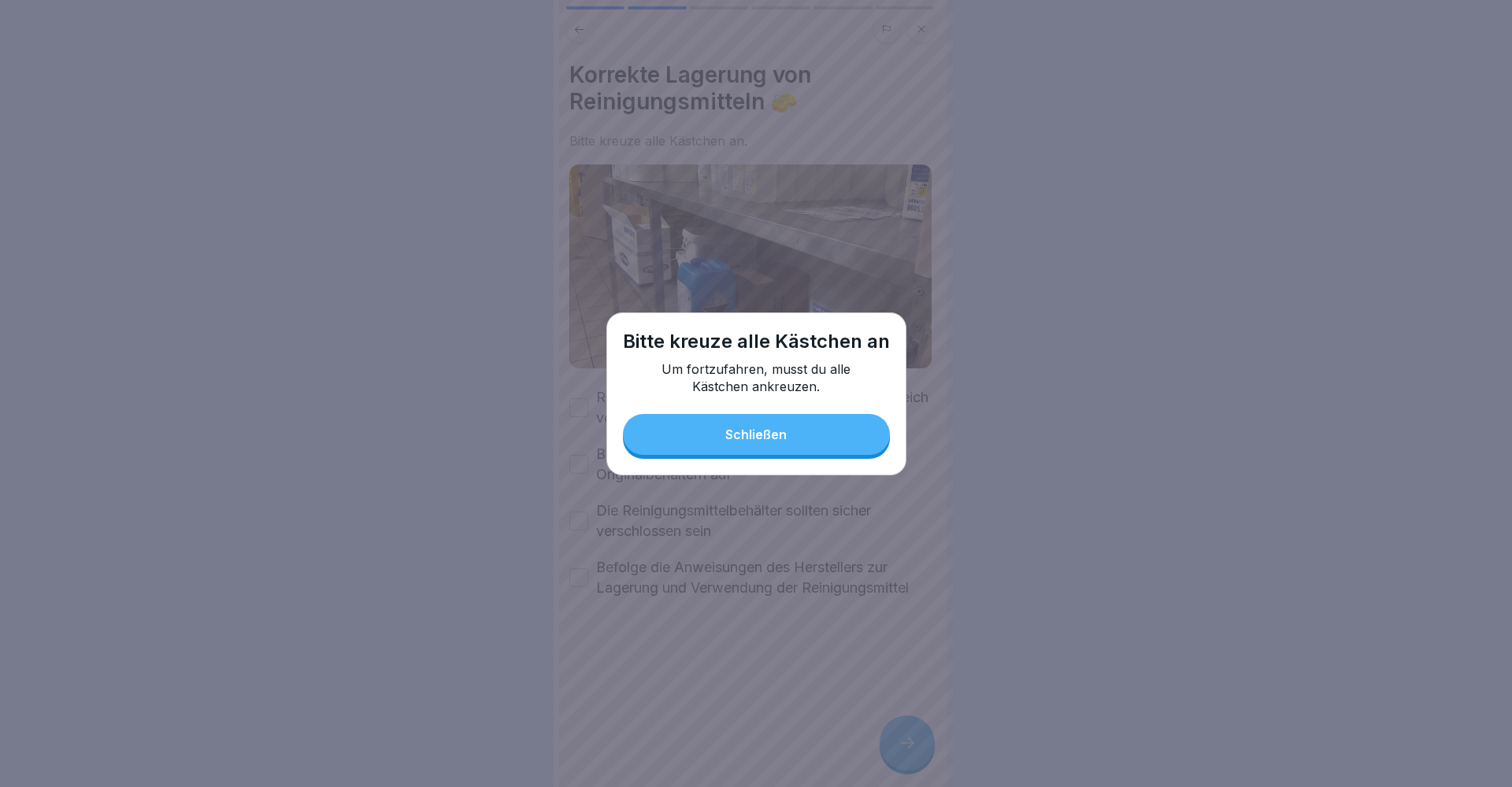
click at [721, 435] on button "Schließen" at bounding box center [756, 434] width 267 height 41
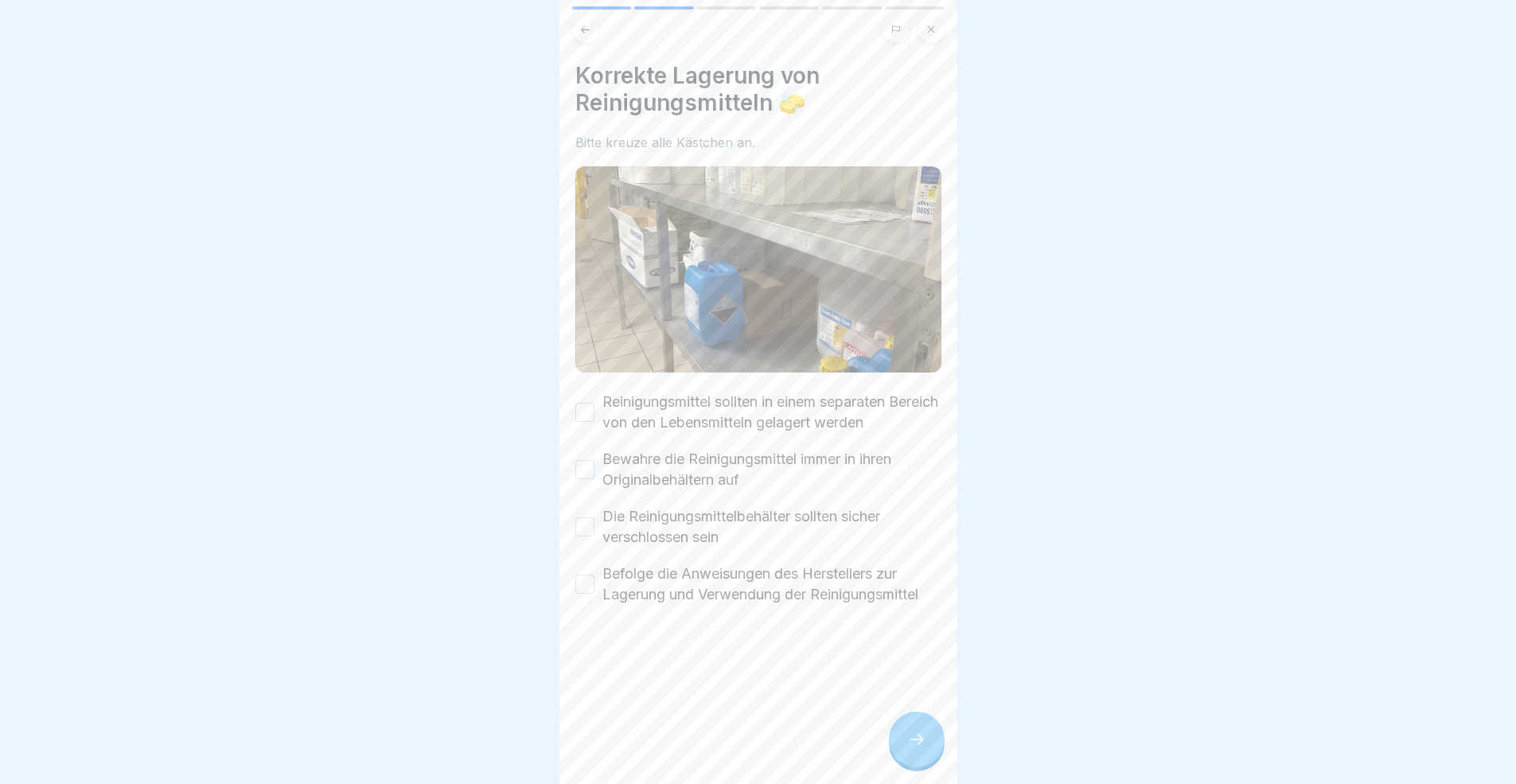
click at [586, 407] on button "Reinigungsmittel sollten in einem separaten Bereich von den Lebensmitteln gelag…" at bounding box center [585, 412] width 19 height 19
click at [585, 460] on button "Bewahre die Reinigungsmittel immer in ihren Originalbehältern auf" at bounding box center [585, 469] width 19 height 19
click at [600, 528] on div "Die Reinigungsmittelbehälter sollten sicher verschlossen sein" at bounding box center [758, 526] width 366 height 41
click at [596, 521] on div "Die Reinigungsmittelbehälter sollten sicher verschlossen sein" at bounding box center [758, 526] width 366 height 41
click at [589, 574] on button "Befolge die Anweisungen des Herstellers zur Lagerung und Verwendung der Reinigu…" at bounding box center [585, 584] width 19 height 19
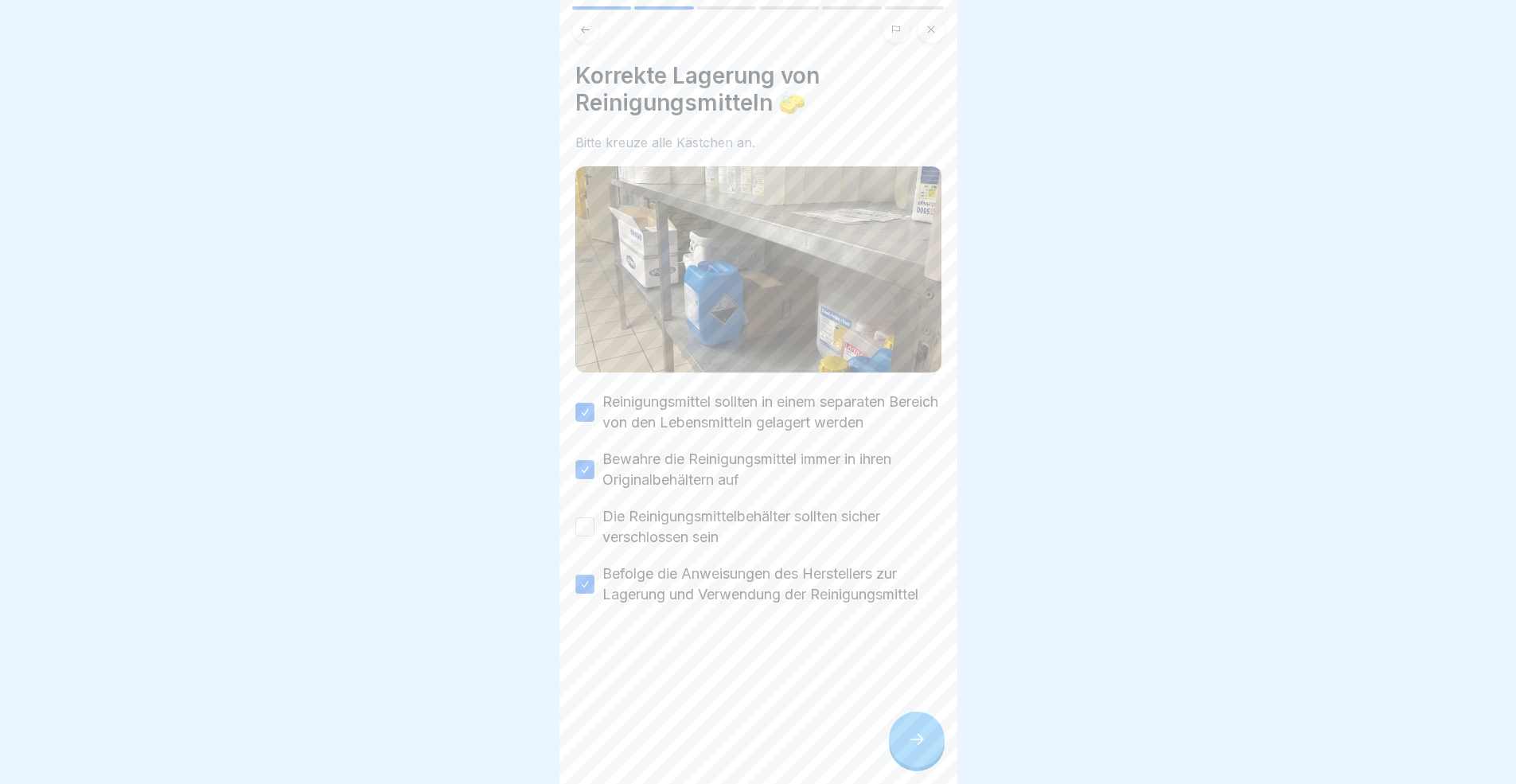
click at [585, 508] on div "Die Reinigungsmittelbehälter sollten sicher verschlossen sein" at bounding box center [758, 526] width 366 height 41
click at [587, 519] on button "Die Reinigungsmittelbehälter sollten sicher verschlossen sein" at bounding box center [585, 527] width 19 height 19
click at [932, 719] on div at bounding box center [917, 739] width 56 height 56
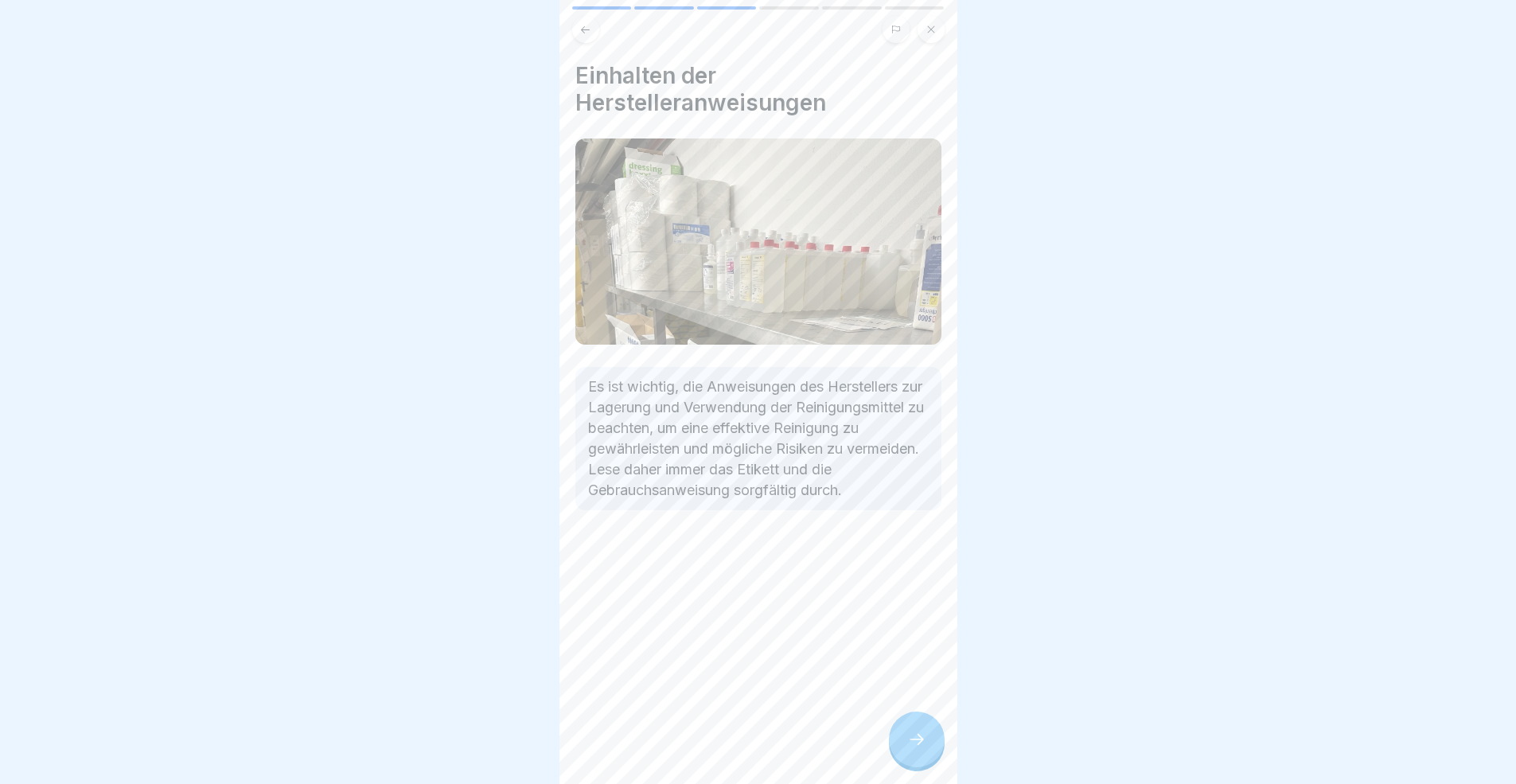
click at [930, 719] on div at bounding box center [917, 739] width 56 height 56
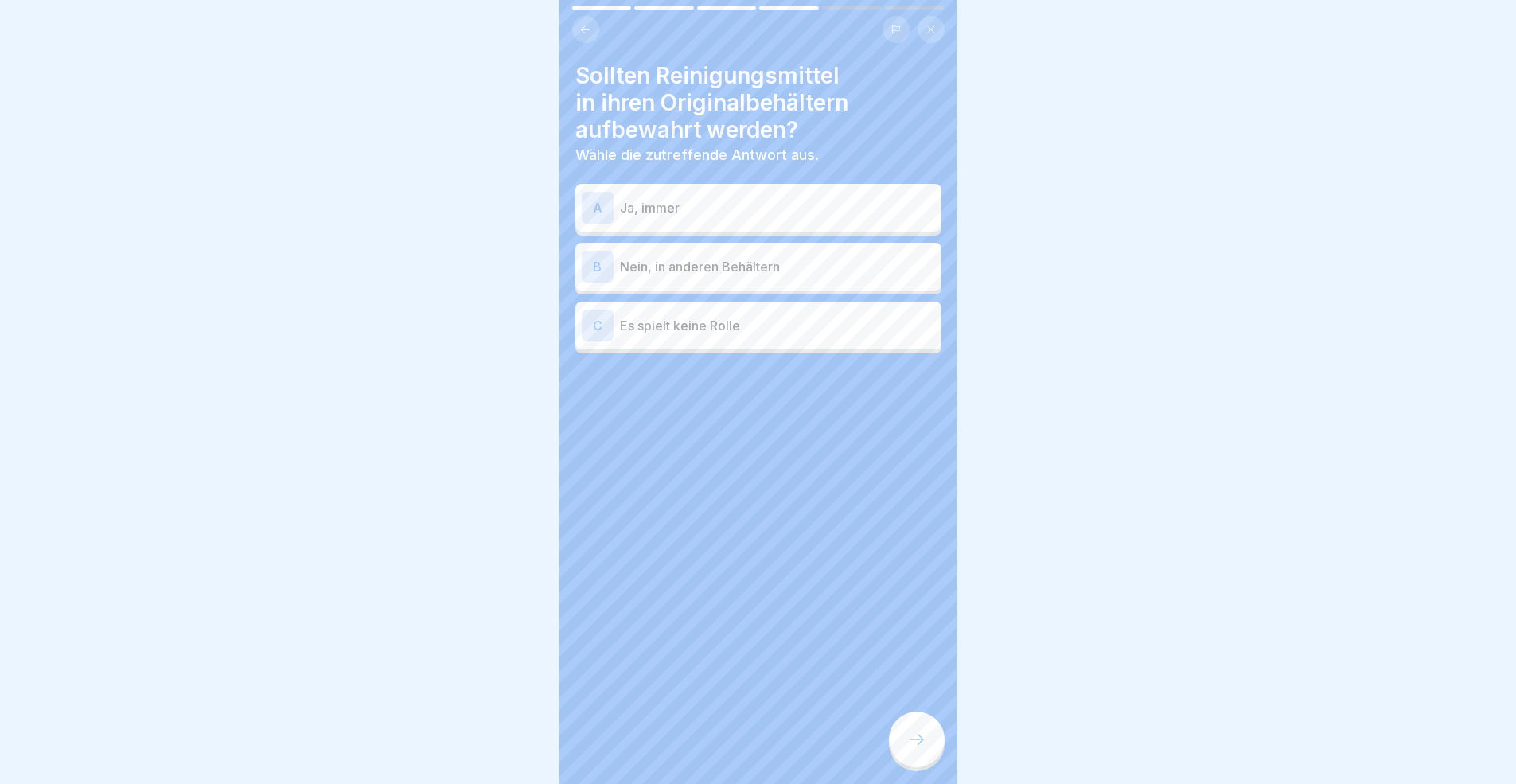
click at [668, 202] on p "Ja, immer" at bounding box center [777, 208] width 315 height 19
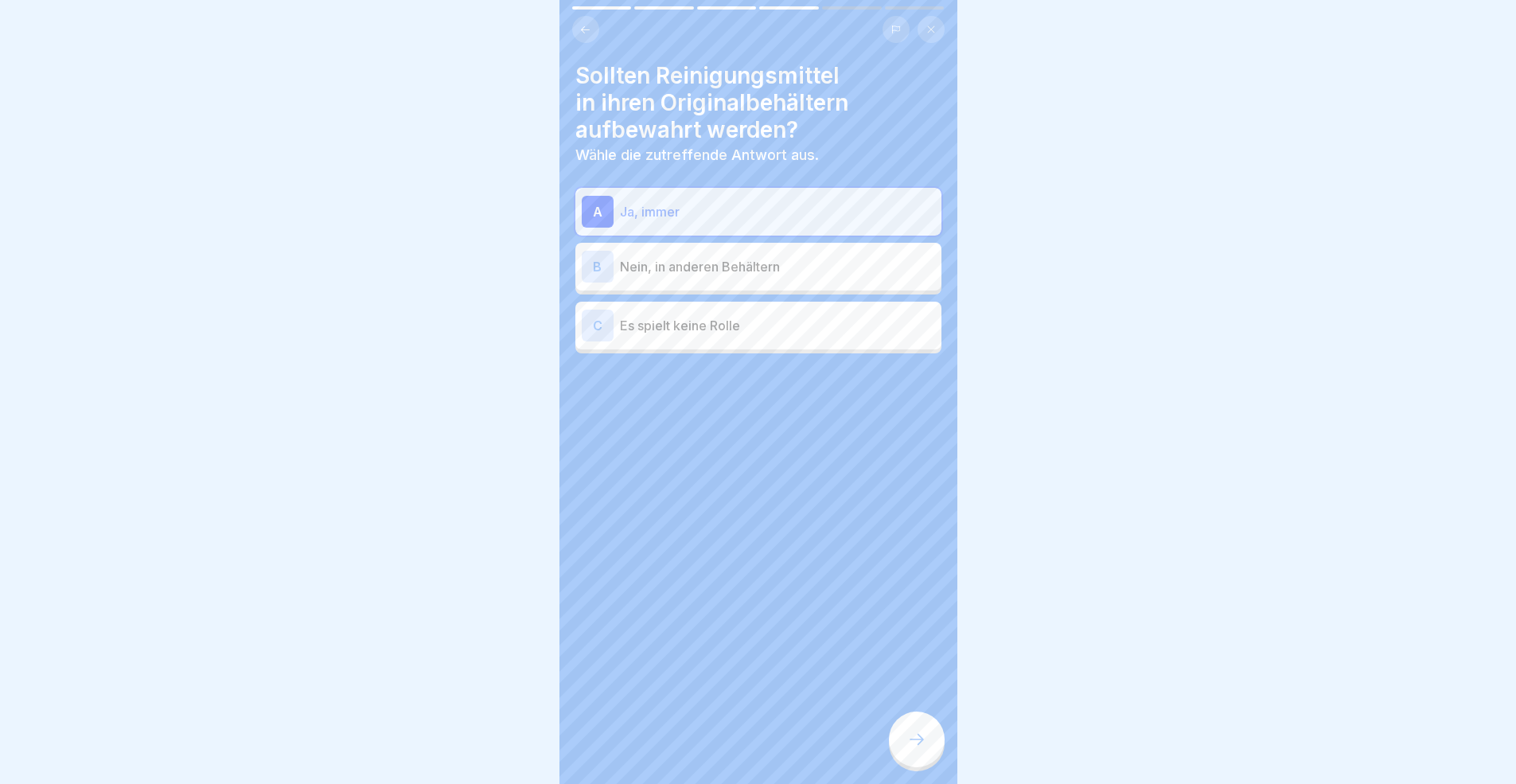
click at [919, 719] on div at bounding box center [917, 739] width 56 height 56
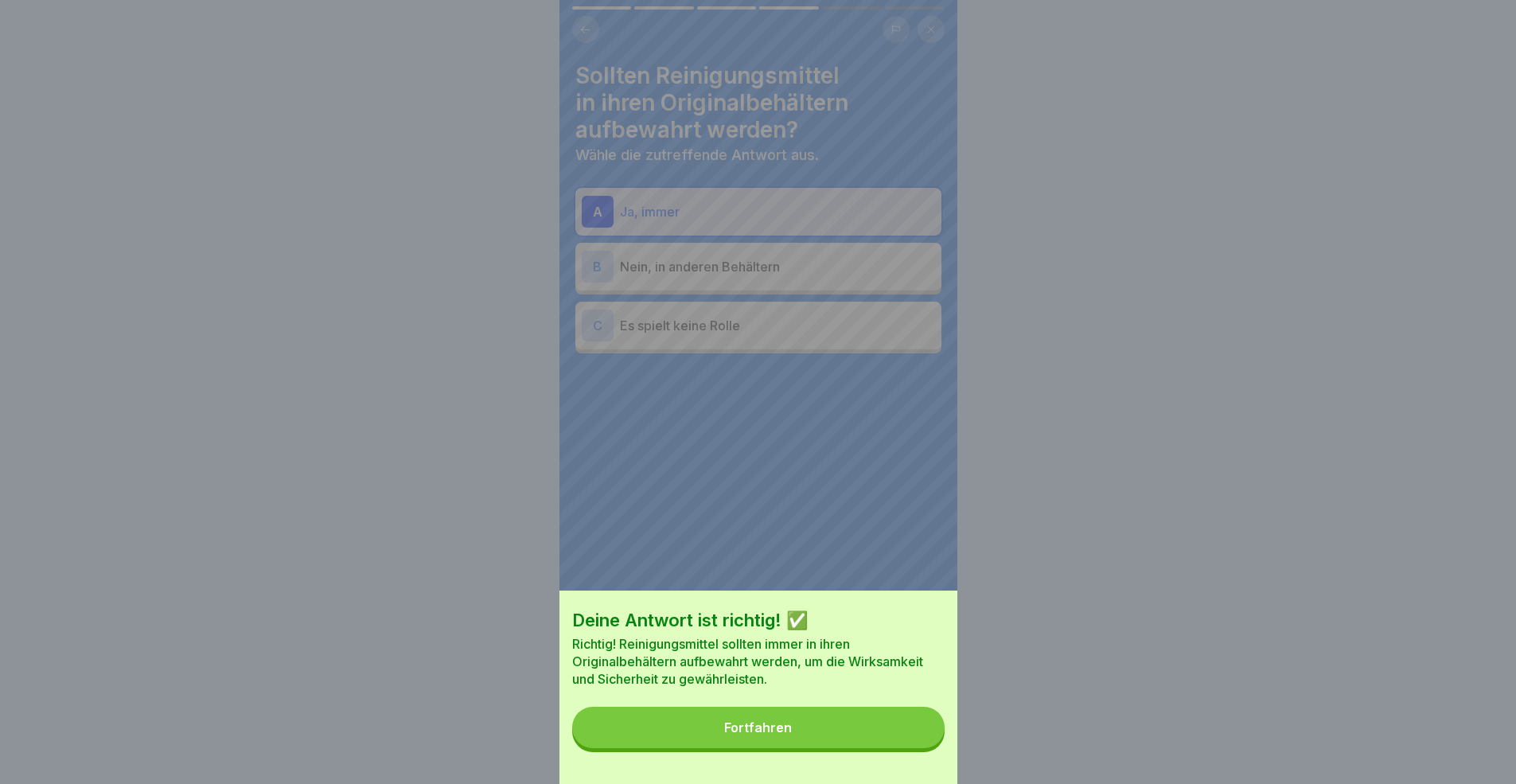
click at [884, 719] on button "Fortfahren" at bounding box center [758, 727] width 373 height 41
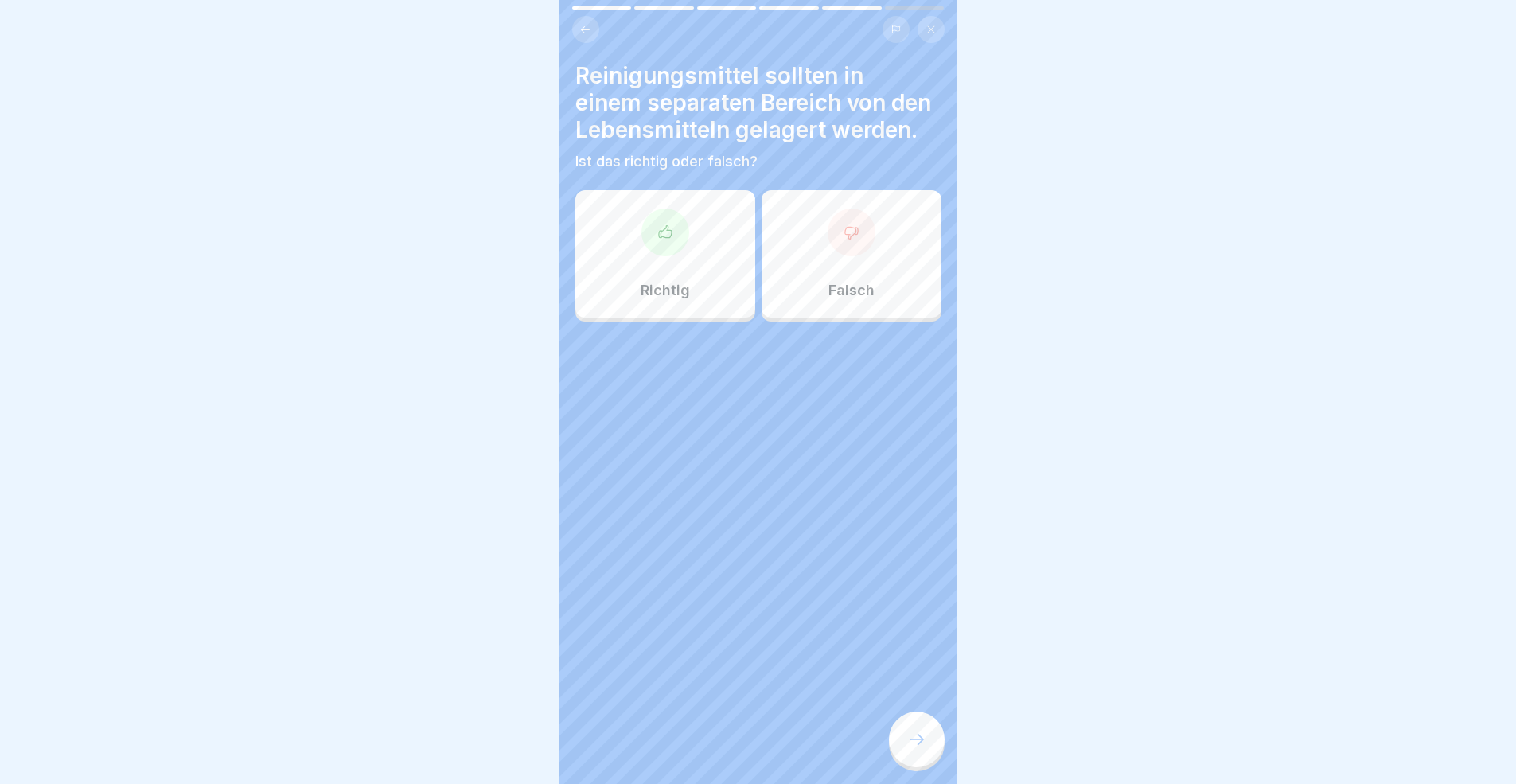
click at [667, 299] on div "Richtig" at bounding box center [665, 254] width 180 height 127
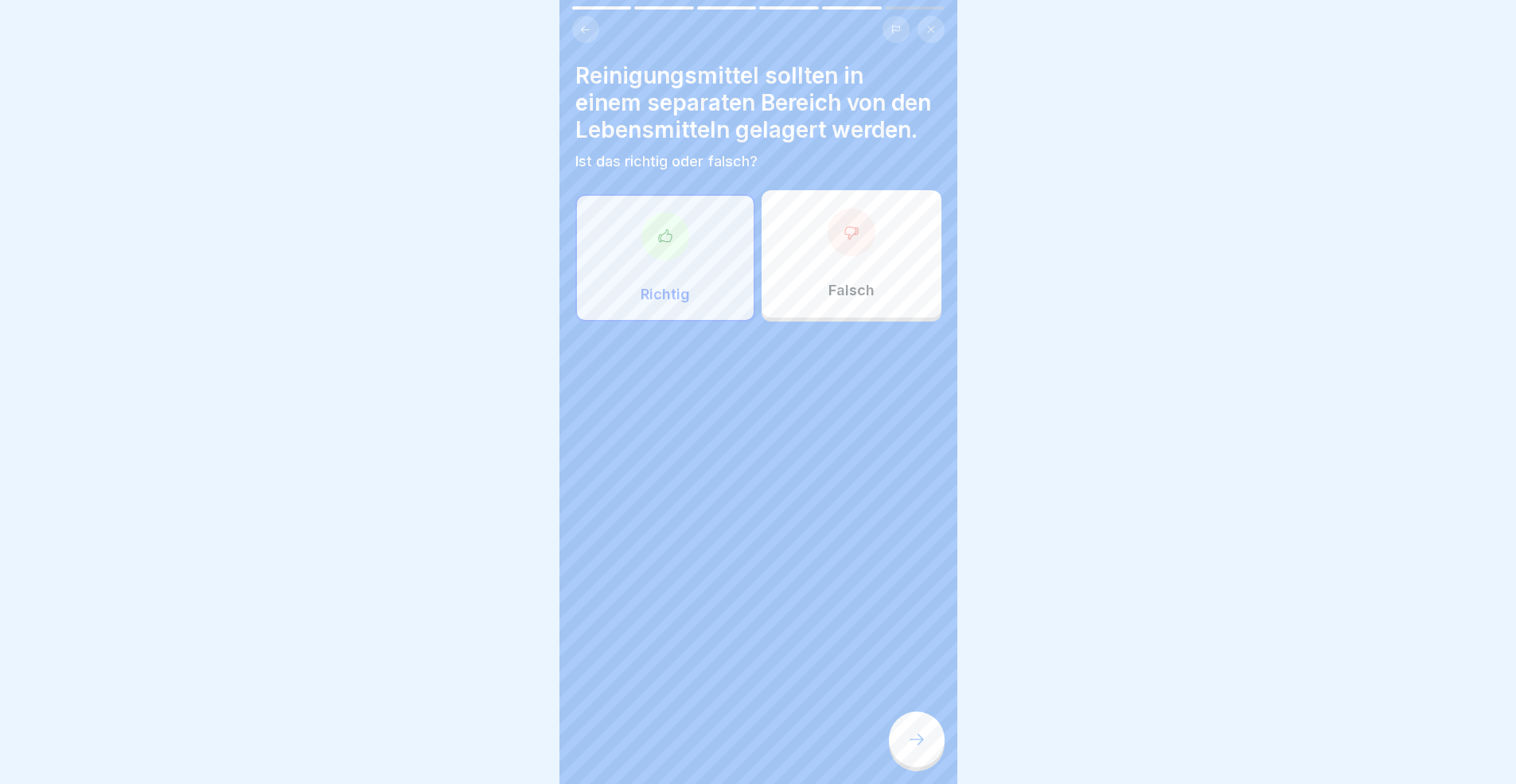
click at [903, 719] on div at bounding box center [917, 739] width 56 height 56
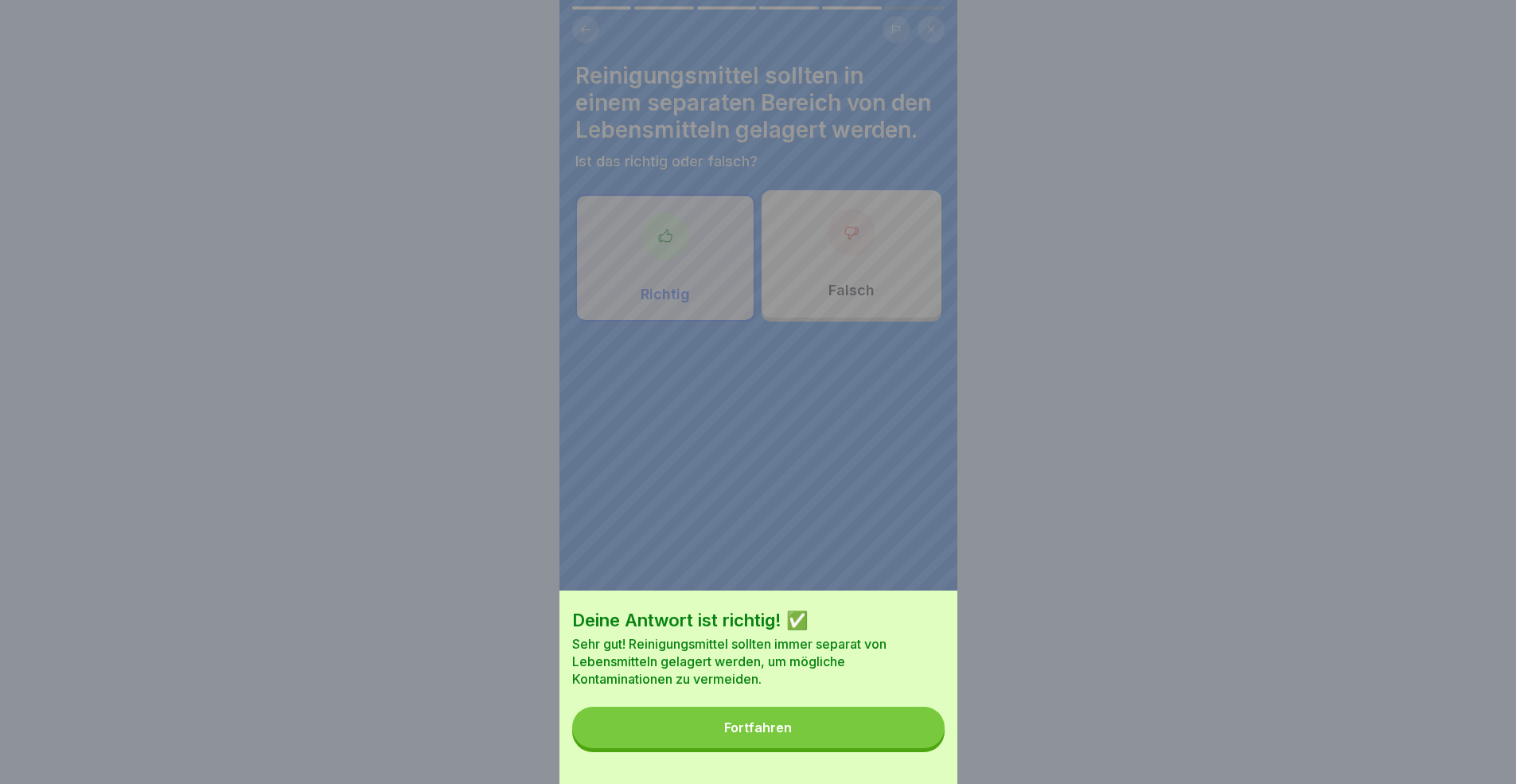
click at [841, 719] on button "Fortfahren" at bounding box center [758, 727] width 373 height 41
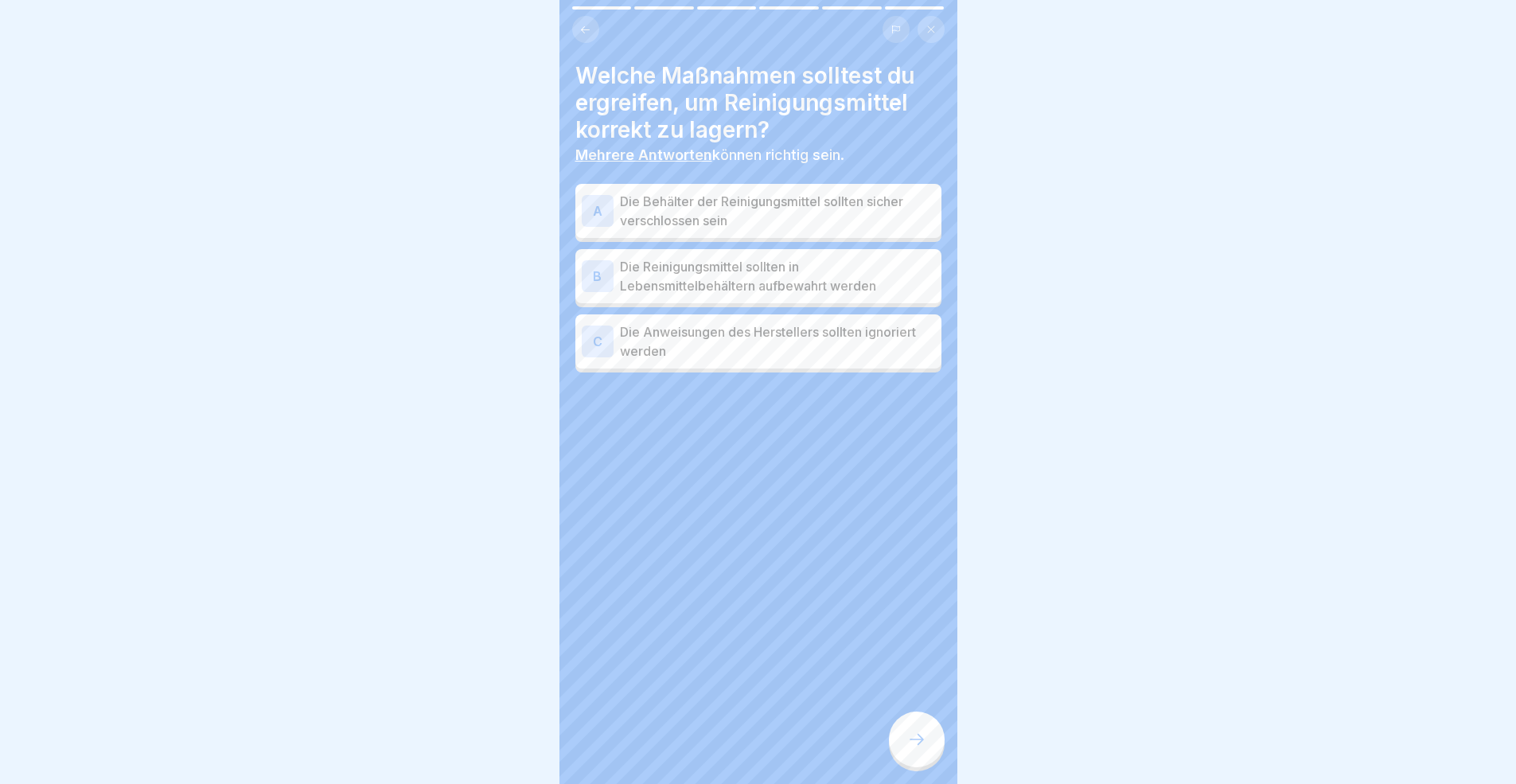
click at [785, 225] on p "Die Behälter der Reinigungsmittel sollten sicher verschlossen sein" at bounding box center [777, 211] width 315 height 38
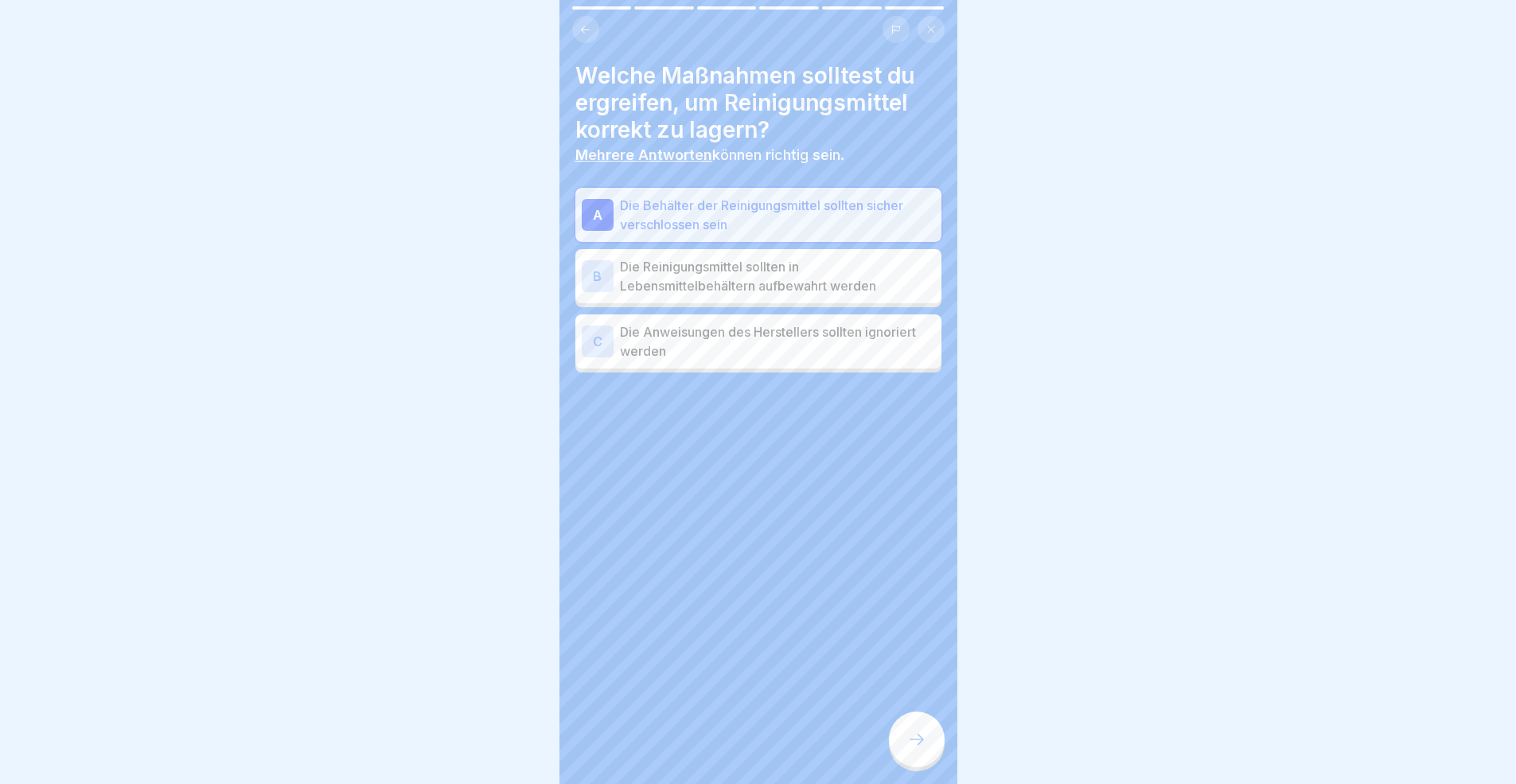
click at [912, 719] on icon at bounding box center [917, 739] width 19 height 19
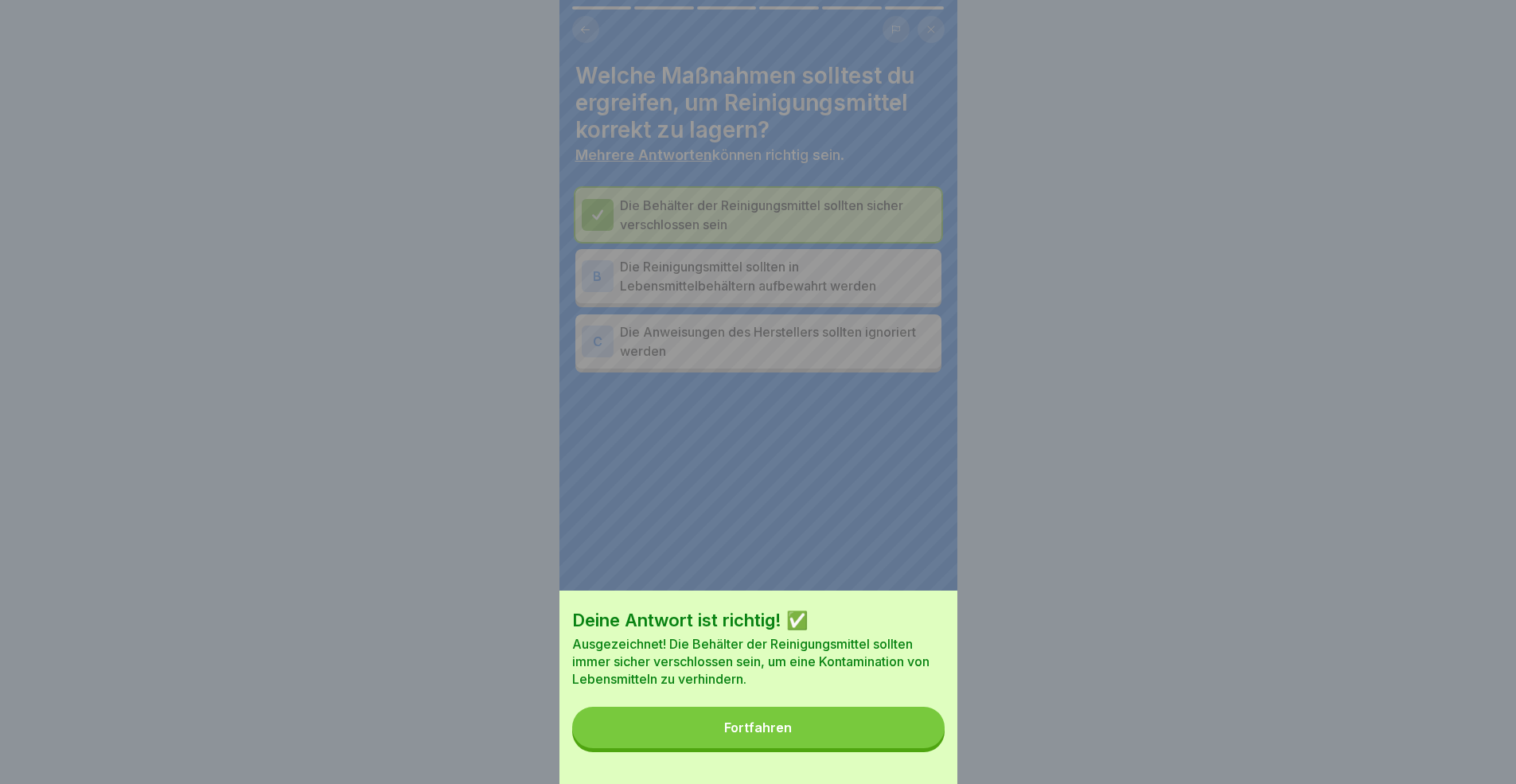
click at [791, 719] on div "Fortfahren" at bounding box center [758, 728] width 68 height 15
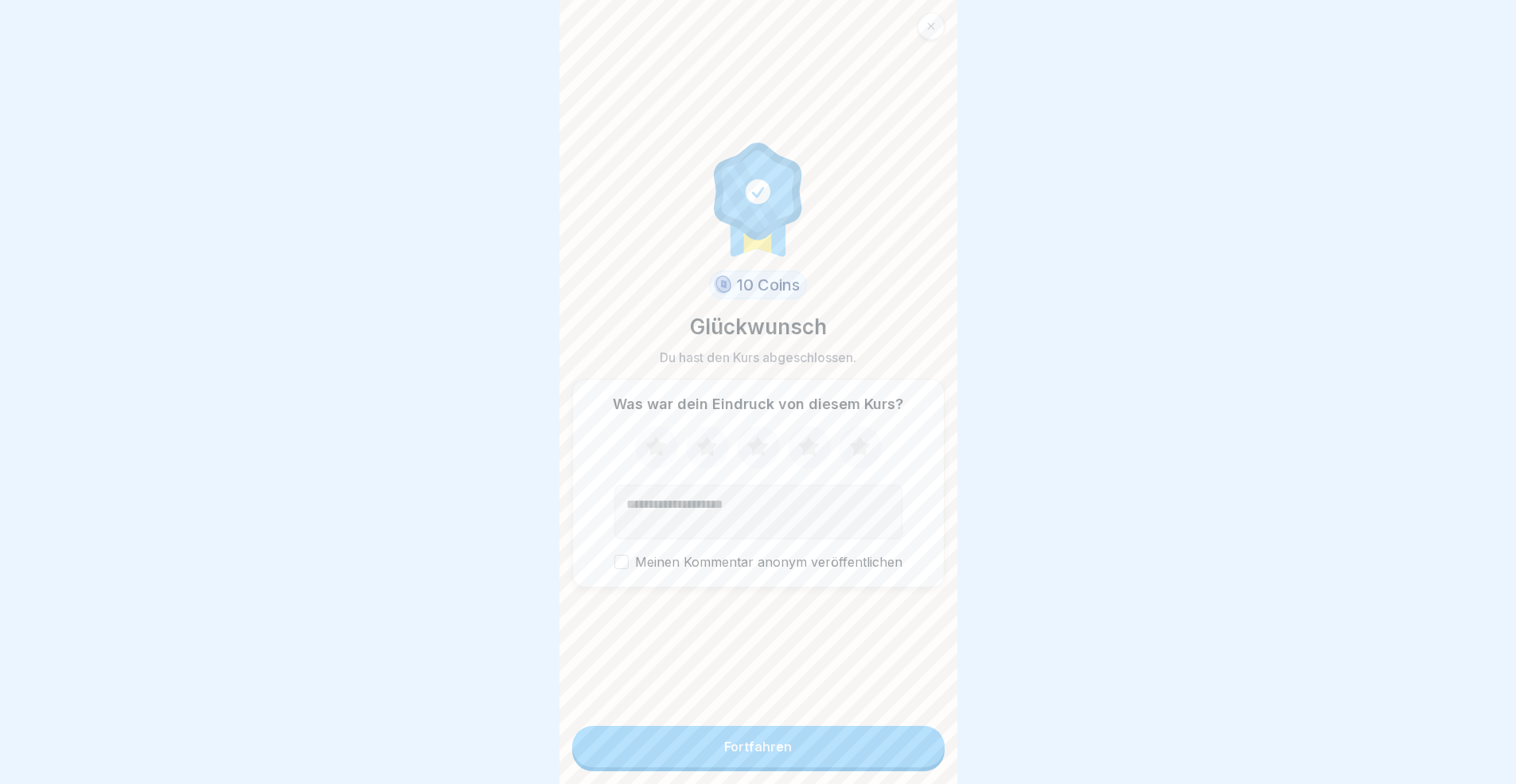
click at [808, 719] on button "Fortfahren" at bounding box center [758, 746] width 373 height 41
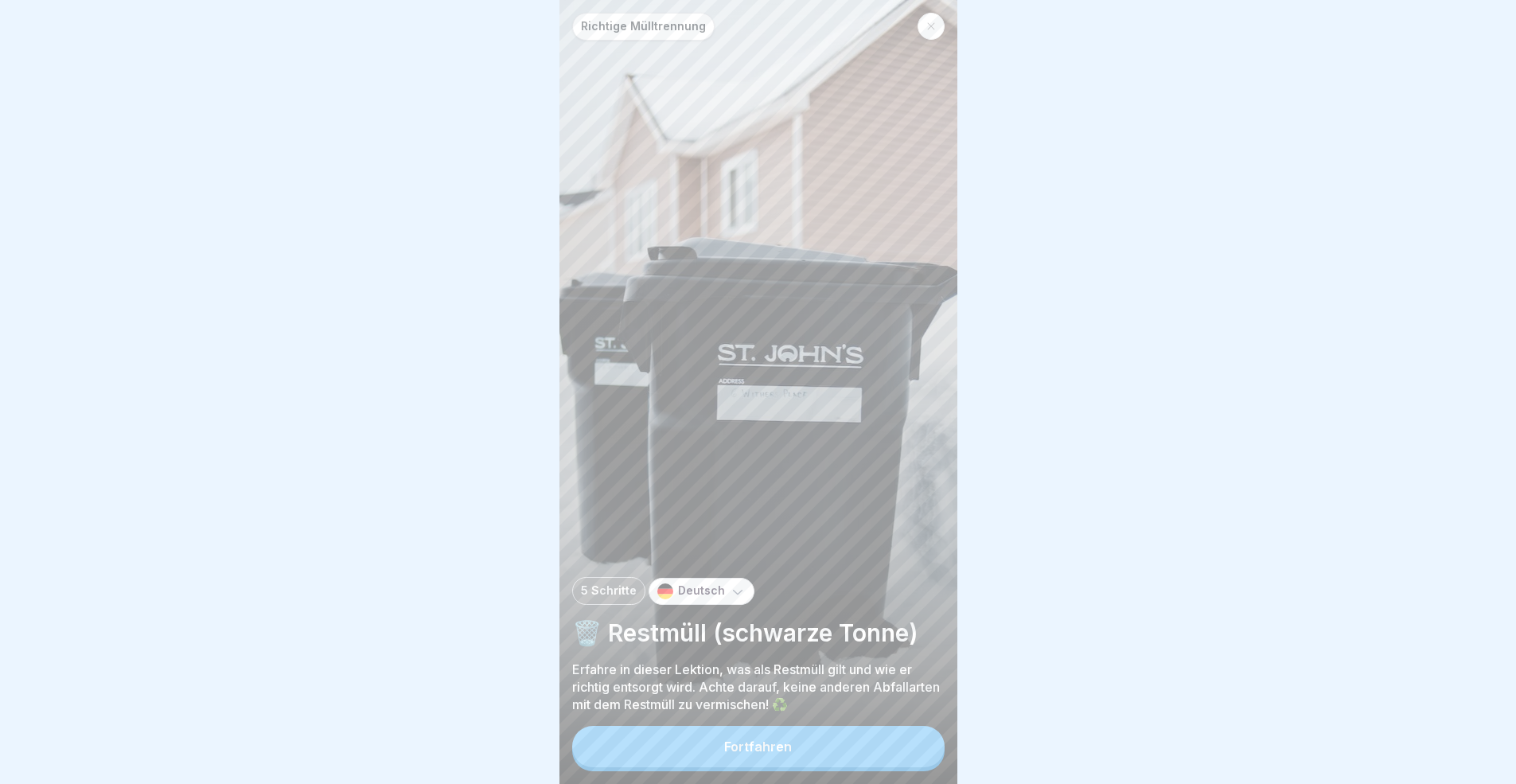
click at [930, 26] on icon at bounding box center [930, 27] width 7 height 7
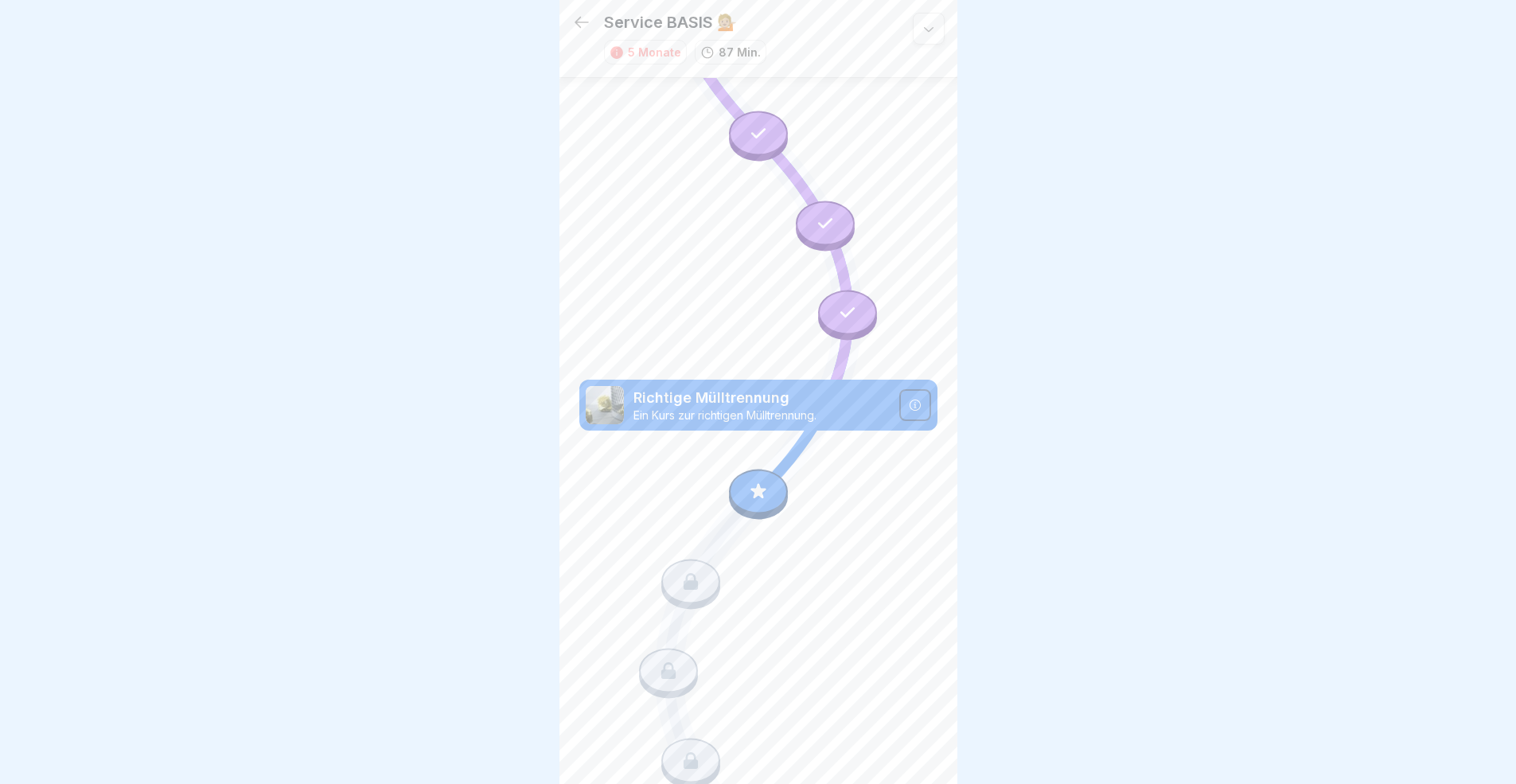
scroll to position [12, 0]
click at [748, 482] on icon at bounding box center [758, 492] width 21 height 21
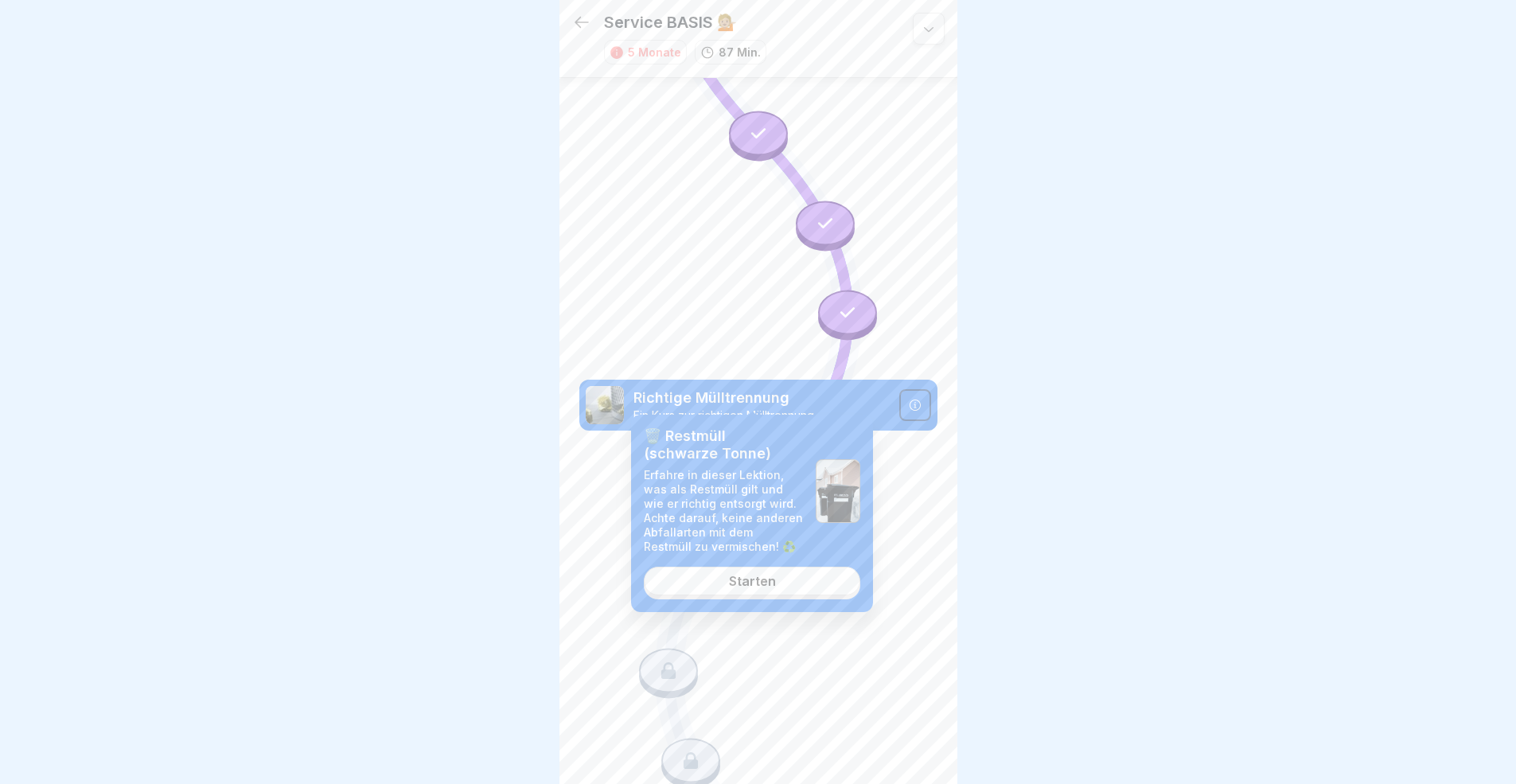
click at [766, 582] on div "Starten" at bounding box center [752, 581] width 47 height 15
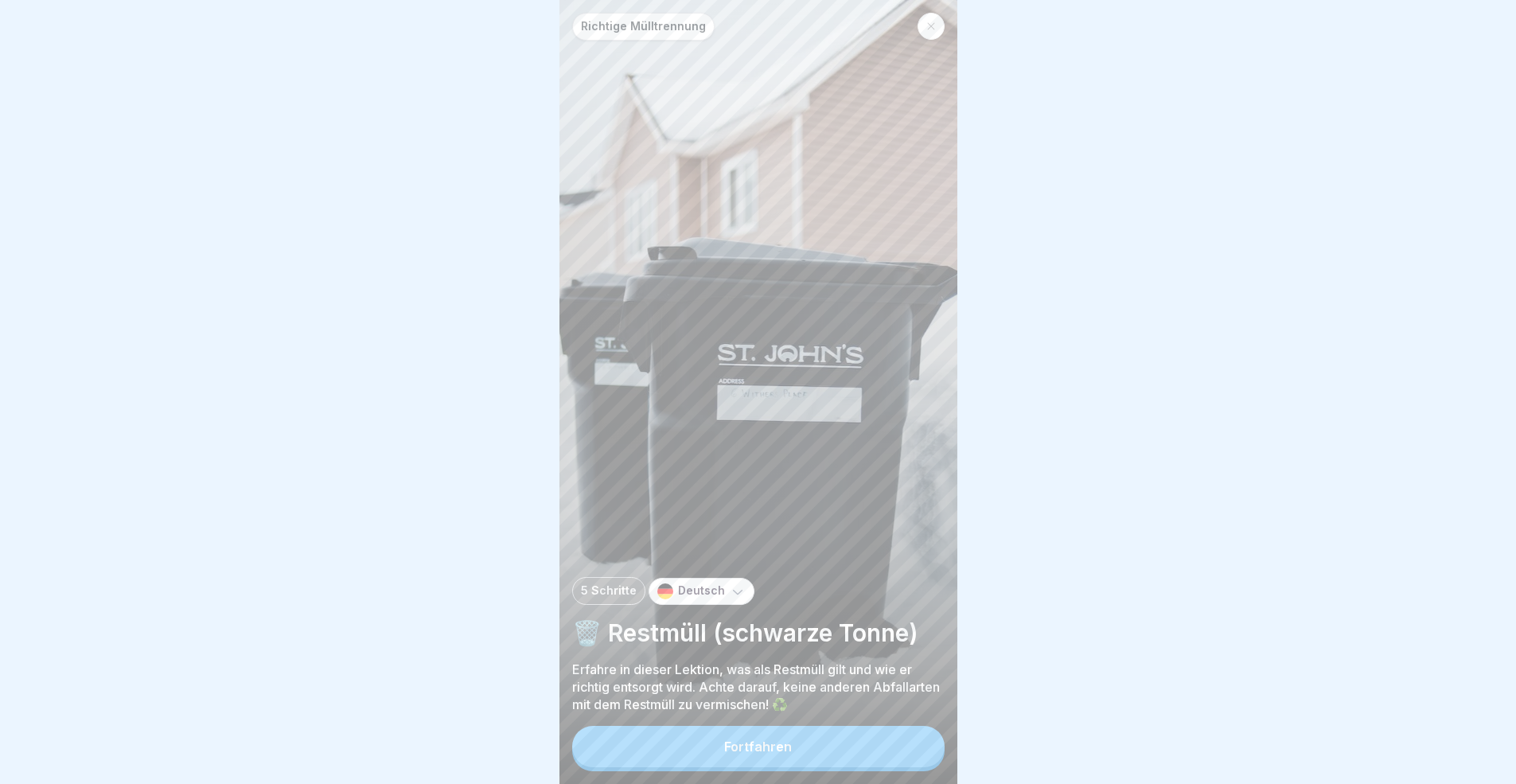
click at [812, 719] on button "Fortfahren" at bounding box center [758, 746] width 373 height 41
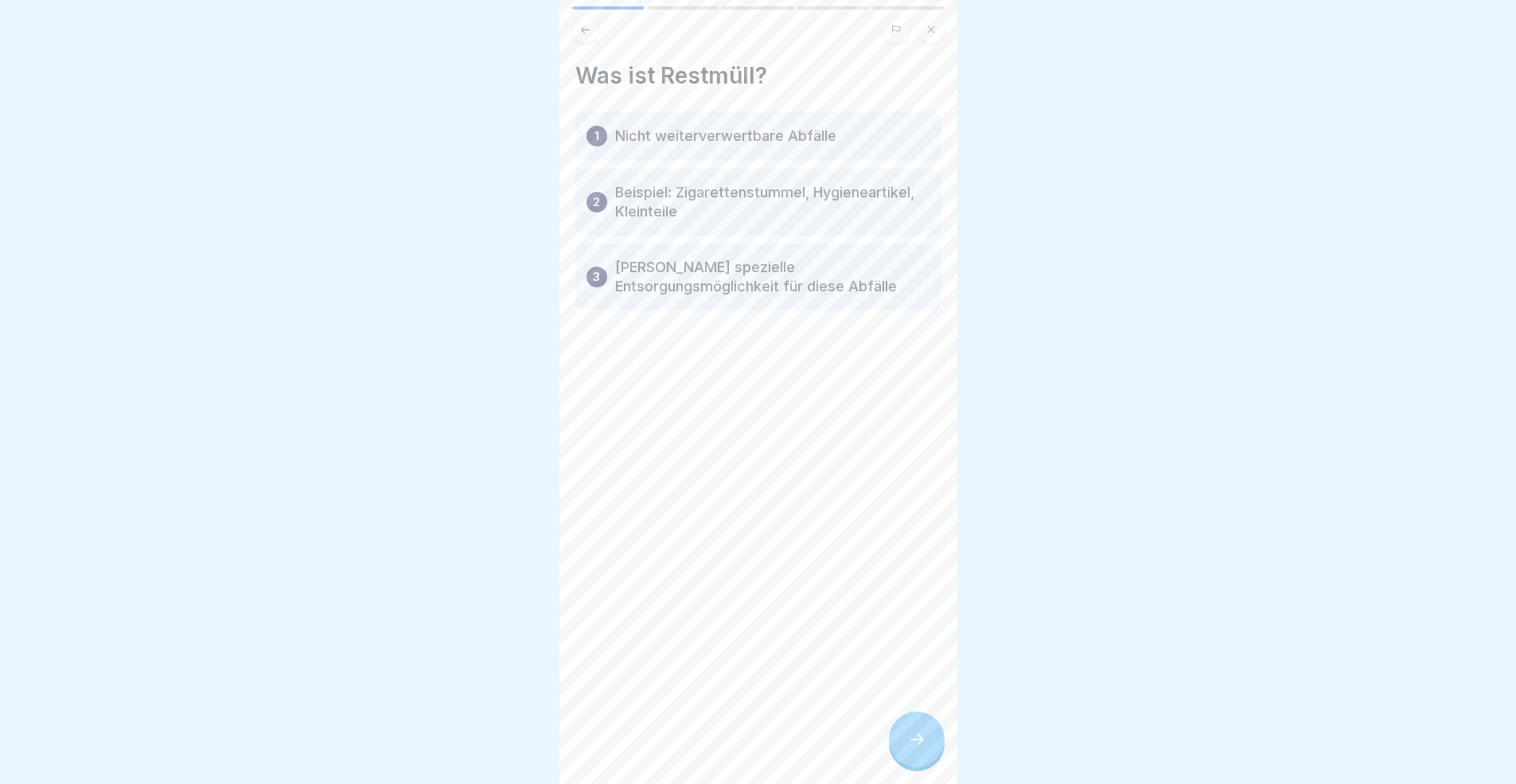
click at [887, 719] on div "Was ist Restmüll? 1 Nicht weiterverwertbare Abfälle 2 Beispiel: Zigarettenstumm…" at bounding box center [758, 392] width 398 height 784
click at [914, 719] on icon at bounding box center [917, 739] width 19 height 19
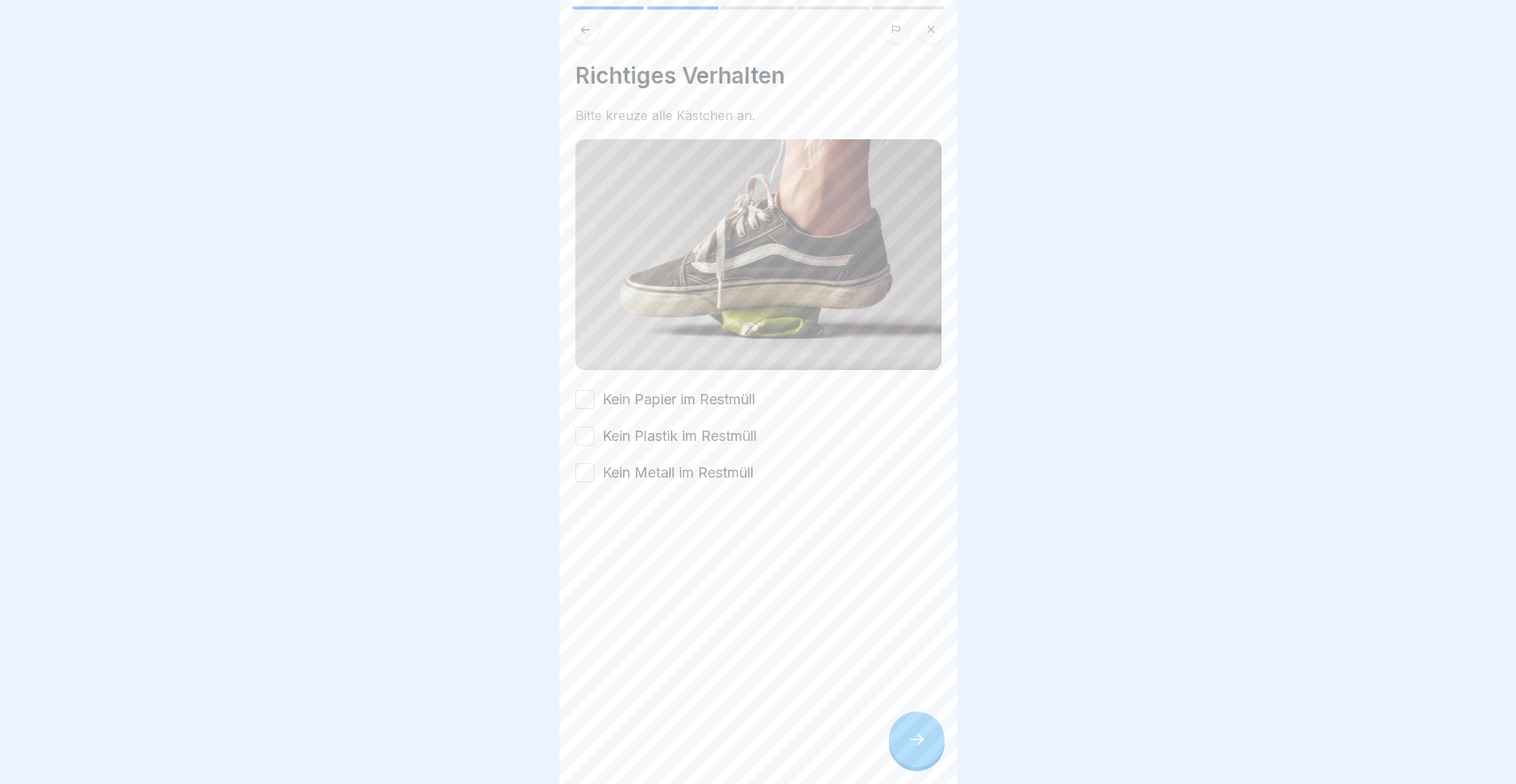
click at [914, 719] on icon at bounding box center [917, 739] width 19 height 19
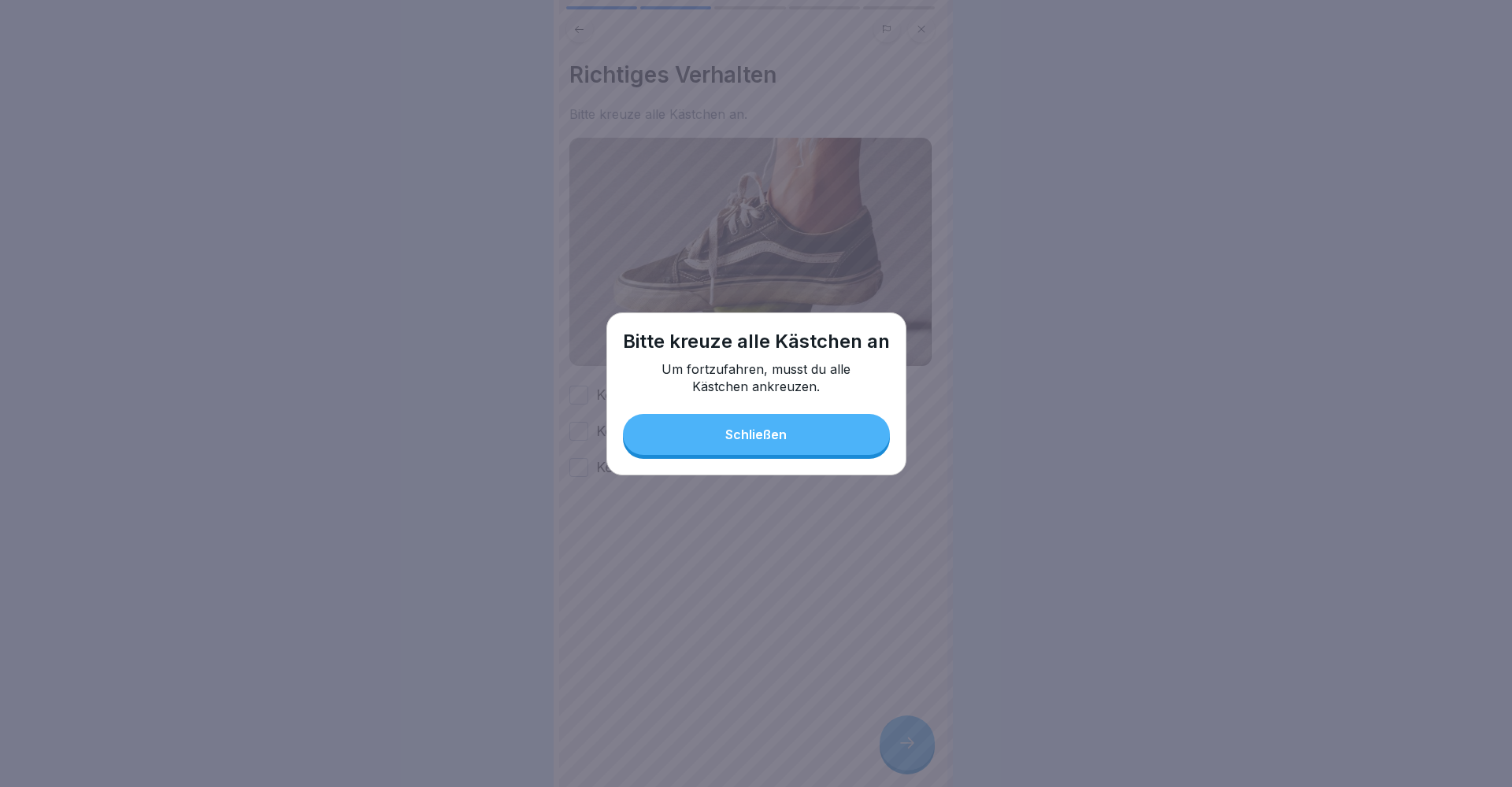
click at [726, 429] on div "Schließen" at bounding box center [755, 435] width 61 height 14
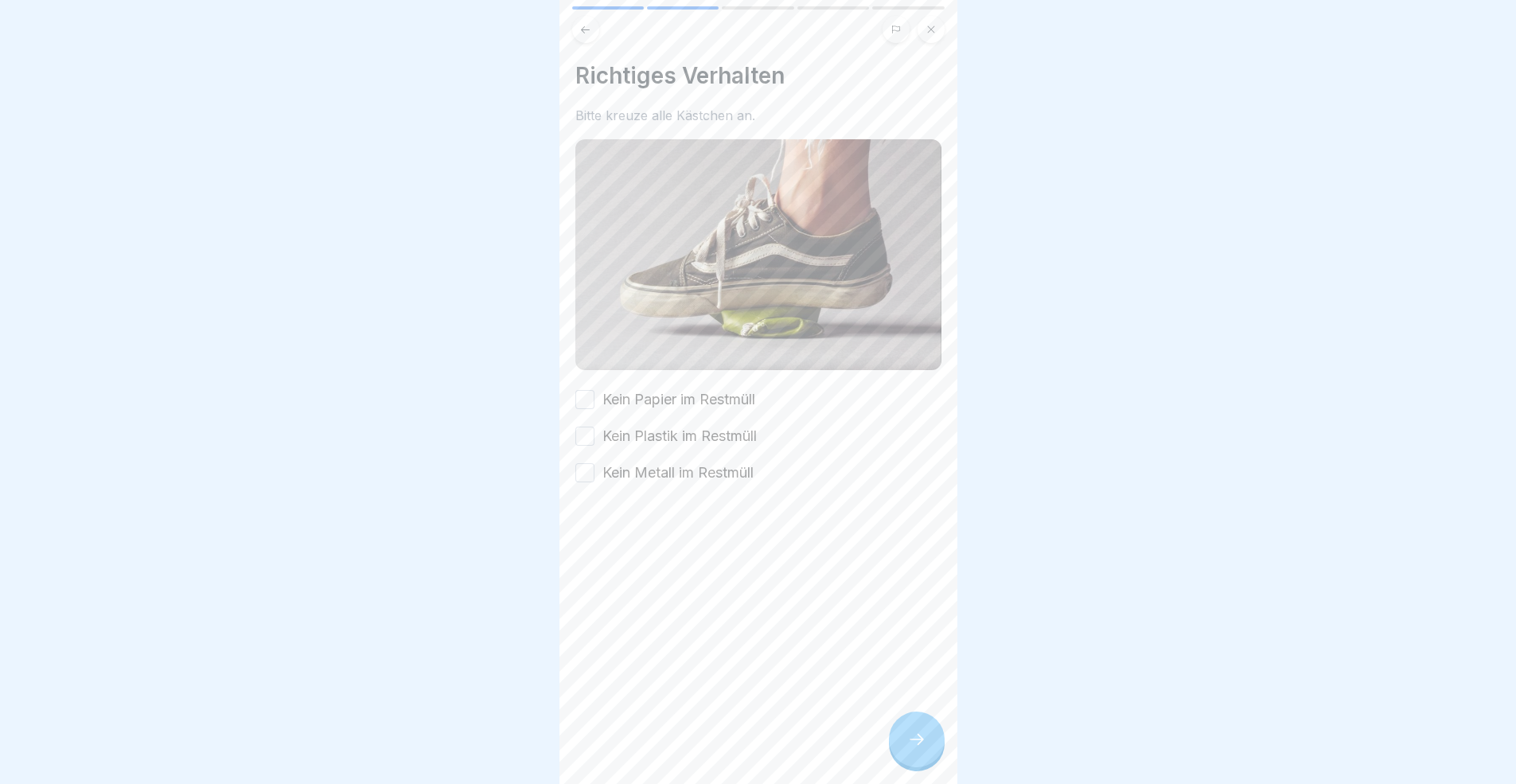
click at [583, 394] on button "Kein Papier im Restmüll" at bounding box center [585, 399] width 19 height 19
click at [591, 431] on button "Kein Plastik im Restmüll" at bounding box center [585, 436] width 19 height 19
click at [583, 463] on button "Kein Metall im Restmüll" at bounding box center [585, 473] width 19 height 19
click at [934, 719] on div at bounding box center [917, 739] width 56 height 56
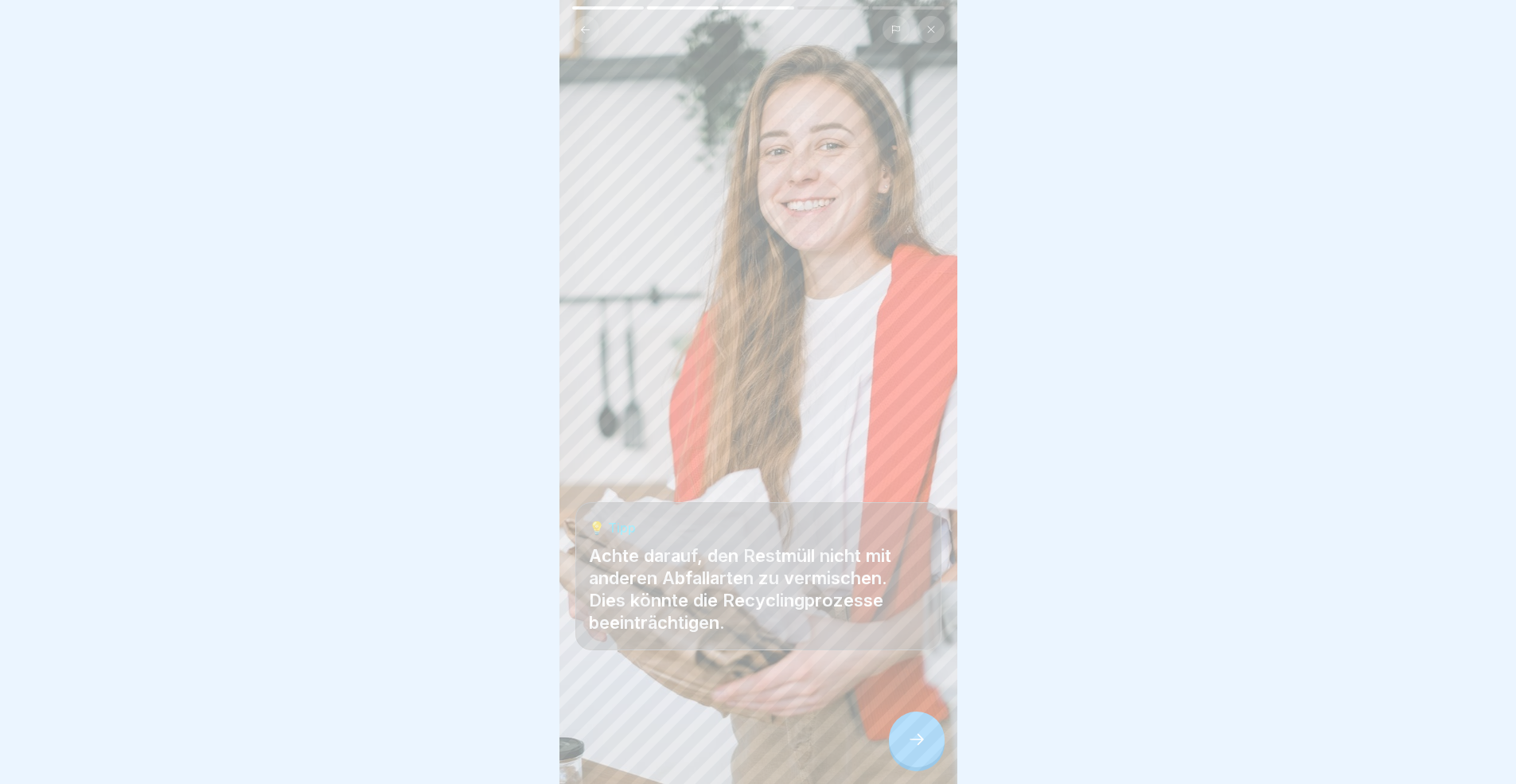
click at [933, 719] on div at bounding box center [917, 739] width 56 height 56
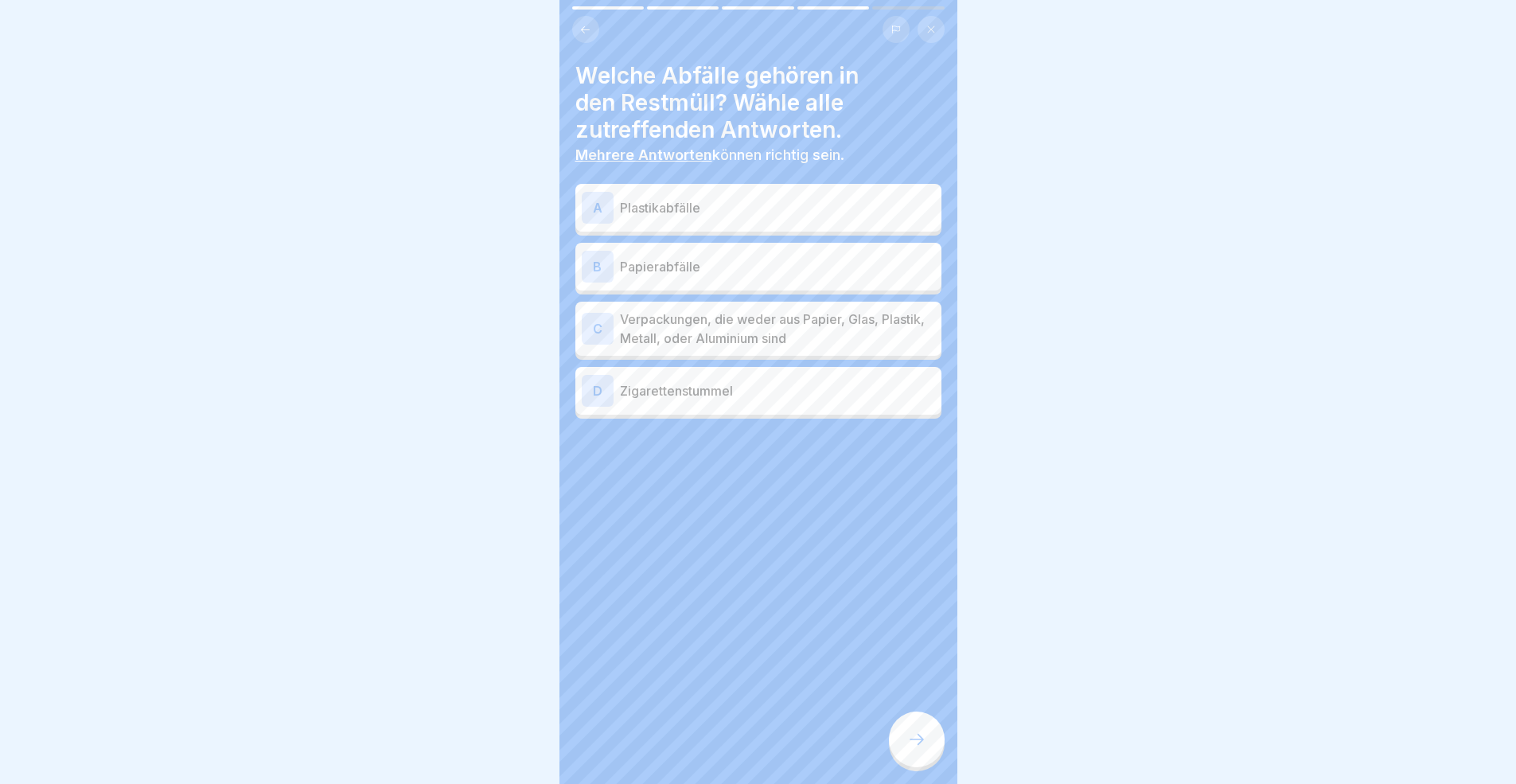
click at [775, 332] on p "Verpackungen, die weder aus Papier, Glas, Plastik, Metall, oder Aluminium sind" at bounding box center [777, 328] width 315 height 38
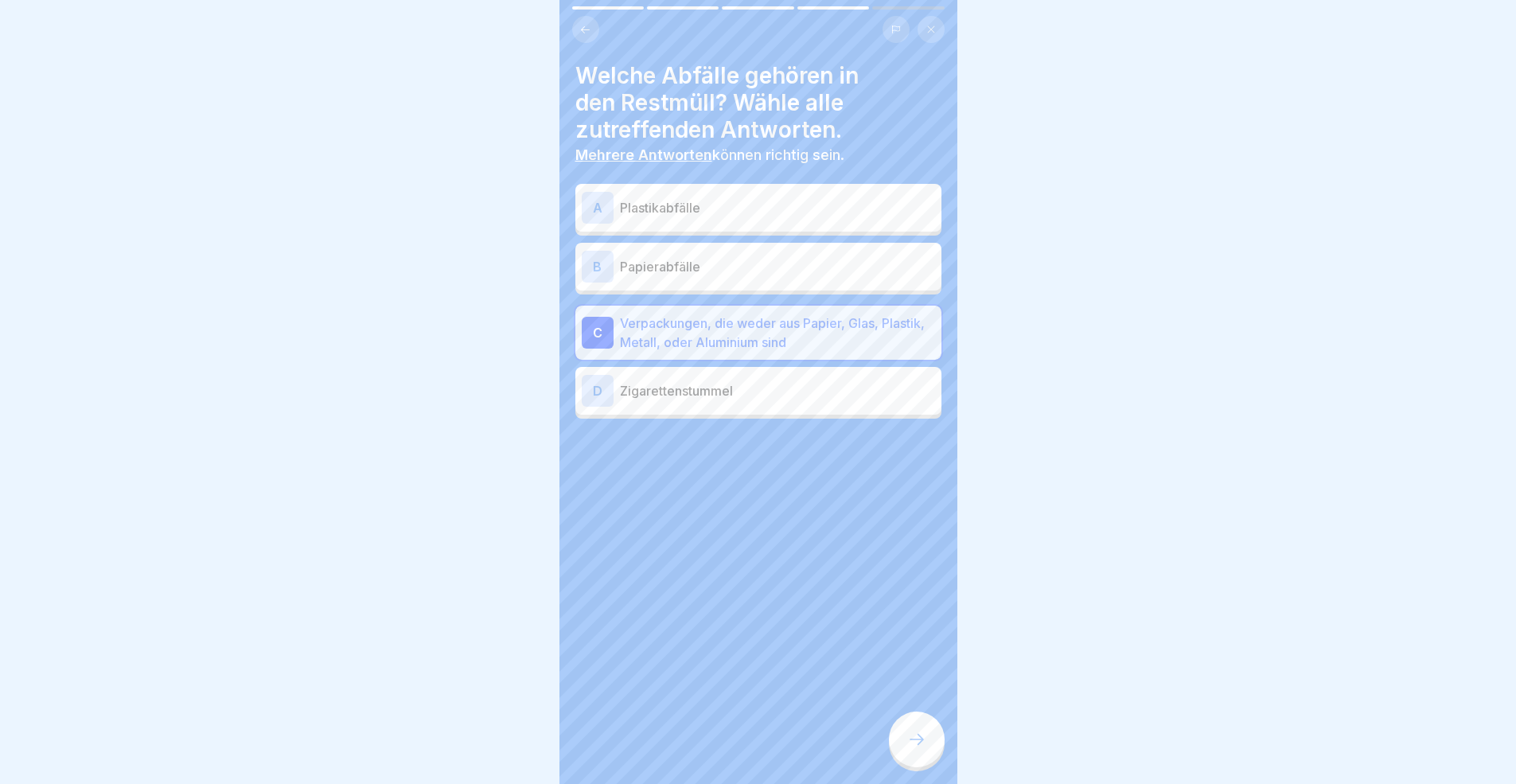
click at [763, 397] on p "Zigarettenstummel" at bounding box center [777, 390] width 315 height 19
click at [930, 719] on div at bounding box center [917, 739] width 56 height 56
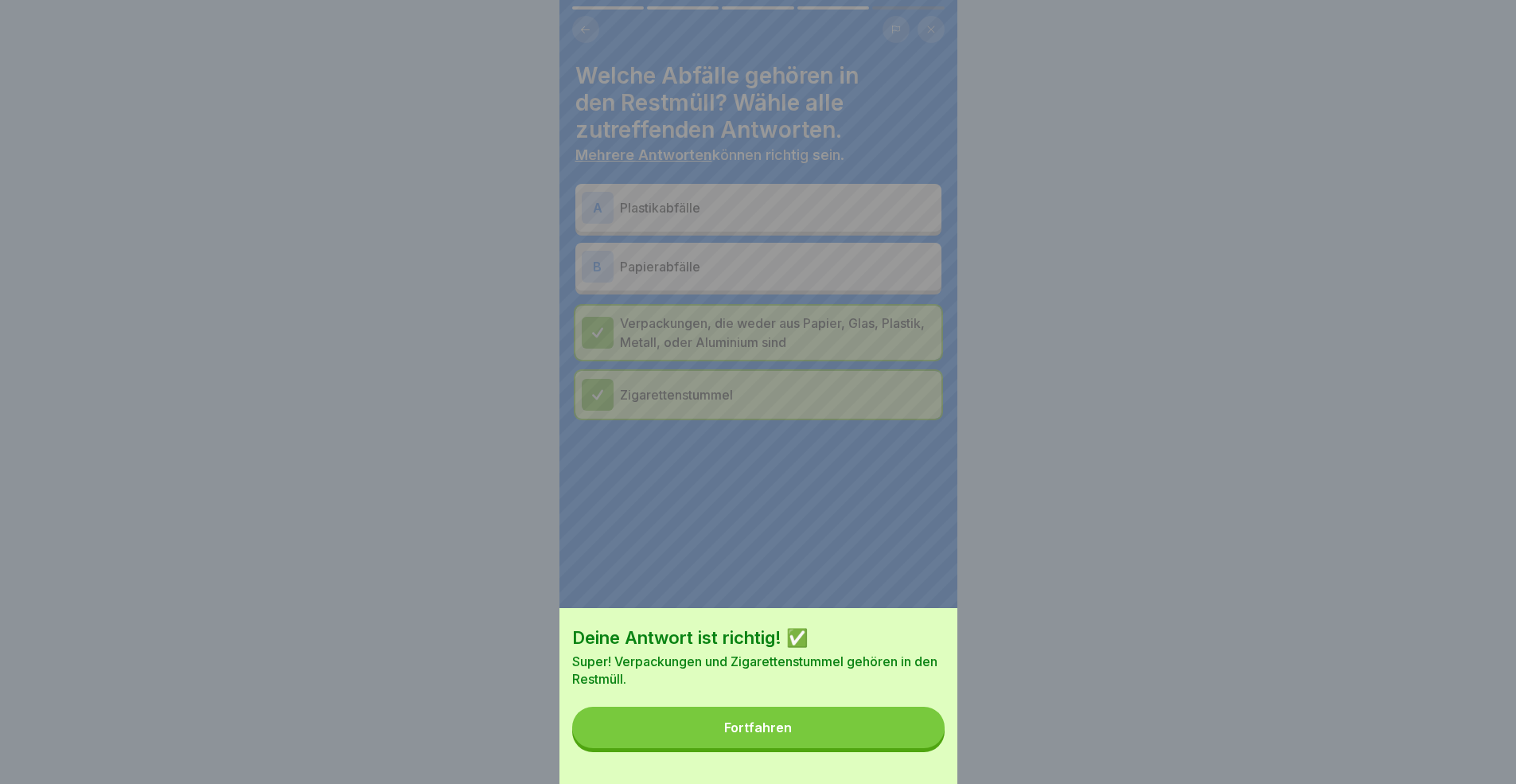
click at [859, 719] on button "Fortfahren" at bounding box center [758, 727] width 373 height 41
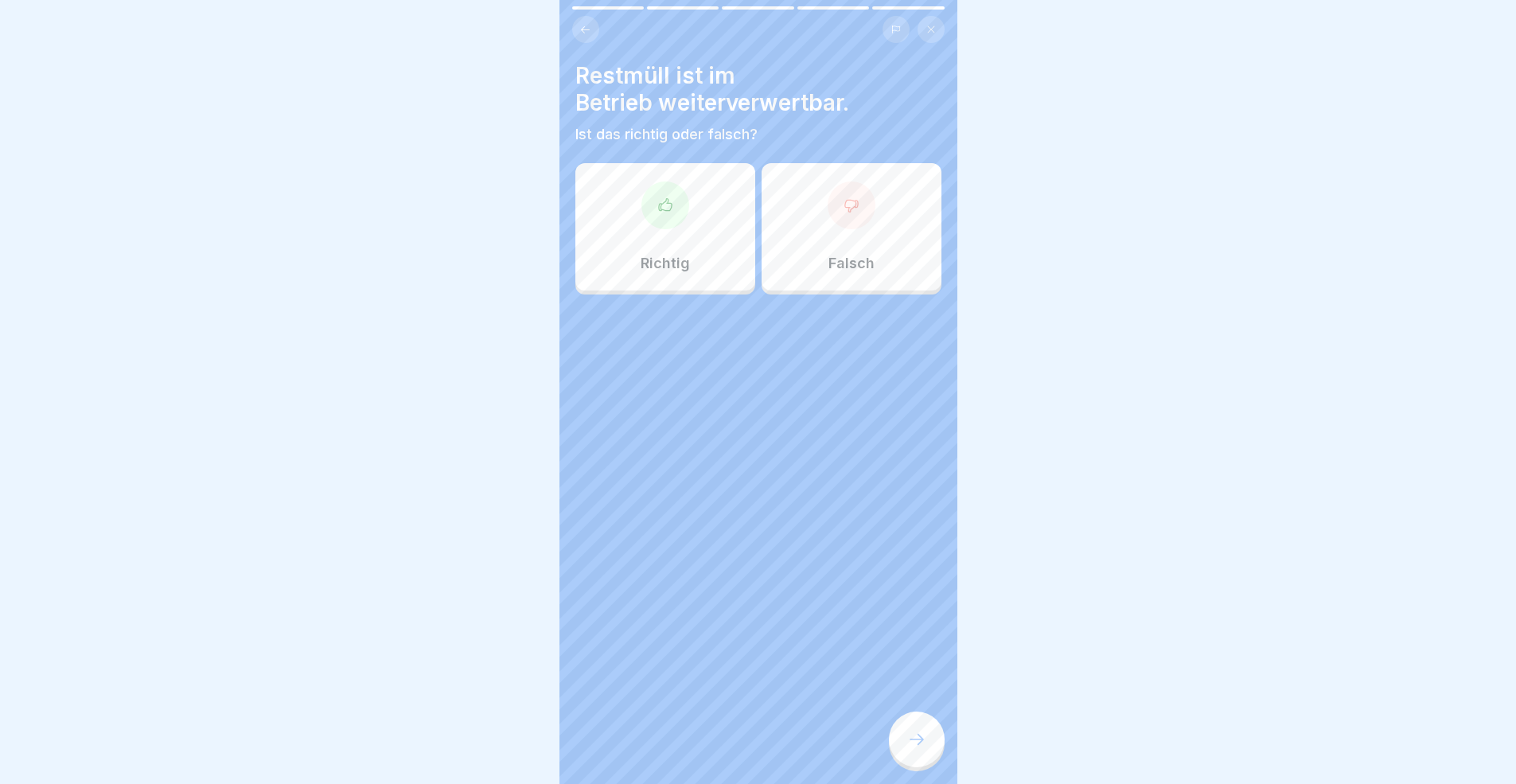
click at [833, 269] on p "Falsch" at bounding box center [851, 264] width 46 height 18
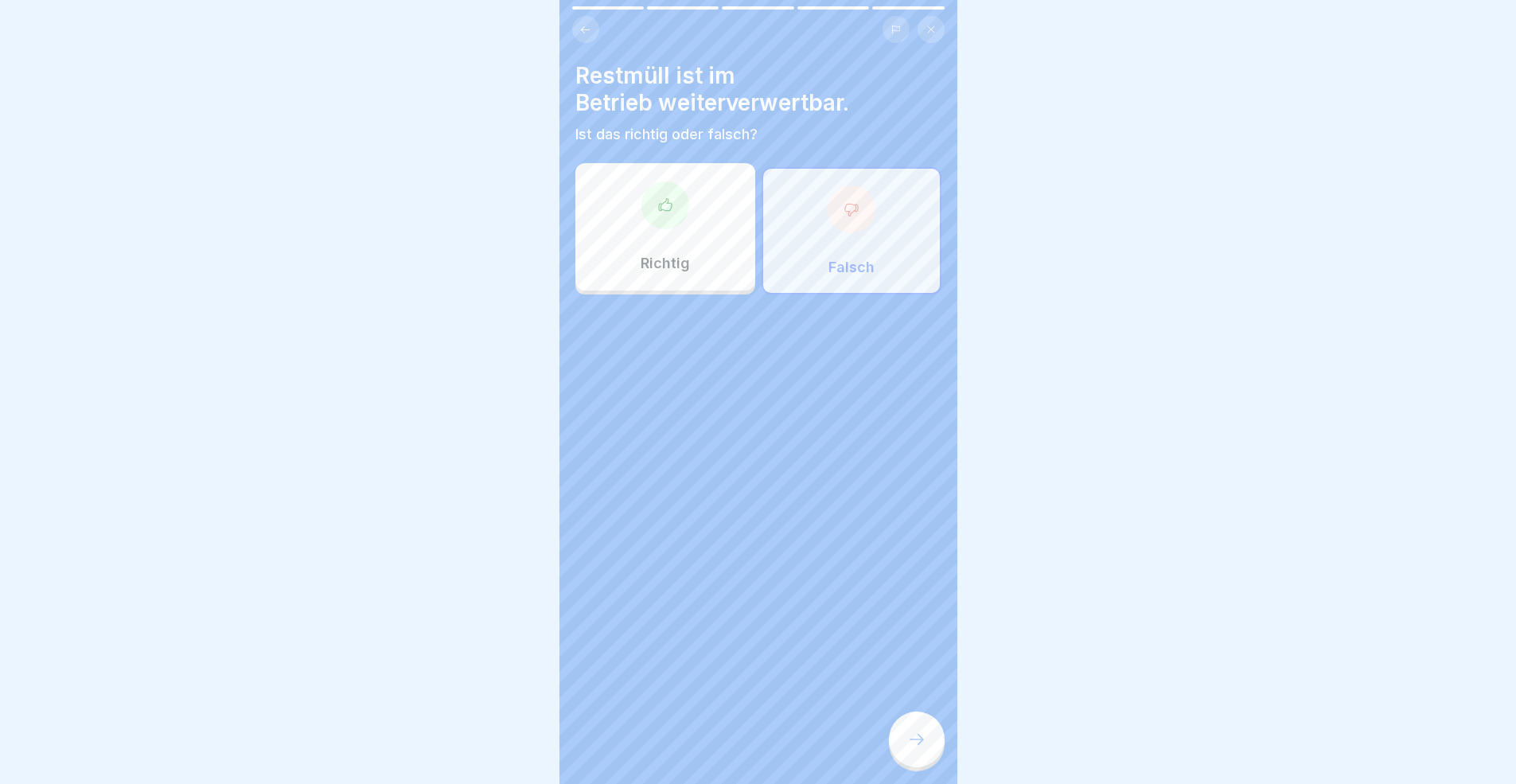
click at [908, 719] on icon at bounding box center [917, 739] width 19 height 19
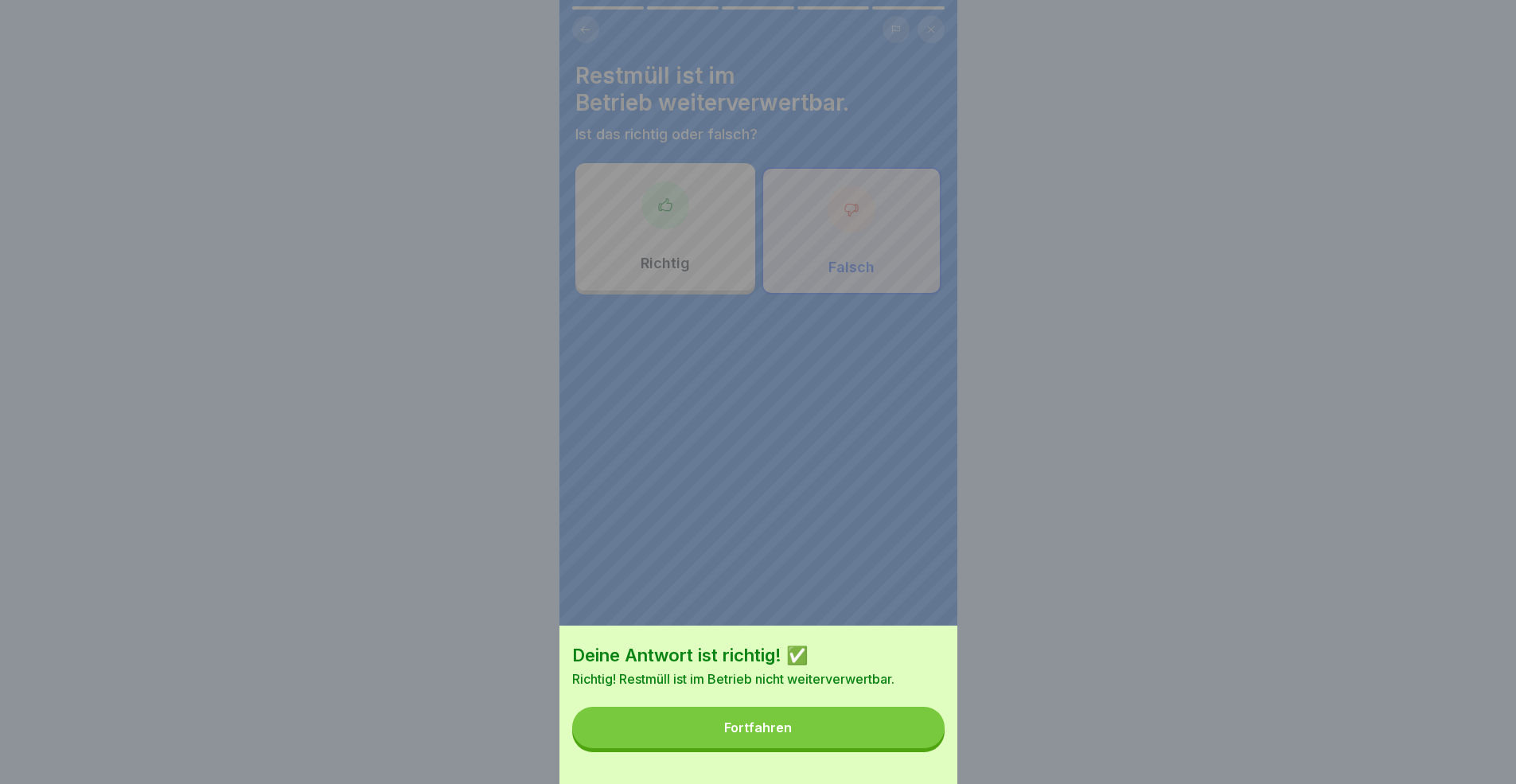
click at [815, 719] on button "Fortfahren" at bounding box center [758, 727] width 373 height 41
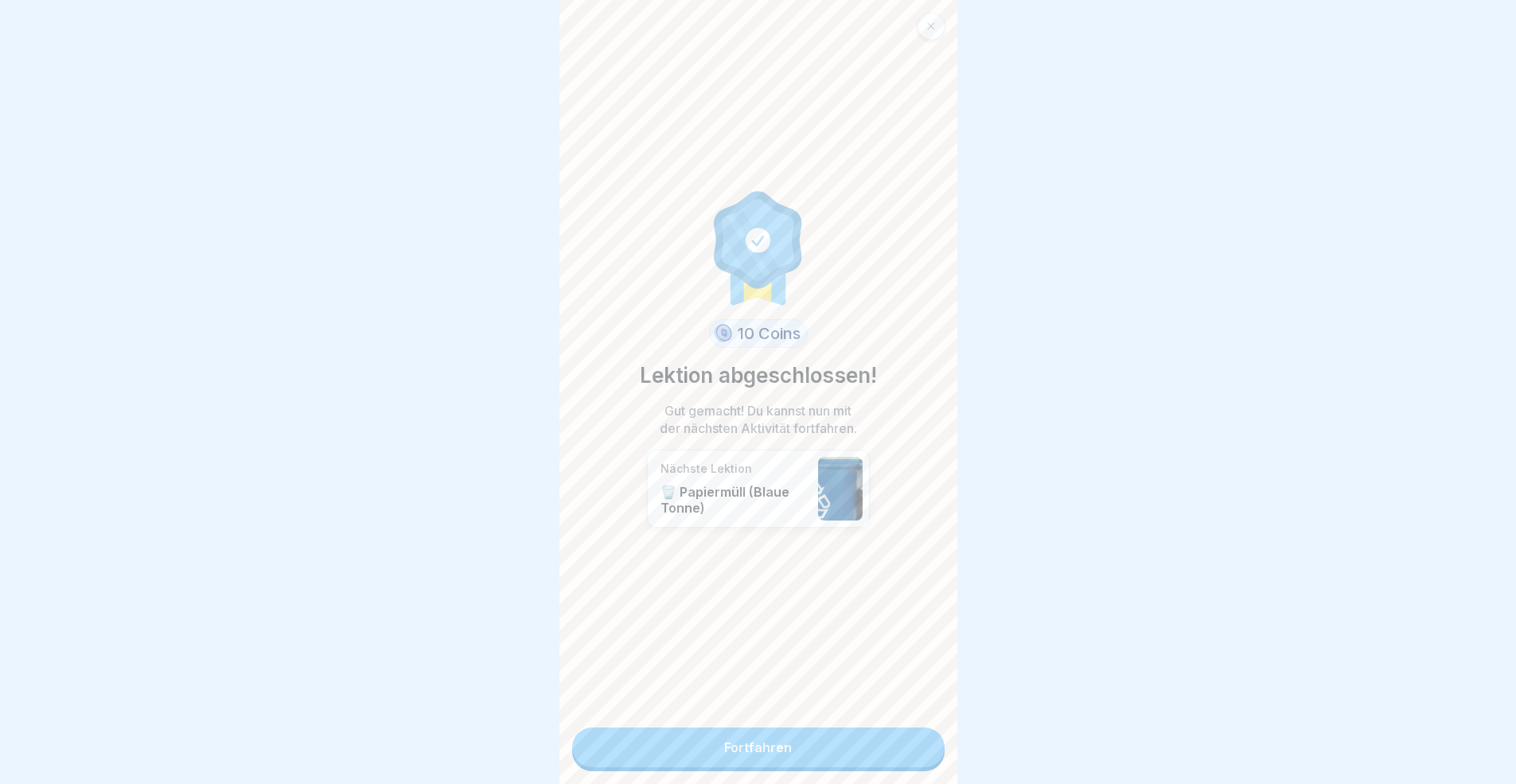
click at [815, 719] on link "Fortfahren" at bounding box center [758, 747] width 373 height 40
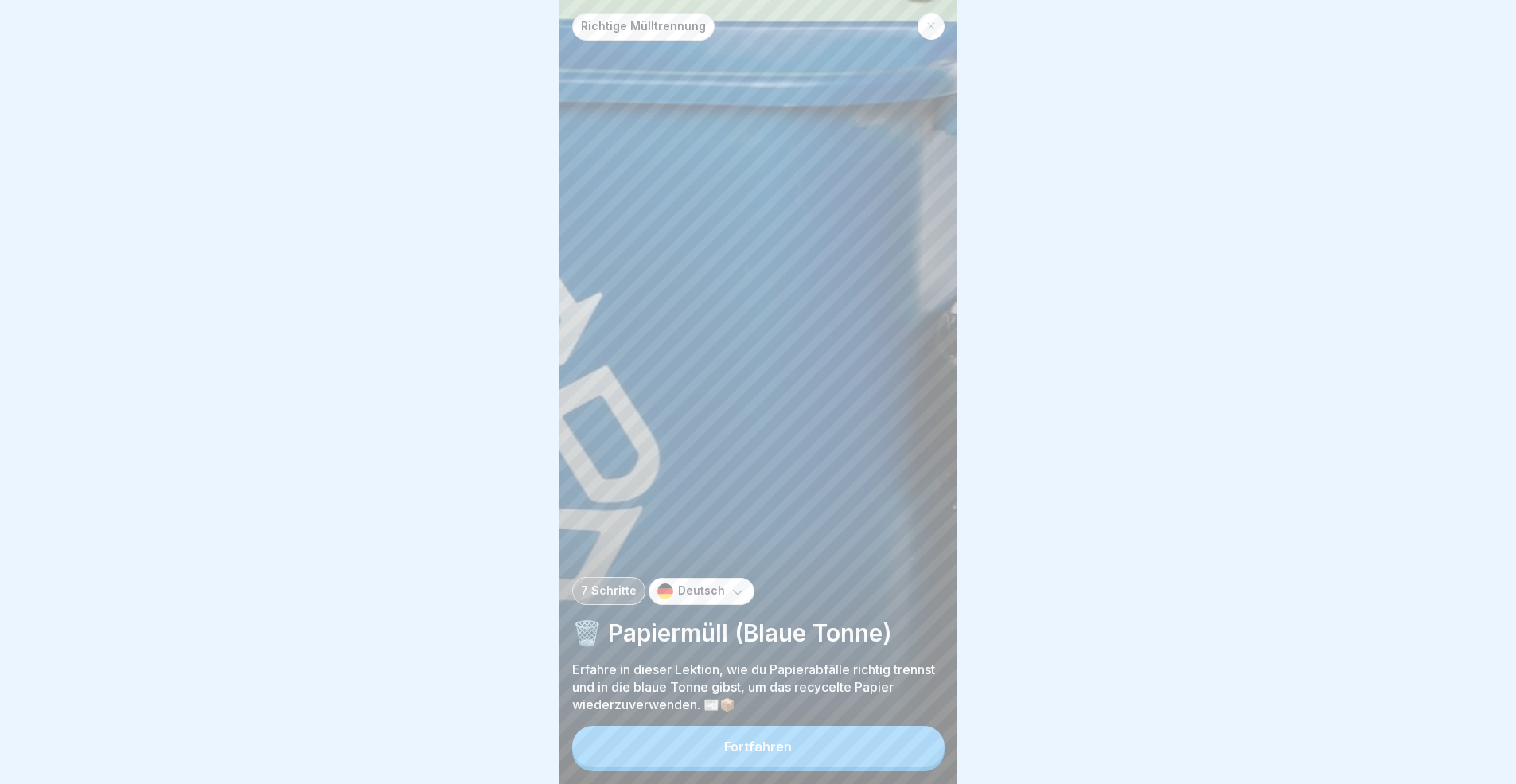
click at [815, 719] on button "Fortfahren" at bounding box center [758, 746] width 373 height 41
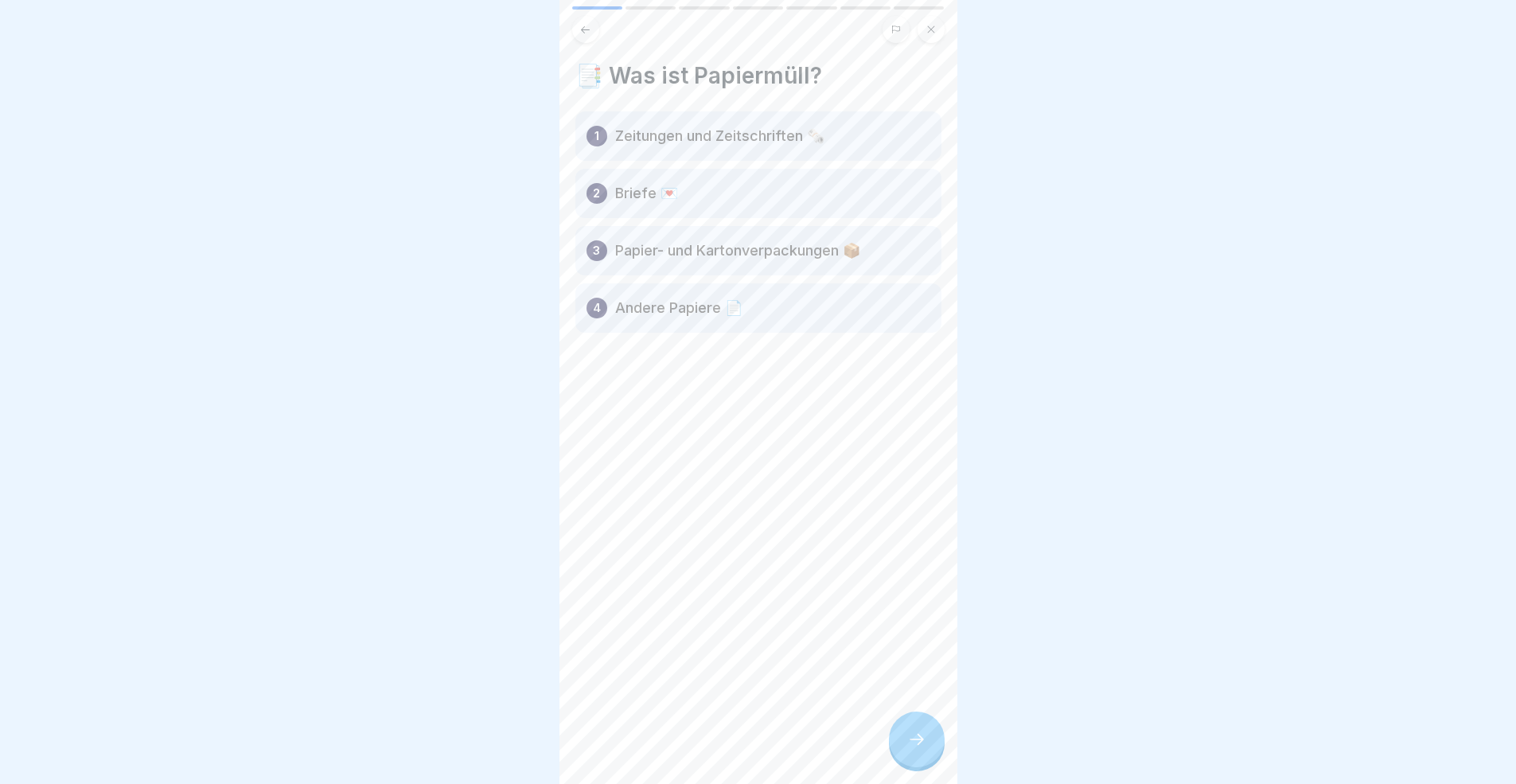
click at [902, 719] on div at bounding box center [917, 739] width 56 height 56
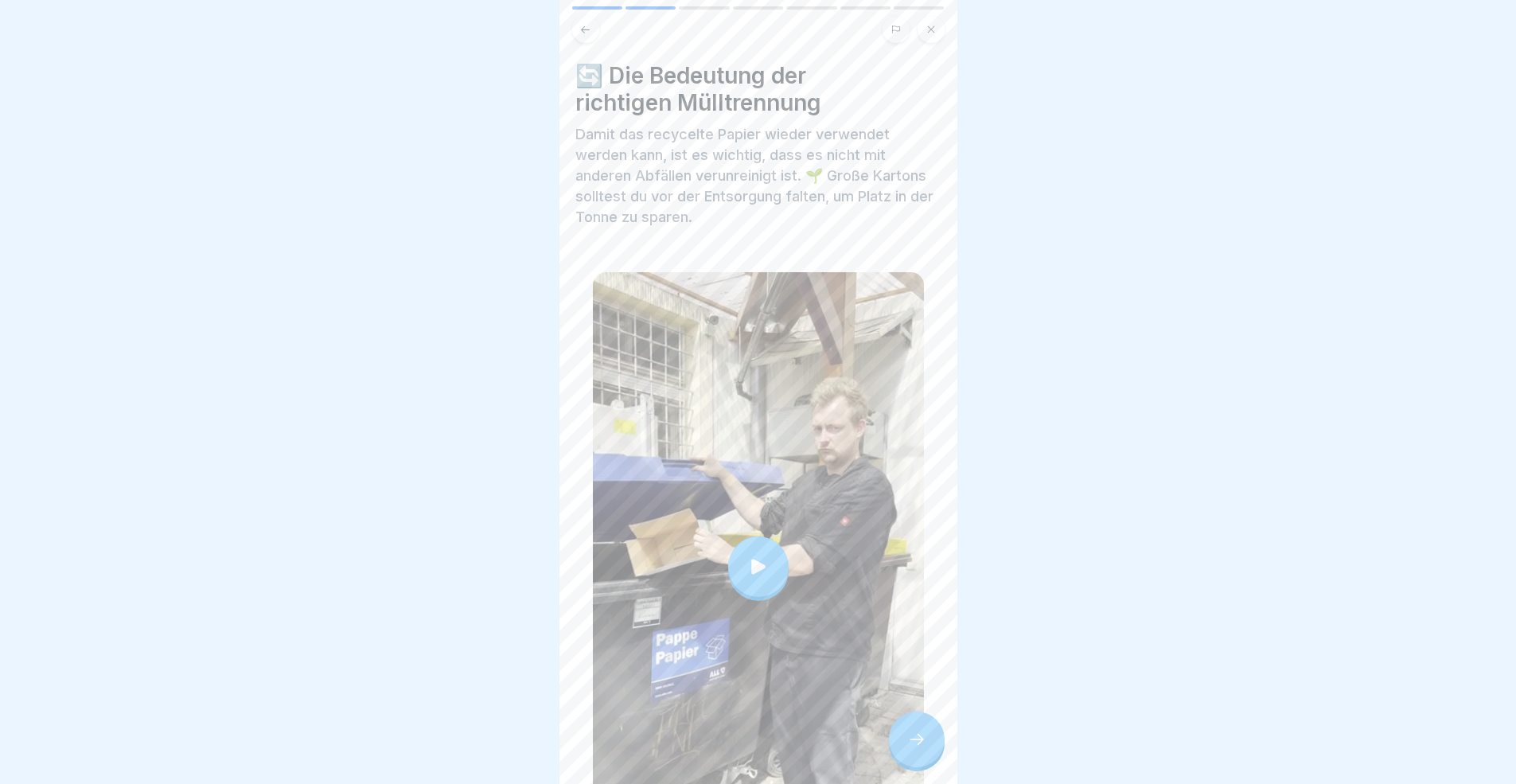
click at [903, 719] on div at bounding box center [917, 739] width 56 height 56
click at [926, 719] on div at bounding box center [917, 739] width 56 height 56
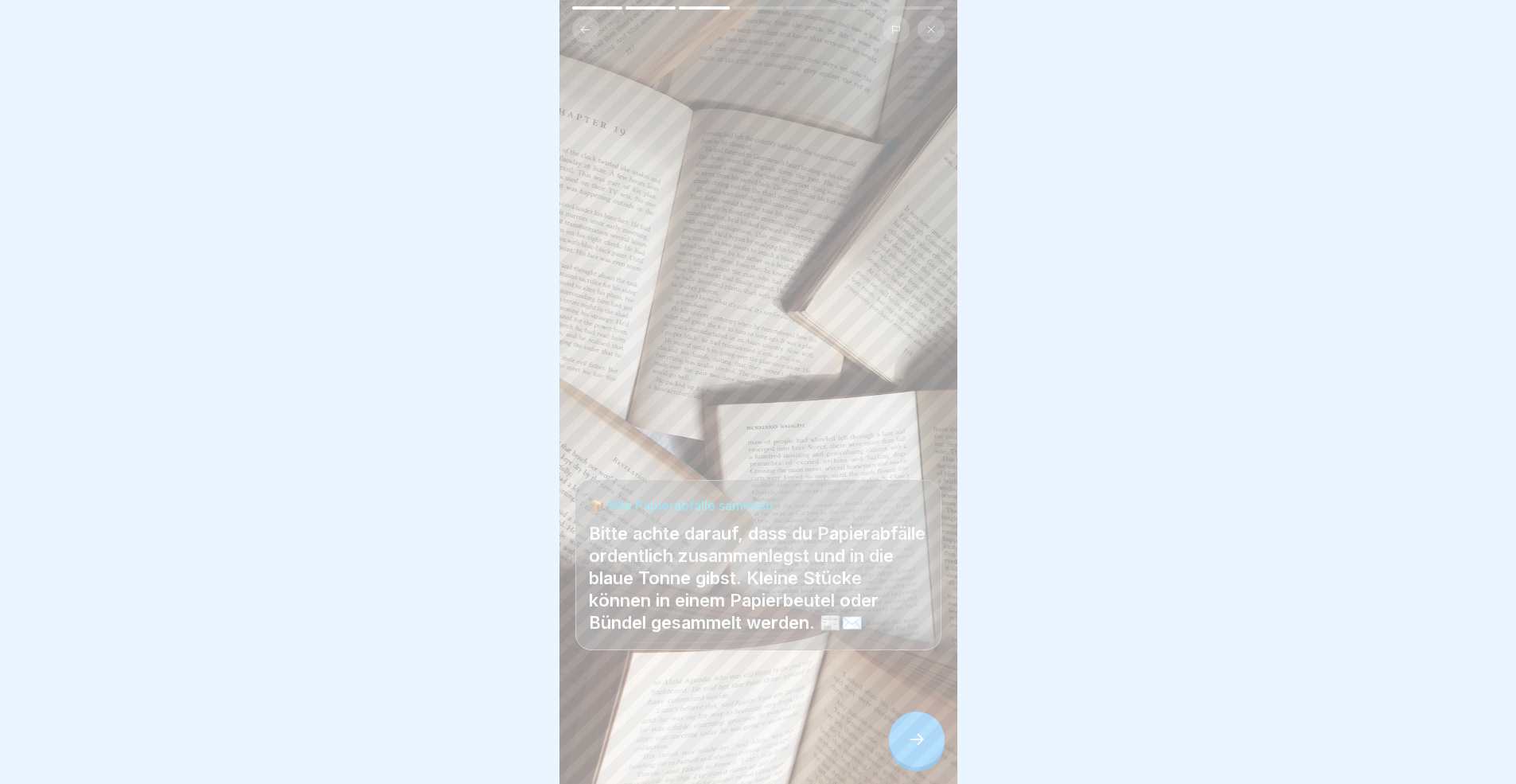
click at [925, 719] on div at bounding box center [917, 739] width 56 height 56
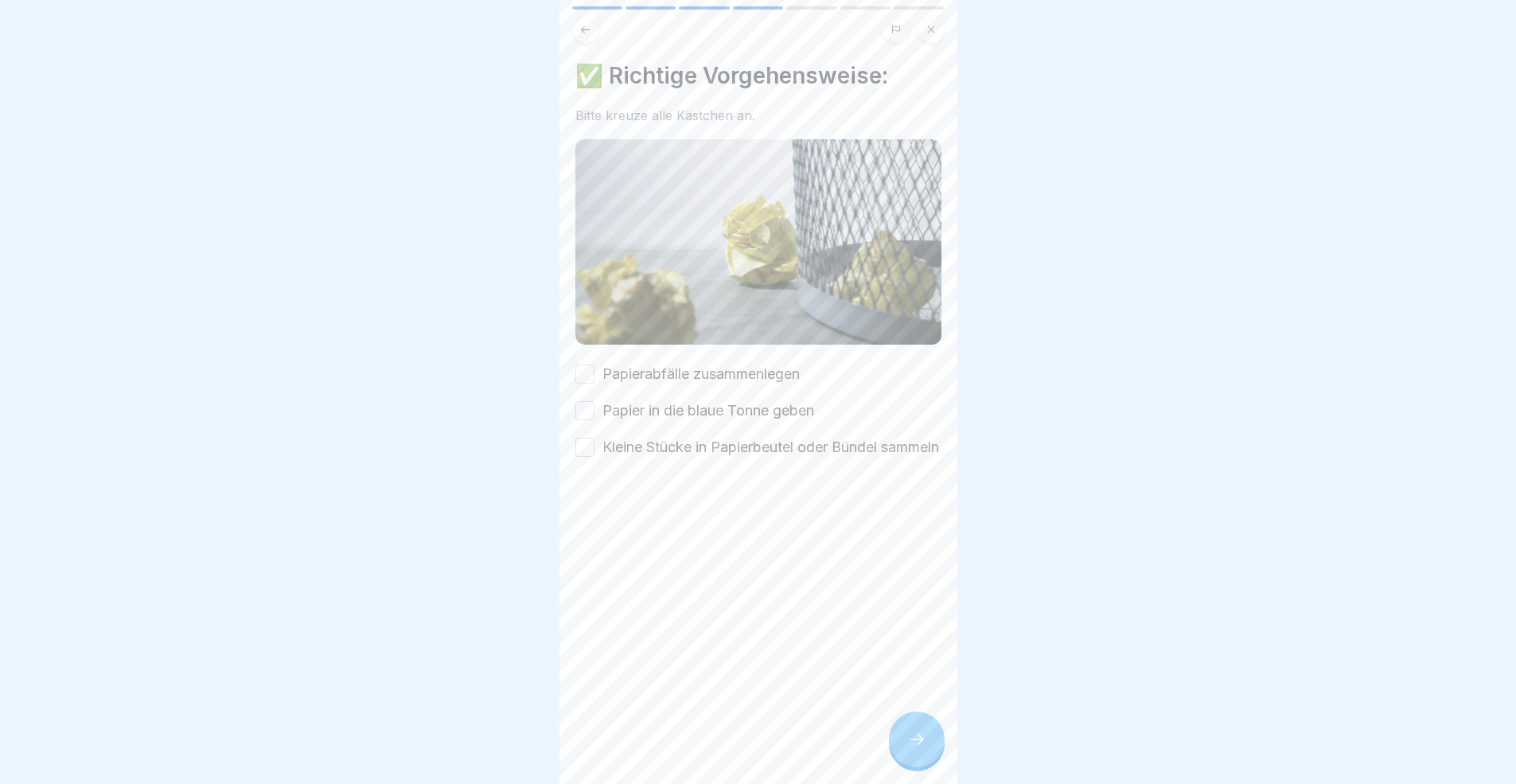
click at [925, 719] on div at bounding box center [917, 739] width 56 height 56
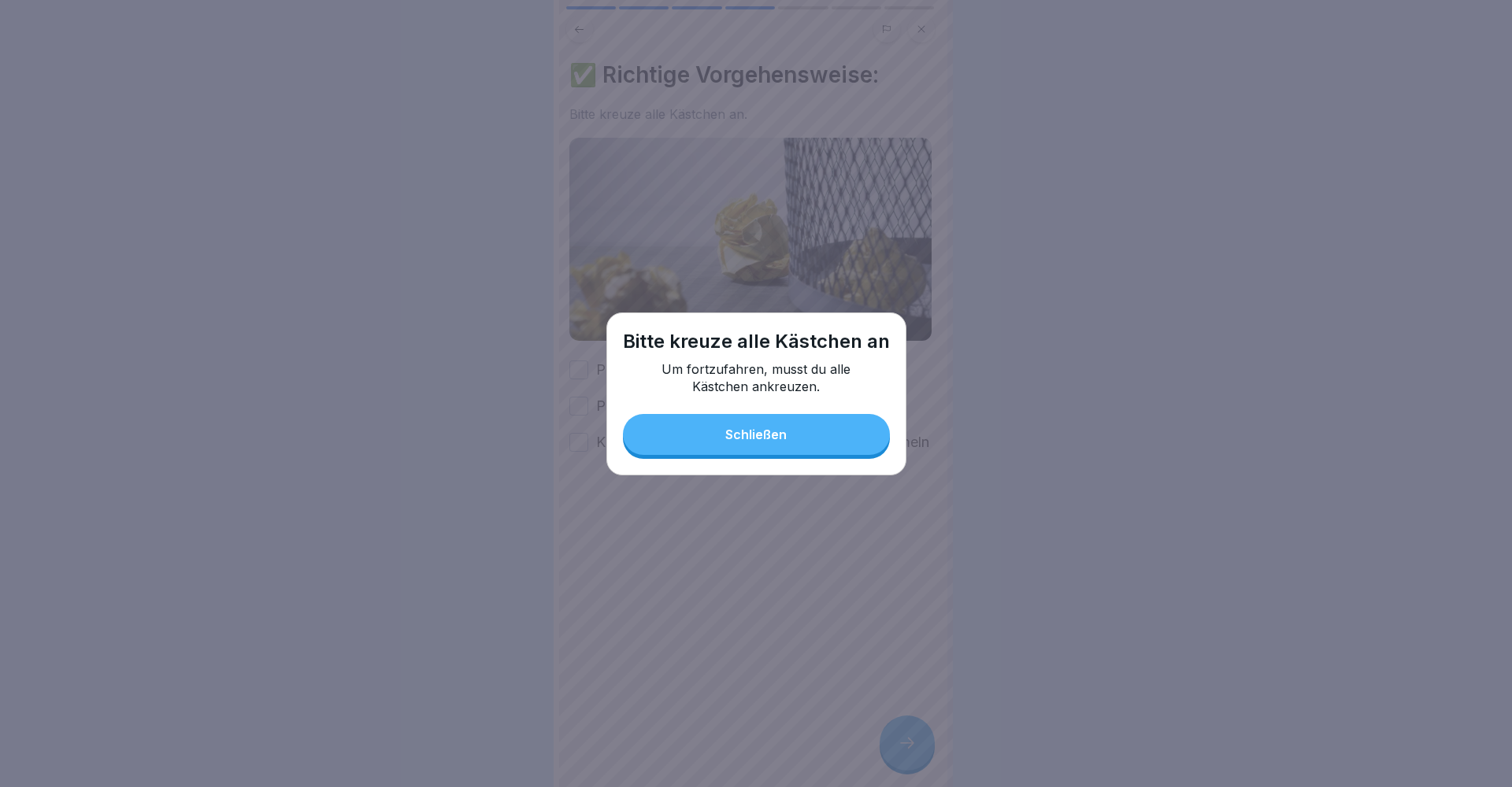
click at [664, 459] on div "Bitte [DEMOGRAPHIC_DATA] alle Kästchen an Um fortzufahren, musst du alle Kästch…" at bounding box center [756, 394] width 300 height 163
click at [613, 425] on div "Bitte [DEMOGRAPHIC_DATA] alle Kästchen an Um fortzufahren, musst du alle Kästch…" at bounding box center [756, 394] width 300 height 163
click at [651, 433] on button "Schließen" at bounding box center [756, 434] width 267 height 41
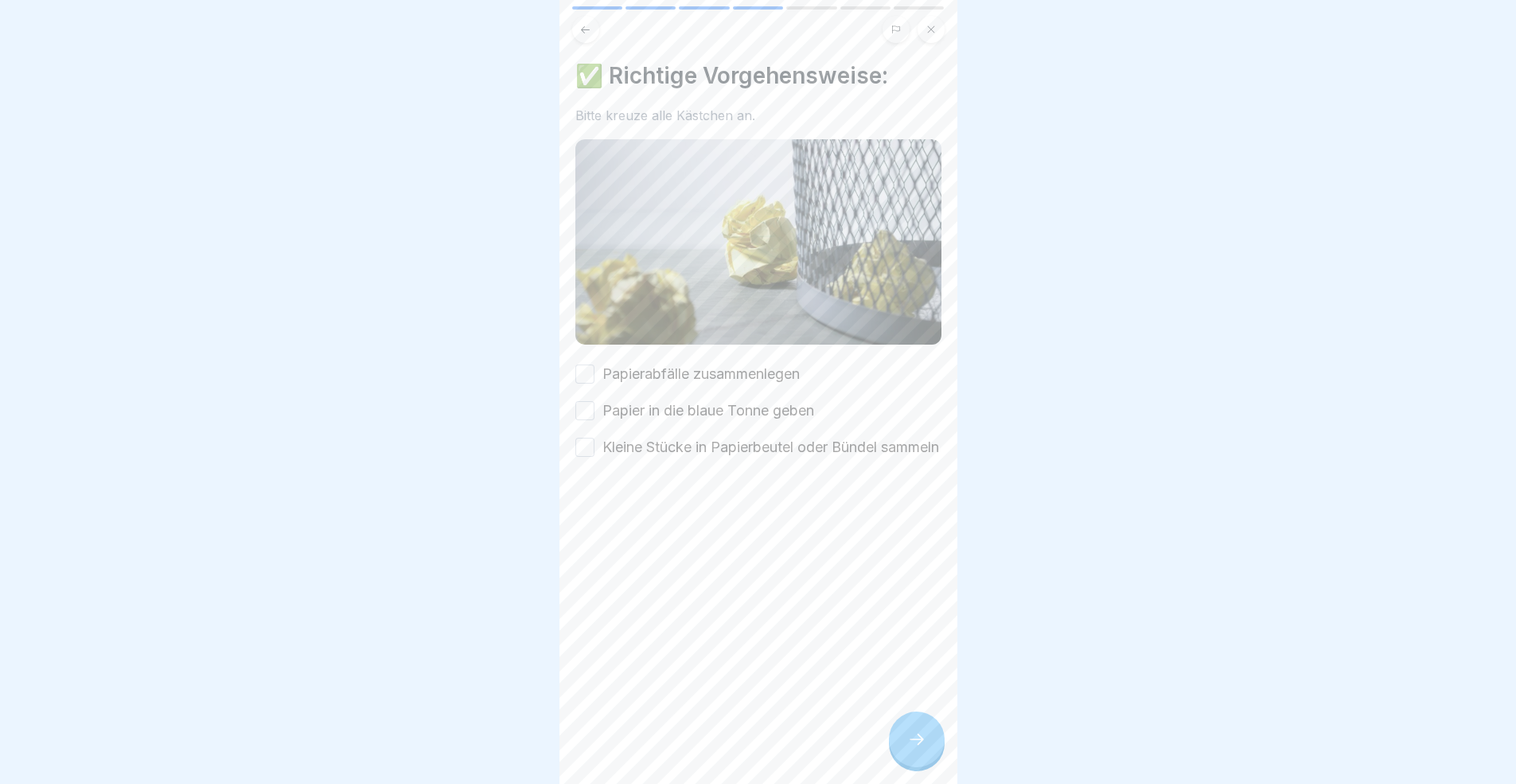
click at [592, 373] on button "Papierabfälle zusammenlegen" at bounding box center [585, 374] width 19 height 19
click at [591, 401] on button "Papier in die blaue Tonne geben" at bounding box center [585, 411] width 19 height 19
click at [592, 452] on button "Kleine Stücke in Papierbeutel oder Bündel sammeln" at bounding box center [585, 447] width 19 height 19
click at [942, 719] on div at bounding box center [917, 739] width 56 height 56
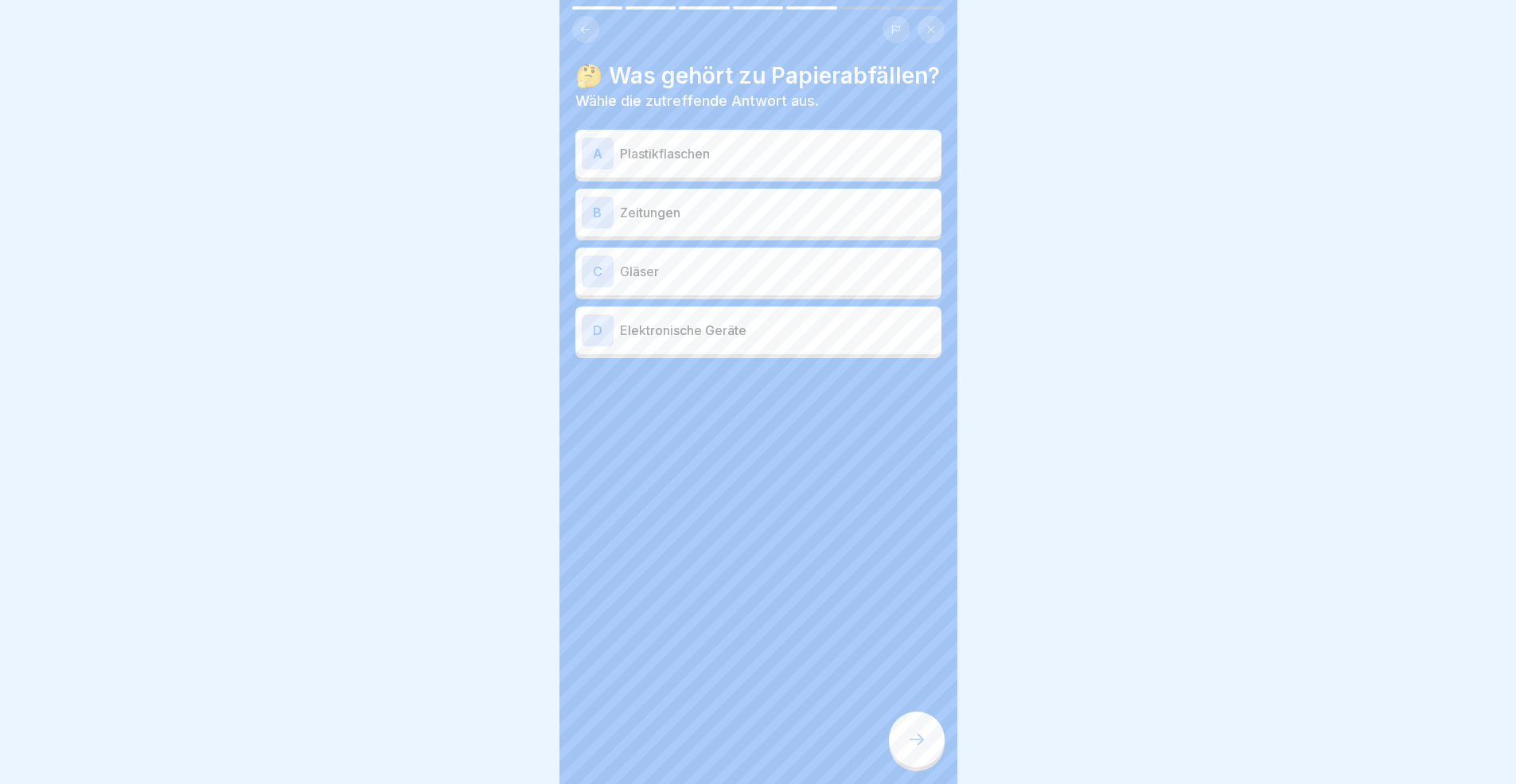
click at [700, 222] on p "Zeitungen" at bounding box center [777, 213] width 315 height 19
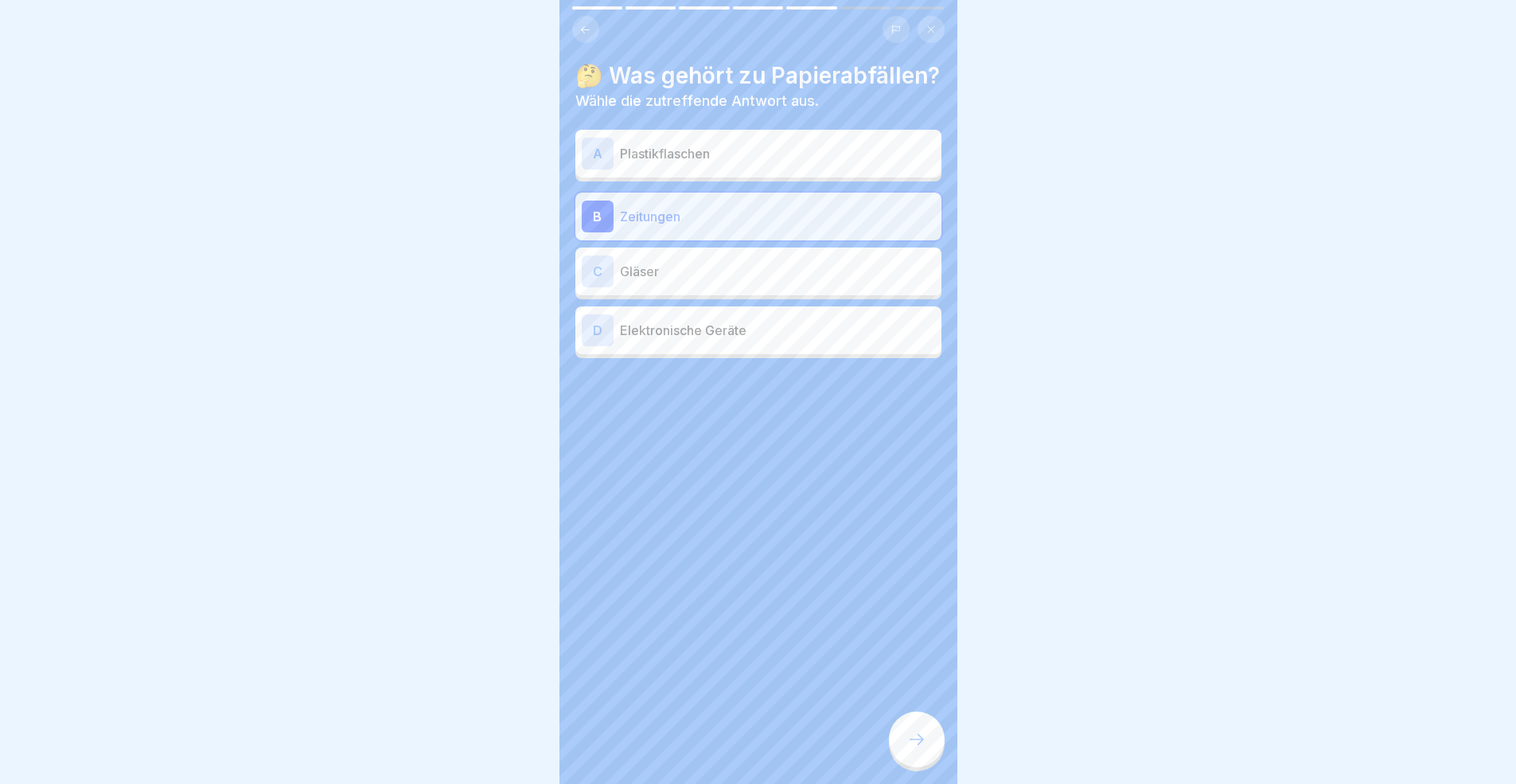
click at [932, 719] on div at bounding box center [917, 739] width 56 height 56
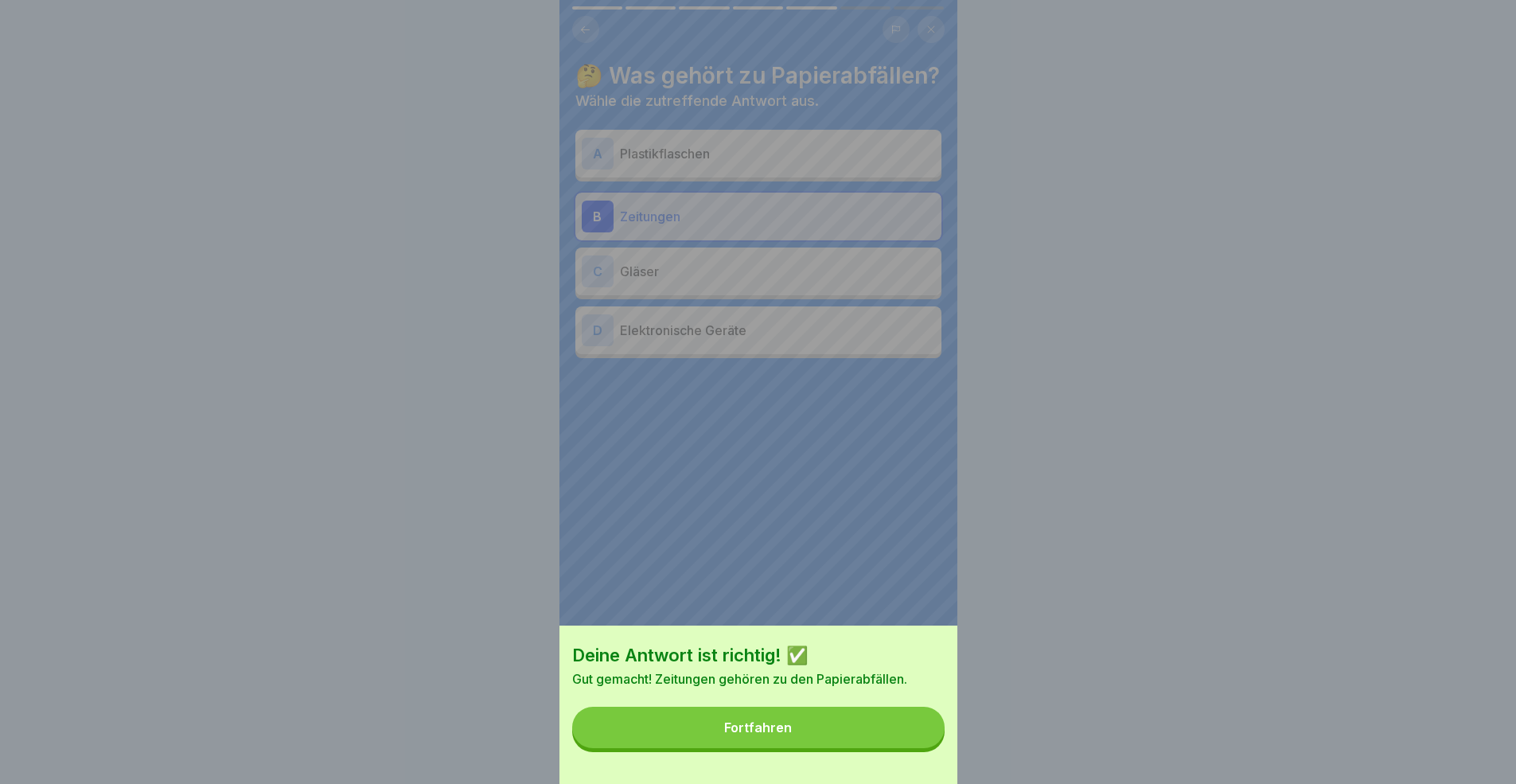
click at [842, 719] on button "Fortfahren" at bounding box center [758, 727] width 373 height 41
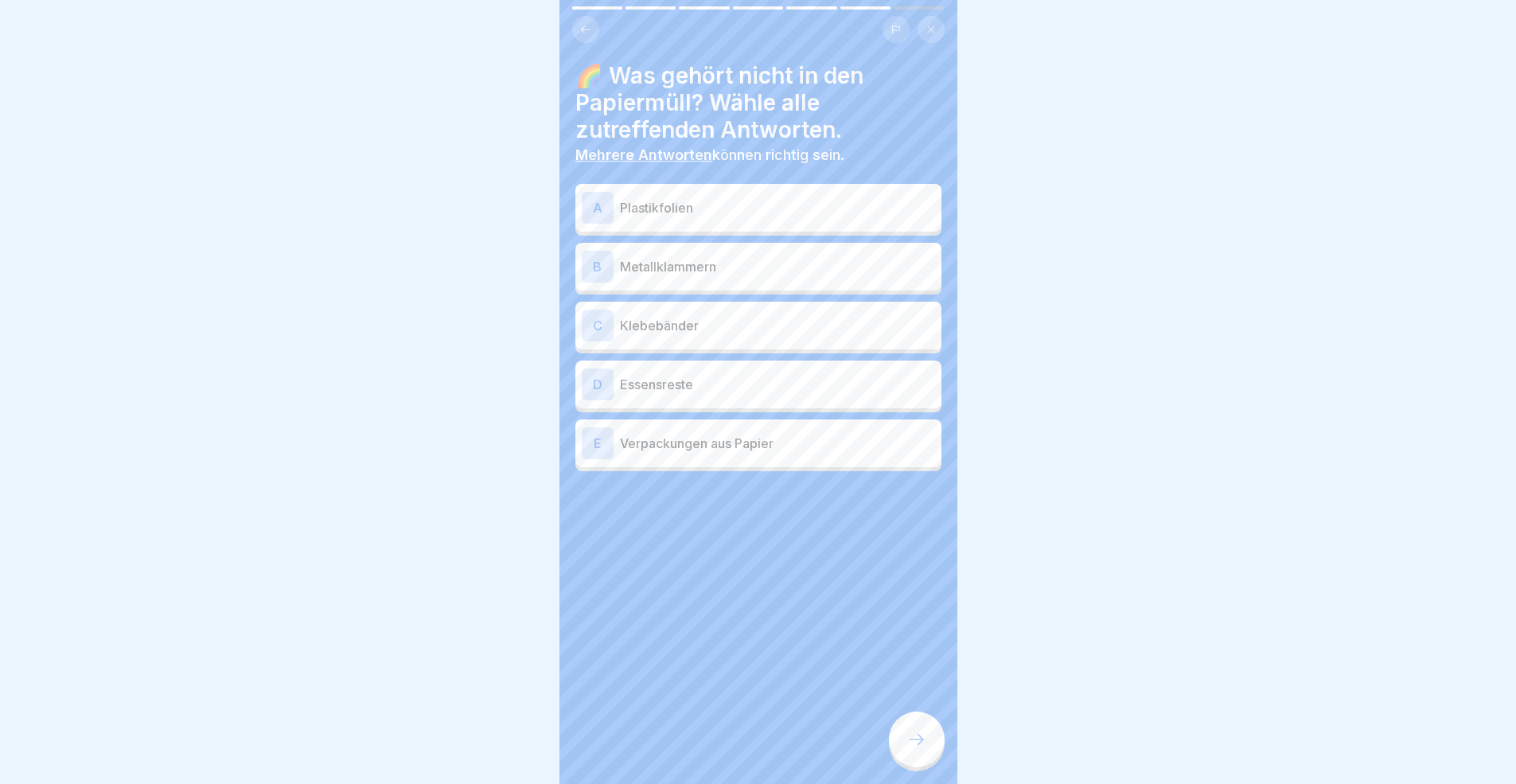
click at [729, 212] on p "Plastikfolien" at bounding box center [777, 208] width 315 height 19
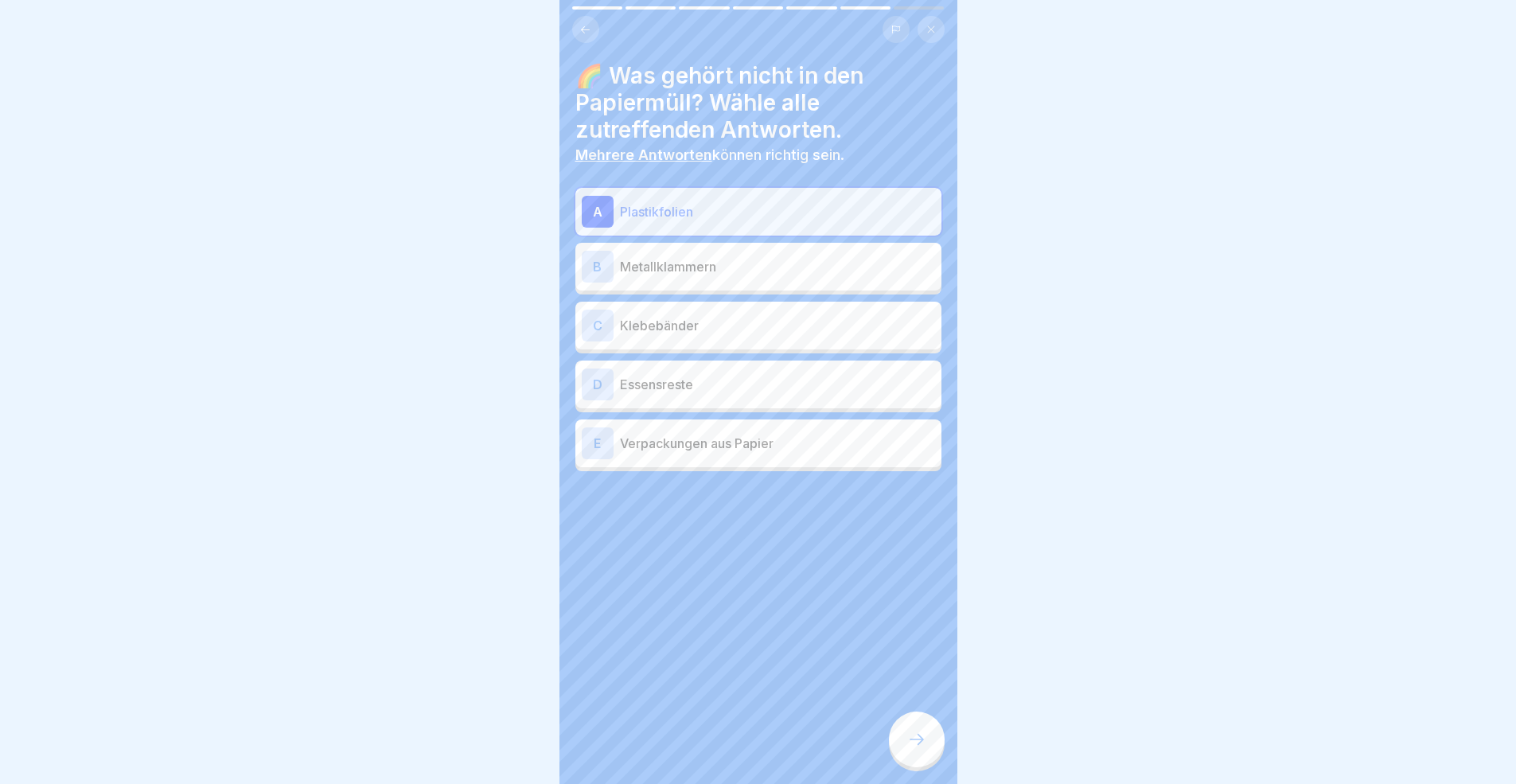
click at [706, 278] on div "B Metallklammern" at bounding box center [758, 266] width 353 height 31
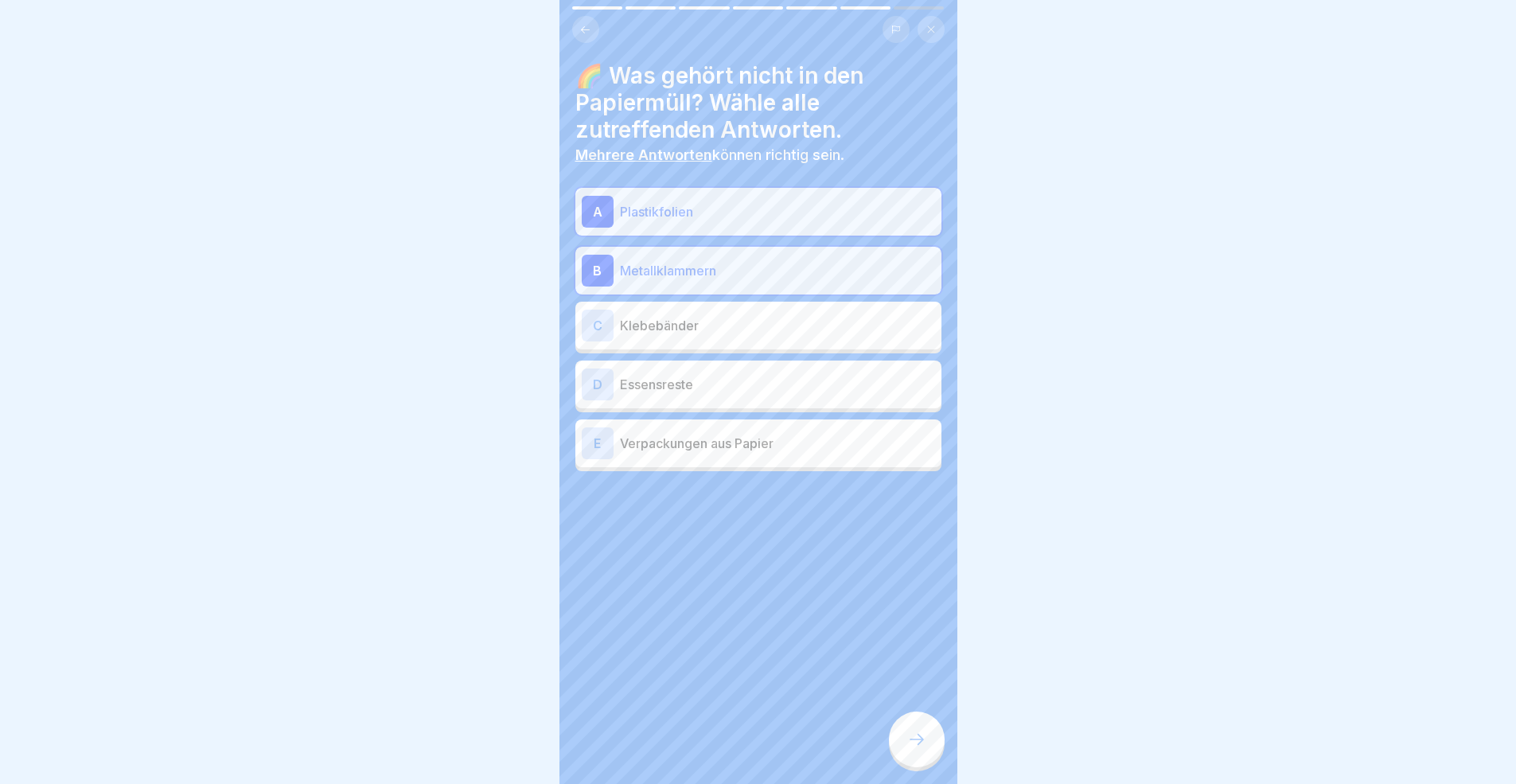
click at [703, 325] on p "Klebebänder" at bounding box center [777, 326] width 315 height 19
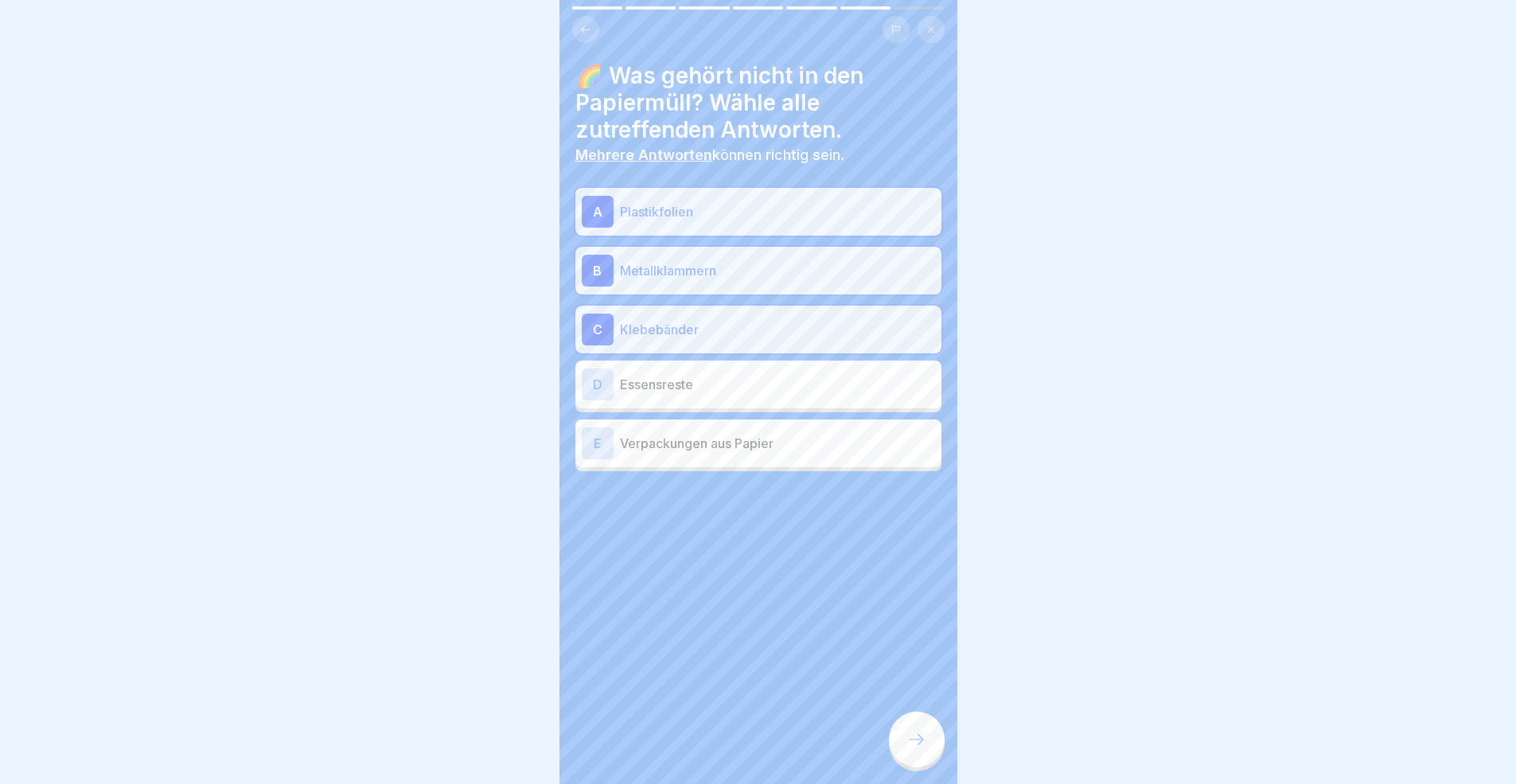
click at [718, 382] on p "Essensreste" at bounding box center [777, 385] width 315 height 19
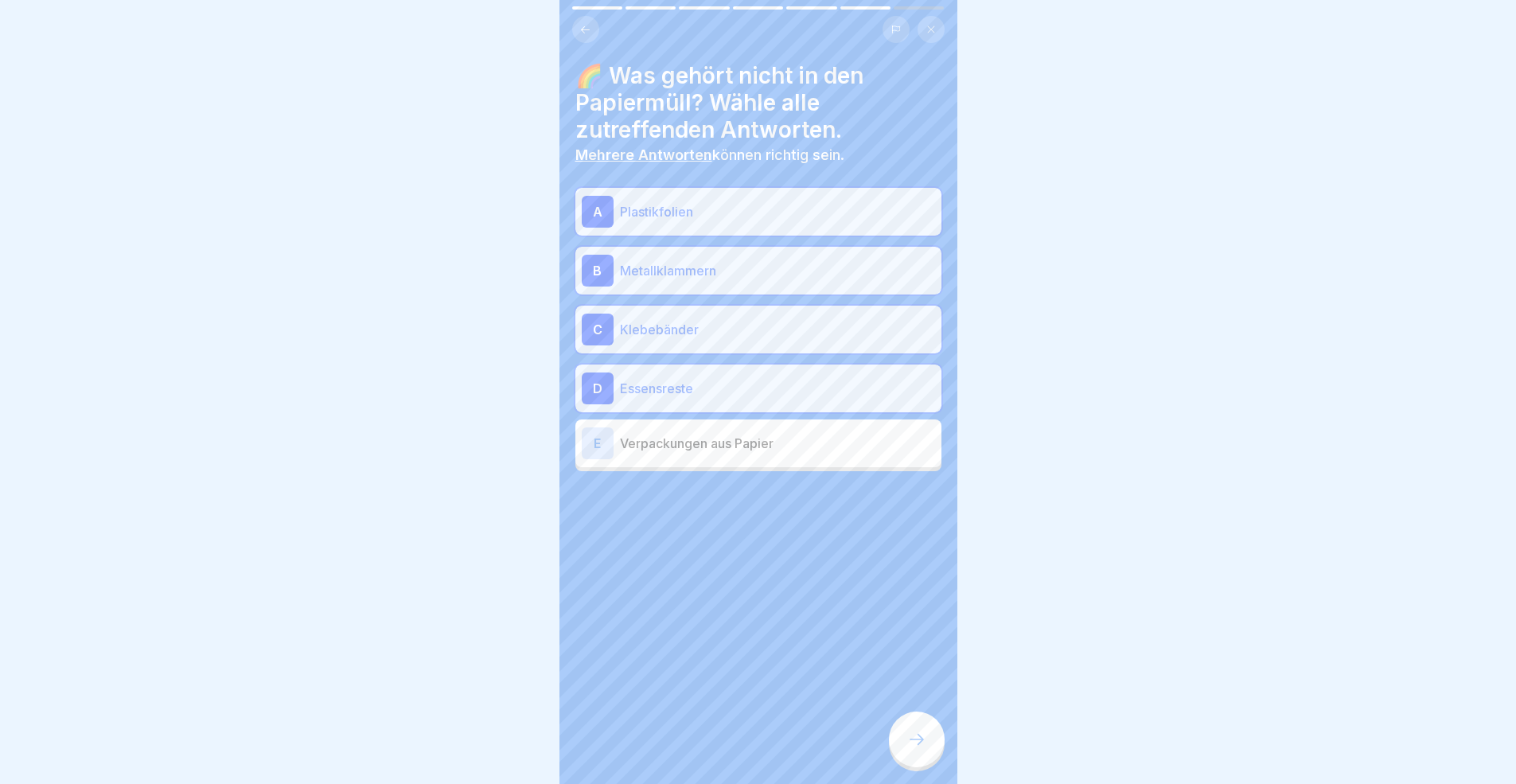
click at [908, 719] on div at bounding box center [917, 739] width 56 height 56
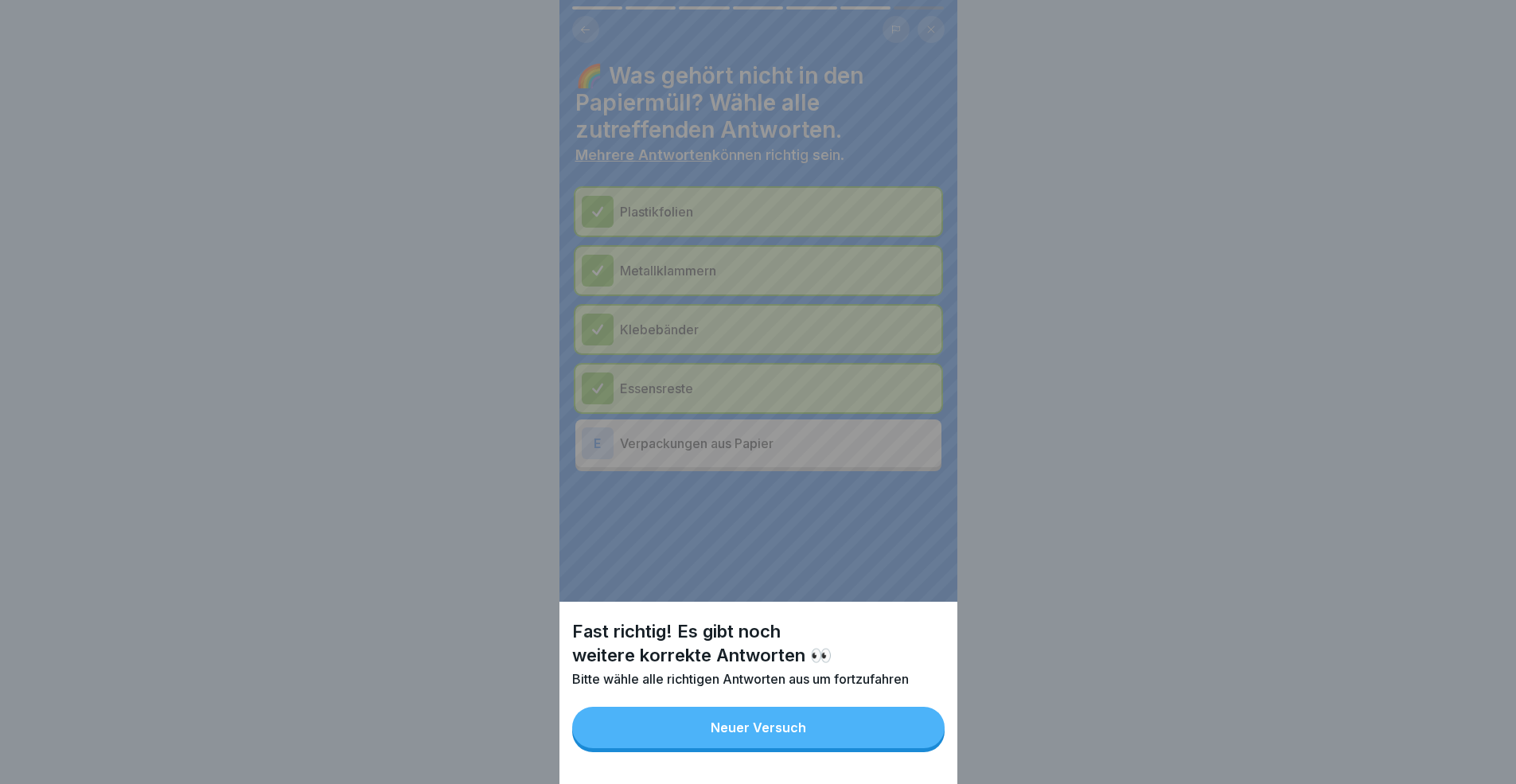
click at [763, 719] on div "Neuer Versuch" at bounding box center [758, 728] width 95 height 15
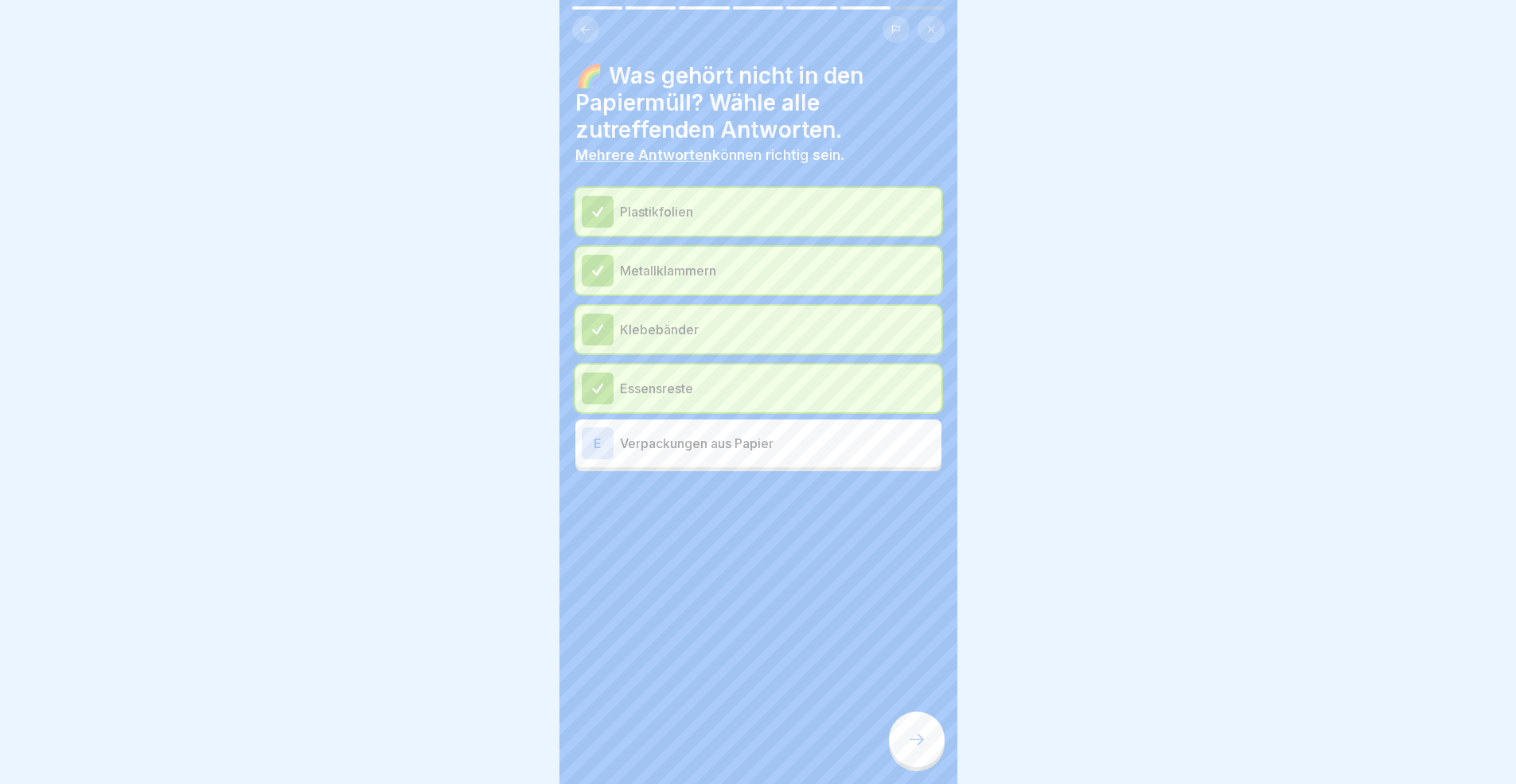
click at [772, 445] on p "Verpackungen aus Papier" at bounding box center [777, 444] width 315 height 19
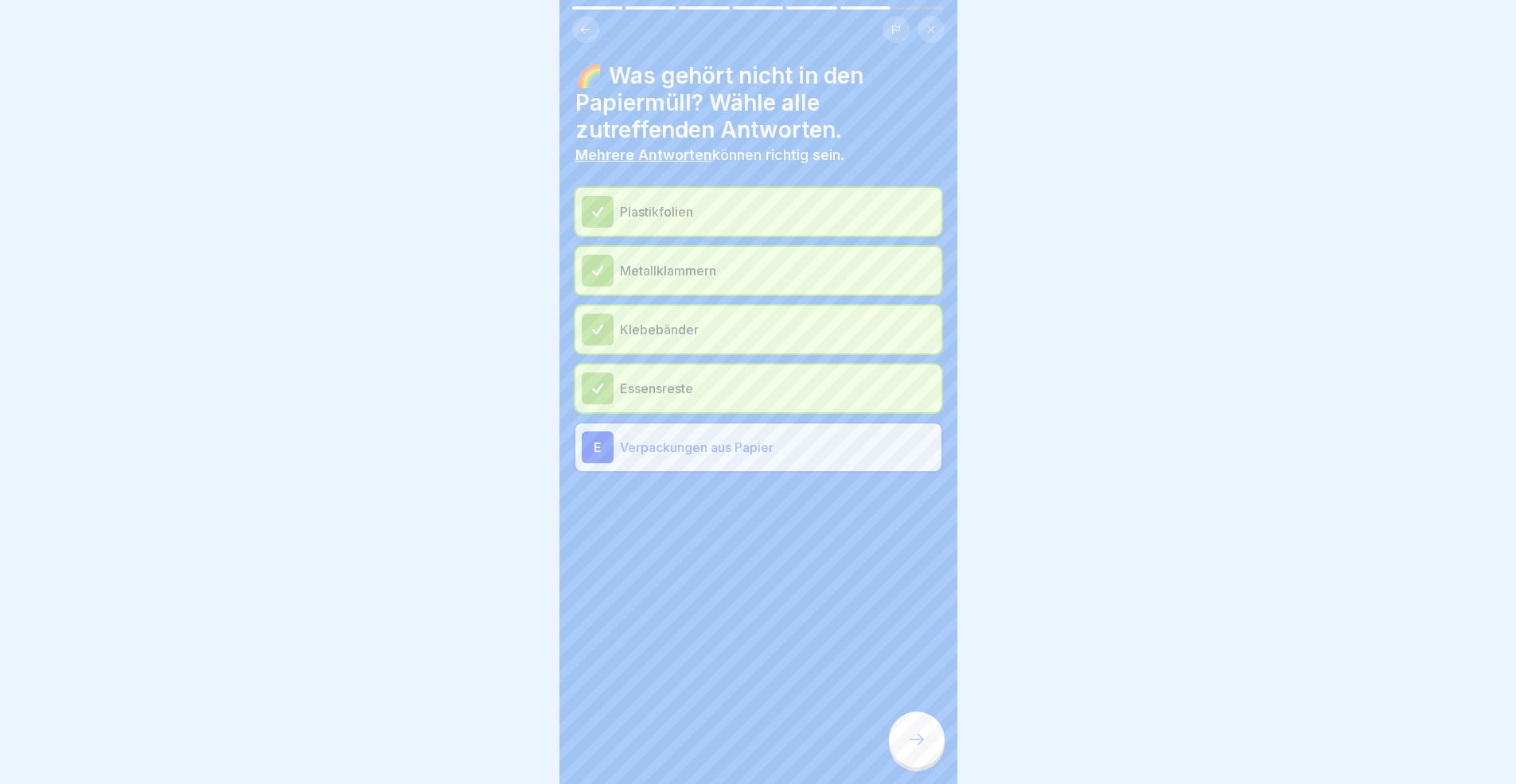
click at [910, 715] on div "🌈 Was gehört nicht in den Papiermüll? Wähle alle zutreffenden Antworten. Mehrer…" at bounding box center [758, 392] width 398 height 784
click at [930, 719] on div at bounding box center [917, 739] width 56 height 56
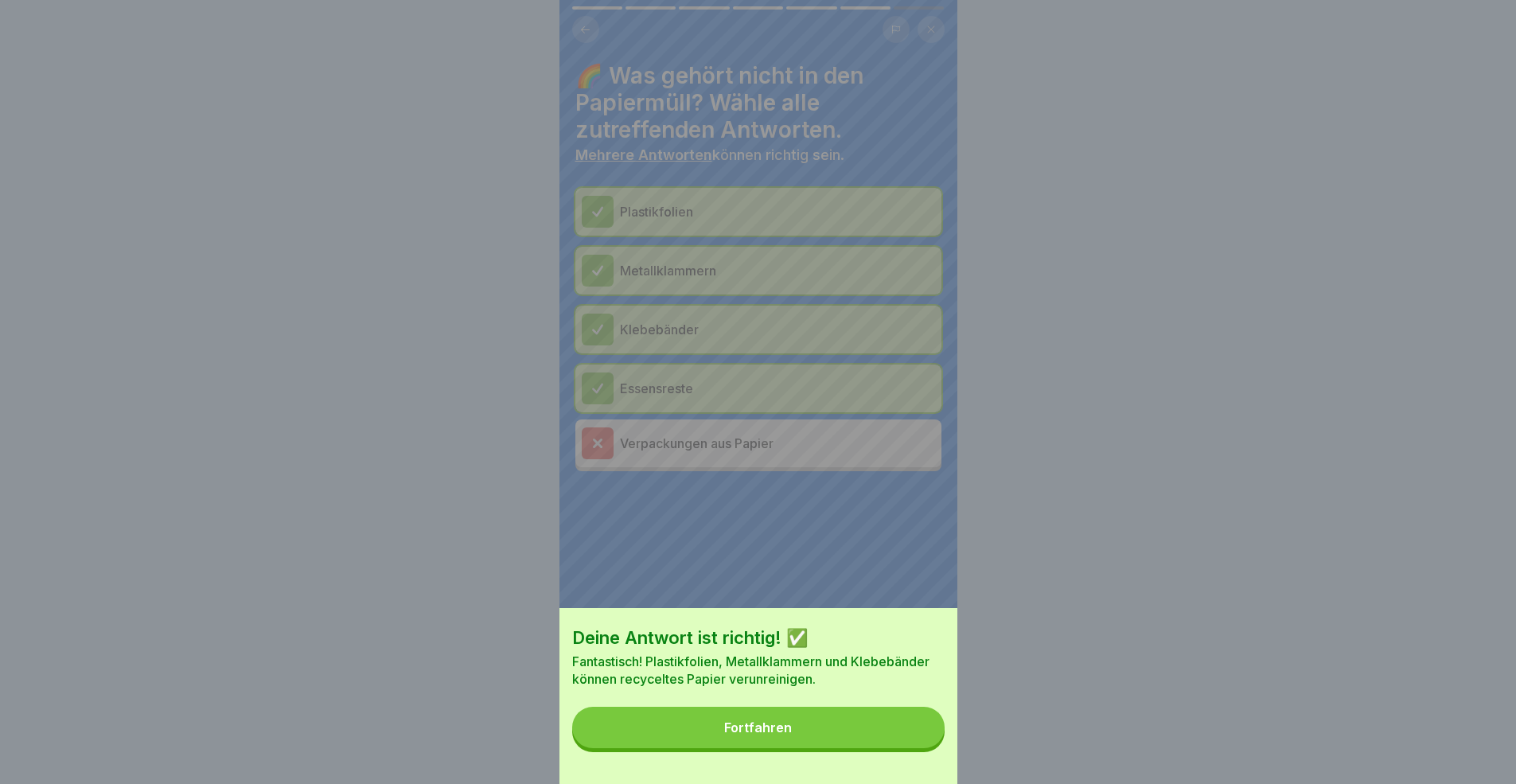
click at [796, 719] on button "Fortfahren" at bounding box center [758, 727] width 373 height 41
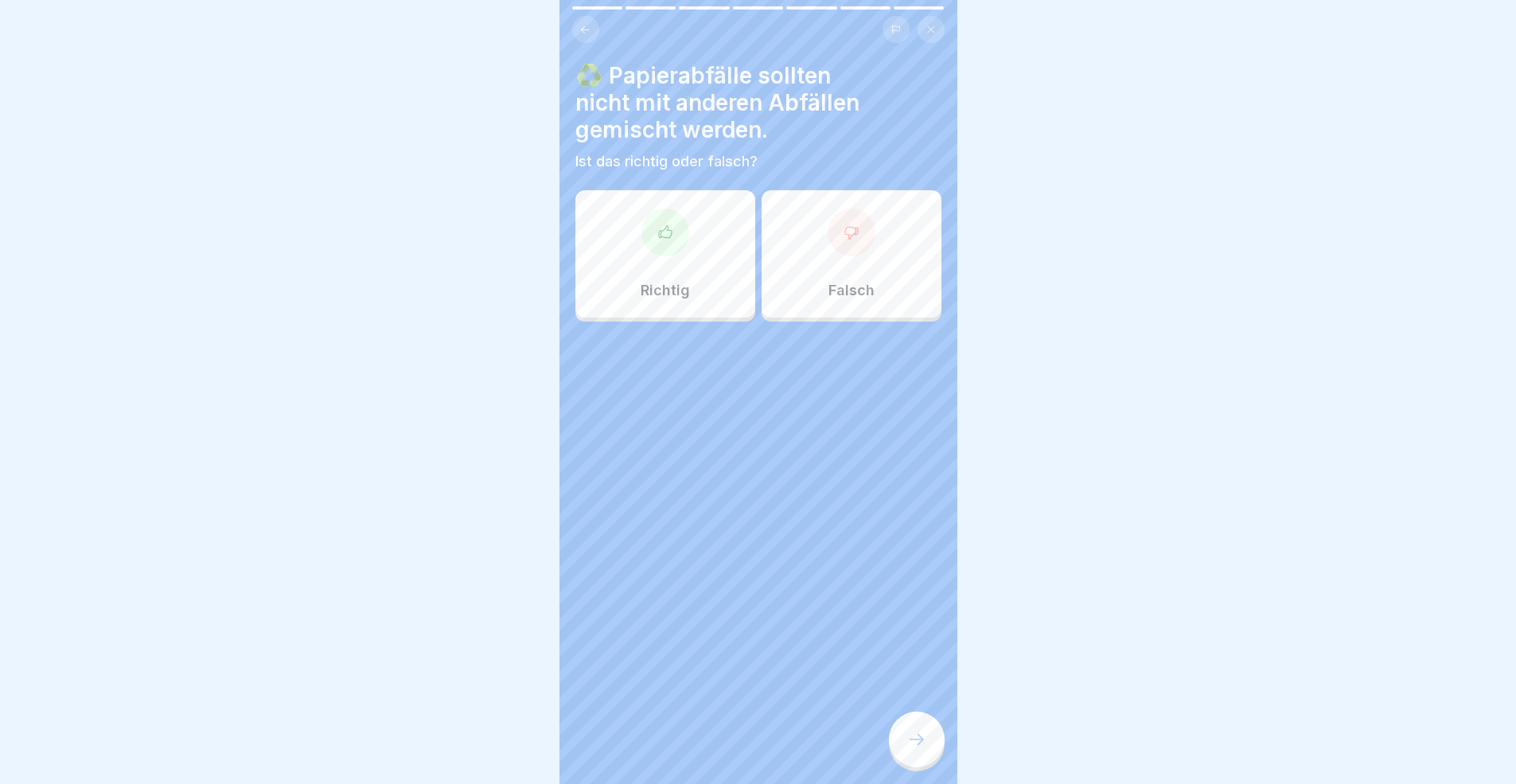
click at [659, 294] on p "Richtig" at bounding box center [665, 290] width 49 height 18
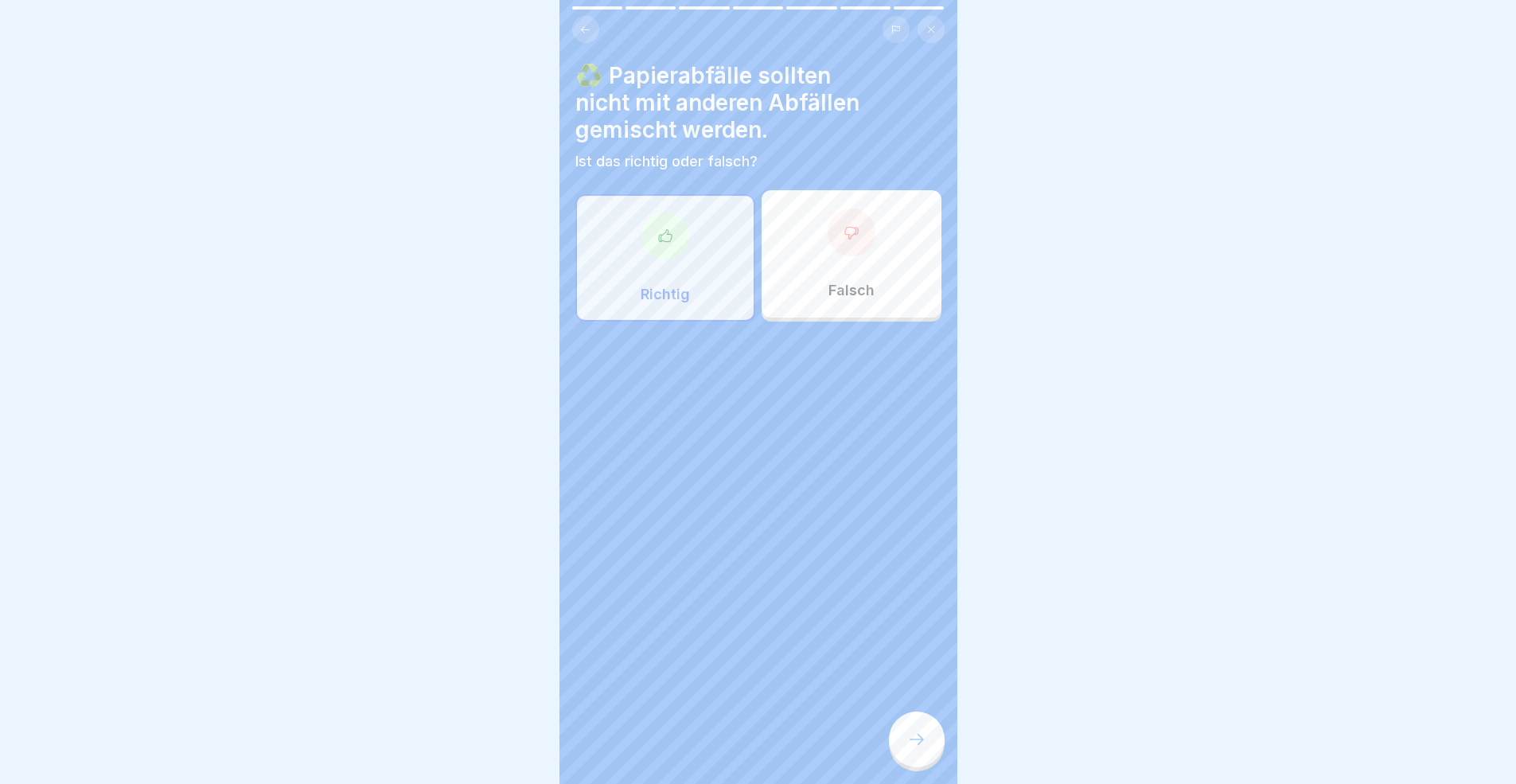
click at [932, 719] on div at bounding box center [917, 739] width 56 height 56
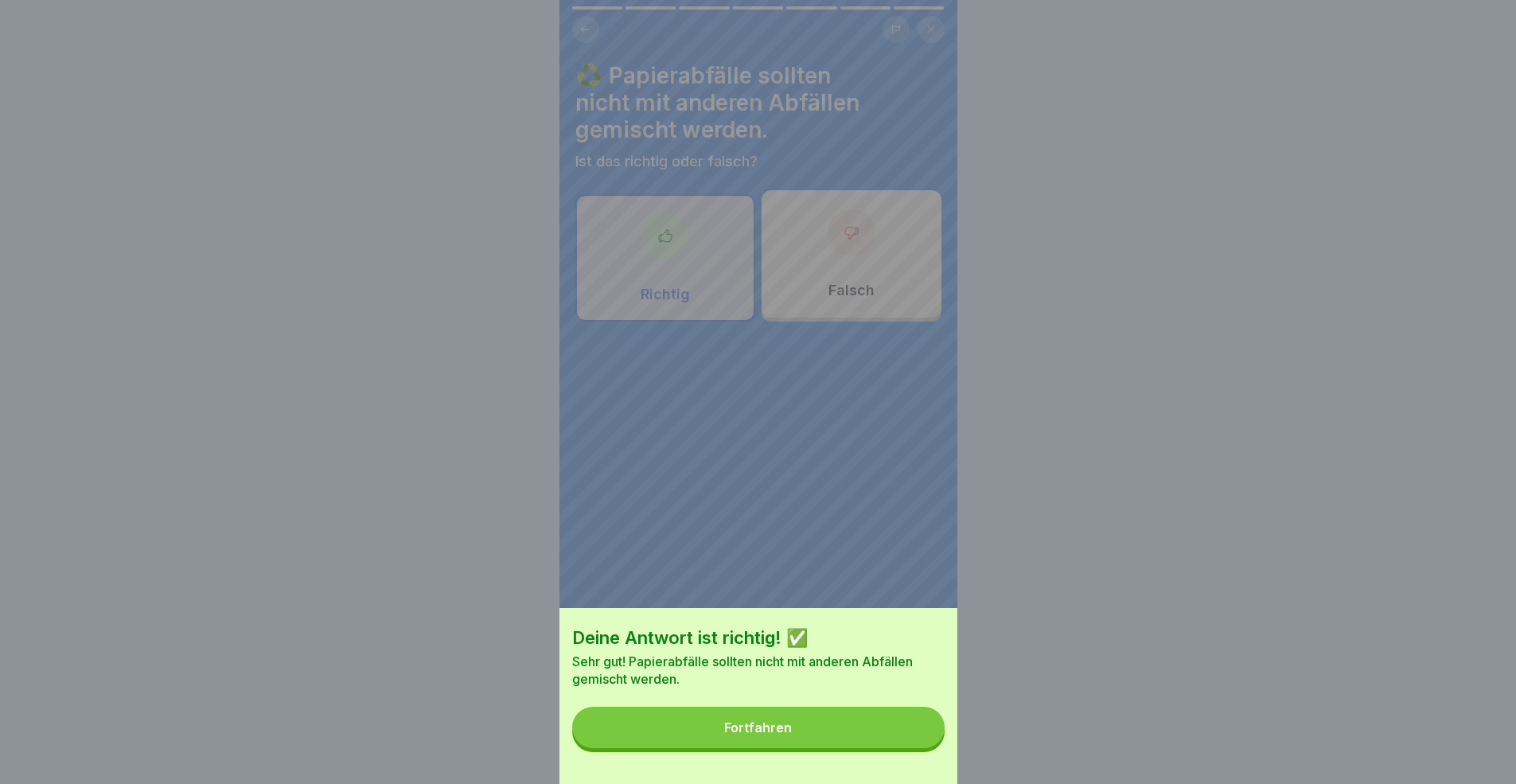
click at [875, 719] on button "Fortfahren" at bounding box center [758, 727] width 373 height 41
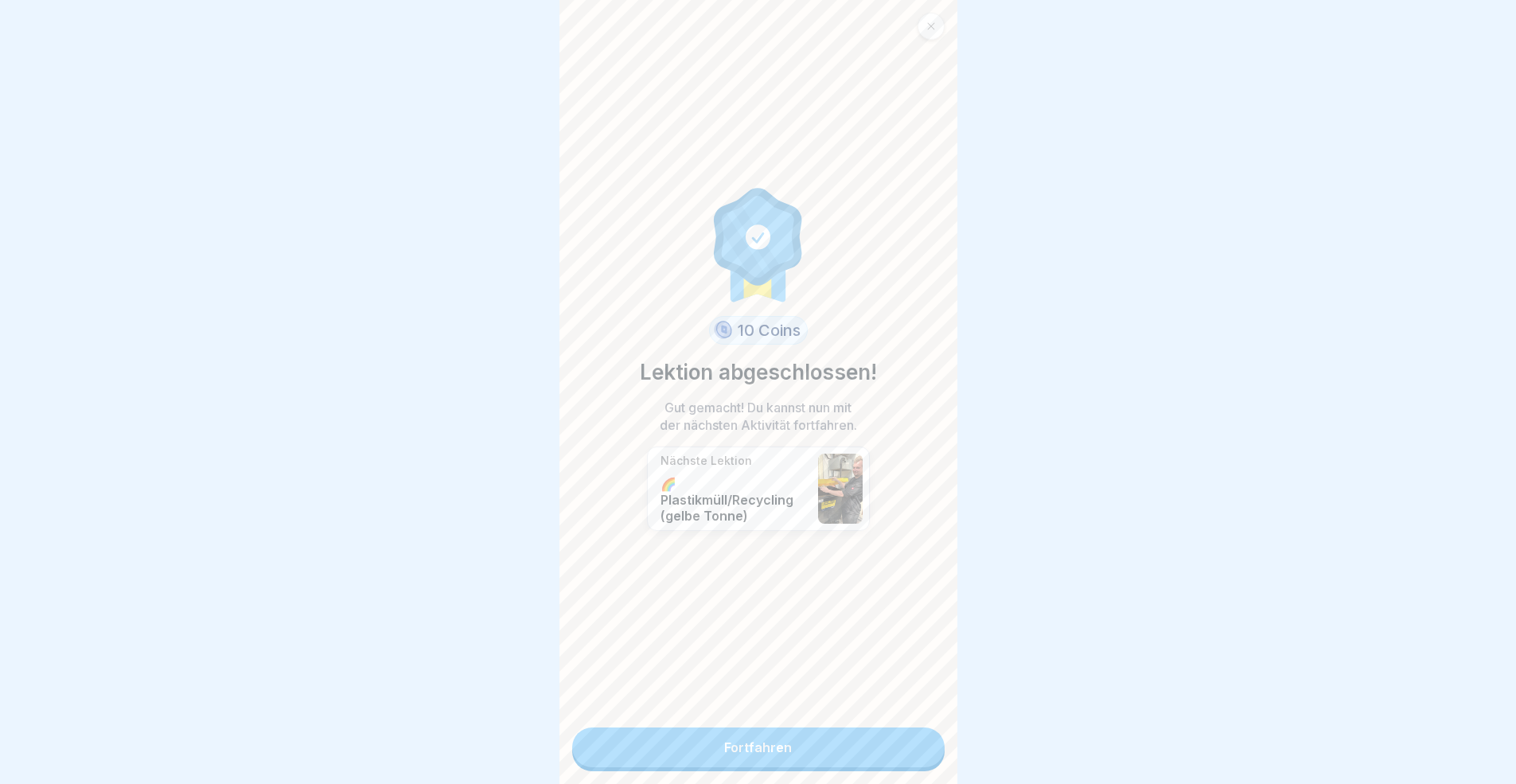
click at [870, 719] on link "Fortfahren" at bounding box center [758, 747] width 373 height 40
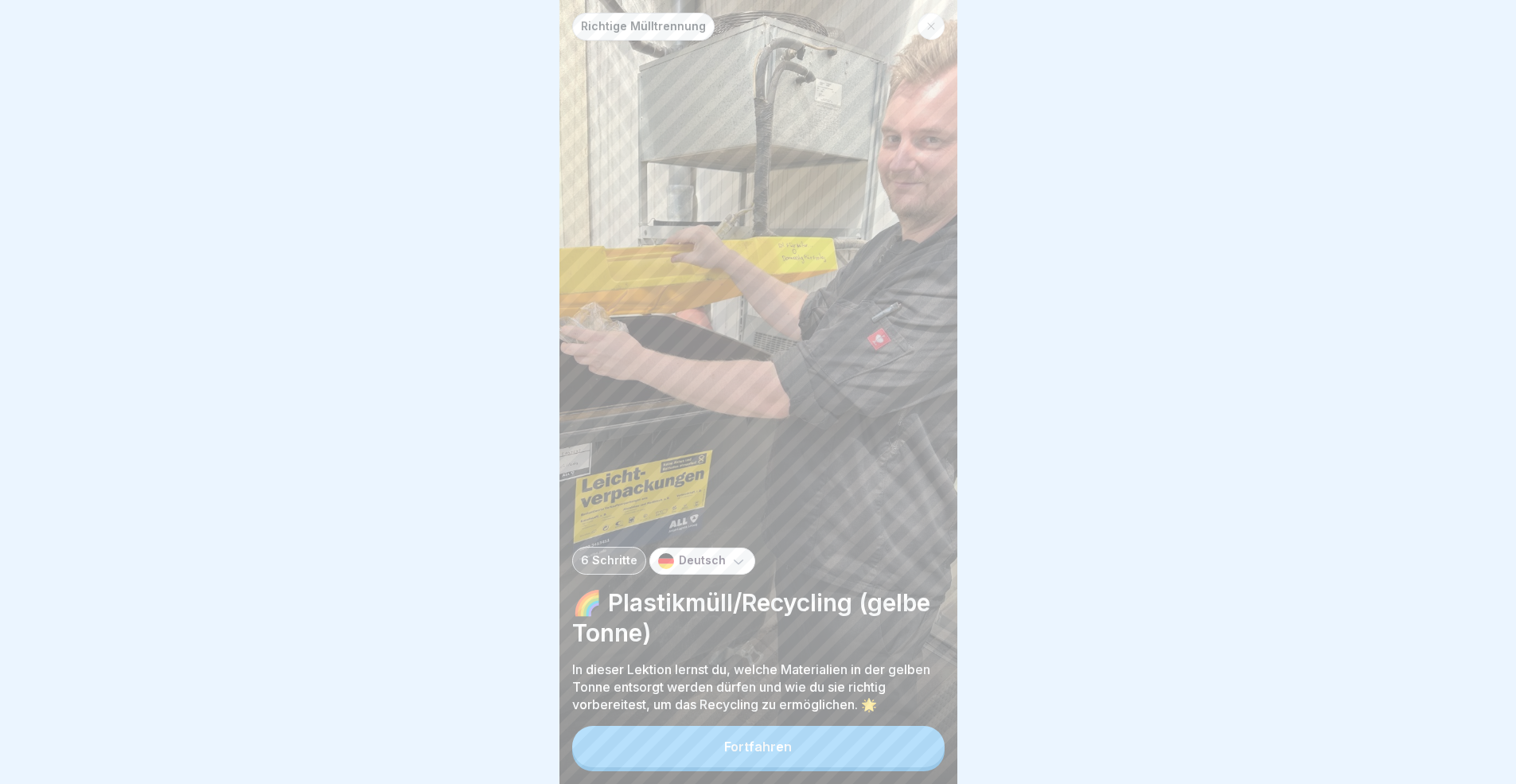
click at [870, 719] on button "Fortfahren" at bounding box center [758, 746] width 373 height 41
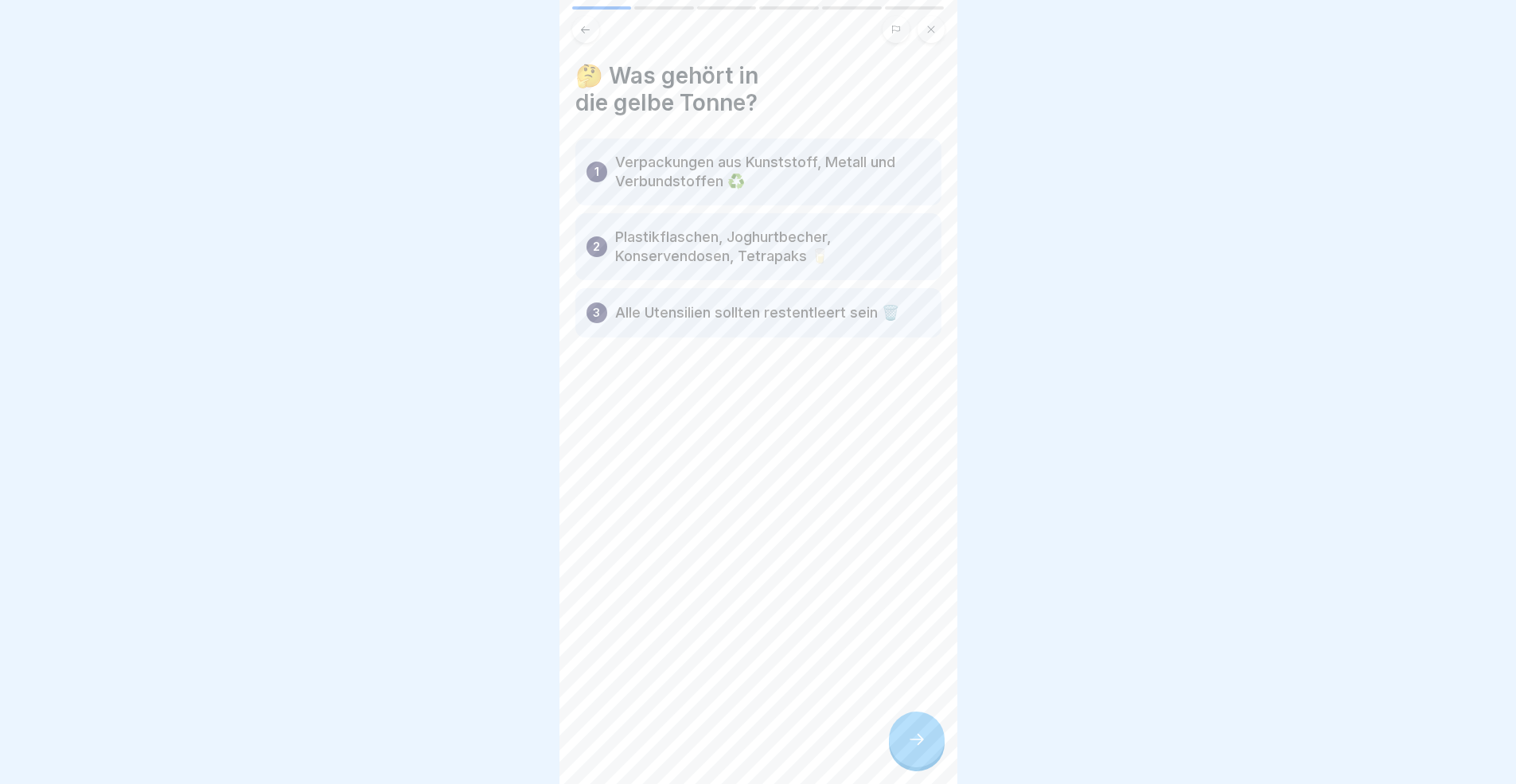
click at [920, 719] on icon at bounding box center [917, 739] width 19 height 19
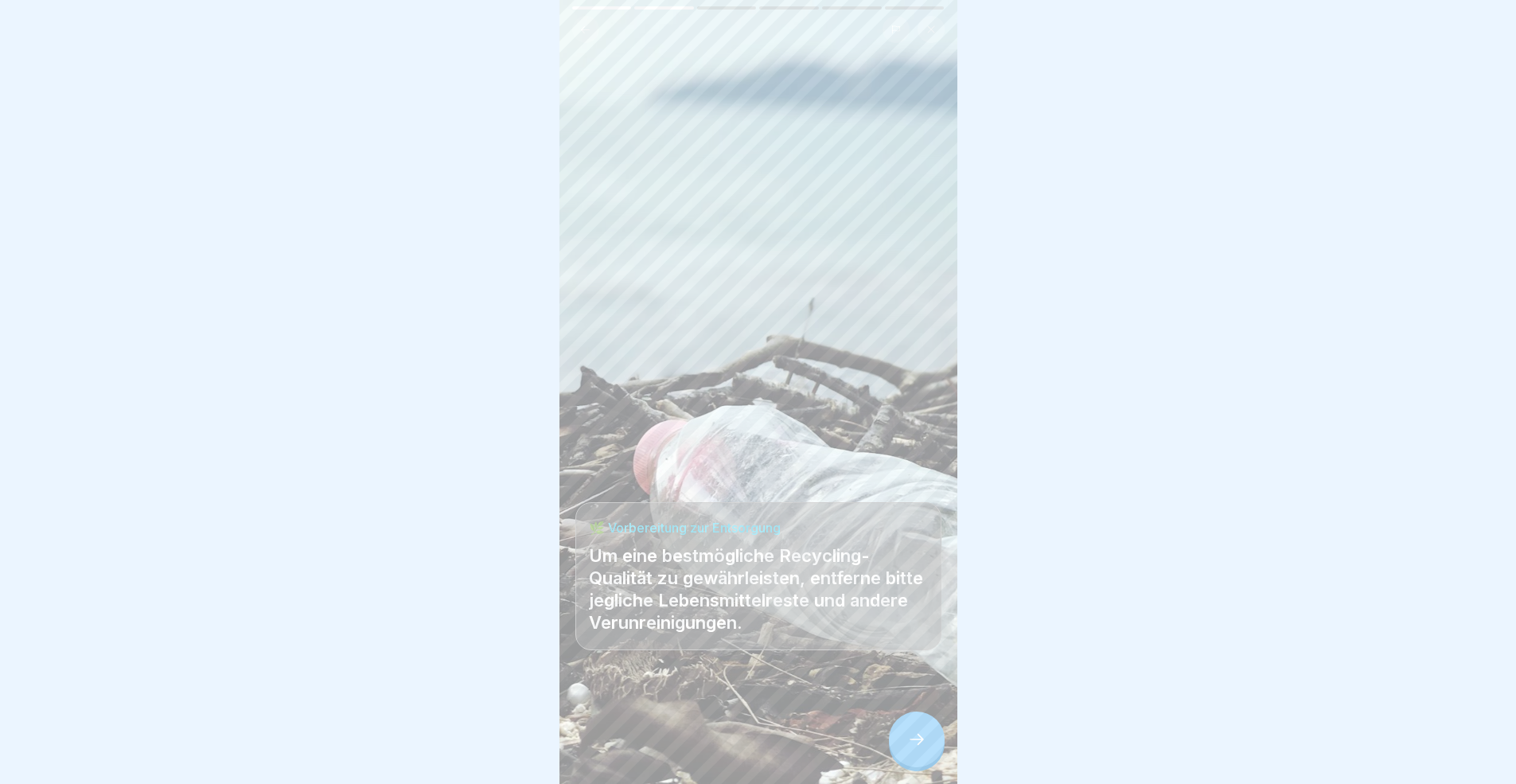
click at [920, 719] on icon at bounding box center [917, 739] width 19 height 19
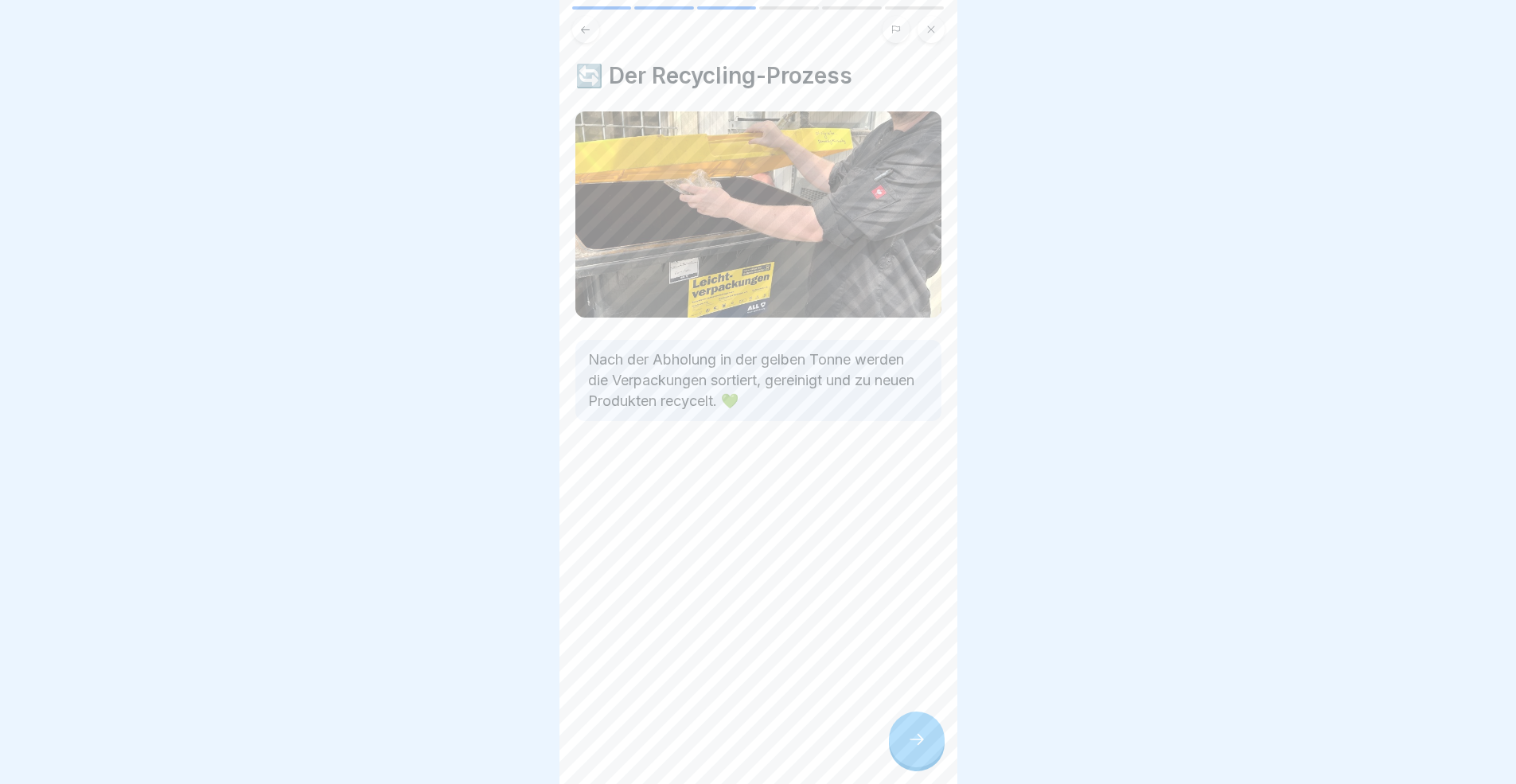
click at [920, 719] on icon at bounding box center [917, 739] width 19 height 19
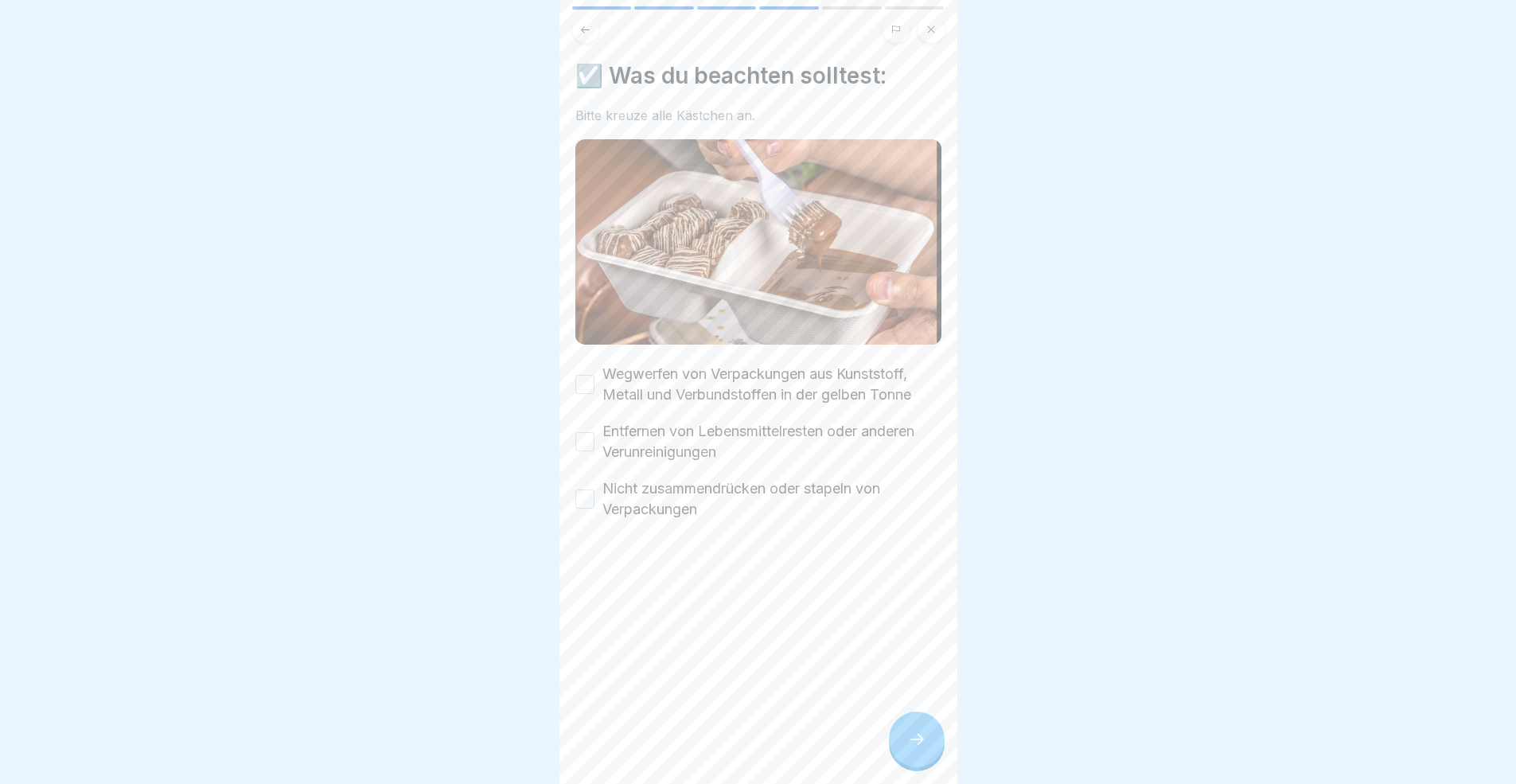
click at [921, 719] on icon at bounding box center [917, 739] width 19 height 19
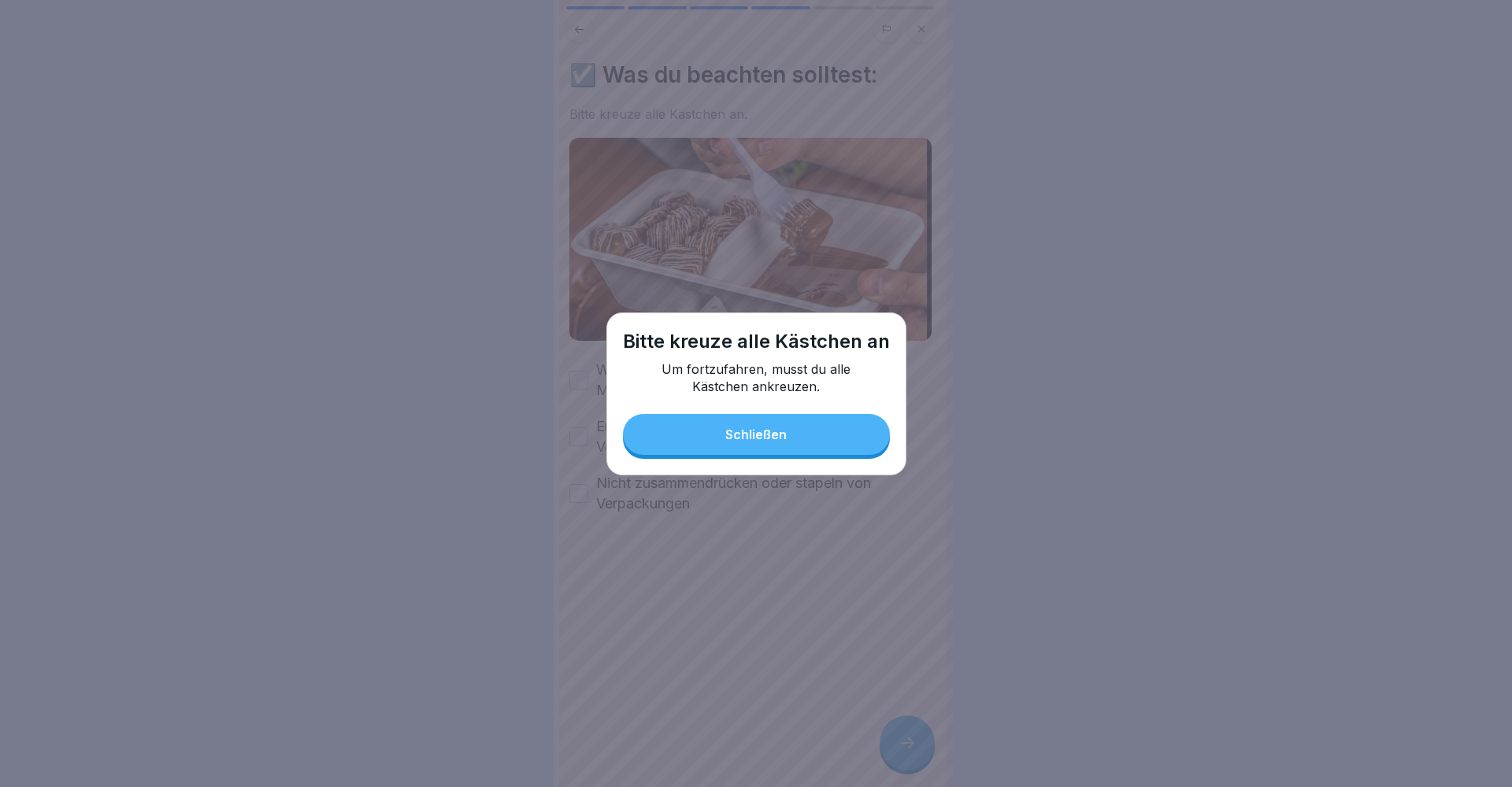
click at [679, 423] on button "Schließen" at bounding box center [756, 434] width 267 height 41
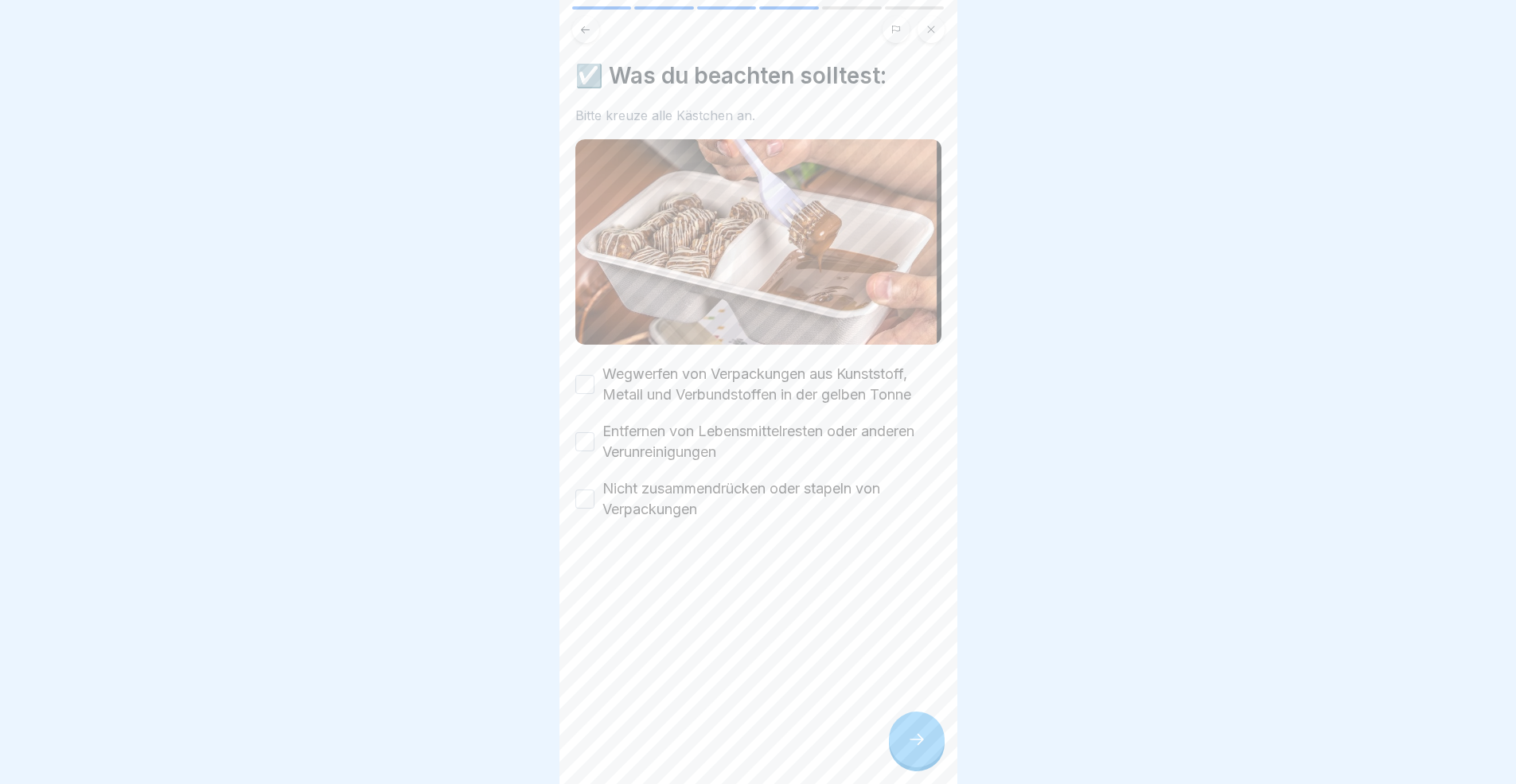
click at [588, 381] on button "Wegwerfen von Verpackungen aus Kunststoff, Metall und Verbundstoffen in der gel…" at bounding box center [585, 385] width 19 height 19
click at [586, 432] on button "Entfernen von Lebensmittelresten oder anderen Verunreinigungen" at bounding box center [585, 442] width 19 height 19
click at [580, 490] on button "Nicht zusammendrücken oder stapeln von Verpackungen" at bounding box center [585, 499] width 19 height 19
click at [926, 719] on div at bounding box center [917, 739] width 56 height 56
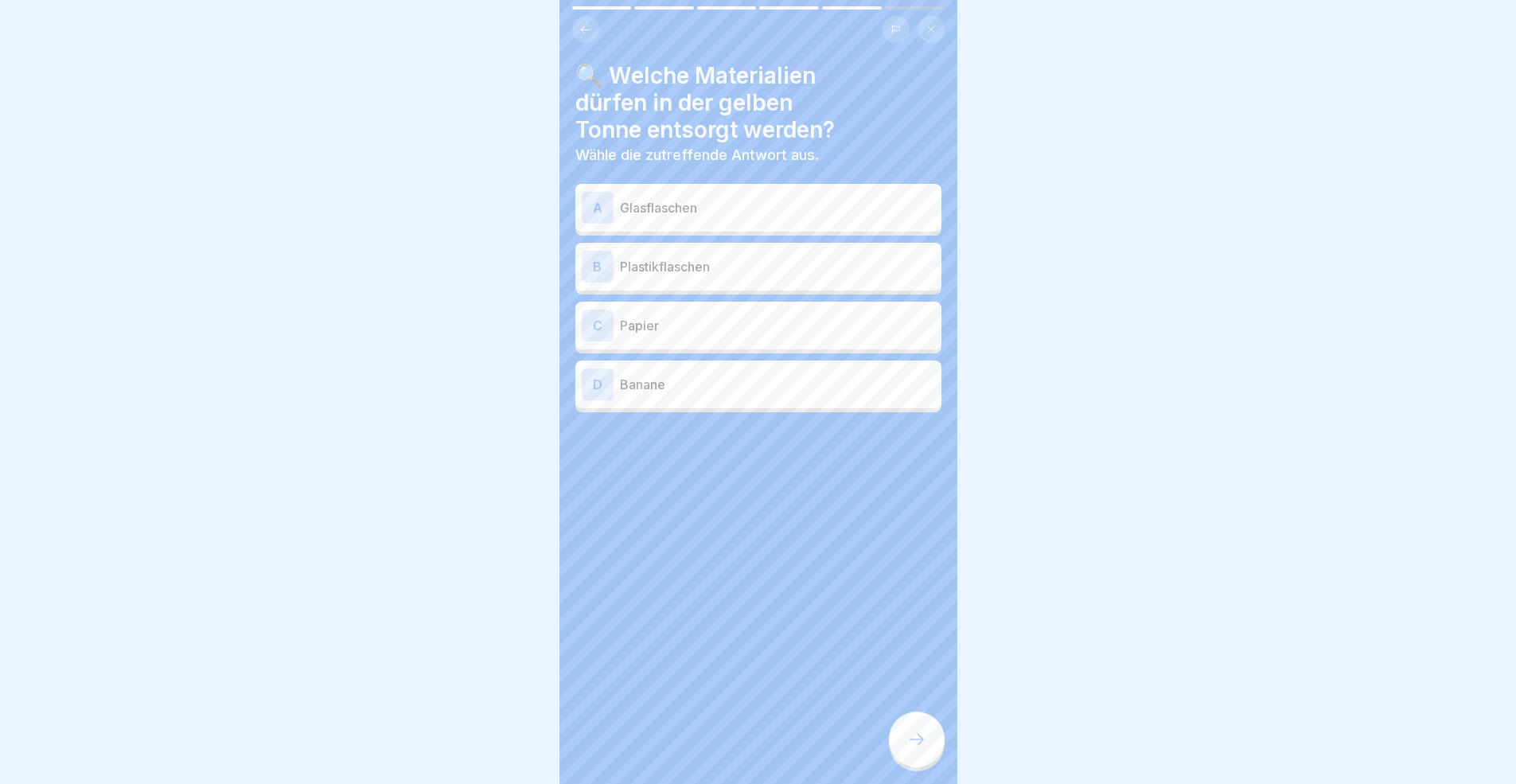
click at [691, 269] on p "Plastikflaschen" at bounding box center [777, 267] width 315 height 19
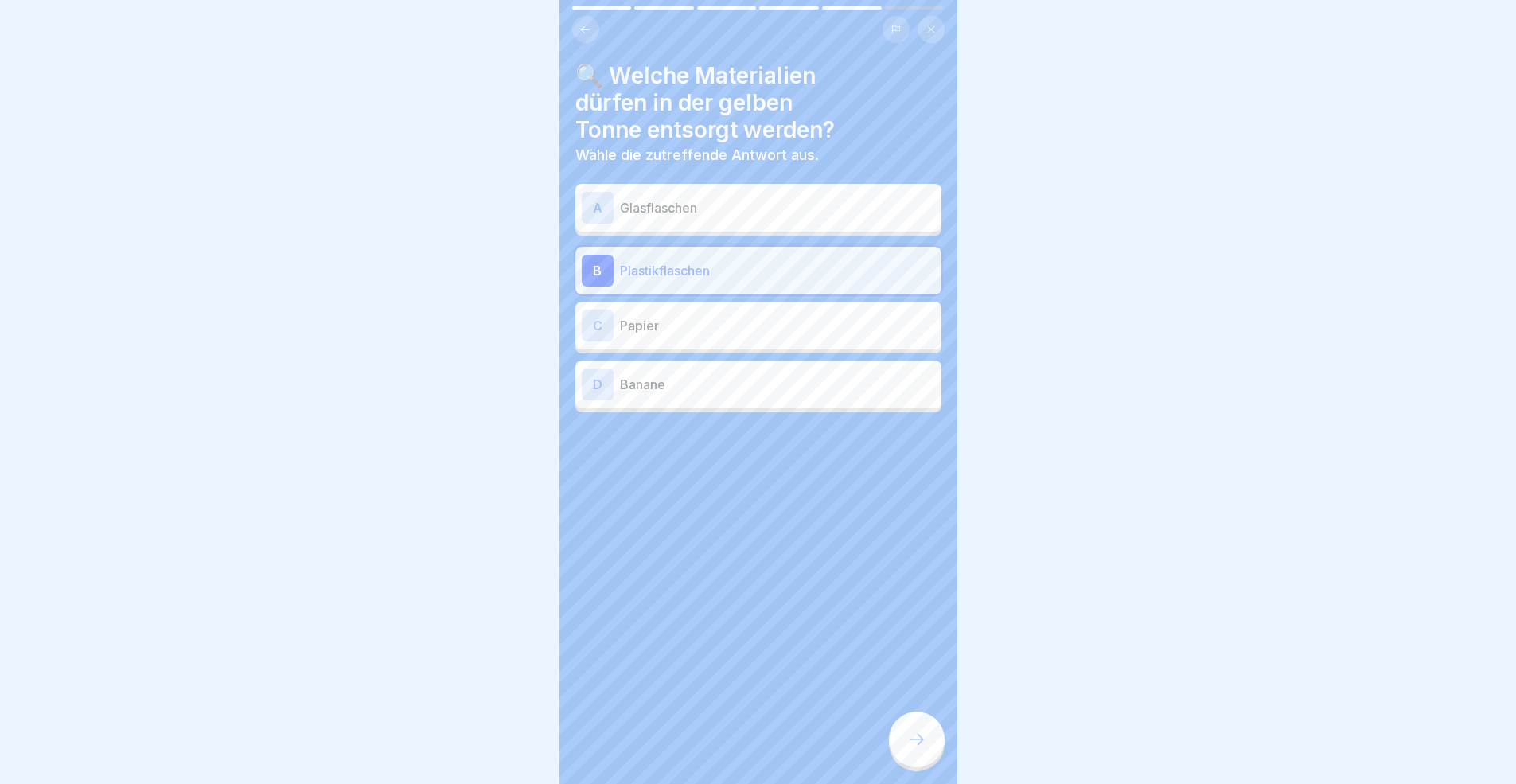
click at [917, 719] on div at bounding box center [917, 739] width 56 height 56
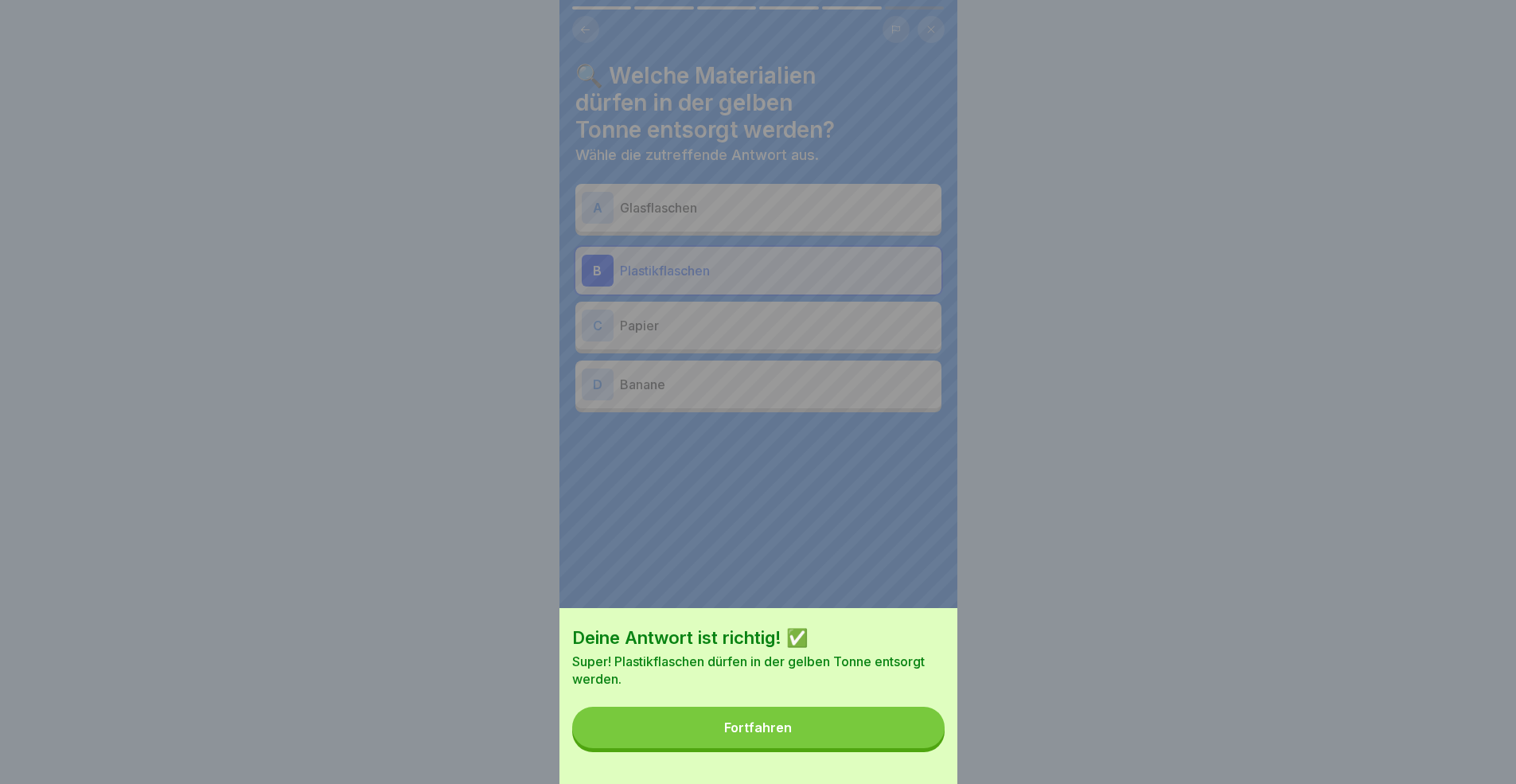
click at [821, 719] on button "Fortfahren" at bounding box center [758, 727] width 373 height 41
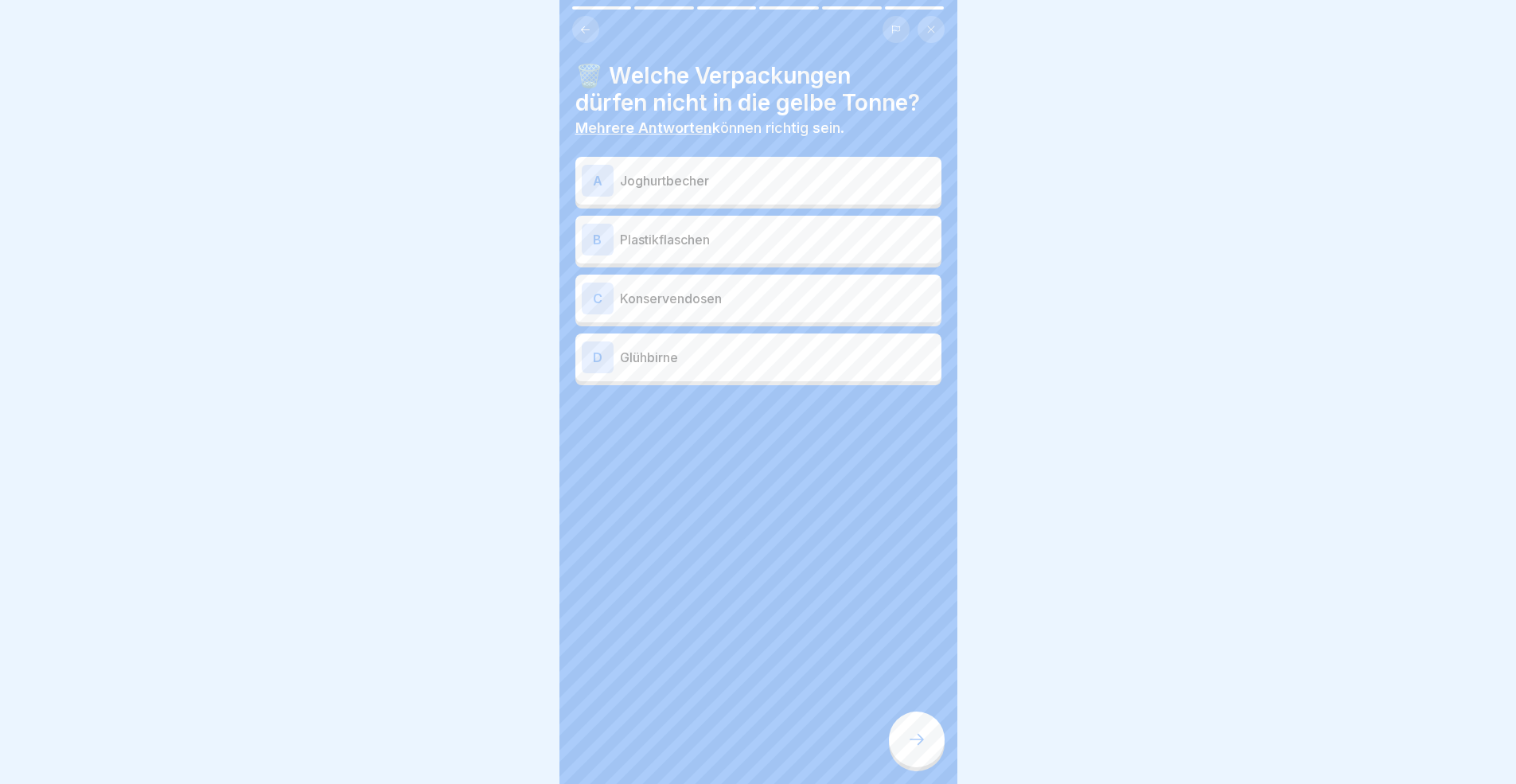
click at [728, 296] on p "Konservendosen" at bounding box center [777, 298] width 315 height 19
click at [729, 352] on p "Glühbirne" at bounding box center [777, 357] width 315 height 19
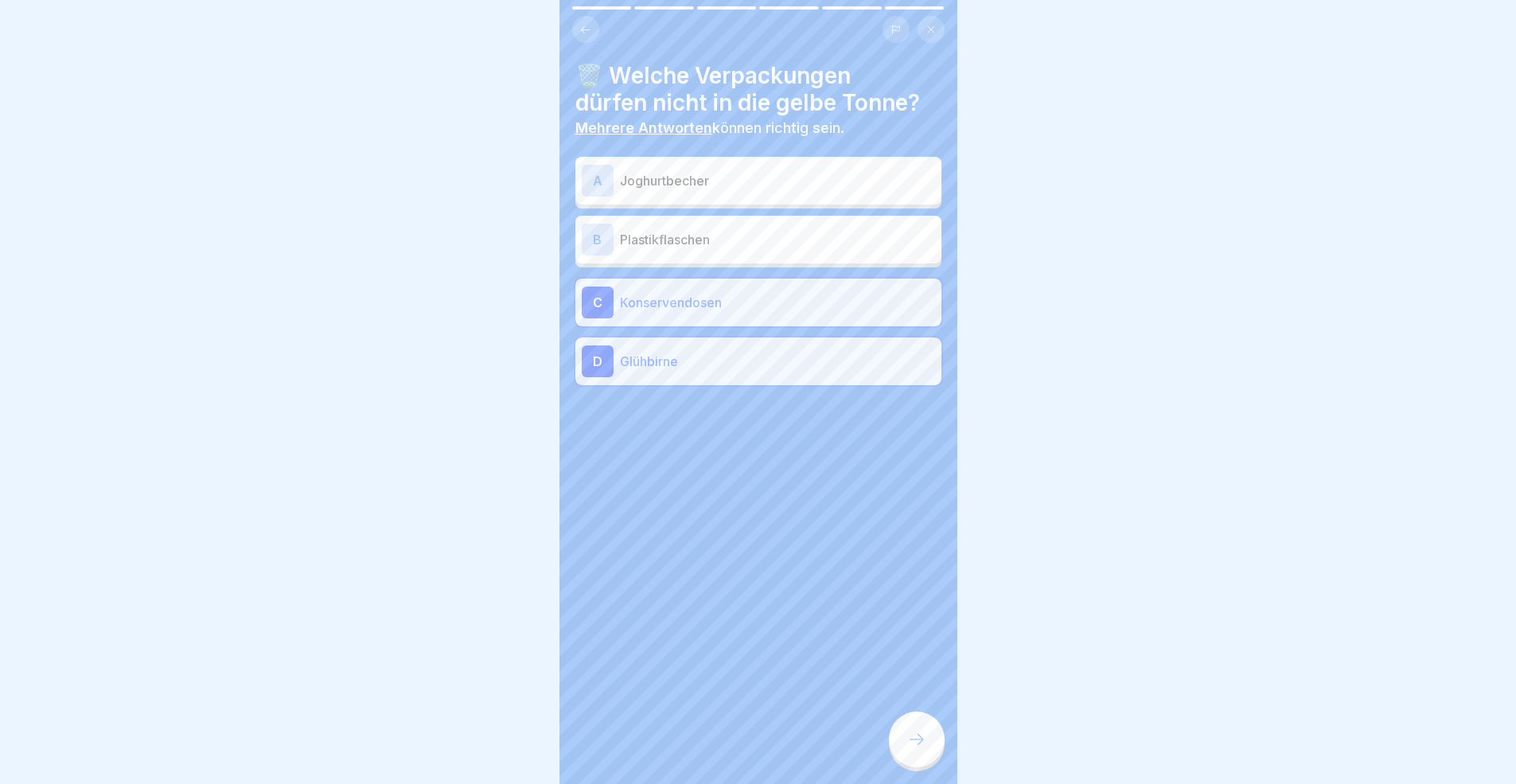
click at [905, 719] on div at bounding box center [917, 739] width 56 height 56
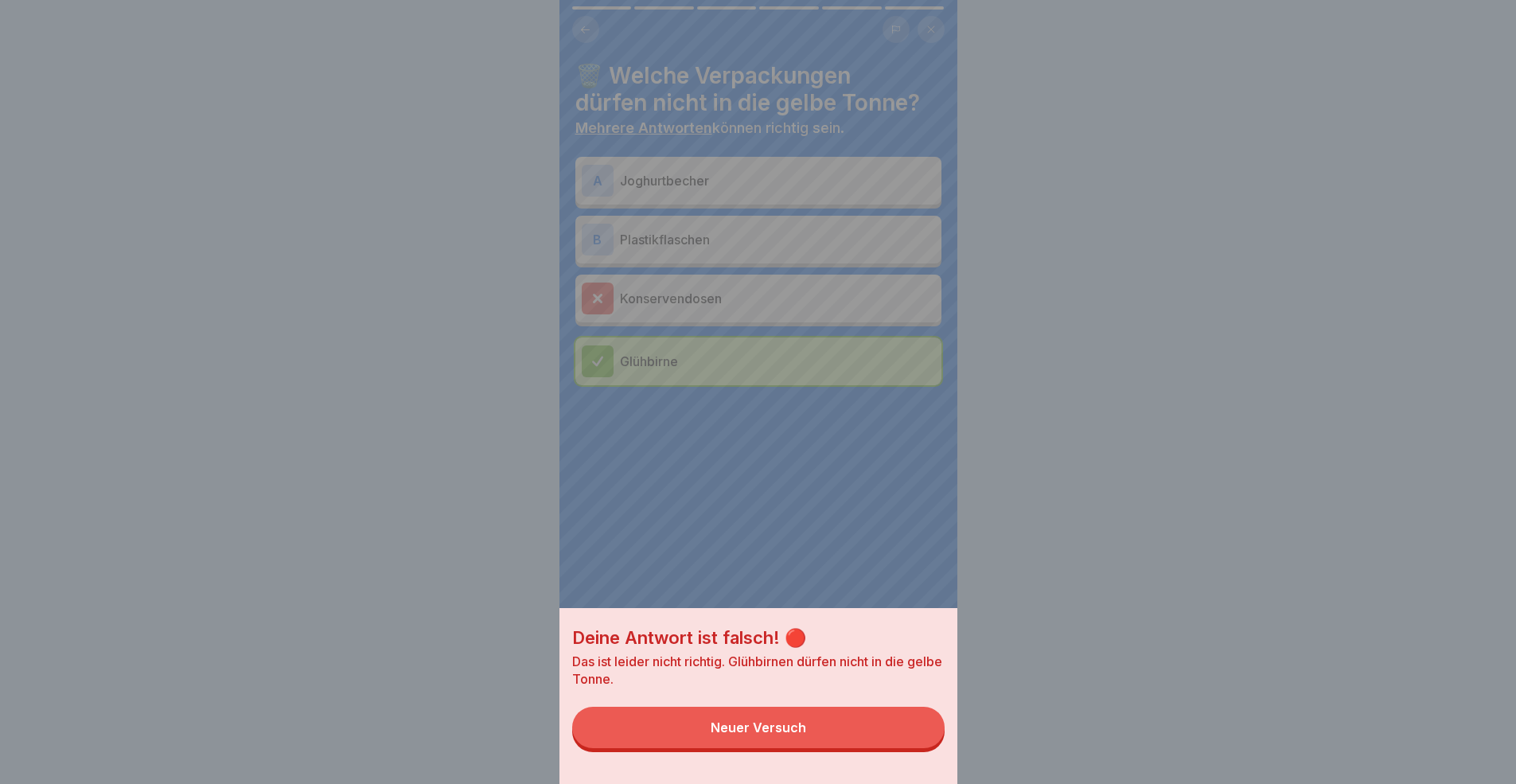
click at [787, 719] on div "Neuer Versuch" at bounding box center [758, 728] width 95 height 15
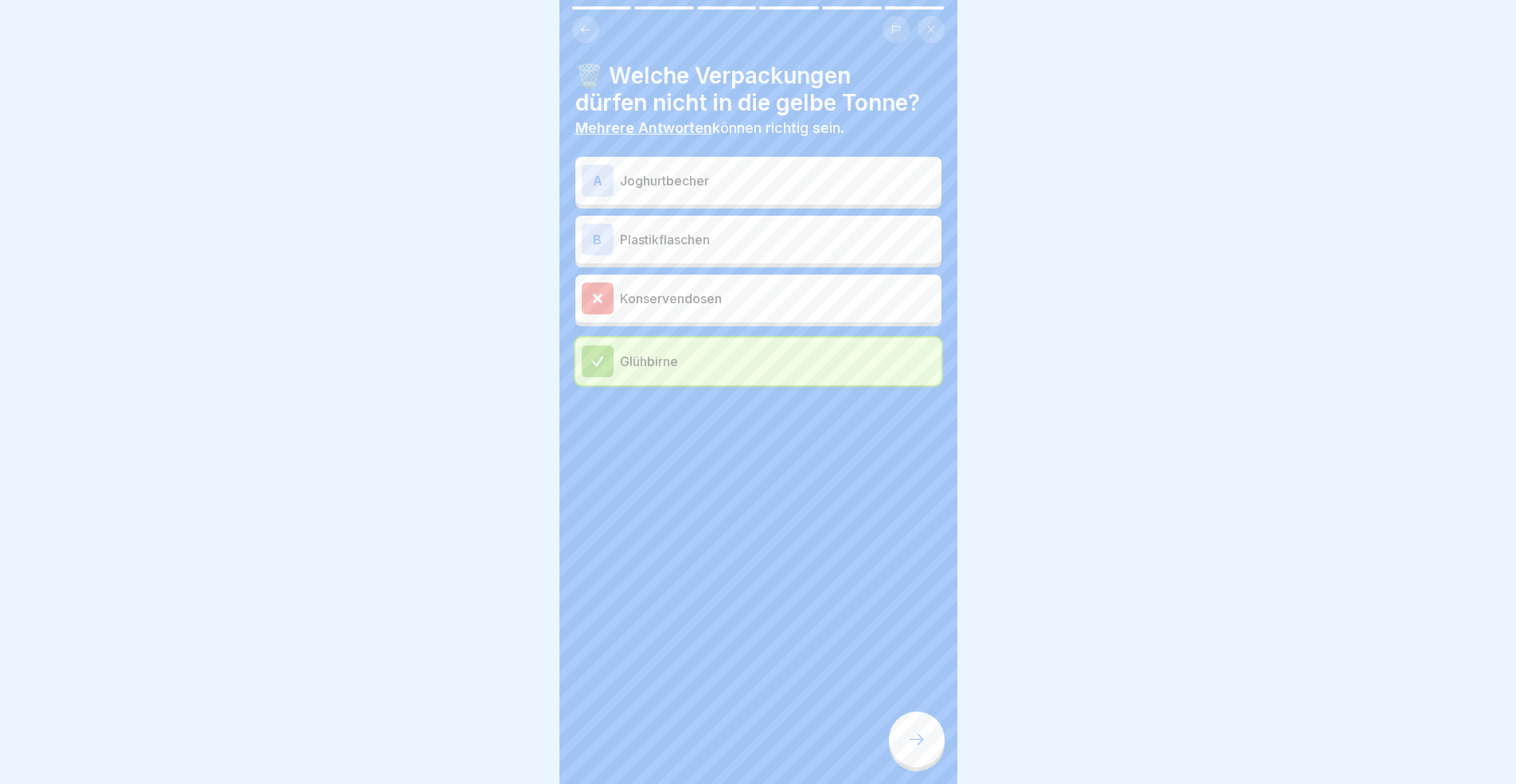
click at [916, 719] on div at bounding box center [917, 739] width 56 height 56
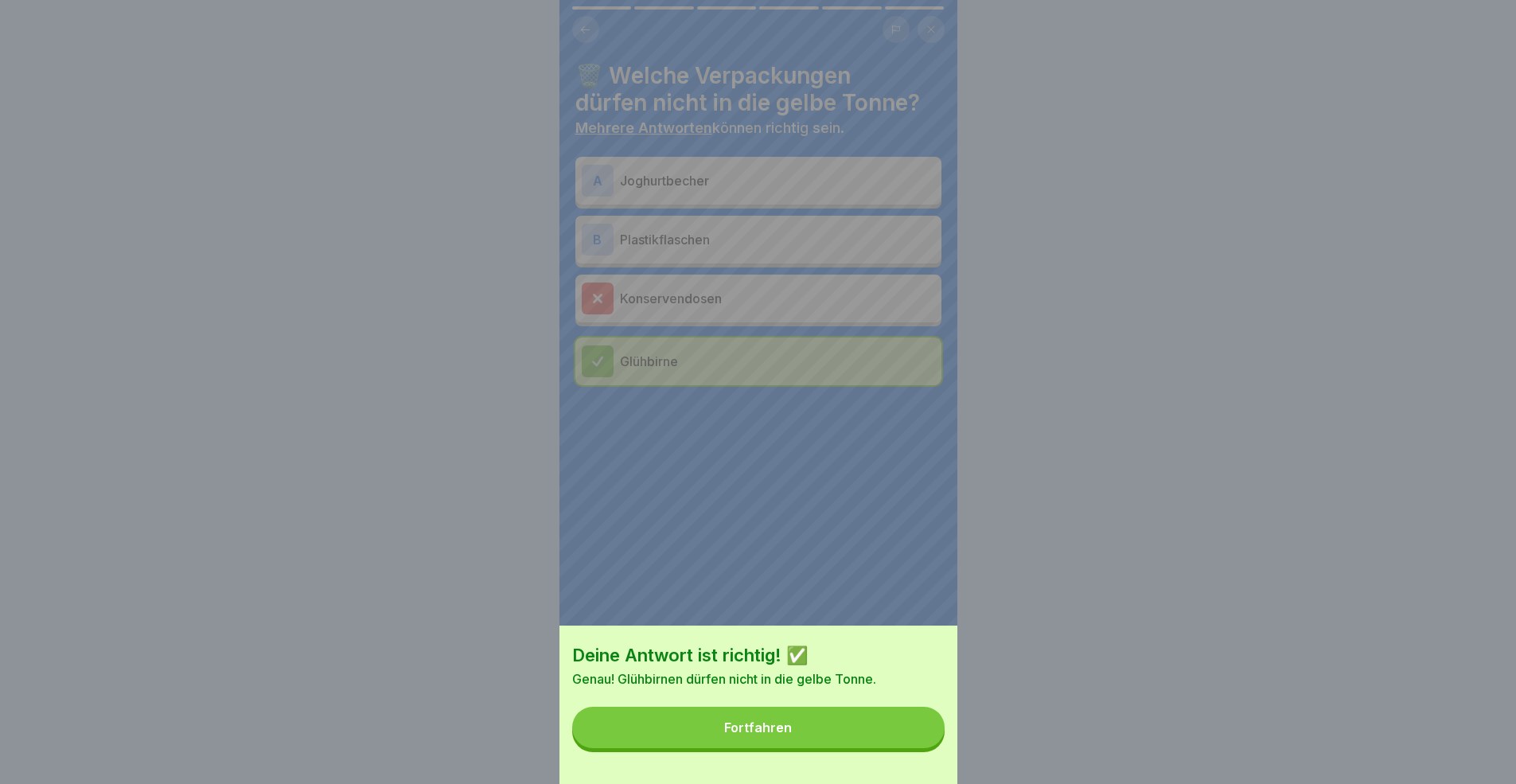
click at [771, 719] on button "Fortfahren" at bounding box center [758, 727] width 373 height 41
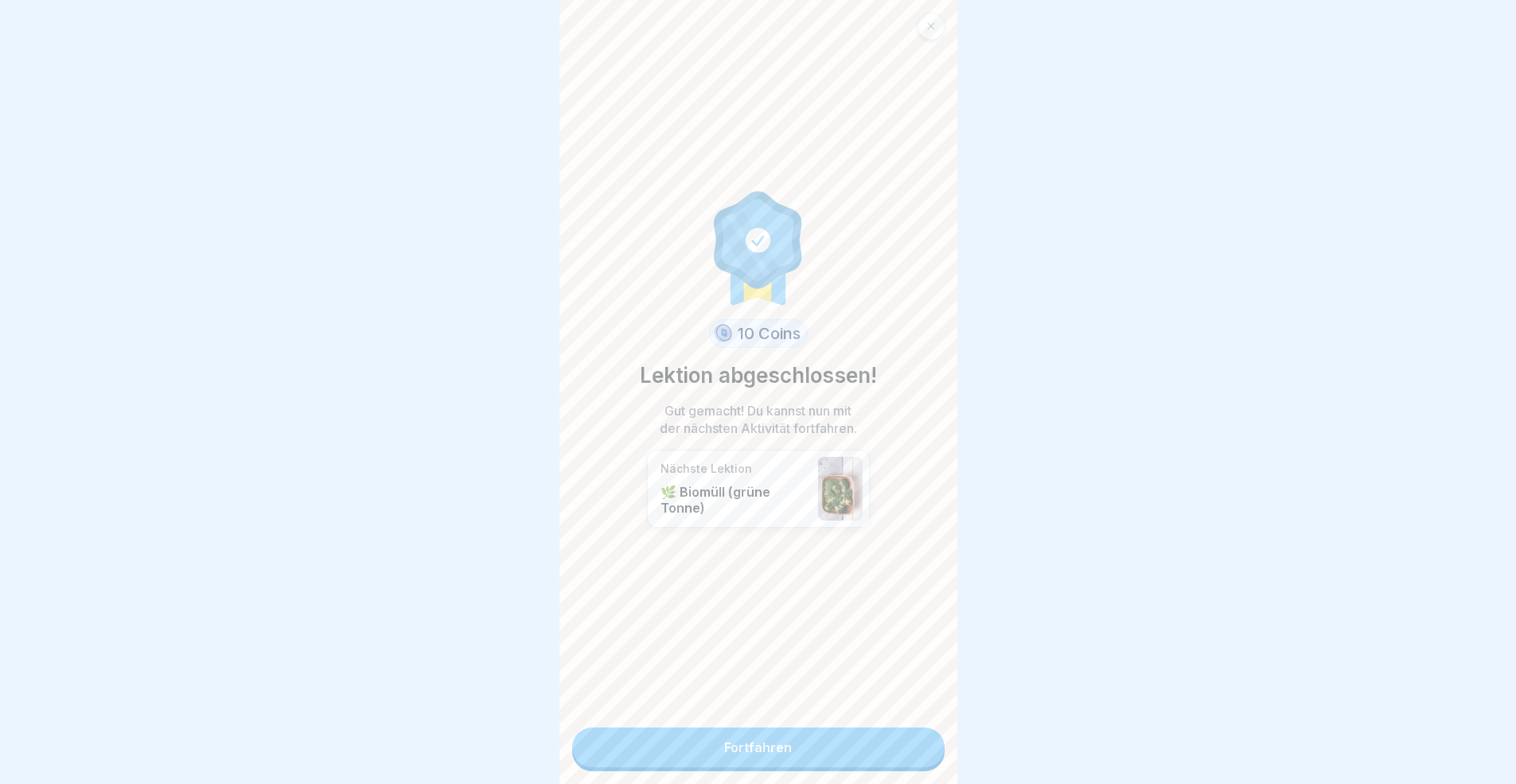
click at [786, 719] on link "Fortfahren" at bounding box center [758, 747] width 373 height 40
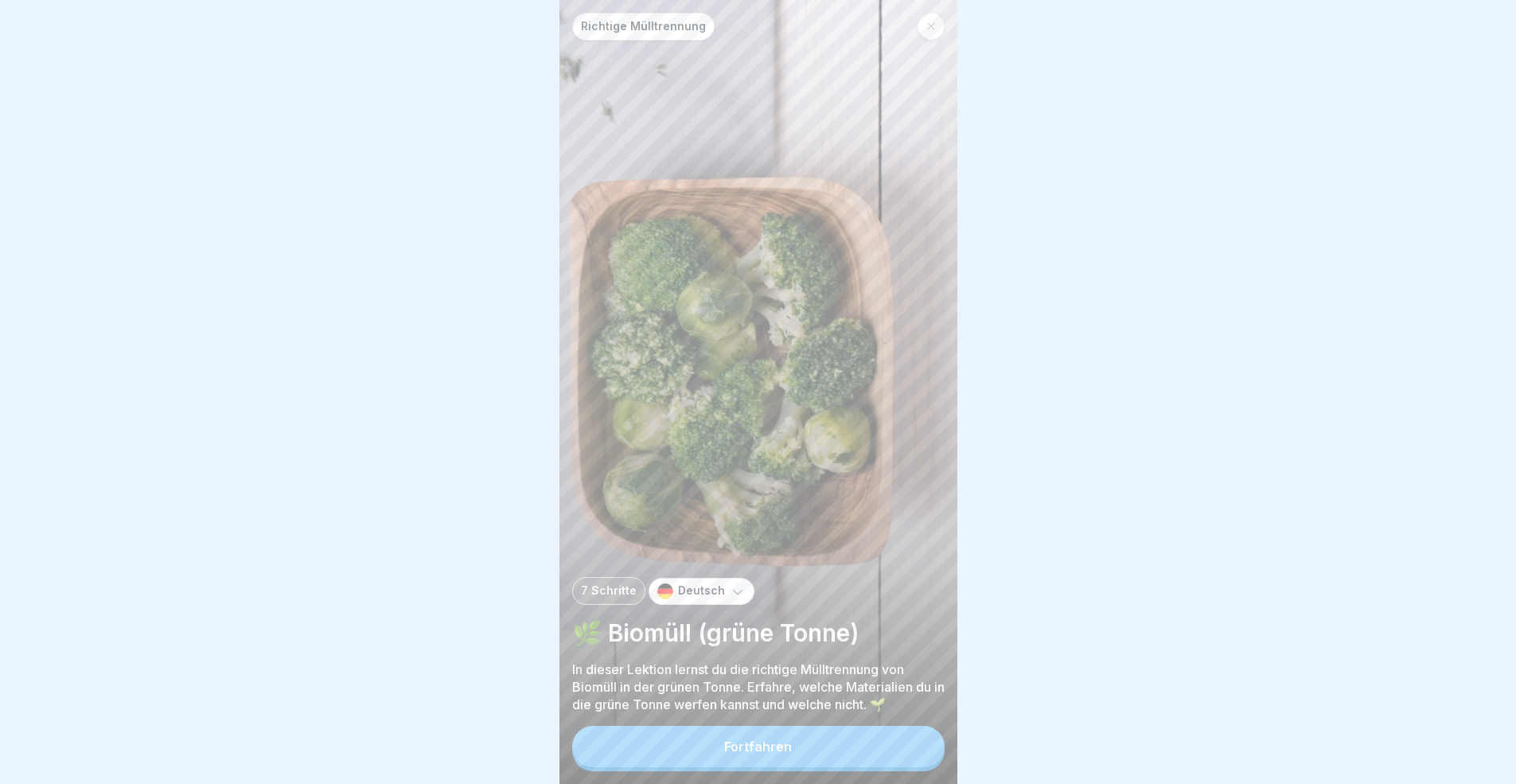
click at [786, 719] on button "Fortfahren" at bounding box center [758, 746] width 373 height 41
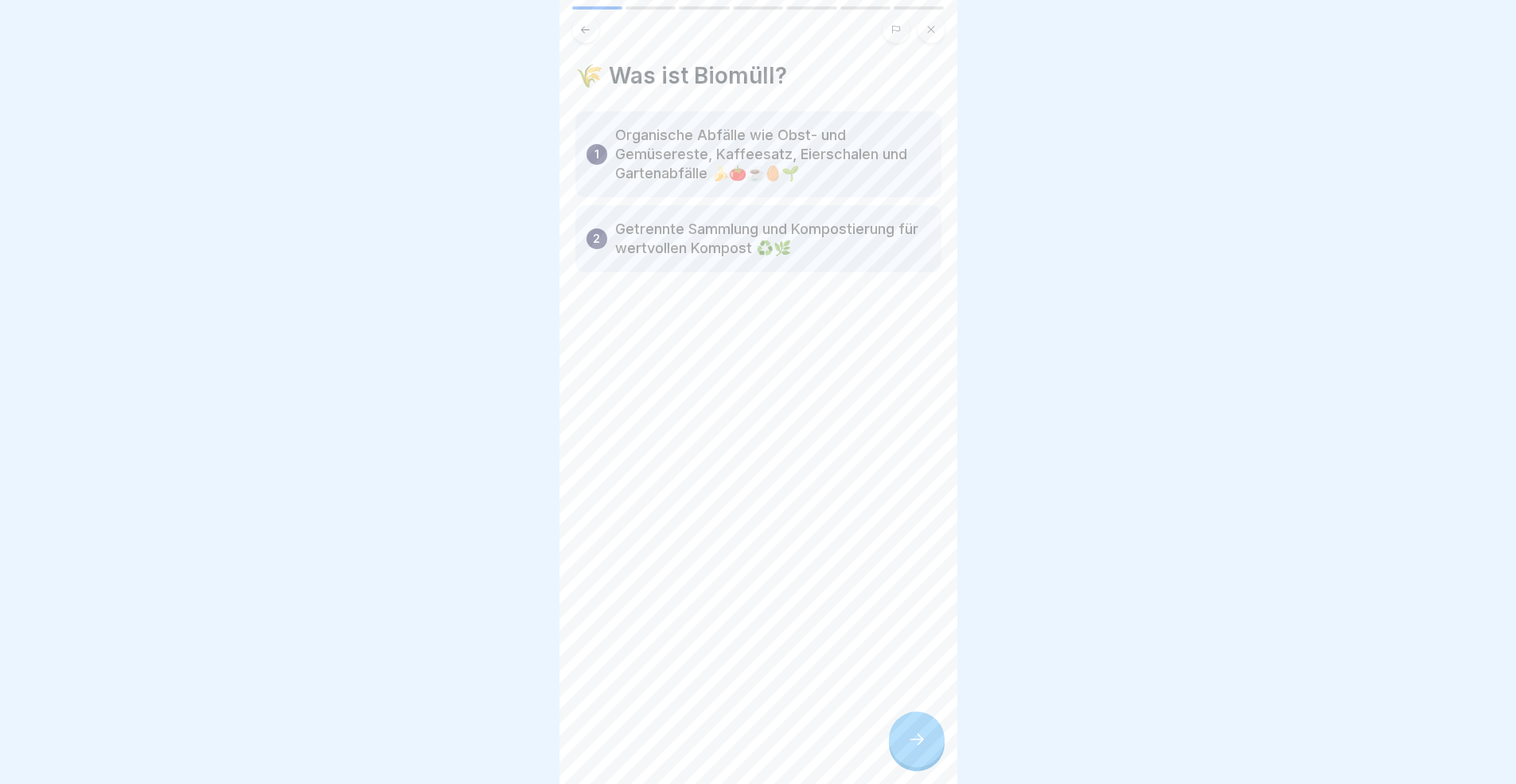
click at [924, 719] on icon at bounding box center [917, 739] width 19 height 19
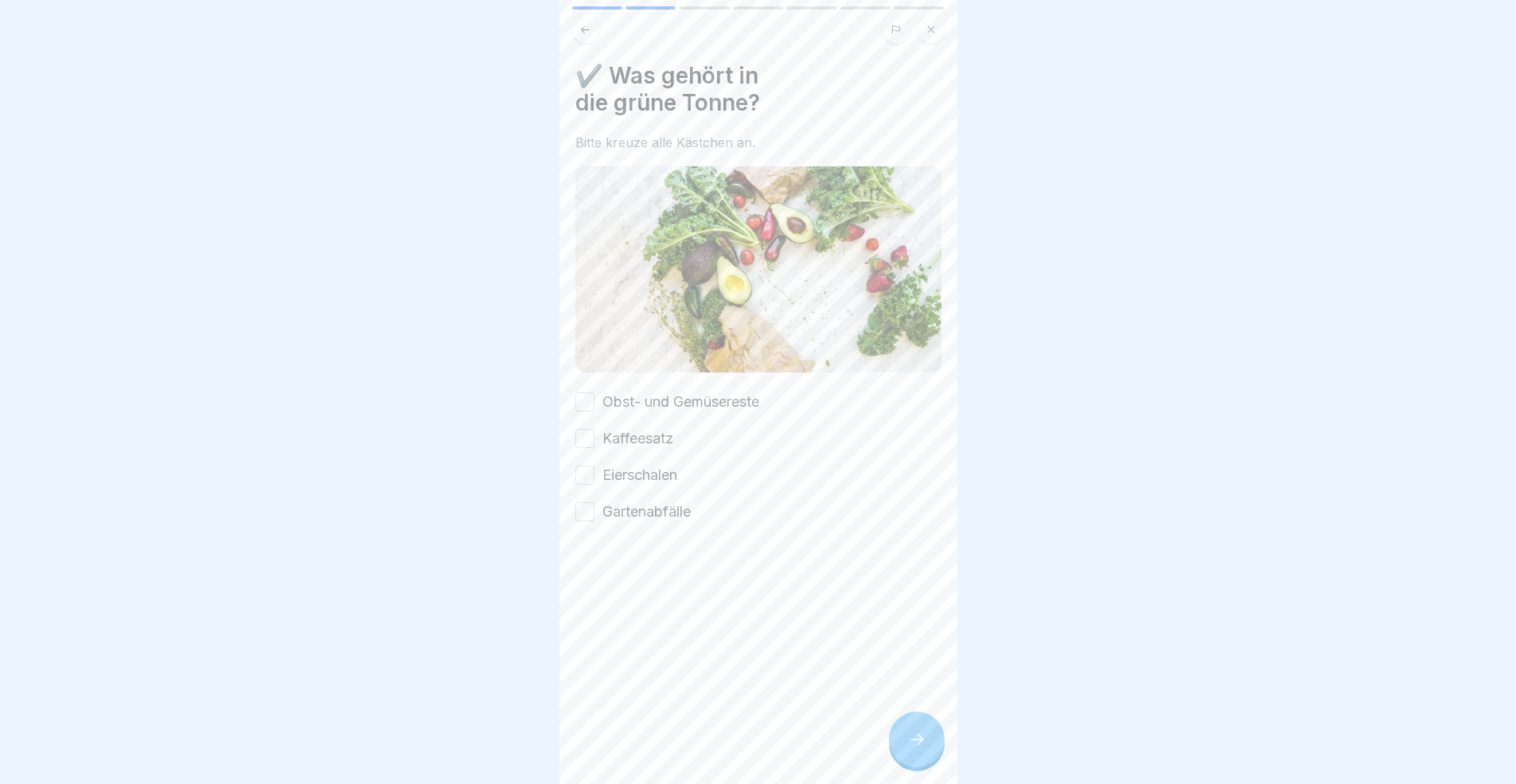
click at [925, 719] on icon at bounding box center [917, 739] width 19 height 19
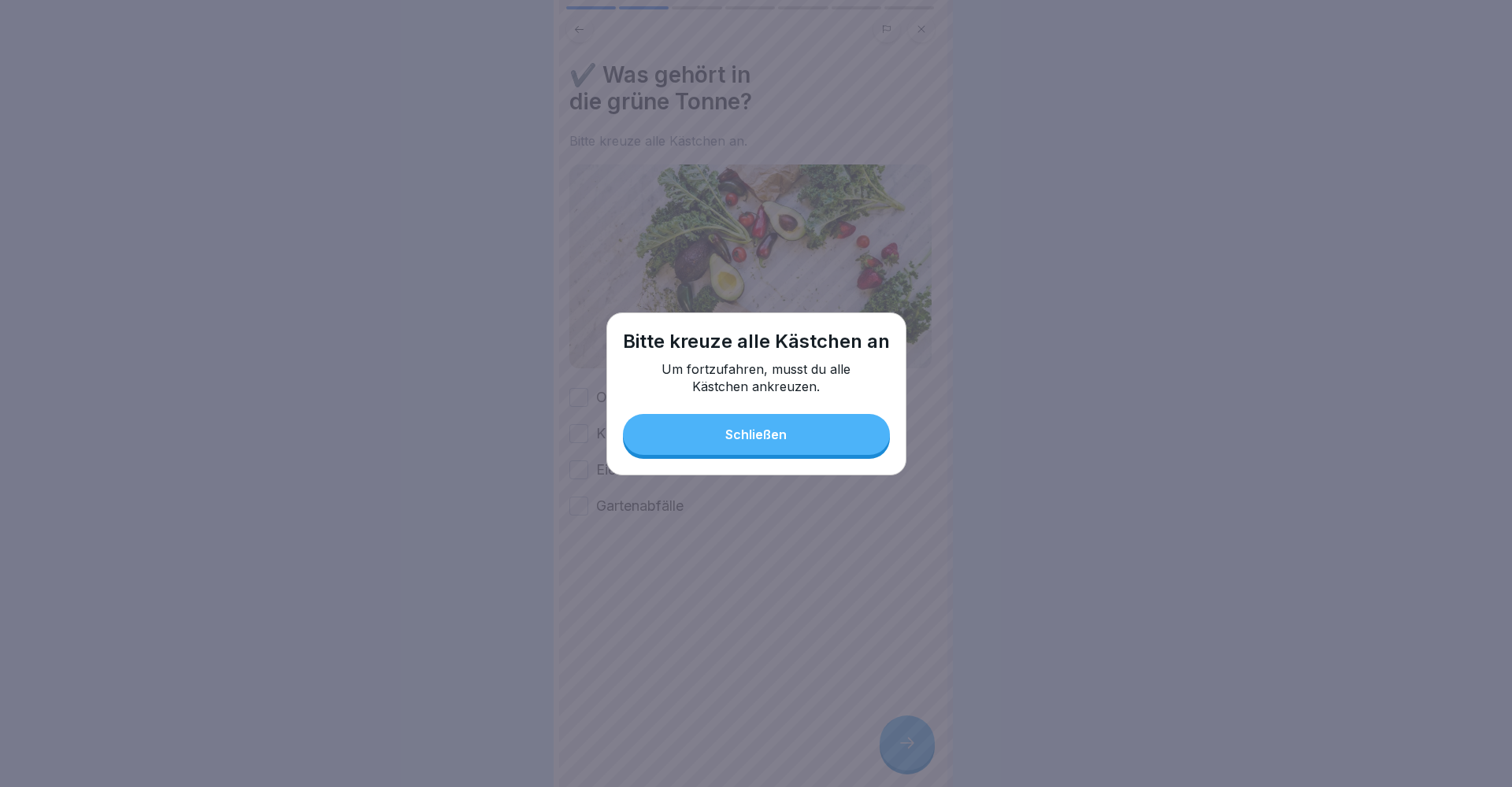
click at [766, 431] on button "Schließen" at bounding box center [756, 434] width 267 height 41
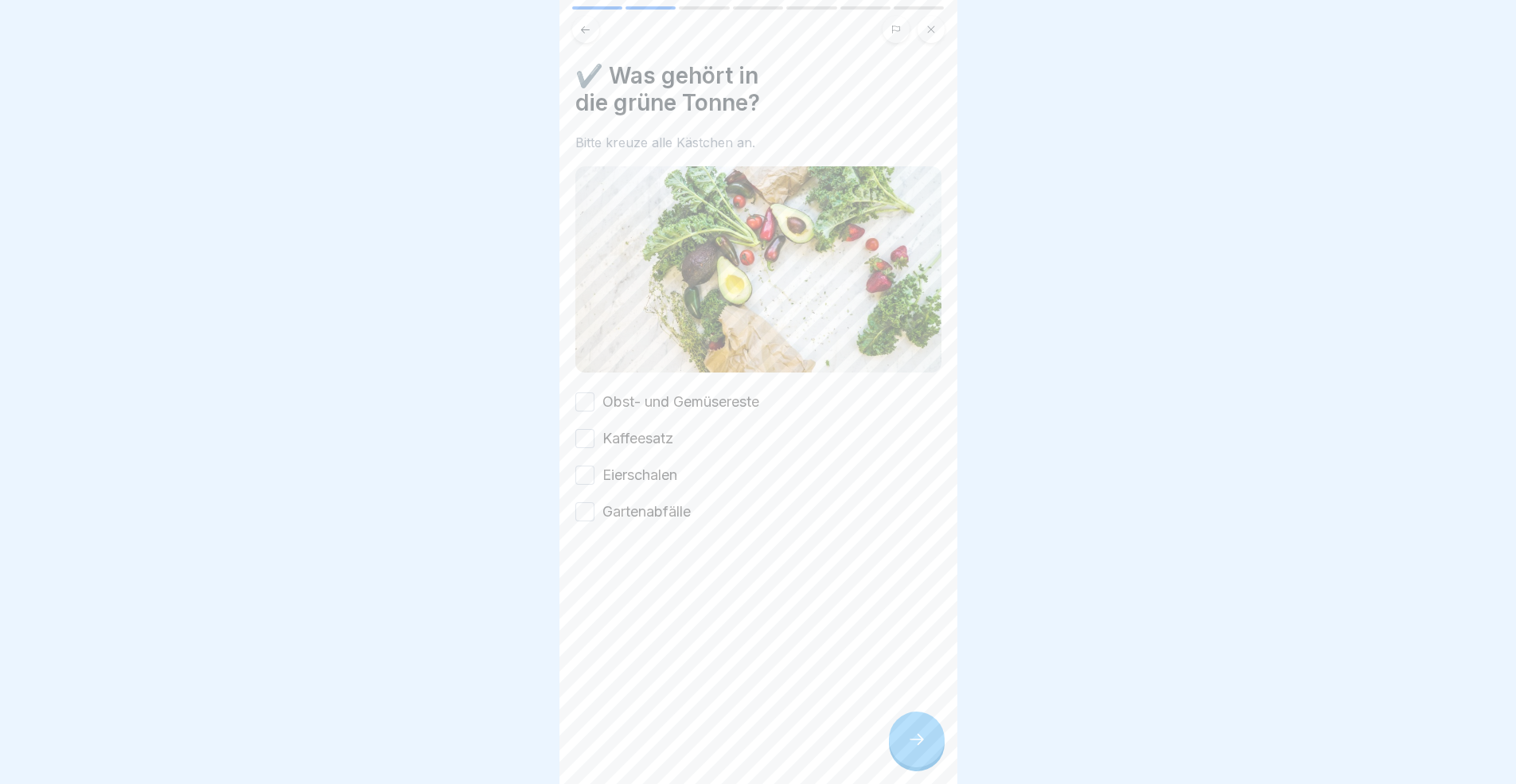
click at [584, 392] on button "Obst- und Gemüsereste" at bounding box center [585, 402] width 19 height 19
click at [586, 450] on div "Obst- und Gemüsereste Kaffeesatz Eierschalen Gartenabfälle" at bounding box center [758, 457] width 366 height 131
click at [580, 436] on button "Kaffeesatz" at bounding box center [585, 439] width 19 height 19
click at [599, 478] on div "Eierschalen" at bounding box center [626, 475] width 102 height 21
click at [591, 469] on button "Eierschalen" at bounding box center [585, 475] width 19 height 19
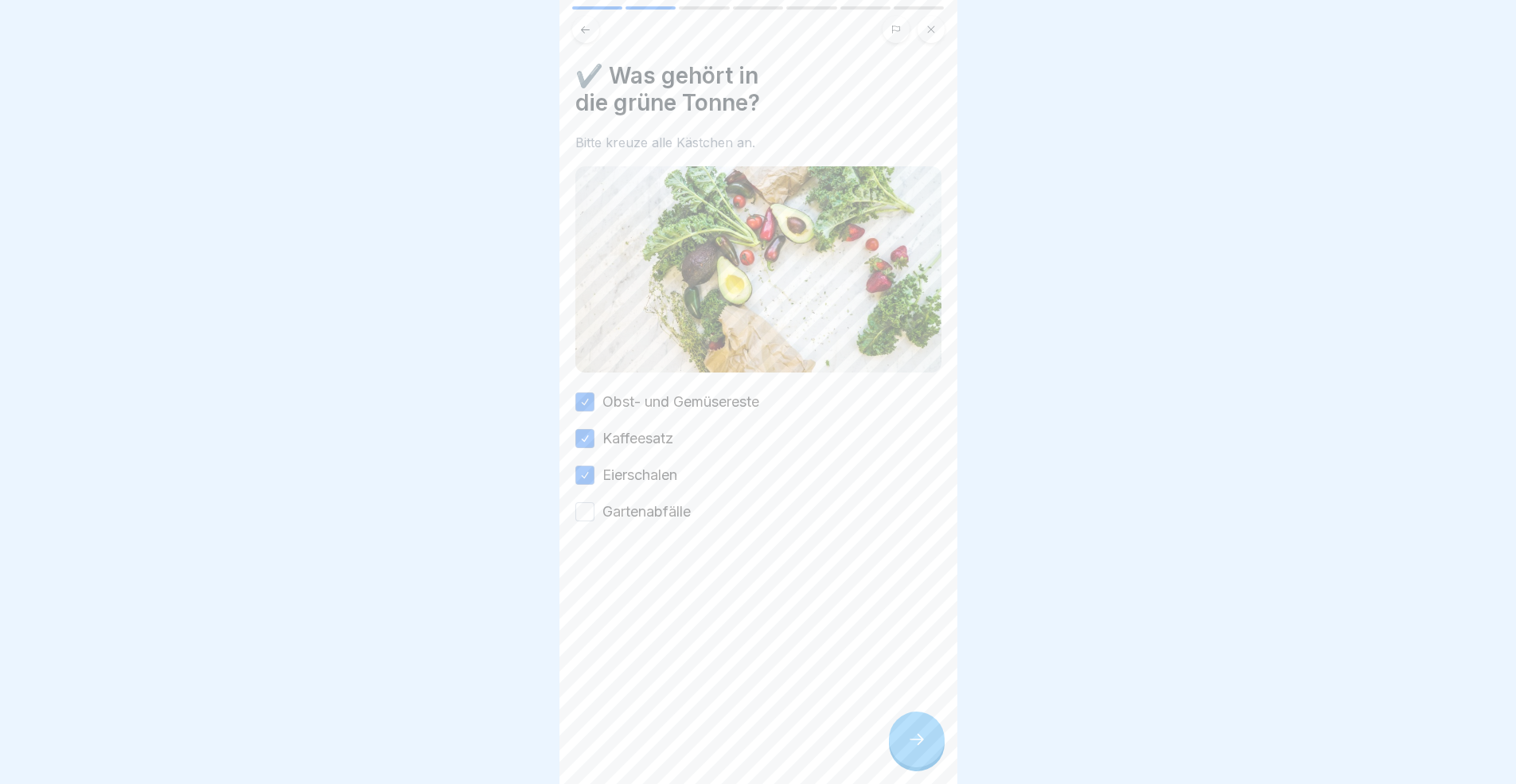
click at [598, 505] on div "Gartenabfälle" at bounding box center [633, 511] width 115 height 21
click at [585, 502] on button "Gartenabfälle" at bounding box center [585, 511] width 19 height 19
click at [933, 719] on div at bounding box center [917, 739] width 56 height 56
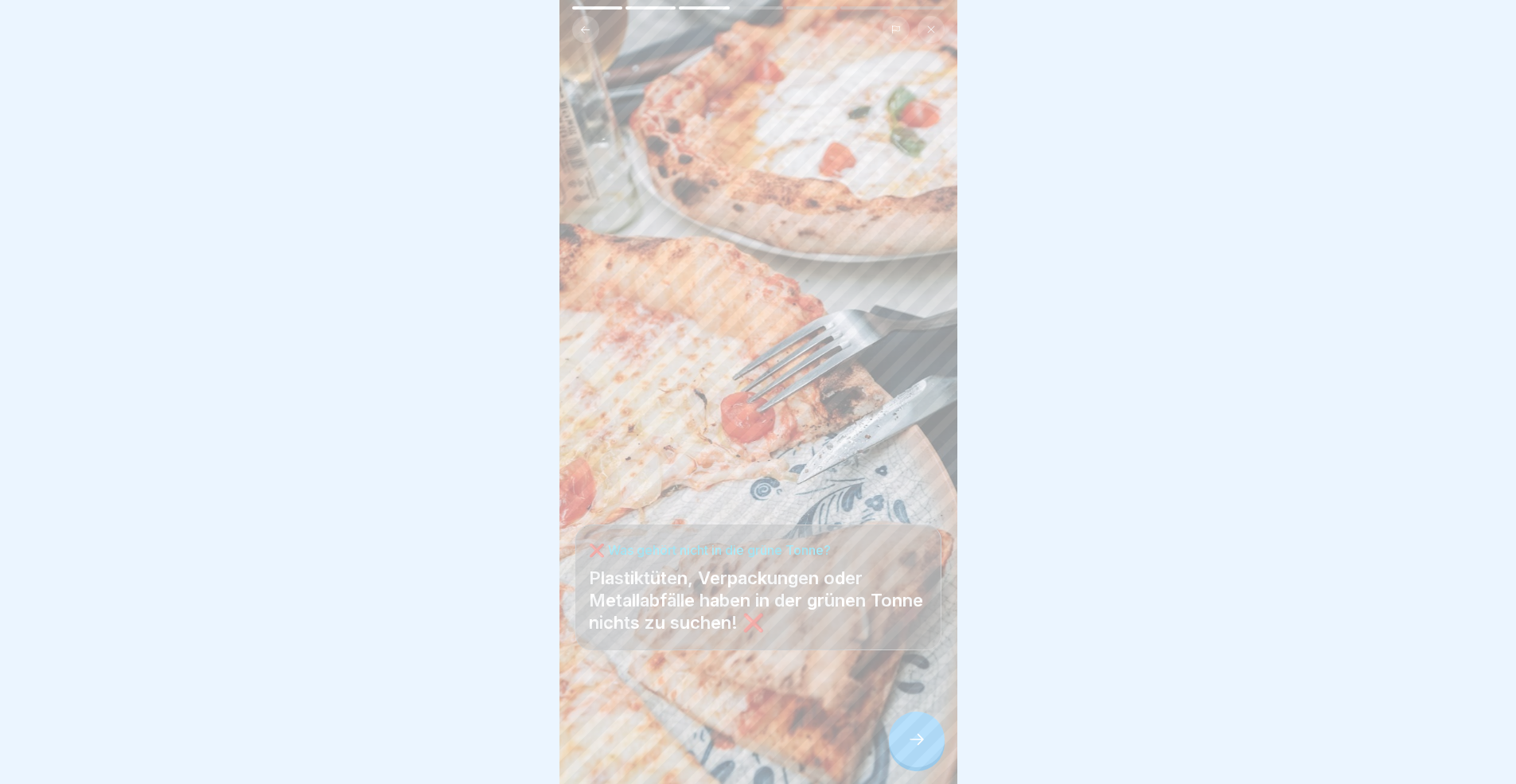
click at [934, 719] on div at bounding box center [917, 739] width 56 height 56
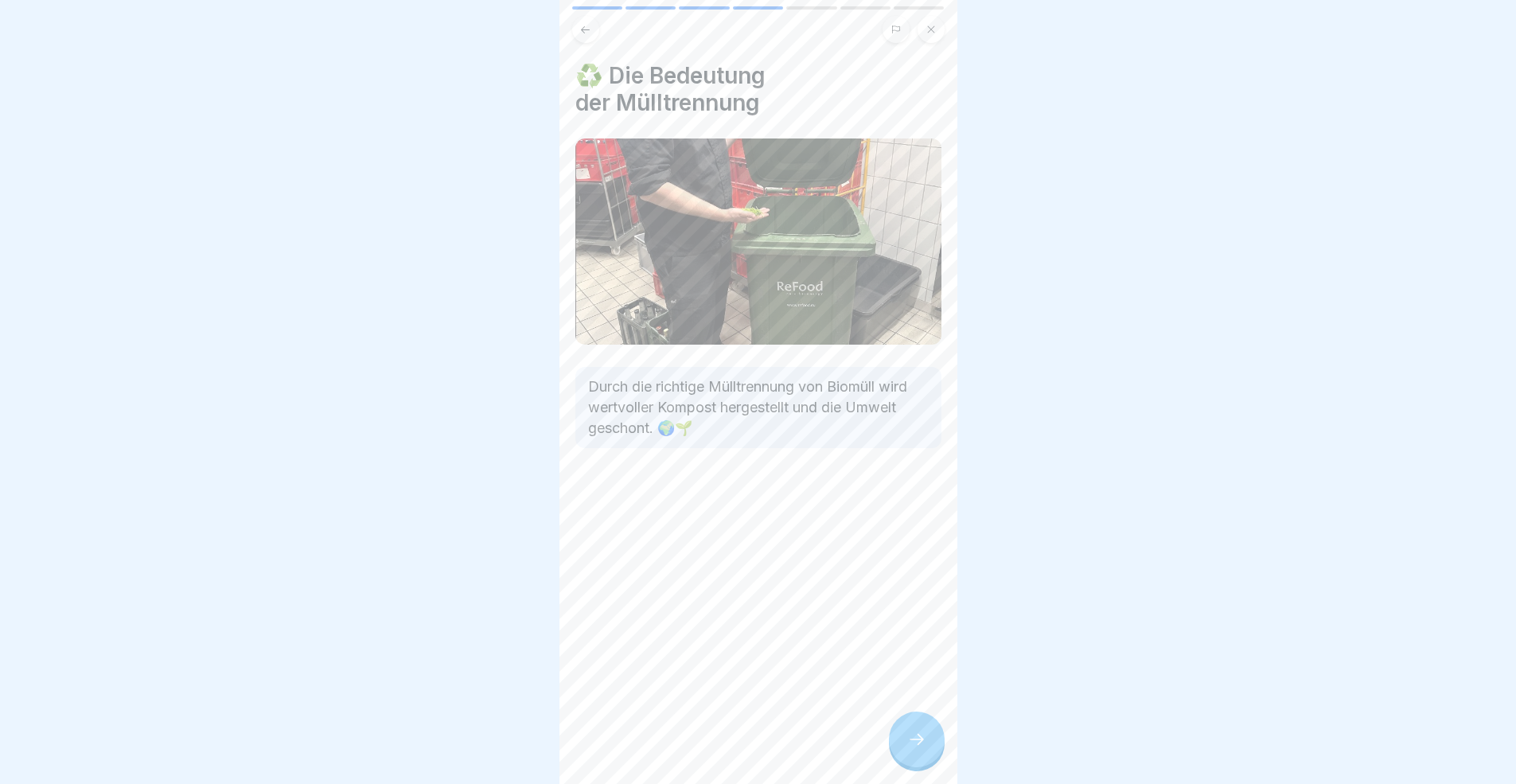
click at [934, 719] on div at bounding box center [917, 739] width 56 height 56
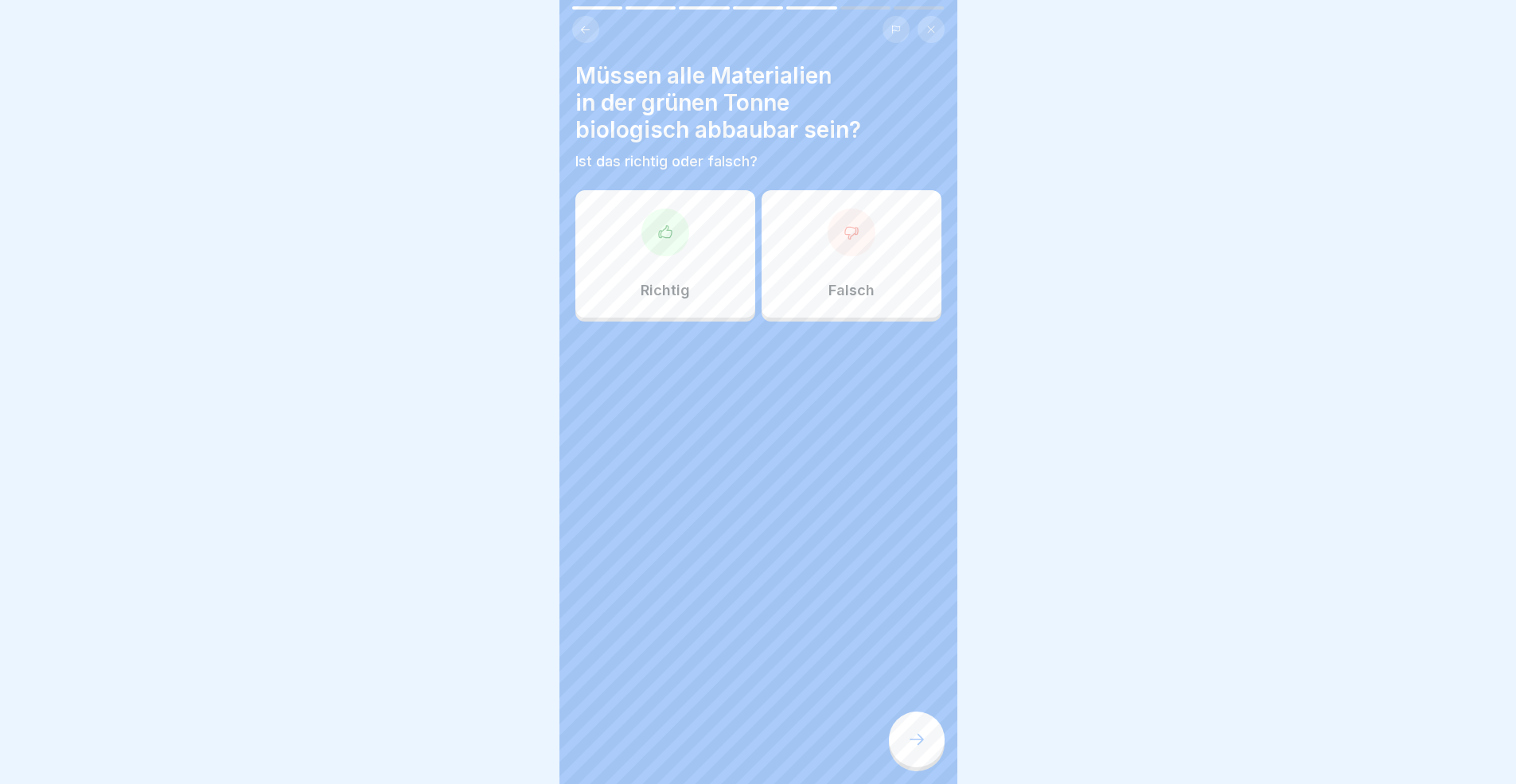
click at [676, 300] on div "Richtig" at bounding box center [665, 254] width 180 height 127
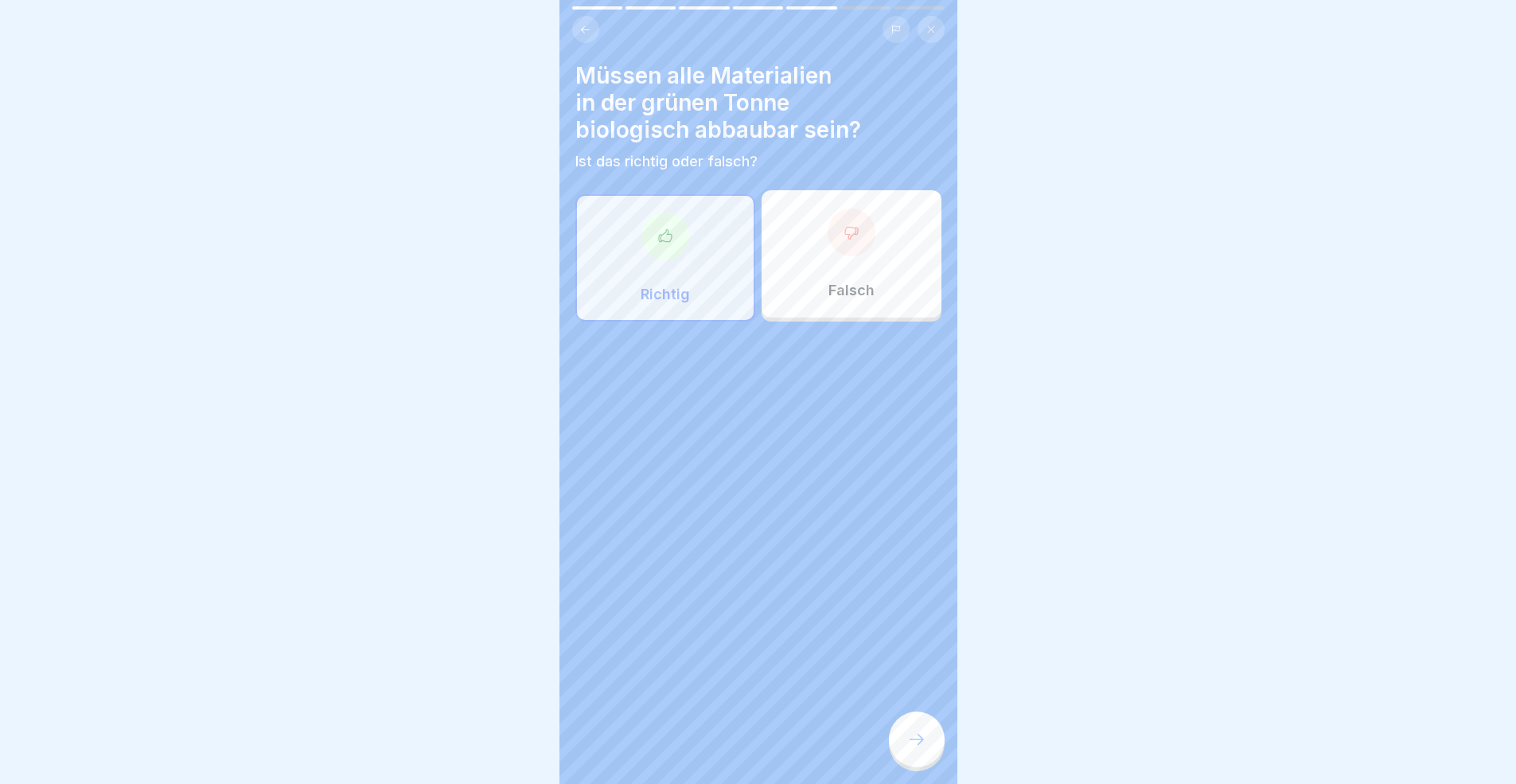
click at [917, 719] on div at bounding box center [917, 739] width 56 height 56
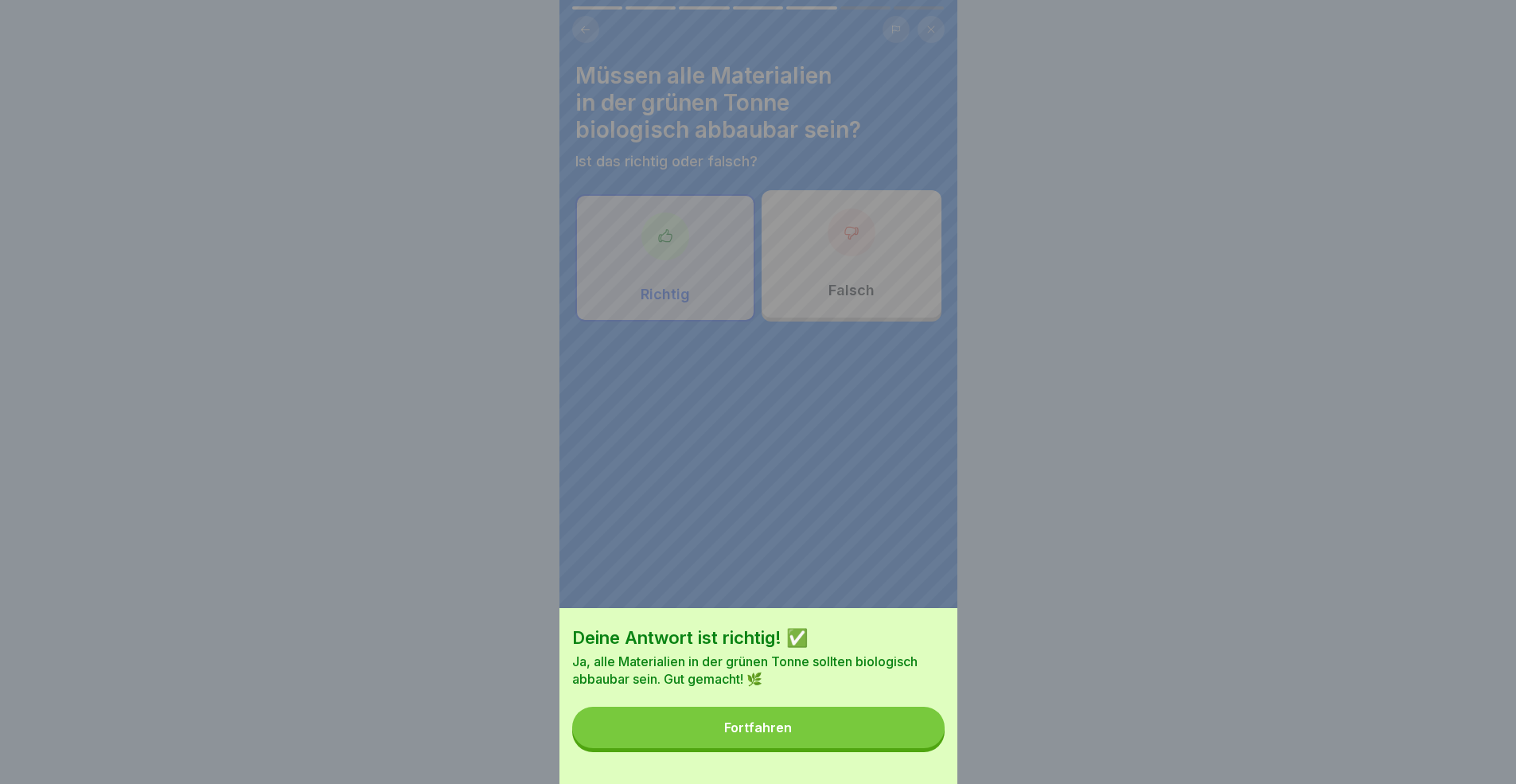
click at [900, 719] on button "Fortfahren" at bounding box center [758, 727] width 373 height 41
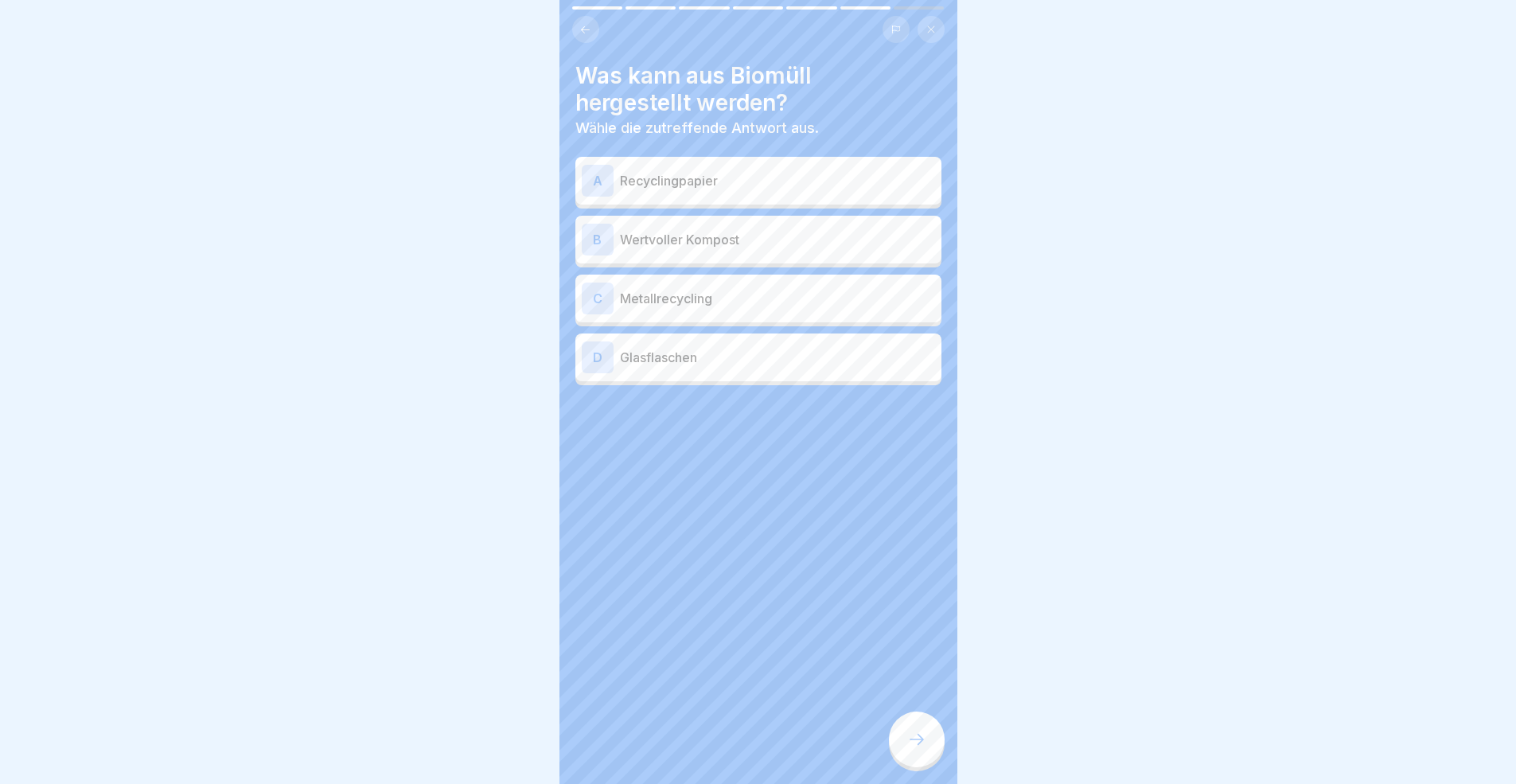
click at [729, 244] on p "Wertvoller Kompost" at bounding box center [777, 240] width 315 height 19
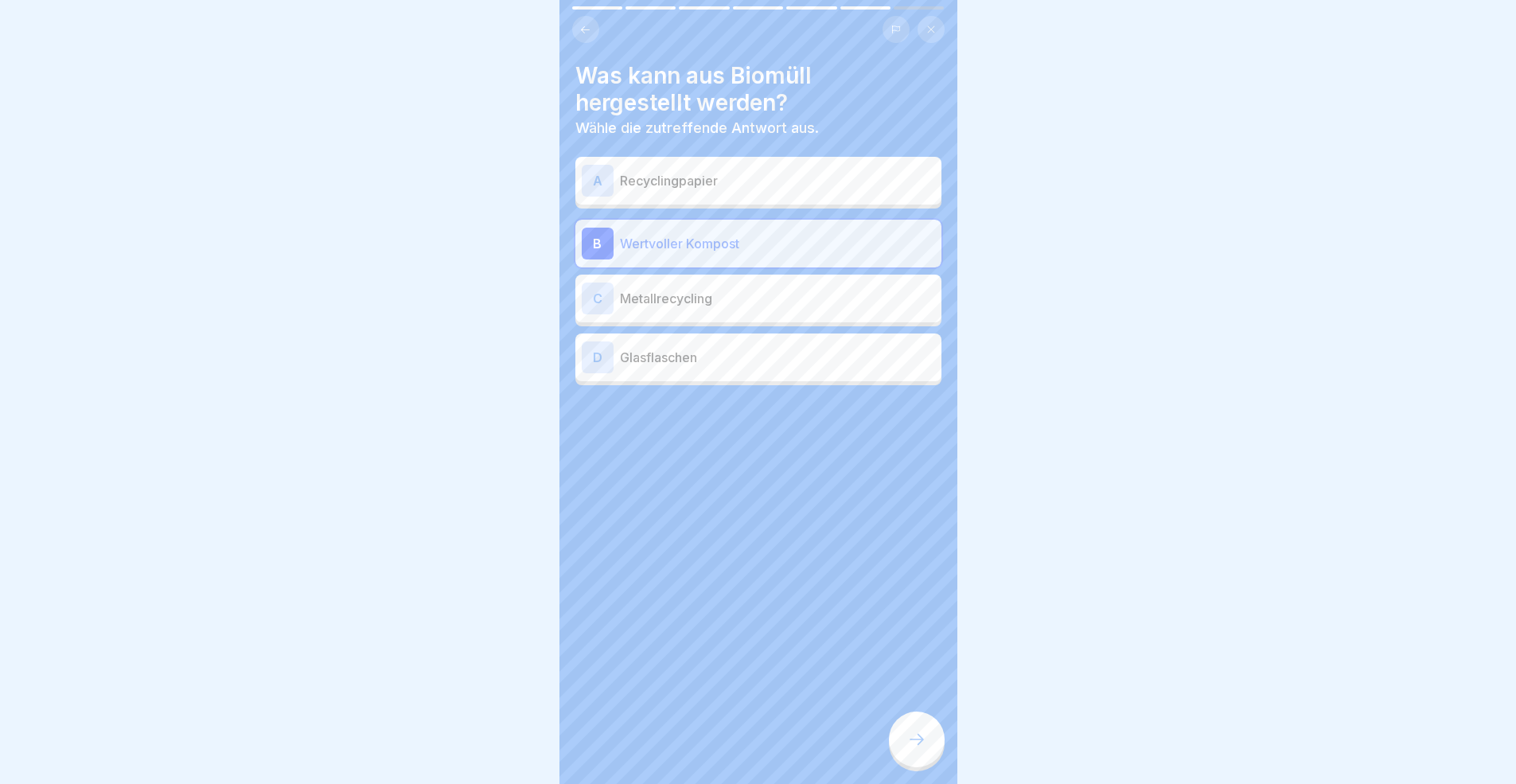
click at [932, 719] on div at bounding box center [917, 739] width 56 height 56
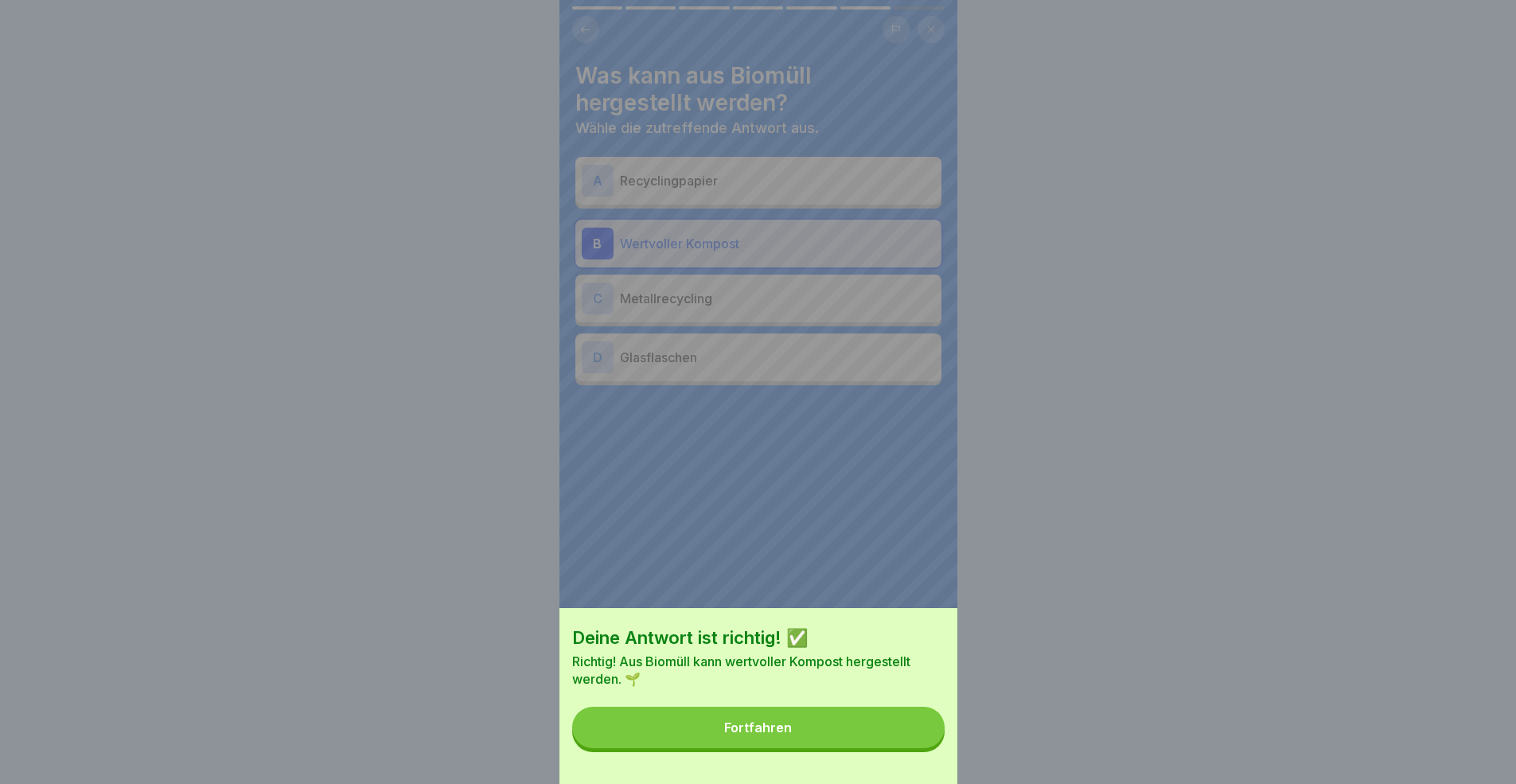
click at [830, 719] on button "Fortfahren" at bounding box center [758, 727] width 373 height 41
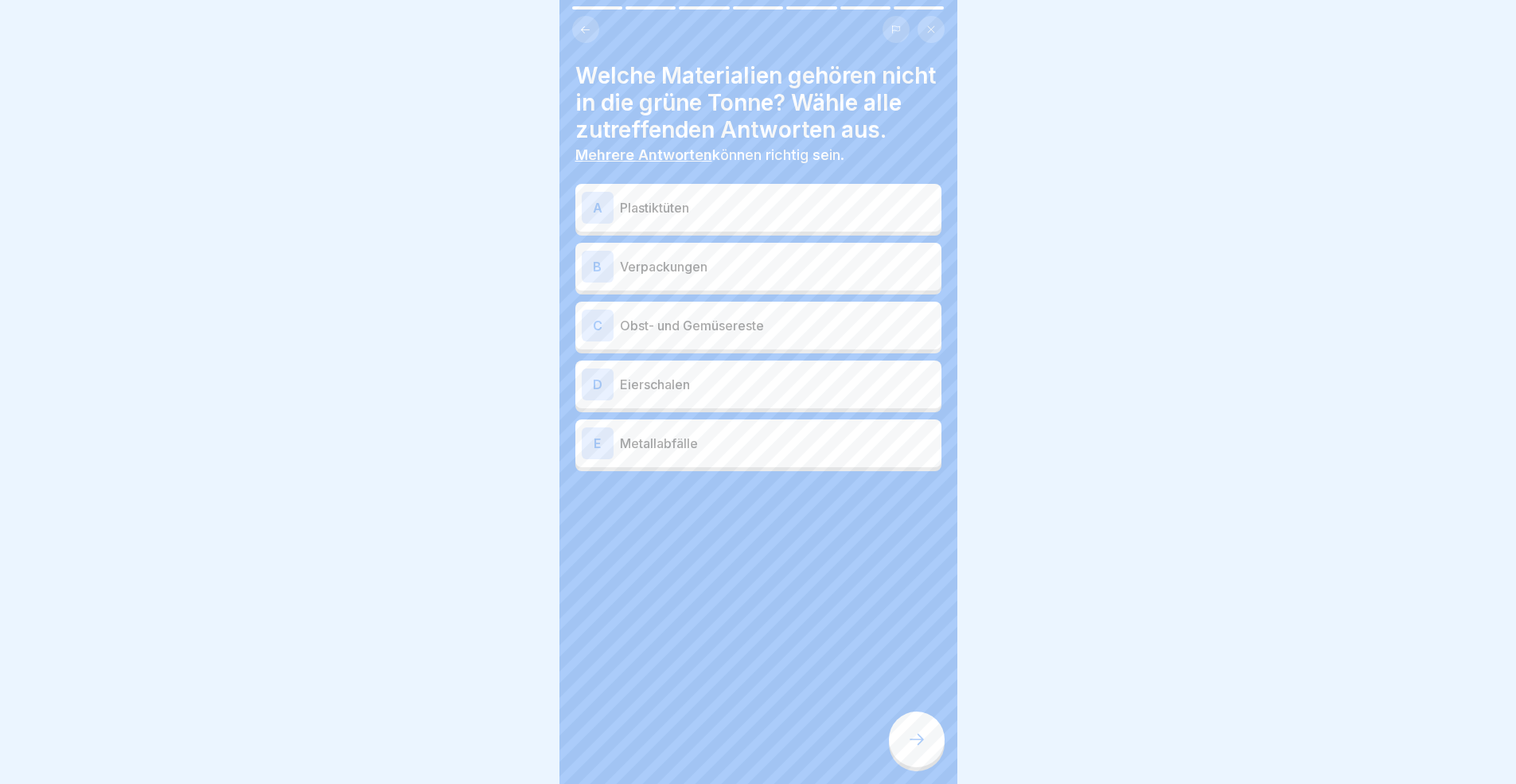
click at [684, 219] on div "A Plastiktüten" at bounding box center [758, 207] width 353 height 31
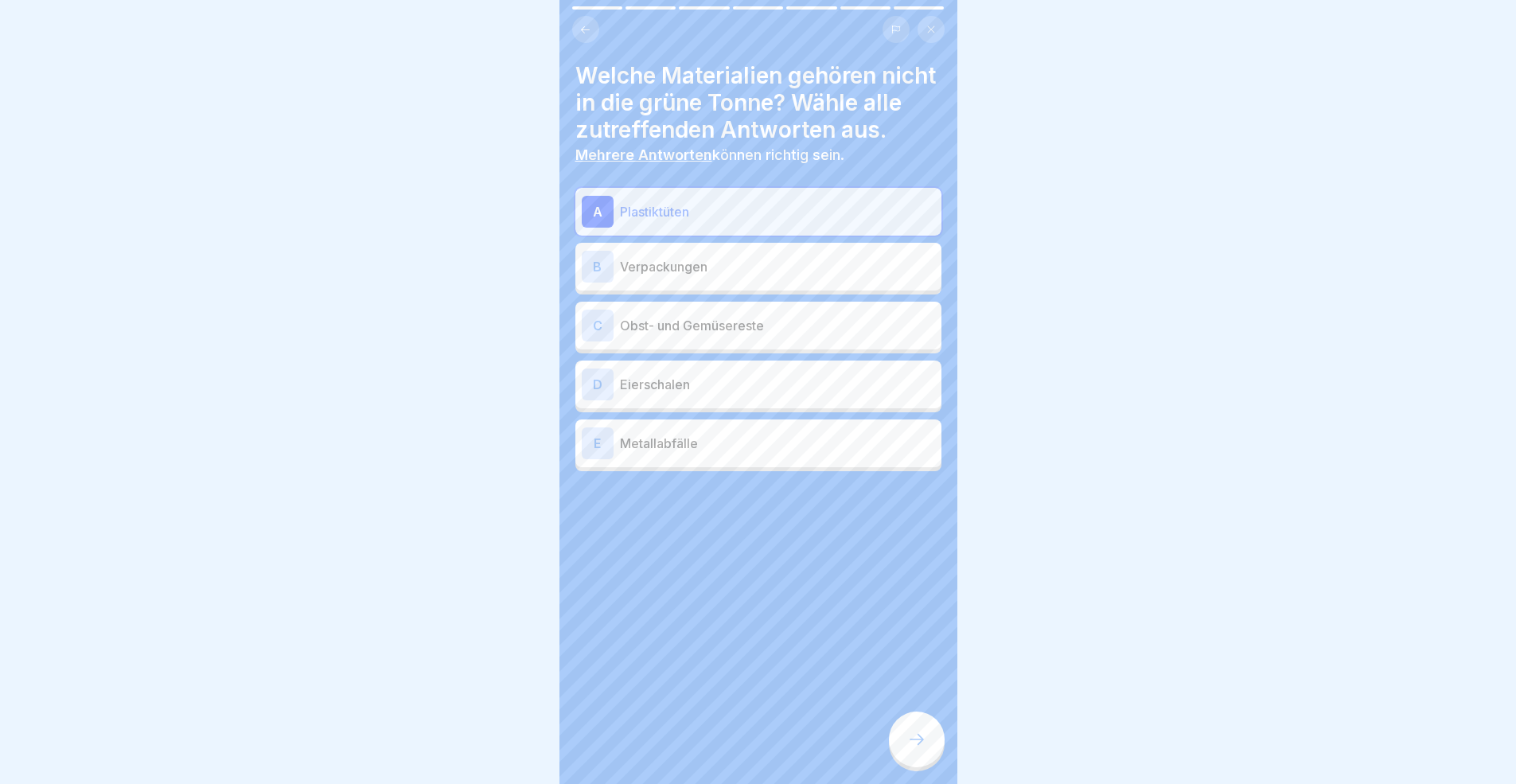
click at [685, 281] on div "B Verpackungen" at bounding box center [758, 266] width 366 height 48
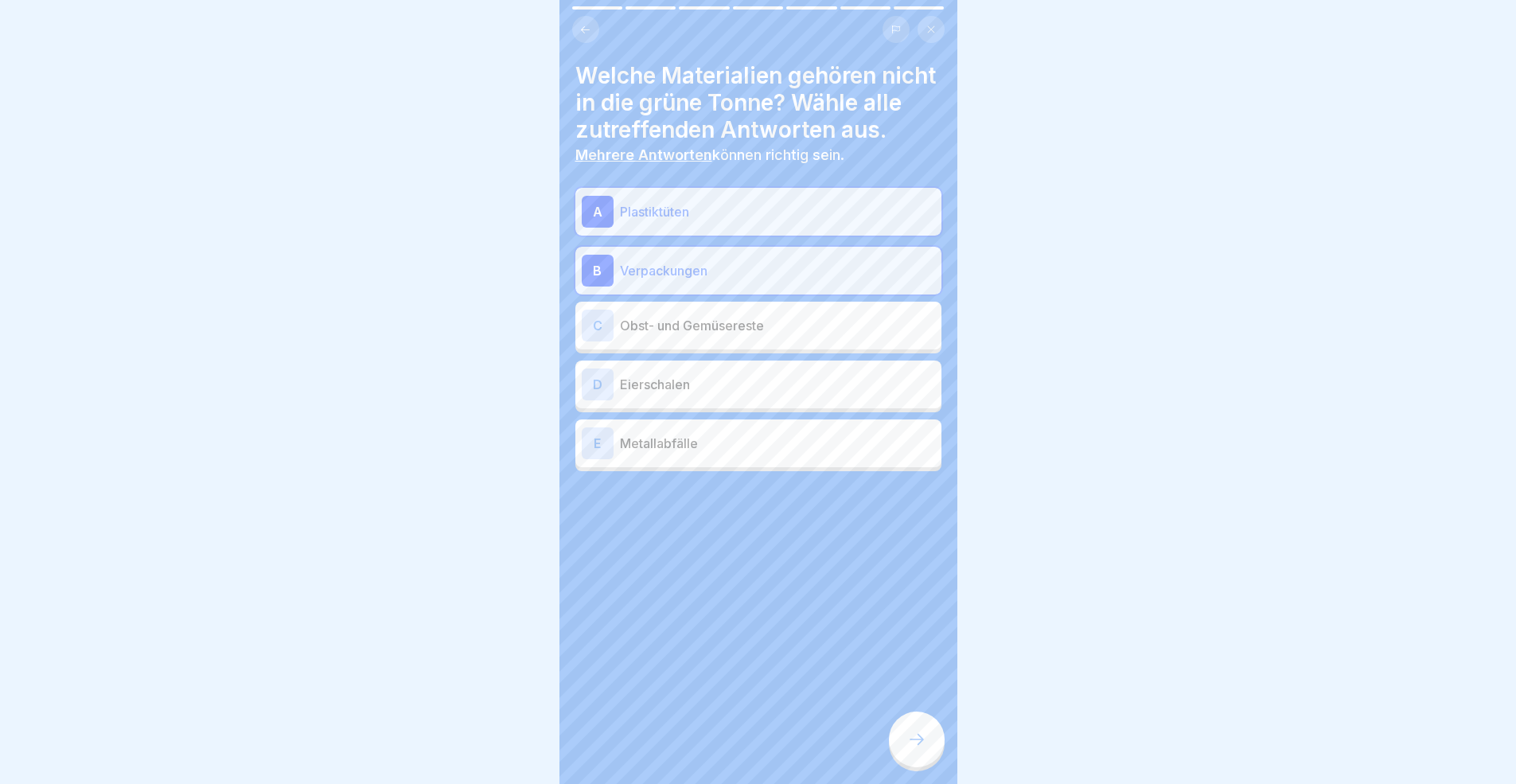
click at [681, 456] on div "E Metallabfälle" at bounding box center [758, 443] width 353 height 31
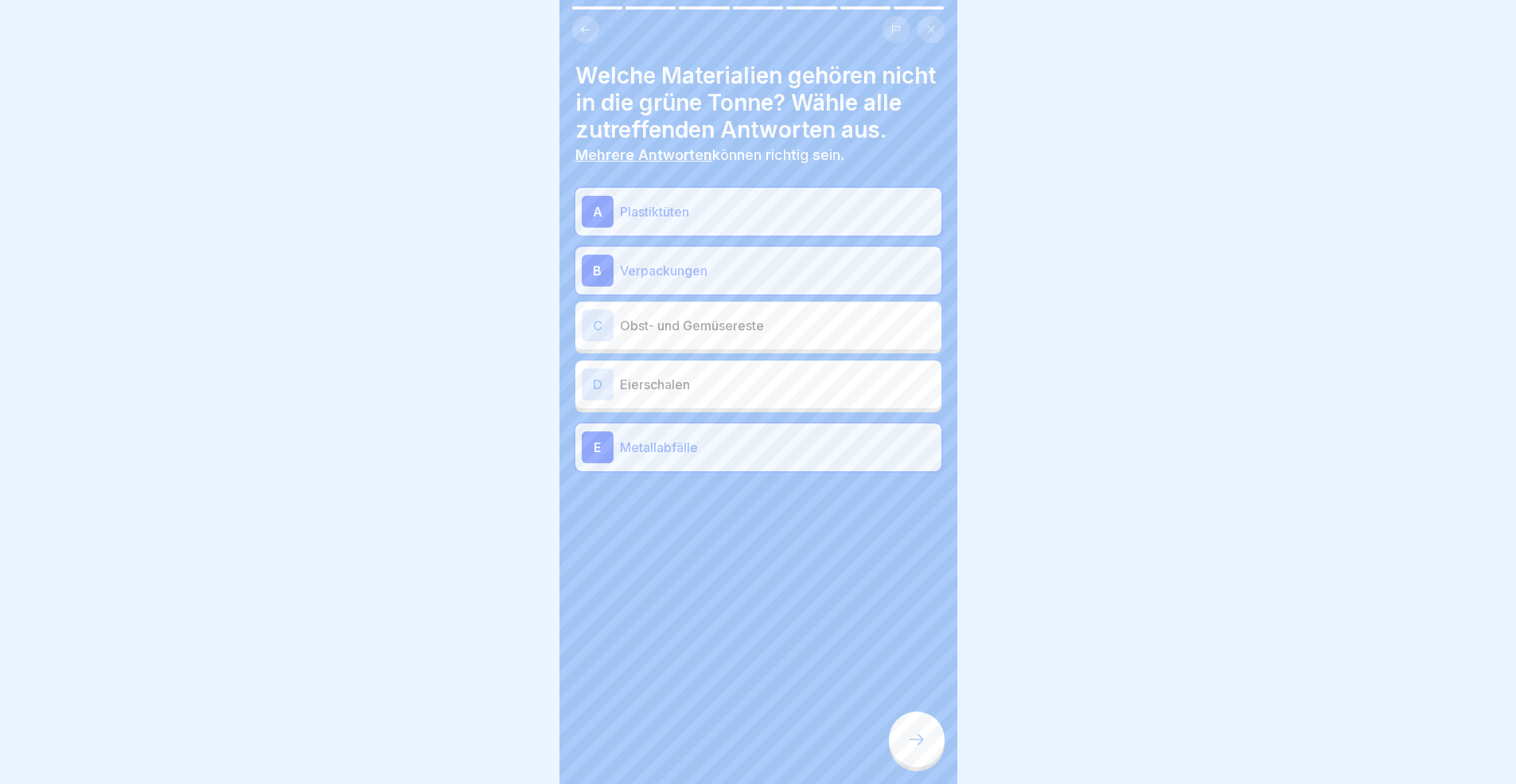
click at [903, 719] on div at bounding box center [917, 739] width 56 height 56
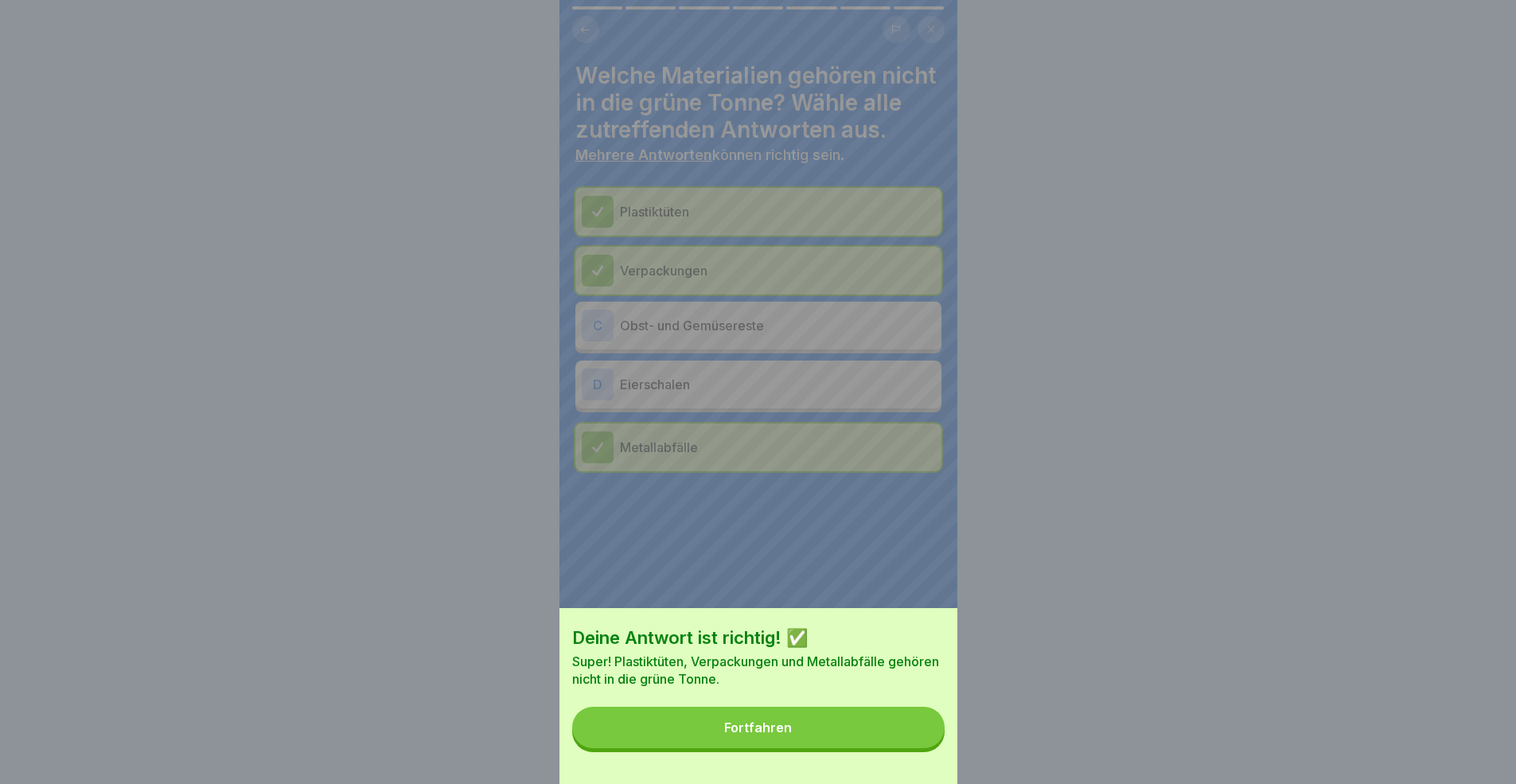
click at [764, 719] on button "Fortfahren" at bounding box center [758, 727] width 373 height 41
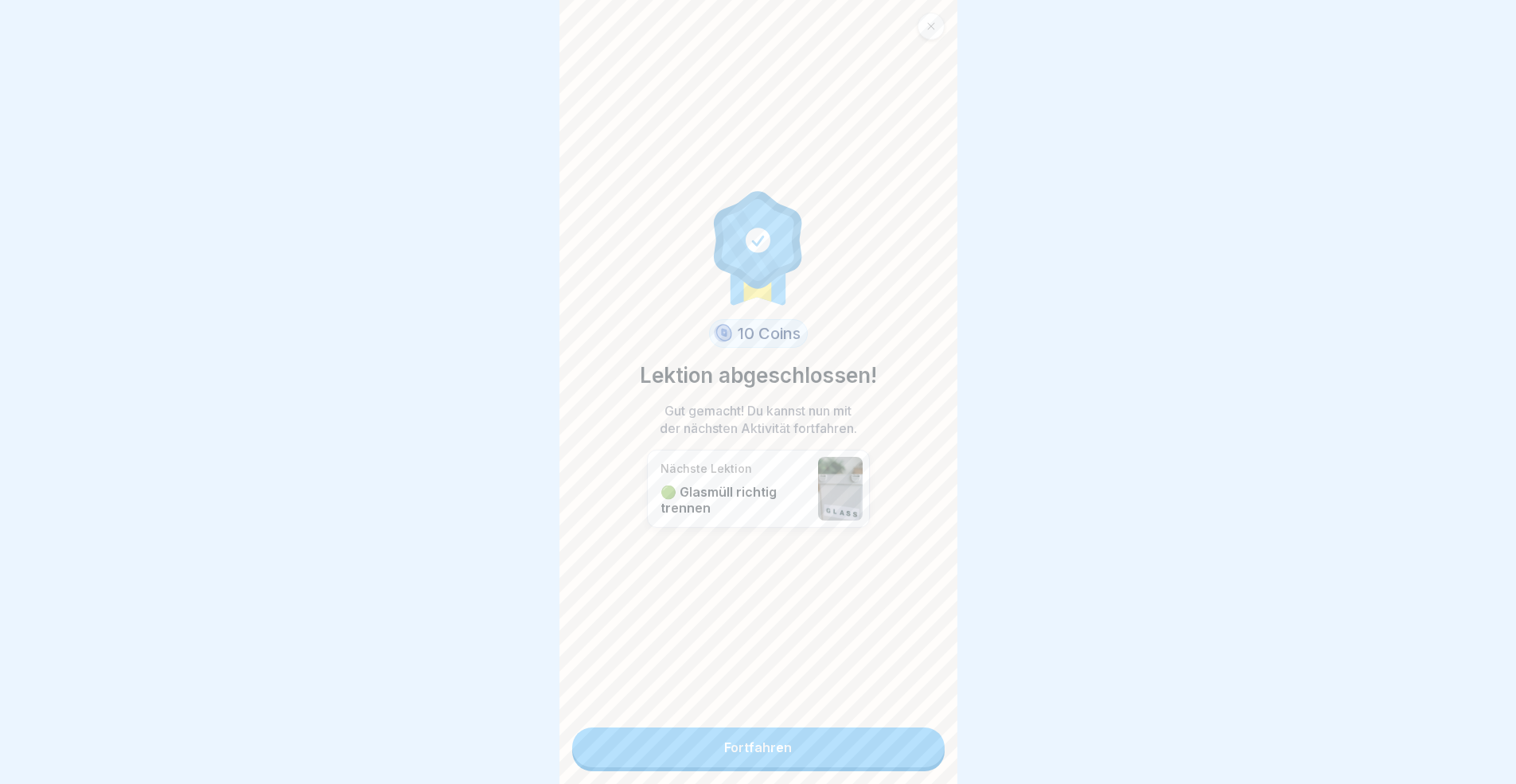
click at [822, 719] on link "Fortfahren" at bounding box center [758, 747] width 373 height 40
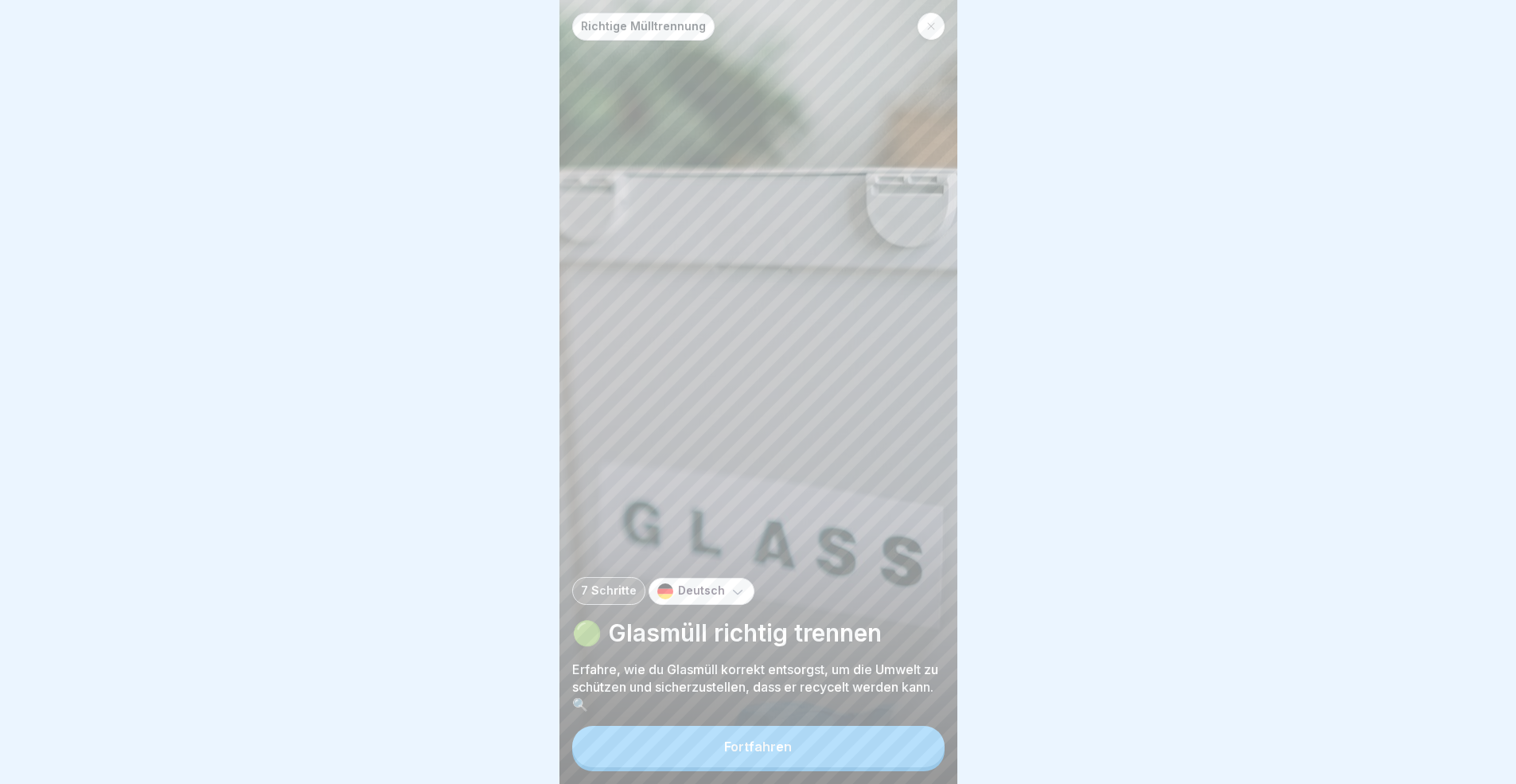
click at [793, 719] on button "Fortfahren" at bounding box center [758, 746] width 373 height 41
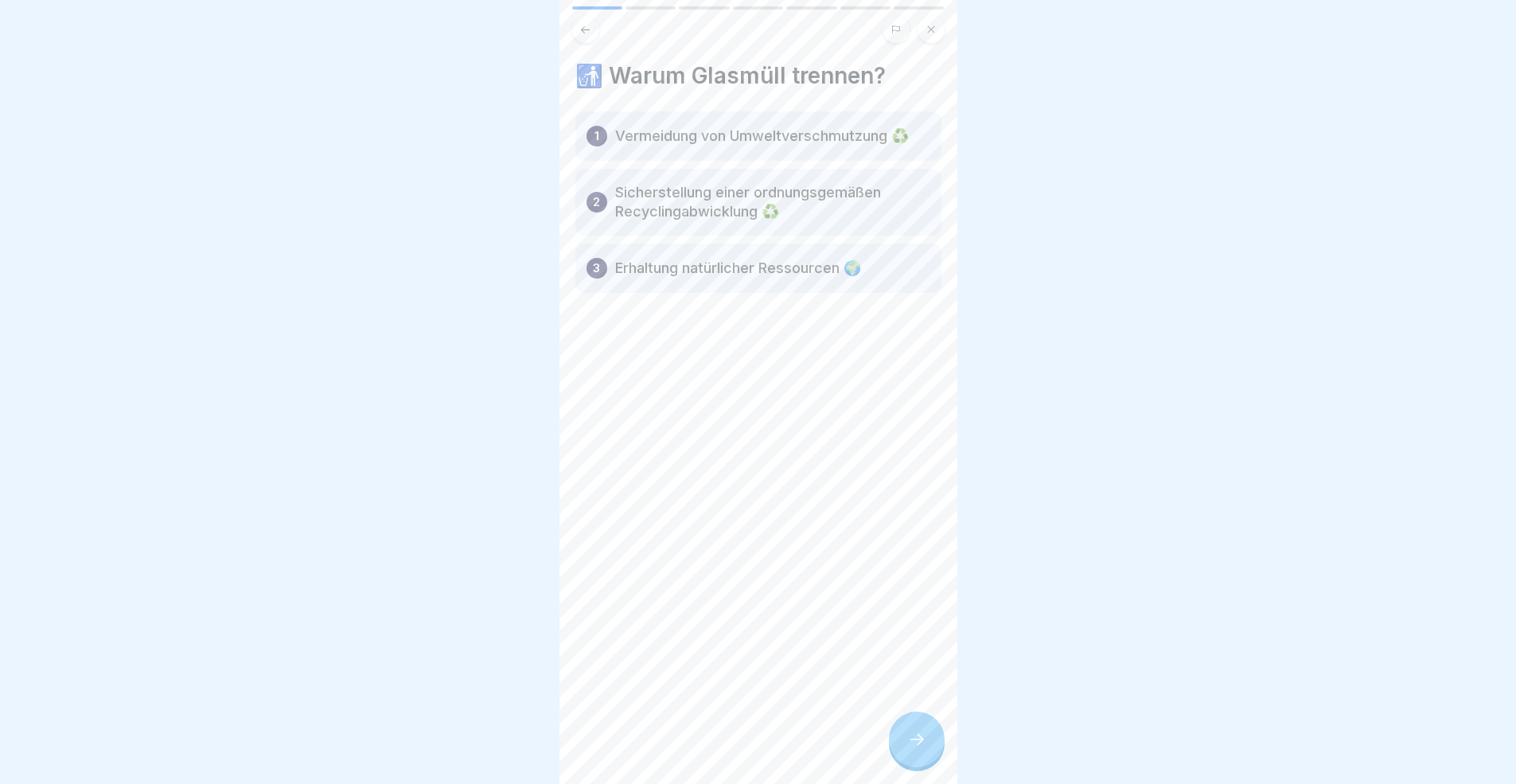
click at [929, 719] on div at bounding box center [917, 739] width 56 height 56
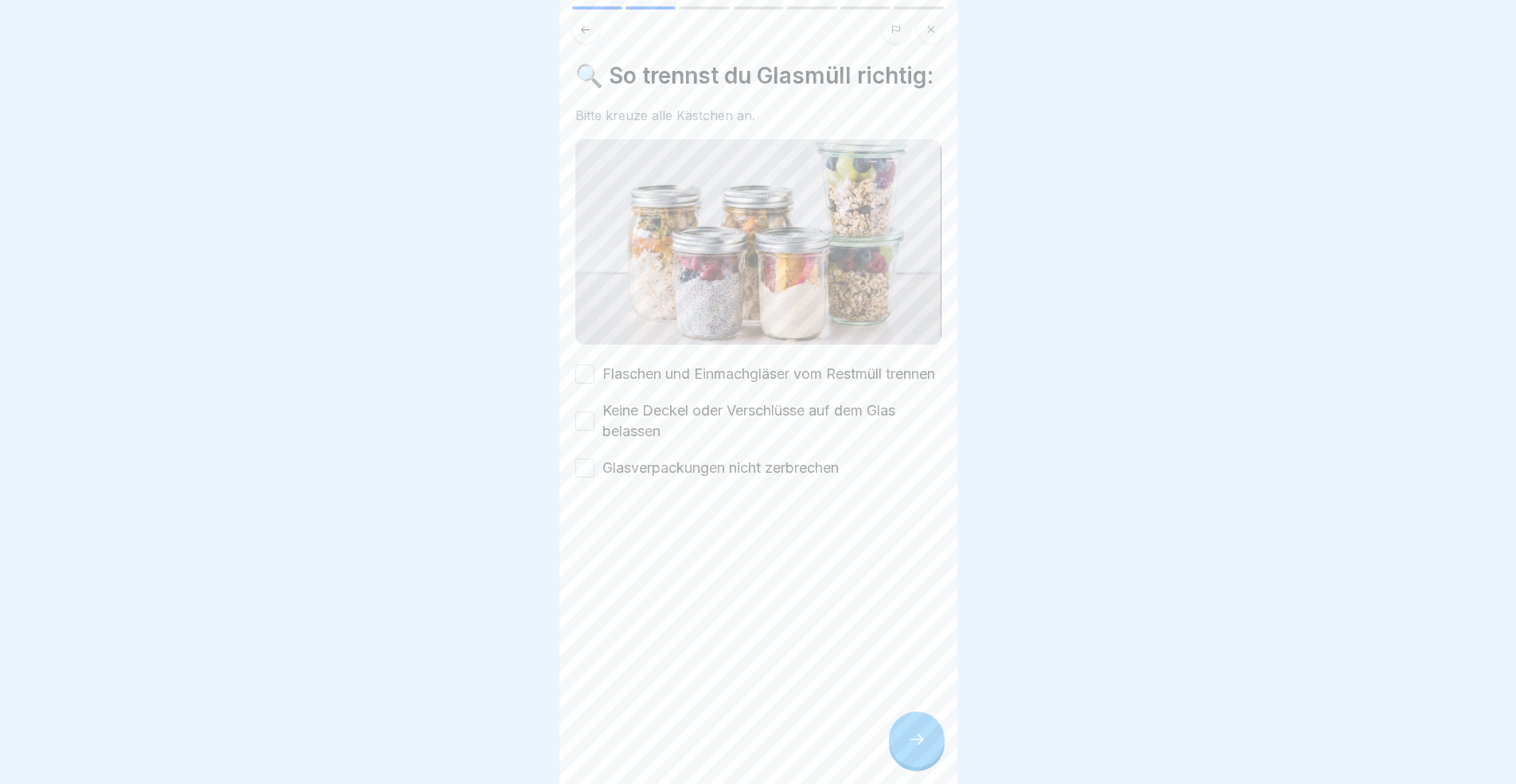
click at [929, 719] on div at bounding box center [917, 739] width 56 height 56
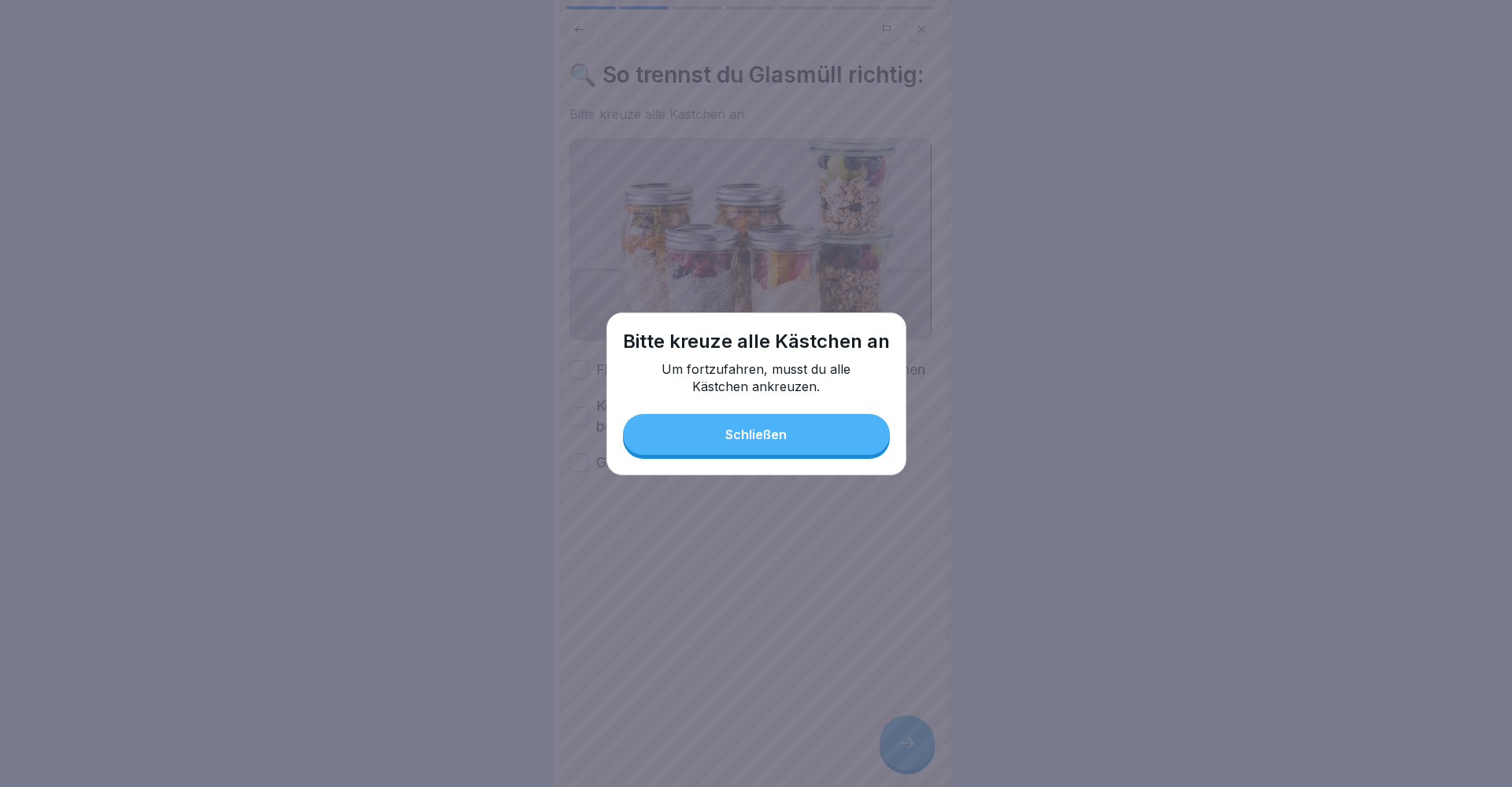
click at [759, 450] on button "Schließen" at bounding box center [756, 434] width 267 height 41
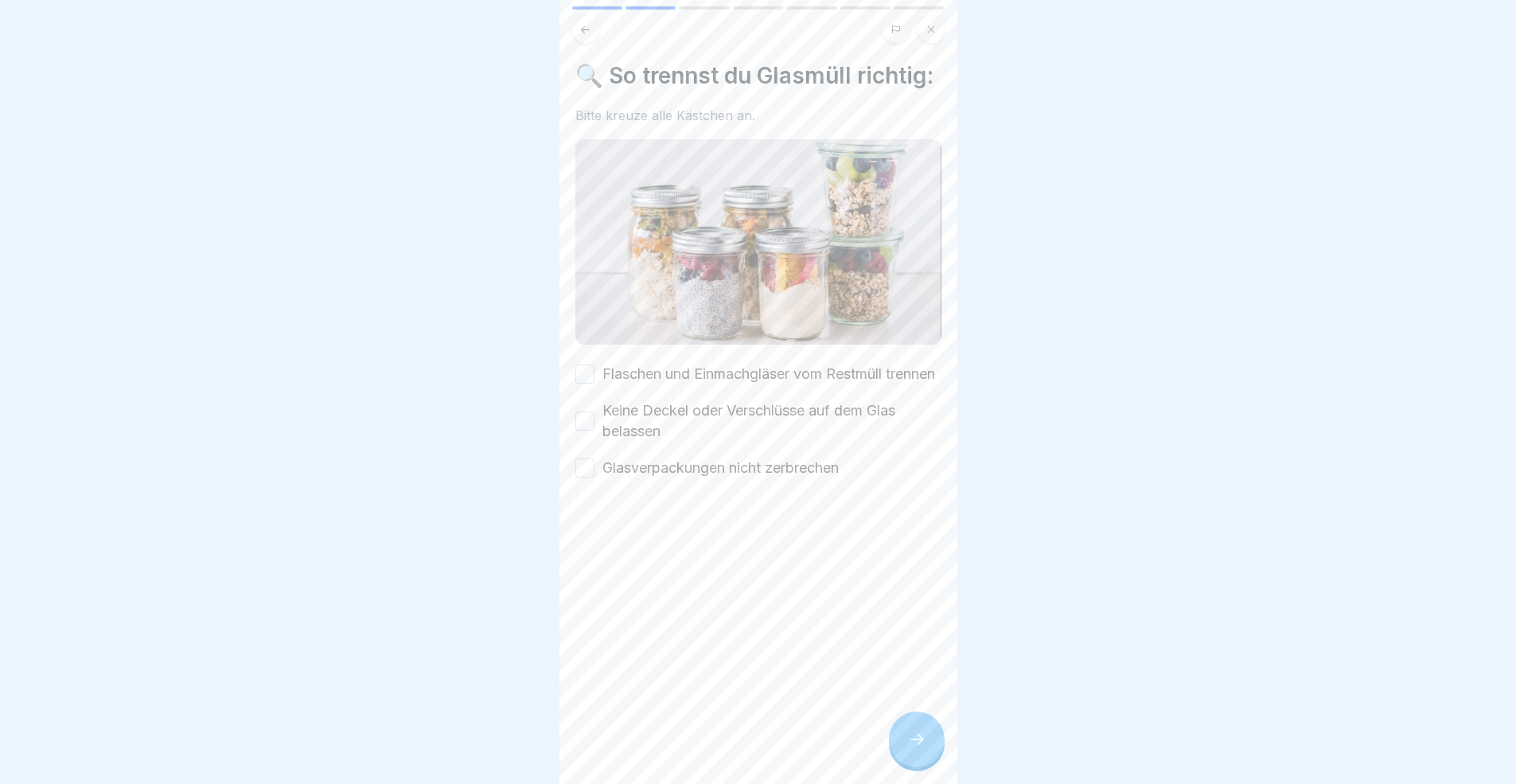
click at [603, 379] on label "Flaschen und Einmachgläser vom Restmüll trennen" at bounding box center [769, 374] width 332 height 21
click at [595, 379] on button "Flaschen und Einmachgläser vom Restmüll trennen" at bounding box center [585, 374] width 19 height 19
click at [591, 377] on button "Flaschen und Einmachgläser vom Restmüll trennen" at bounding box center [585, 374] width 19 height 19
click at [591, 423] on div "Keine Deckel oder Verschlüsse auf dem Glas belassen" at bounding box center [758, 420] width 366 height 41
click at [587, 371] on button "Flaschen und Einmachgläser vom Restmüll trennen" at bounding box center [585, 374] width 19 height 19
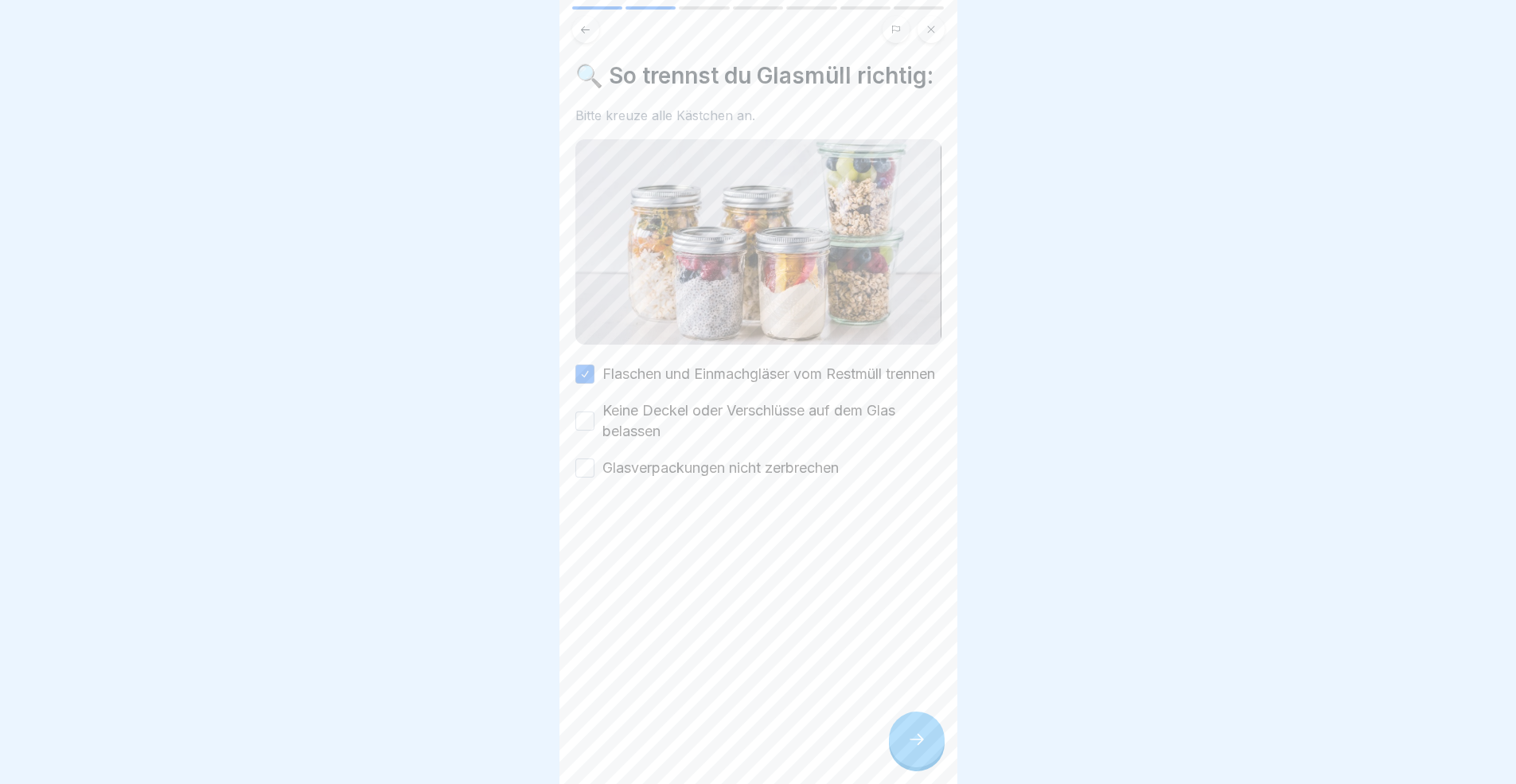
click at [555, 430] on div at bounding box center [758, 392] width 1516 height 784
click at [566, 436] on div "🔍 So trennst du Glasmüll richtig: Bitte kreuze alle Kästchen an. Flaschen und E…" at bounding box center [758, 392] width 398 height 784
click at [594, 431] on button "Keine Deckel oder Verschlüsse auf dem Glas belassen" at bounding box center [585, 421] width 19 height 19
click at [588, 473] on button "Glasverpackungen nicht zerbrechen" at bounding box center [585, 468] width 19 height 19
click at [901, 719] on div "🔍 So trennst du Glasmüll richtig: Bitte kreuze alle Kästchen an. Flaschen und E…" at bounding box center [758, 392] width 398 height 784
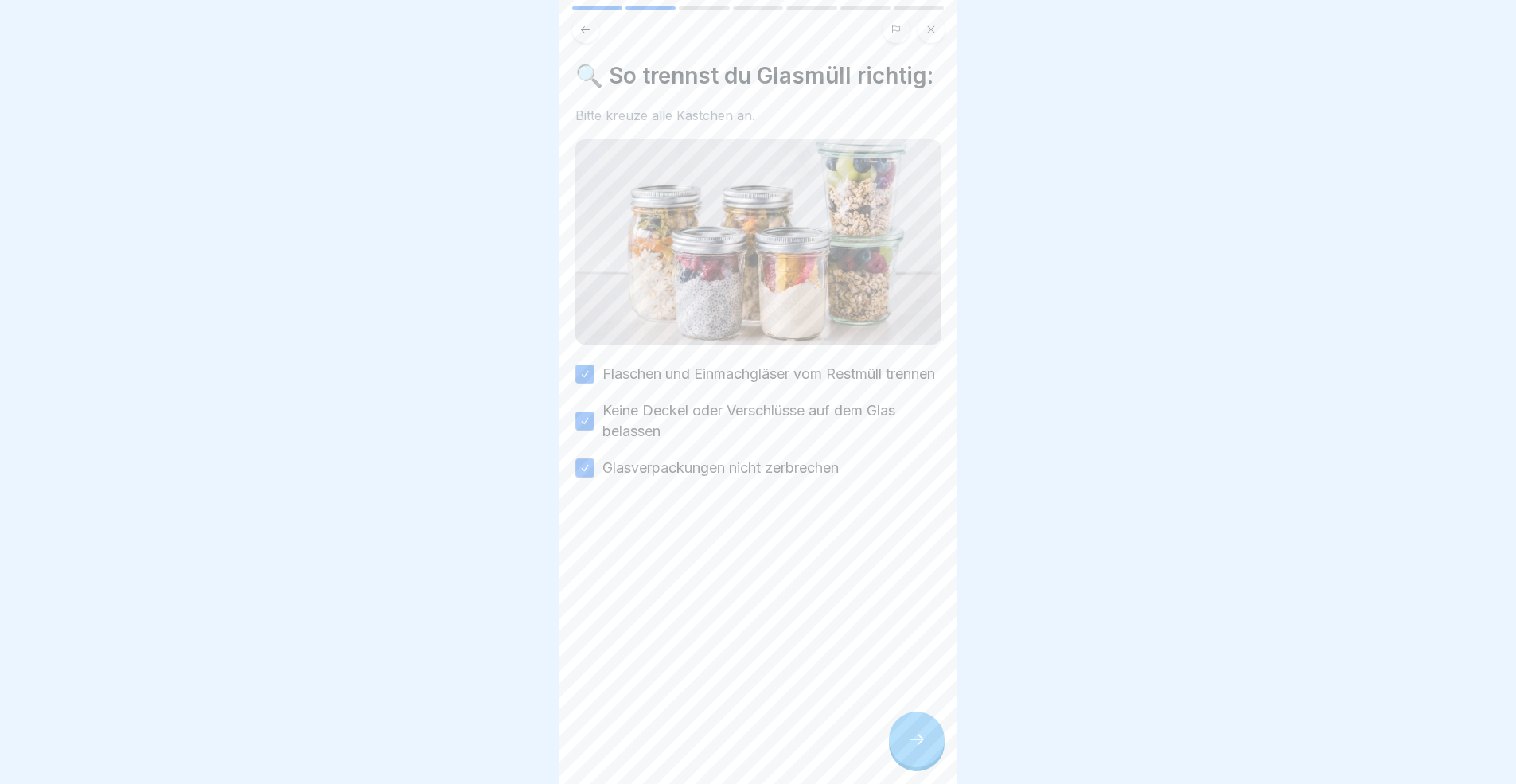
click at [932, 719] on div at bounding box center [917, 739] width 56 height 56
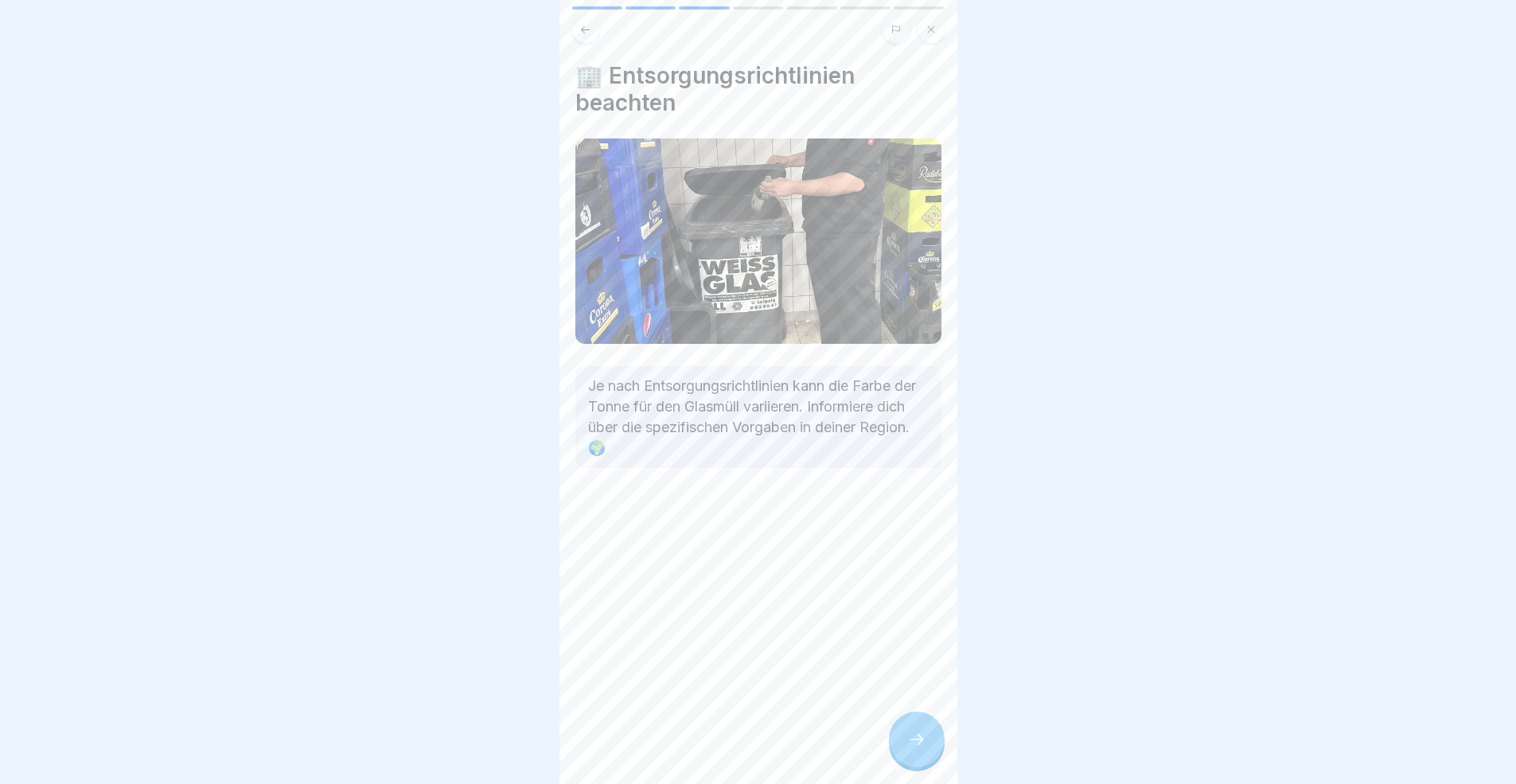
click at [932, 719] on div at bounding box center [917, 739] width 56 height 56
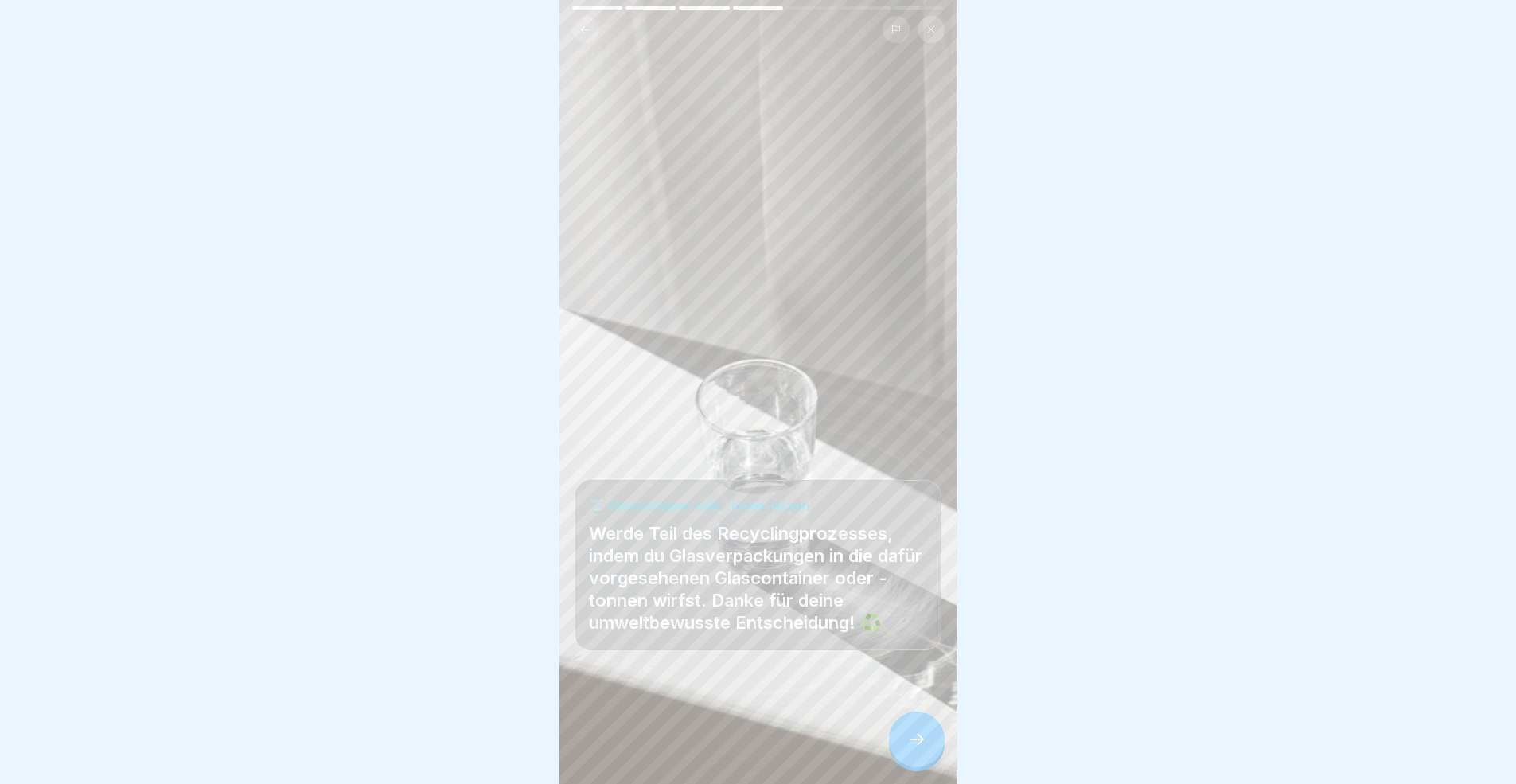
click at [932, 719] on div at bounding box center [917, 739] width 56 height 56
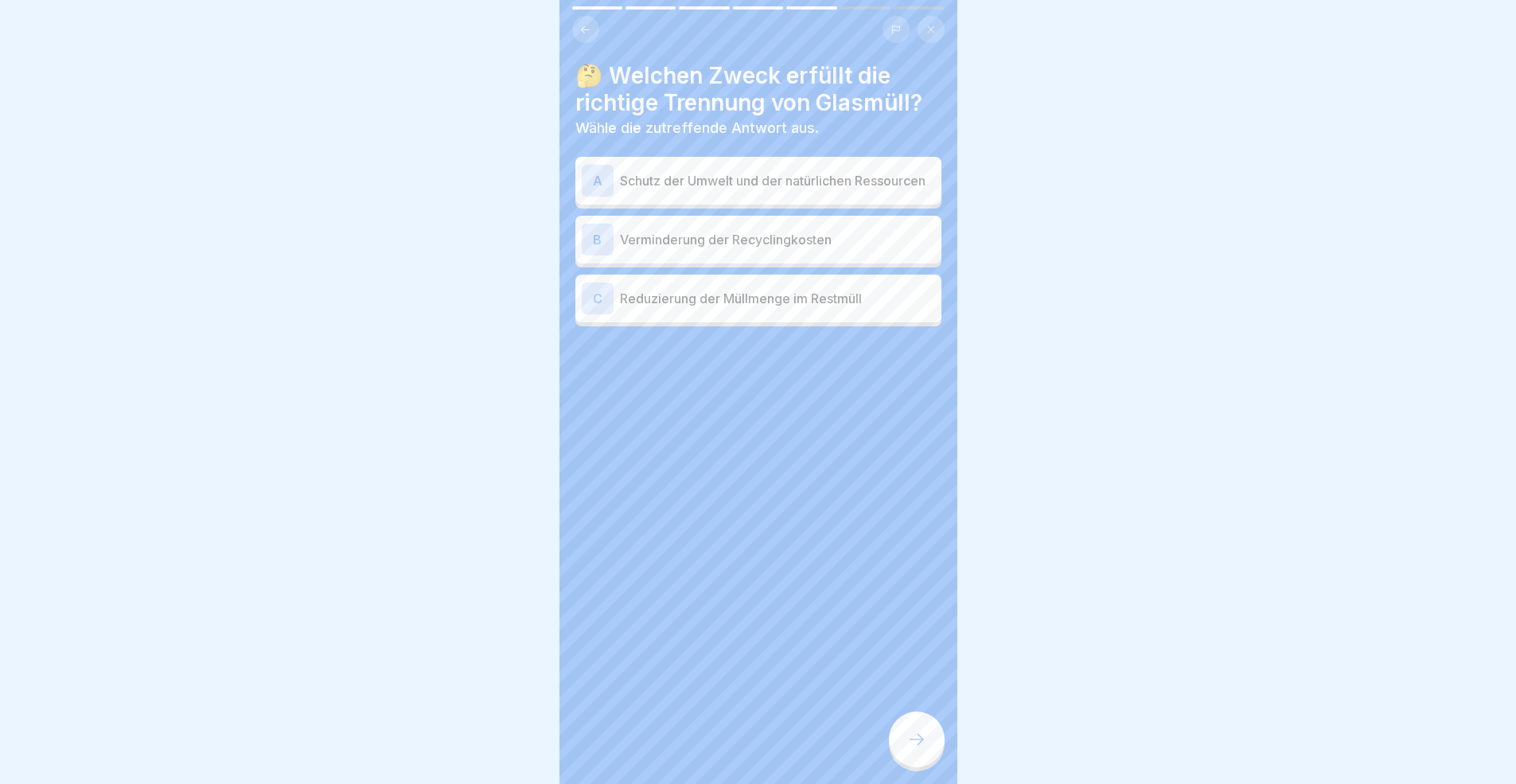
click at [704, 183] on p "Schutz der Umwelt und der natürlichen Ressourcen" at bounding box center [777, 181] width 315 height 19
click at [766, 256] on div "B Verminderung der Recyclingkosten" at bounding box center [758, 239] width 353 height 31
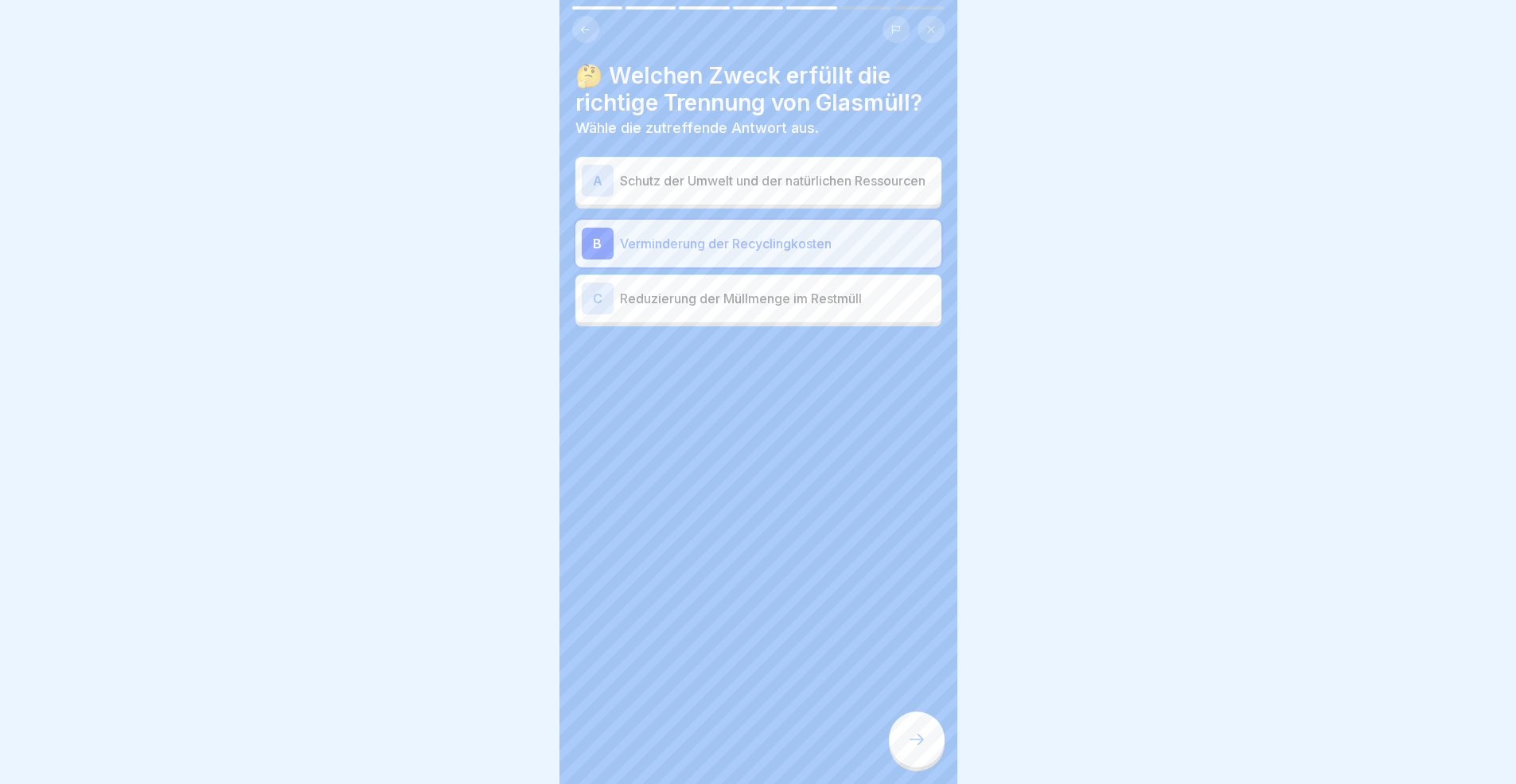
click at [749, 190] on p "Schutz der Umwelt und der natürlichen Ressourcen" at bounding box center [777, 181] width 315 height 19
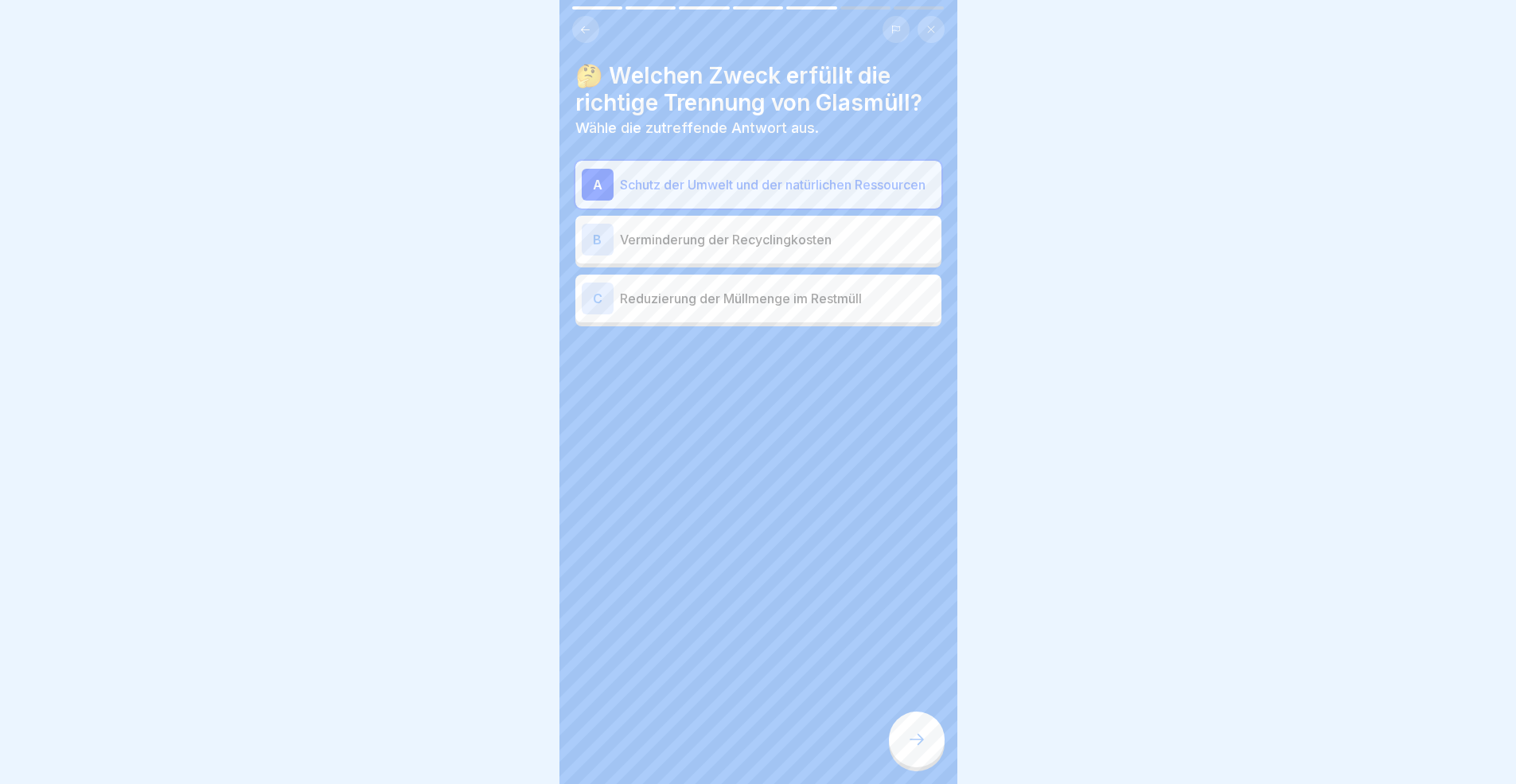
click at [938, 719] on div at bounding box center [917, 739] width 56 height 56
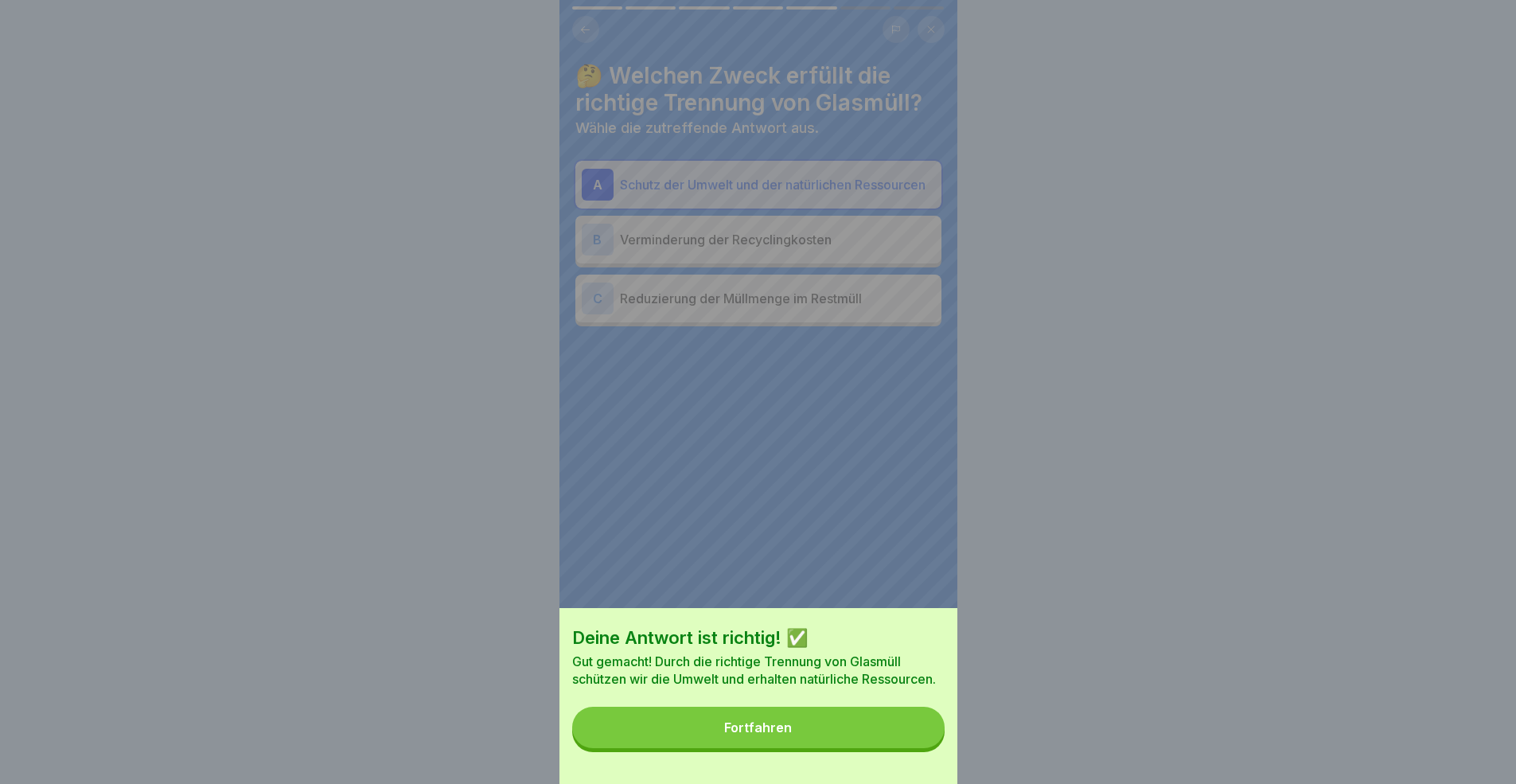
click at [788, 719] on div "Fortfahren" at bounding box center [758, 728] width 68 height 15
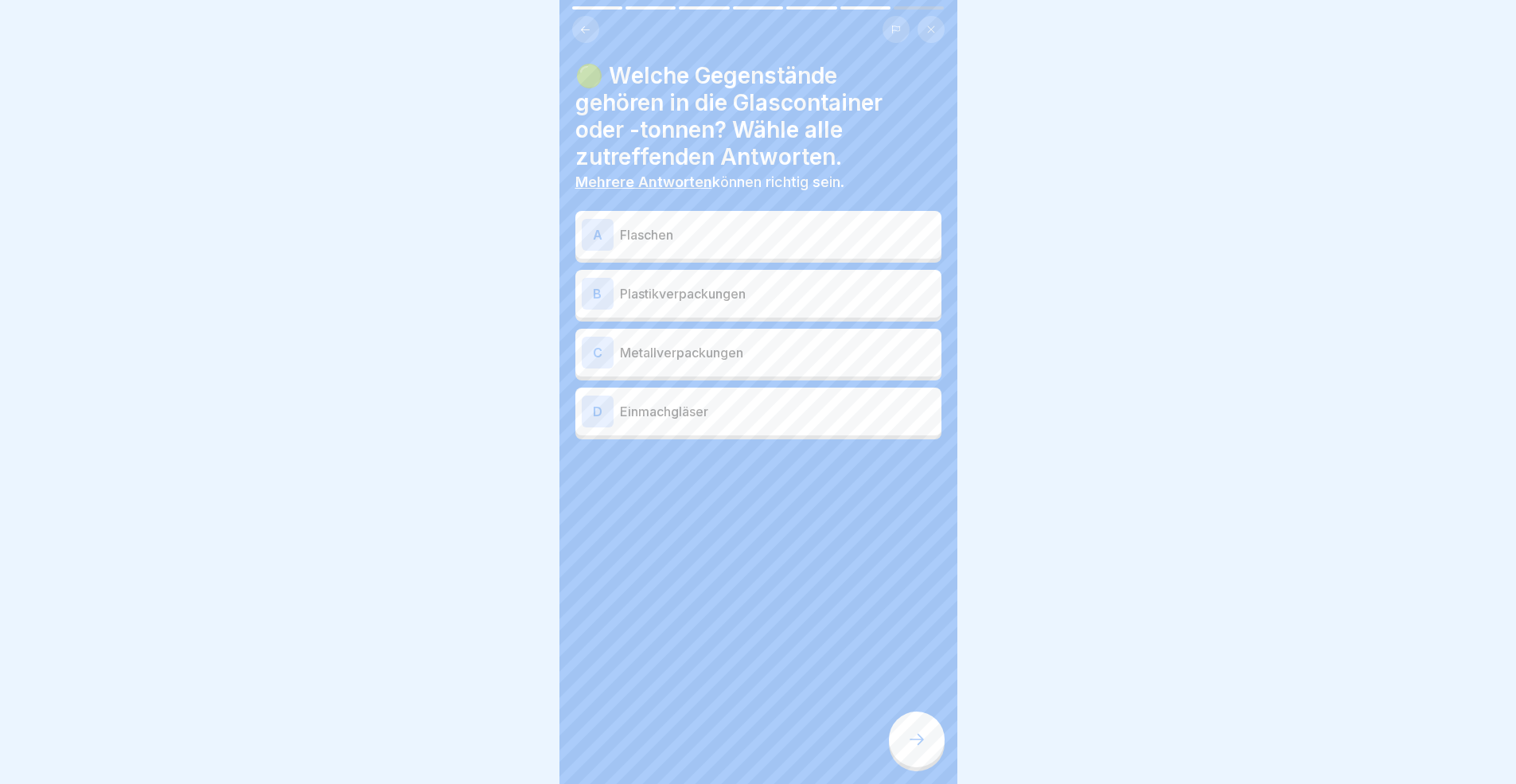
click at [661, 215] on div "A Flaschen" at bounding box center [758, 234] width 366 height 48
click at [695, 402] on p "Einmachgläser" at bounding box center [777, 411] width 315 height 19
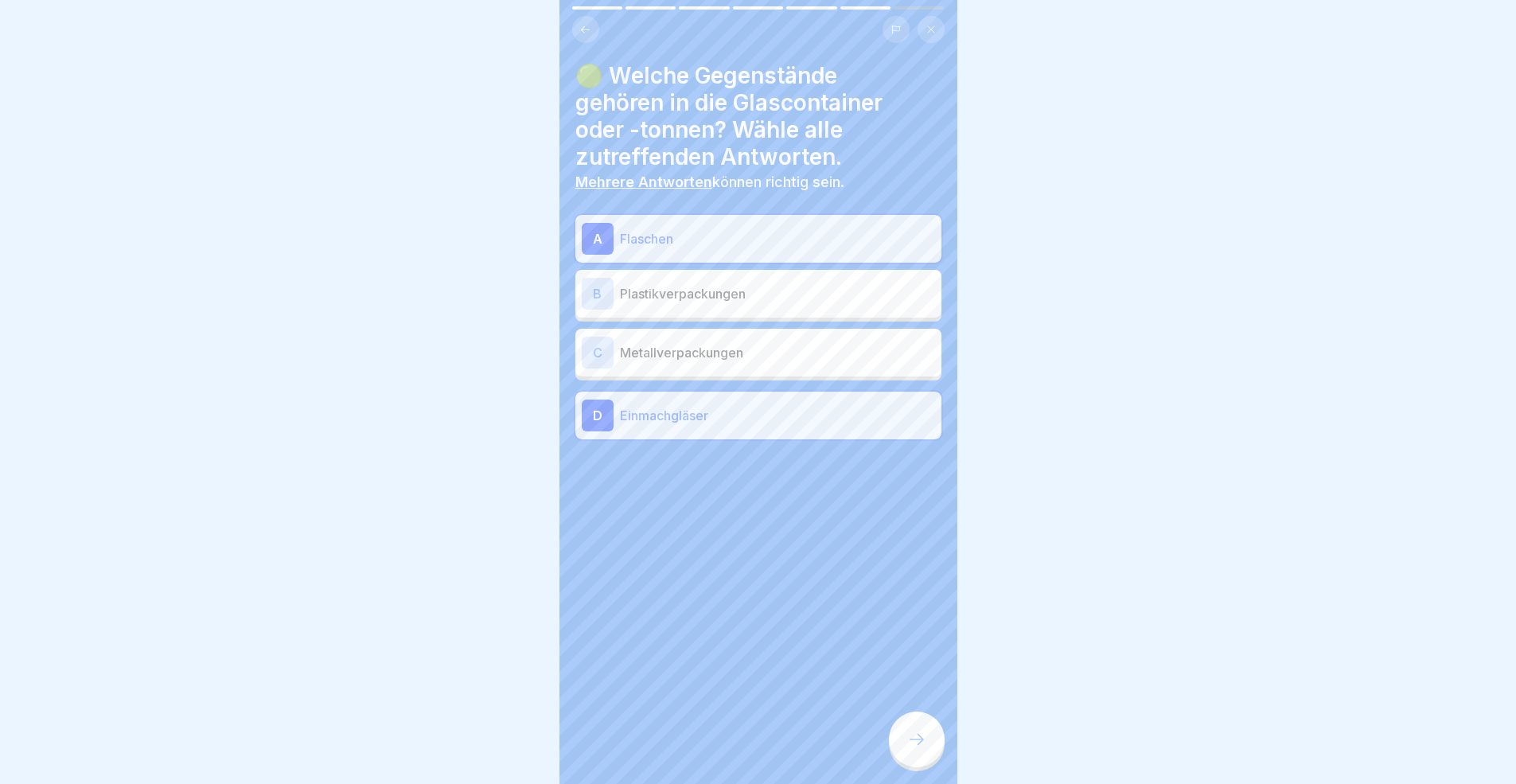
click at [910, 719] on div "Richtige Mülltrennung 7 Schritte Deutsch 🟢 Glasmüll richtig trennen Erfahre, wi…" at bounding box center [758, 392] width 398 height 784
click at [912, 719] on div at bounding box center [917, 739] width 56 height 56
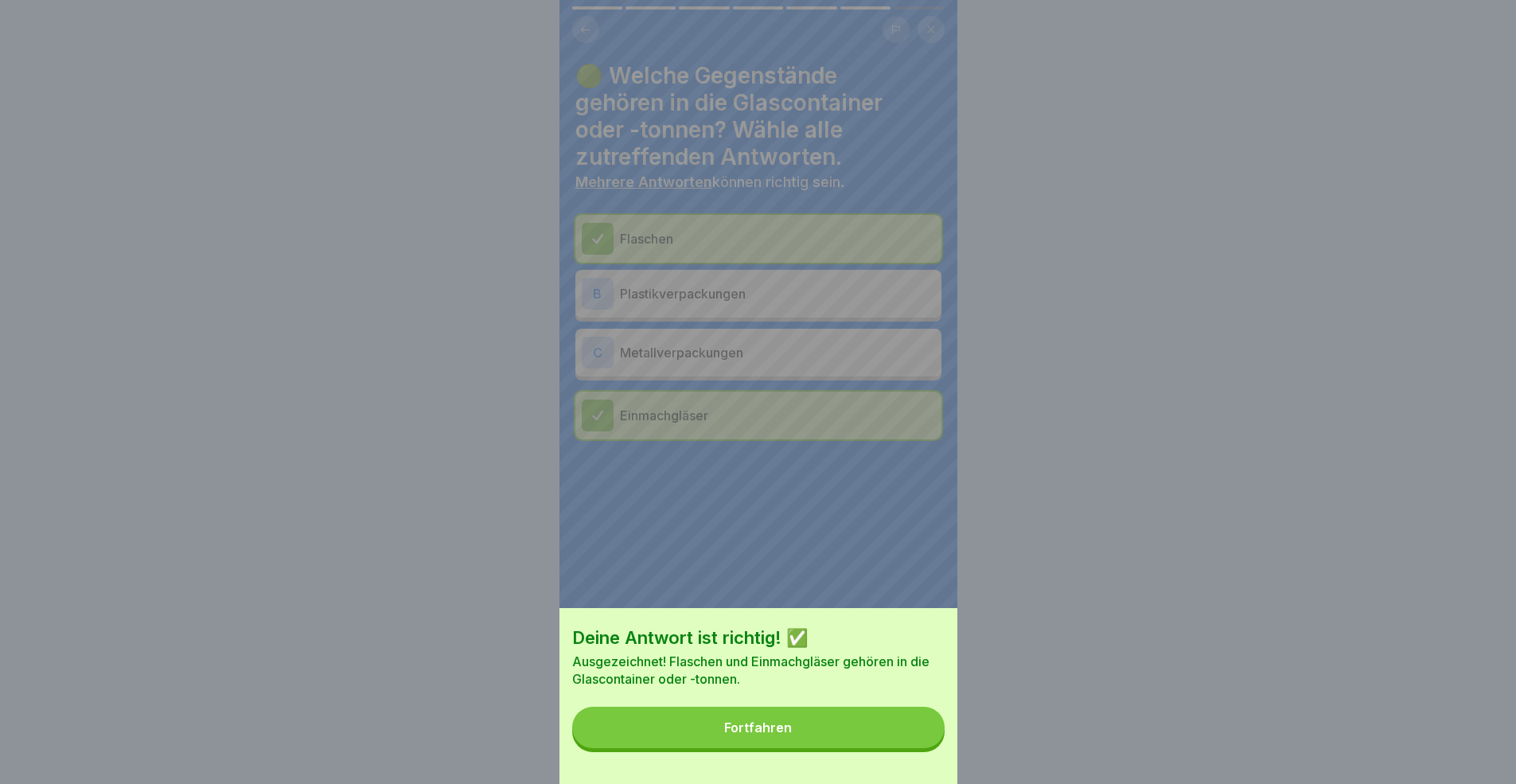
click at [837, 719] on button "Fortfahren" at bounding box center [758, 727] width 373 height 41
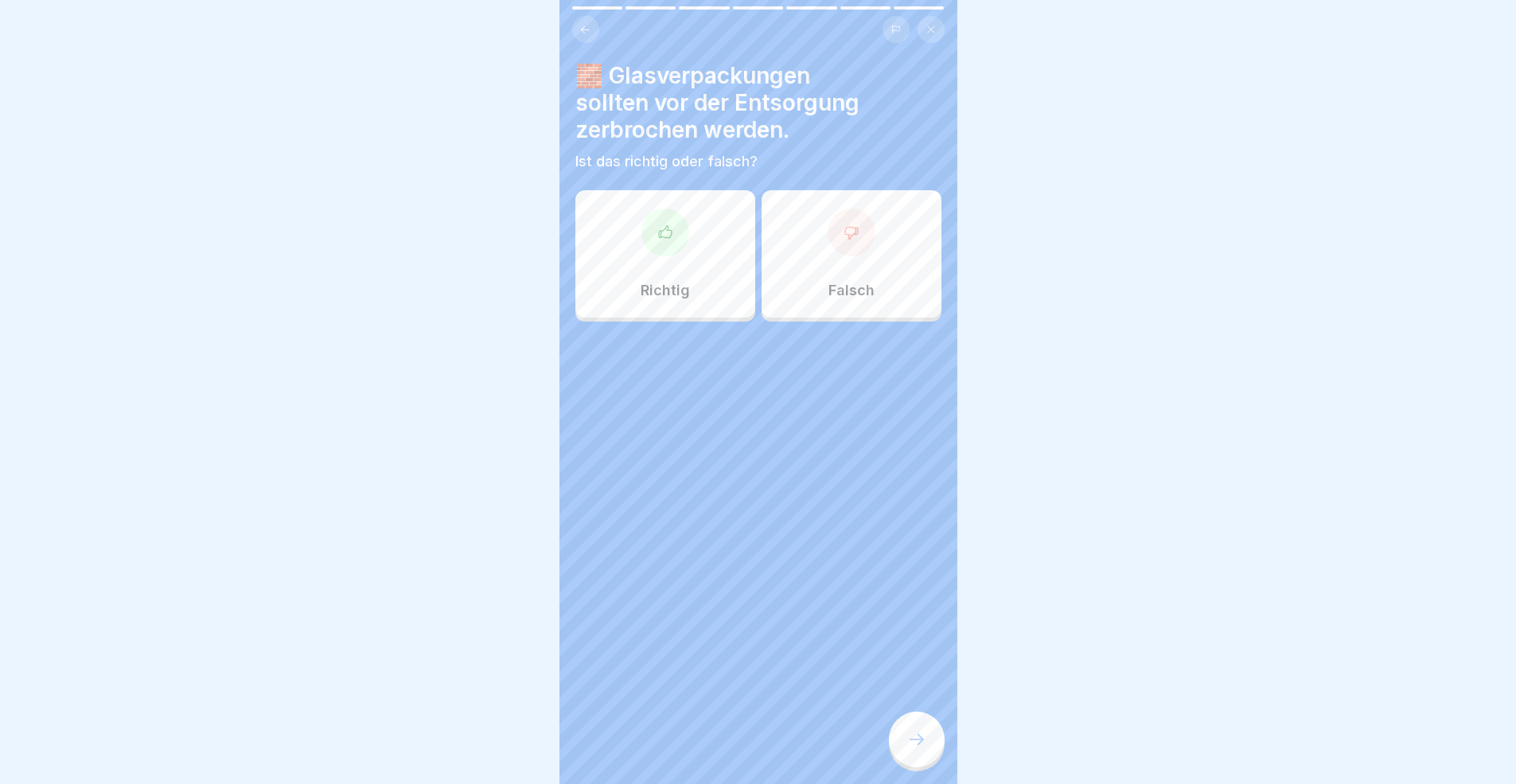
click
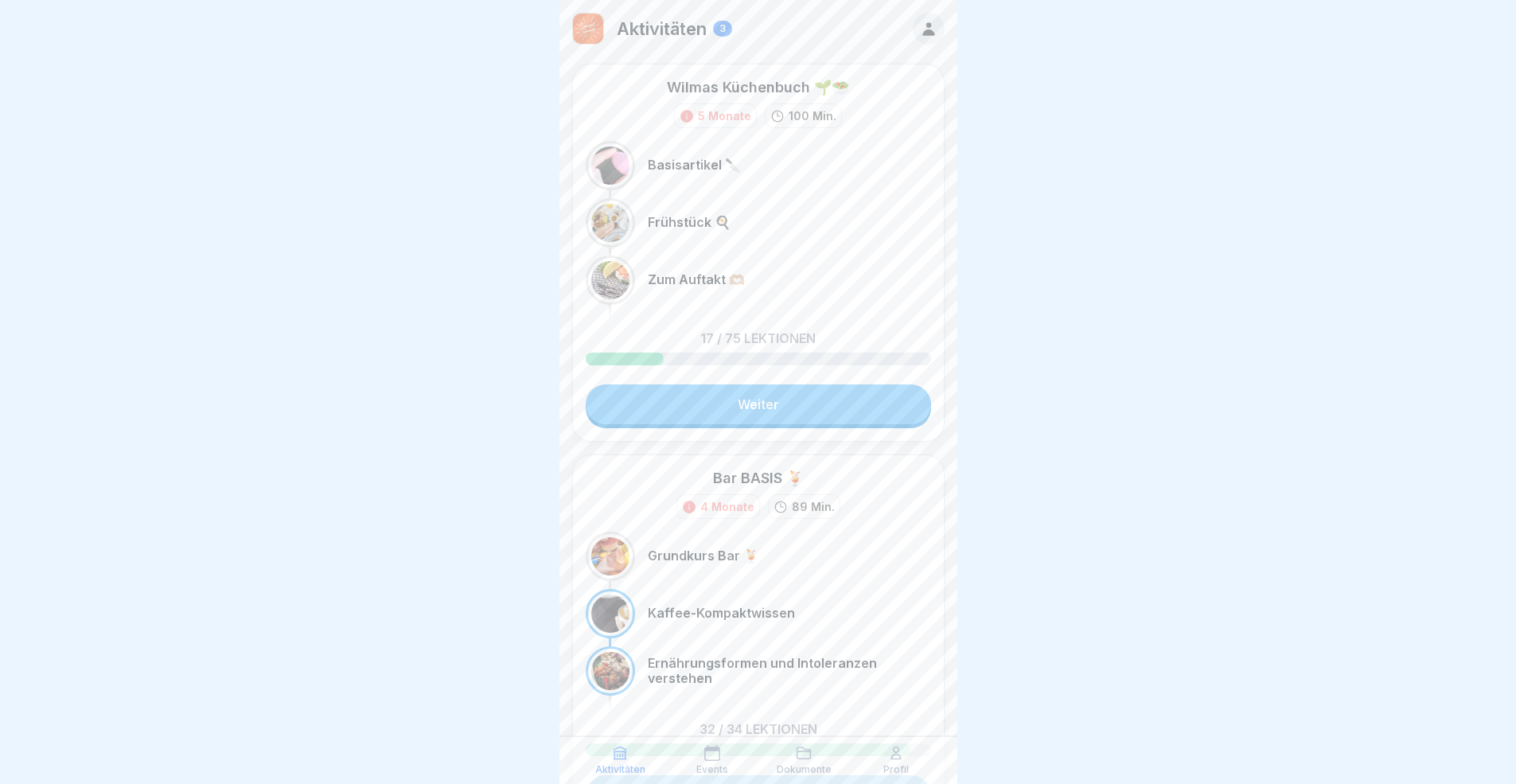
scroll to position [143, 0]
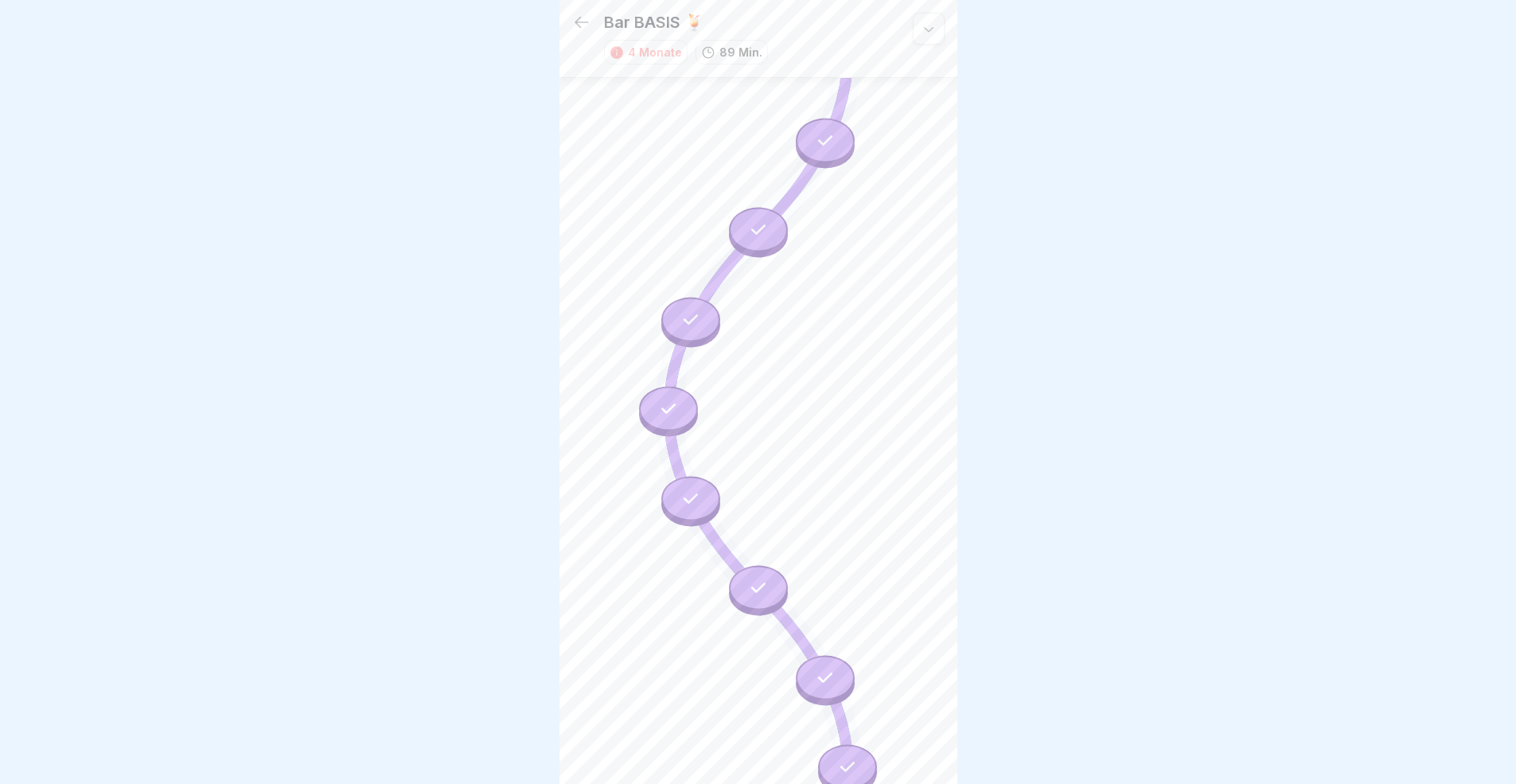
scroll to position [778, 0]
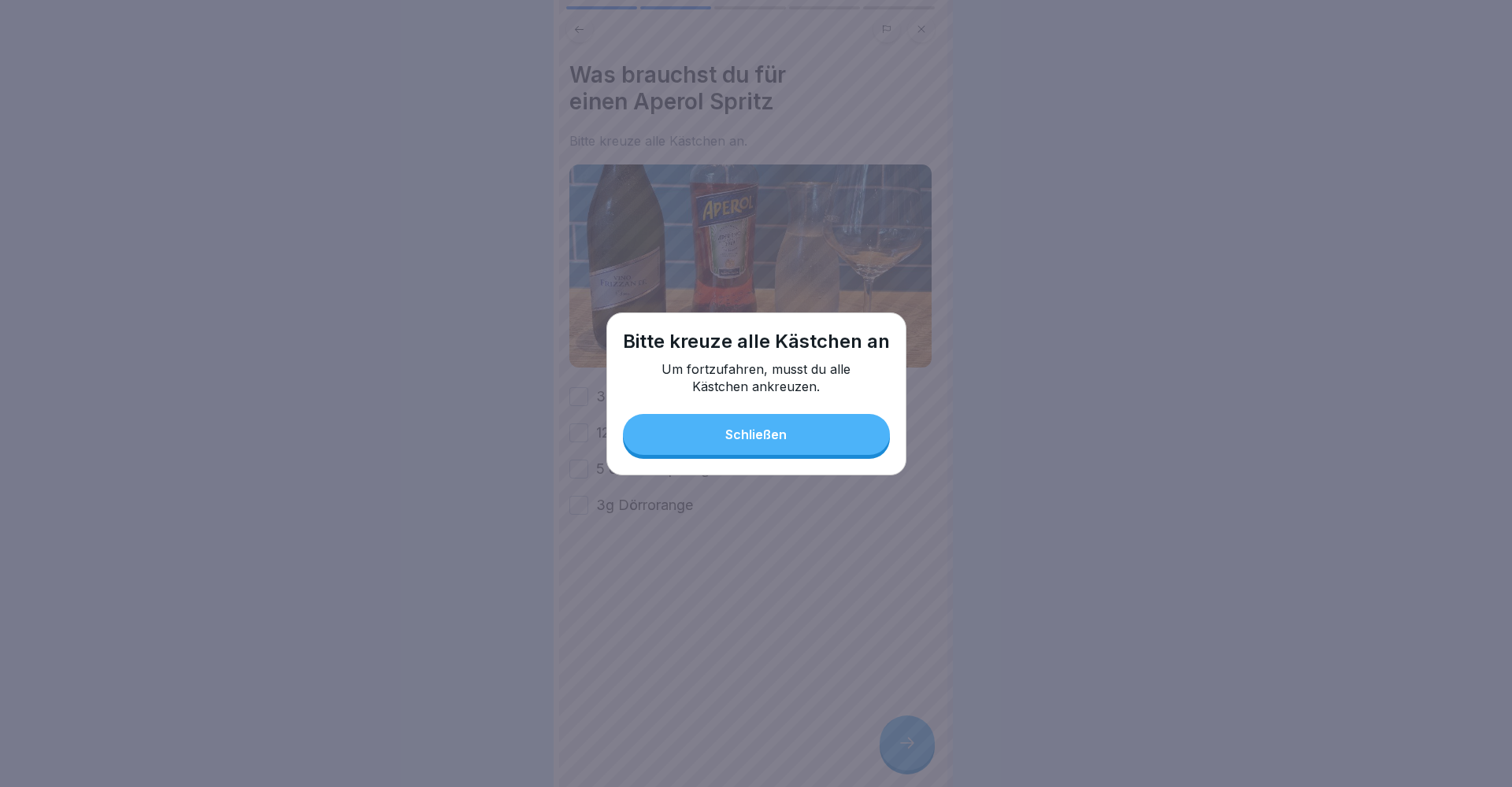
drag, startPoint x: 695, startPoint y: 445, endPoint x: 673, endPoint y: 433, distance: 25.1
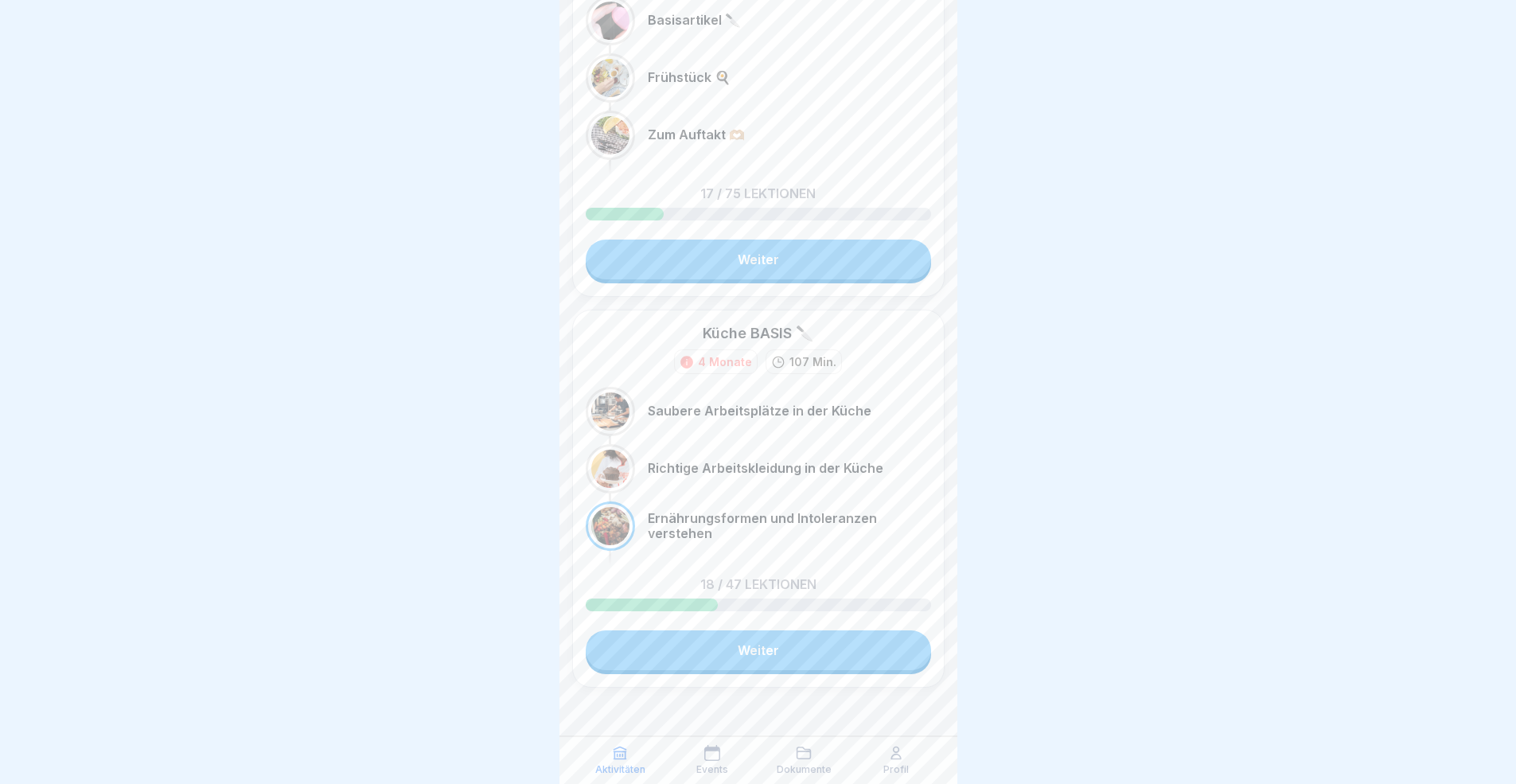
scroll to position [12, 0]
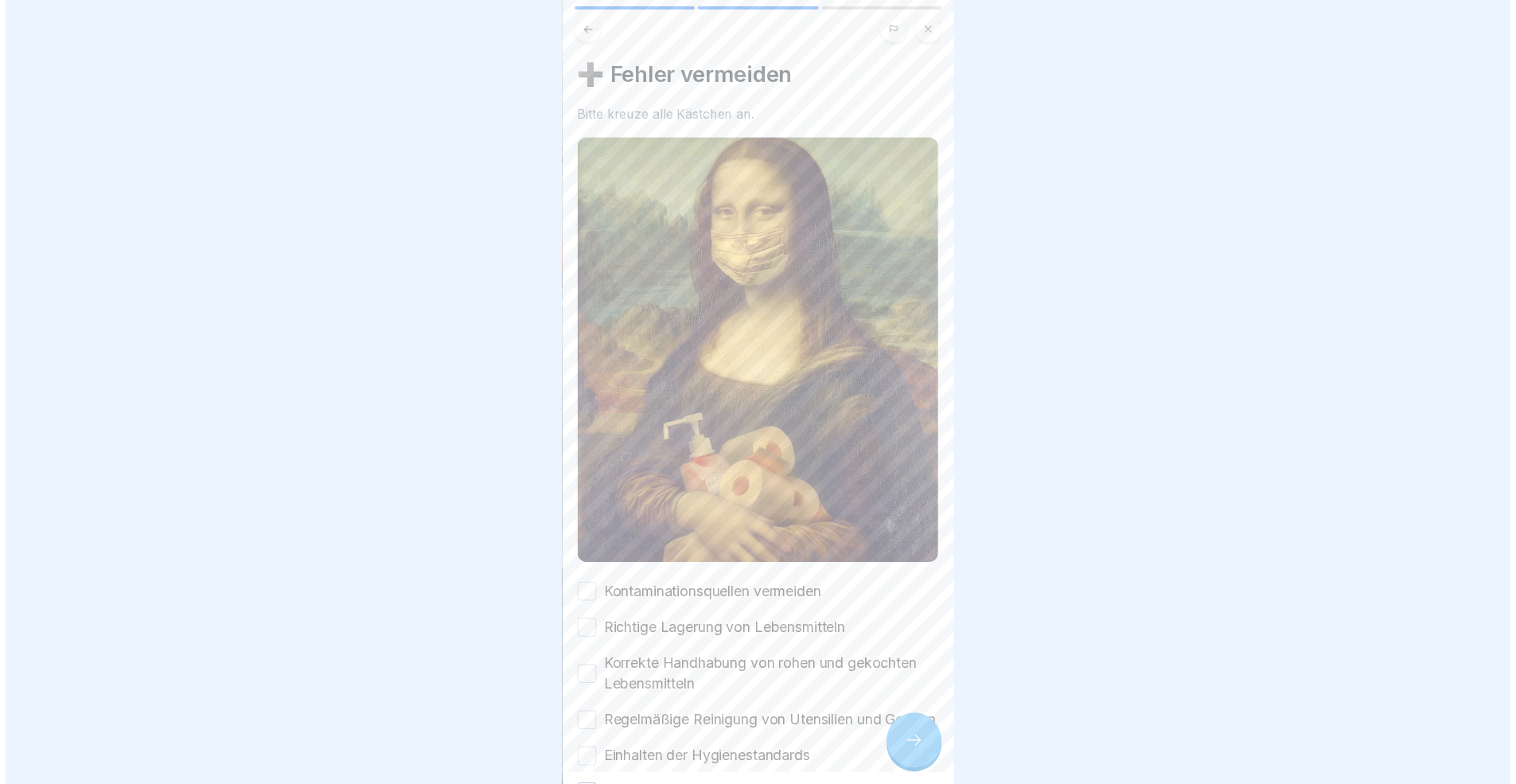
scroll to position [133, 0]
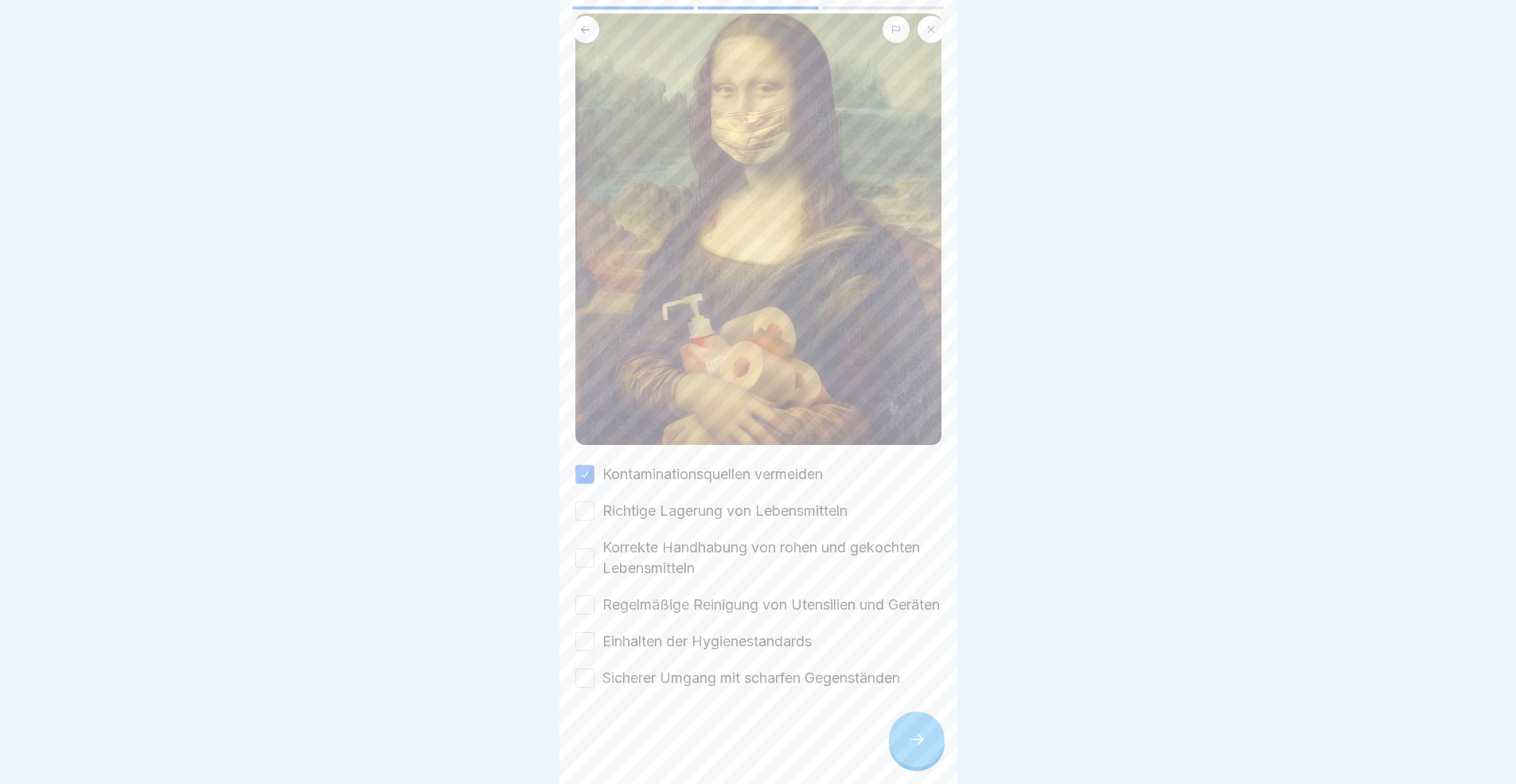
drag, startPoint x: 582, startPoint y: 480, endPoint x: 582, endPoint y: 496, distance: 16.0
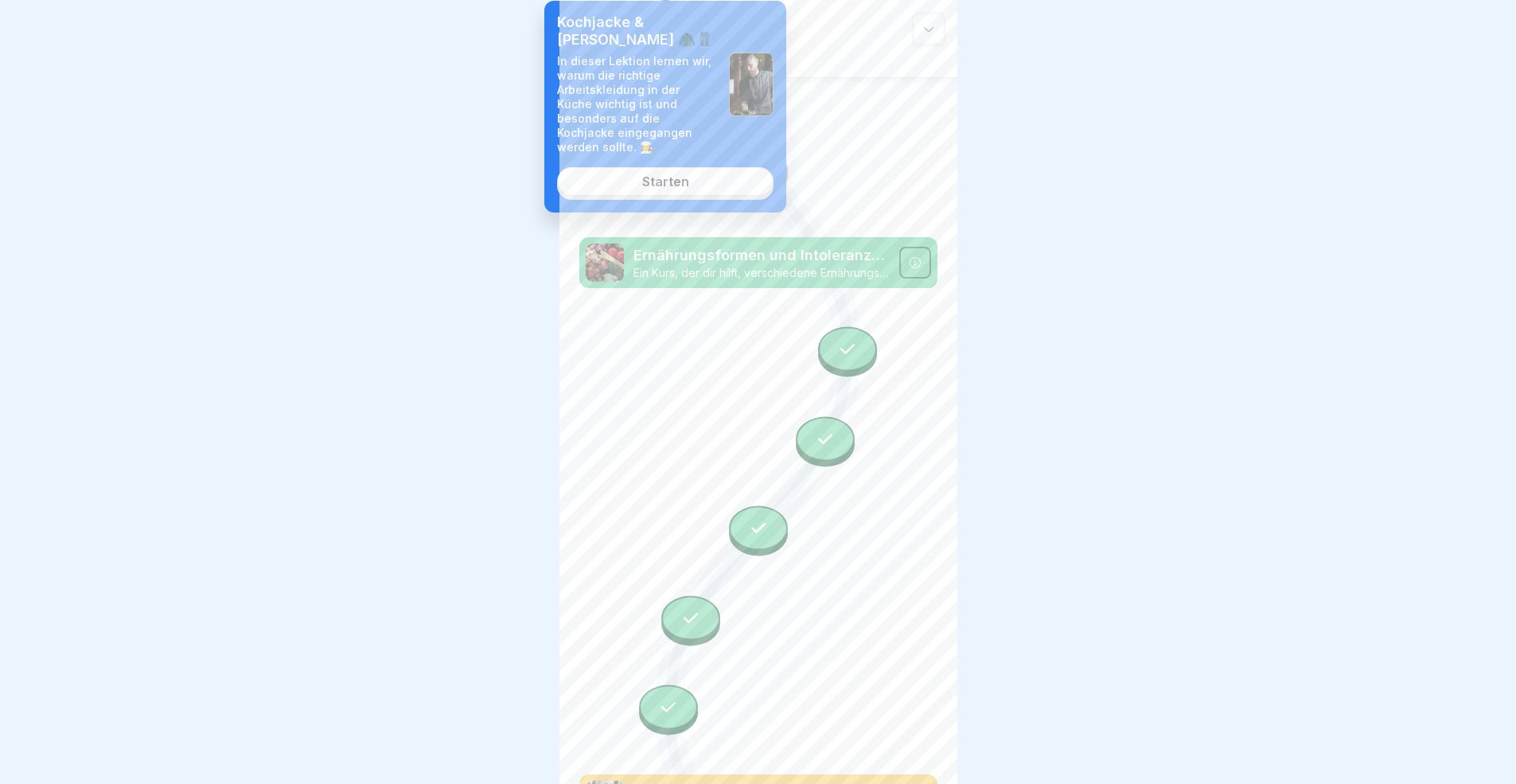
scroll to position [611, 0]
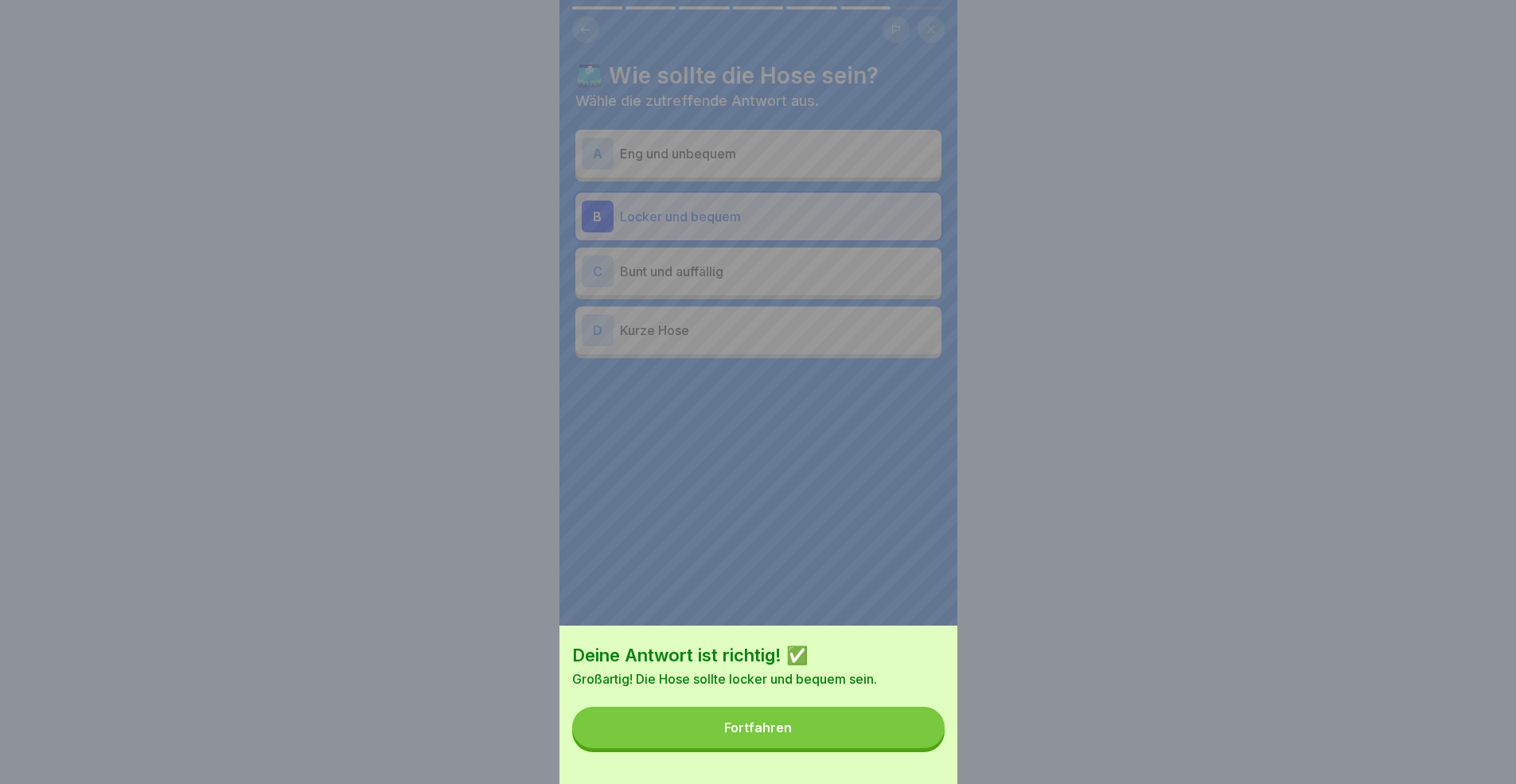
drag, startPoint x: 809, startPoint y: 709, endPoint x: 812, endPoint y: 720, distance: 11.4
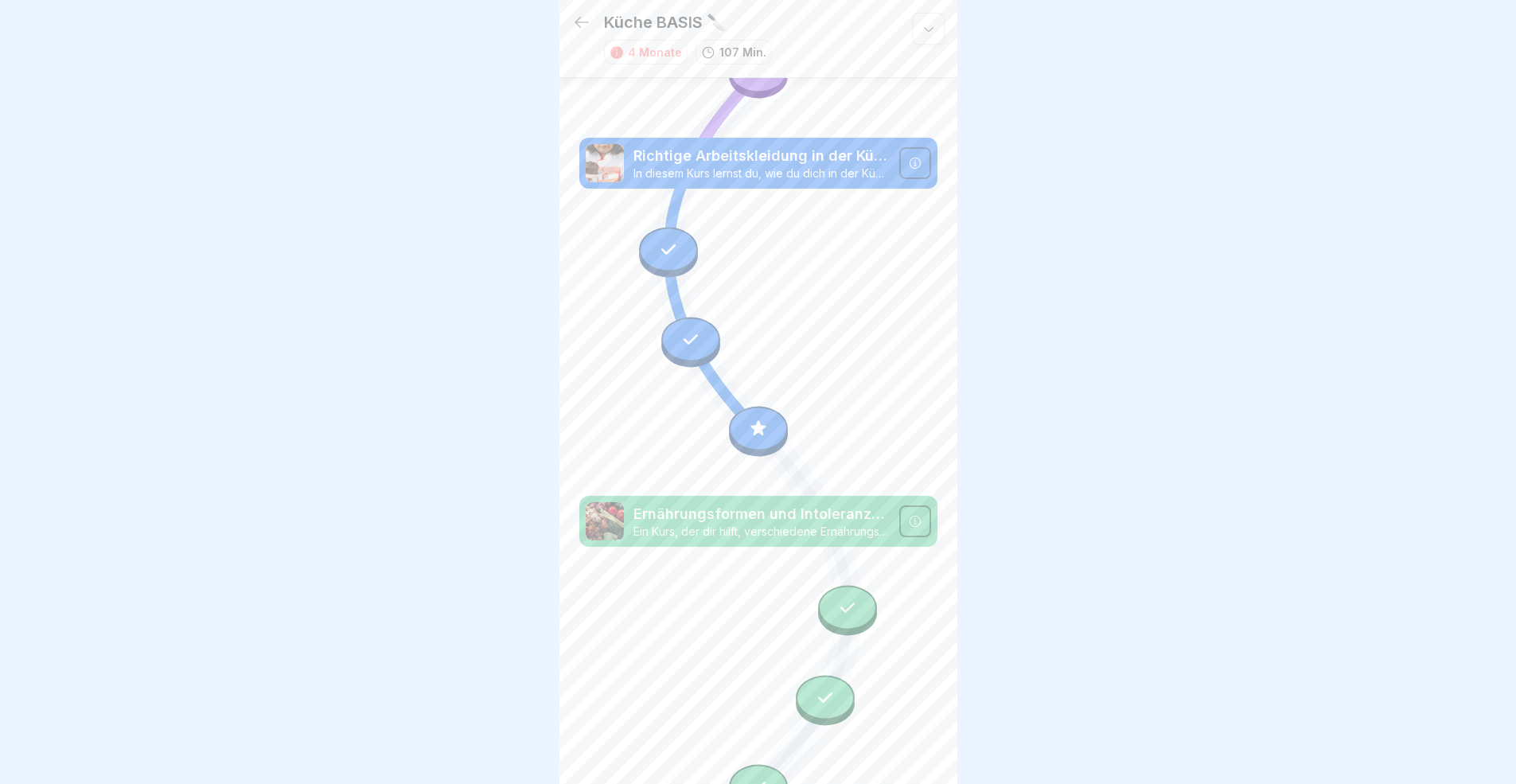
scroll to position [399, 0]
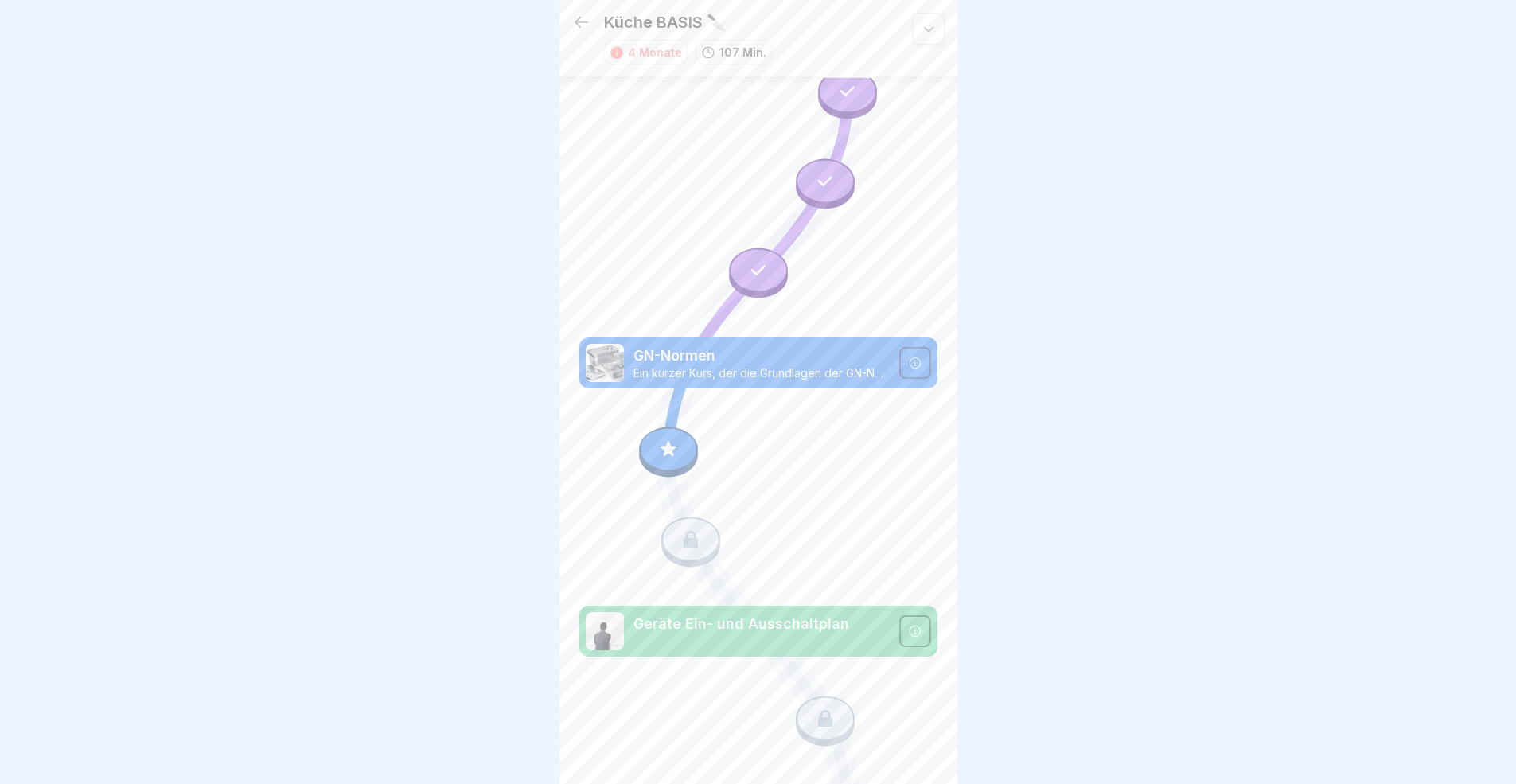
scroll to position [2300, 0]
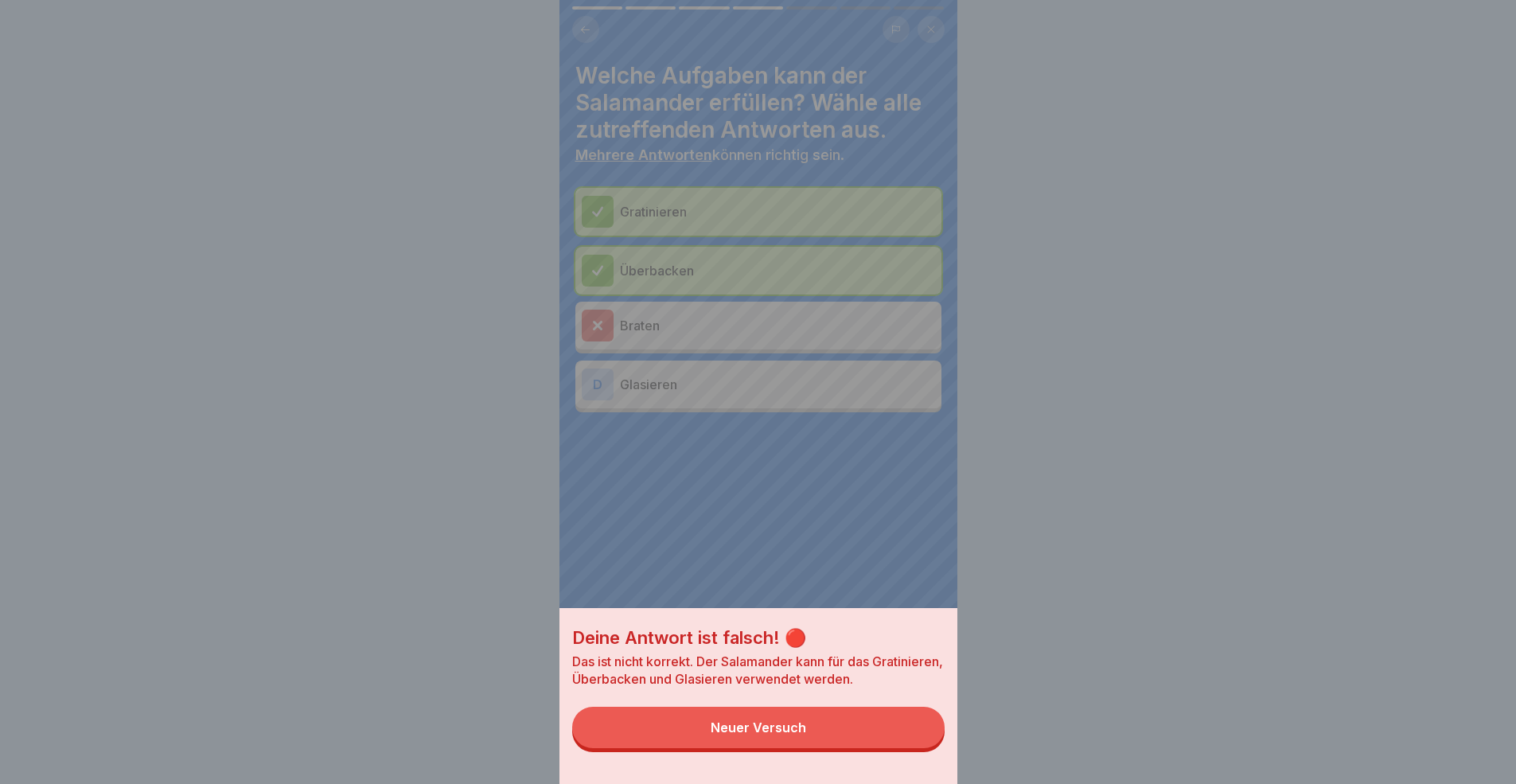
drag, startPoint x: 787, startPoint y: 740, endPoint x: 787, endPoint y: 715, distance: 25.0
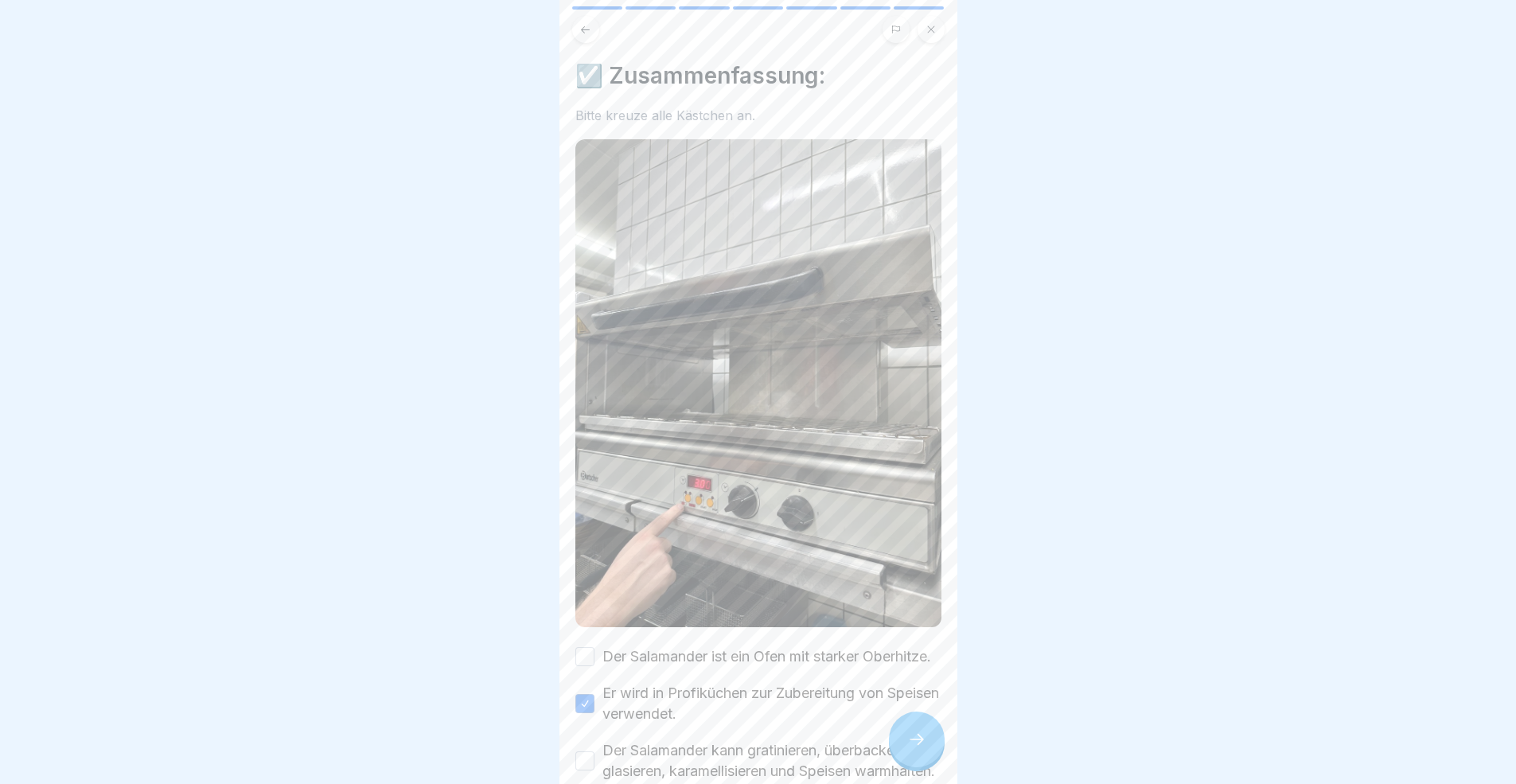
scroll to position [197, 0]
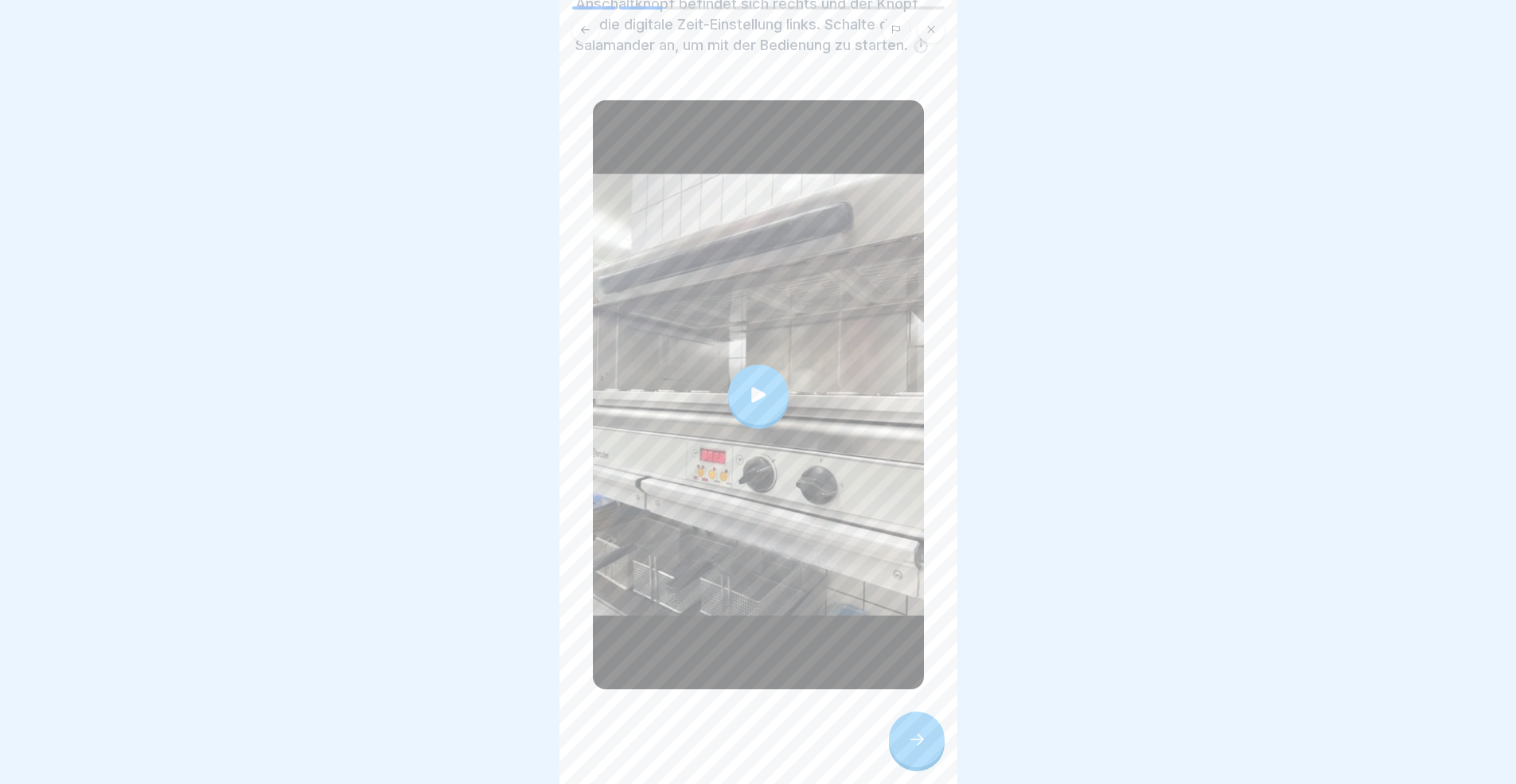
scroll to position [12, 0]
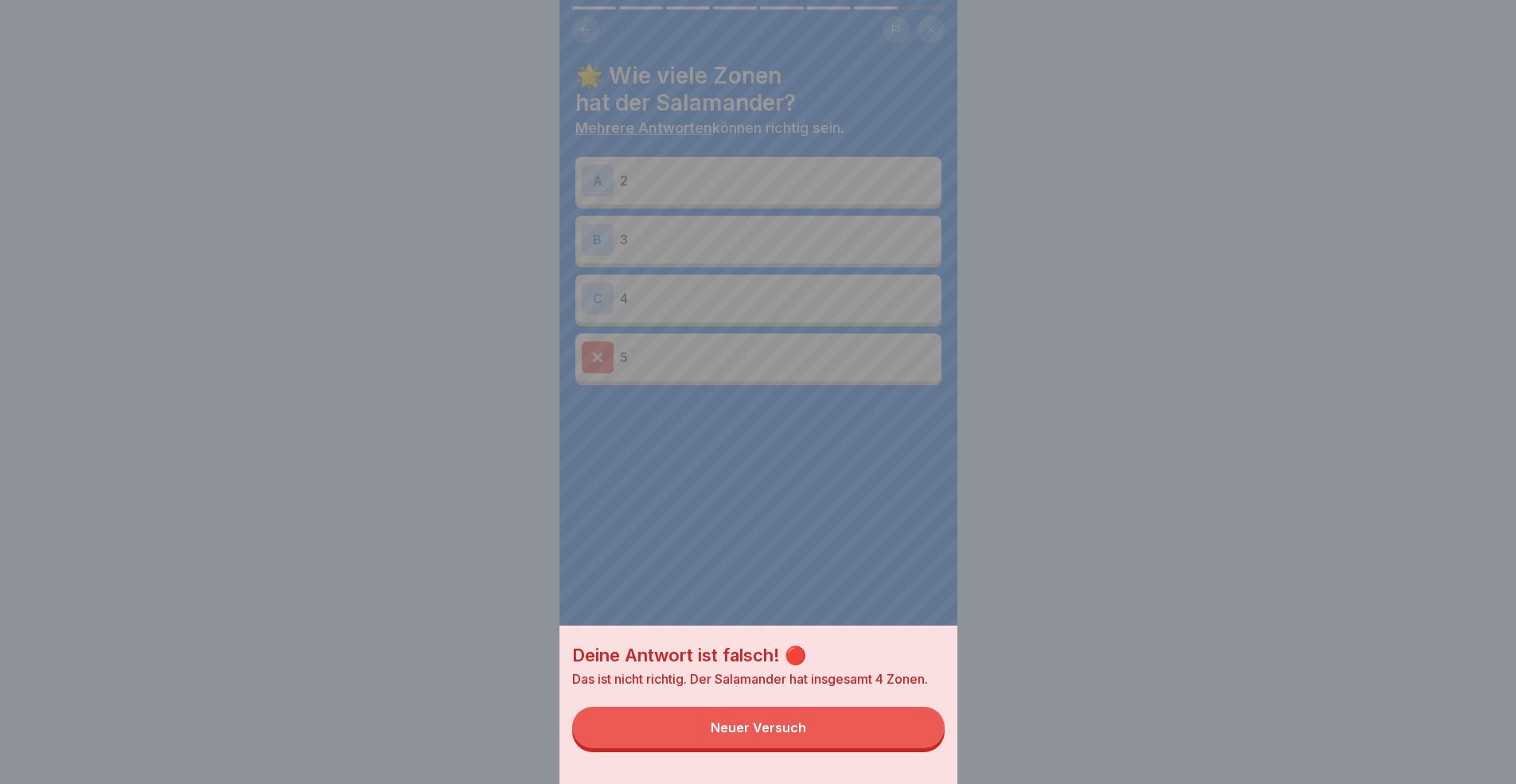
drag, startPoint x: 819, startPoint y: 753, endPoint x: 787, endPoint y: 656, distance: 102.1
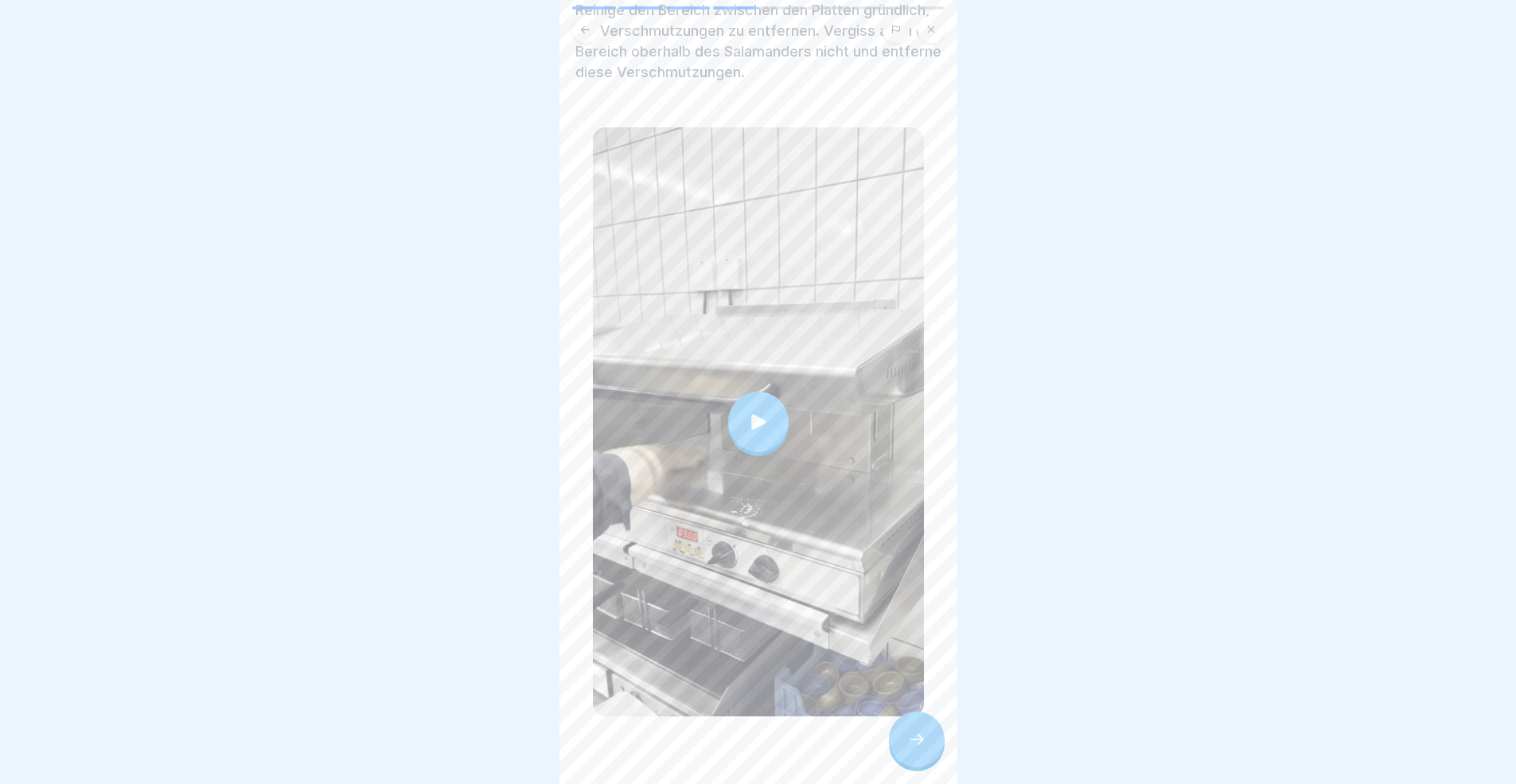
scroll to position [12, 0]
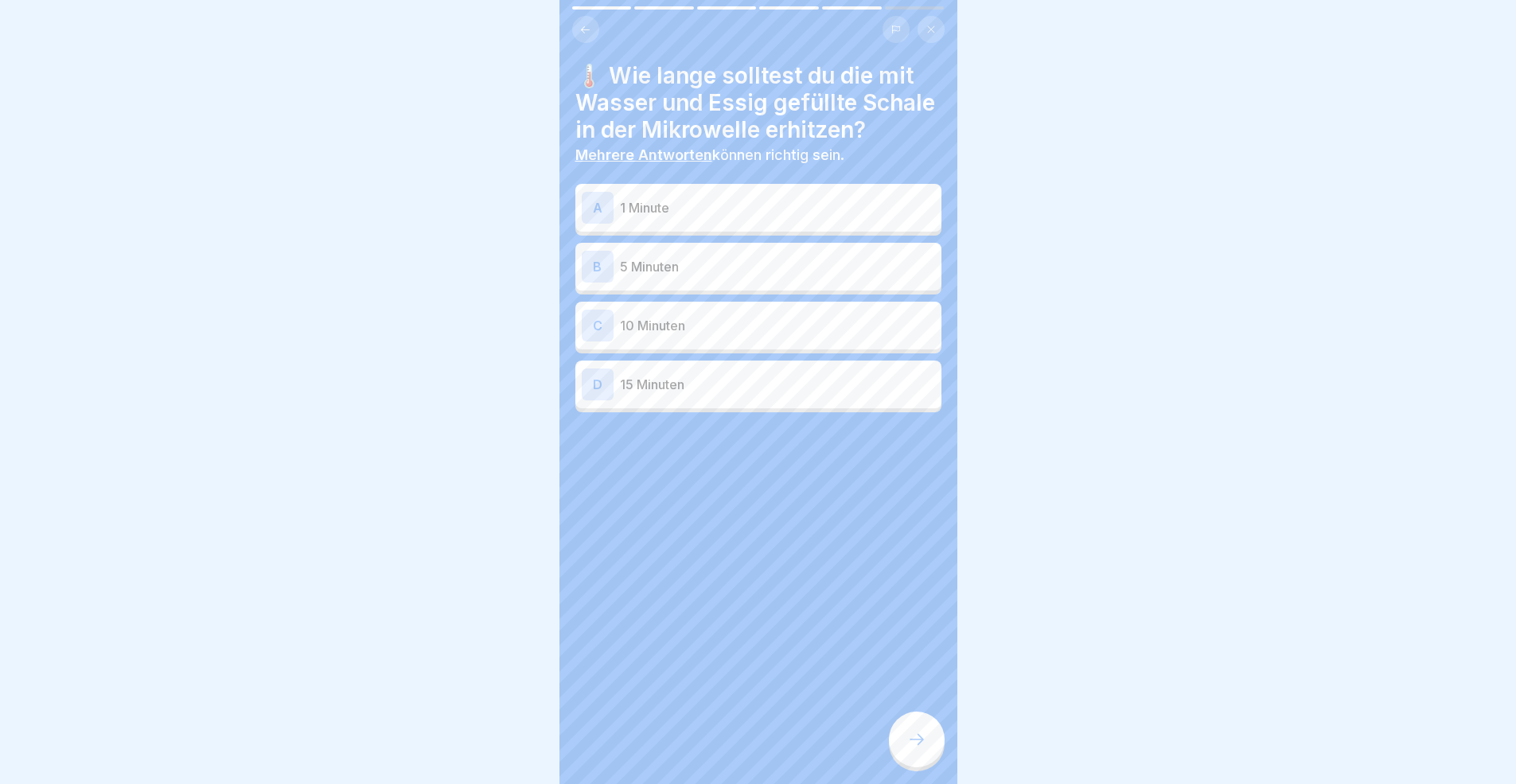
scroll to position [12, 0]
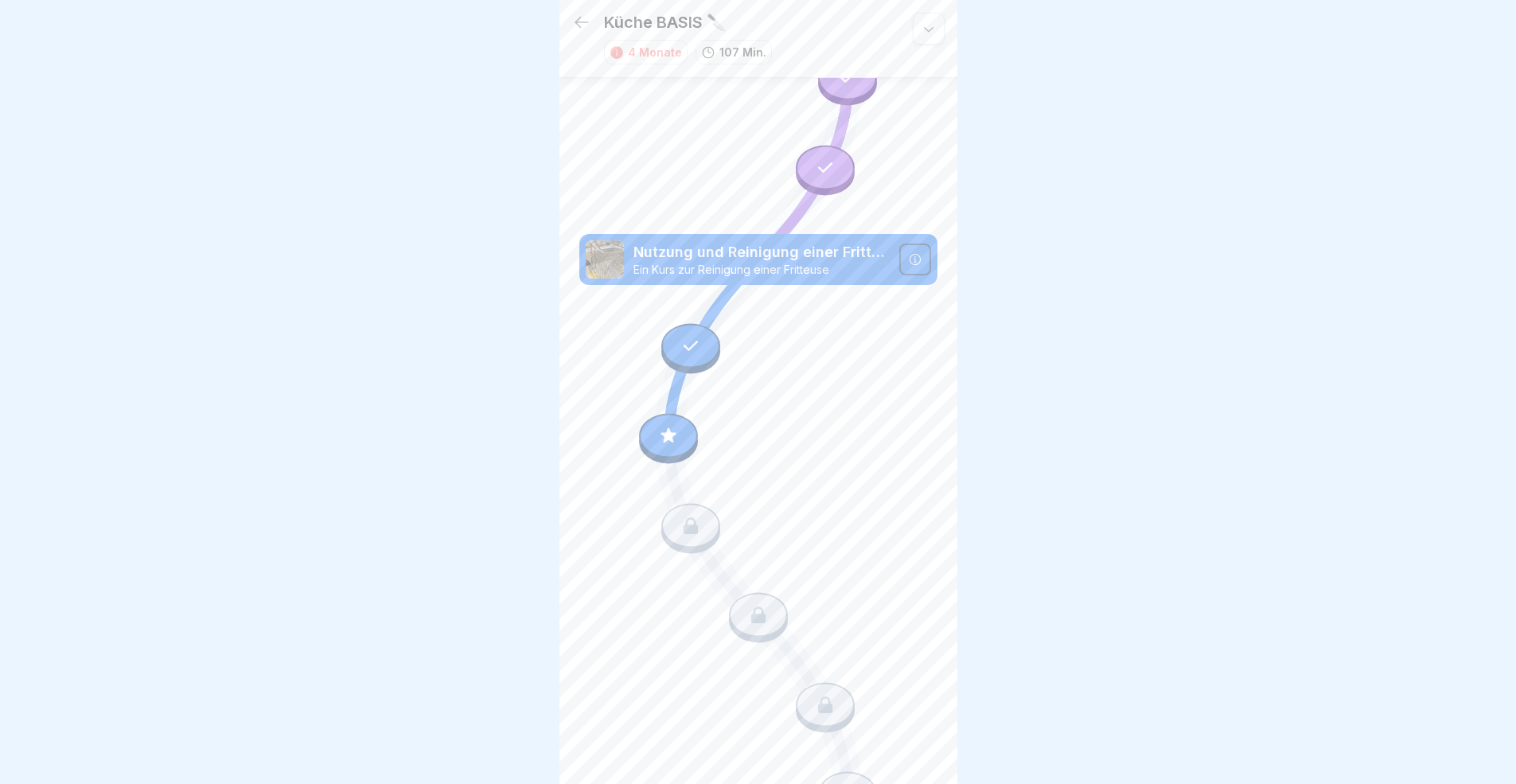
scroll to position [3597, 0]
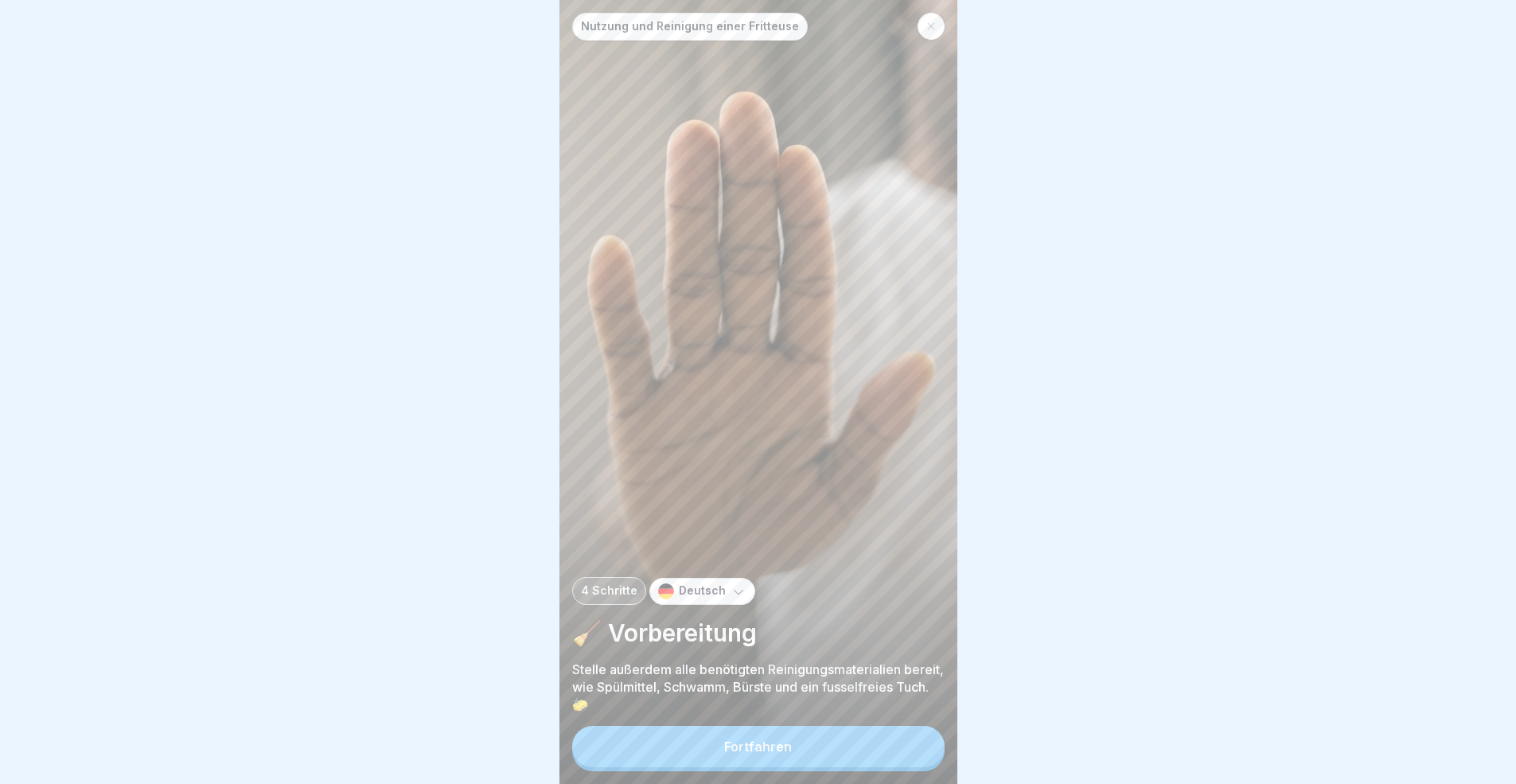
drag, startPoint x: 796, startPoint y: 742, endPoint x: 815, endPoint y: 739, distance: 19.2
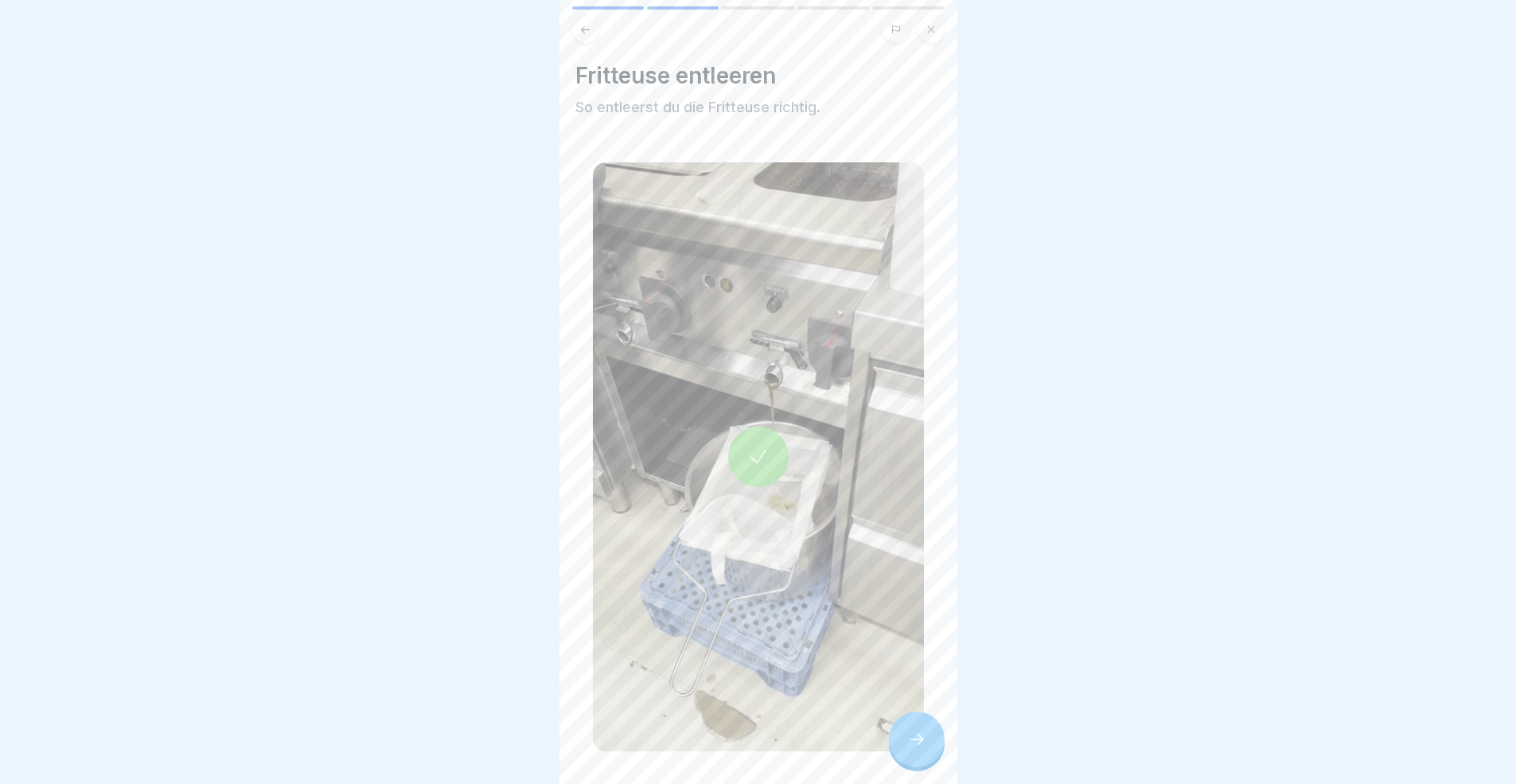
scroll to position [41, 0]
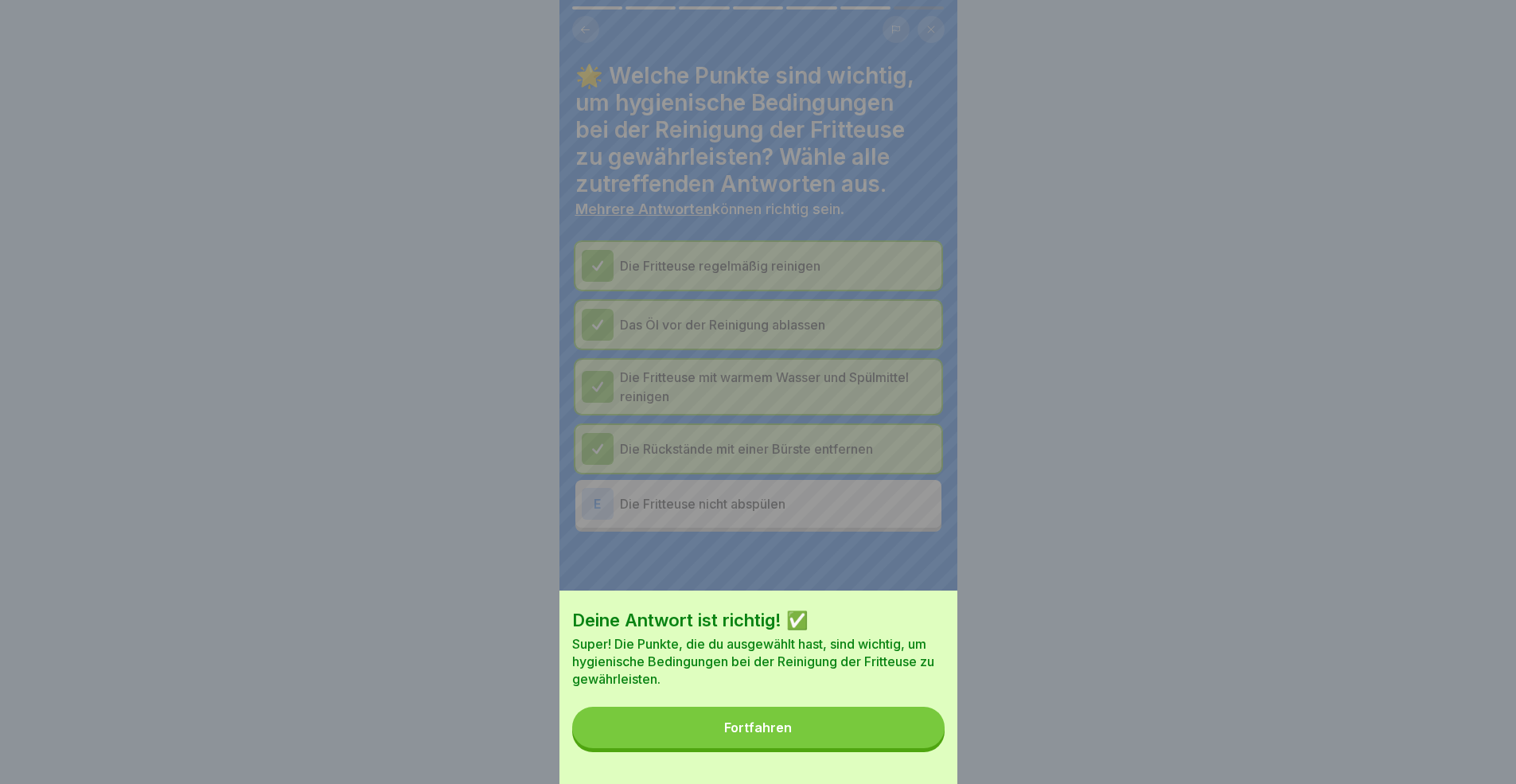
drag, startPoint x: 816, startPoint y: 762, endPoint x: 821, endPoint y: 739, distance: 23.5
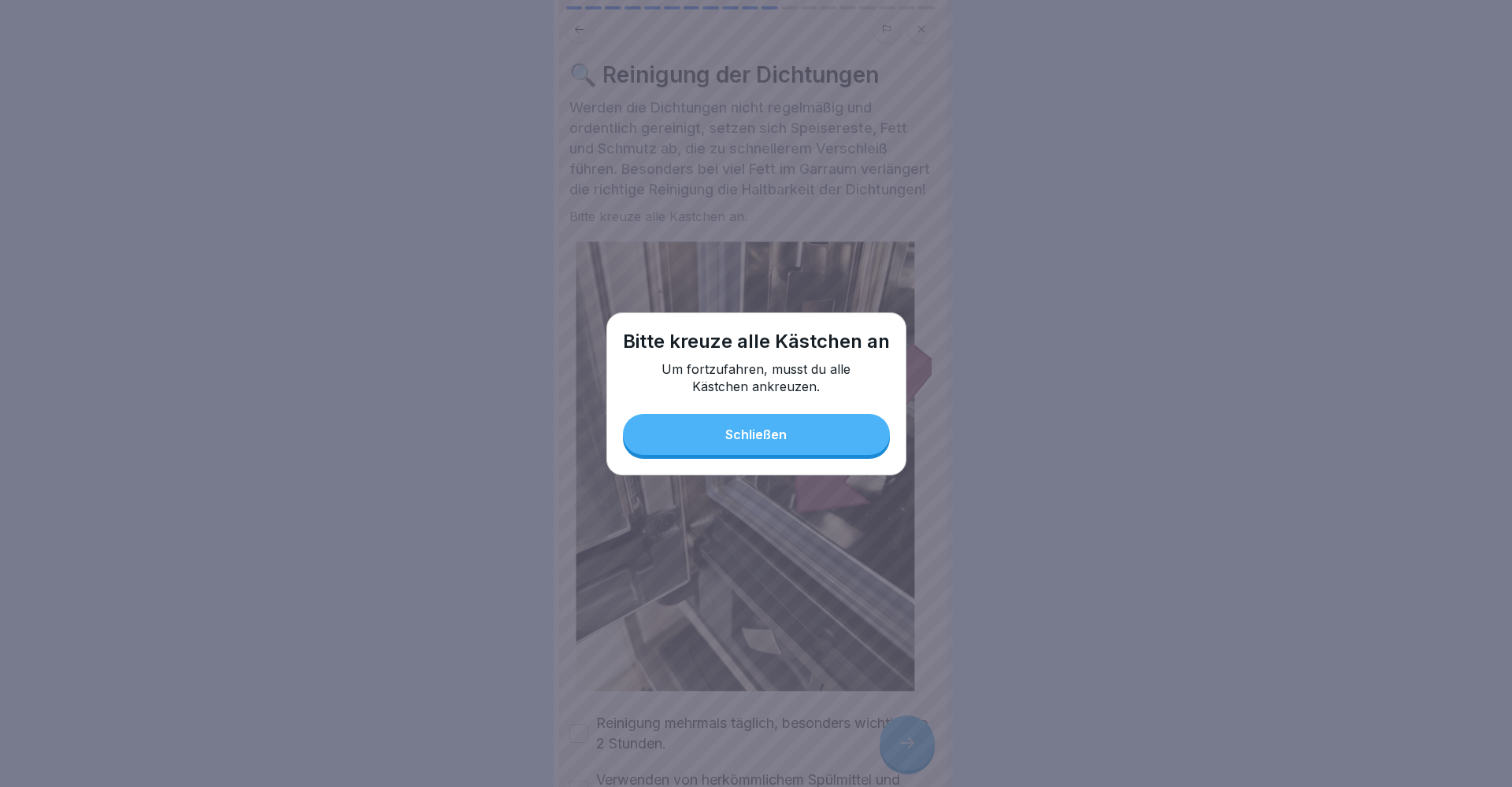
drag, startPoint x: 782, startPoint y: 434, endPoint x: 755, endPoint y: 471, distance: 45.8
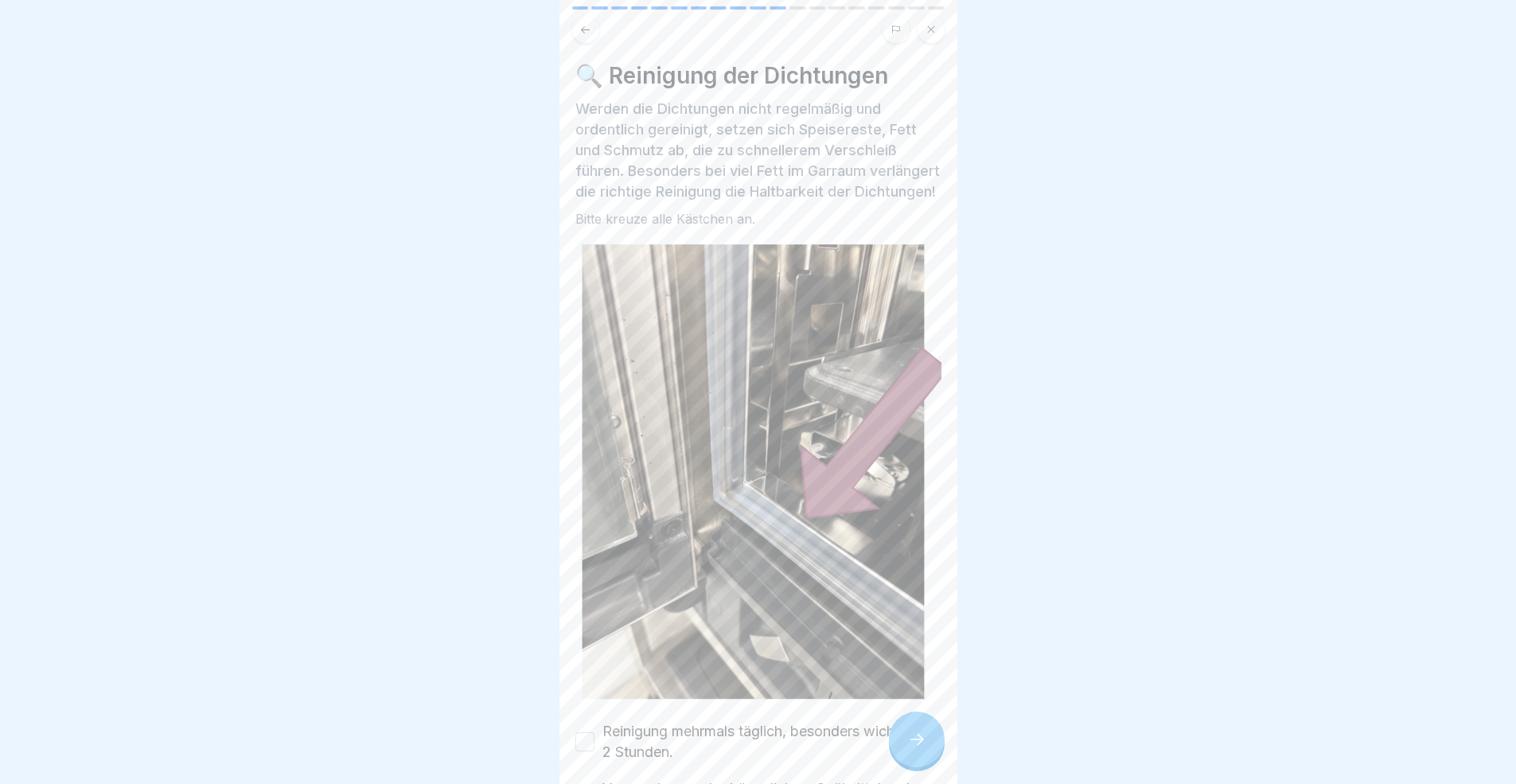
scroll to position [12, 0]
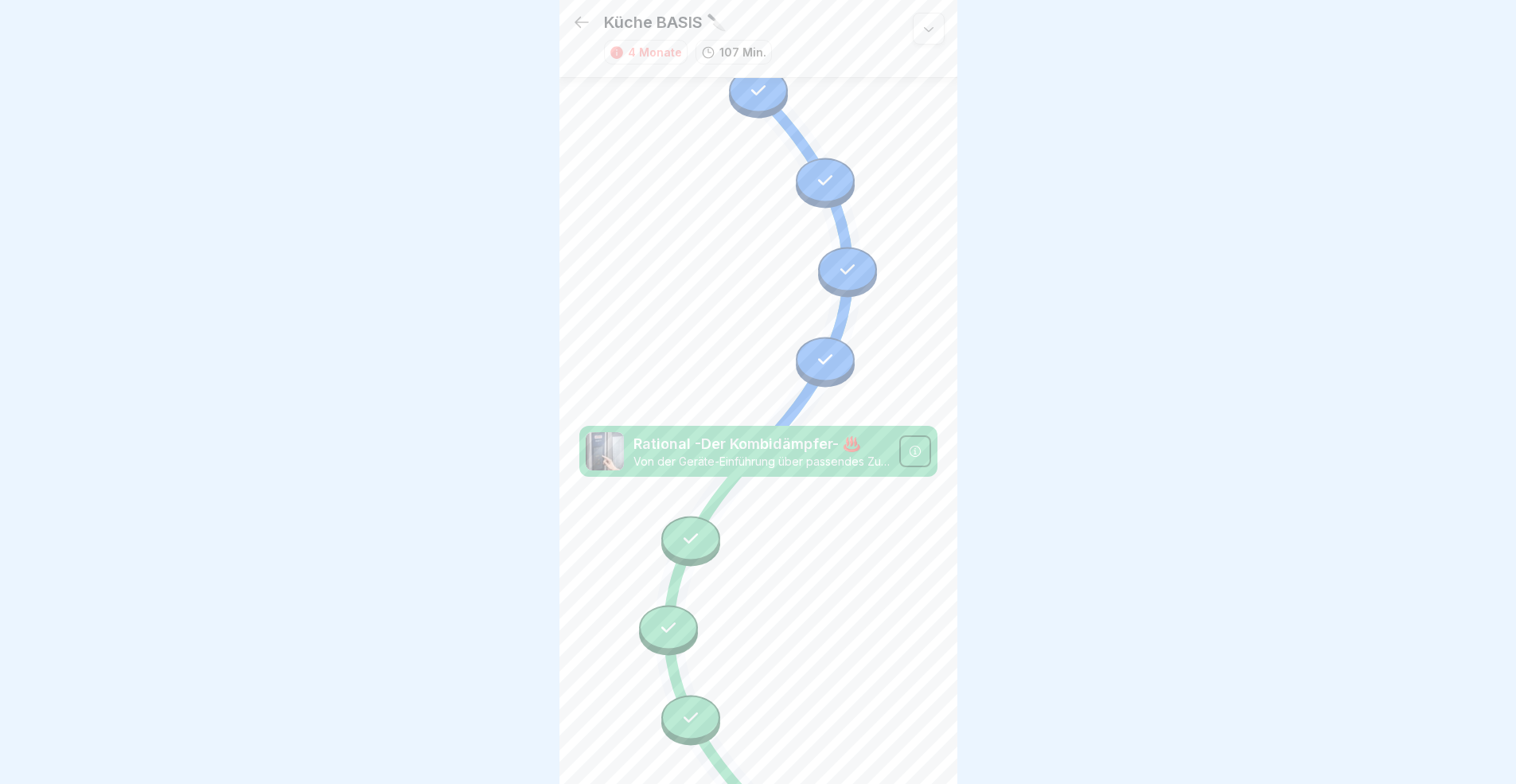
scroll to position [4306, 0]
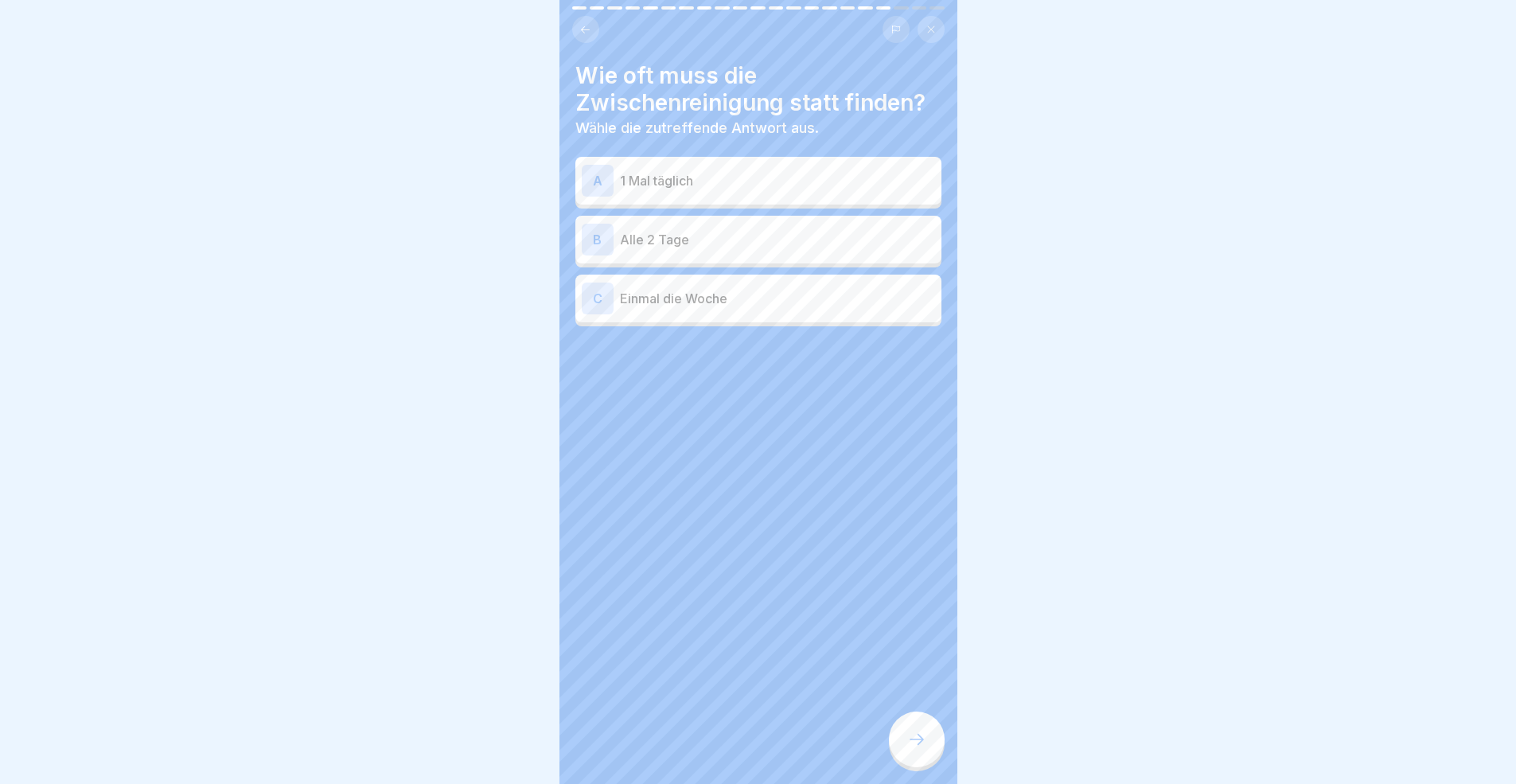
scroll to position [9, 0]
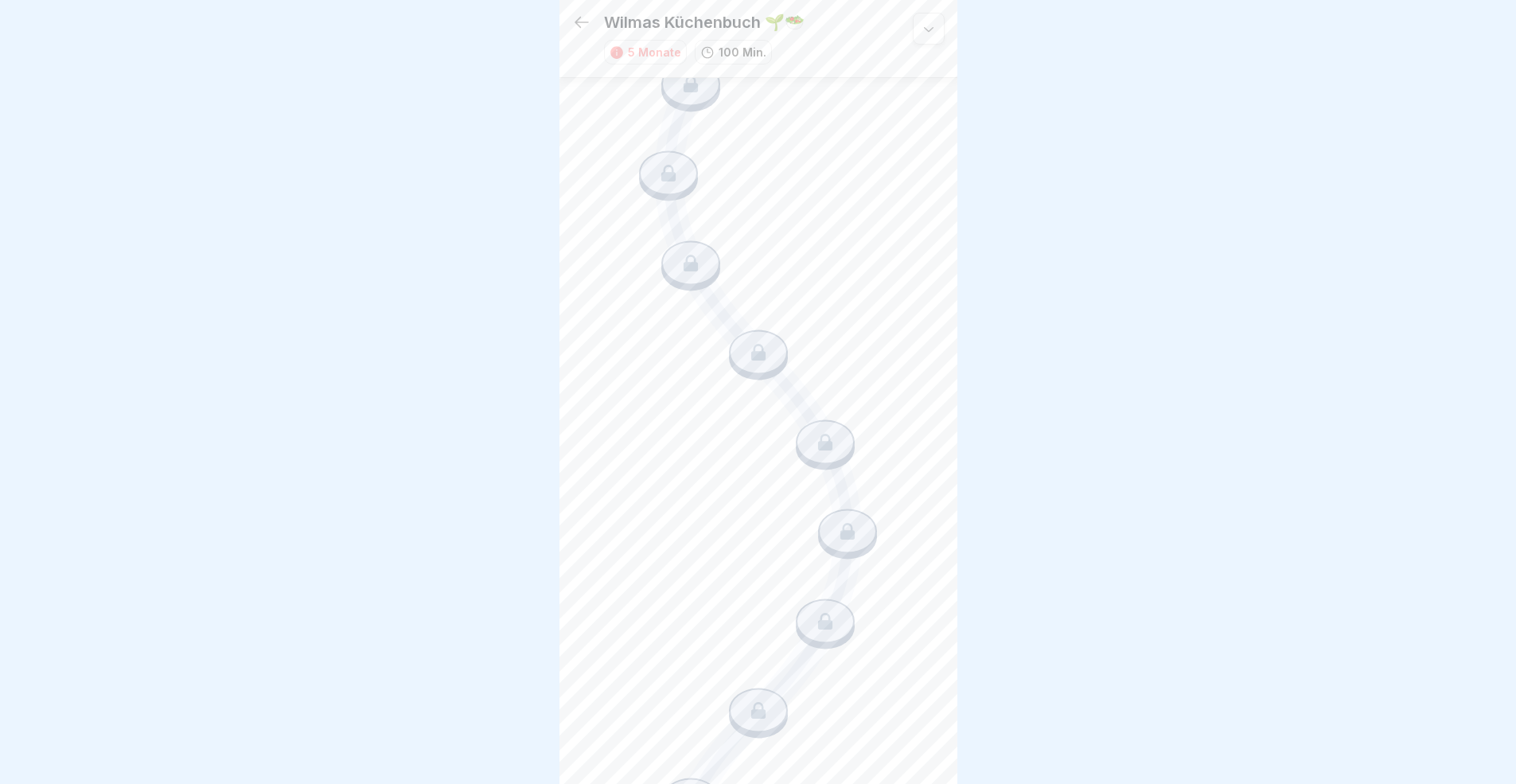
scroll to position [1095, 0]
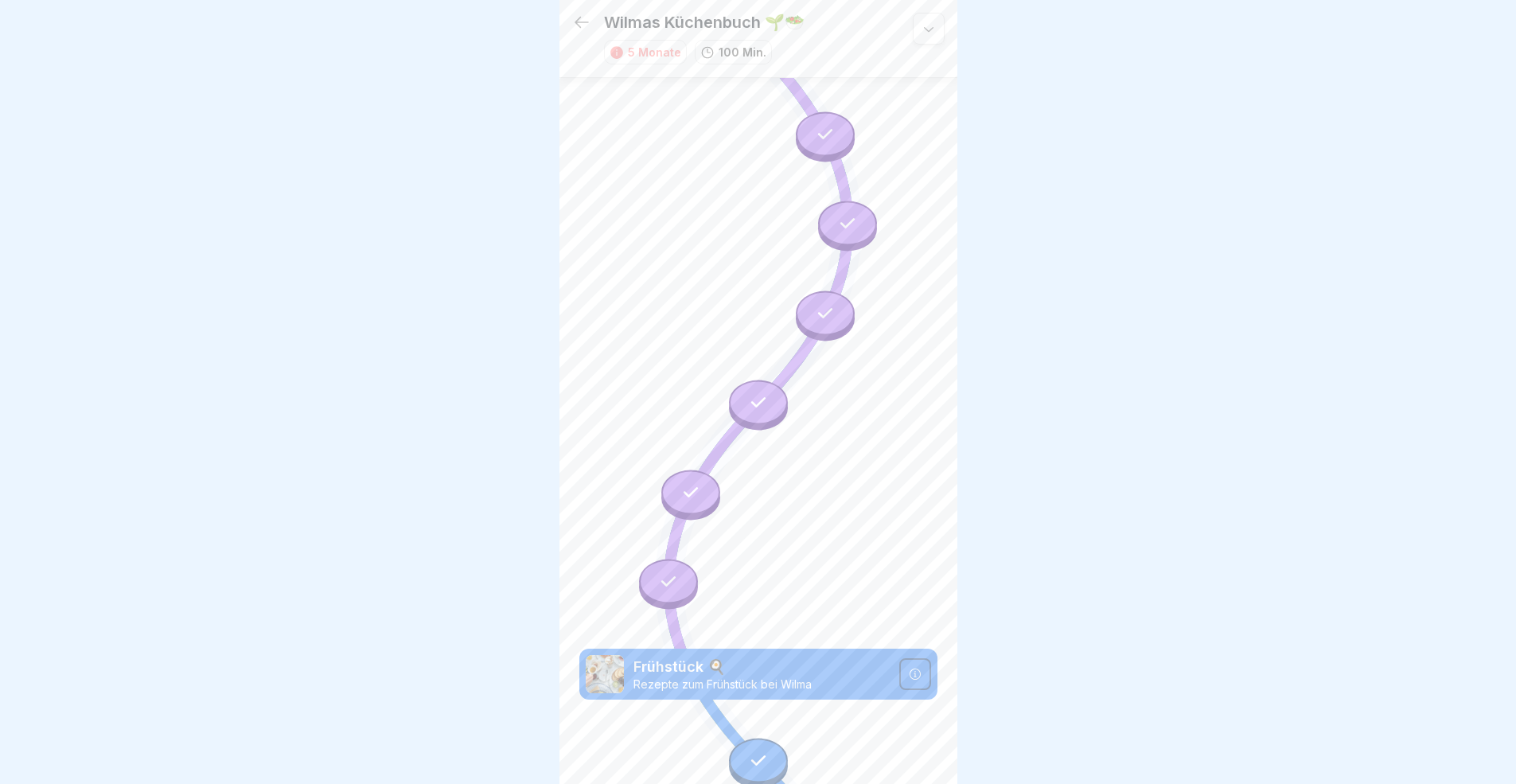
scroll to position [2751, 0]
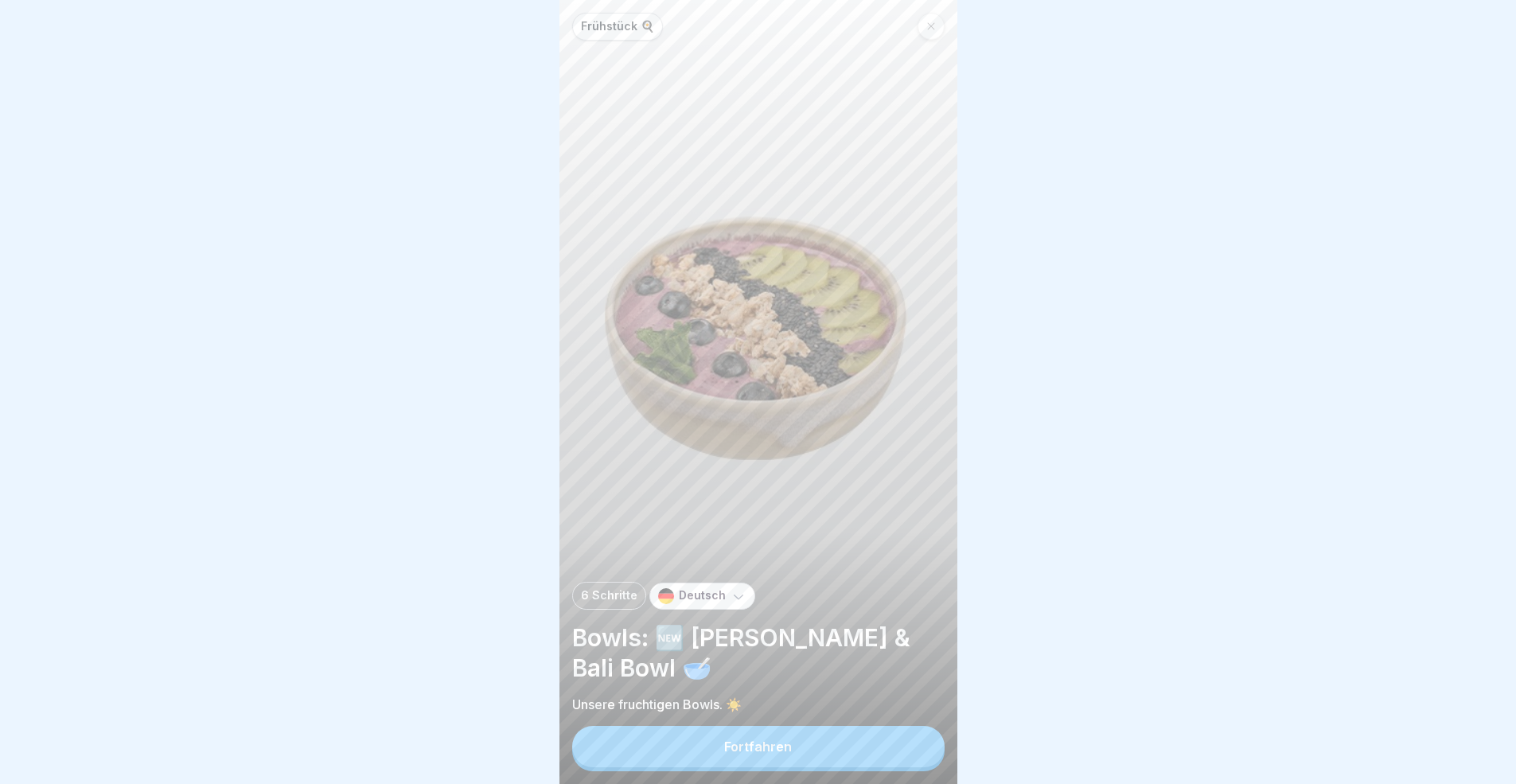
scroll to position [12, 0]
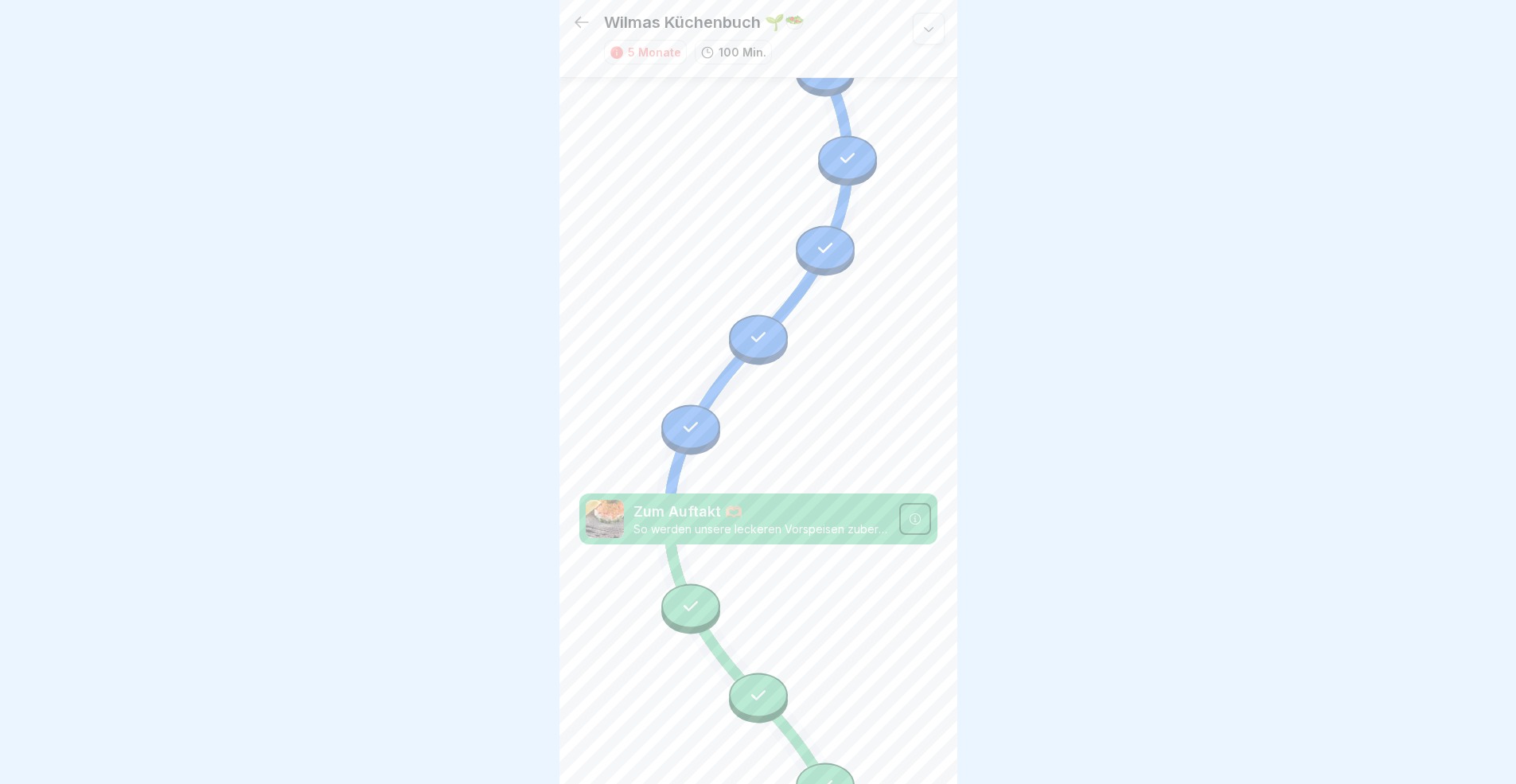
scroll to position [3858, 0]
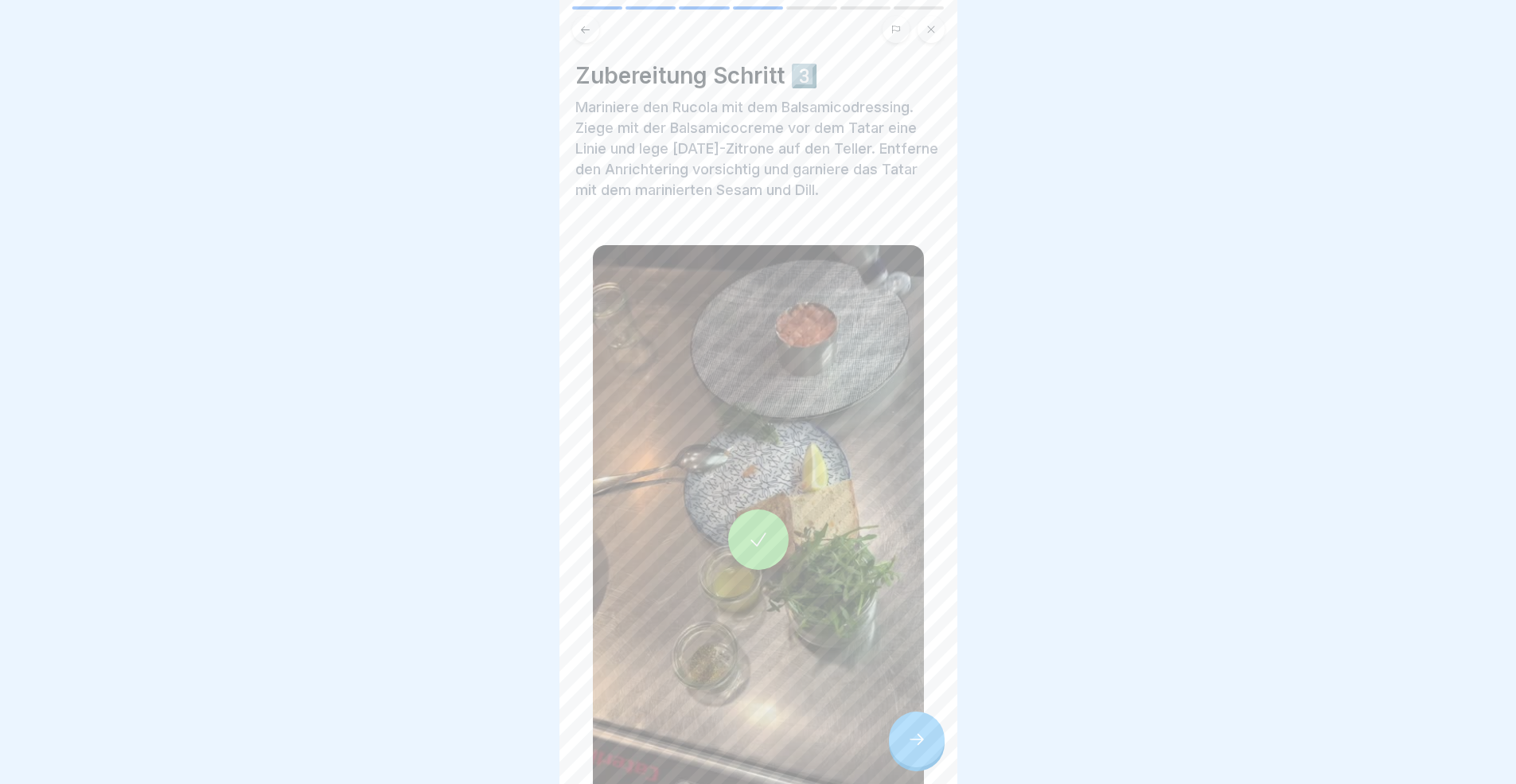
click at [912, 719] on icon at bounding box center [917, 739] width 19 height 19
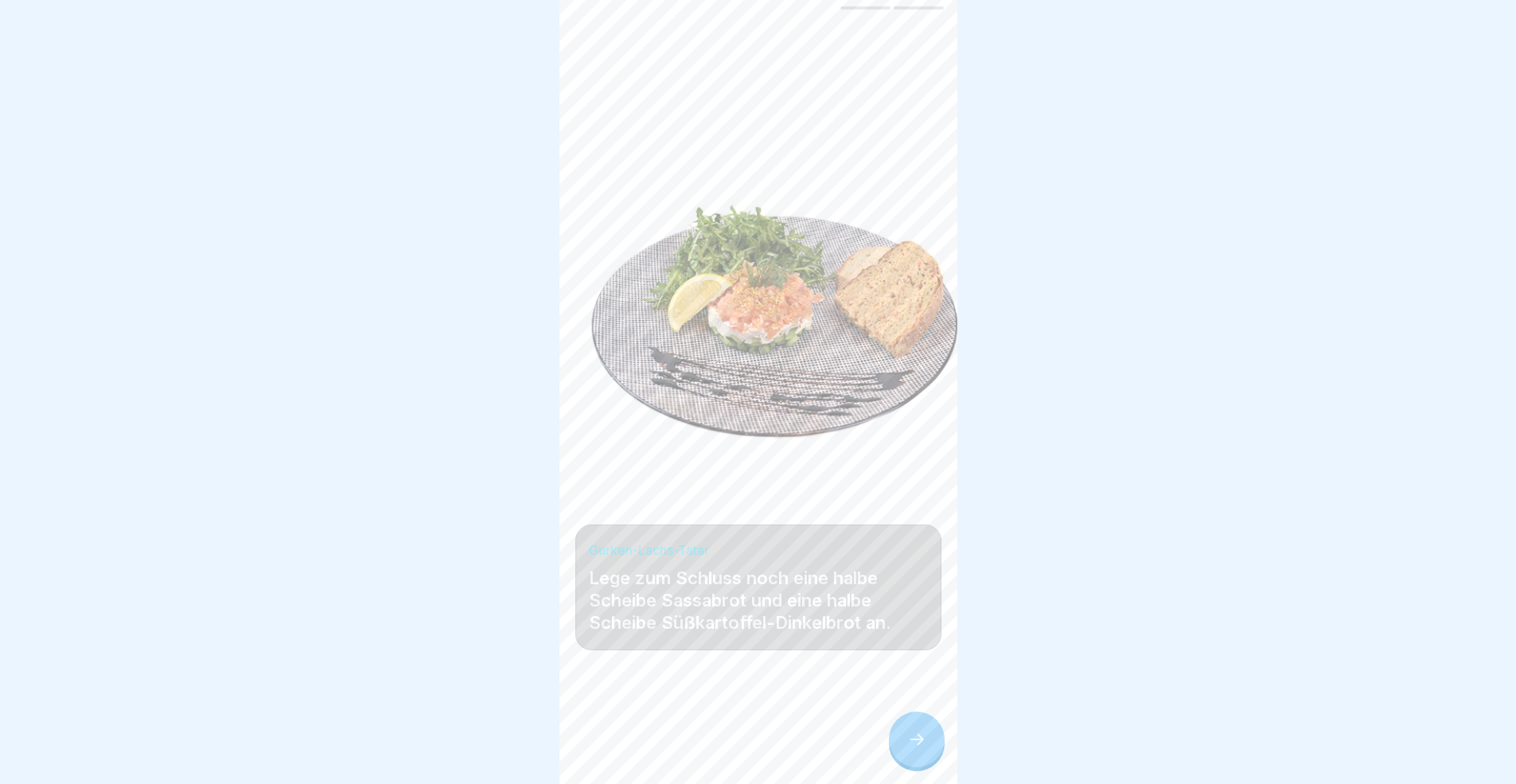
click at [911, 719] on icon at bounding box center [917, 739] width 19 height 19
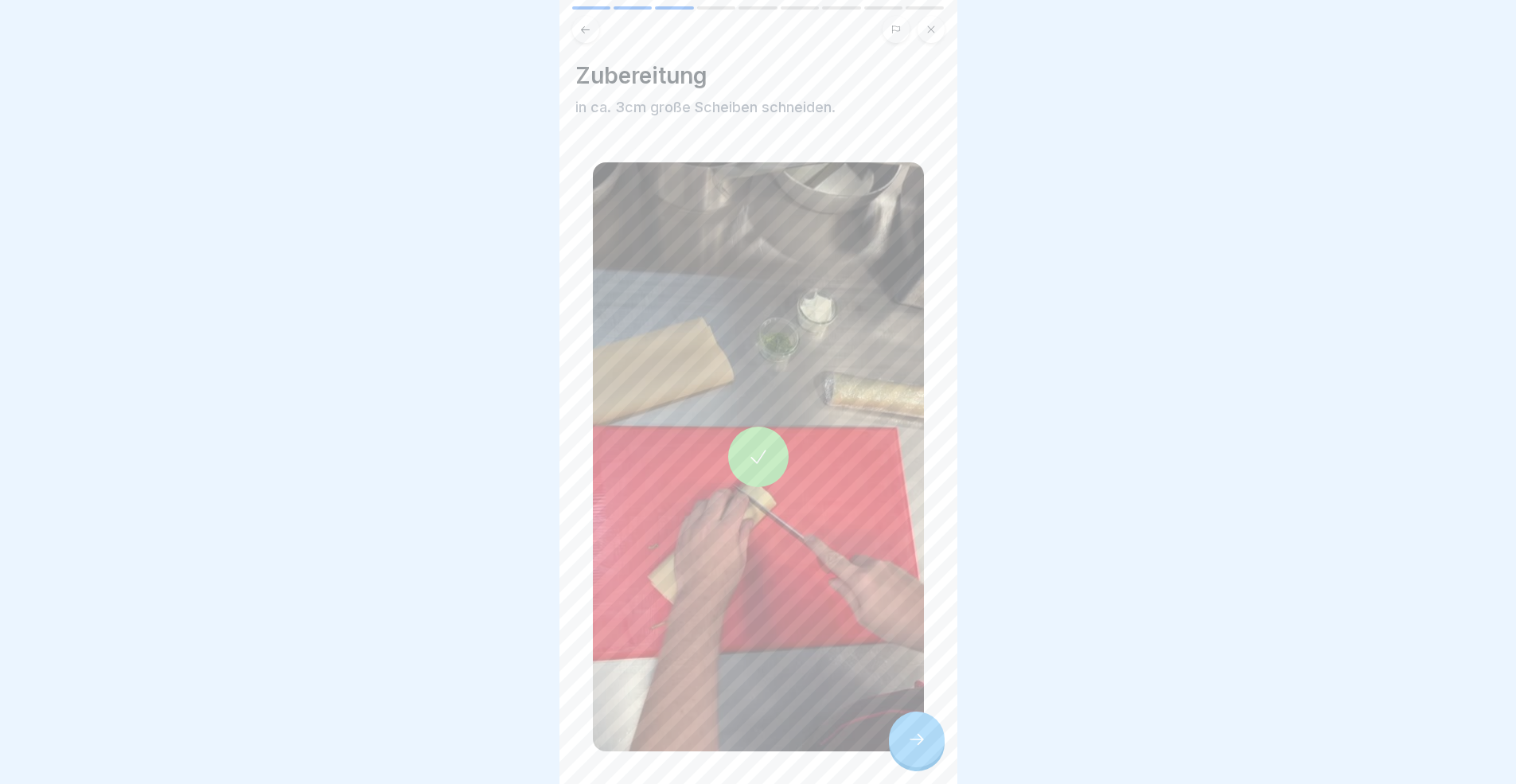
click at [920, 719] on div at bounding box center [917, 739] width 56 height 56
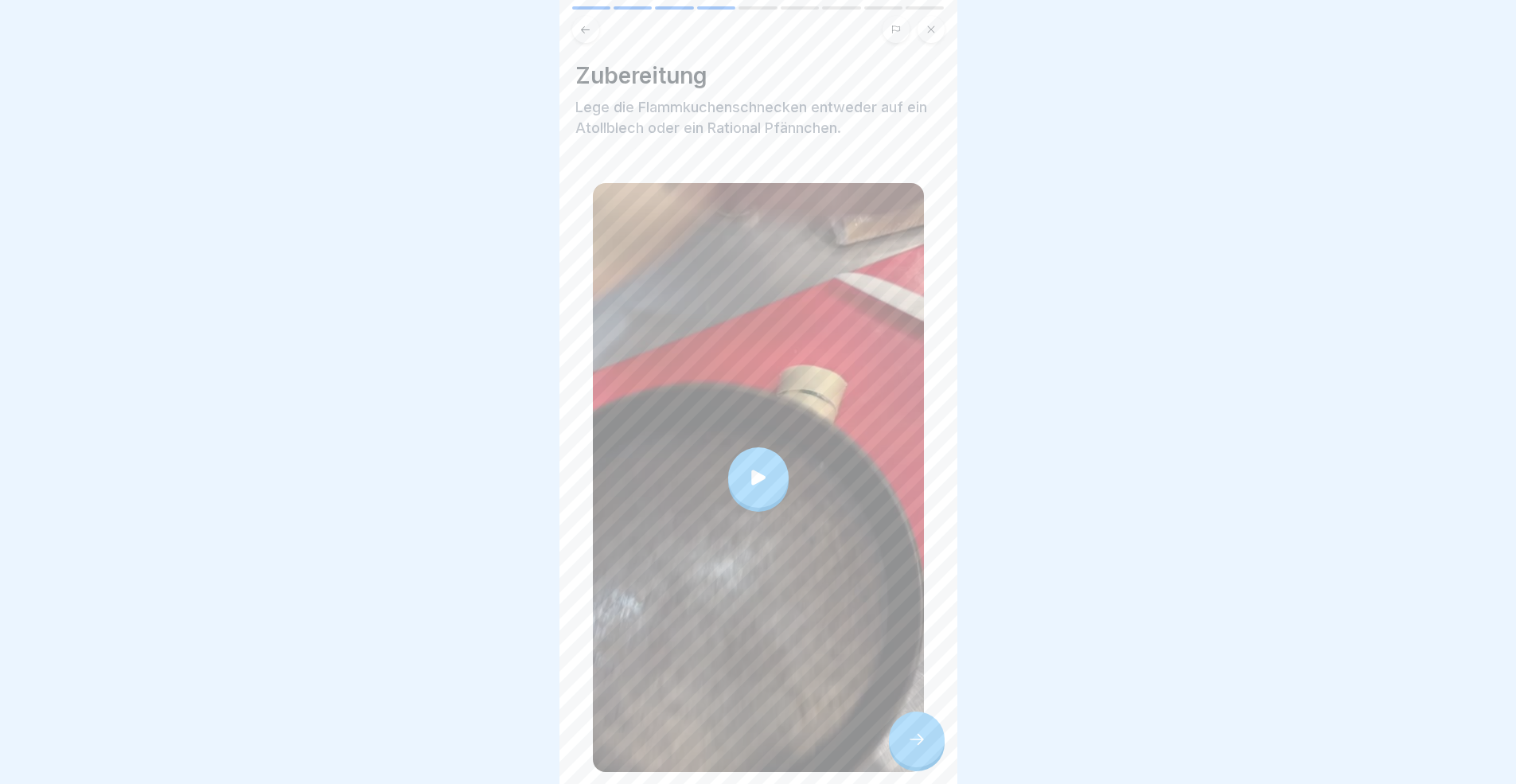
click at [920, 719] on div at bounding box center [917, 739] width 56 height 56
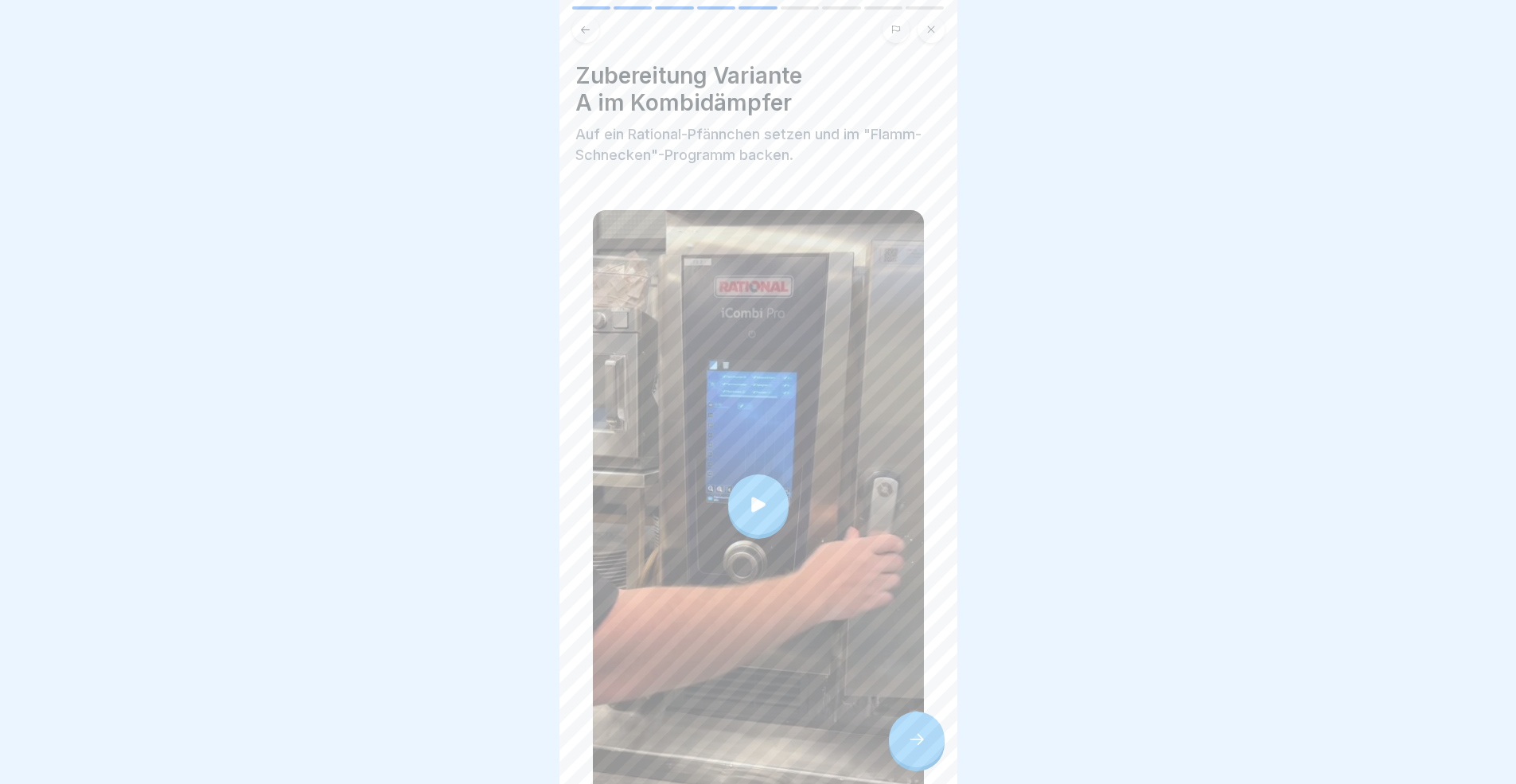
click at [920, 719] on div at bounding box center [917, 739] width 56 height 56
click at [925, 719] on icon at bounding box center [917, 739] width 19 height 19
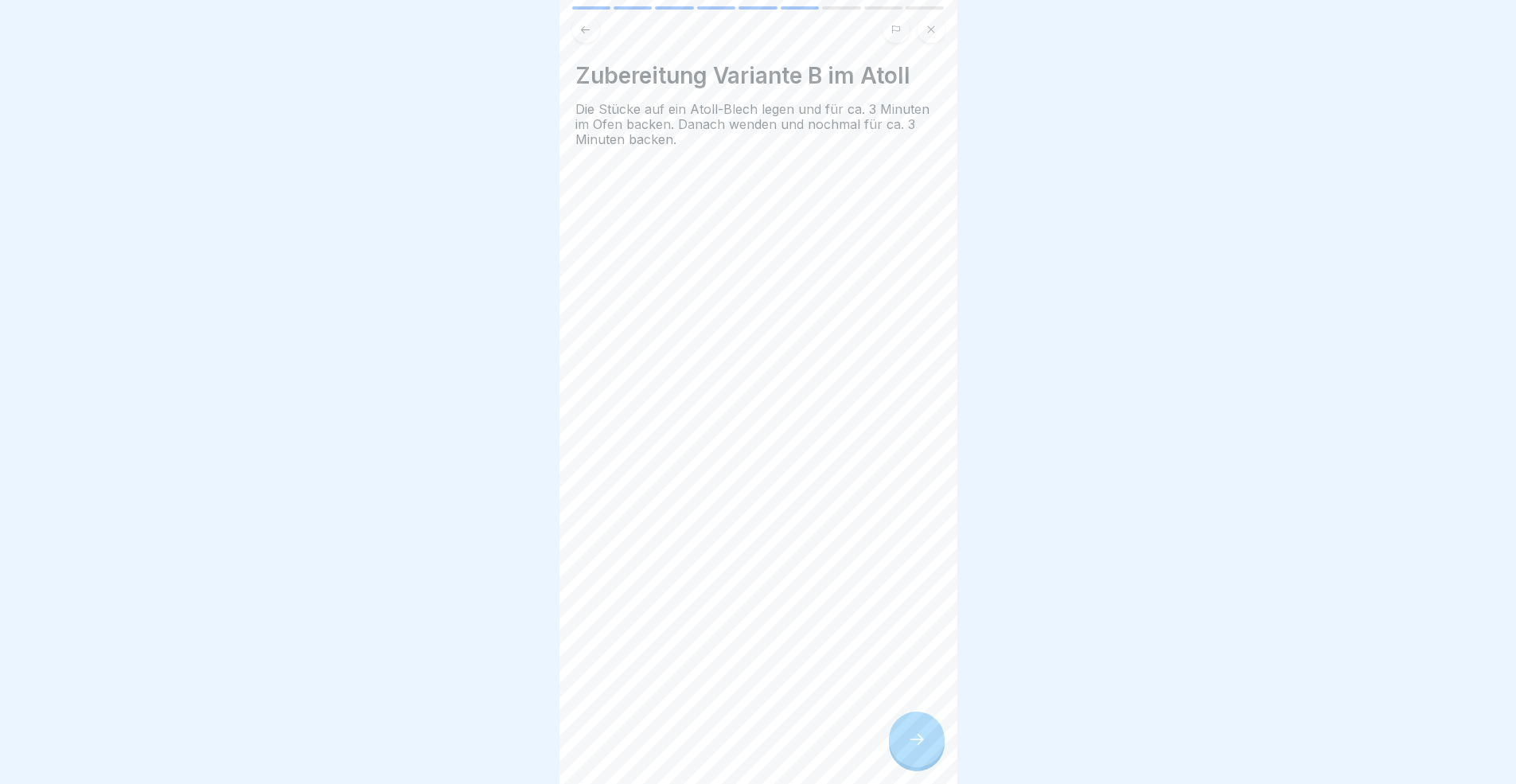
click at [925, 719] on icon at bounding box center [917, 739] width 19 height 19
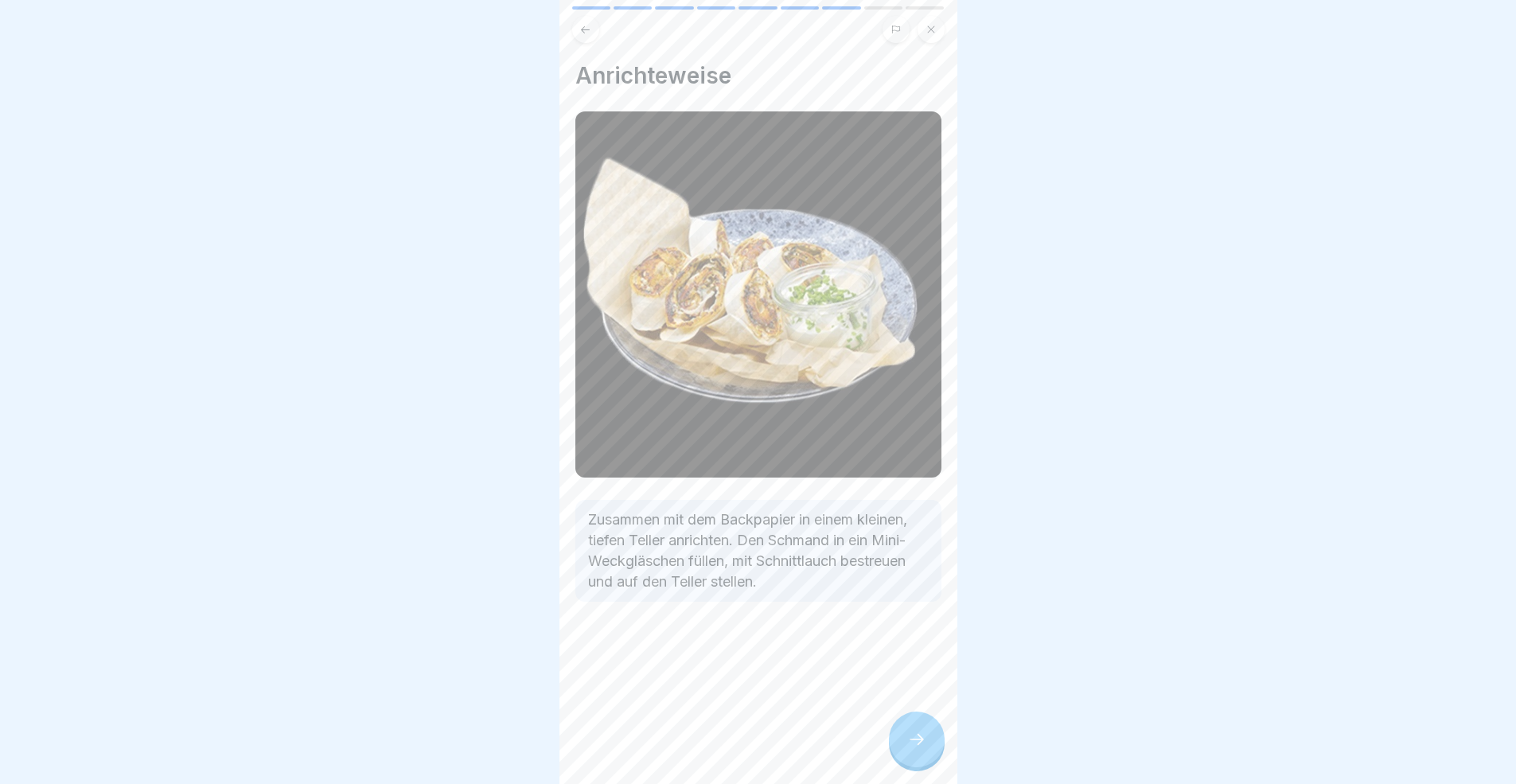
click at [925, 719] on icon at bounding box center [917, 739] width 19 height 19
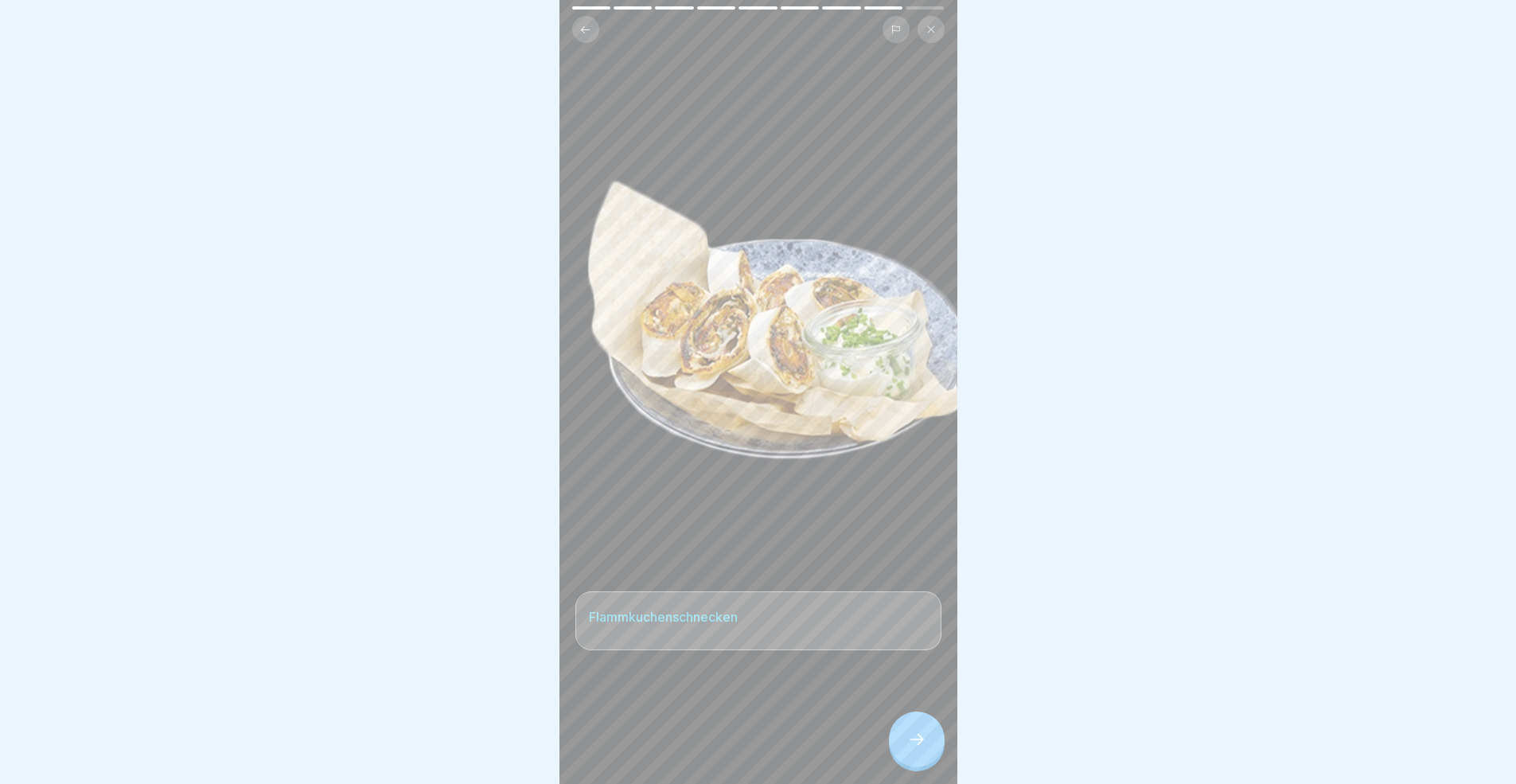
click at [925, 719] on icon at bounding box center [917, 739] width 19 height 19
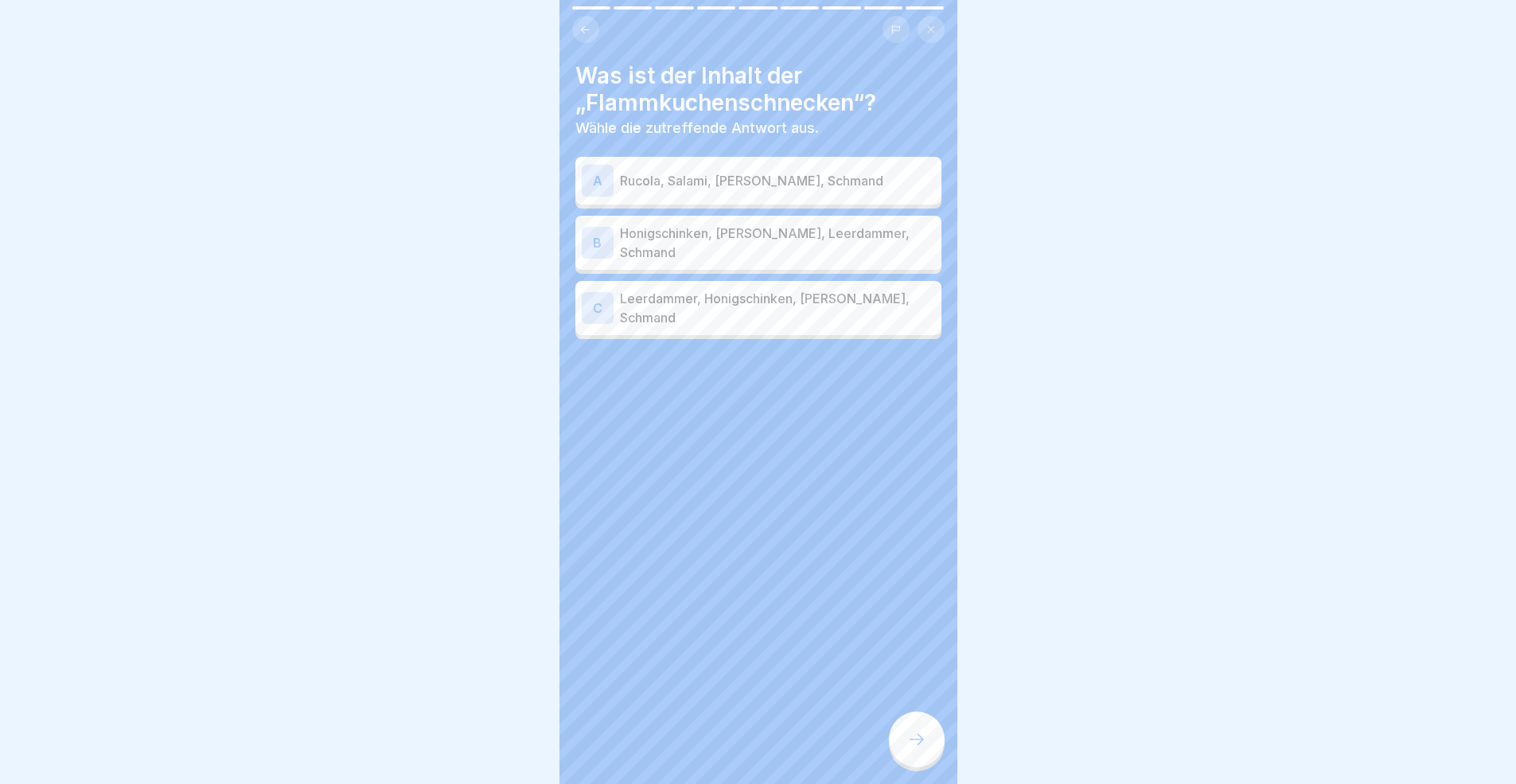
click at [729, 240] on p "Honigschinken, [PERSON_NAME], Leerdammer, Schmand" at bounding box center [777, 242] width 315 height 38
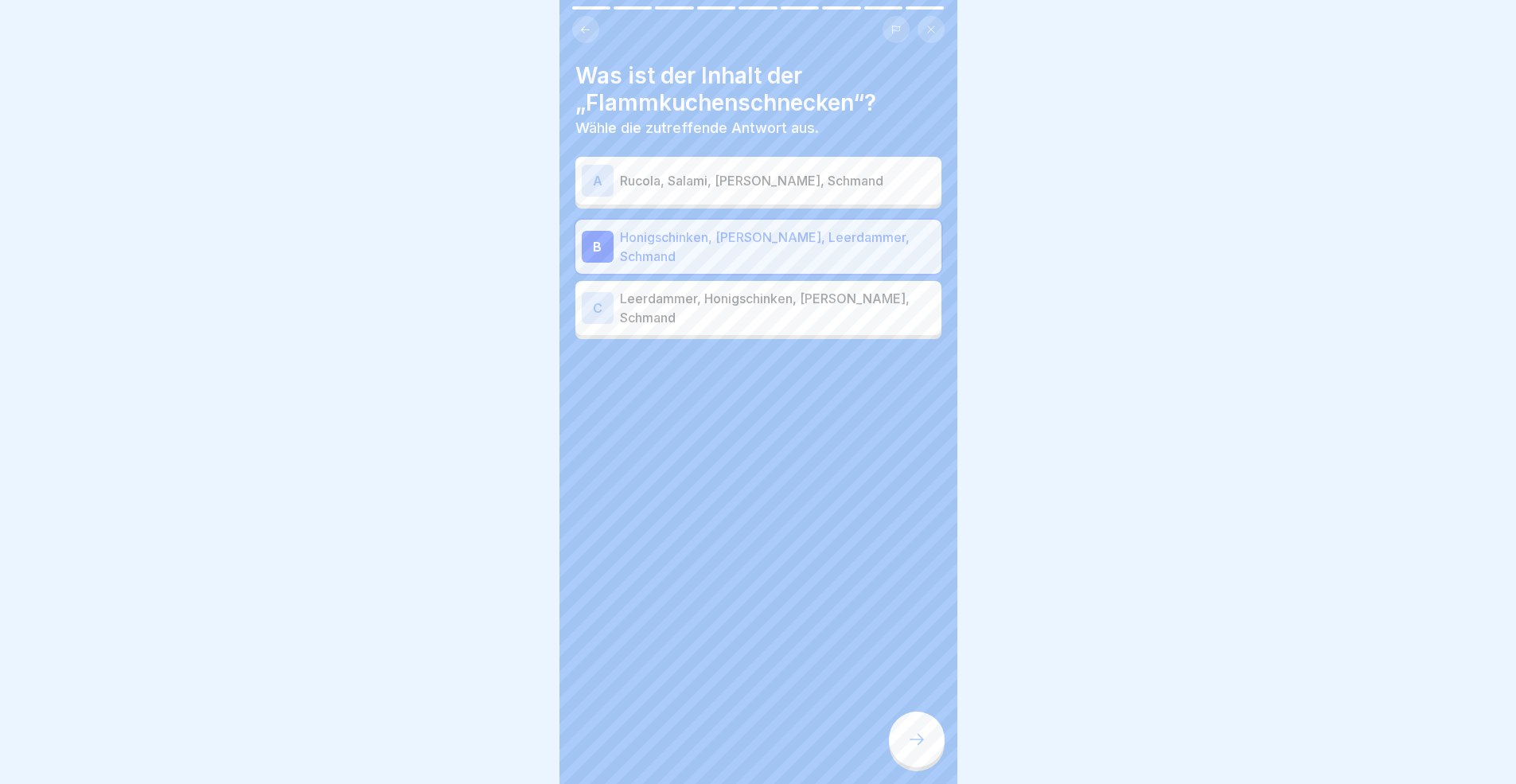
click at [887, 719] on div "Was ist der Inhalt der „Flammkuchenschnecken“? Wähle die zutreffende Antwort au…" at bounding box center [758, 392] width 398 height 784
click at [911, 719] on div at bounding box center [917, 739] width 56 height 56
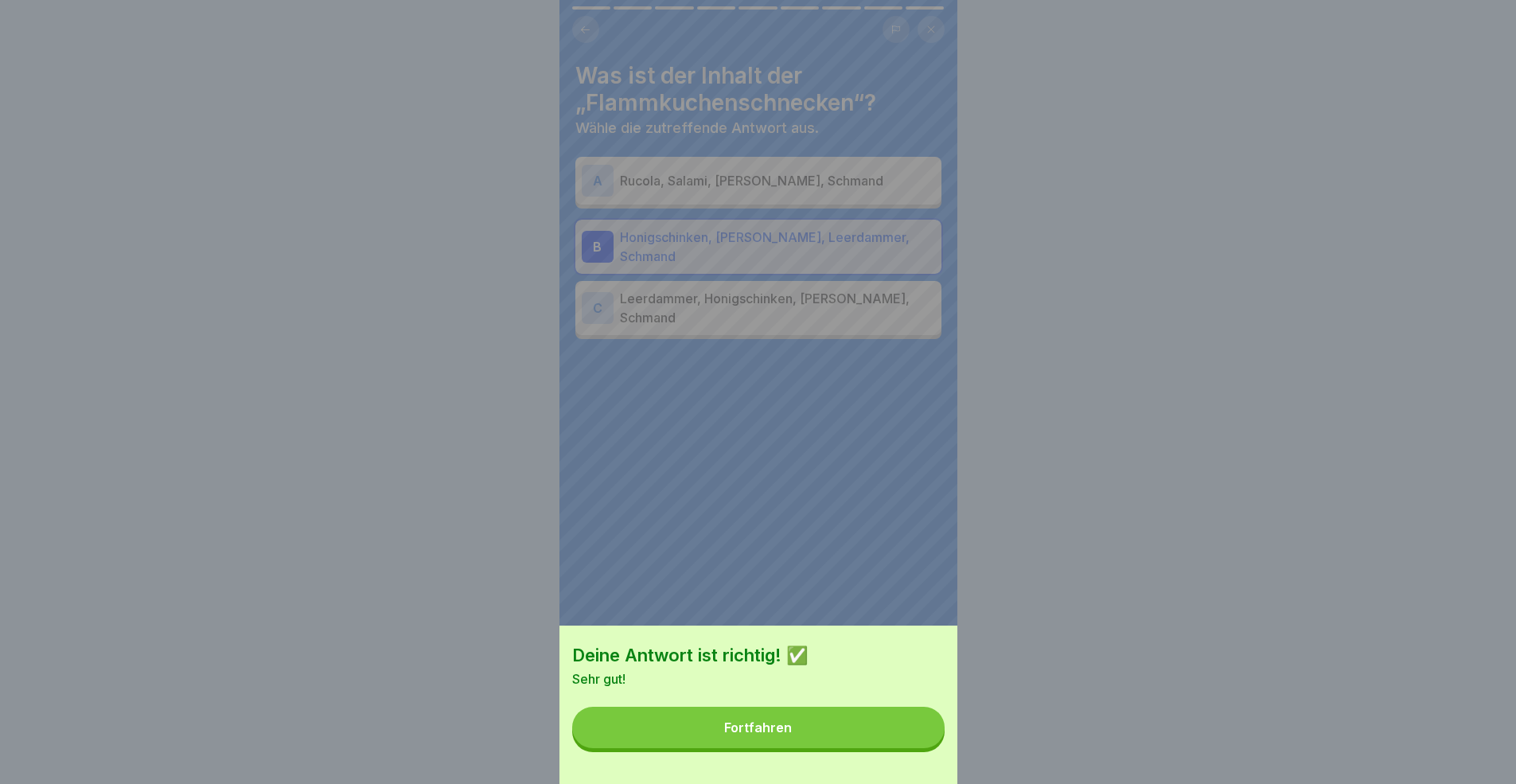
click at [908, 719] on button "Fortfahren" at bounding box center [758, 727] width 373 height 41
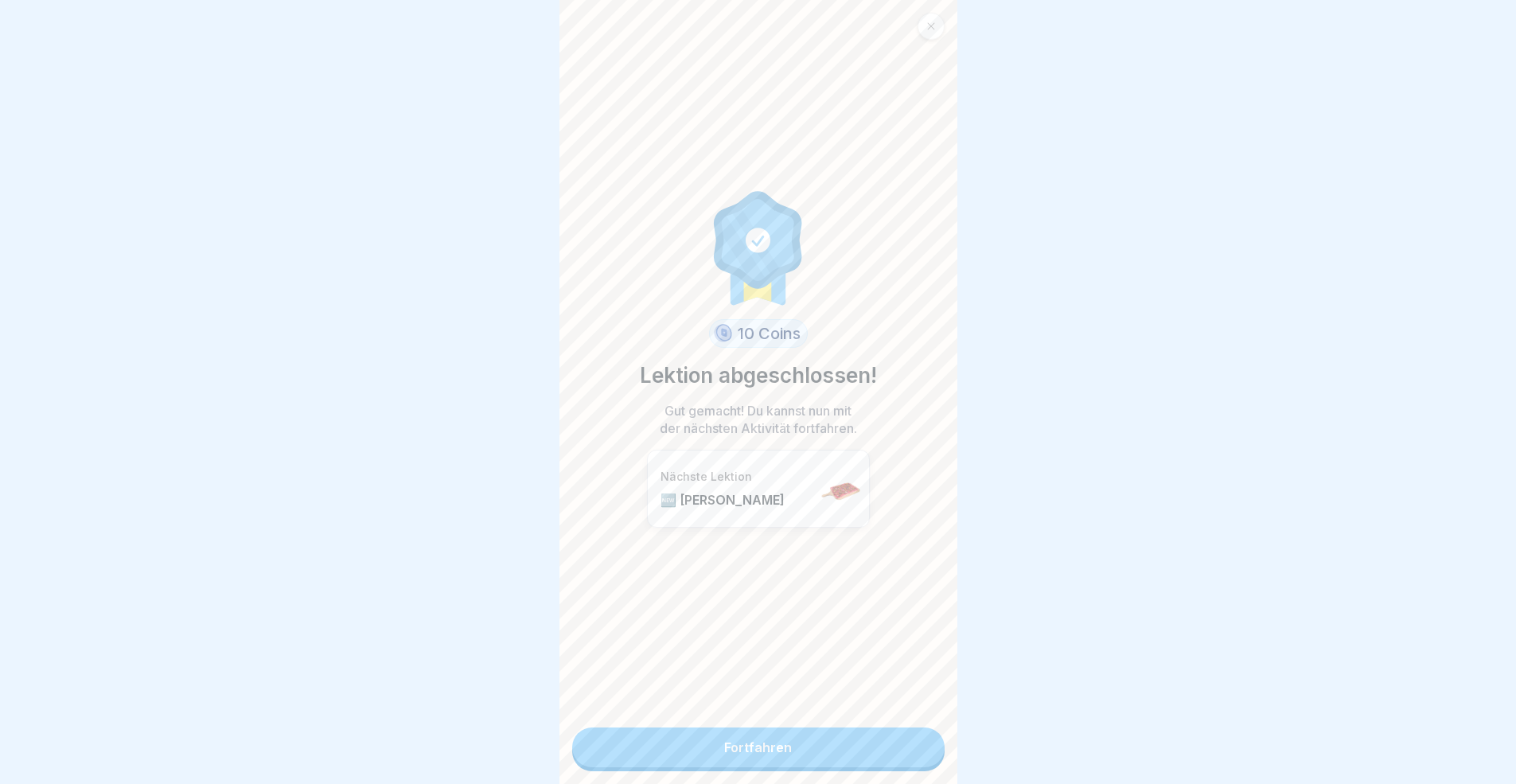
click at [908, 719] on link "Fortfahren" at bounding box center [758, 747] width 373 height 40
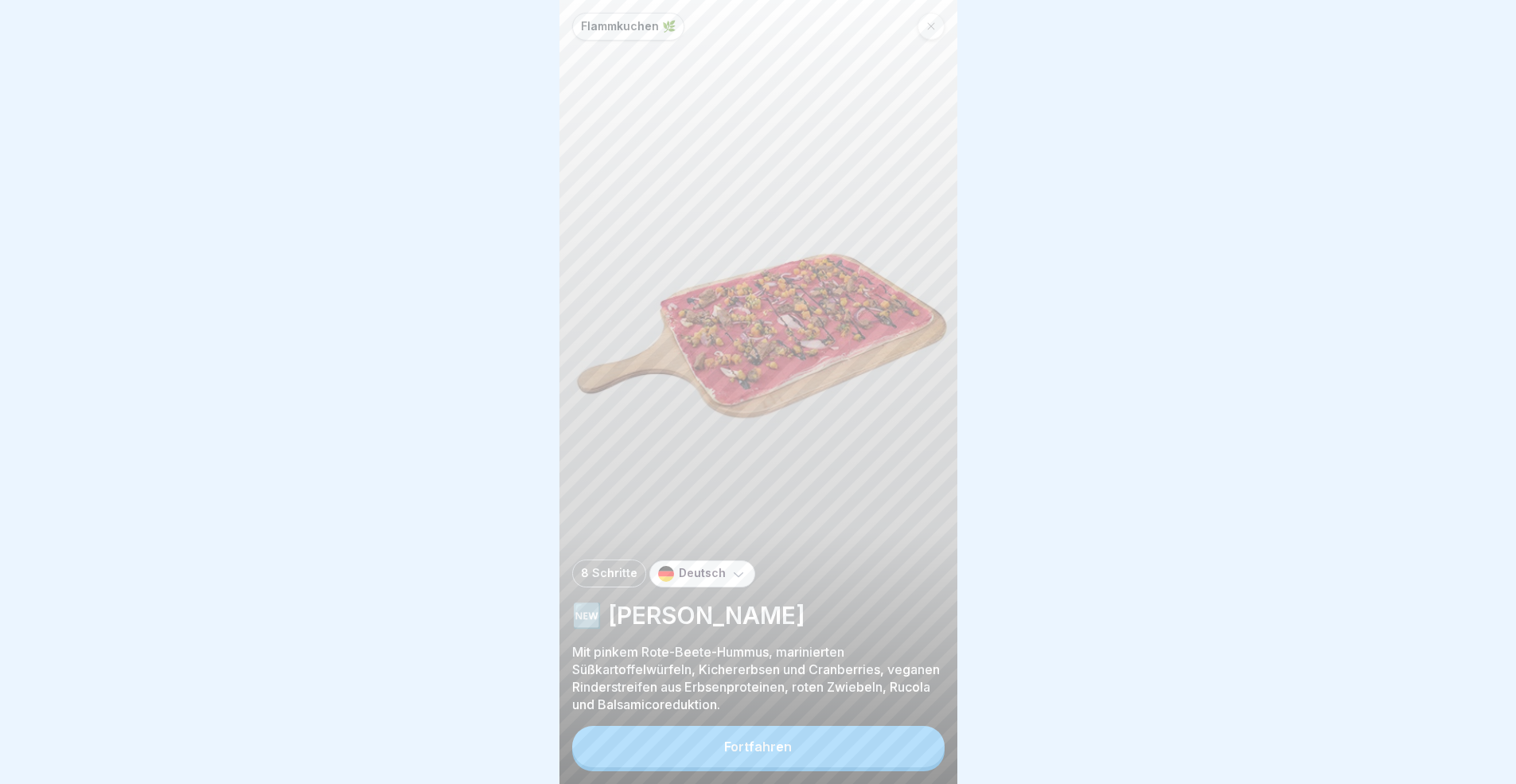
click at [935, 25] on icon at bounding box center [931, 27] width 10 height 10
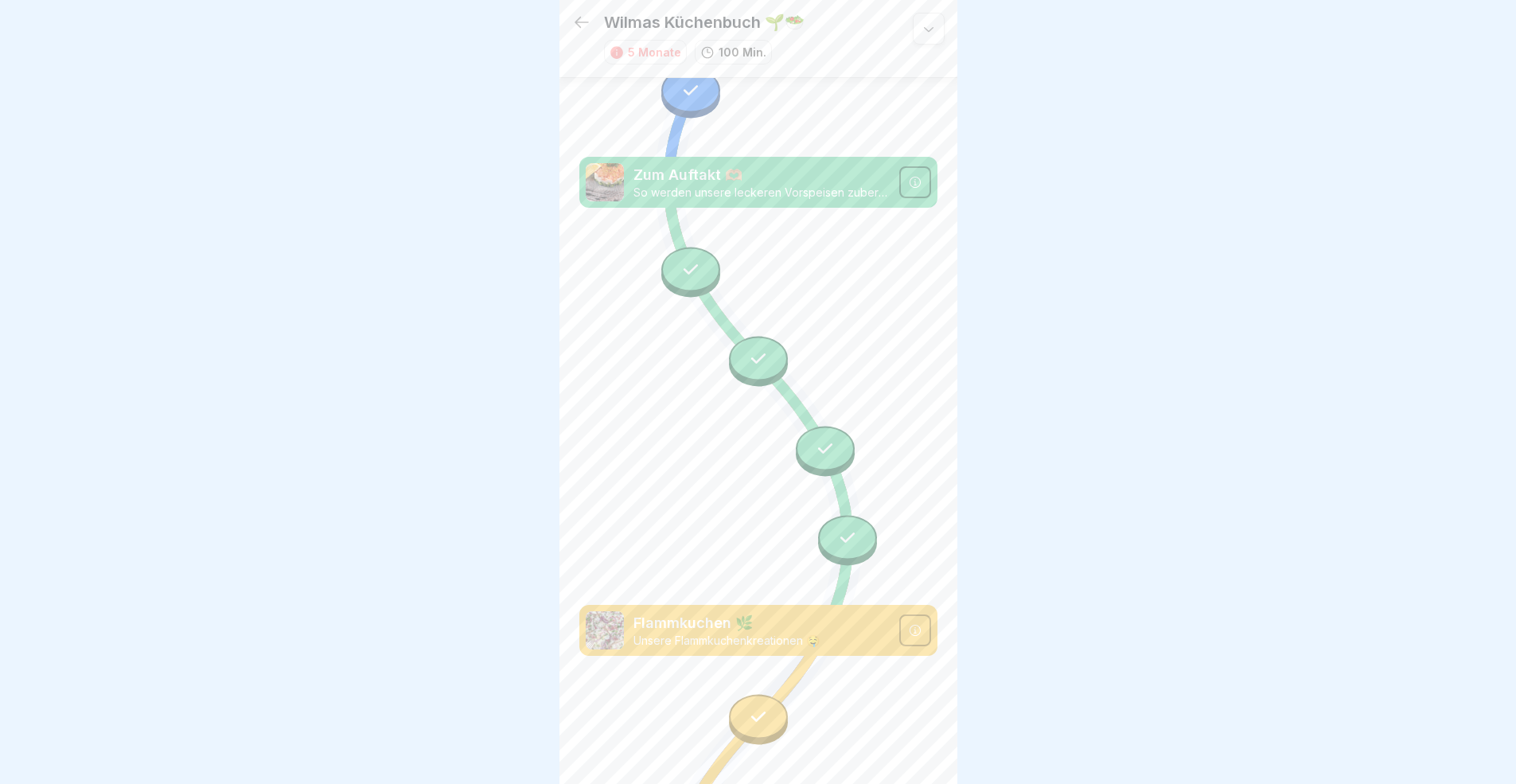
scroll to position [4195, 0]
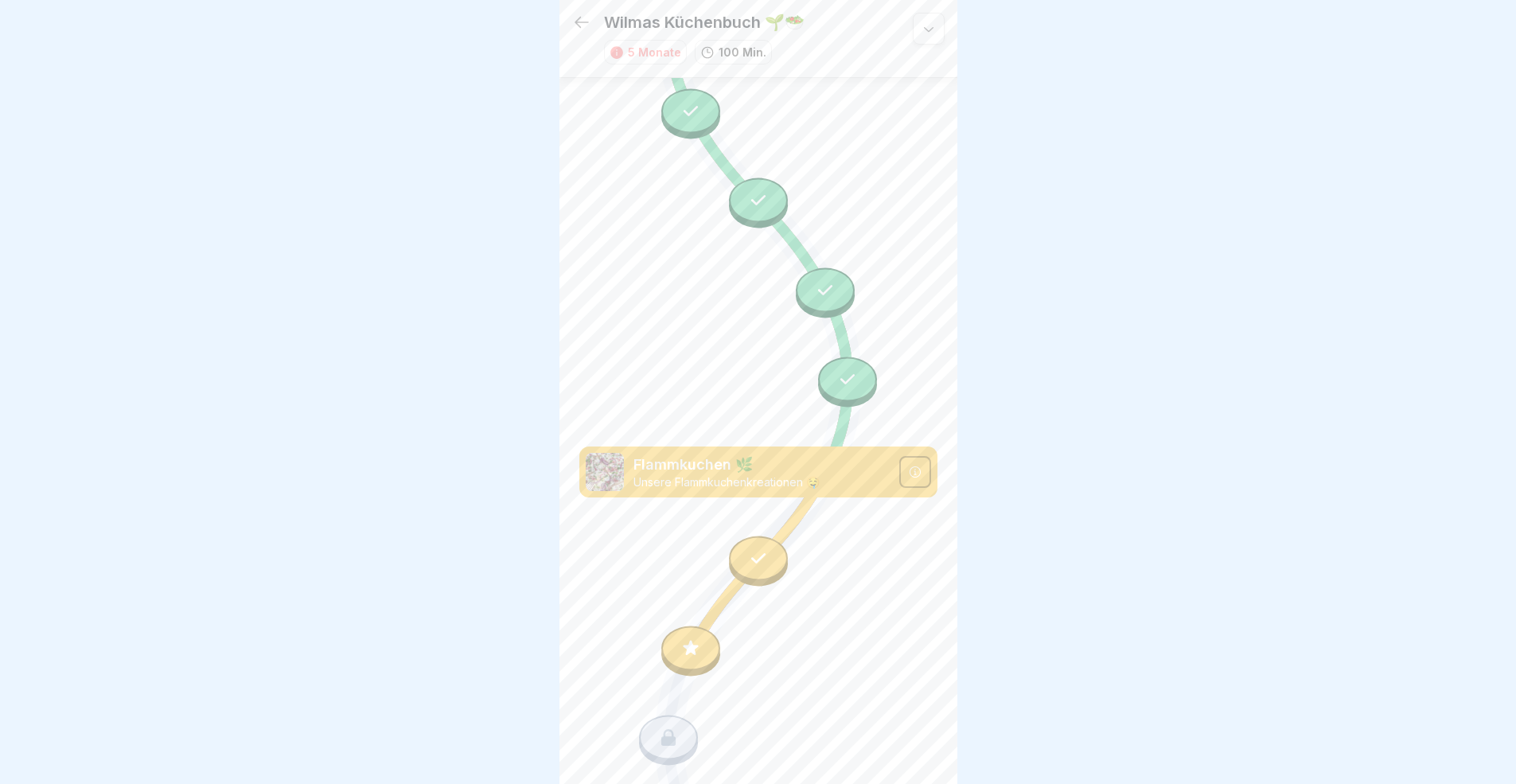
click at [696, 637] on icon at bounding box center [691, 648] width 21 height 21
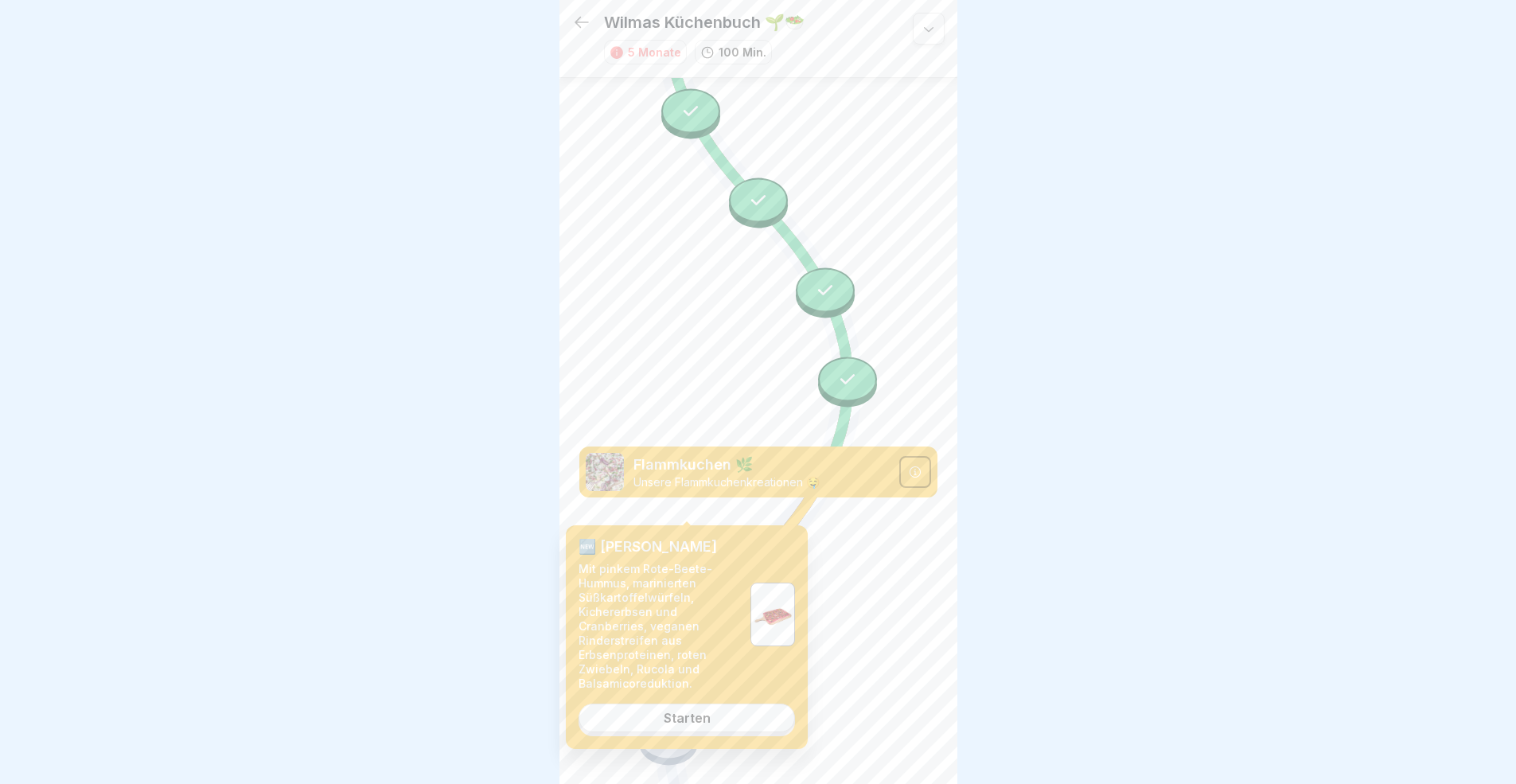
click at [699, 719] on link "Starten" at bounding box center [687, 718] width 216 height 29
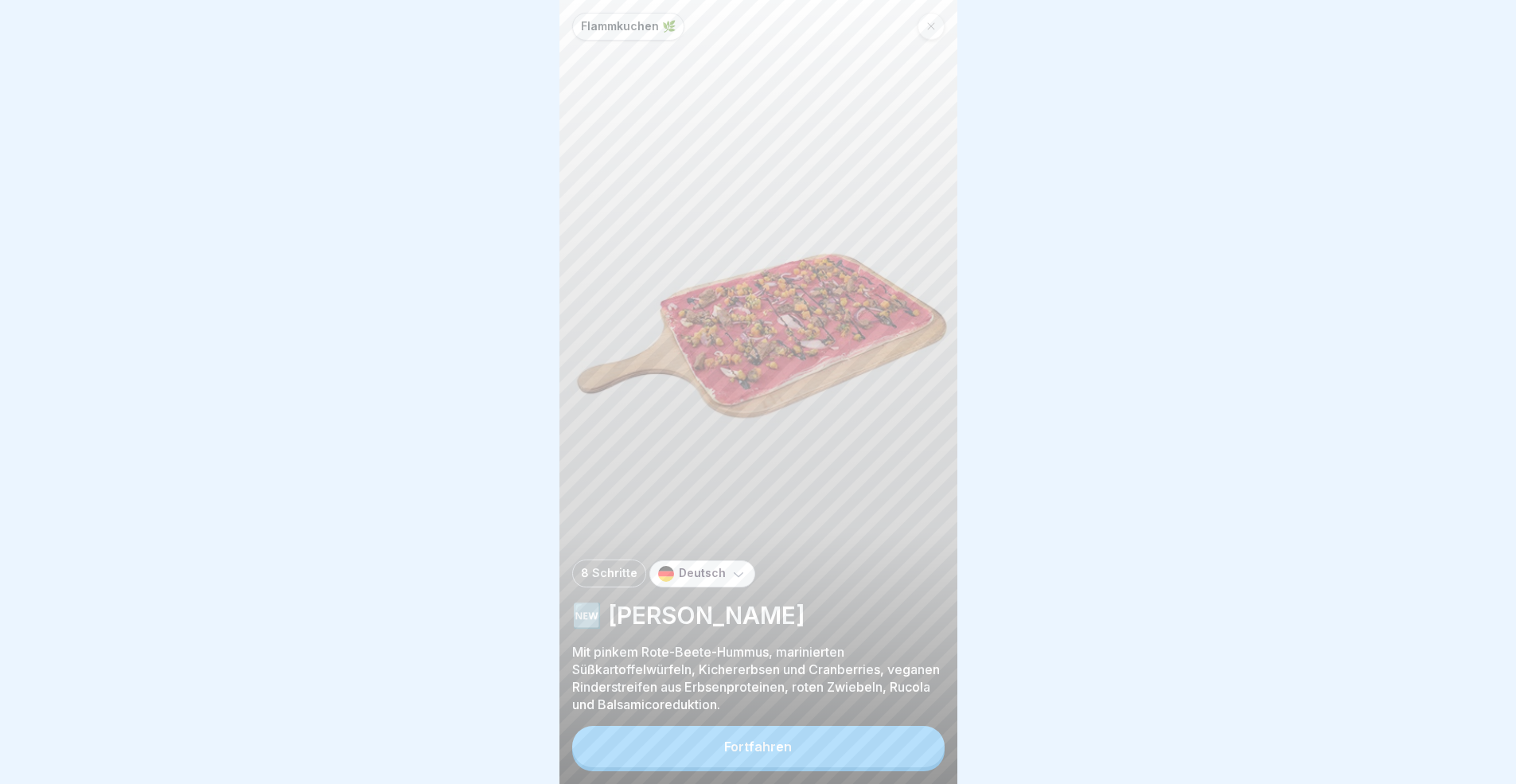
click at [786, 719] on button "Fortfahren" at bounding box center [758, 746] width 373 height 41
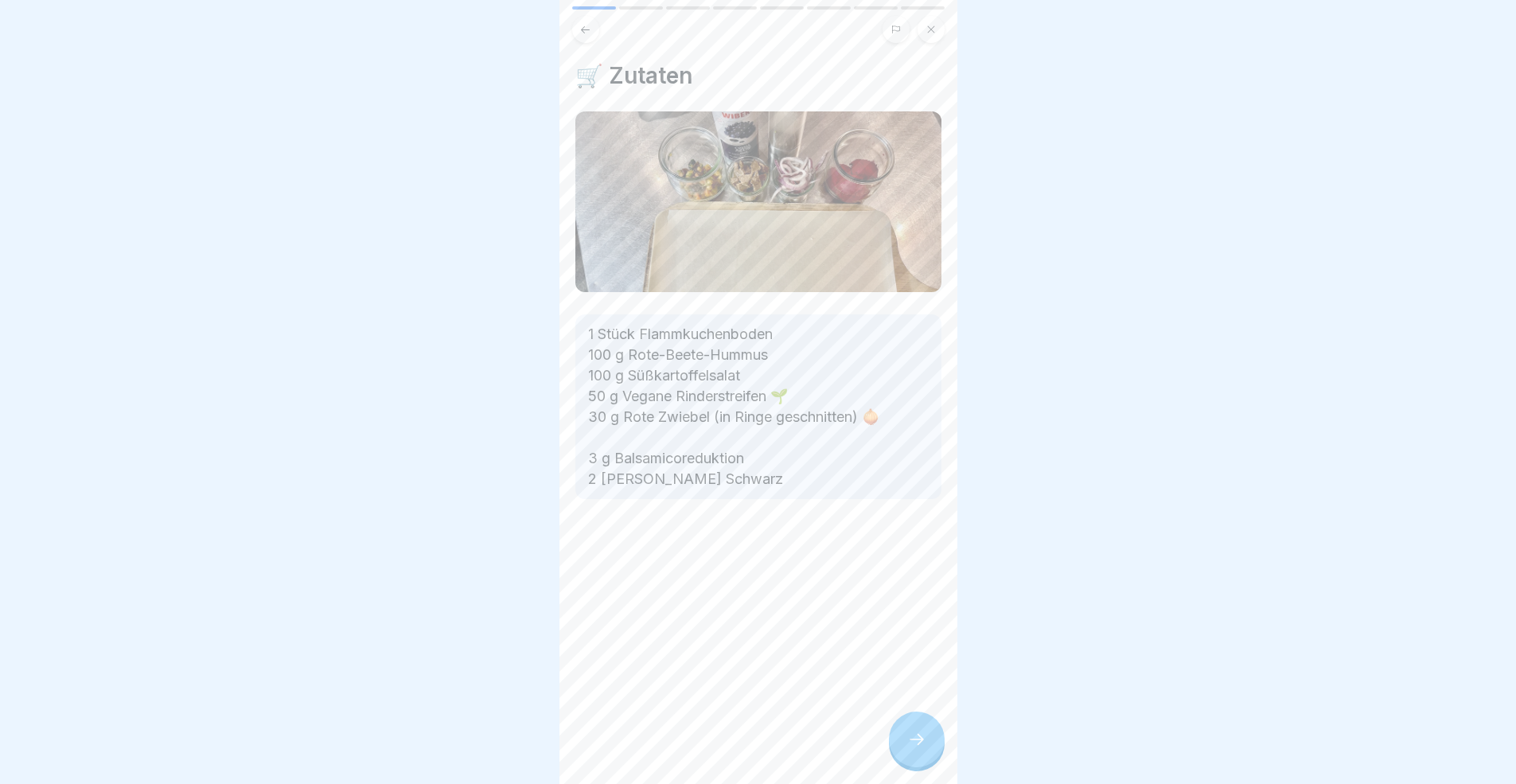
click at [886, 719] on div "🛒 Zutaten 1 Stück Flammkuchenboden 100 g Rote-Beete-Hummus 100 g Süßkartoffelsa…" at bounding box center [758, 392] width 398 height 784
click at [934, 719] on div at bounding box center [917, 739] width 56 height 56
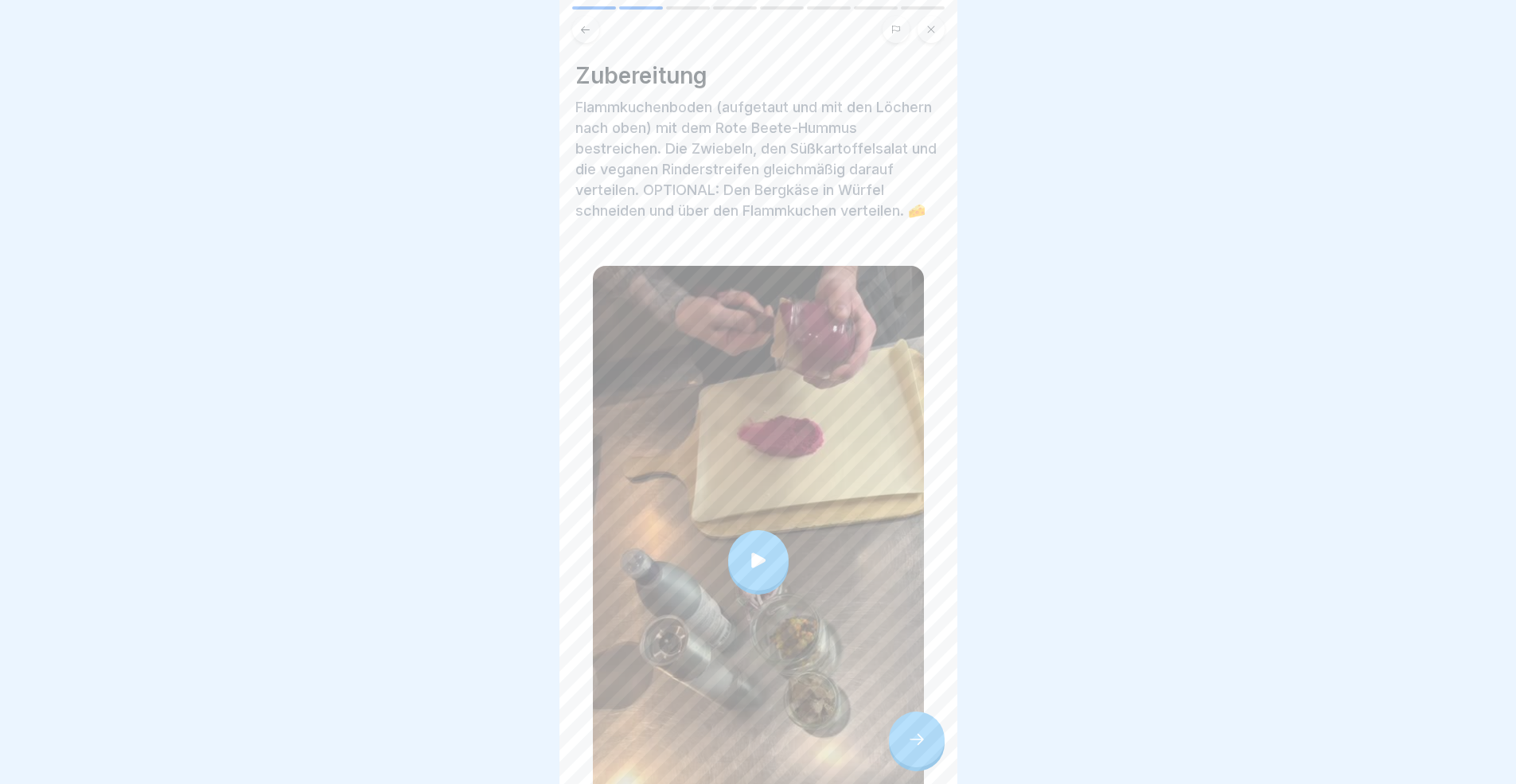
click at [906, 719] on div at bounding box center [917, 739] width 56 height 56
click at [926, 719] on div at bounding box center [917, 739] width 56 height 56
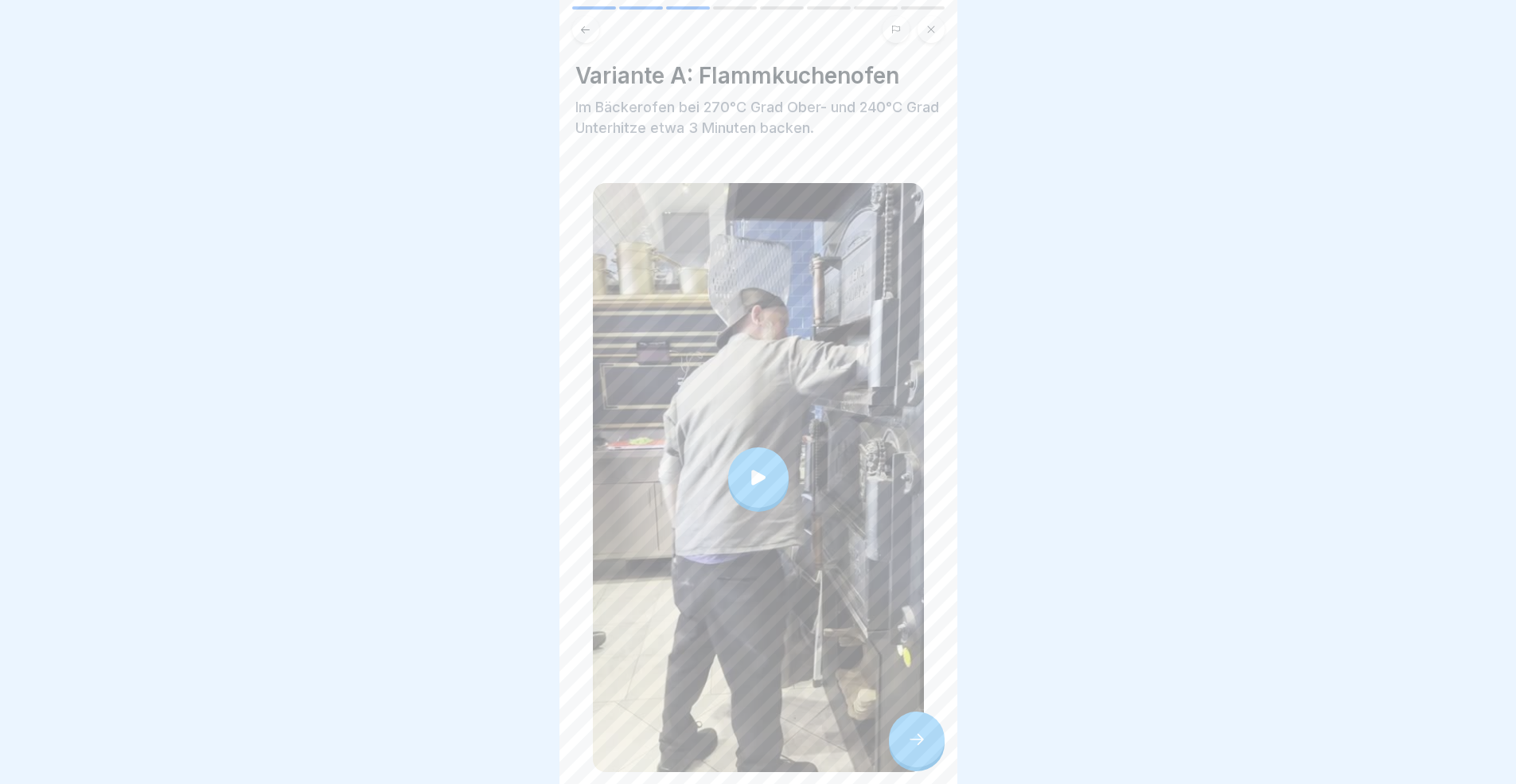
click at [924, 719] on div at bounding box center [917, 739] width 56 height 56
click at [932, 719] on div at bounding box center [917, 739] width 56 height 56
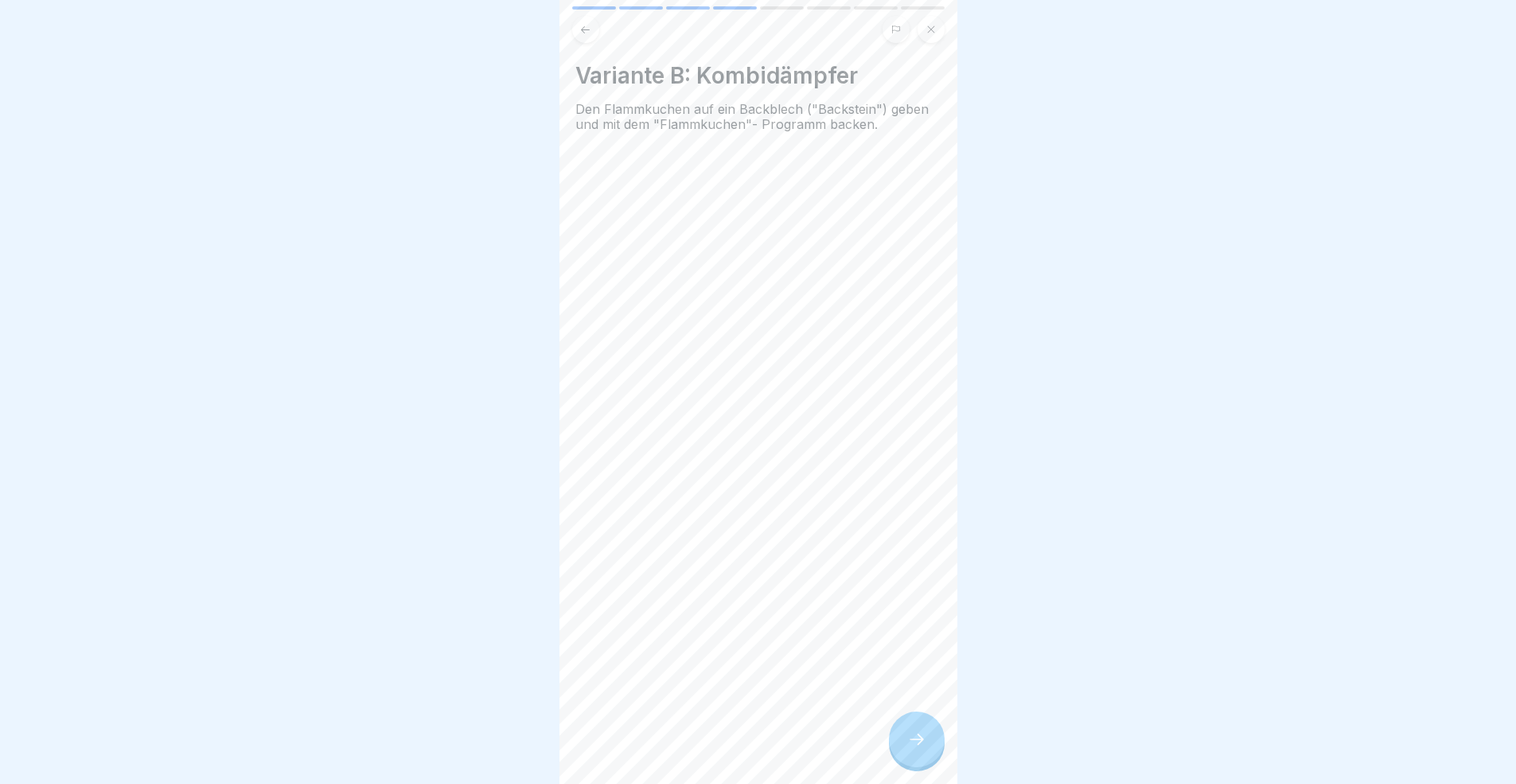
click at [932, 719] on div at bounding box center [917, 739] width 56 height 56
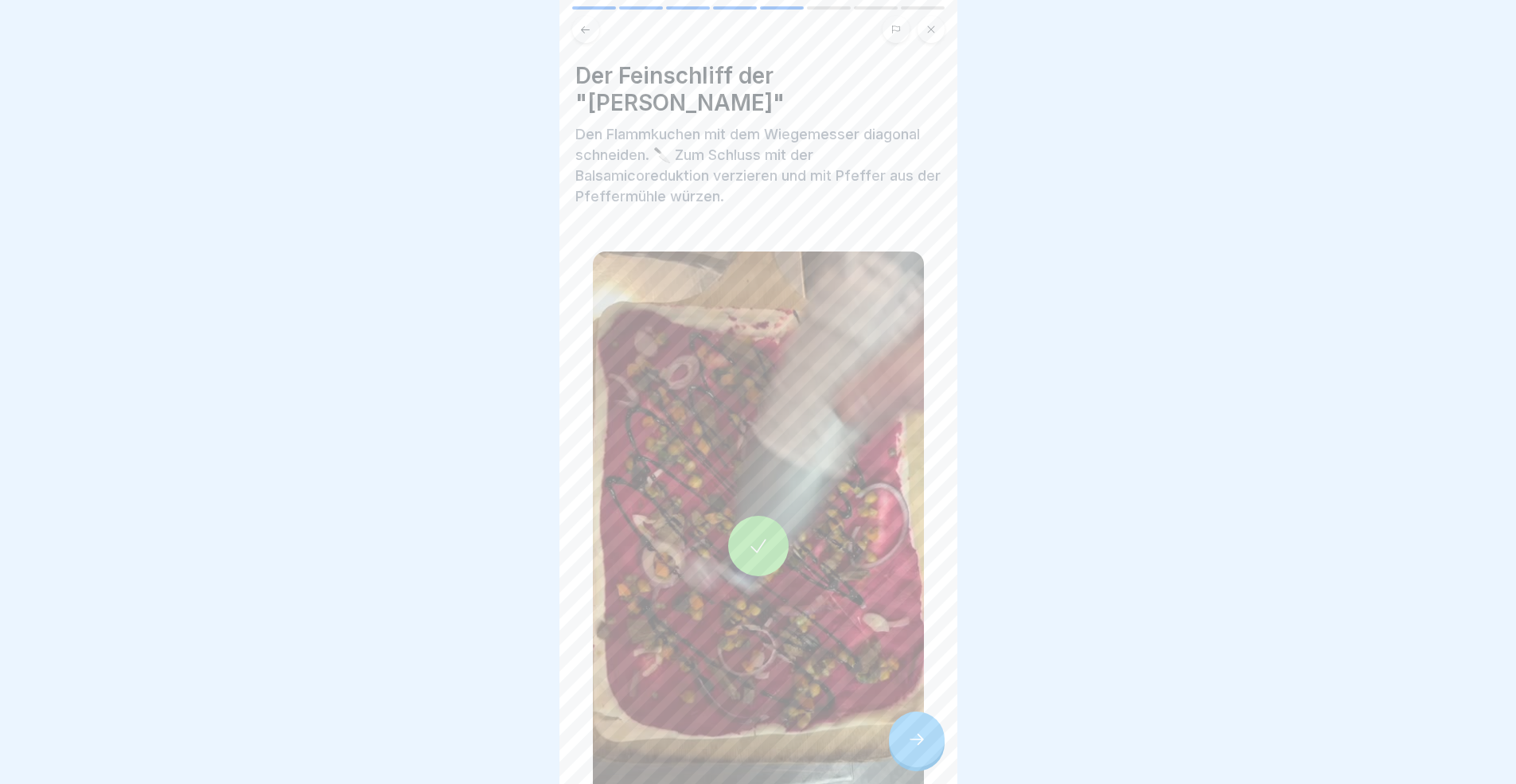
click at [932, 719] on div at bounding box center [917, 739] width 56 height 56
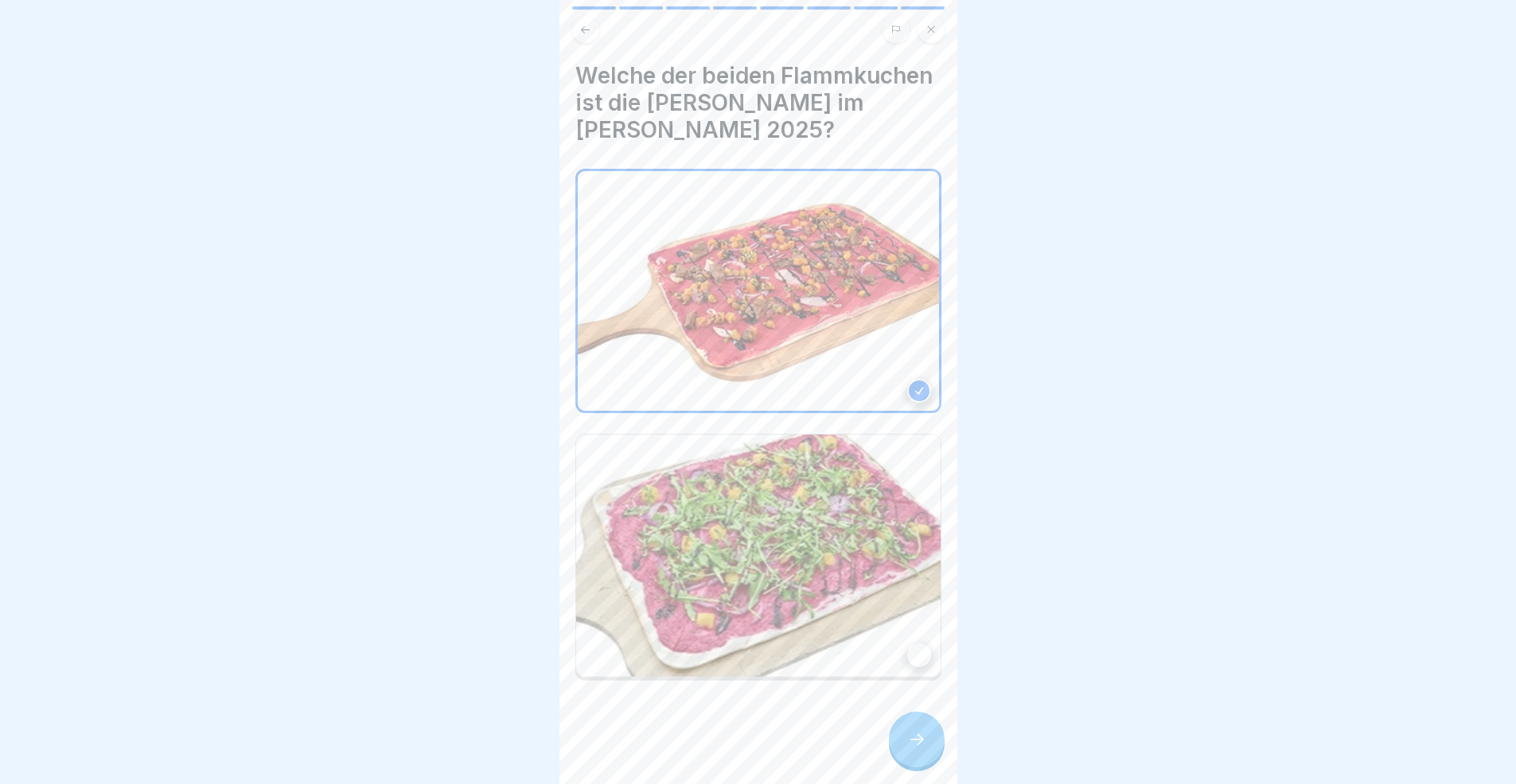
click at [918, 719] on div at bounding box center [917, 739] width 56 height 56
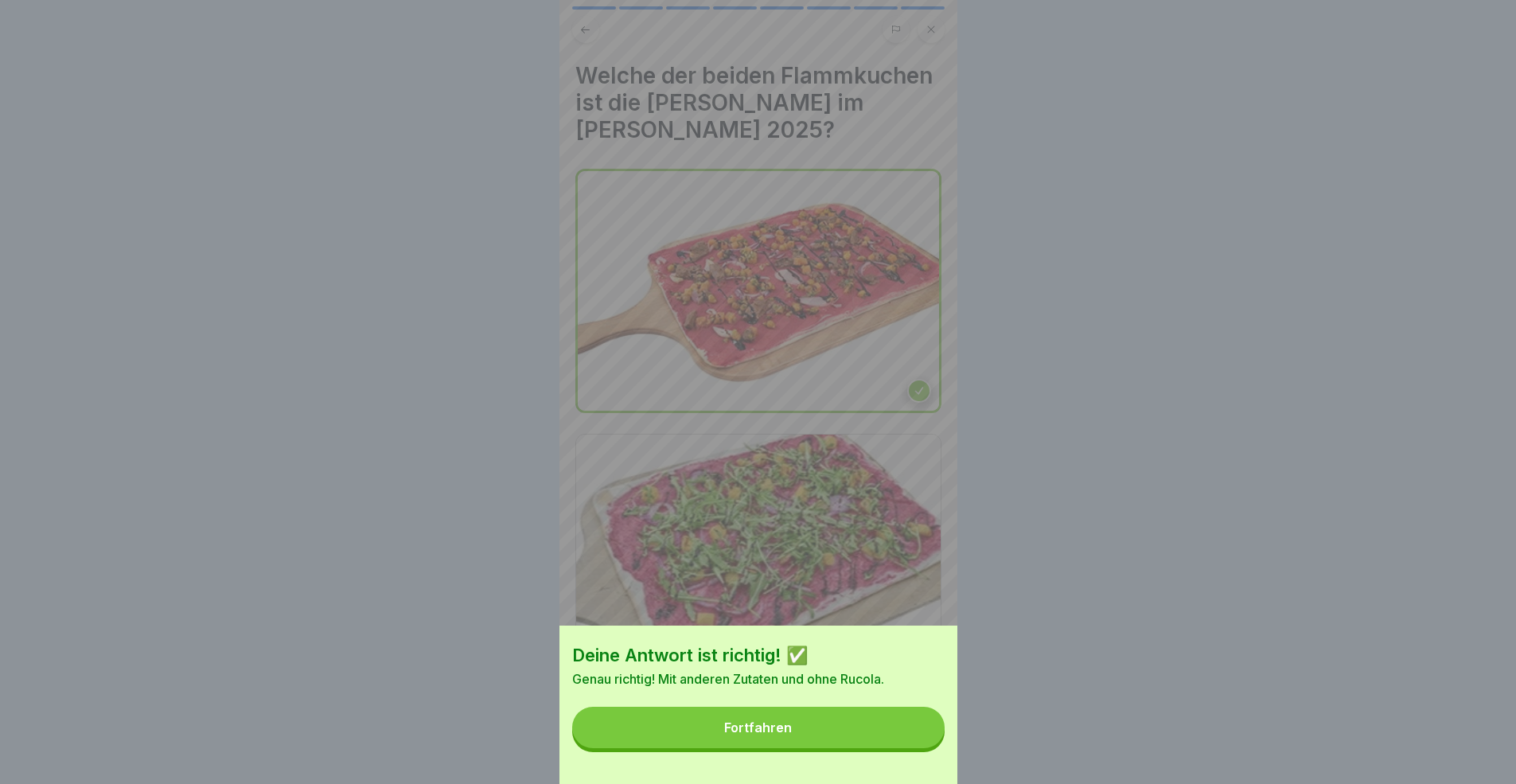
click at [870, 719] on button "Fortfahren" at bounding box center [758, 727] width 373 height 41
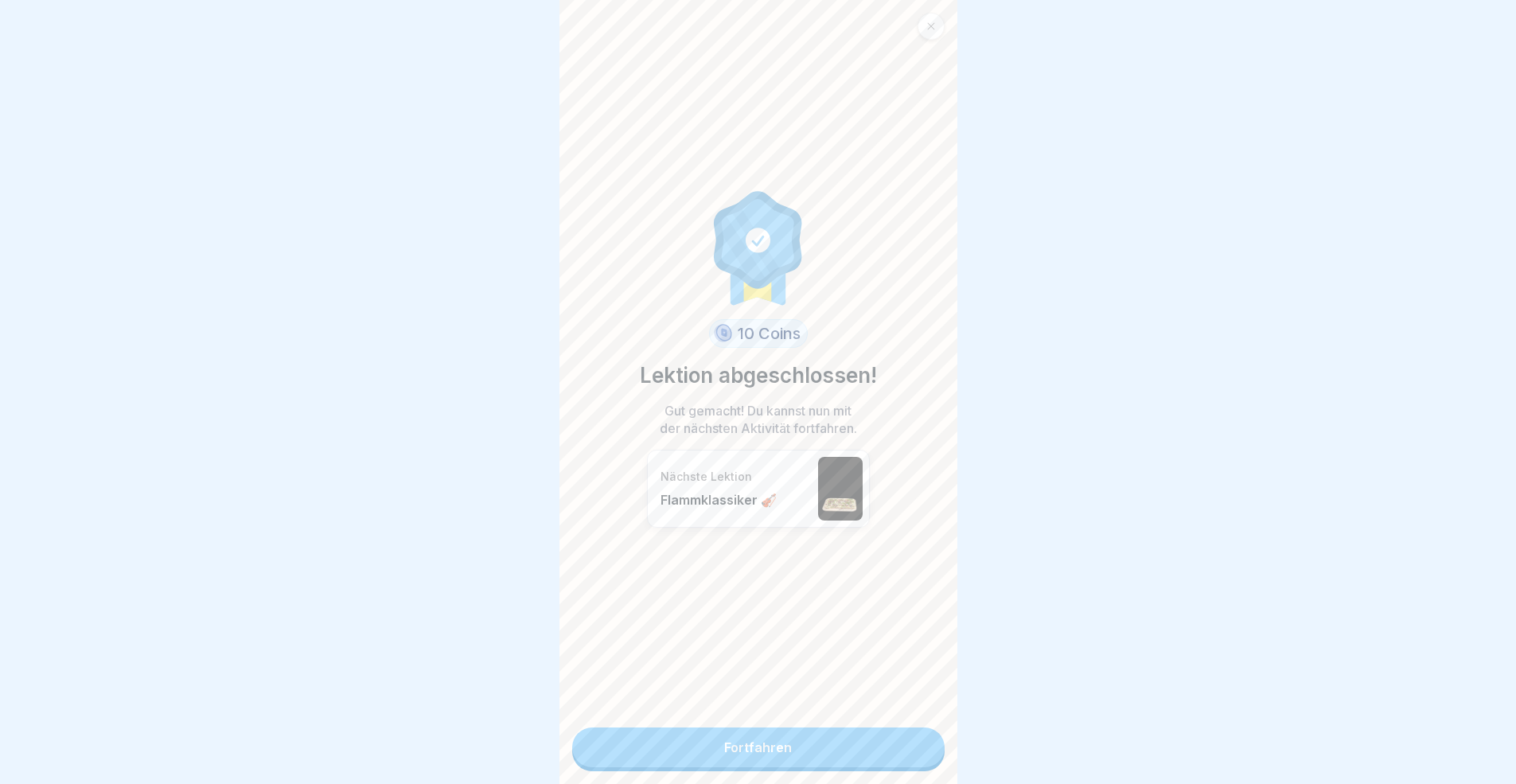
click at [870, 719] on link "Fortfahren" at bounding box center [758, 747] width 373 height 40
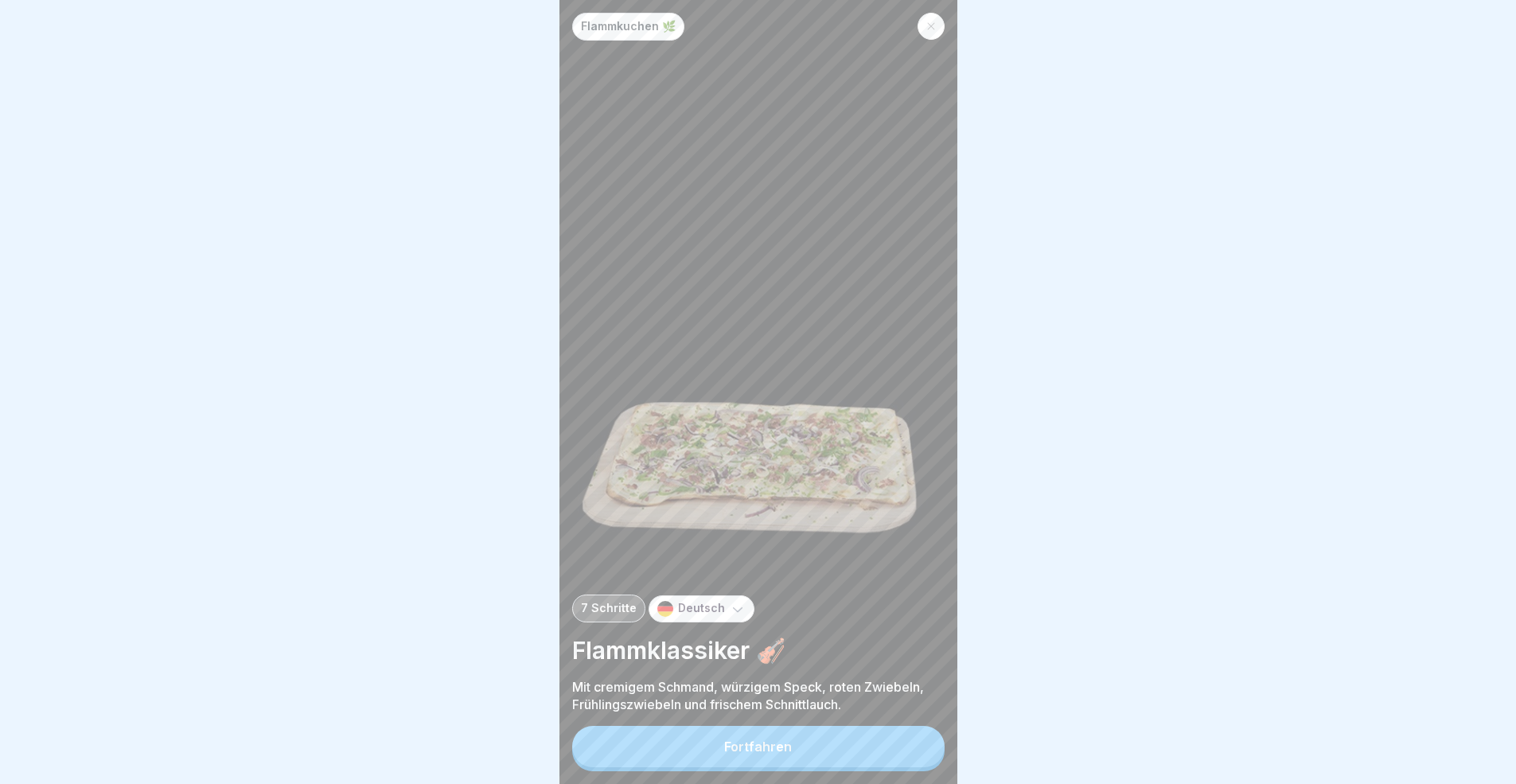
click at [870, 719] on button "Fortfahren" at bounding box center [758, 746] width 373 height 41
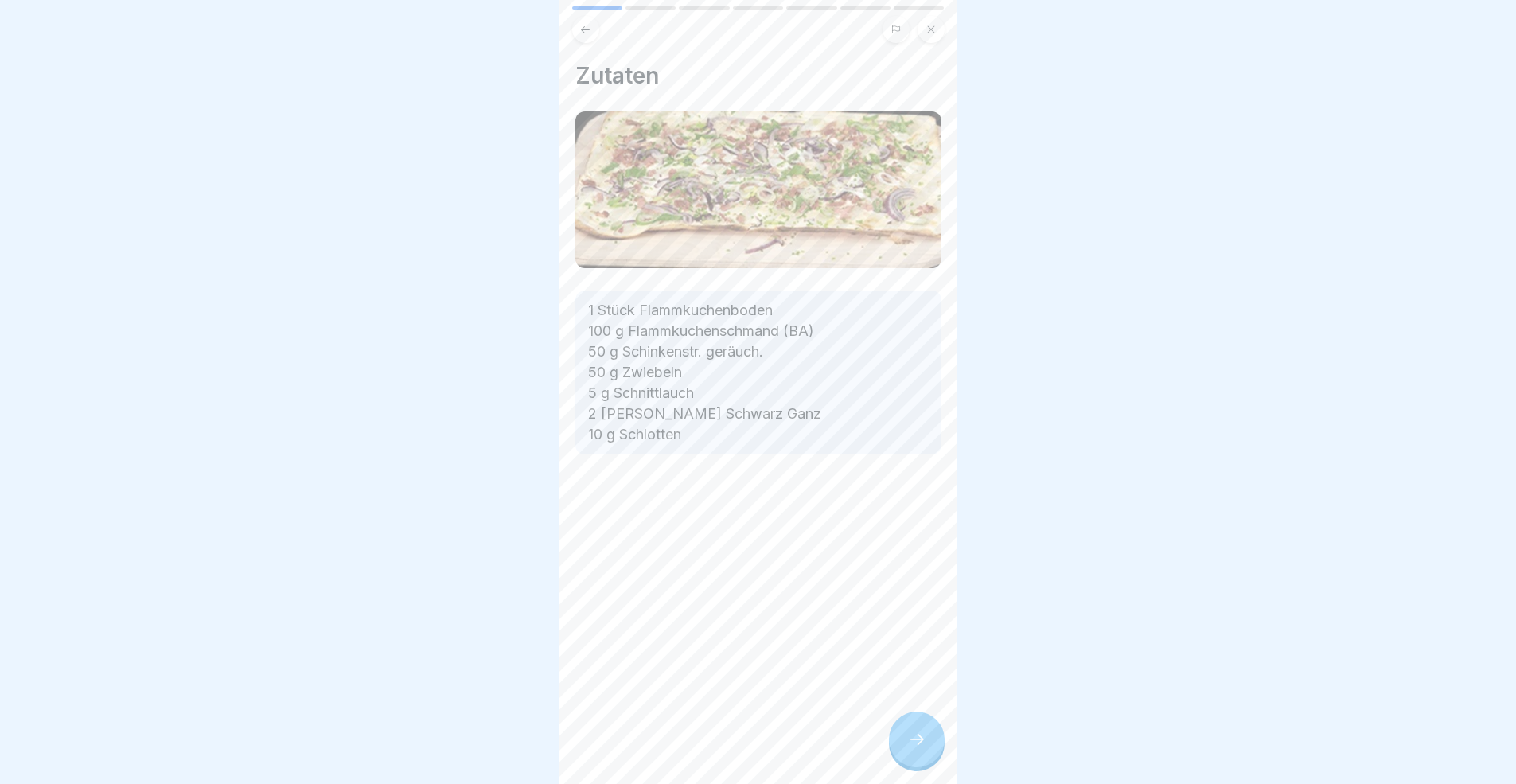
click at [889, 719] on div "Flammkuchen 🌿 7 Schritte Deutsch Flammklassiker 🎻 Mit cremigem Schmand, würzige…" at bounding box center [758, 392] width 398 height 784
click at [915, 719] on icon at bounding box center [917, 739] width 19 height 19
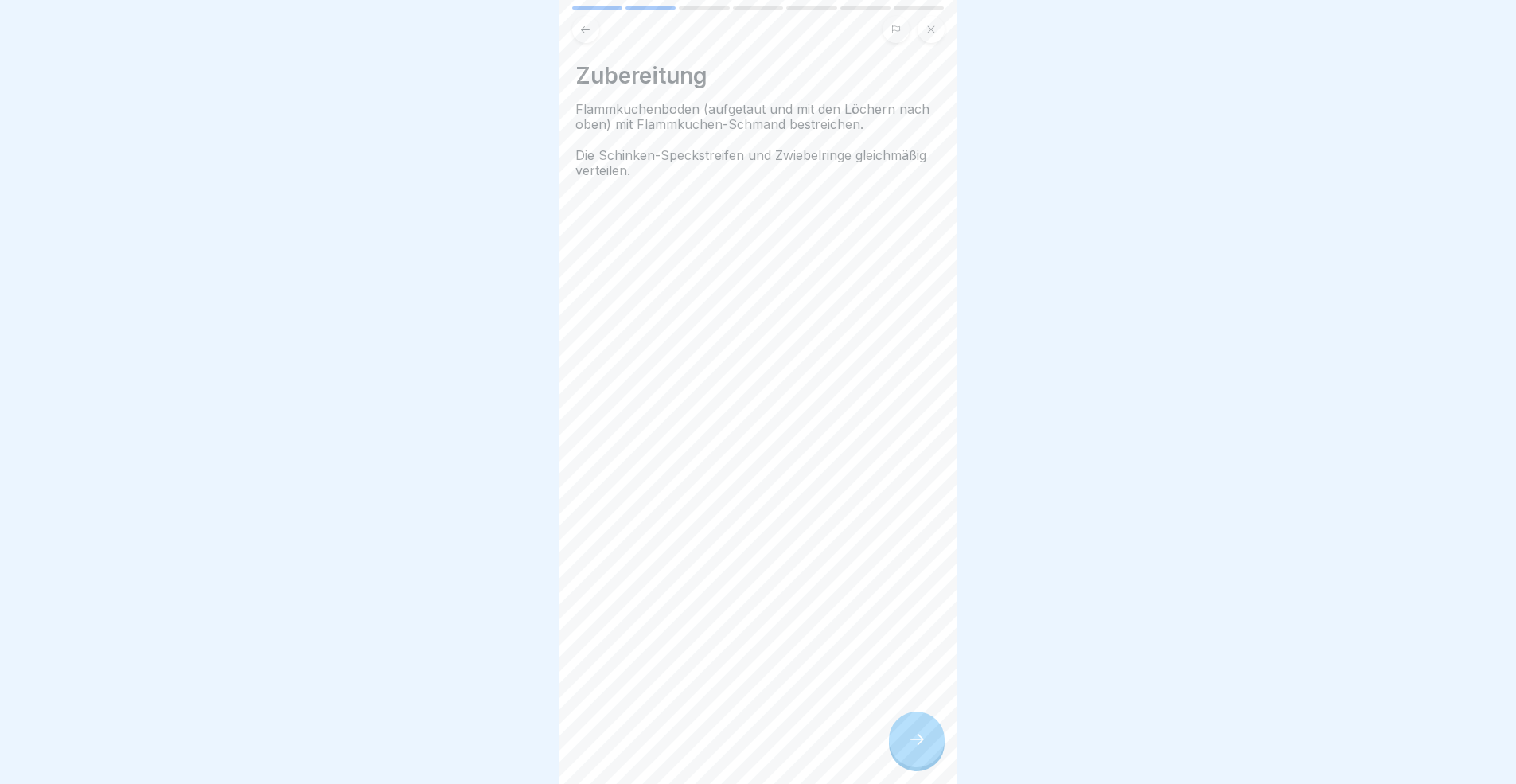
click at [915, 719] on icon at bounding box center [917, 739] width 19 height 19
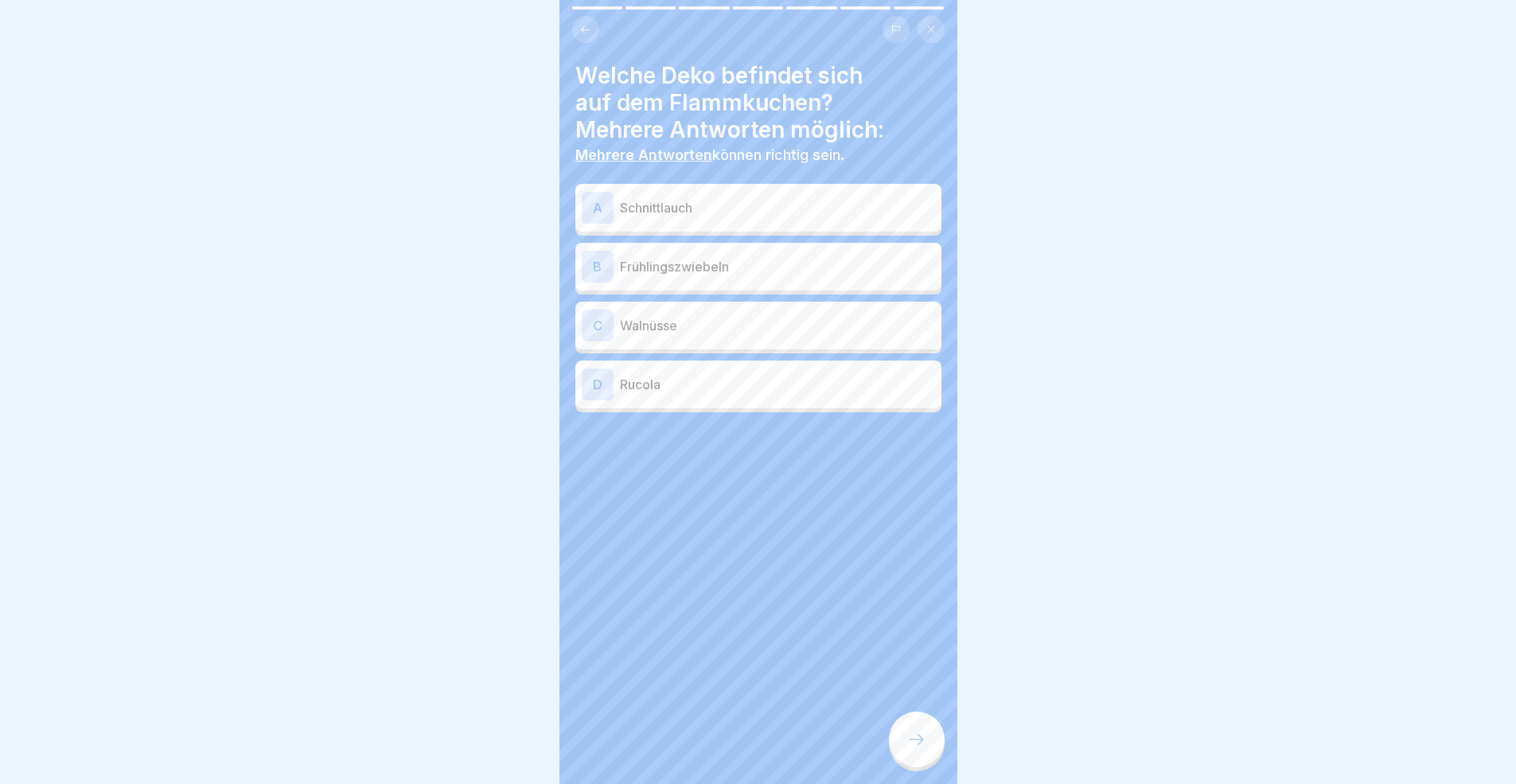
click at [915, 719] on icon at bounding box center [917, 739] width 19 height 19
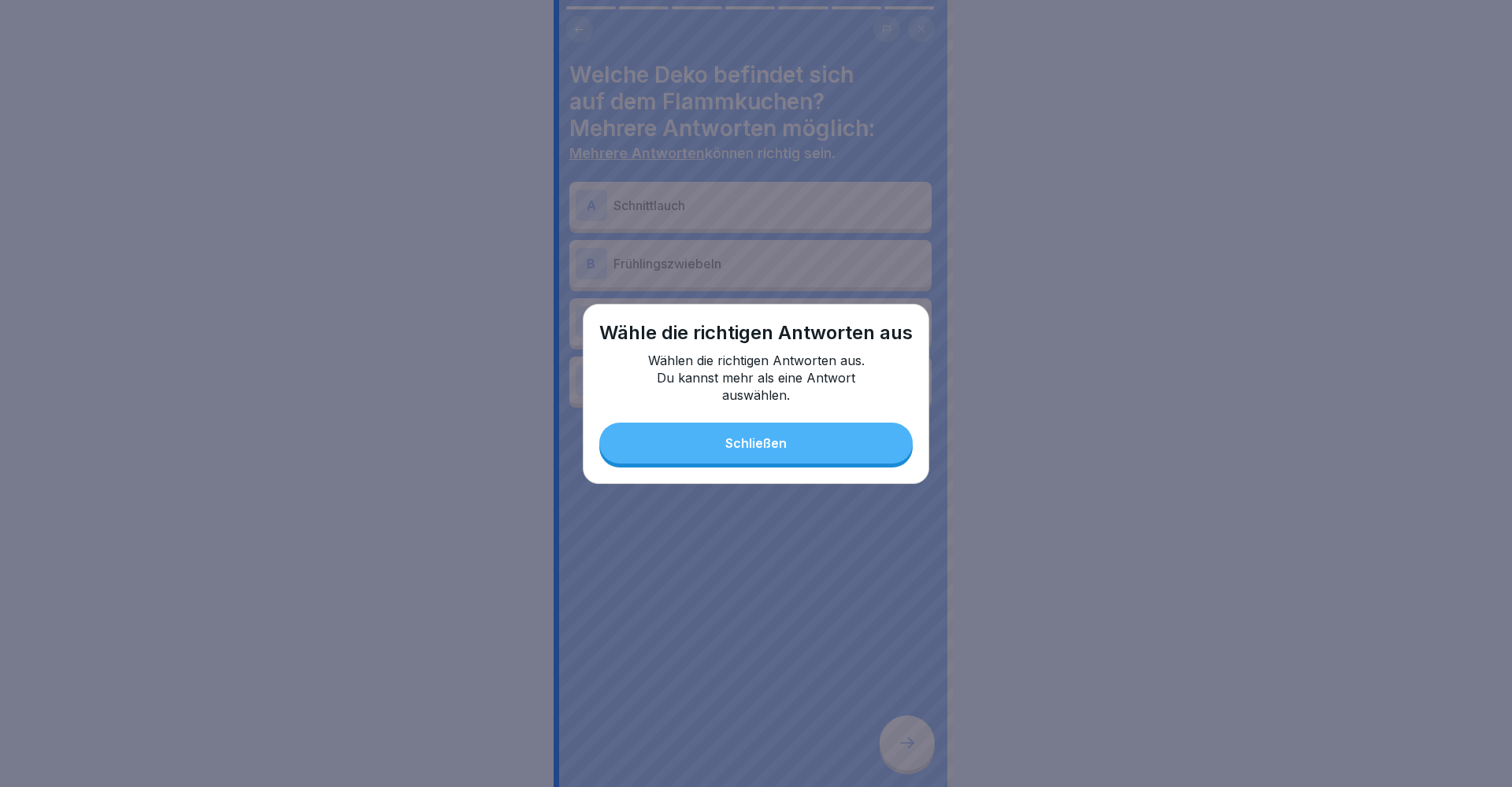
click at [763, 446] on div "Schließen" at bounding box center [755, 443] width 61 height 14
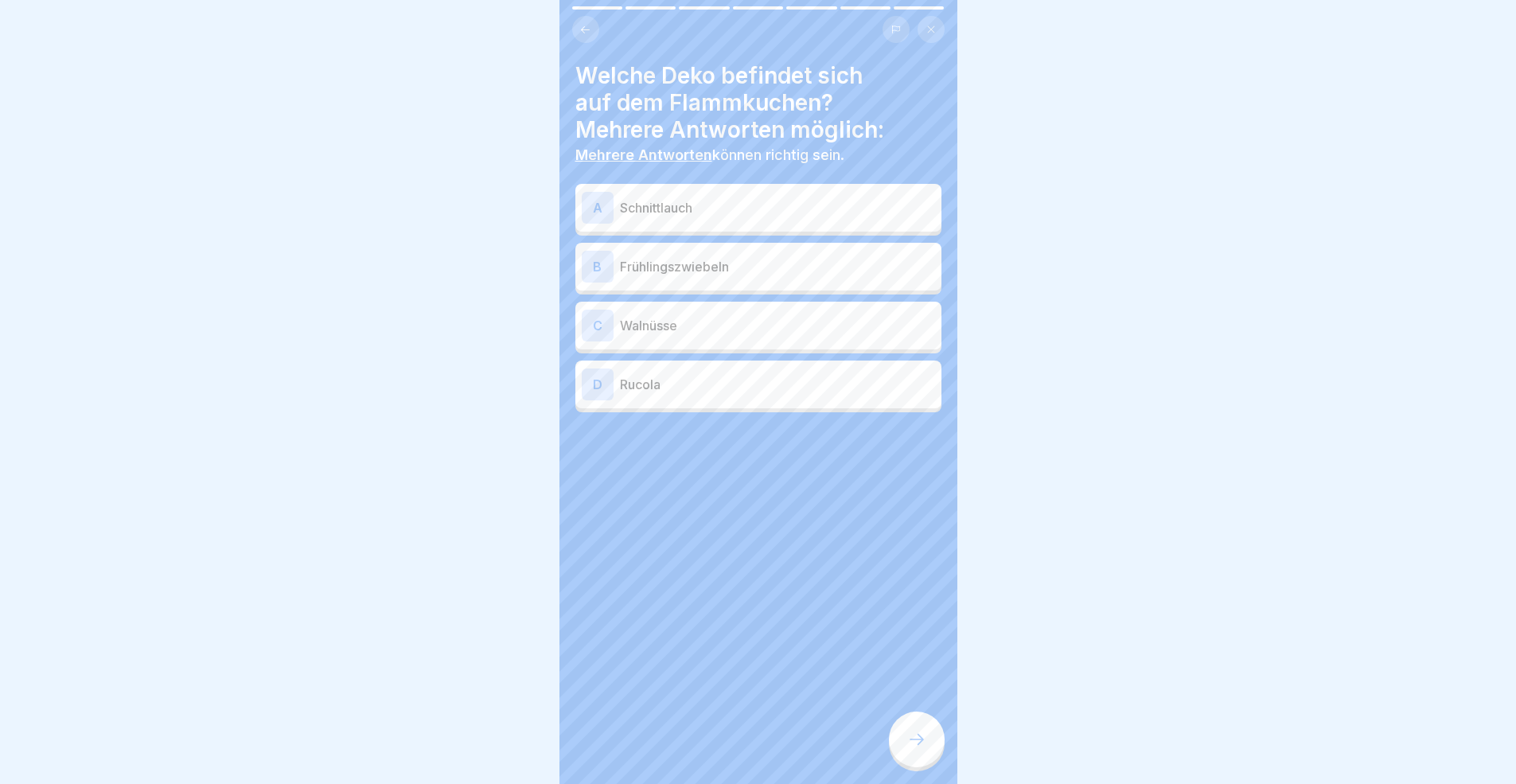
click at [695, 265] on p "Frühlingszwiebeln" at bounding box center [777, 267] width 315 height 19
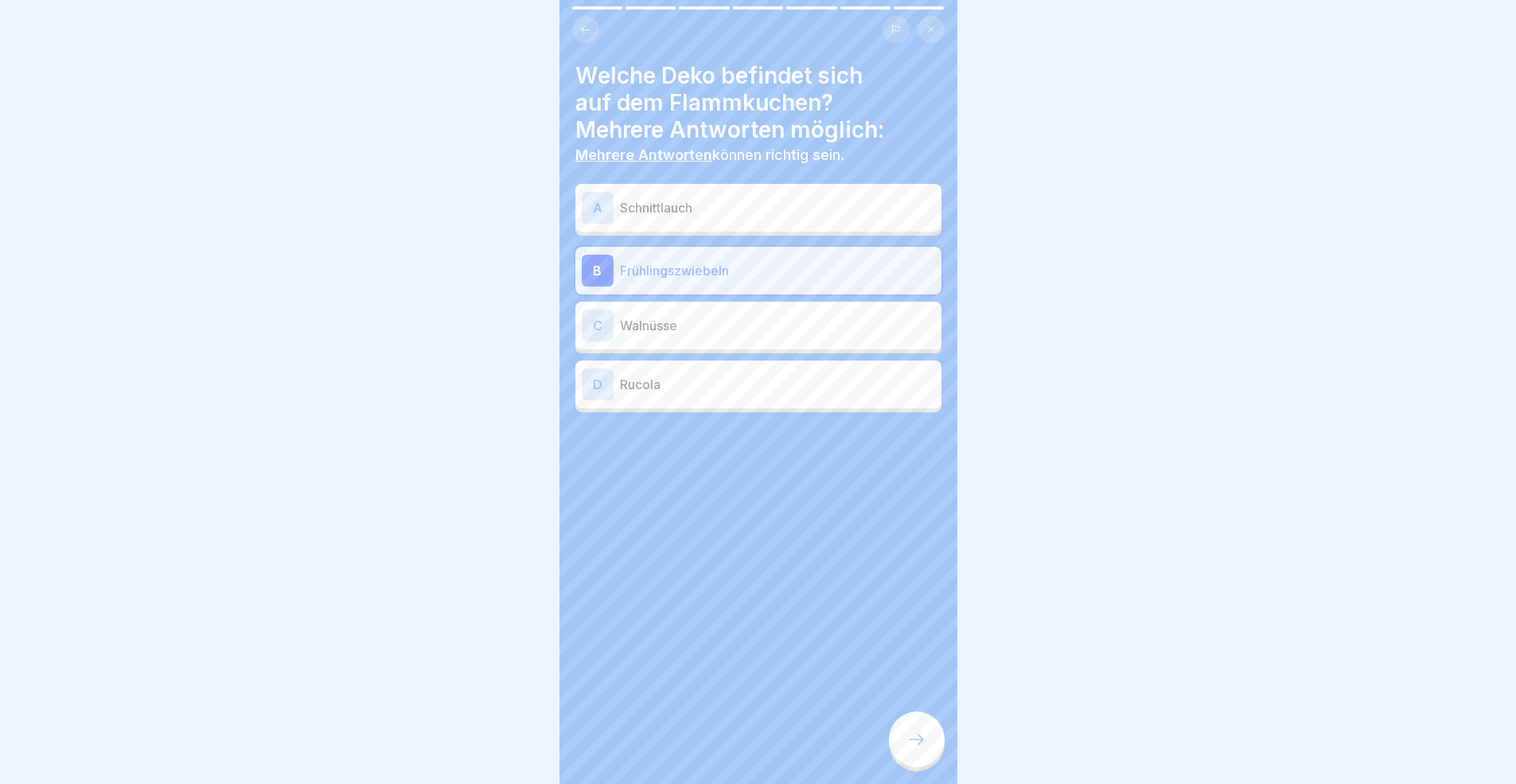
click at [689, 206] on p "Schnittlauch" at bounding box center [777, 208] width 315 height 19
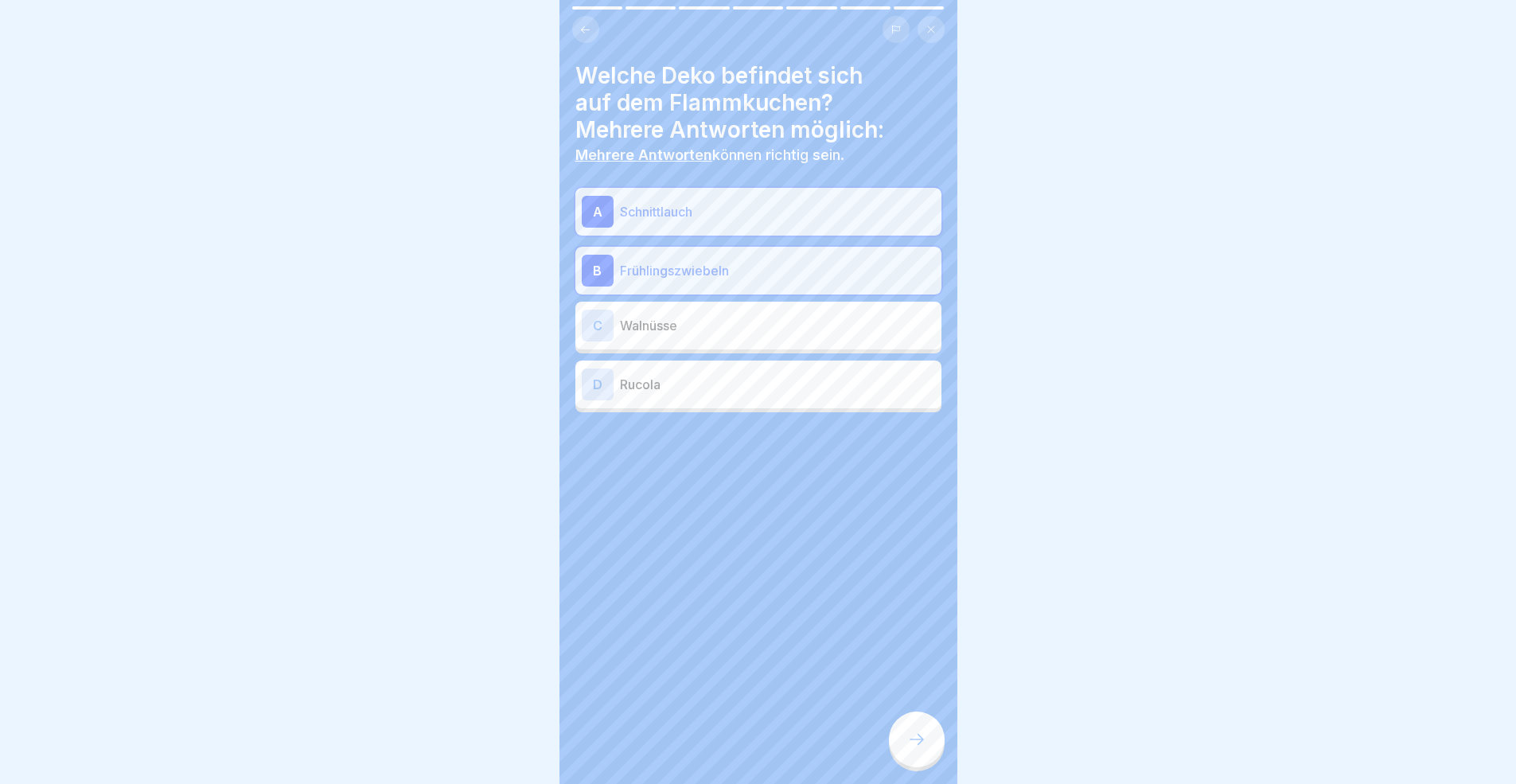
click at [920, 719] on icon at bounding box center [917, 739] width 19 height 19
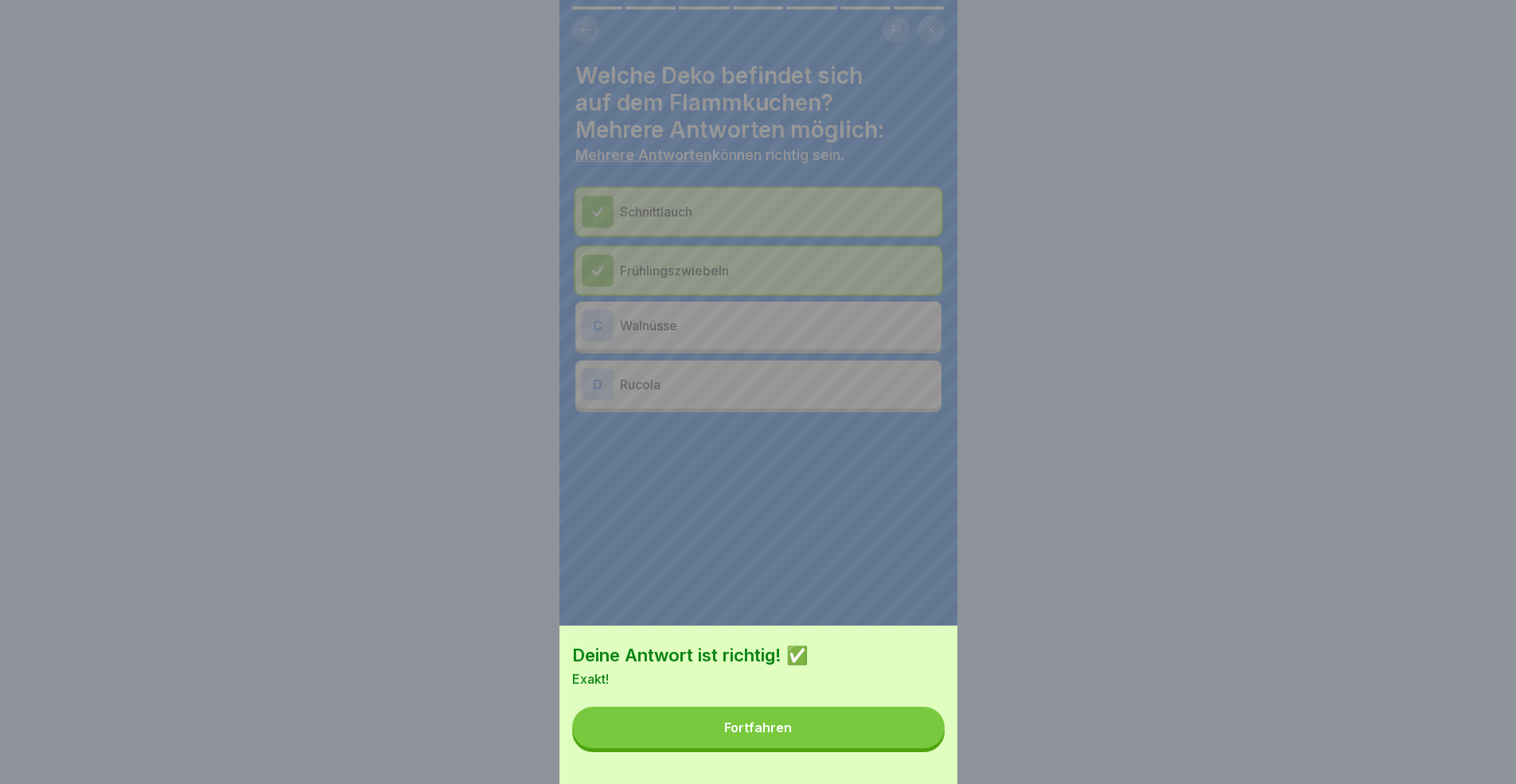
click at [876, 719] on button "Fortfahren" at bounding box center [758, 727] width 373 height 41
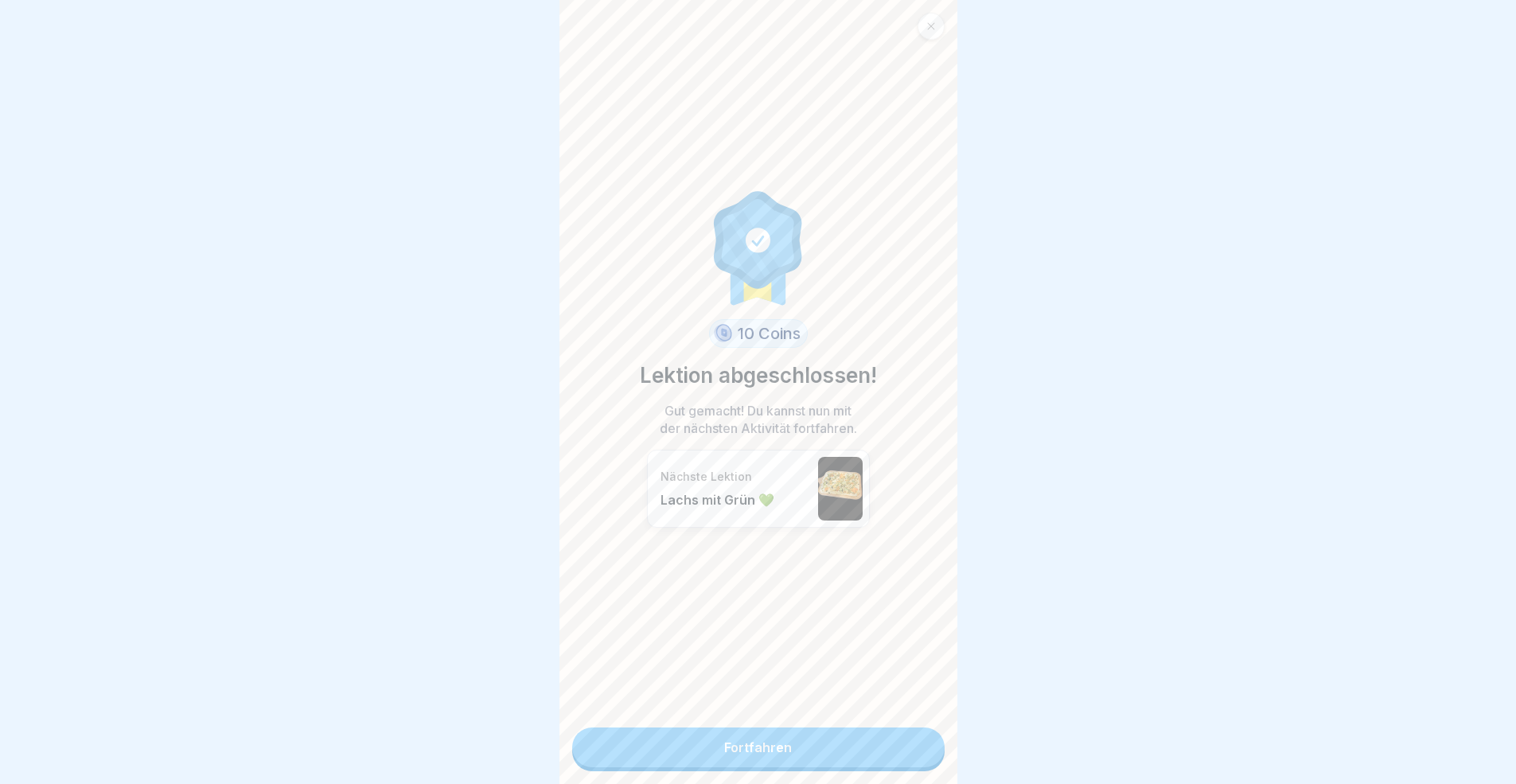
click at [885, 719] on link "Fortfahren" at bounding box center [758, 747] width 373 height 40
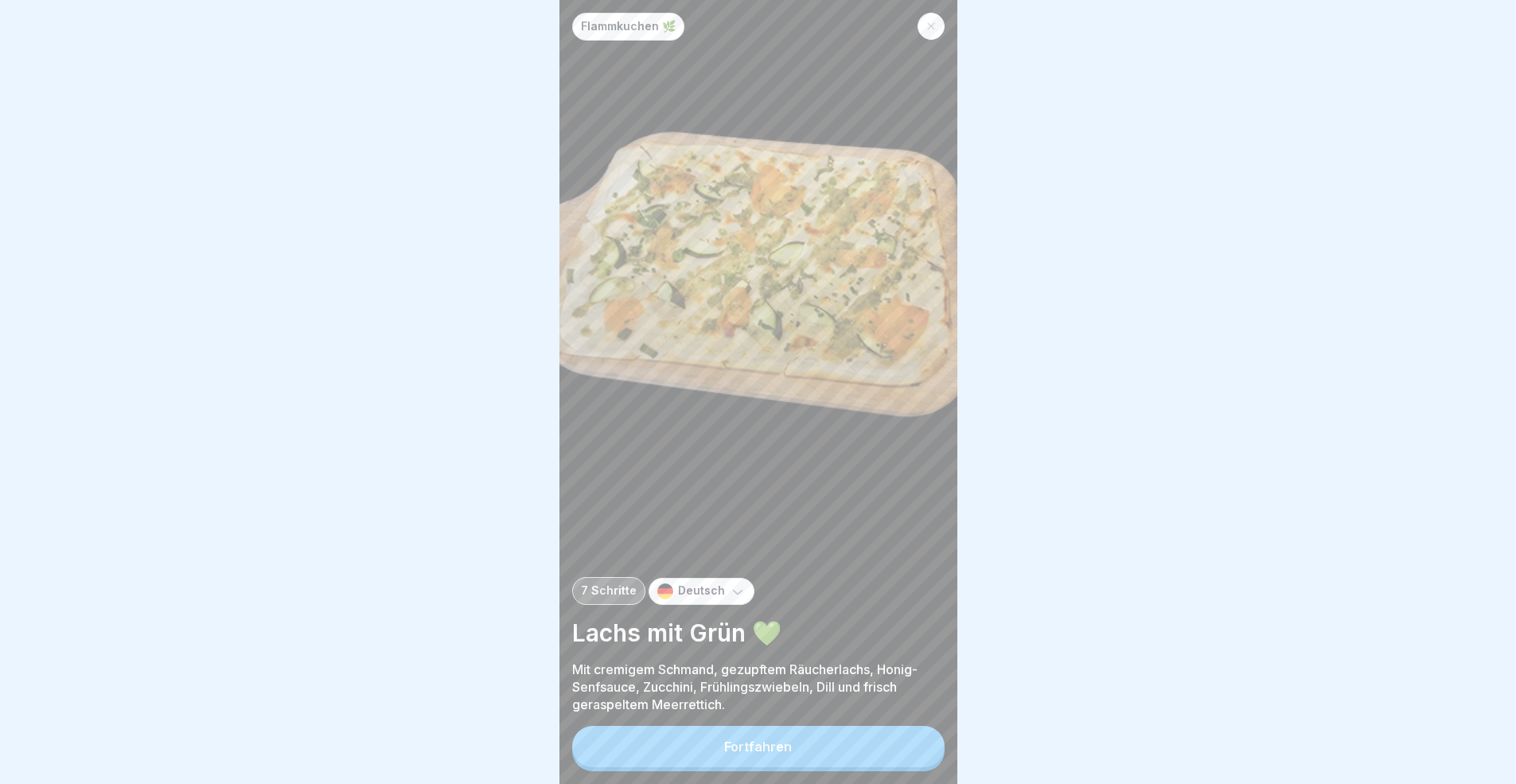
click at [885, 719] on button "Fortfahren" at bounding box center [758, 746] width 373 height 41
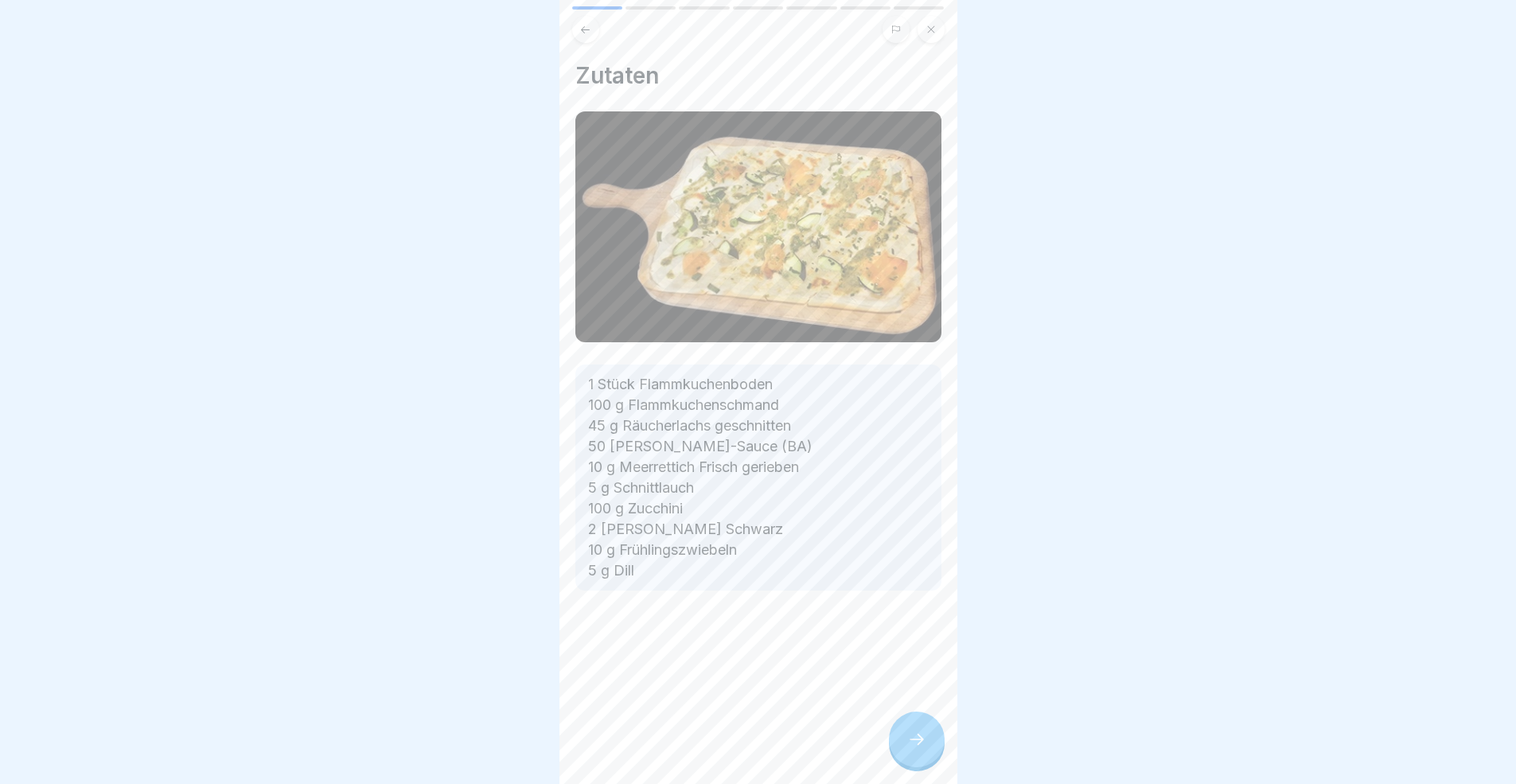
click at [891, 719] on div at bounding box center [917, 739] width 56 height 56
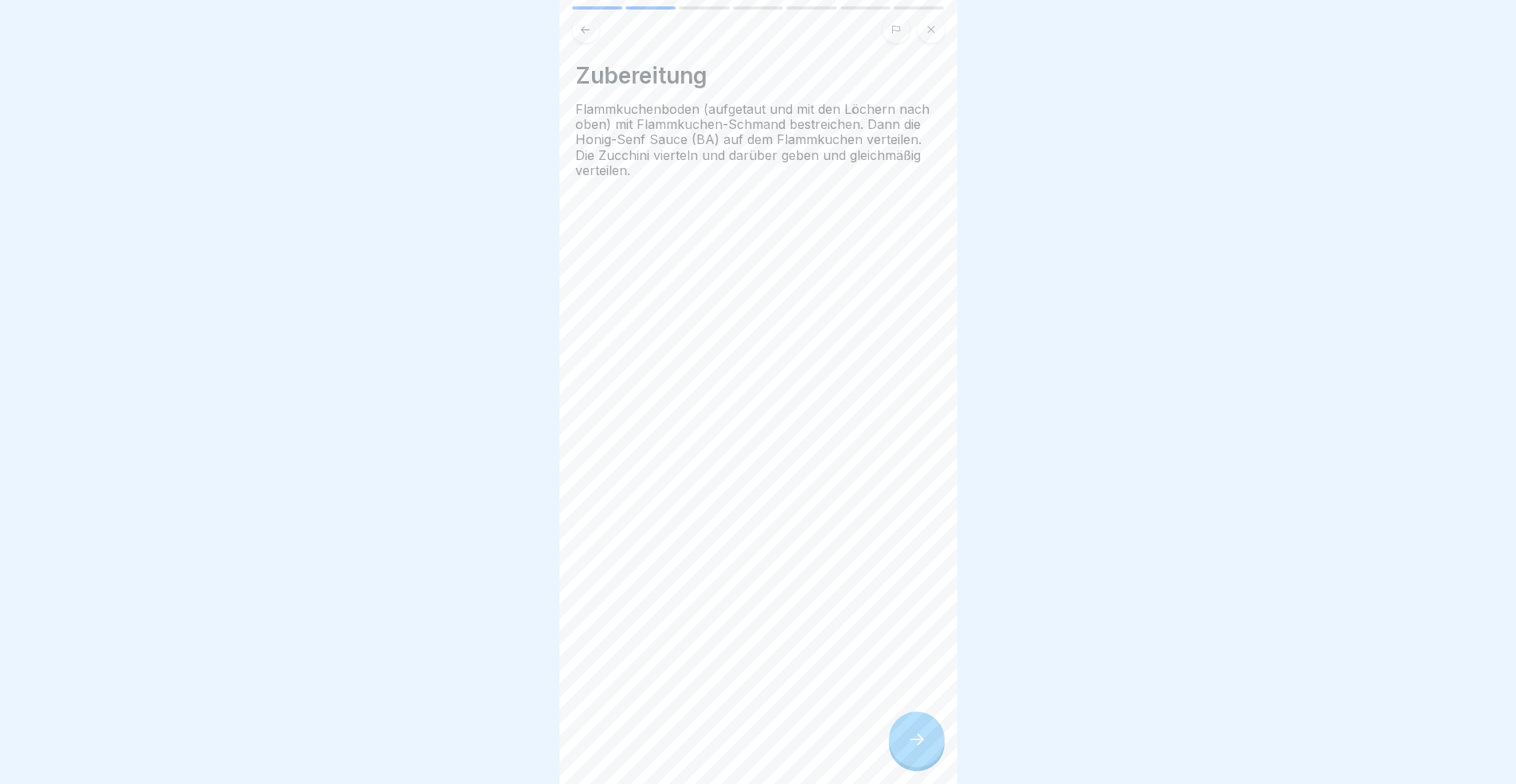
click at [903, 719] on div at bounding box center [917, 739] width 56 height 56
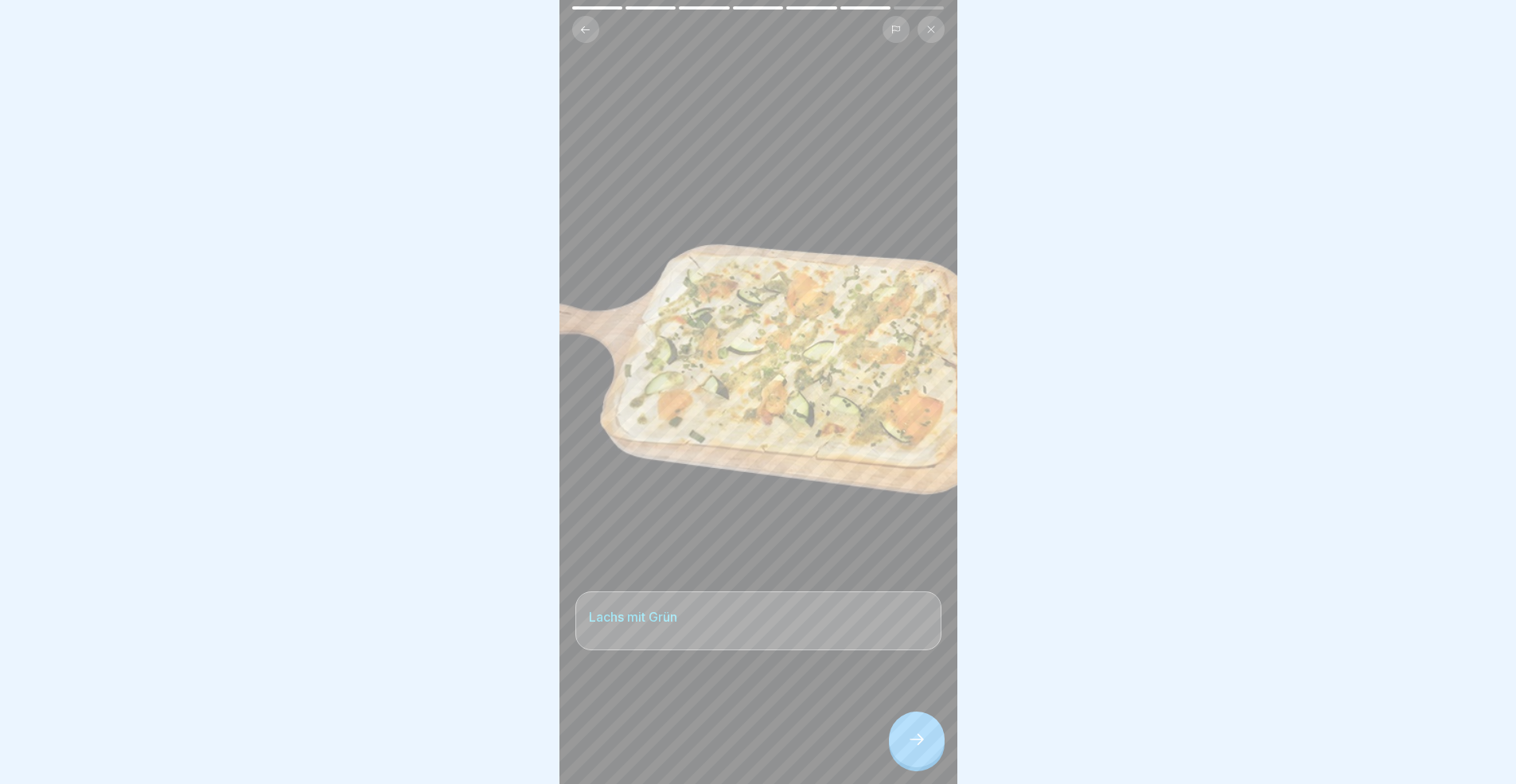
click at [903, 719] on div at bounding box center [917, 739] width 56 height 56
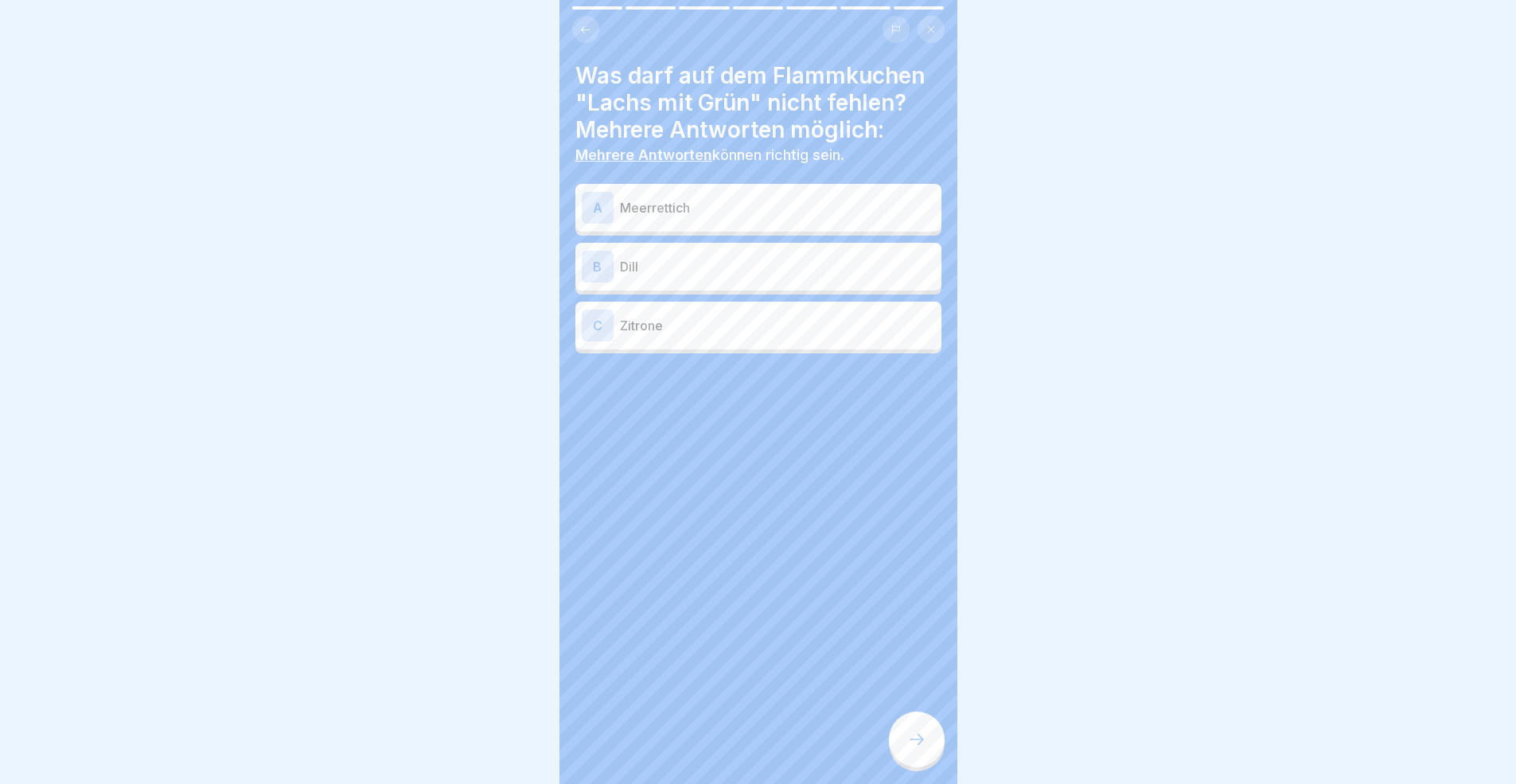
click at [661, 212] on p "Meerrettich" at bounding box center [777, 208] width 315 height 19
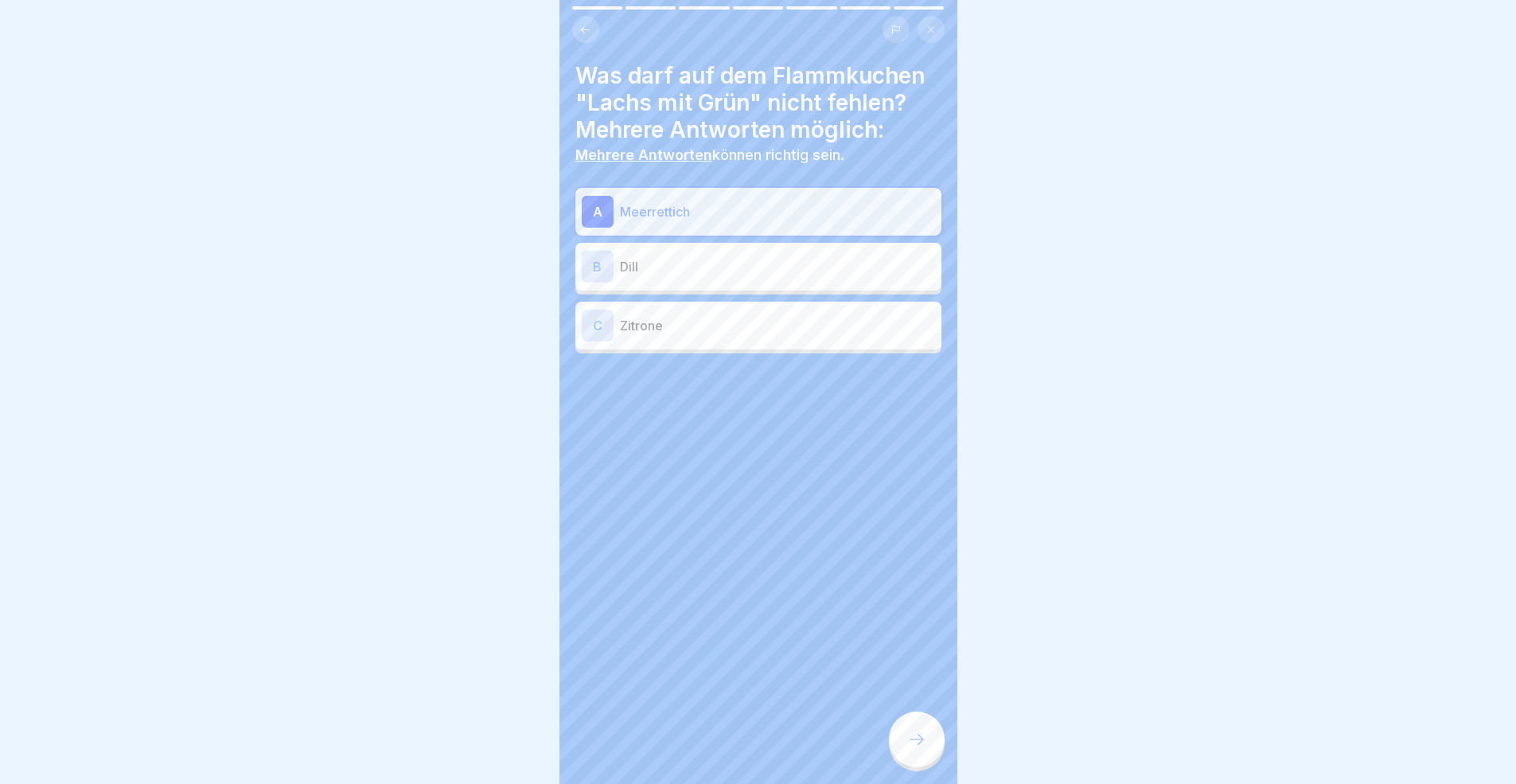
click at [695, 269] on p "Dill" at bounding box center [777, 267] width 315 height 19
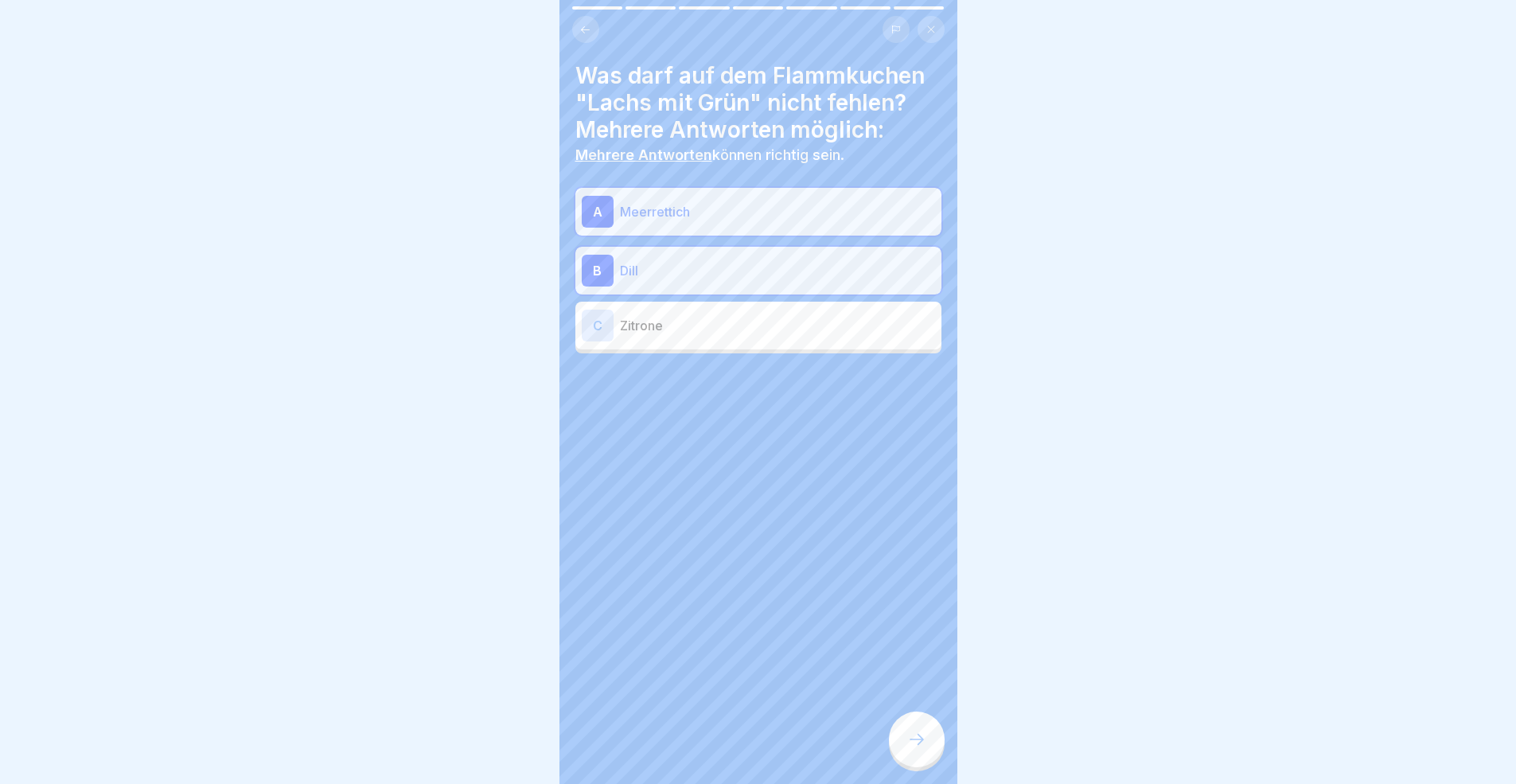
click at [924, 719] on div at bounding box center [917, 739] width 56 height 56
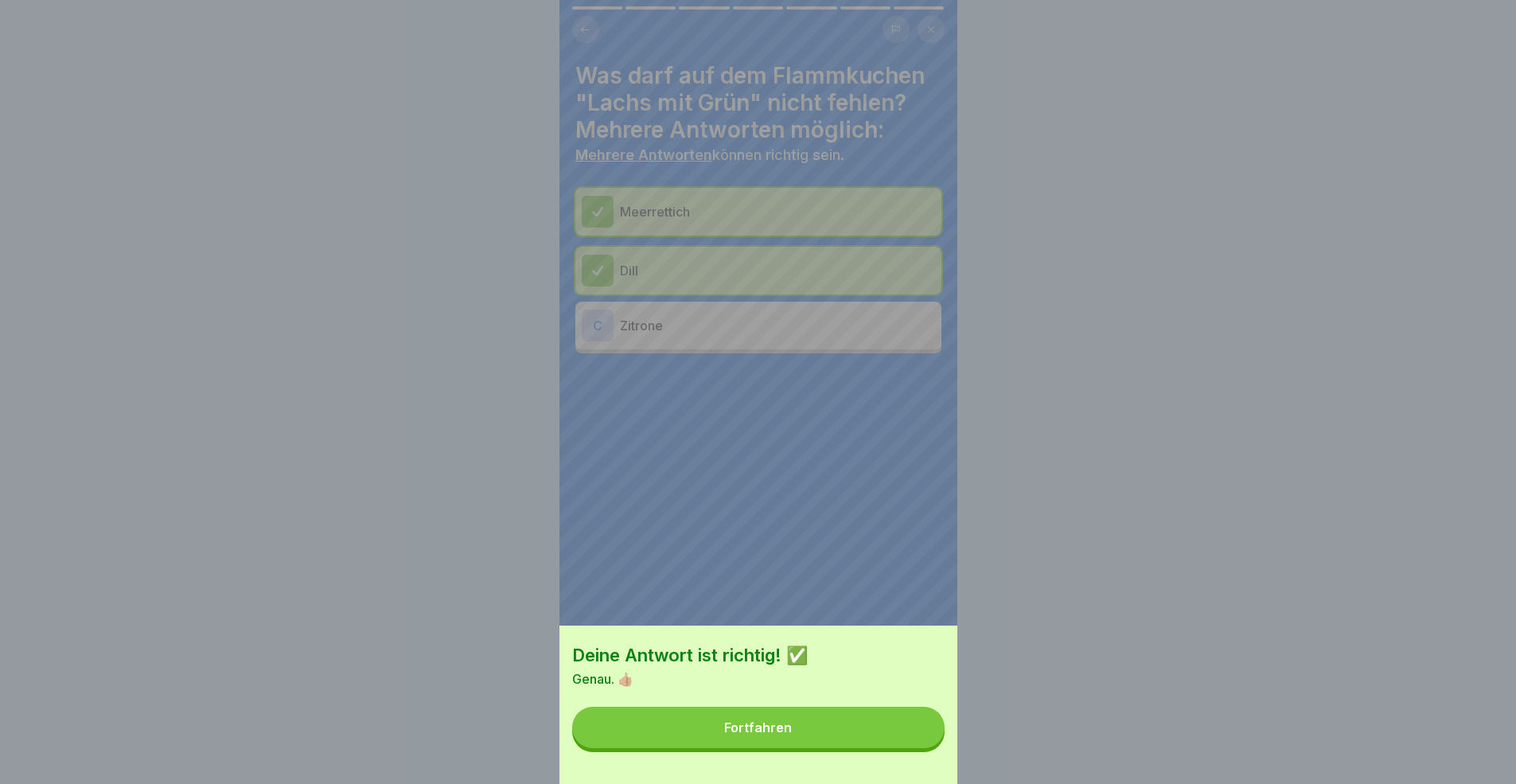
click at [923, 719] on div "Deine Antwort ist richtig! ✅ Genau. 👍🏼 Fortfahren" at bounding box center [758, 704] width 398 height 158
click at [913, 719] on button "Fortfahren" at bounding box center [758, 727] width 373 height 41
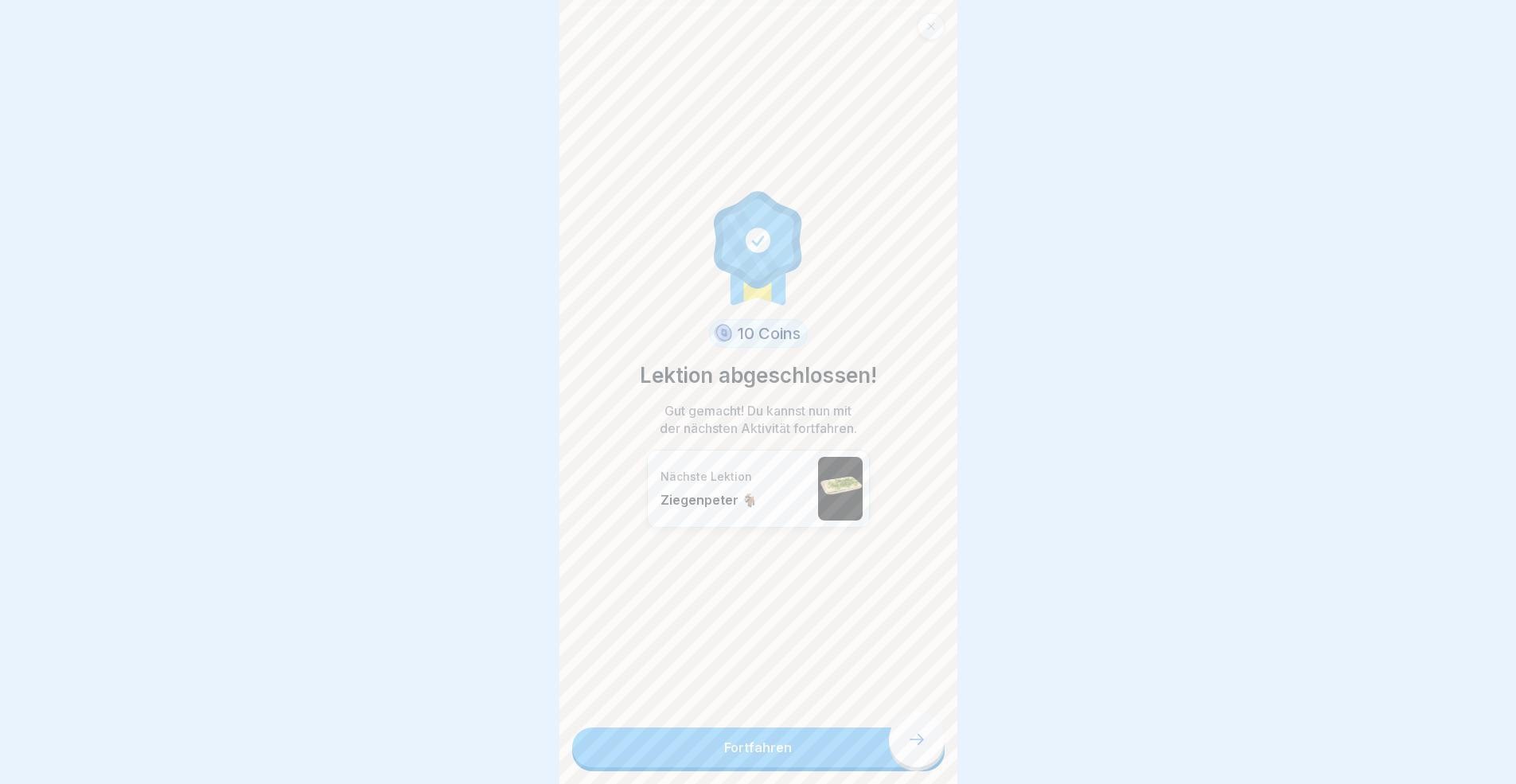
click at [917, 719] on link "Fortfahren" at bounding box center [758, 747] width 373 height 40
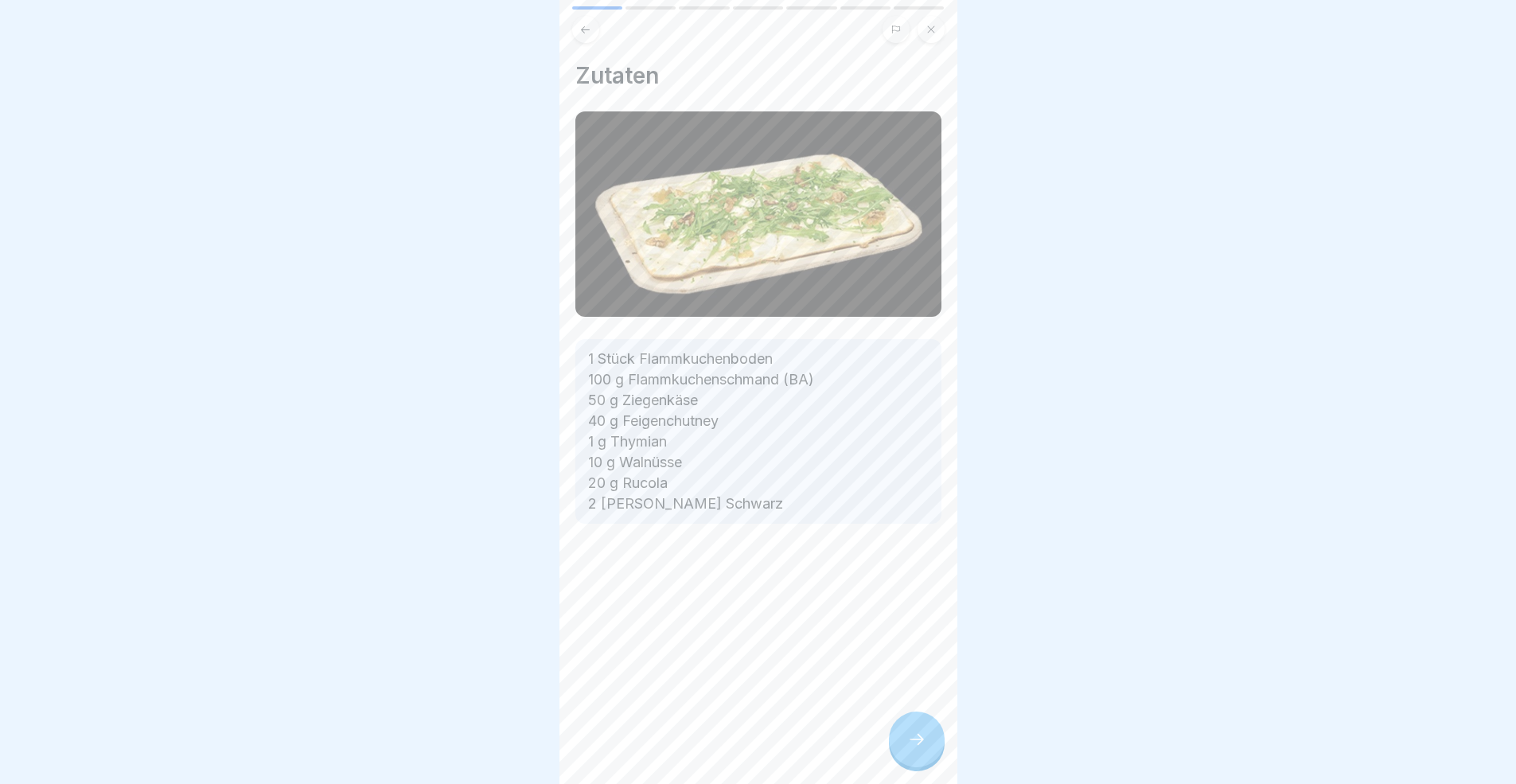
click at [897, 719] on div at bounding box center [917, 739] width 56 height 56
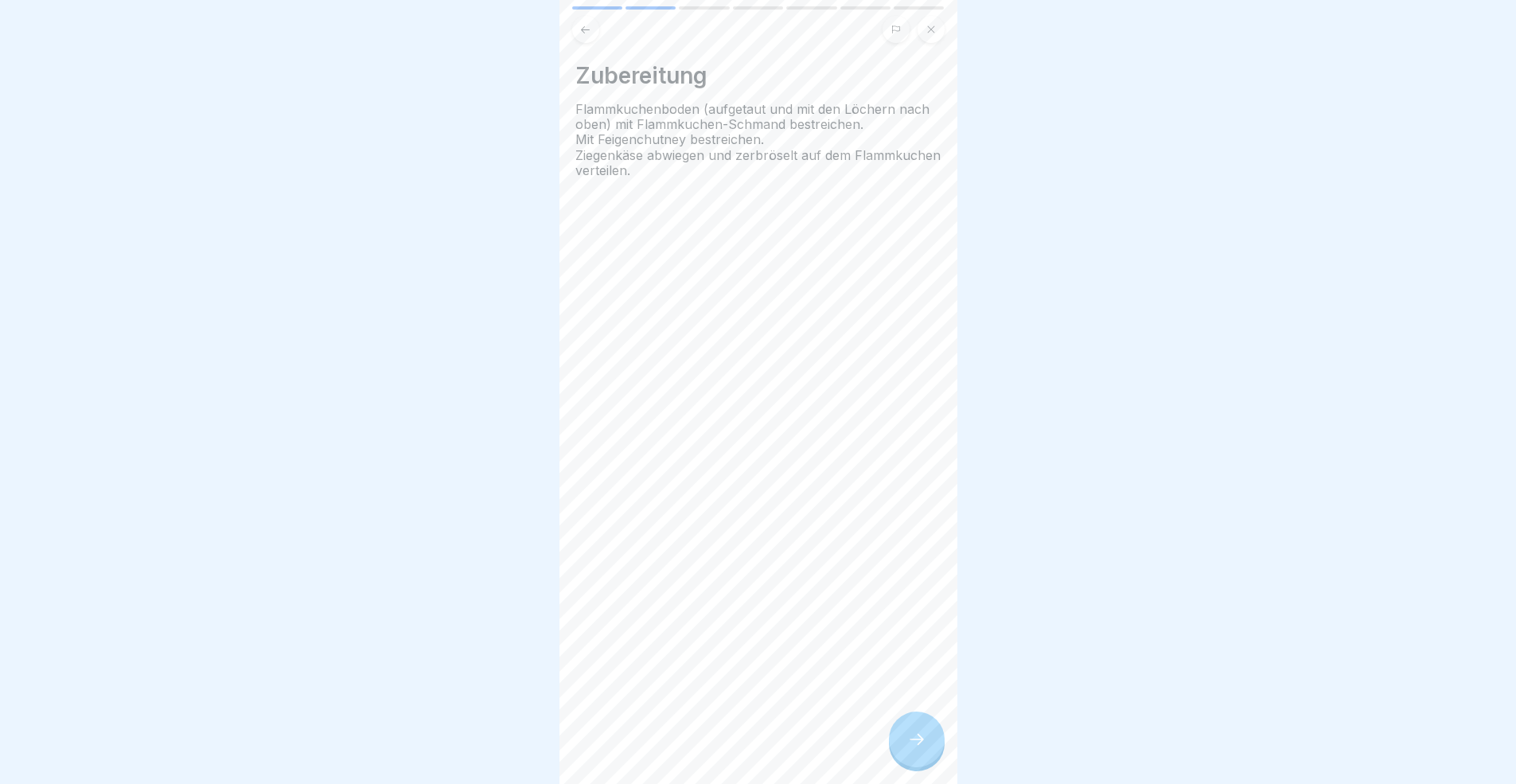
click at [897, 719] on div at bounding box center [917, 739] width 56 height 56
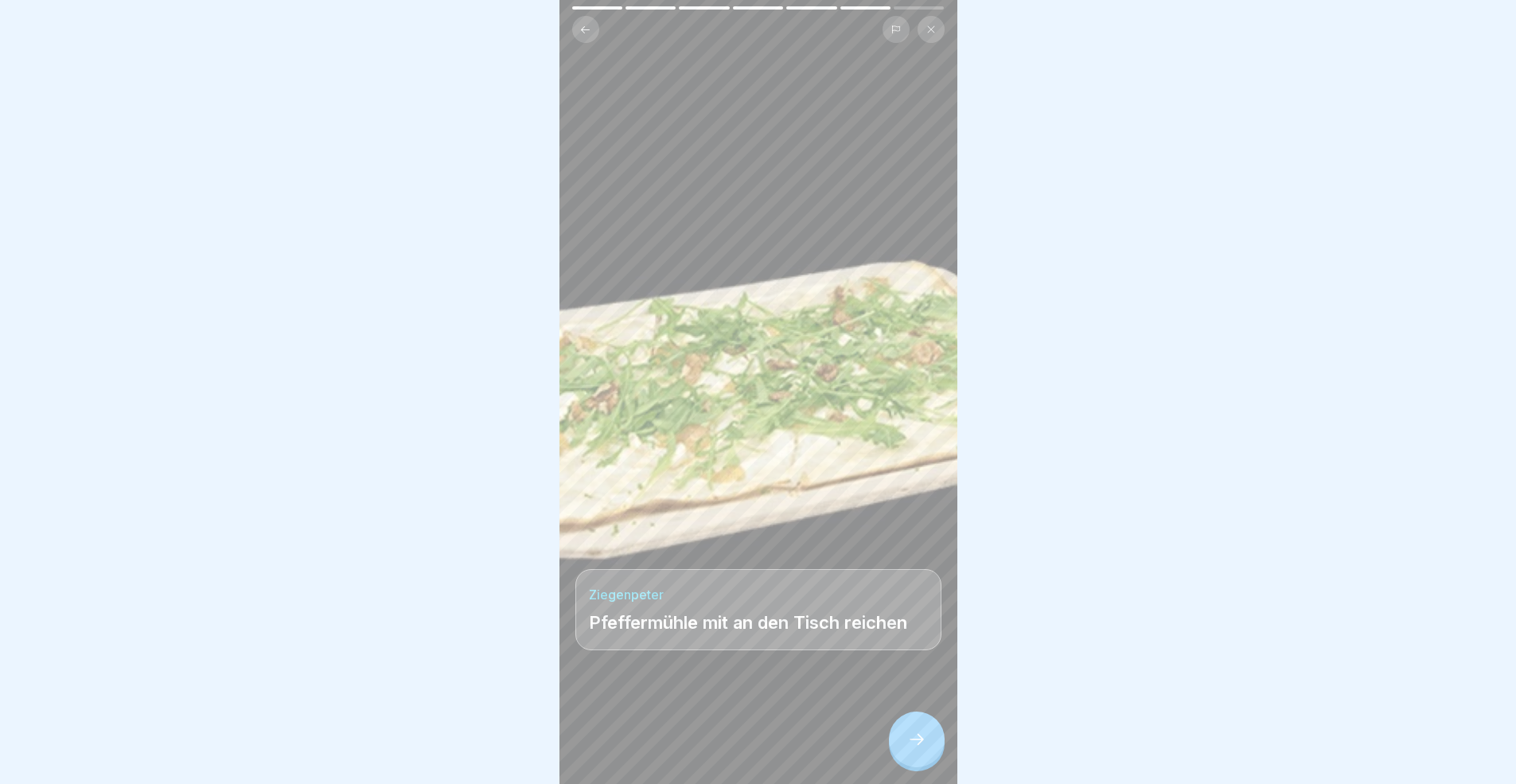
click at [897, 719] on div at bounding box center [917, 739] width 56 height 56
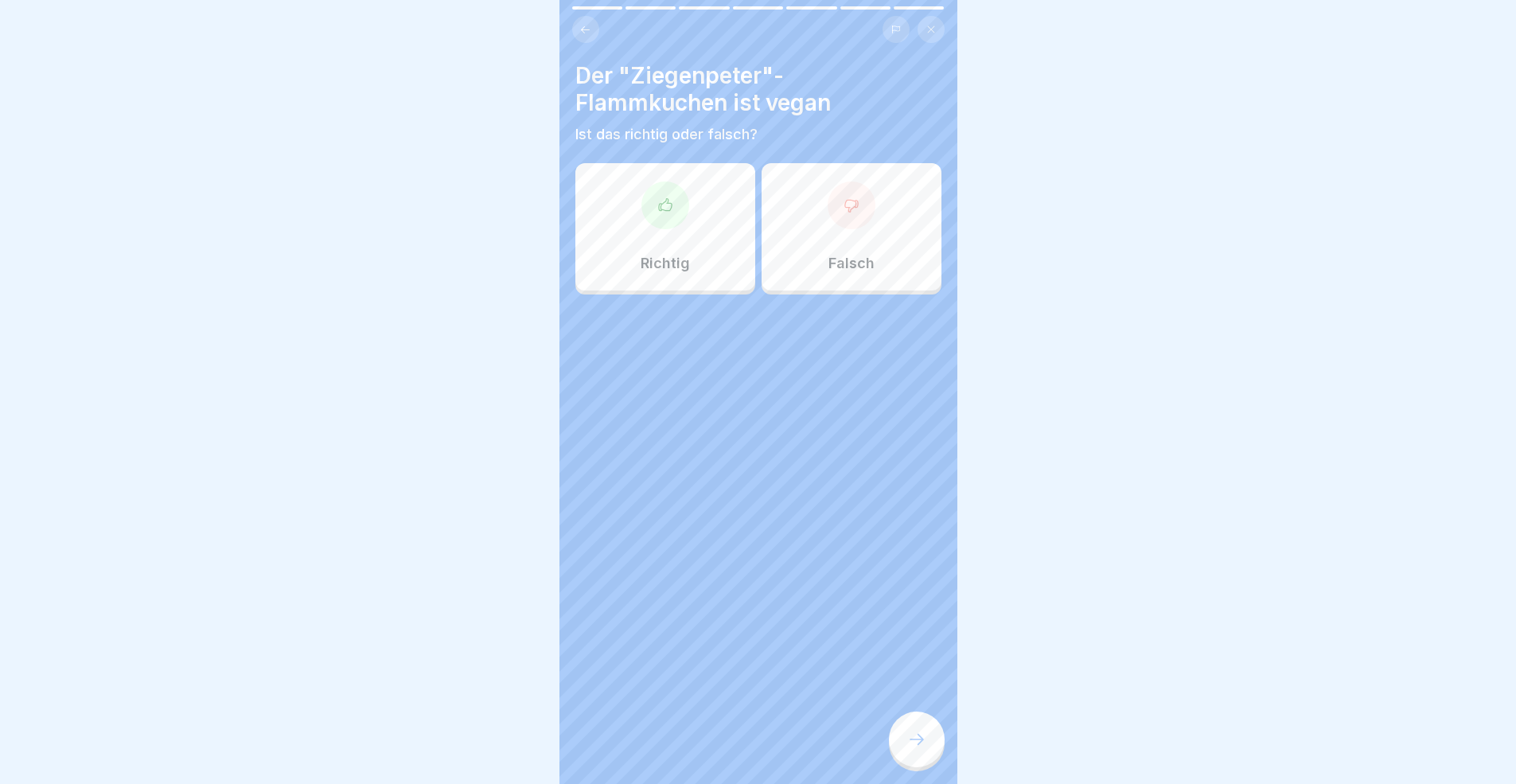
click at [862, 287] on div "Falsch" at bounding box center [851, 227] width 180 height 127
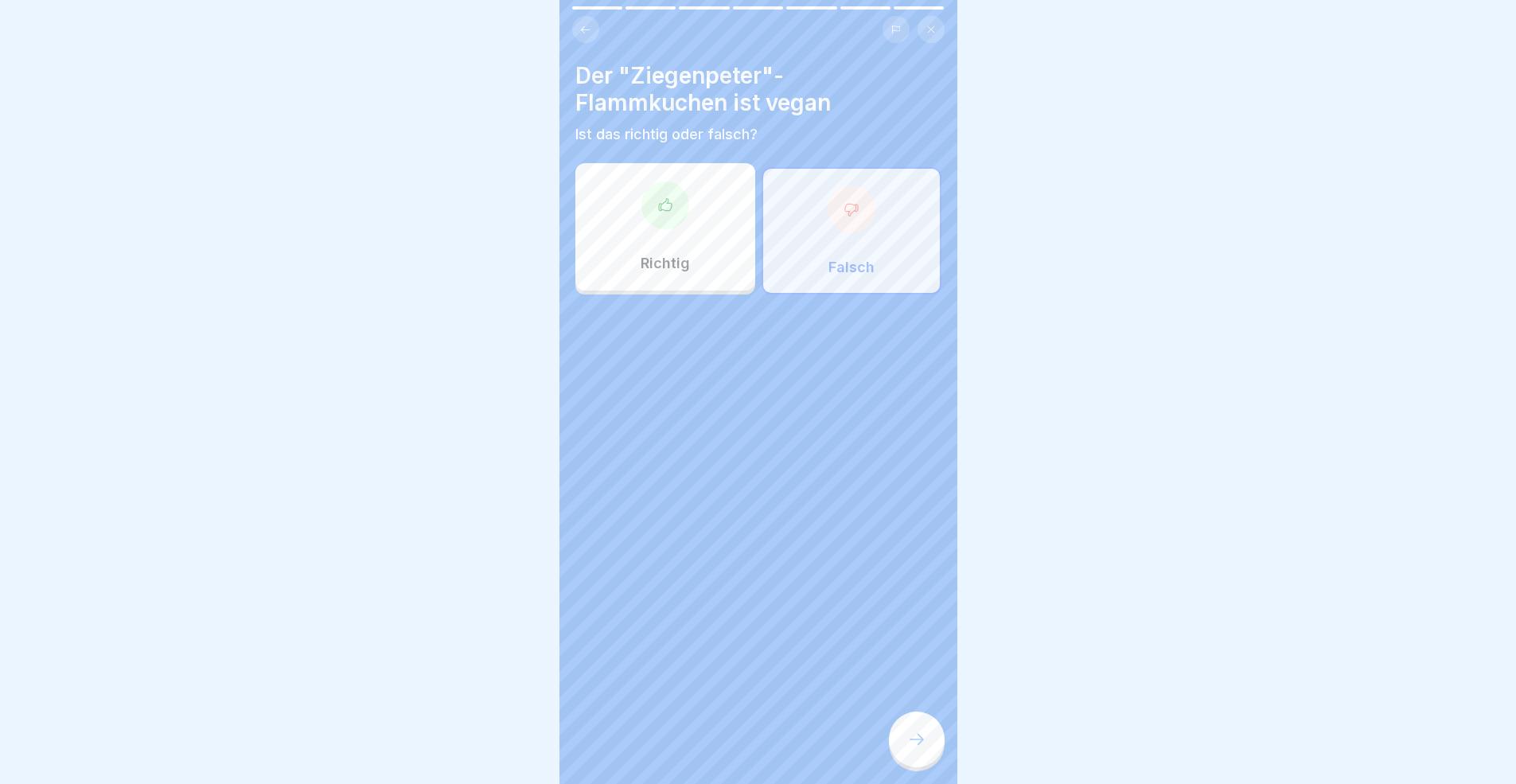
click at [912, 719] on icon at bounding box center [917, 739] width 19 height 19
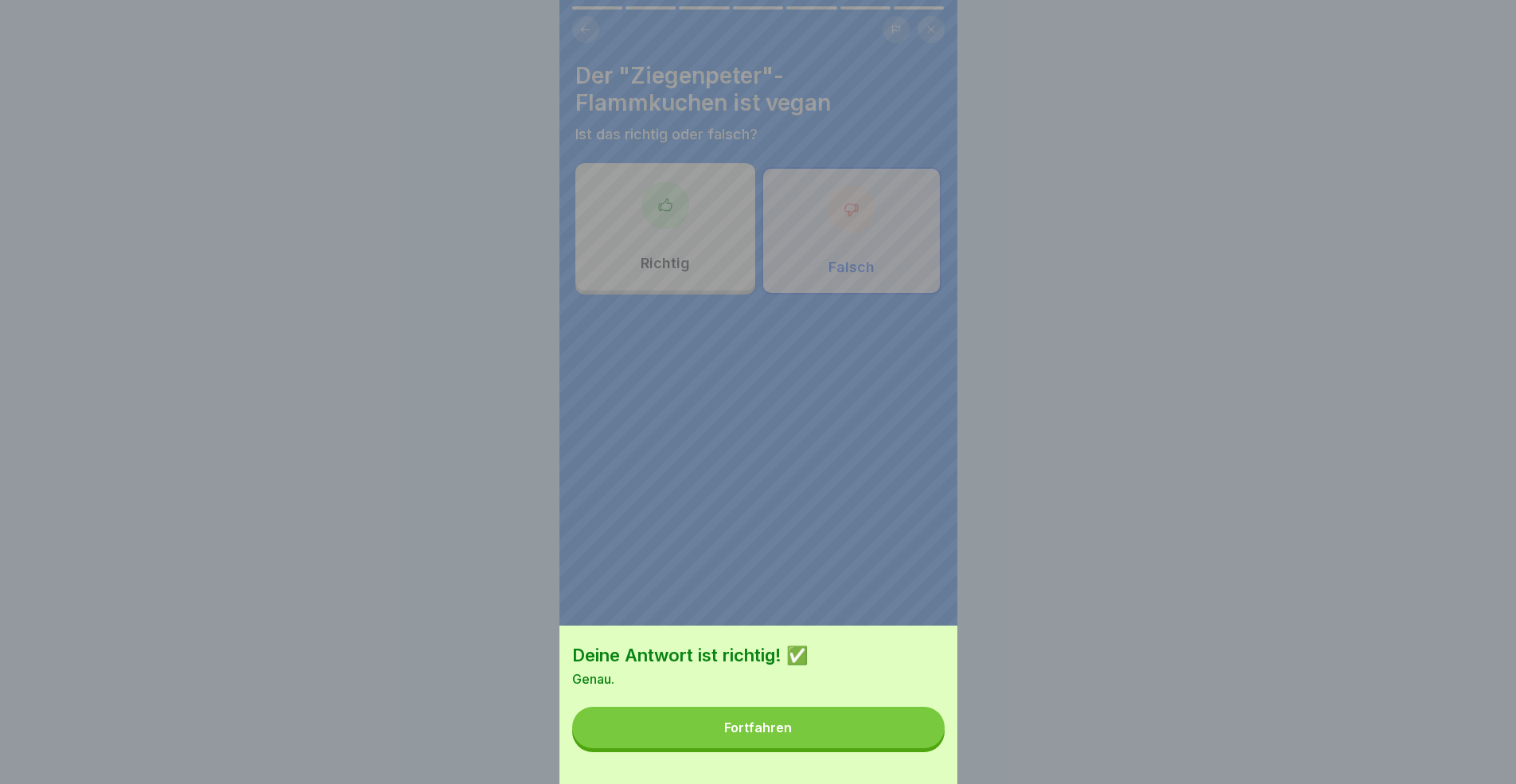
click at [917, 719] on button "Fortfahren" at bounding box center [758, 727] width 373 height 41
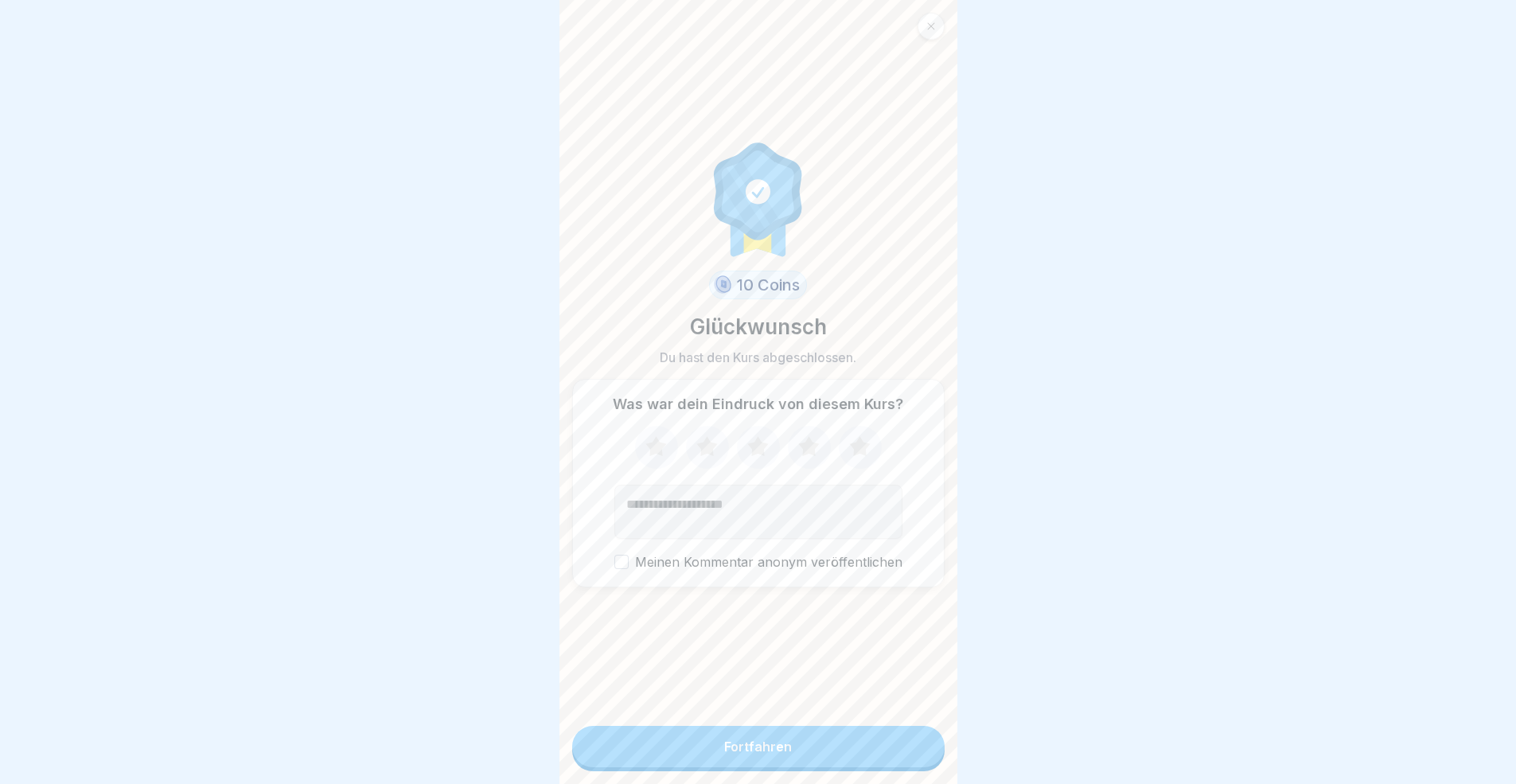
click at [875, 719] on button "Fortfahren" at bounding box center [758, 746] width 373 height 41
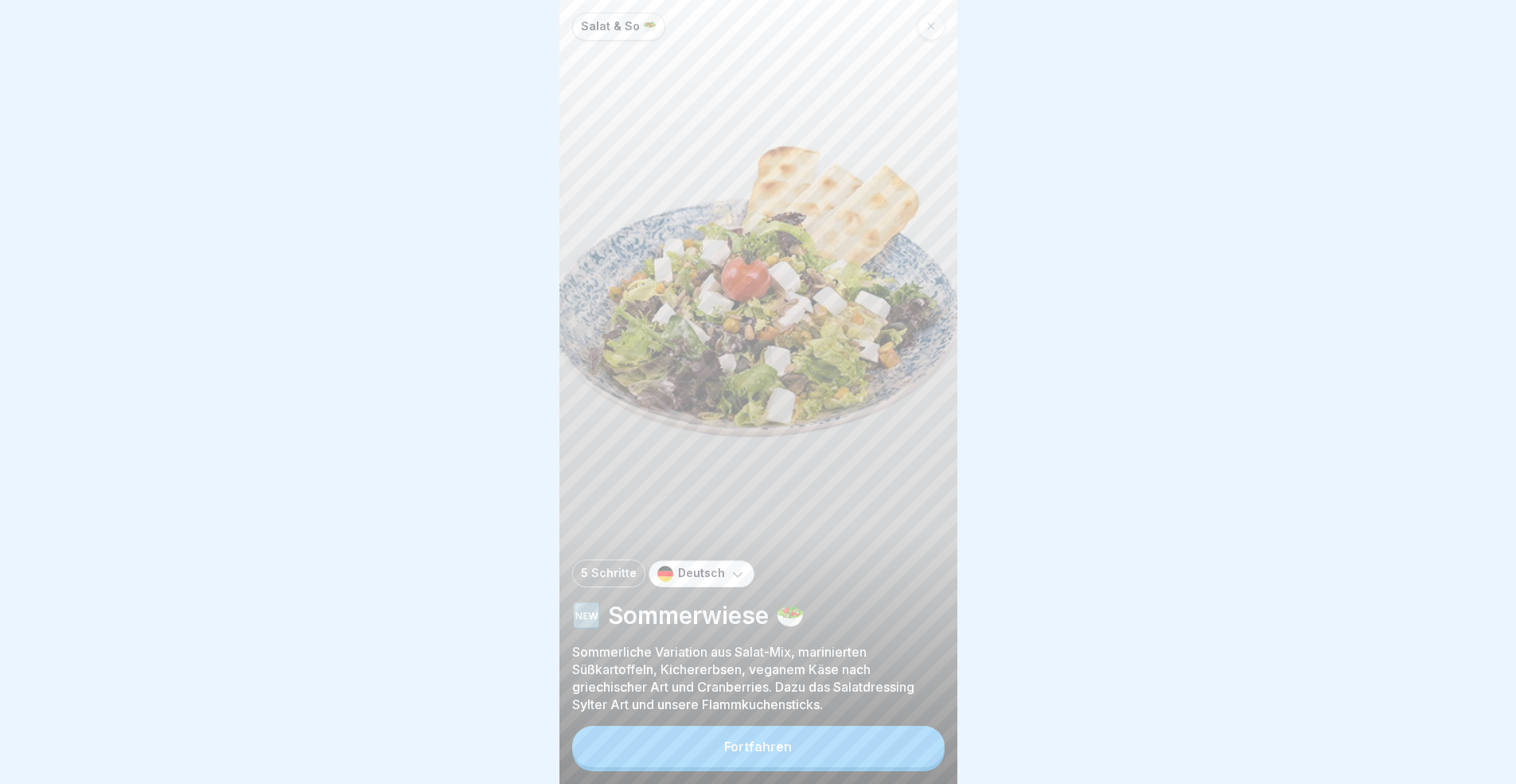
click at [876, 719] on button "Fortfahren" at bounding box center [758, 746] width 373 height 41
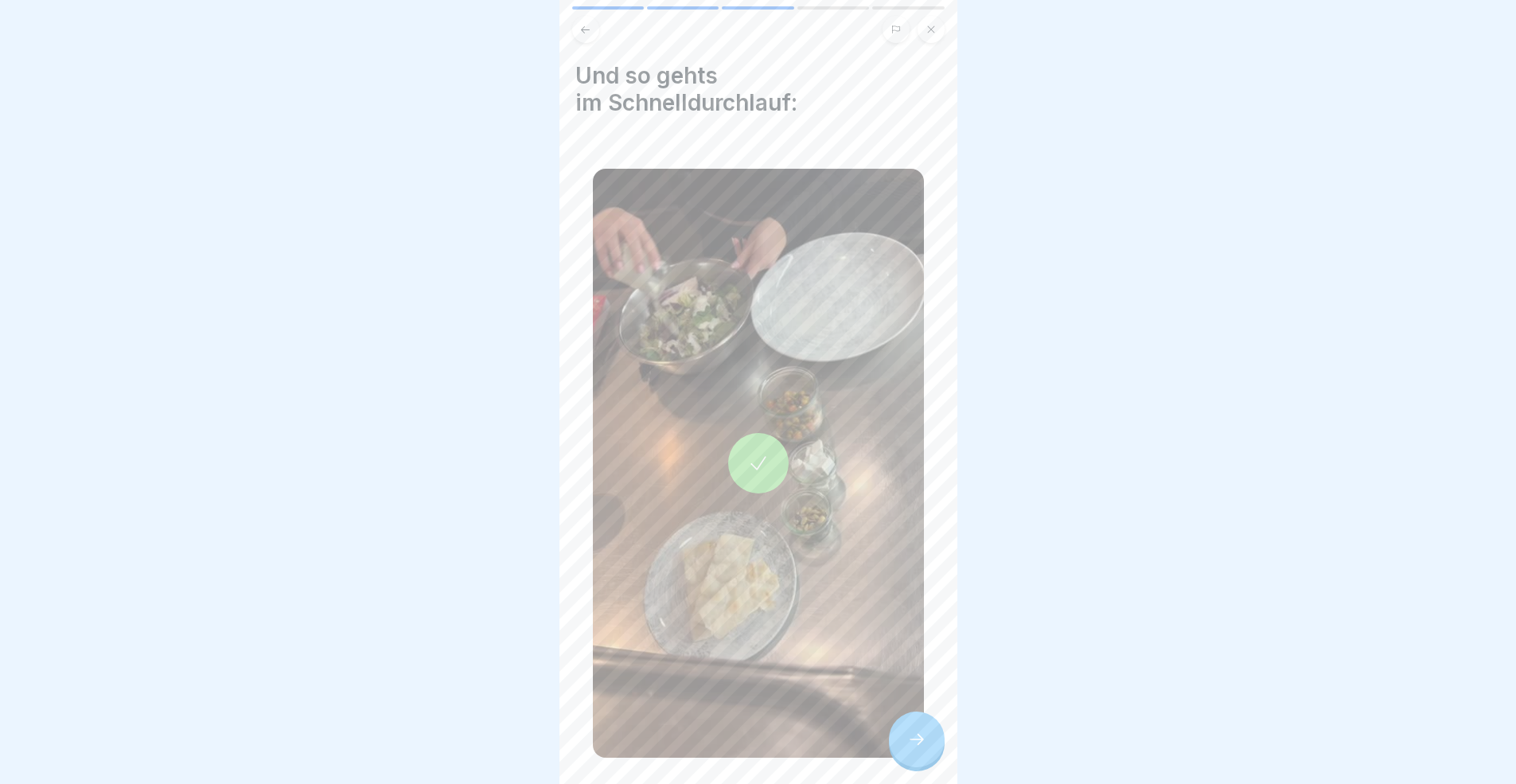
click at [925, 719] on div at bounding box center [917, 739] width 56 height 56
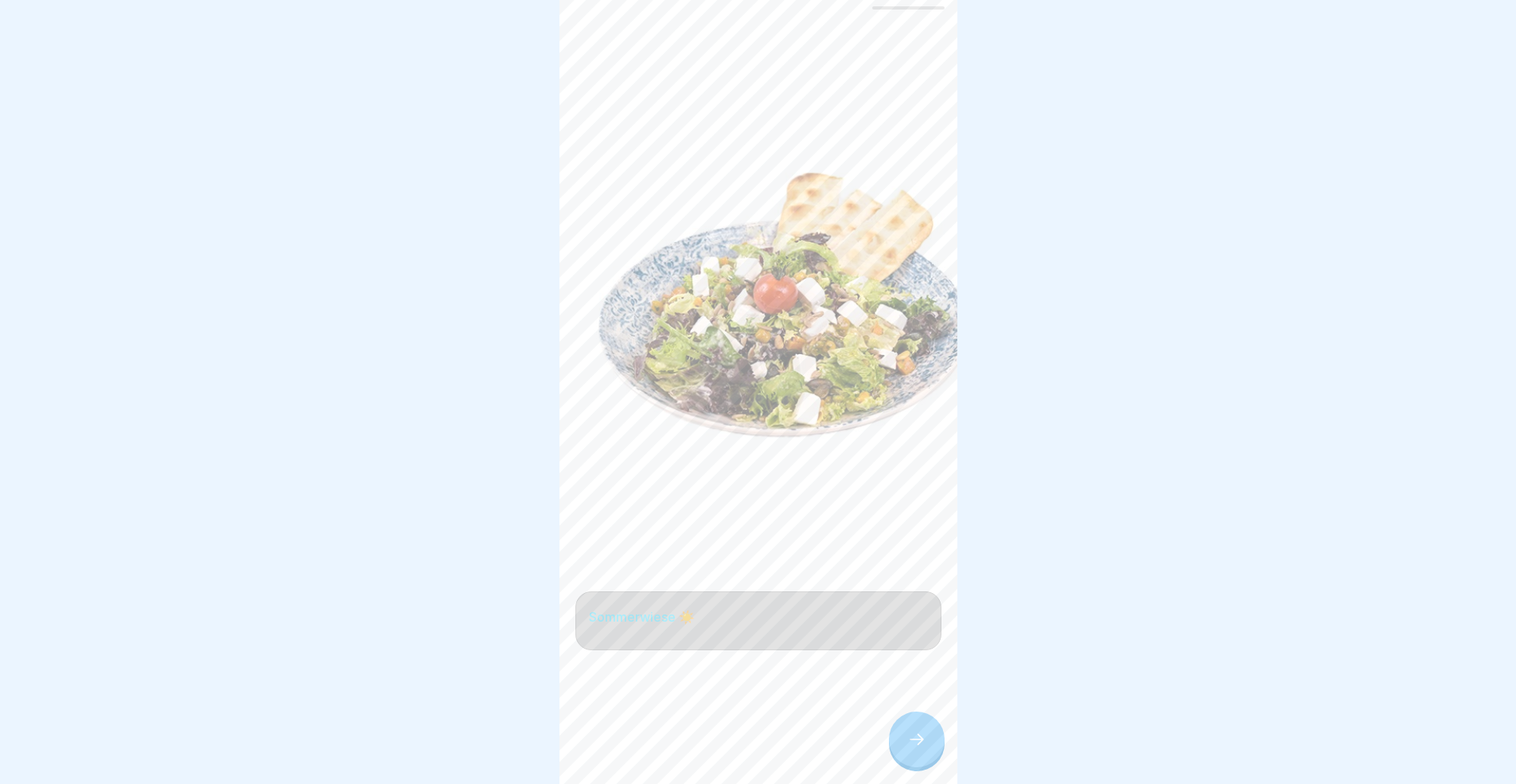
click at [913, 719] on icon at bounding box center [917, 739] width 19 height 19
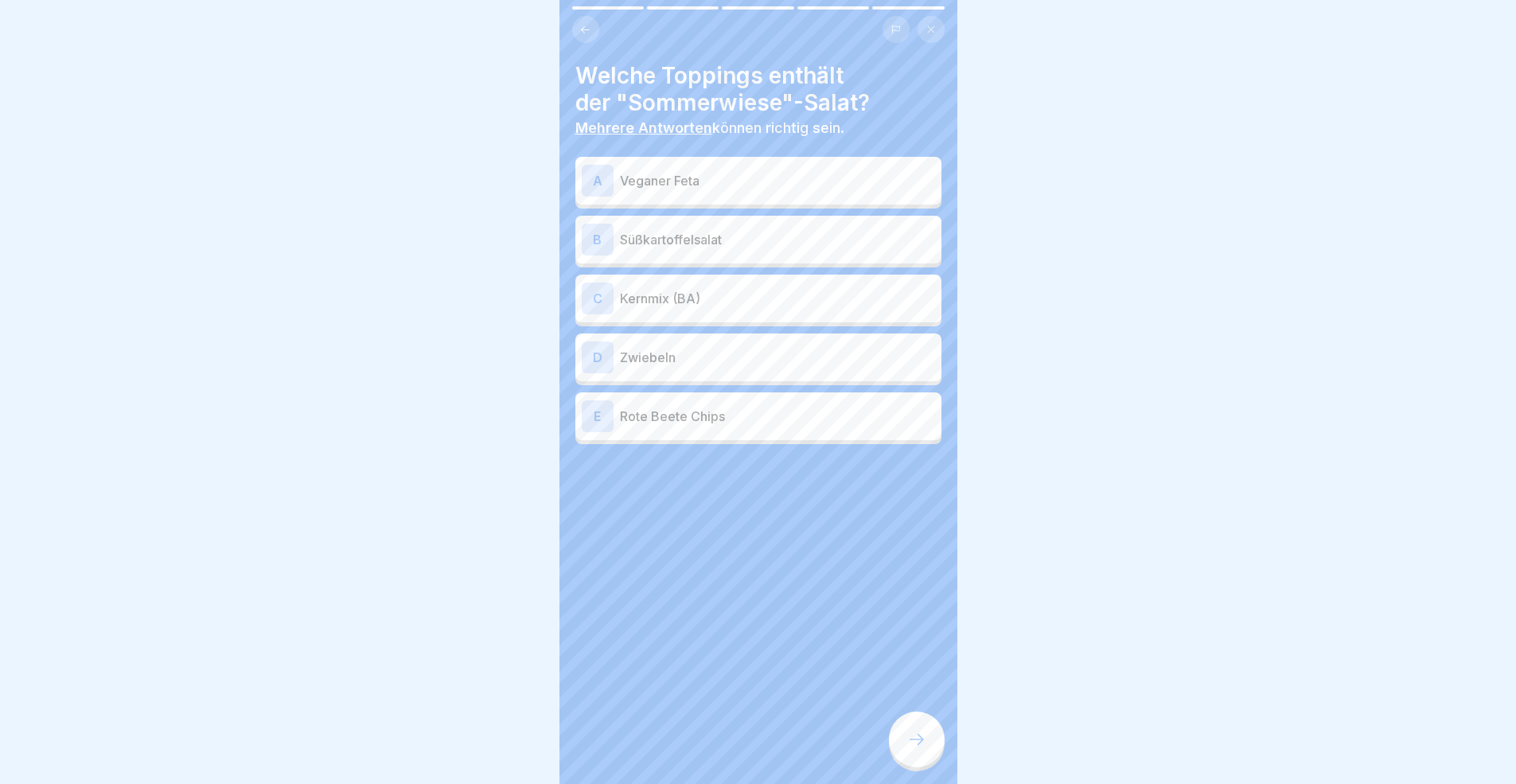
click at [691, 173] on p "Veganer Feta" at bounding box center [777, 181] width 315 height 19
click at [700, 243] on p "Süßkartoffelsalat" at bounding box center [777, 240] width 315 height 19
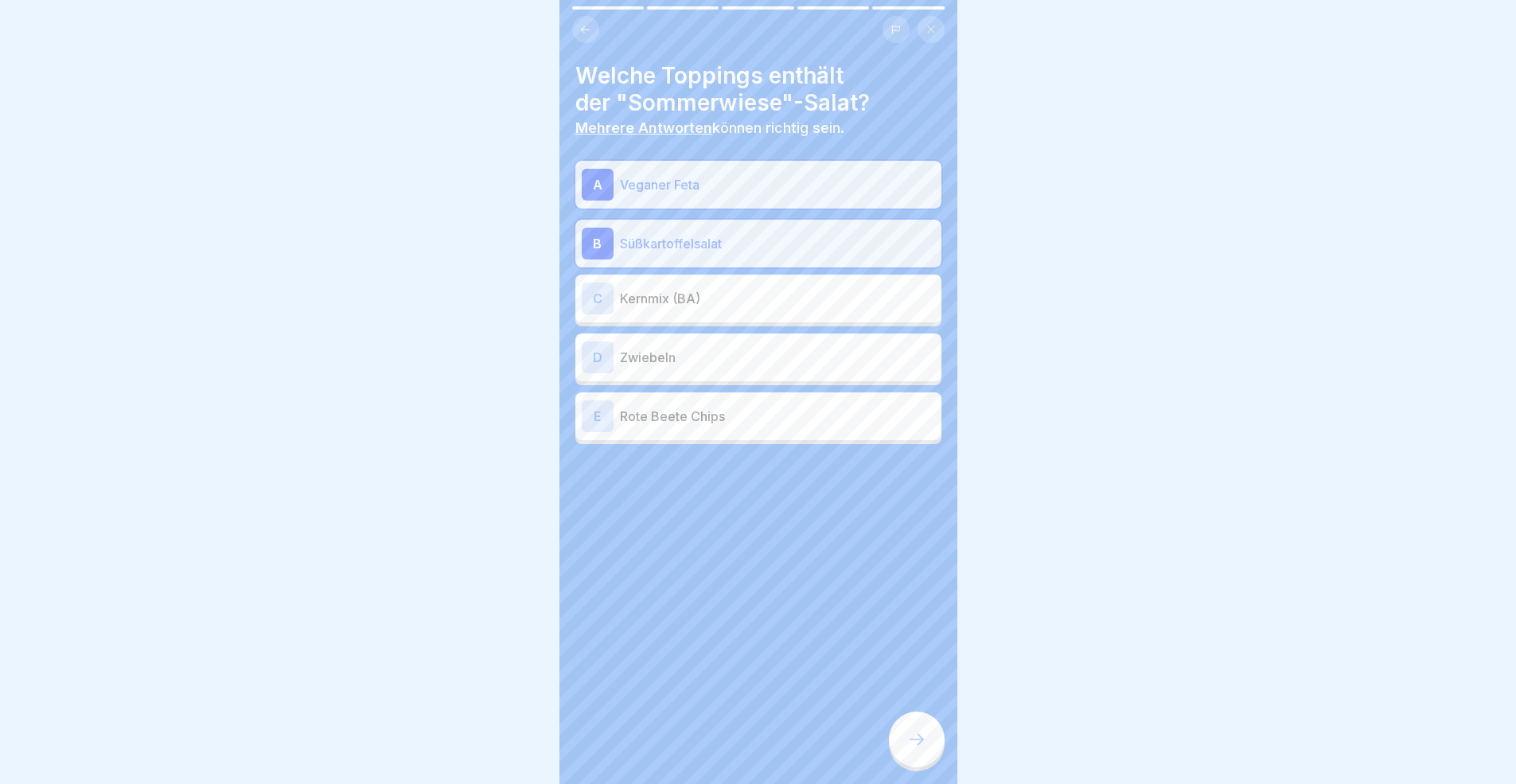
click at [705, 309] on div "C Kernmix (BA)" at bounding box center [758, 298] width 353 height 31
click at [916, 719] on div at bounding box center [917, 739] width 56 height 56
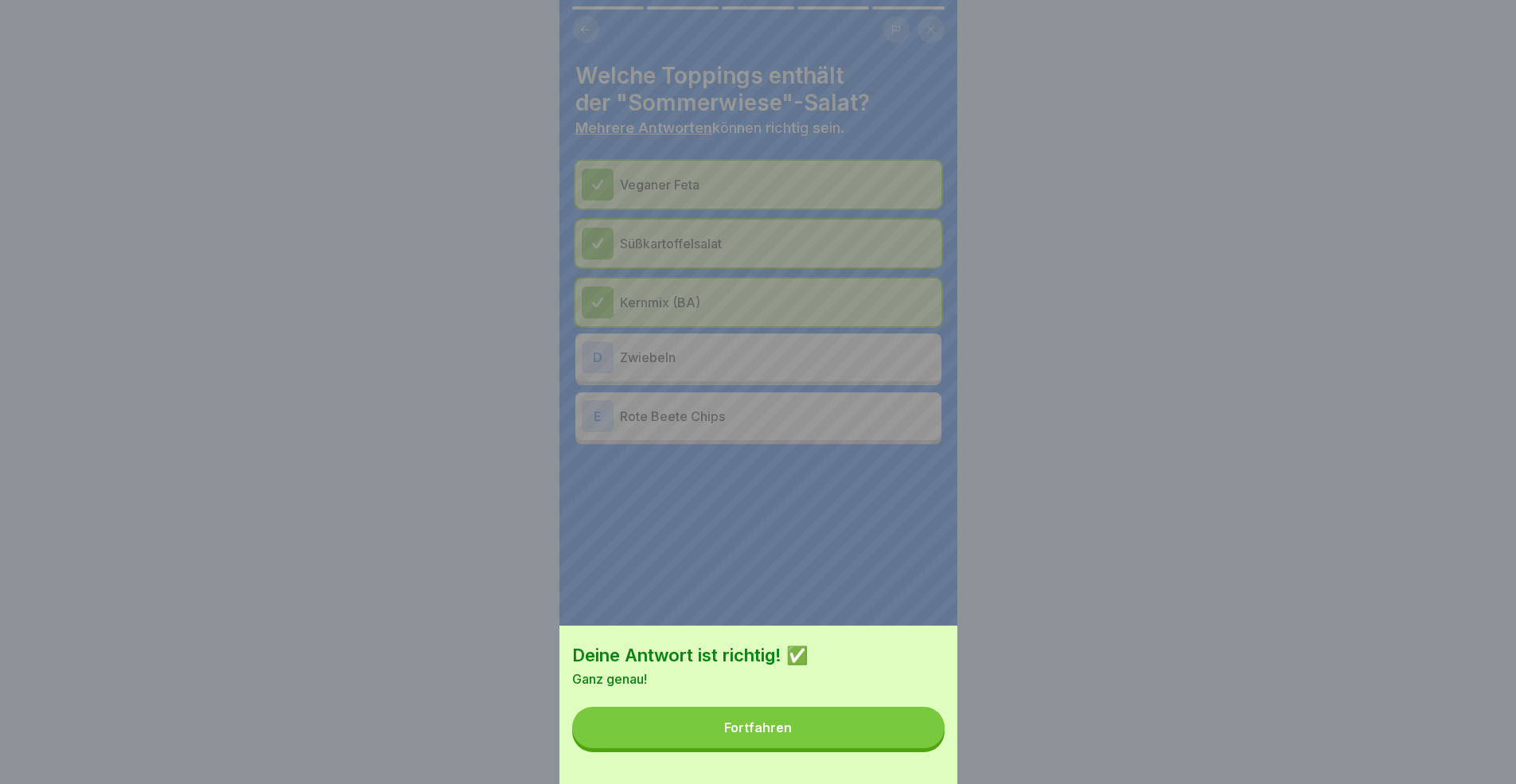
click at [815, 719] on button "Fortfahren" at bounding box center [758, 727] width 373 height 41
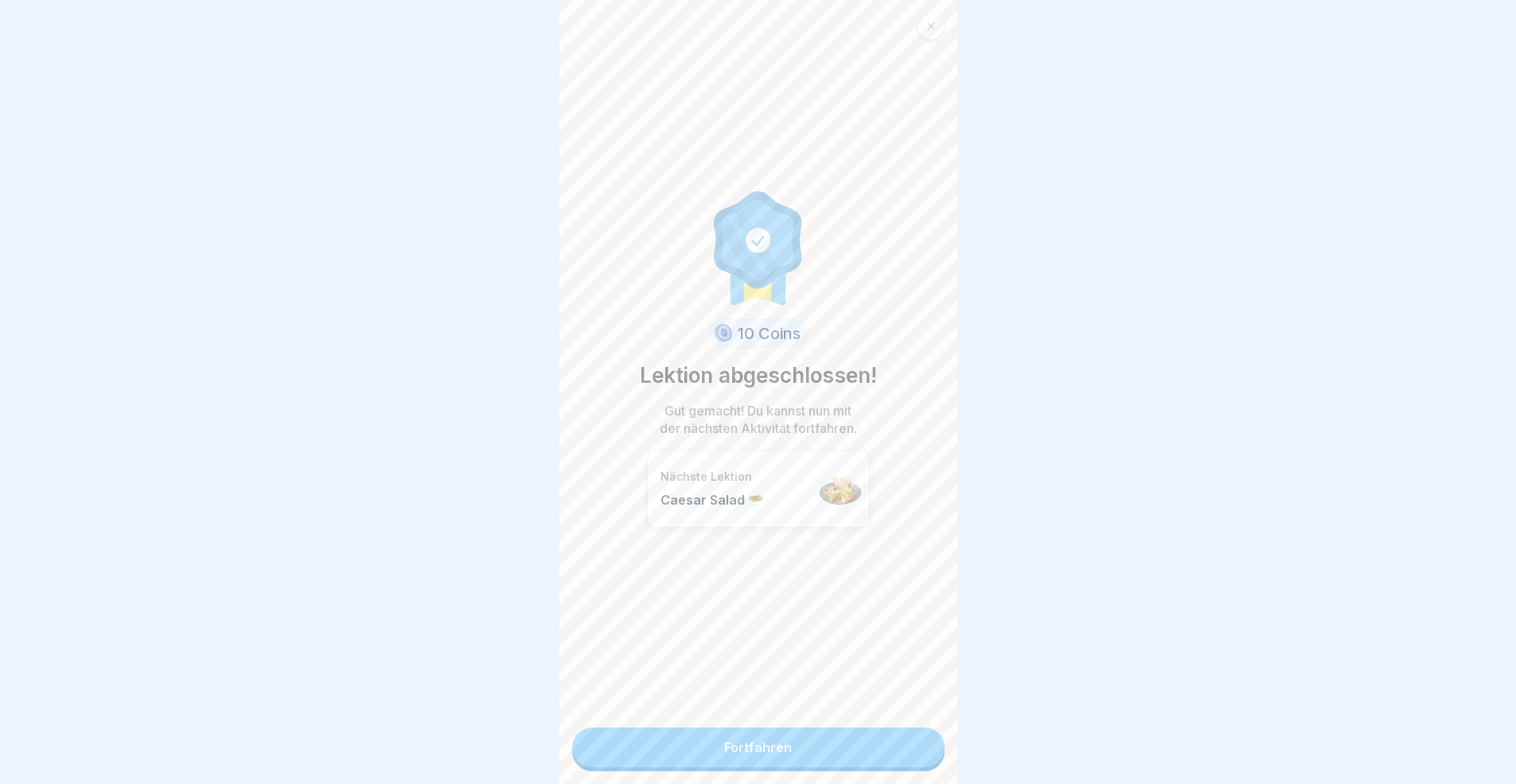
click at [867, 719] on link "Fortfahren" at bounding box center [758, 747] width 373 height 40
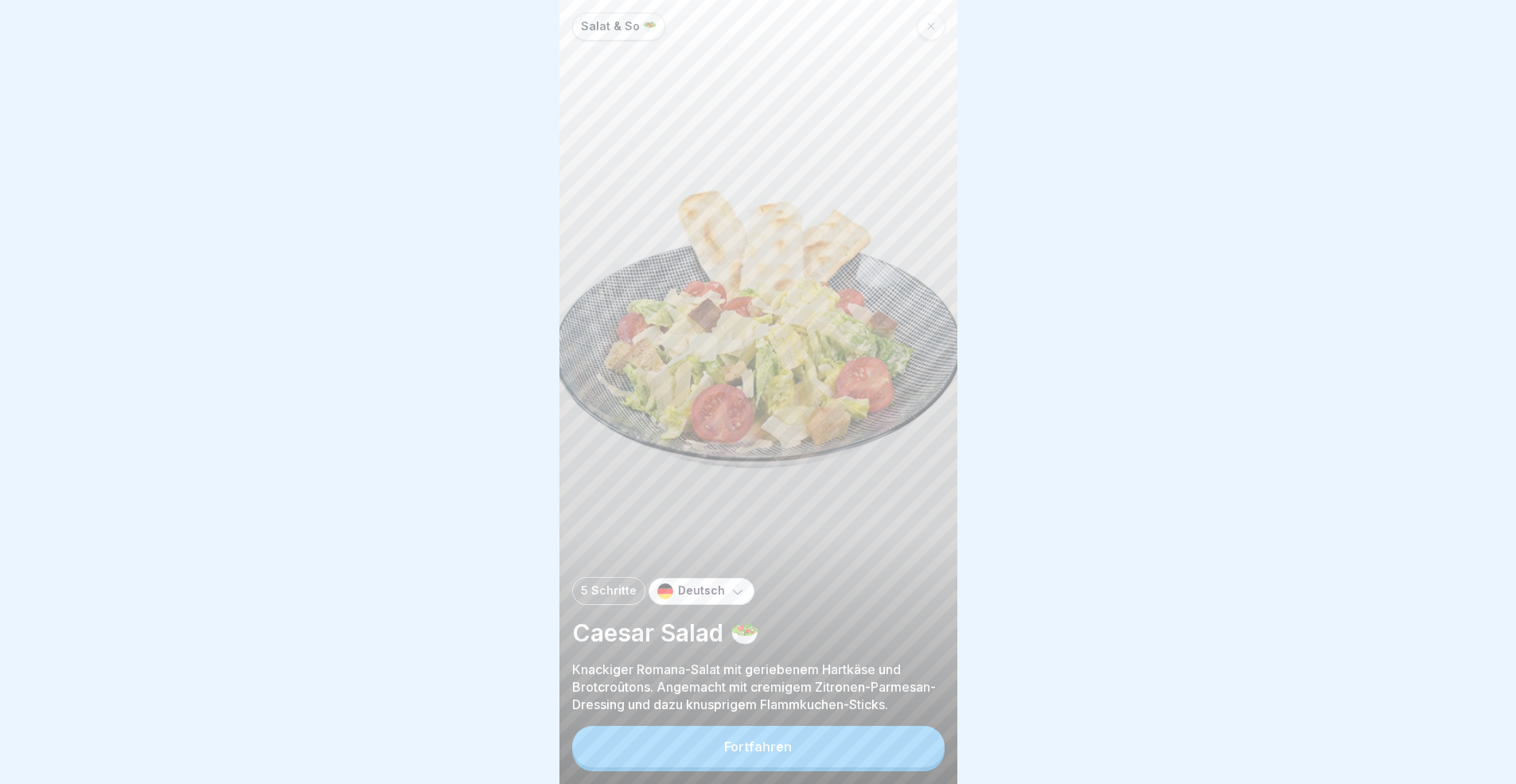
click at [902, 719] on button "Fortfahren" at bounding box center [758, 746] width 373 height 41
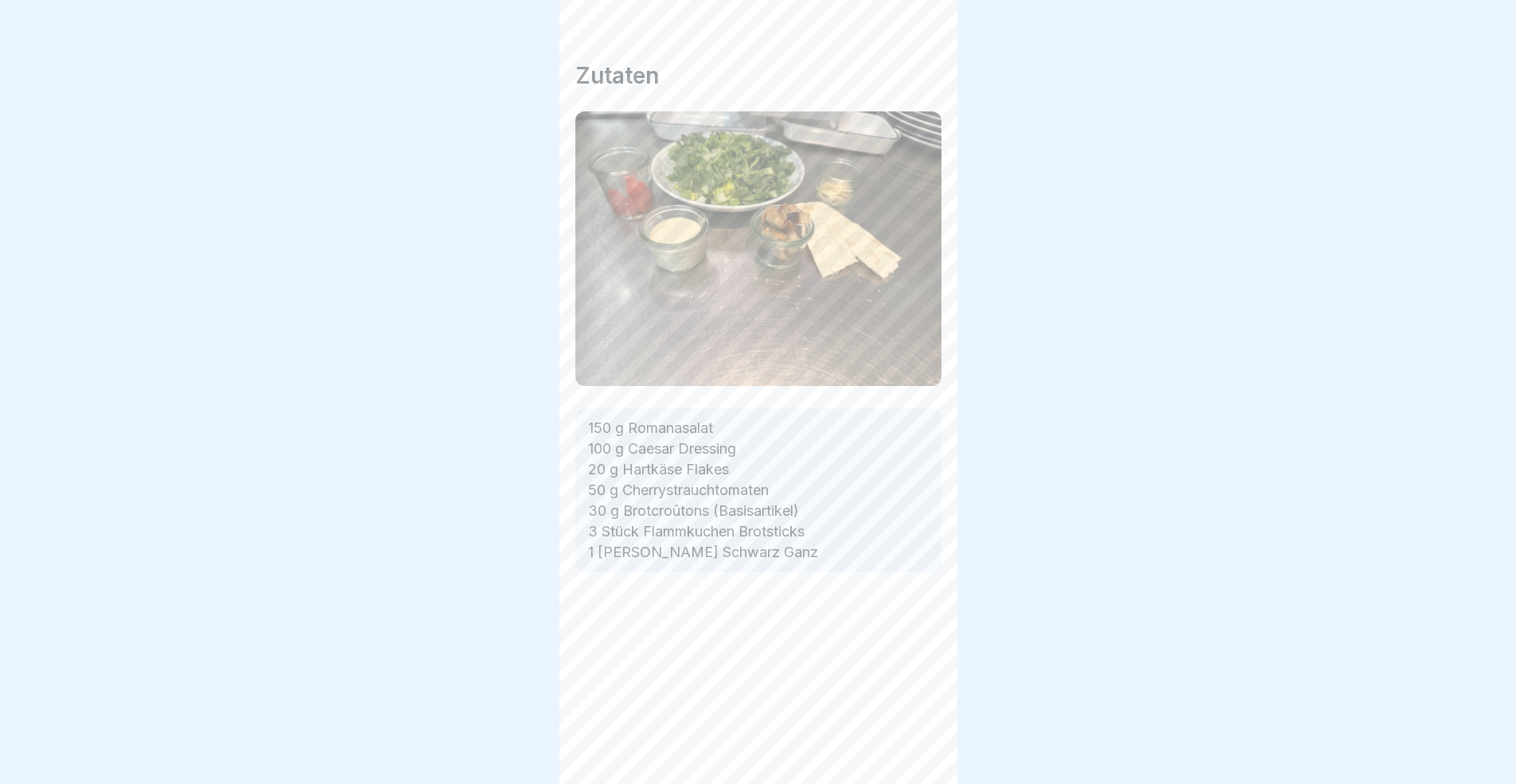
click at [903, 719] on div at bounding box center [917, 739] width 56 height 56
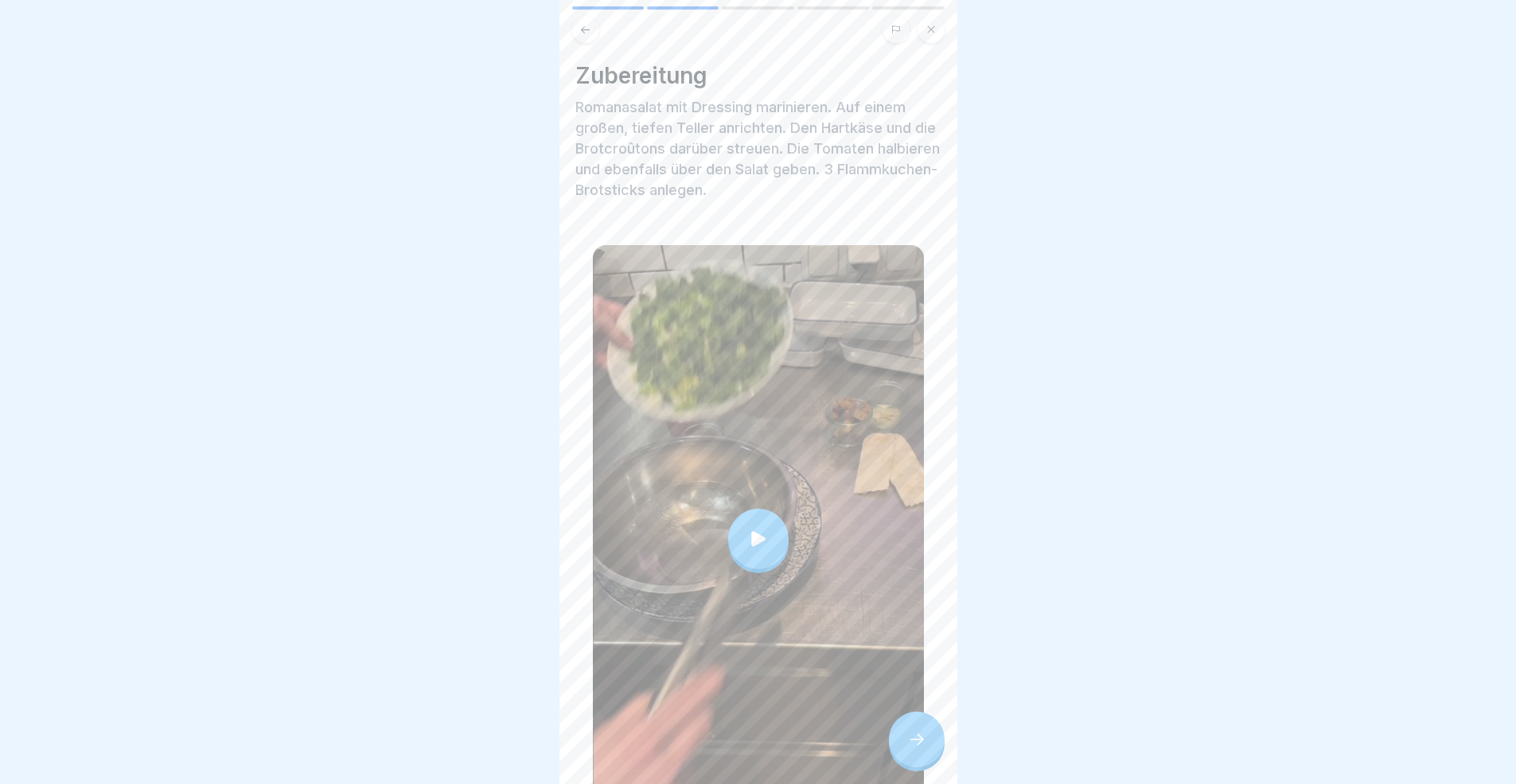
click at [903, 719] on div at bounding box center [917, 739] width 56 height 56
click at [902, 719] on div at bounding box center [917, 739] width 56 height 56
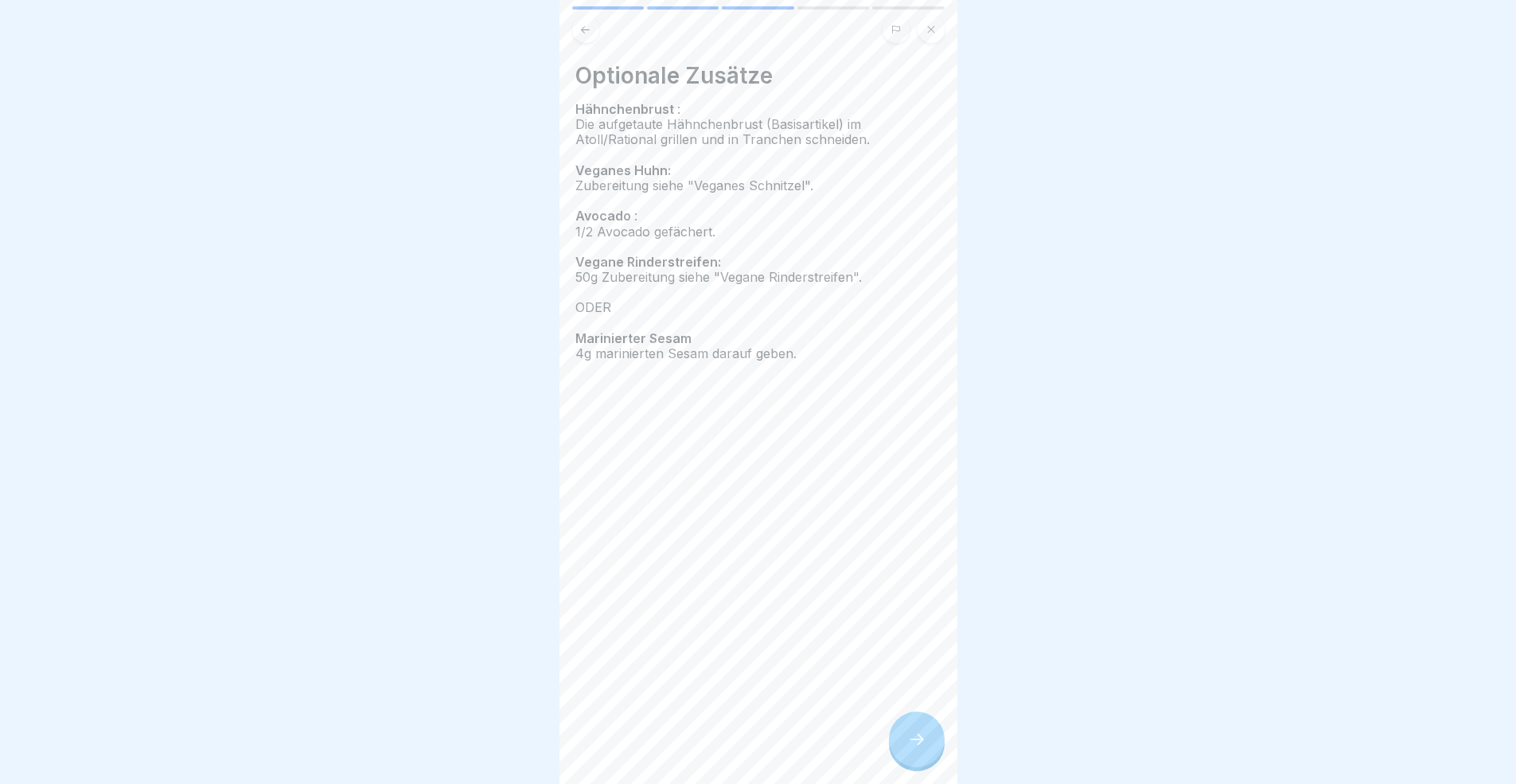
click at [909, 719] on div at bounding box center [917, 739] width 56 height 56
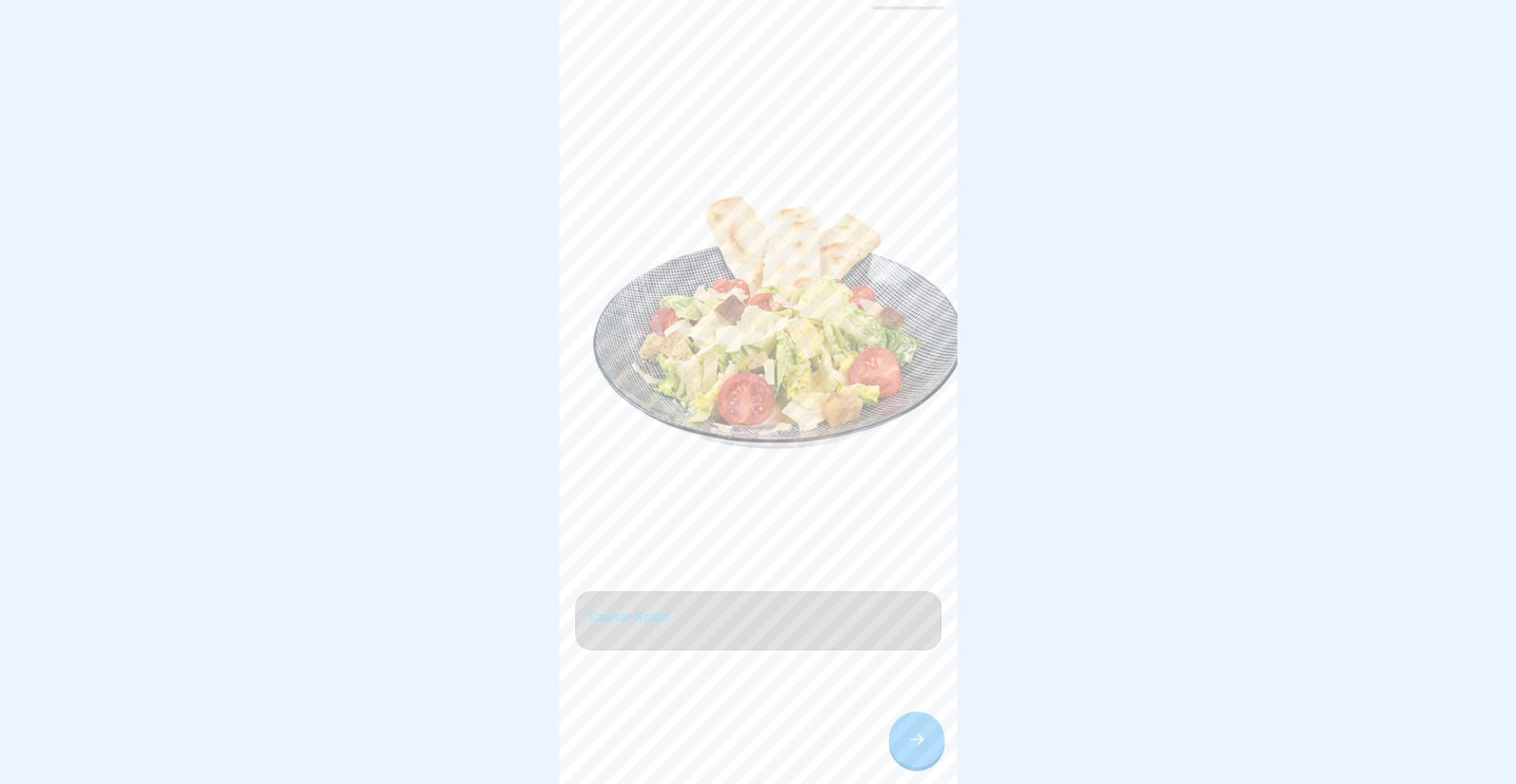
click at [909, 719] on div at bounding box center [917, 739] width 56 height 56
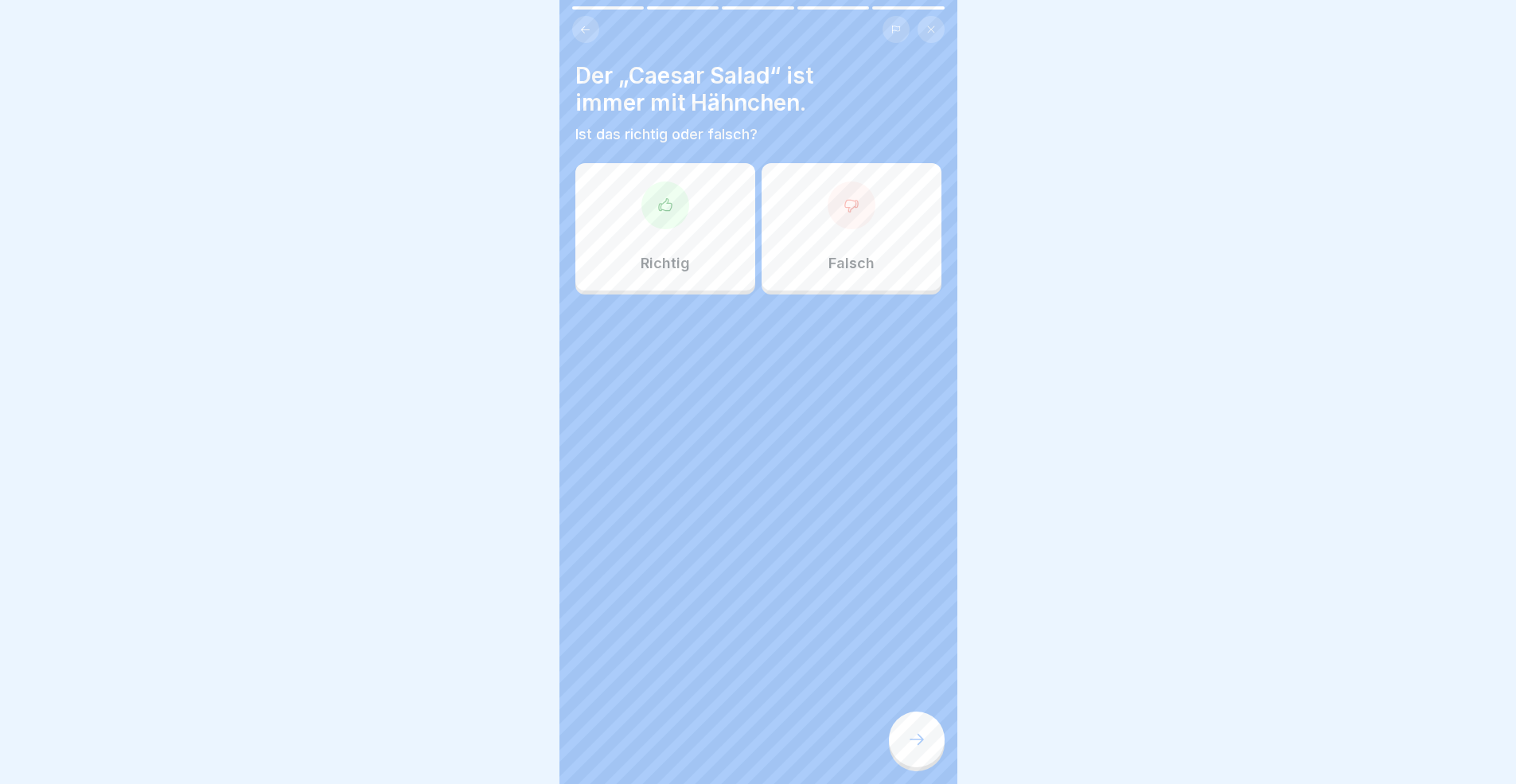
click at [829, 255] on p "Falsch" at bounding box center [851, 264] width 46 height 18
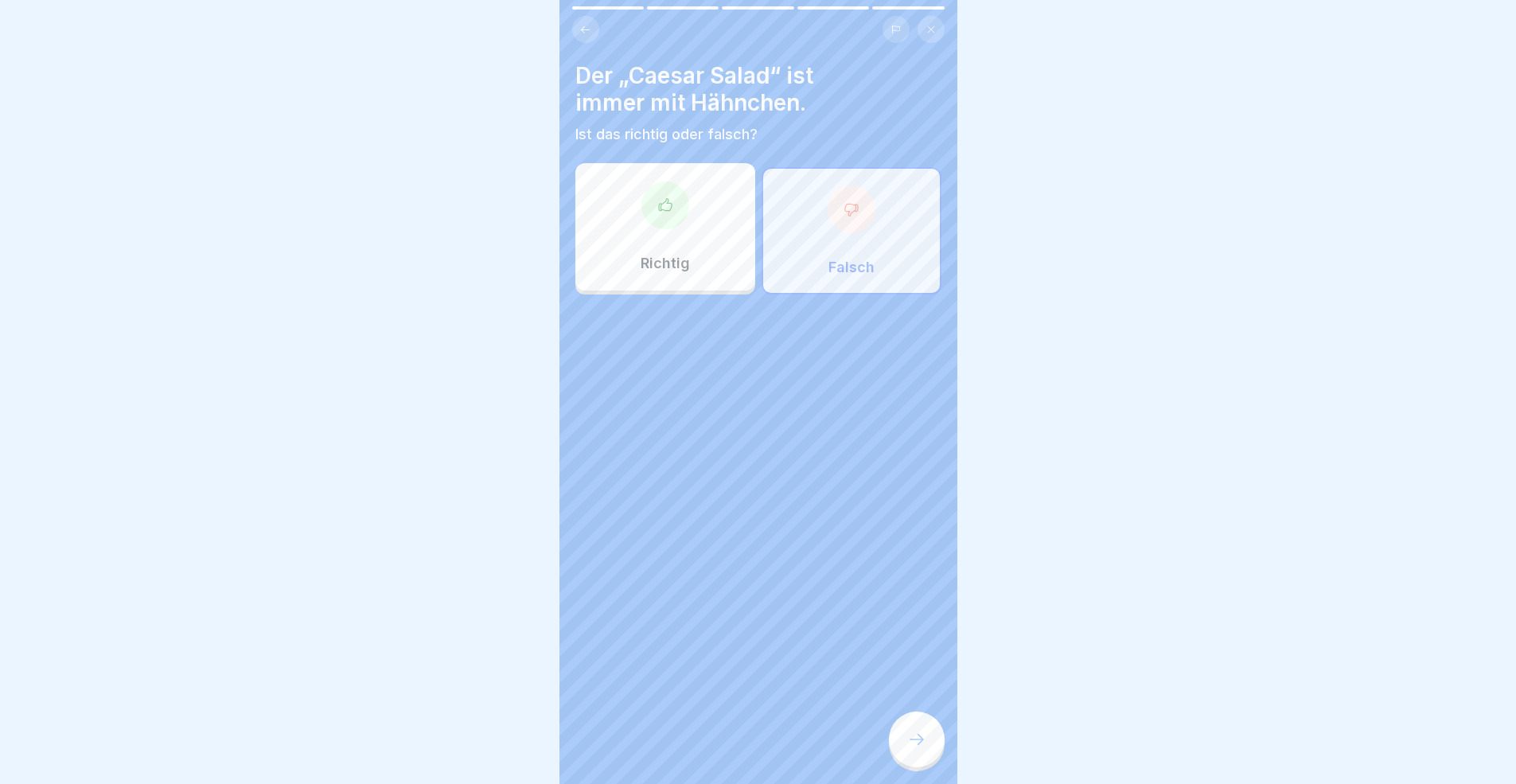
click at [908, 719] on div at bounding box center [917, 739] width 56 height 56
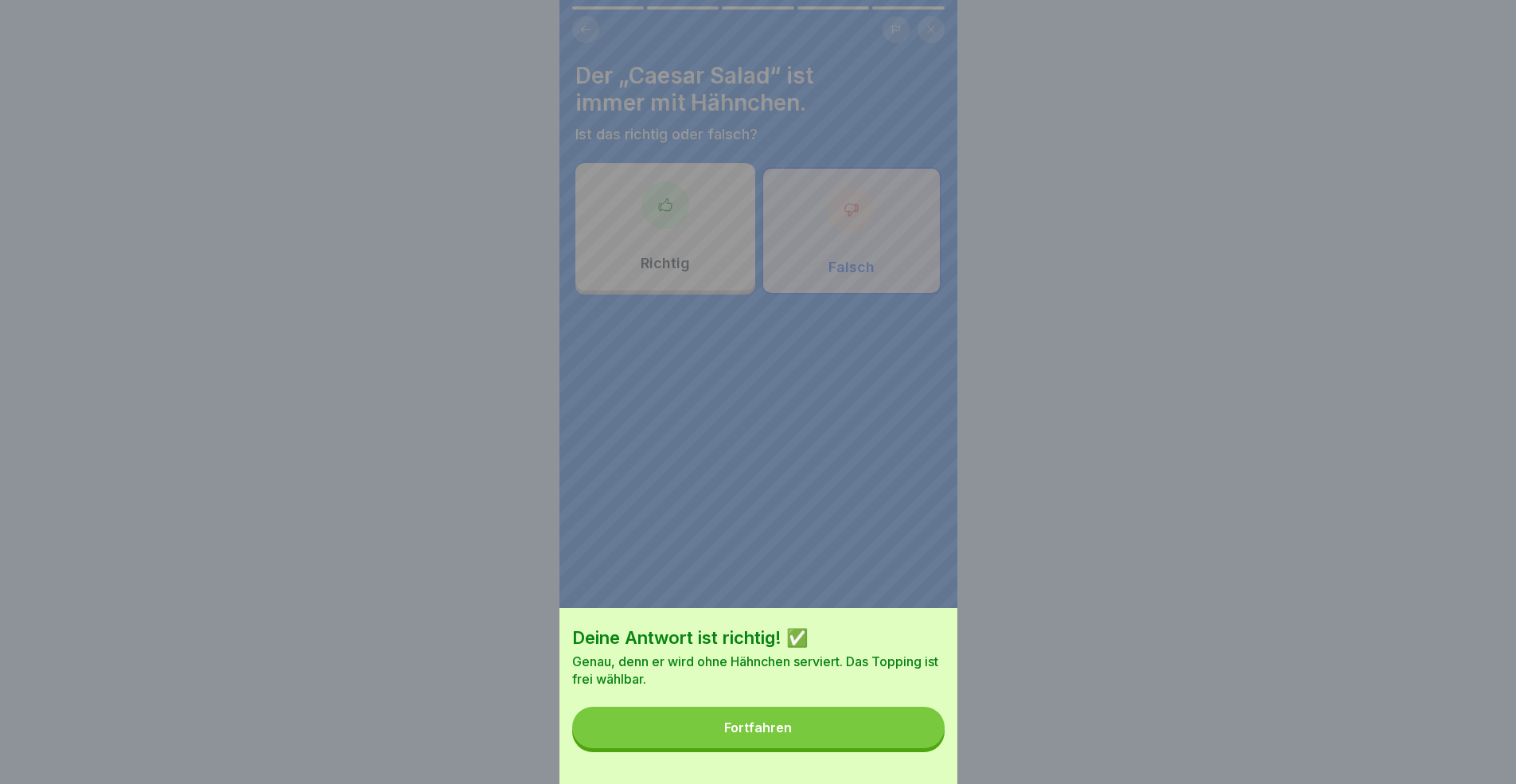
click at [816, 719] on button "Fortfahren" at bounding box center [758, 727] width 373 height 41
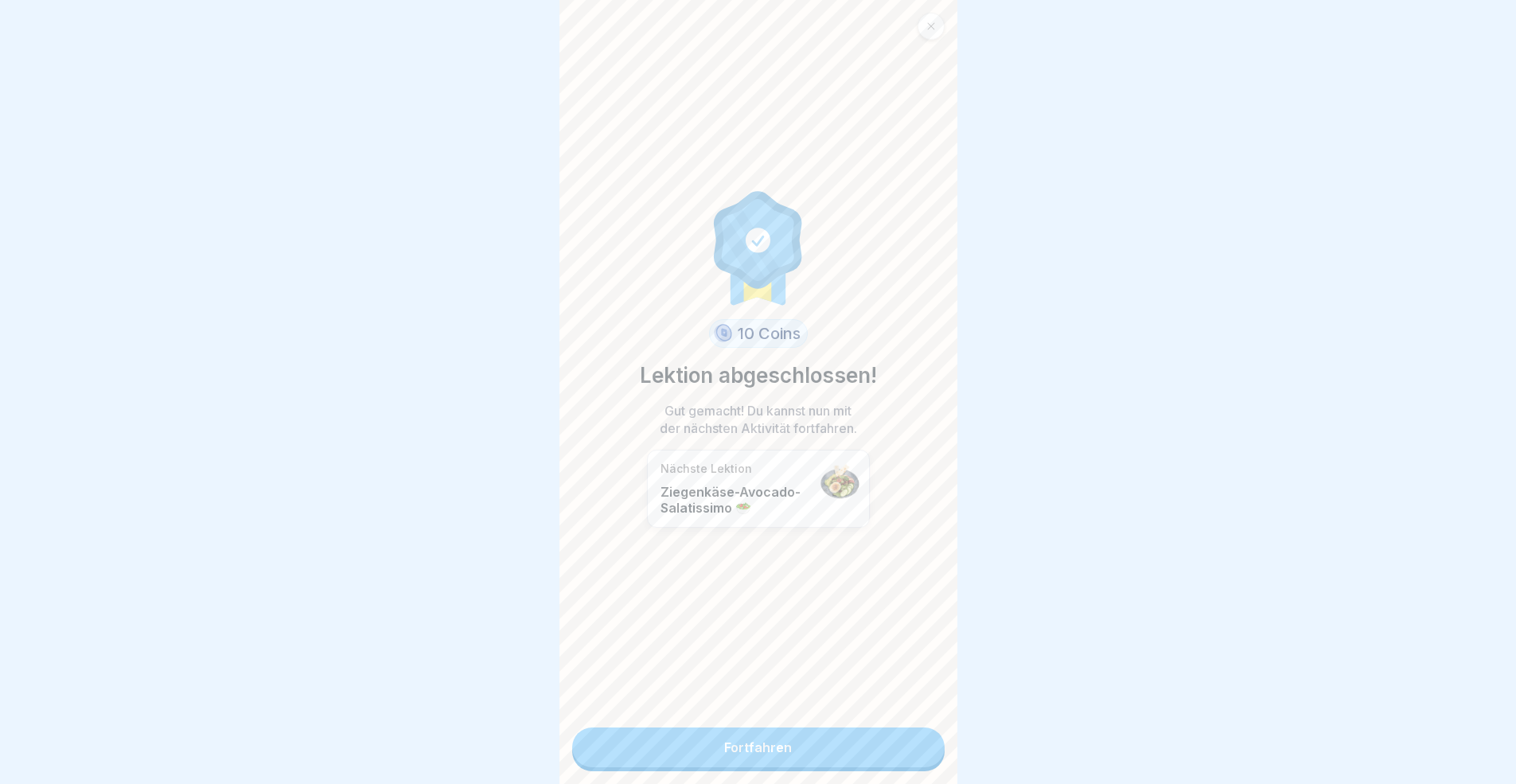
click at [831, 719] on link "Fortfahren" at bounding box center [758, 747] width 373 height 40
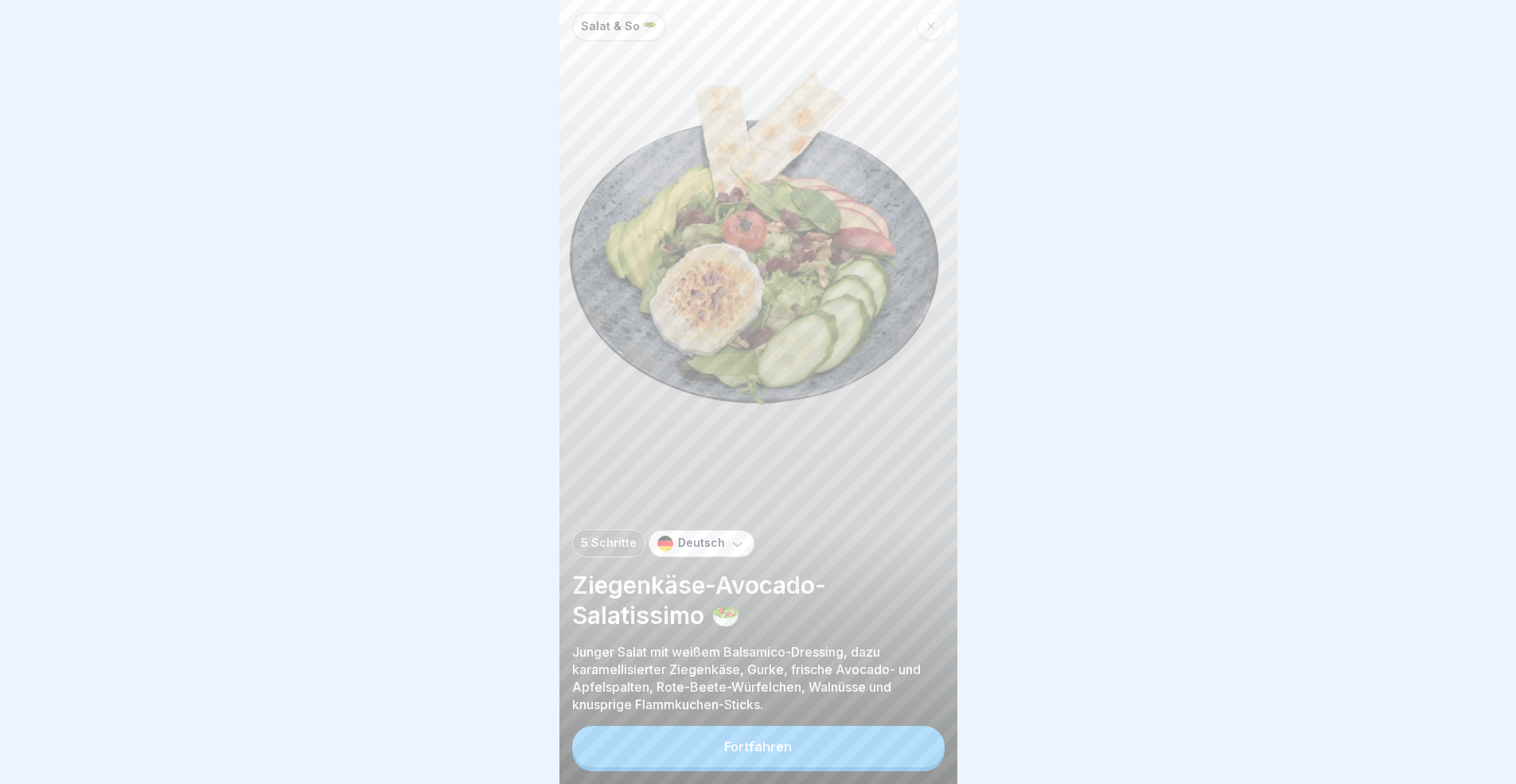
click at [857, 719] on button "Fortfahren" at bounding box center [758, 746] width 373 height 41
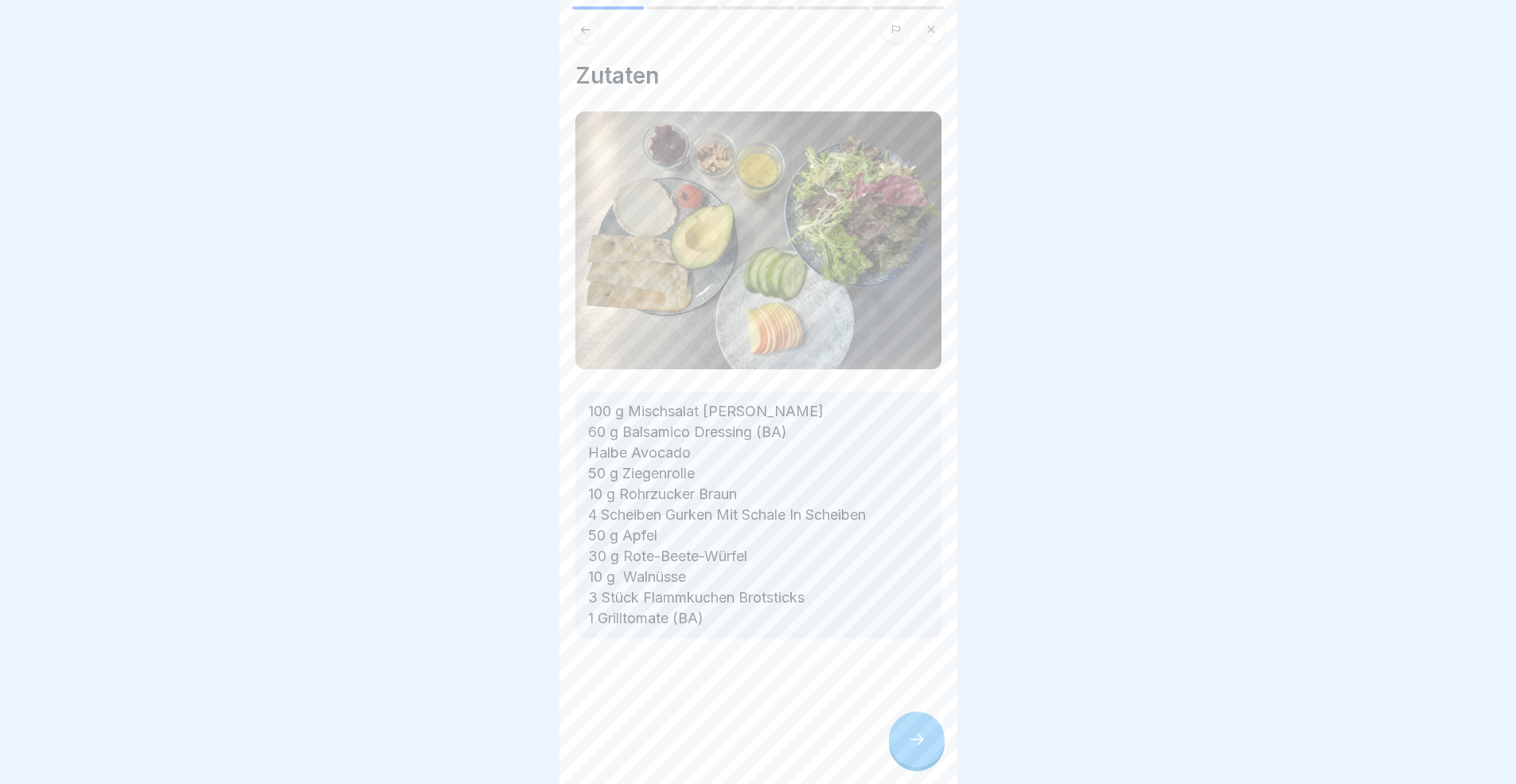
click at [899, 719] on div at bounding box center [917, 739] width 56 height 56
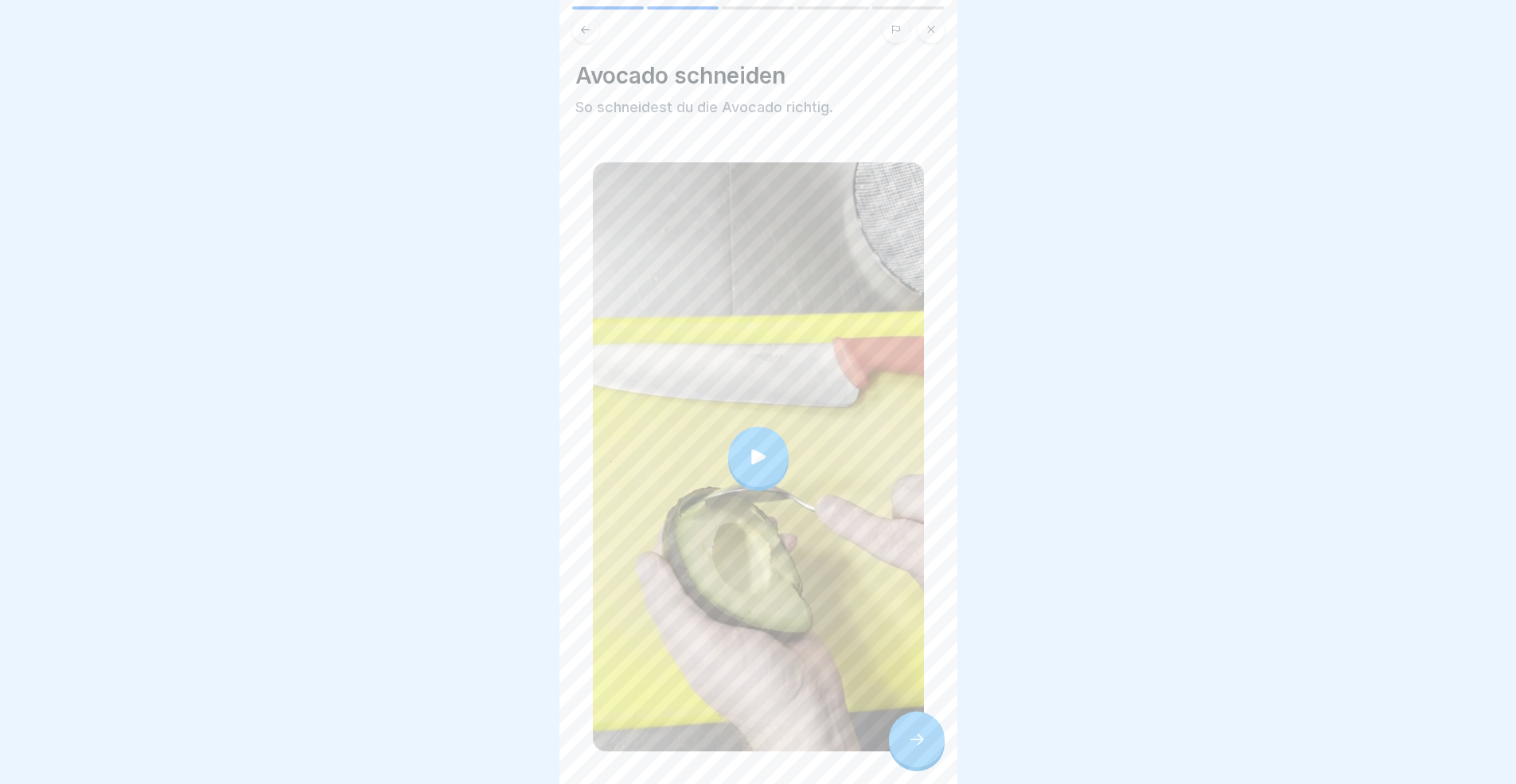
click at [911, 719] on icon at bounding box center [917, 739] width 19 height 19
click at [907, 719] on icon at bounding box center [917, 739] width 19 height 19
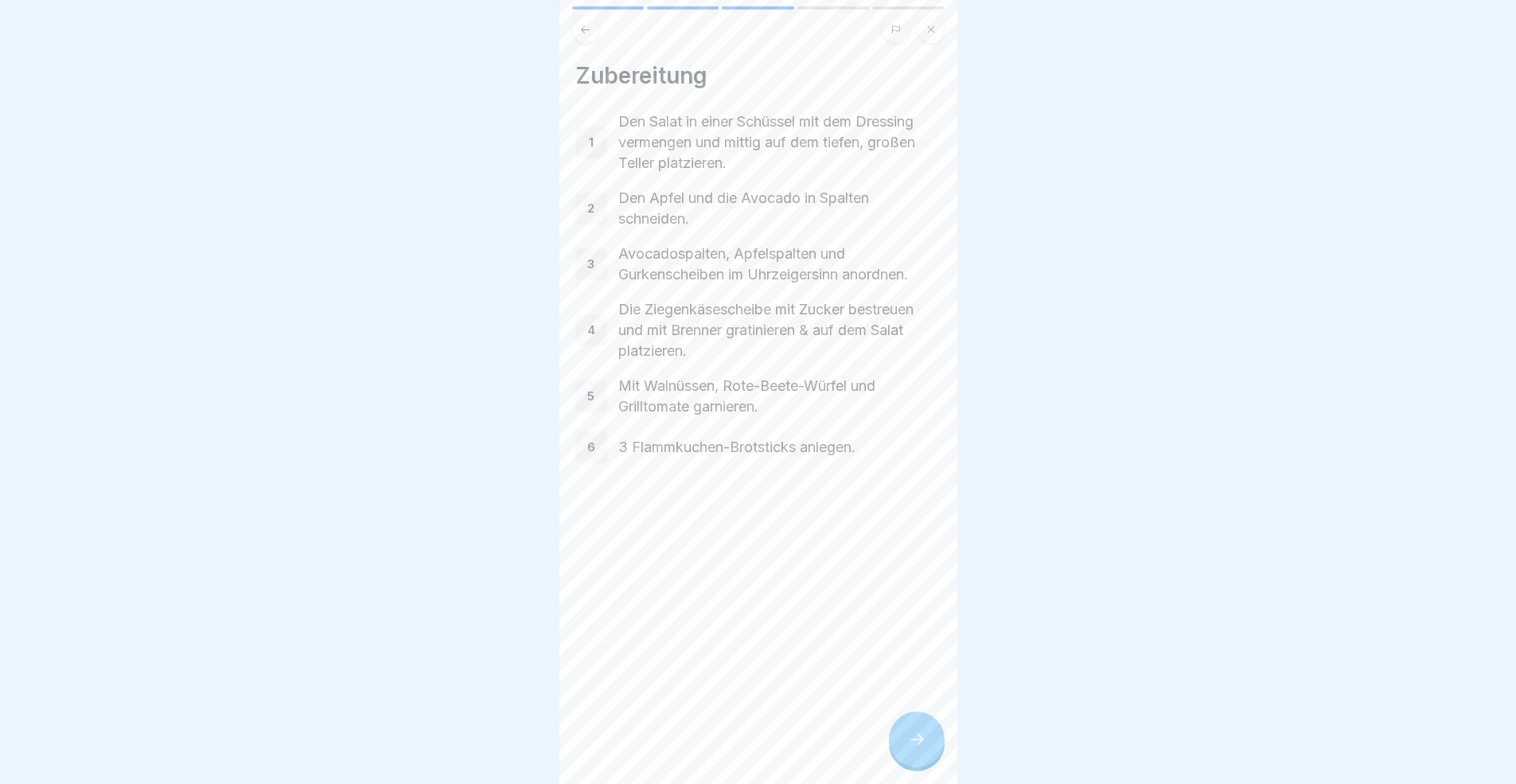
click at [909, 719] on icon at bounding box center [917, 739] width 19 height 19
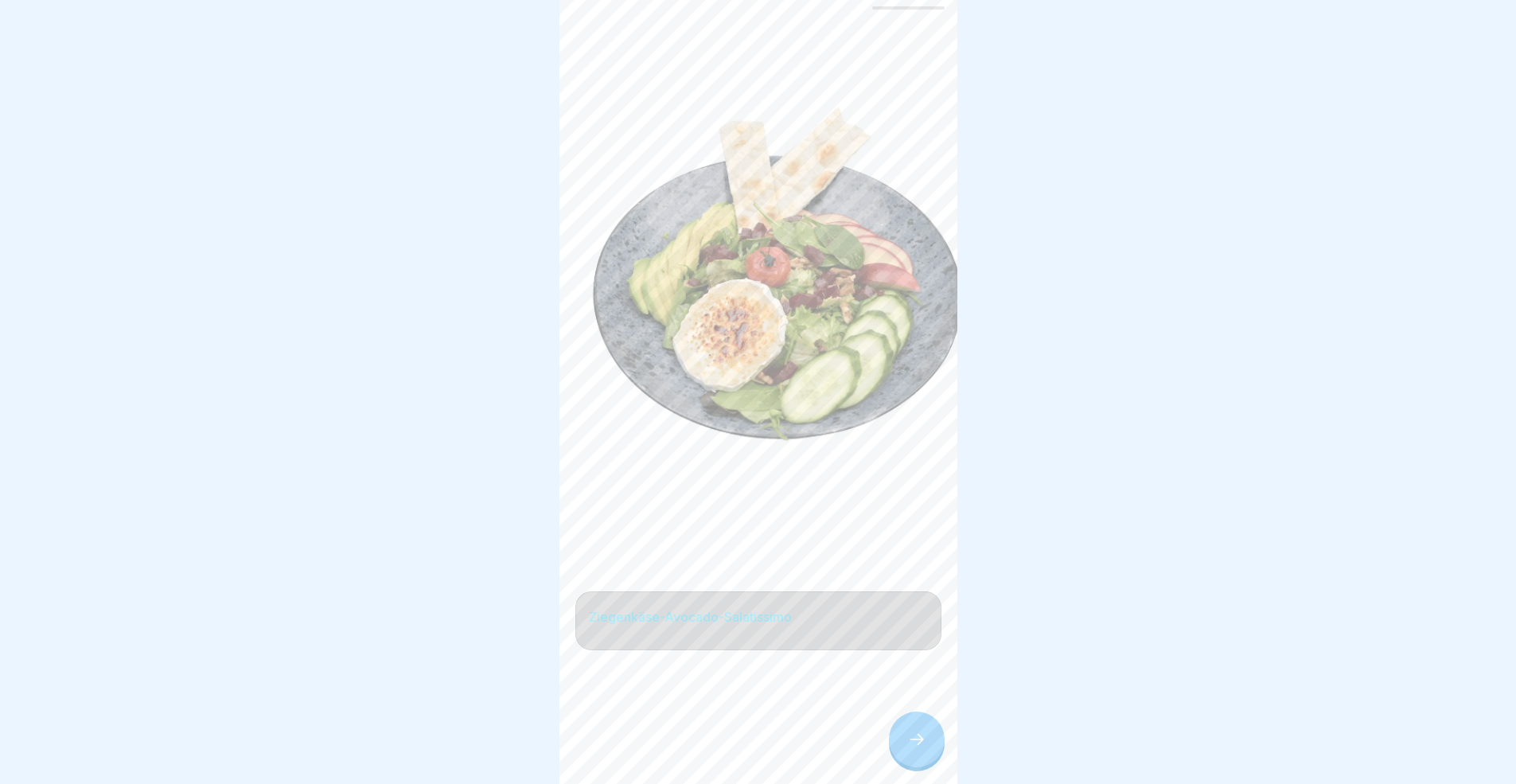
click at [909, 719] on icon at bounding box center [917, 739] width 19 height 19
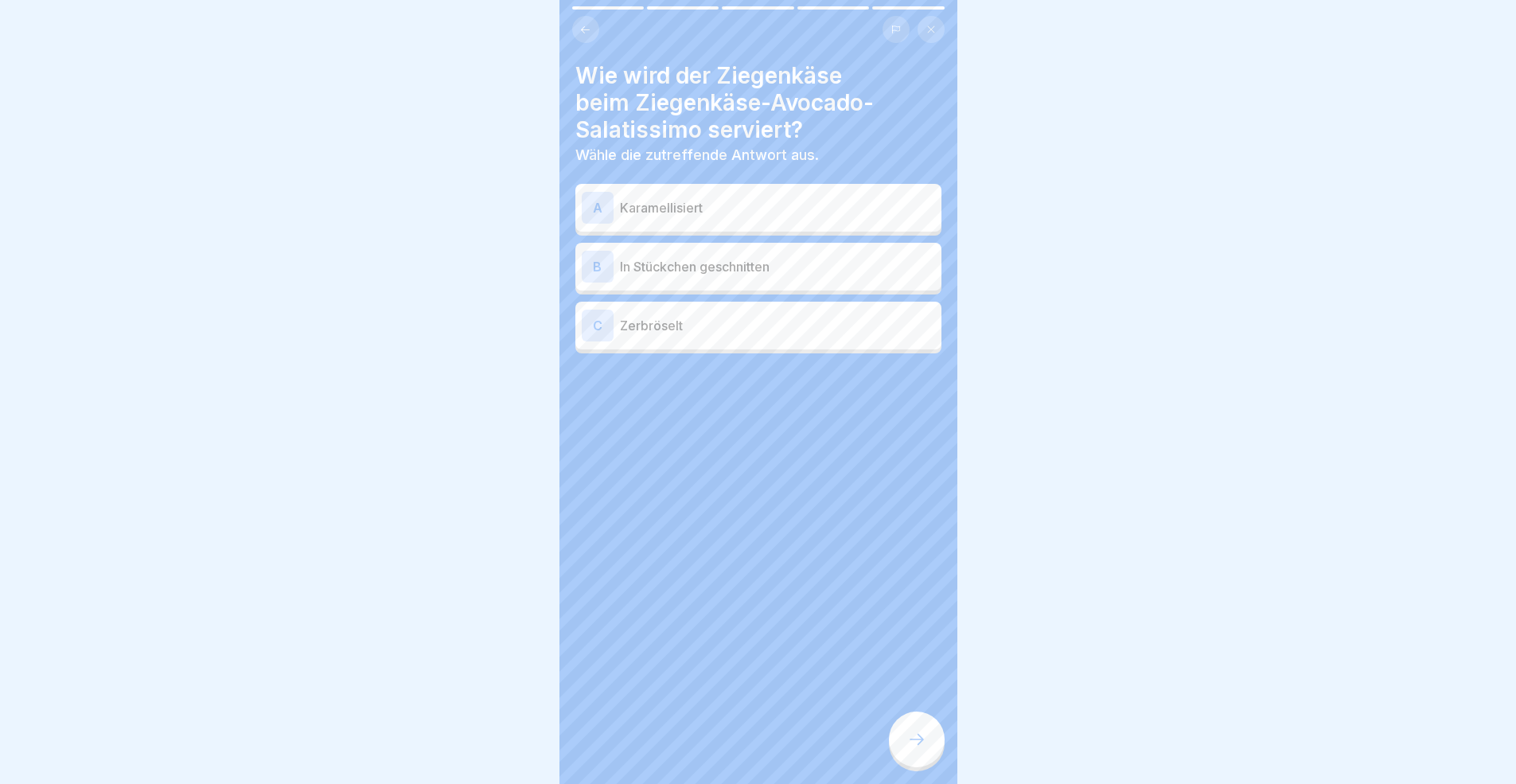
click at [676, 217] on div "A Karamellisiert" at bounding box center [758, 207] width 353 height 31
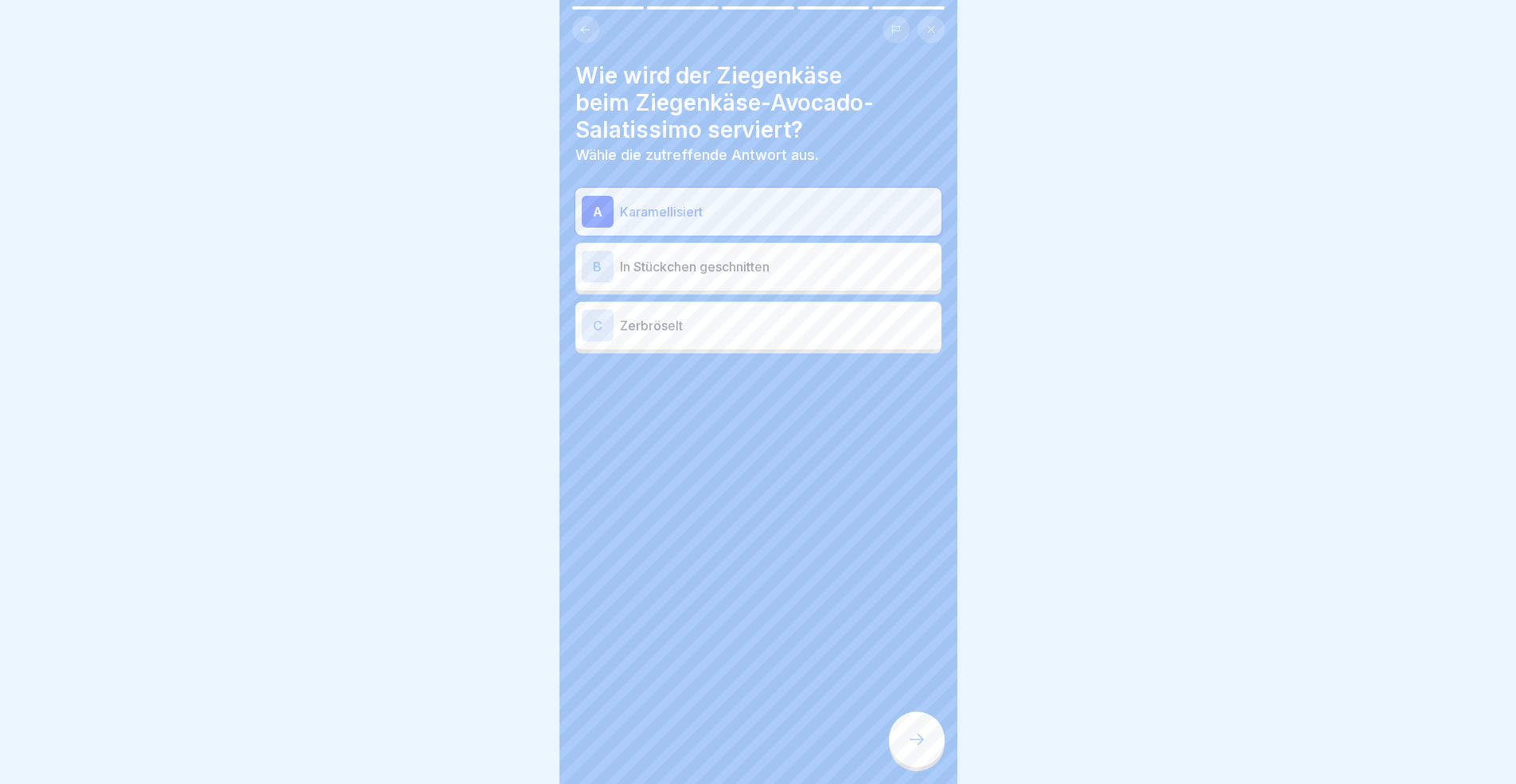
click at [925, 719] on icon at bounding box center [917, 739] width 19 height 19
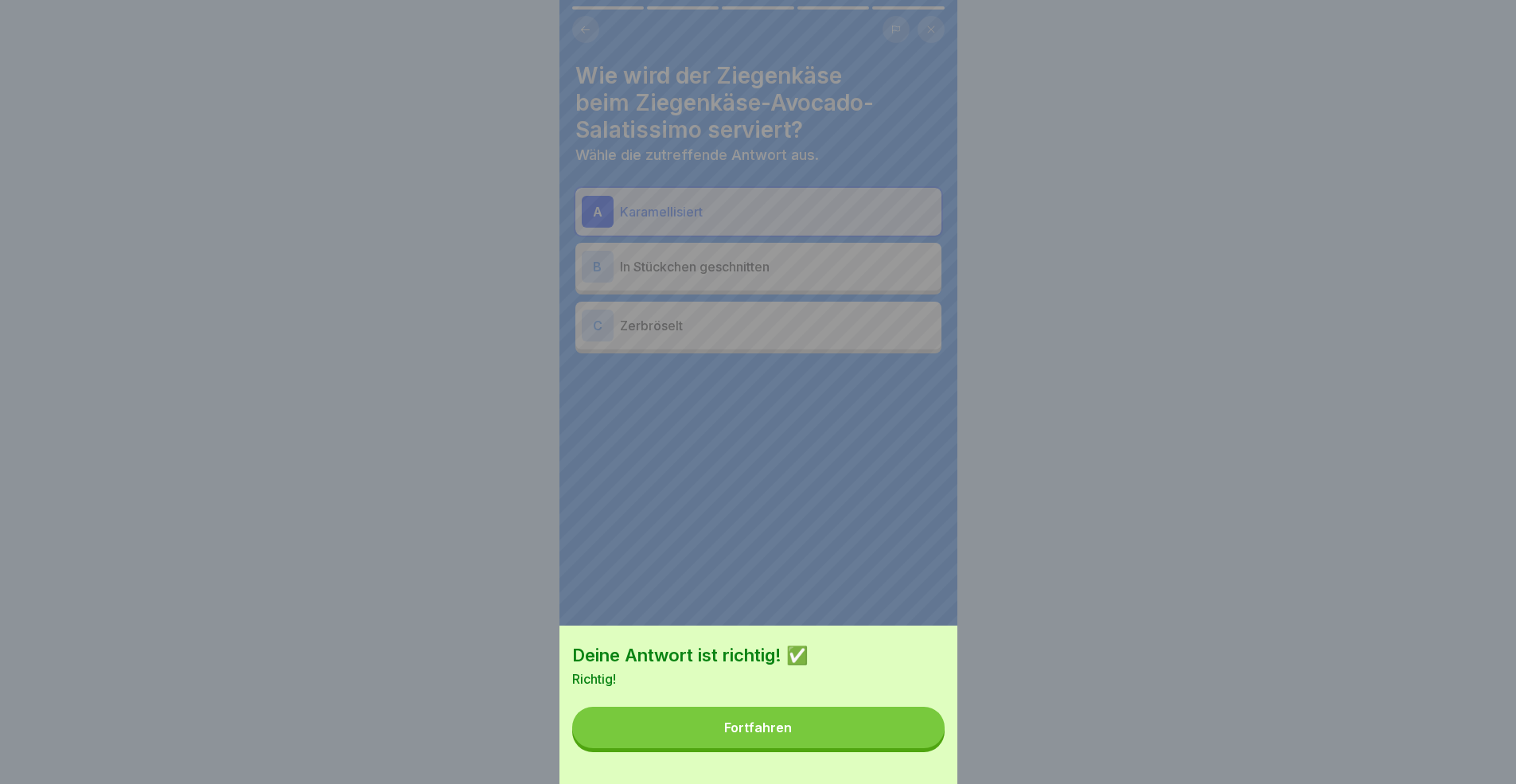
click at [833, 719] on button "Fortfahren" at bounding box center [758, 727] width 373 height 41
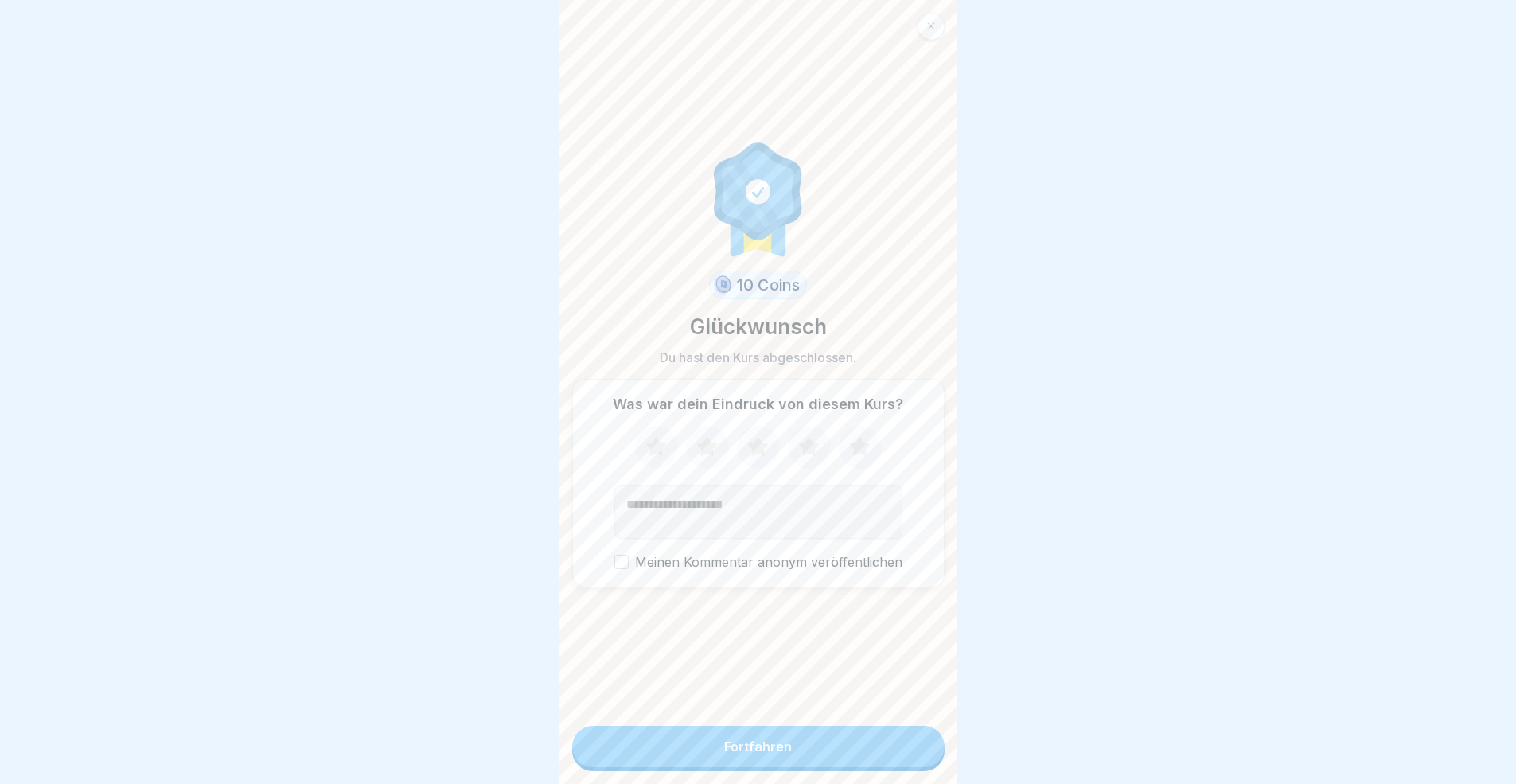
click at [838, 719] on button "Fortfahren" at bounding box center [758, 746] width 373 height 41
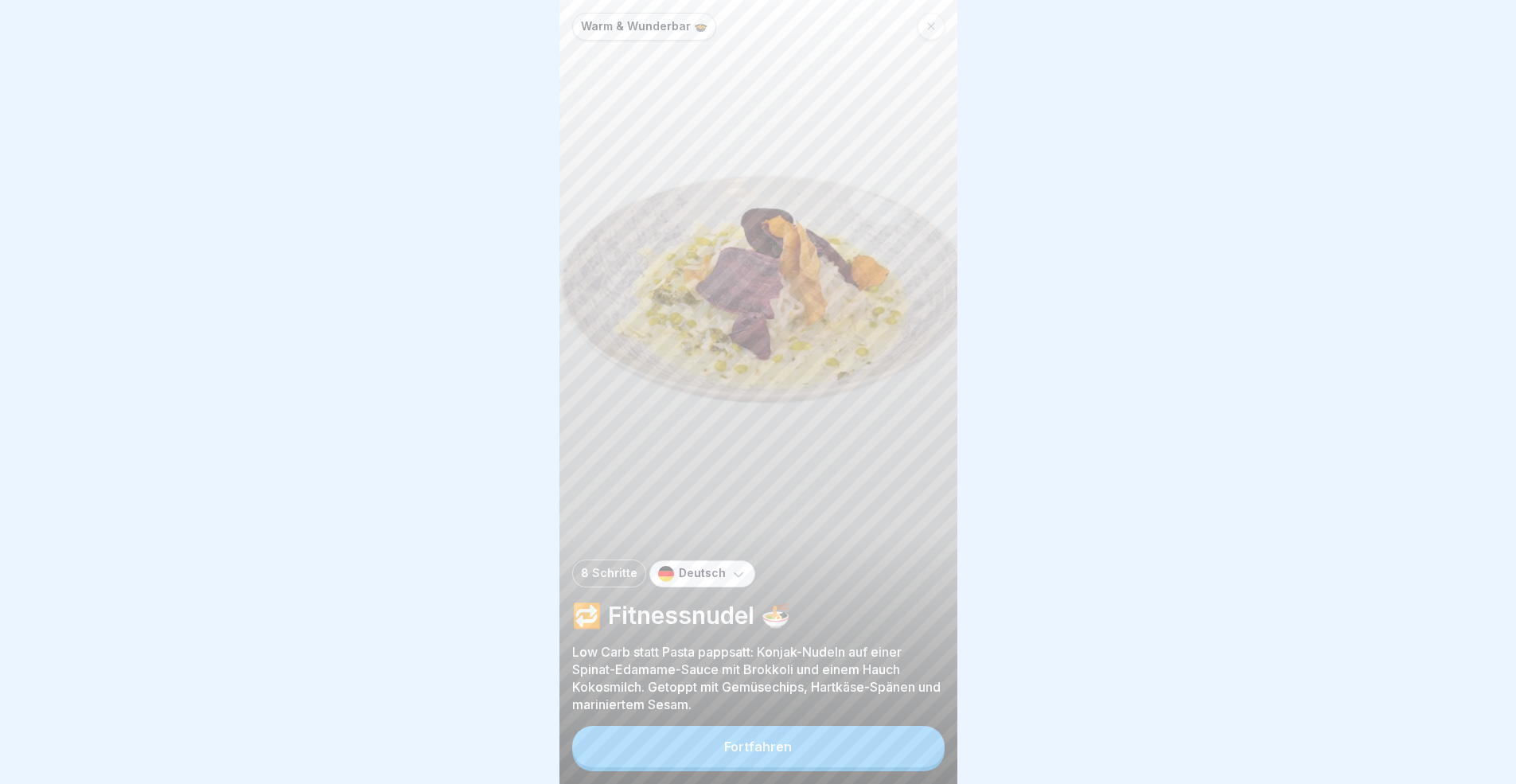
click at [839, 719] on button "Fortfahren" at bounding box center [758, 746] width 373 height 41
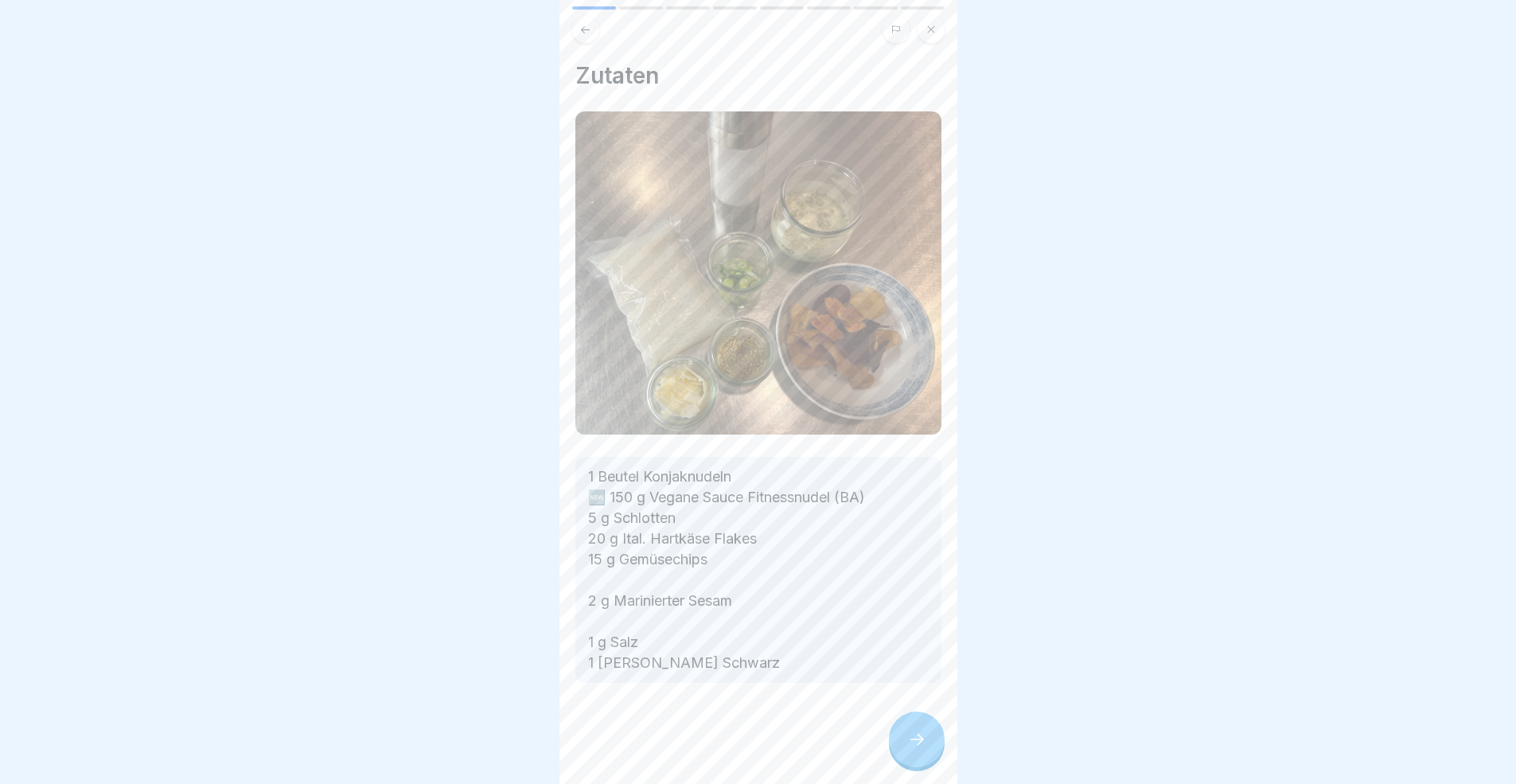
click at [912, 719] on icon at bounding box center [917, 739] width 19 height 19
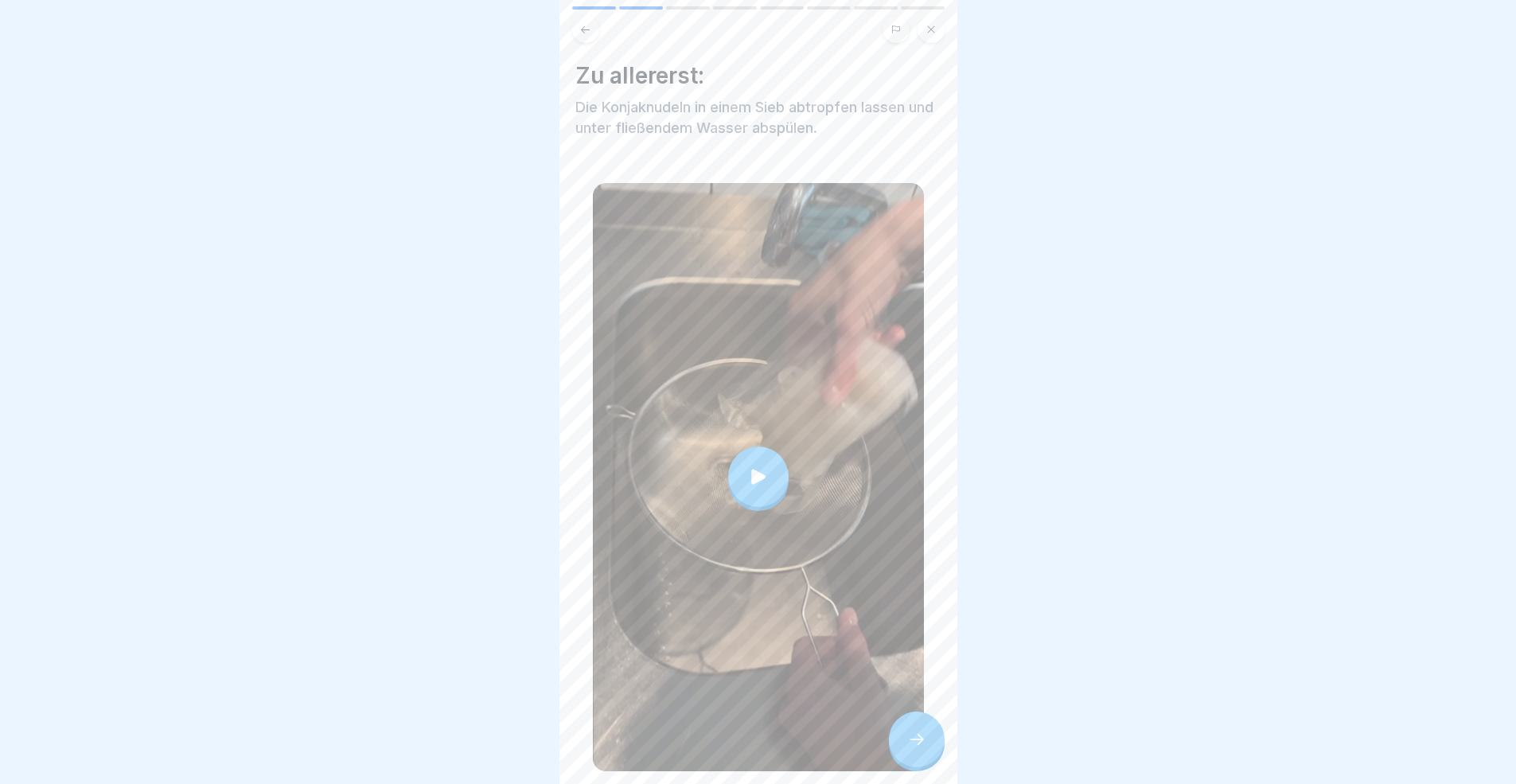
click at [912, 719] on icon at bounding box center [917, 739] width 19 height 19
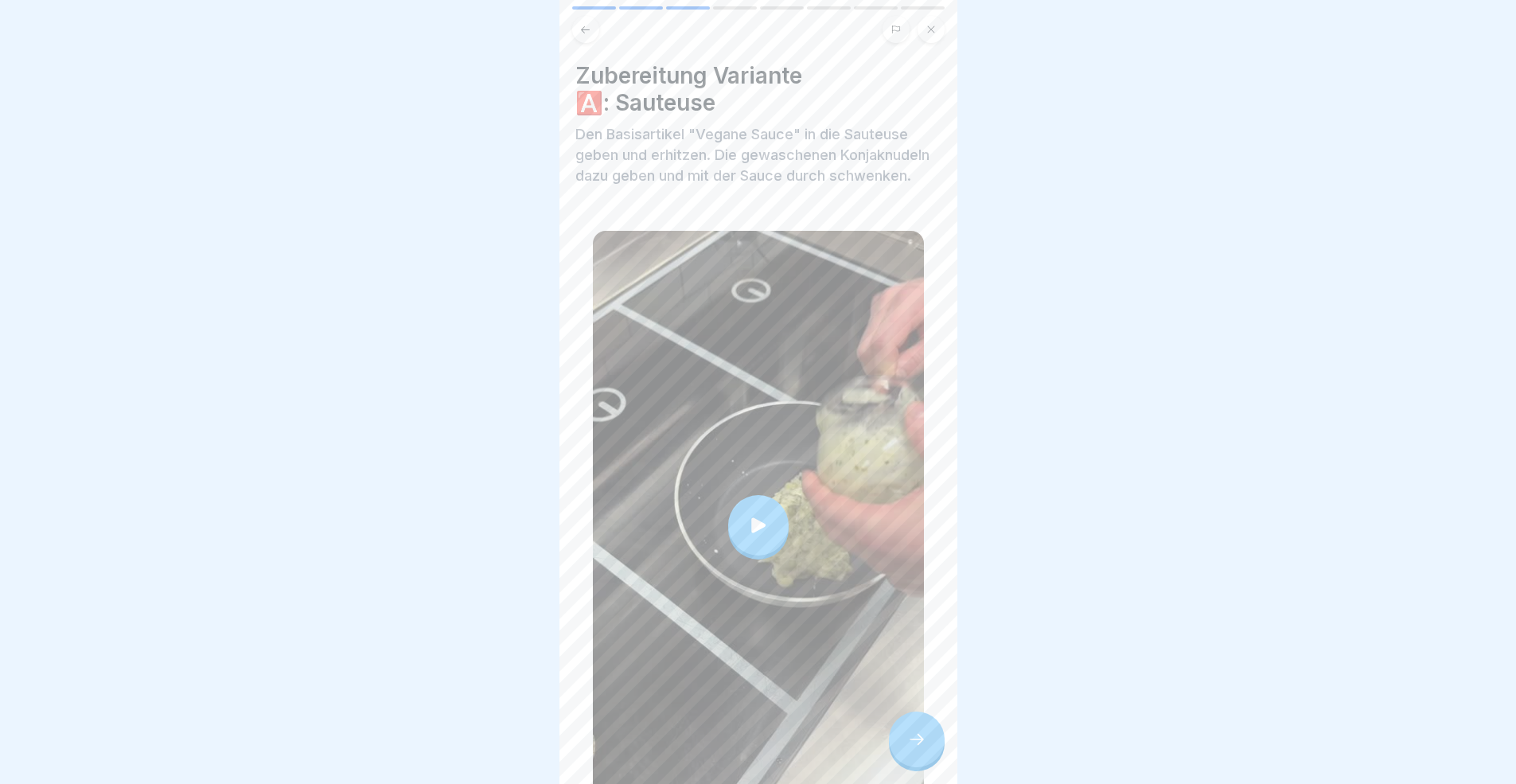
click at [912, 719] on icon at bounding box center [917, 739] width 19 height 19
click at [939, 719] on div at bounding box center [917, 739] width 56 height 56
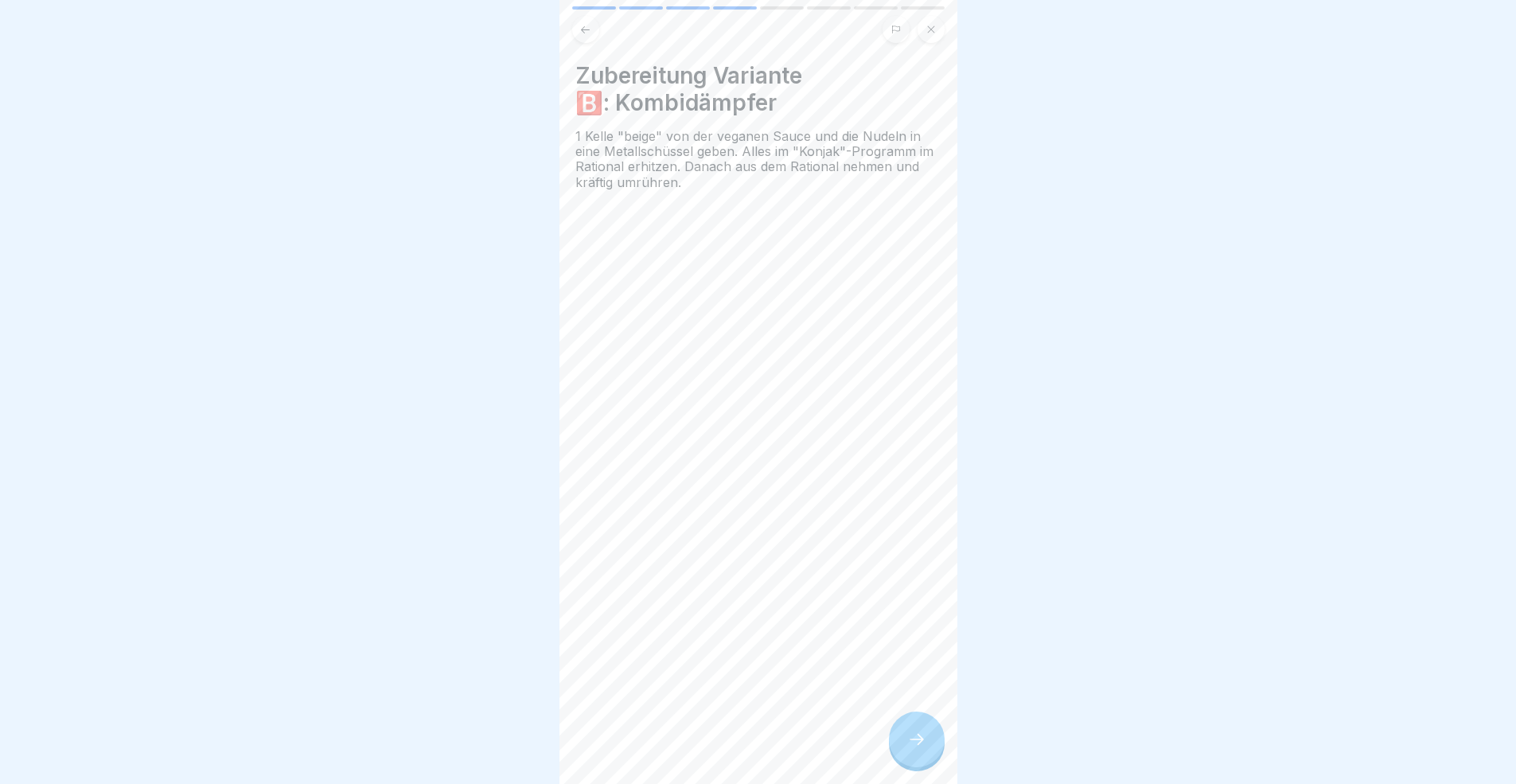
click at [935, 719] on div at bounding box center [917, 739] width 56 height 56
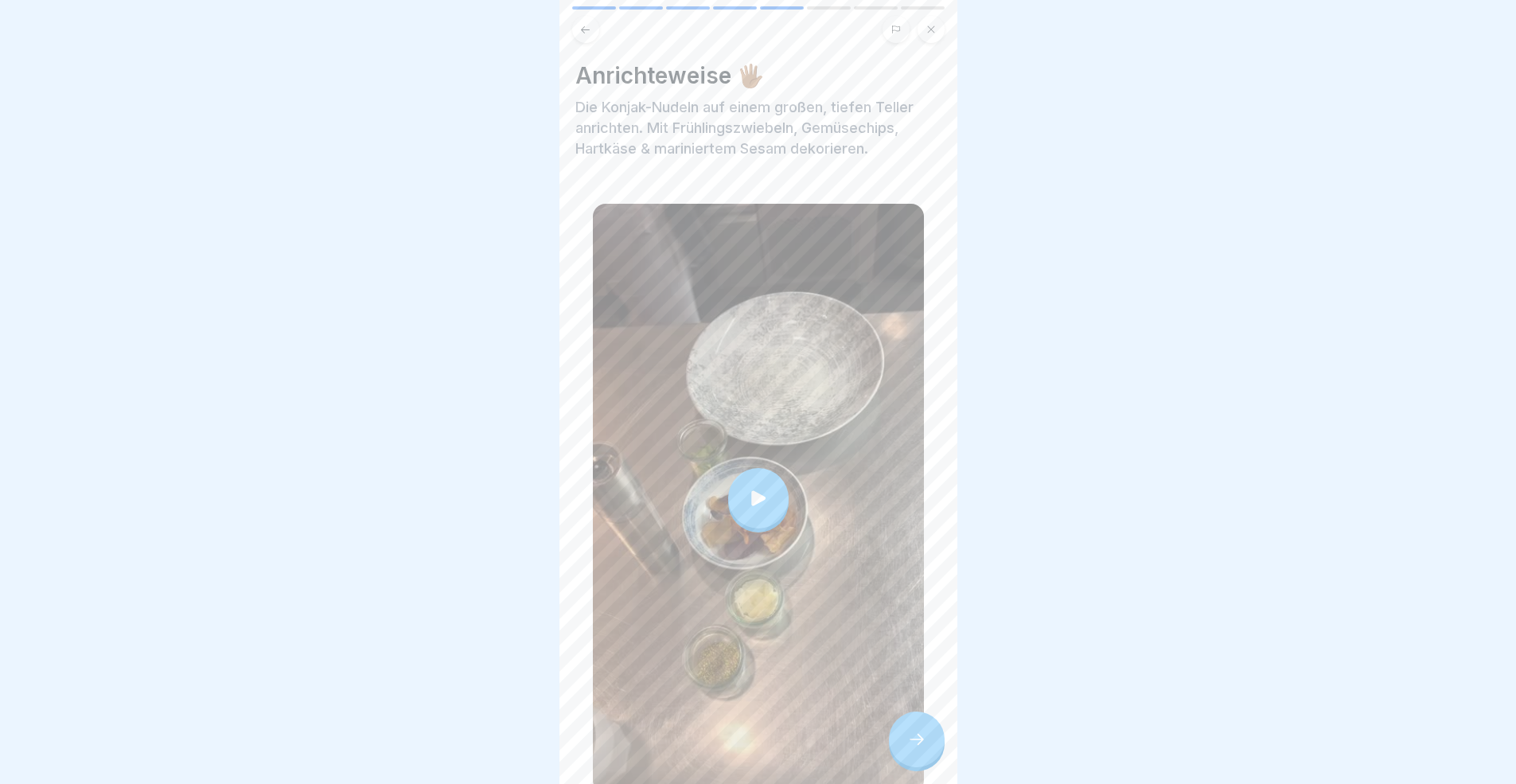
click at [935, 719] on div at bounding box center [917, 739] width 56 height 56
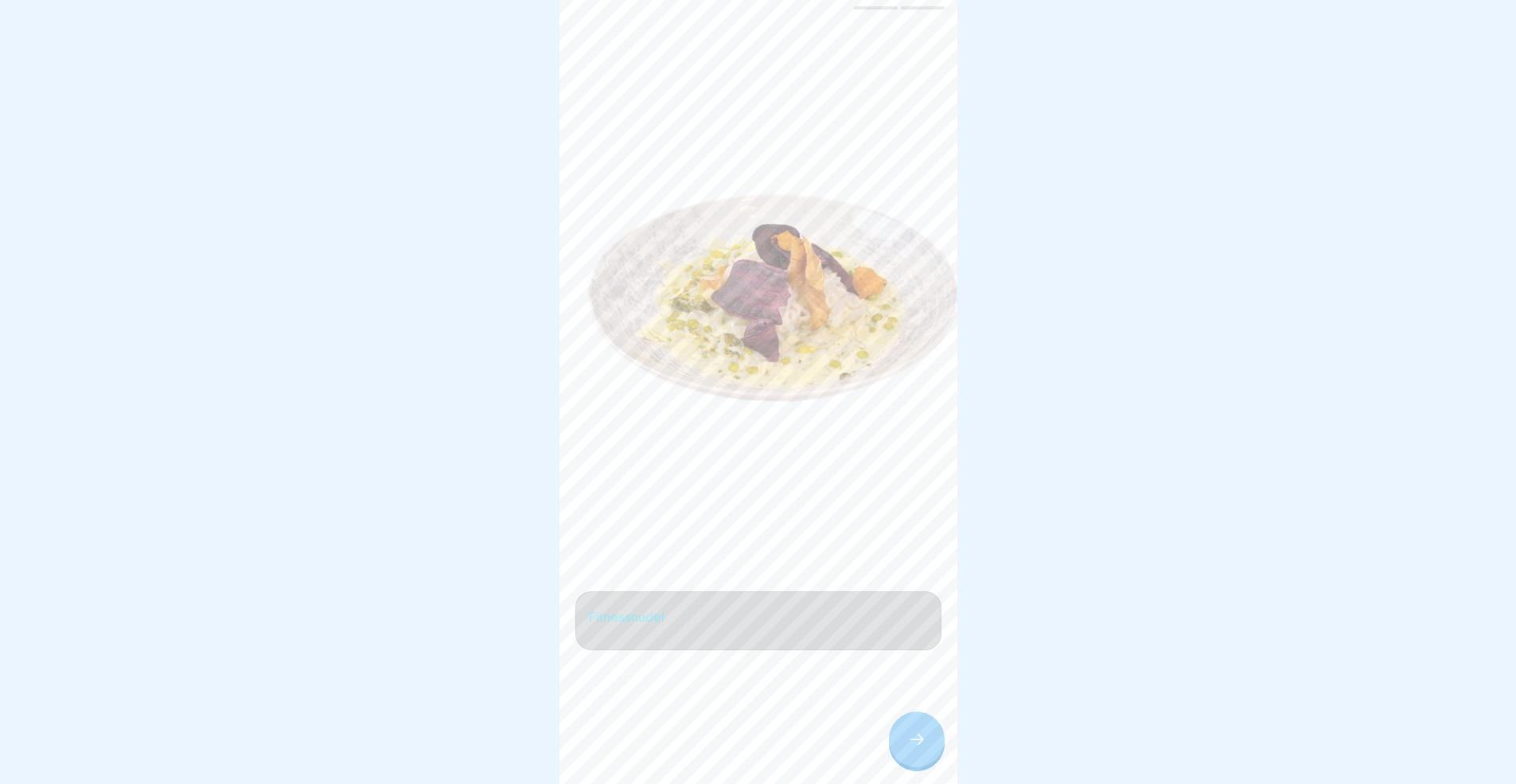
click at [935, 719] on div at bounding box center [917, 739] width 56 height 56
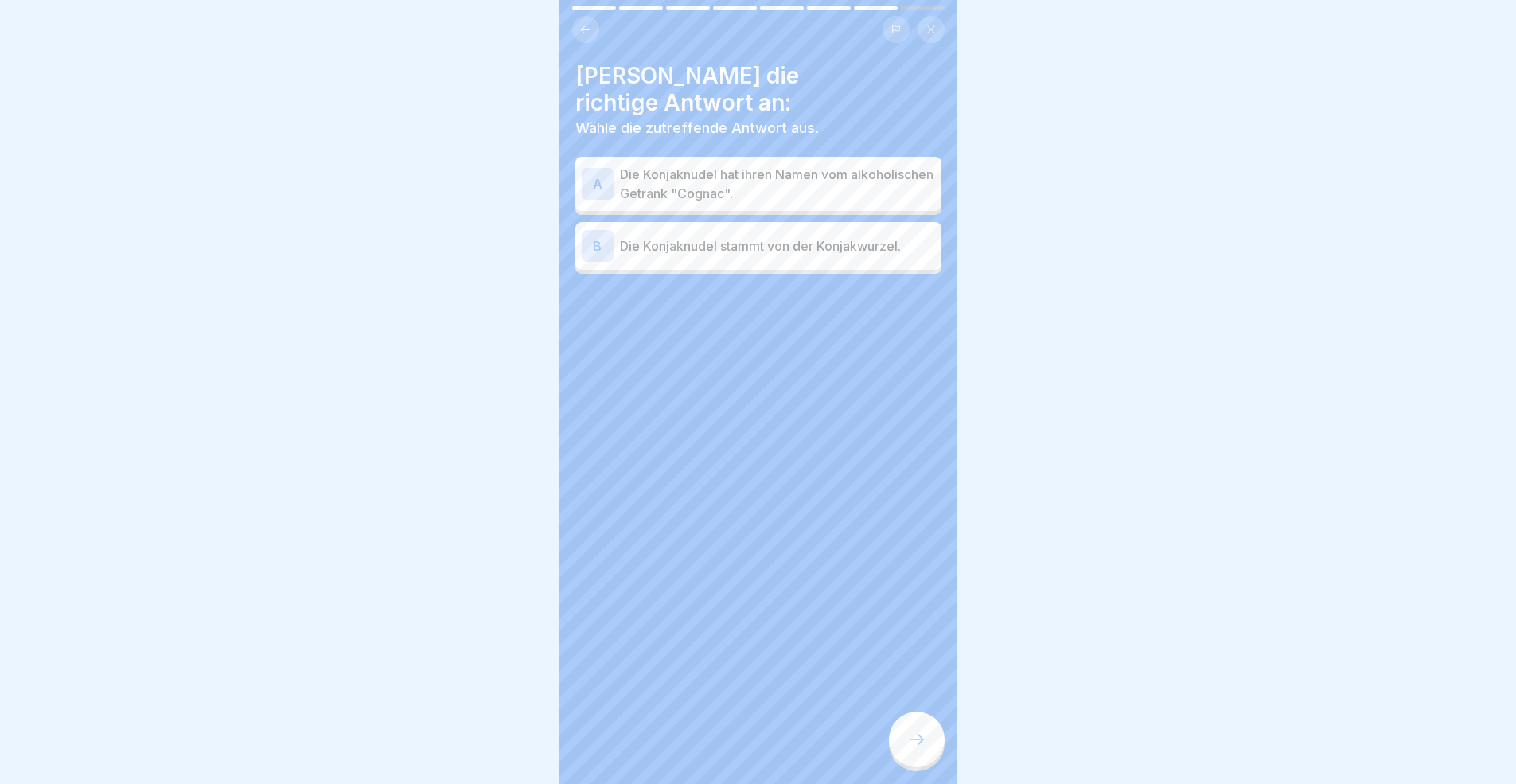
click at [788, 236] on p "Die Konjaknudel stammt von der Konjakwurzel." at bounding box center [777, 246] width 315 height 19
click at [907, 719] on div at bounding box center [917, 739] width 56 height 56
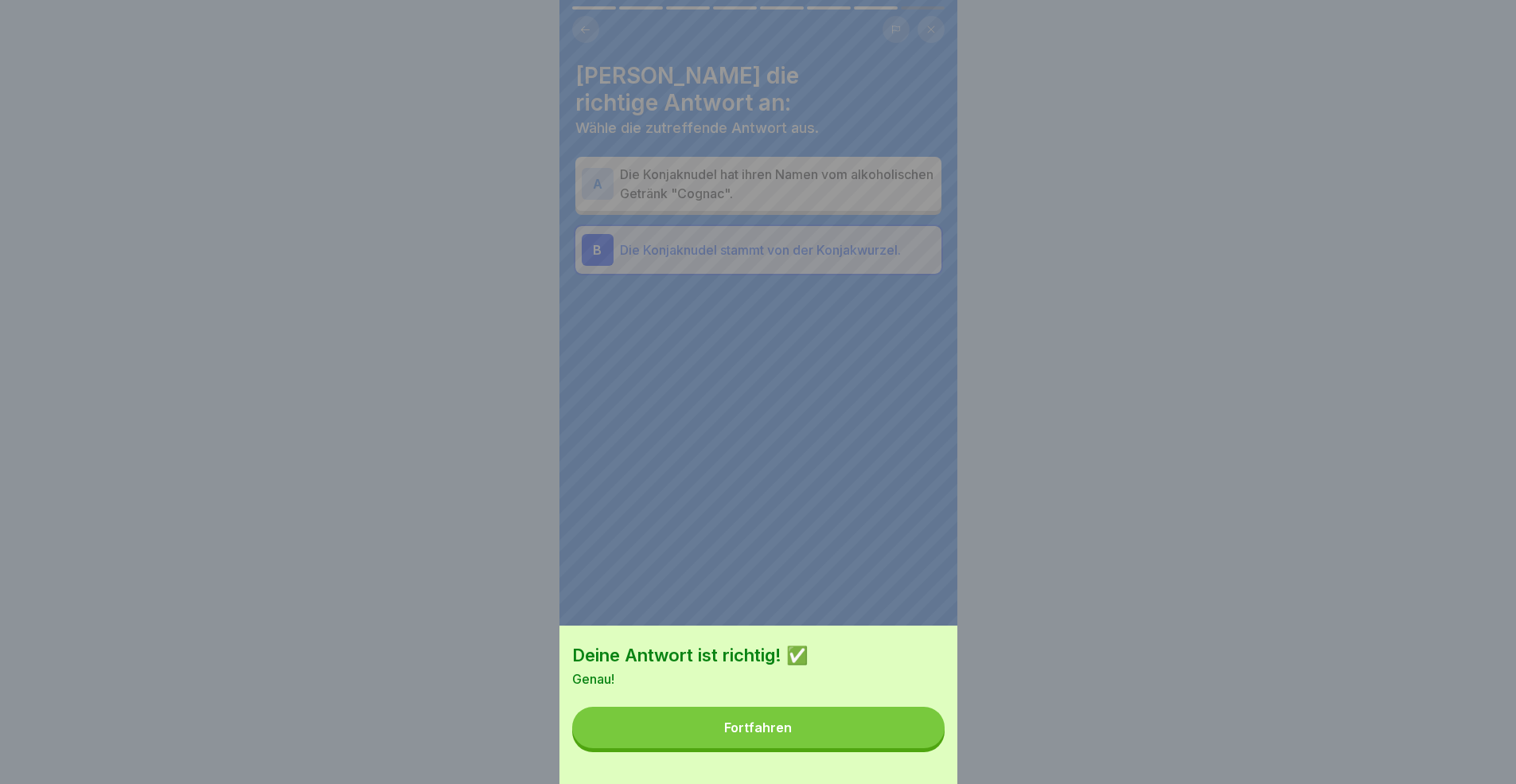
click at [827, 719] on button "Fortfahren" at bounding box center [758, 727] width 373 height 41
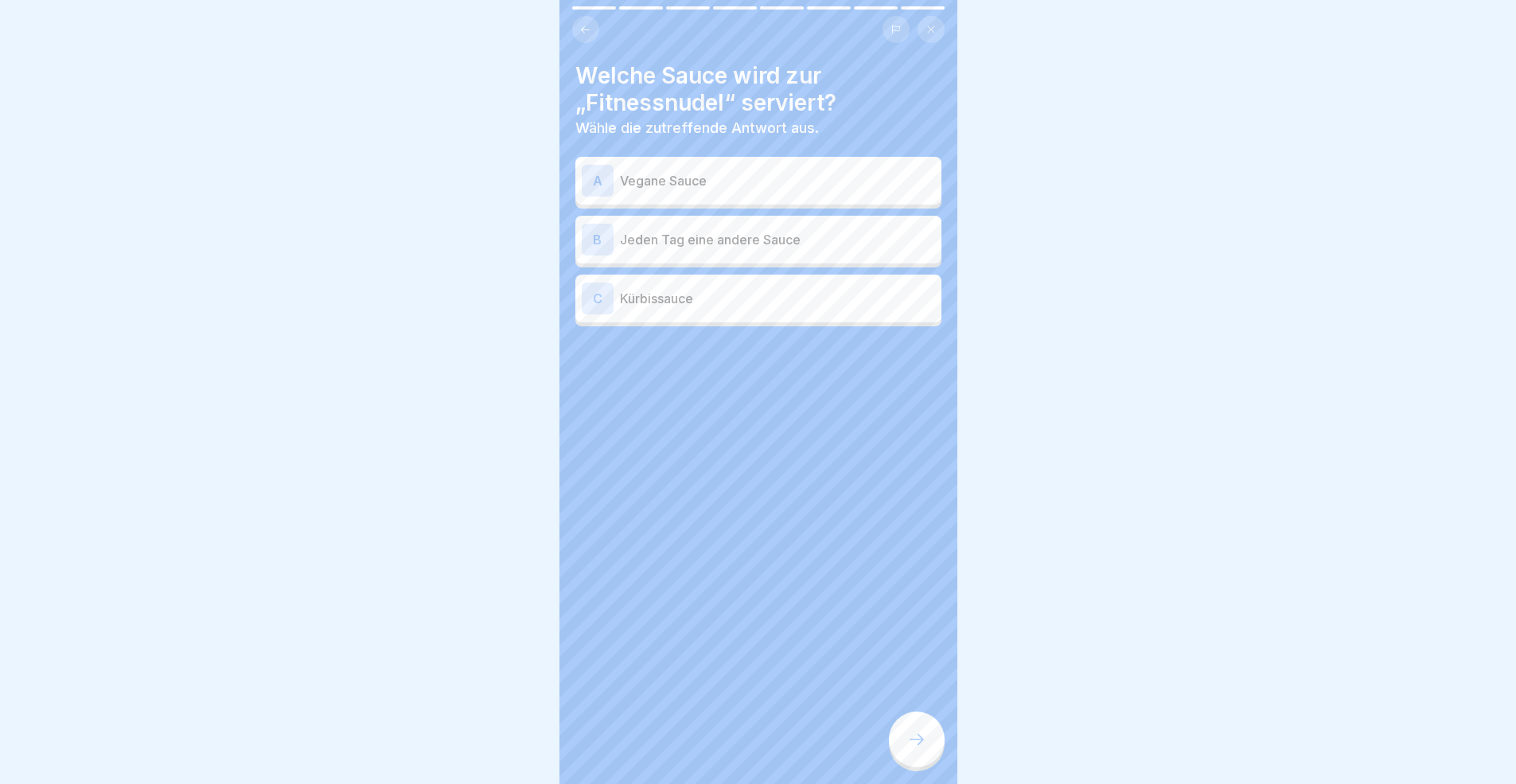
click at [710, 187] on p "Vegane Sauce" at bounding box center [777, 181] width 315 height 19
click at [916, 719] on icon at bounding box center [917, 739] width 19 height 19
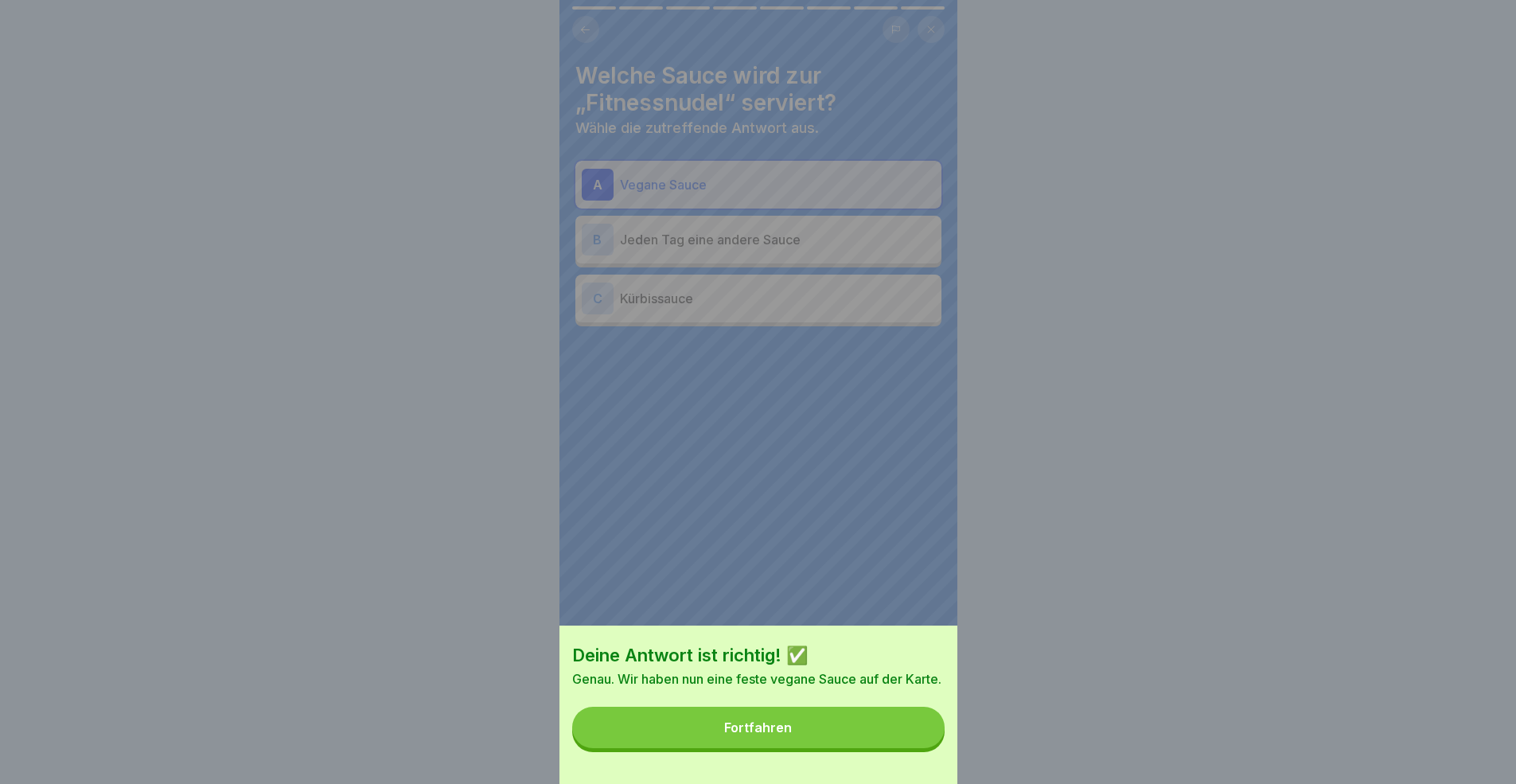
click at [833, 719] on button "Fortfahren" at bounding box center [758, 727] width 373 height 41
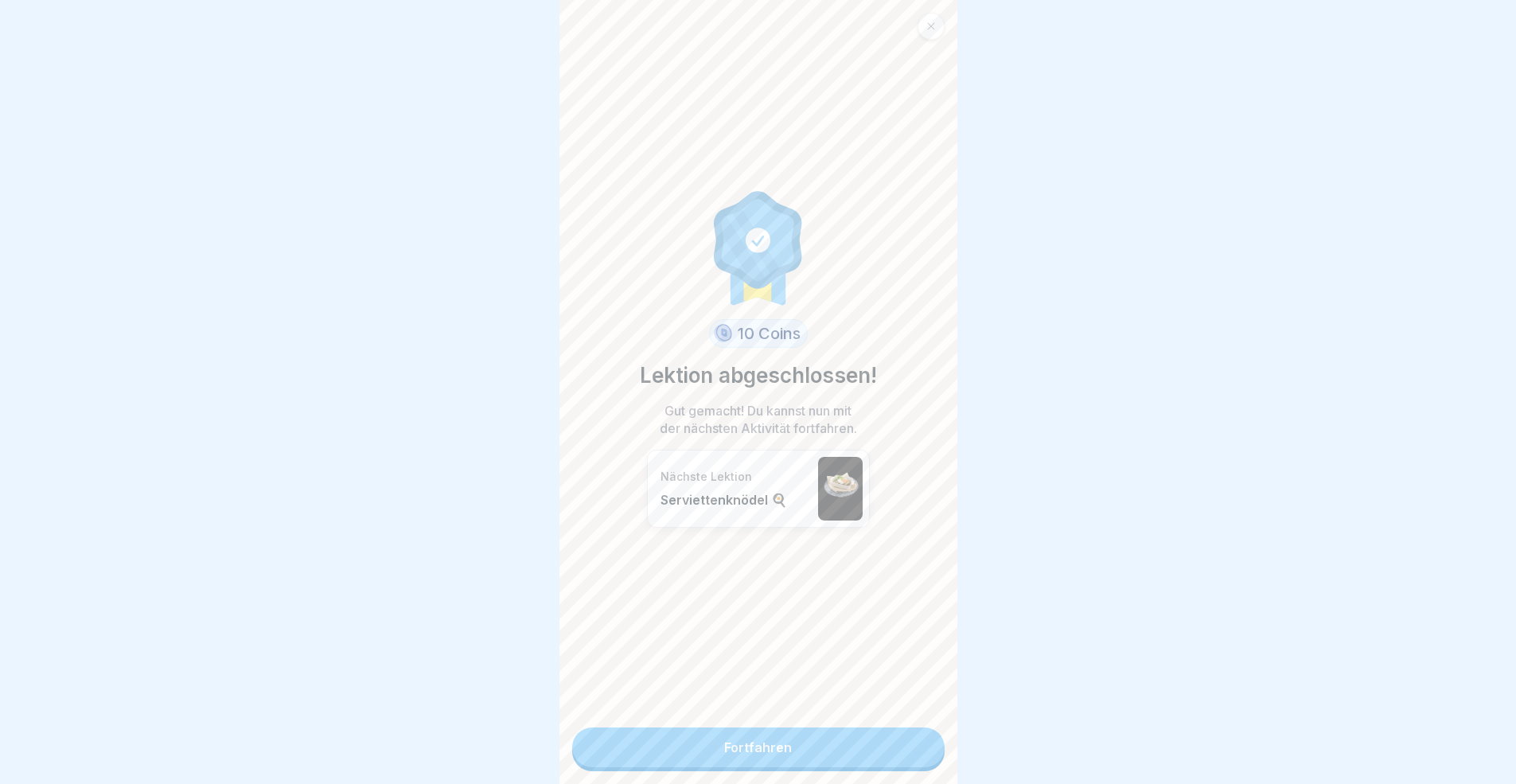
click at [830, 719] on link "Fortfahren" at bounding box center [758, 747] width 373 height 40
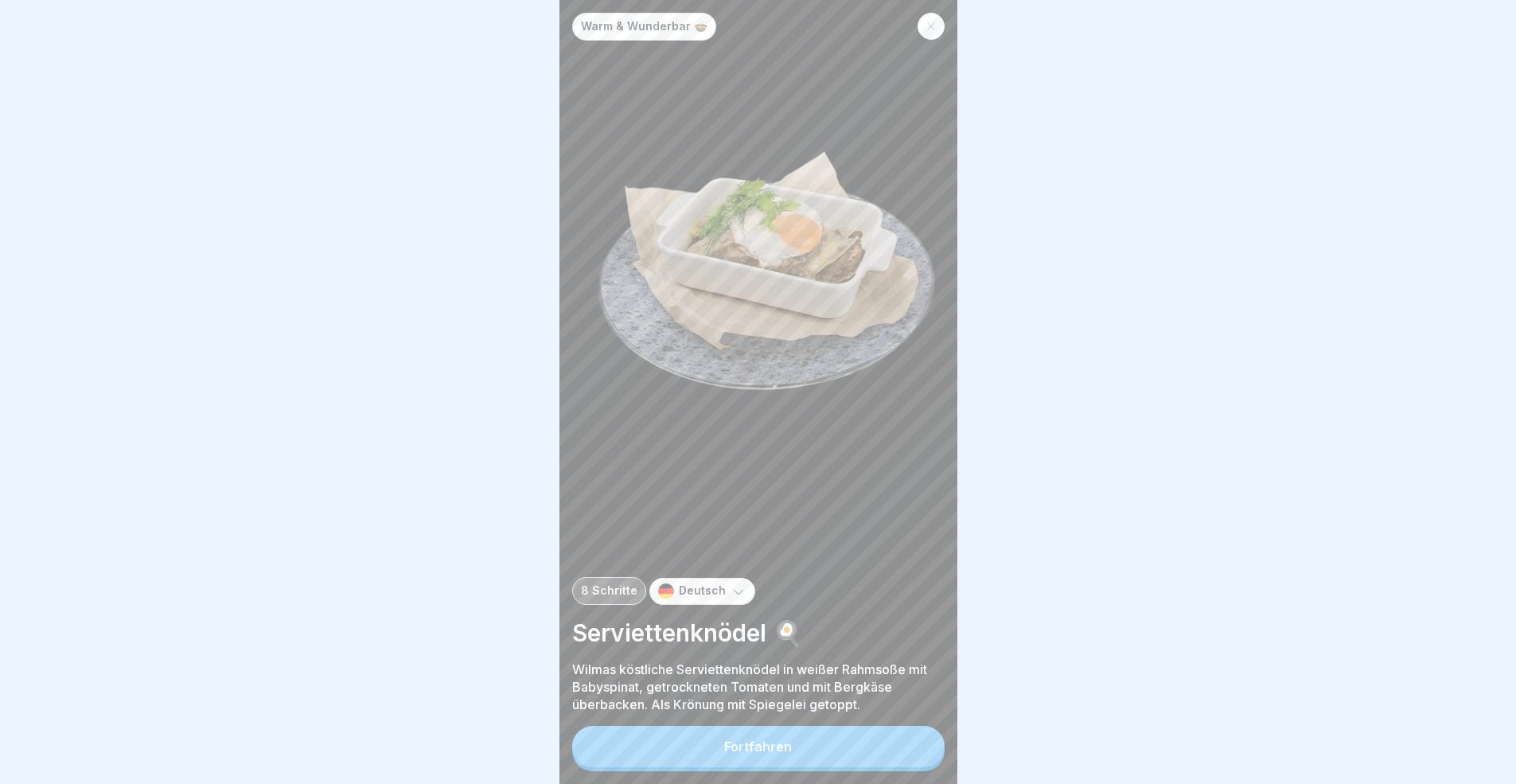
click at [856, 719] on button "Fortfahren" at bounding box center [758, 746] width 373 height 41
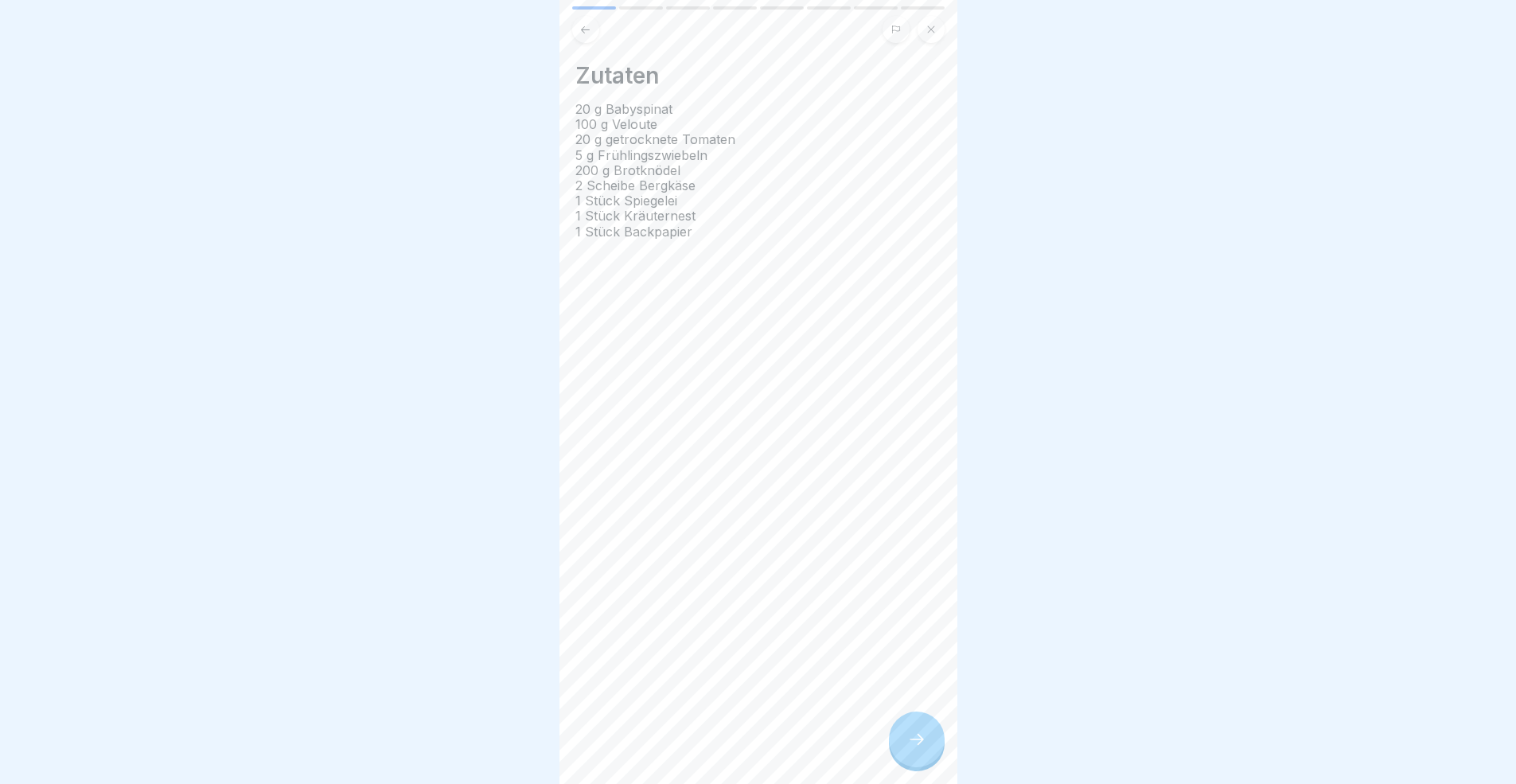
click at [858, 719] on div "Zutaten 20 g Babyspinat 100 g Veloute 20 g getrocknete Tomaten 5 g Frühlingszwi…" at bounding box center [758, 392] width 398 height 784
click at [906, 719] on div at bounding box center [917, 739] width 56 height 56
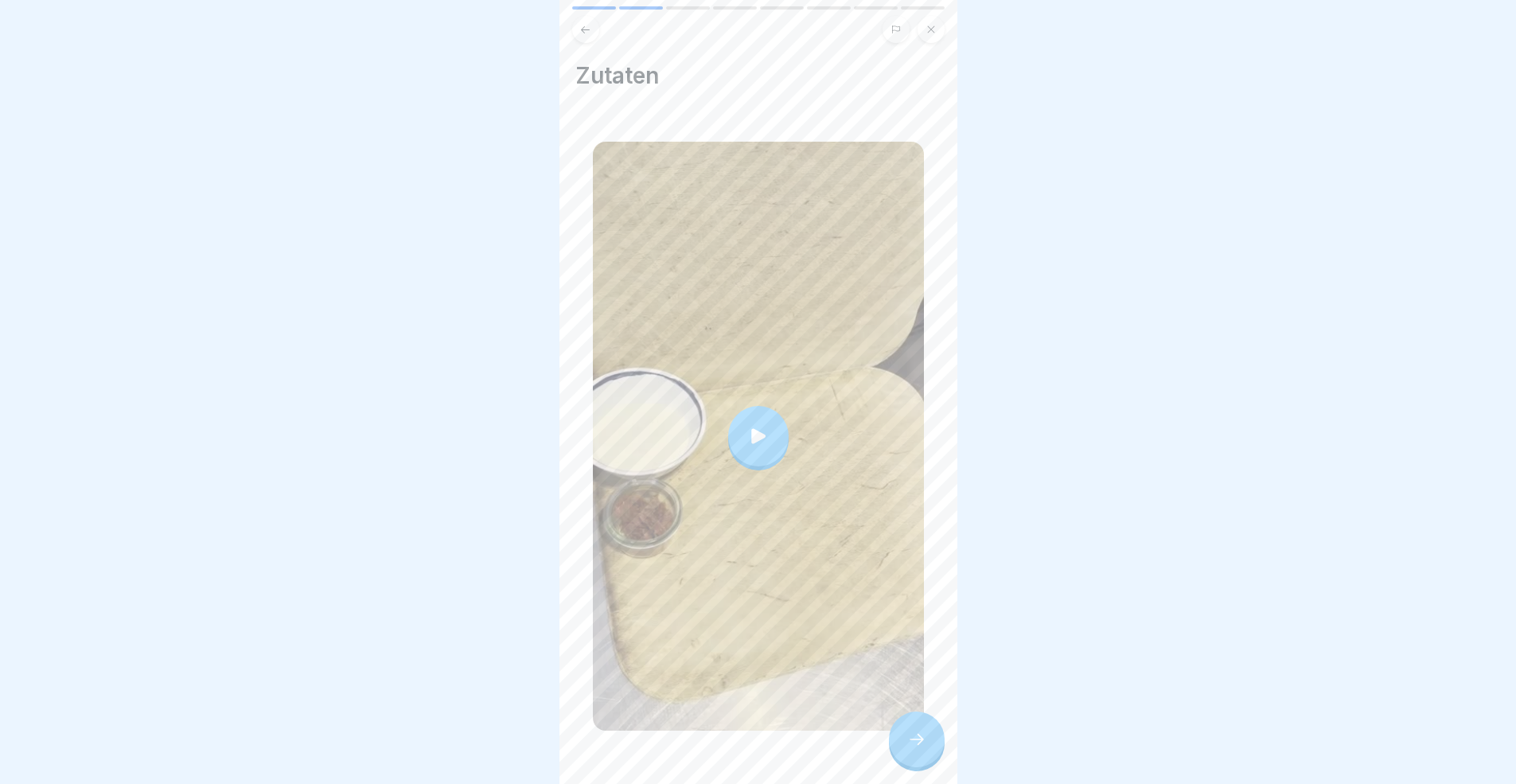
click at [906, 719] on div at bounding box center [917, 739] width 56 height 56
click at [916, 719] on icon at bounding box center [917, 739] width 19 height 19
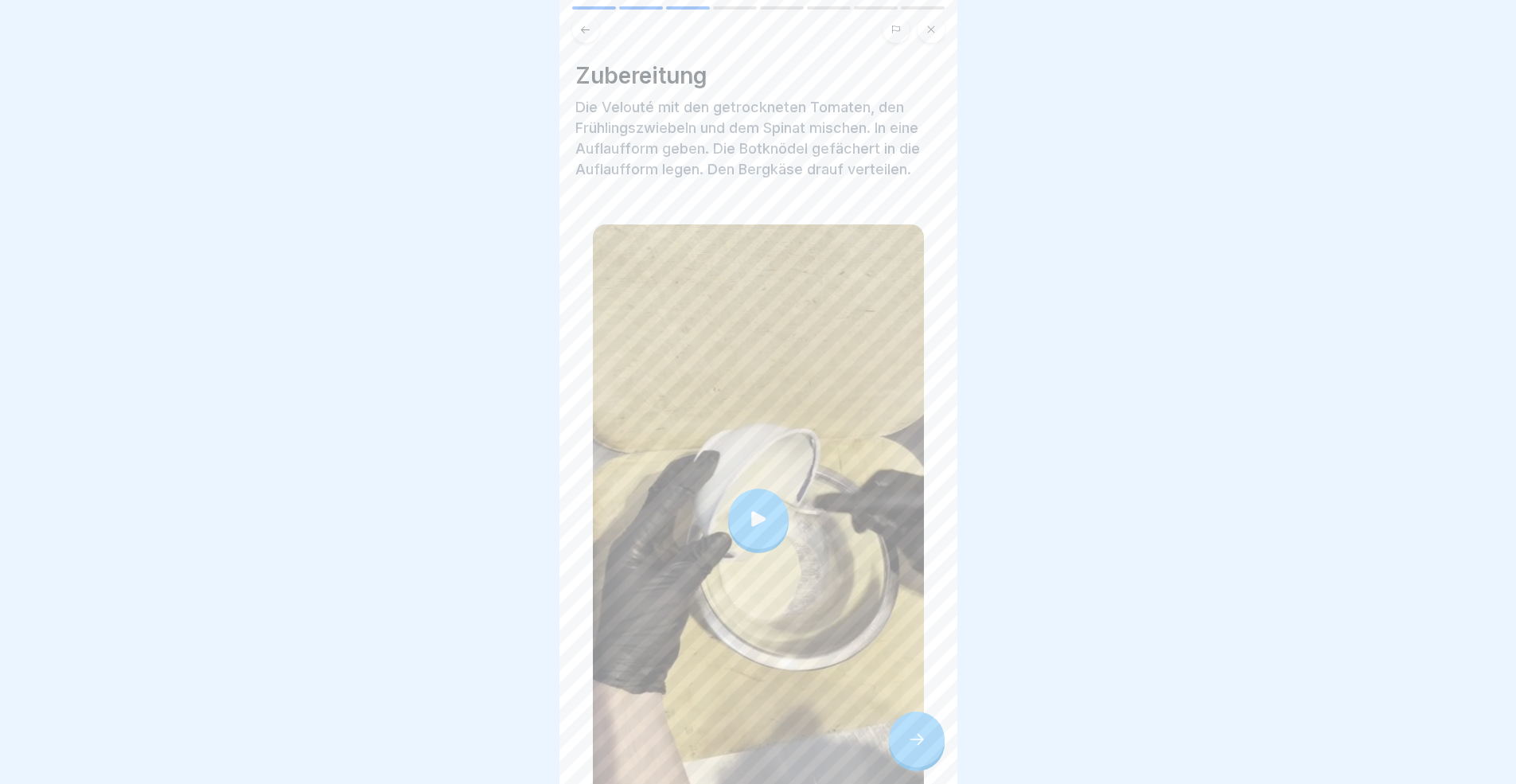
click at [918, 719] on icon at bounding box center [917, 739] width 19 height 19
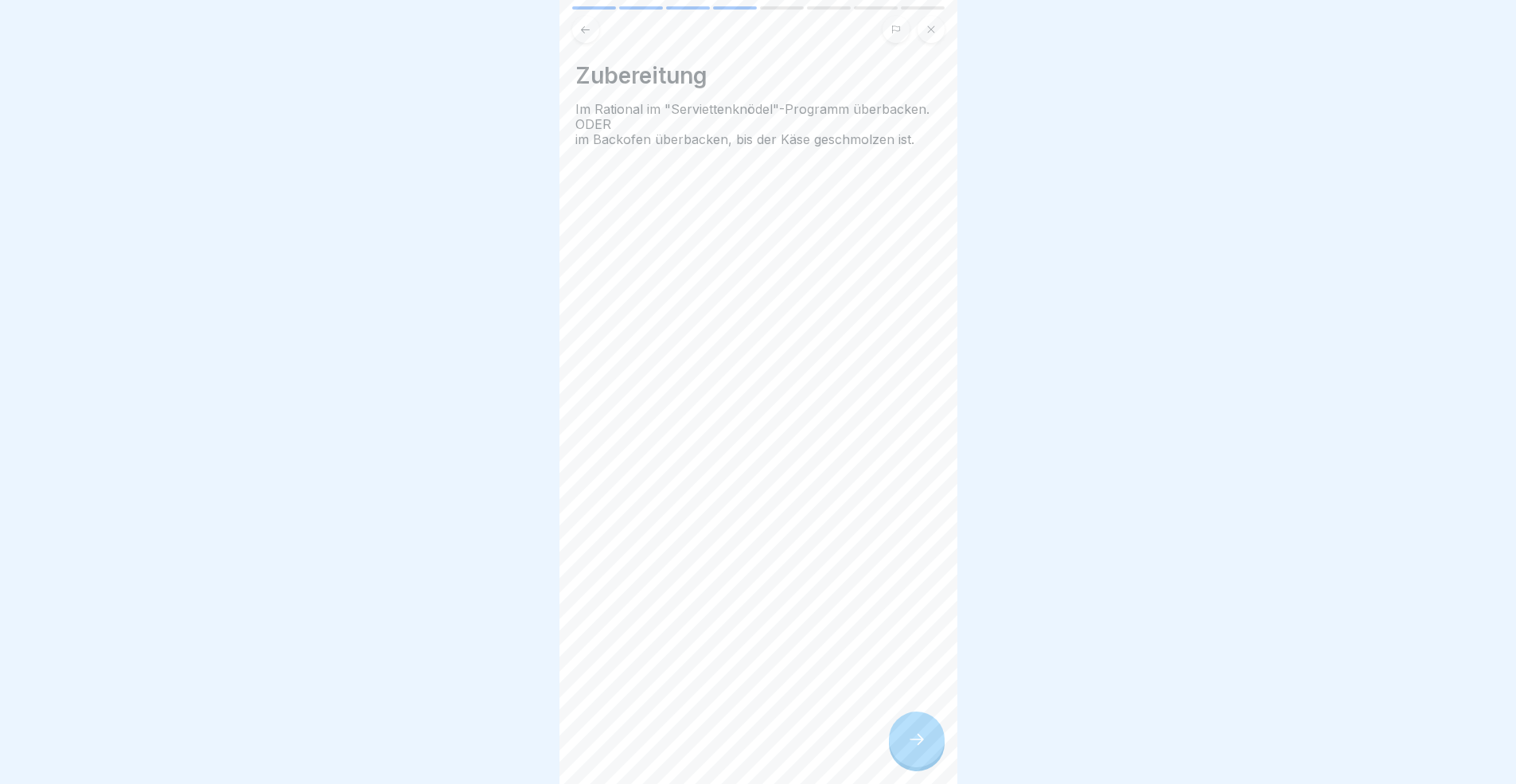
click at [918, 719] on icon at bounding box center [917, 739] width 19 height 19
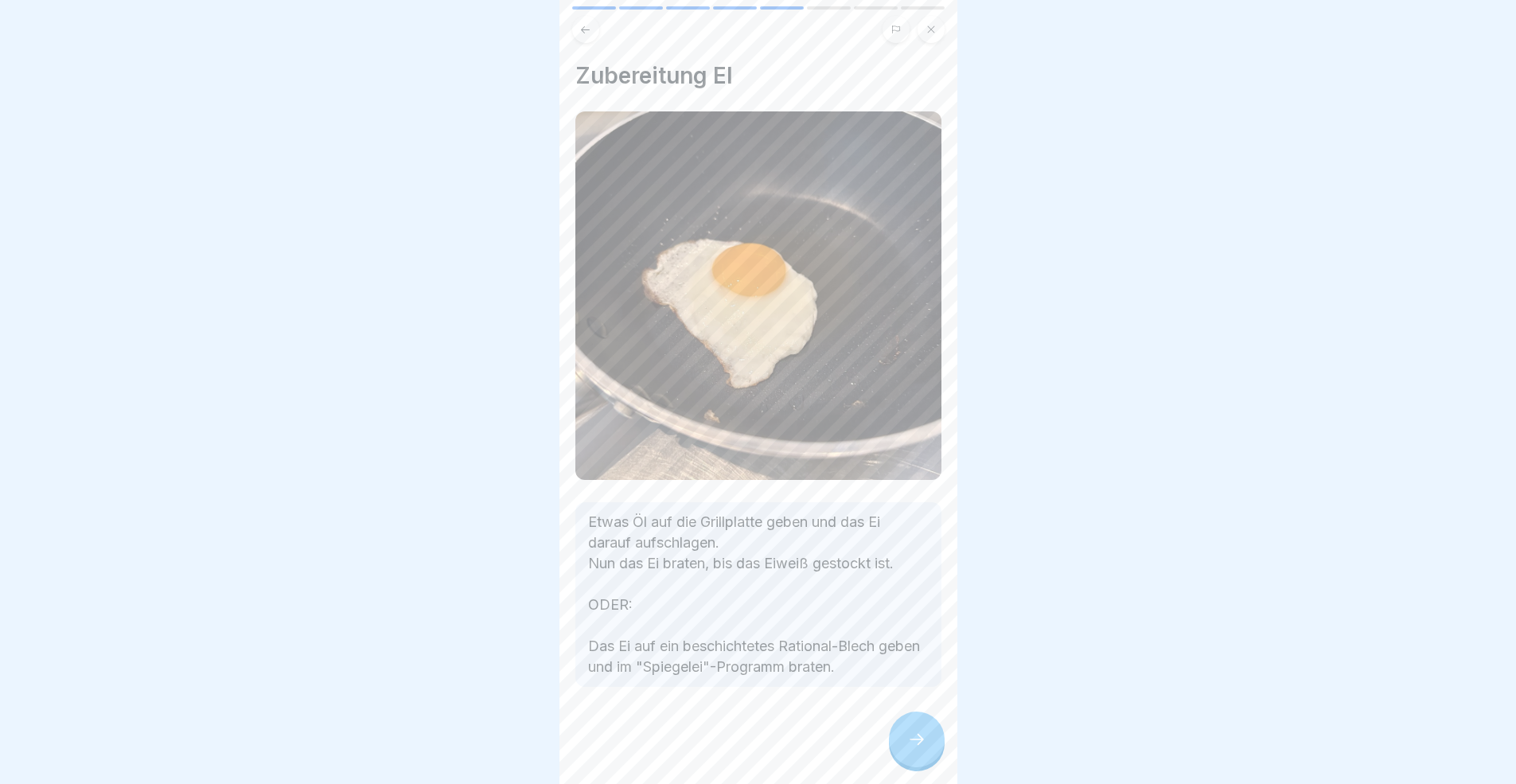
click at [918, 719] on icon at bounding box center [917, 739] width 19 height 19
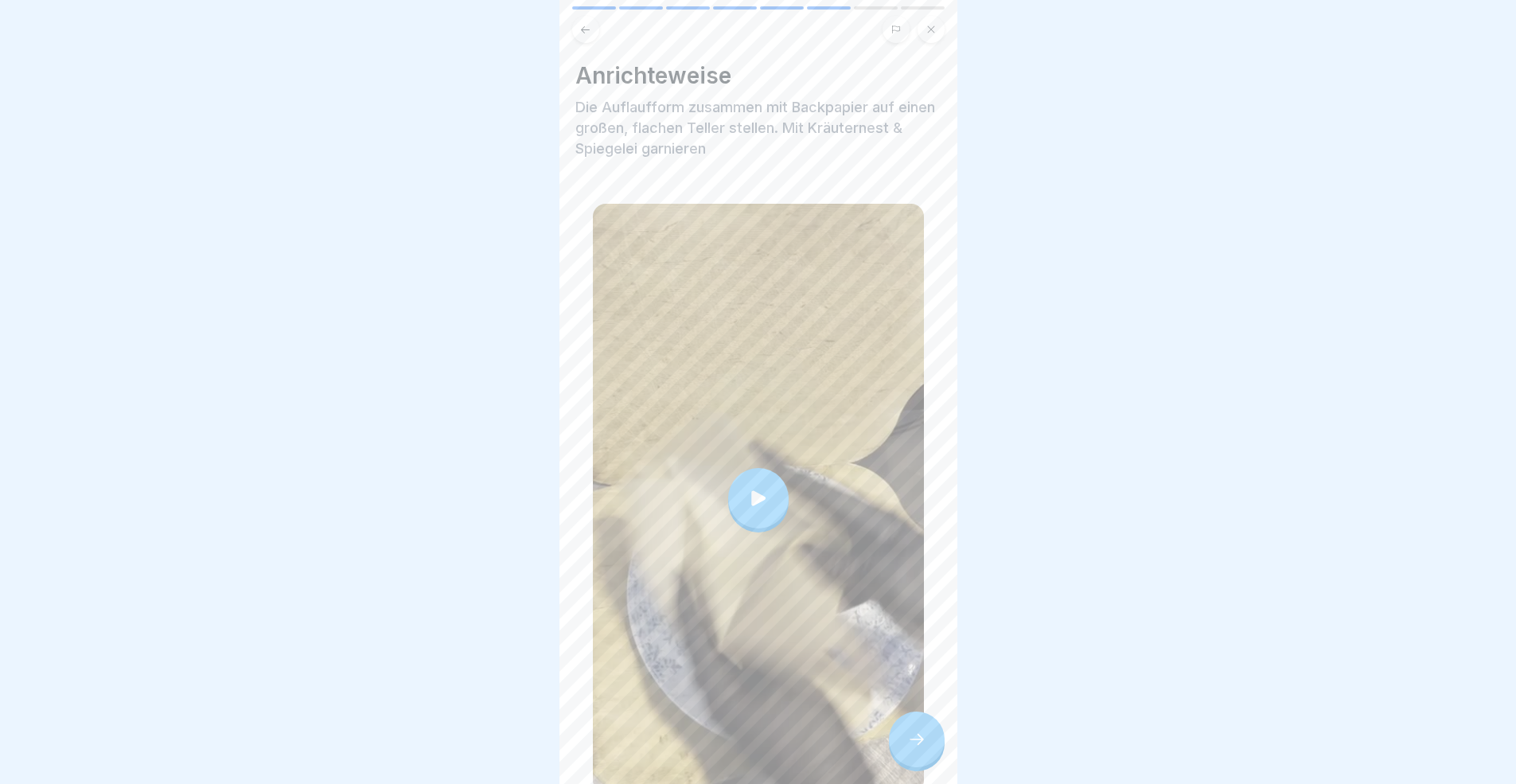
click at [918, 719] on icon at bounding box center [917, 739] width 19 height 19
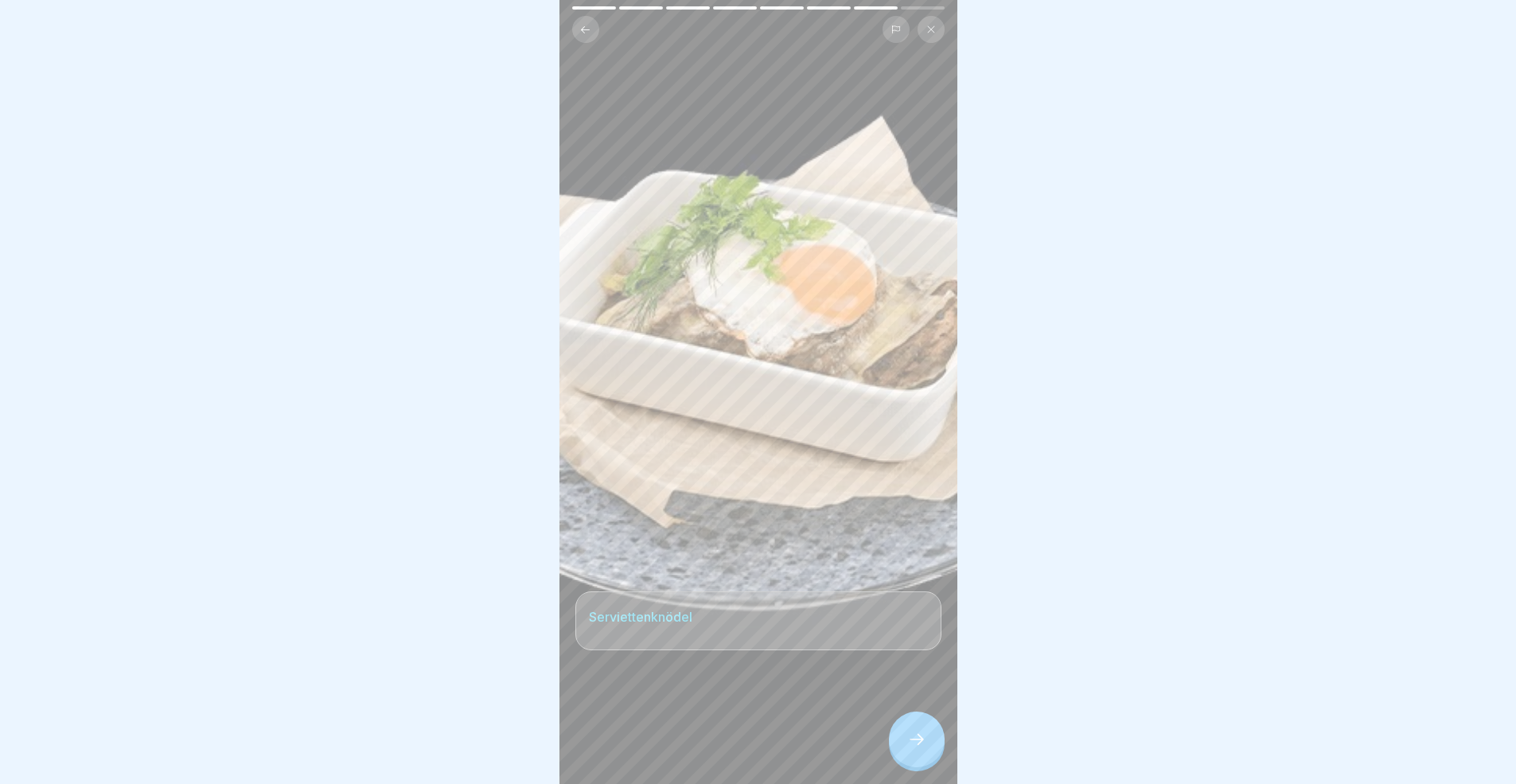
click at [918, 719] on icon at bounding box center [917, 739] width 19 height 19
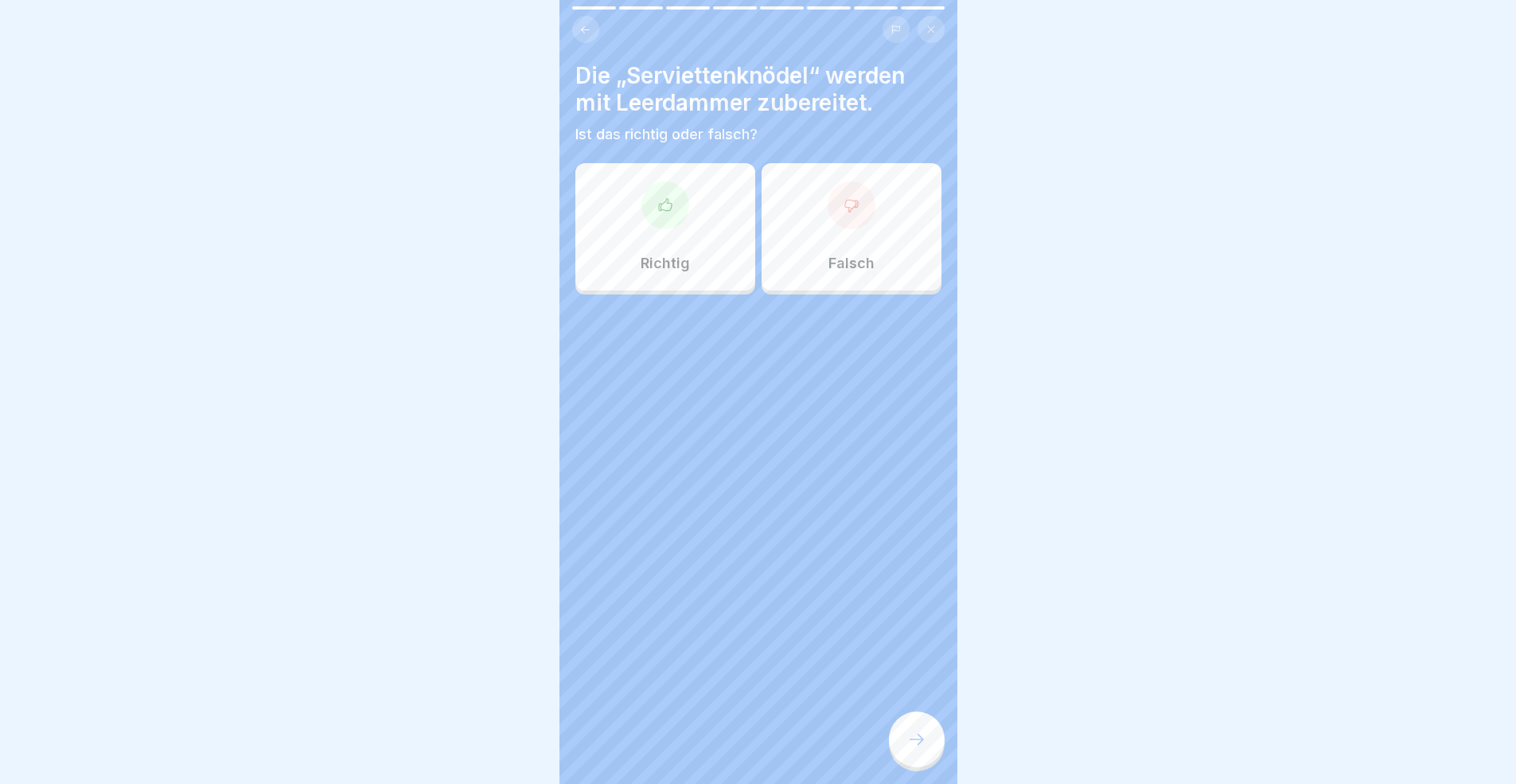
click at [673, 269] on p "Richtig" at bounding box center [665, 264] width 49 height 18
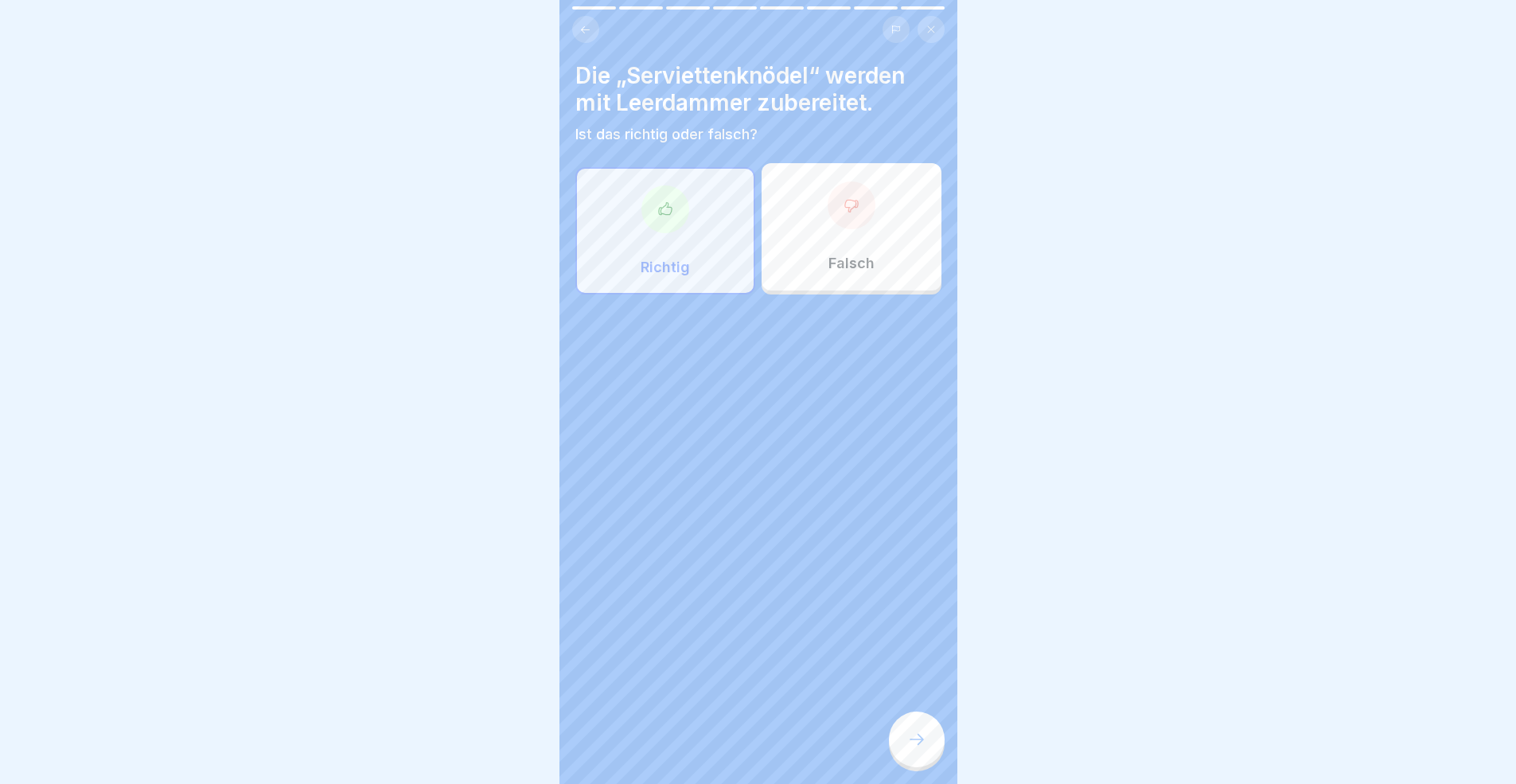
click at [904, 719] on div at bounding box center [917, 739] width 56 height 56
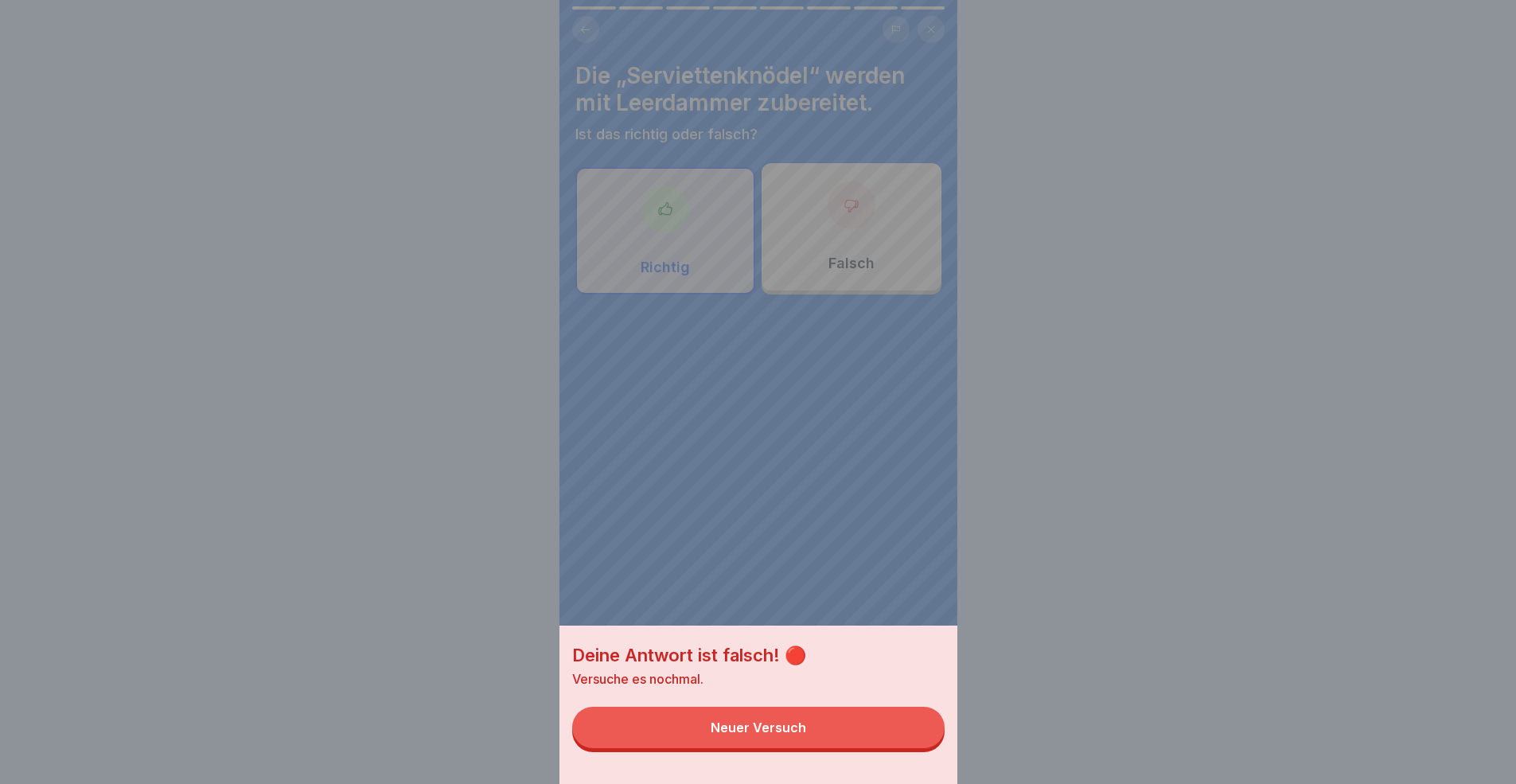
click at [811, 719] on button "Neuer Versuch" at bounding box center [758, 727] width 373 height 41
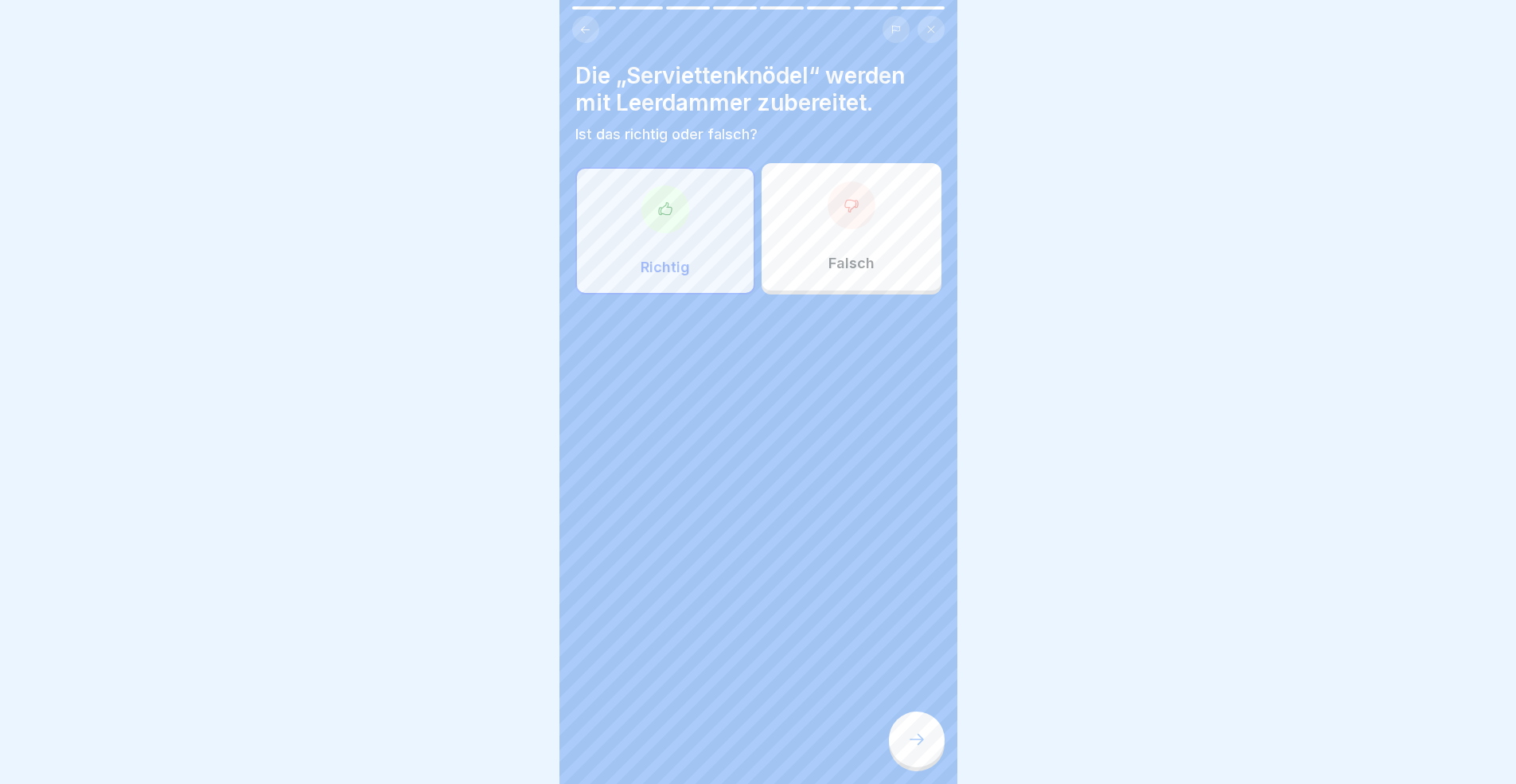
click at [828, 284] on div "Falsch" at bounding box center [851, 227] width 180 height 127
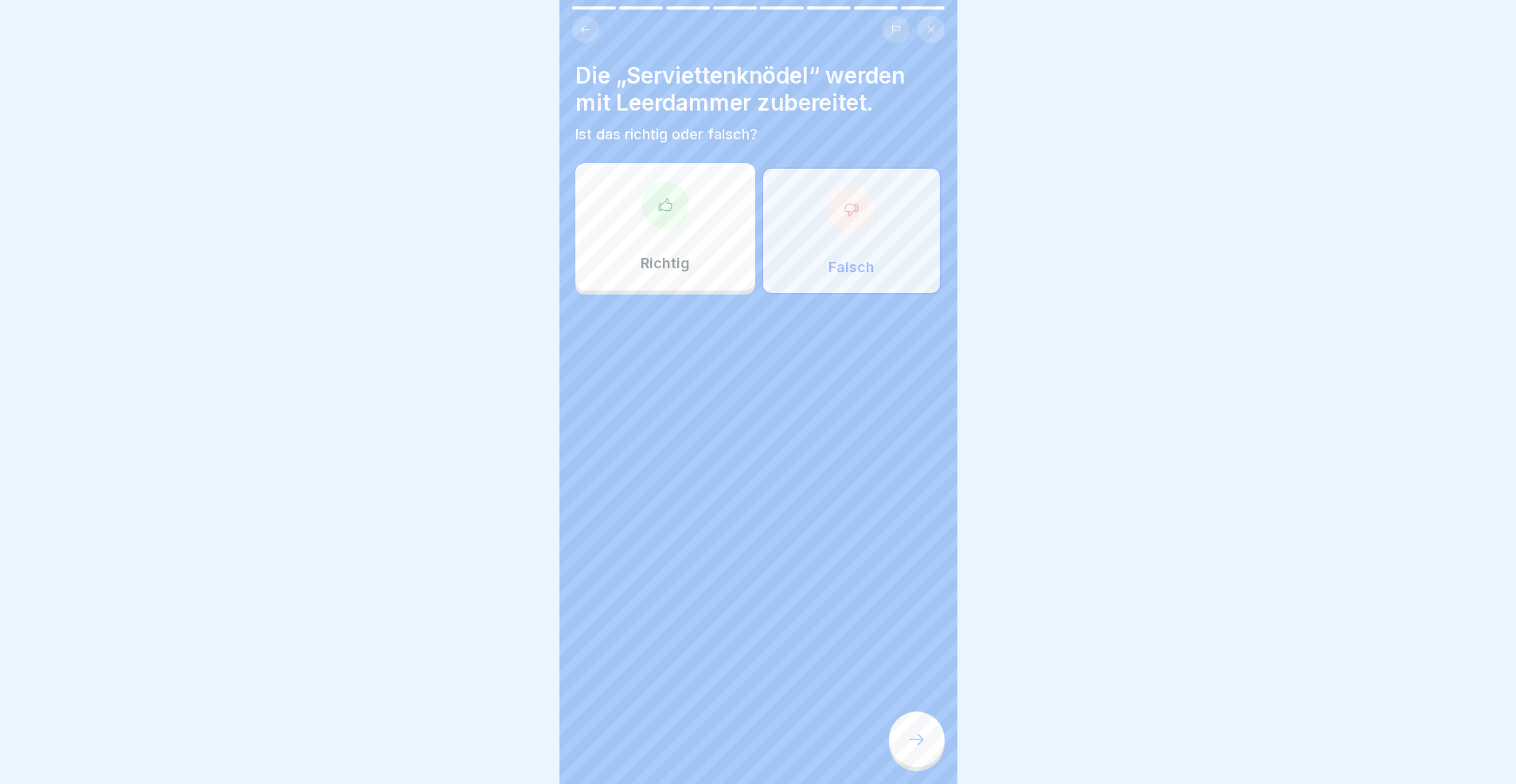
click at [913, 719] on div at bounding box center [917, 739] width 56 height 56
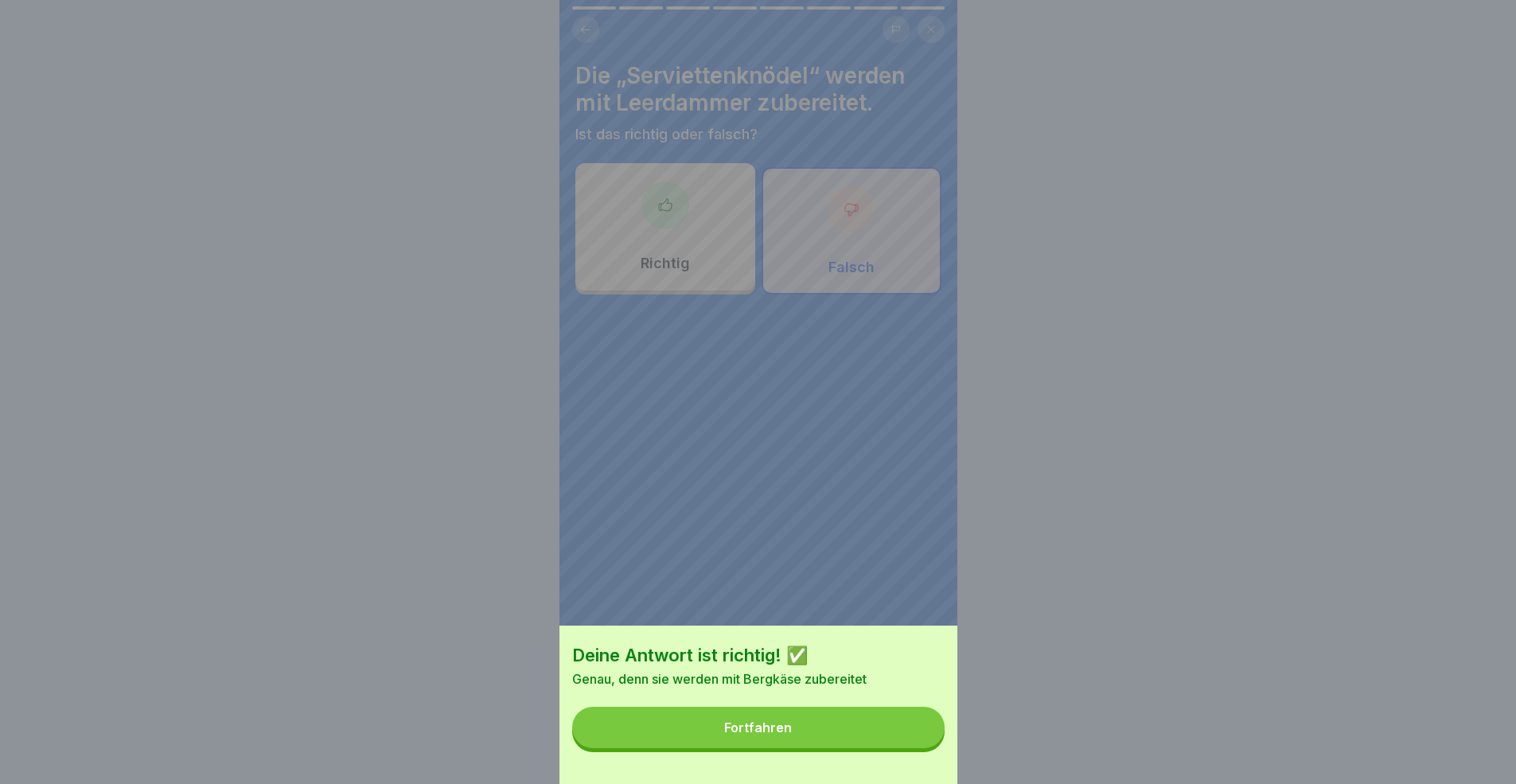
click at [771, 719] on div "Deine Antwort ist richtig! ✅ Genau, denn sie werden mit Bergkäse zubereitet For…" at bounding box center [758, 704] width 398 height 158
click at [769, 719] on button "Fortfahren" at bounding box center [758, 727] width 373 height 41
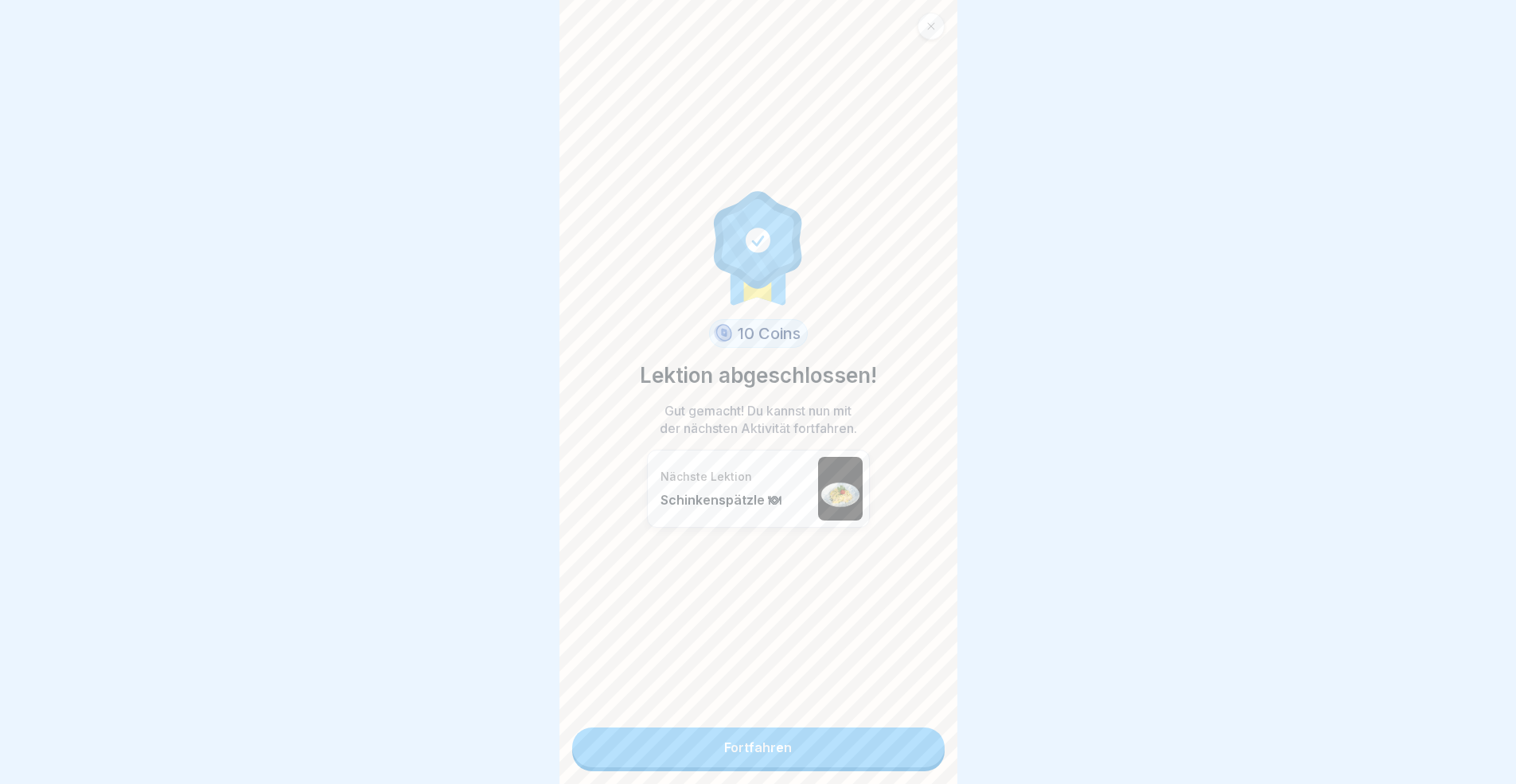
click at [832, 719] on div "10 Coins Lektion abgeschlossen! Gut gemacht! Du kannst nun mit der nächsten Akt…" at bounding box center [758, 392] width 398 height 784
click at [840, 719] on link "Fortfahren" at bounding box center [758, 747] width 373 height 40
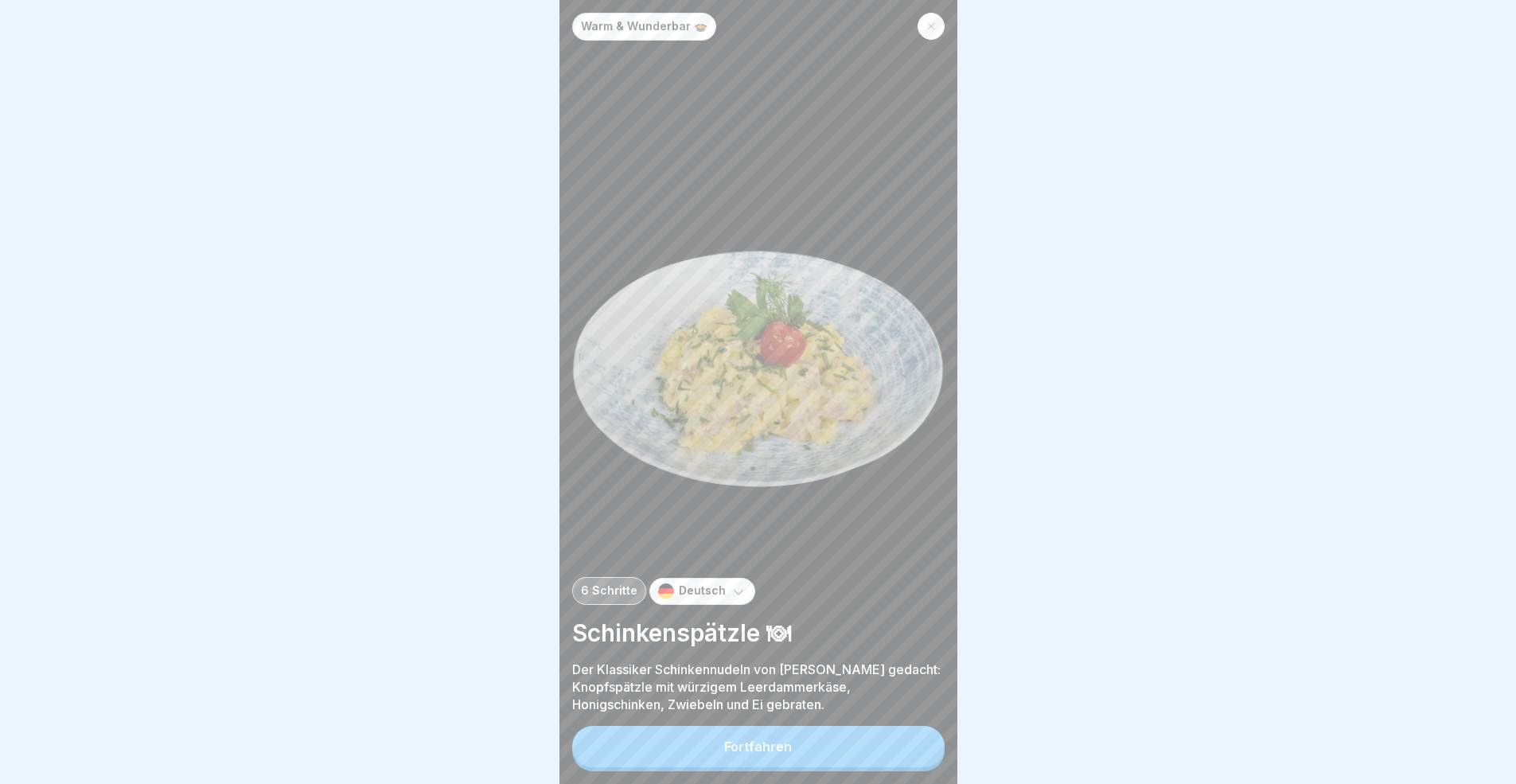
click at [907, 719] on button "Fortfahren" at bounding box center [758, 746] width 373 height 41
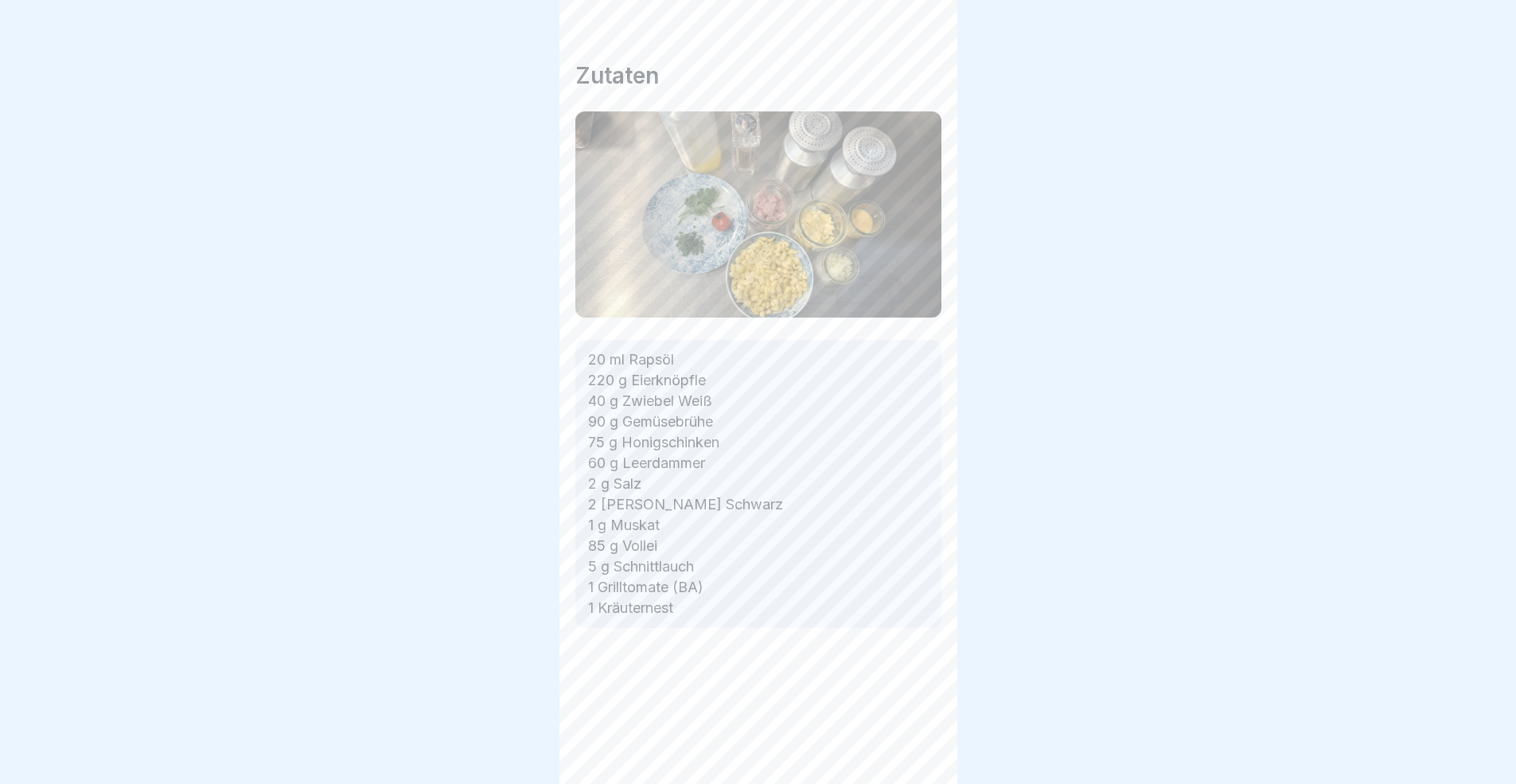
click at [910, 719] on icon at bounding box center [917, 739] width 19 height 19
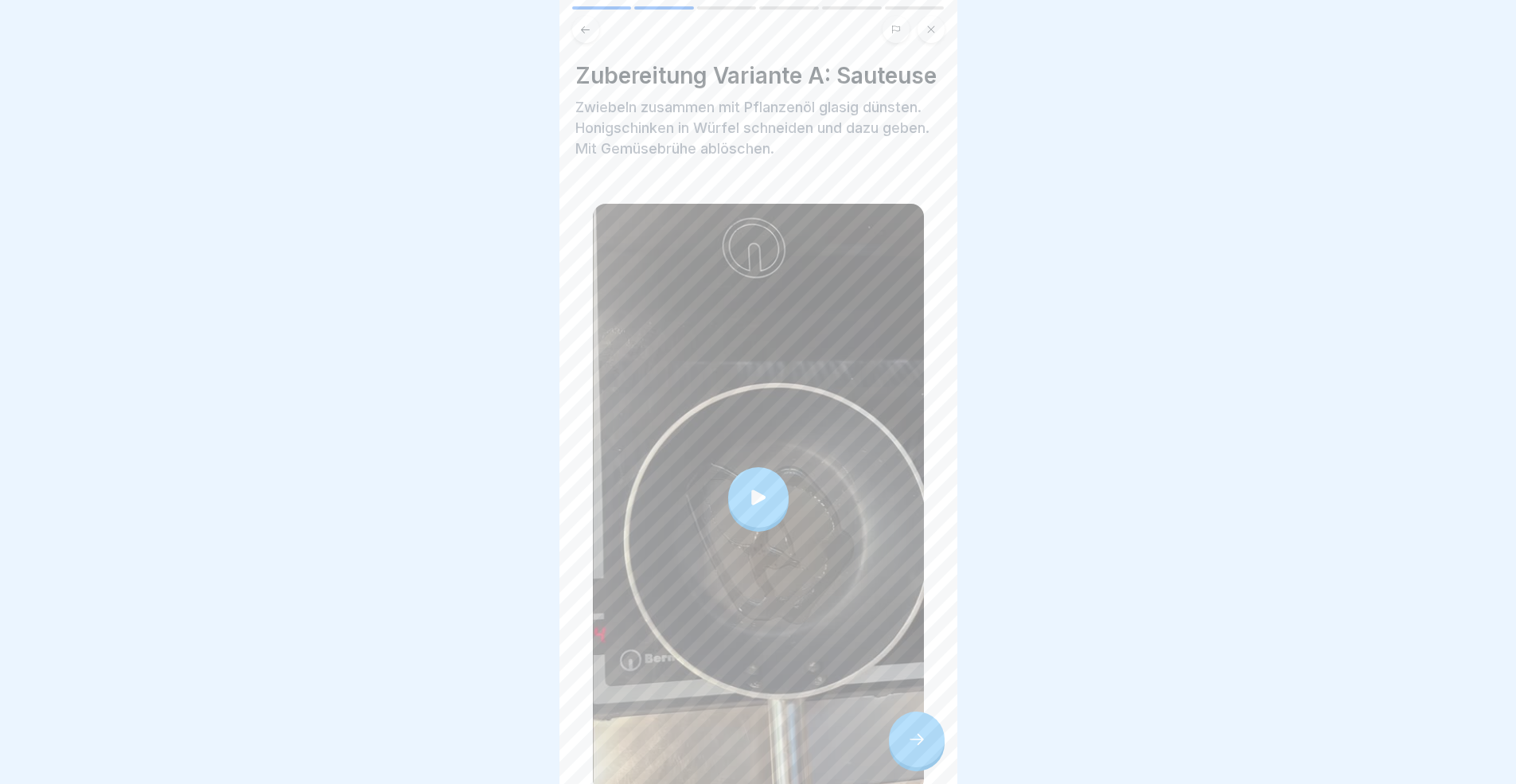
click at [910, 719] on icon at bounding box center [917, 739] width 19 height 19
click at [941, 719] on div at bounding box center [917, 739] width 56 height 56
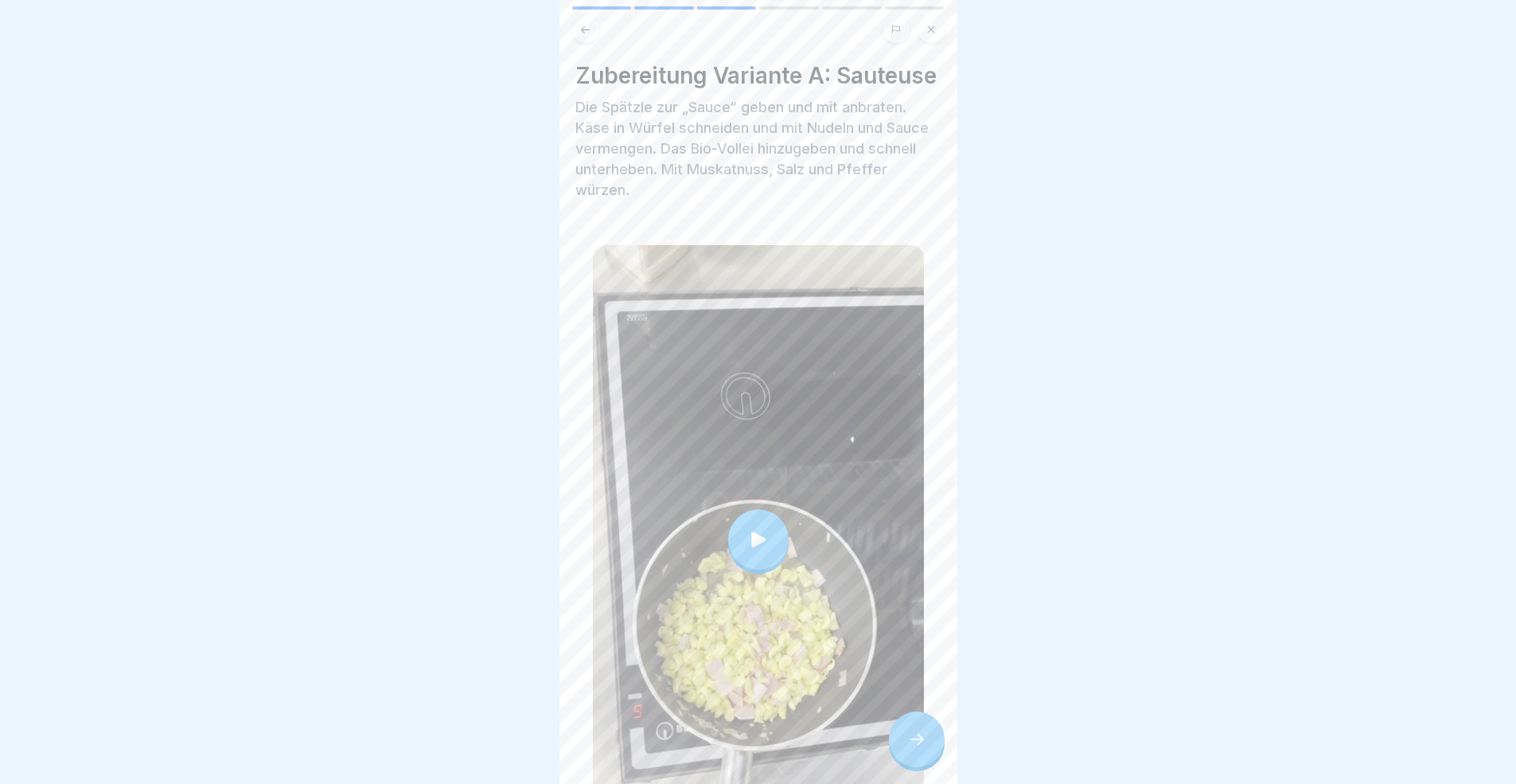
click at [938, 719] on div at bounding box center [917, 739] width 56 height 56
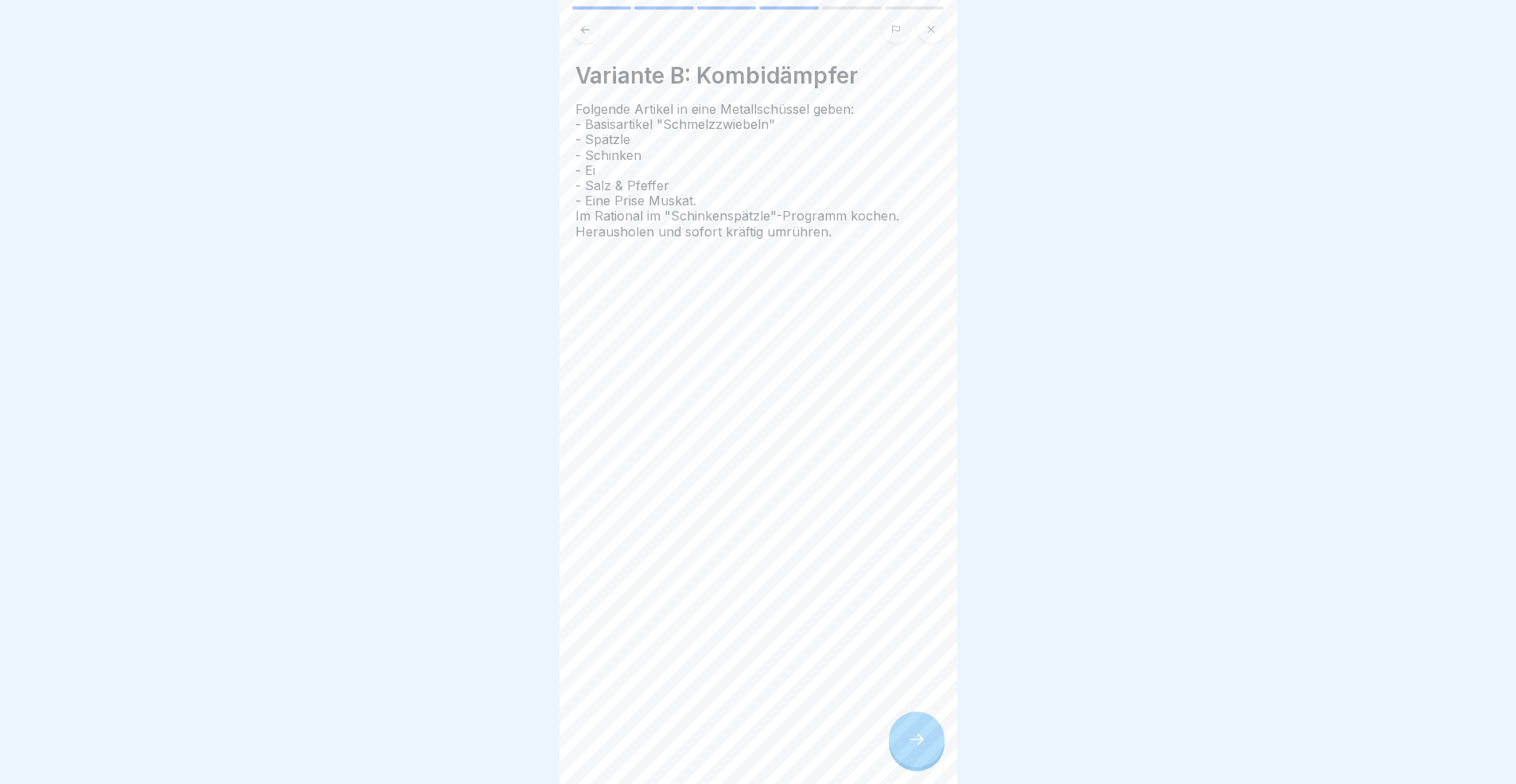
click at [938, 719] on div at bounding box center [917, 739] width 56 height 56
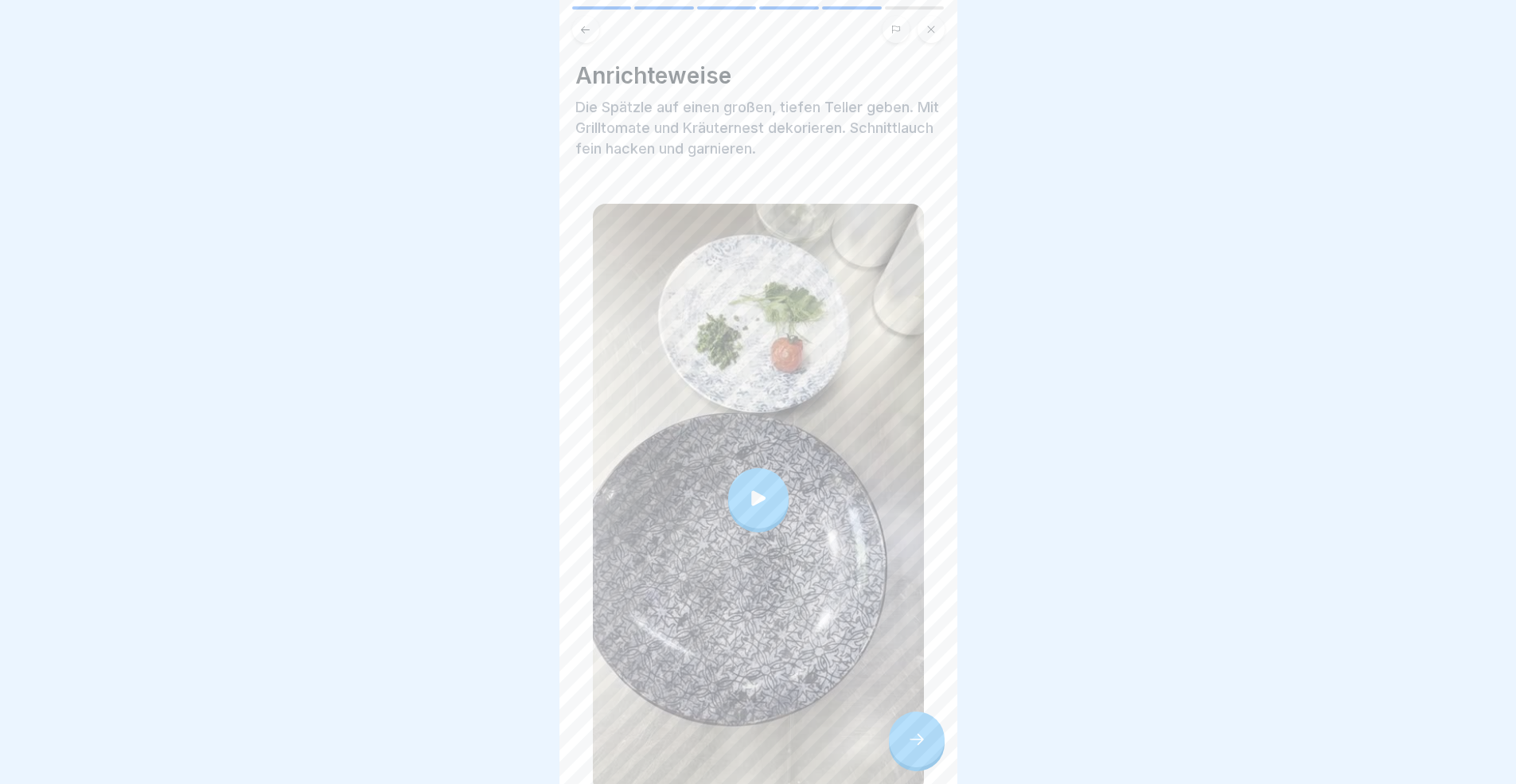
click at [938, 719] on div at bounding box center [917, 739] width 56 height 56
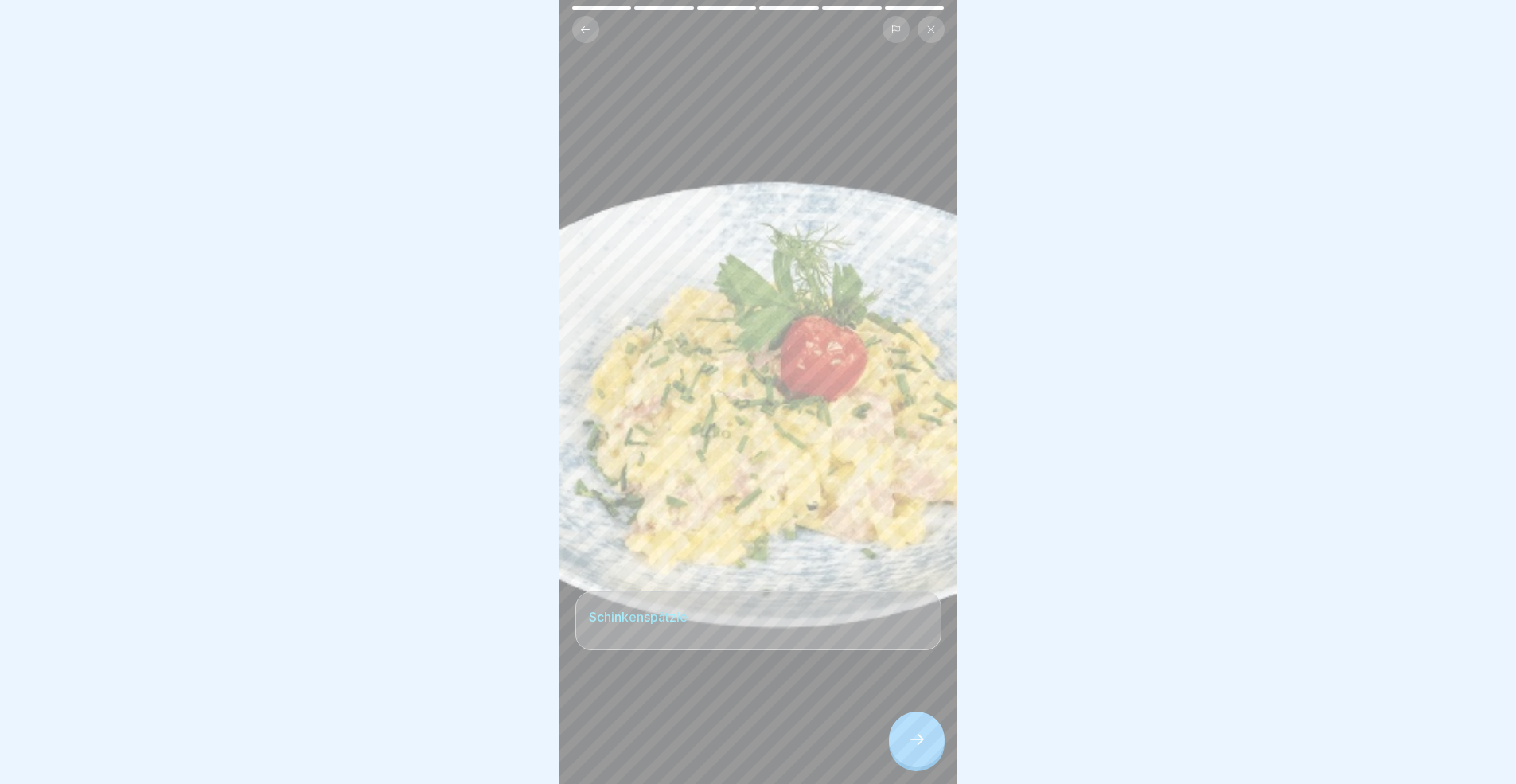
click at [938, 719] on div at bounding box center [917, 739] width 56 height 56
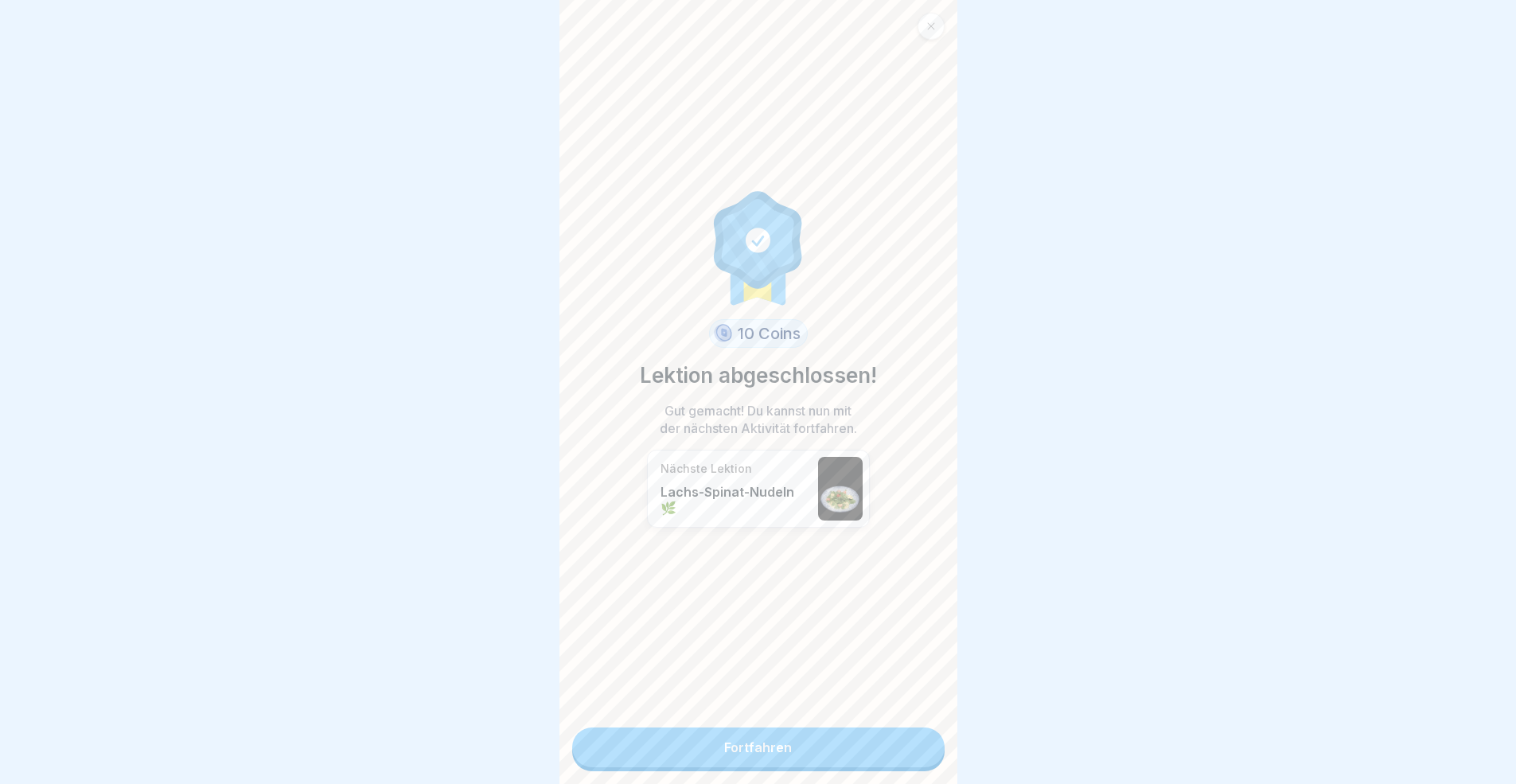
click at [896, 719] on link "Fortfahren" at bounding box center [758, 747] width 373 height 40
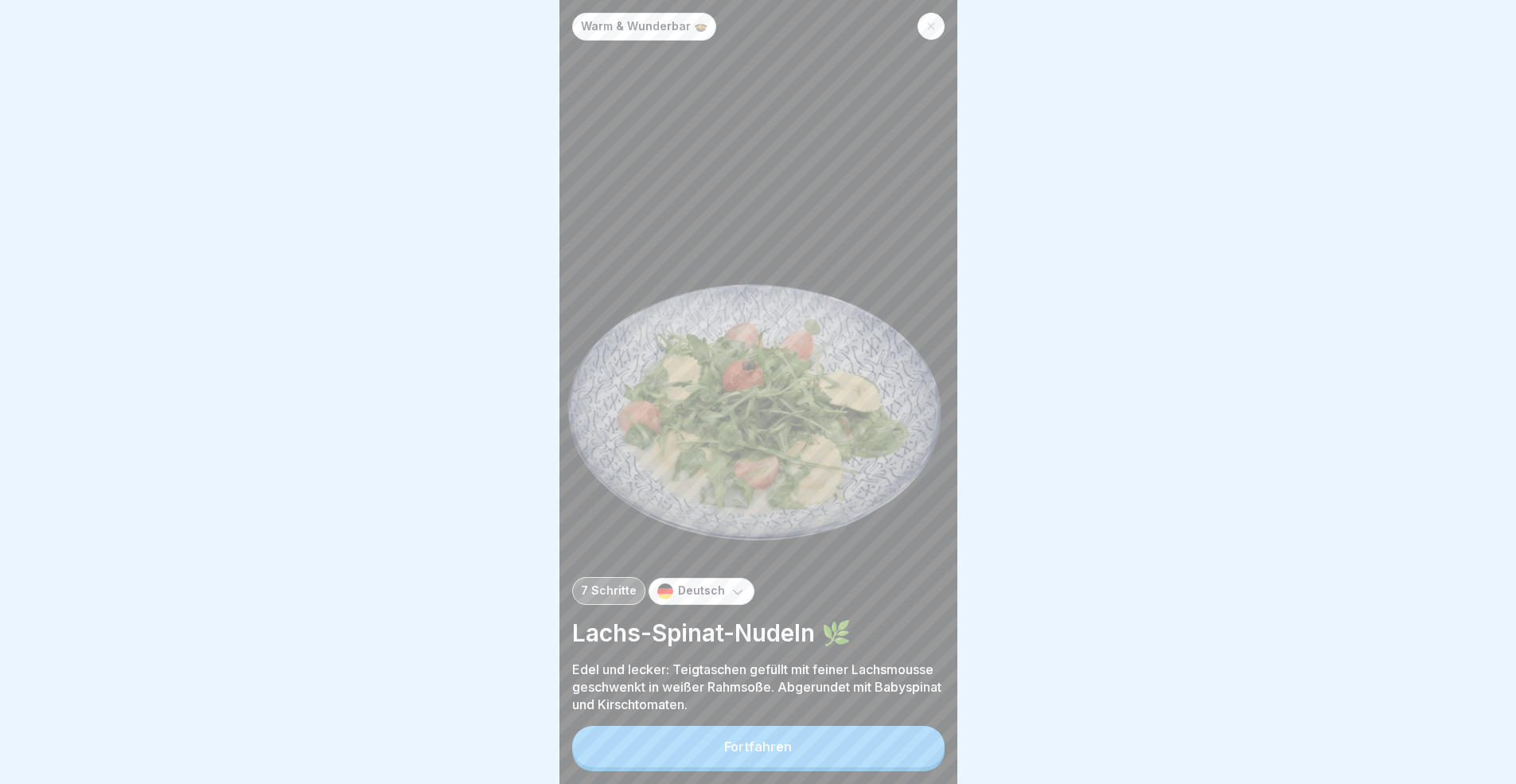
click at [896, 719] on button "Fortfahren" at bounding box center [758, 746] width 373 height 41
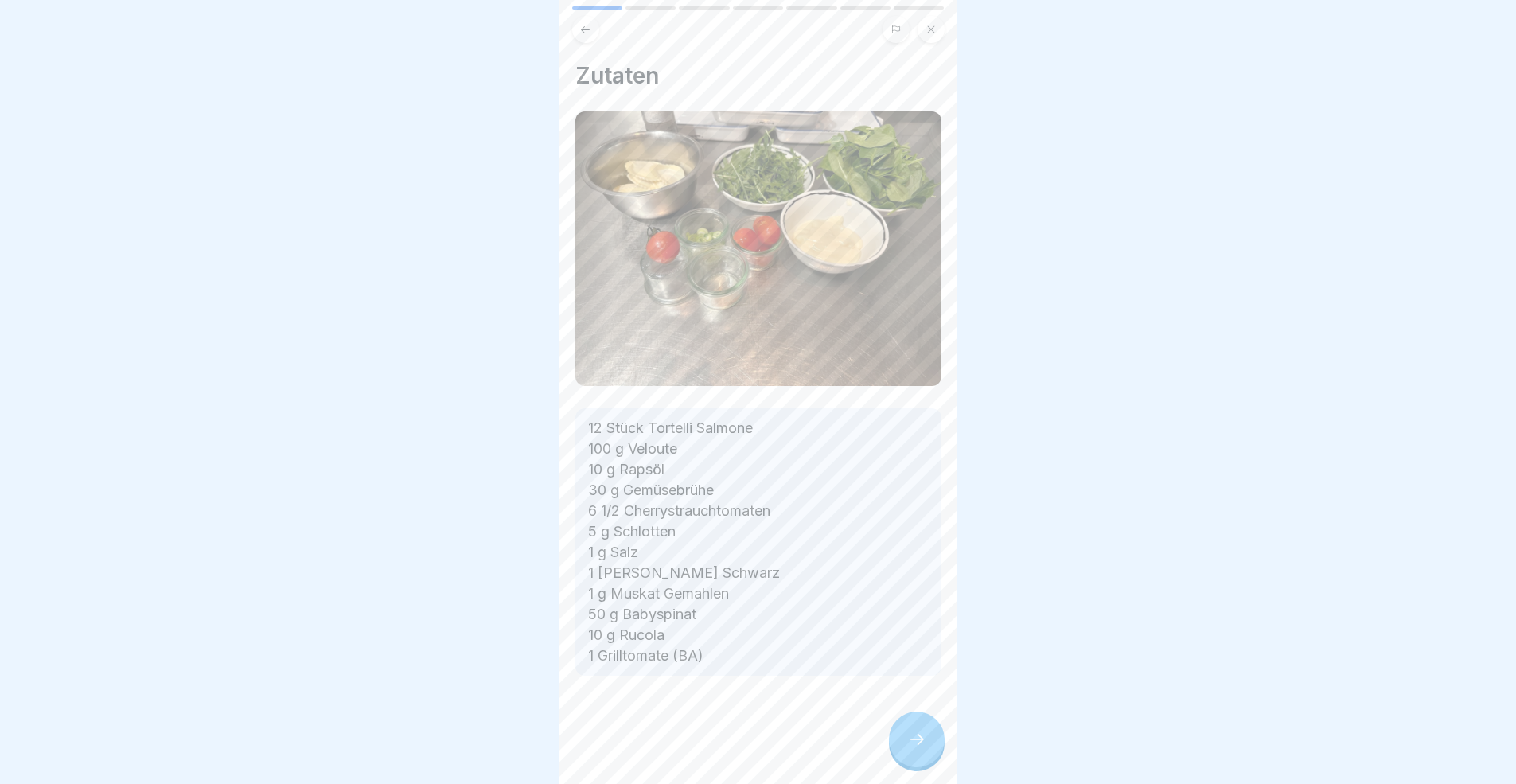
click at [896, 719] on div at bounding box center [917, 739] width 56 height 56
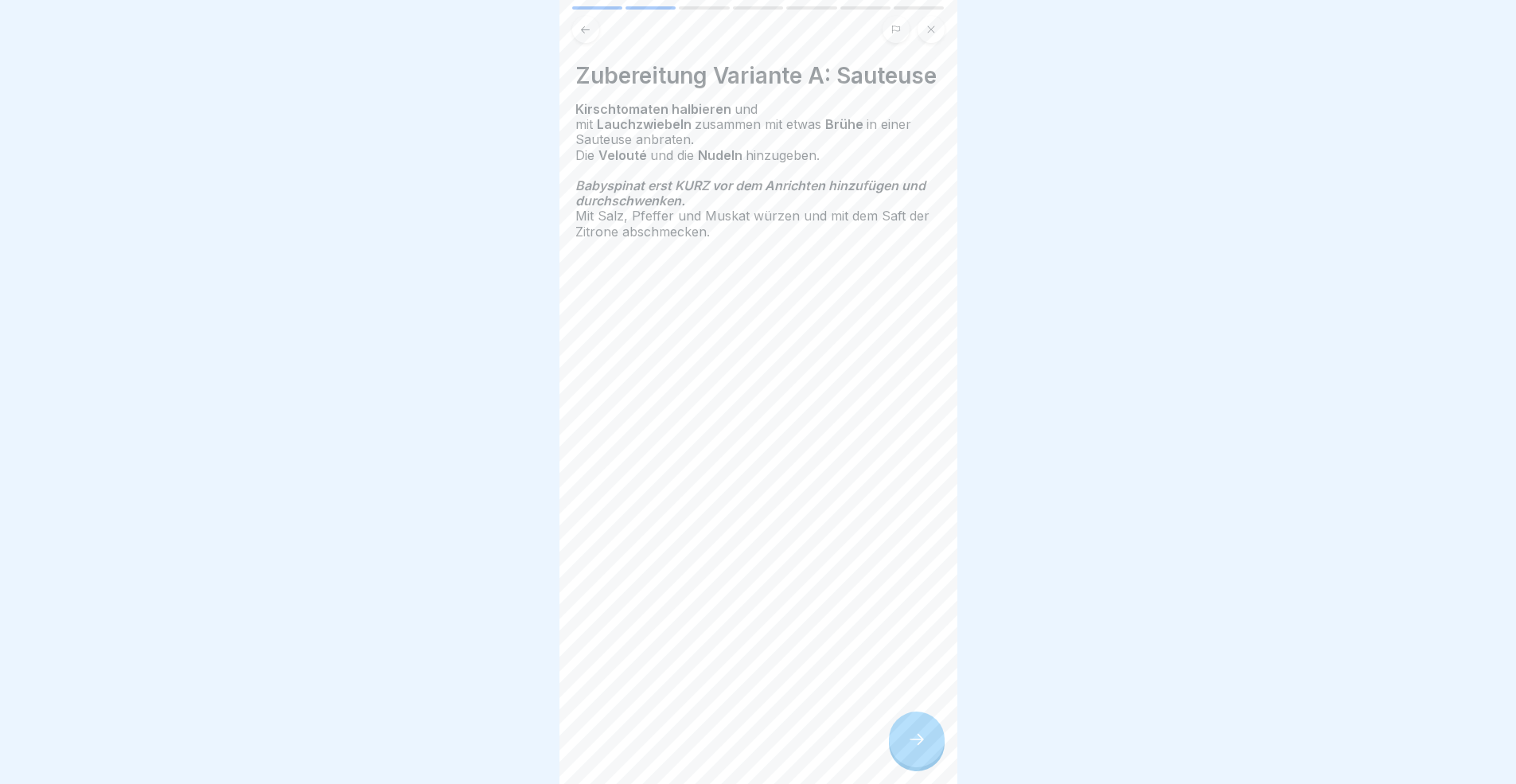
click at [896, 719] on div at bounding box center [917, 739] width 56 height 56
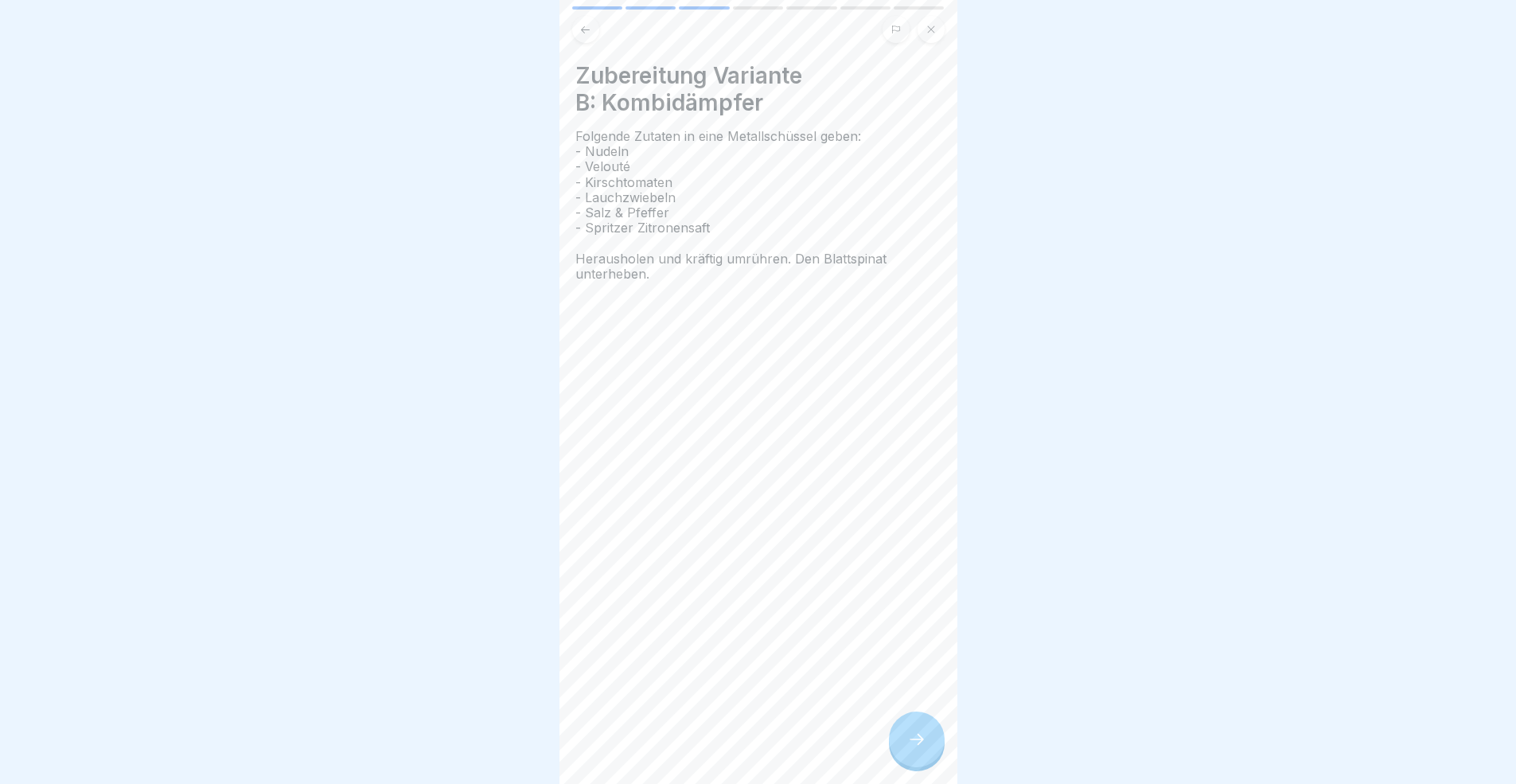
click at [896, 719] on div at bounding box center [917, 739] width 56 height 56
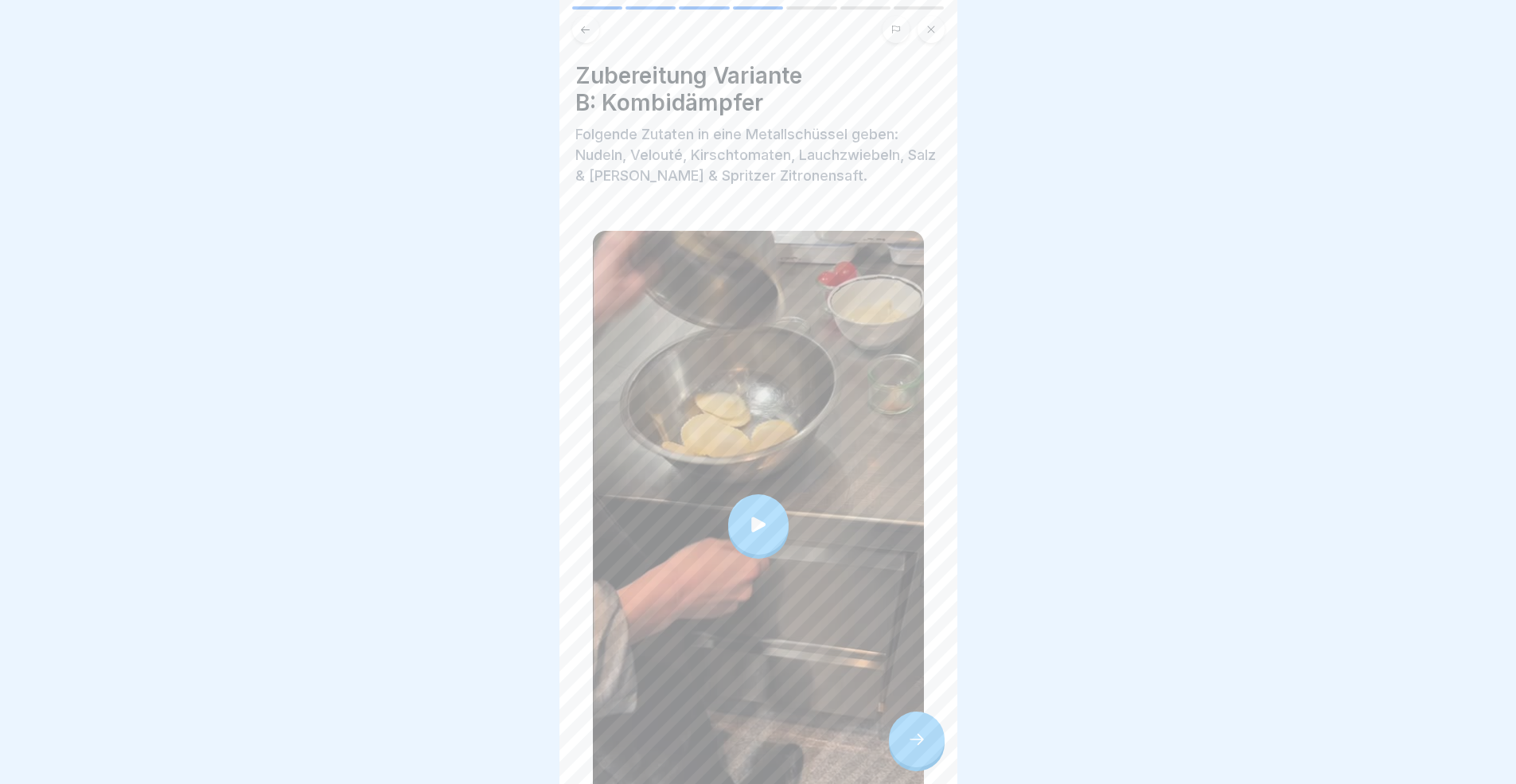
click at [896, 719] on div at bounding box center [917, 739] width 56 height 56
click at [903, 719] on div at bounding box center [917, 739] width 56 height 56
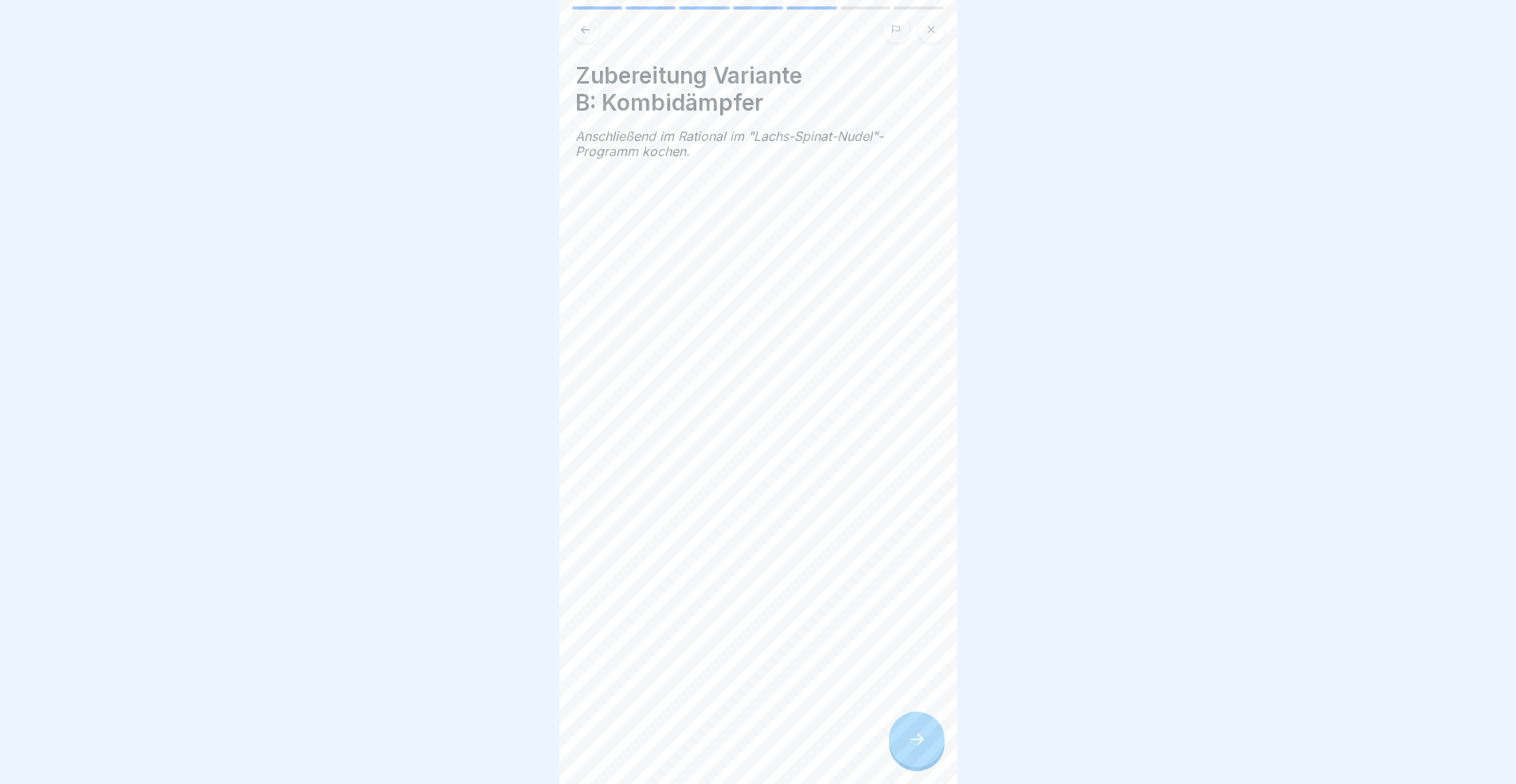
click at [915, 719] on icon at bounding box center [917, 739] width 19 height 19
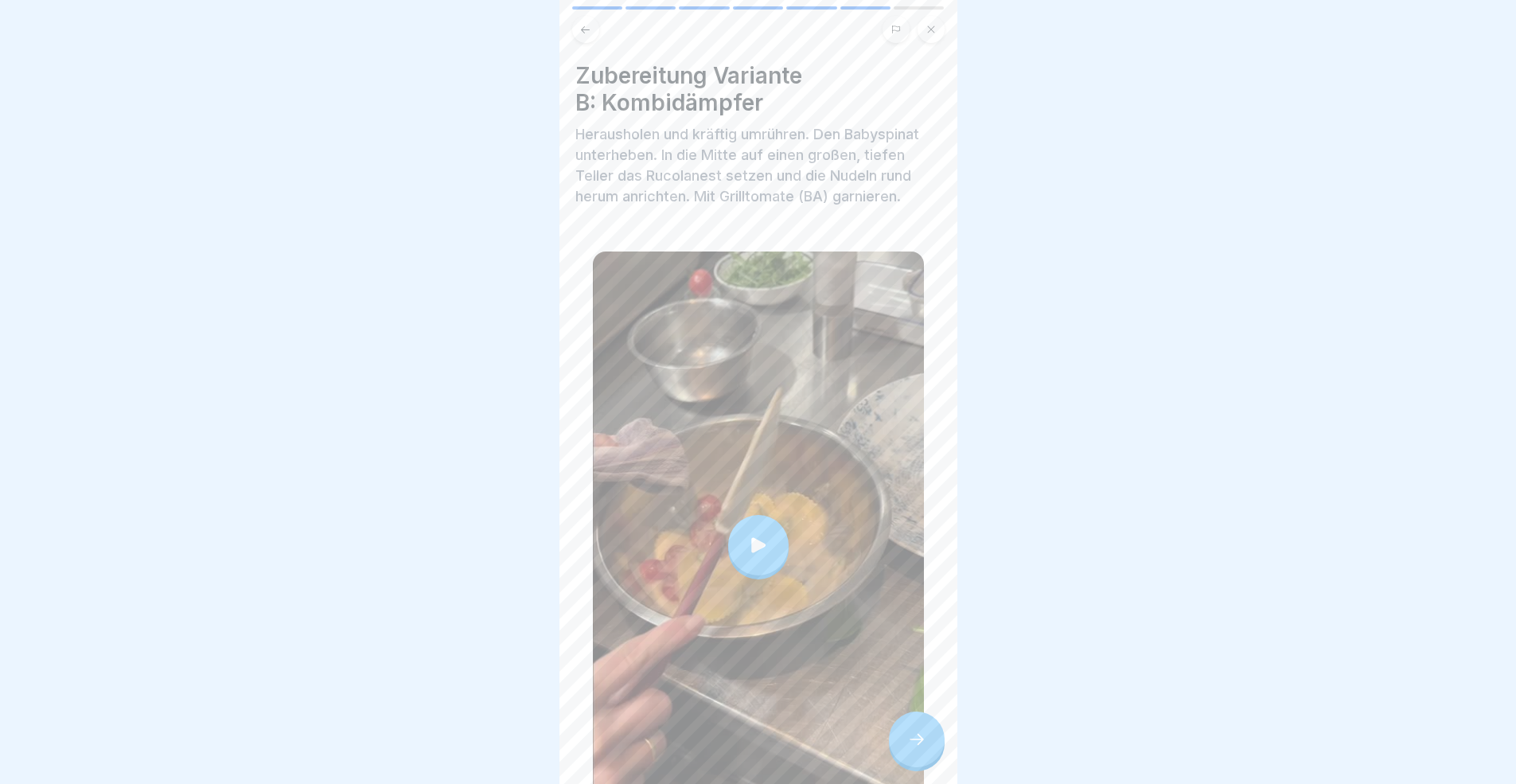
click at [915, 719] on icon at bounding box center [917, 739] width 19 height 19
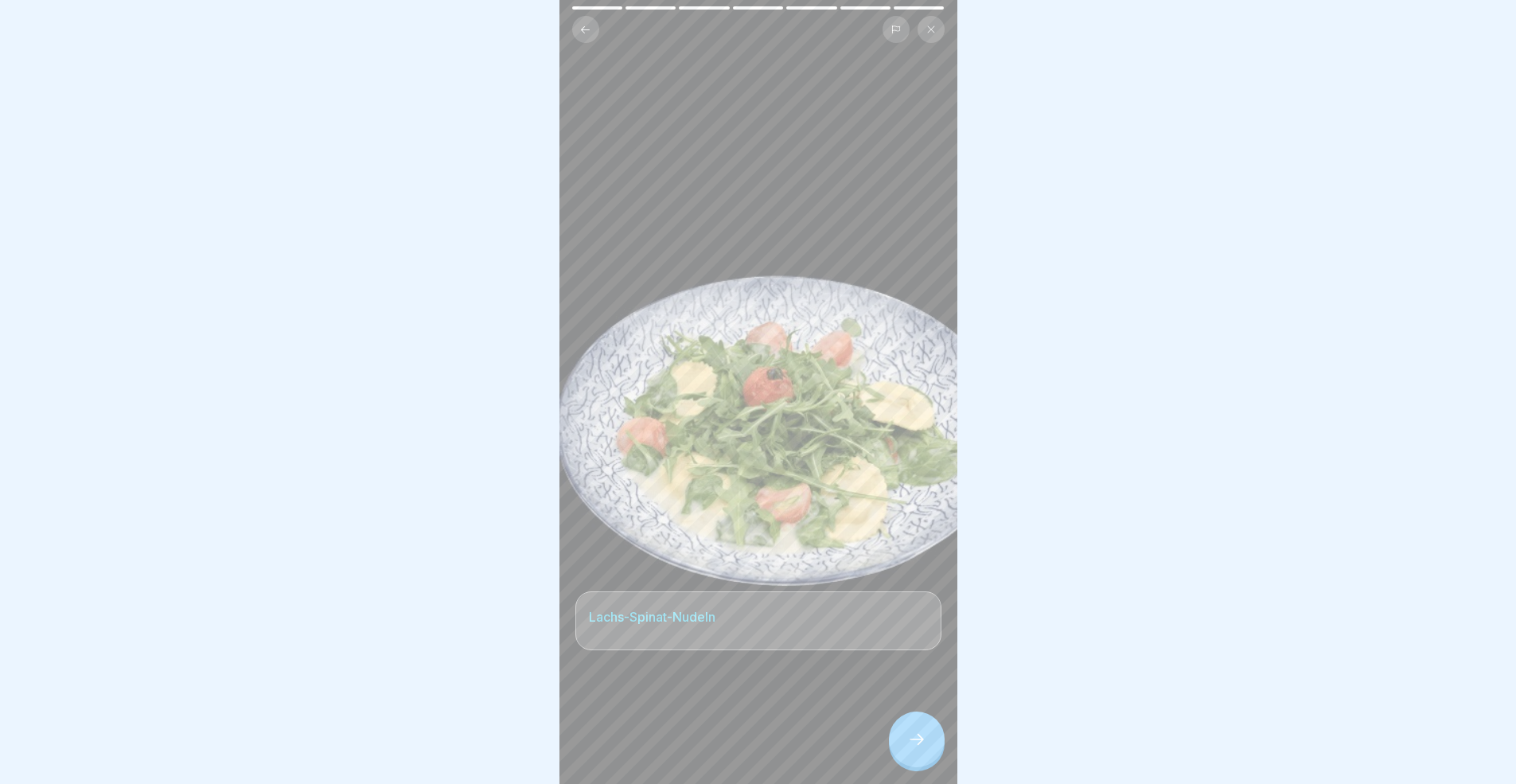
click at [915, 719] on icon at bounding box center [917, 739] width 19 height 19
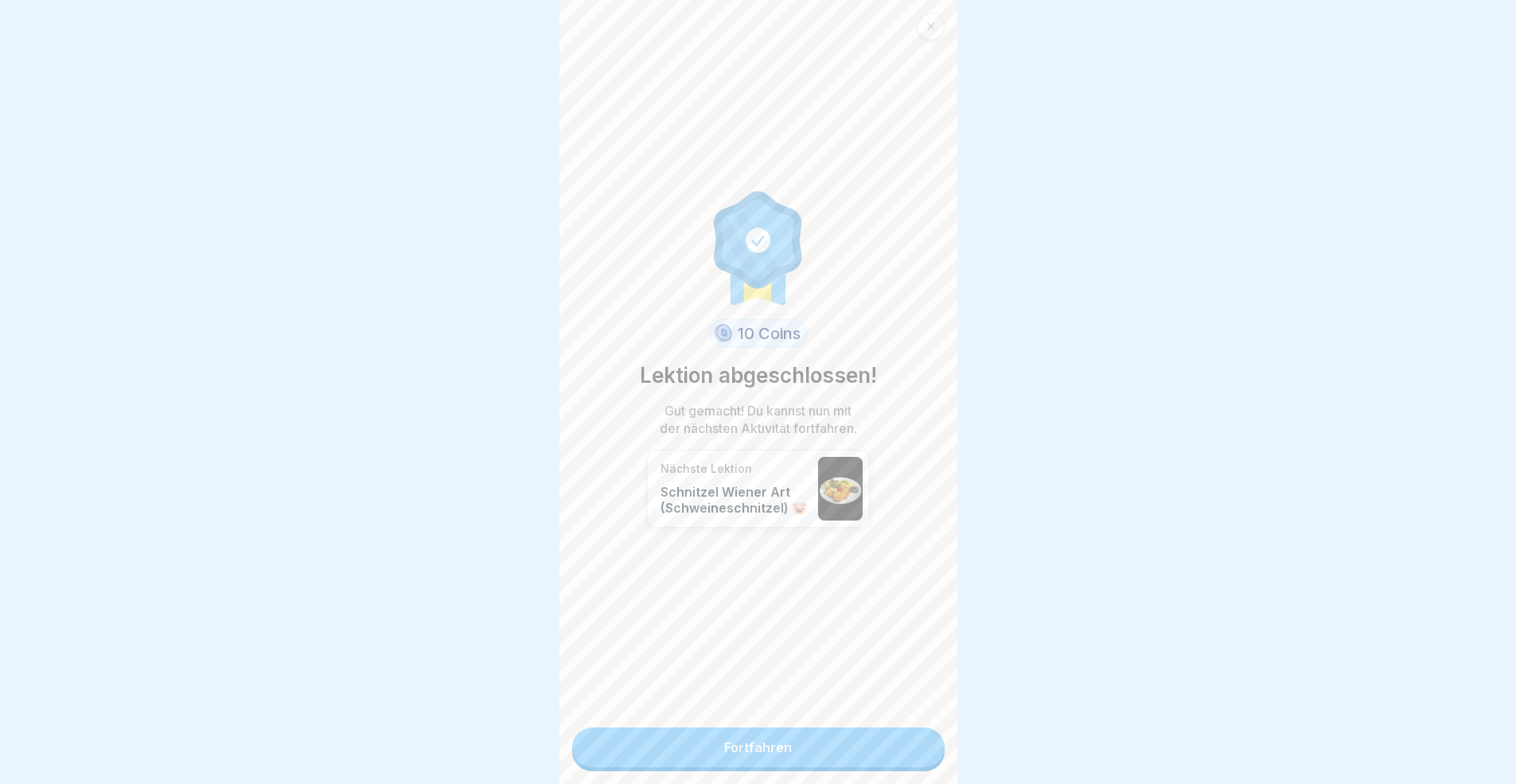
click at [915, 719] on link "Fortfahren" at bounding box center [758, 747] width 373 height 40
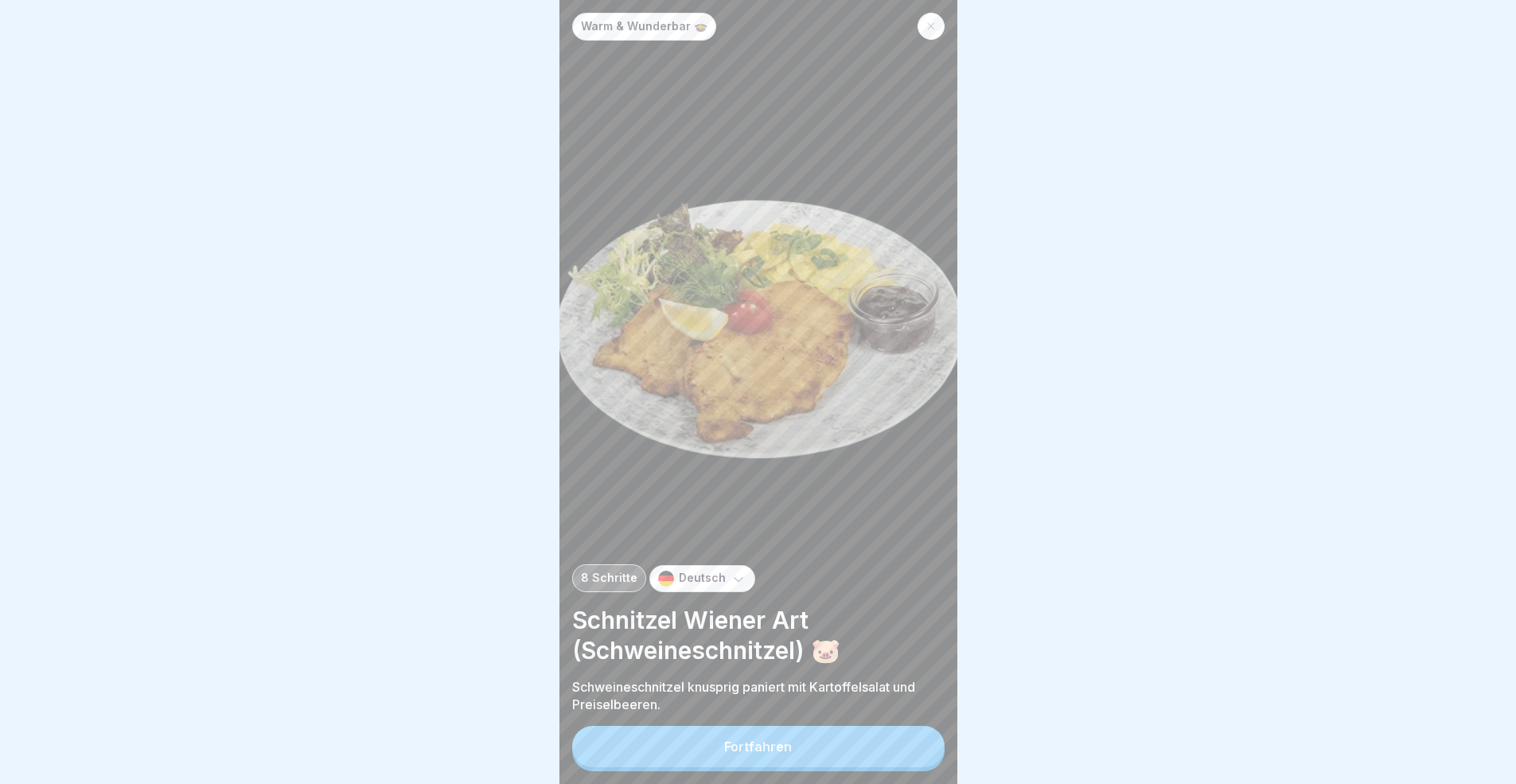
click at [915, 719] on button "Fortfahren" at bounding box center [758, 746] width 373 height 41
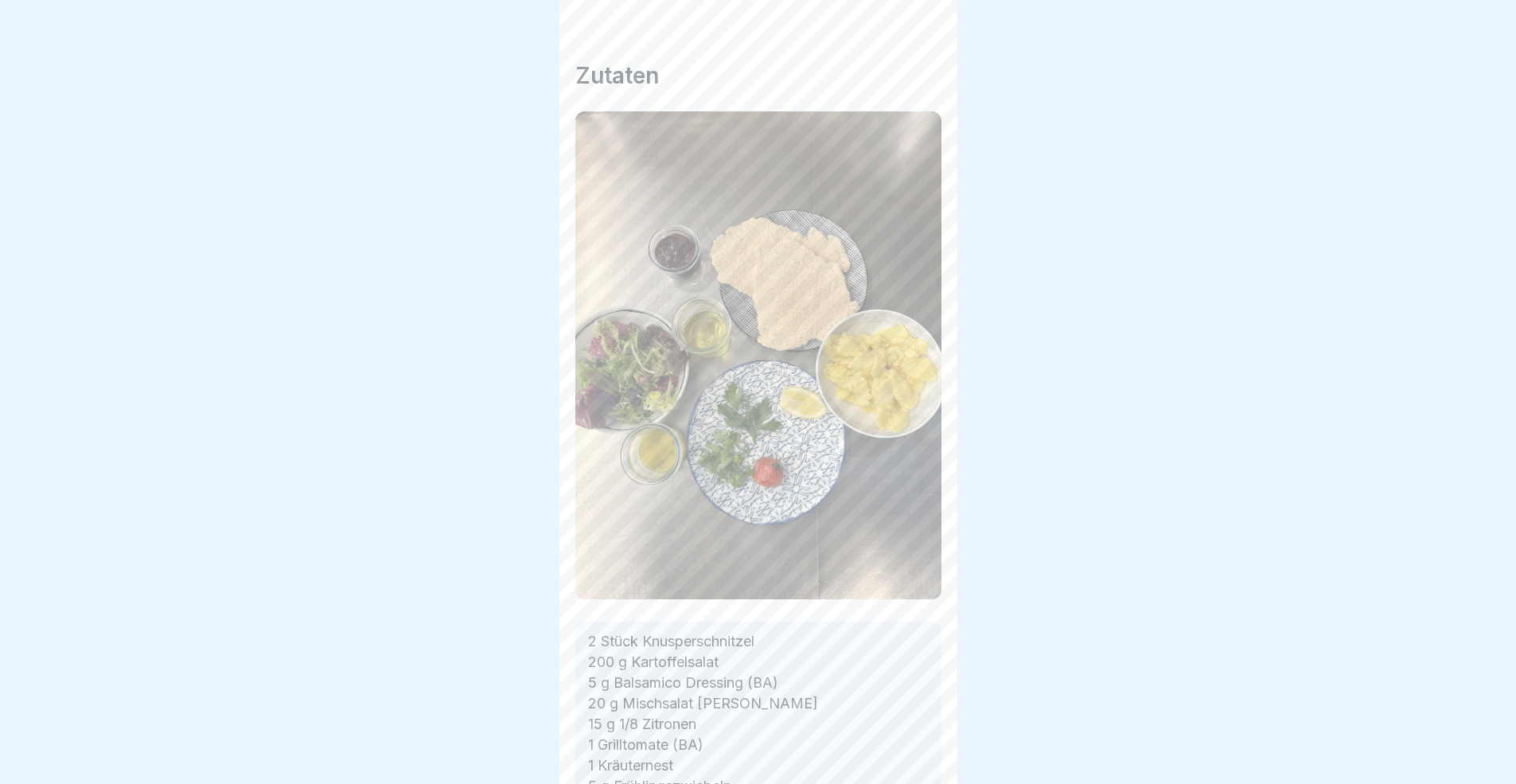
click at [915, 719] on icon at bounding box center [917, 739] width 19 height 19
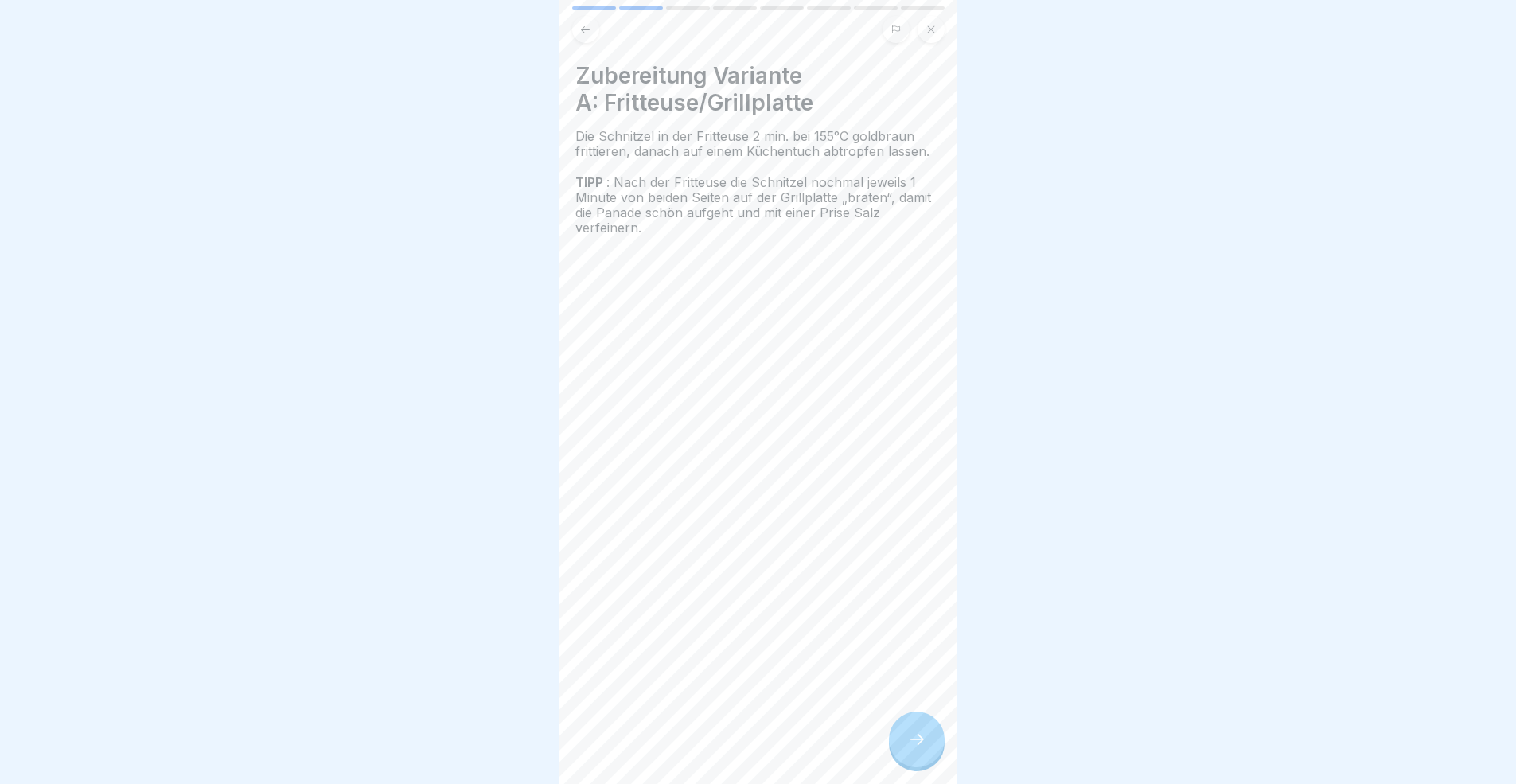
click at [915, 719] on icon at bounding box center [917, 739] width 19 height 19
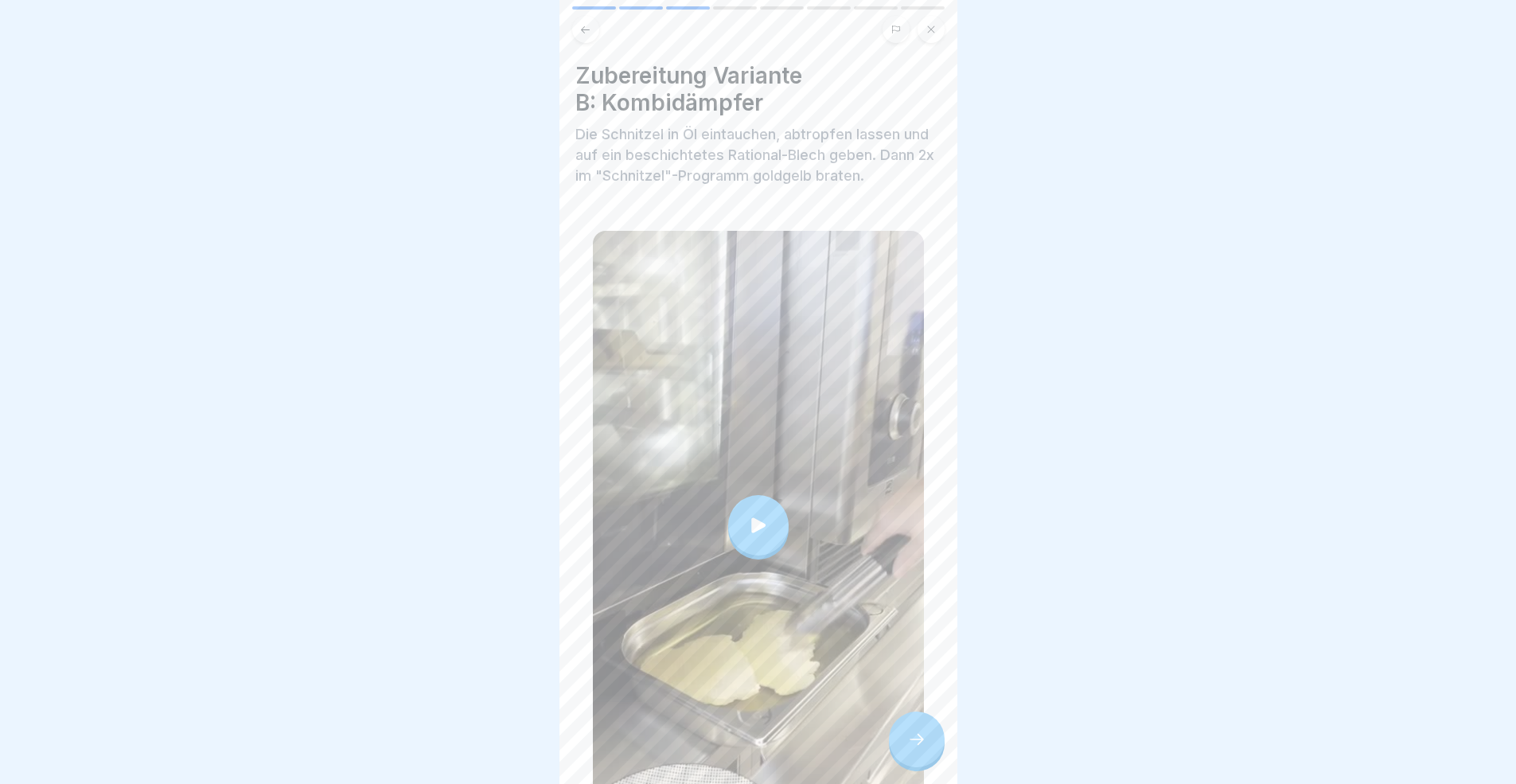
click at [915, 719] on icon at bounding box center [917, 739] width 19 height 19
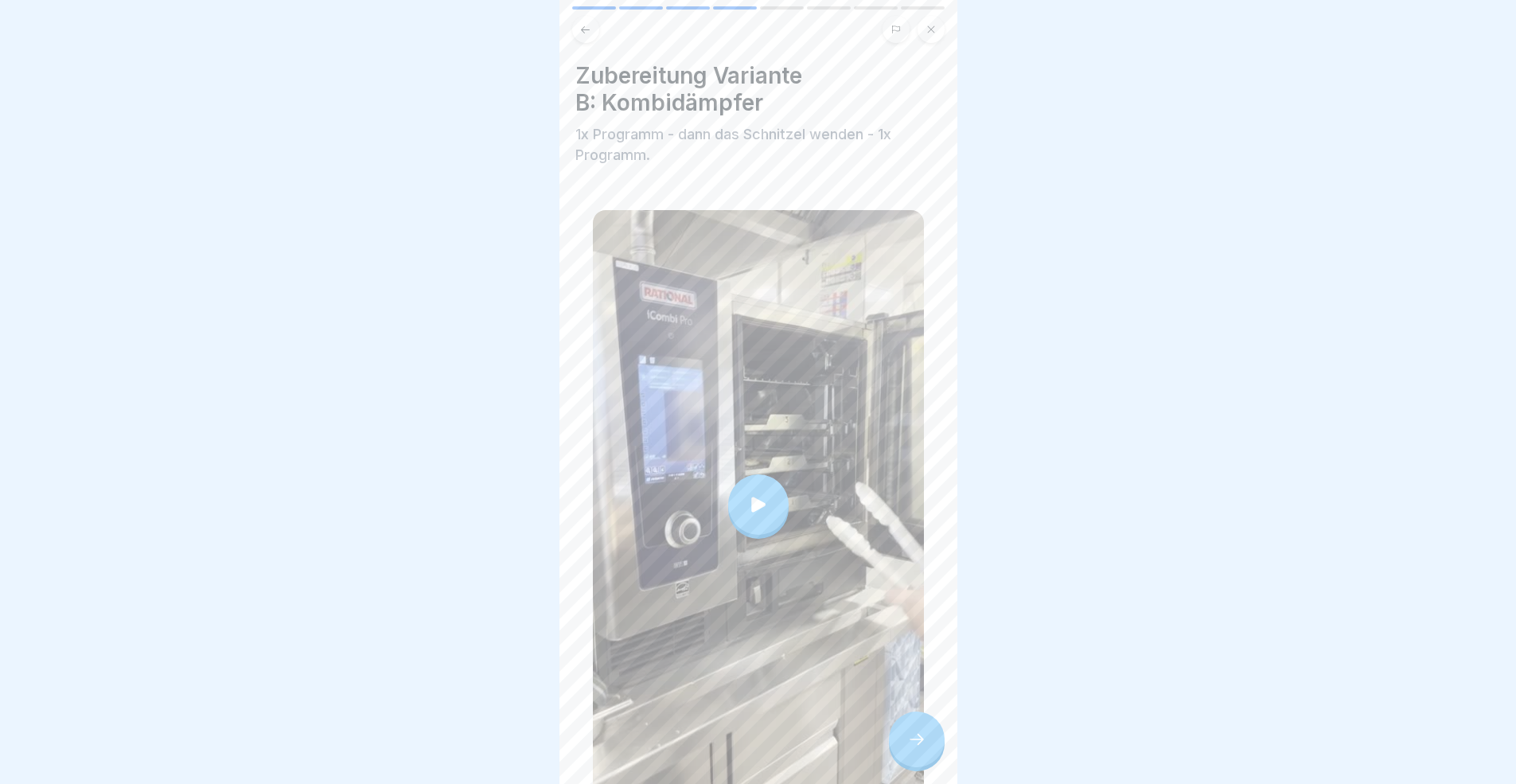
click at [915, 719] on icon at bounding box center [917, 739] width 19 height 19
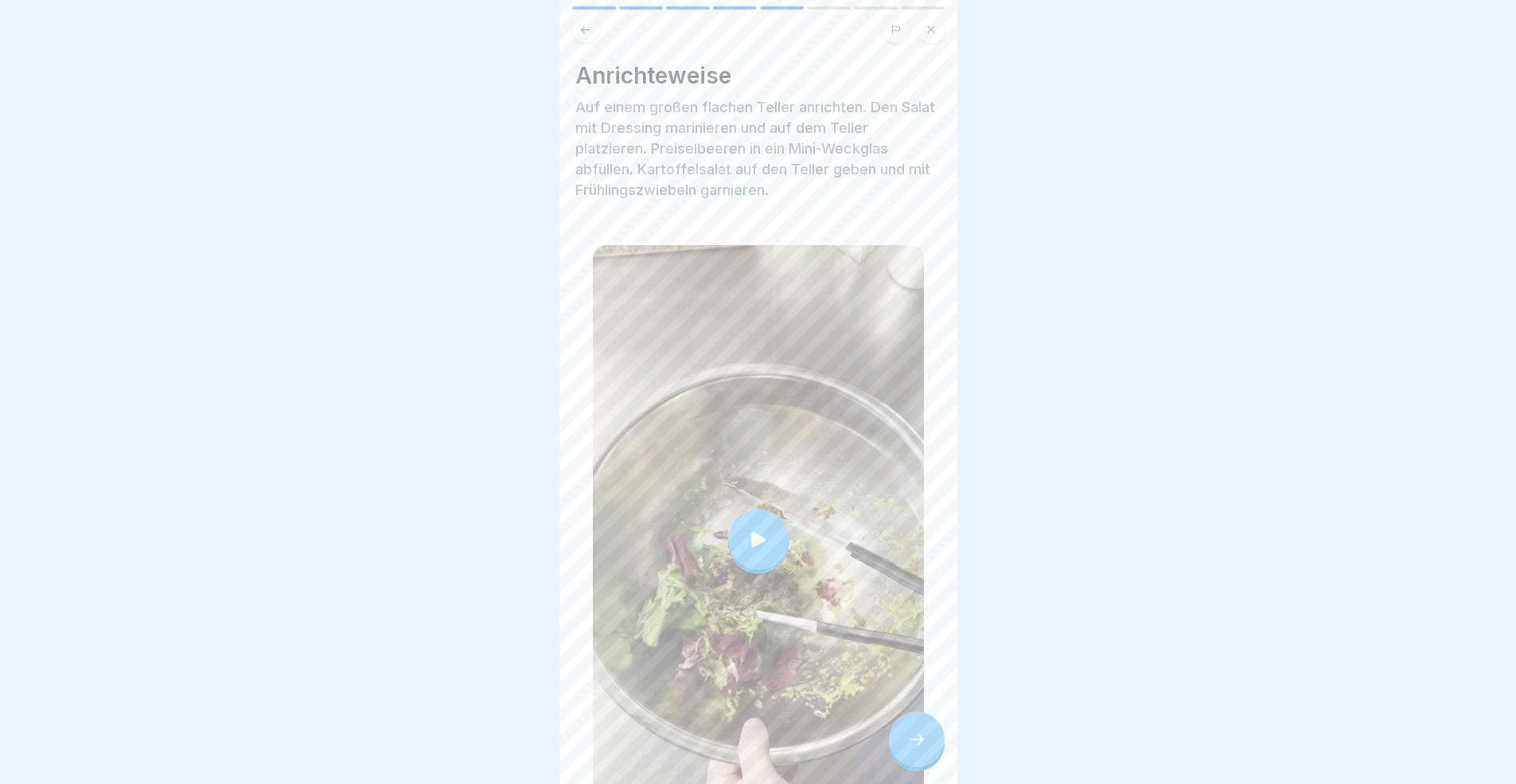
click at [915, 719] on icon at bounding box center [917, 739] width 19 height 19
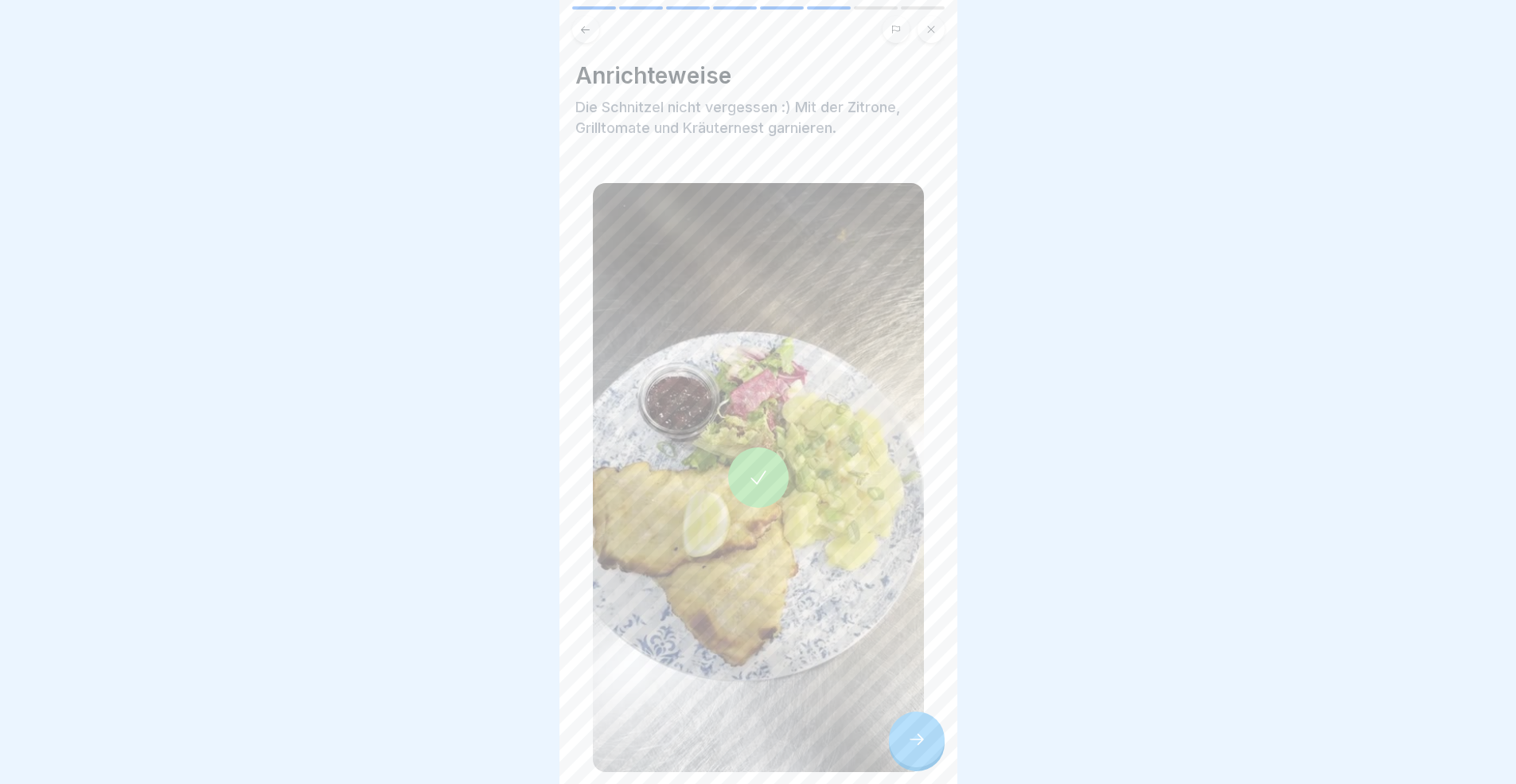
click at [915, 719] on icon at bounding box center [917, 739] width 19 height 19
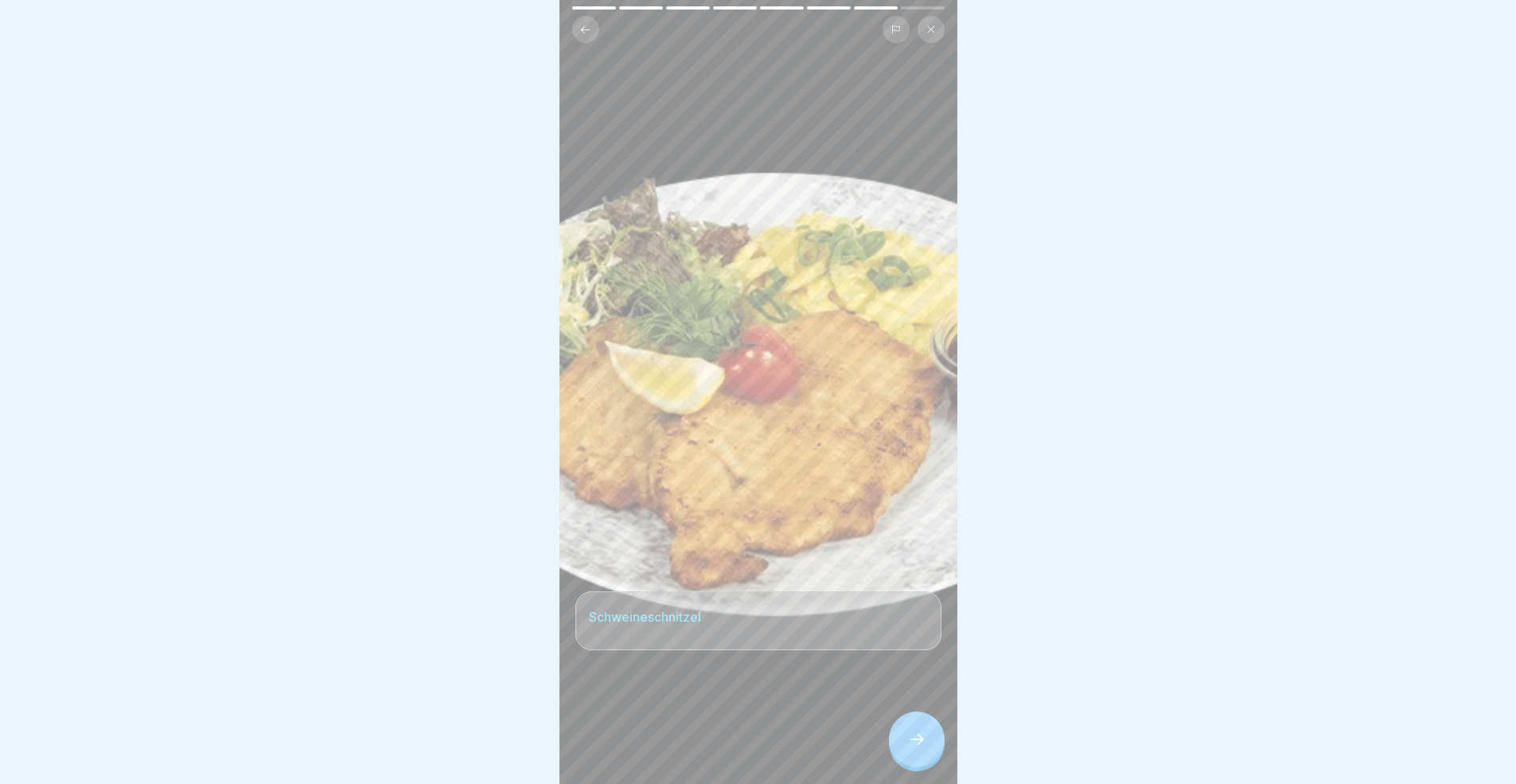
click at [915, 719] on icon at bounding box center [917, 739] width 19 height 19
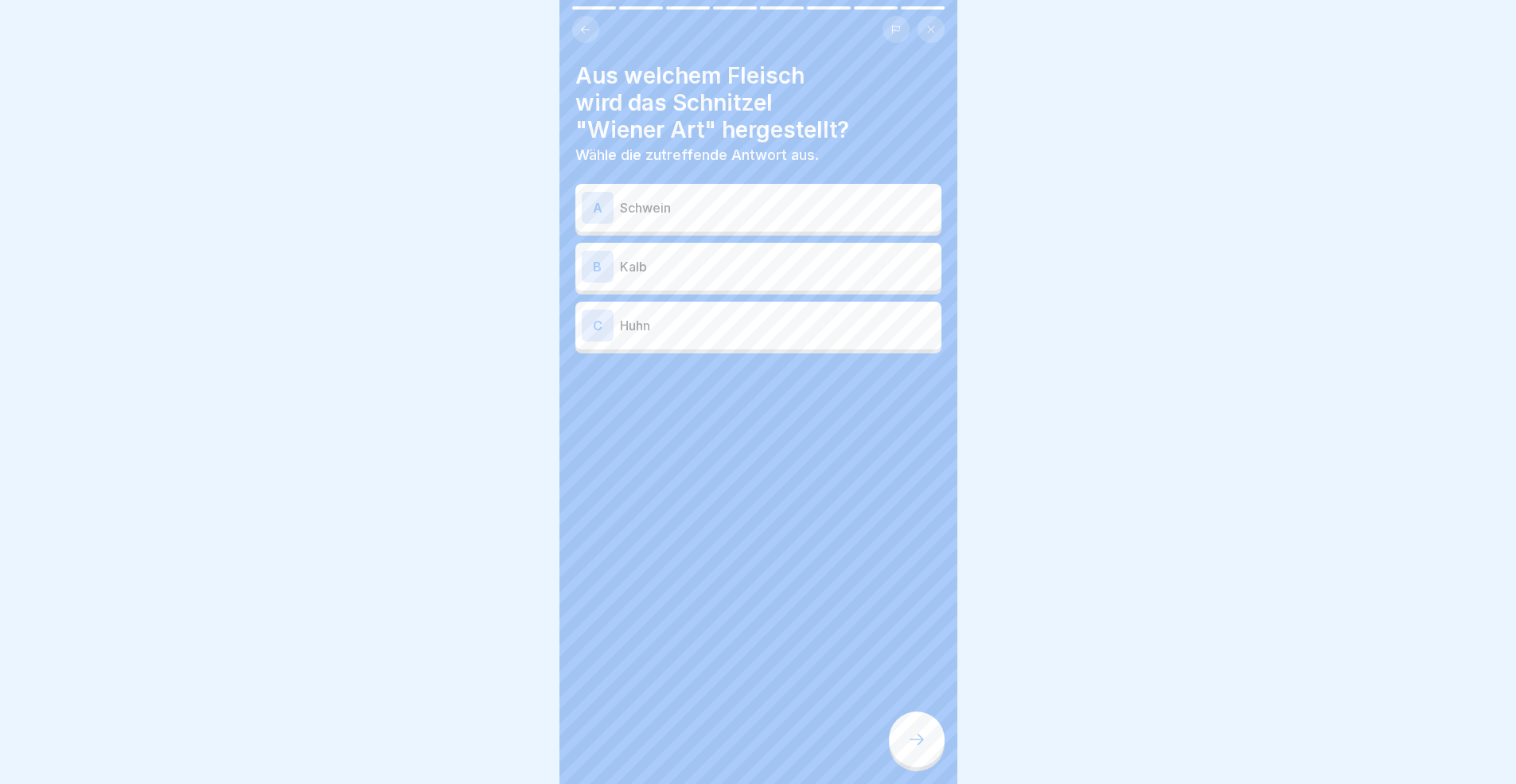
click at [915, 719] on icon at bounding box center [917, 739] width 19 height 19
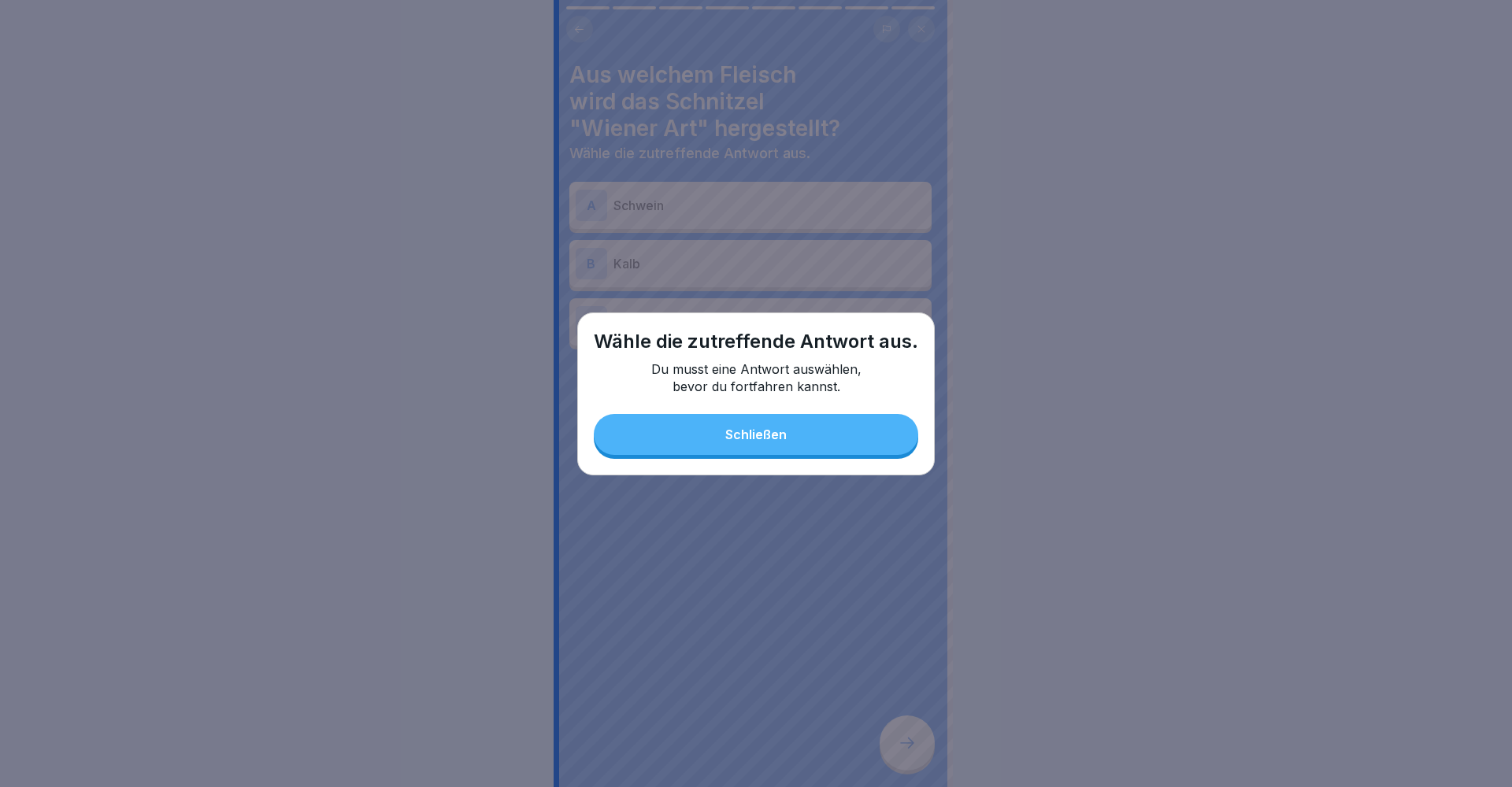
click at [759, 431] on div "Schließen" at bounding box center [755, 435] width 61 height 14
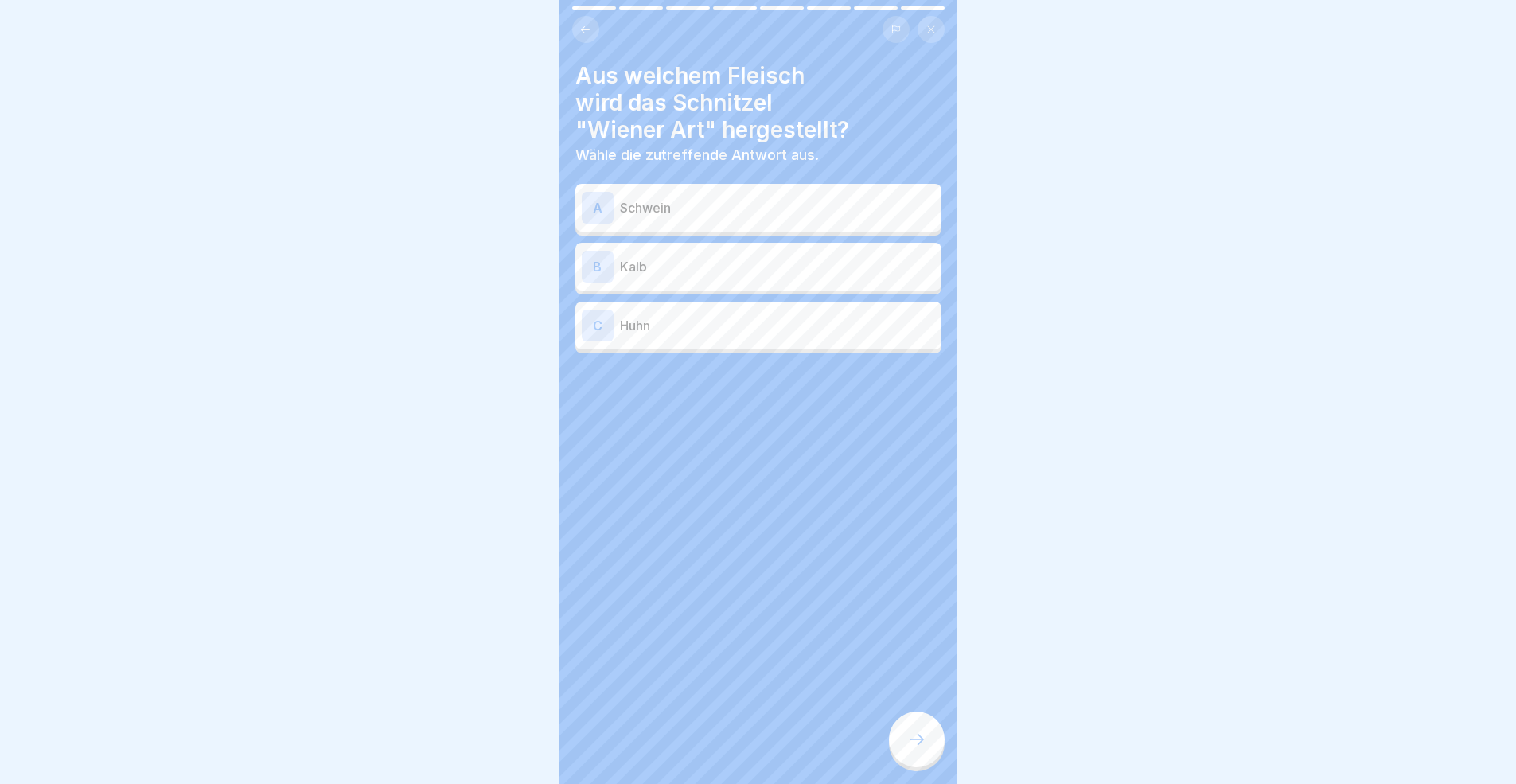
click at [677, 223] on div "A Schwein" at bounding box center [758, 207] width 366 height 48
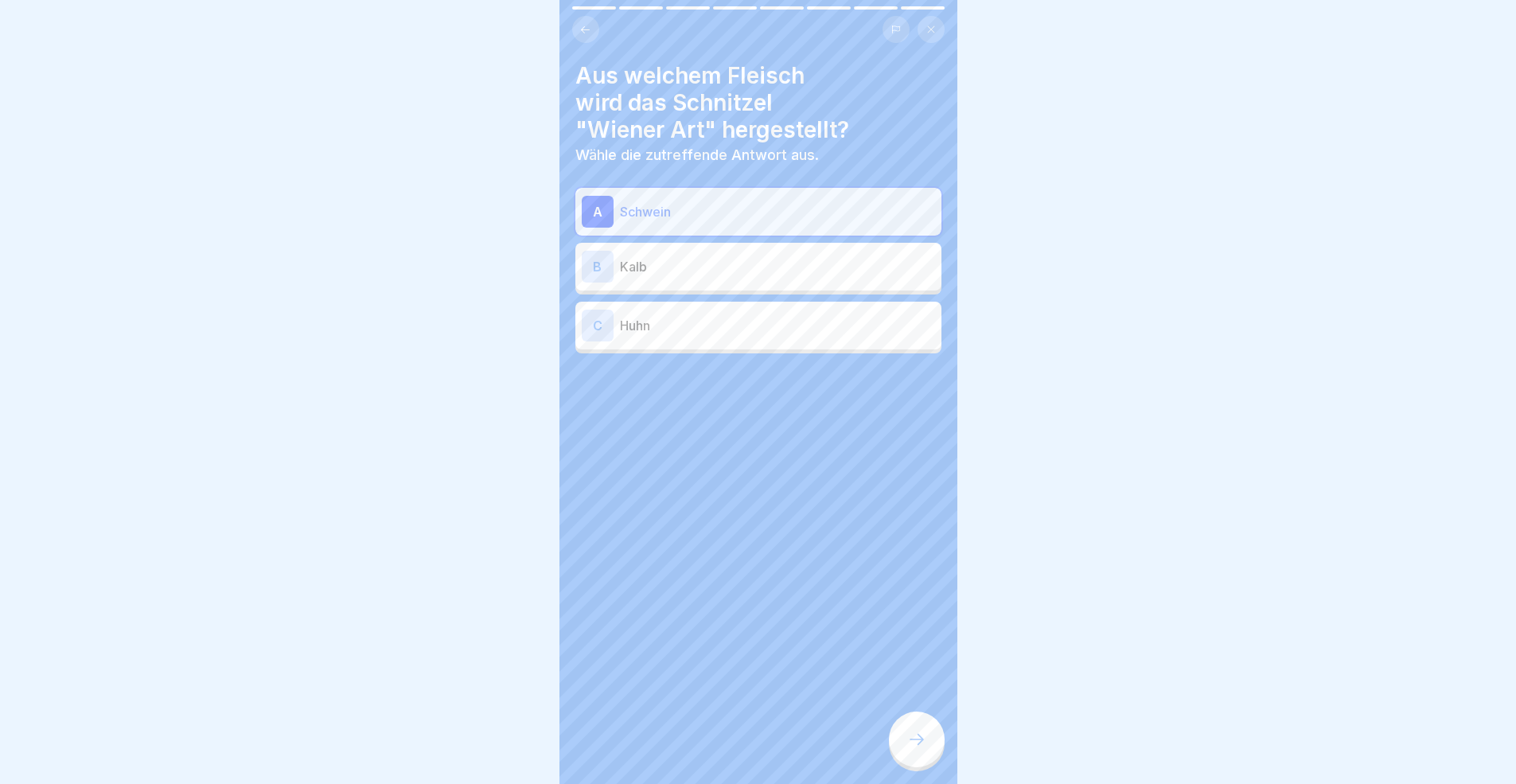
click at [921, 719] on icon at bounding box center [917, 739] width 19 height 19
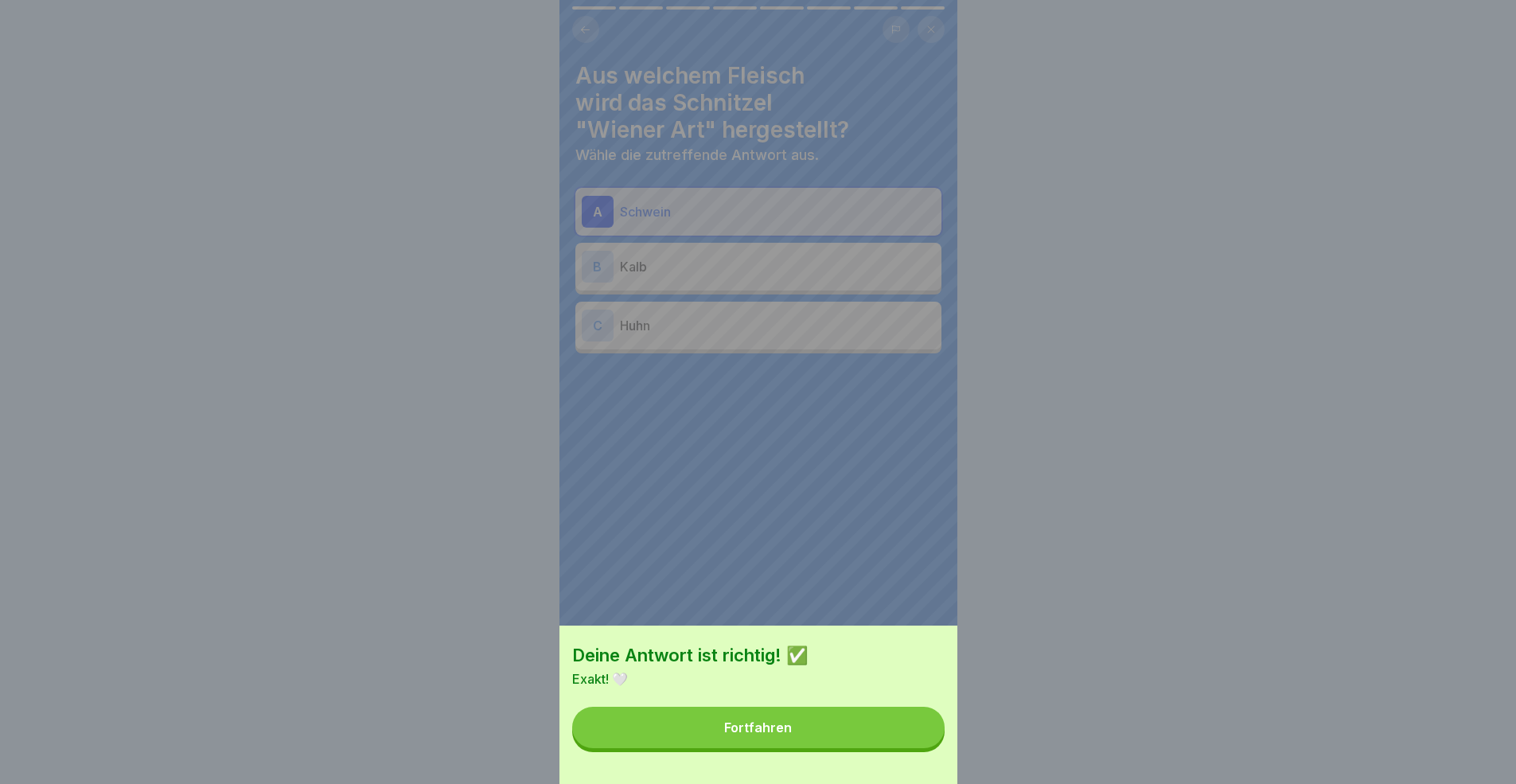
click at [798, 719] on button "Fortfahren" at bounding box center [758, 727] width 373 height 41
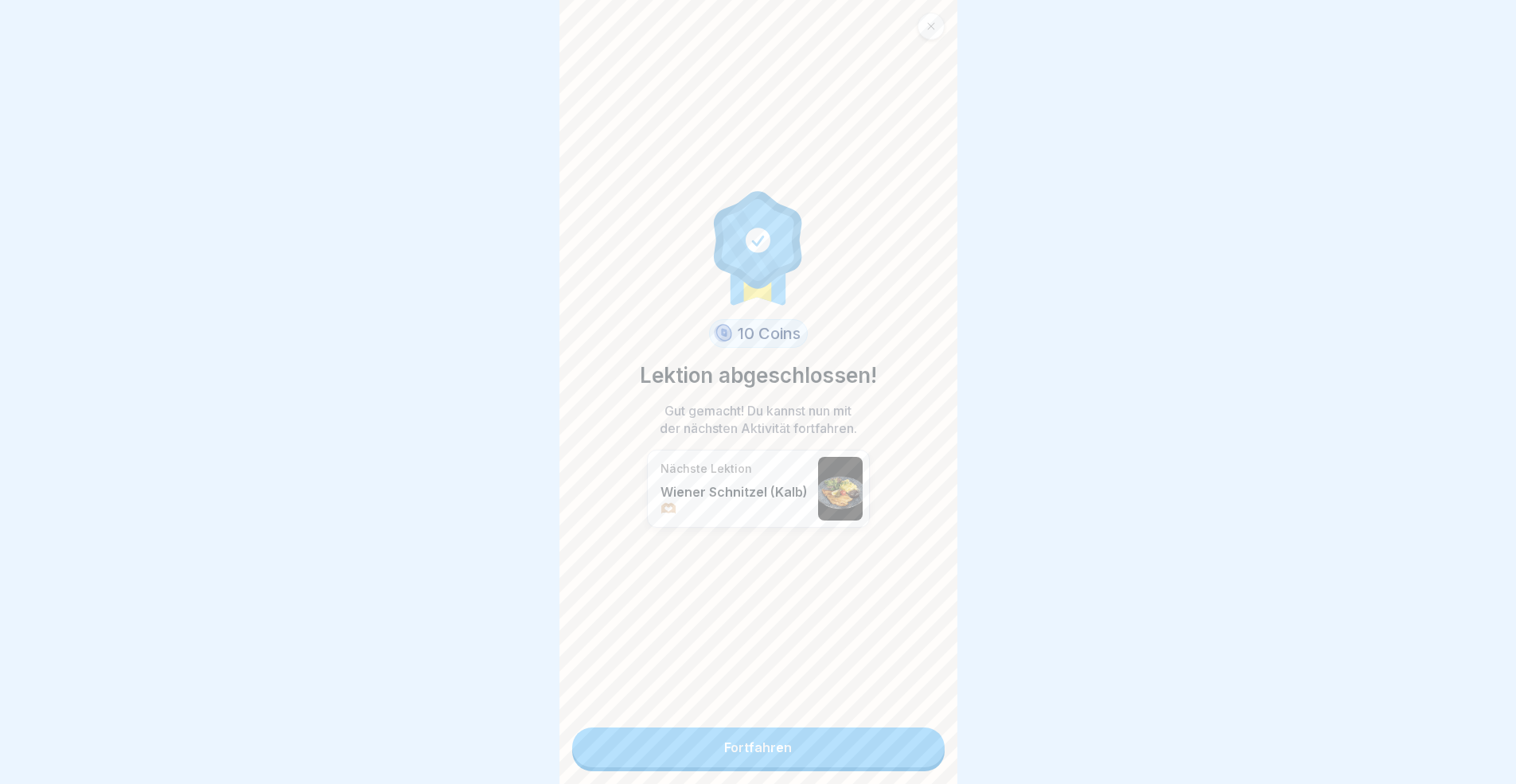
click at [808, 719] on link "Fortfahren" at bounding box center [758, 747] width 373 height 40
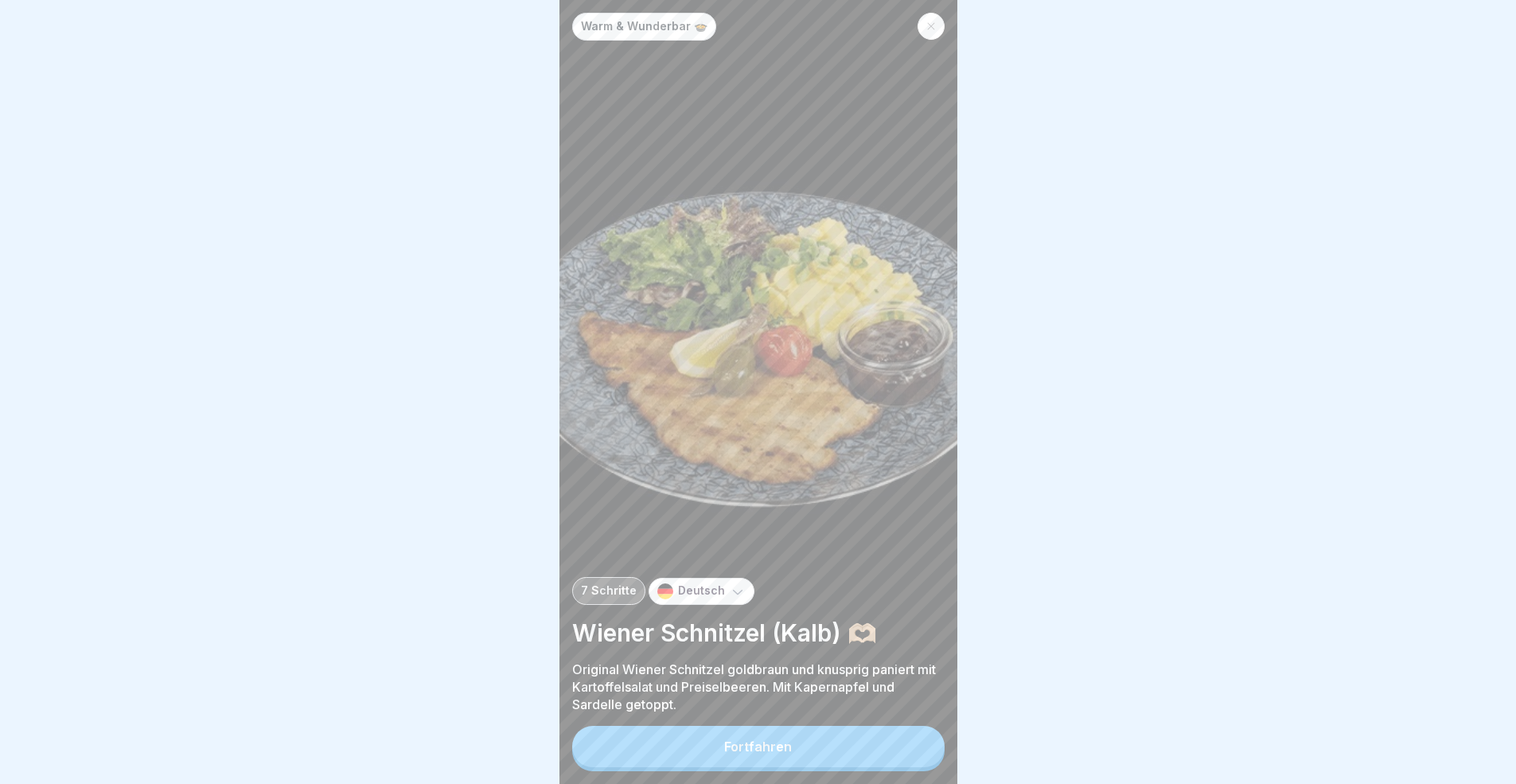
click at [853, 719] on button "Fortfahren" at bounding box center [758, 746] width 373 height 41
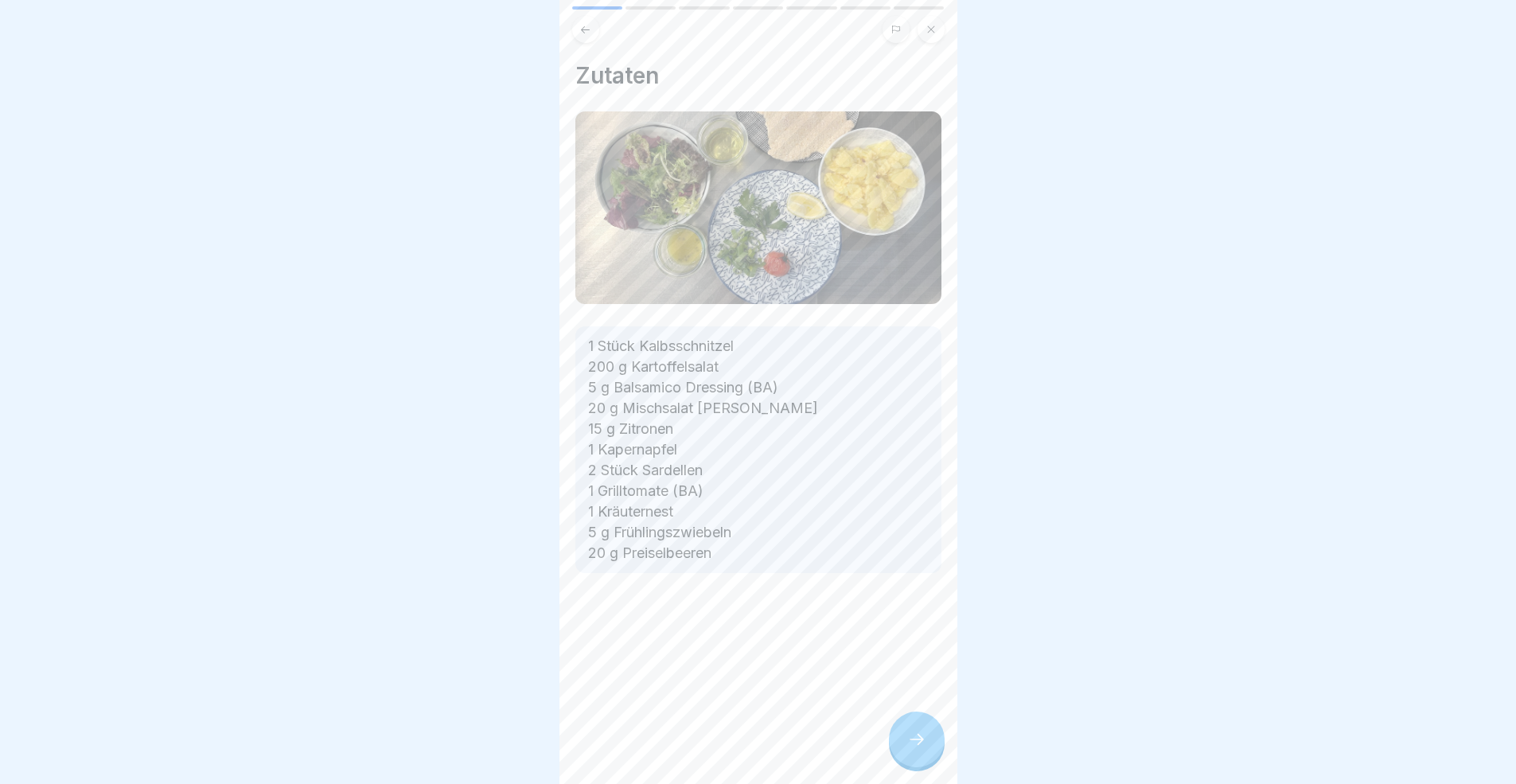
click at [868, 719] on div "Zutaten 1 Stück Kalbsschnitzel 200 g Kartoffelsalat 5 g Balsamico Dressing (BA)…" at bounding box center [758, 392] width 398 height 784
click at [933, 719] on div at bounding box center [917, 739] width 56 height 56
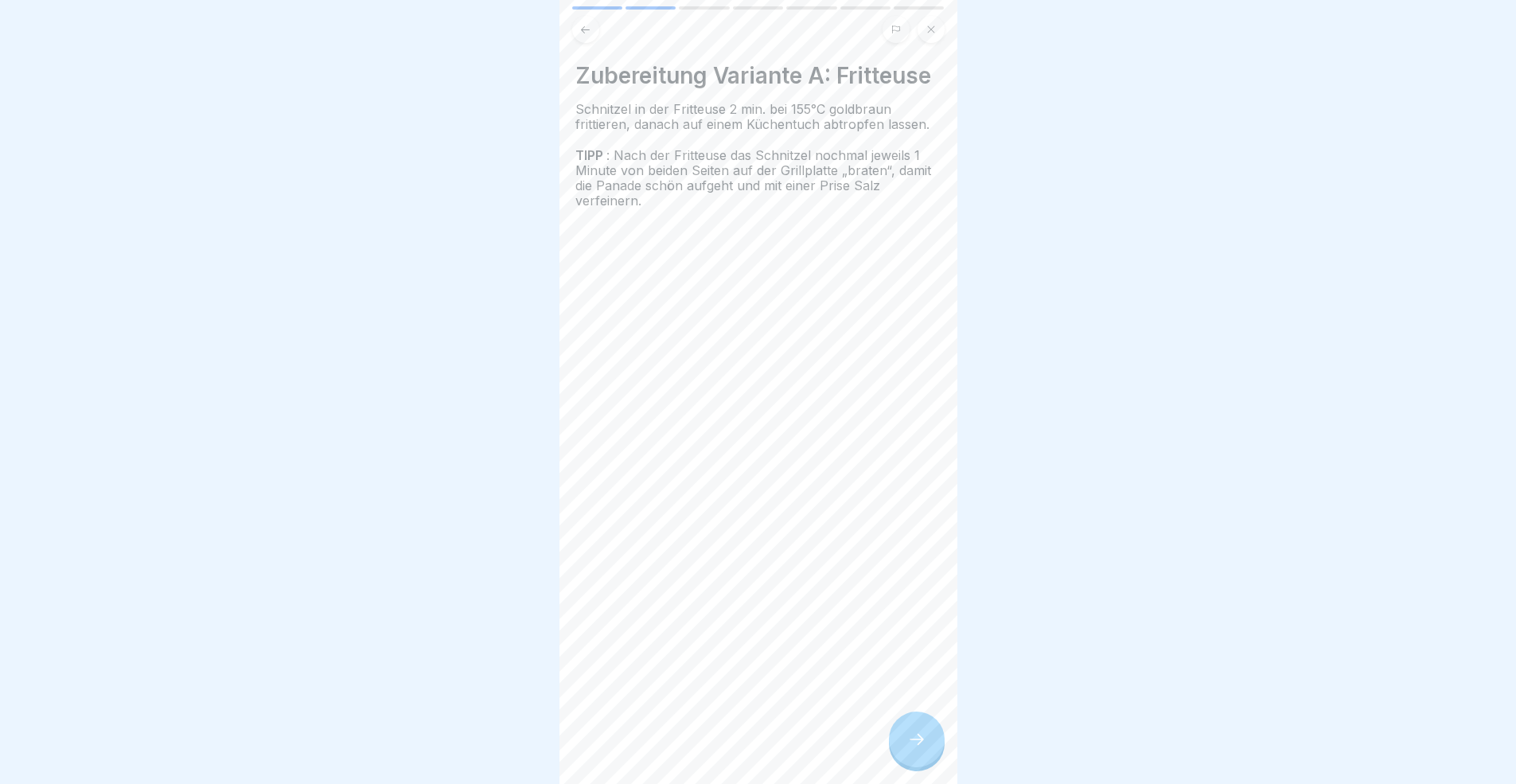
click at [933, 719] on div at bounding box center [917, 739] width 56 height 56
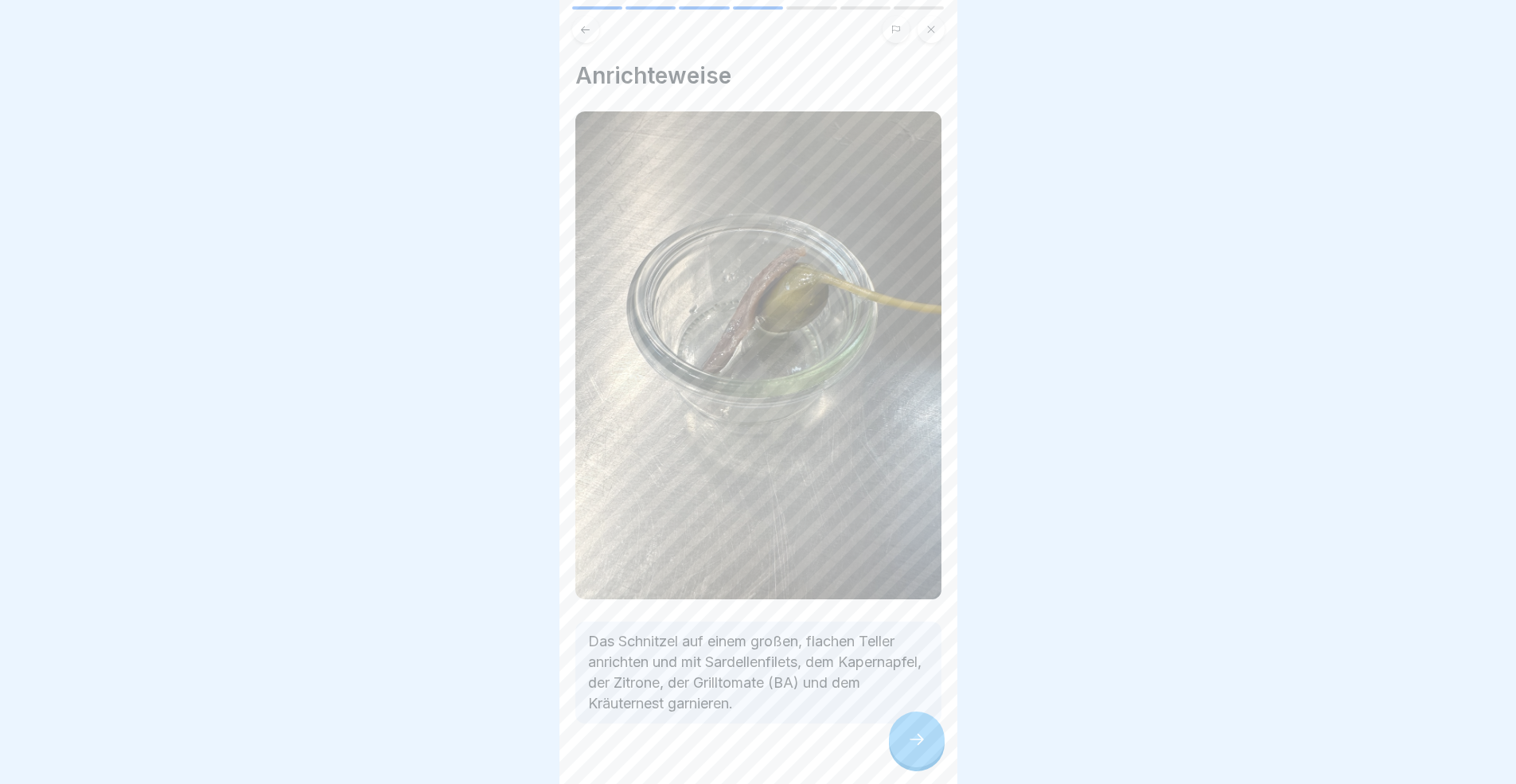
click at [933, 719] on div at bounding box center [917, 739] width 56 height 56
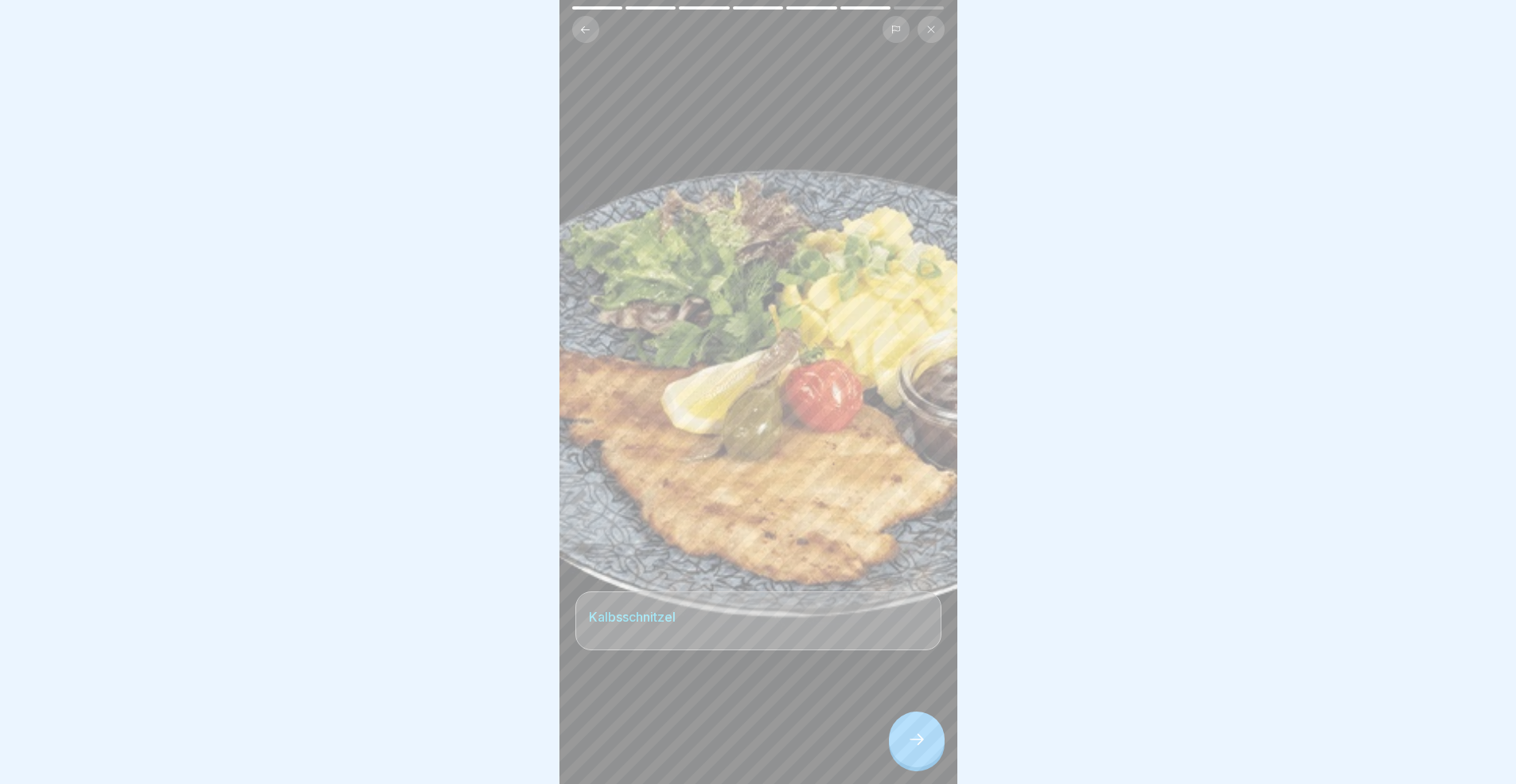
click at [933, 719] on div at bounding box center [917, 739] width 56 height 56
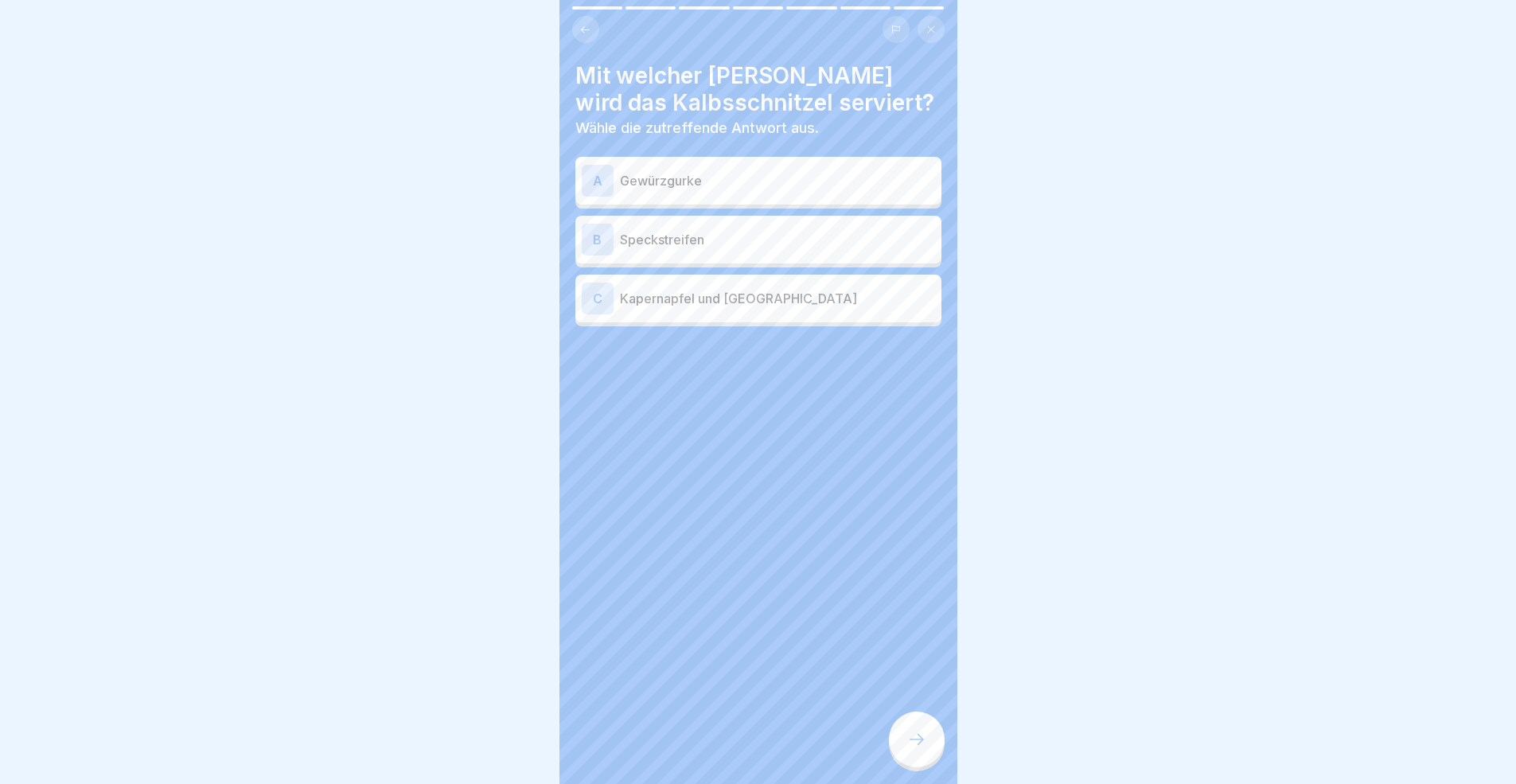
click at [933, 719] on div at bounding box center [917, 739] width 56 height 56
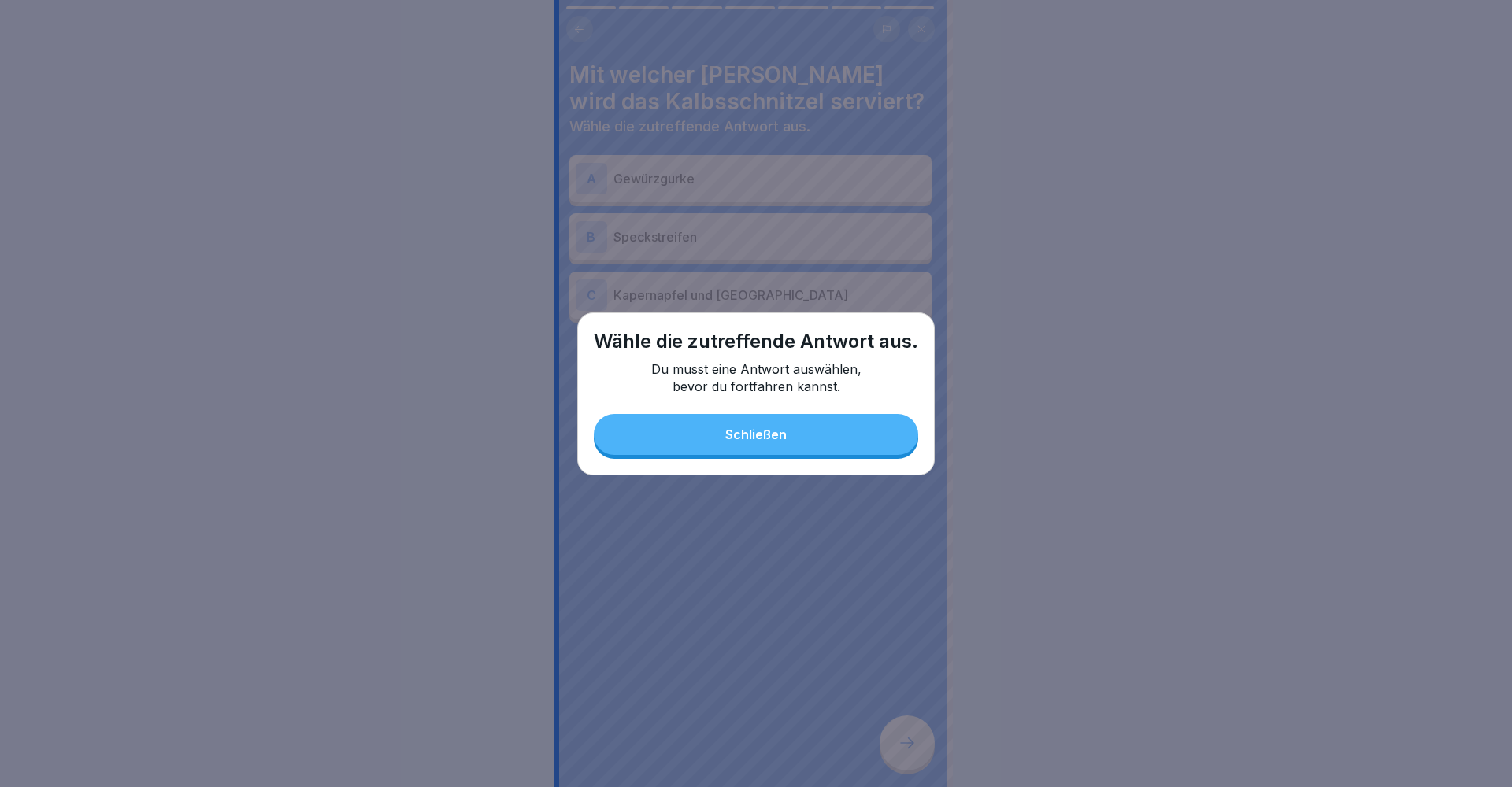
click at [781, 451] on button "Schließen" at bounding box center [756, 434] width 324 height 41
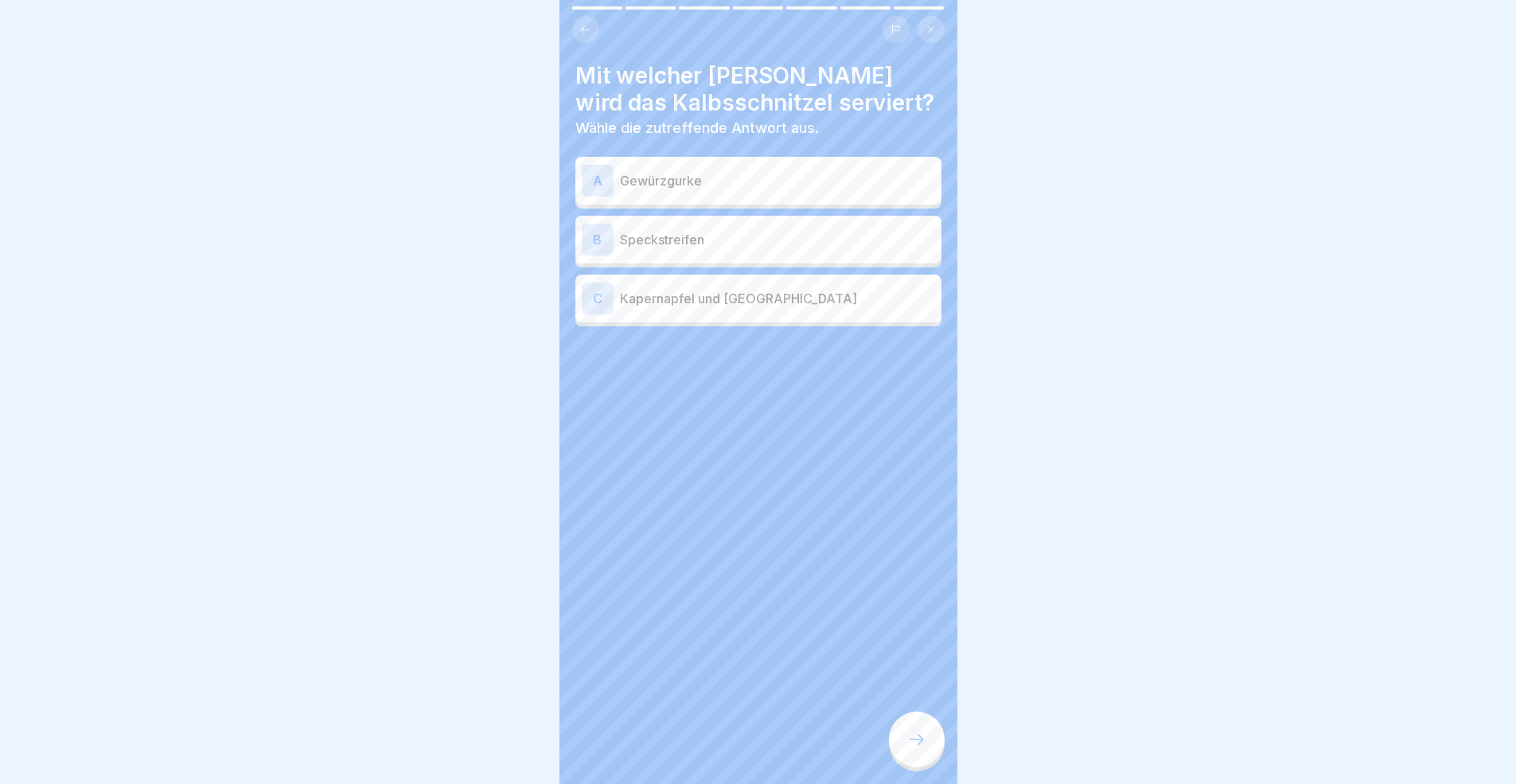
click at [698, 262] on div "B Speckstreifen" at bounding box center [758, 239] width 366 height 48
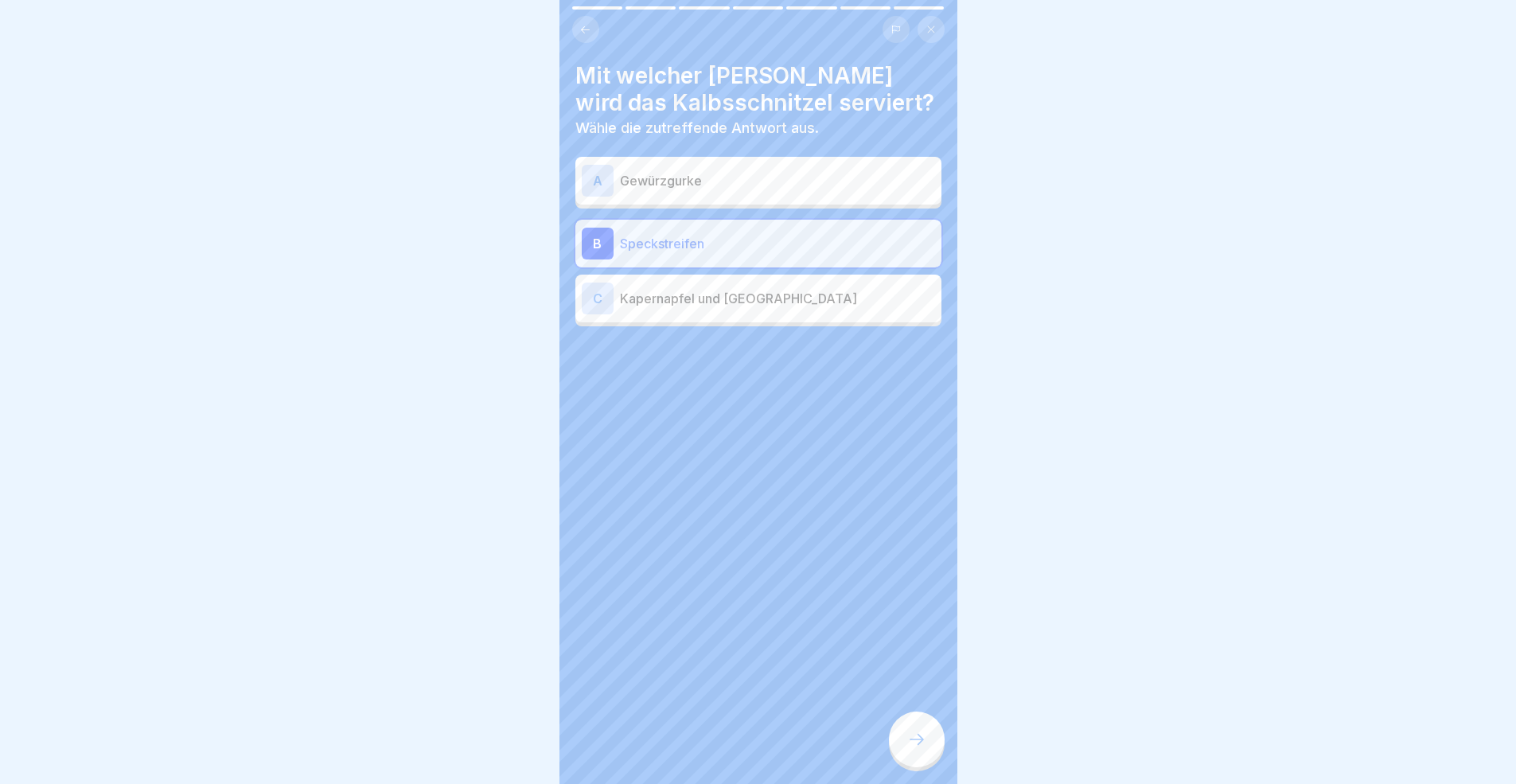
click at [704, 303] on p "Kapernapfel und [GEOGRAPHIC_DATA]" at bounding box center [777, 298] width 315 height 19
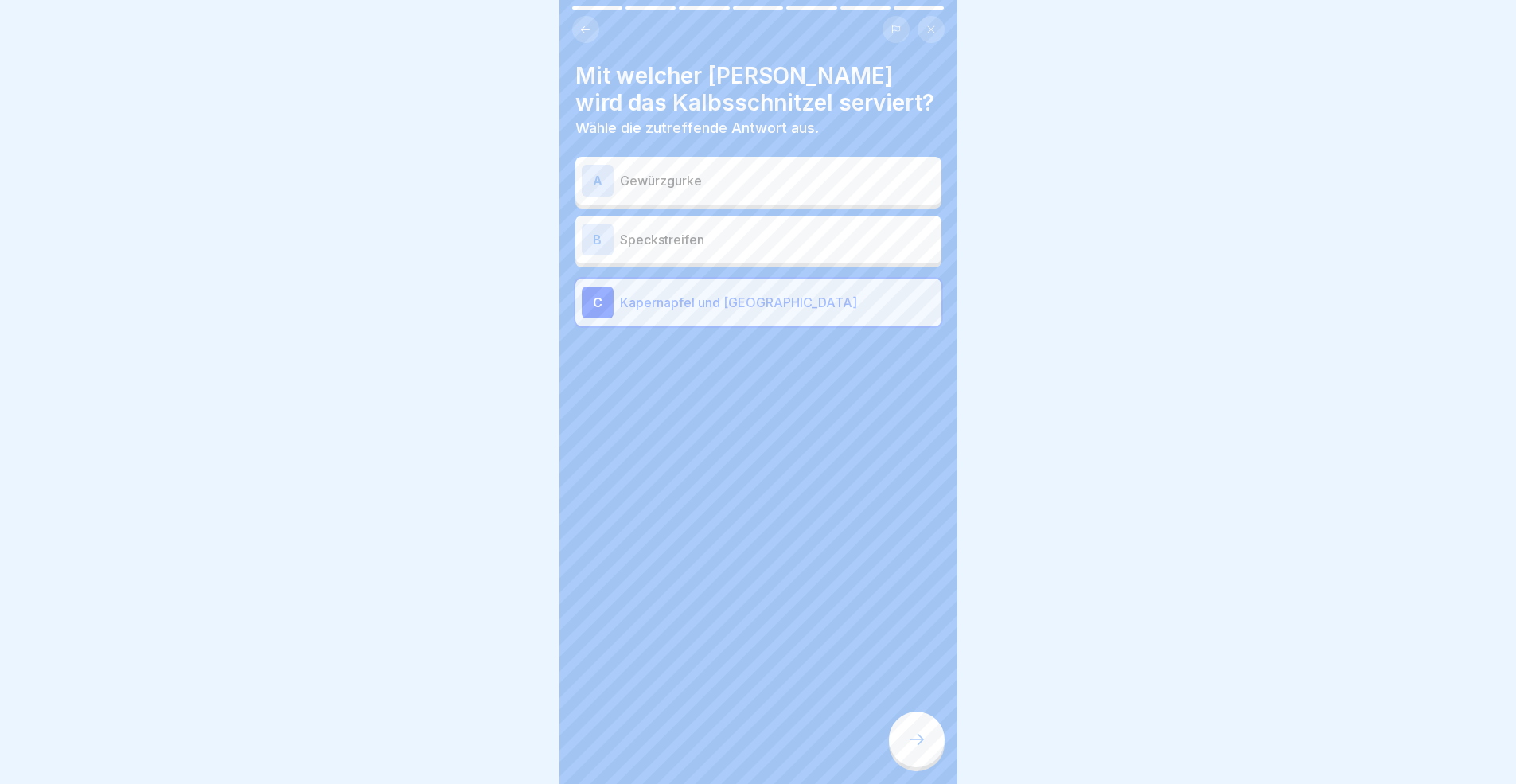
click at [928, 719] on div at bounding box center [917, 739] width 56 height 56
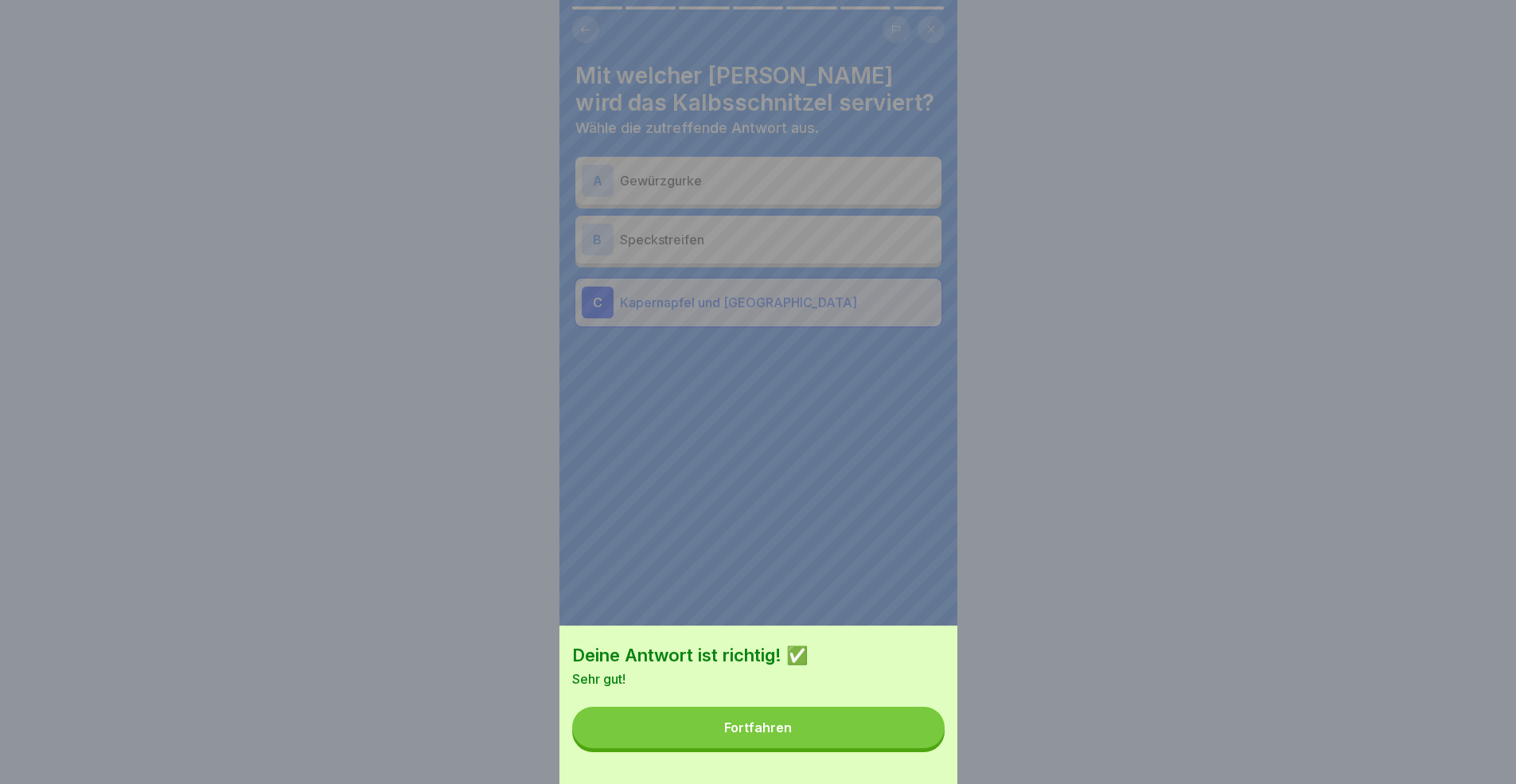
click at [846, 719] on button "Fortfahren" at bounding box center [758, 727] width 373 height 41
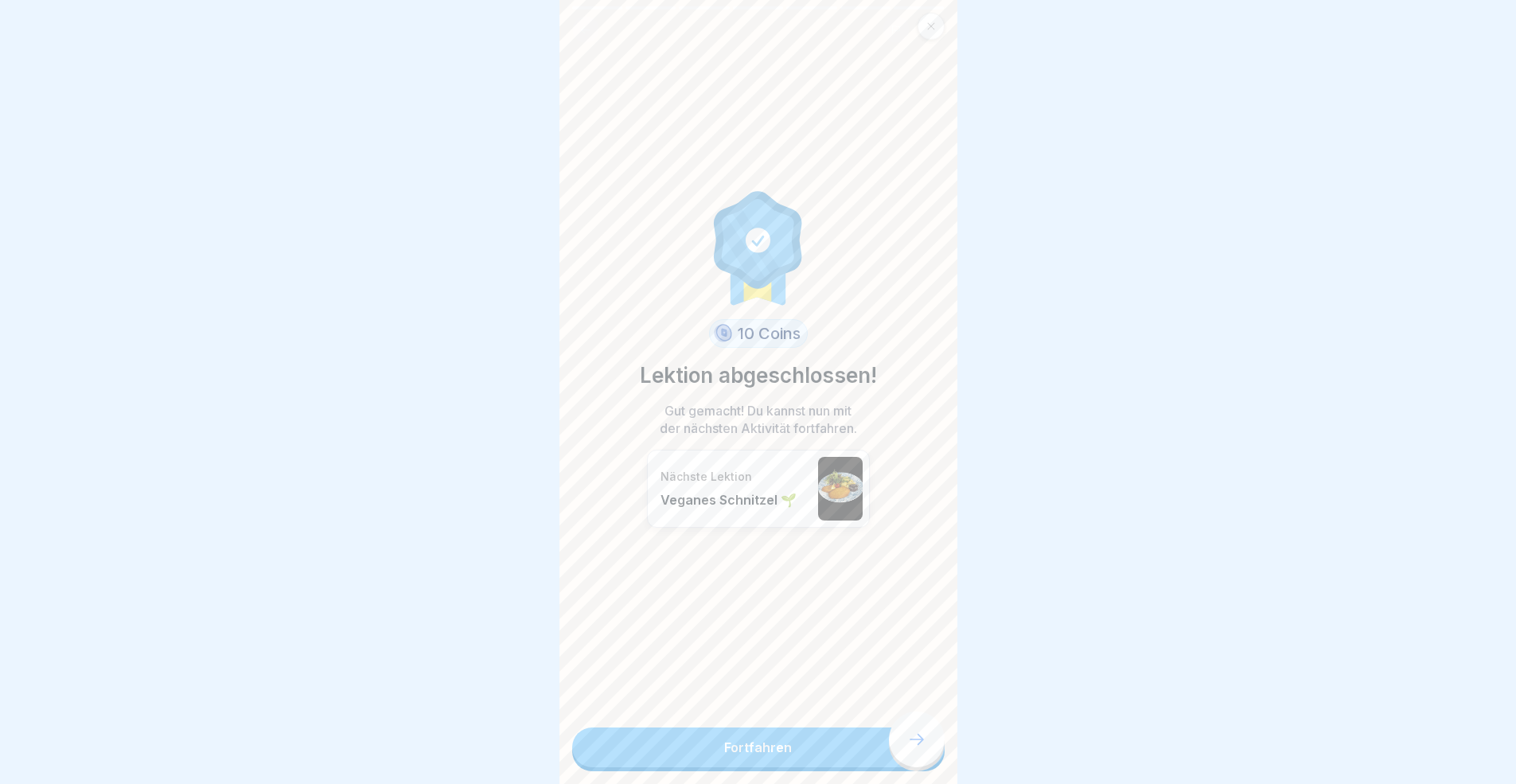
click at [892, 719] on link "Fortfahren" at bounding box center [758, 747] width 373 height 40
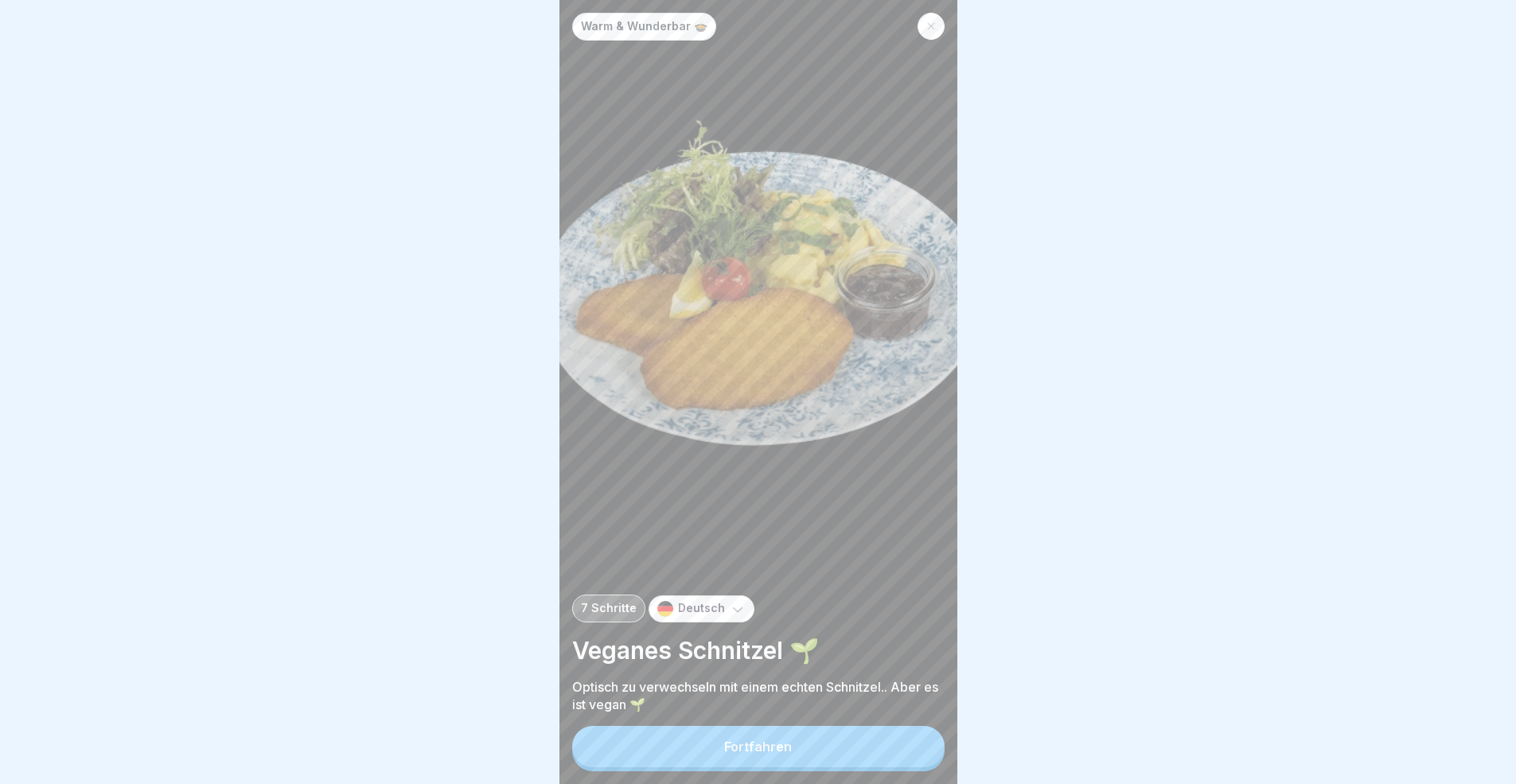
click at [904, 719] on button "Fortfahren" at bounding box center [758, 746] width 373 height 41
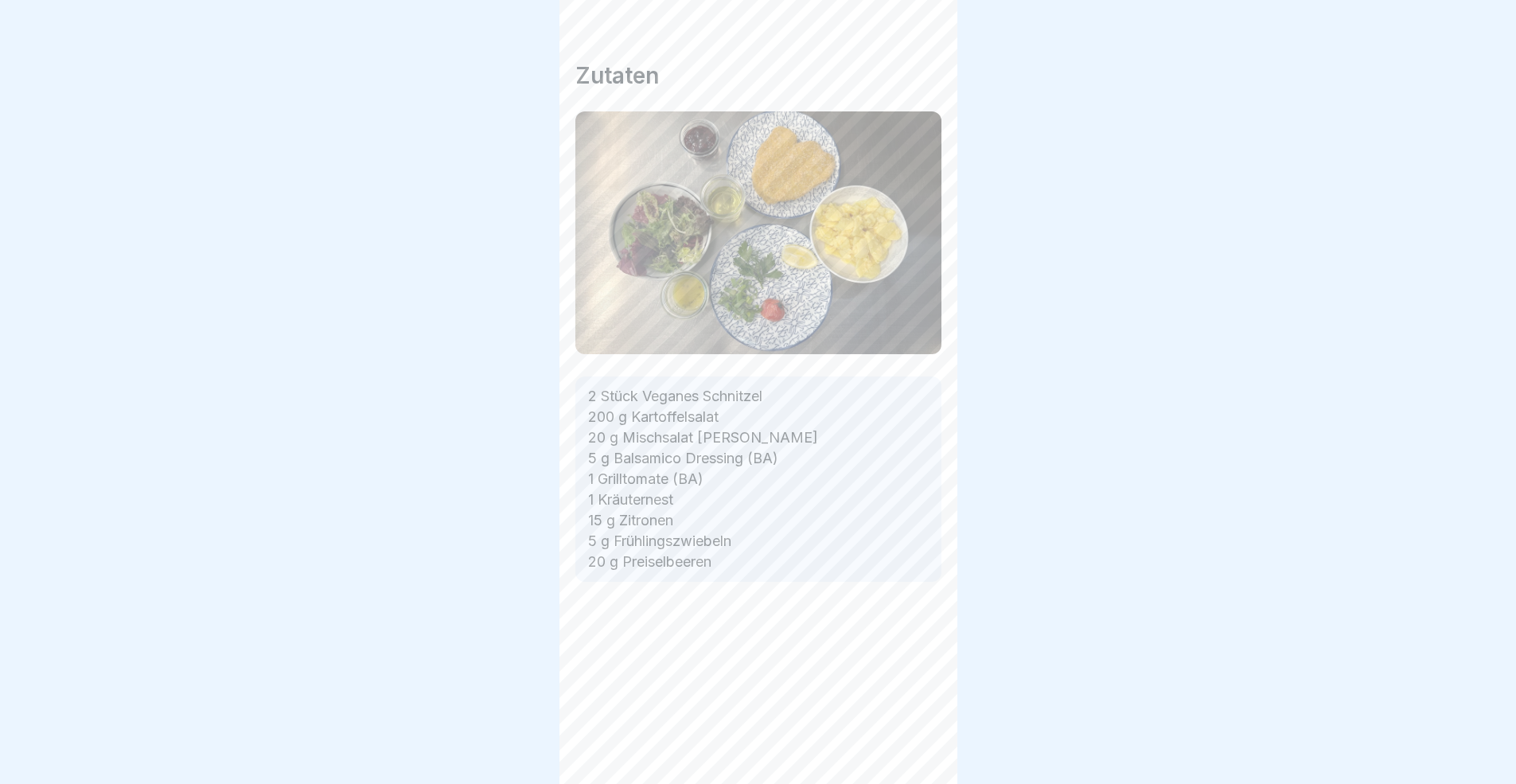
click at [905, 719] on div at bounding box center [917, 739] width 56 height 56
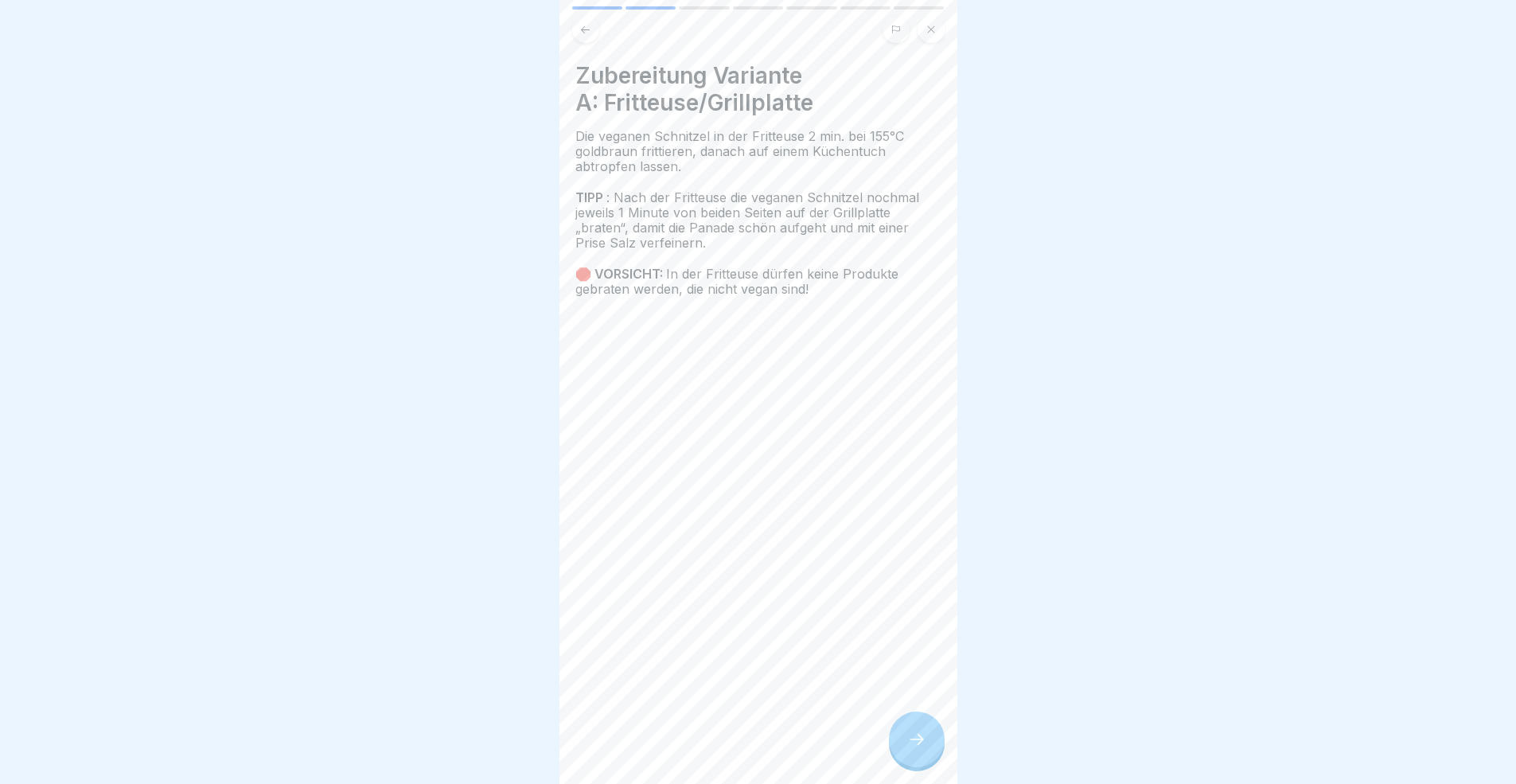
click at [905, 719] on div at bounding box center [917, 739] width 56 height 56
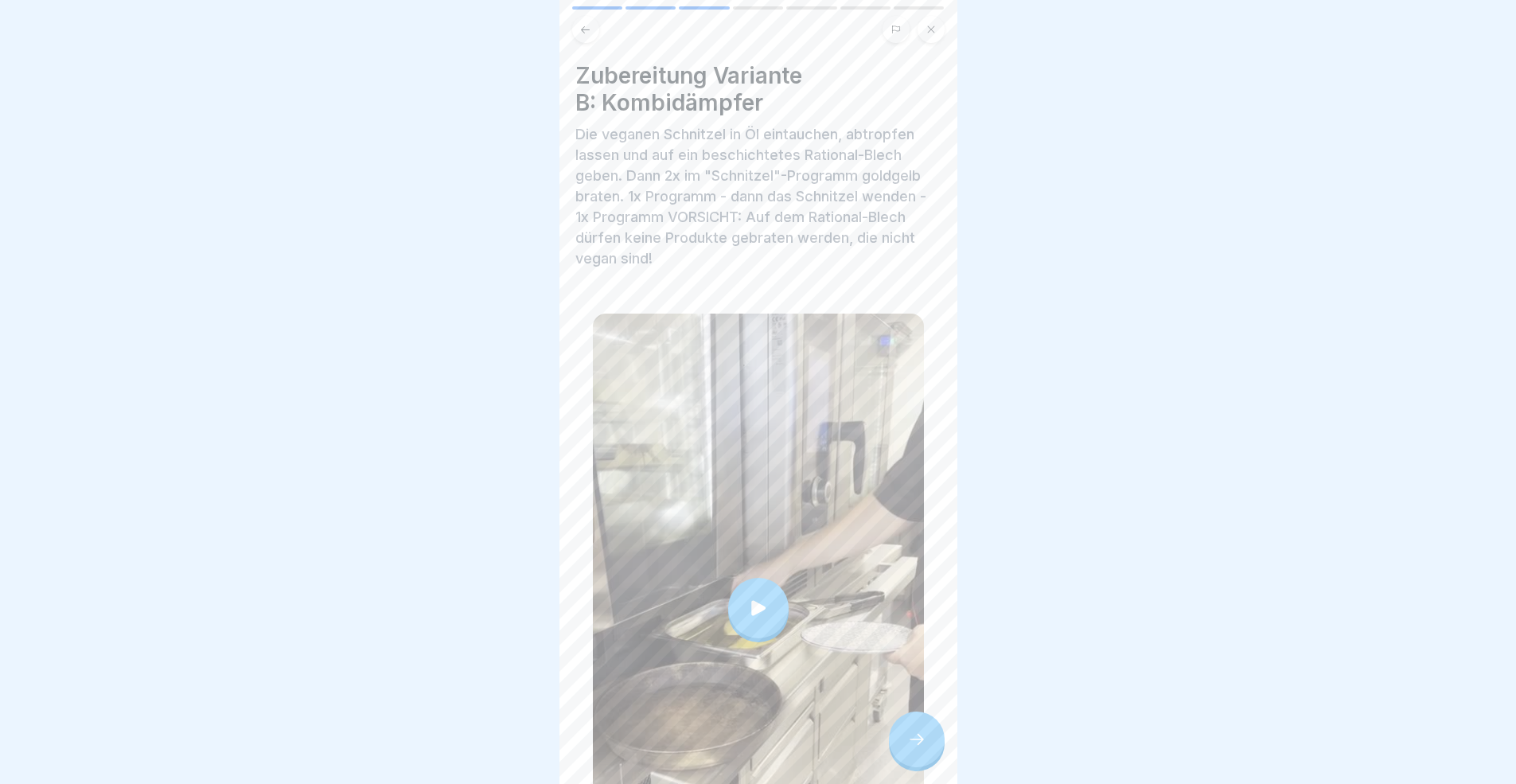
click at [905, 719] on div at bounding box center [917, 739] width 56 height 56
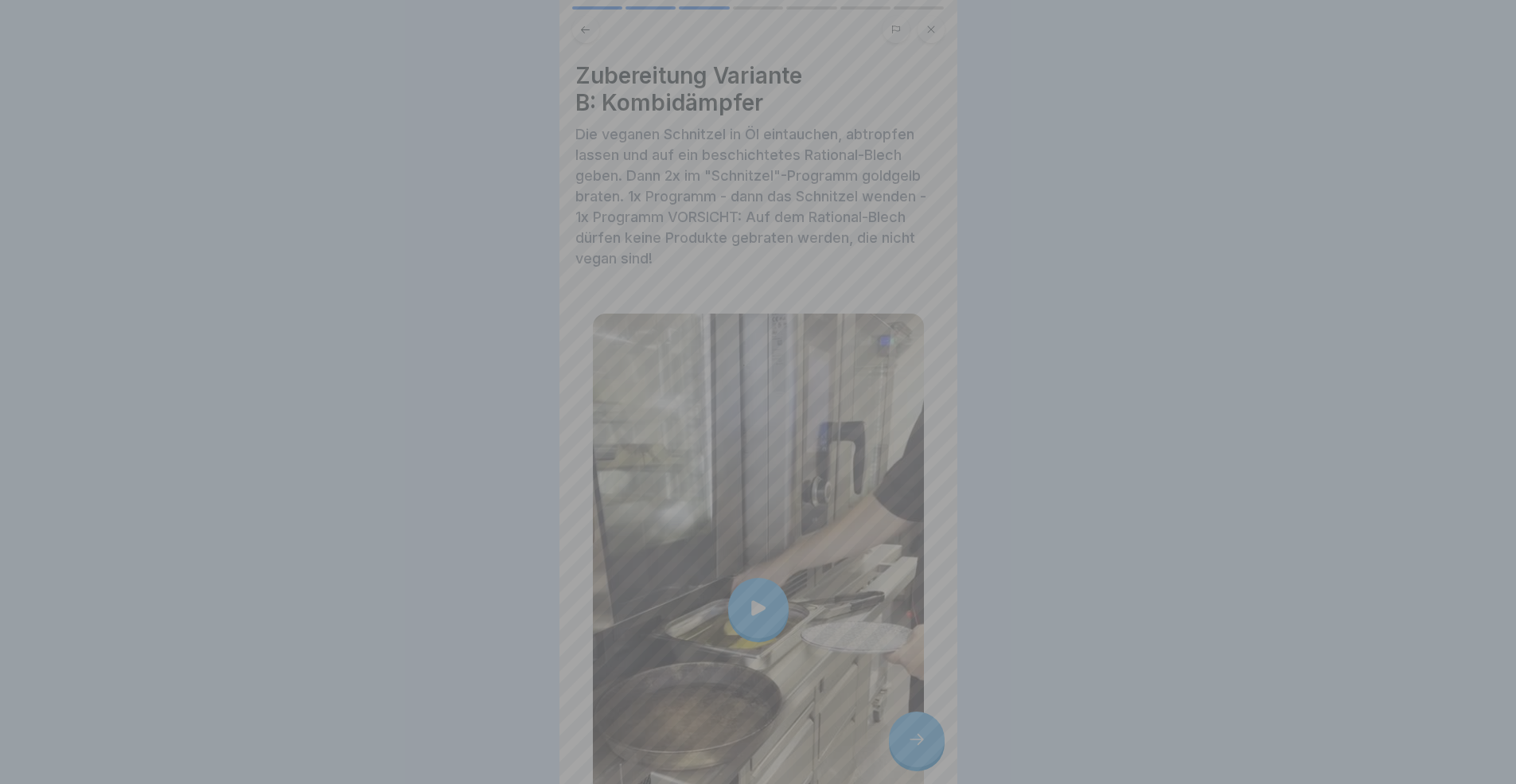
click at [905, 719] on video at bounding box center [758, 392] width 398 height 784
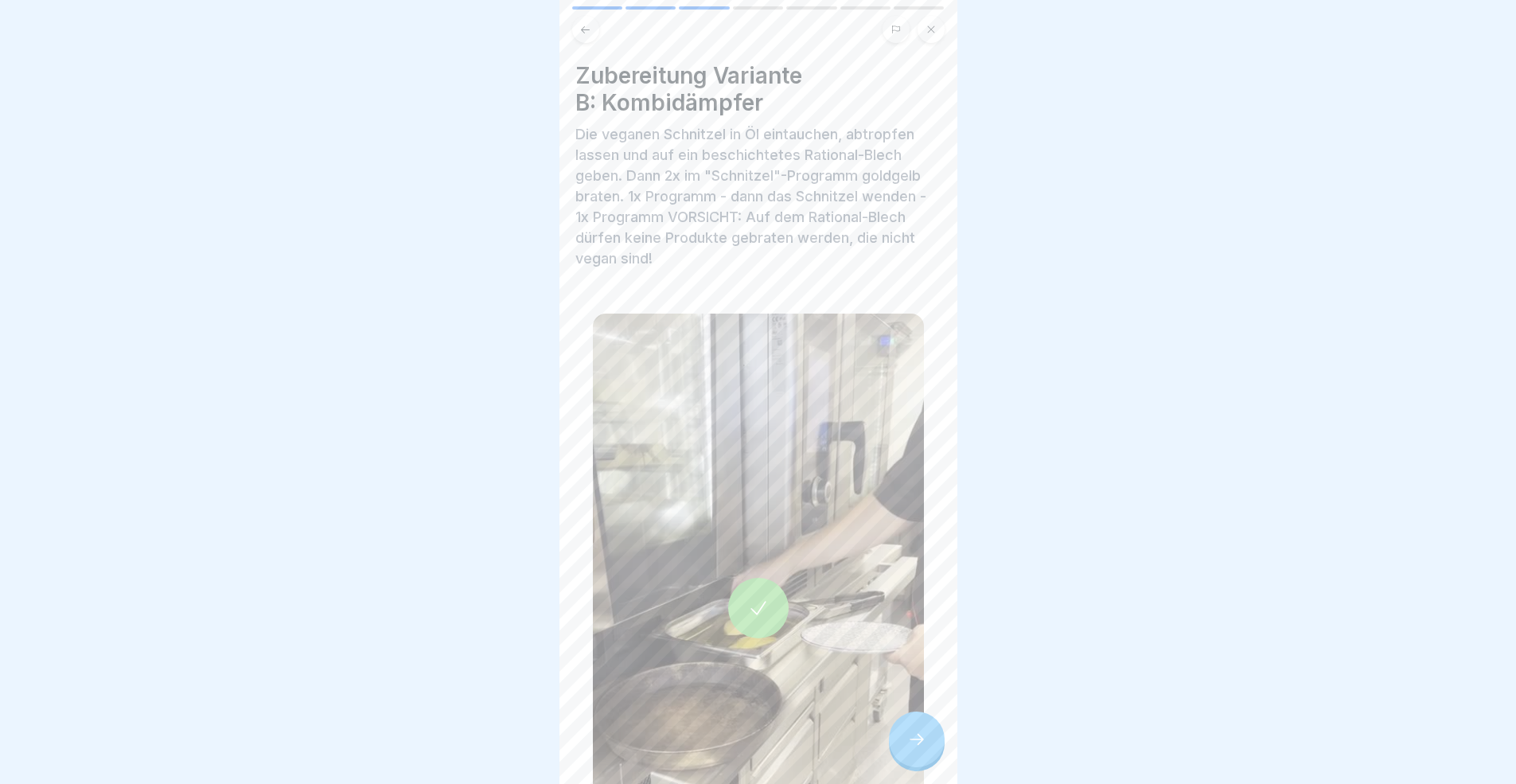
click at [912, 719] on div "Warm & Wunderbar 🍲 7 Schritte Deutsch Veganes Schnitzel 🌱 Optisch zu verwechsel…" at bounding box center [758, 392] width 398 height 784
click at [934, 719] on div at bounding box center [917, 739] width 56 height 56
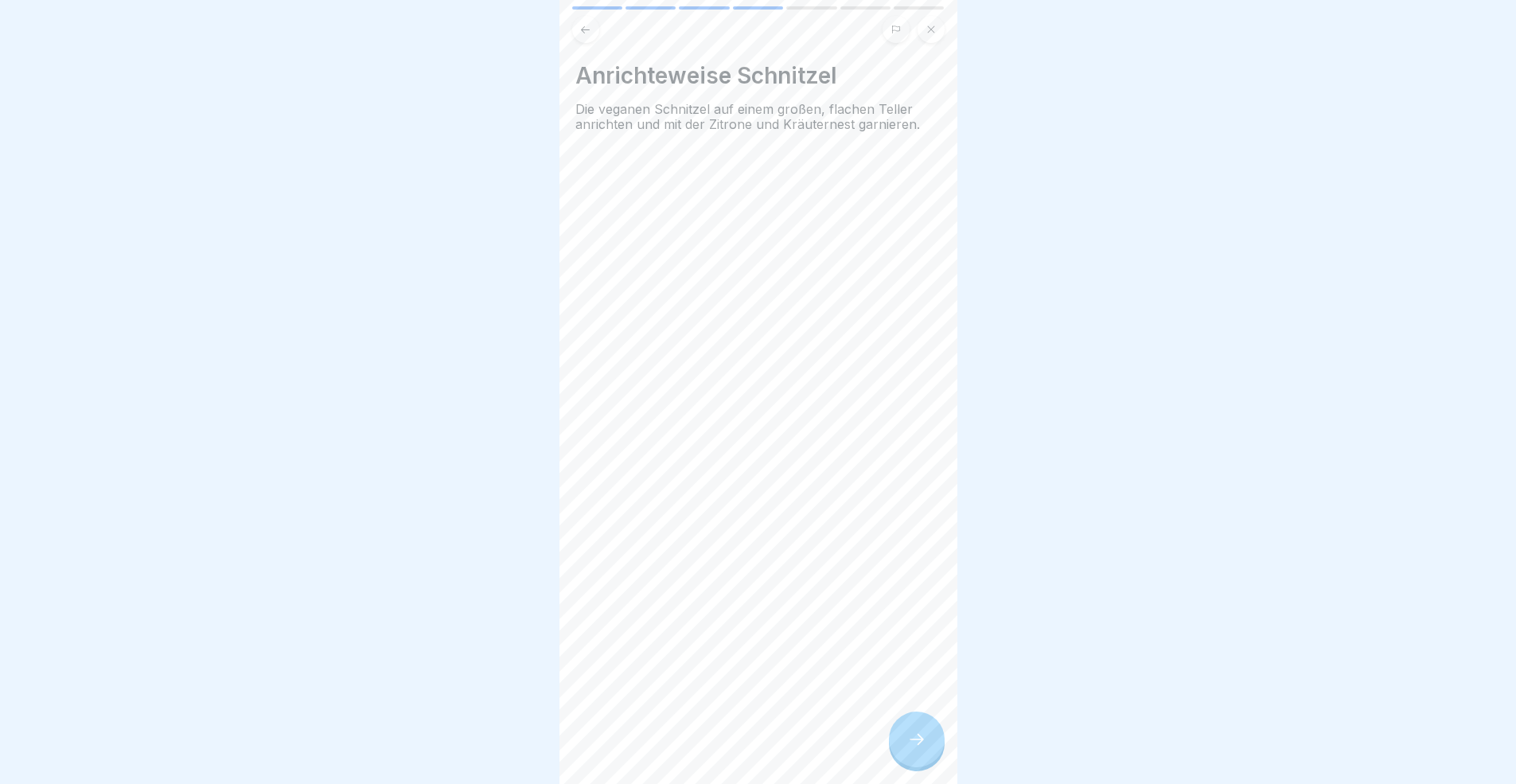
click at [931, 719] on div at bounding box center [917, 739] width 56 height 56
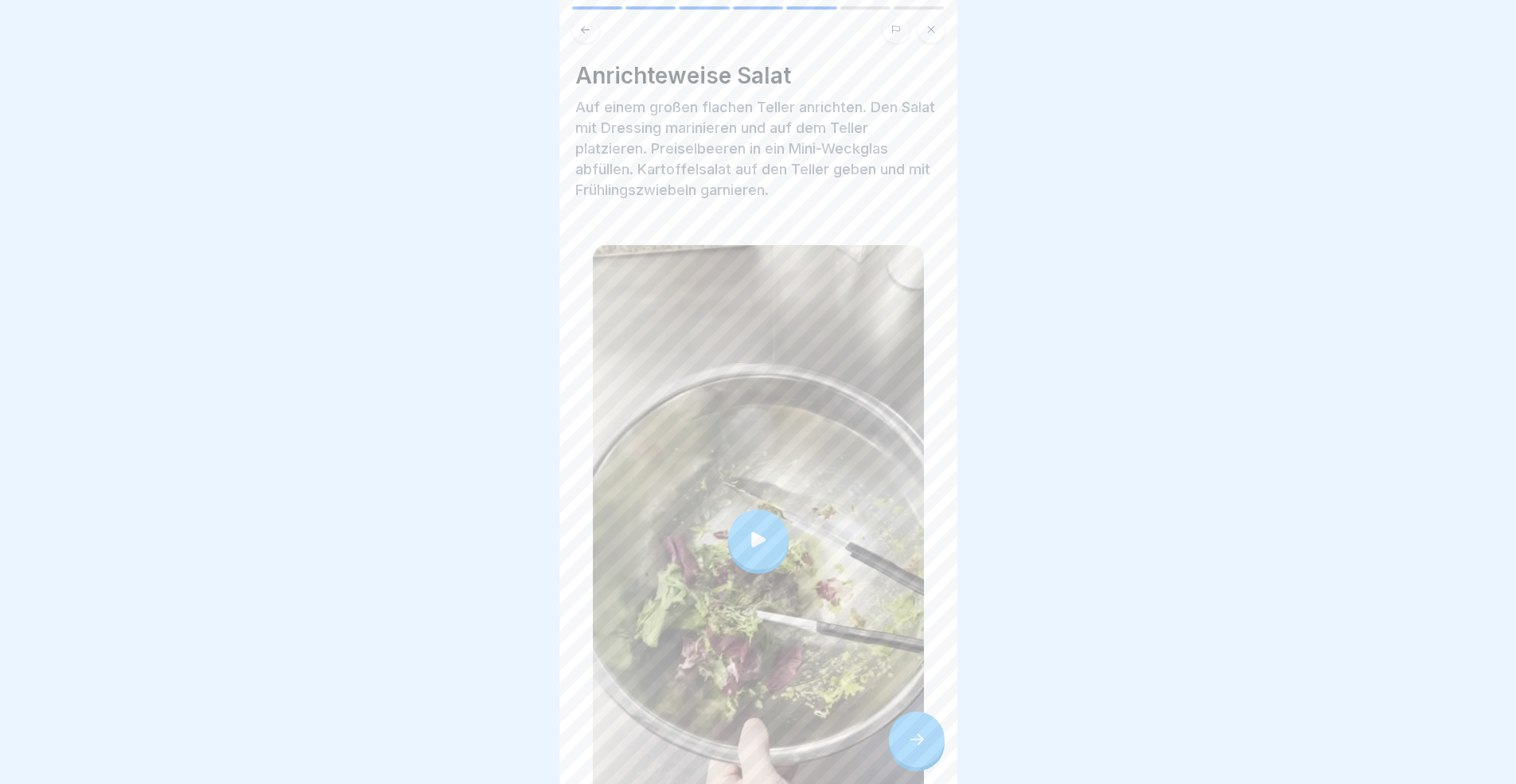
click at [931, 719] on div at bounding box center [917, 739] width 56 height 56
click at [915, 719] on icon at bounding box center [917, 739] width 19 height 19
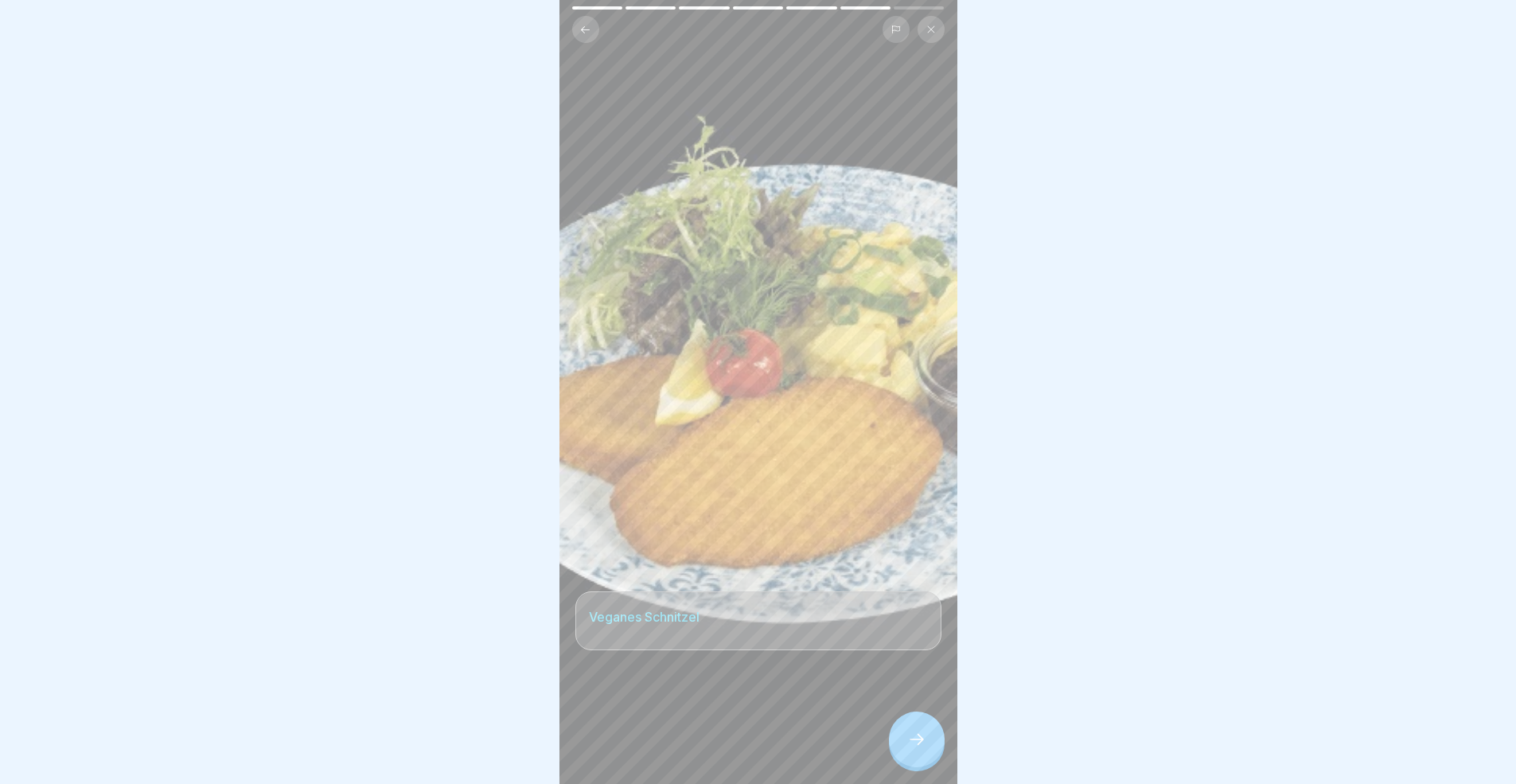
click at [913, 719] on icon at bounding box center [917, 739] width 19 height 19
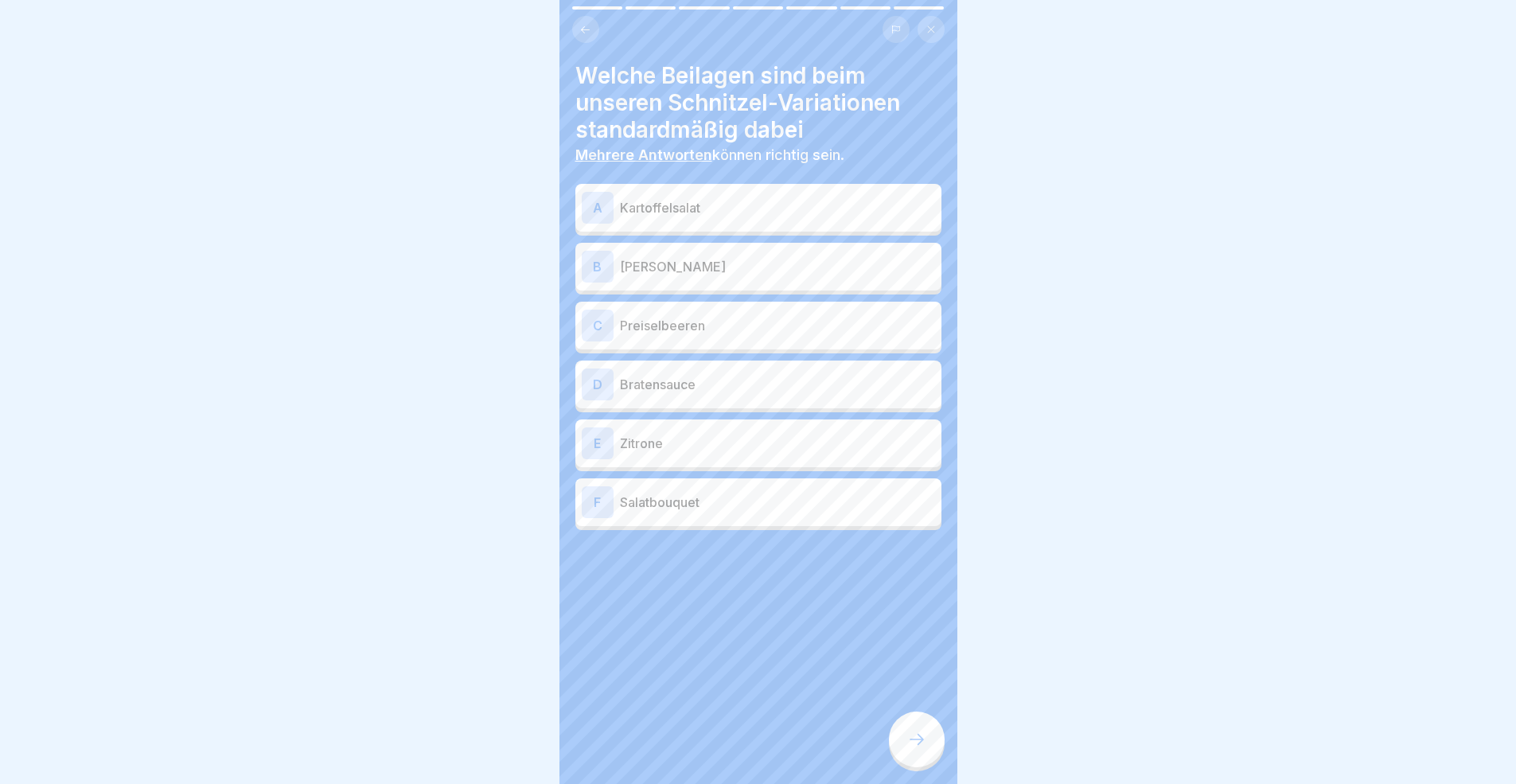
click at [658, 218] on div "A Kartoffelsalat" at bounding box center [758, 207] width 353 height 31
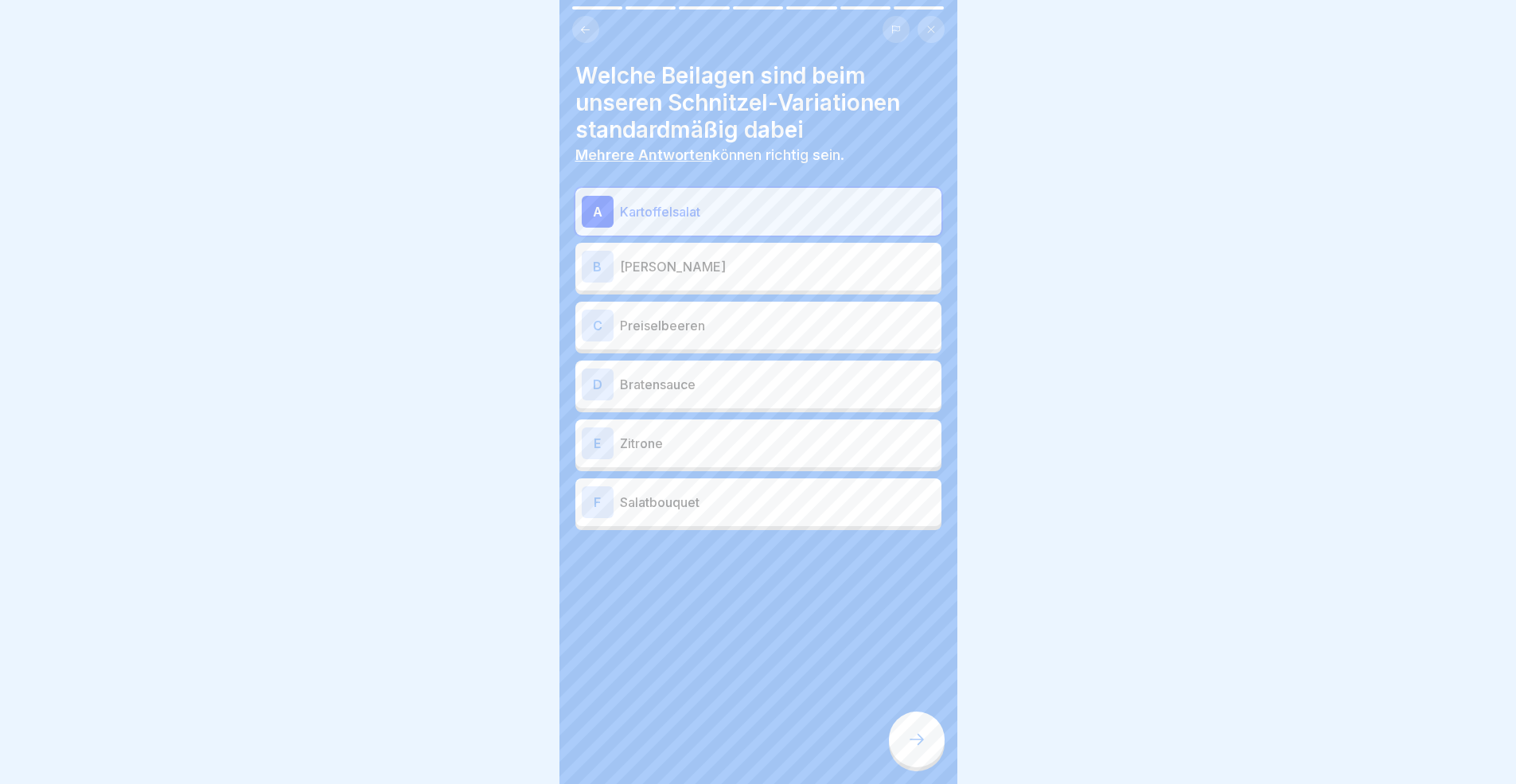
click at [670, 320] on p "Preiselbeeren" at bounding box center [777, 326] width 315 height 19
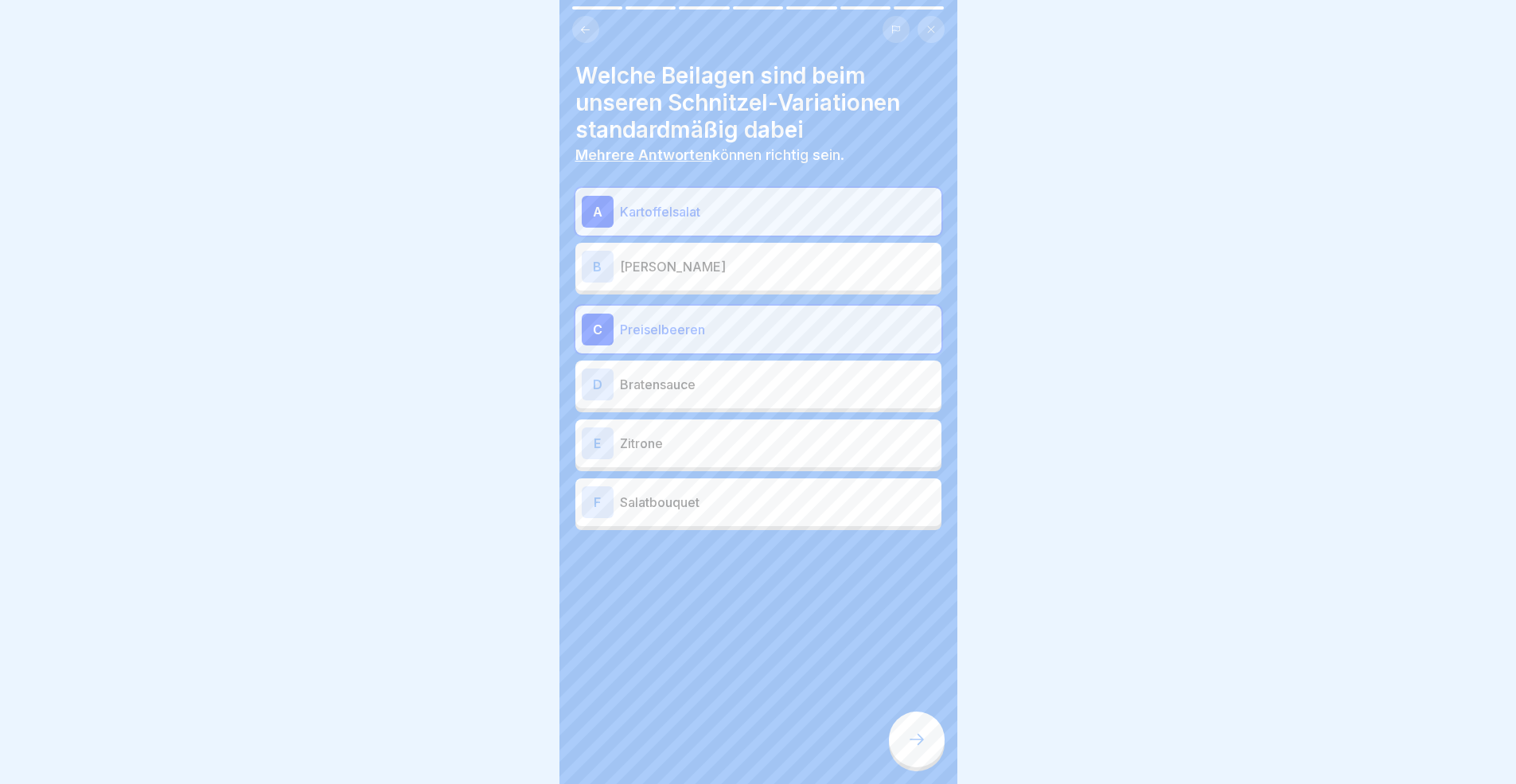
click at [685, 439] on p "Zitrone" at bounding box center [777, 444] width 315 height 19
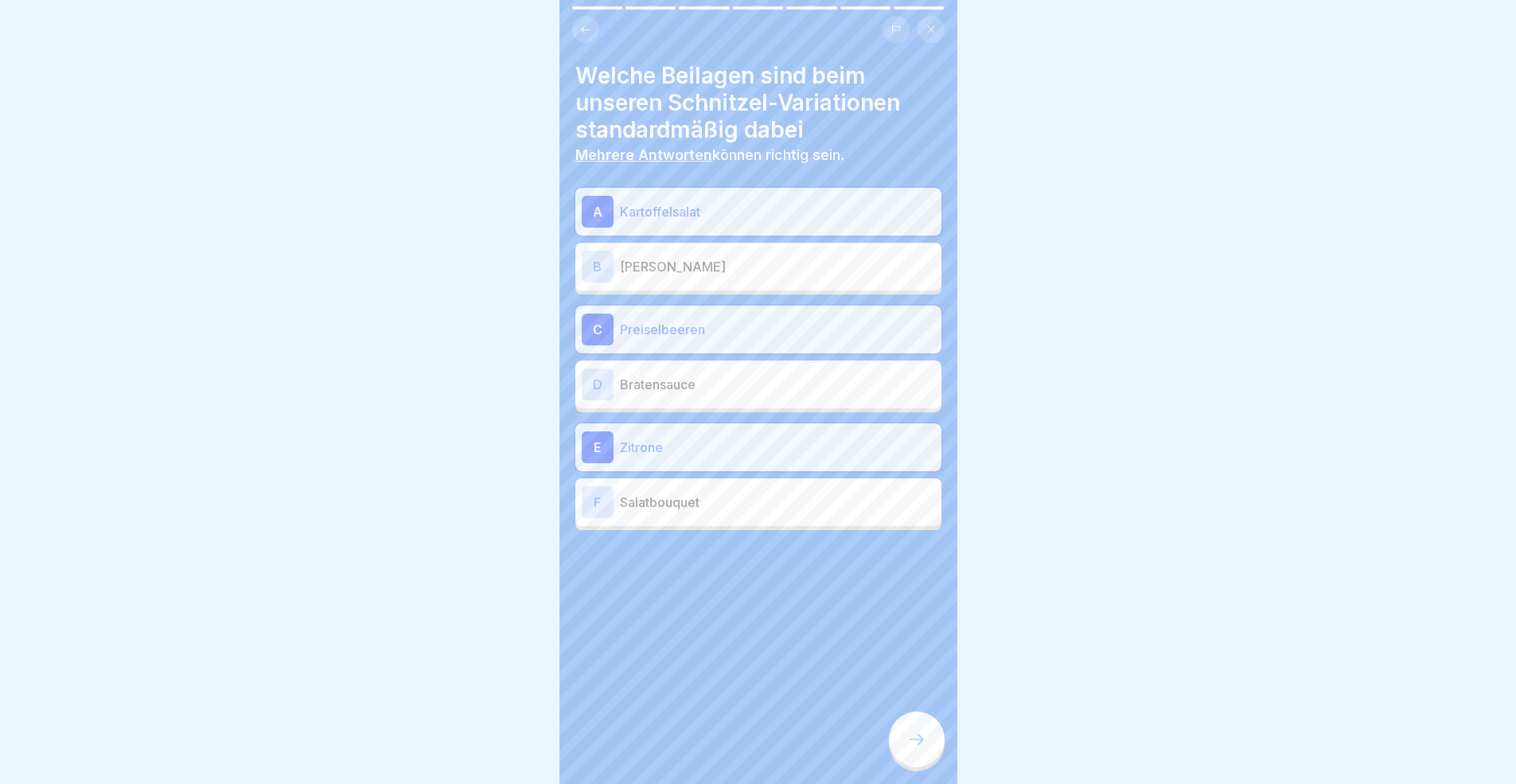
click at [695, 500] on p "Salatbouquet" at bounding box center [777, 503] width 315 height 19
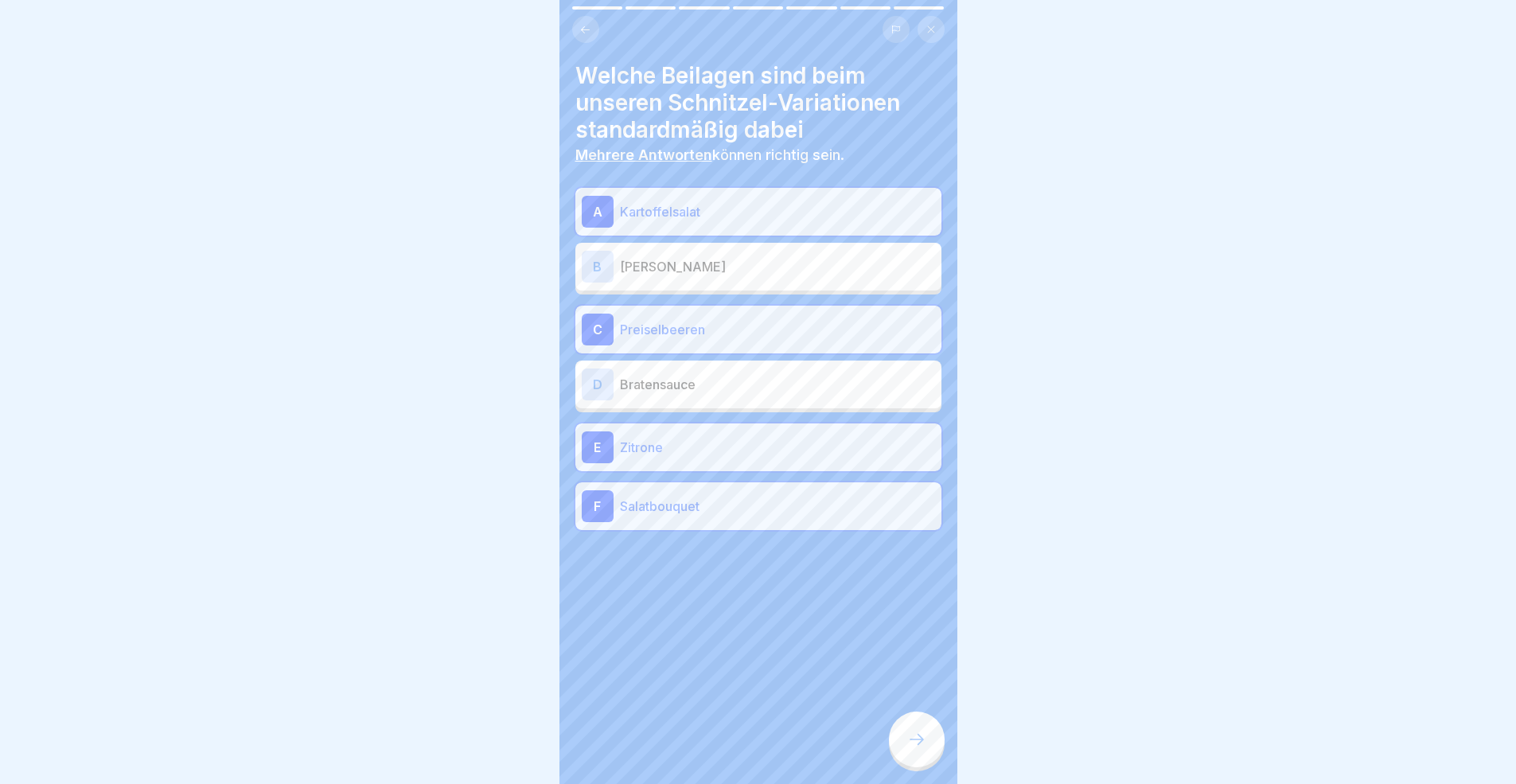
click at [921, 719] on icon at bounding box center [917, 739] width 19 height 19
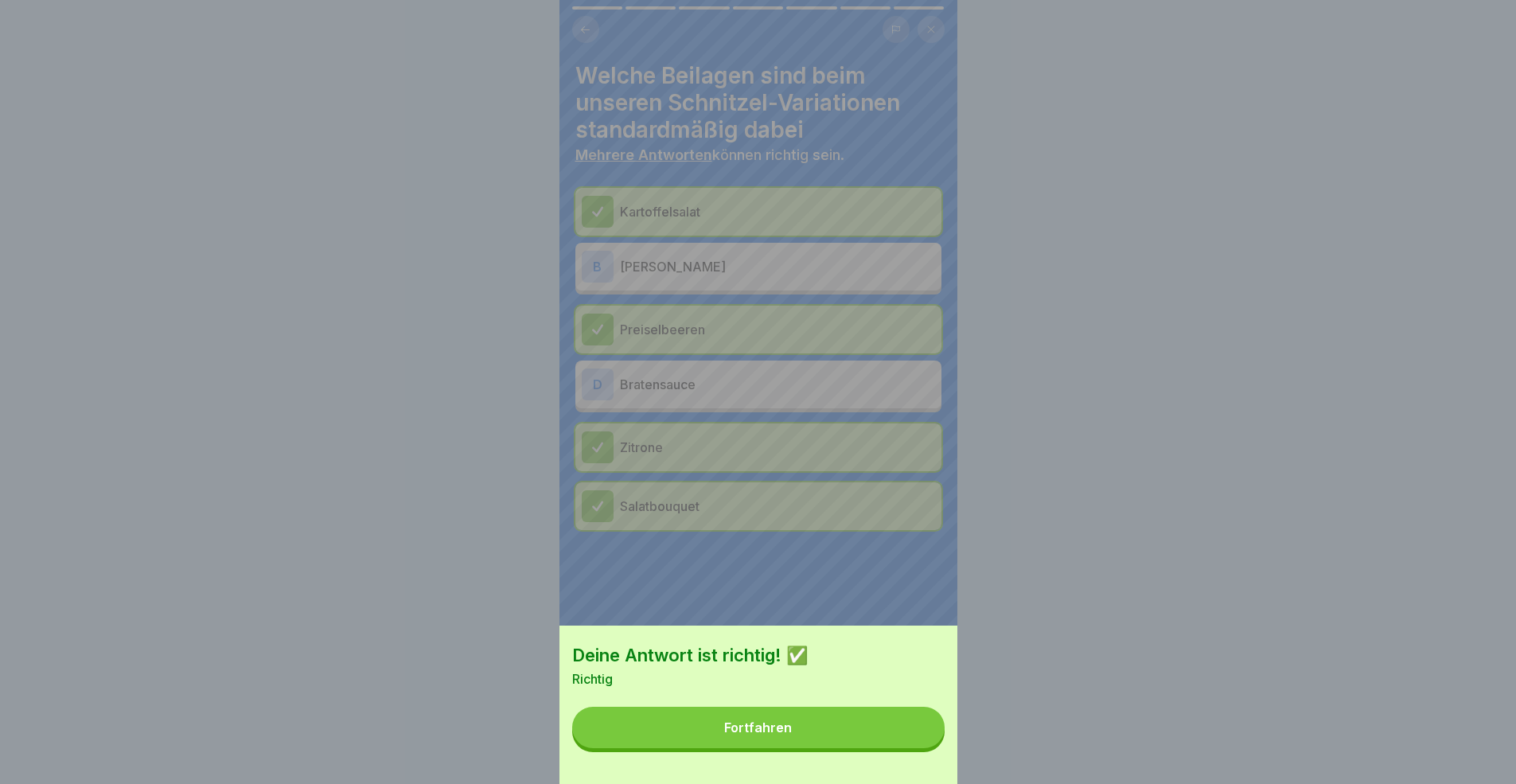
click at [813, 719] on button "Fortfahren" at bounding box center [758, 727] width 373 height 41
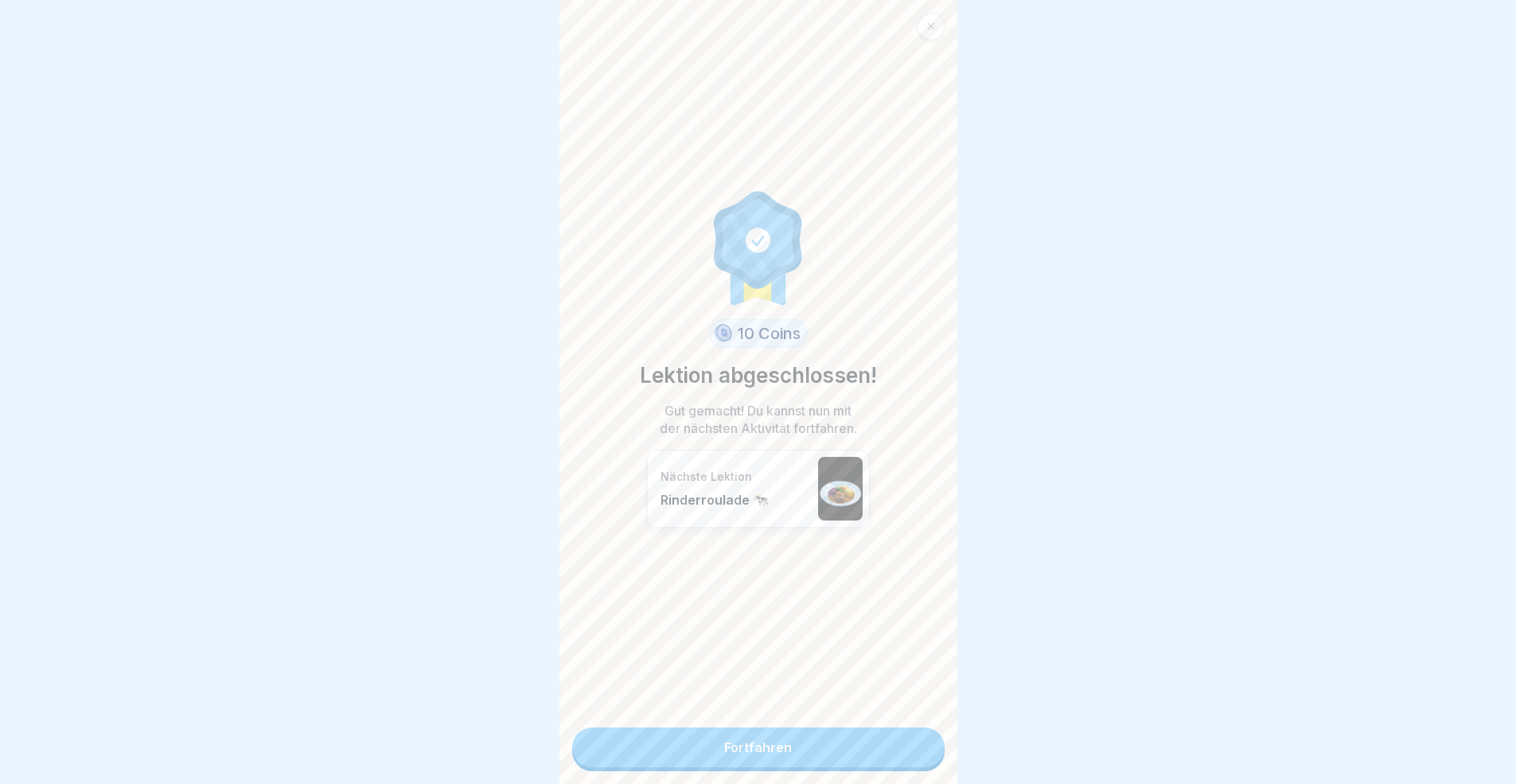
click at [821, 719] on link "Fortfahren" at bounding box center [758, 747] width 373 height 40
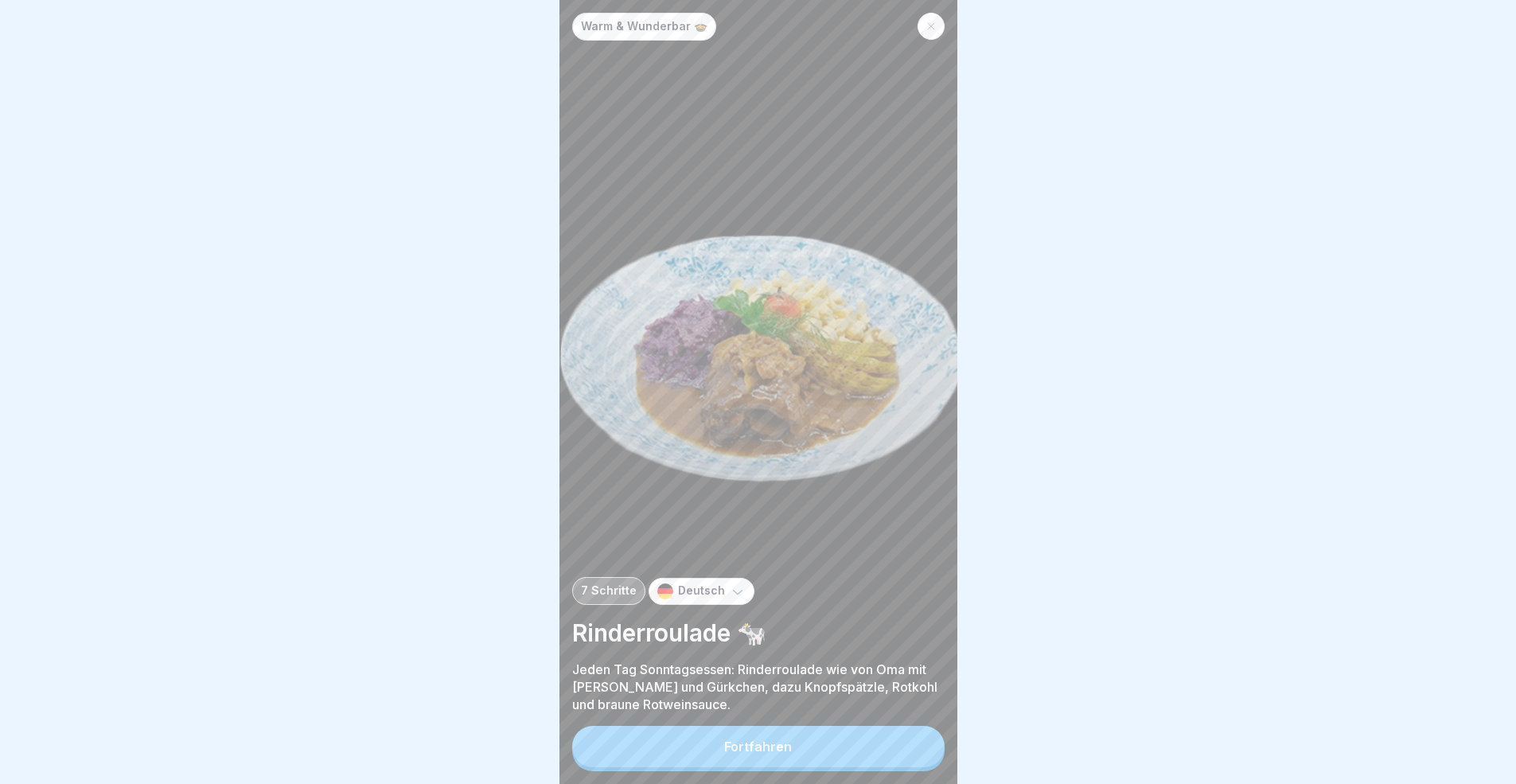
click at [908, 719] on div "Fortfahren" at bounding box center [758, 749] width 373 height 45
click at [912, 719] on button "Fortfahren" at bounding box center [758, 746] width 373 height 41
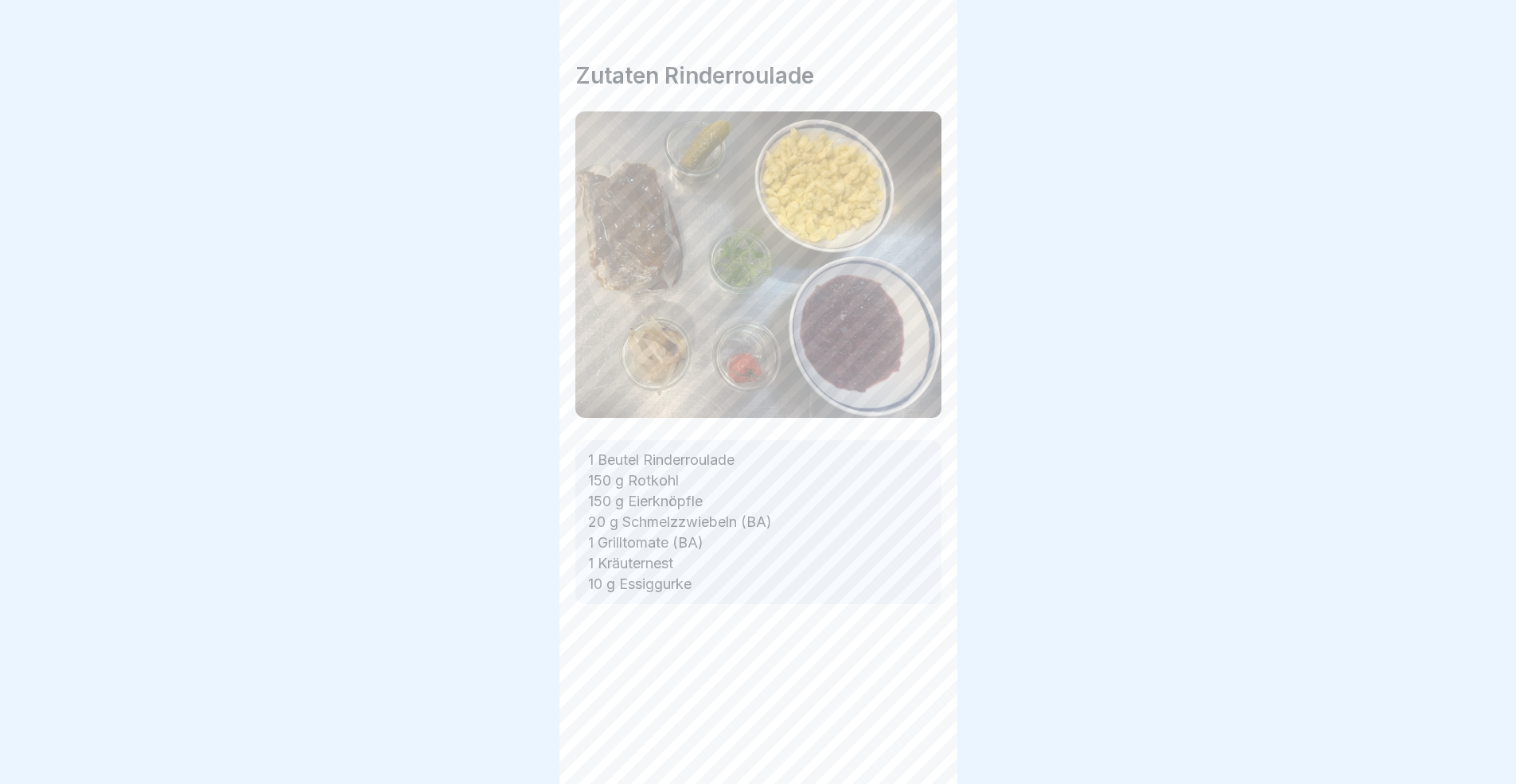
click at [914, 719] on icon at bounding box center [917, 739] width 19 height 19
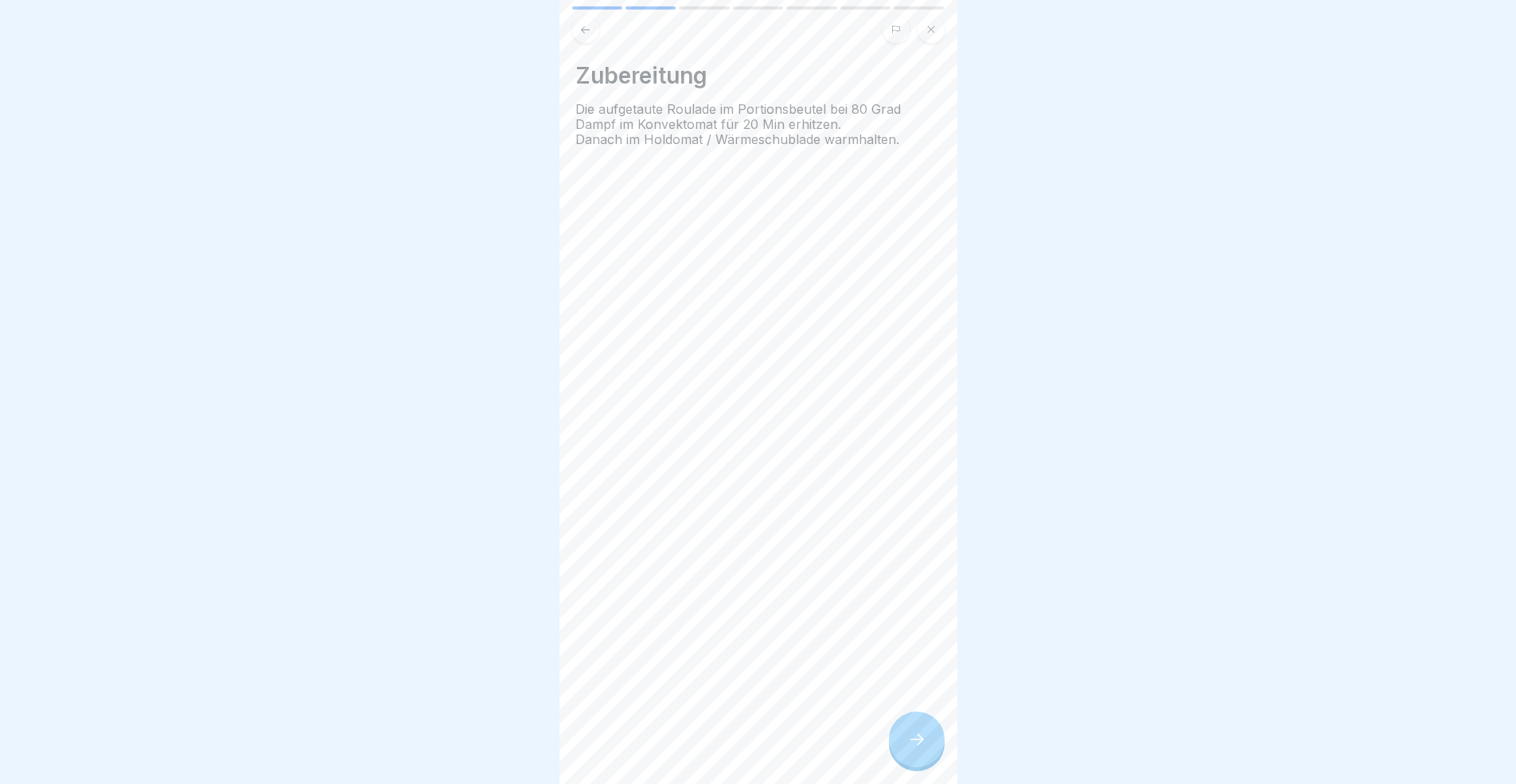
click at [914, 719] on icon at bounding box center [917, 739] width 19 height 19
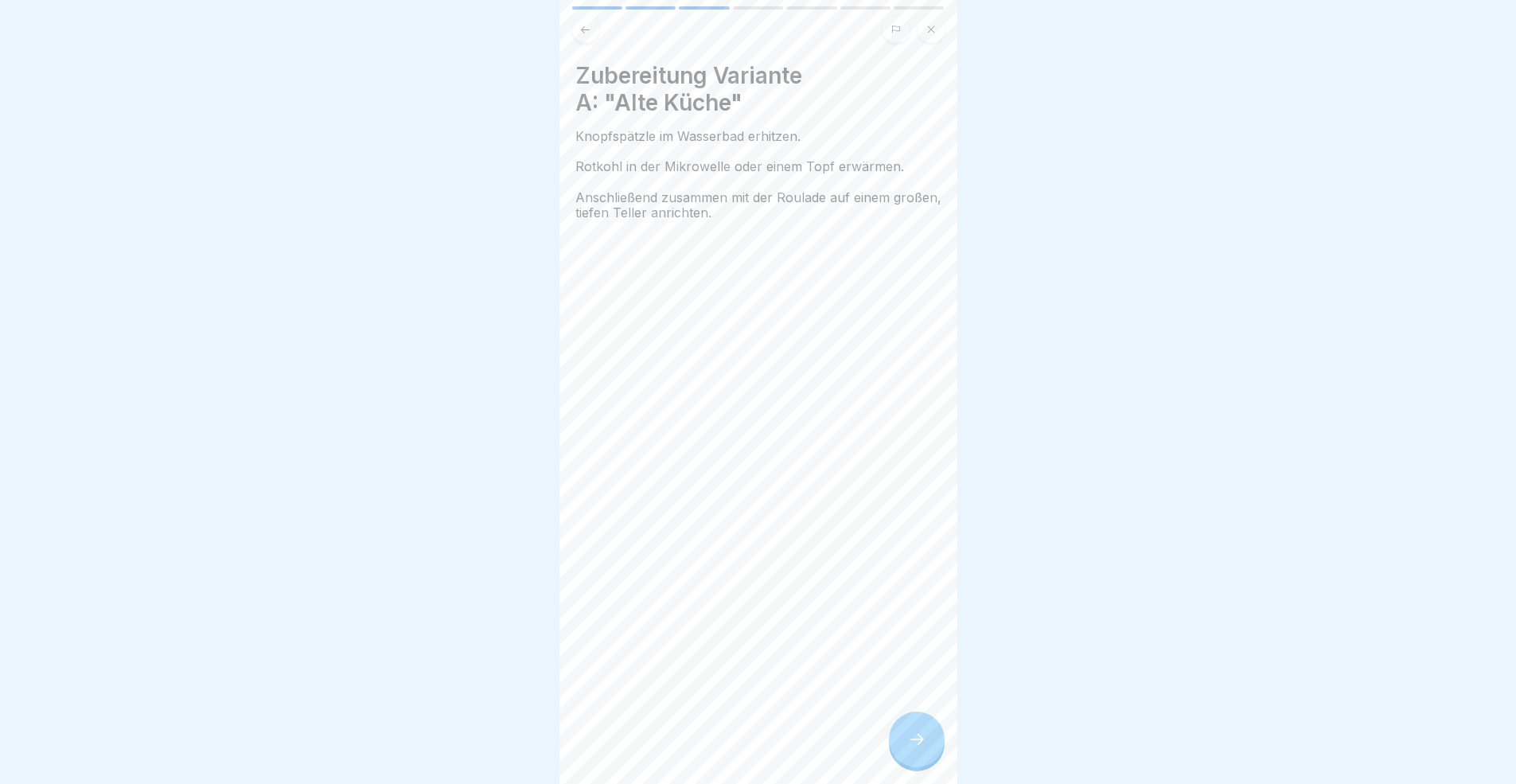
click at [914, 719] on icon at bounding box center [917, 739] width 19 height 19
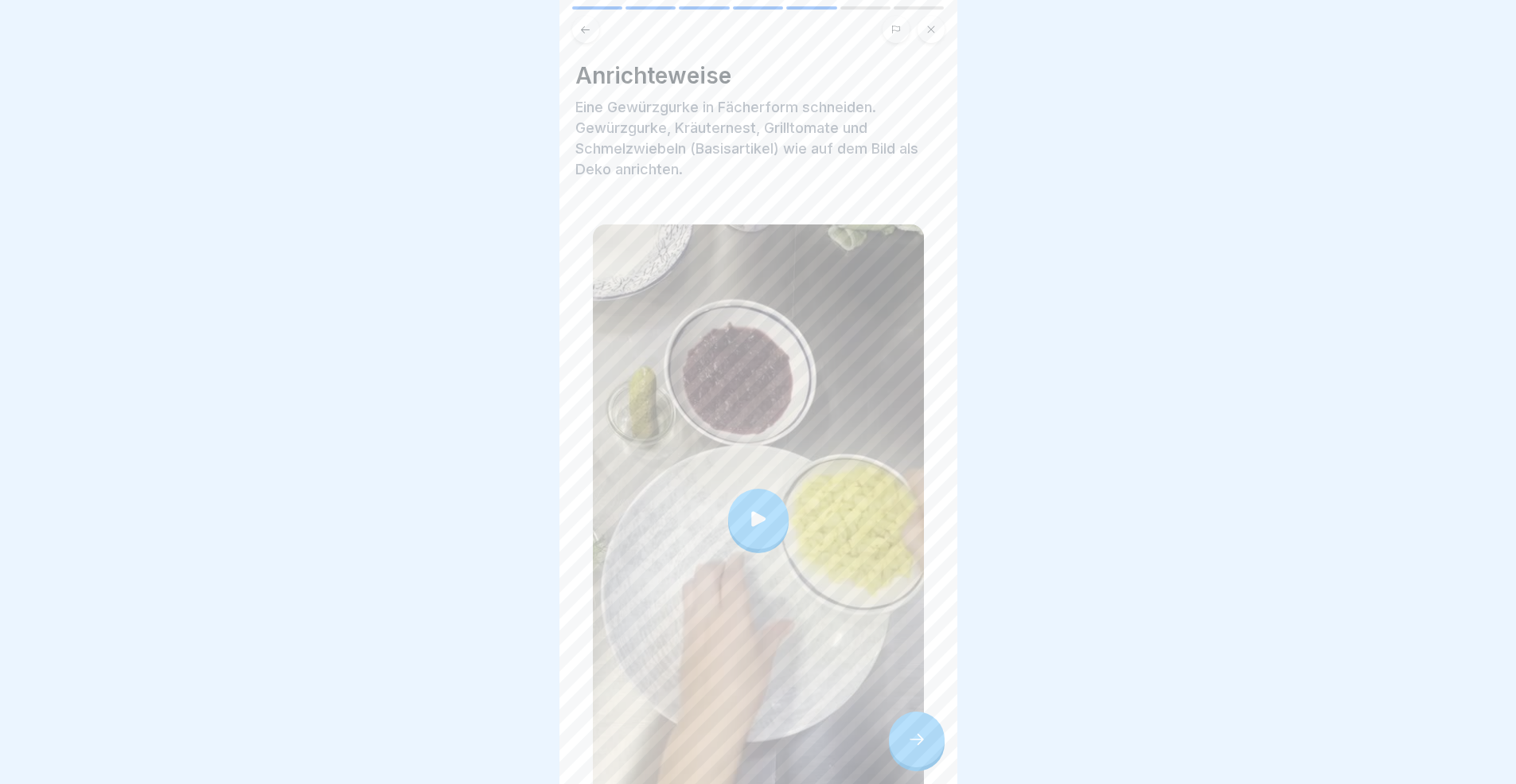
click at [914, 719] on icon at bounding box center [917, 739] width 19 height 19
click at [915, 719] on icon at bounding box center [917, 739] width 19 height 19
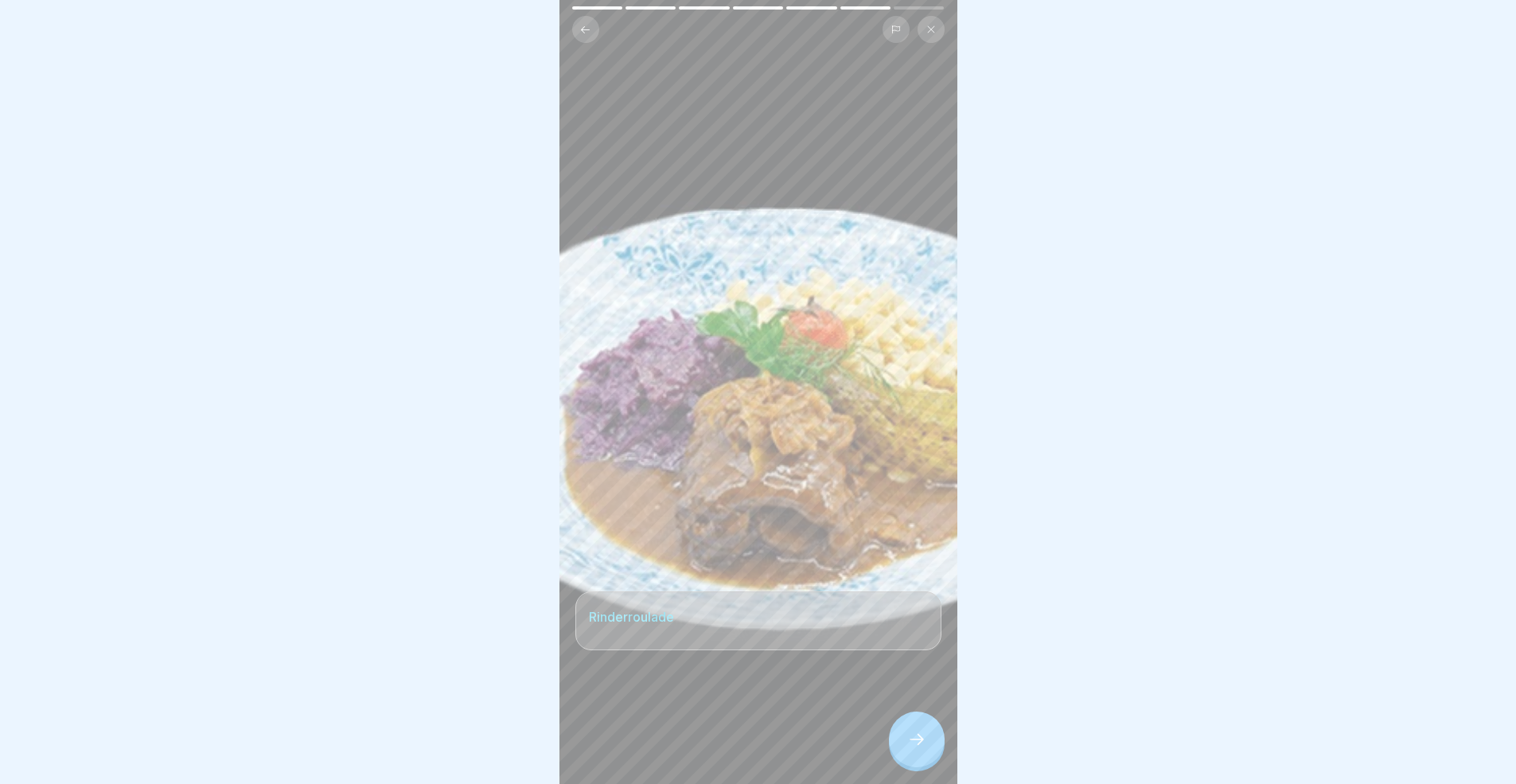
click at [921, 719] on icon at bounding box center [917, 739] width 19 height 19
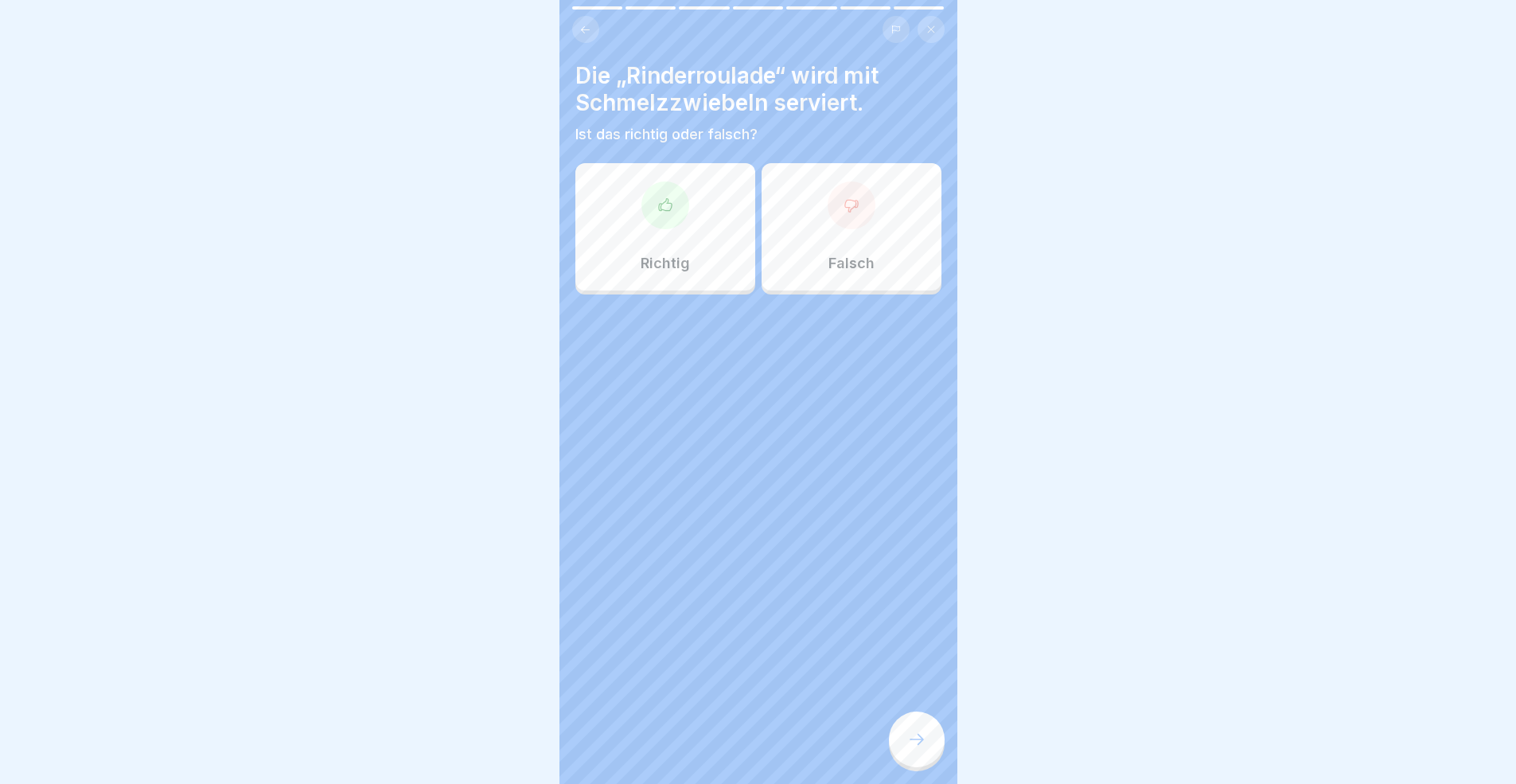
click at [654, 275] on div "Richtig" at bounding box center [665, 227] width 180 height 127
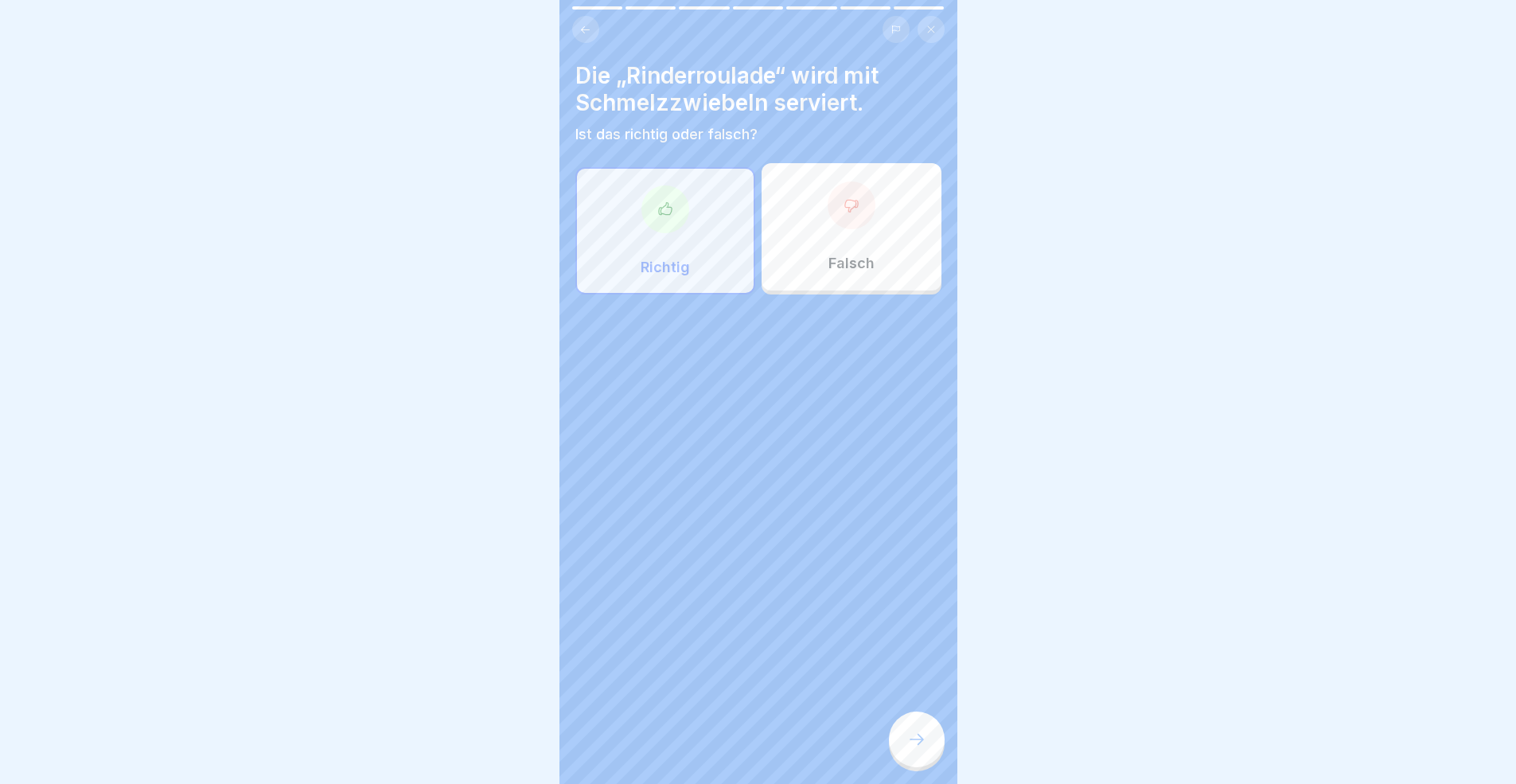
click at [903, 719] on div at bounding box center [917, 739] width 56 height 56
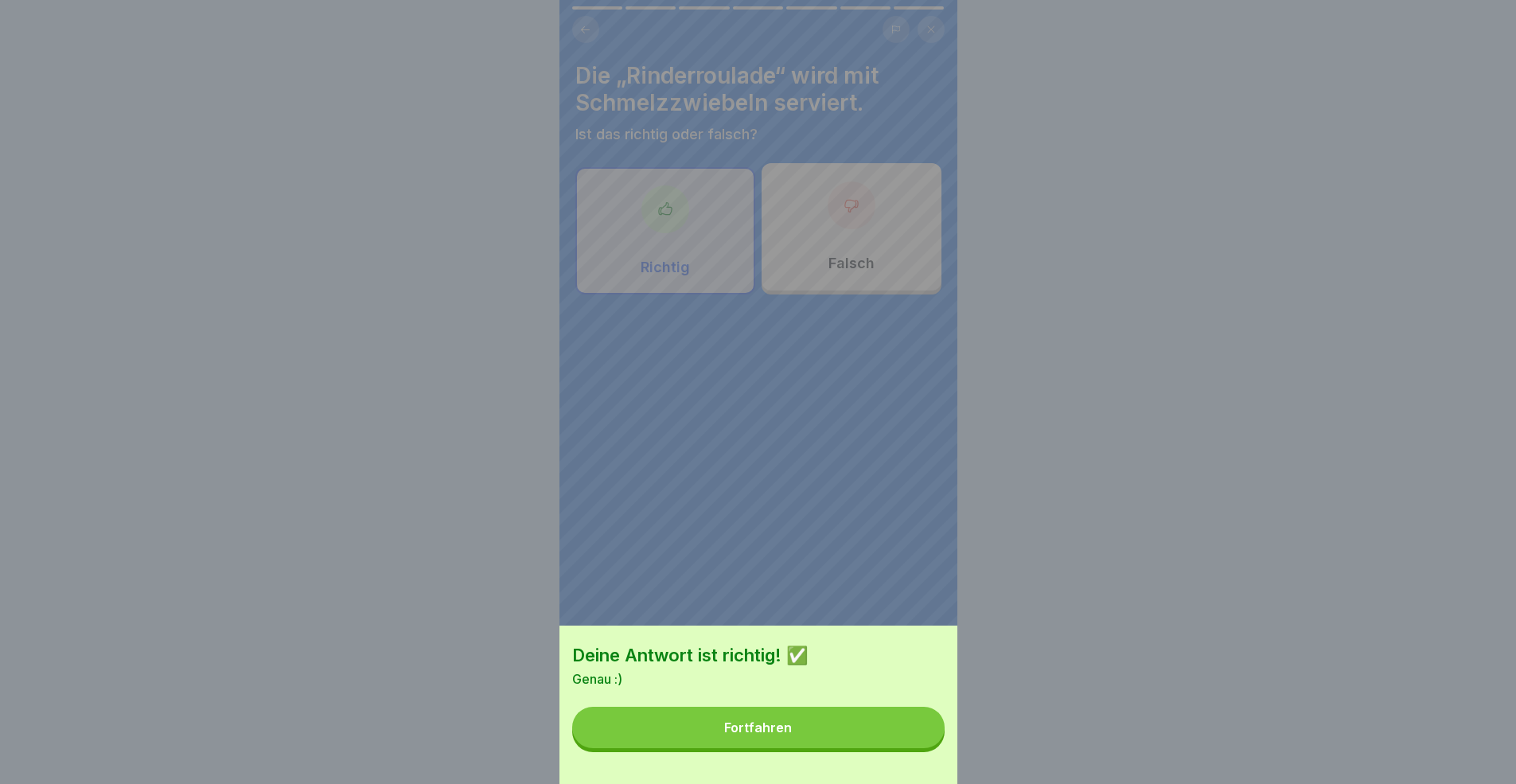
click at [862, 719] on button "Fortfahren" at bounding box center [758, 727] width 373 height 41
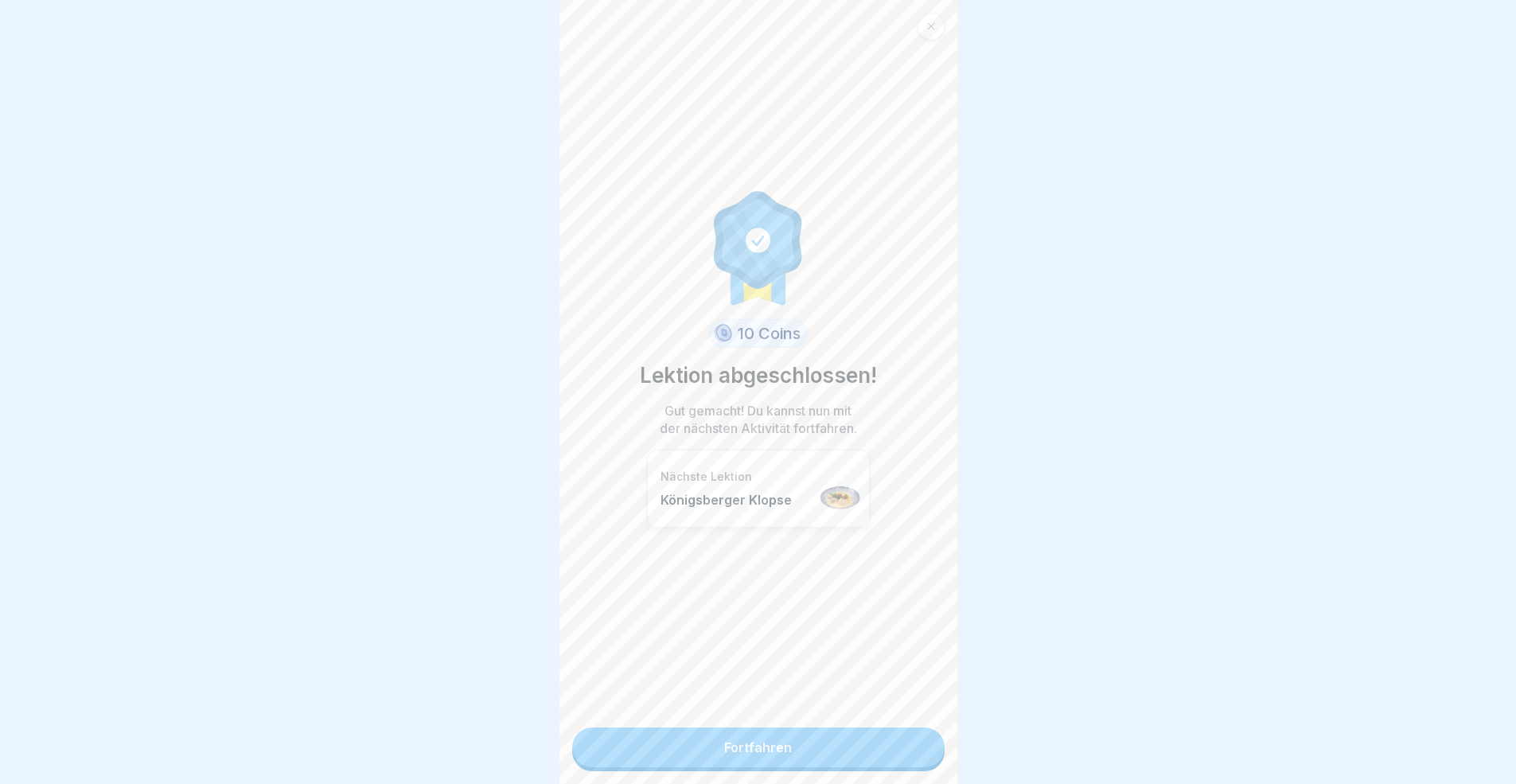
click at [863, 719] on link "Fortfahren" at bounding box center [758, 747] width 373 height 40
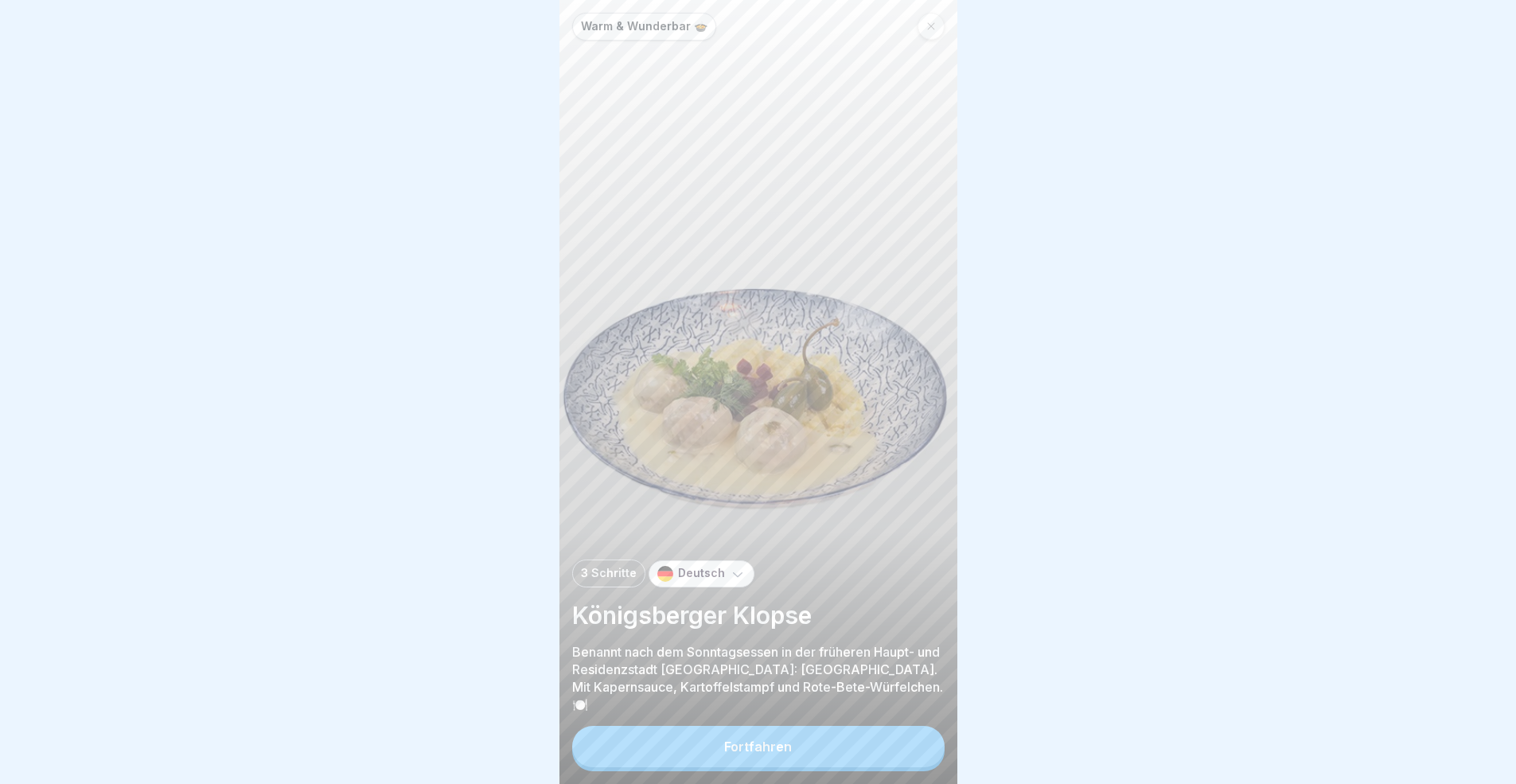
click at [864, 719] on button "Fortfahren" at bounding box center [758, 746] width 373 height 41
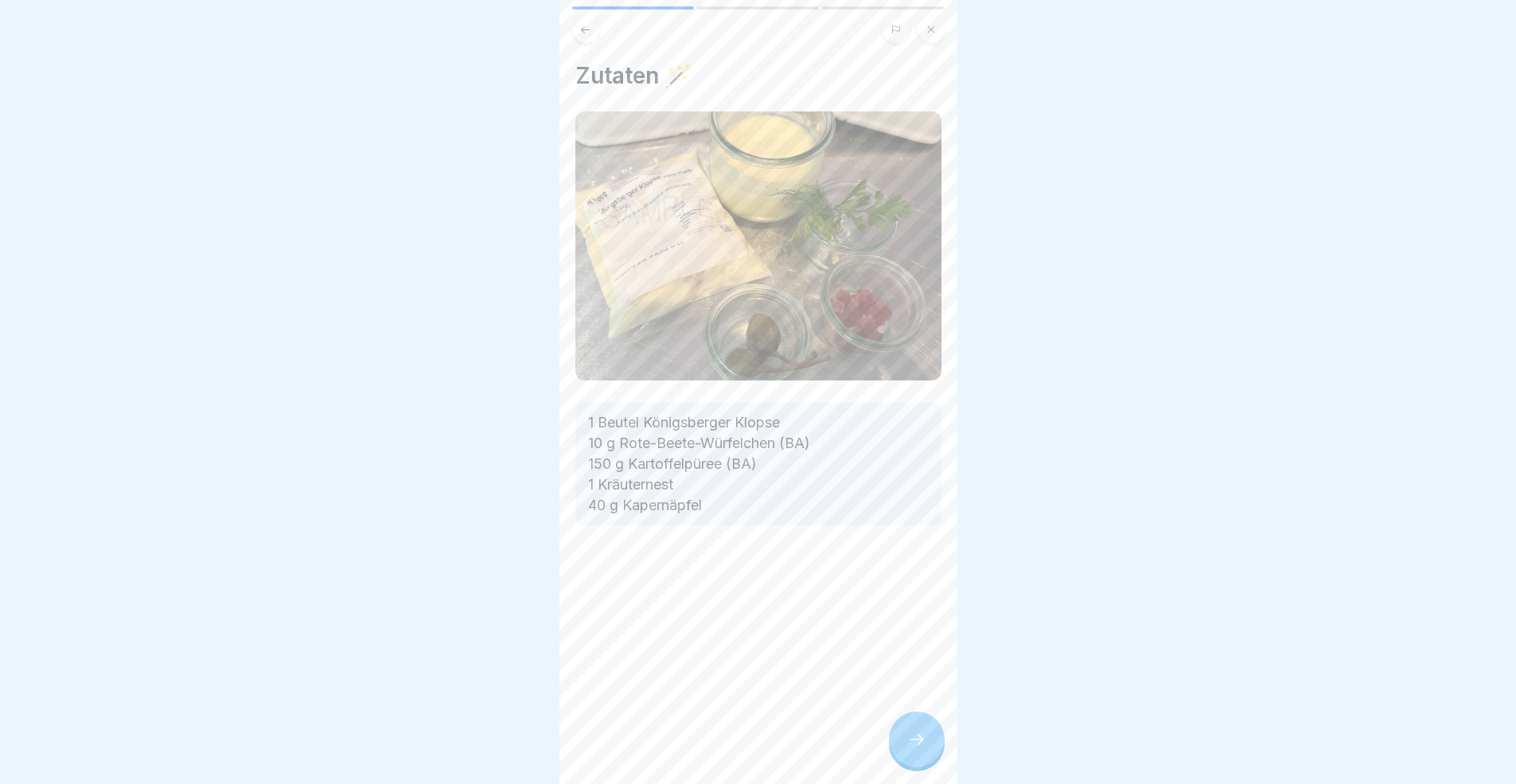
click at [864, 719] on div "Zutaten 🪄 1 Beutel Königsberger Klopse 10 g Rote-Beete-Würfelchen (BA) 150 g Ka…" at bounding box center [758, 392] width 398 height 784
click at [893, 719] on div at bounding box center [917, 739] width 56 height 56
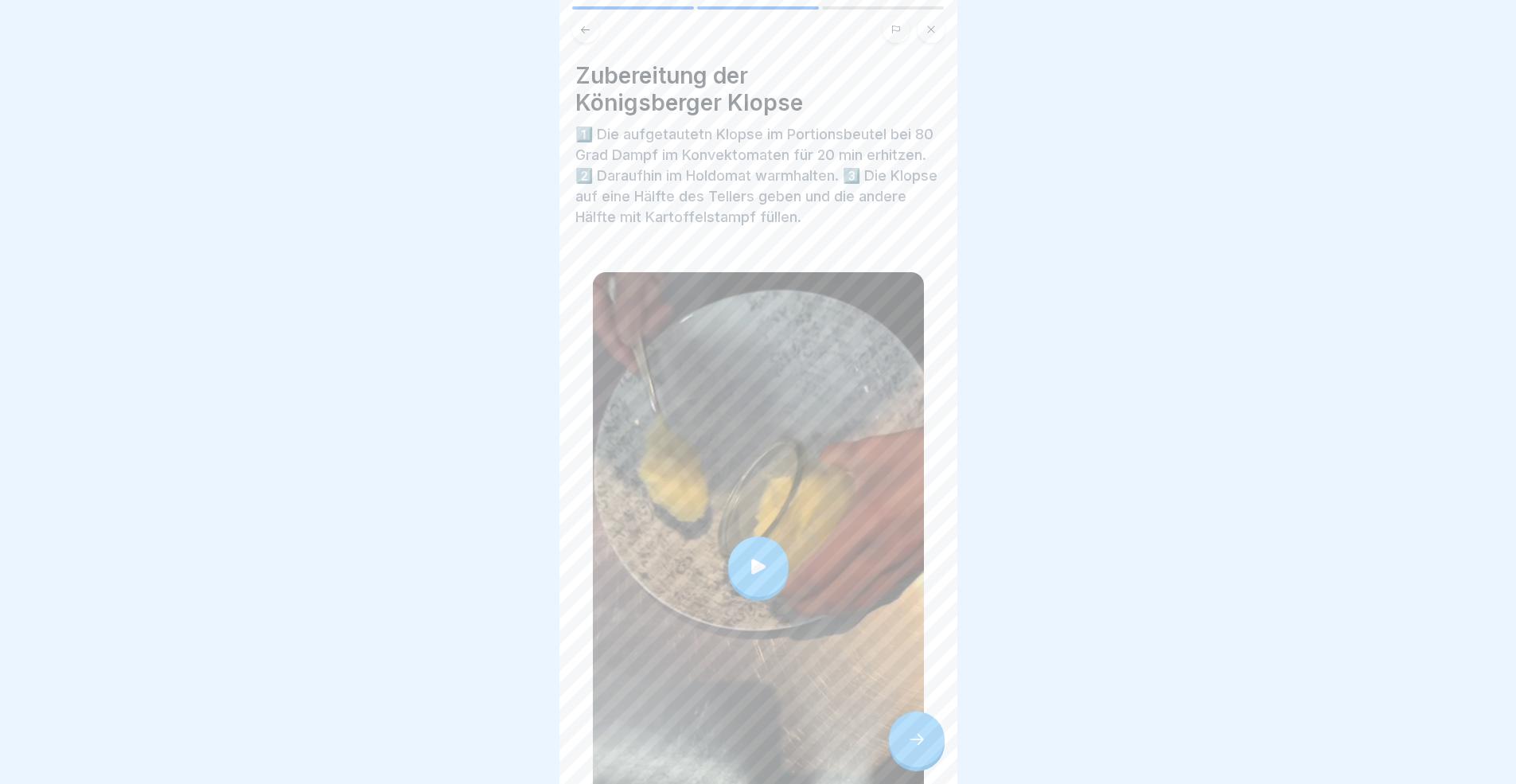
click at [900, 719] on div at bounding box center [917, 739] width 56 height 56
click at [895, 719] on div at bounding box center [917, 739] width 56 height 56
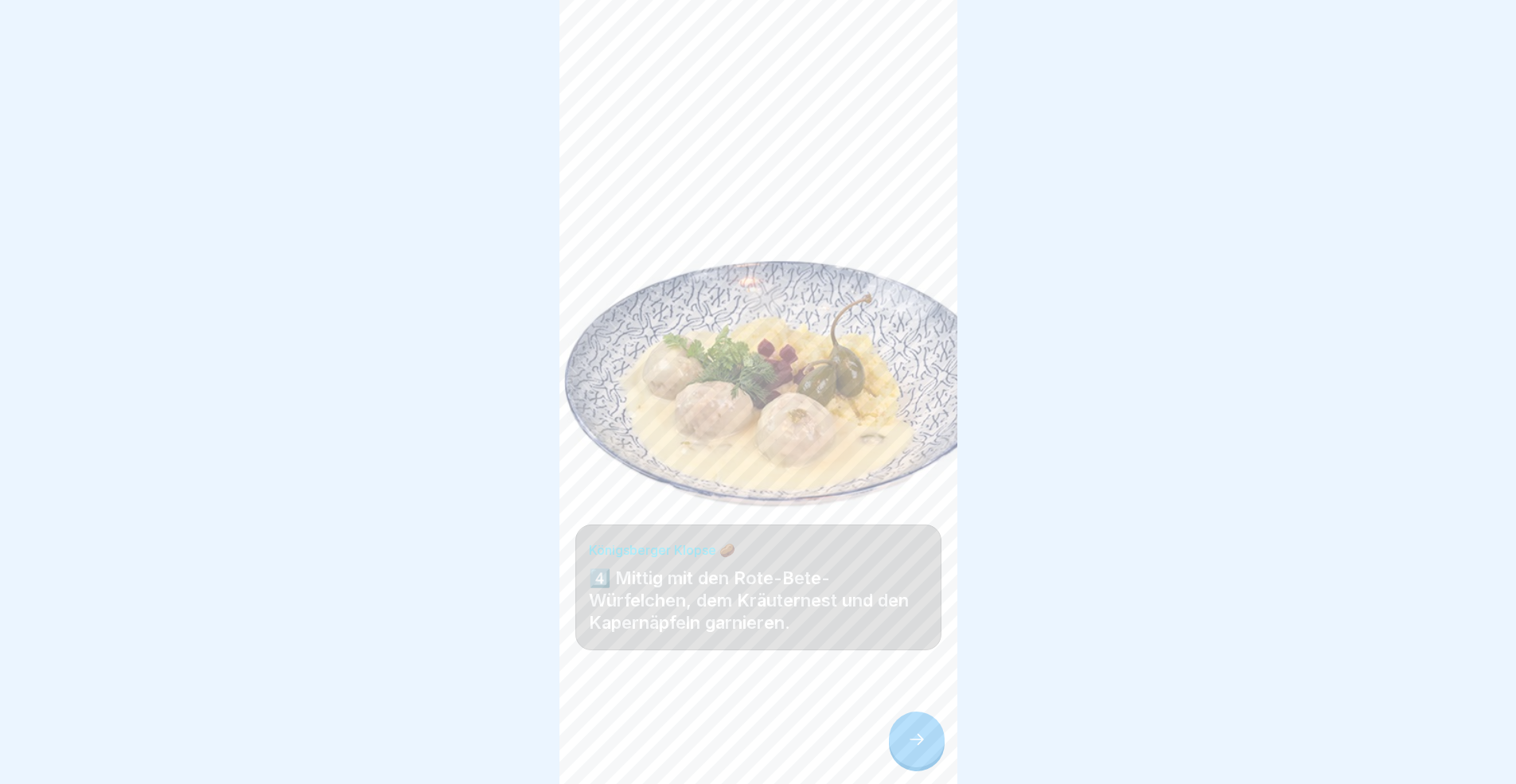
click at [916, 719] on icon at bounding box center [917, 739] width 19 height 19
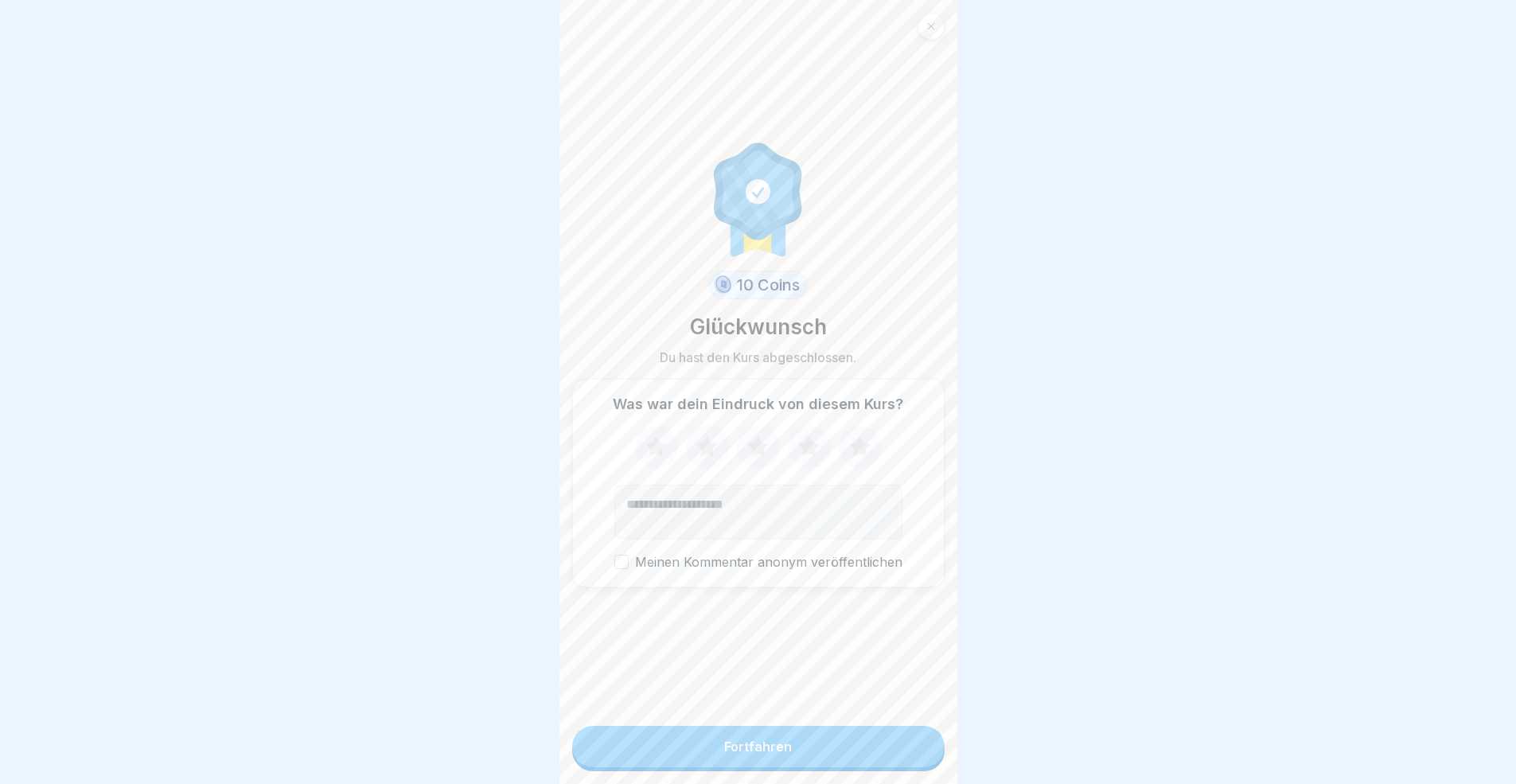
click at [868, 719] on button "Fortfahren" at bounding box center [758, 746] width 373 height 41
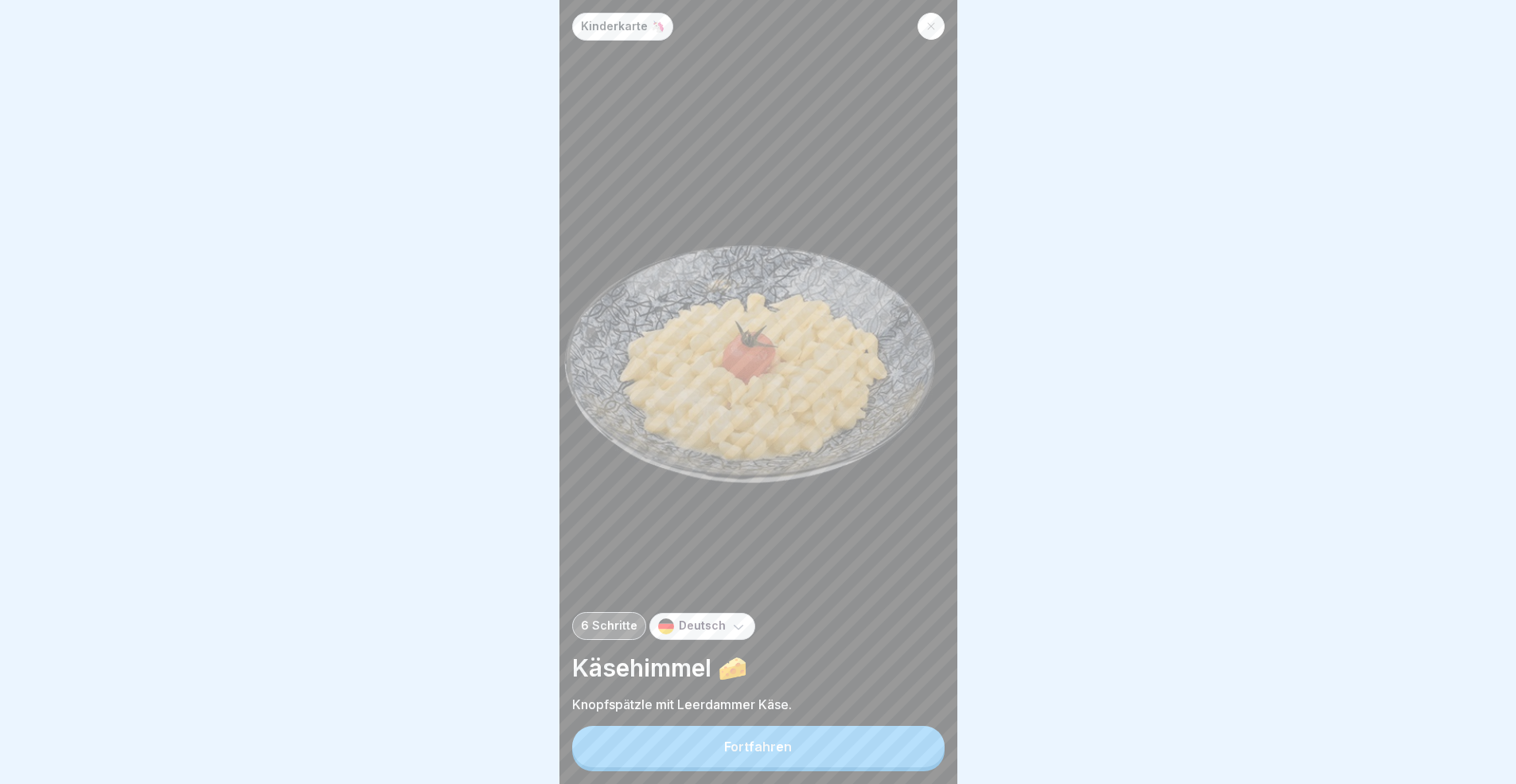
click at [921, 719] on button "Fortfahren" at bounding box center [758, 746] width 373 height 41
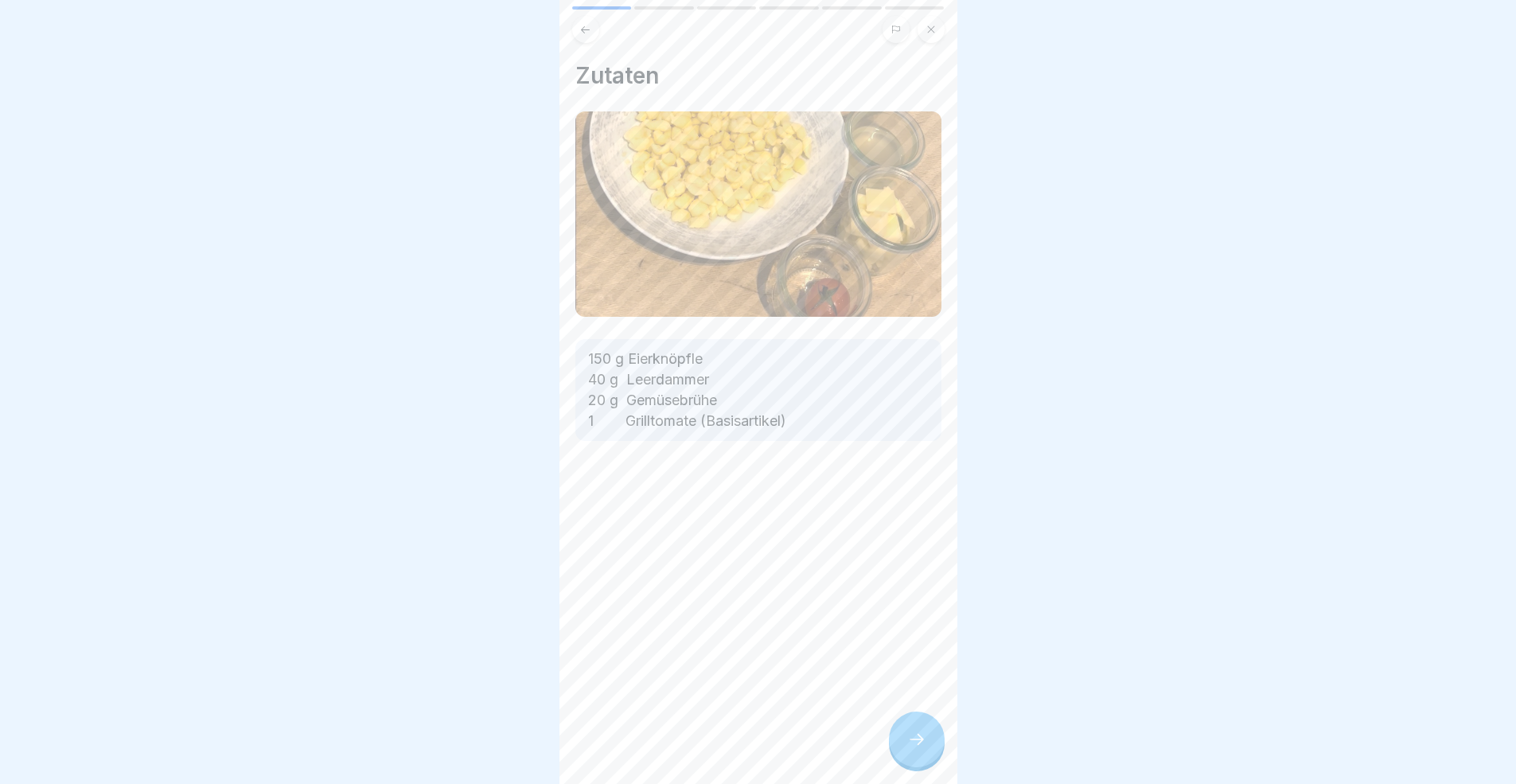
click at [928, 719] on div at bounding box center [917, 739] width 56 height 56
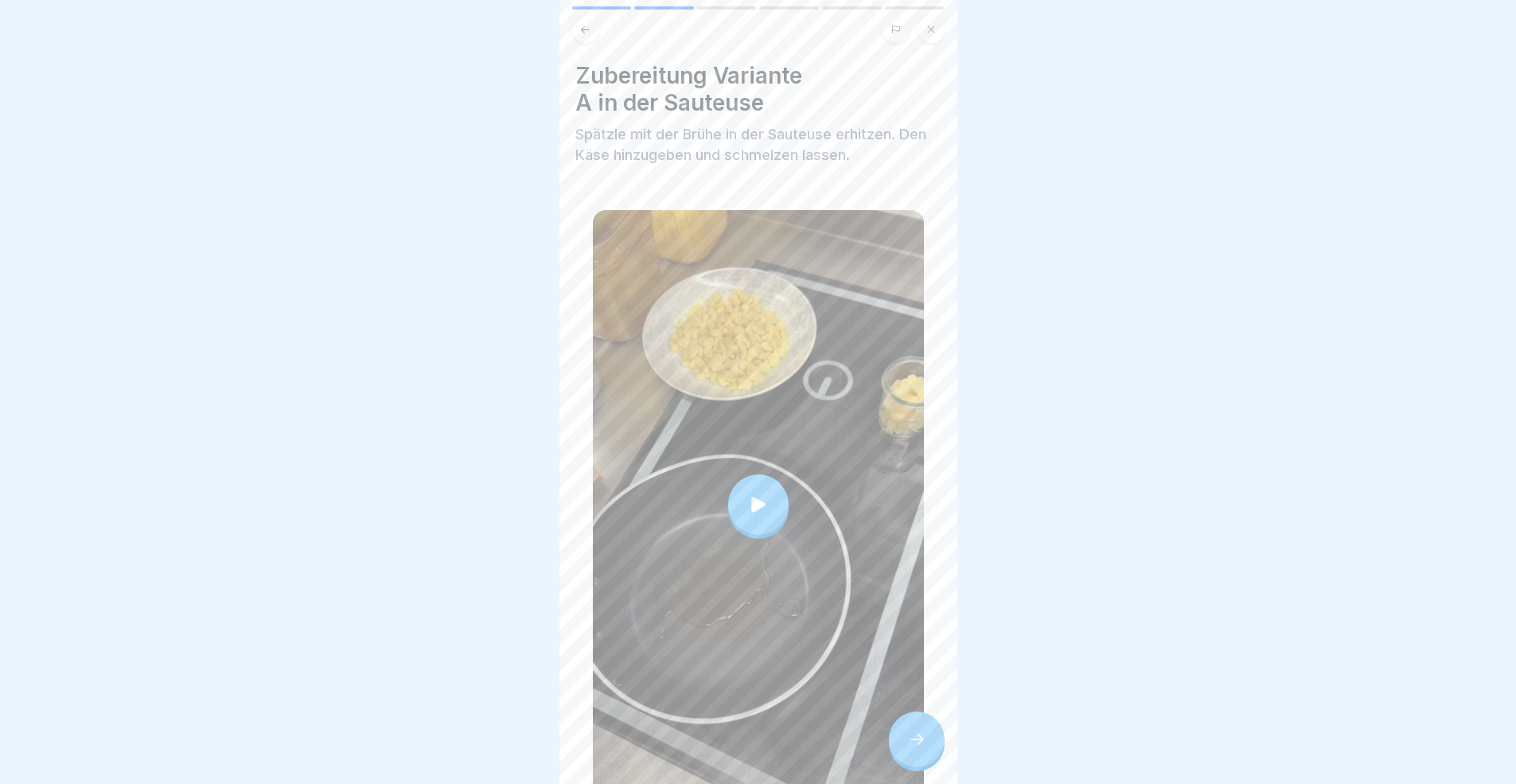
click at [928, 719] on div at bounding box center [917, 739] width 56 height 56
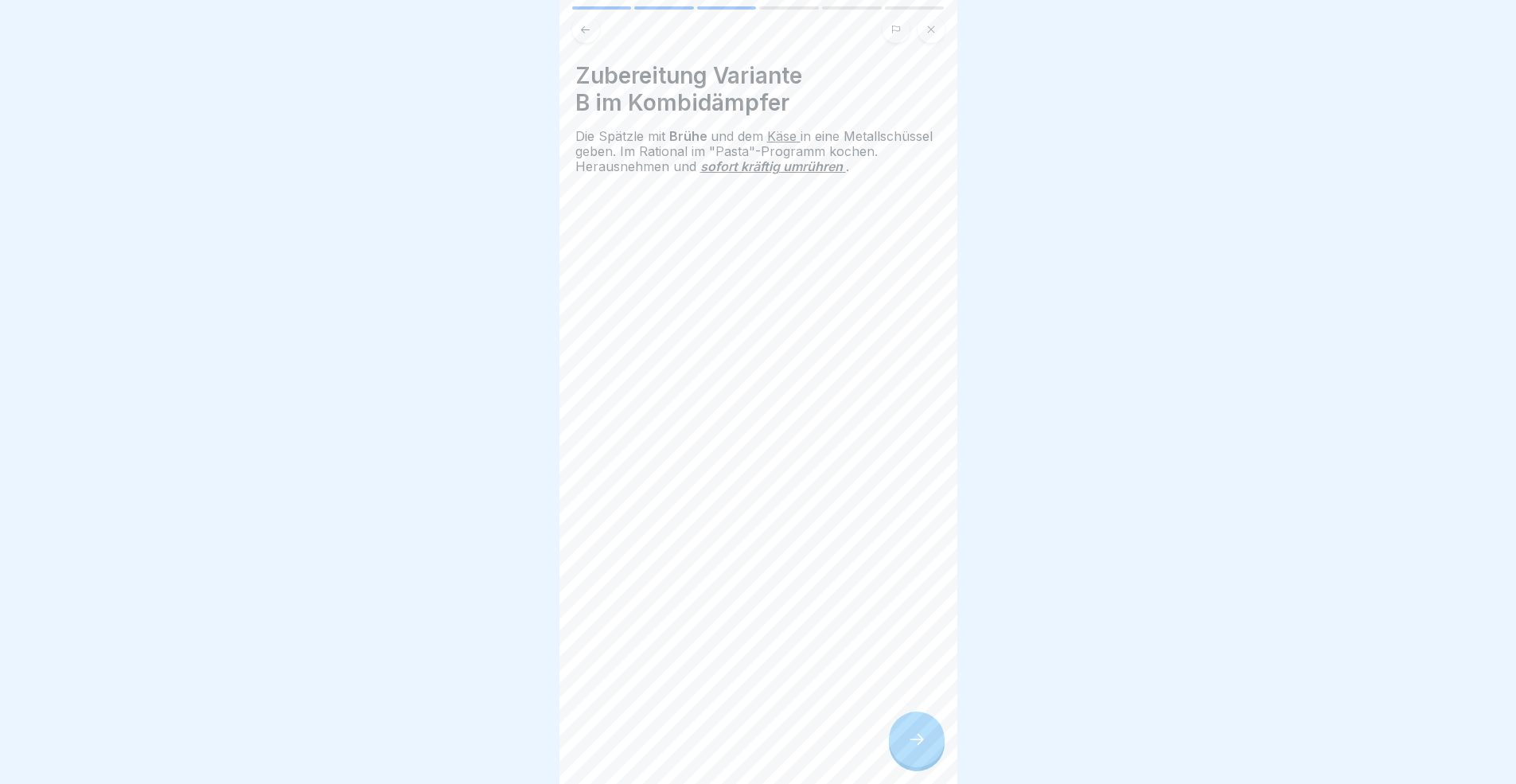
click at [927, 719] on div at bounding box center [917, 739] width 56 height 56
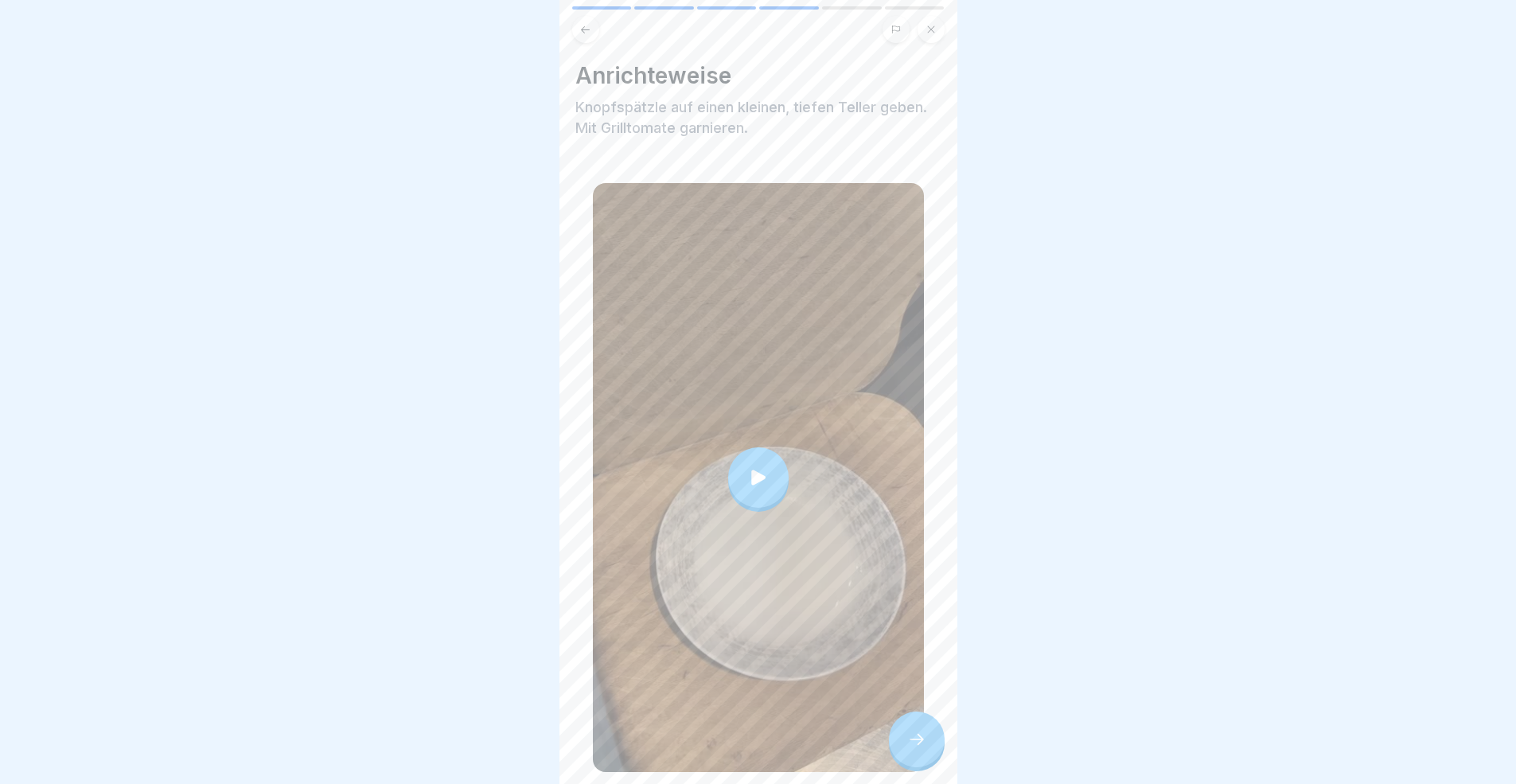
click at [927, 719] on div at bounding box center [917, 739] width 56 height 56
click at [923, 719] on div at bounding box center [917, 739] width 56 height 56
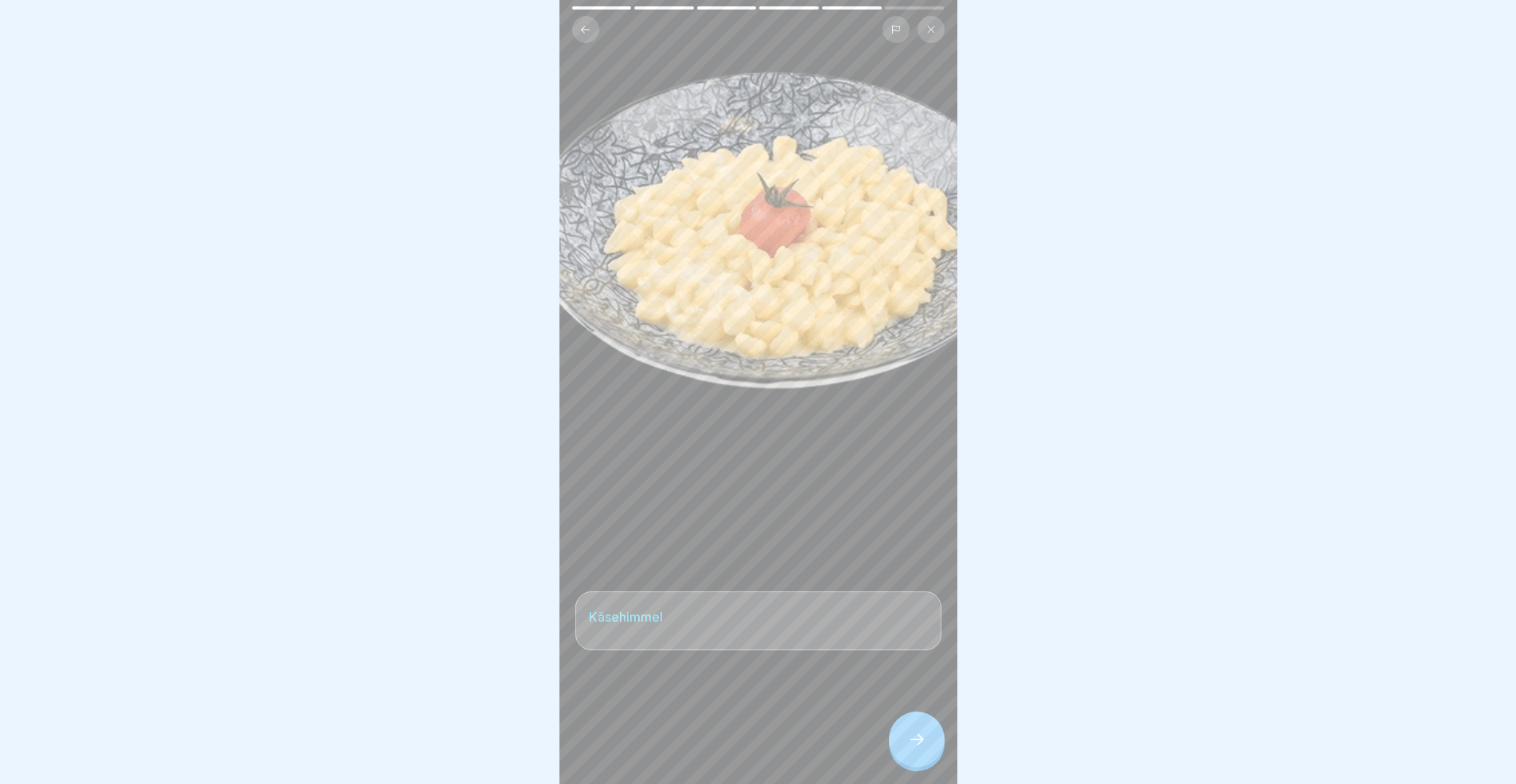
click at [923, 719] on div at bounding box center [917, 739] width 56 height 56
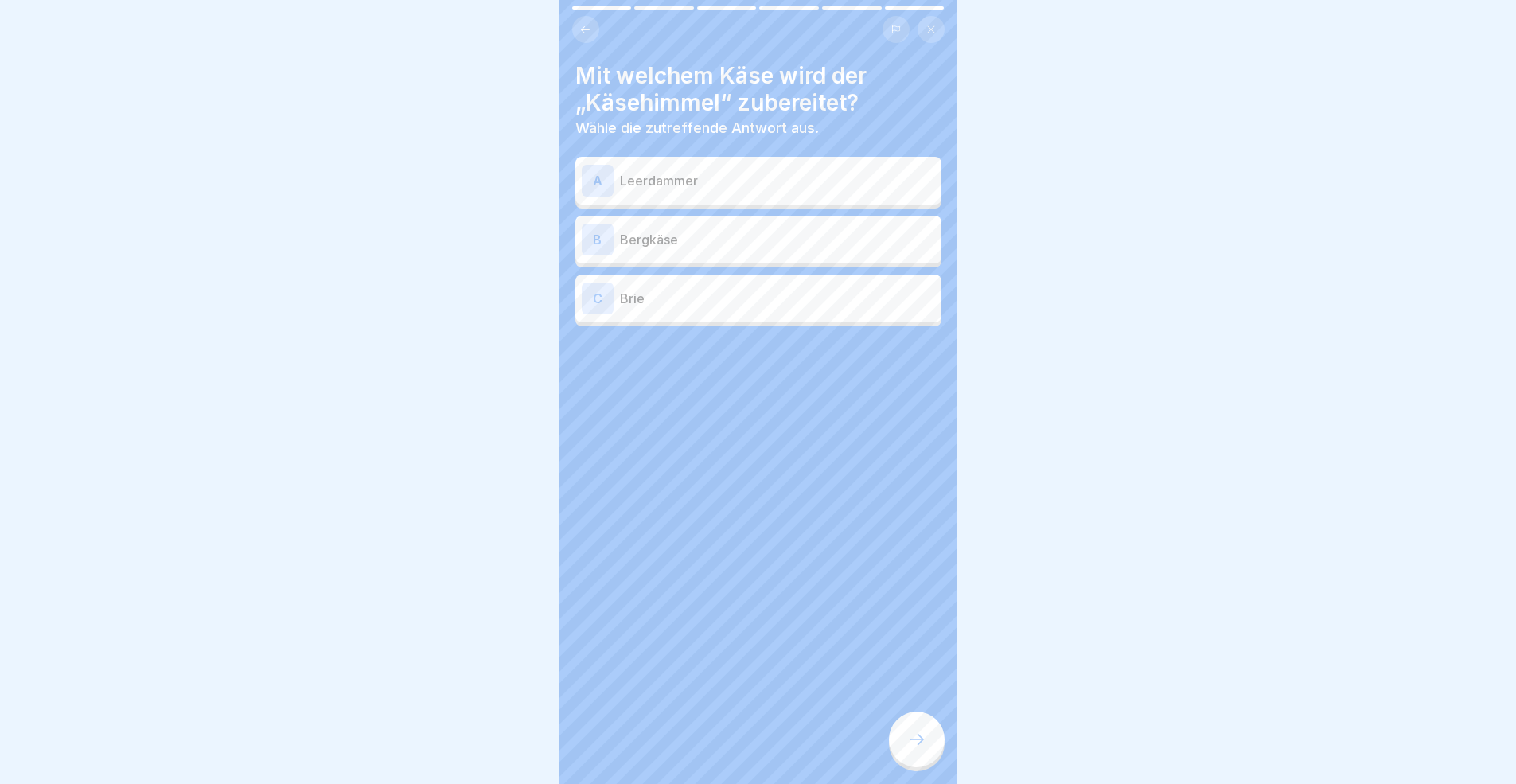
click at [666, 180] on p "Leerdammer" at bounding box center [777, 181] width 315 height 19
click at [910, 708] on div "Mit welchem Käse wird der „Käsehimmel“ zubereitet? Wähle die zutreffende Antwor…" at bounding box center [758, 392] width 398 height 784
click at [922, 719] on div at bounding box center [917, 739] width 56 height 56
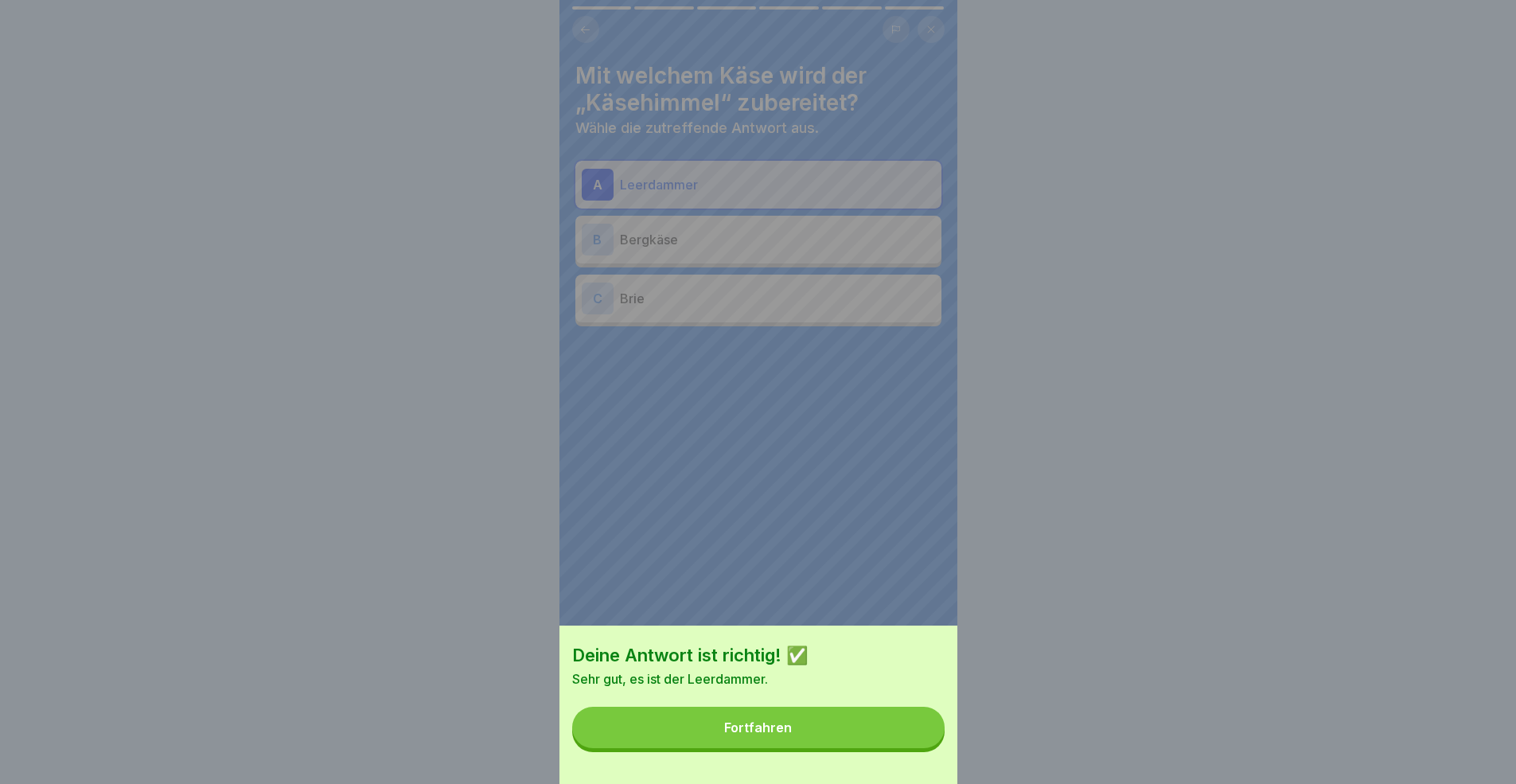
click at [867, 719] on button "Fortfahren" at bounding box center [758, 727] width 373 height 41
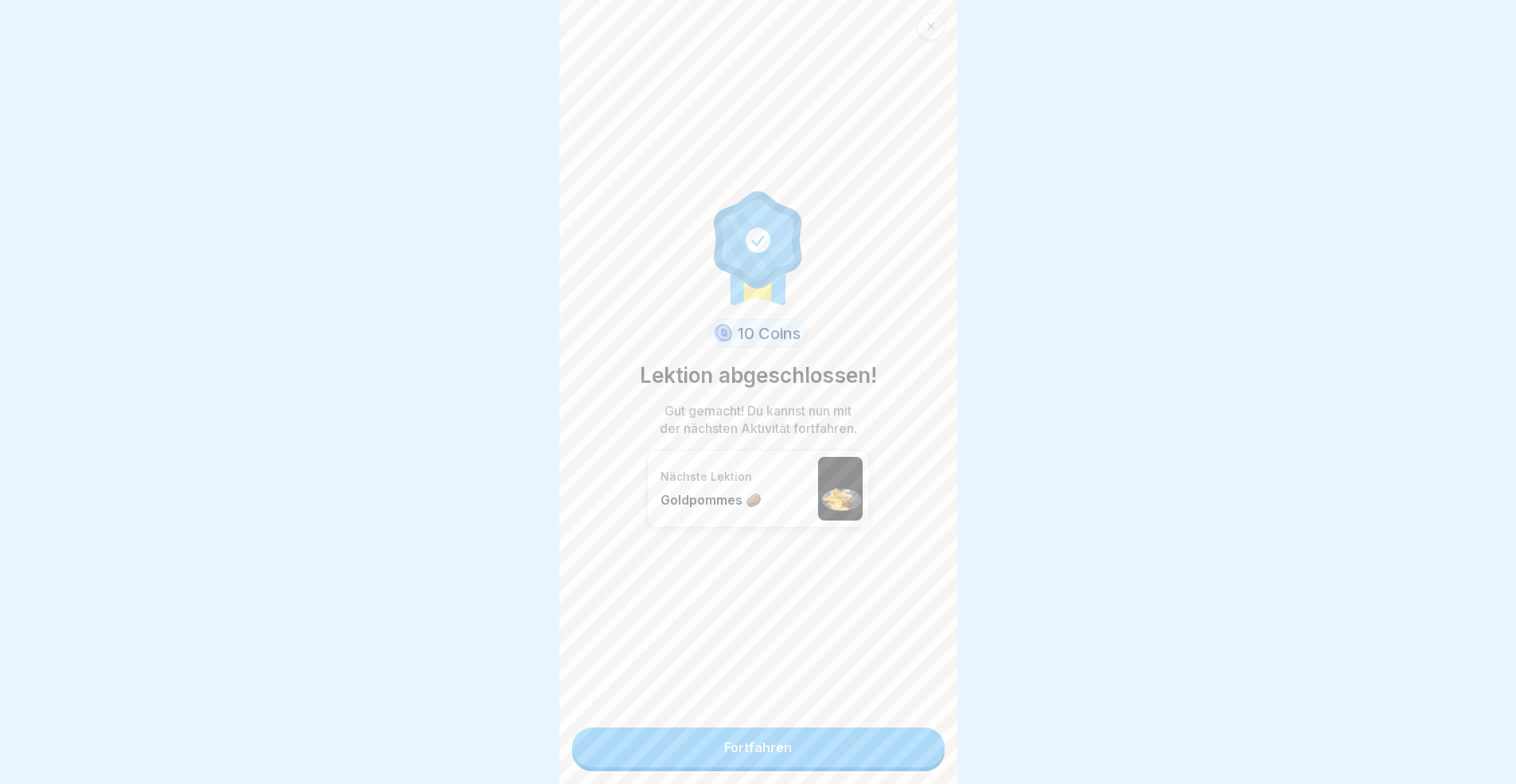
click at [867, 719] on link "Fortfahren" at bounding box center [758, 747] width 373 height 40
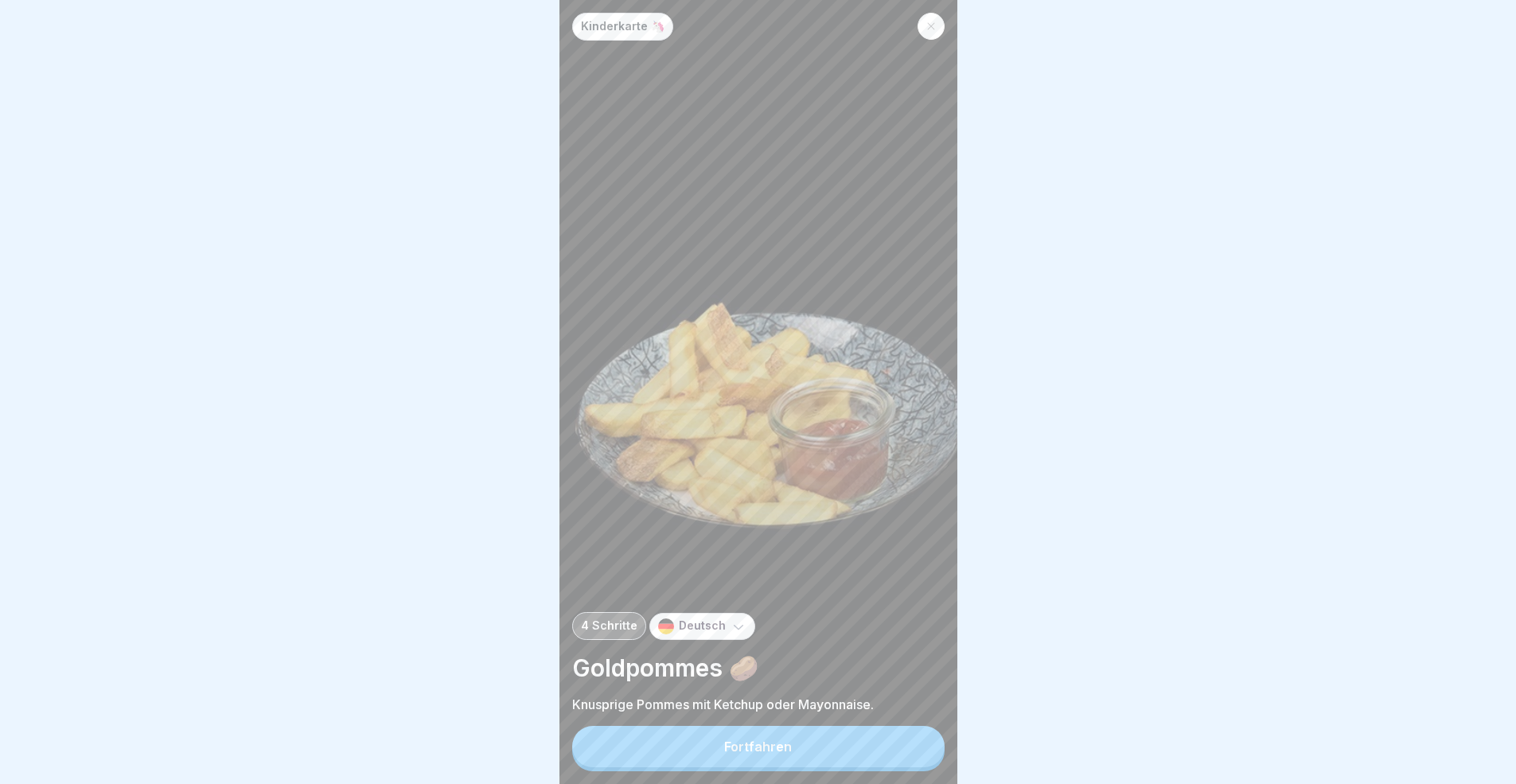
click at [899, 719] on button "Fortfahren" at bounding box center [758, 746] width 373 height 41
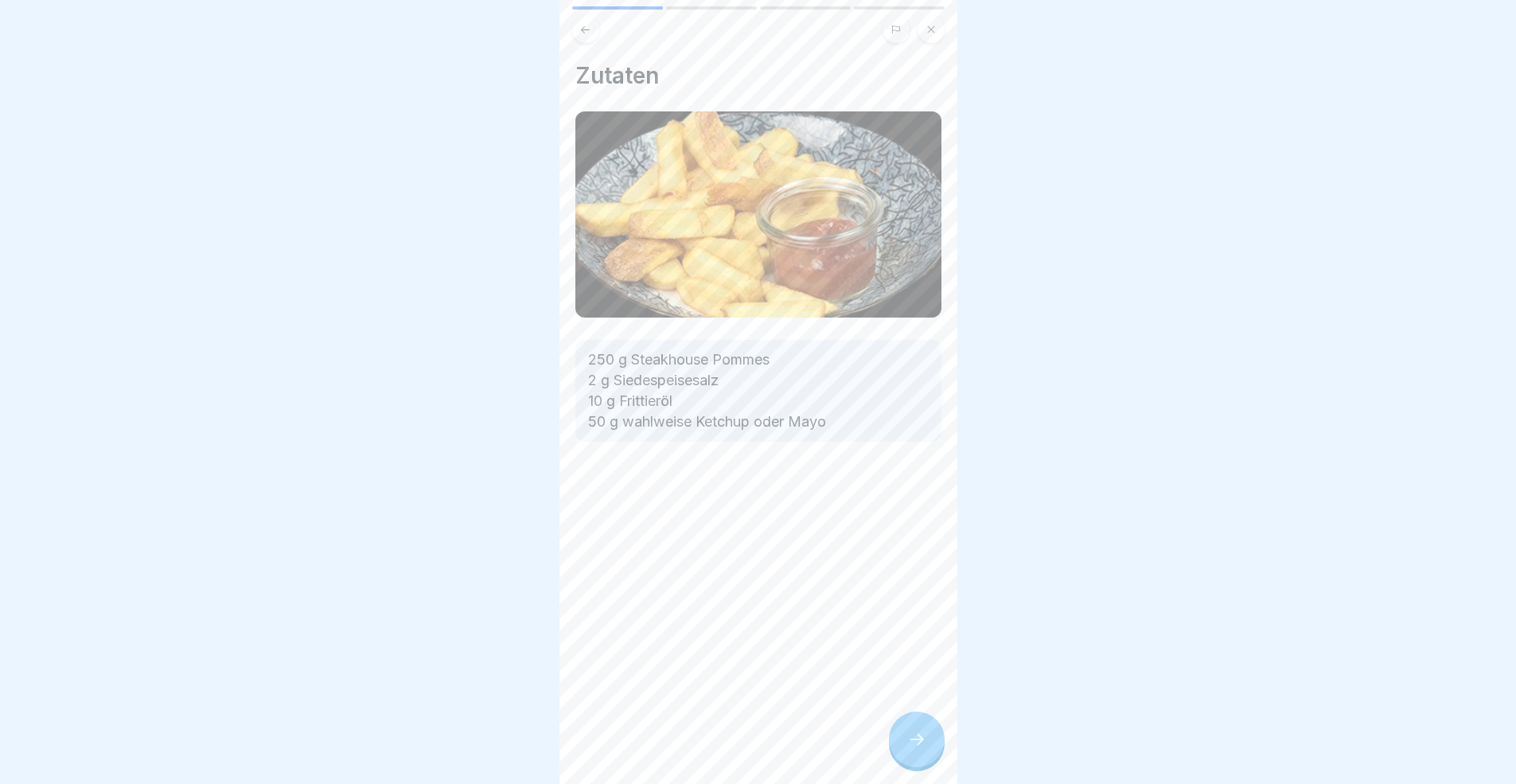
click at [899, 719] on div at bounding box center [917, 739] width 56 height 56
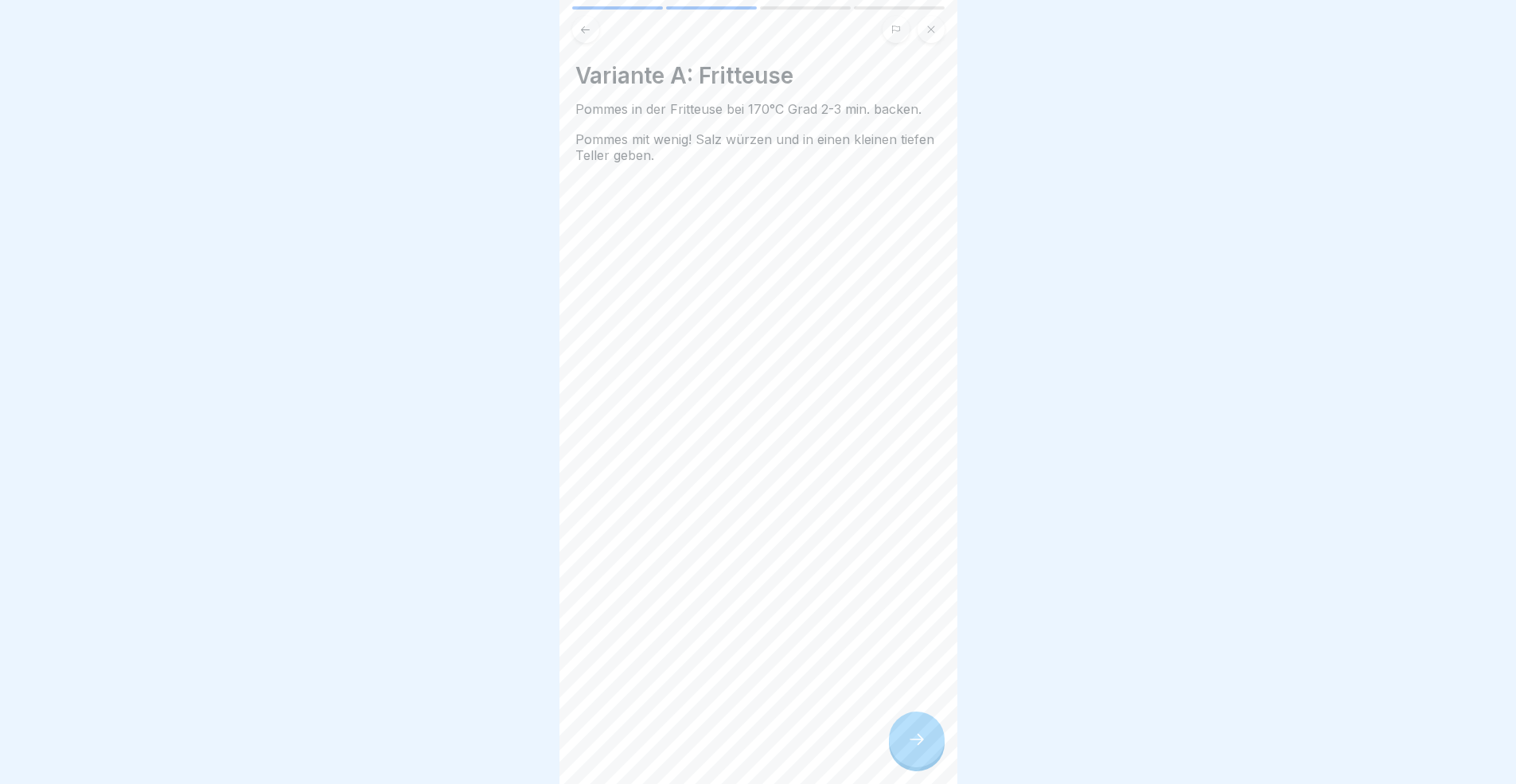
click at [899, 719] on div at bounding box center [917, 739] width 56 height 56
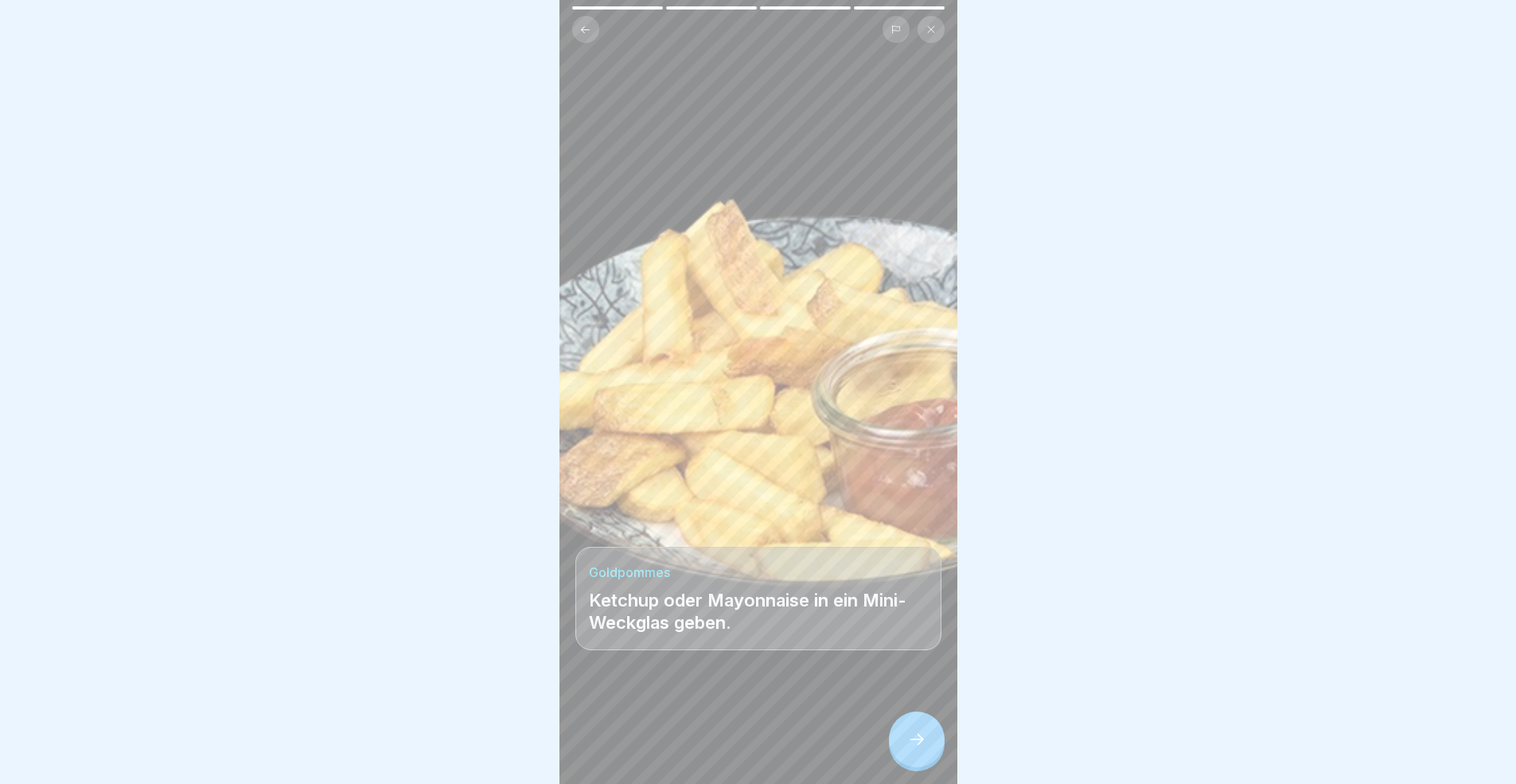
click at [899, 719] on div at bounding box center [917, 739] width 56 height 56
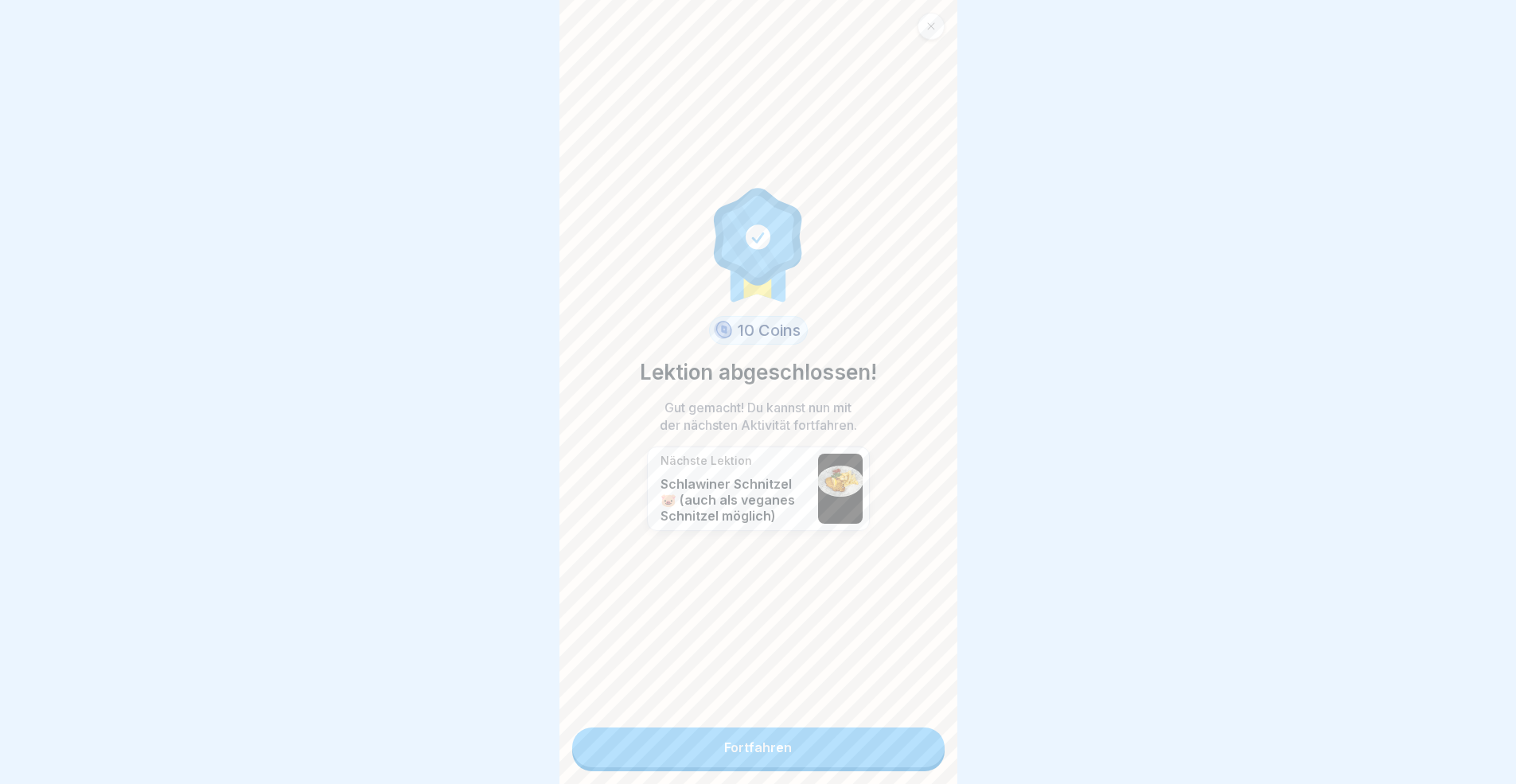
click at [899, 719] on link "Fortfahren" at bounding box center [758, 747] width 373 height 40
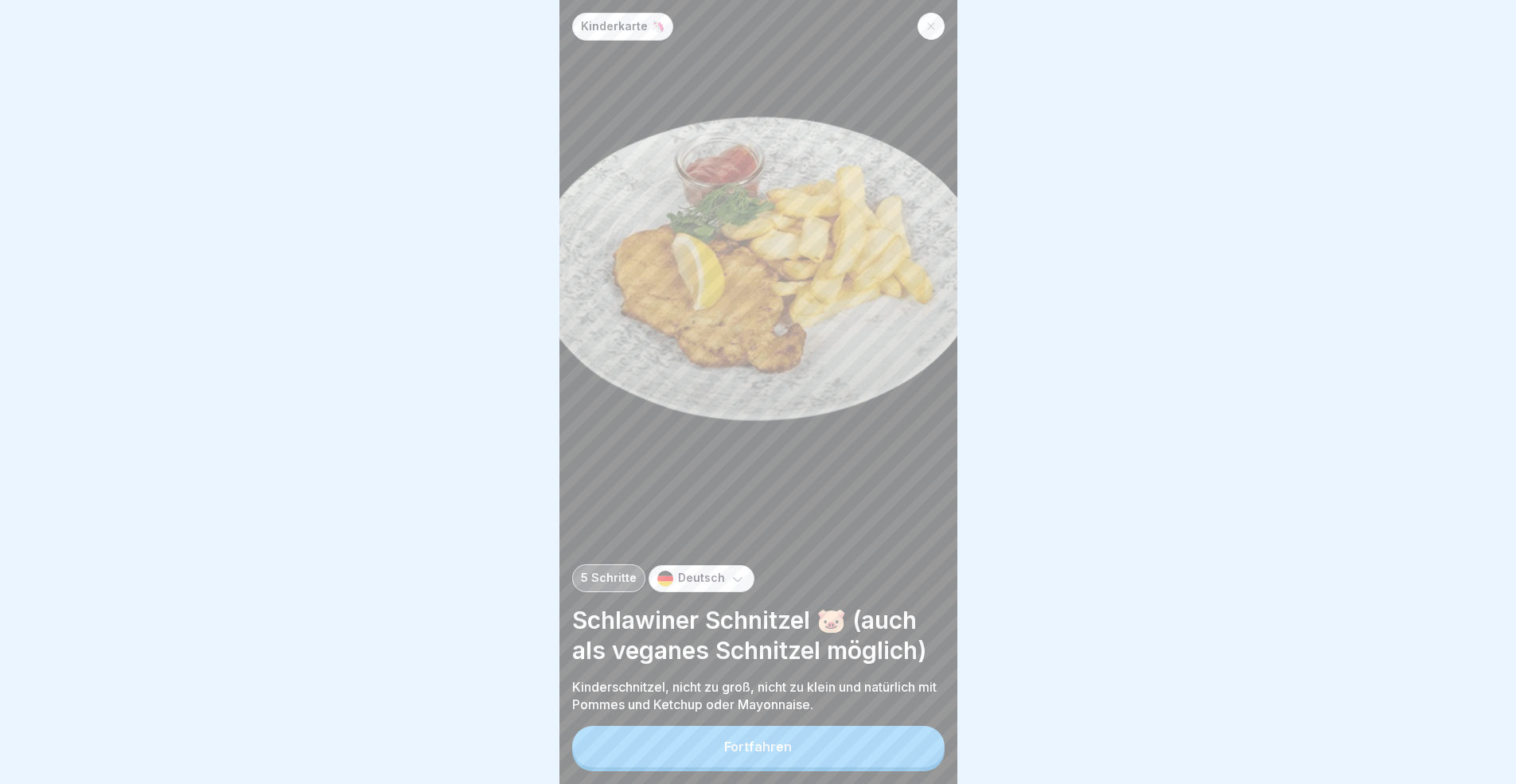
click at [899, 719] on button "Fortfahren" at bounding box center [758, 746] width 373 height 41
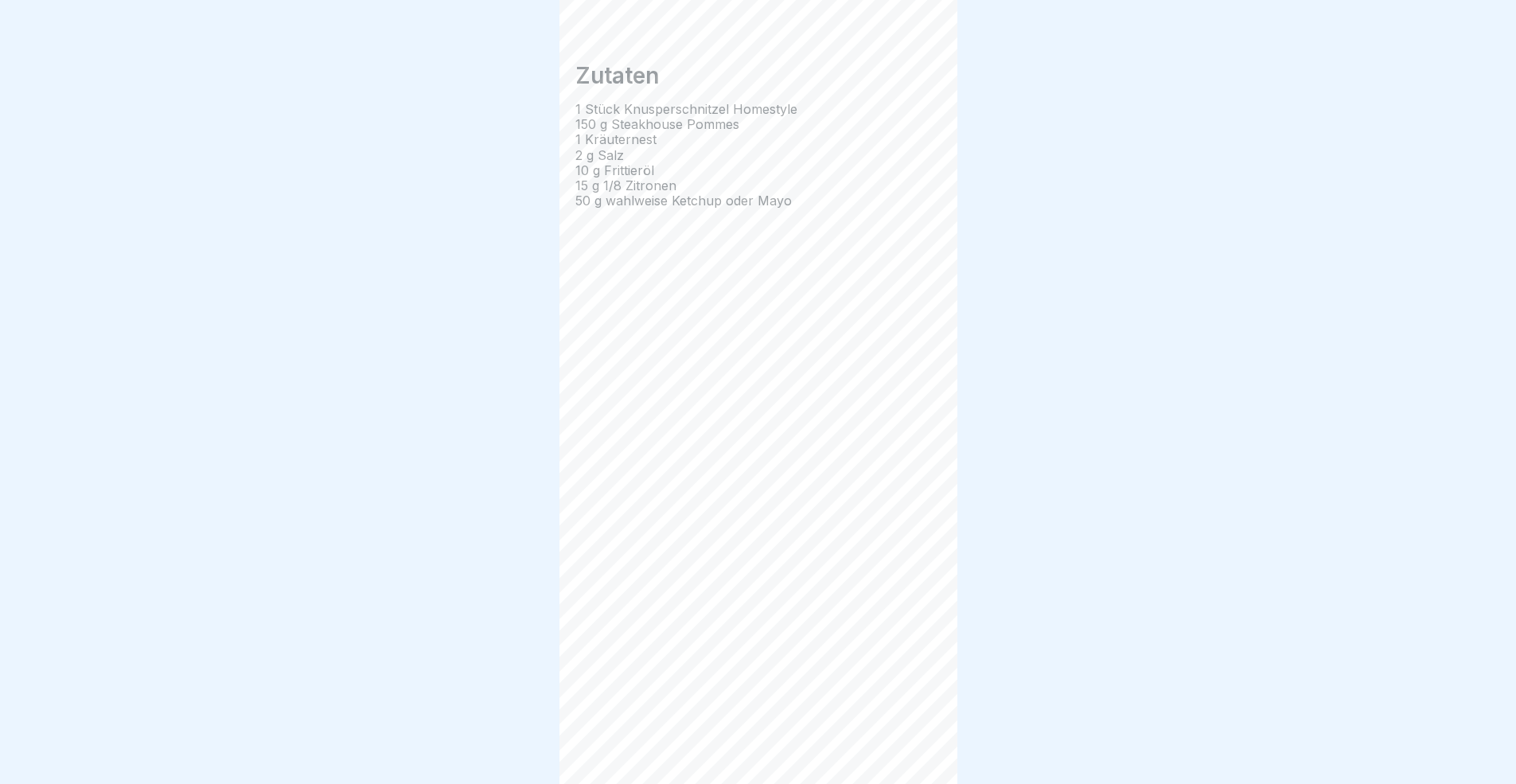
click at [899, 719] on div at bounding box center [917, 739] width 56 height 56
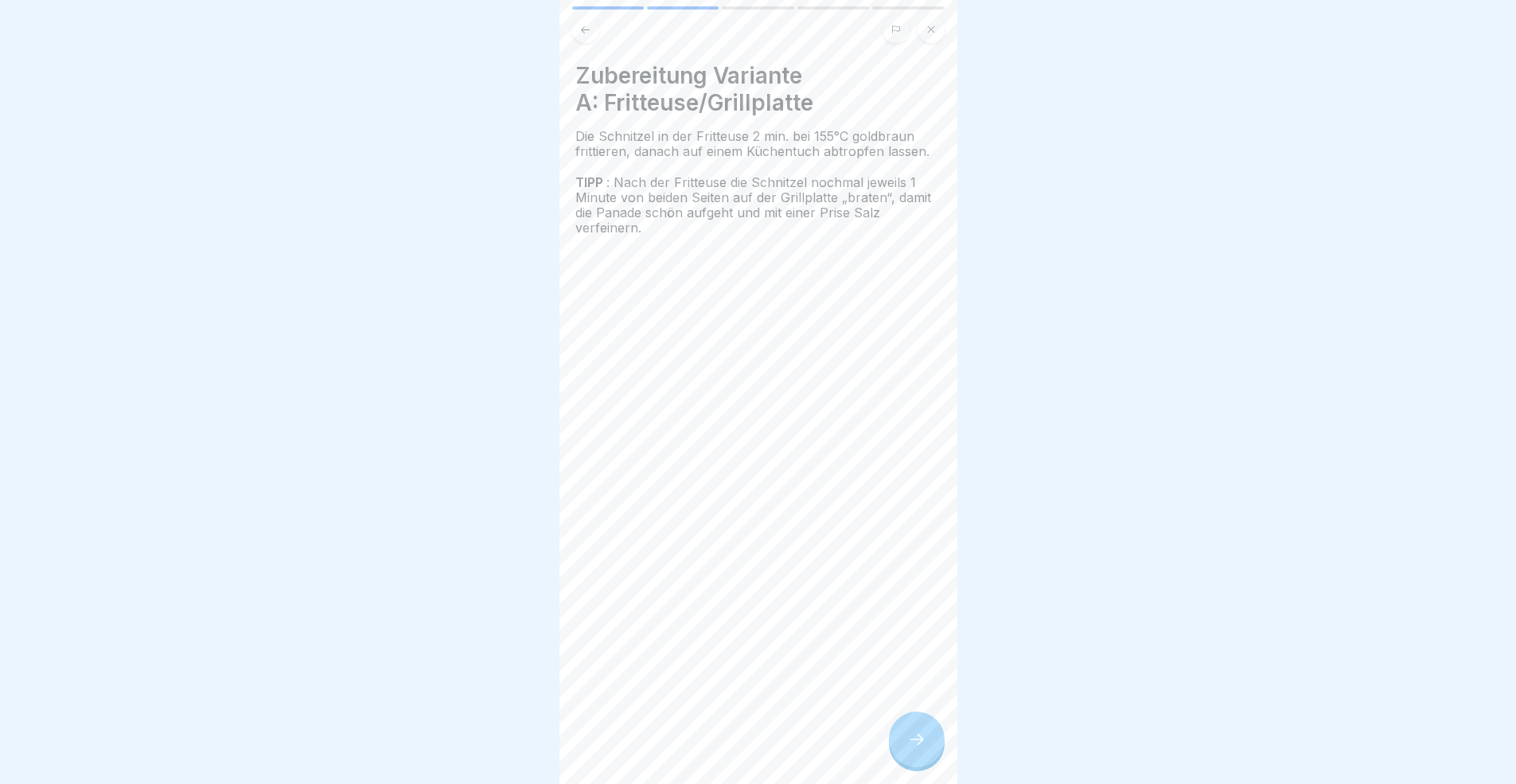
click at [899, 719] on div at bounding box center [917, 739] width 56 height 56
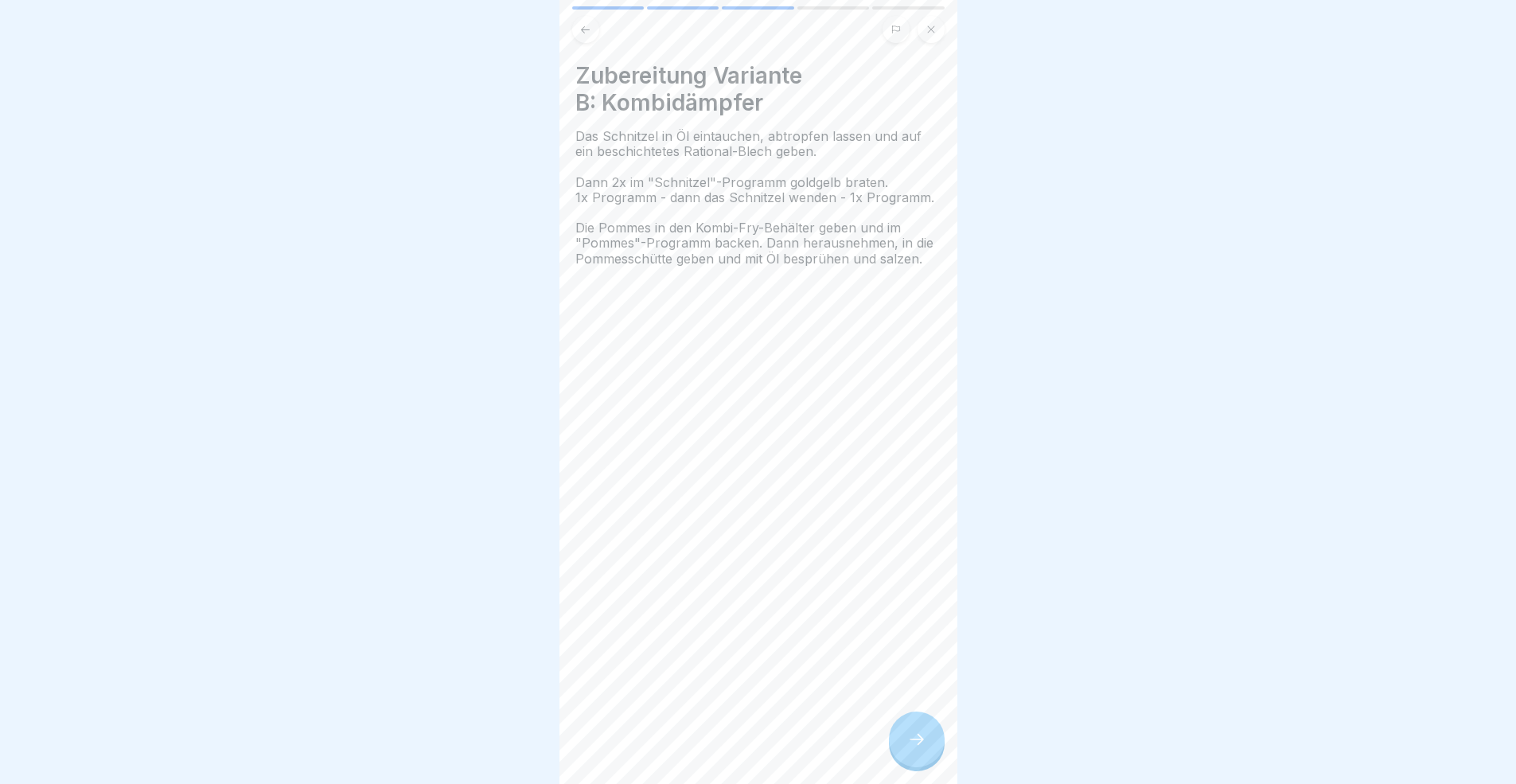
click at [899, 719] on div at bounding box center [917, 739] width 56 height 56
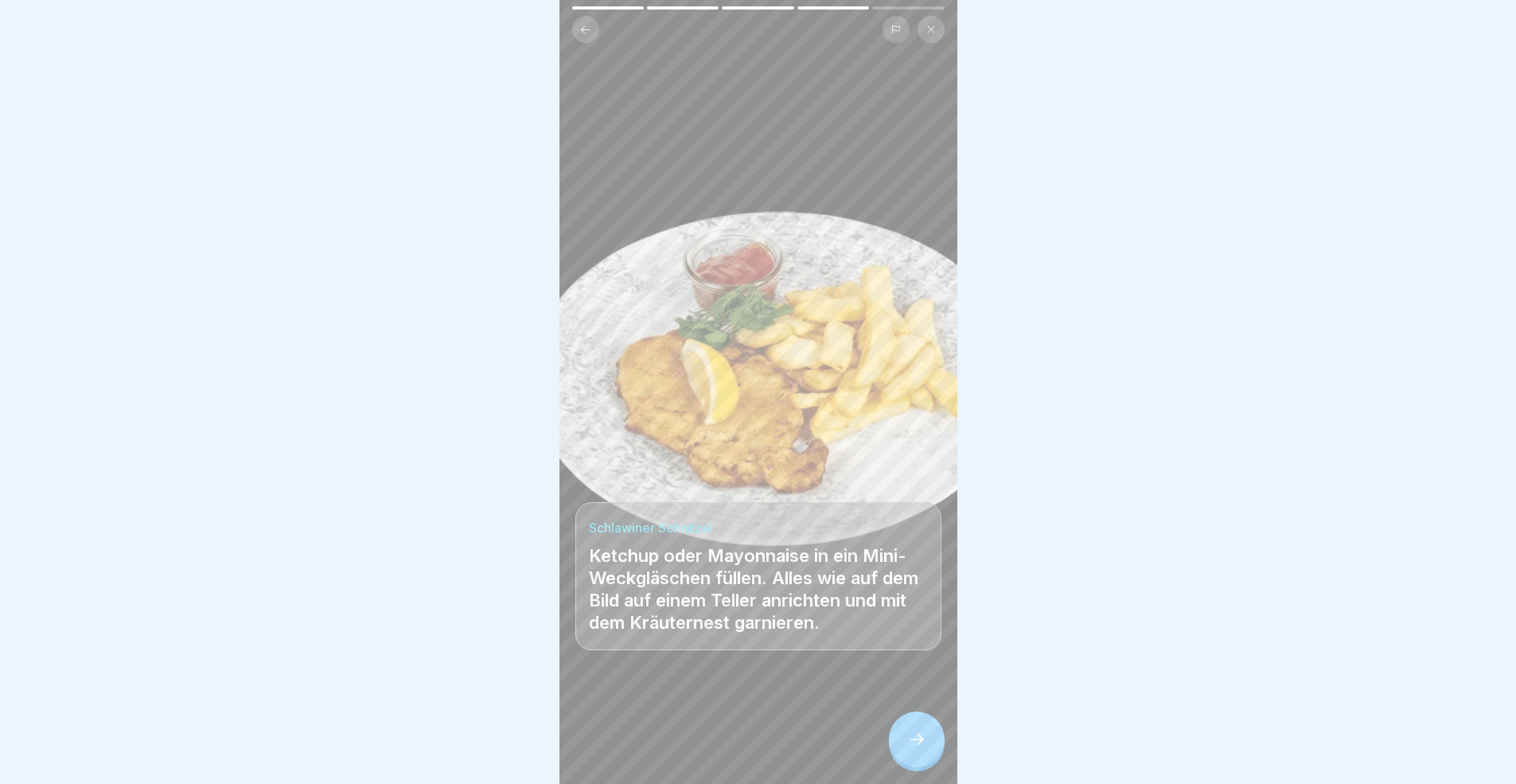
click at [899, 719] on div at bounding box center [917, 739] width 56 height 56
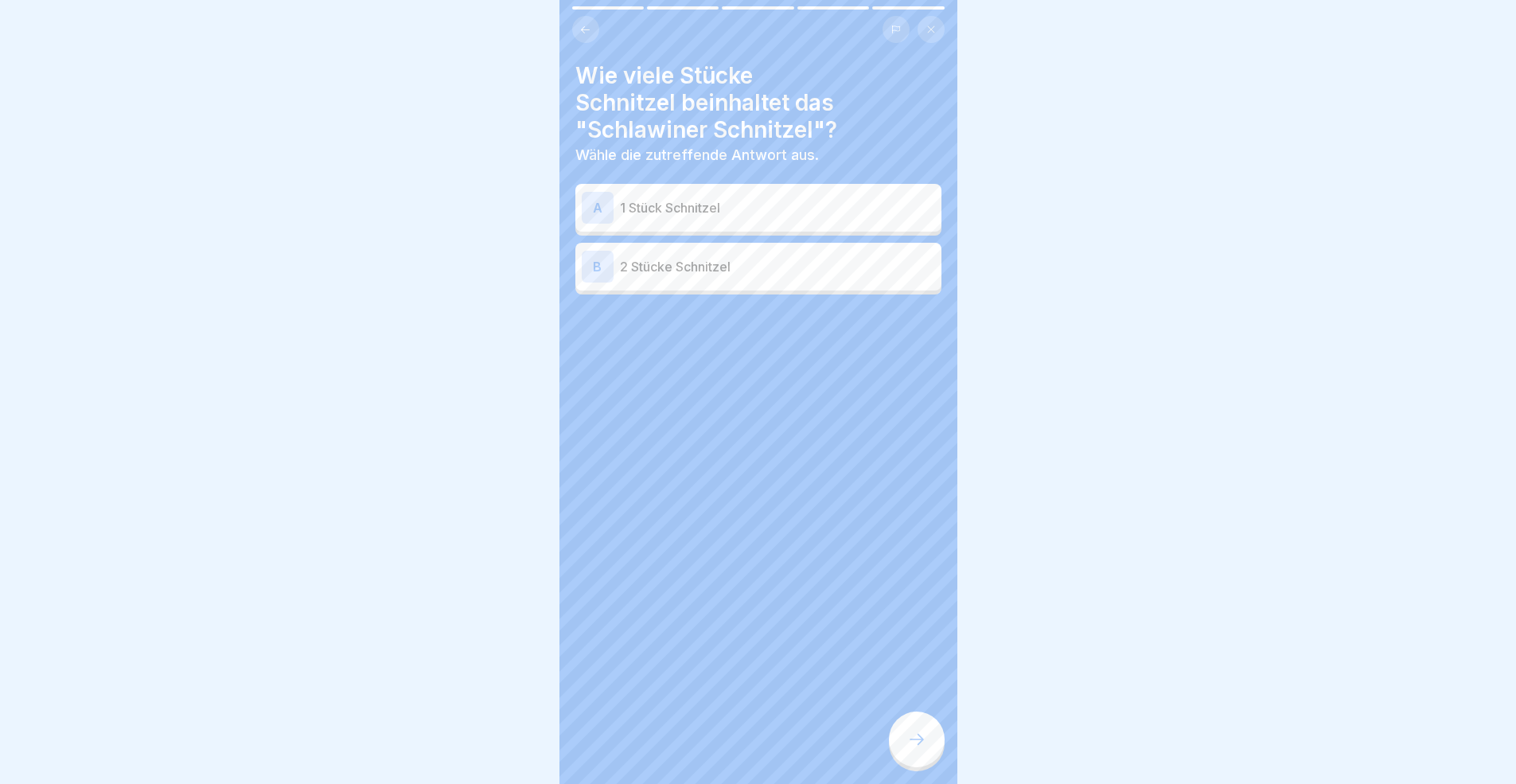
click at [647, 199] on p "1 Stück Schnitzel" at bounding box center [777, 208] width 315 height 19
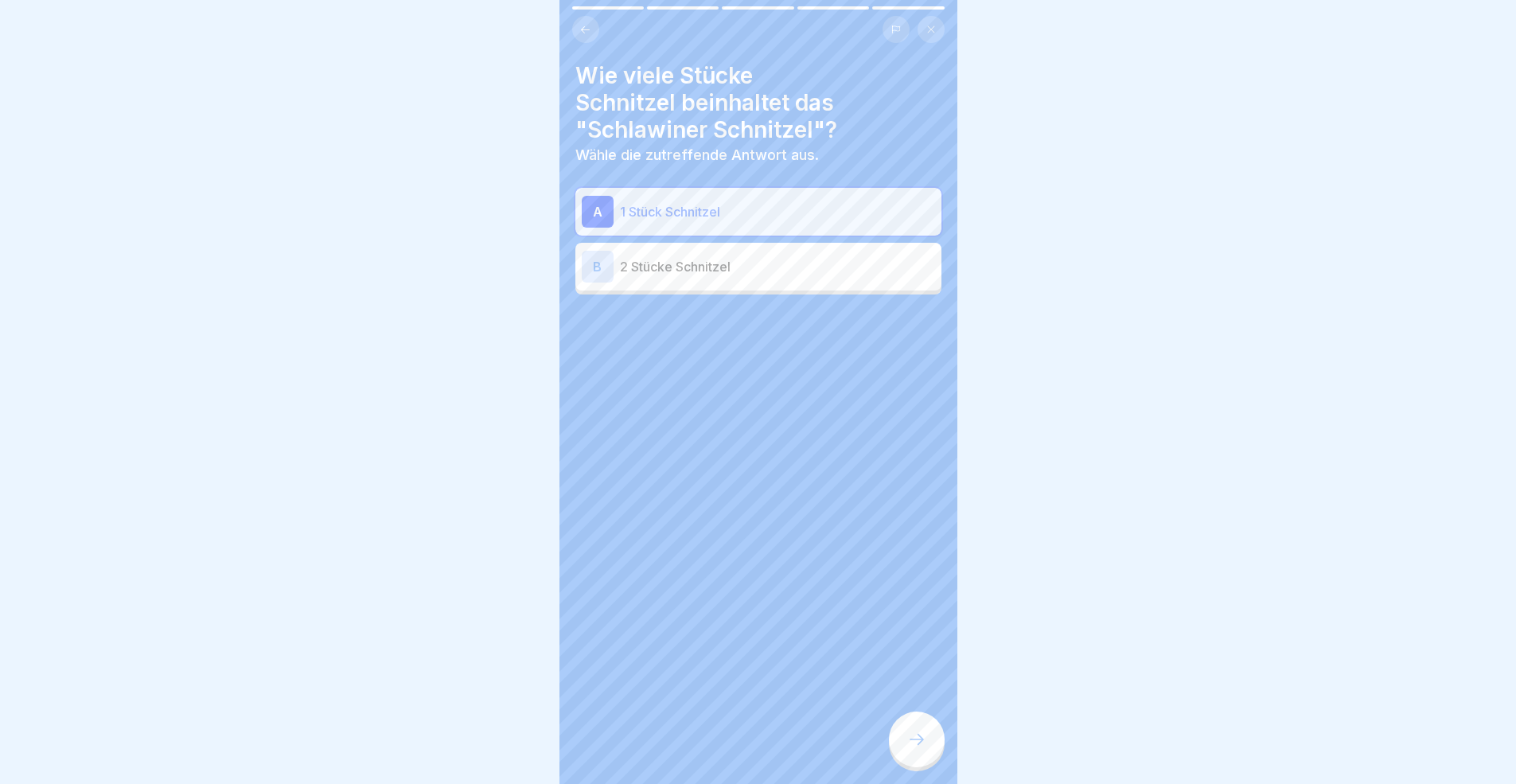
click at [906, 719] on div at bounding box center [917, 739] width 56 height 56
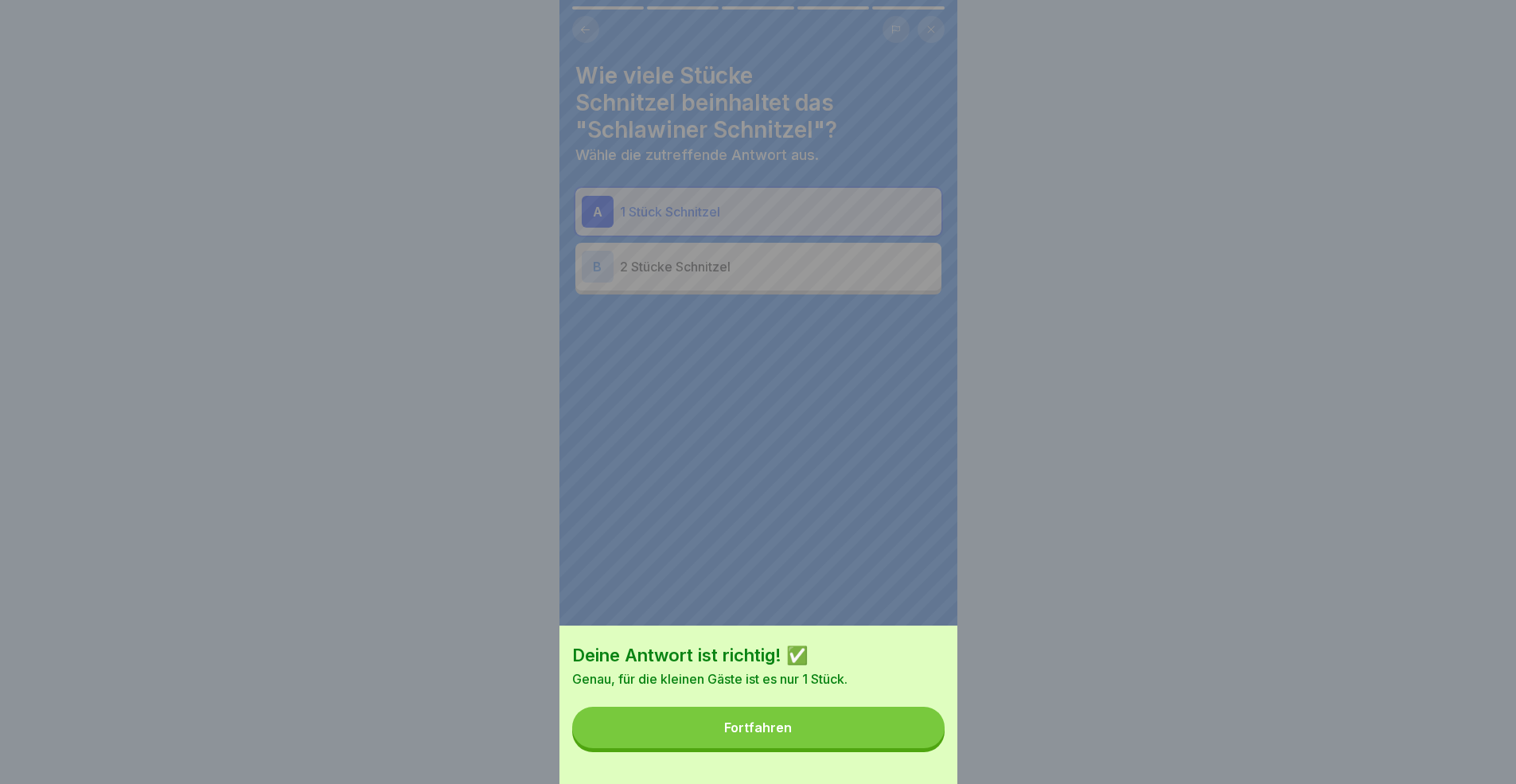
click at [826, 719] on button "Fortfahren" at bounding box center [758, 727] width 373 height 41
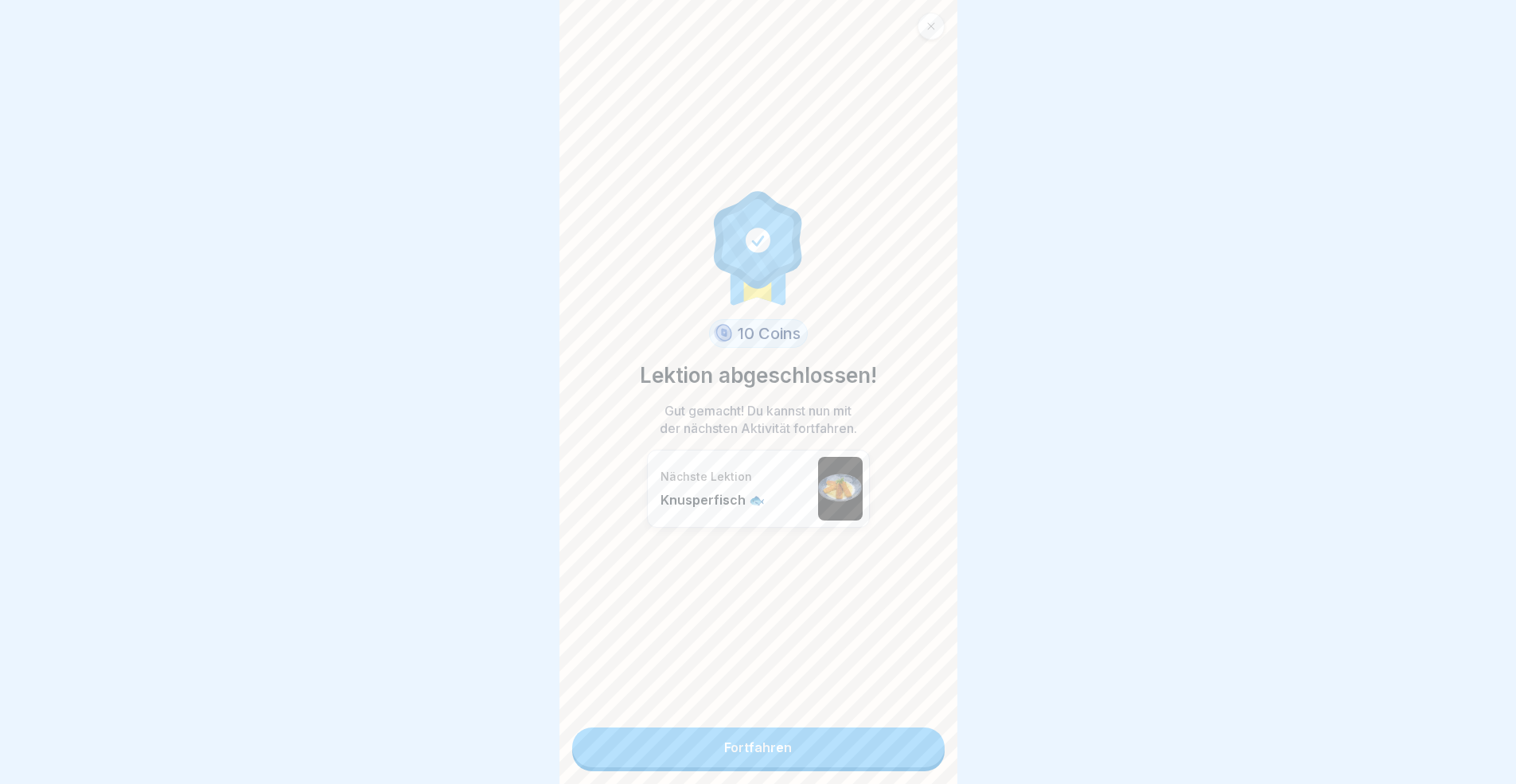
click at [885, 719] on link "Fortfahren" at bounding box center [758, 747] width 373 height 40
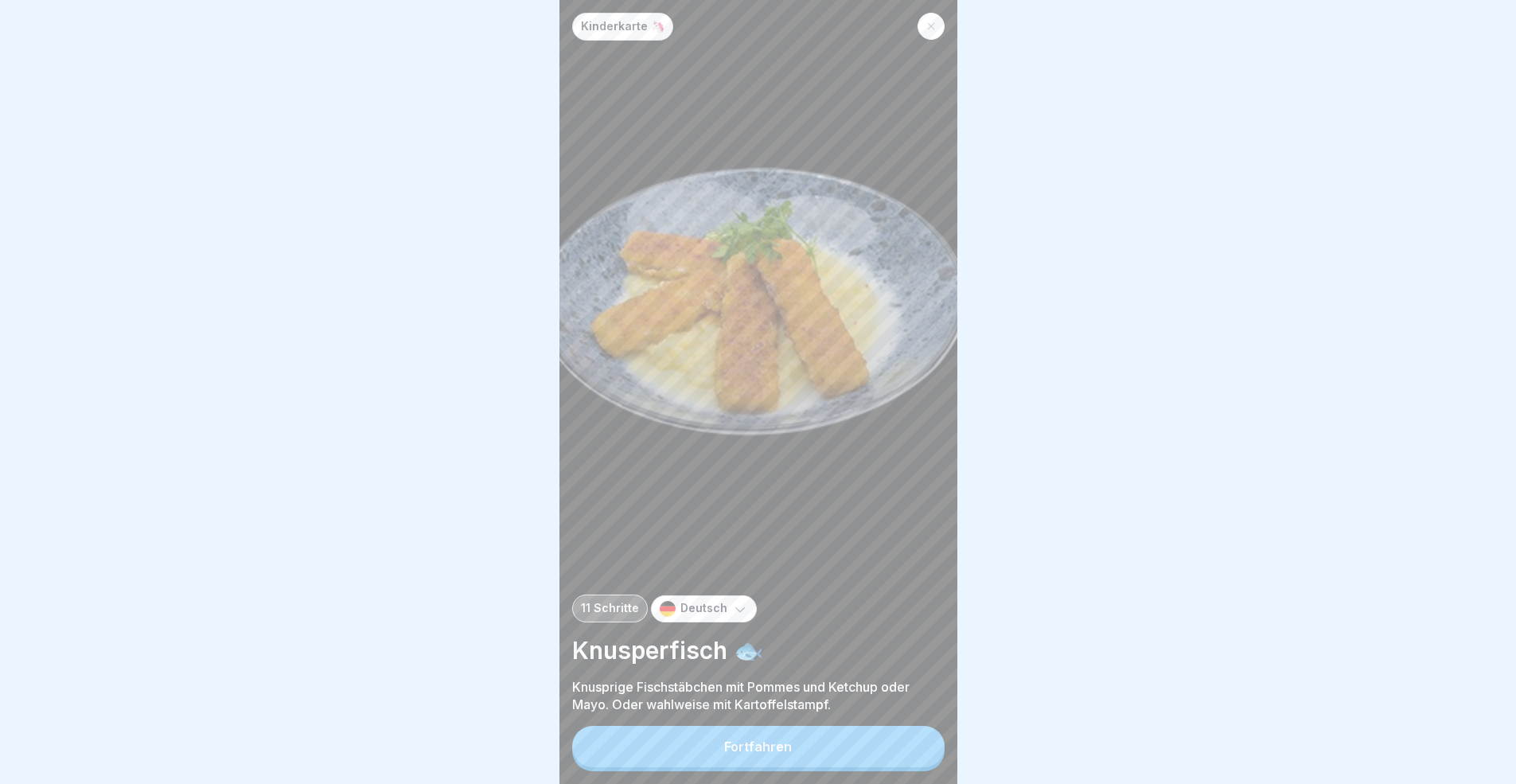
click at [902, 719] on button "Fortfahren" at bounding box center [758, 746] width 373 height 41
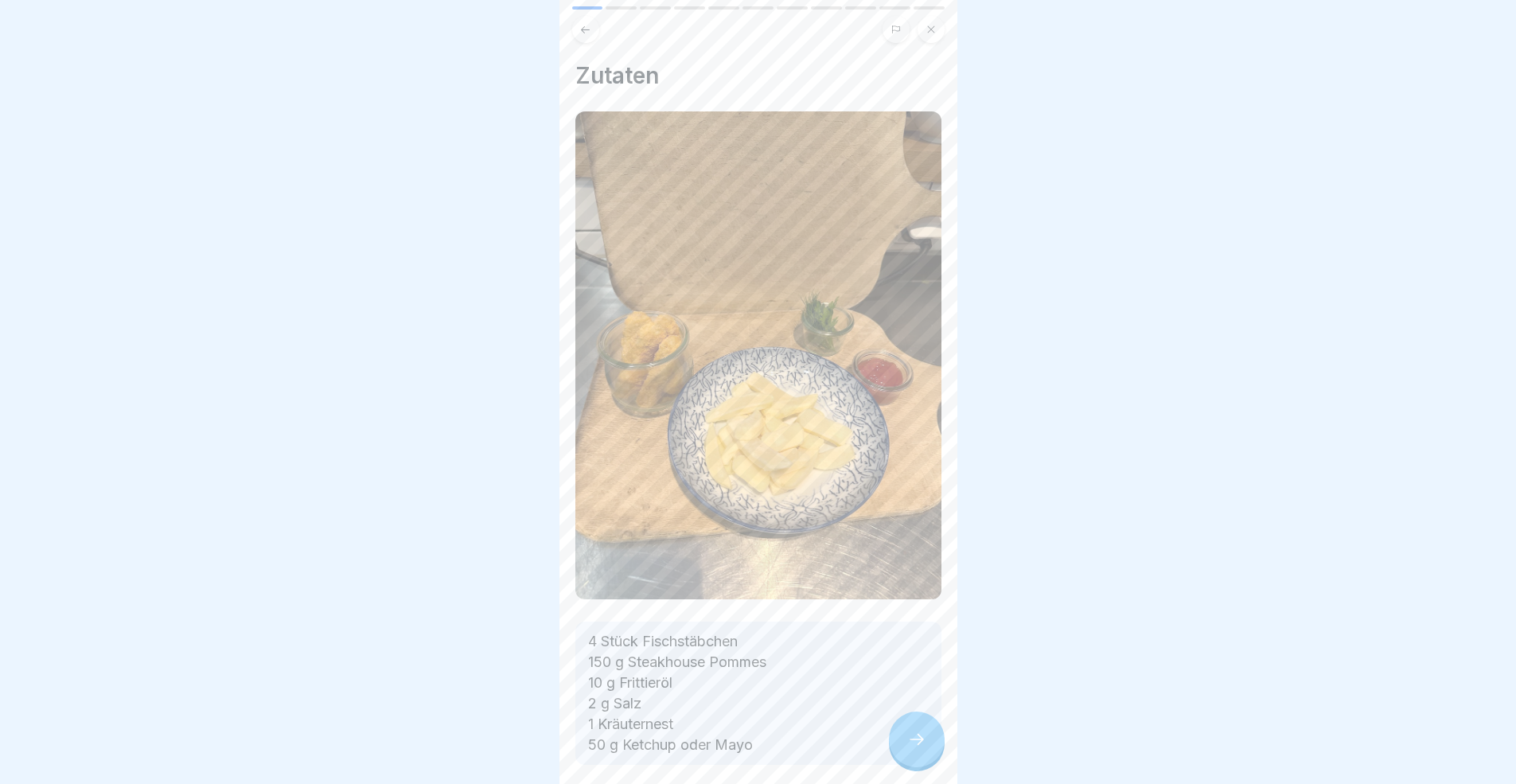
click at [905, 719] on div at bounding box center [917, 739] width 56 height 56
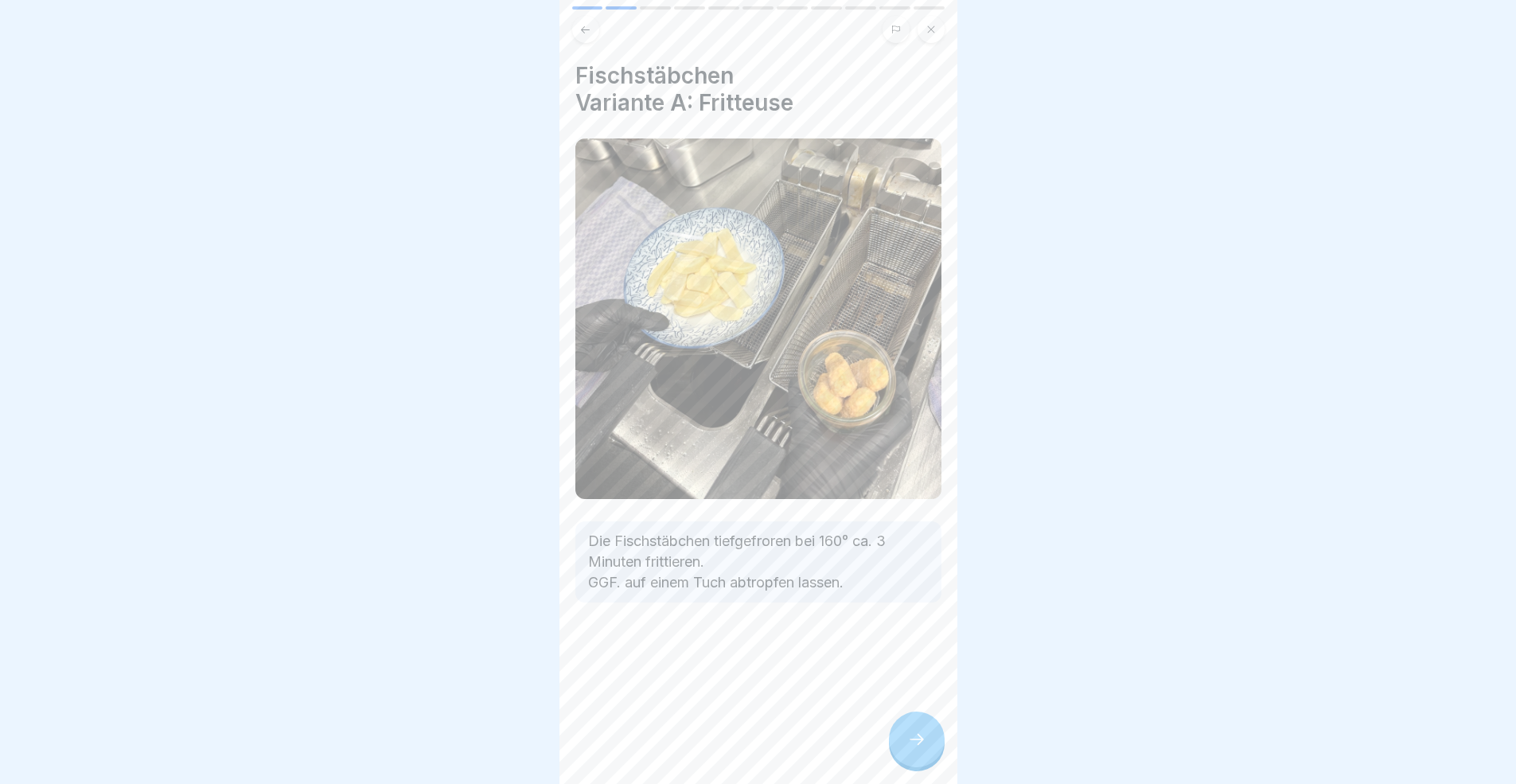
click at [905, 719] on div at bounding box center [917, 739] width 56 height 56
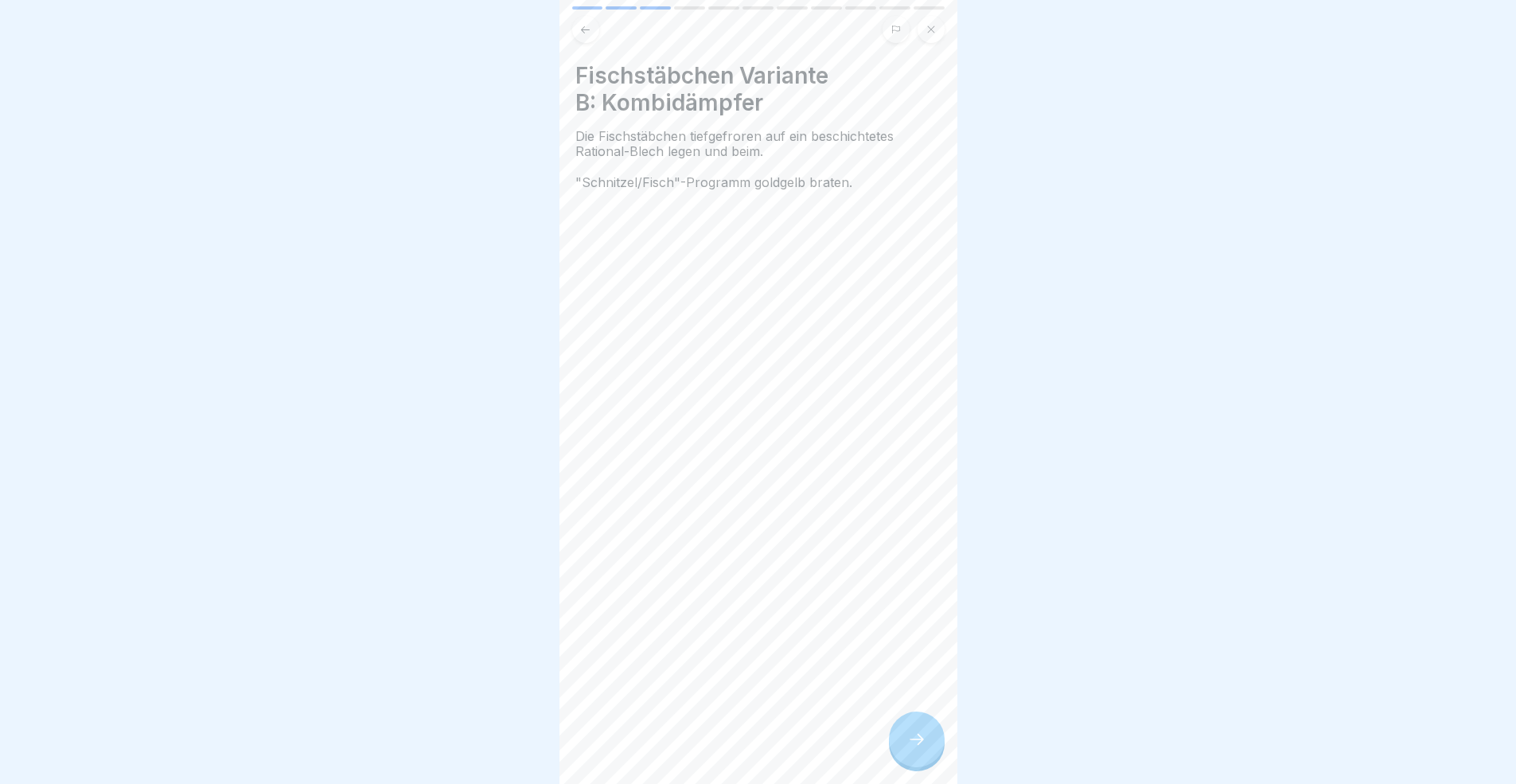
click at [905, 719] on div at bounding box center [917, 739] width 56 height 56
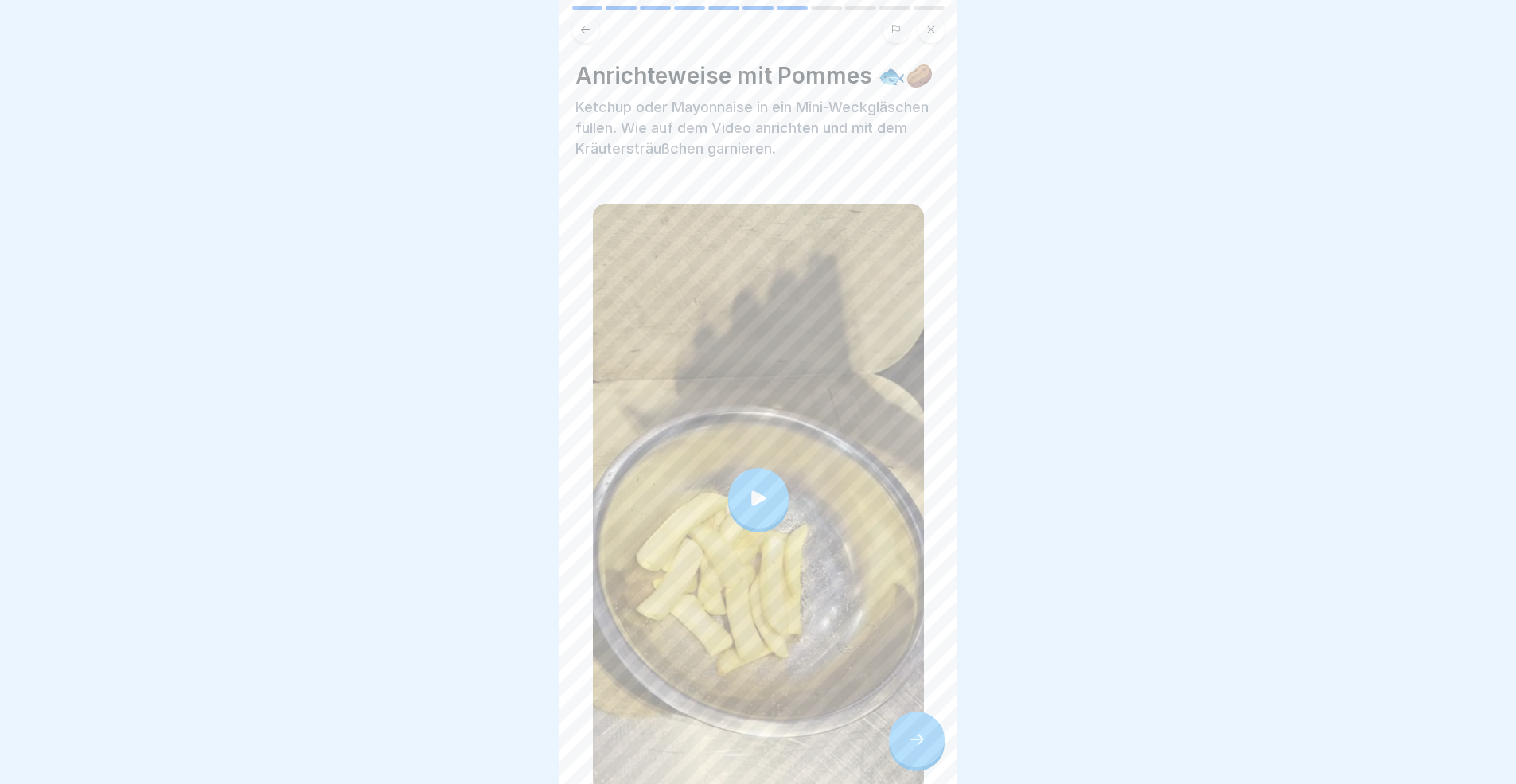
click at [905, 719] on div at bounding box center [917, 739] width 56 height 56
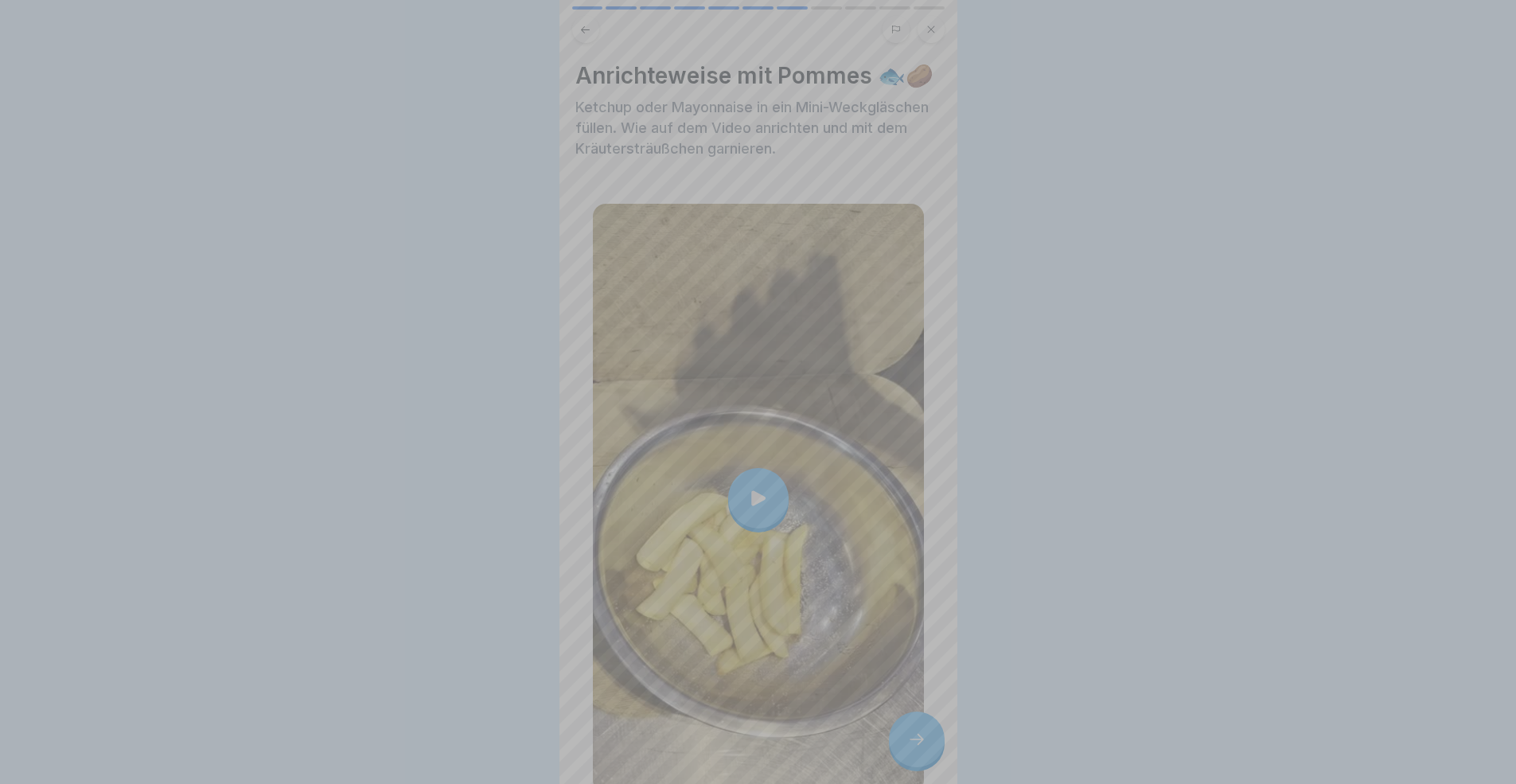
click at [905, 719] on video at bounding box center [758, 392] width 398 height 784
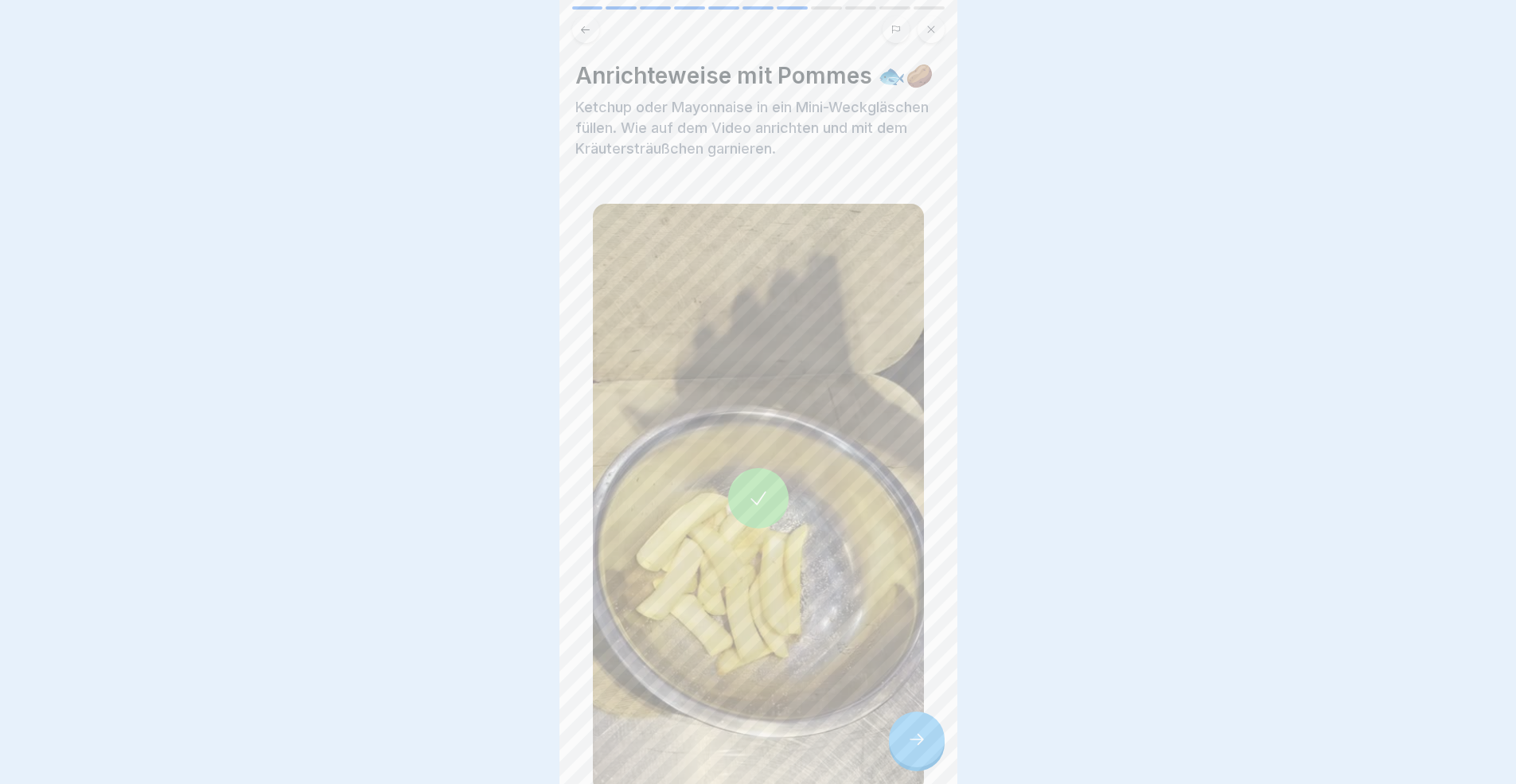
click at [918, 719] on icon at bounding box center [917, 739] width 19 height 19
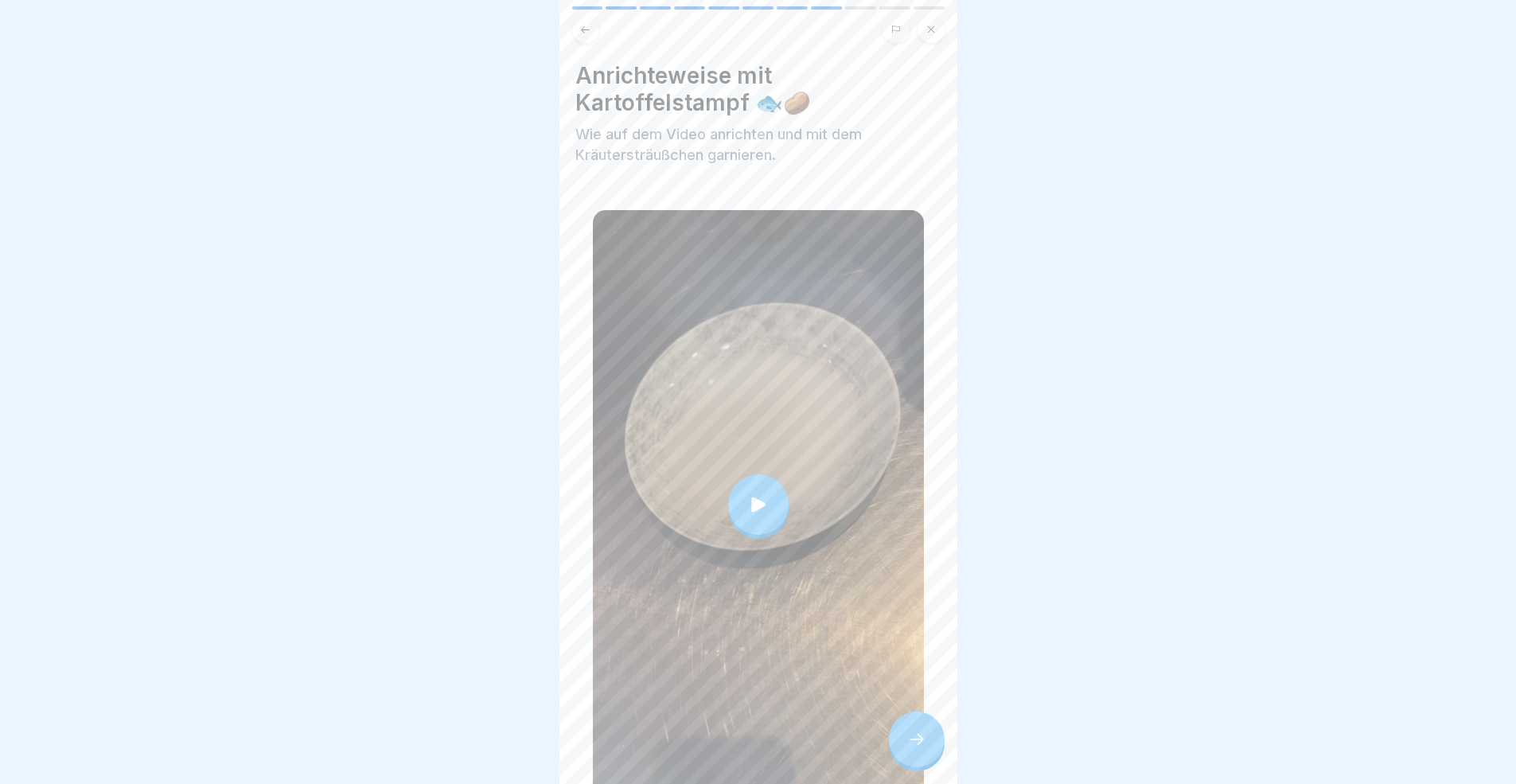
click at [917, 719] on icon at bounding box center [917, 739] width 19 height 19
click at [924, 719] on icon at bounding box center [917, 739] width 19 height 19
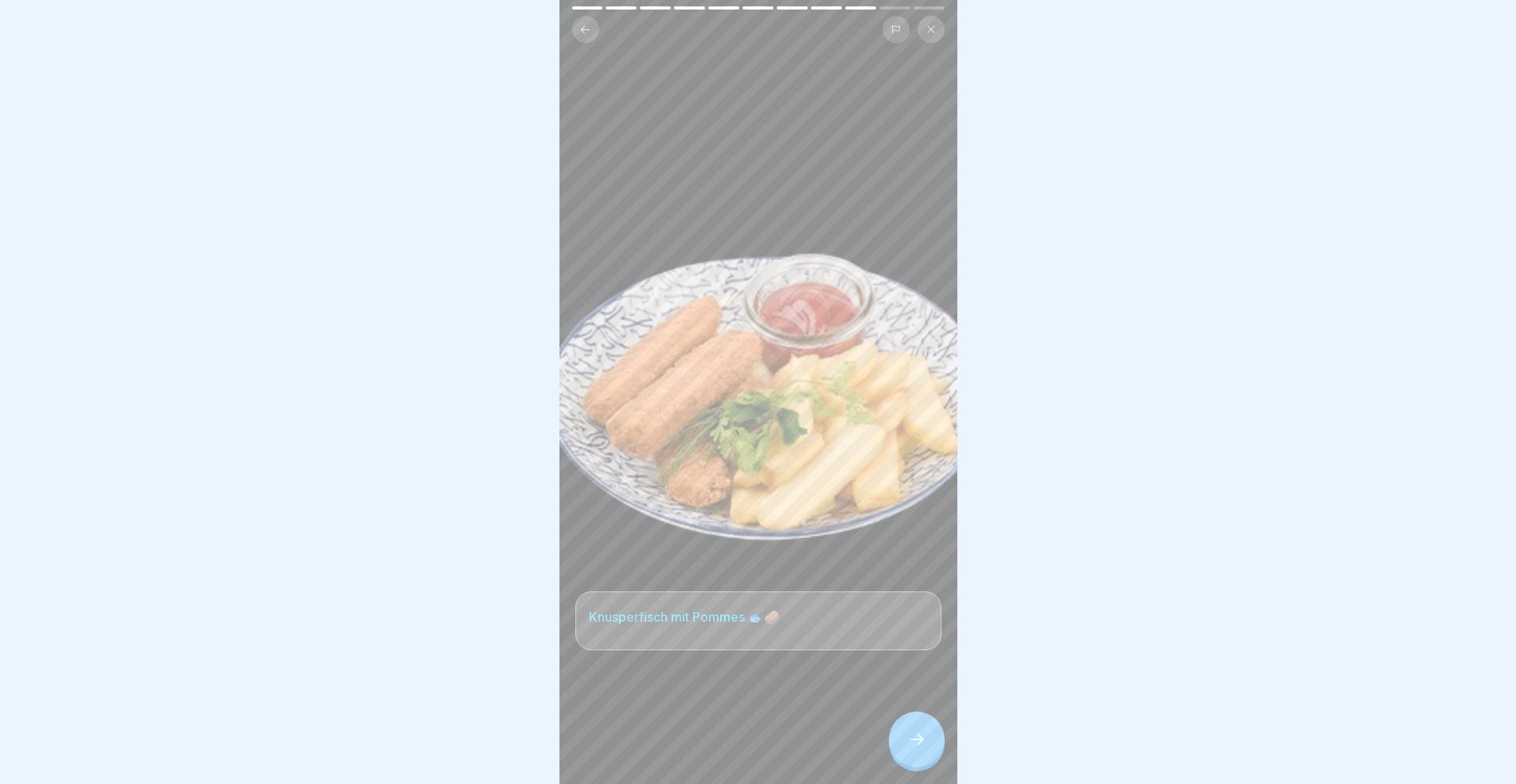
click at [924, 719] on icon at bounding box center [917, 739] width 19 height 19
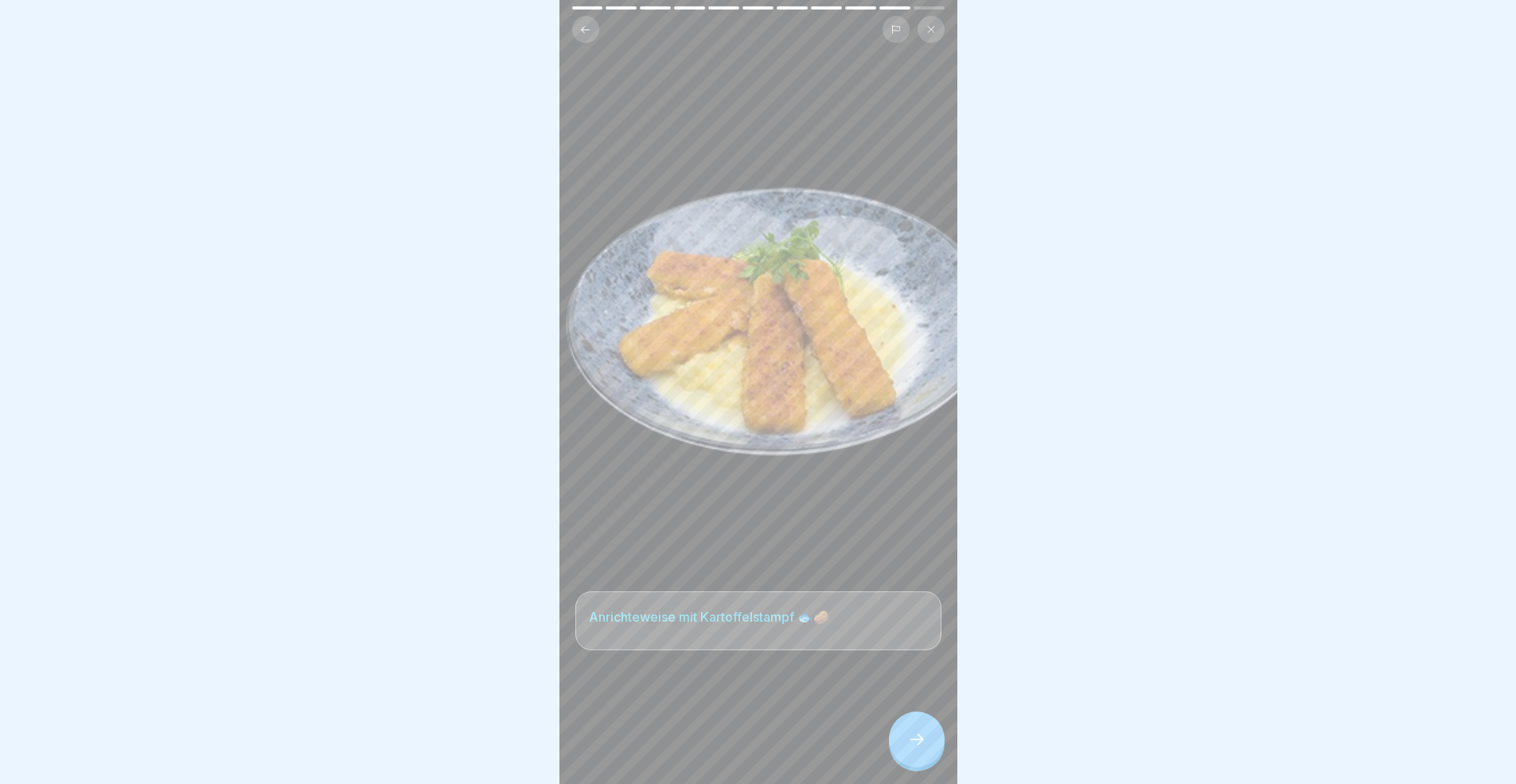
click at [924, 719] on icon at bounding box center [917, 739] width 19 height 19
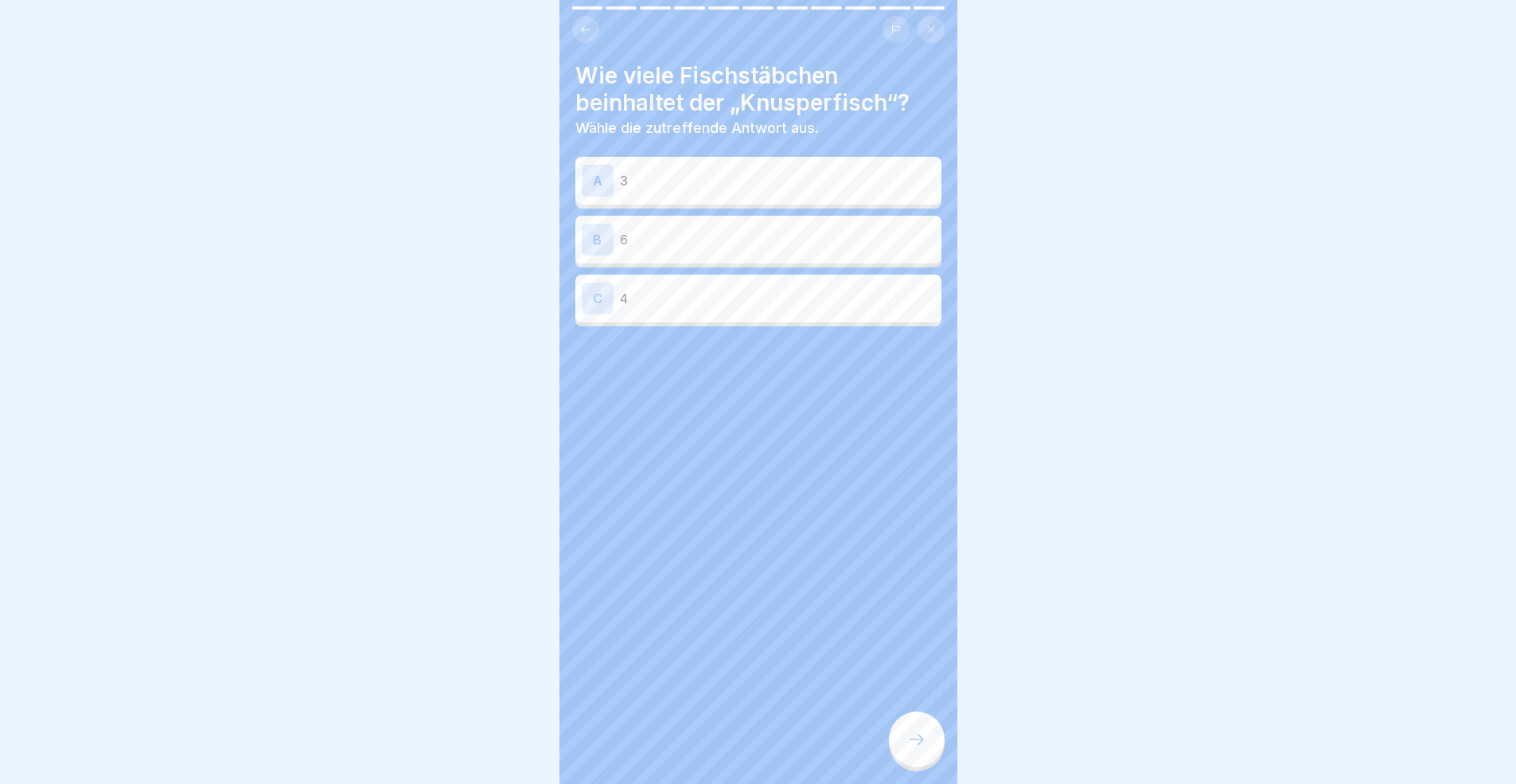
click at [638, 304] on p "4" at bounding box center [777, 298] width 315 height 19
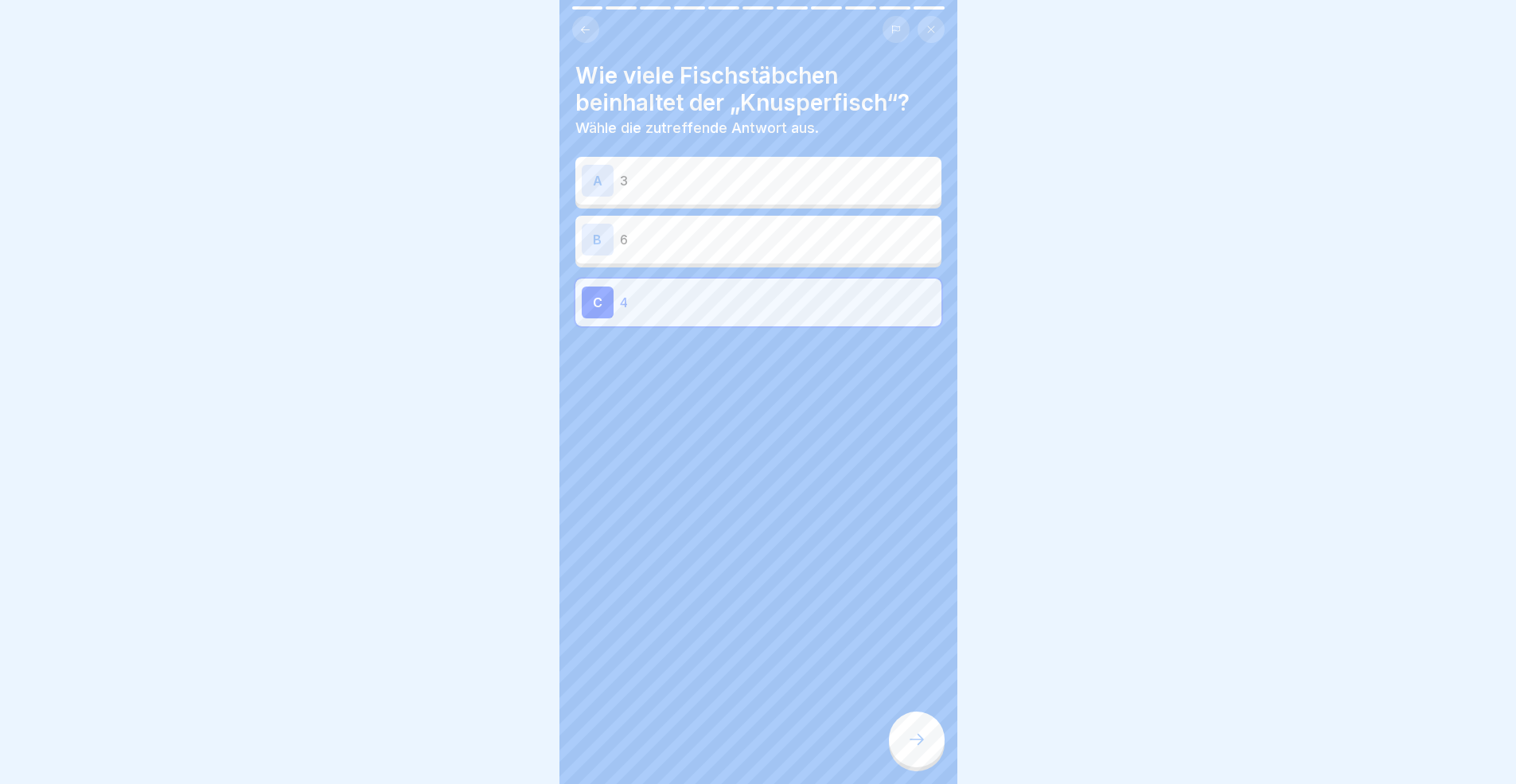
click at [937, 719] on div at bounding box center [917, 739] width 56 height 56
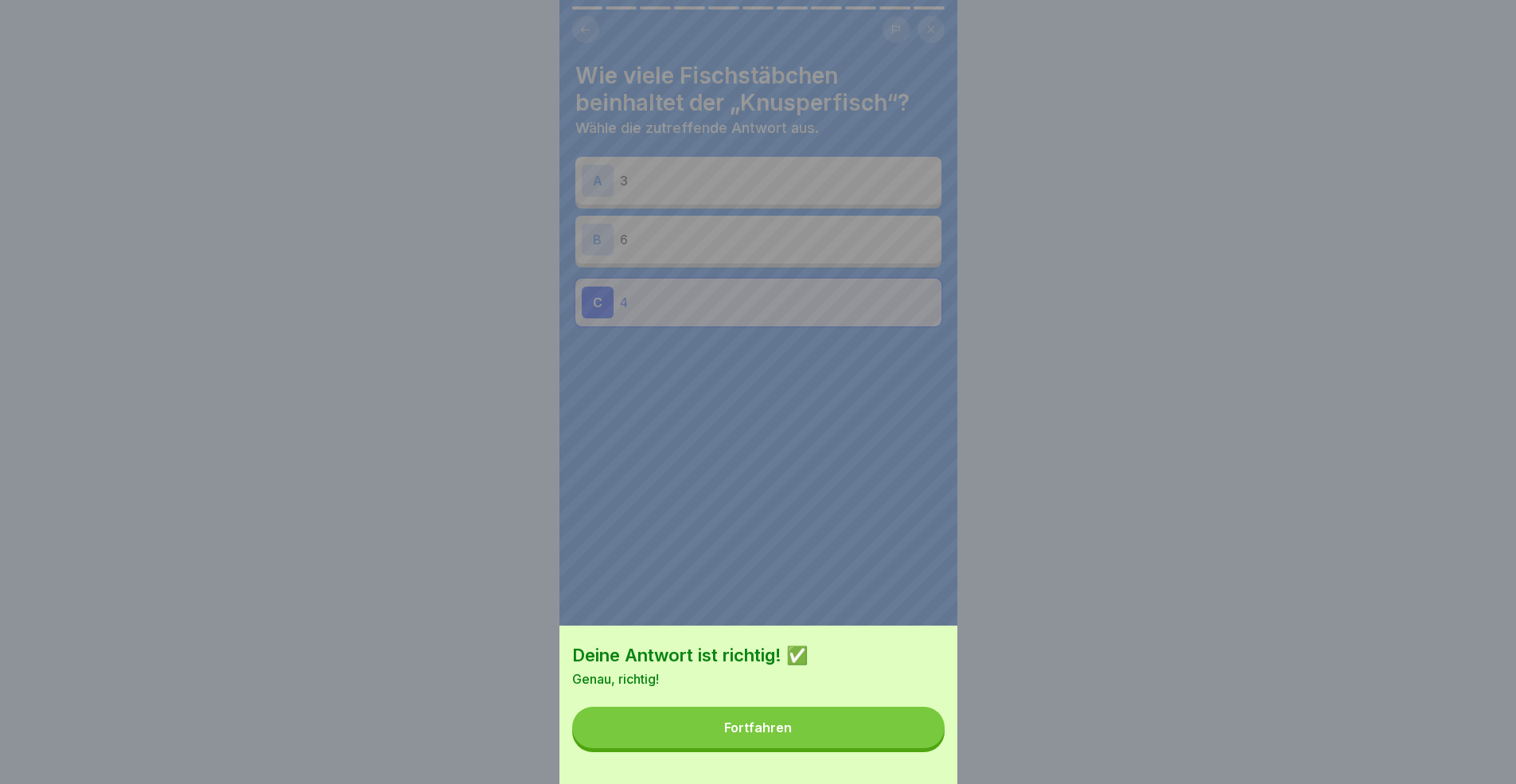
click at [925, 719] on button "Fortfahren" at bounding box center [758, 727] width 373 height 41
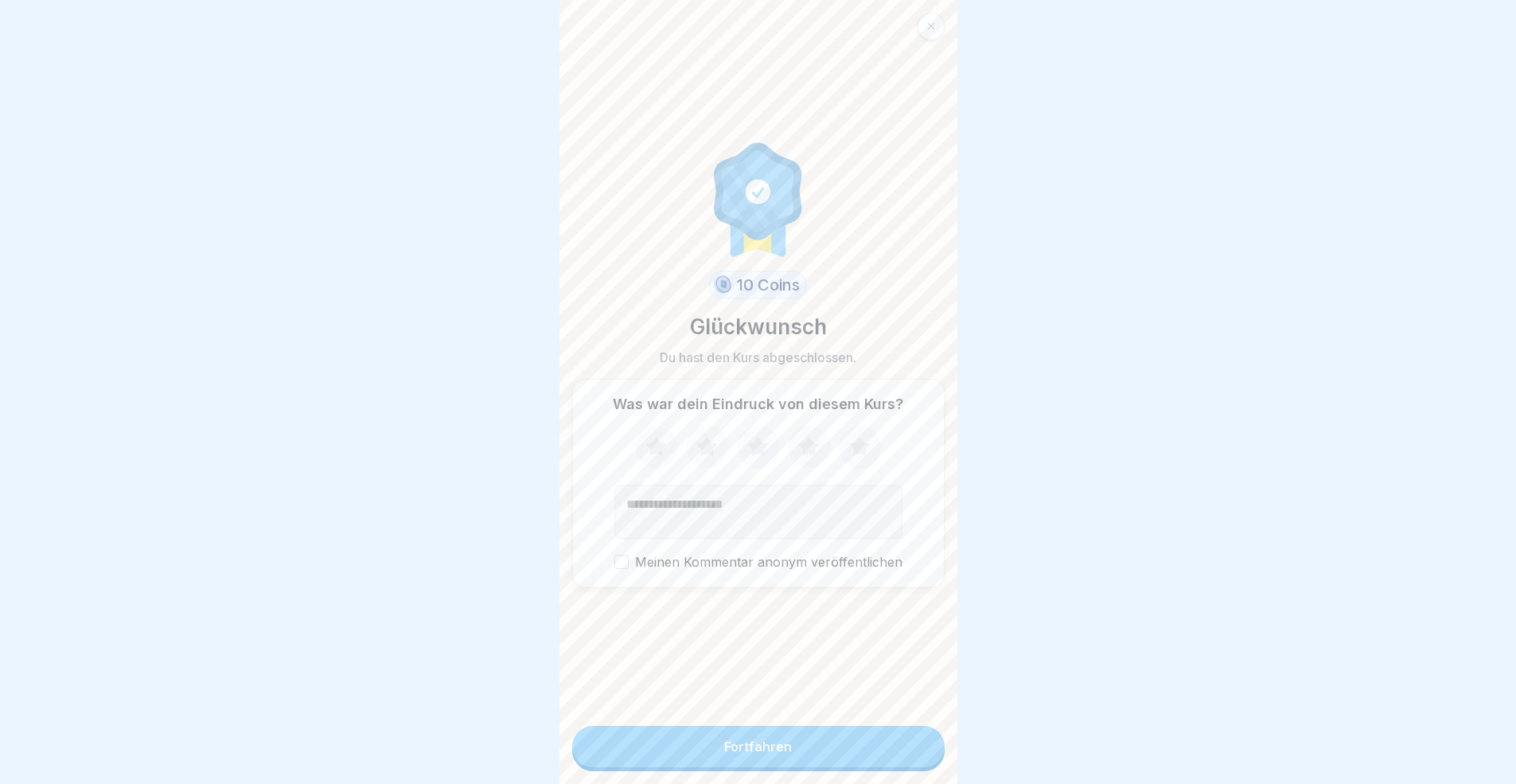
click at [925, 719] on button "Fortfahren" at bounding box center [758, 746] width 373 height 41
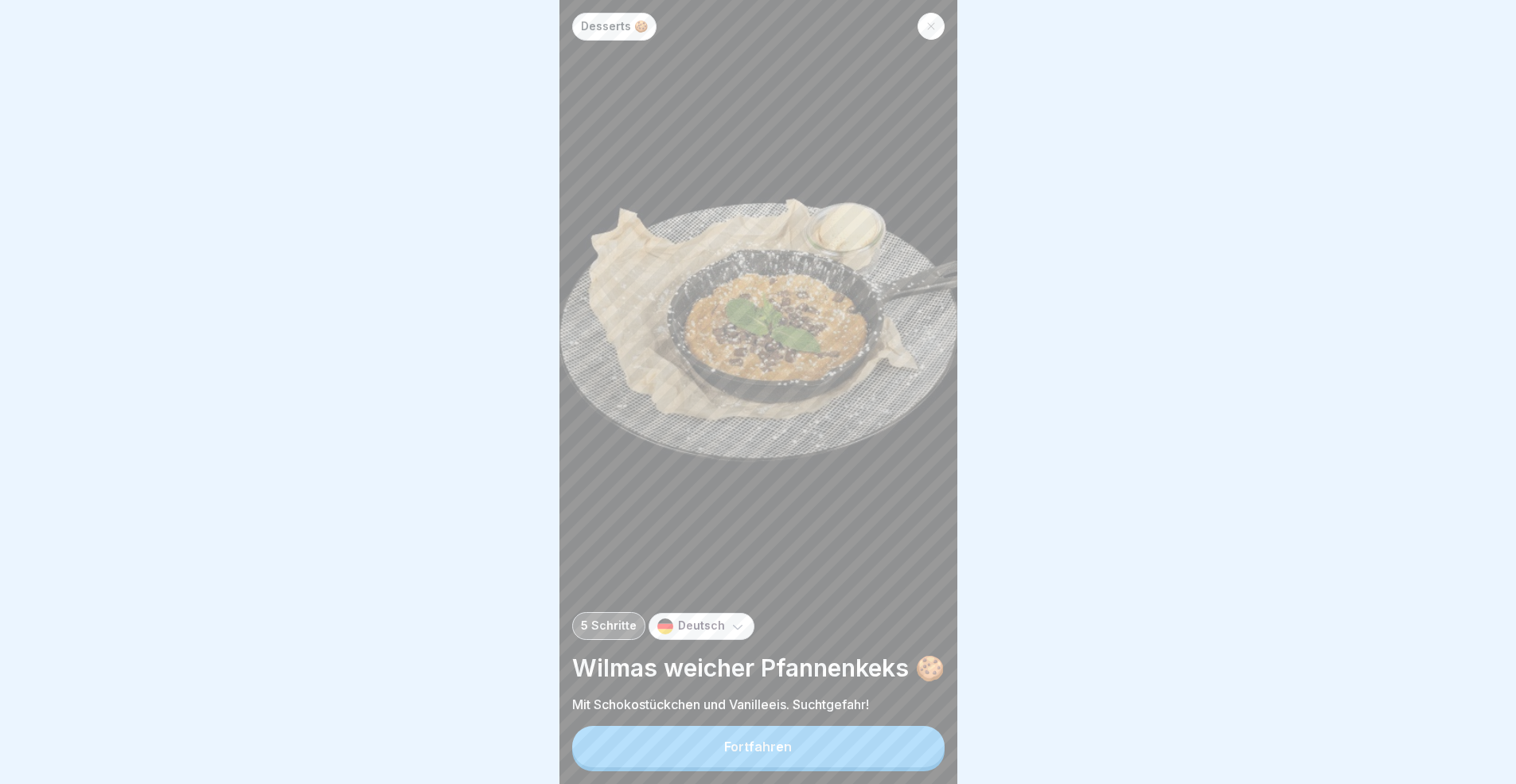
click at [917, 719] on button "Fortfahren" at bounding box center [758, 746] width 373 height 41
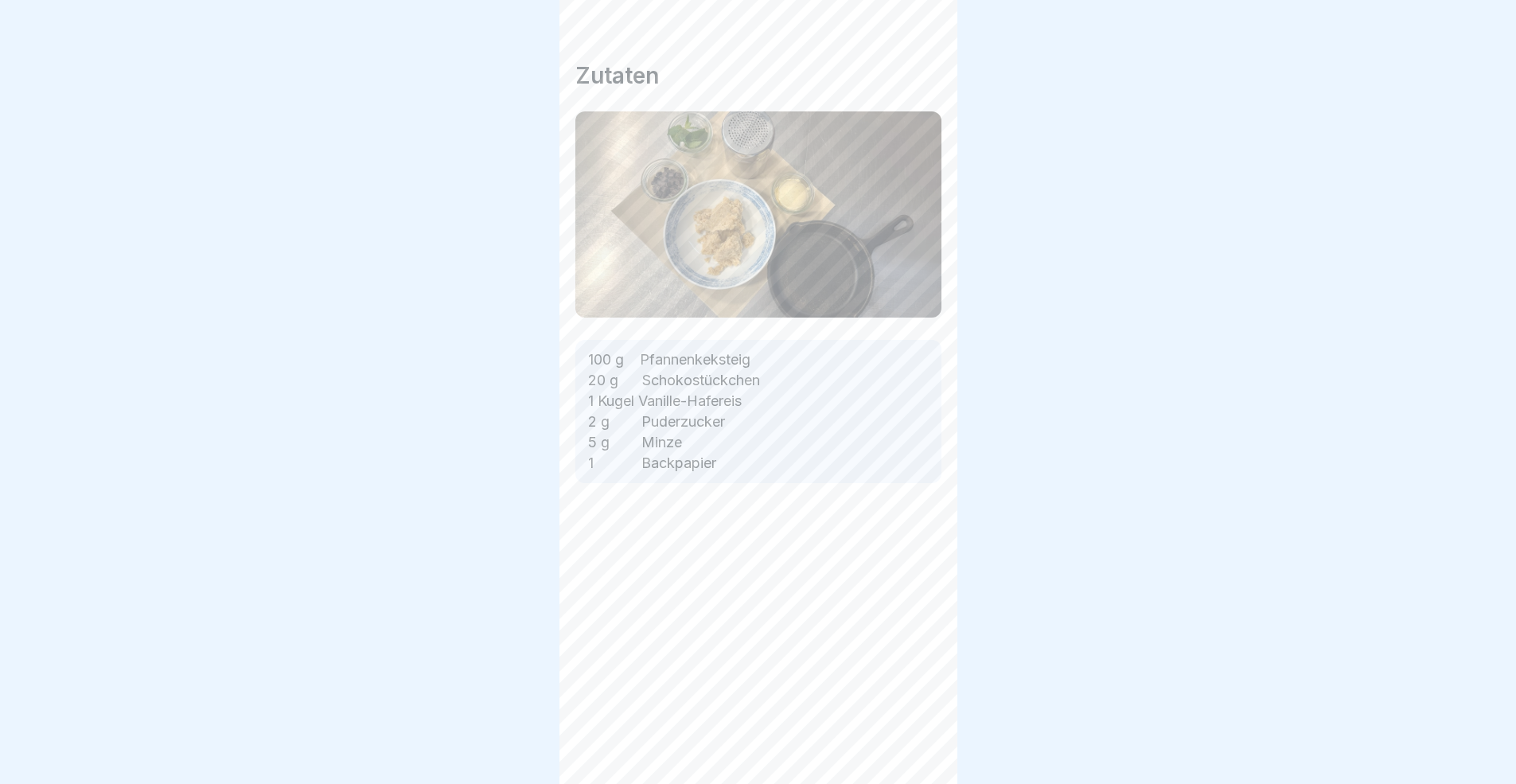
click at [917, 719] on icon at bounding box center [917, 739] width 15 height 11
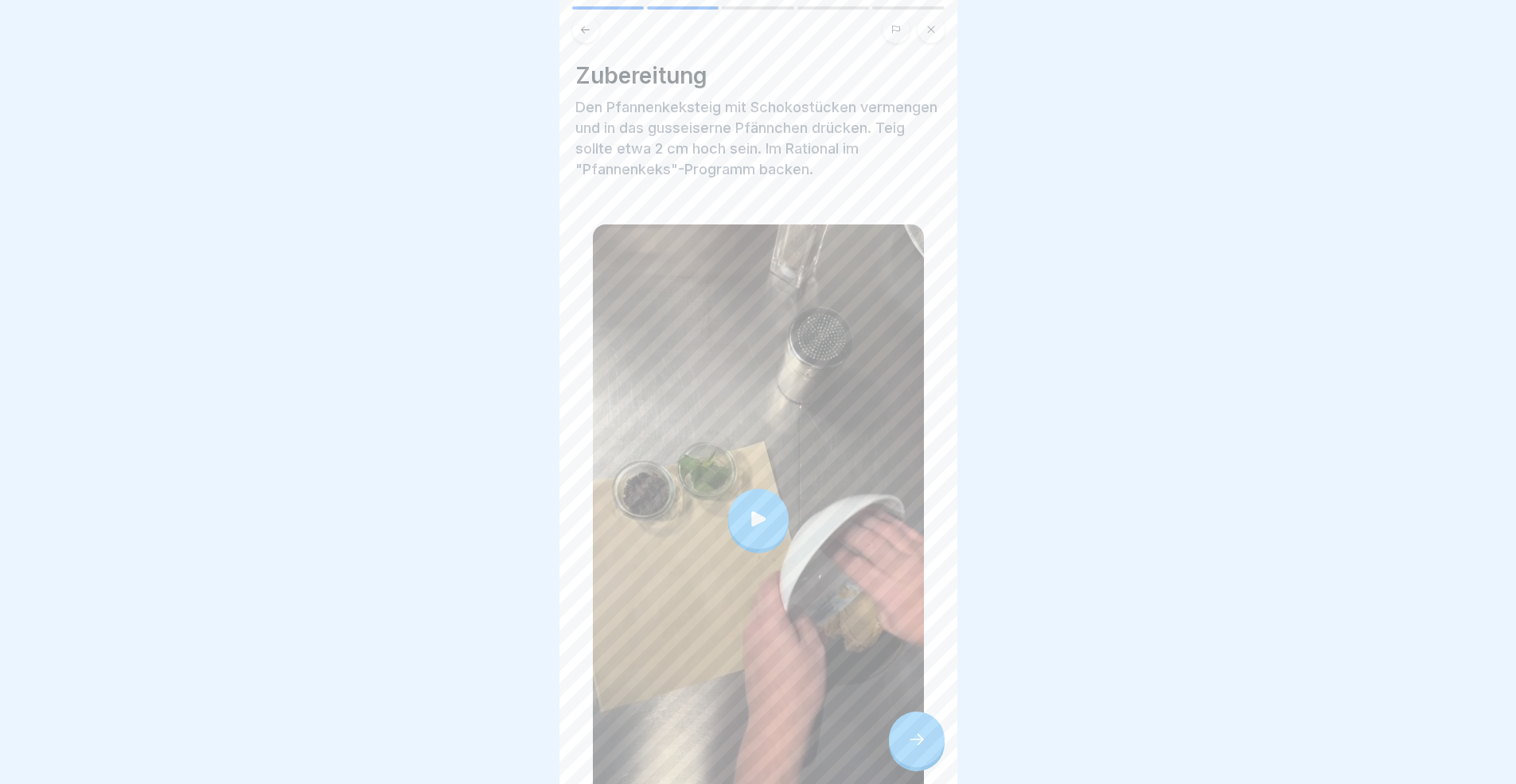
click at [917, 719] on icon at bounding box center [917, 739] width 19 height 19
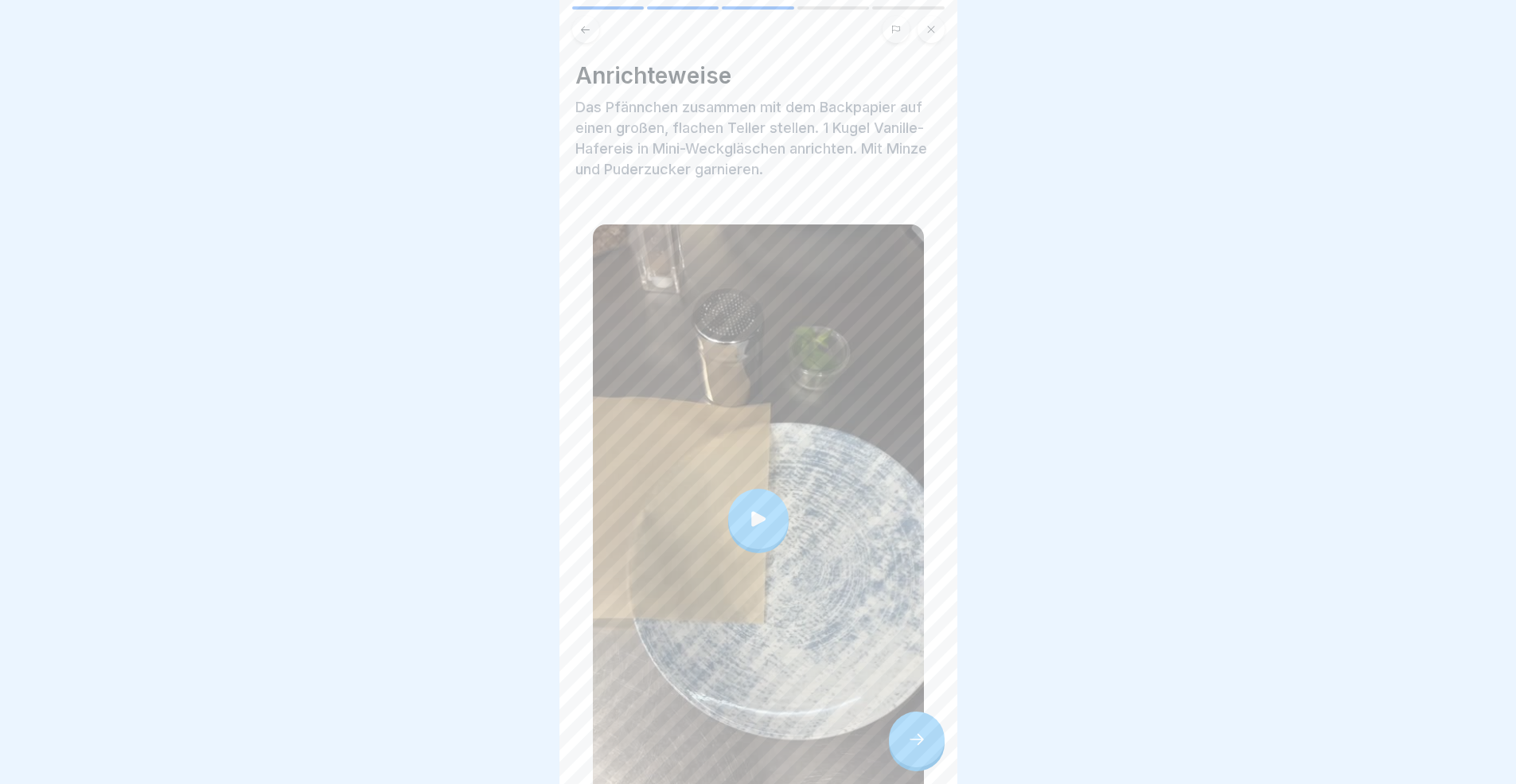
click at [917, 719] on icon at bounding box center [917, 739] width 19 height 19
click at [920, 719] on div at bounding box center [917, 739] width 56 height 56
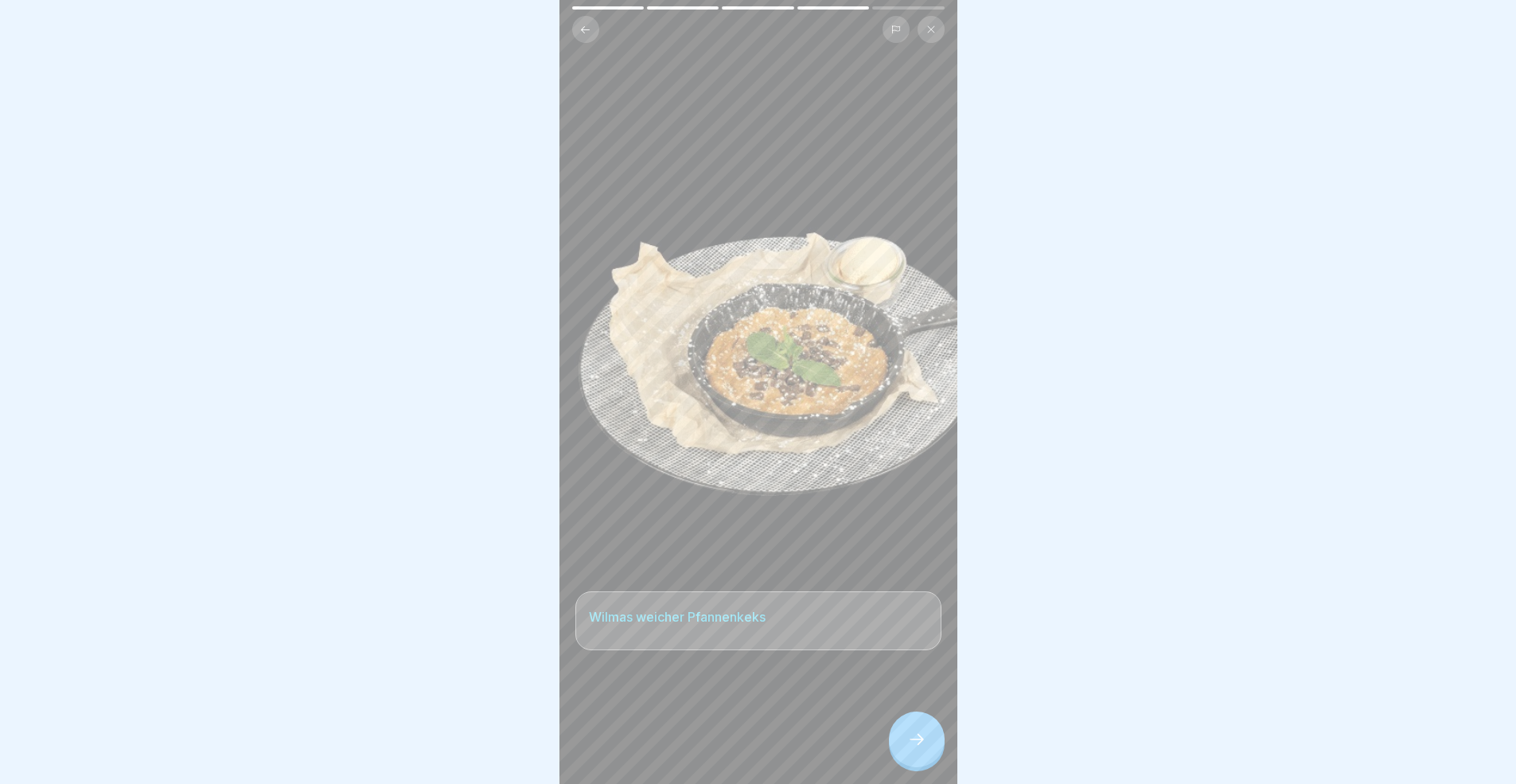
click at [920, 719] on div at bounding box center [917, 739] width 56 height 56
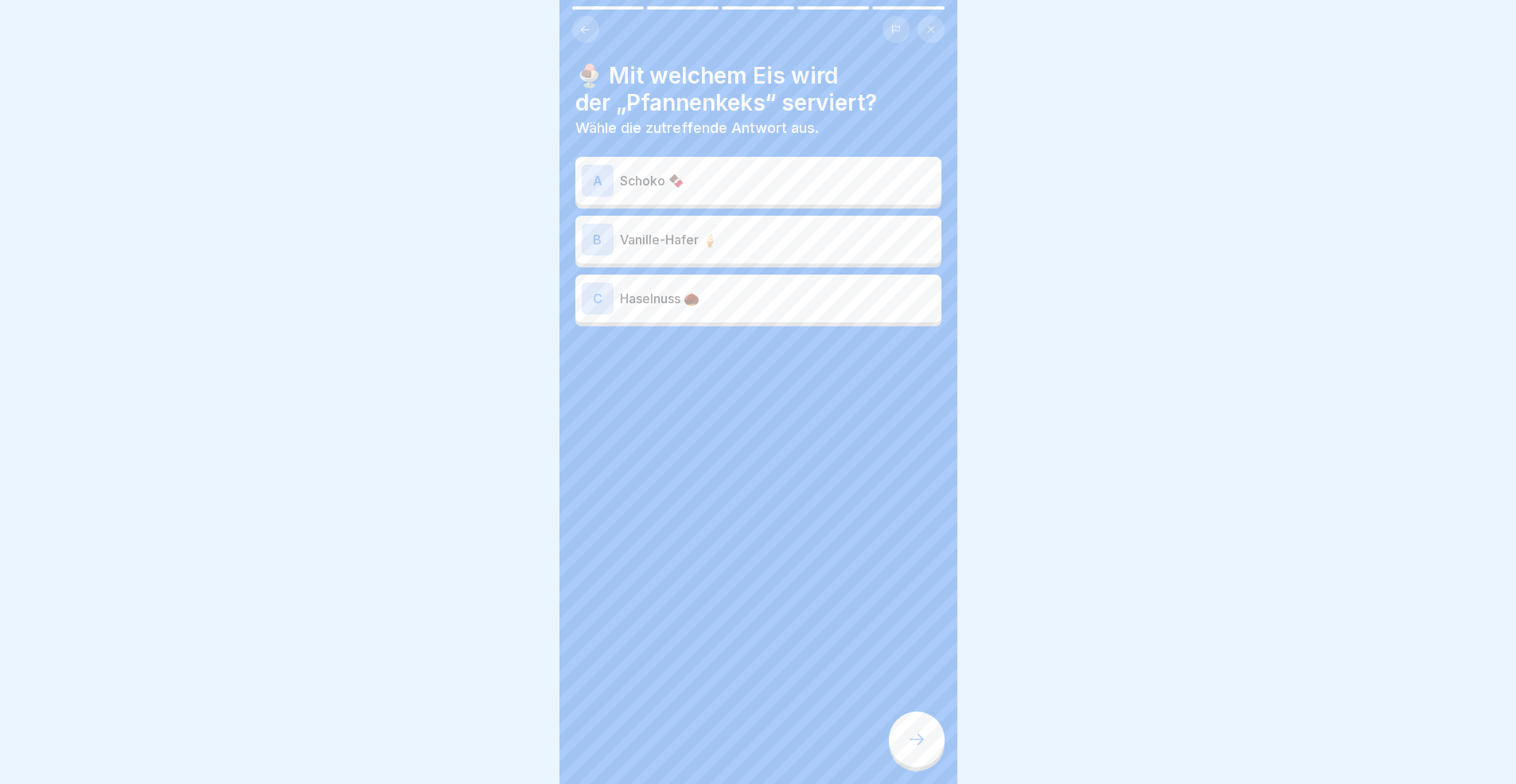
click at [645, 241] on p "Vanille-Hafer 🍦" at bounding box center [777, 240] width 315 height 19
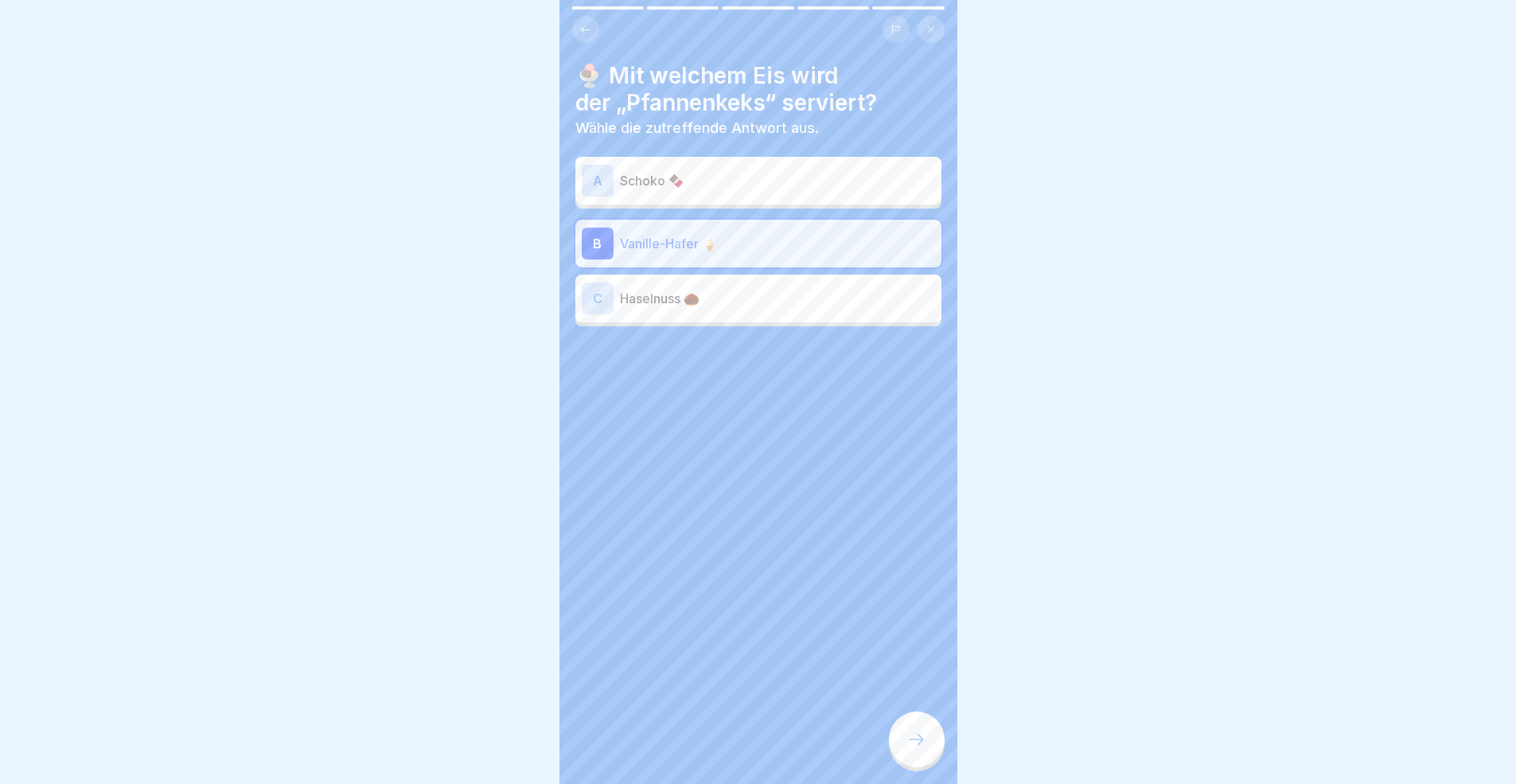
click at [933, 719] on div at bounding box center [917, 739] width 56 height 56
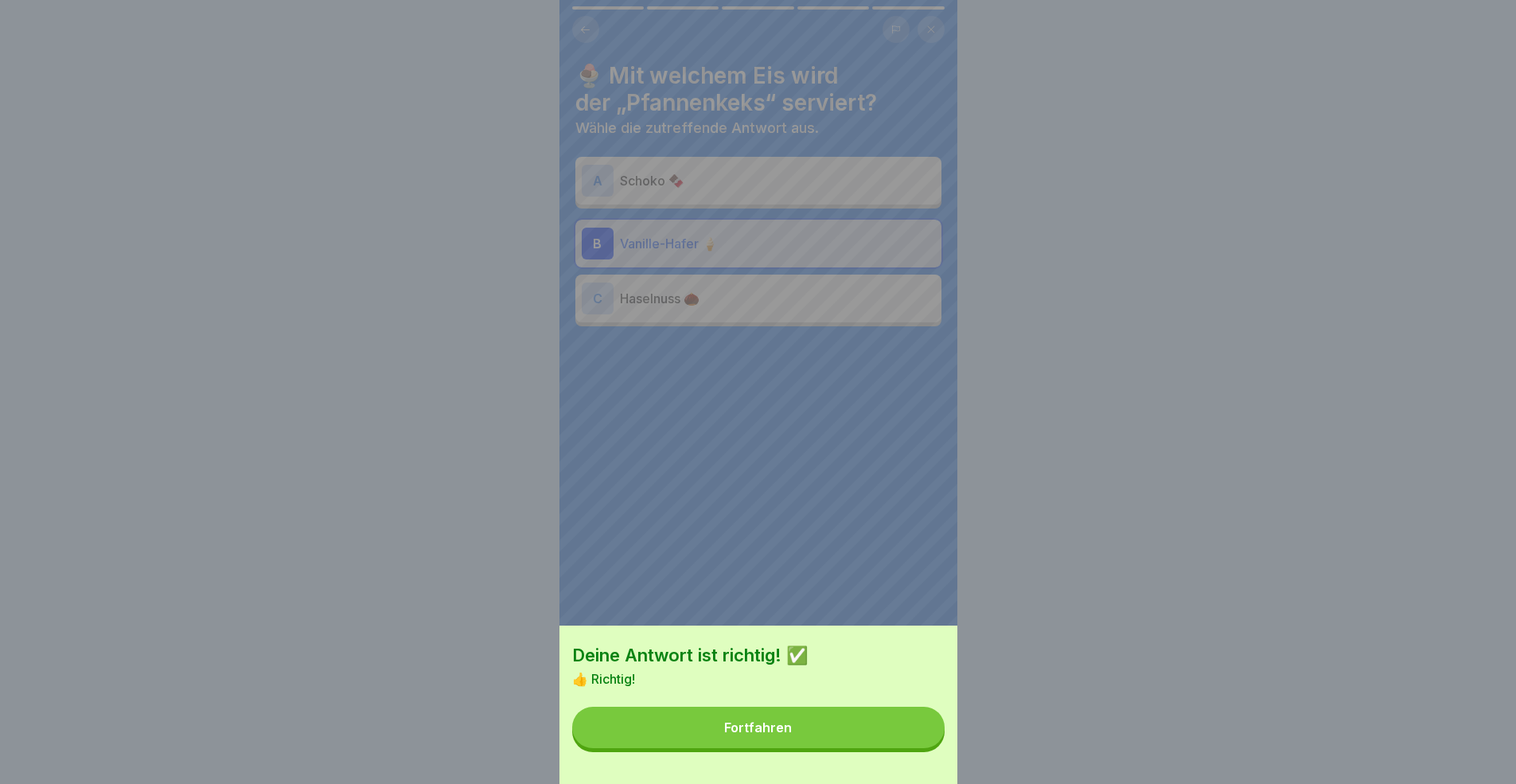
click at [933, 719] on button "Fortfahren" at bounding box center [758, 727] width 373 height 41
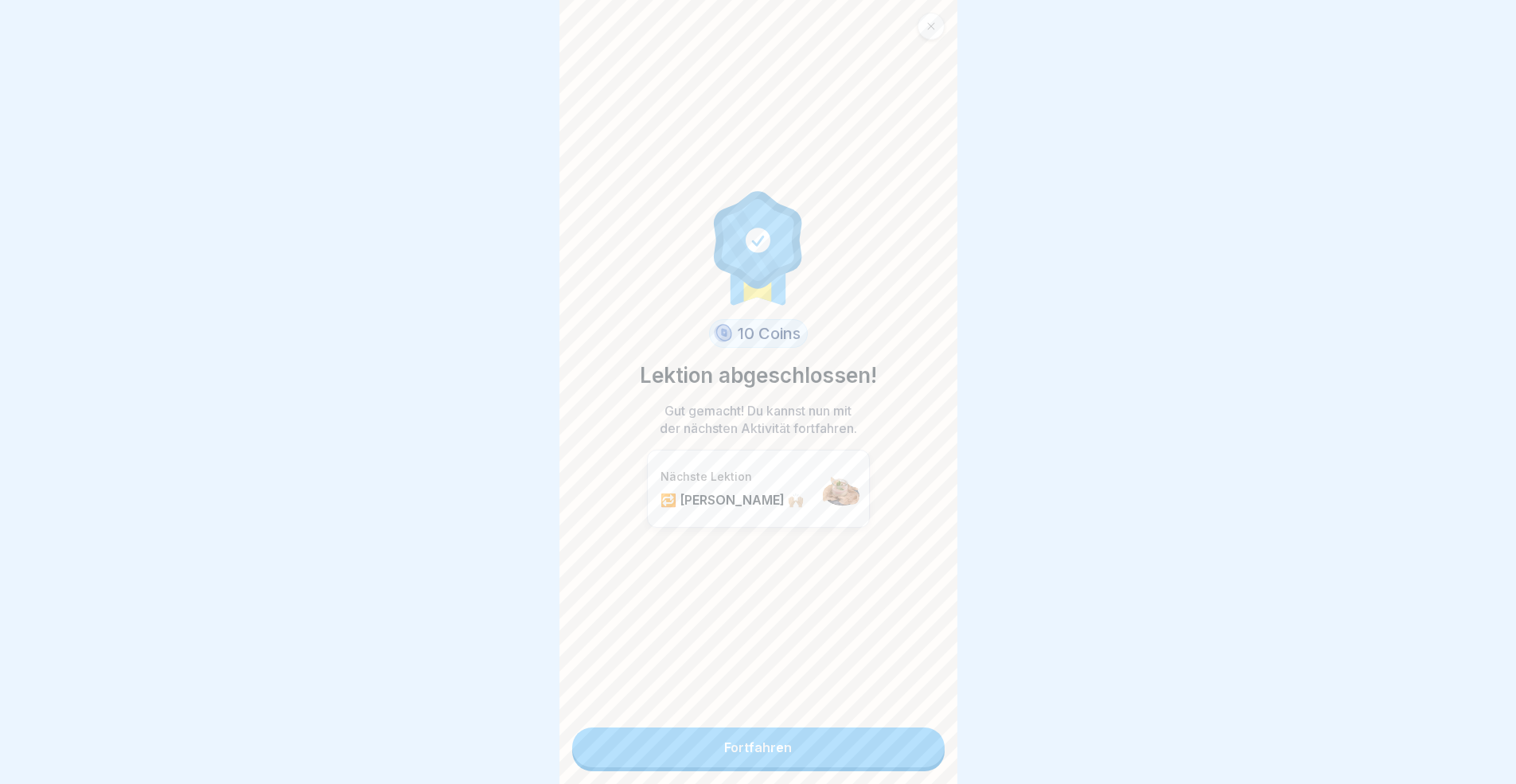
click at [933, 719] on div "10 Coins Lektion abgeschlossen! Gut gemacht! Du kannst nun mit der nächsten Akt…" at bounding box center [758, 392] width 398 height 784
click at [883, 719] on link "Fortfahren" at bounding box center [758, 747] width 373 height 40
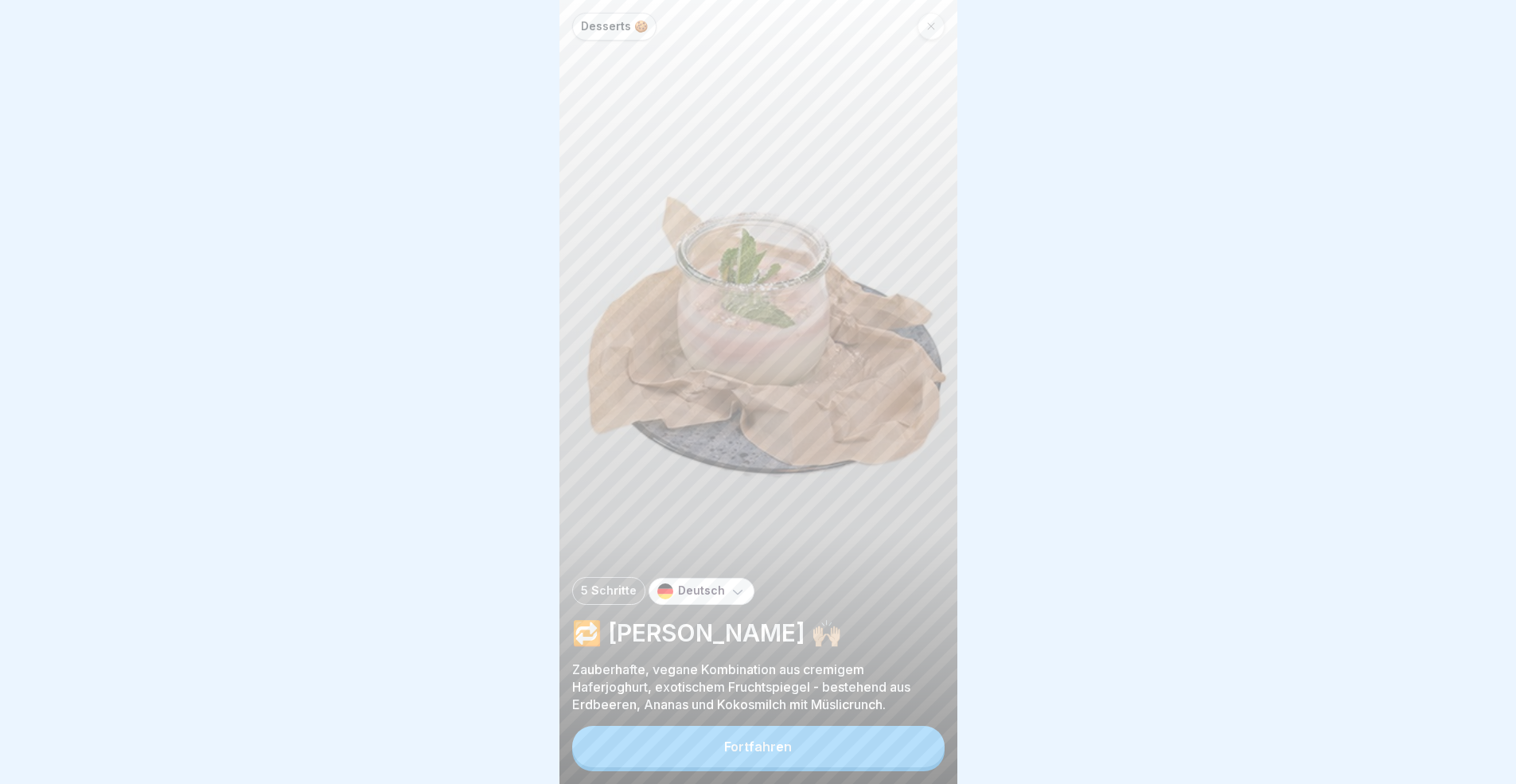
click at [885, 719] on button "Fortfahren" at bounding box center [758, 746] width 373 height 41
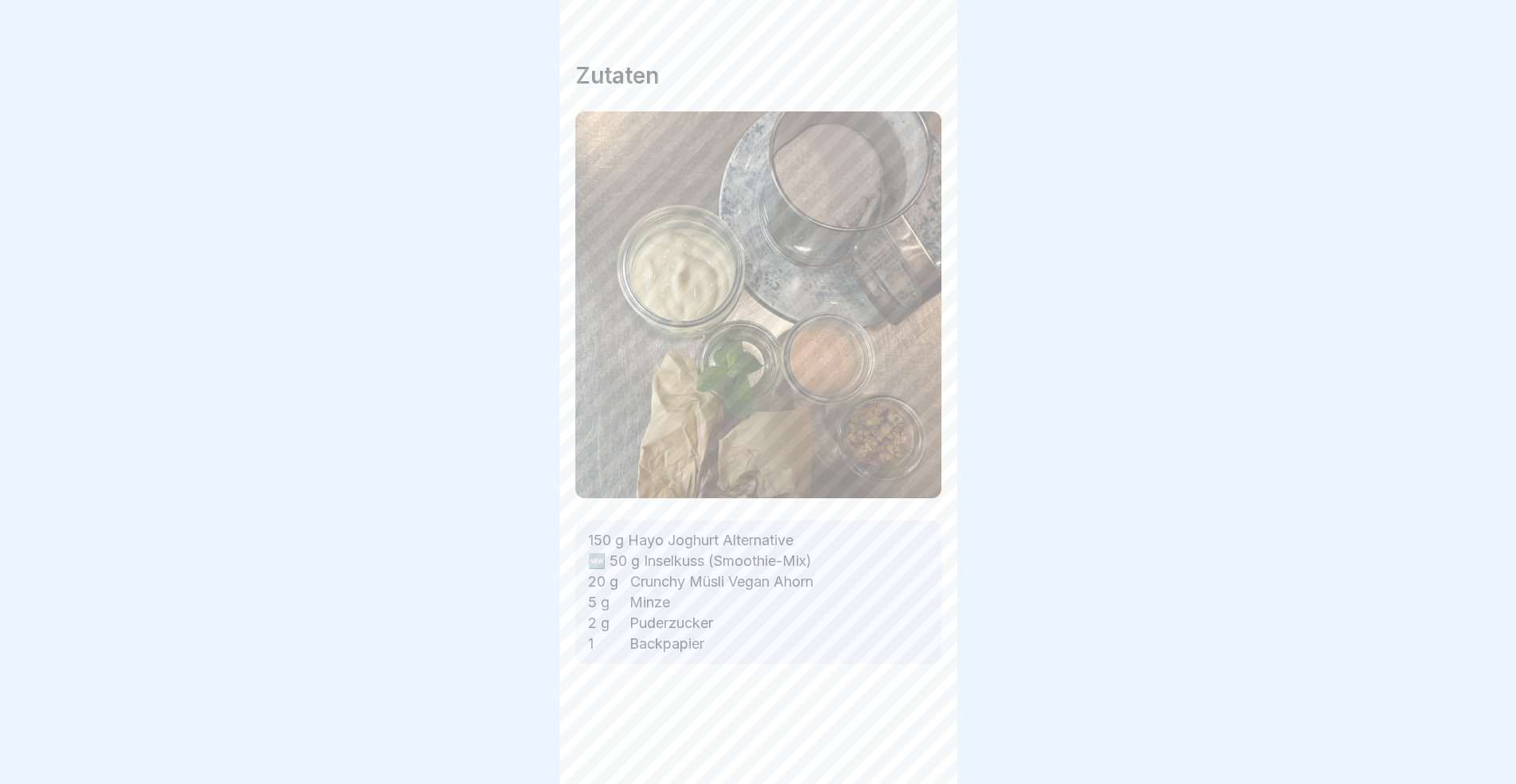
click at [892, 719] on div at bounding box center [917, 739] width 56 height 56
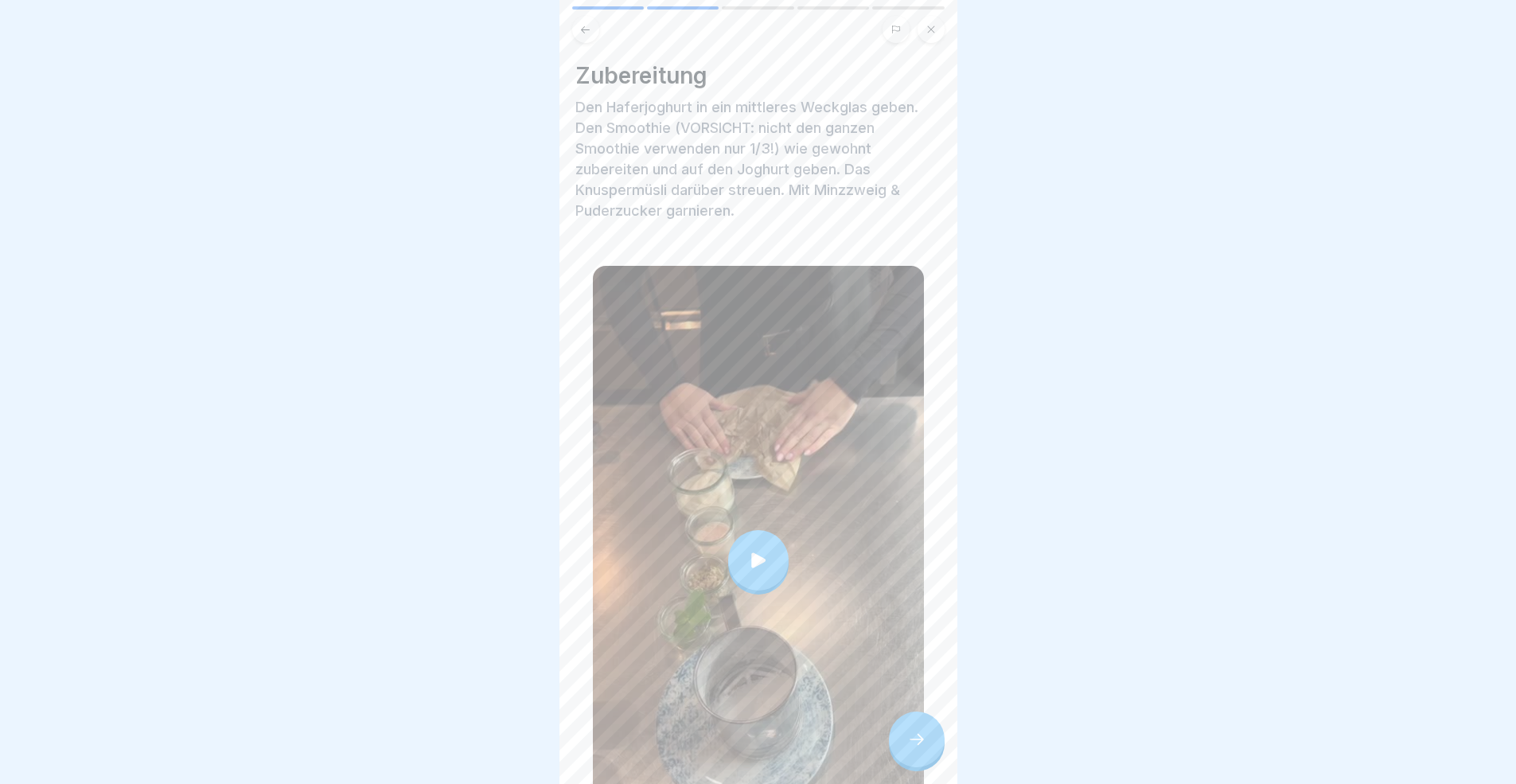
click at [892, 719] on div at bounding box center [917, 739] width 56 height 56
click at [912, 719] on icon at bounding box center [917, 739] width 19 height 19
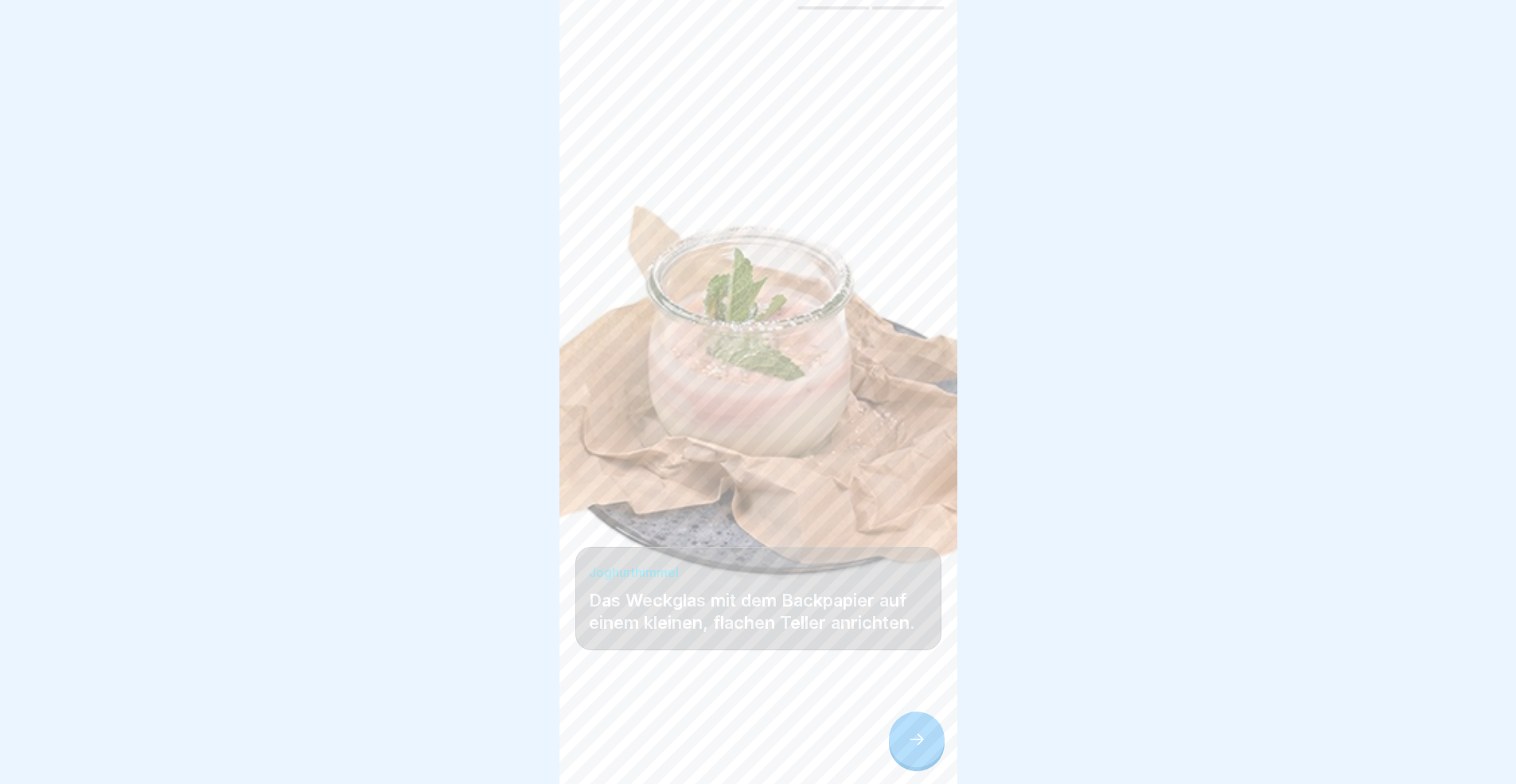
click at [919, 719] on icon at bounding box center [917, 739] width 19 height 19
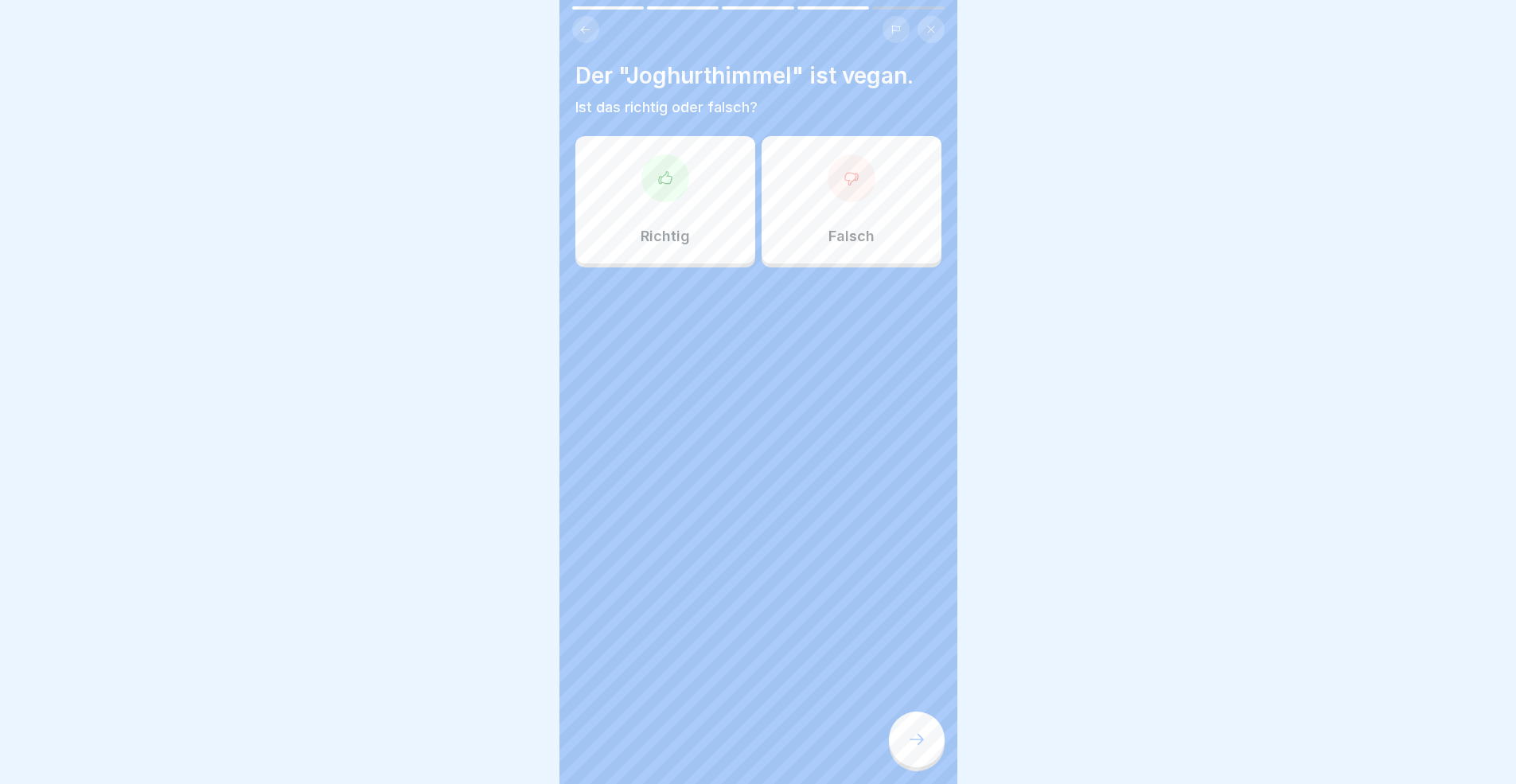
click at [670, 230] on p "Richtig" at bounding box center [665, 236] width 49 height 18
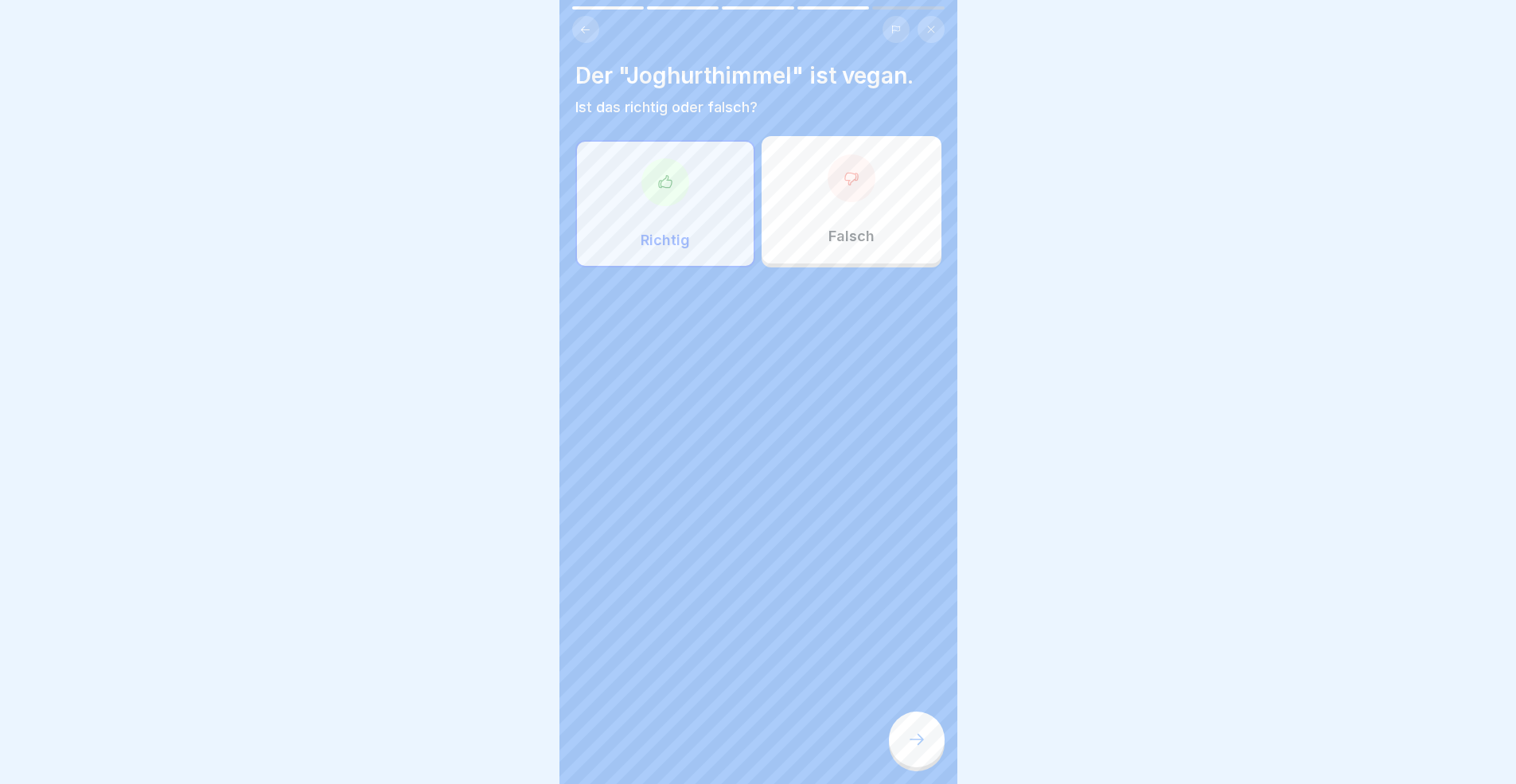
click at [931, 719] on div at bounding box center [917, 739] width 56 height 56
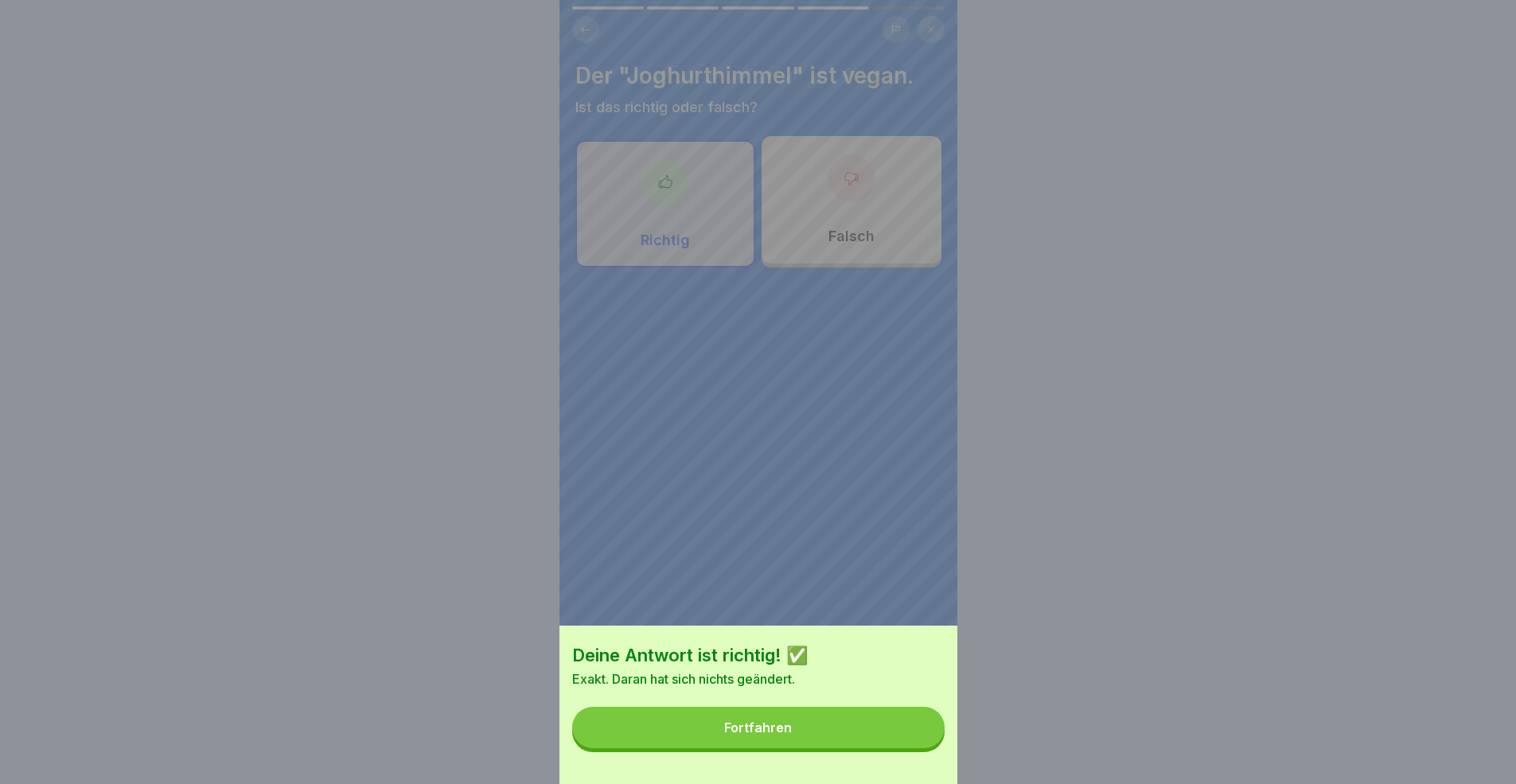
click at [834, 719] on button "Fortfahren" at bounding box center [758, 727] width 373 height 41
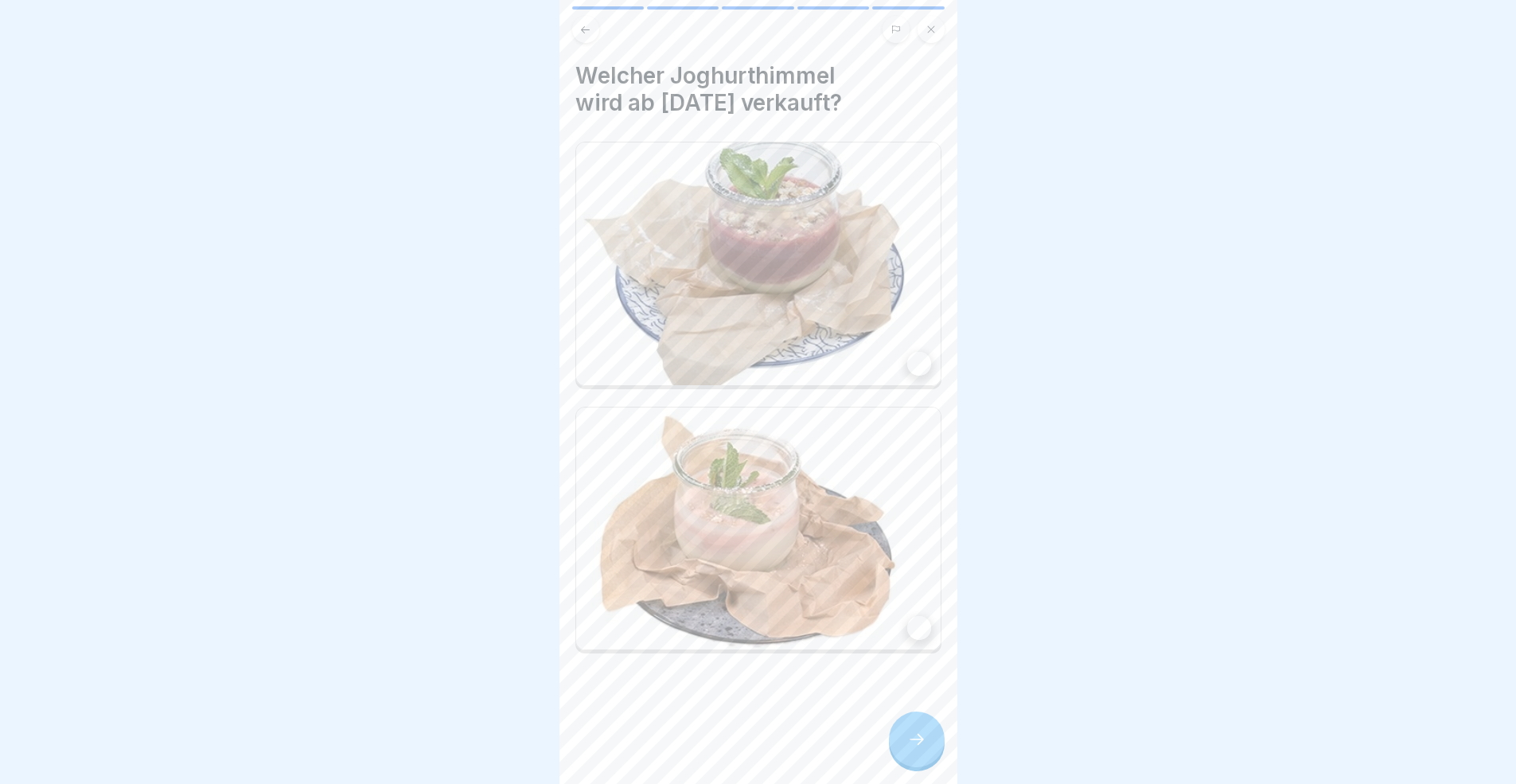
click at [918, 622] on img at bounding box center [758, 528] width 365 height 243
click at [918, 719] on div at bounding box center [917, 739] width 56 height 56
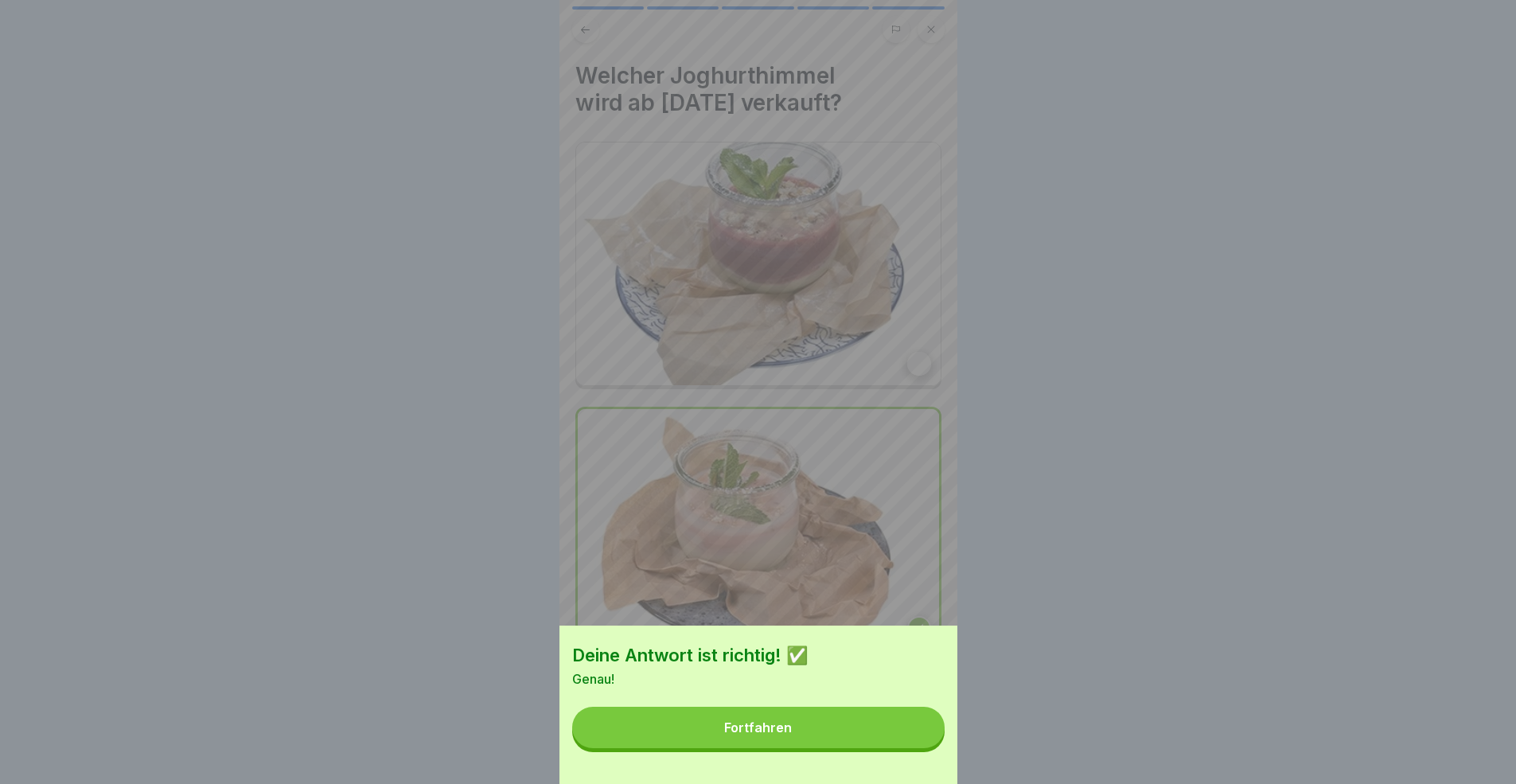
click at [921, 719] on button "Fortfahren" at bounding box center [758, 727] width 373 height 41
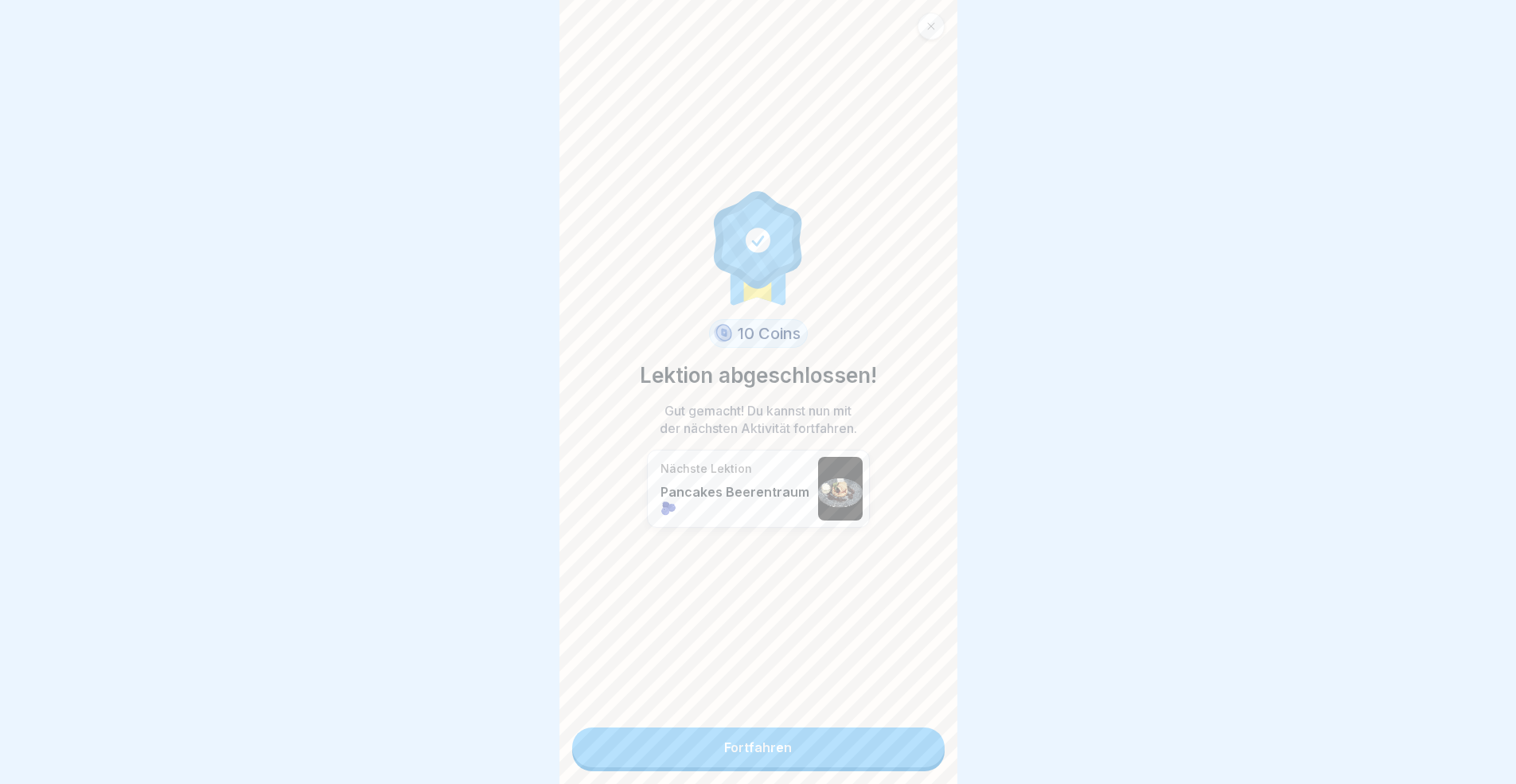
click at [870, 719] on link "Fortfahren" at bounding box center [758, 747] width 373 height 40
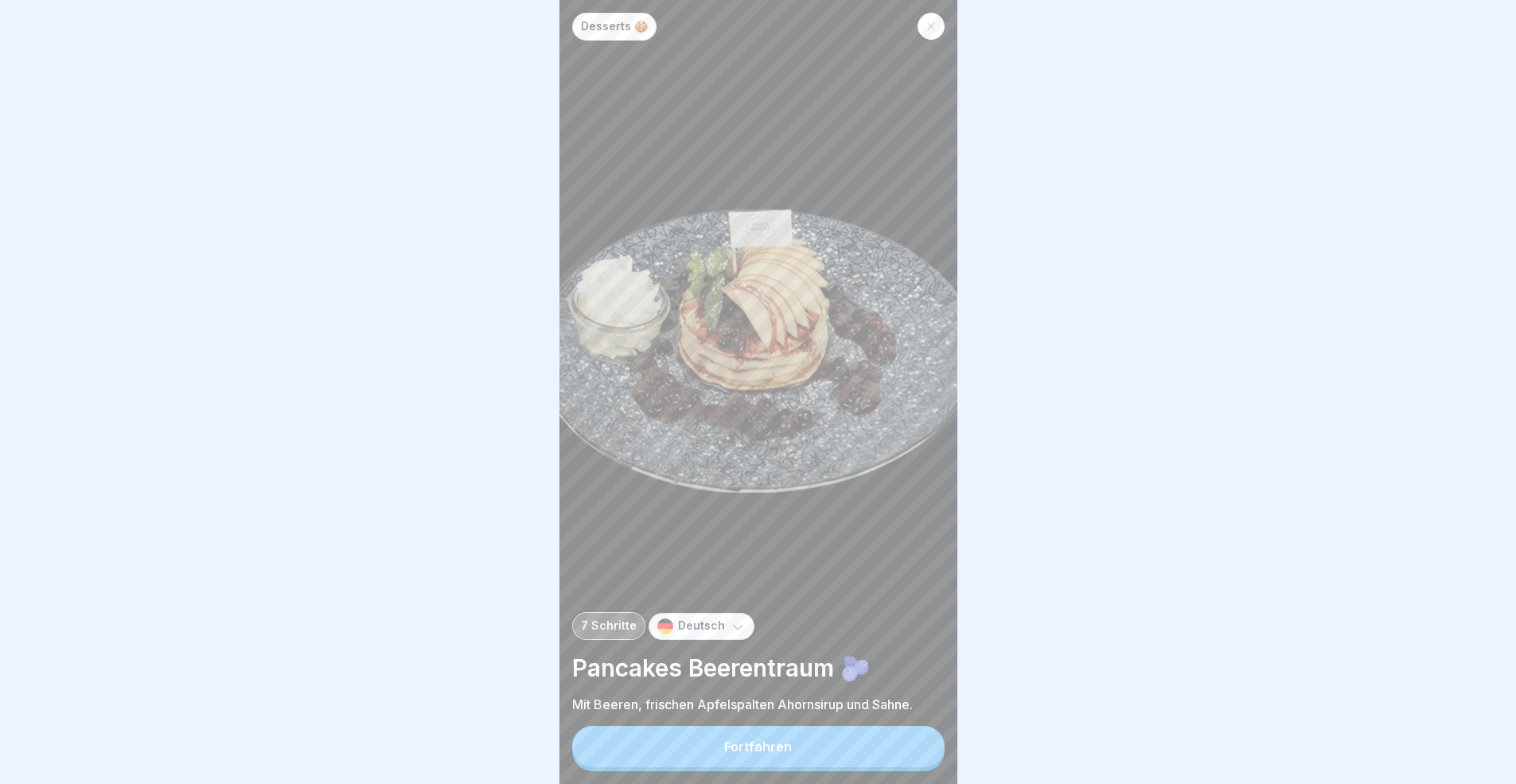
click at [901, 719] on button "Fortfahren" at bounding box center [758, 746] width 373 height 41
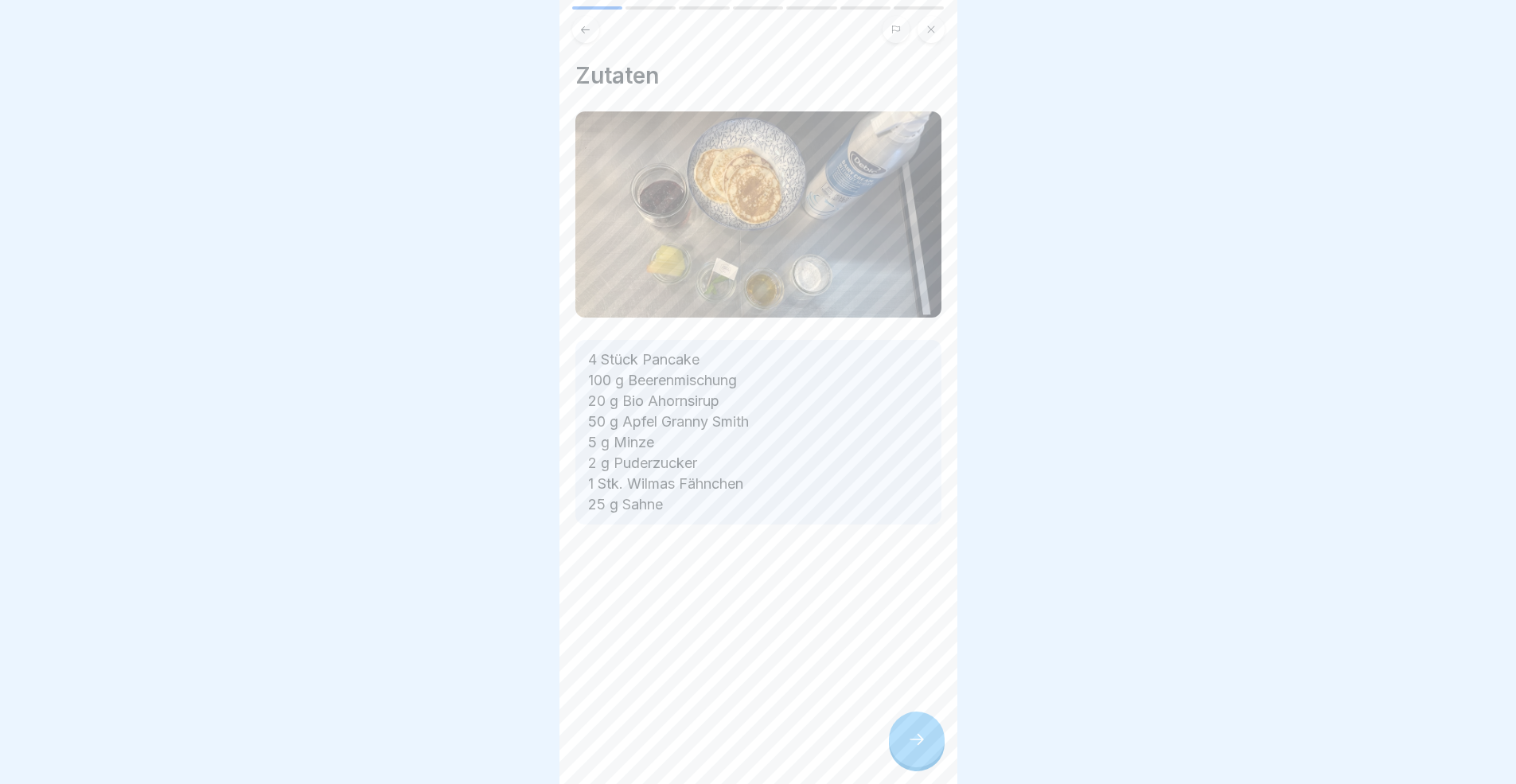
click at [901, 719] on div at bounding box center [917, 739] width 56 height 56
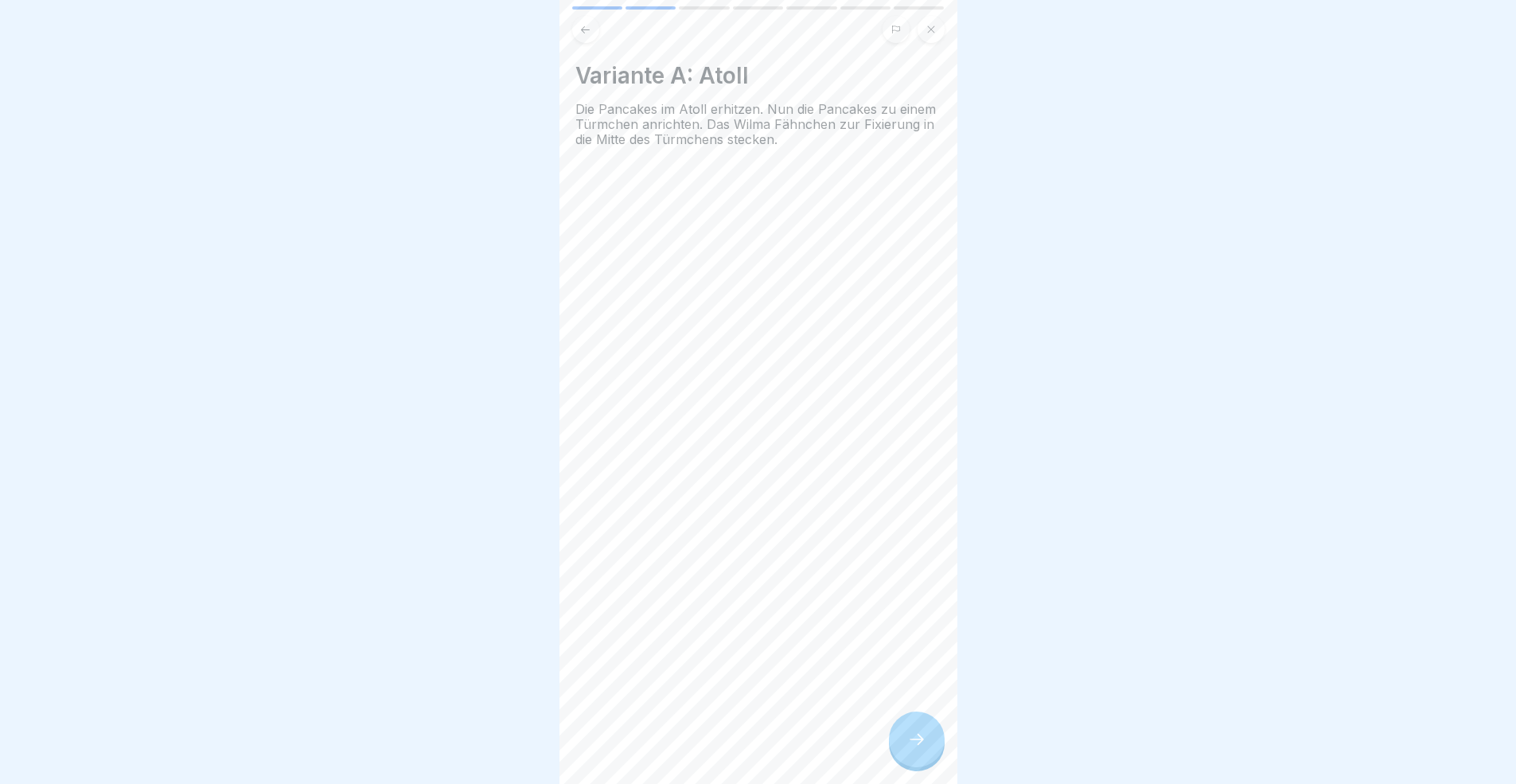
click at [901, 719] on div at bounding box center [917, 739] width 56 height 56
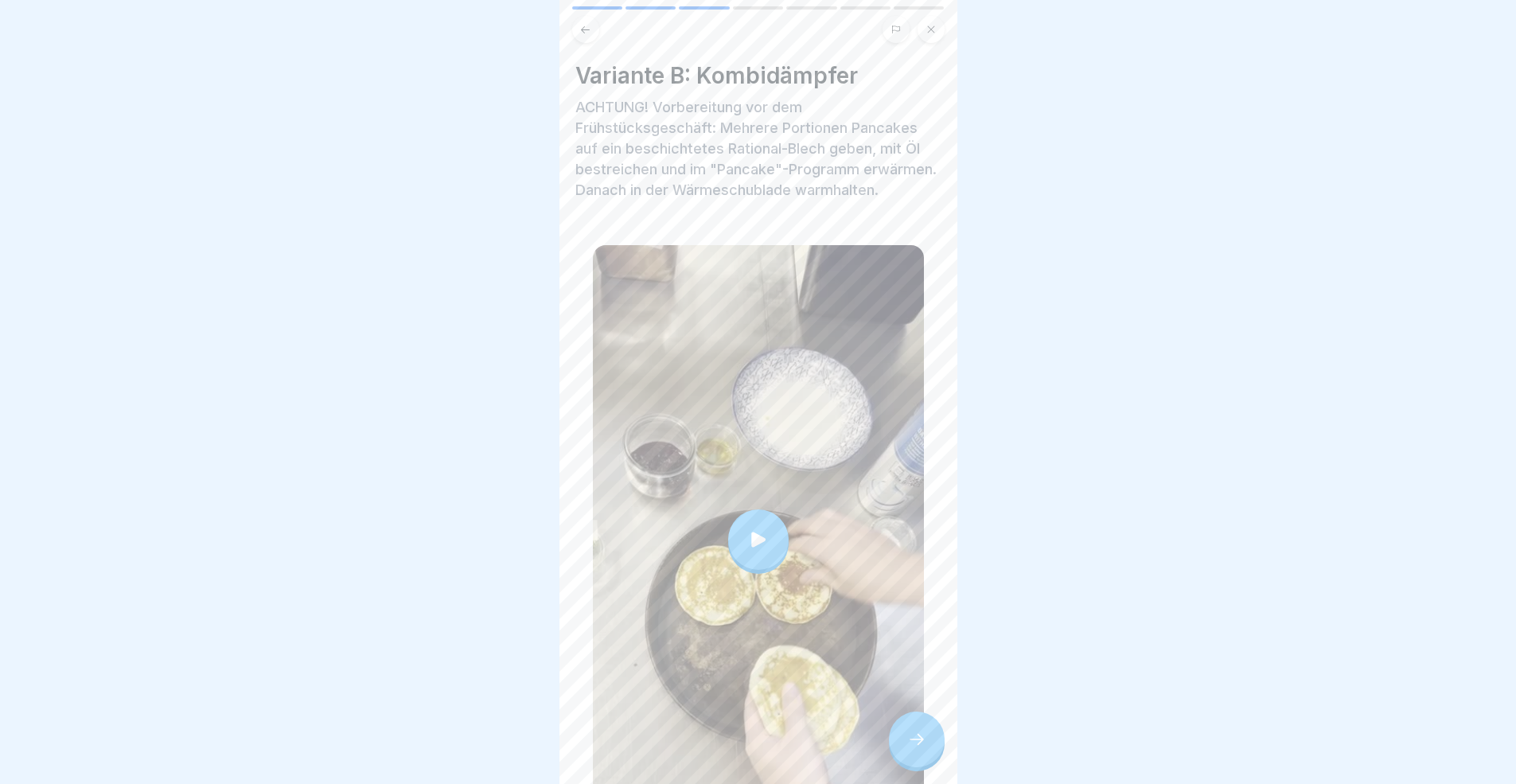
click at [901, 719] on div at bounding box center [917, 739] width 56 height 56
click at [940, 719] on div at bounding box center [917, 739] width 56 height 56
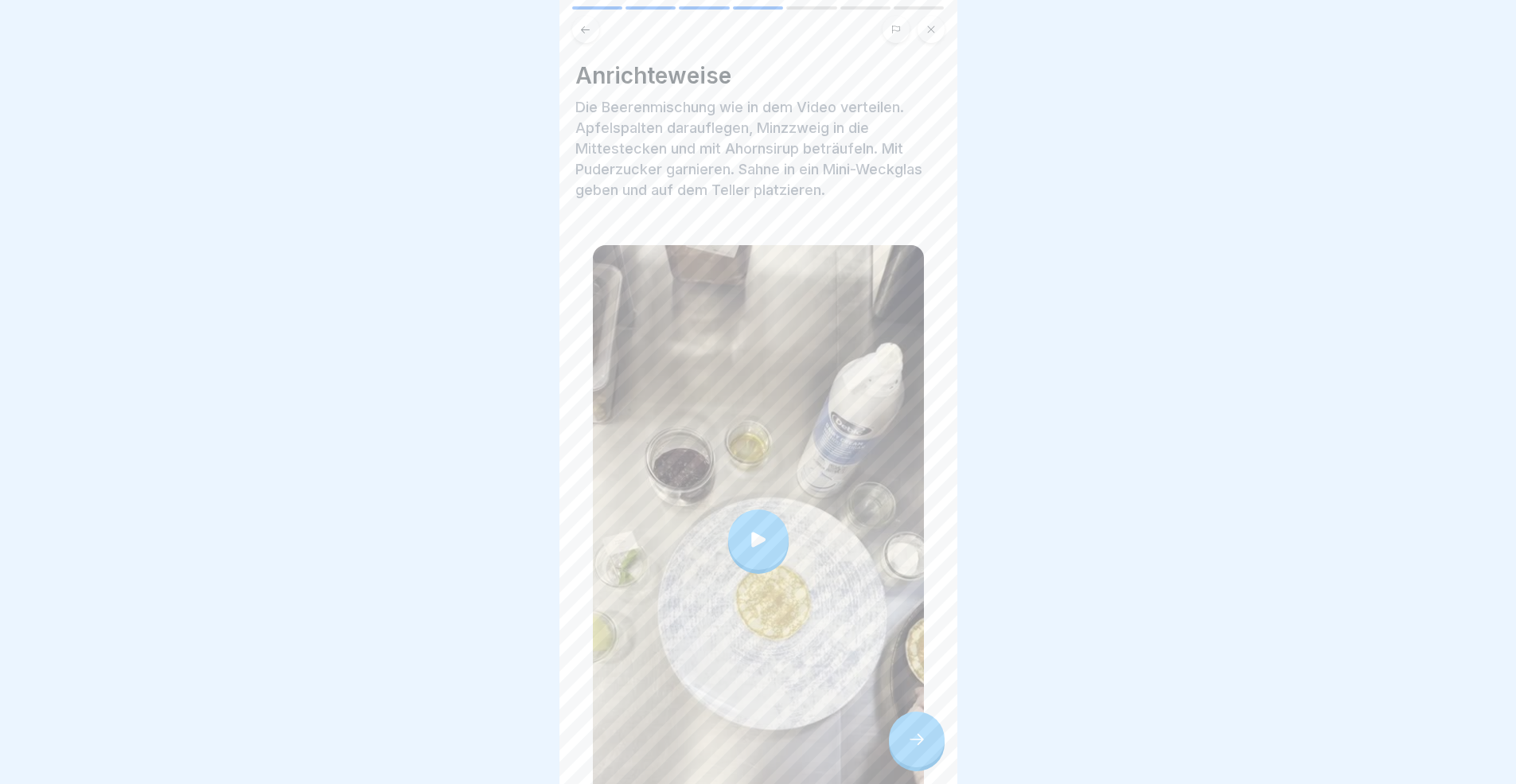
click at [932, 719] on div at bounding box center [917, 739] width 56 height 56
click at [922, 719] on div at bounding box center [917, 739] width 56 height 56
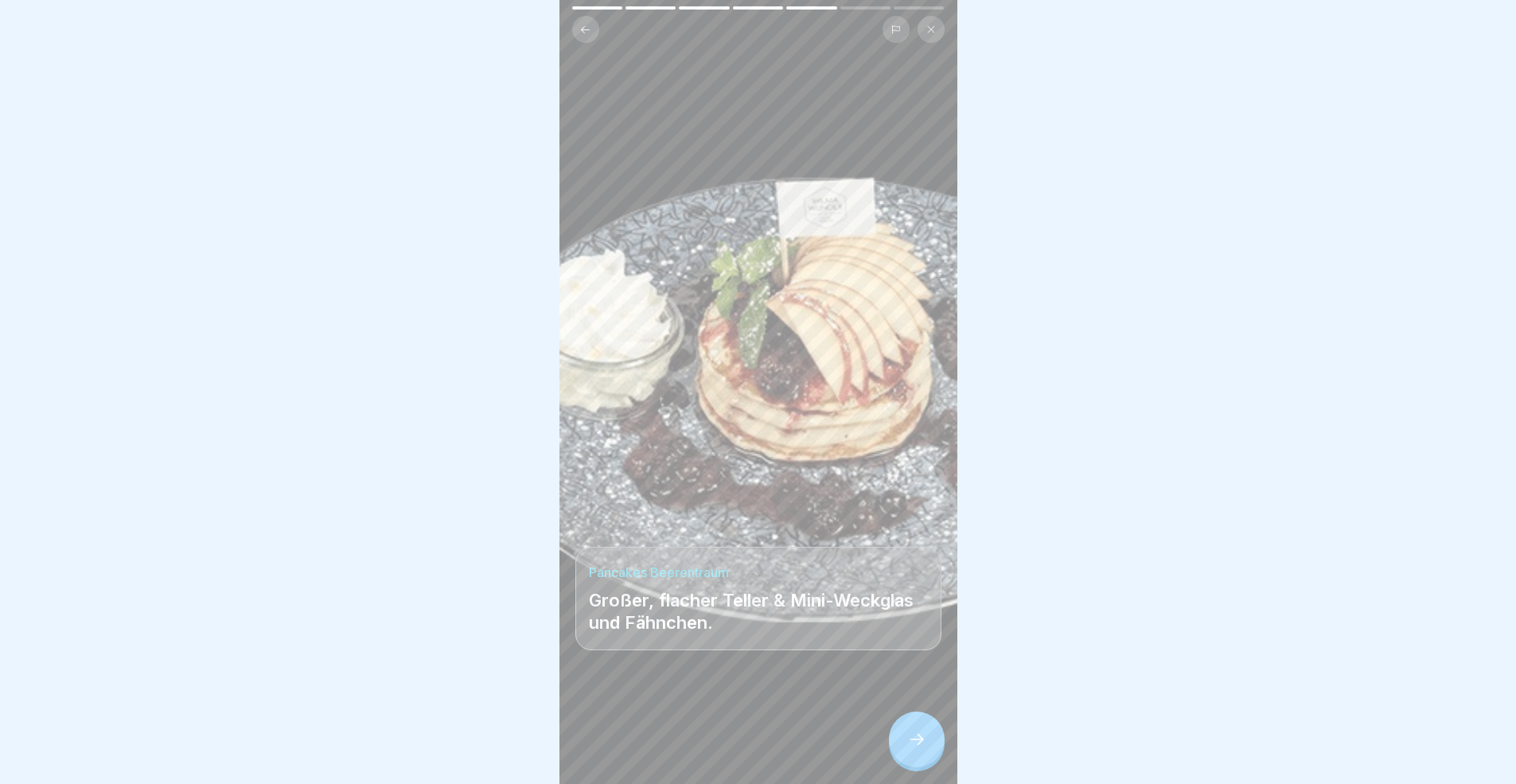
click at [925, 719] on div at bounding box center [917, 739] width 56 height 56
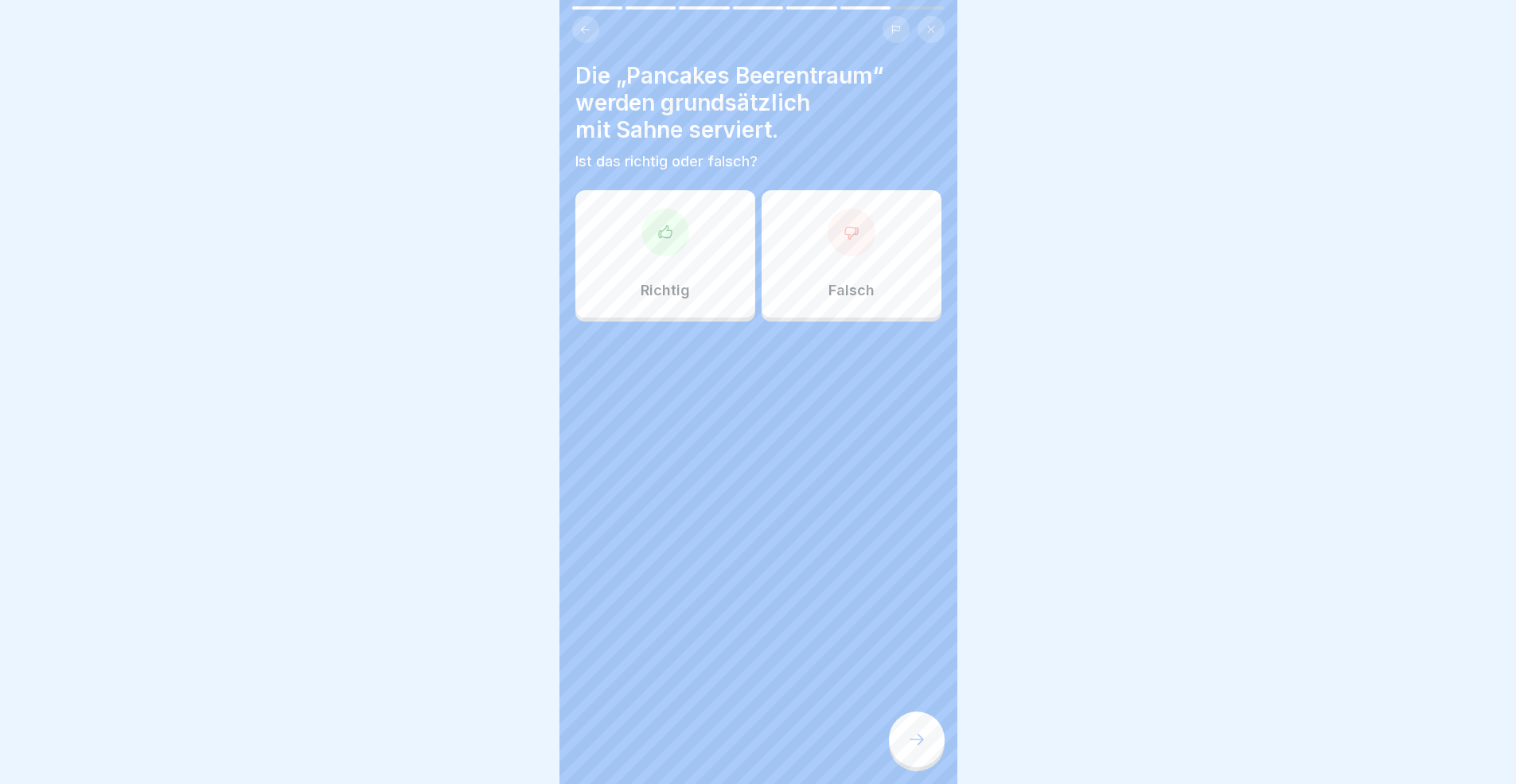
click at [684, 285] on p "Richtig" at bounding box center [665, 290] width 49 height 18
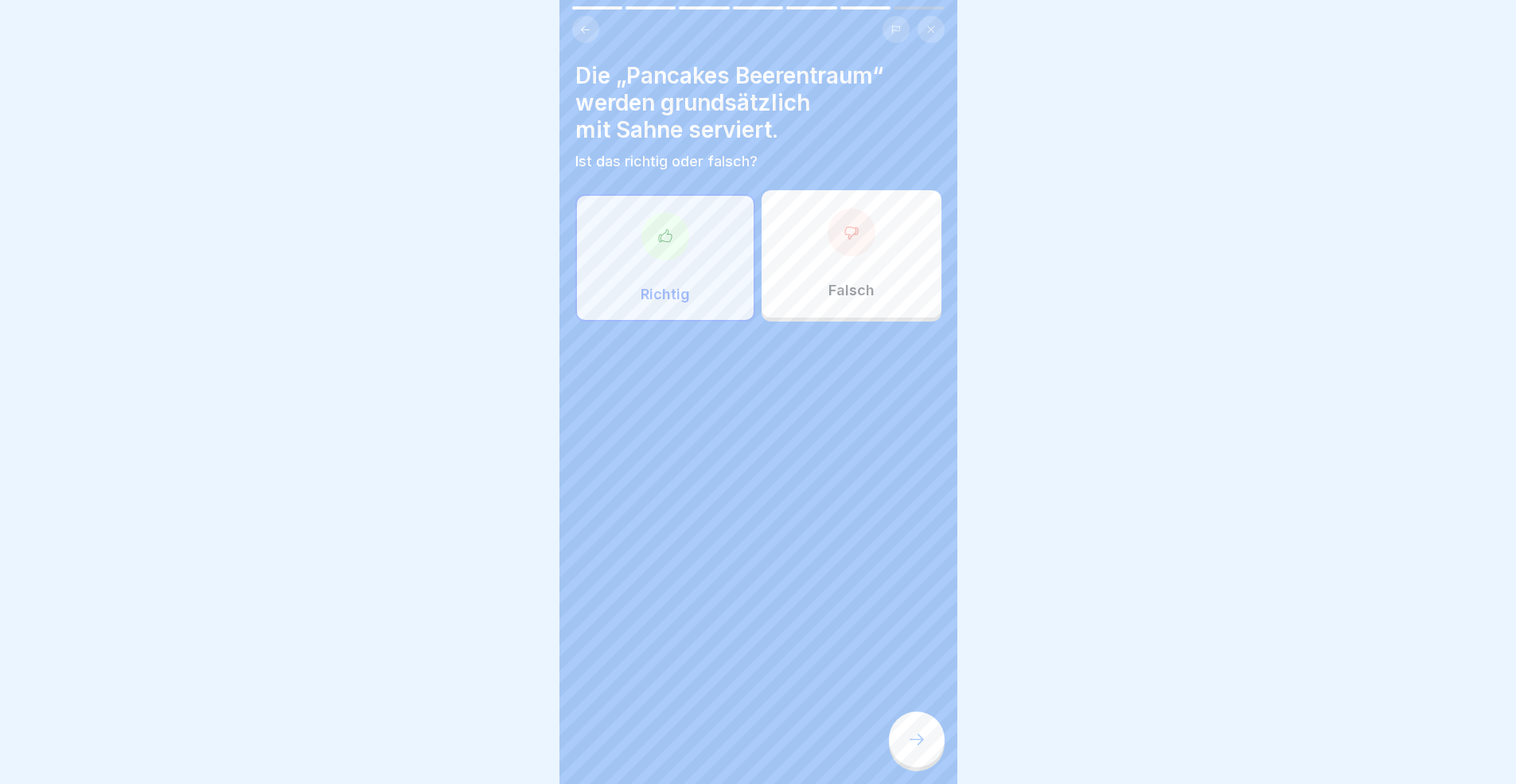
click at [908, 719] on icon at bounding box center [917, 739] width 19 height 19
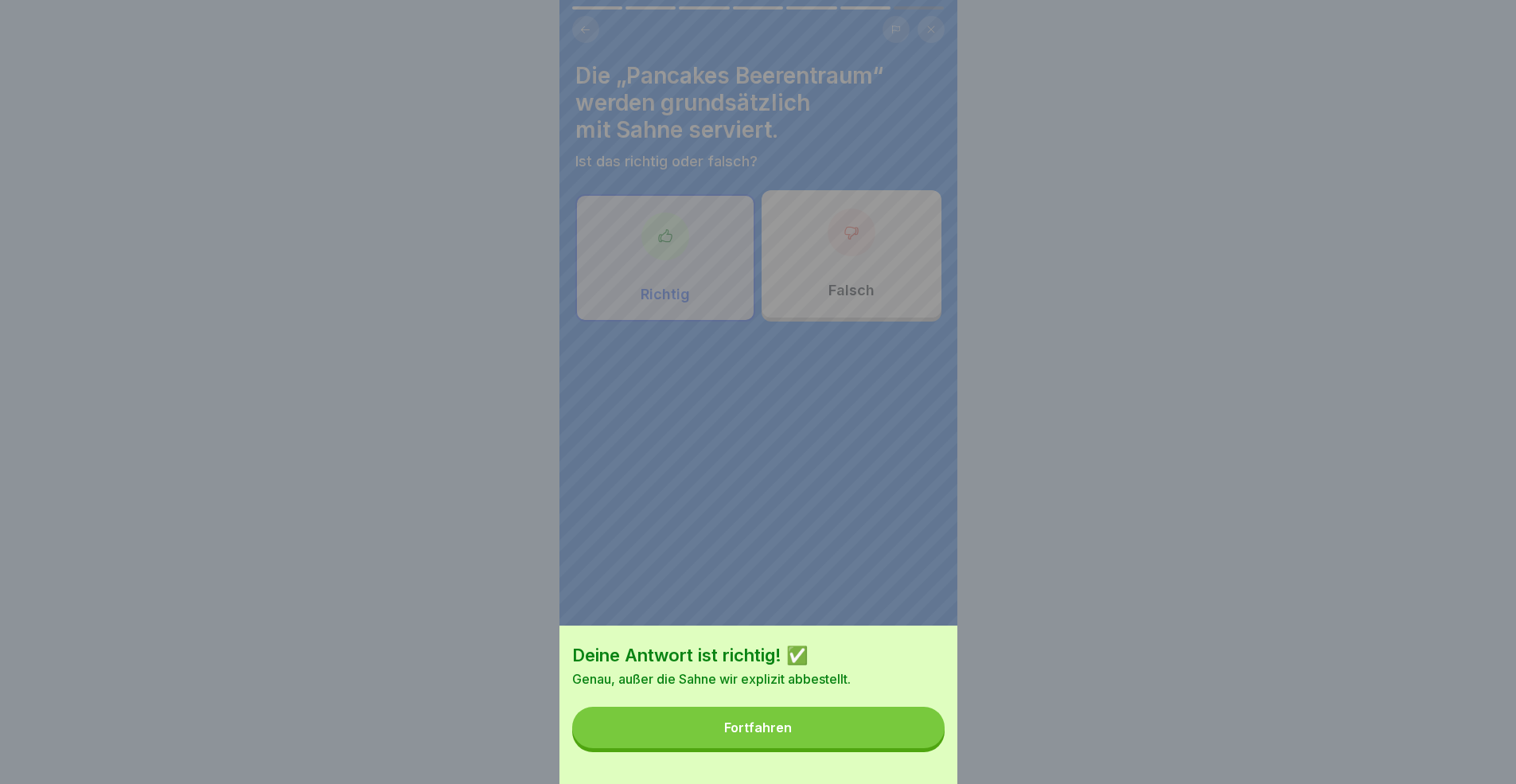
click at [895, 719] on button "Fortfahren" at bounding box center [758, 727] width 373 height 41
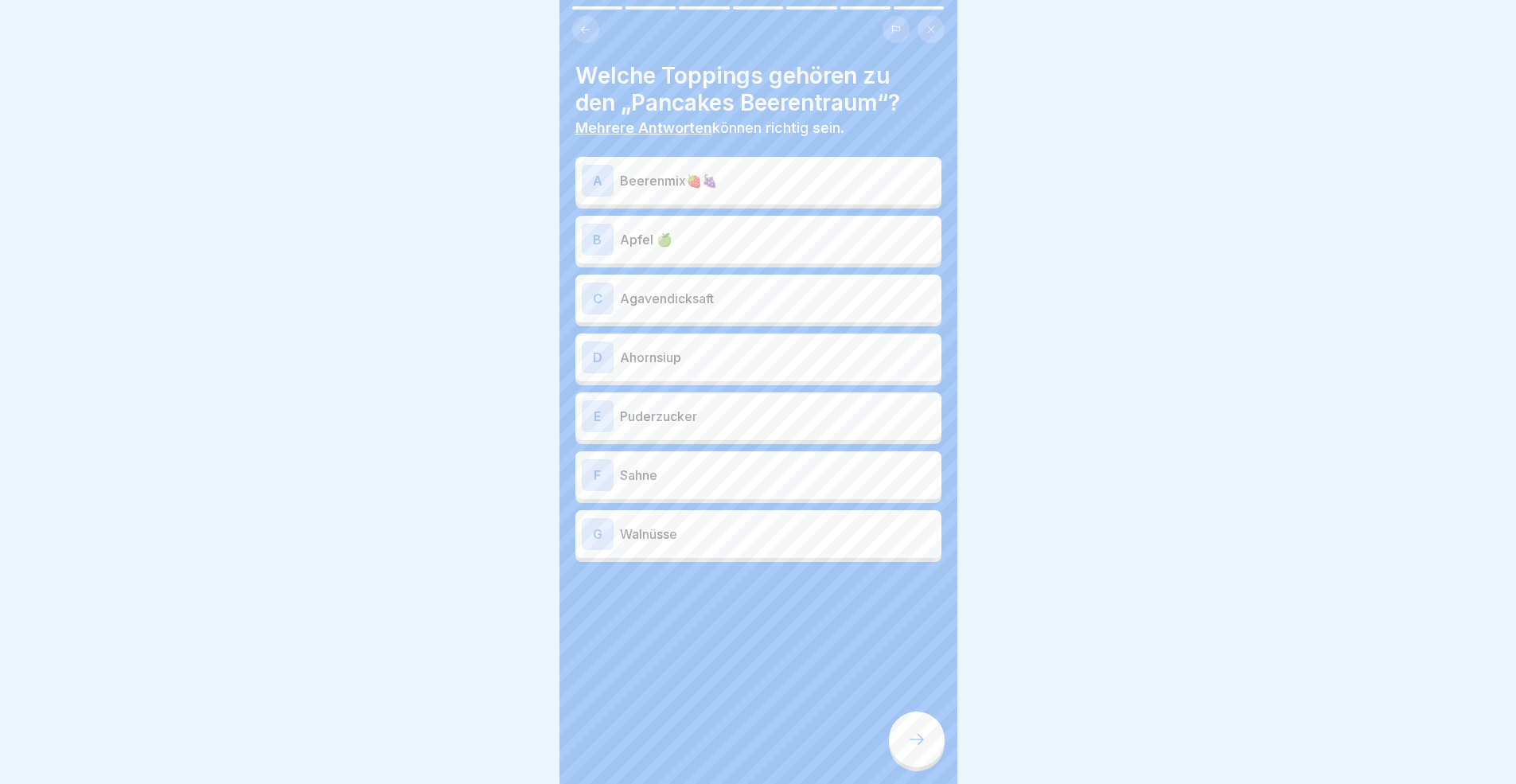
click at [660, 181] on p "Beerenmix🍓🍇" at bounding box center [777, 181] width 315 height 19
click at [645, 256] on div "B Apfel 🍏" at bounding box center [758, 239] width 366 height 48
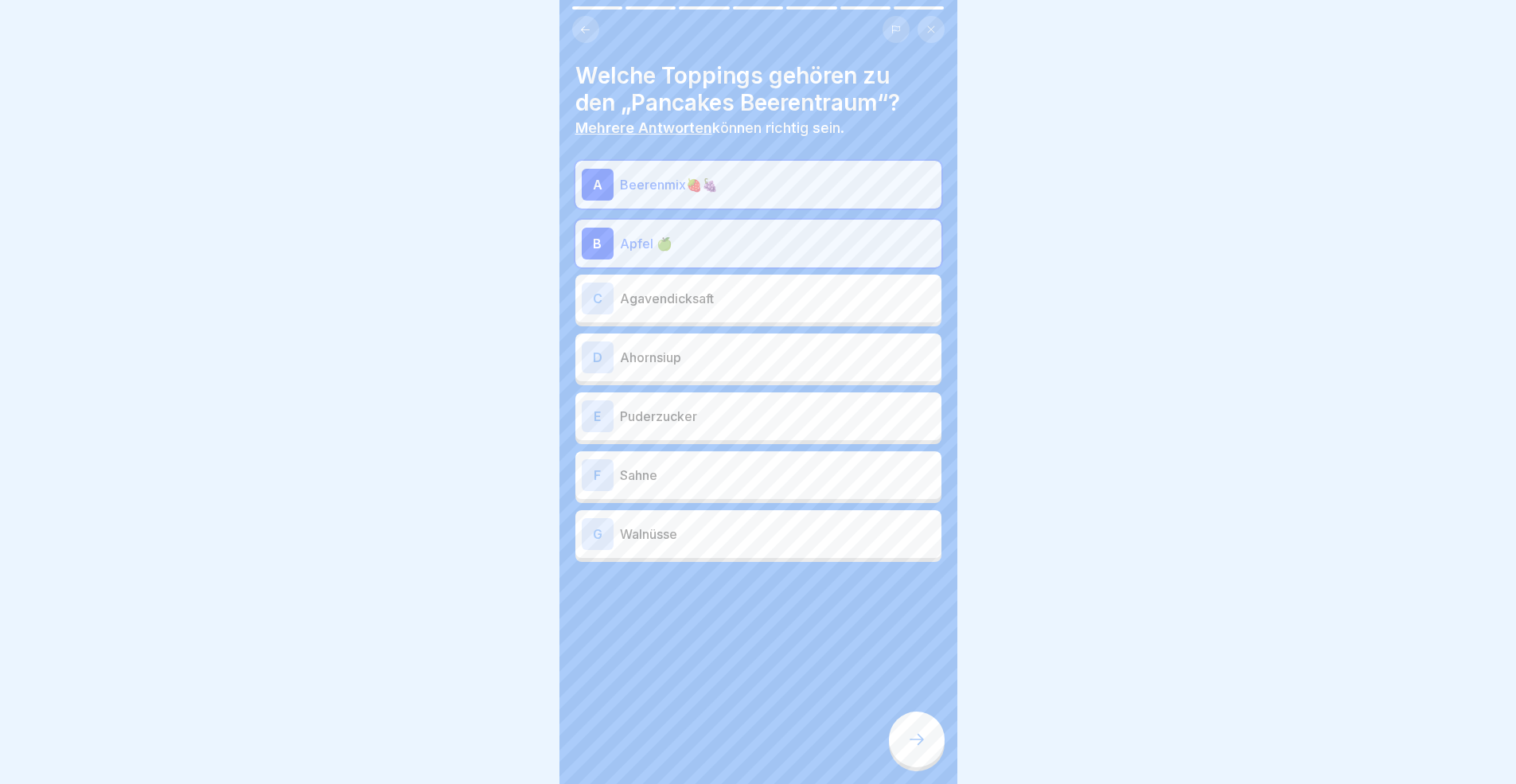
click at [666, 362] on p "Ahornsiup" at bounding box center [777, 357] width 315 height 19
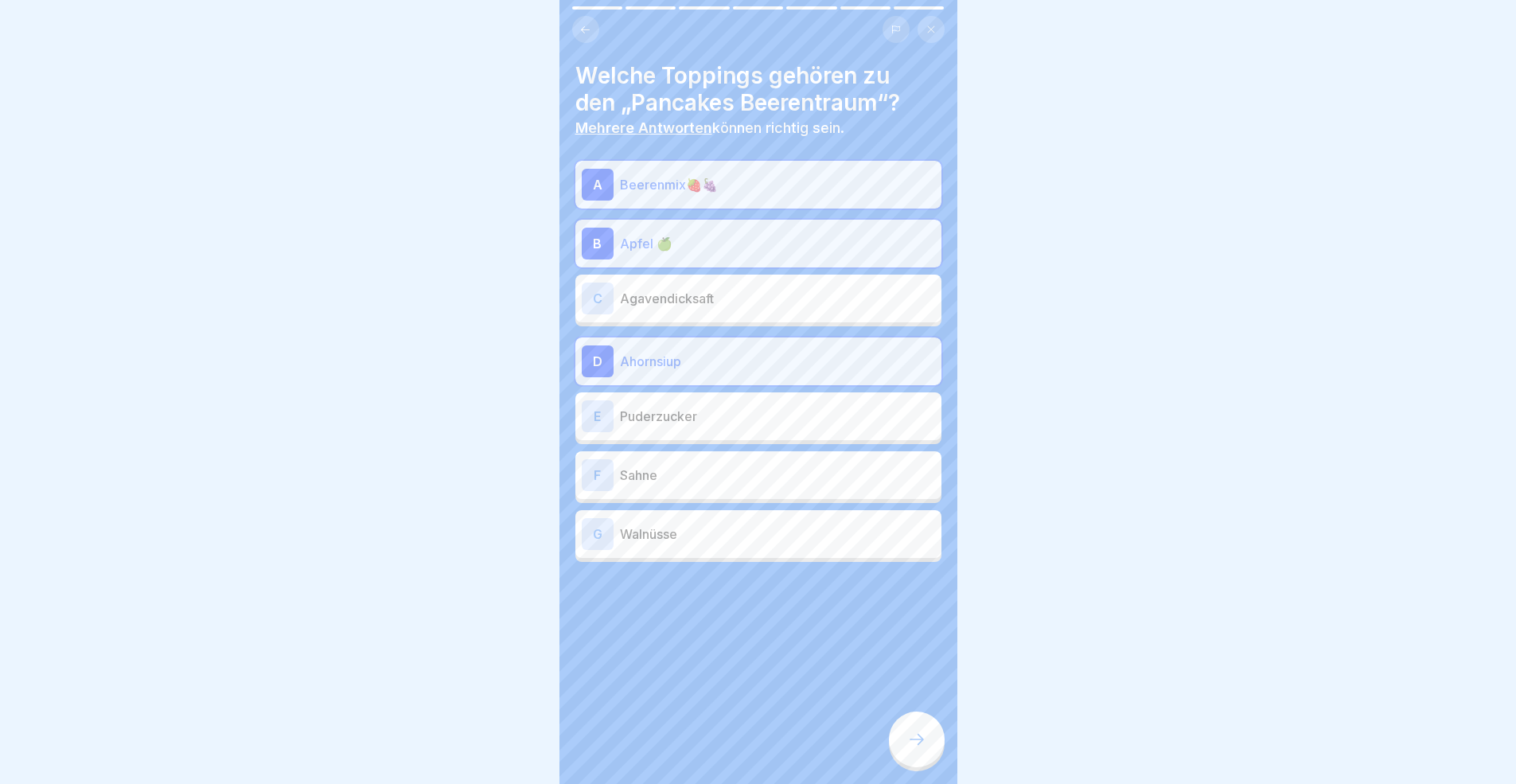
click at [684, 419] on p "Puderzucker" at bounding box center [777, 416] width 315 height 19
click at [702, 472] on p "Sahne" at bounding box center [777, 475] width 315 height 19
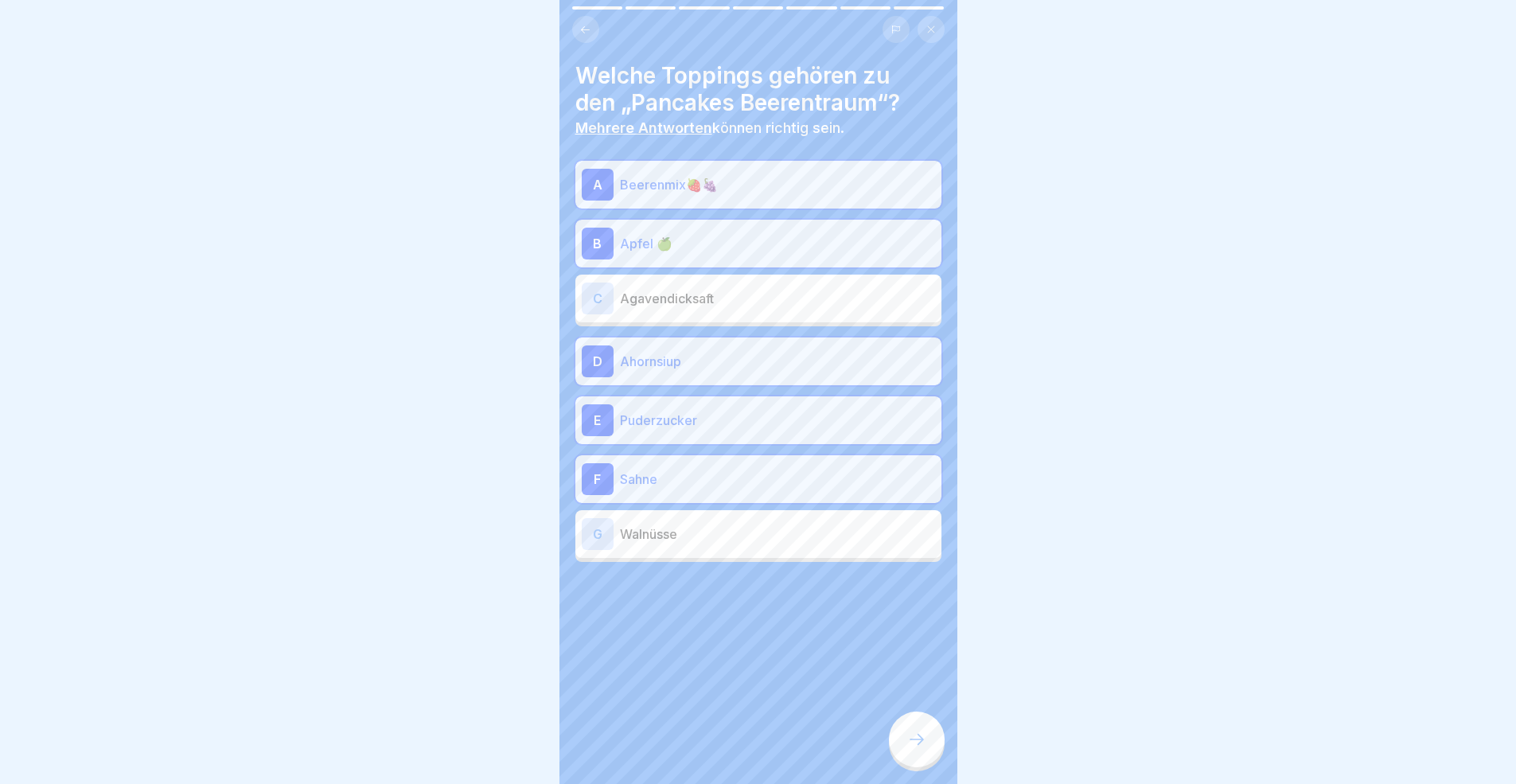
click at [925, 719] on div at bounding box center [917, 739] width 56 height 56
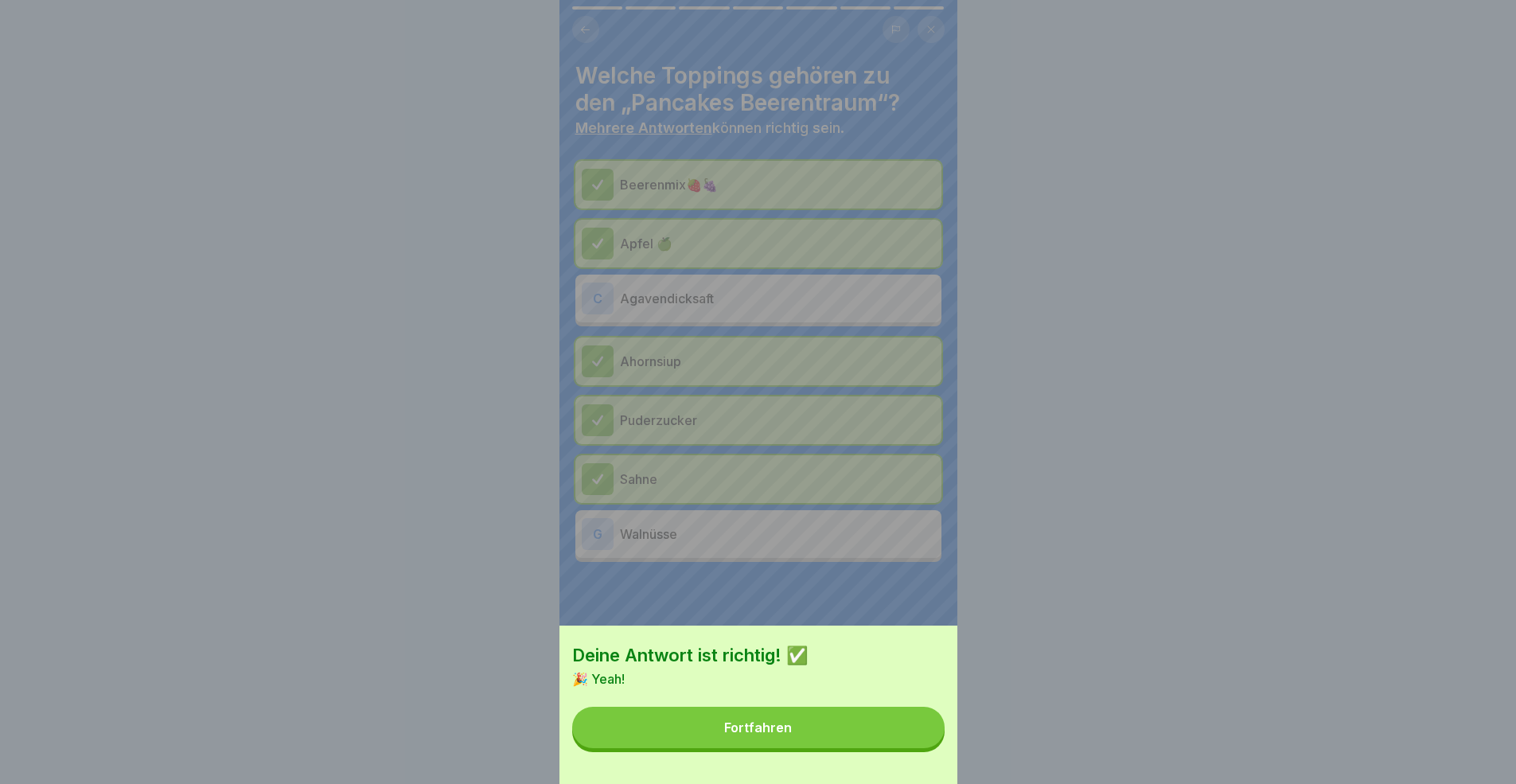
click at [787, 719] on div "Fortfahren" at bounding box center [758, 728] width 68 height 15
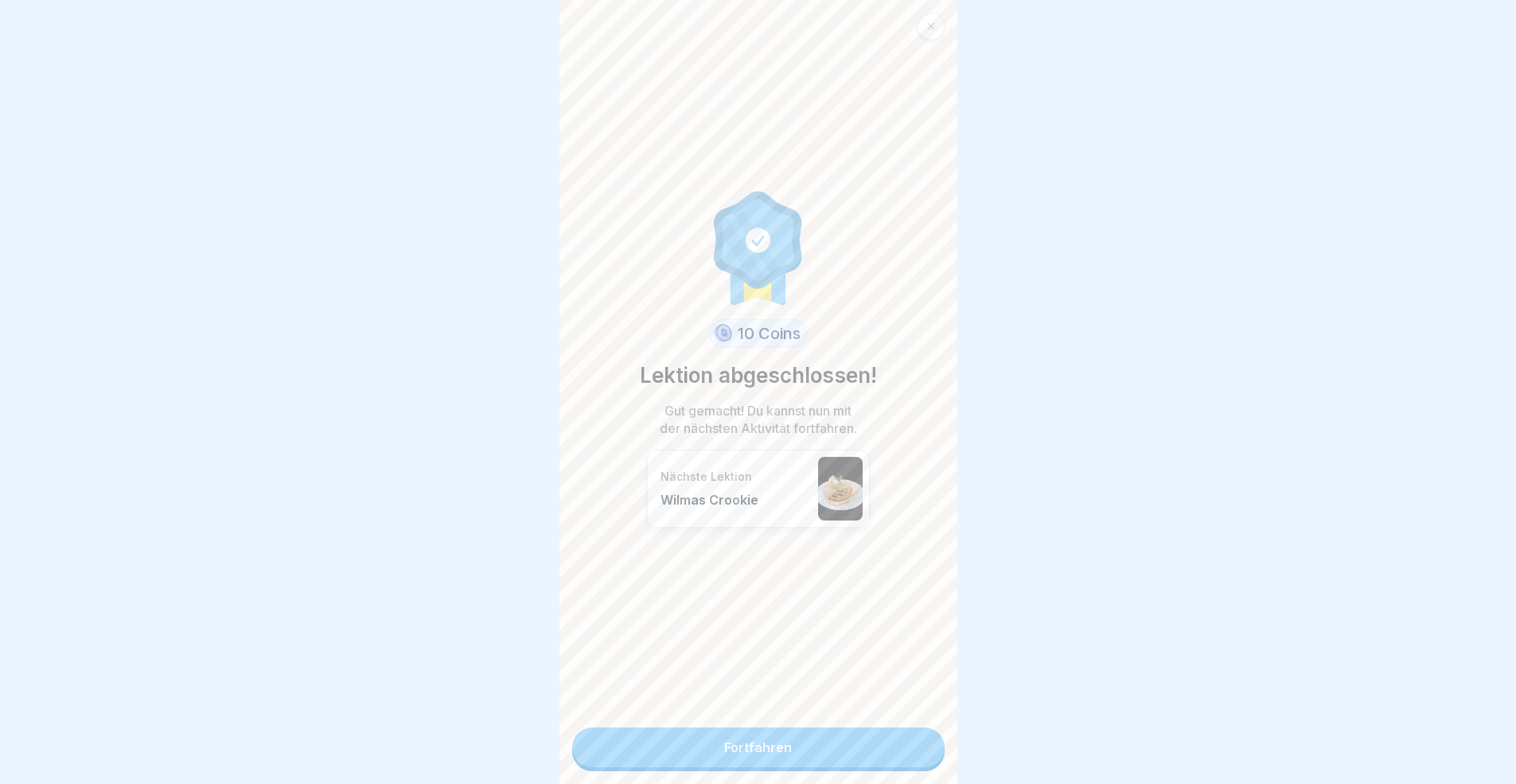
click at [877, 719] on link "Fortfahren" at bounding box center [758, 747] width 373 height 40
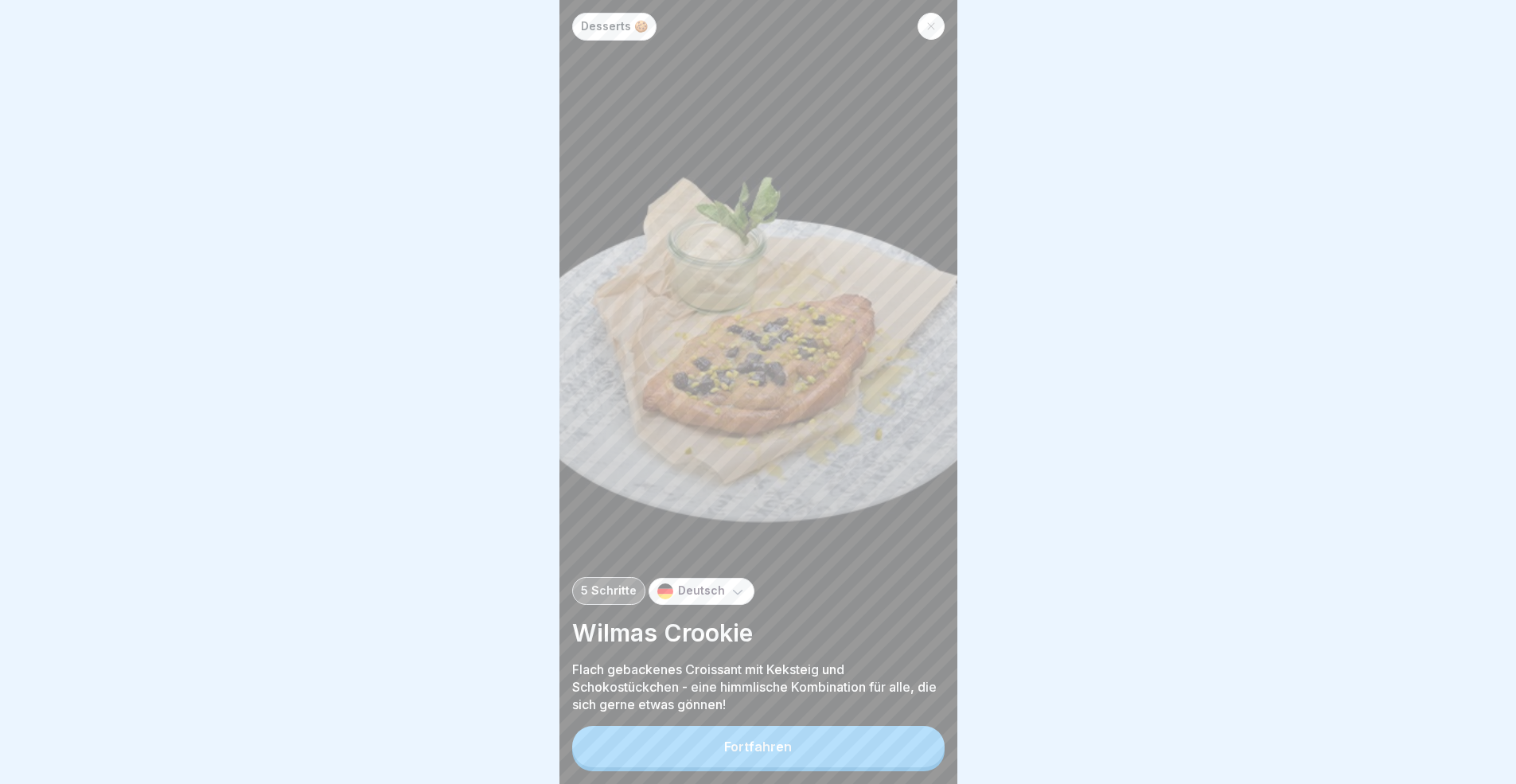
click at [879, 719] on button "Fortfahren" at bounding box center [758, 746] width 373 height 41
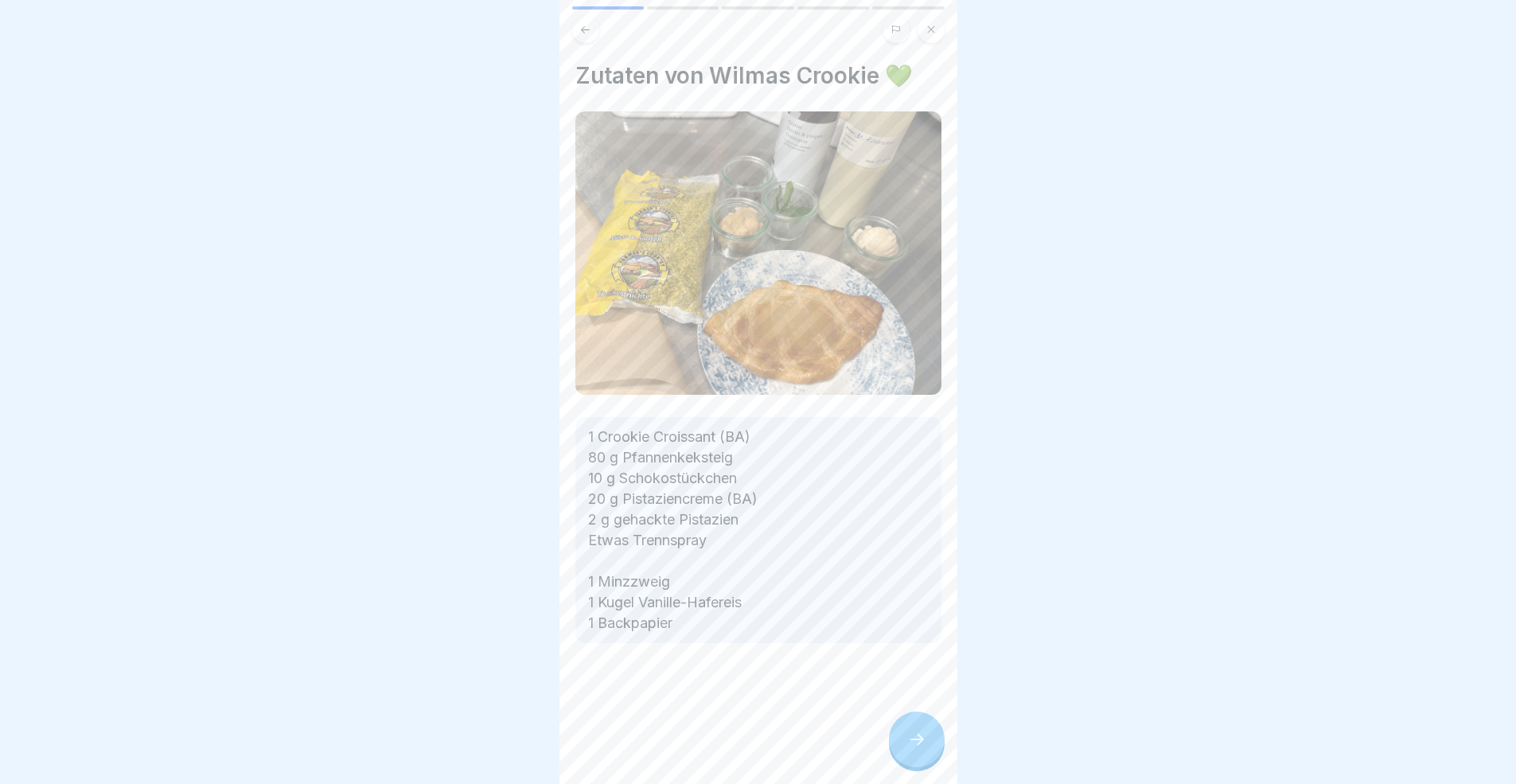
click at [887, 719] on div "Zutaten von Wilmas Crookie 💚 1 Crookie Croissant (BA) 80 g Pfannenkeksteig 10 g…" at bounding box center [758, 392] width 398 height 784
click at [929, 719] on div at bounding box center [917, 739] width 56 height 56
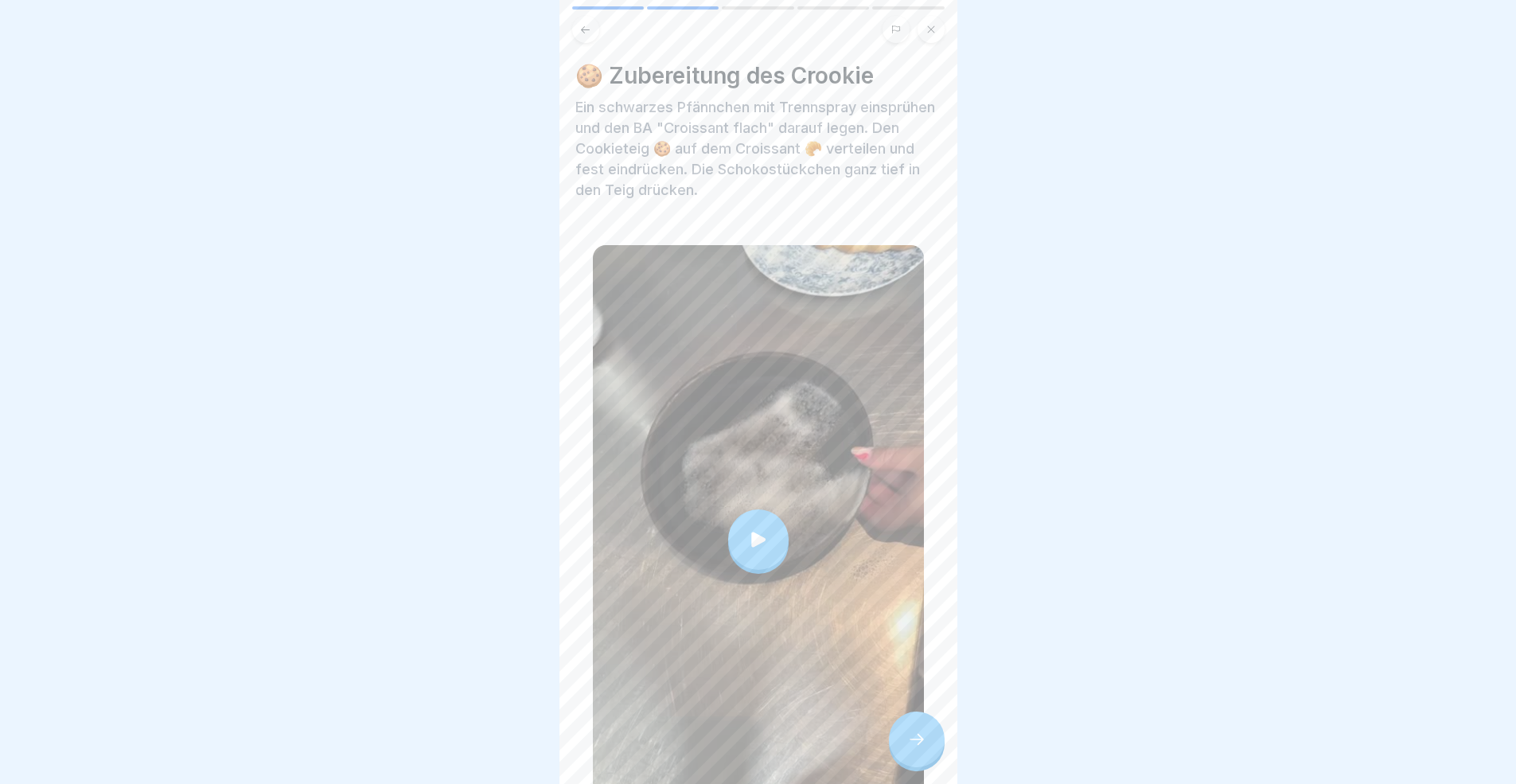
click at [930, 719] on div at bounding box center [917, 739] width 56 height 56
click at [925, 719] on div at bounding box center [917, 739] width 56 height 56
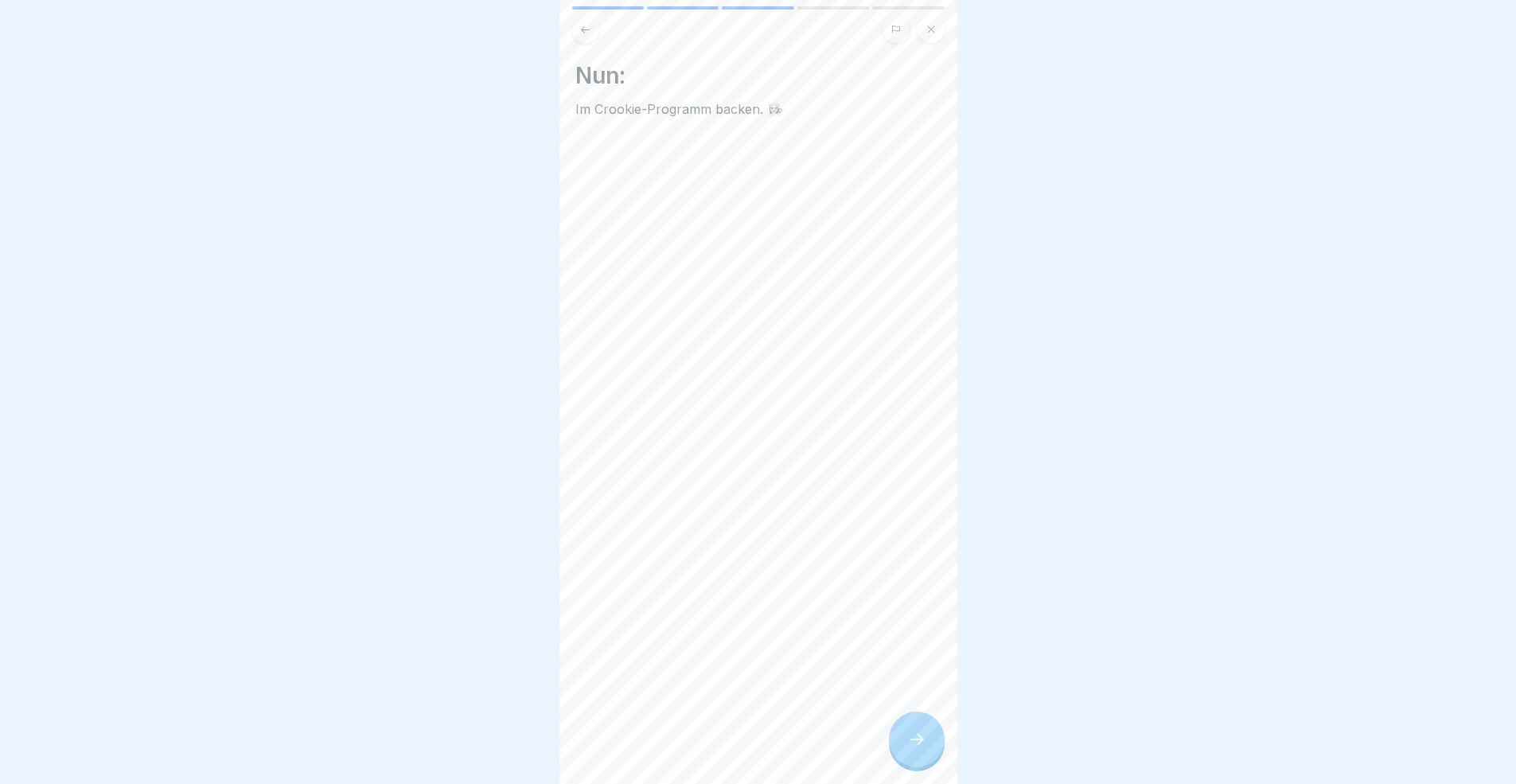
click at [925, 719] on div at bounding box center [917, 739] width 56 height 56
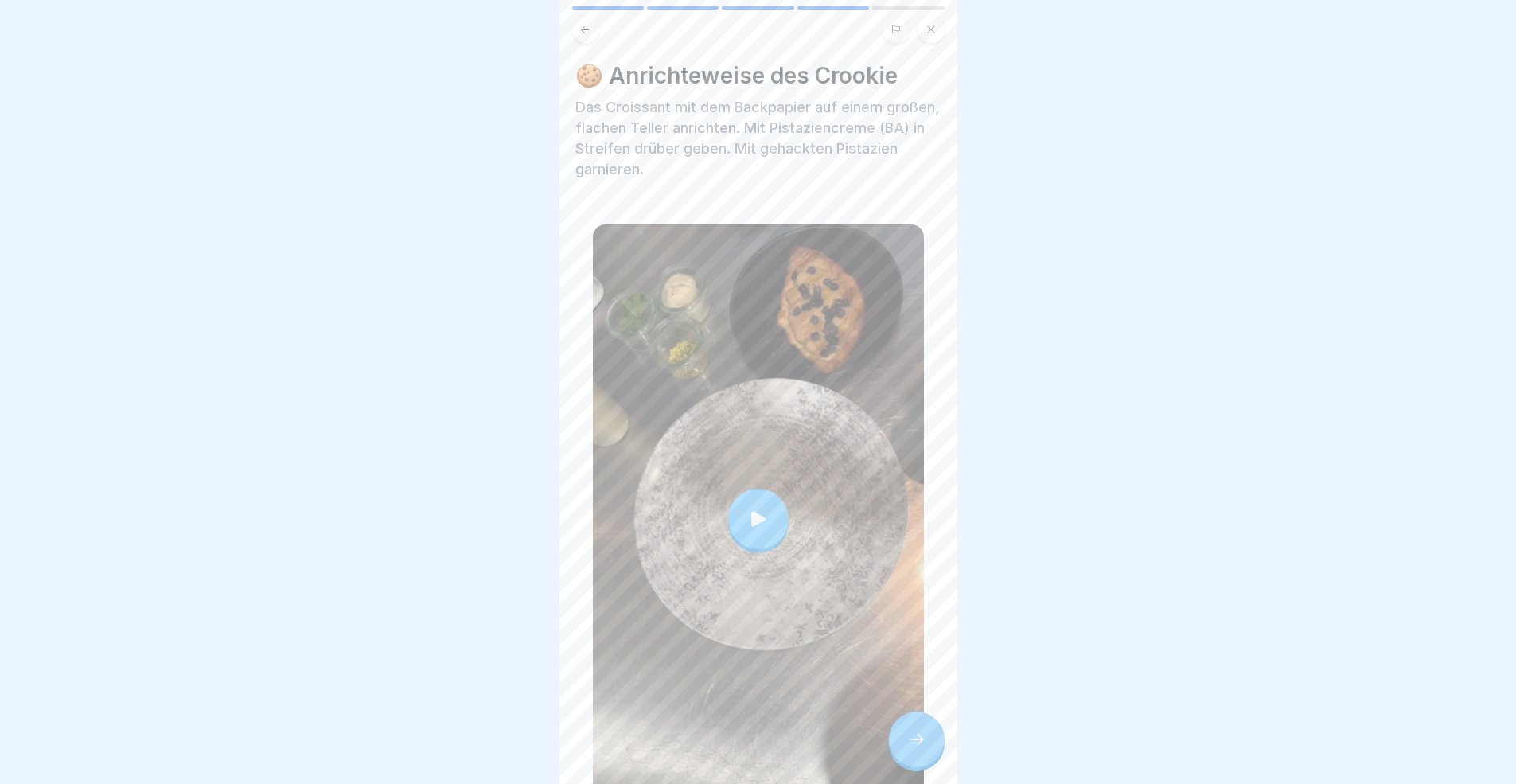
click at [925, 719] on div at bounding box center [917, 739] width 56 height 56
click at [909, 719] on div at bounding box center [917, 739] width 56 height 56
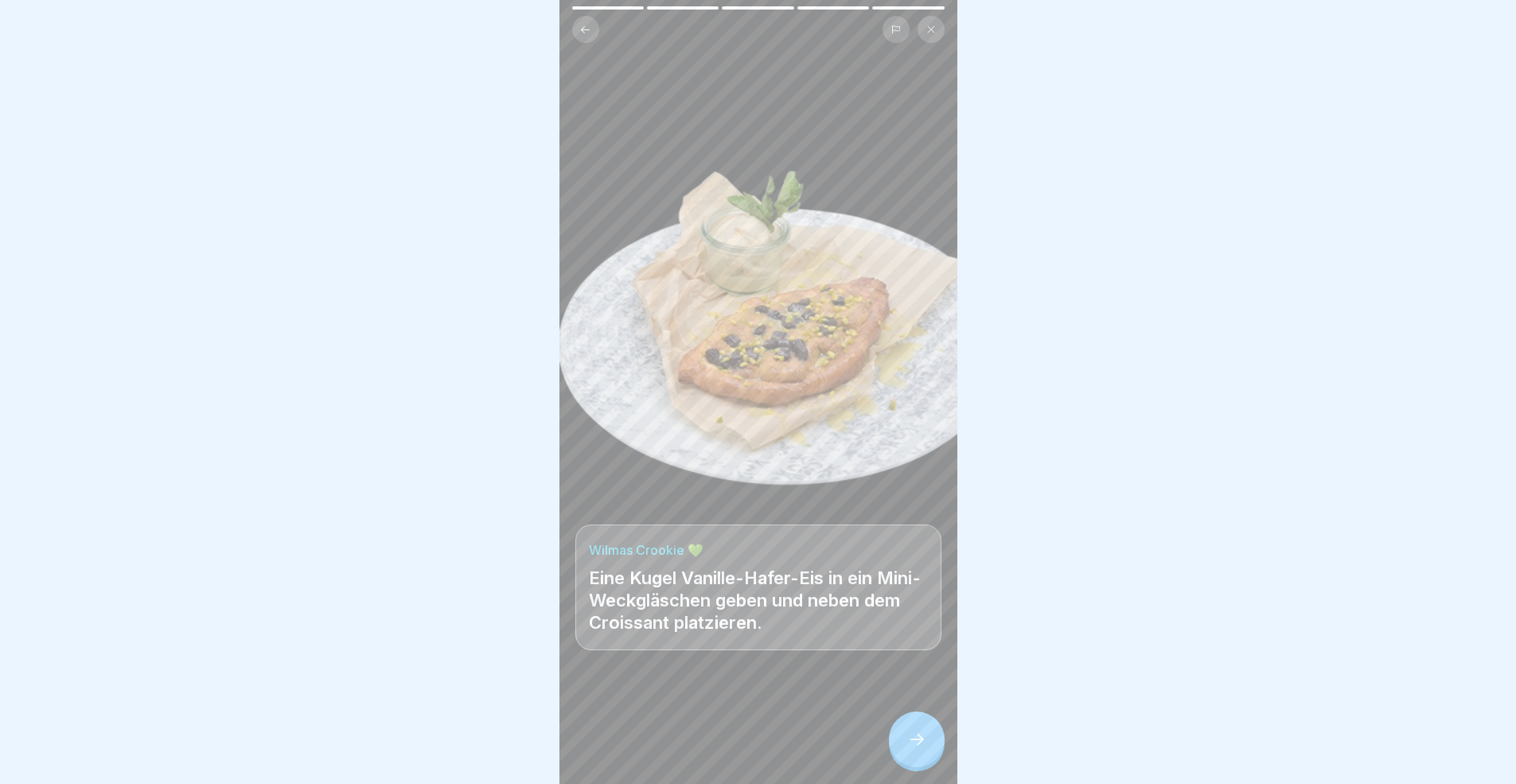
click at [910, 719] on div at bounding box center [917, 739] width 56 height 56
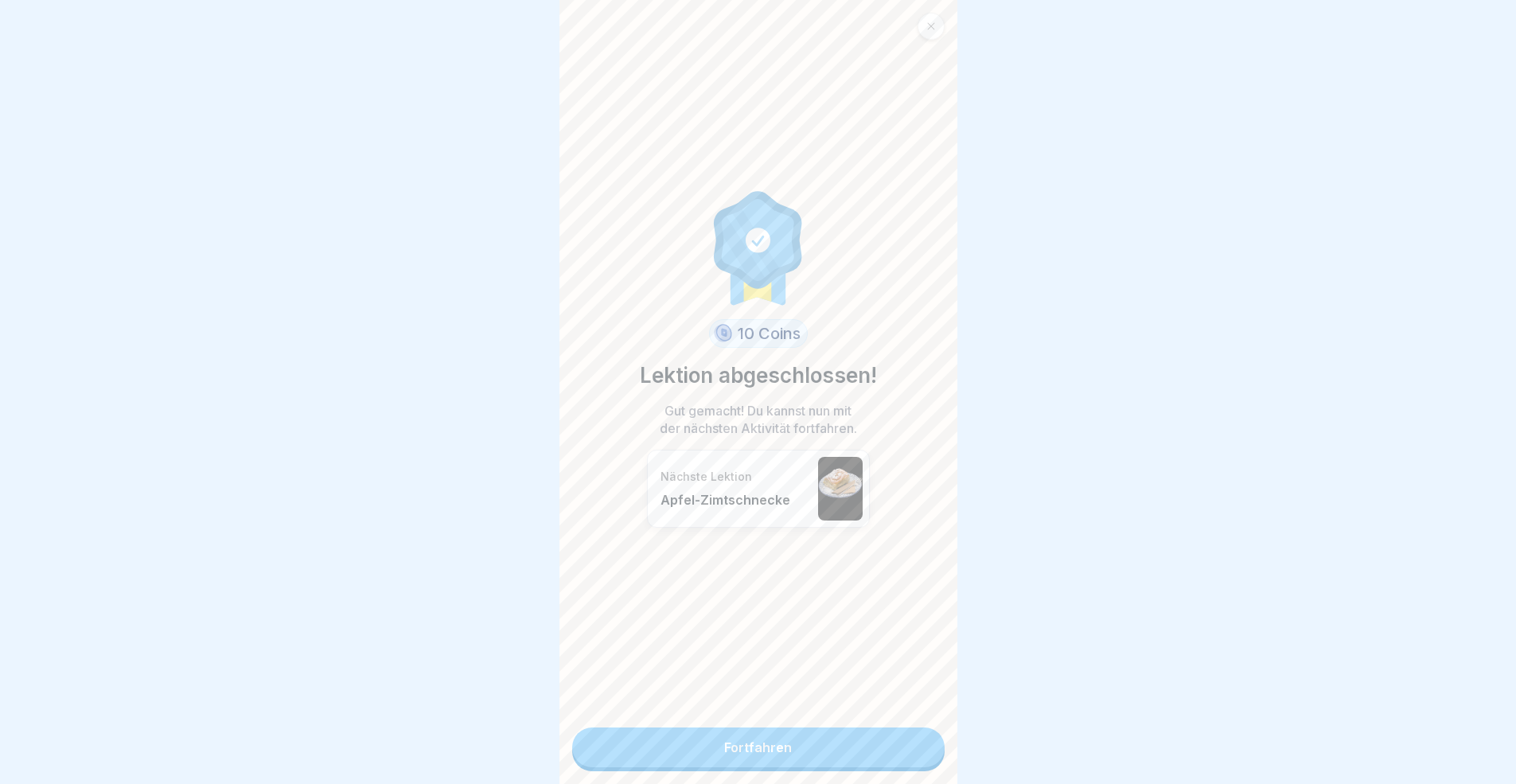
click at [909, 719] on link "Fortfahren" at bounding box center [758, 747] width 373 height 40
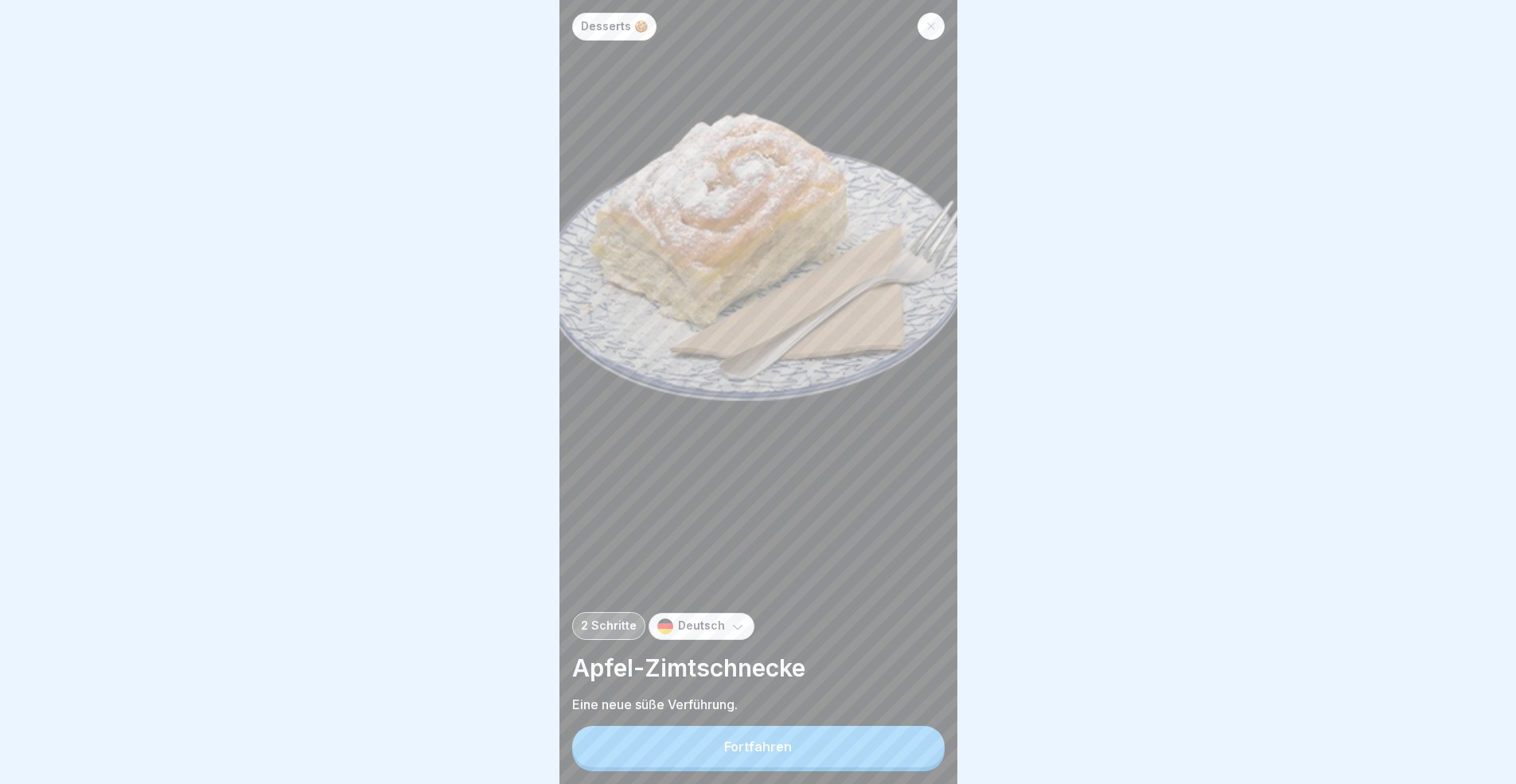
click at [909, 719] on button "Fortfahren" at bounding box center [758, 746] width 373 height 41
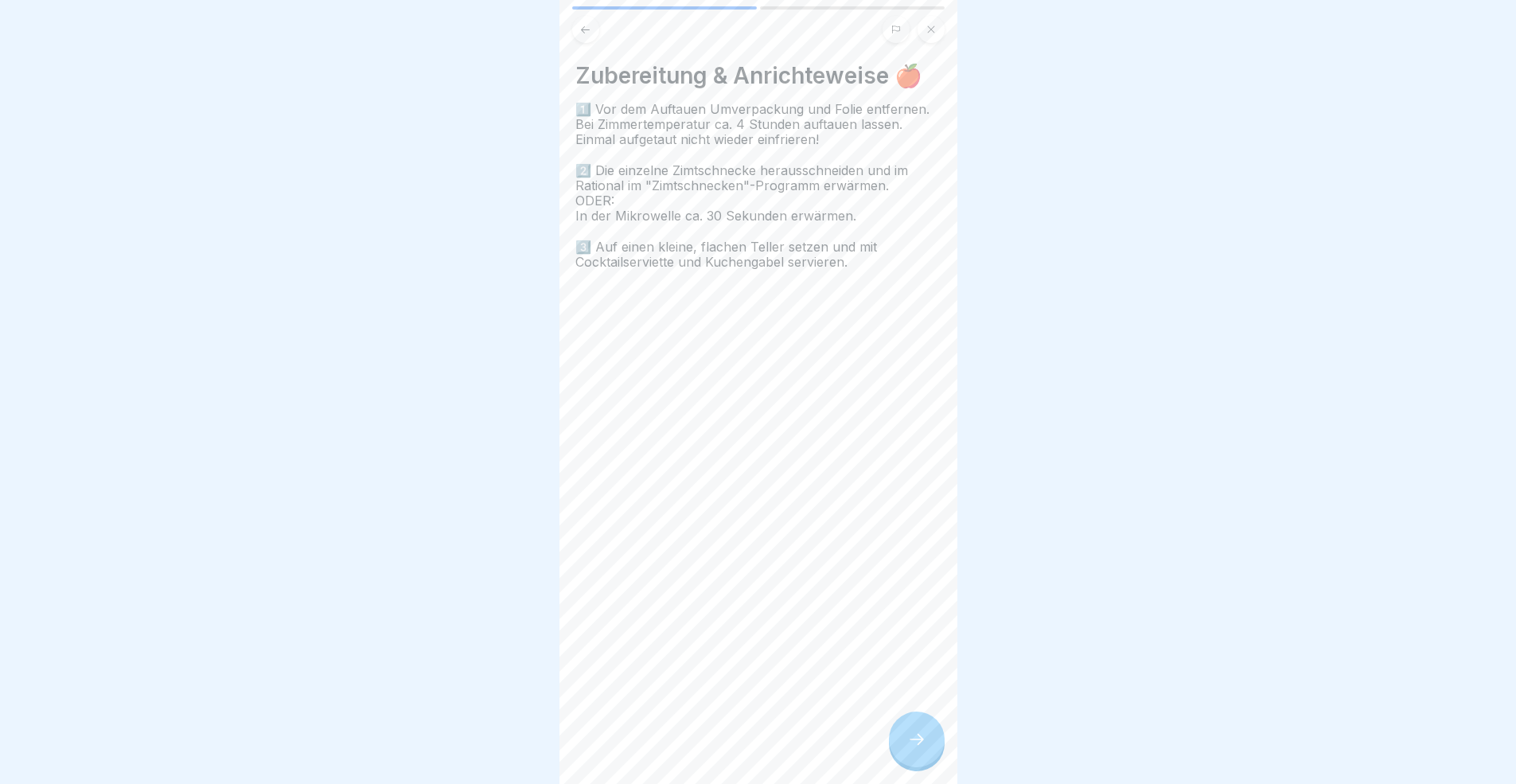
click at [909, 719] on div at bounding box center [917, 739] width 56 height 56
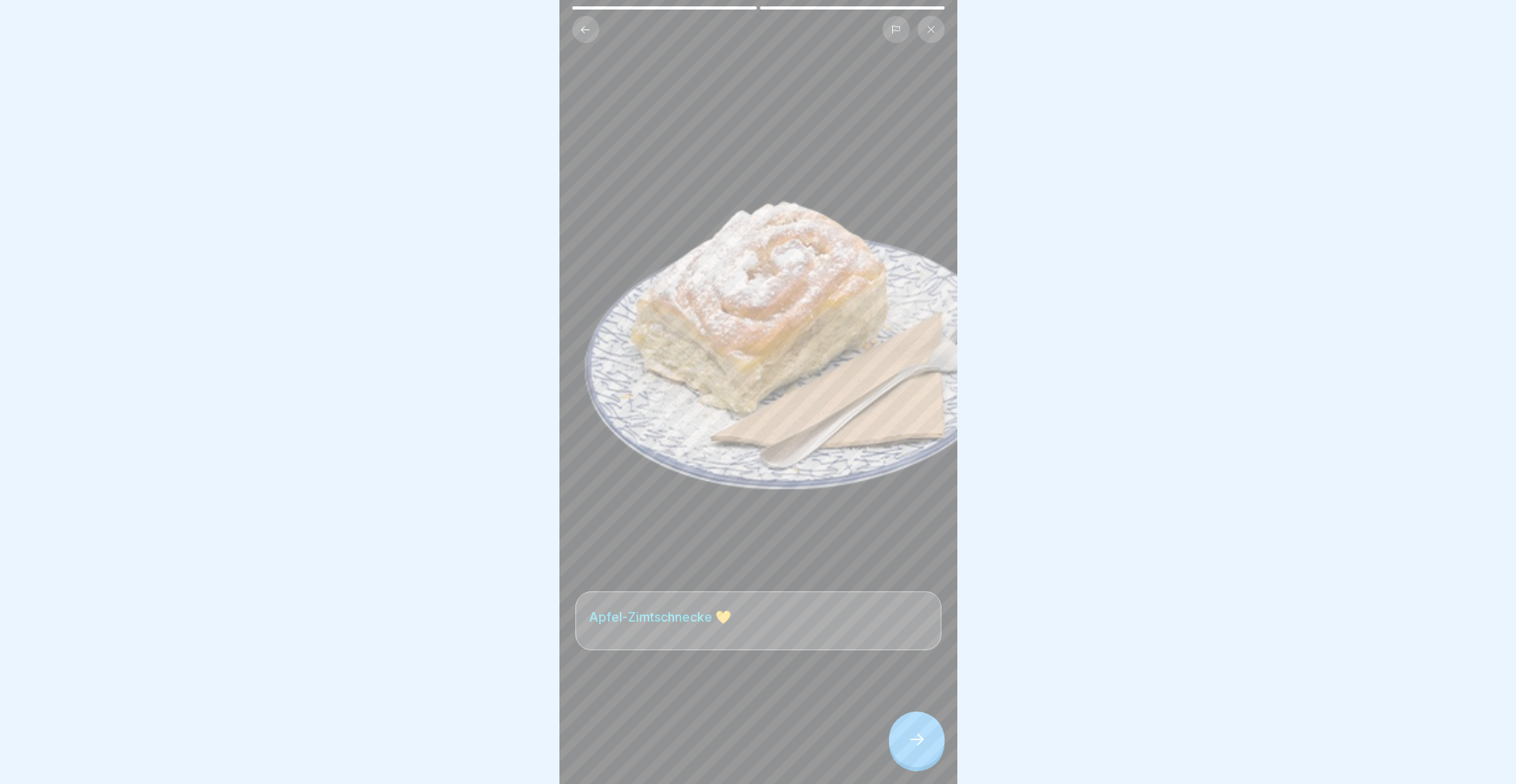
click at [909, 719] on div at bounding box center [917, 739] width 56 height 56
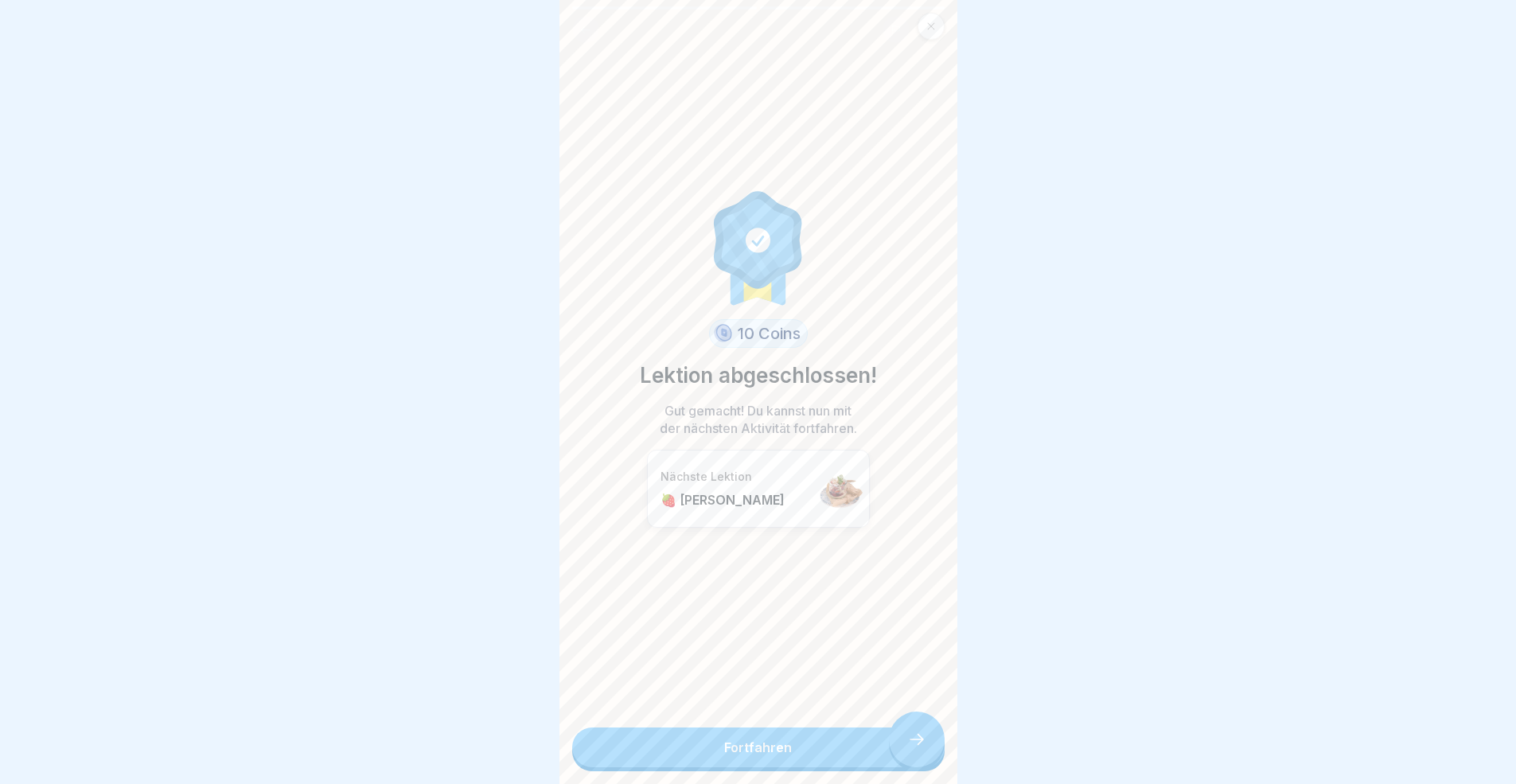
click at [909, 719] on link "Fortfahren" at bounding box center [758, 747] width 373 height 40
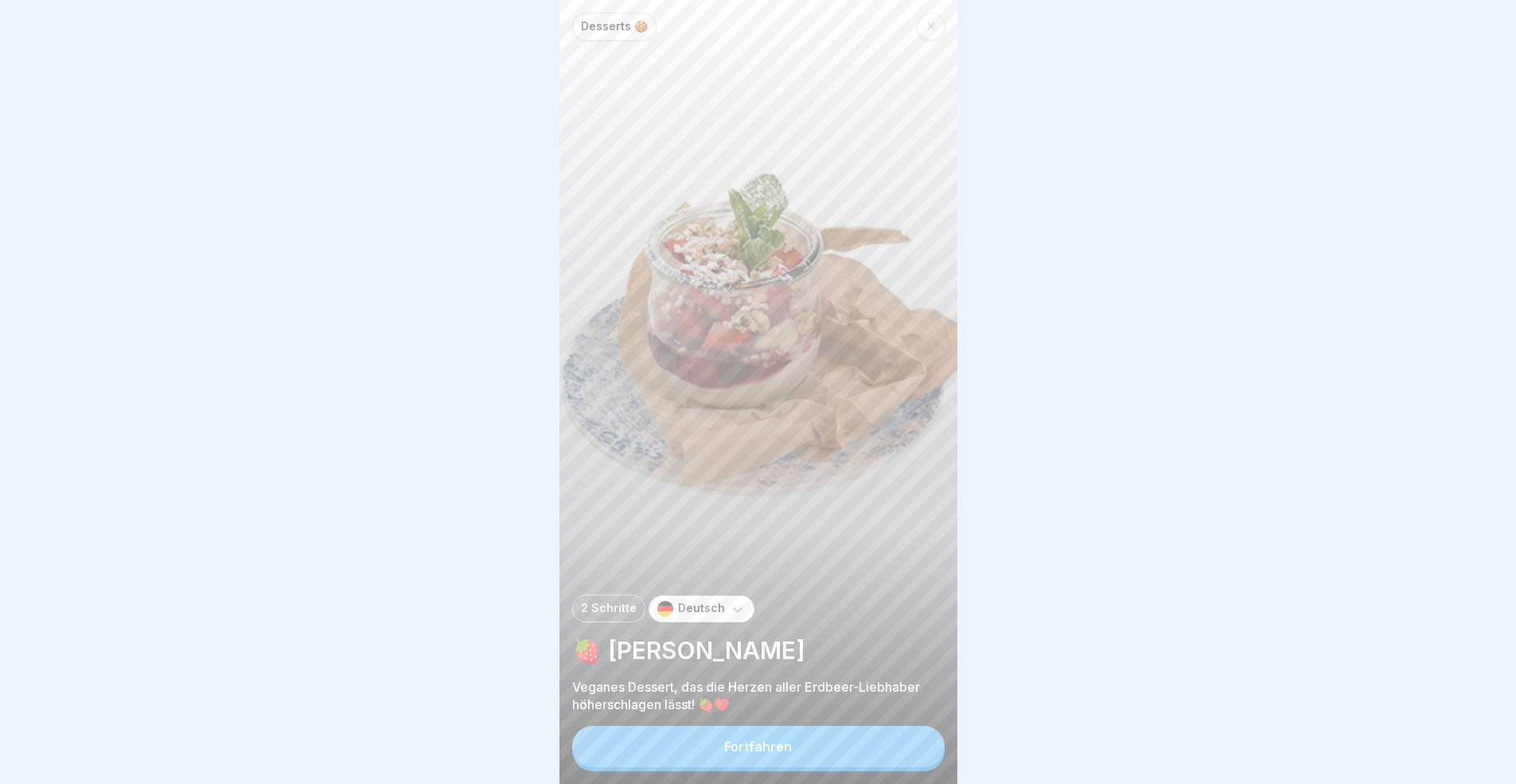
click at [902, 719] on button "Fortfahren" at bounding box center [758, 746] width 373 height 41
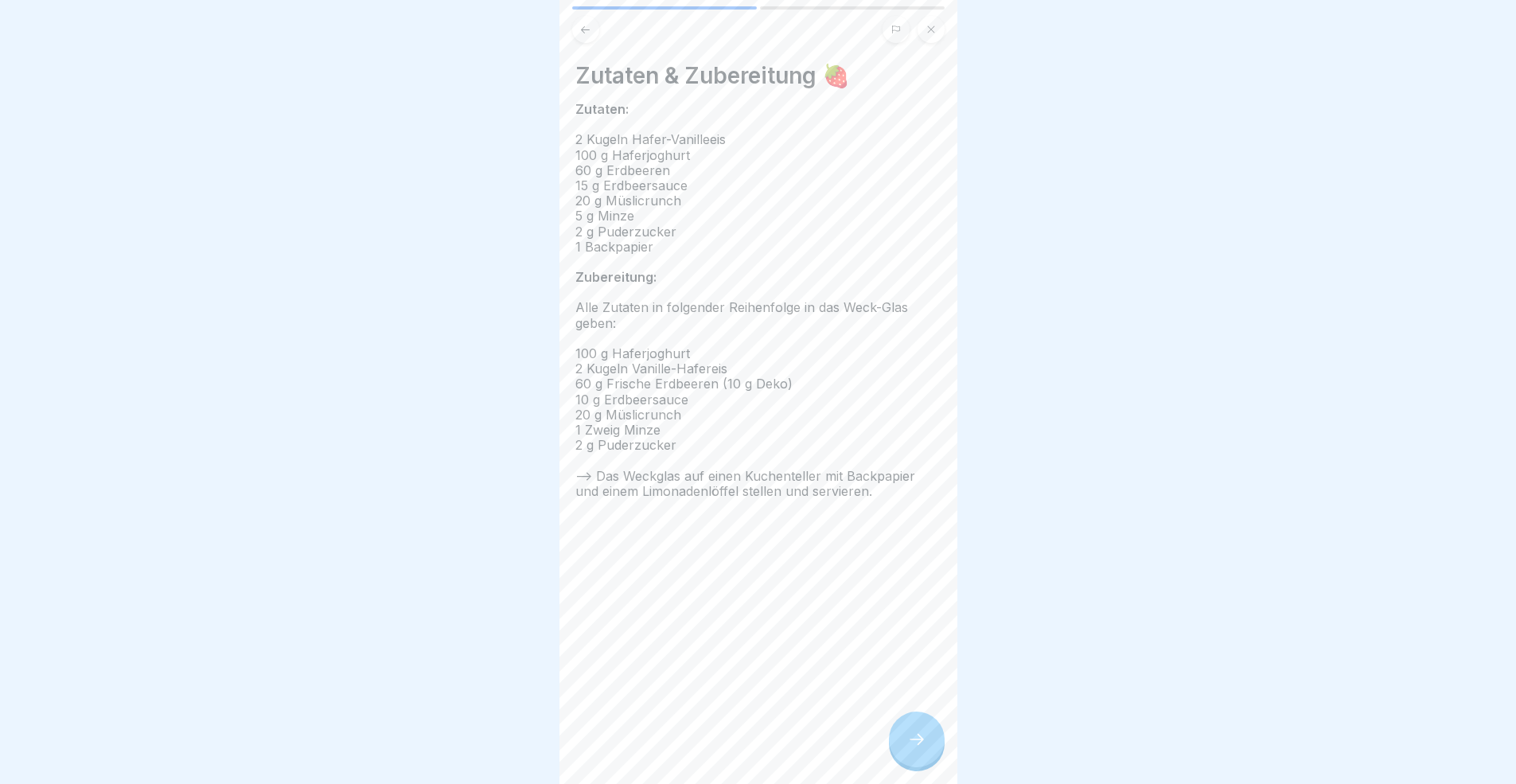
click at [904, 719] on div at bounding box center [917, 739] width 56 height 56
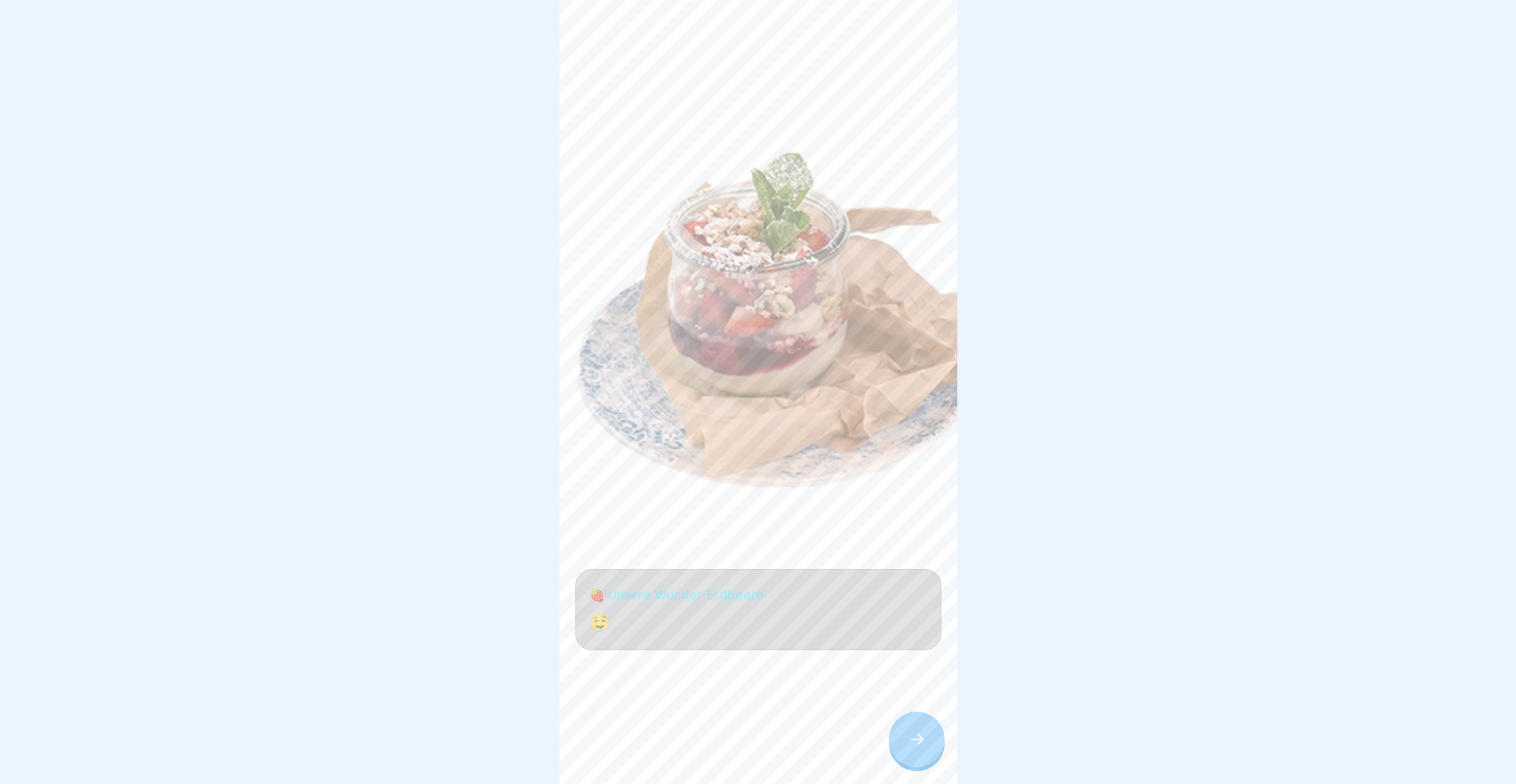
click at [904, 719] on div at bounding box center [917, 739] width 56 height 56
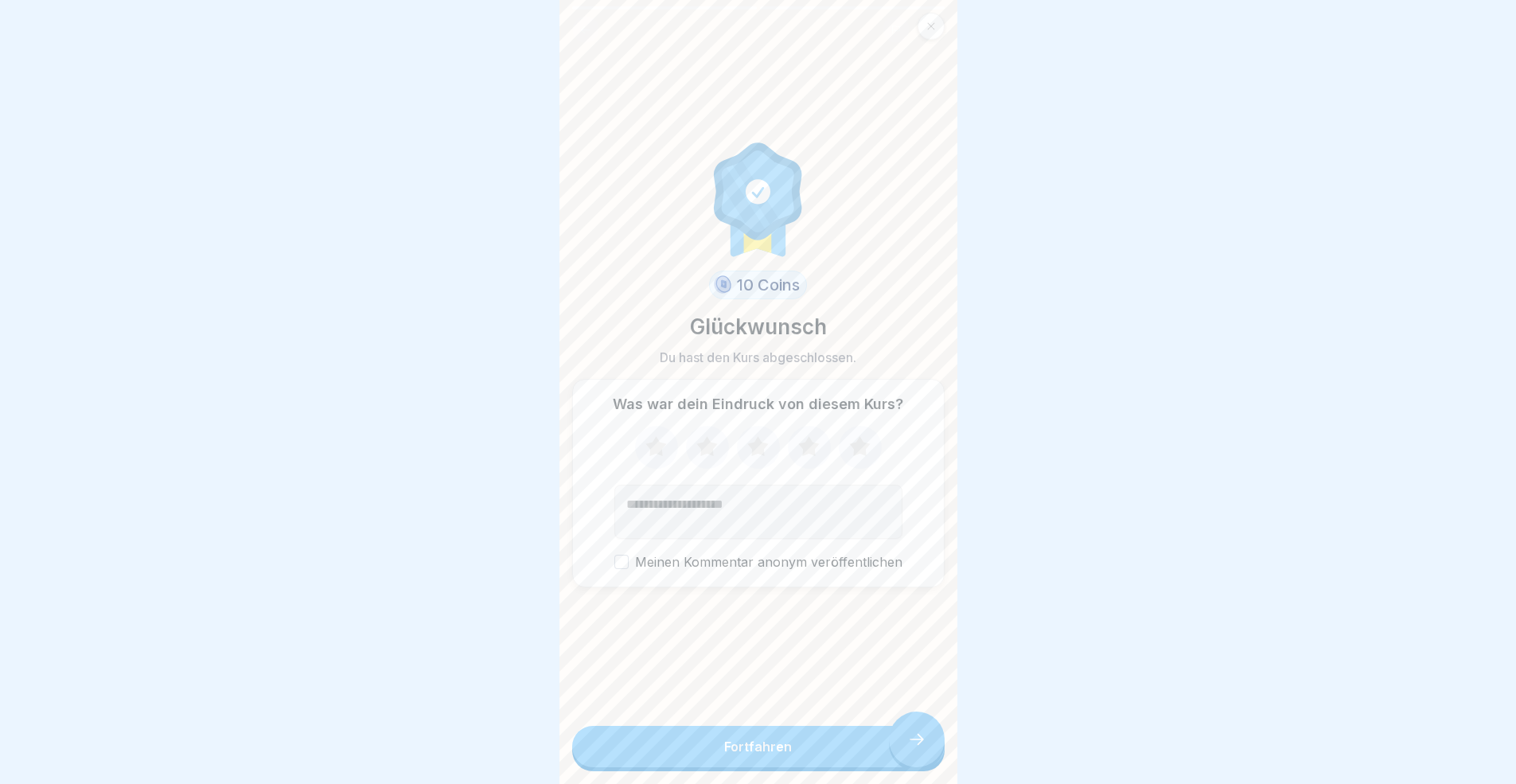
click at [904, 719] on button "Fortfahren" at bounding box center [758, 746] width 373 height 41
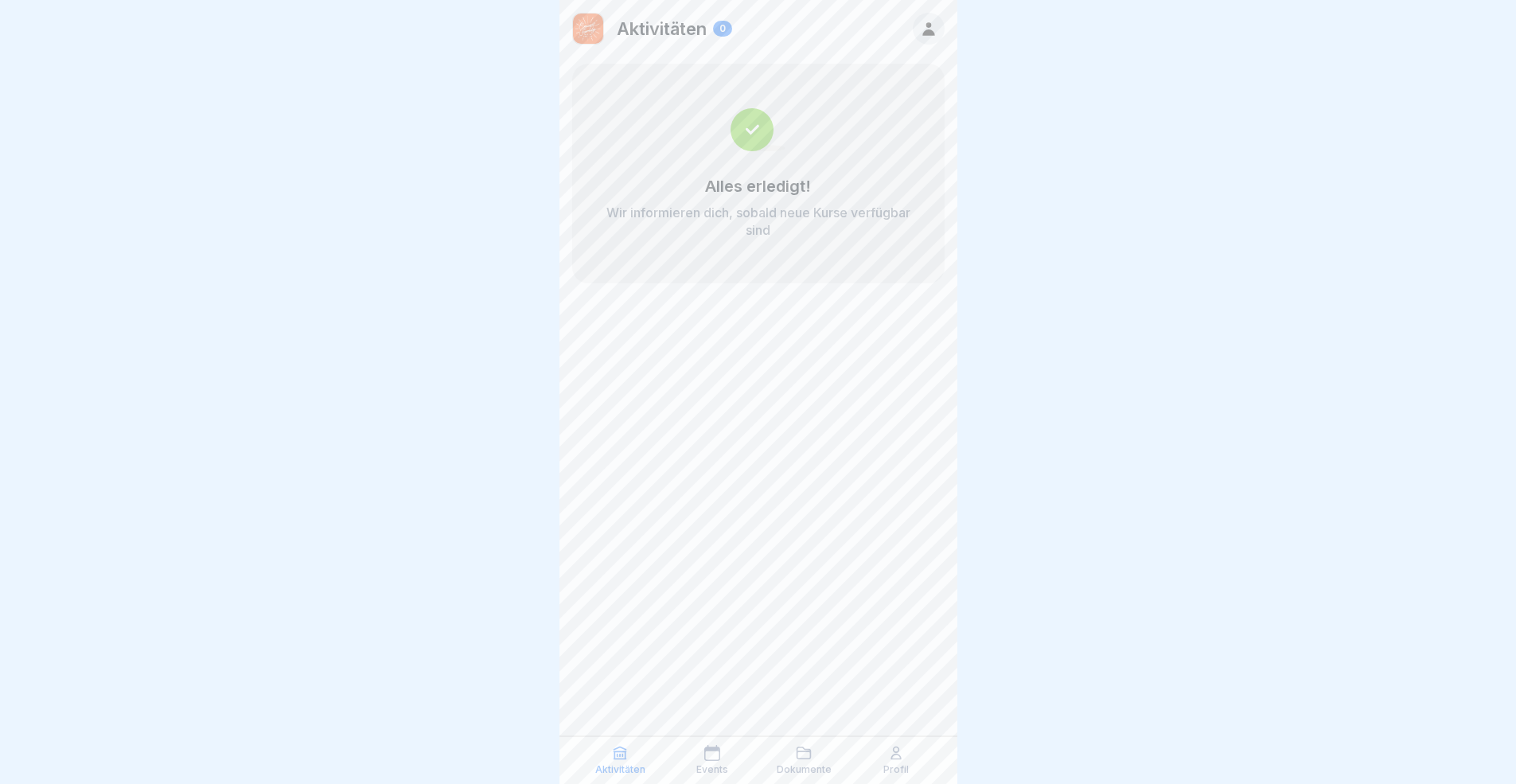
click at [895, 719] on icon at bounding box center [896, 753] width 10 height 12
